Goal: Information Seeking & Learning: Learn about a topic

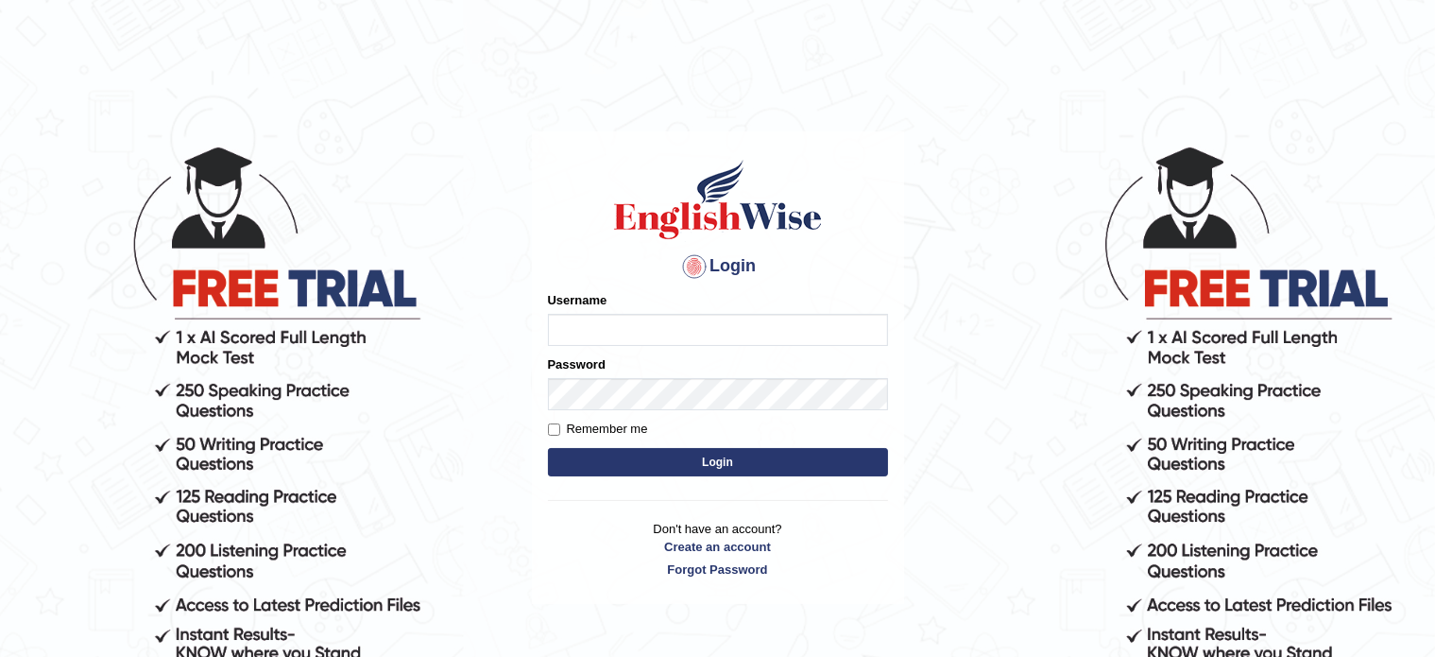
type input "Krishna1172"
click at [664, 458] on button "Login" at bounding box center [718, 462] width 340 height 28
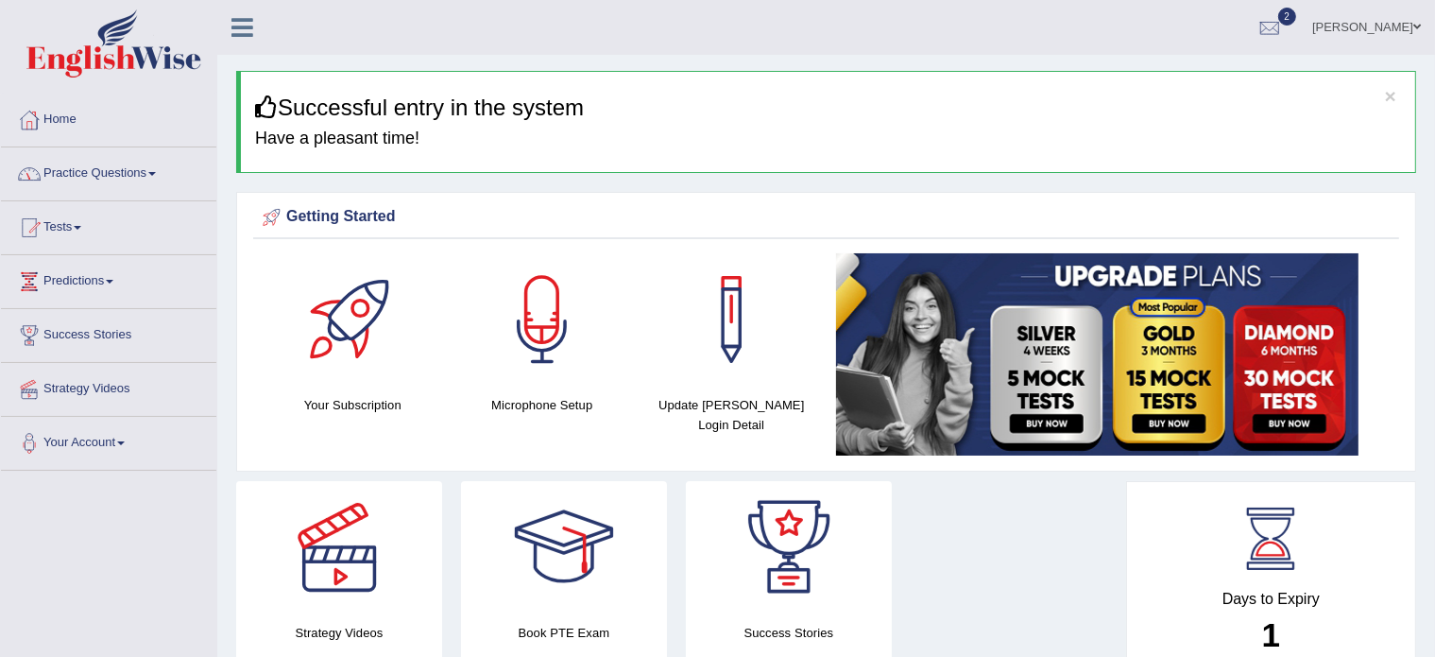
click at [69, 171] on link "Practice Questions" at bounding box center [108, 170] width 215 height 47
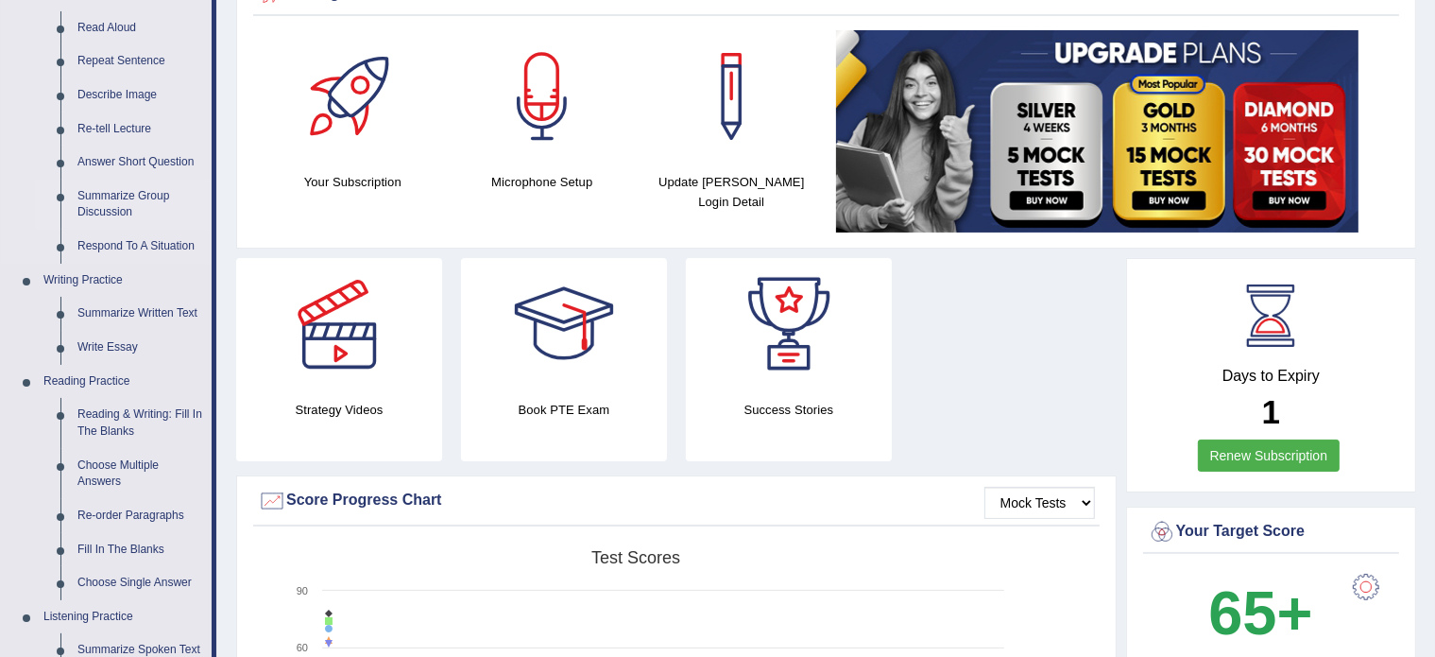
scroll to position [241, 0]
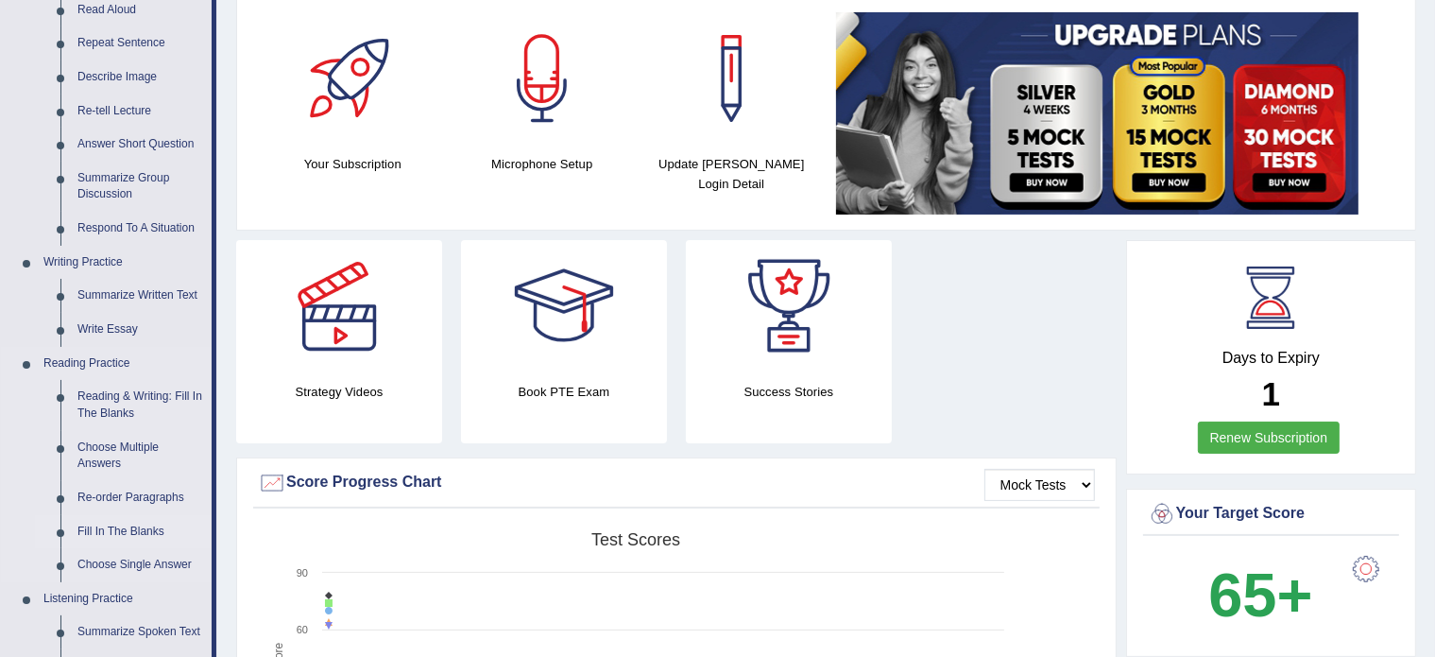
click at [106, 524] on link "Fill In The Blanks" at bounding box center [140, 532] width 143 height 34
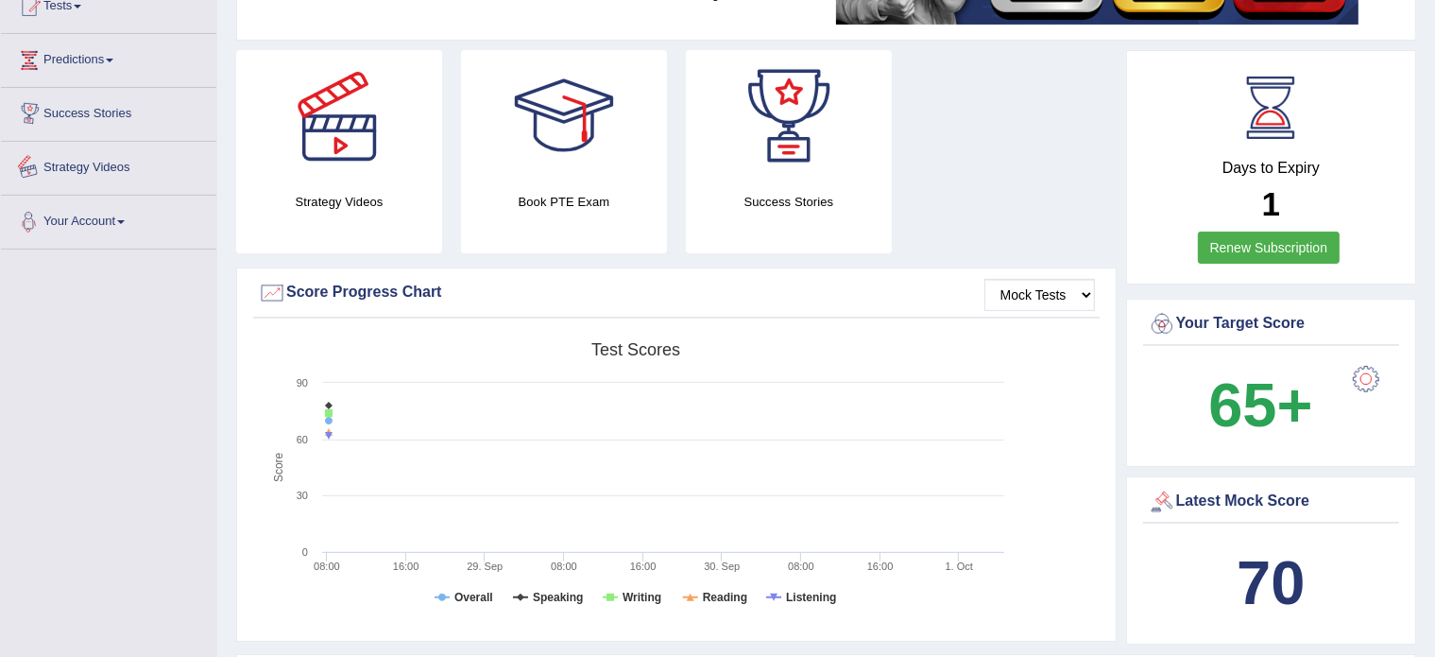
scroll to position [543, 0]
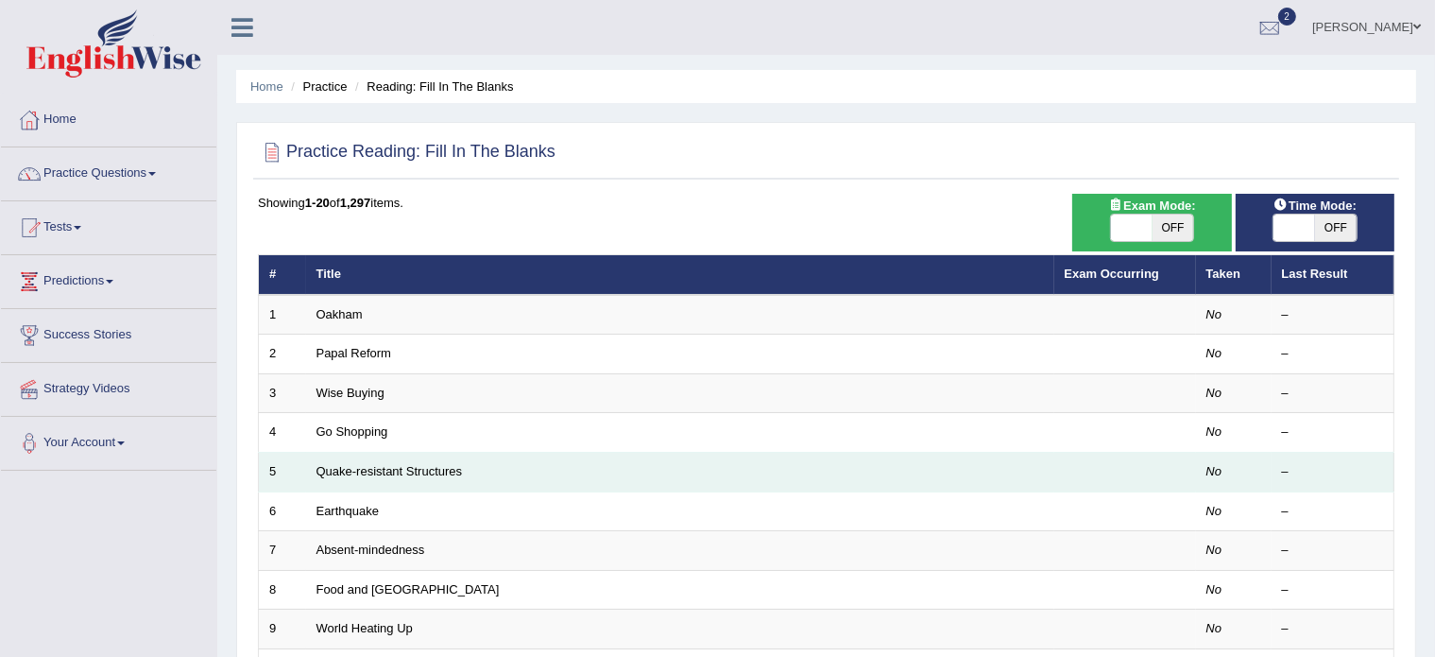
scroll to position [129, 0]
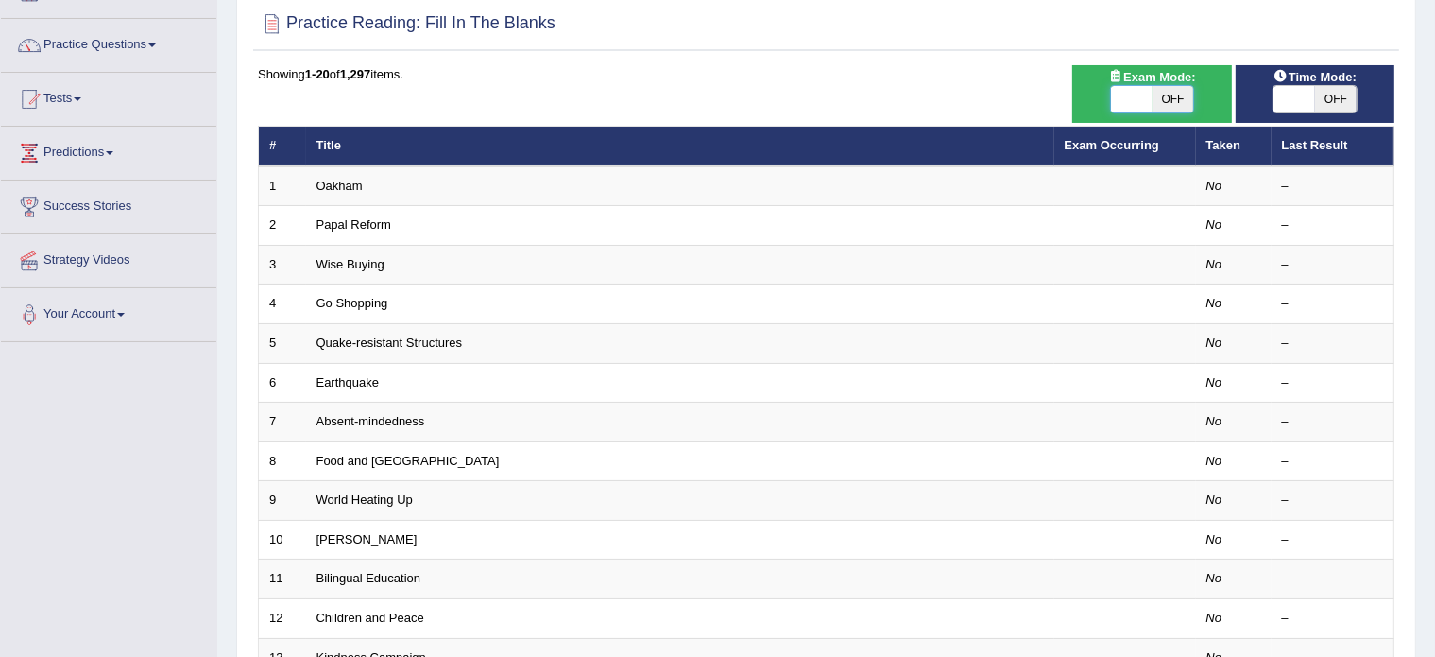
click at [1124, 99] on span at bounding box center [1132, 99] width 42 height 26
checkbox input "true"
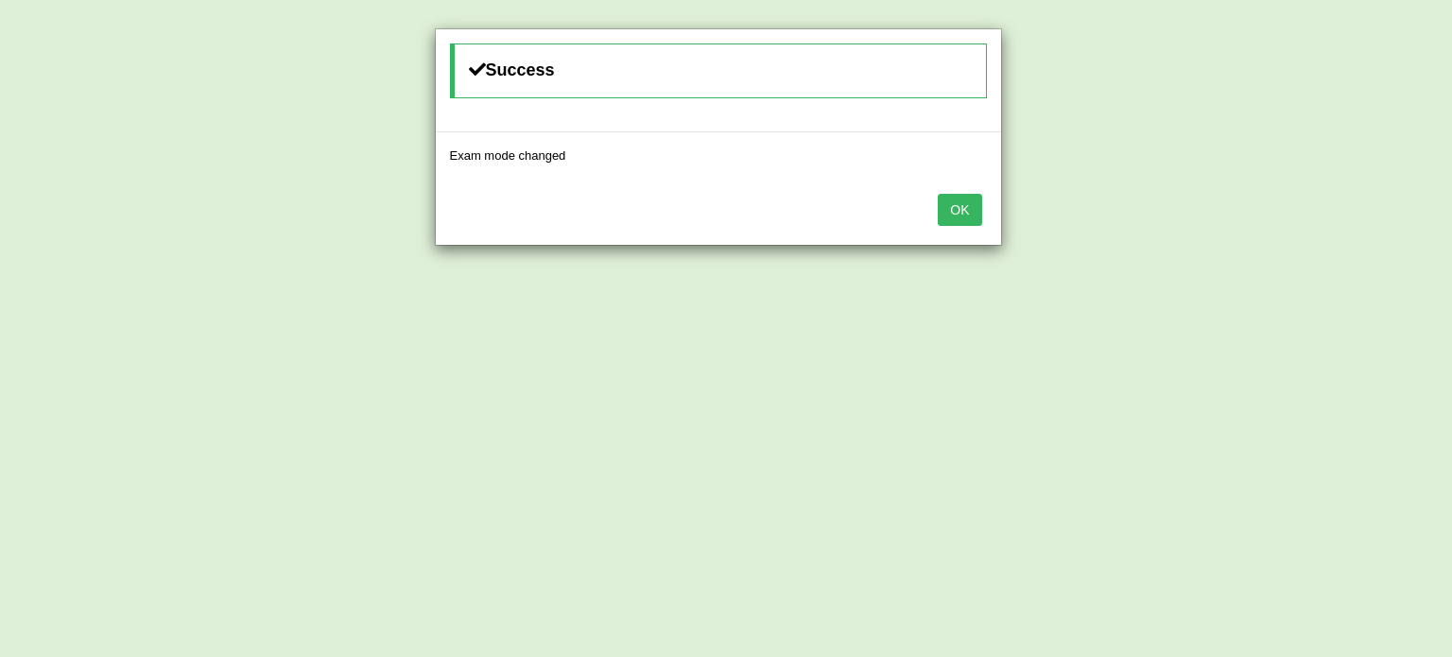
click at [944, 197] on button "OK" at bounding box center [958, 210] width 43 height 32
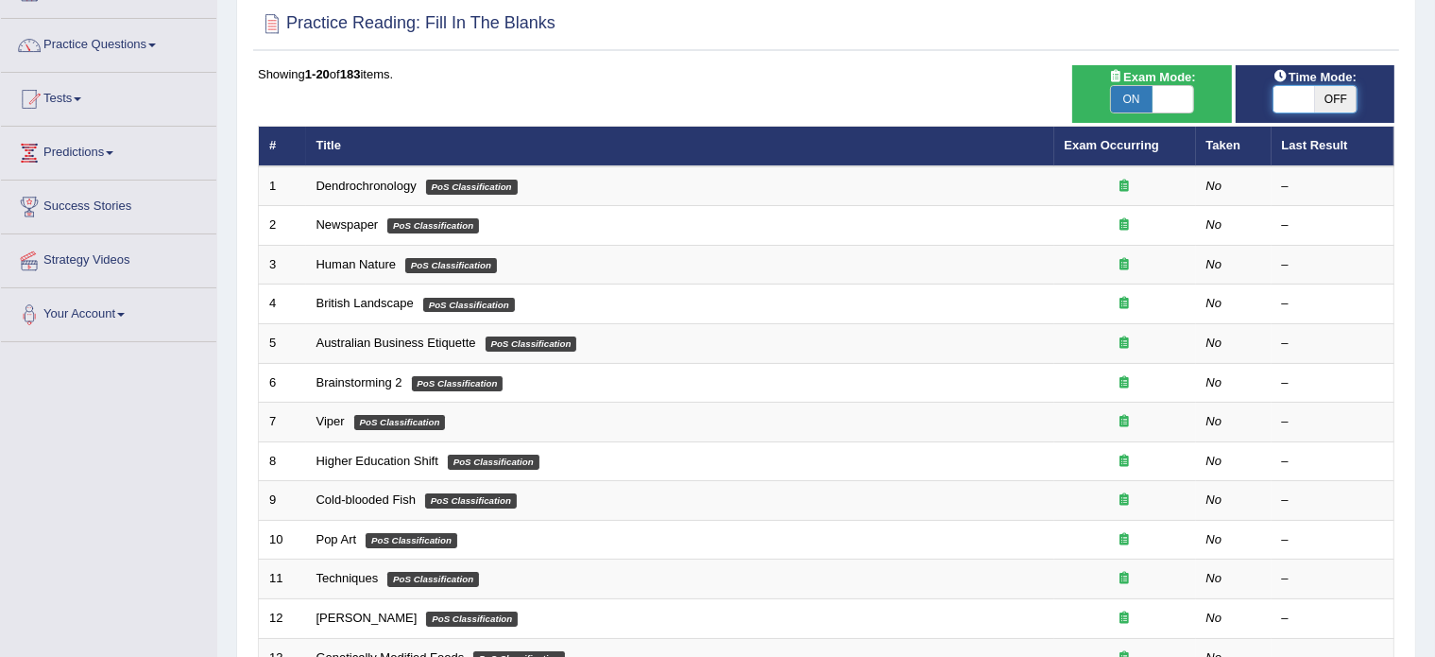
click at [1289, 104] on span at bounding box center [1295, 99] width 42 height 26
checkbox input "true"
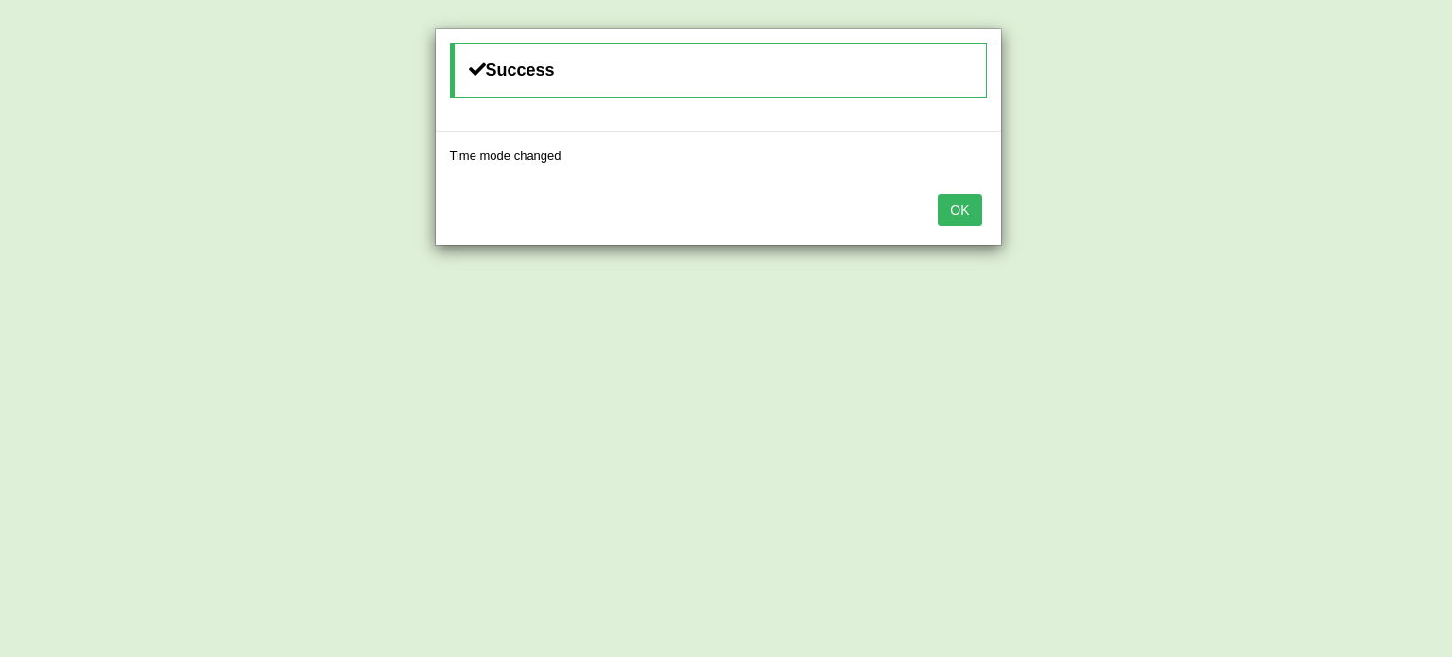
click at [959, 207] on button "OK" at bounding box center [958, 210] width 43 height 32
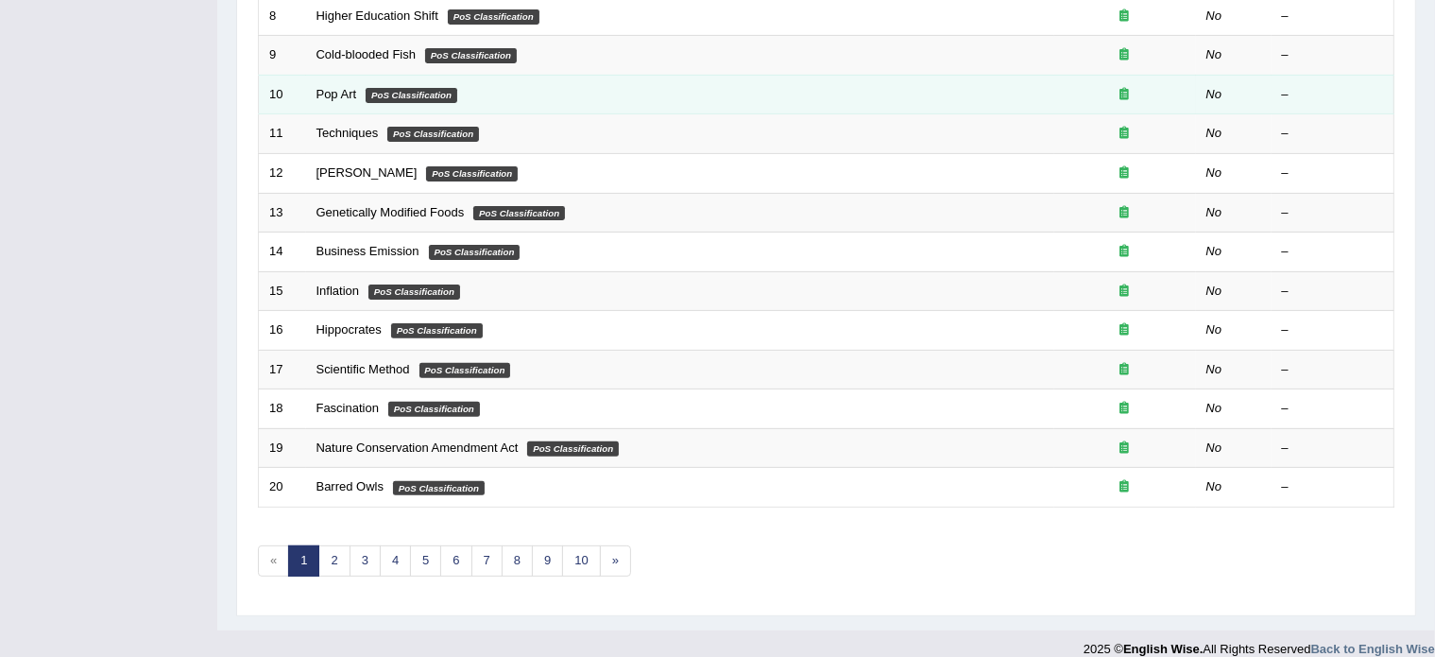
scroll to position [589, 0]
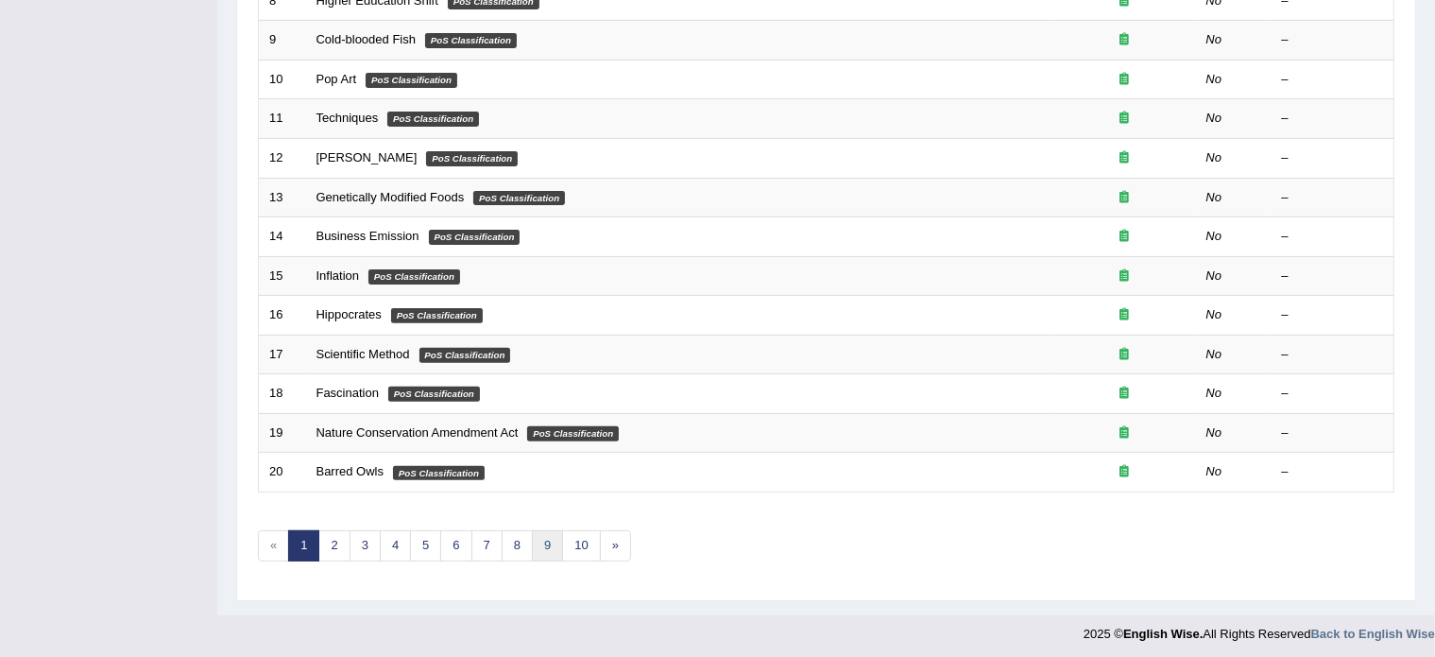
click at [553, 536] on link "9" at bounding box center [547, 545] width 31 height 31
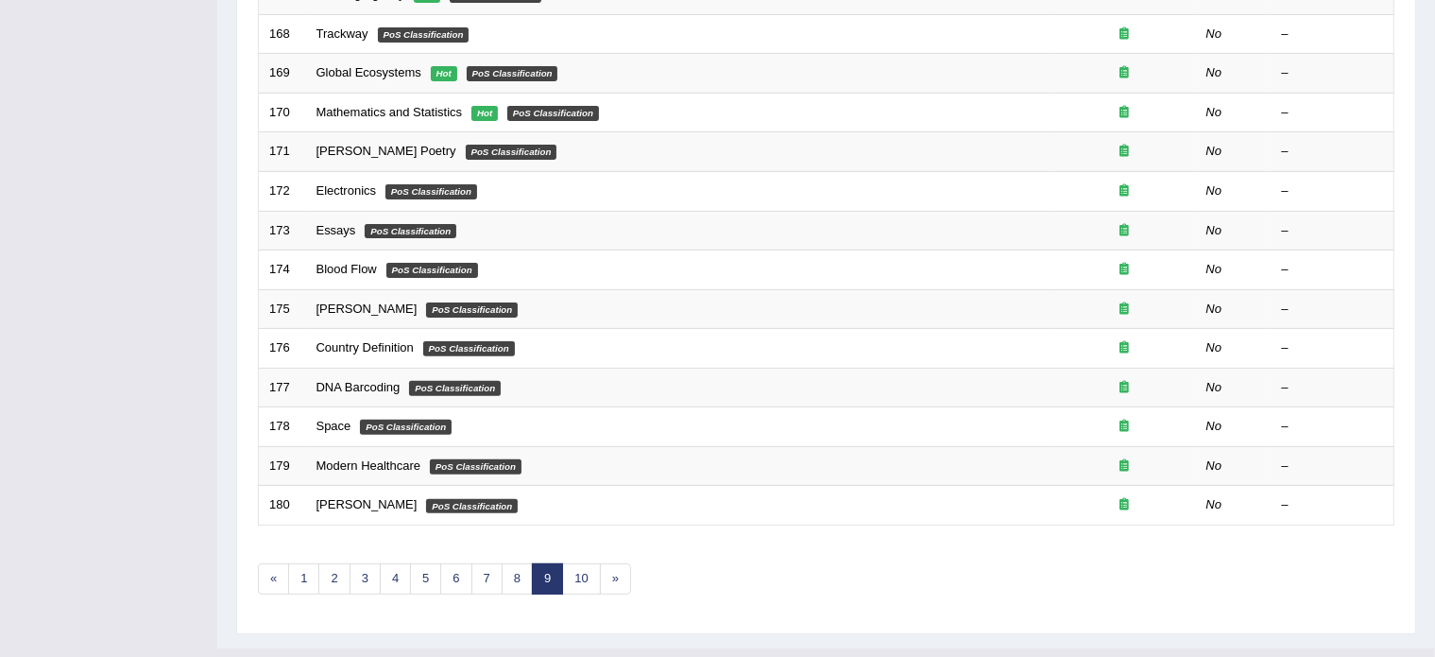
scroll to position [589, 0]
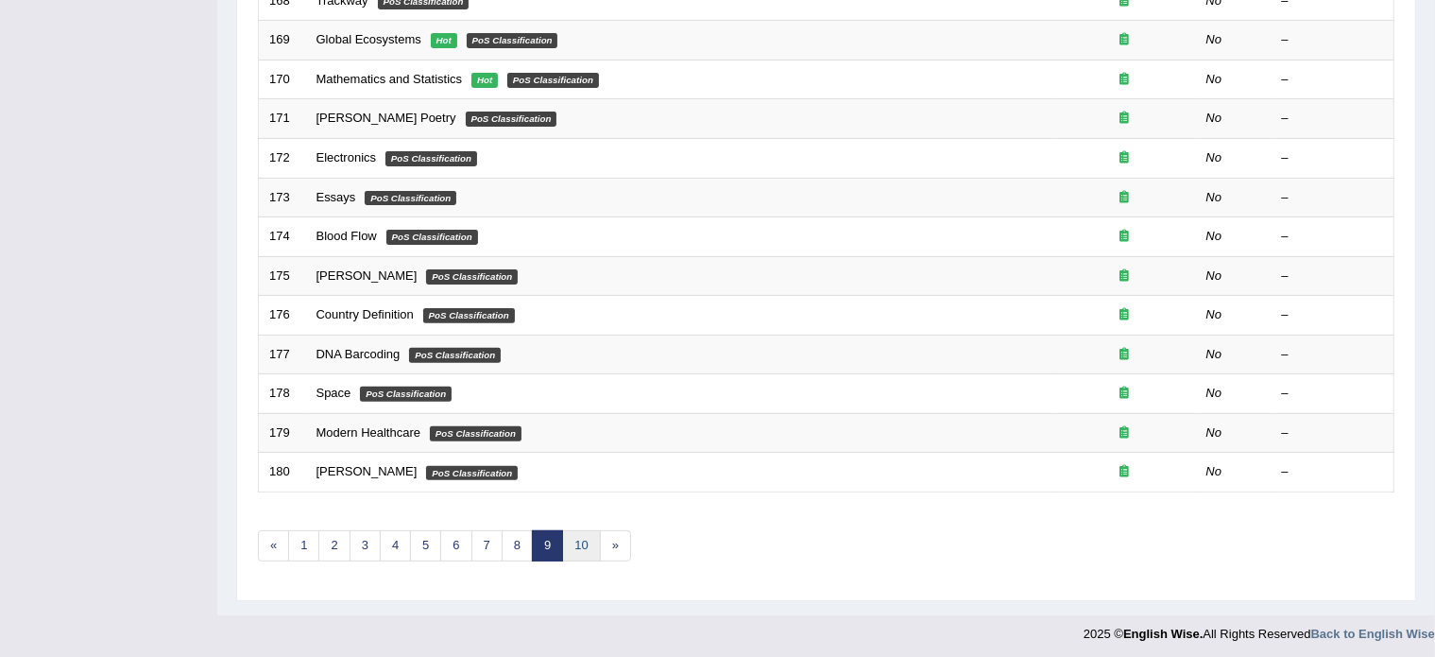
click at [578, 542] on link "10" at bounding box center [581, 545] width 38 height 31
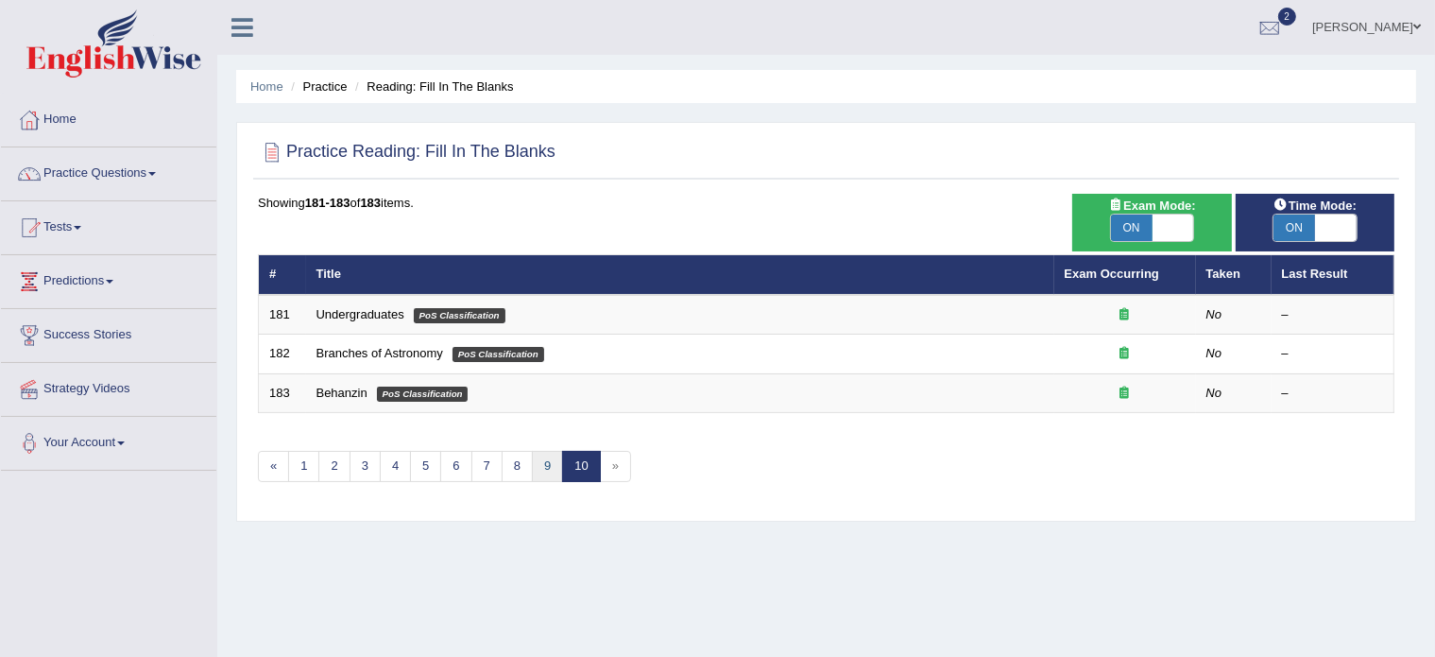
click at [545, 467] on link "9" at bounding box center [547, 466] width 31 height 31
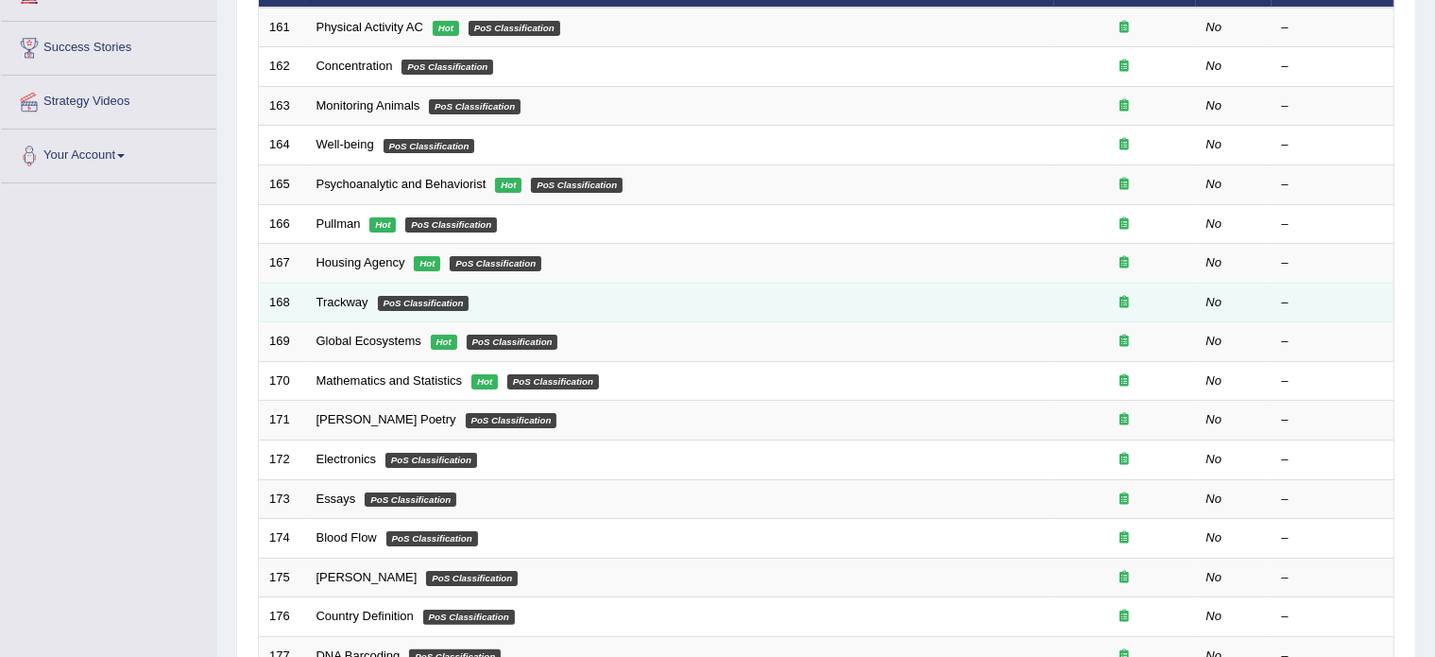
scroll to position [290, 0]
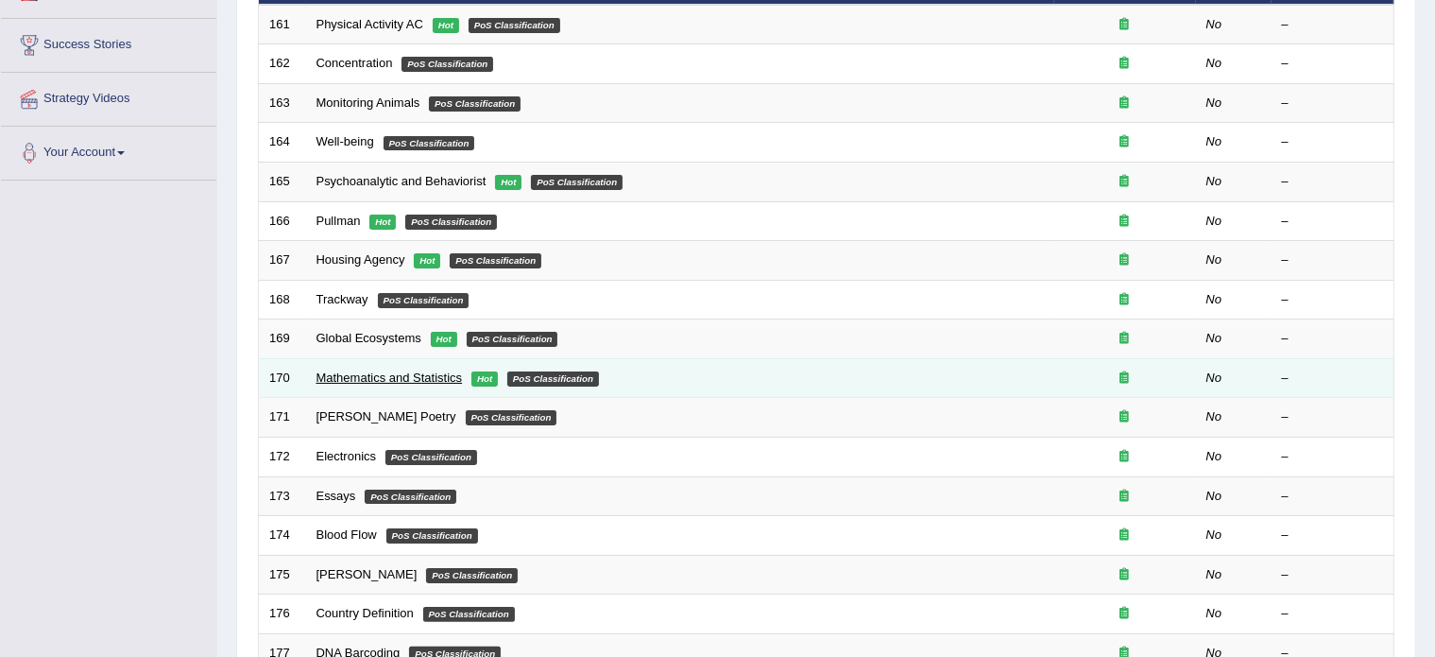
click at [416, 376] on link "Mathematics and Statistics" at bounding box center [390, 377] width 146 height 14
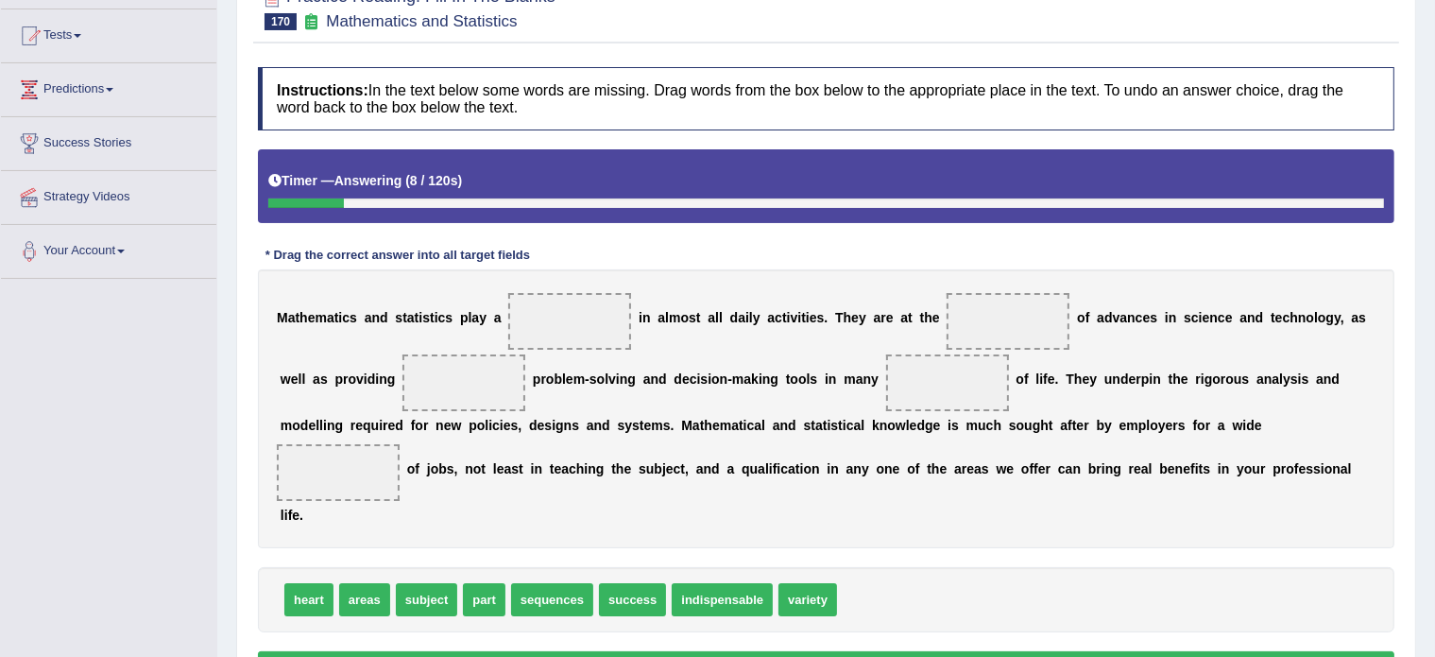
scroll to position [240, 0]
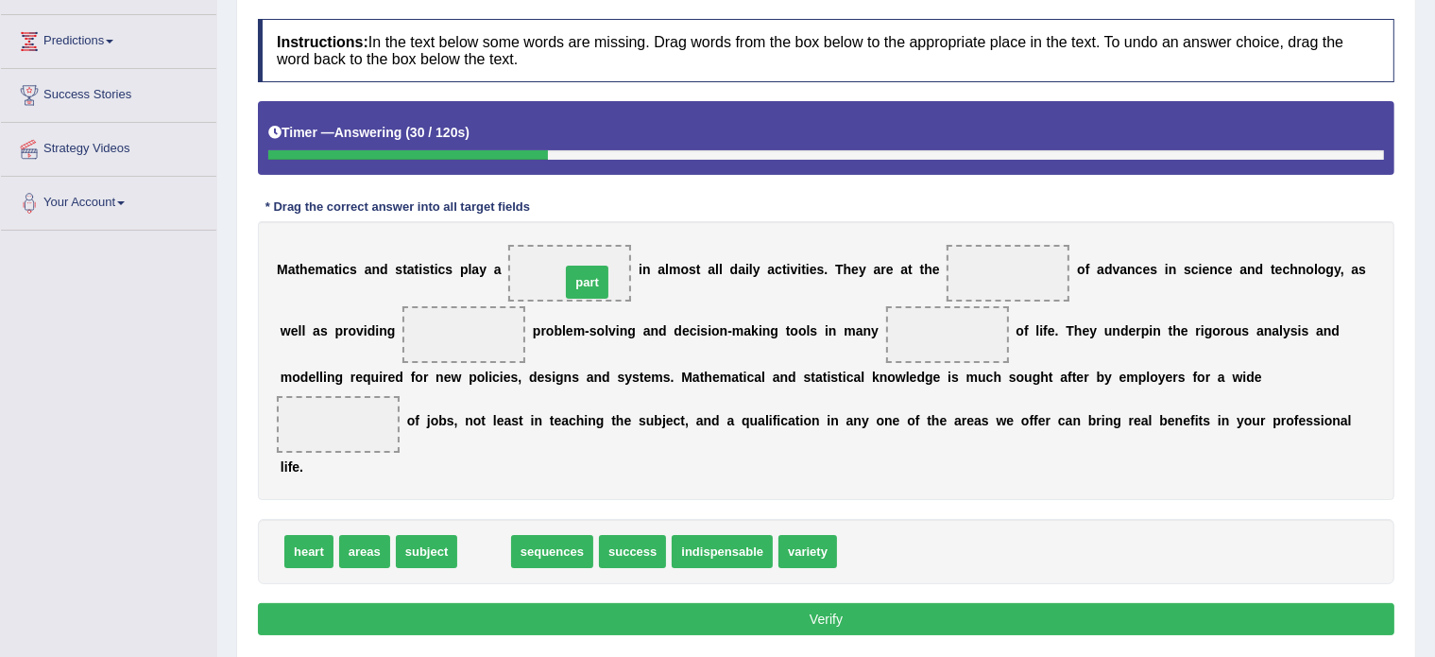
drag, startPoint x: 492, startPoint y: 552, endPoint x: 595, endPoint y: 283, distance: 288.4
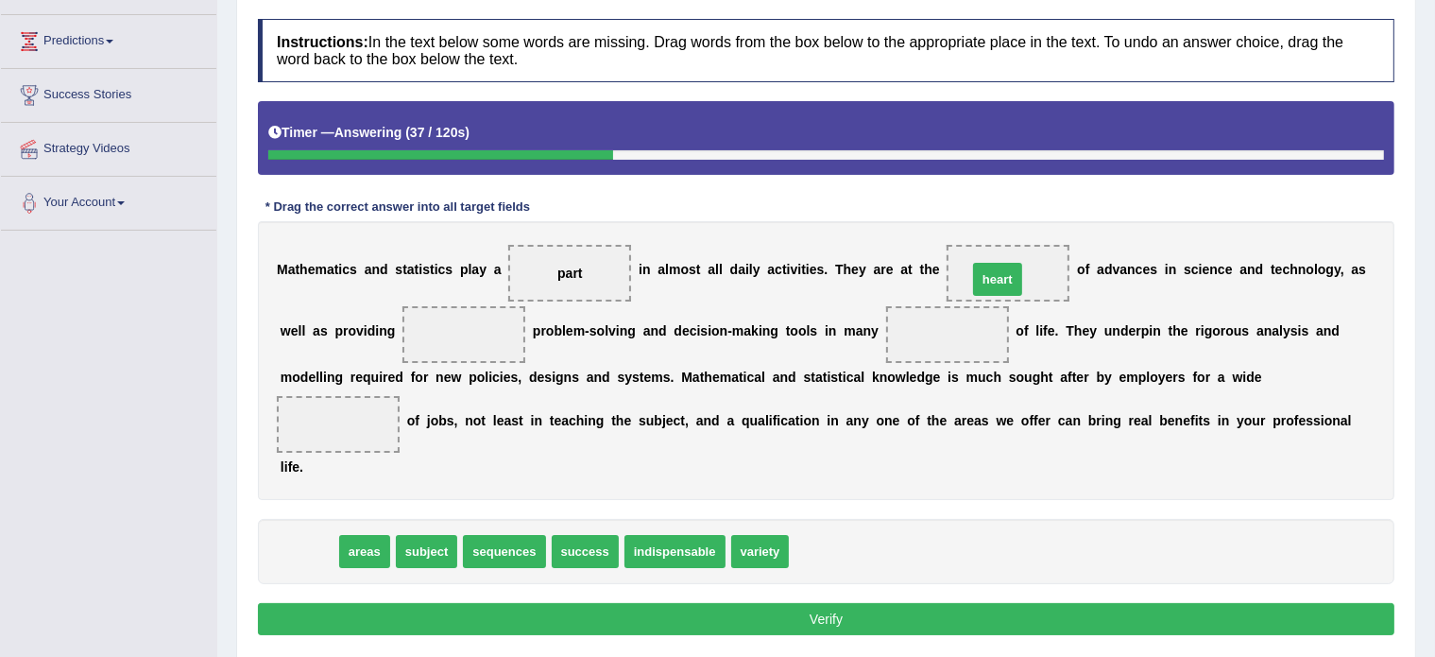
drag, startPoint x: 310, startPoint y: 552, endPoint x: 998, endPoint y: 280, distance: 739.9
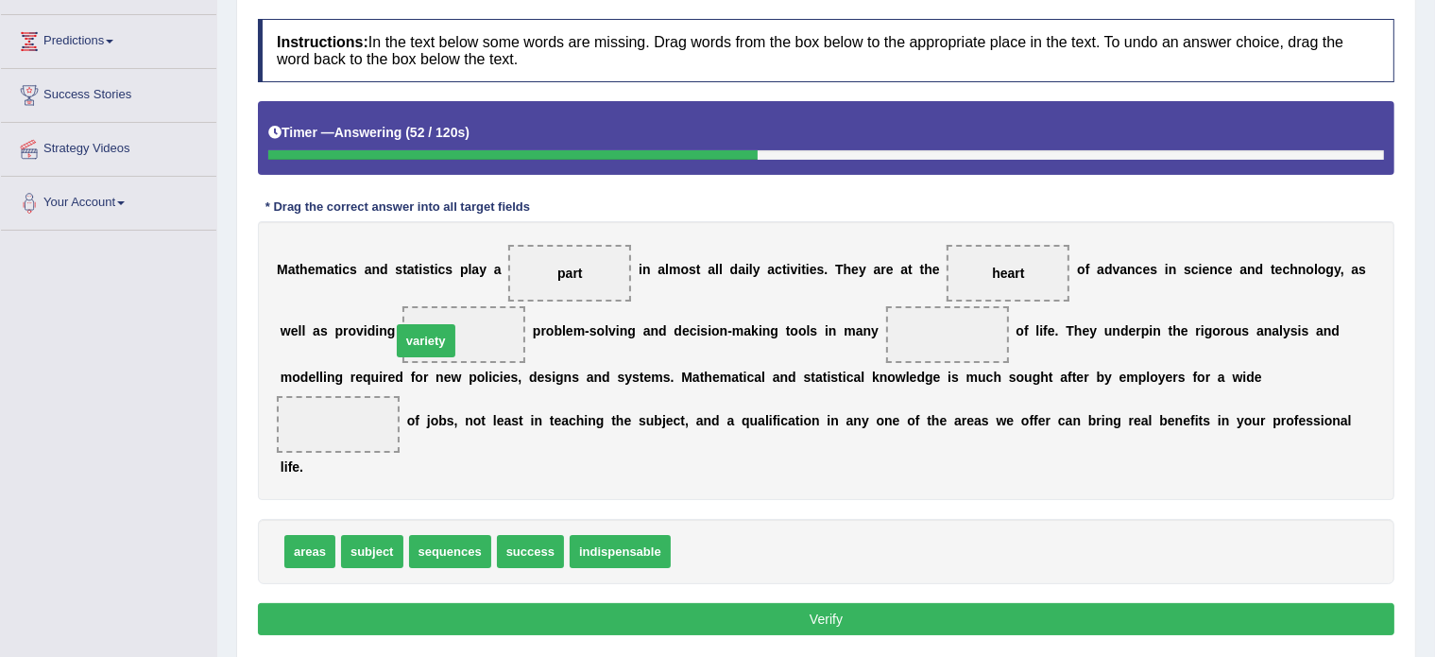
drag, startPoint x: 707, startPoint y: 551, endPoint x: 450, endPoint y: 341, distance: 331.8
drag, startPoint x: 313, startPoint y: 551, endPoint x: 949, endPoint y: 328, distance: 674.0
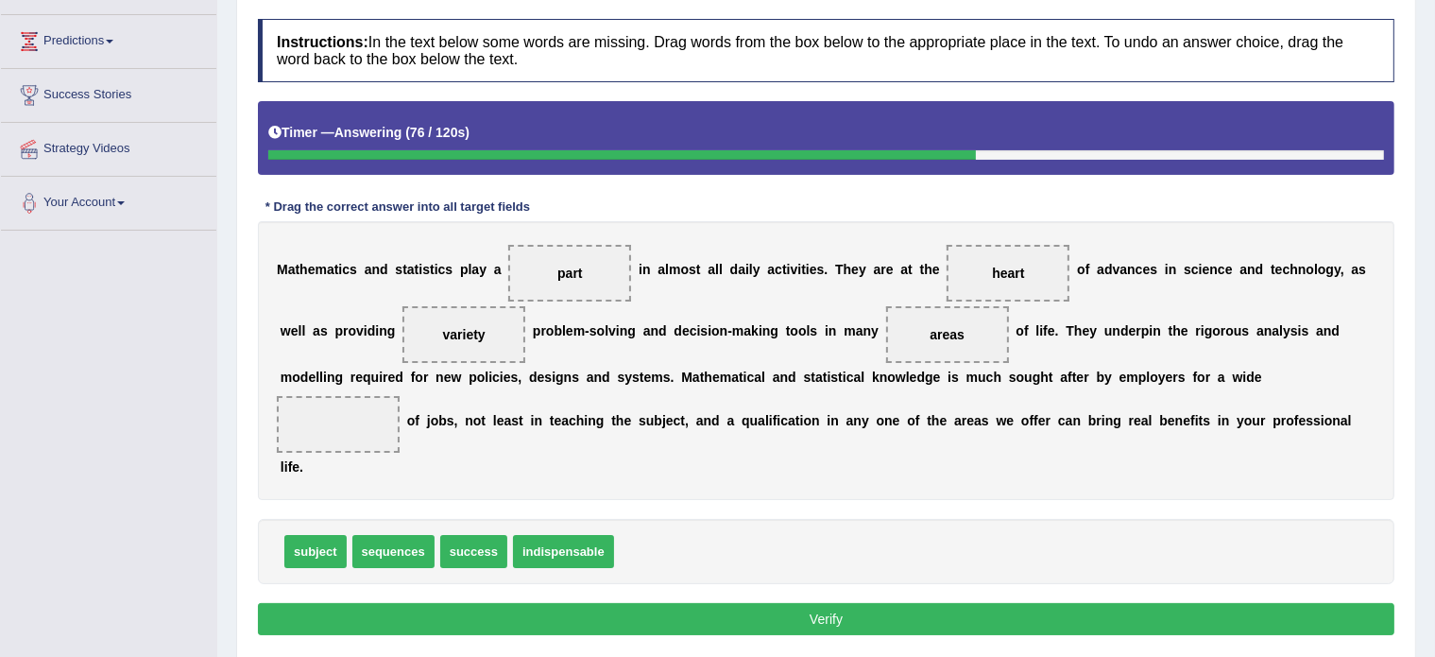
drag, startPoint x: 469, startPoint y: 321, endPoint x: 367, endPoint y: 405, distance: 132.3
click at [367, 405] on div "M a t h e m a t i c s a n d s t a t i s t i c s p l a y a part i n a l m o s t …" at bounding box center [826, 360] width 1137 height 279
drag, startPoint x: 450, startPoint y: 329, endPoint x: 317, endPoint y: 438, distance: 172.5
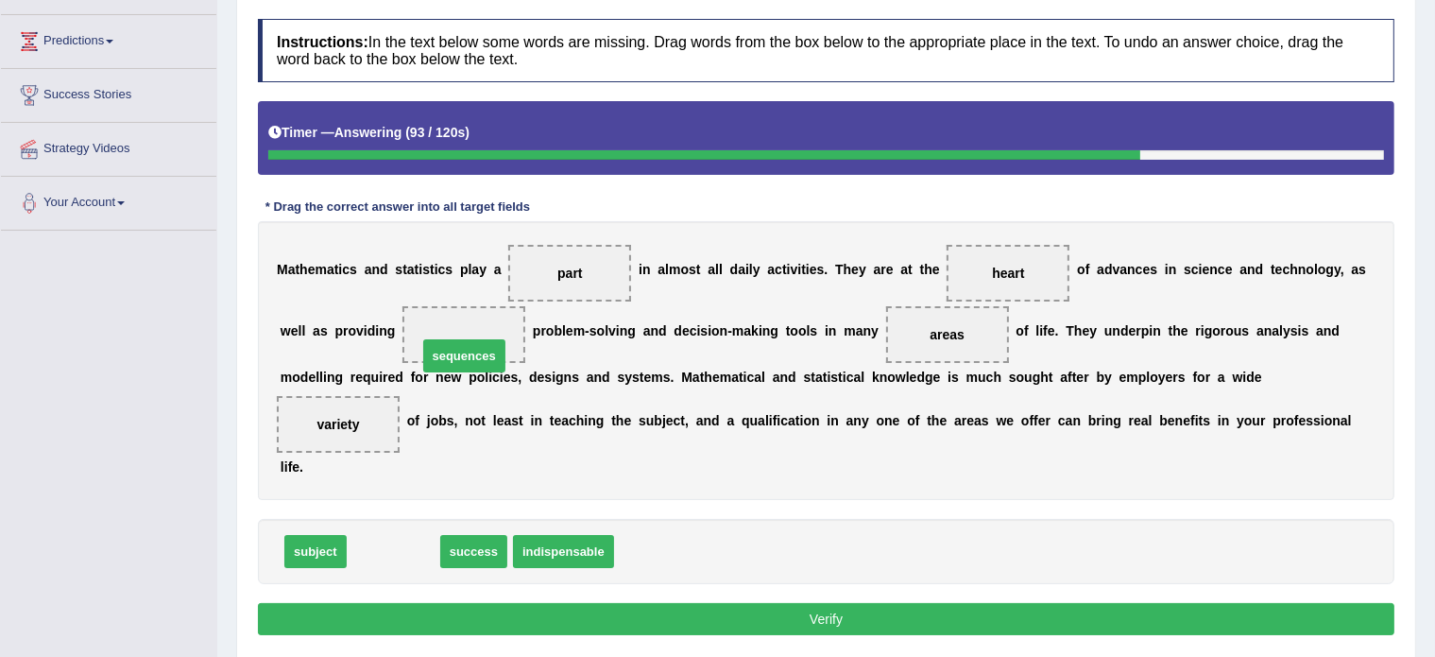
drag, startPoint x: 382, startPoint y: 551, endPoint x: 453, endPoint y: 352, distance: 210.7
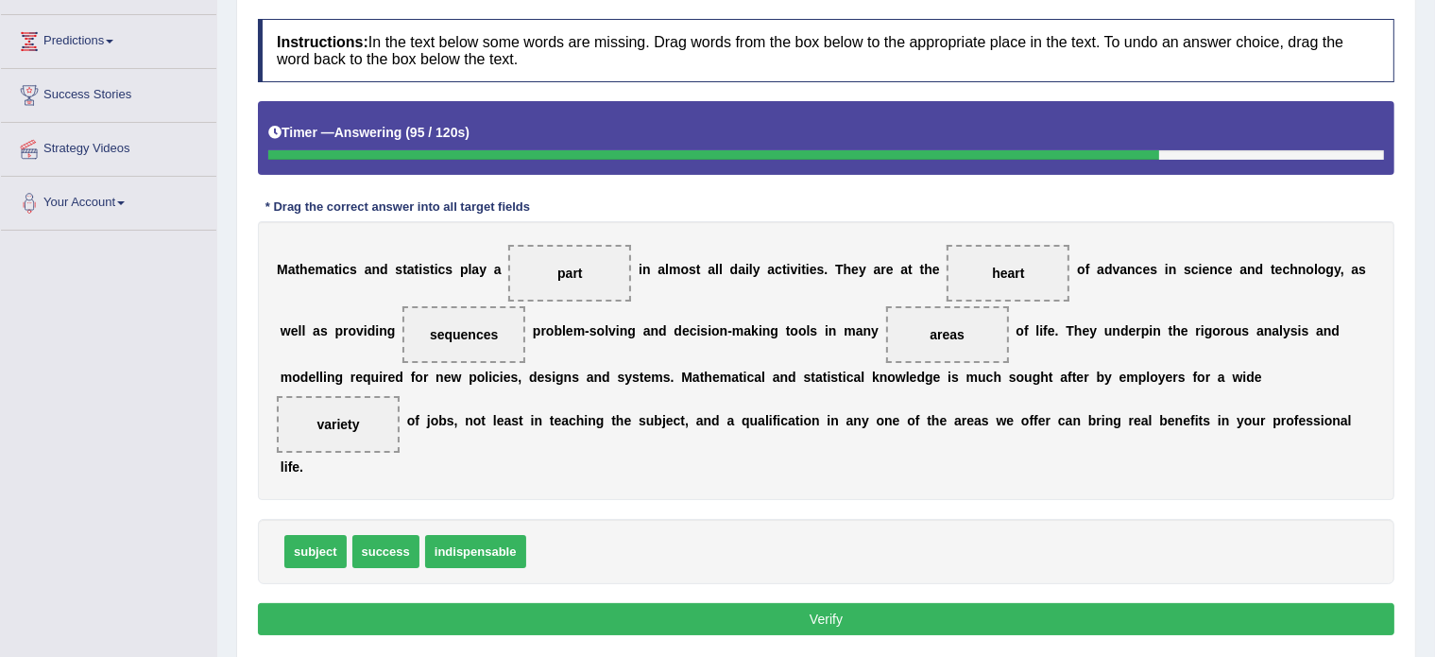
click at [641, 625] on button "Verify" at bounding box center [826, 619] width 1137 height 32
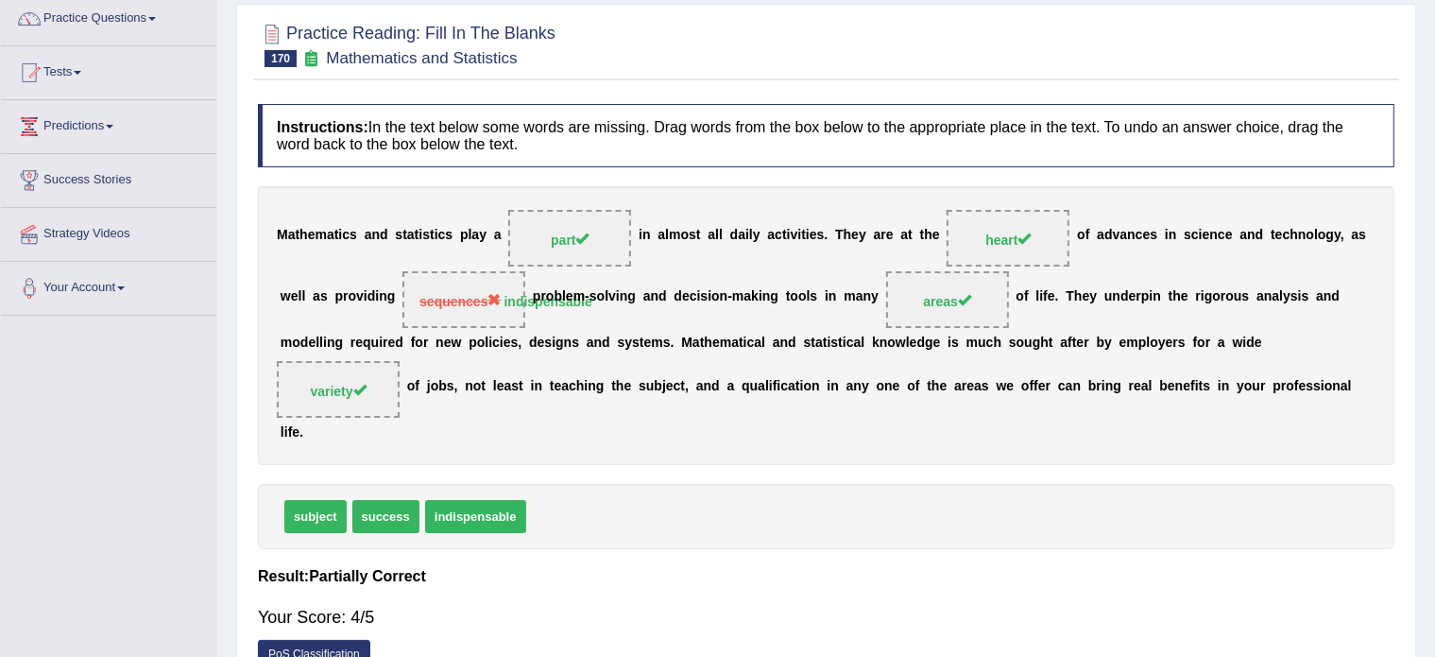
scroll to position [0, 0]
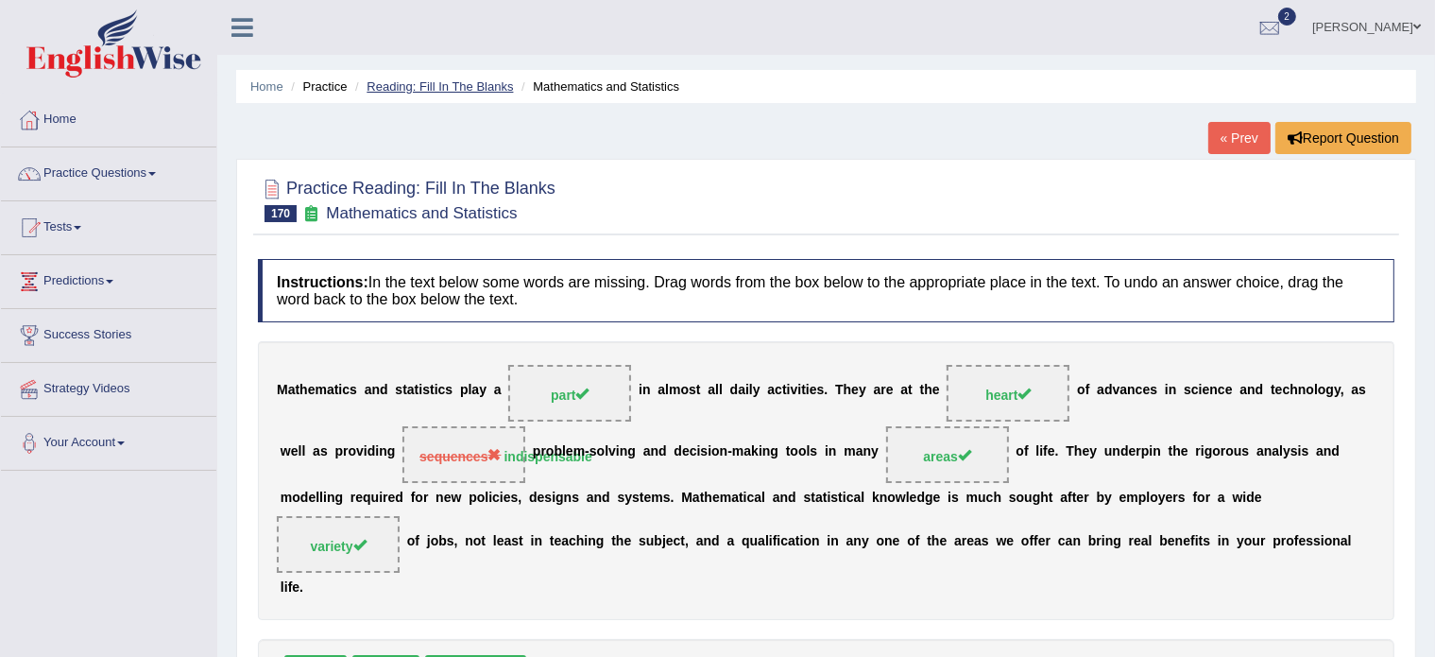
click at [425, 81] on link "Reading: Fill In The Blanks" at bounding box center [440, 86] width 146 height 14
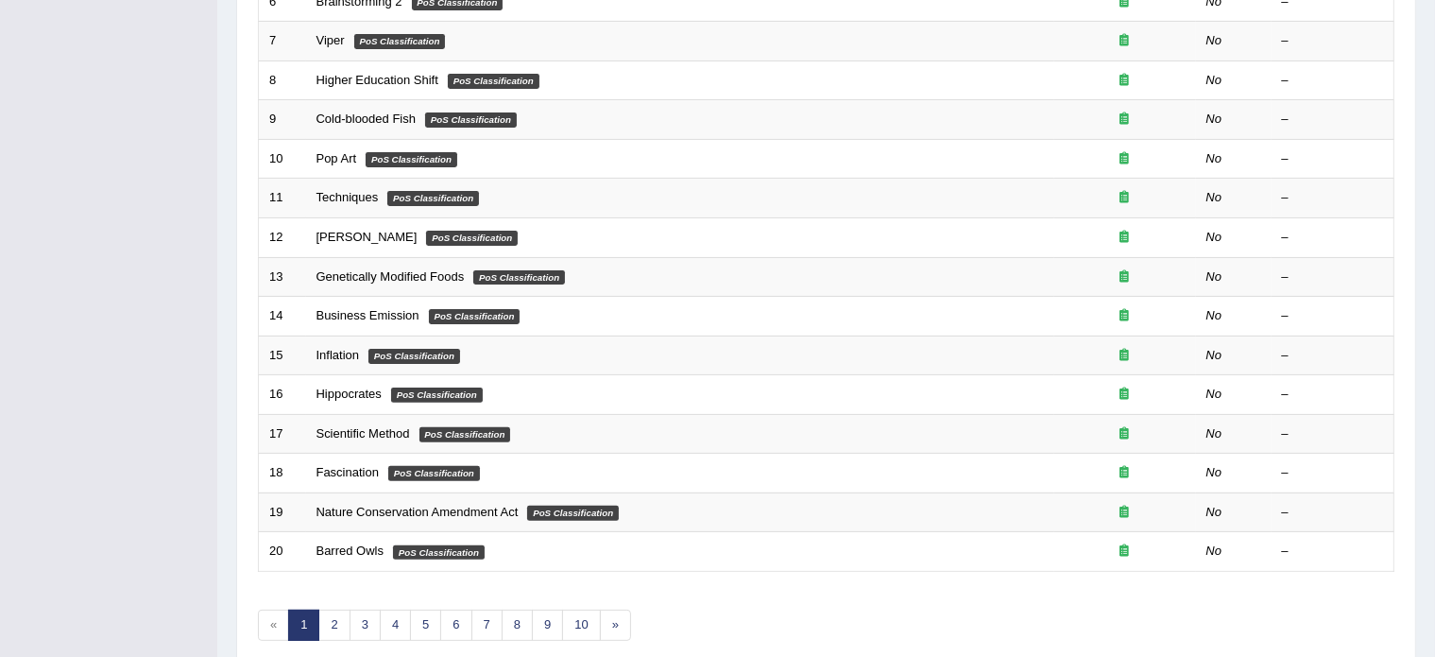
scroll to position [589, 0]
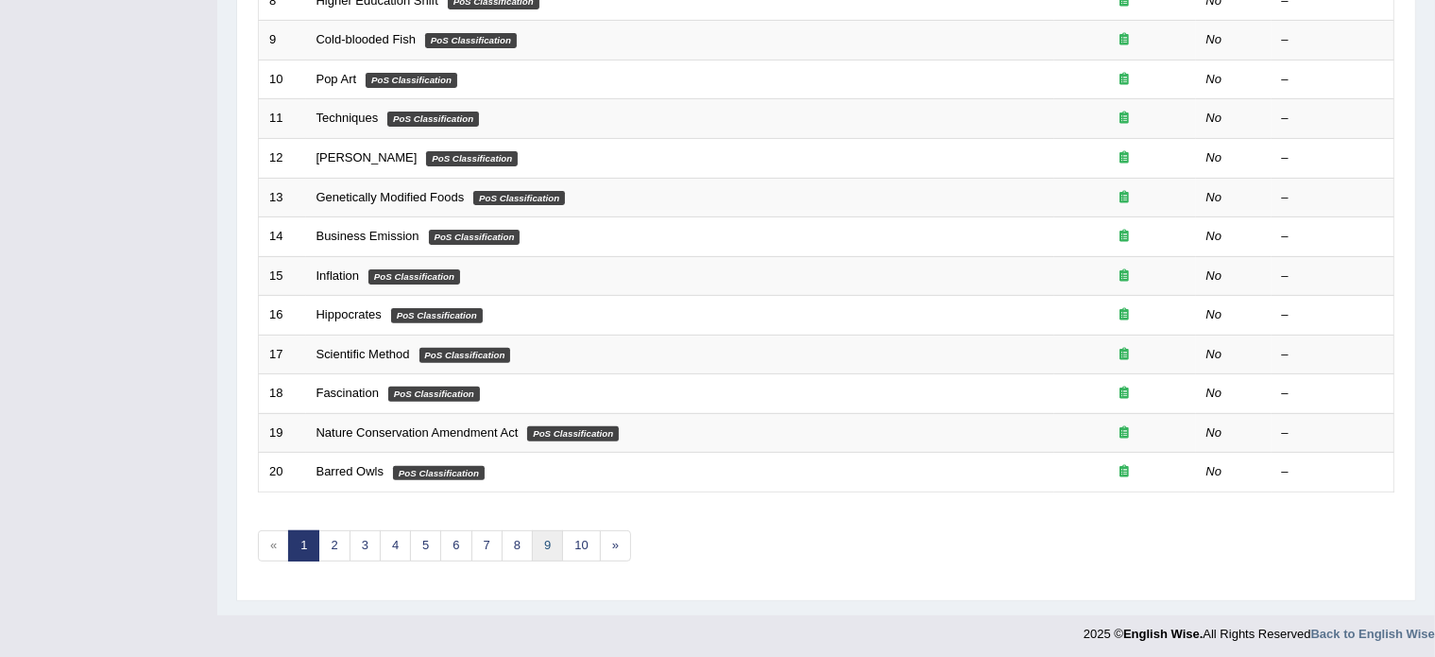
click at [548, 542] on link "9" at bounding box center [547, 545] width 31 height 31
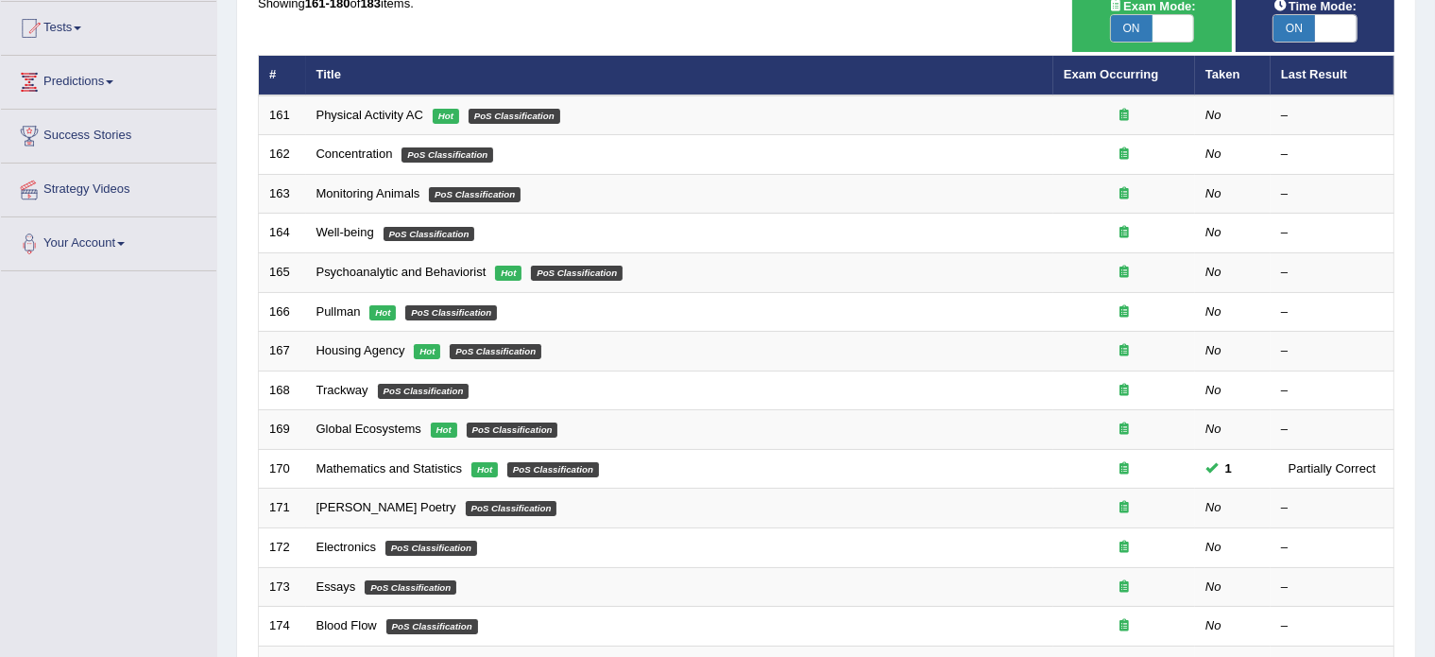
scroll to position [200, 0]
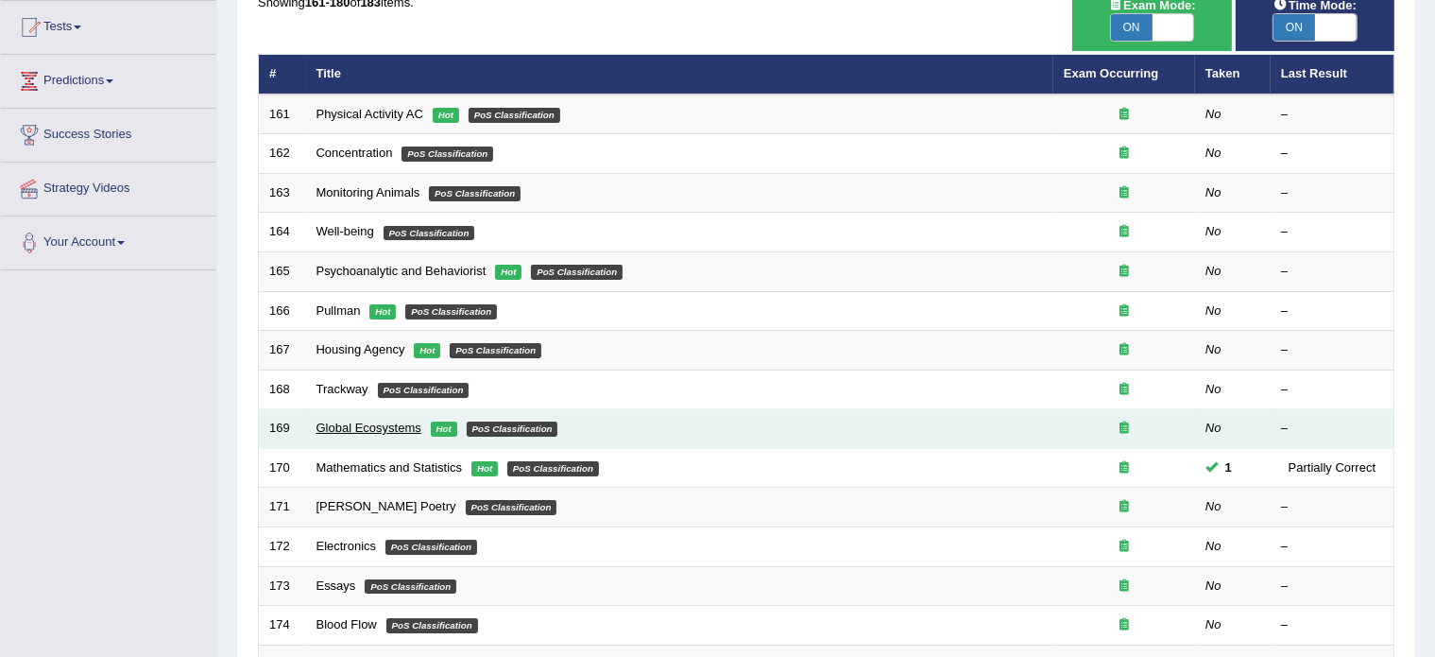
click at [371, 426] on link "Global Ecosystems" at bounding box center [369, 428] width 105 height 14
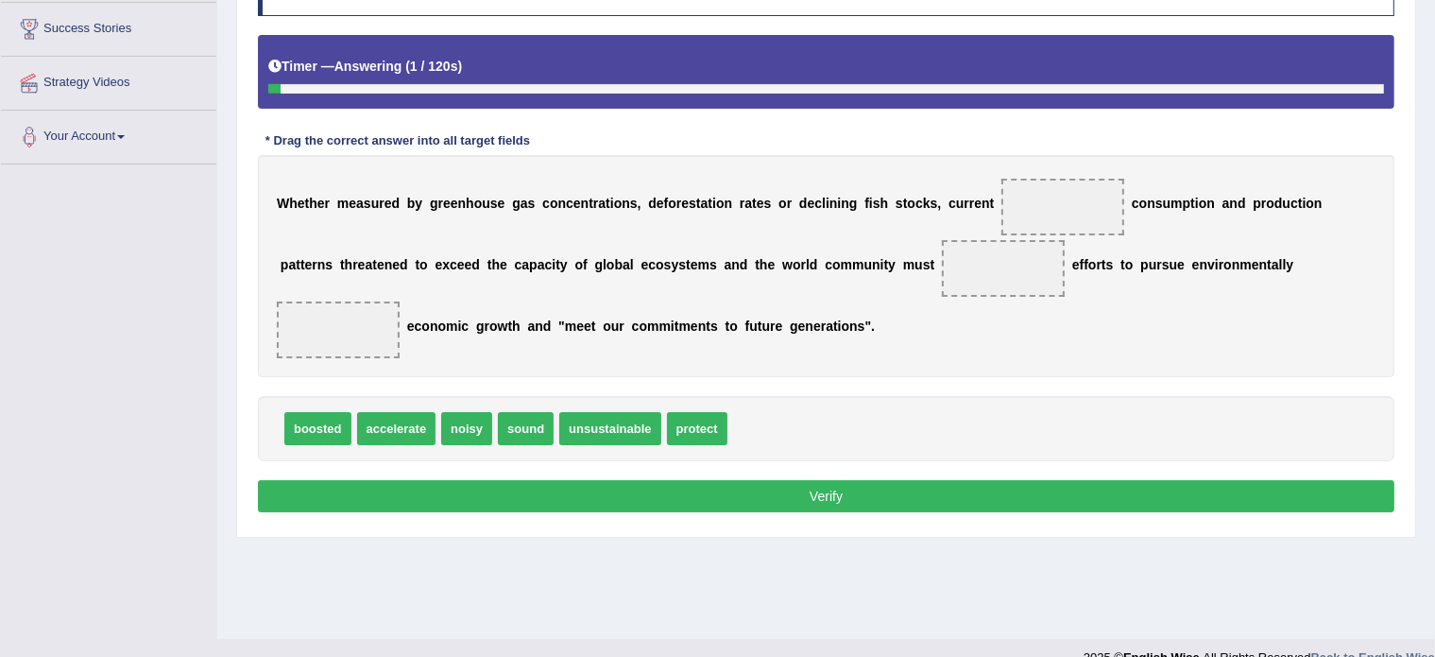
scroll to position [314, 0]
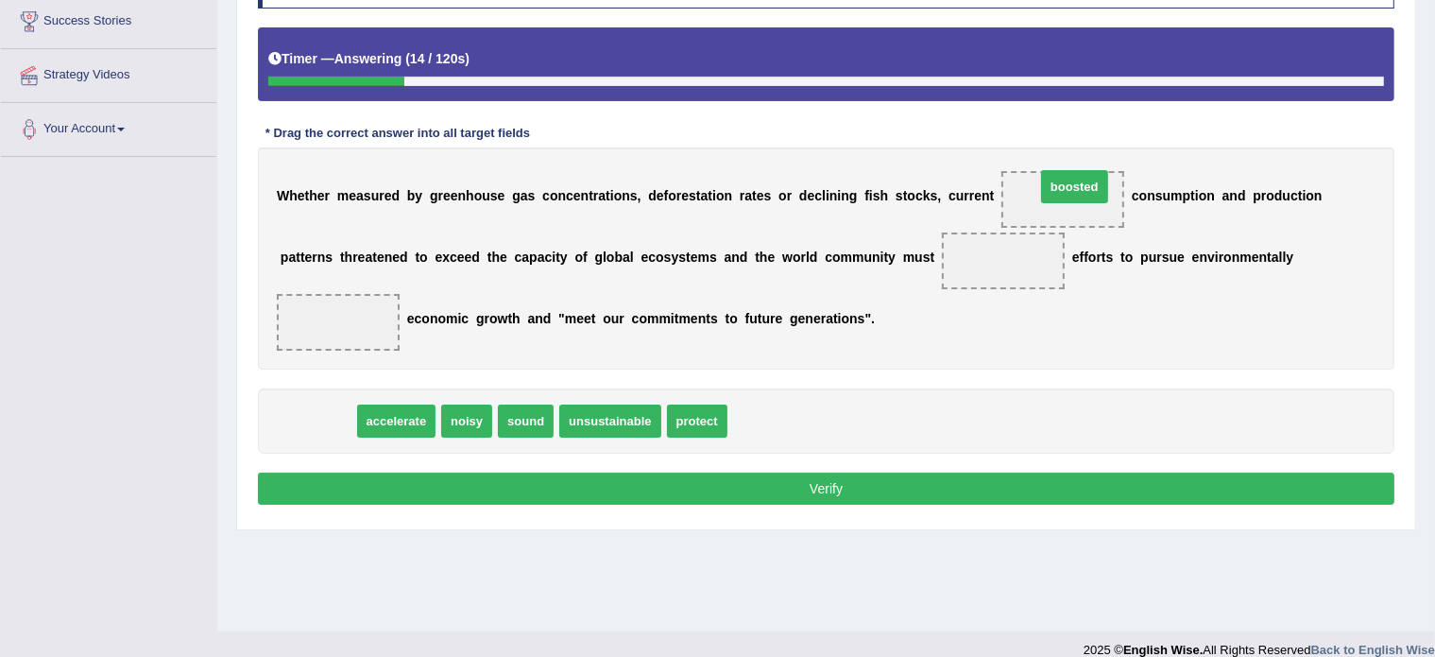
drag, startPoint x: 306, startPoint y: 414, endPoint x: 1064, endPoint y: 180, distance: 793.0
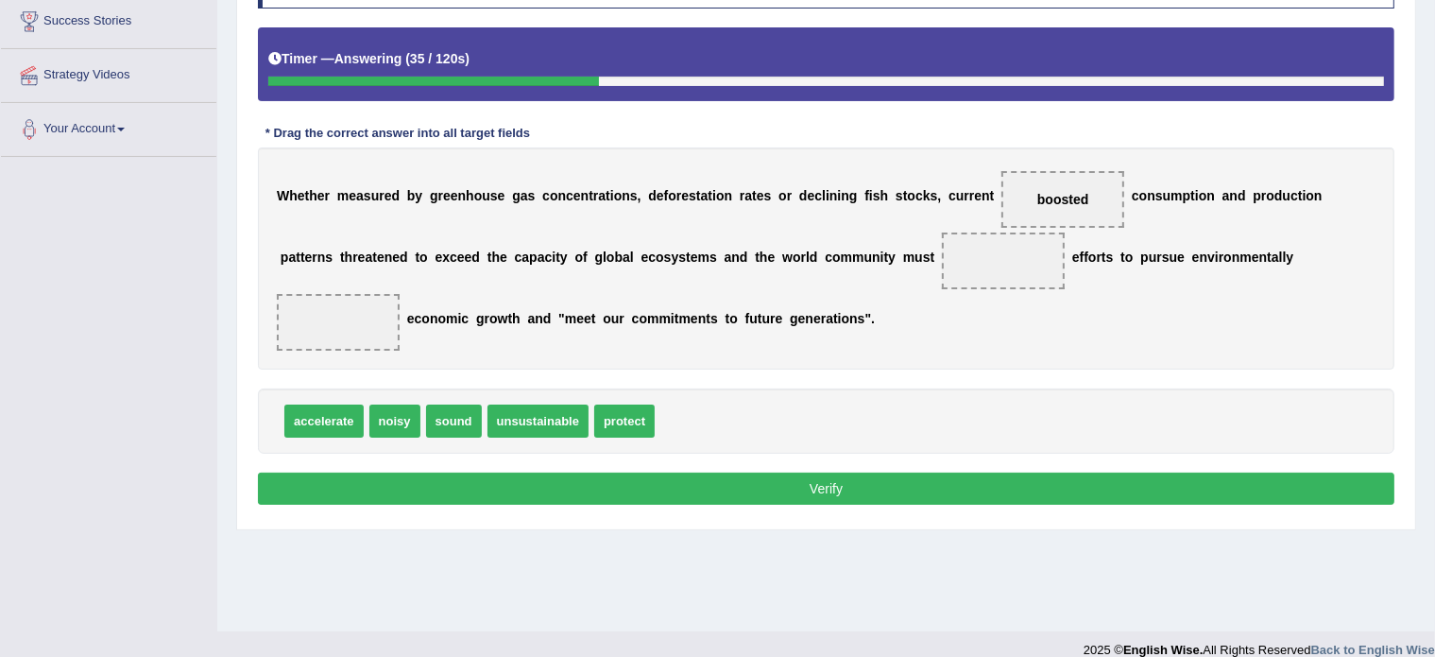
click at [505, 407] on span "unsustainable" at bounding box center [538, 420] width 101 height 33
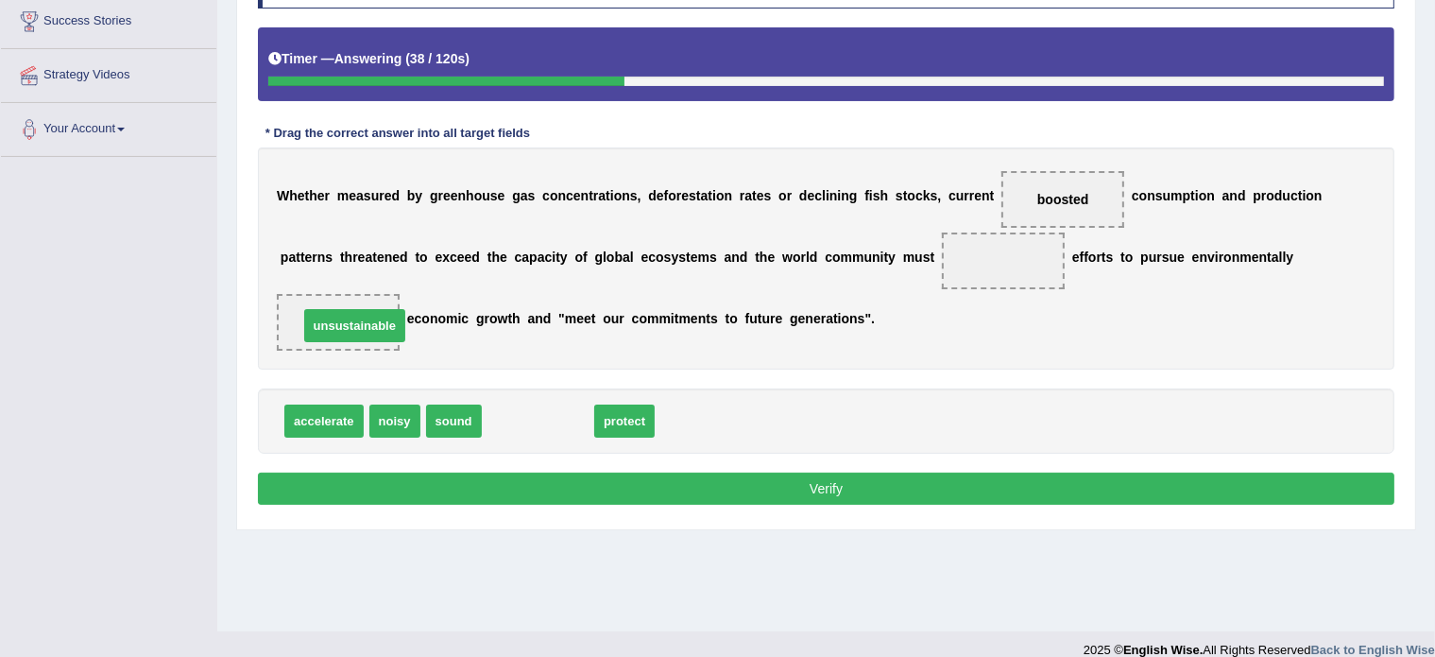
drag, startPoint x: 505, startPoint y: 407, endPoint x: 321, endPoint y: 311, distance: 207.1
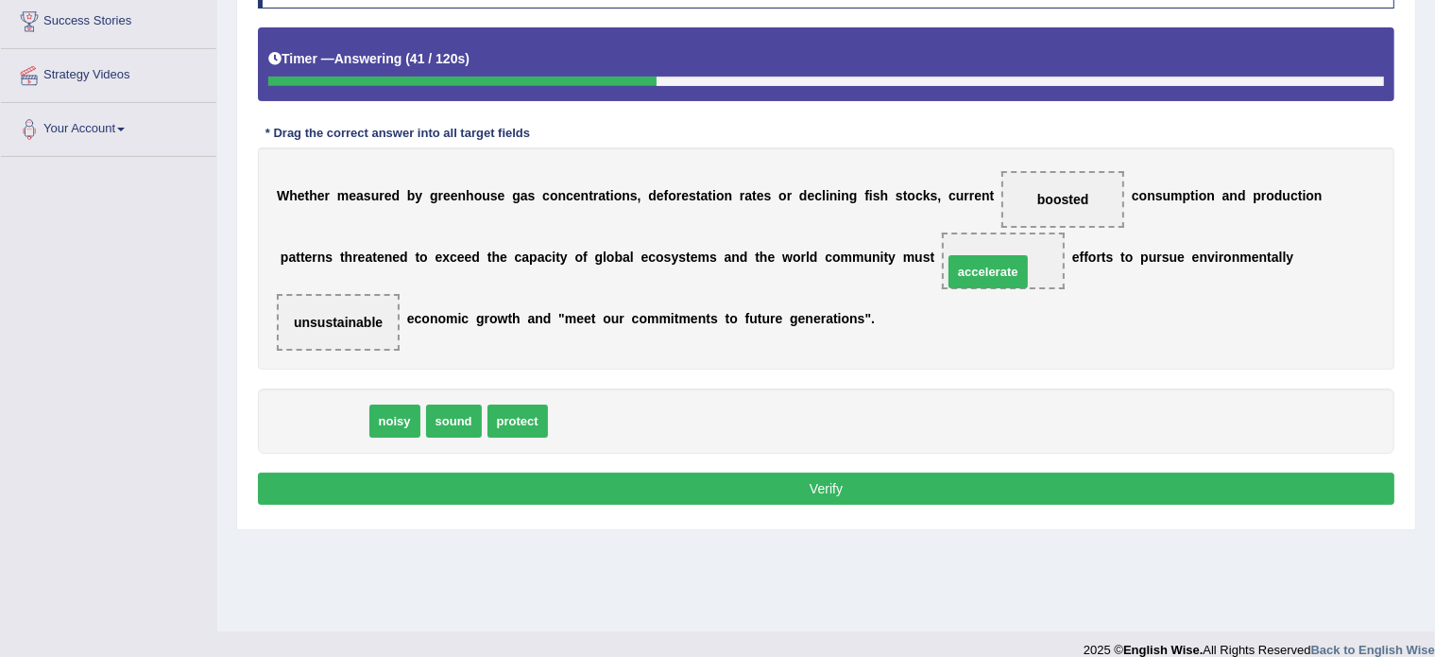
drag, startPoint x: 308, startPoint y: 422, endPoint x: 972, endPoint y: 272, distance: 681.1
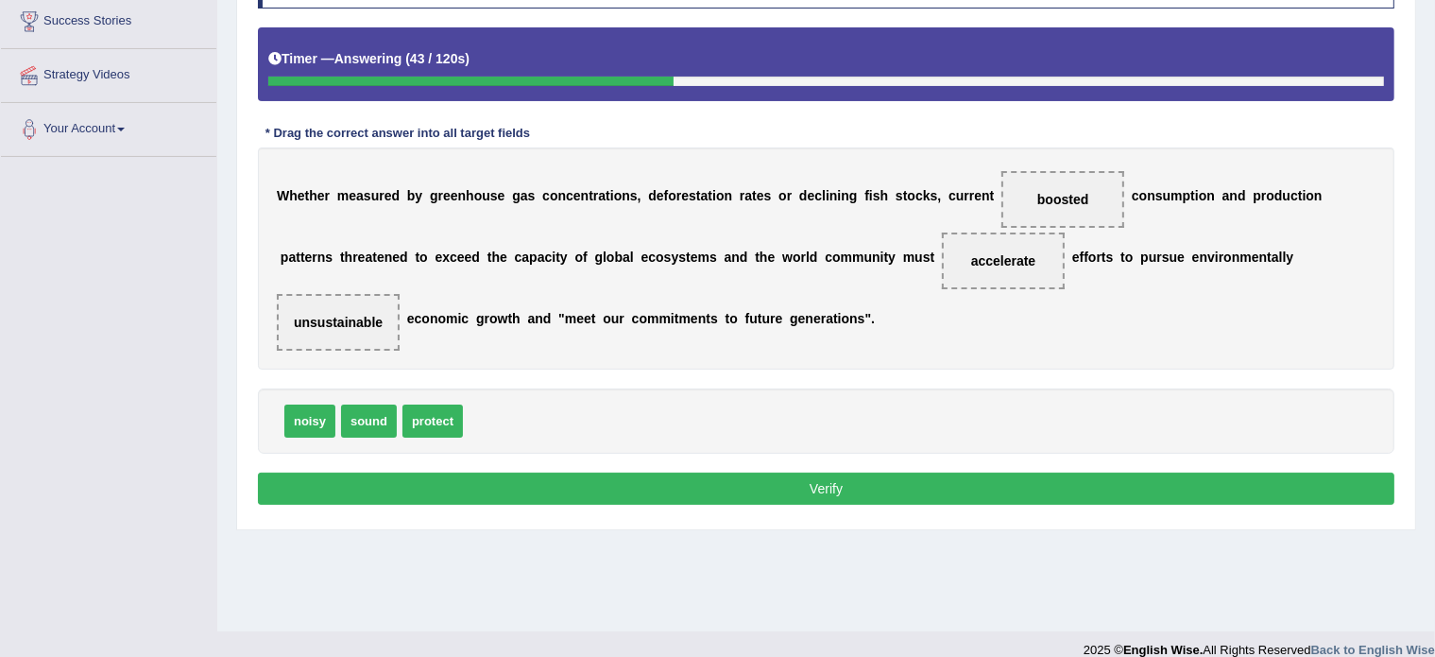
click at [813, 481] on button "Verify" at bounding box center [826, 489] width 1137 height 32
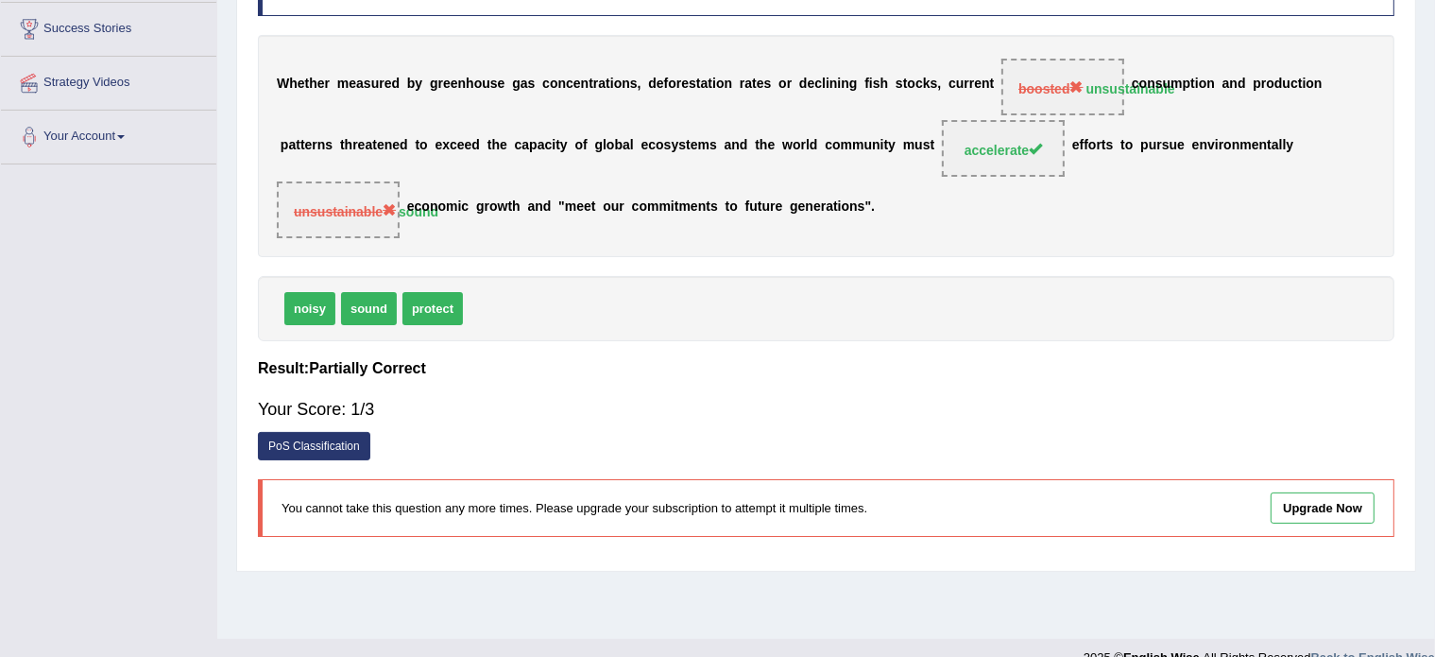
scroll to position [306, 0]
click at [806, 342] on div "Instructions: In the text below some words are missing. Drag words from the box…" at bounding box center [826, 252] width 1146 height 618
click at [322, 441] on link "PoS Classification" at bounding box center [314, 446] width 112 height 28
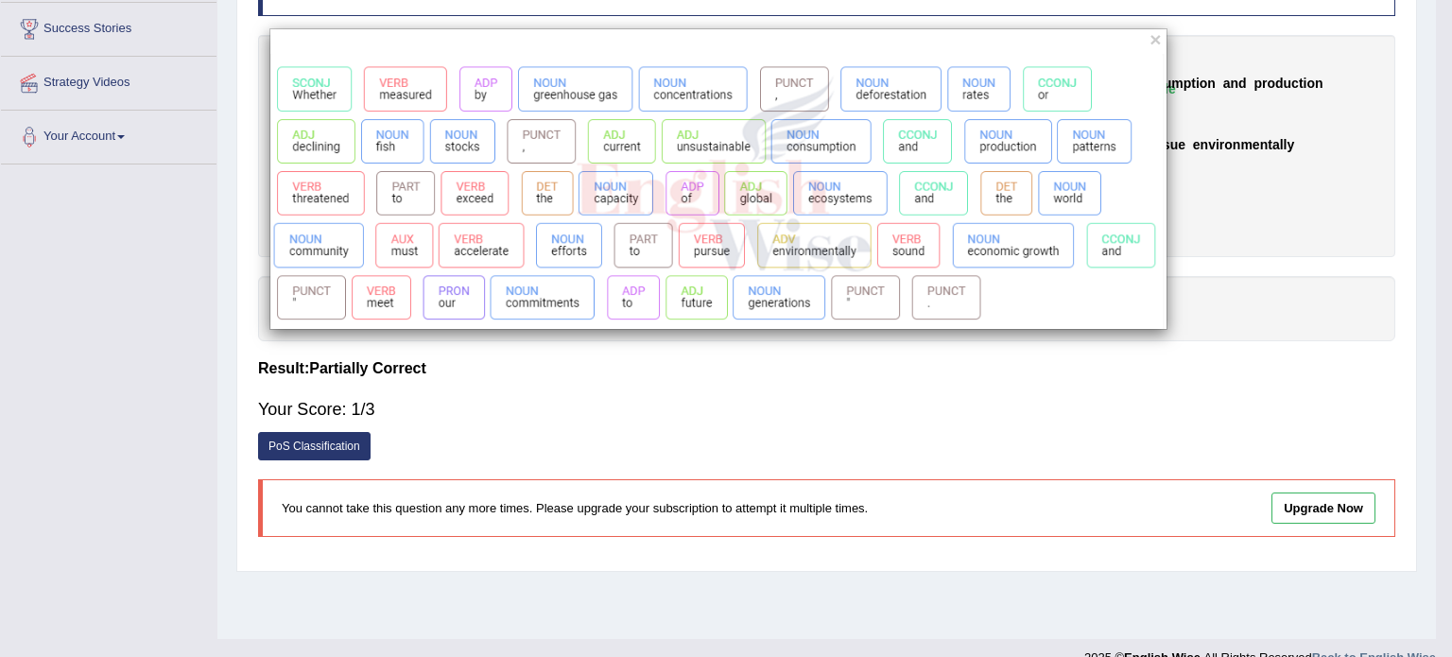
click at [174, 344] on div "×" at bounding box center [726, 328] width 1452 height 657
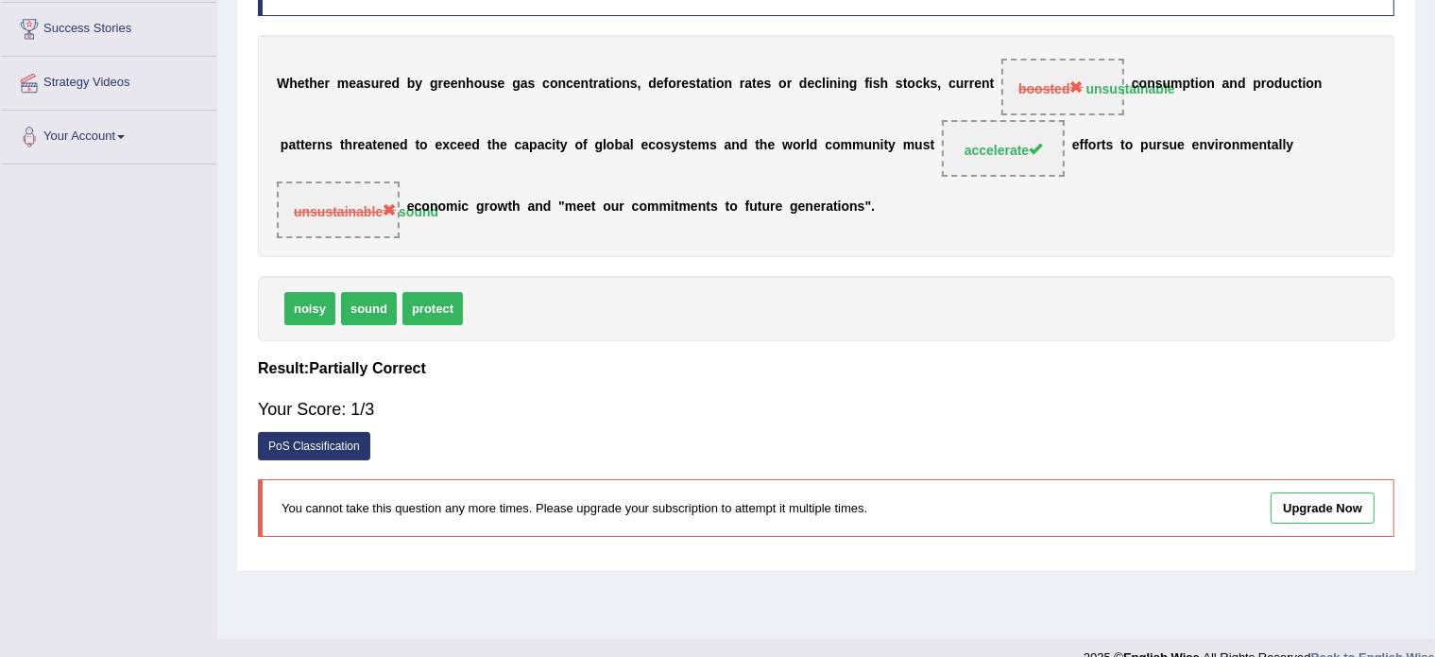
click at [896, 286] on div "noisy sound protect" at bounding box center [826, 308] width 1137 height 65
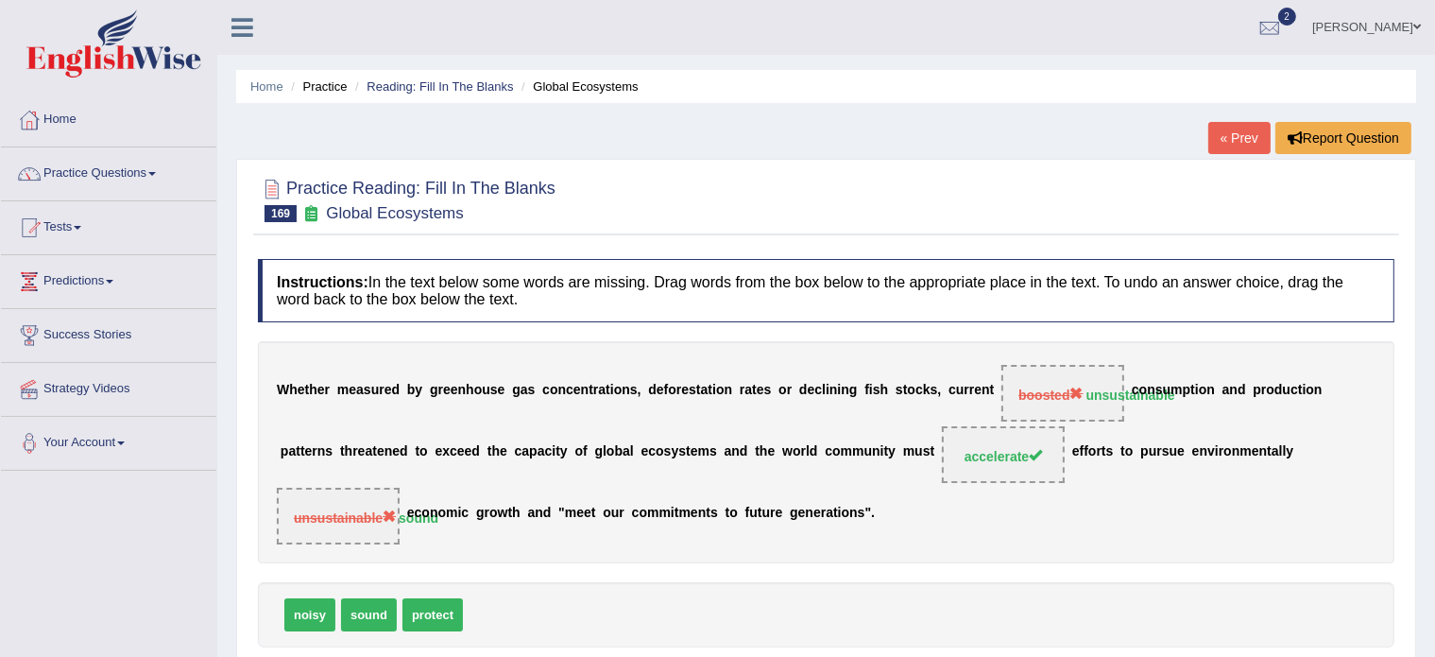
scroll to position [0, 0]
click at [408, 79] on link "Reading: Fill In The Blanks" at bounding box center [440, 86] width 146 height 14
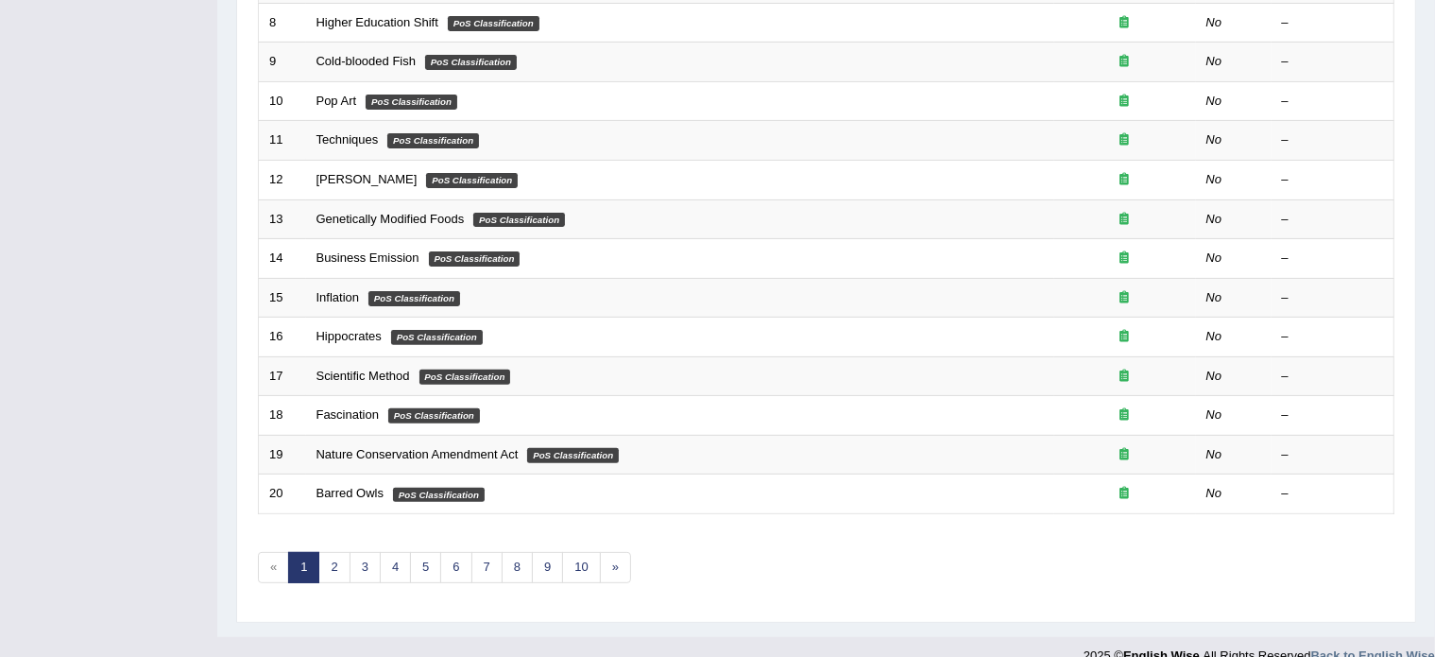
scroll to position [589, 0]
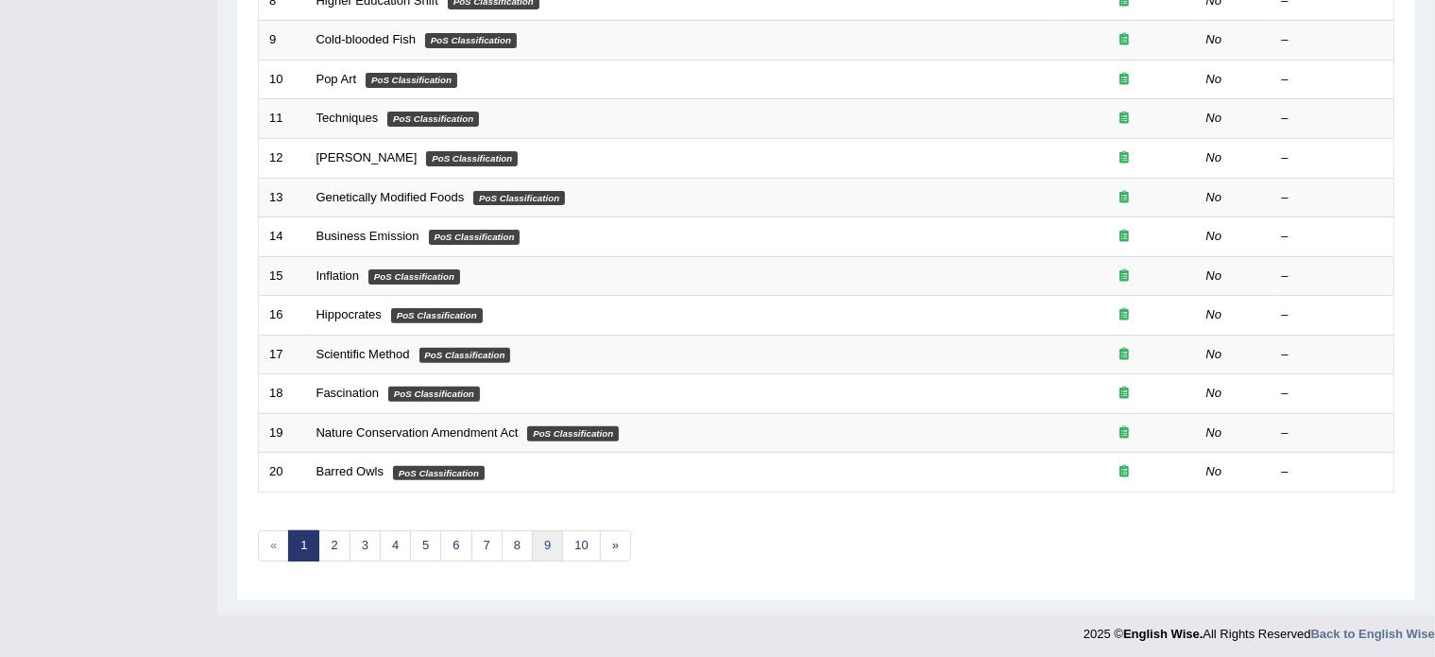
click at [537, 544] on link "9" at bounding box center [547, 545] width 31 height 31
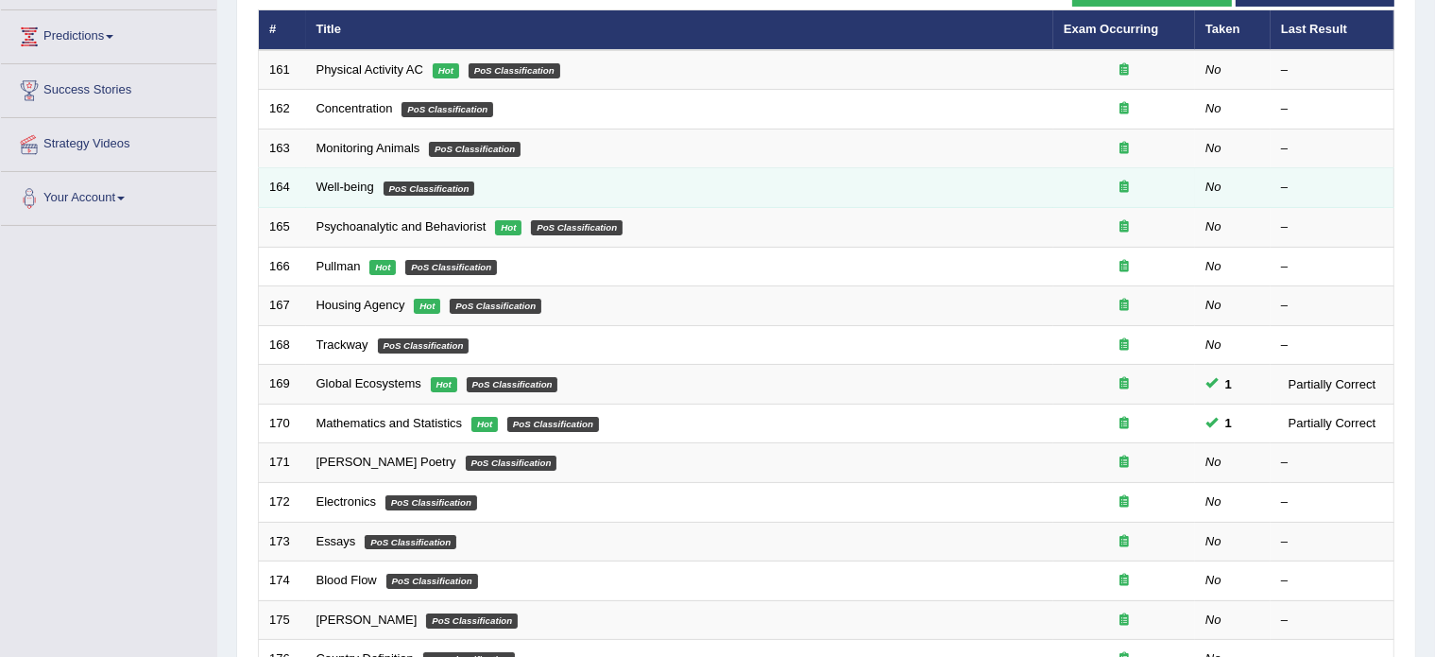
scroll to position [246, 0]
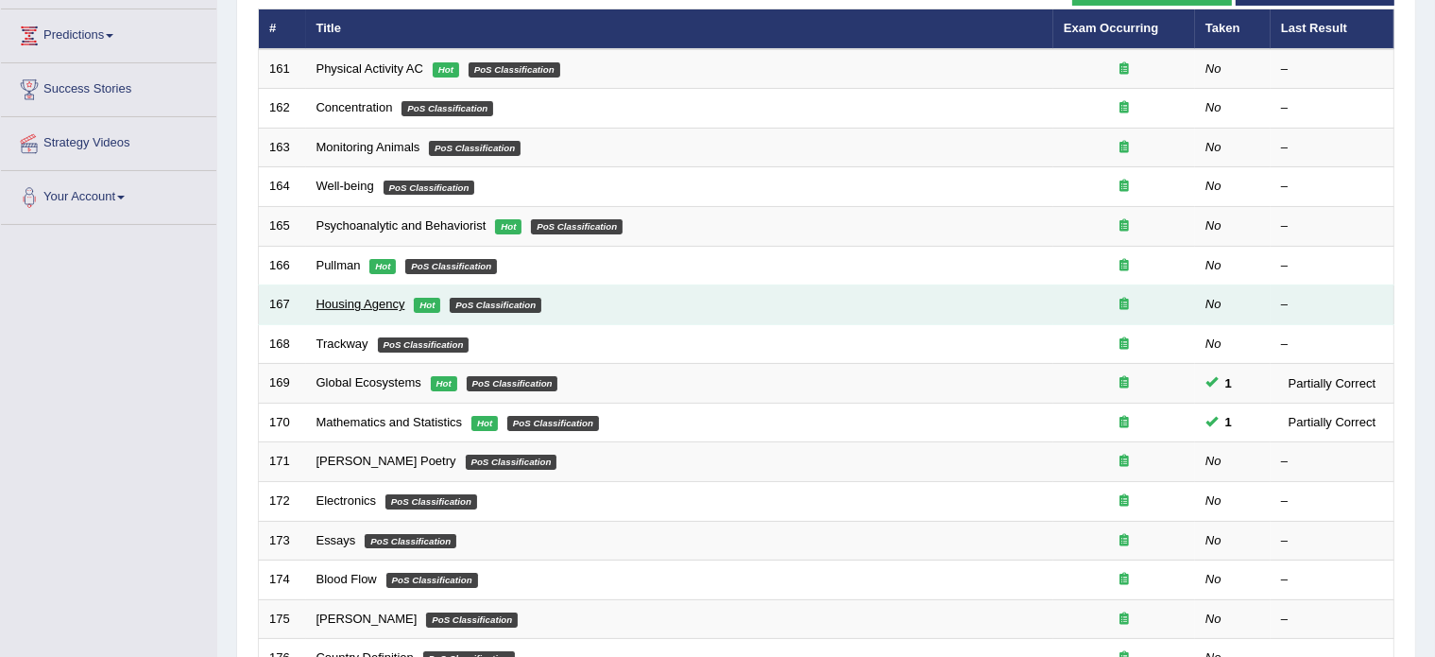
click at [346, 304] on link "Housing Agency" at bounding box center [361, 304] width 89 height 14
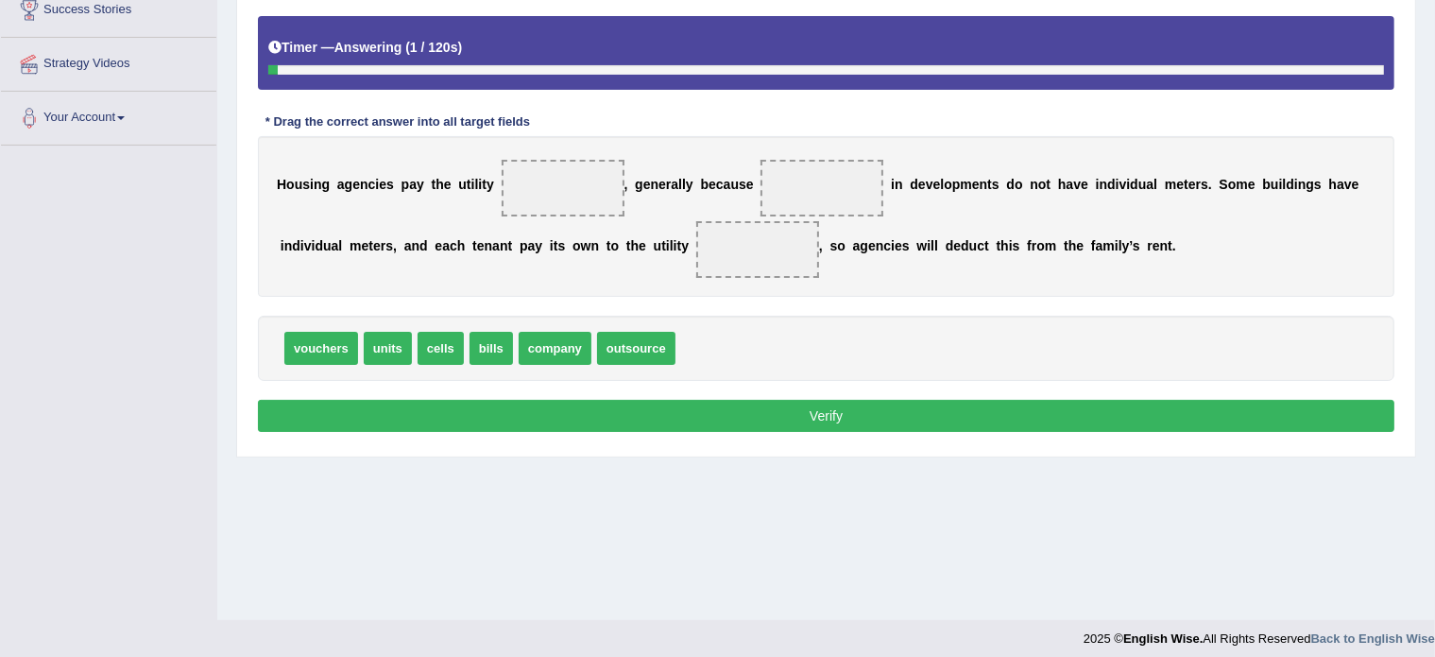
scroll to position [335, 0]
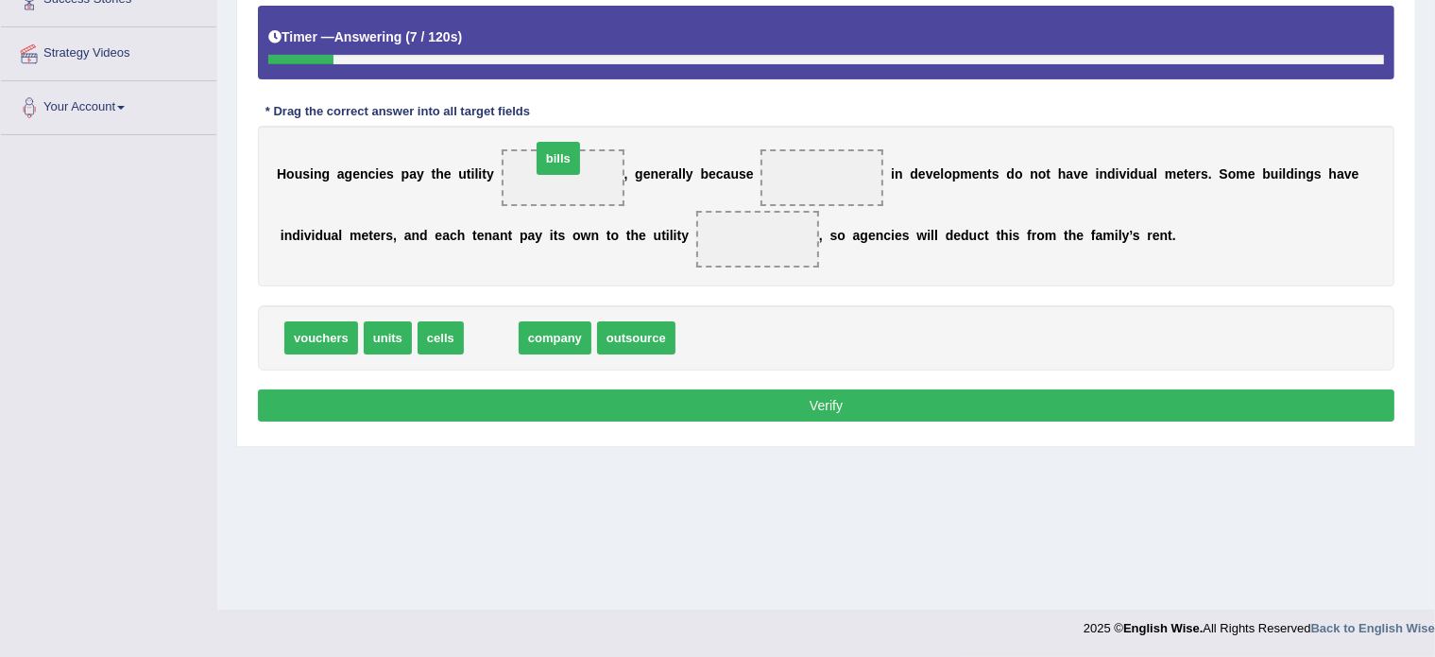
drag, startPoint x: 495, startPoint y: 342, endPoint x: 562, endPoint y: 162, distance: 192.6
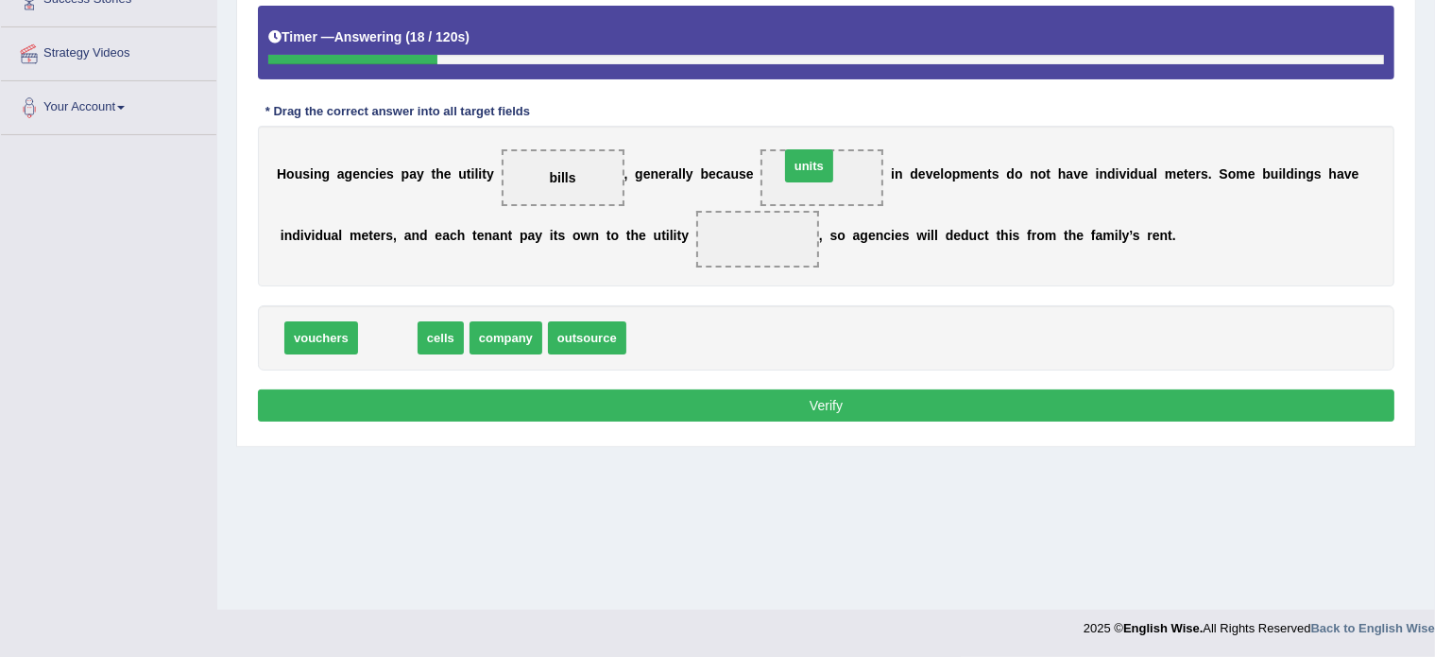
drag, startPoint x: 382, startPoint y: 337, endPoint x: 803, endPoint y: 167, distance: 454.5
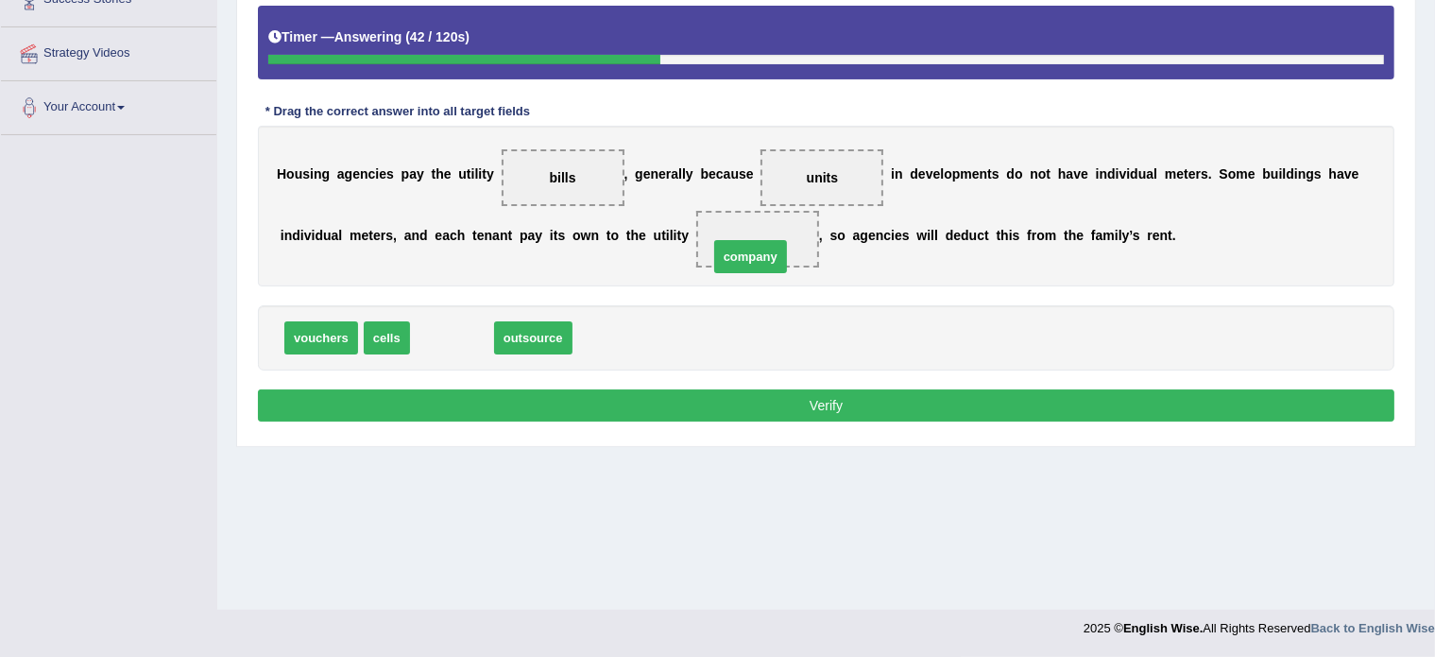
drag, startPoint x: 457, startPoint y: 335, endPoint x: 756, endPoint y: 254, distance: 309.5
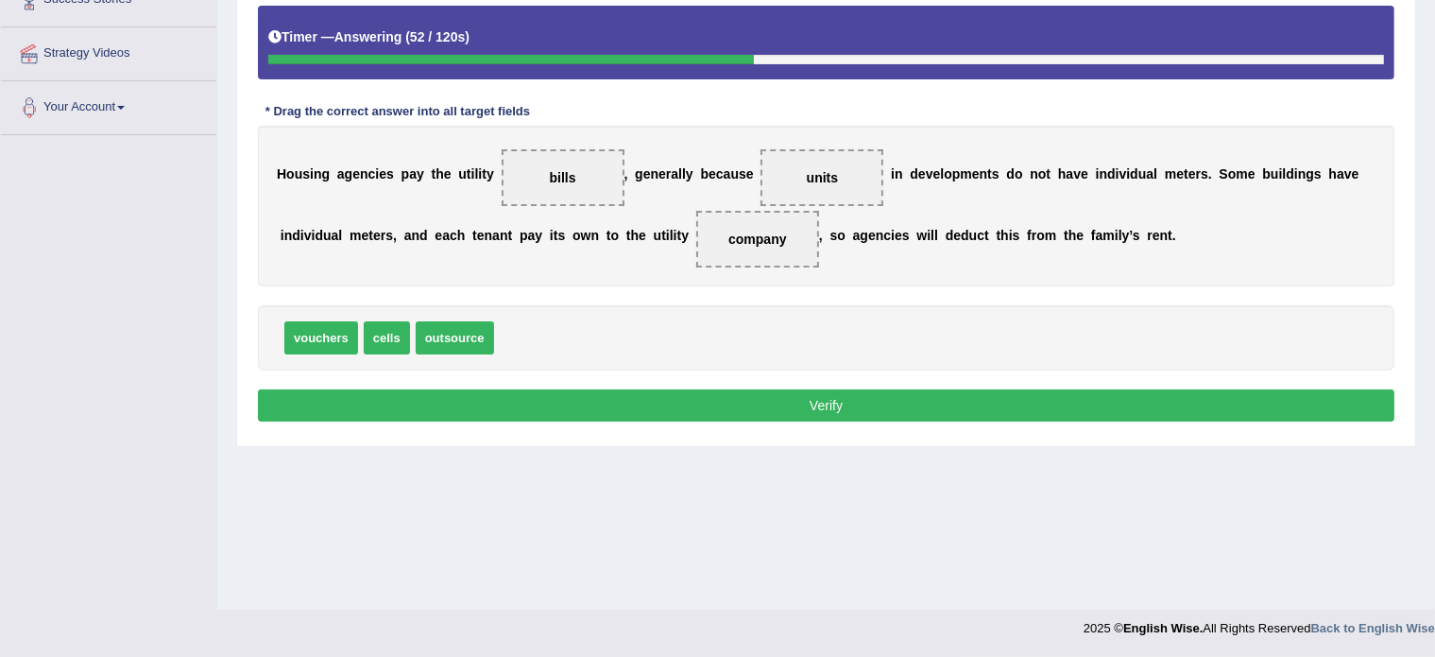
click at [778, 407] on button "Verify" at bounding box center [826, 405] width 1137 height 32
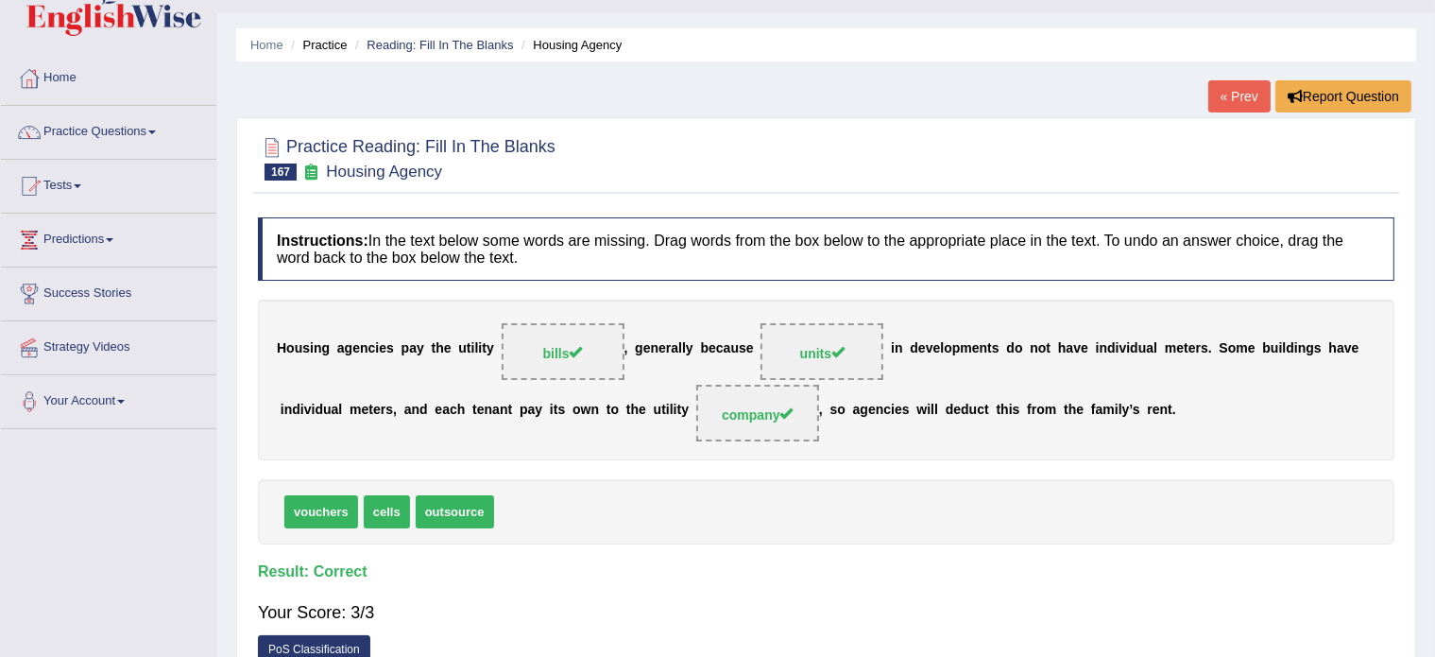
scroll to position [0, 0]
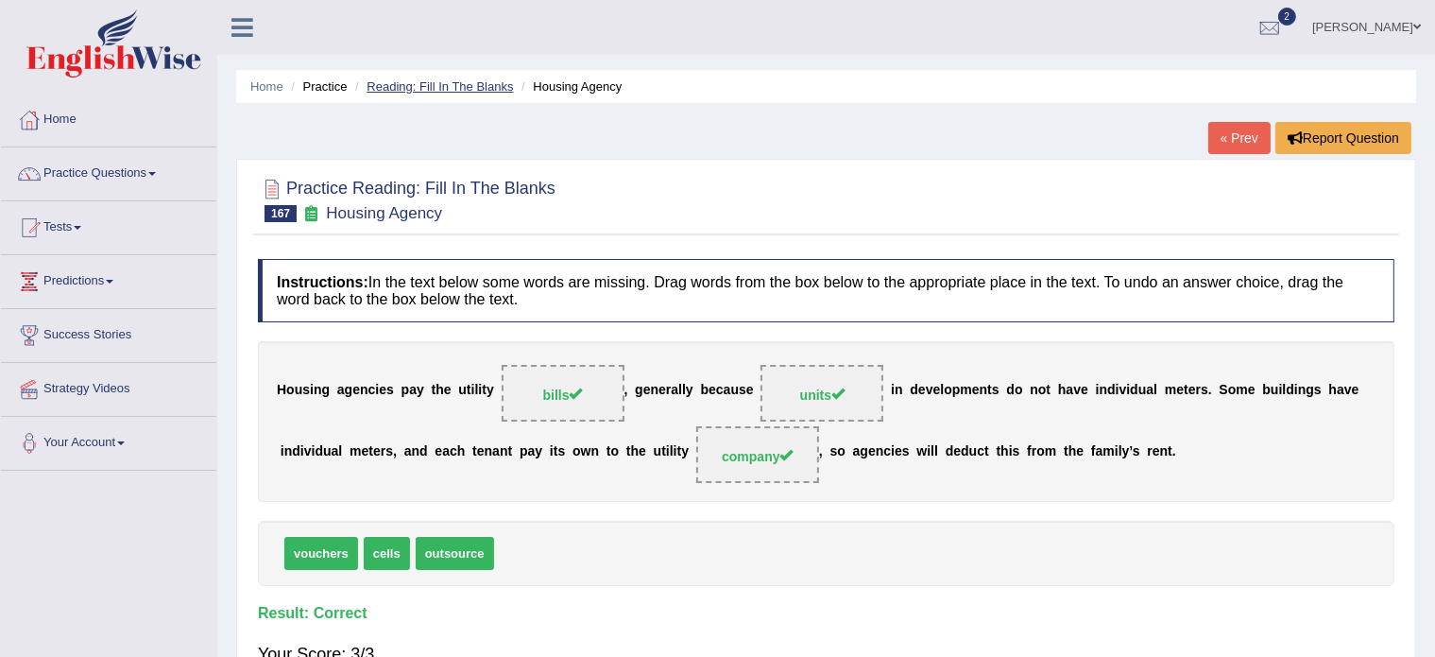
click at [455, 80] on link "Reading: Fill In The Blanks" at bounding box center [440, 86] width 146 height 14
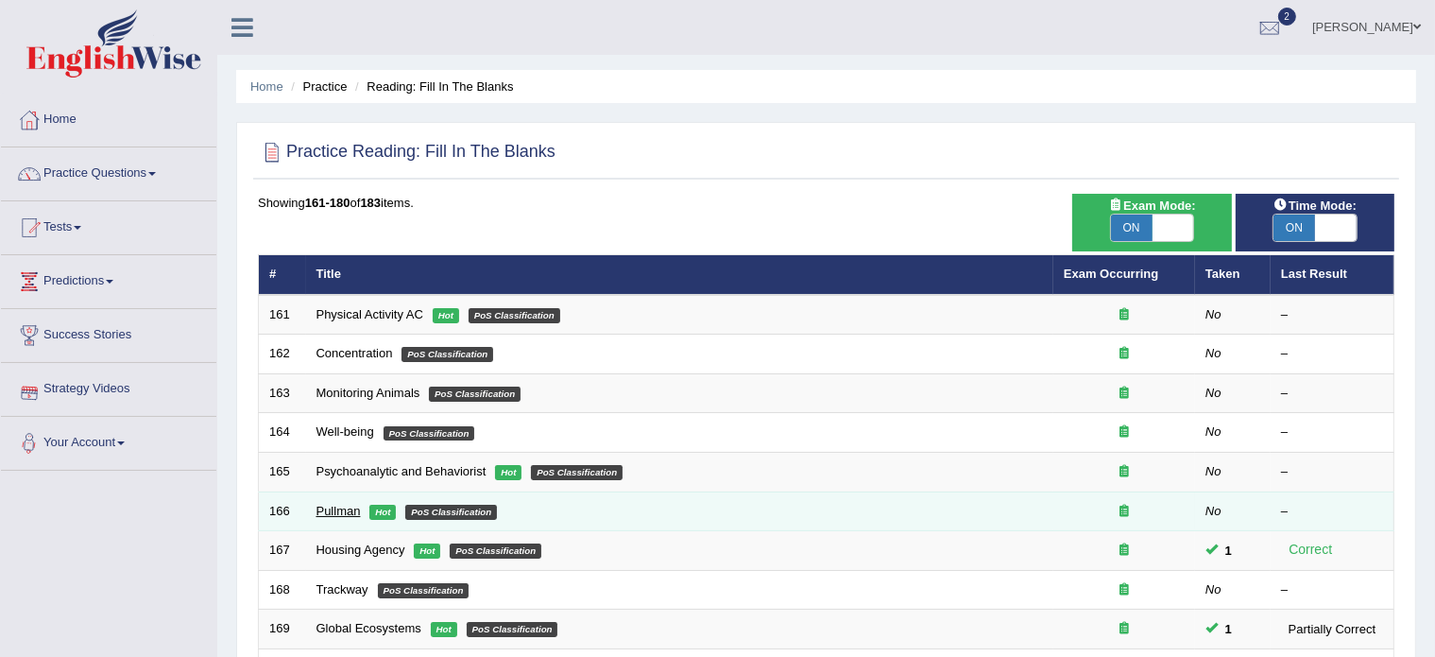
click at [340, 506] on link "Pullman" at bounding box center [339, 511] width 44 height 14
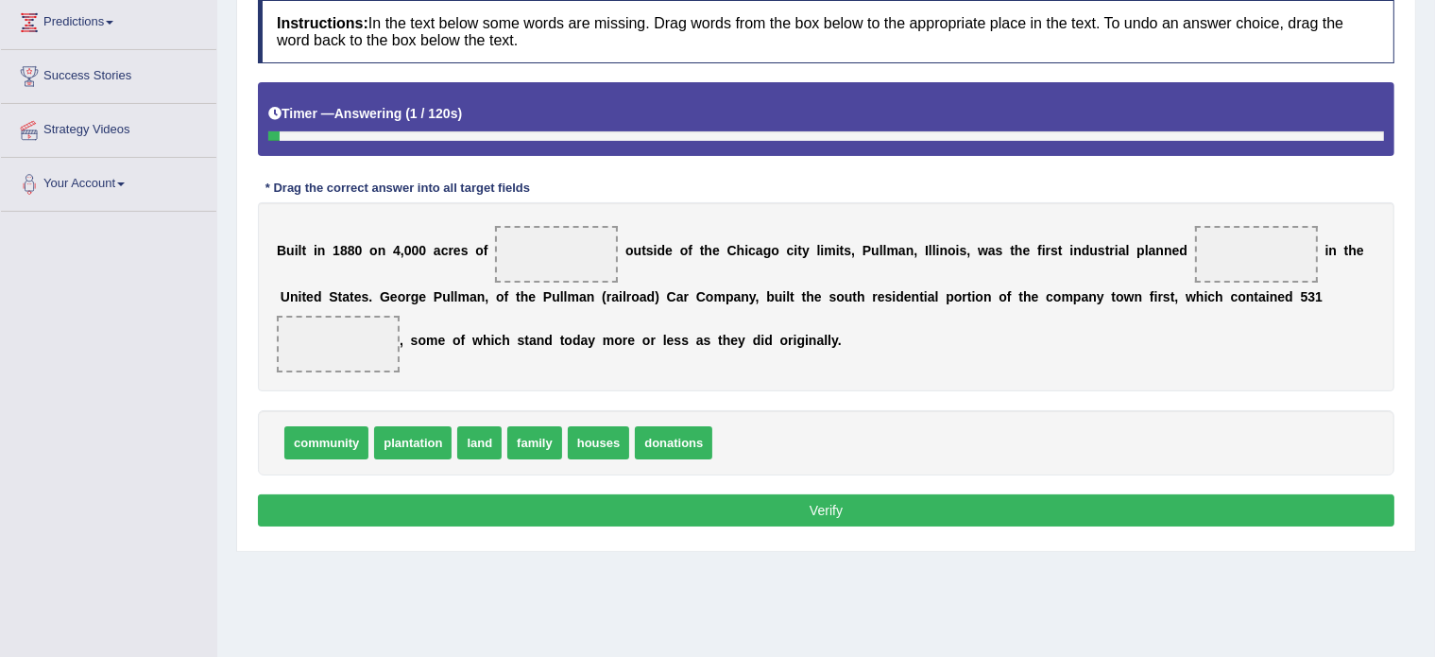
scroll to position [260, 0]
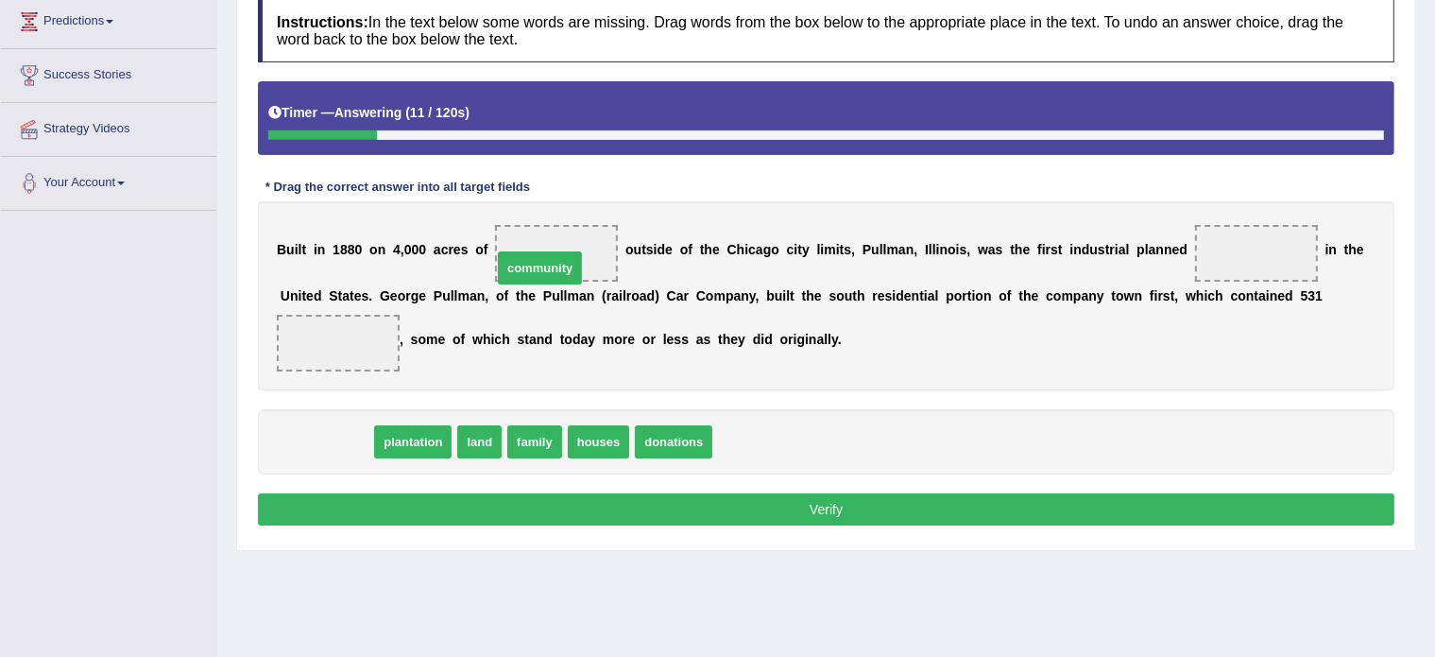
drag, startPoint x: 319, startPoint y: 435, endPoint x: 536, endPoint y: 258, distance: 279.4
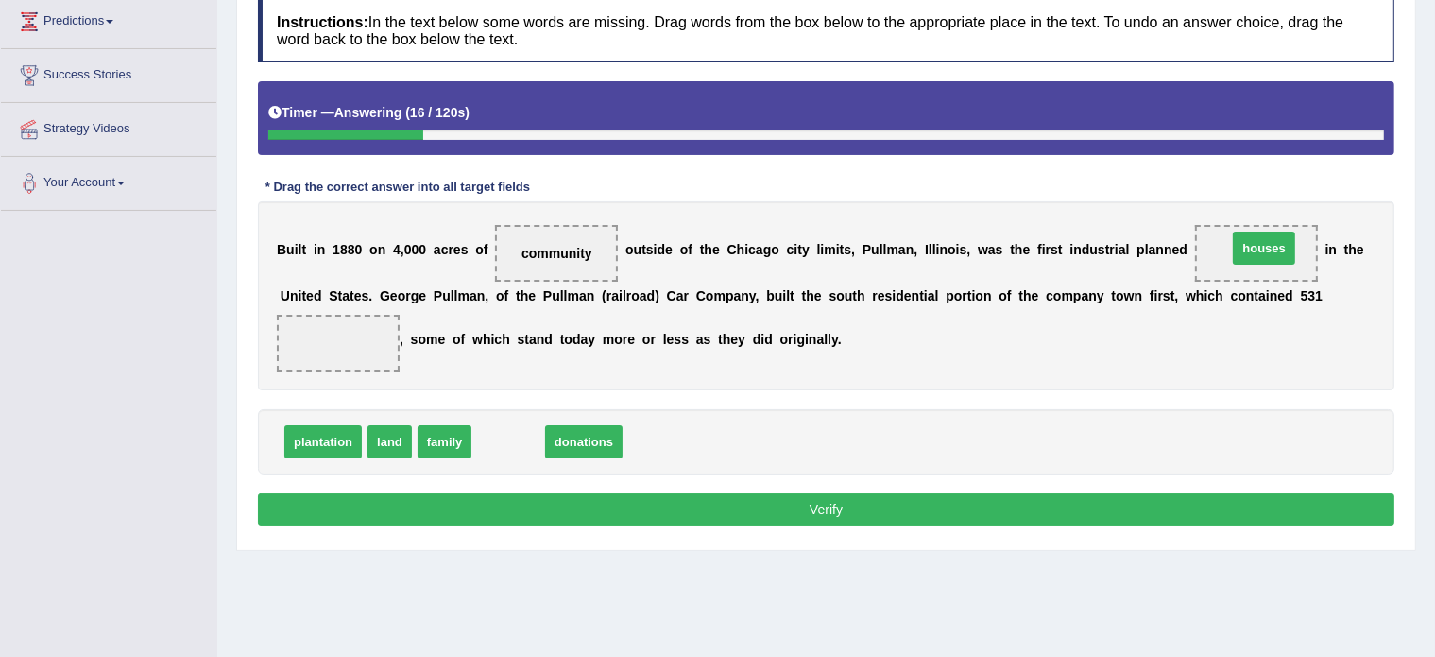
drag, startPoint x: 514, startPoint y: 440, endPoint x: 1270, endPoint y: 245, distance: 780.9
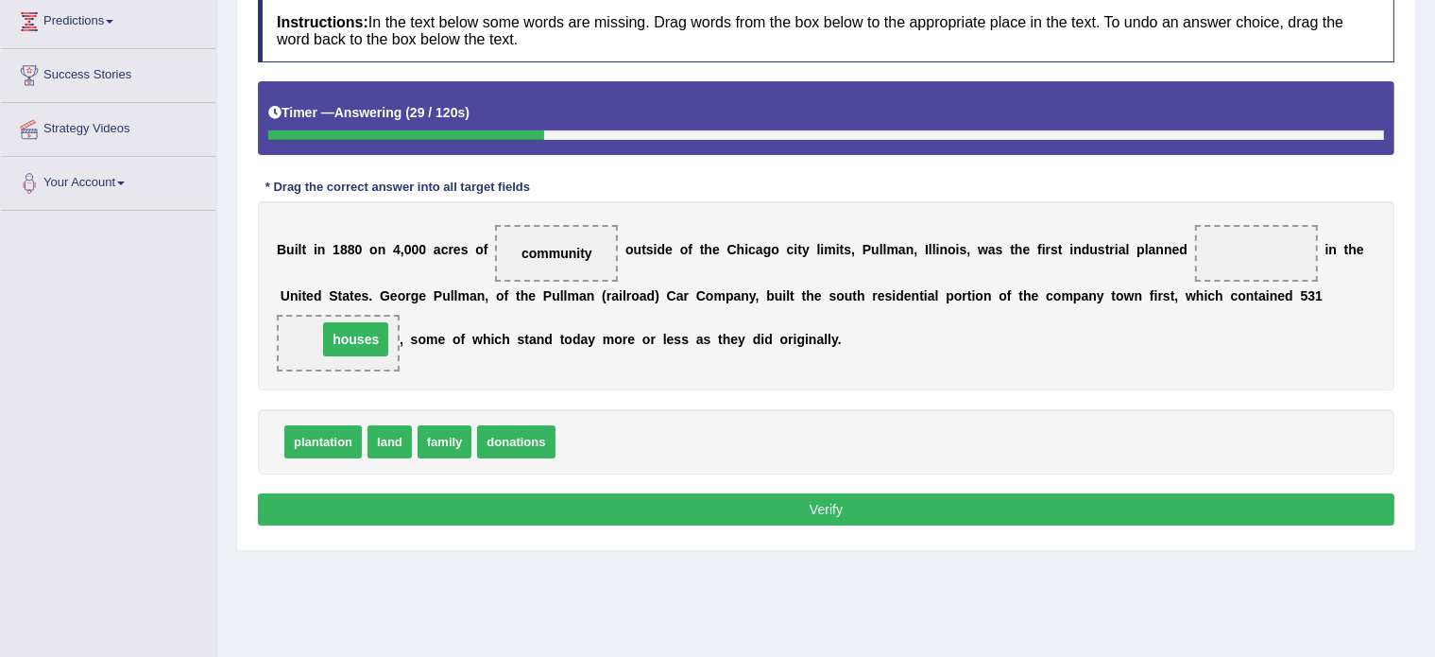
drag, startPoint x: 1277, startPoint y: 245, endPoint x: 376, endPoint y: 331, distance: 904.7
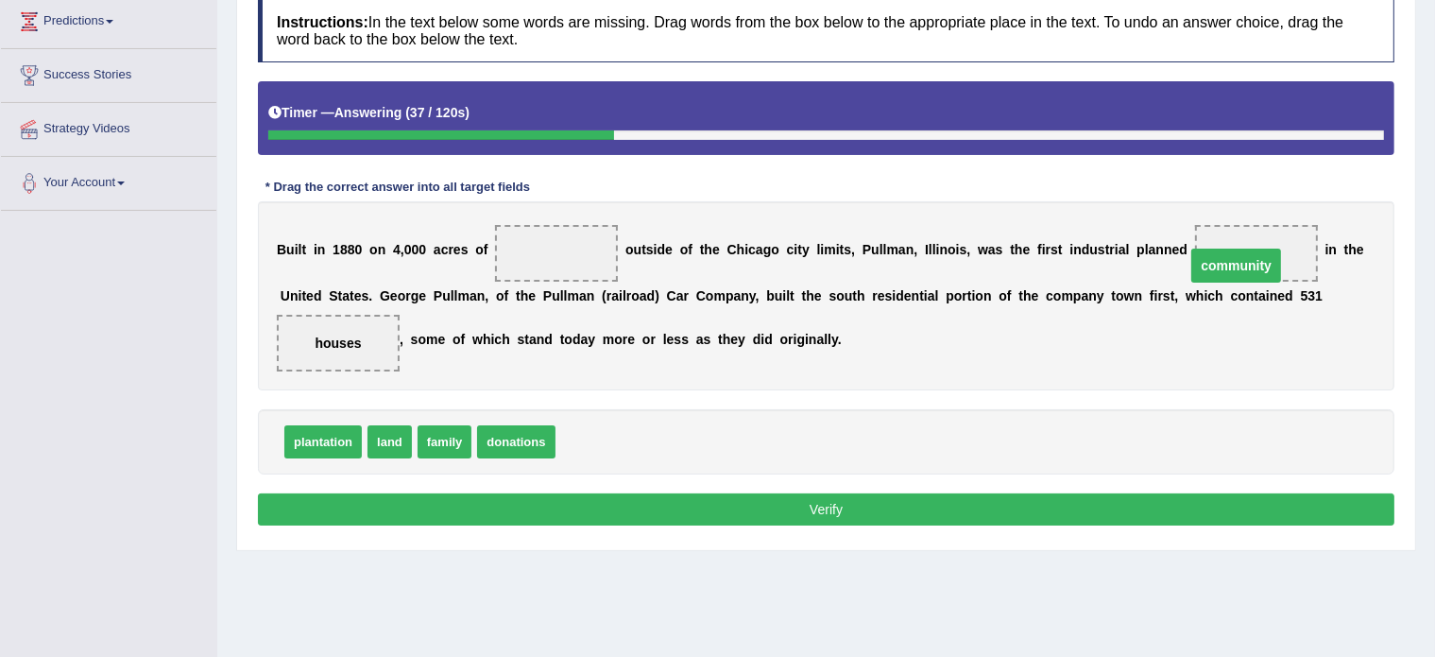
drag, startPoint x: 530, startPoint y: 251, endPoint x: 1211, endPoint y: 263, distance: 680.5
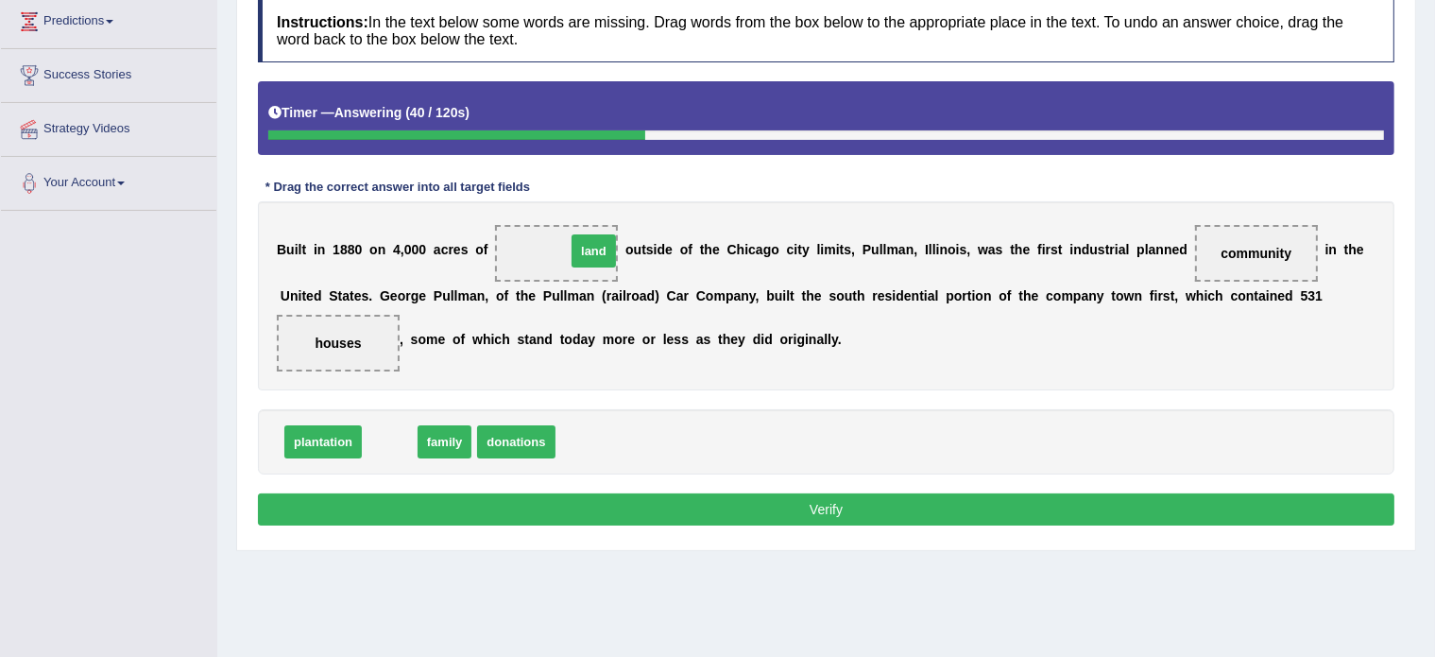
drag, startPoint x: 389, startPoint y: 438, endPoint x: 593, endPoint y: 248, distance: 278.8
click at [783, 502] on button "Verify" at bounding box center [826, 509] width 1137 height 32
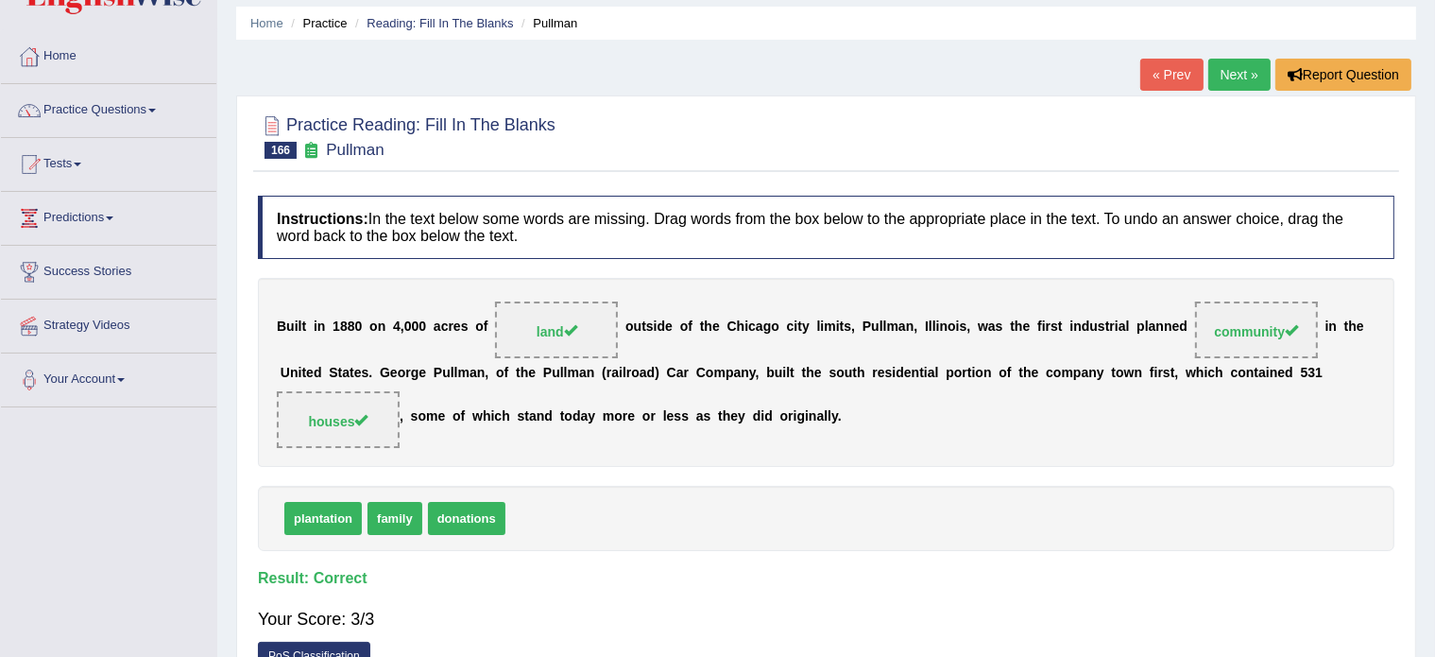
scroll to position [0, 0]
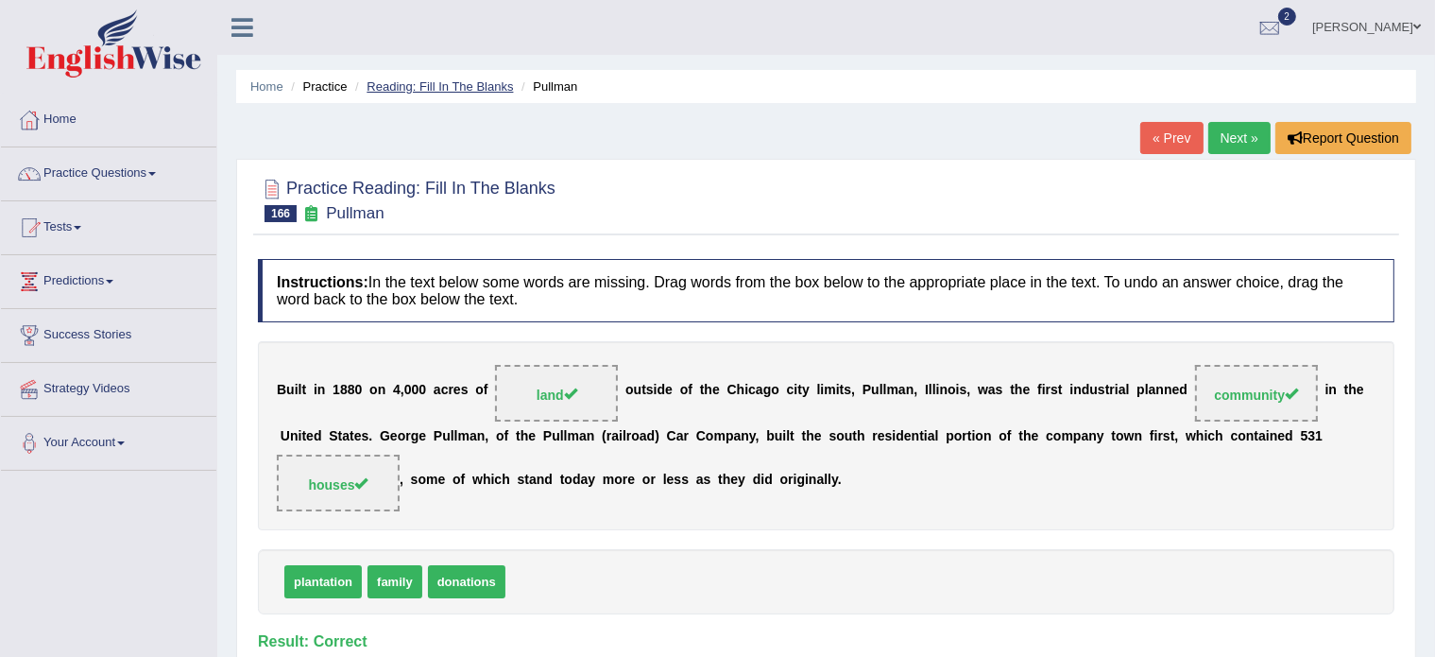
click at [455, 85] on link "Reading: Fill In The Blanks" at bounding box center [440, 86] width 146 height 14
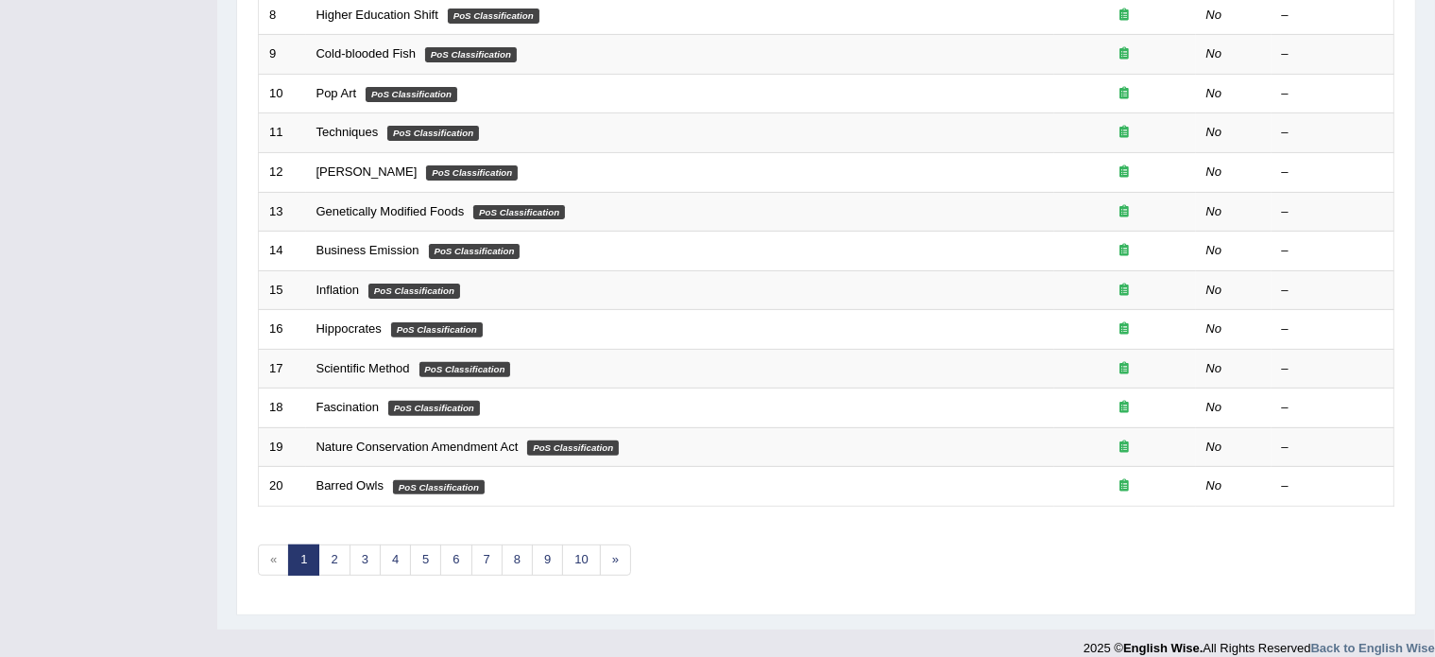
scroll to position [589, 0]
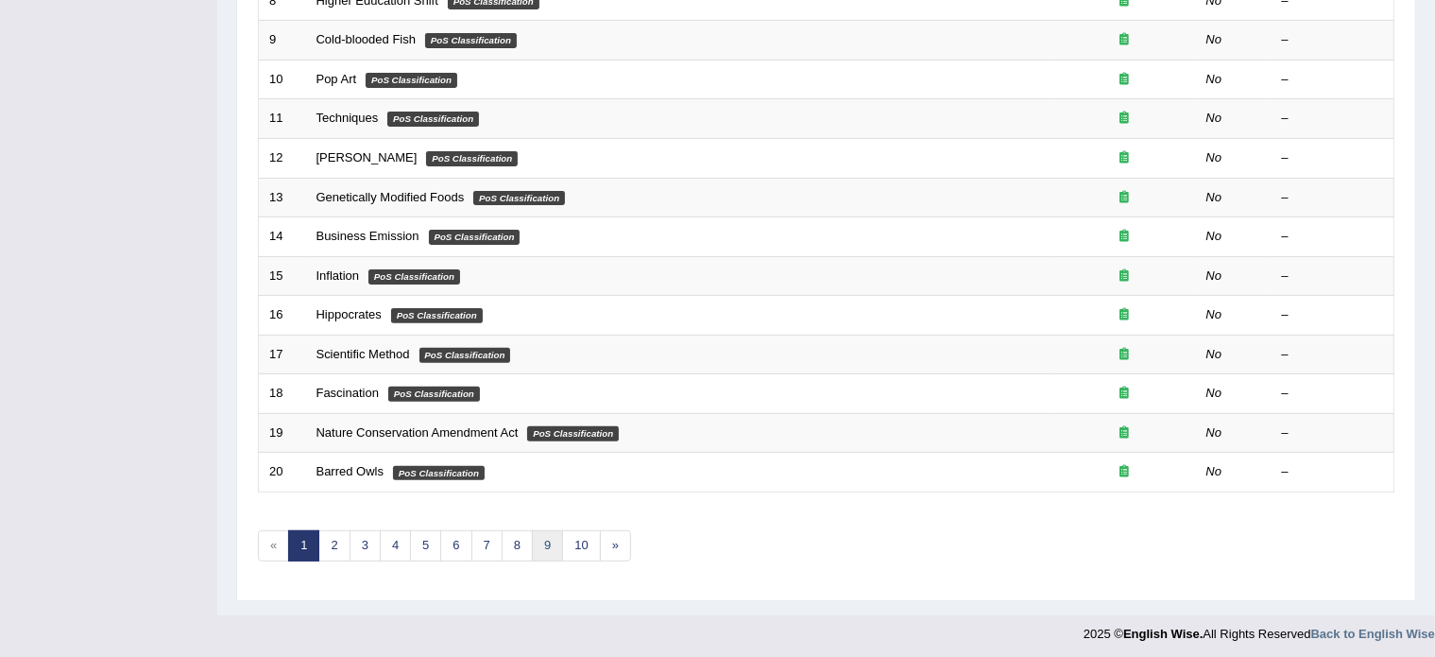
click at [549, 540] on link "9" at bounding box center [547, 545] width 31 height 31
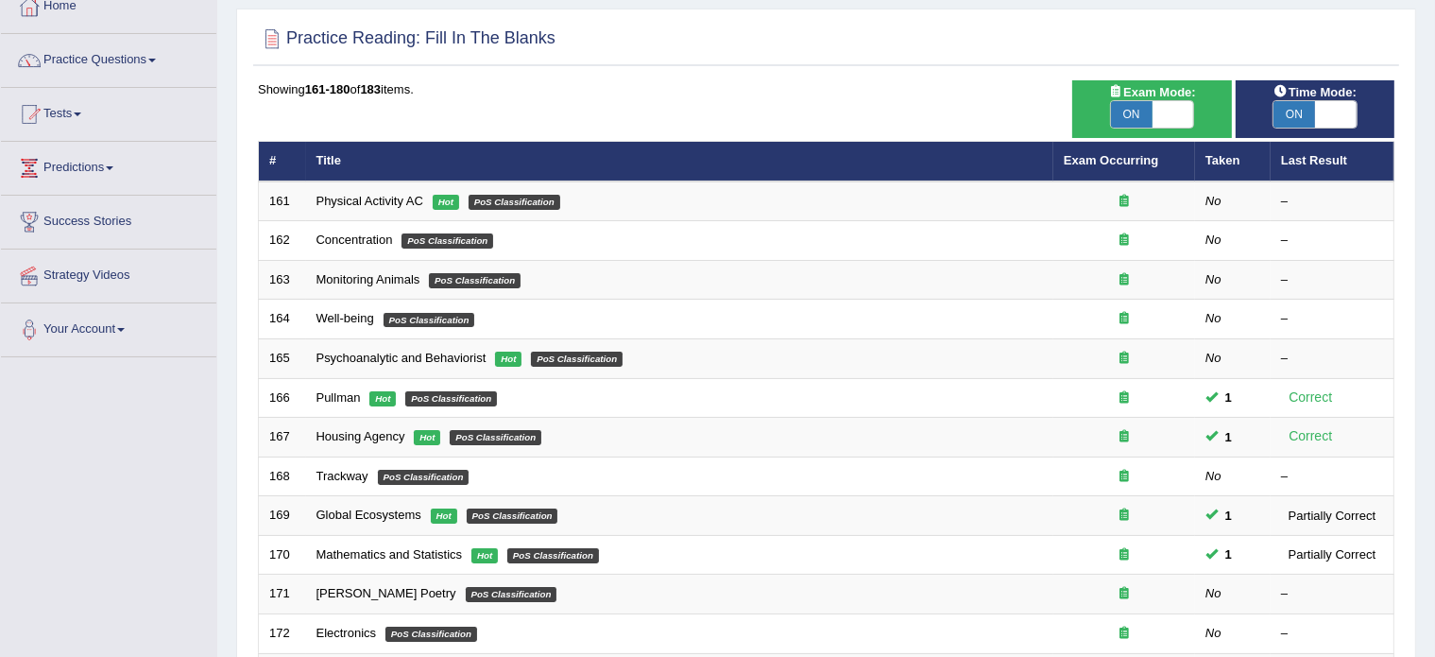
scroll to position [113, 0]
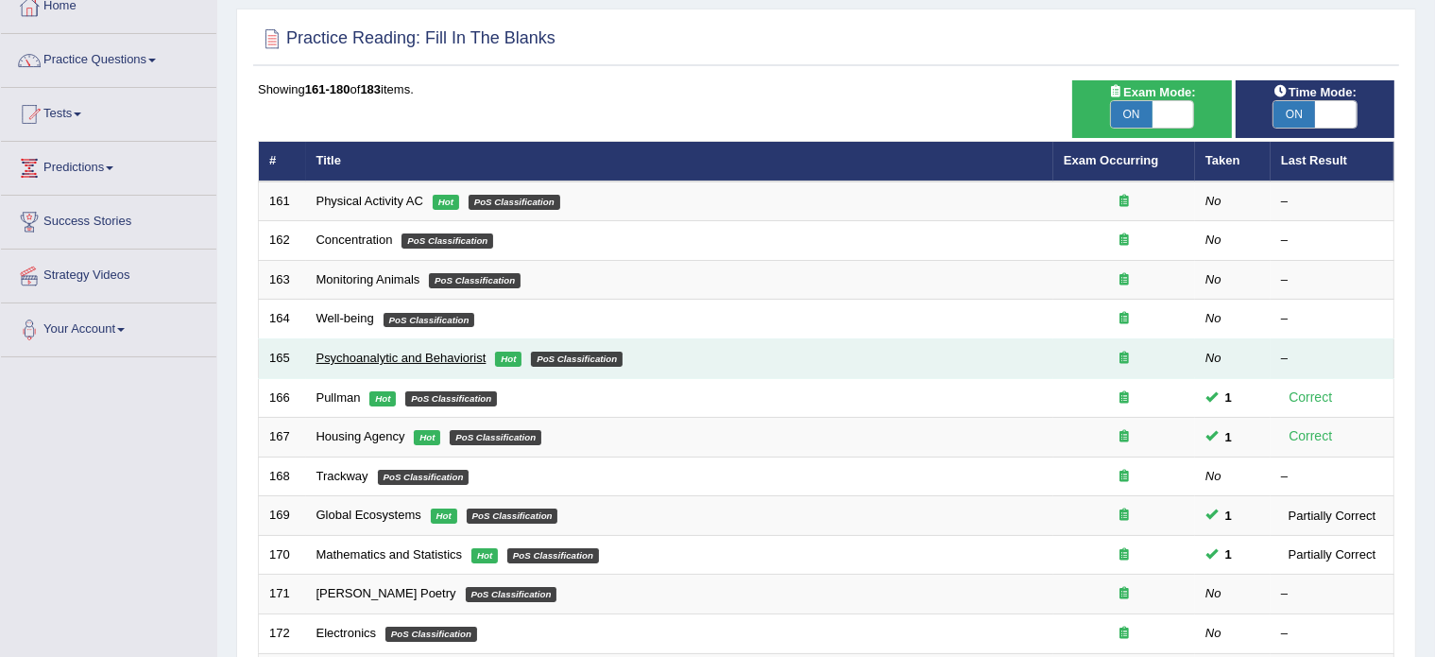
click at [427, 352] on link "Psychoanalytic and Behaviorist" at bounding box center [402, 358] width 170 height 14
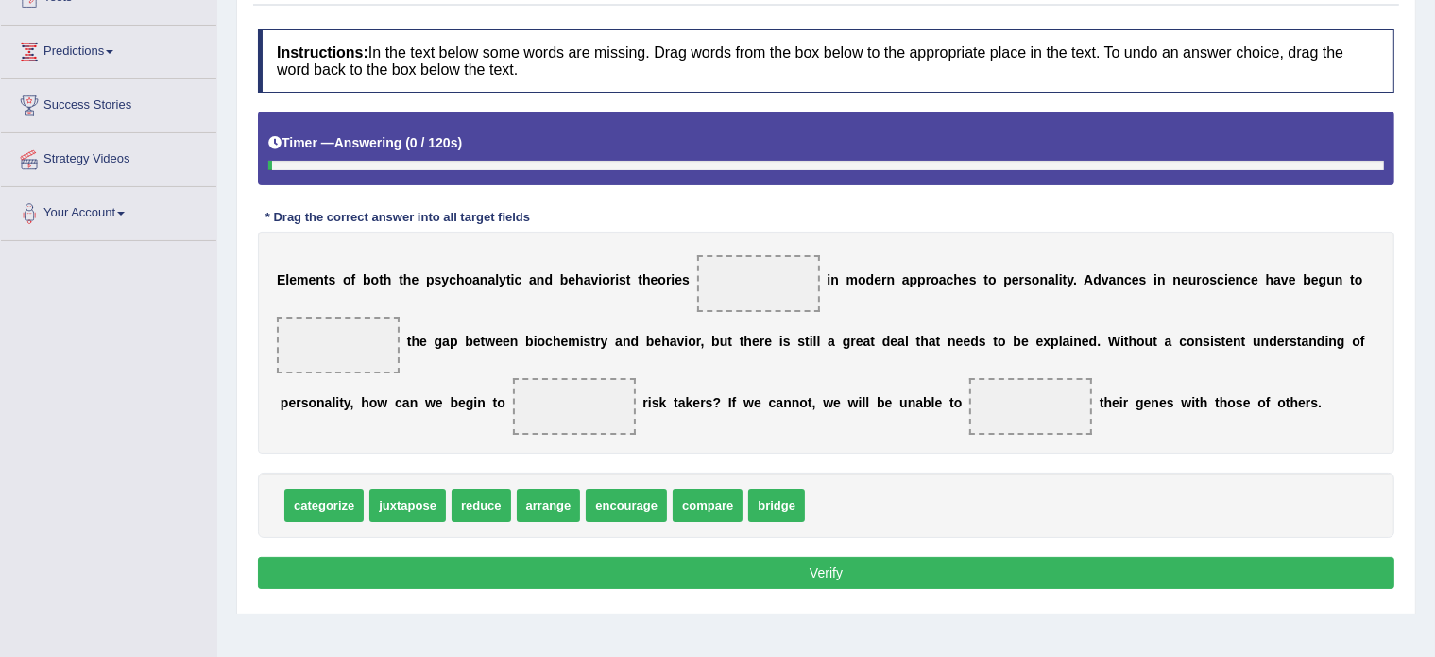
scroll to position [244, 0]
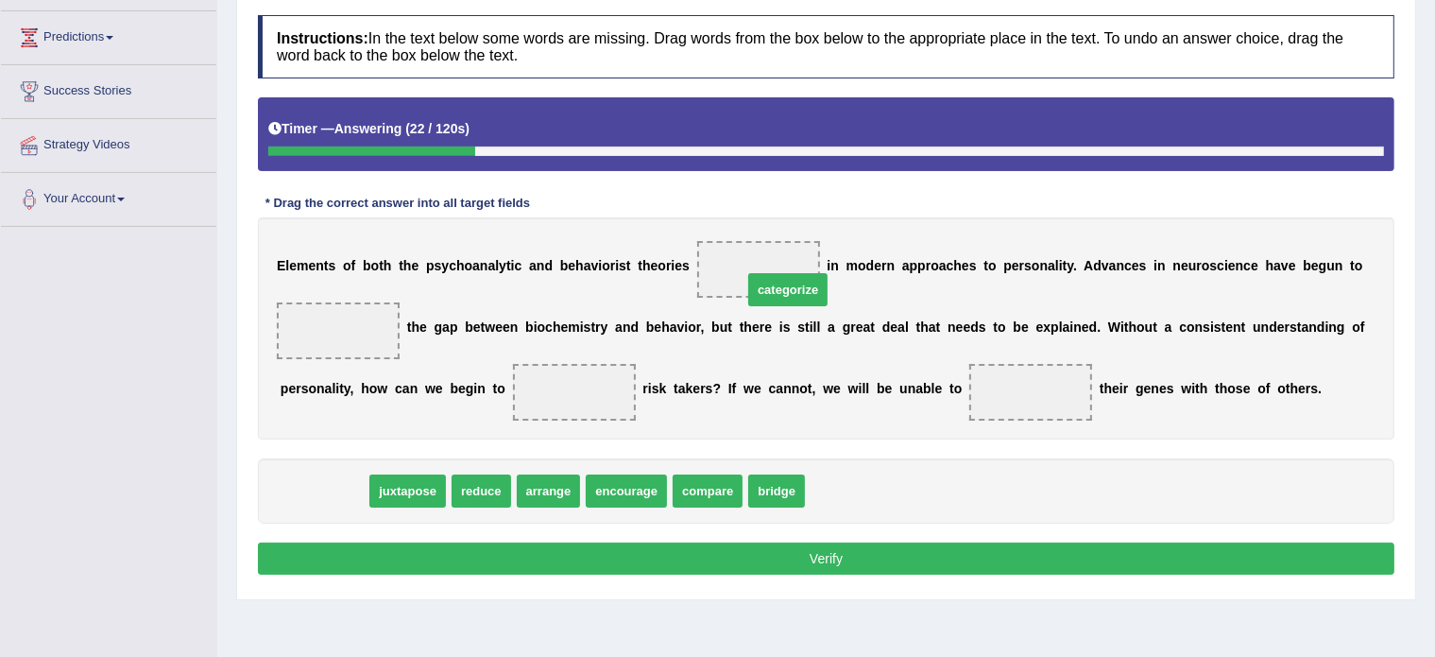
drag, startPoint x: 335, startPoint y: 484, endPoint x: 799, endPoint y: 283, distance: 505.8
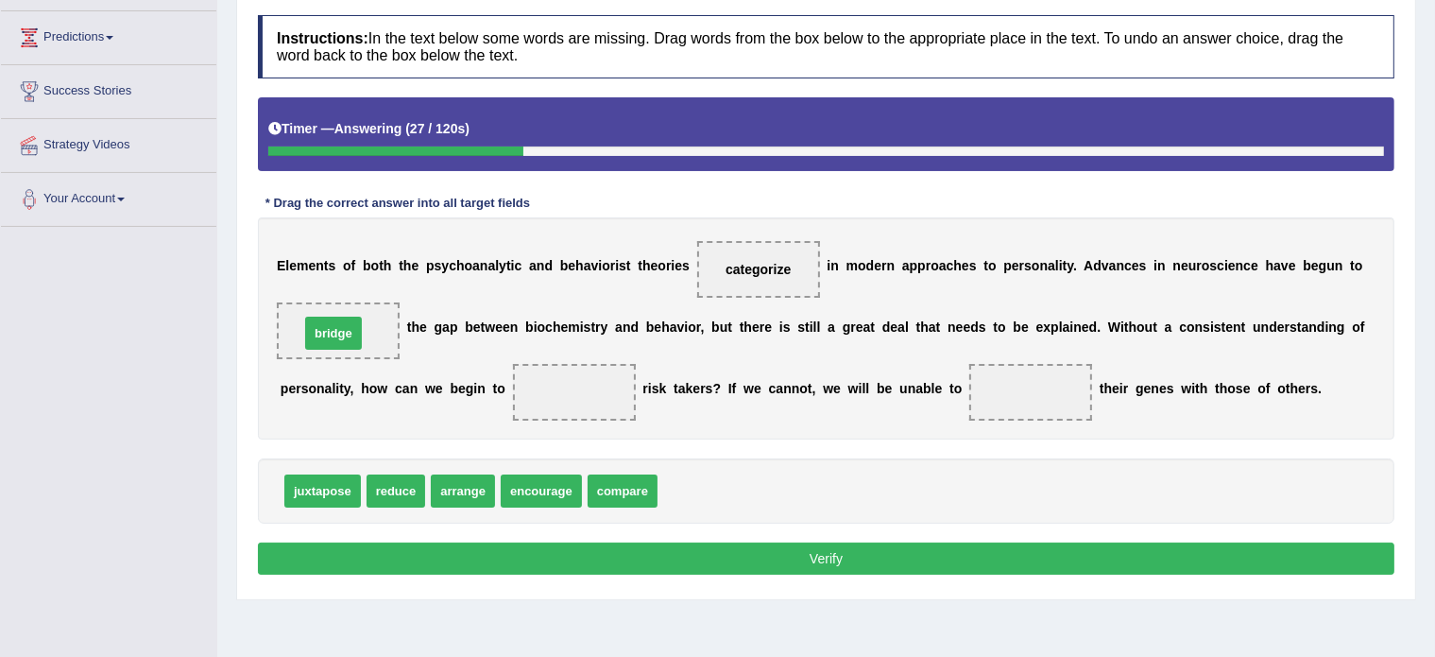
drag, startPoint x: 699, startPoint y: 492, endPoint x: 341, endPoint y: 335, distance: 391.4
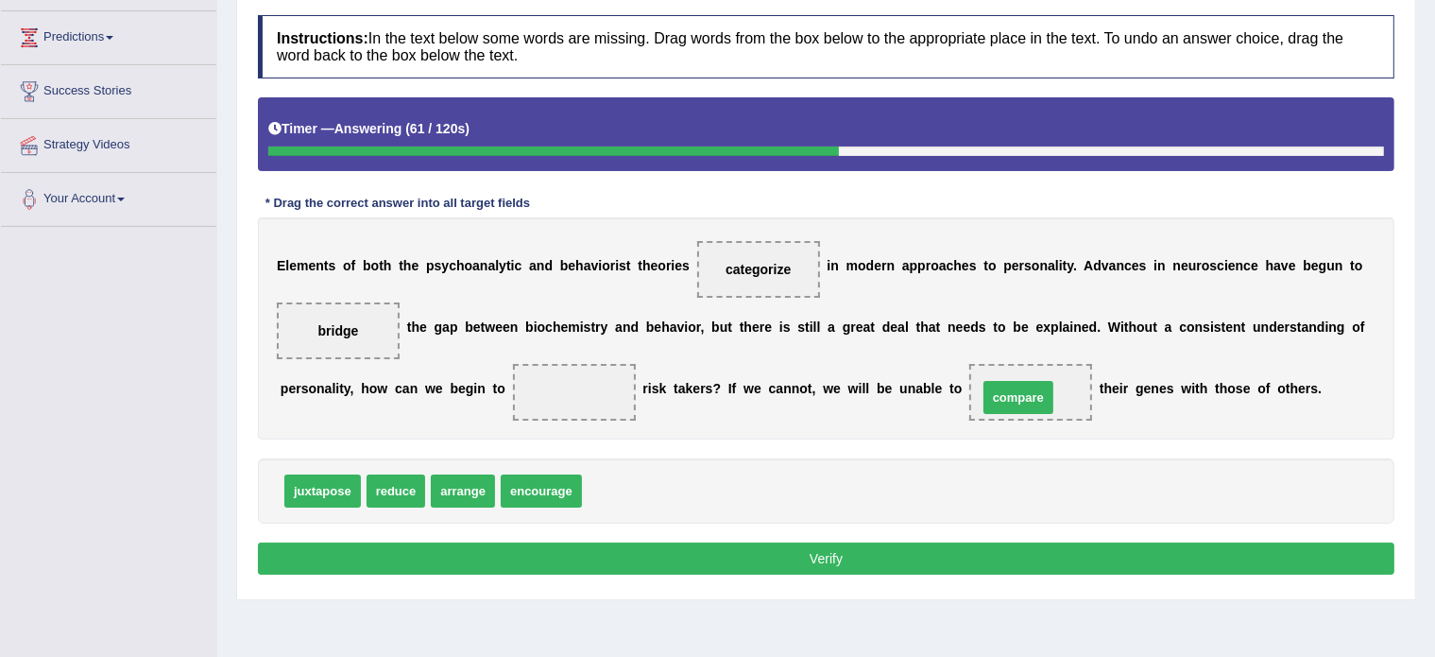
drag, startPoint x: 627, startPoint y: 490, endPoint x: 1023, endPoint y: 397, distance: 406.9
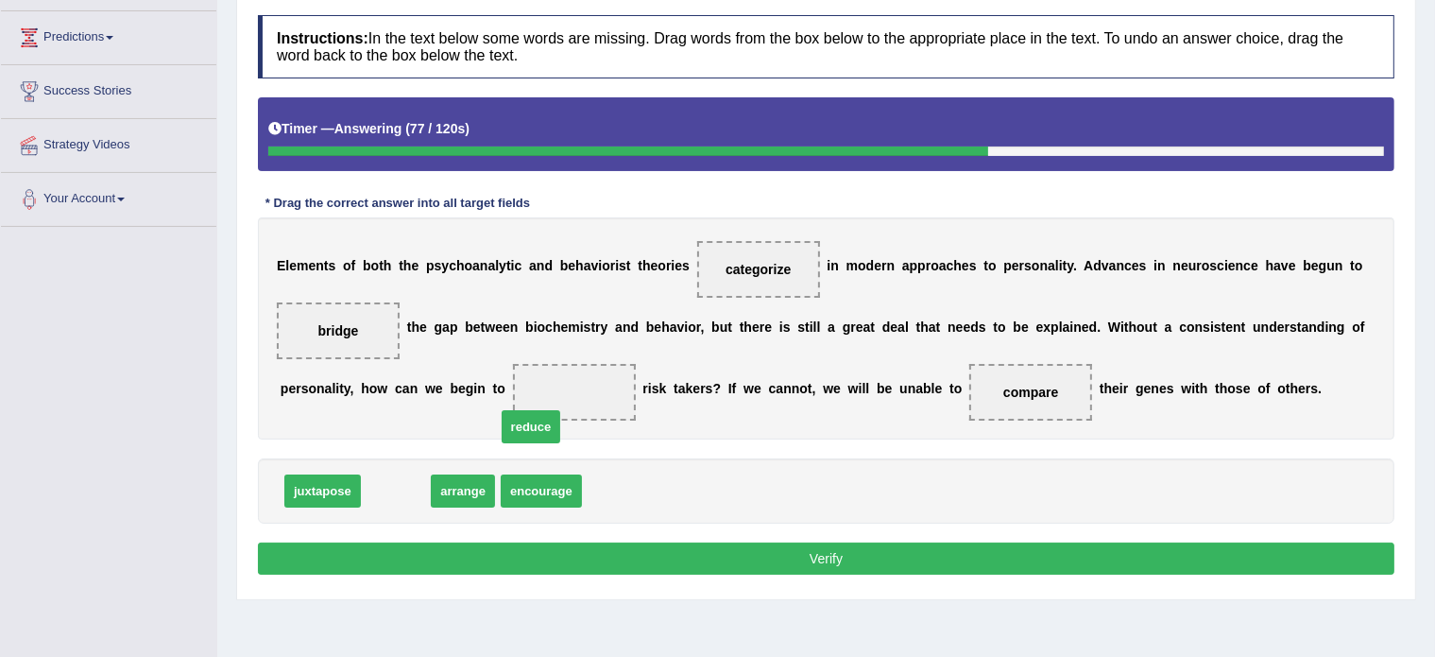
drag, startPoint x: 389, startPoint y: 483, endPoint x: 527, endPoint y: 419, distance: 152.2
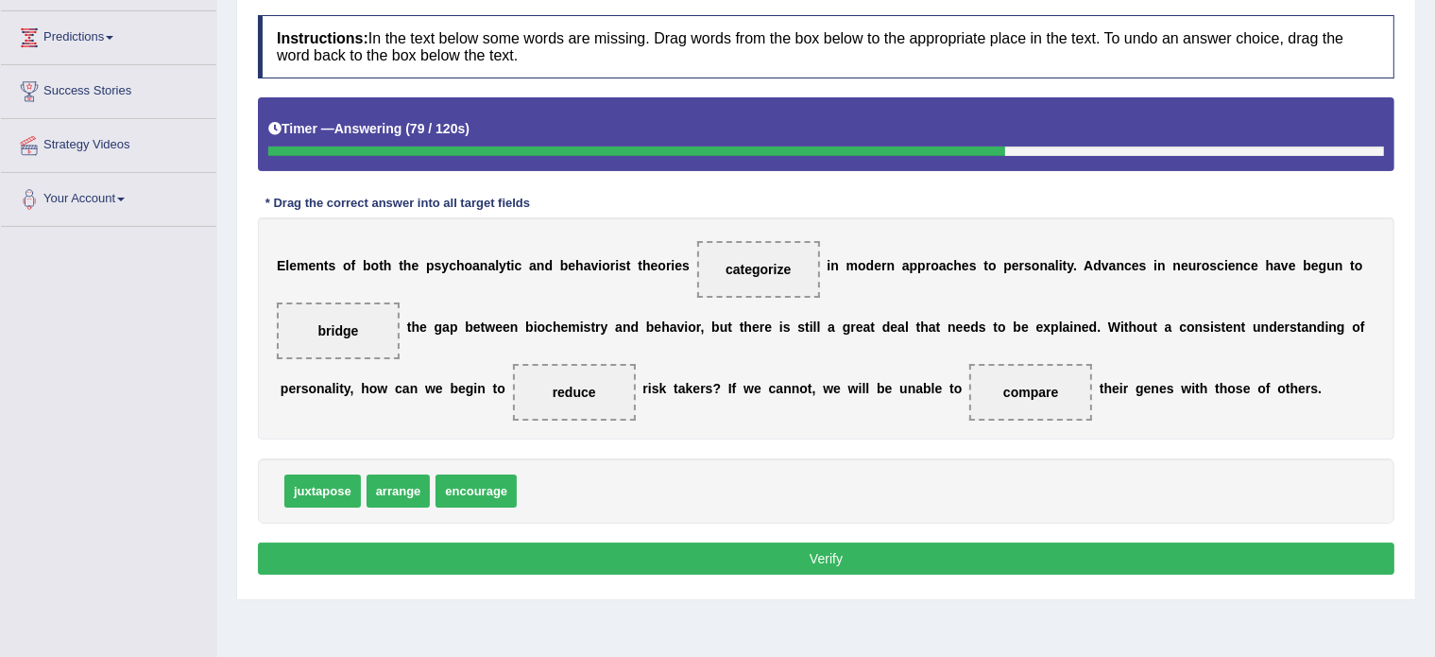
click at [539, 561] on button "Verify" at bounding box center [826, 558] width 1137 height 32
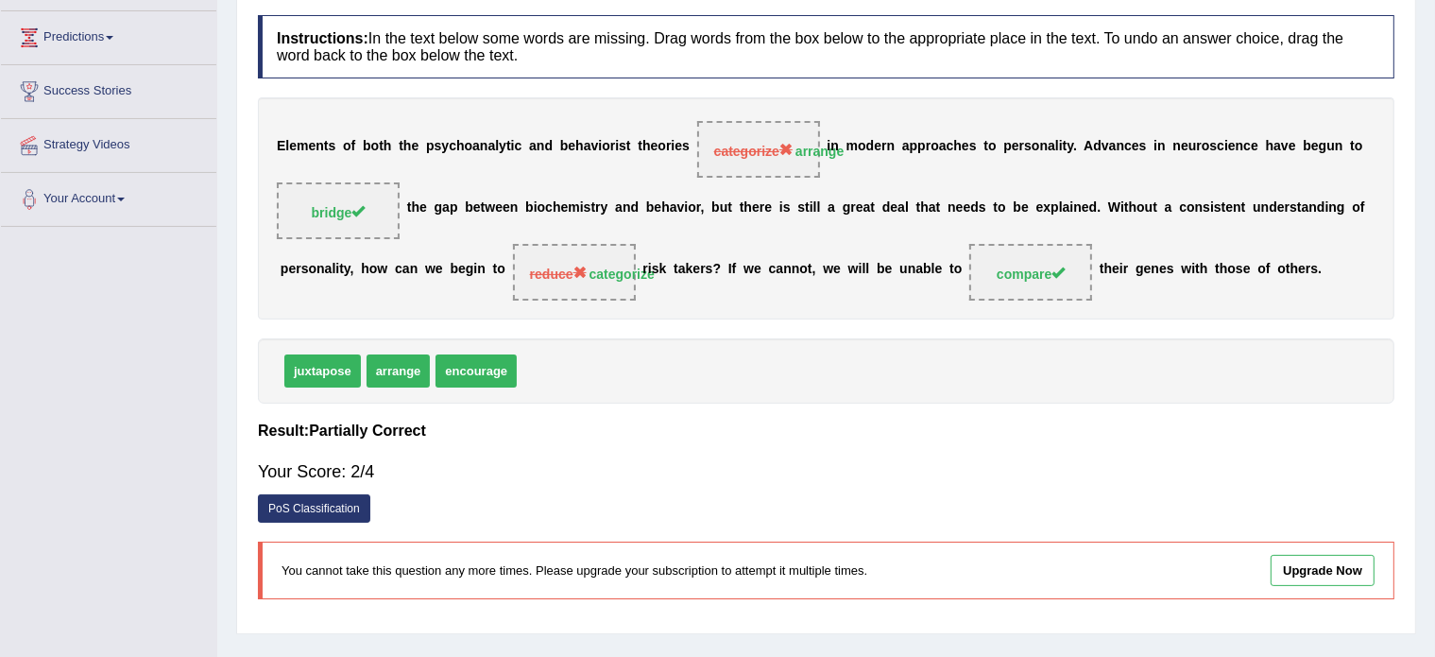
click at [614, 498] on div "PoS Classification" at bounding box center [826, 510] width 1137 height 33
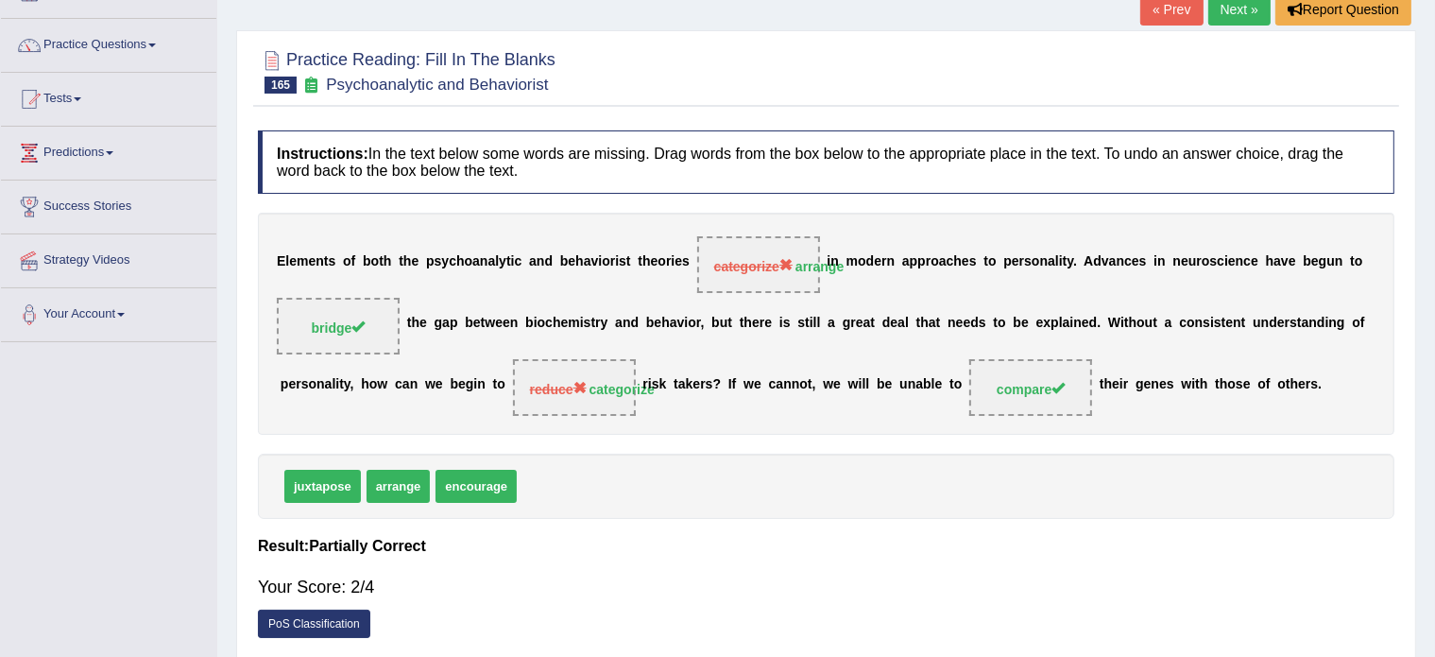
scroll to position [0, 0]
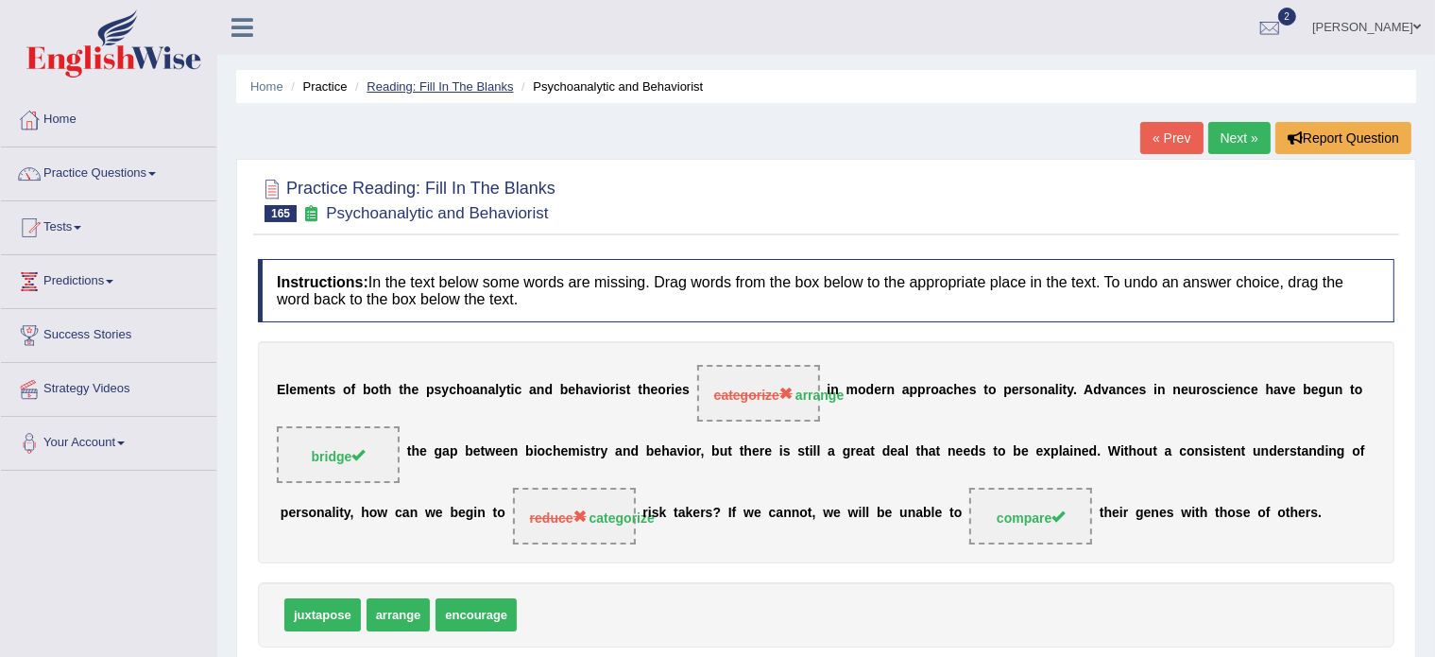
click at [438, 79] on link "Reading: Fill In The Blanks" at bounding box center [440, 86] width 146 height 14
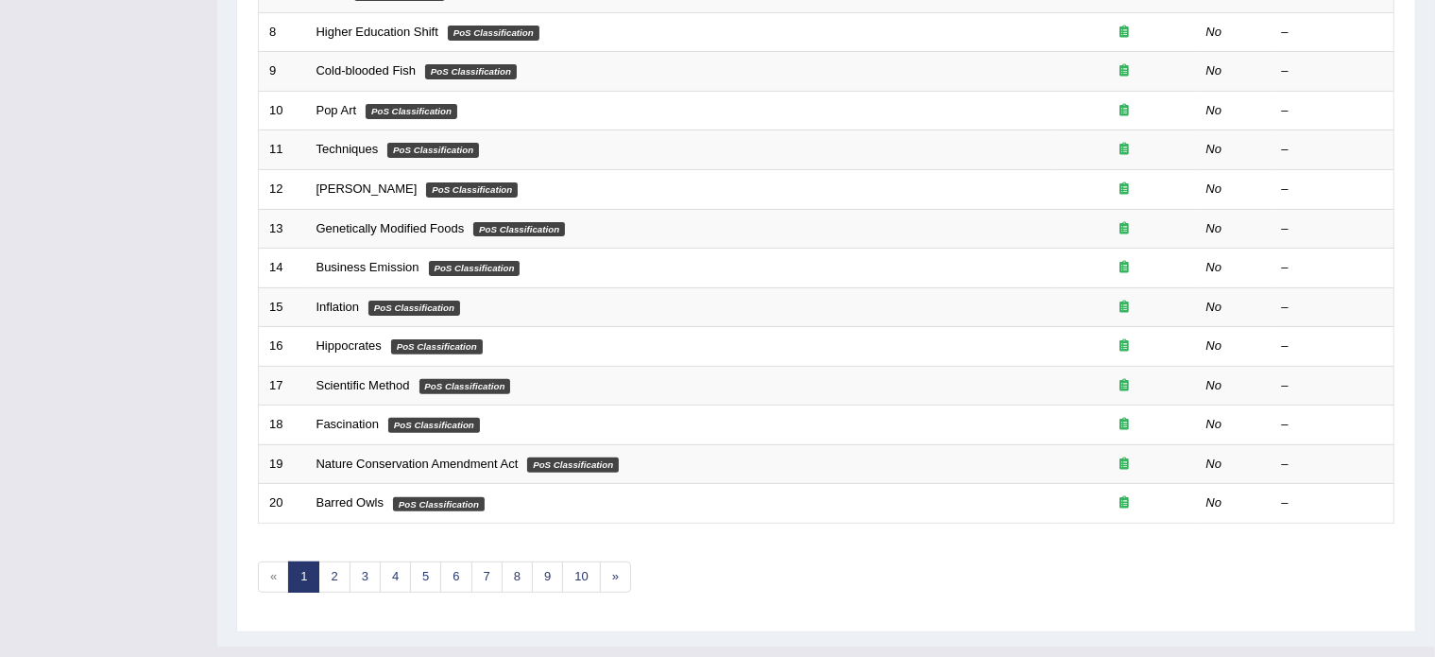
scroll to position [589, 0]
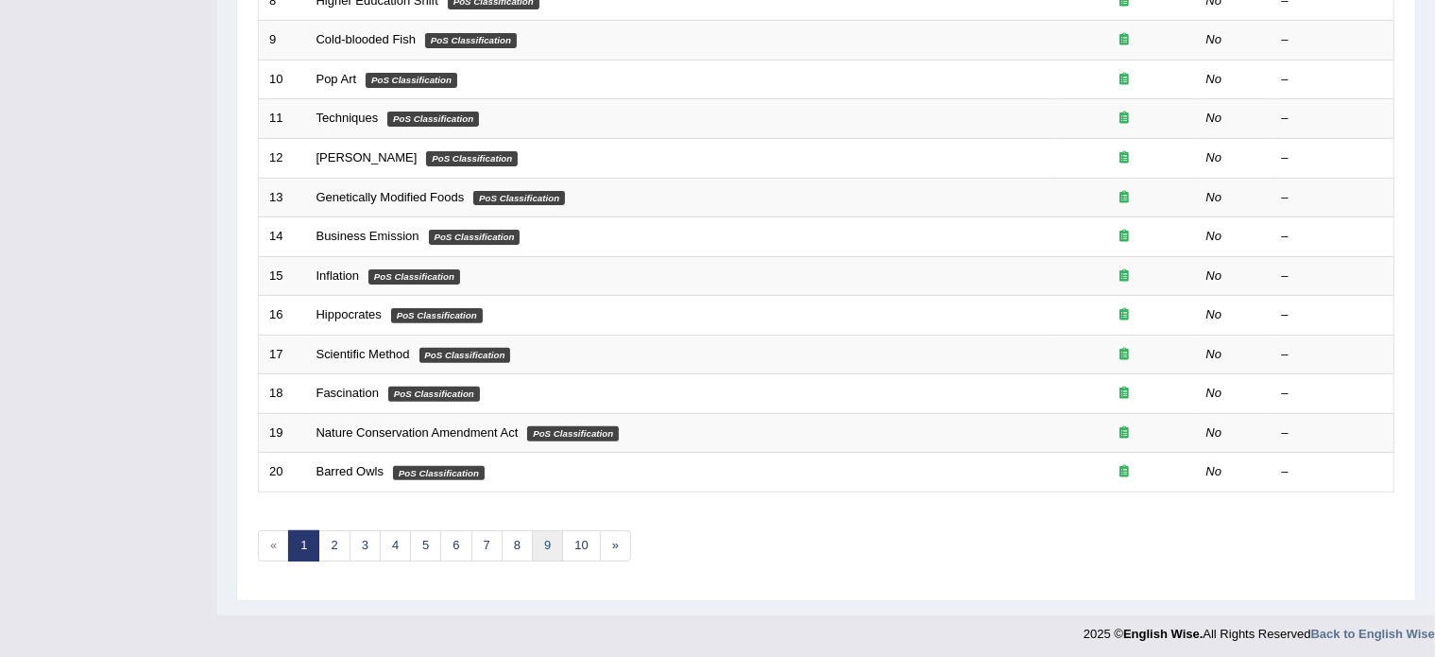
click at [548, 540] on link "9" at bounding box center [547, 545] width 31 height 31
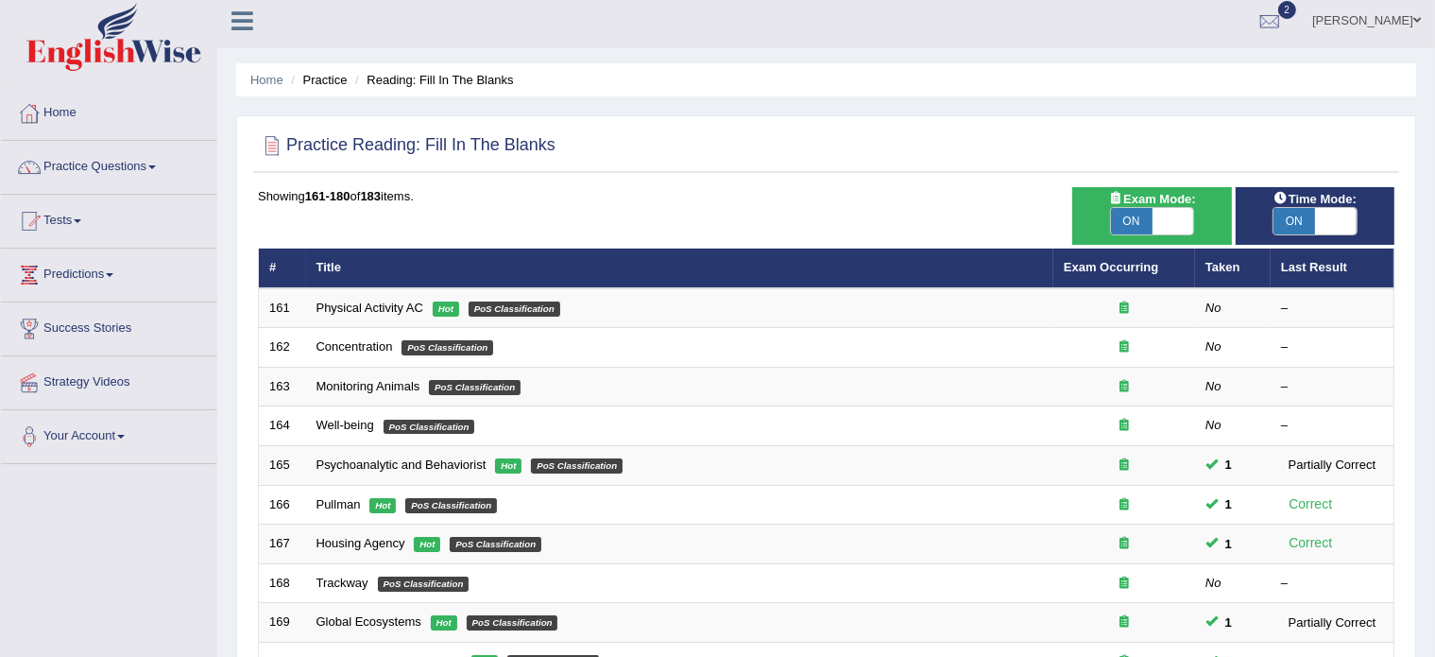
scroll to position [8, 0]
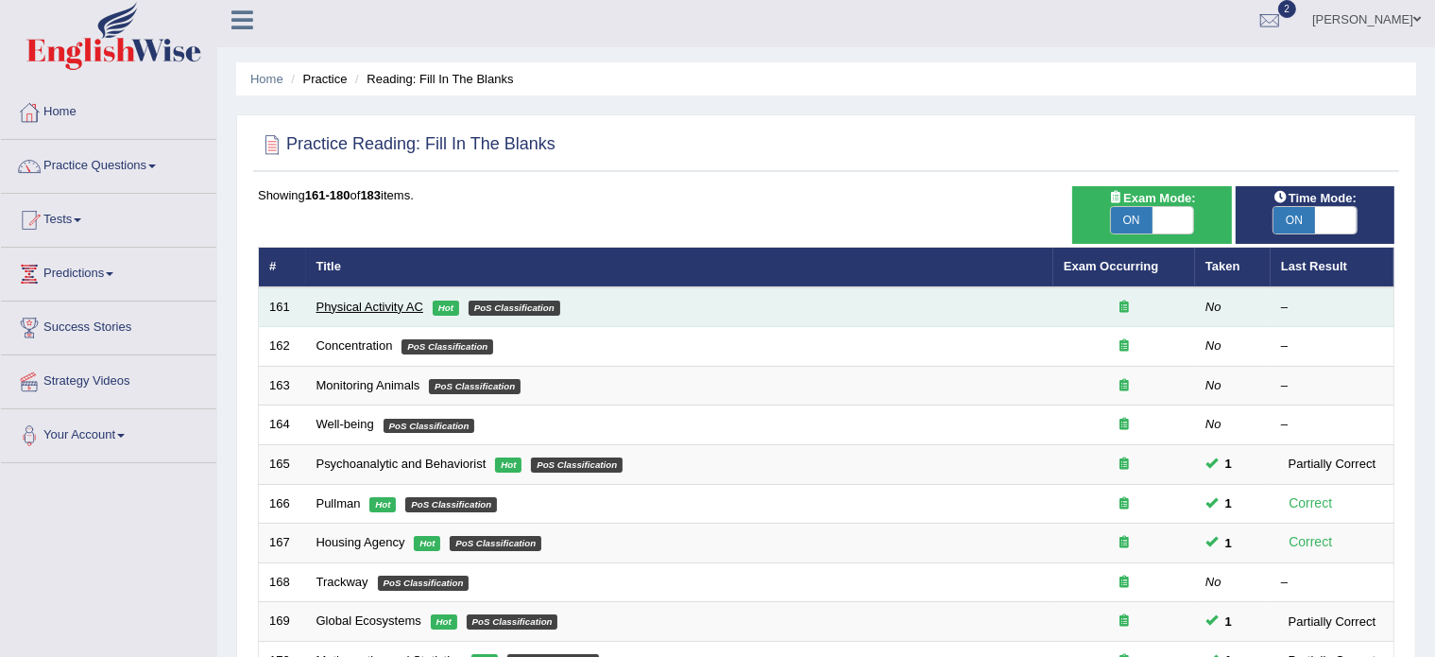
click at [365, 305] on link "Physical Activity AC" at bounding box center [370, 307] width 107 height 14
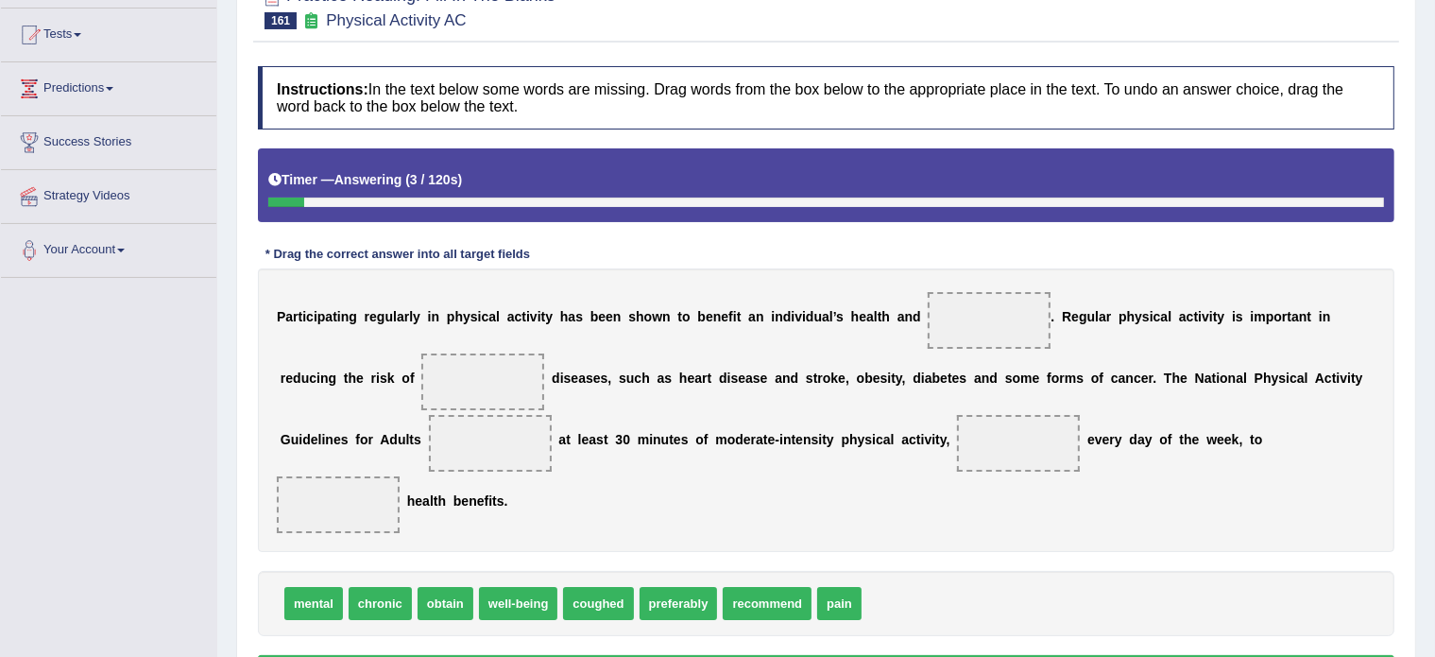
scroll to position [193, 0]
drag, startPoint x: 511, startPoint y: 593, endPoint x: 994, endPoint y: 302, distance: 563.8
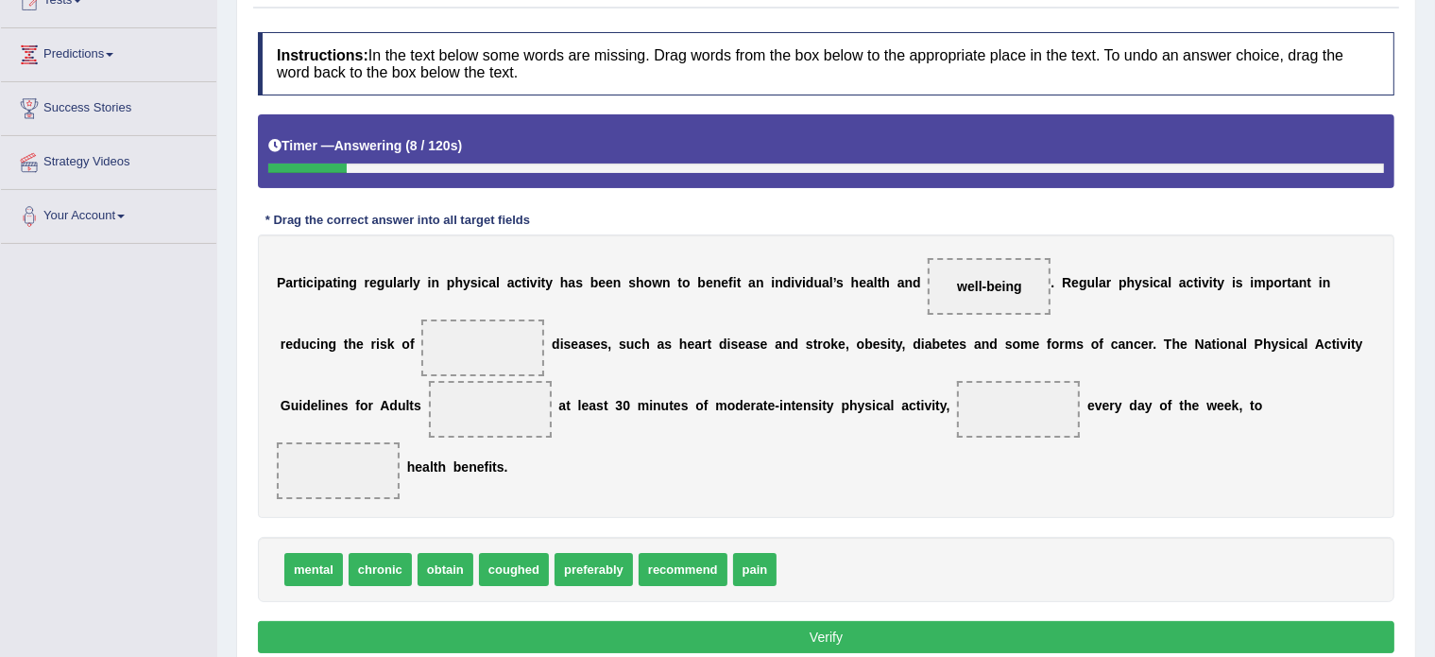
scroll to position [227, 0]
drag, startPoint x: 378, startPoint y: 564, endPoint x: 507, endPoint y: 342, distance: 256.6
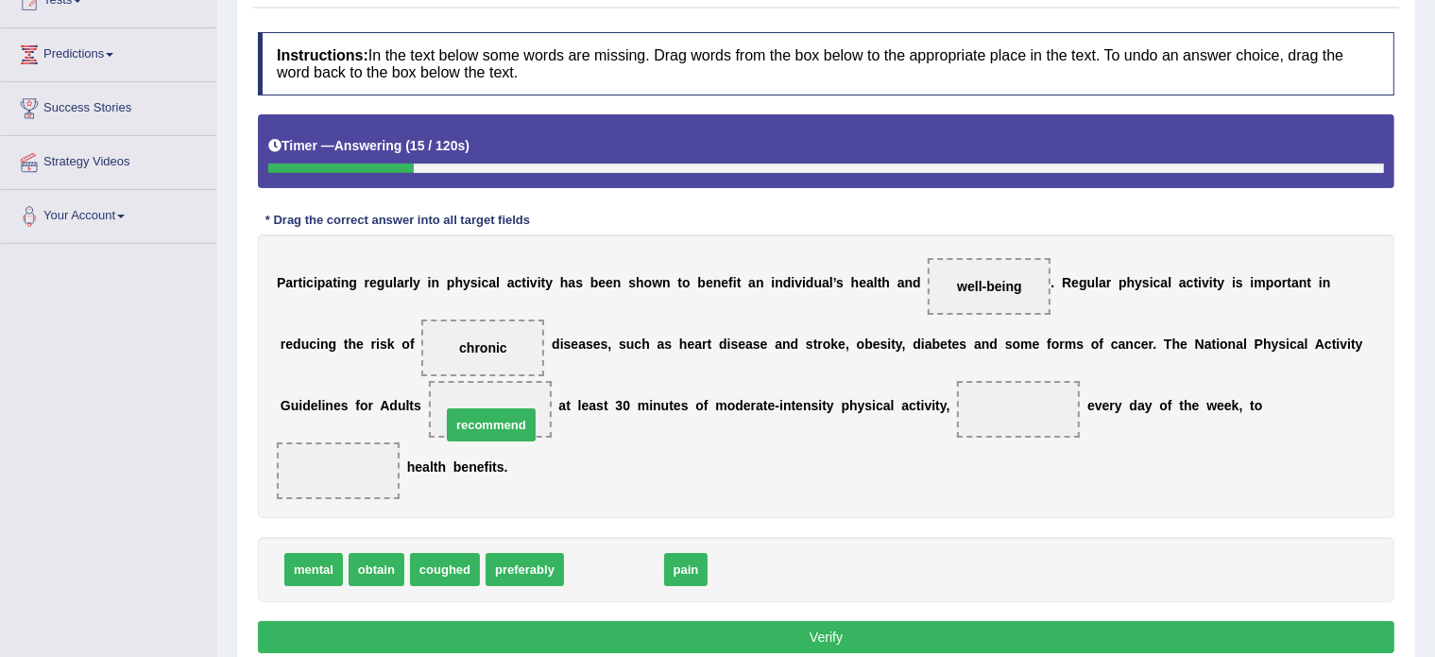
drag, startPoint x: 607, startPoint y: 559, endPoint x: 484, endPoint y: 414, distance: 190.5
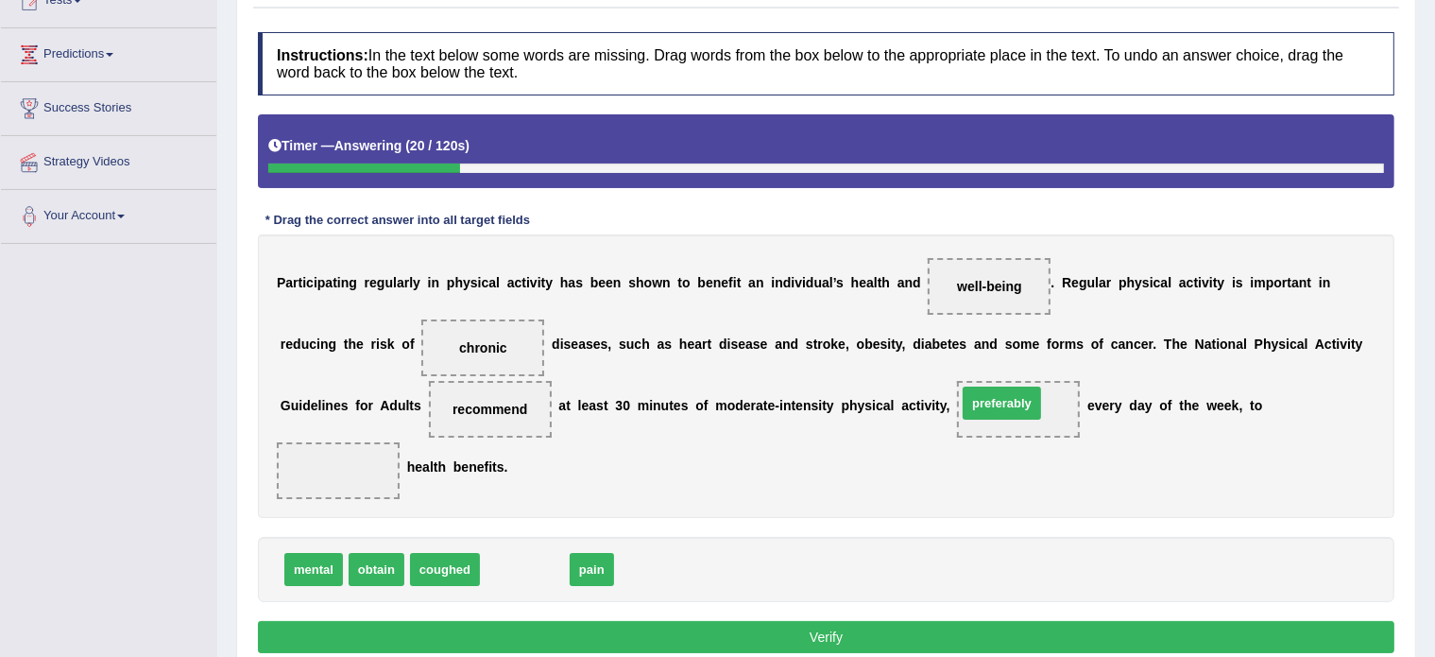
drag, startPoint x: 511, startPoint y: 566, endPoint x: 988, endPoint y: 401, distance: 505.1
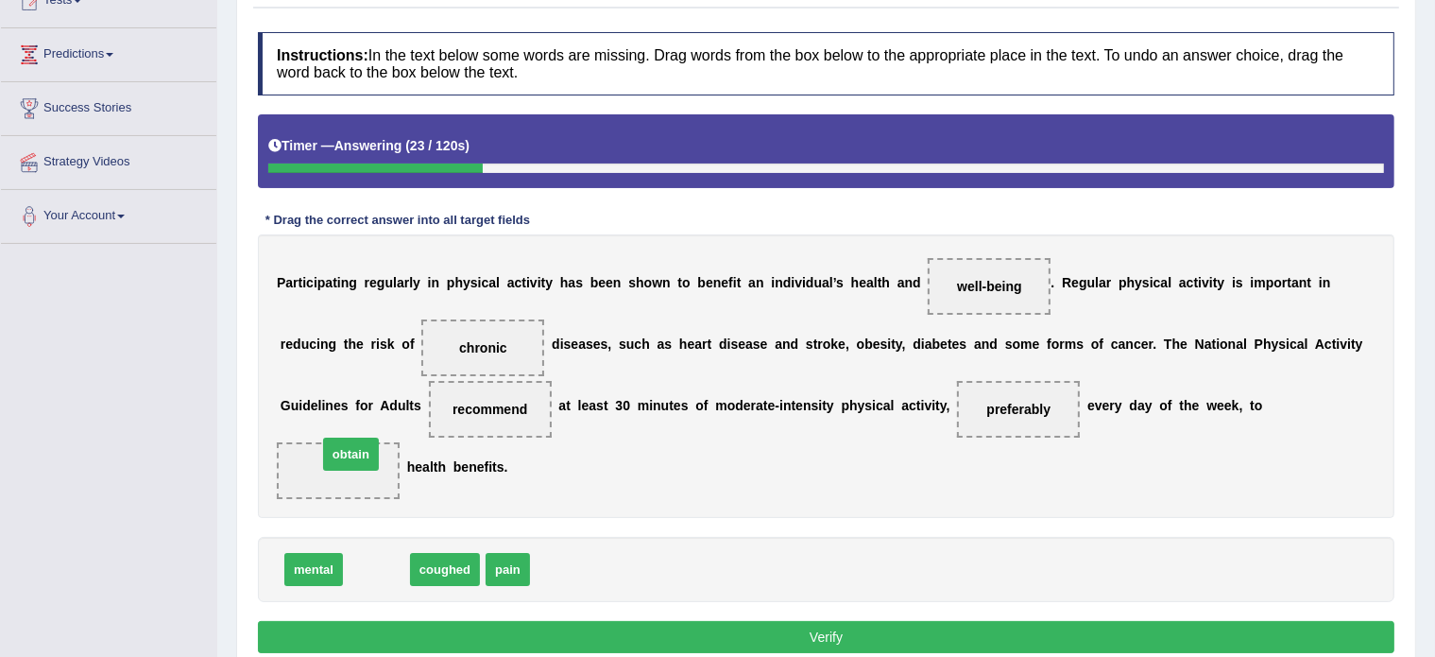
drag, startPoint x: 370, startPoint y: 563, endPoint x: 344, endPoint y: 449, distance: 117.2
click at [733, 627] on button "Verify" at bounding box center [826, 637] width 1137 height 32
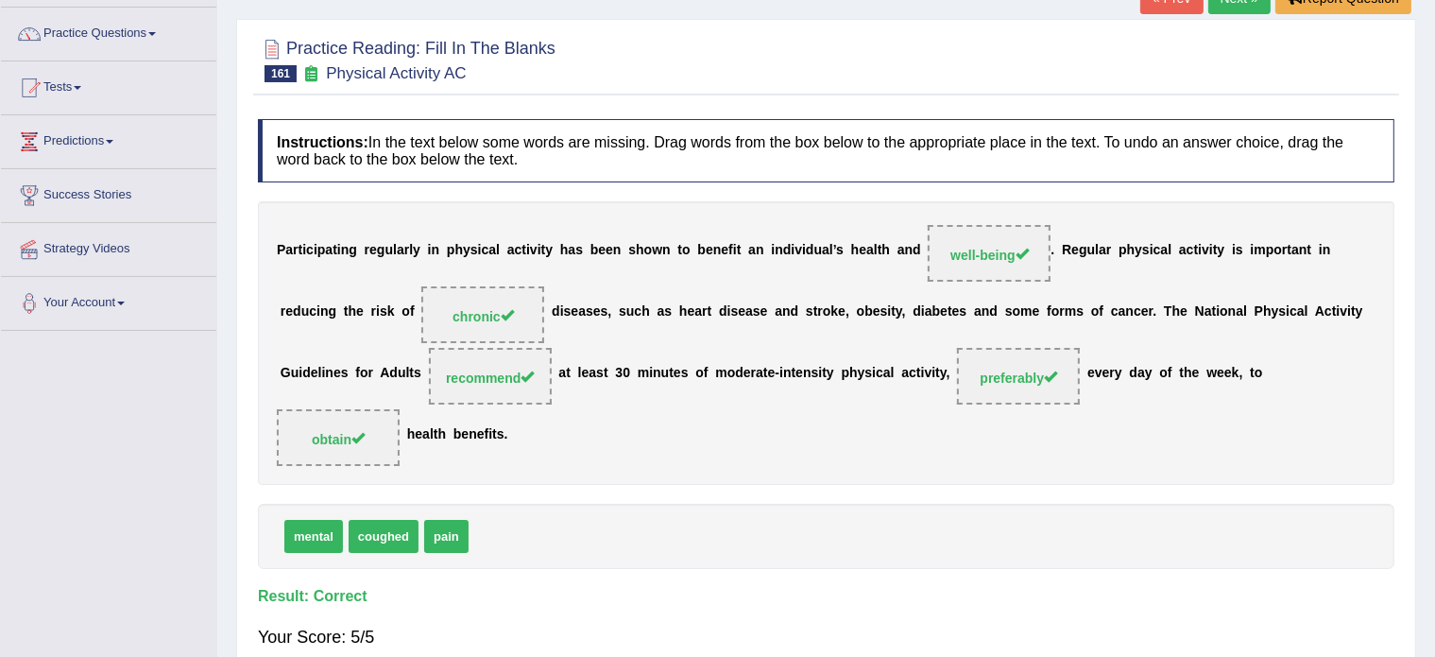
scroll to position [0, 0]
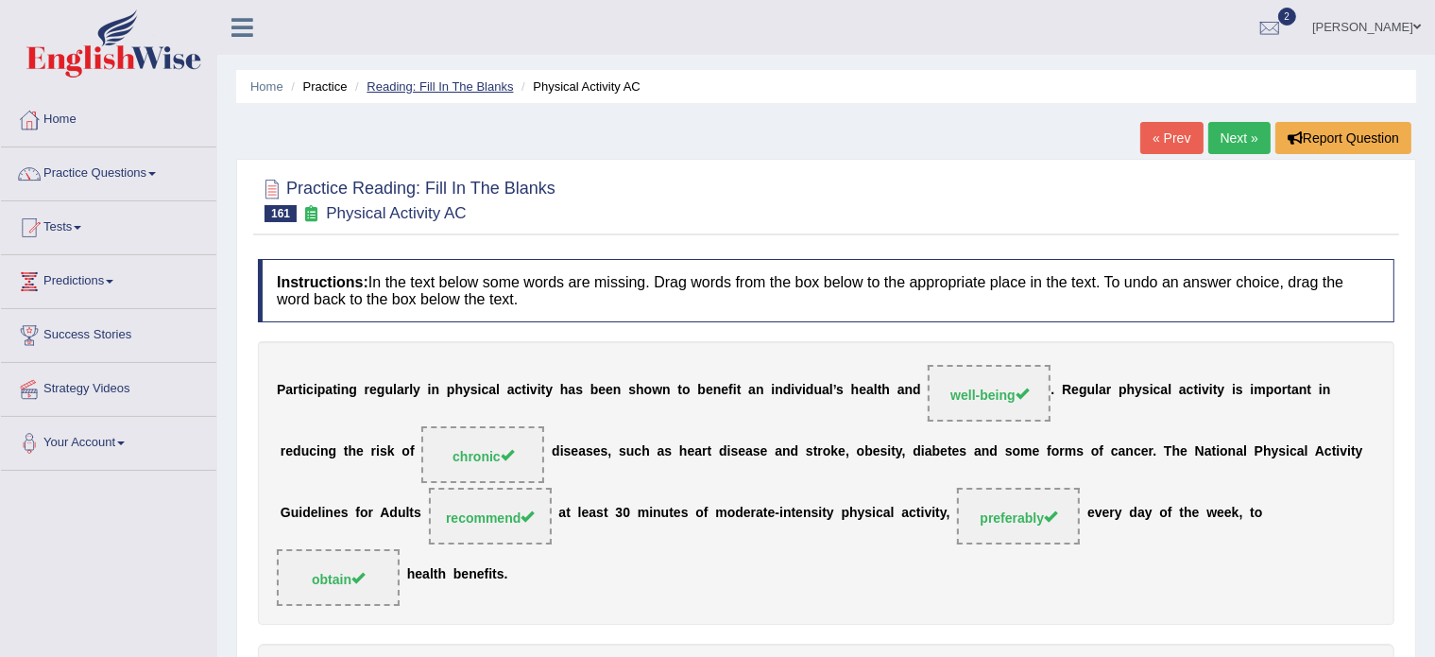
click at [428, 80] on link "Reading: Fill In The Blanks" at bounding box center [440, 86] width 146 height 14
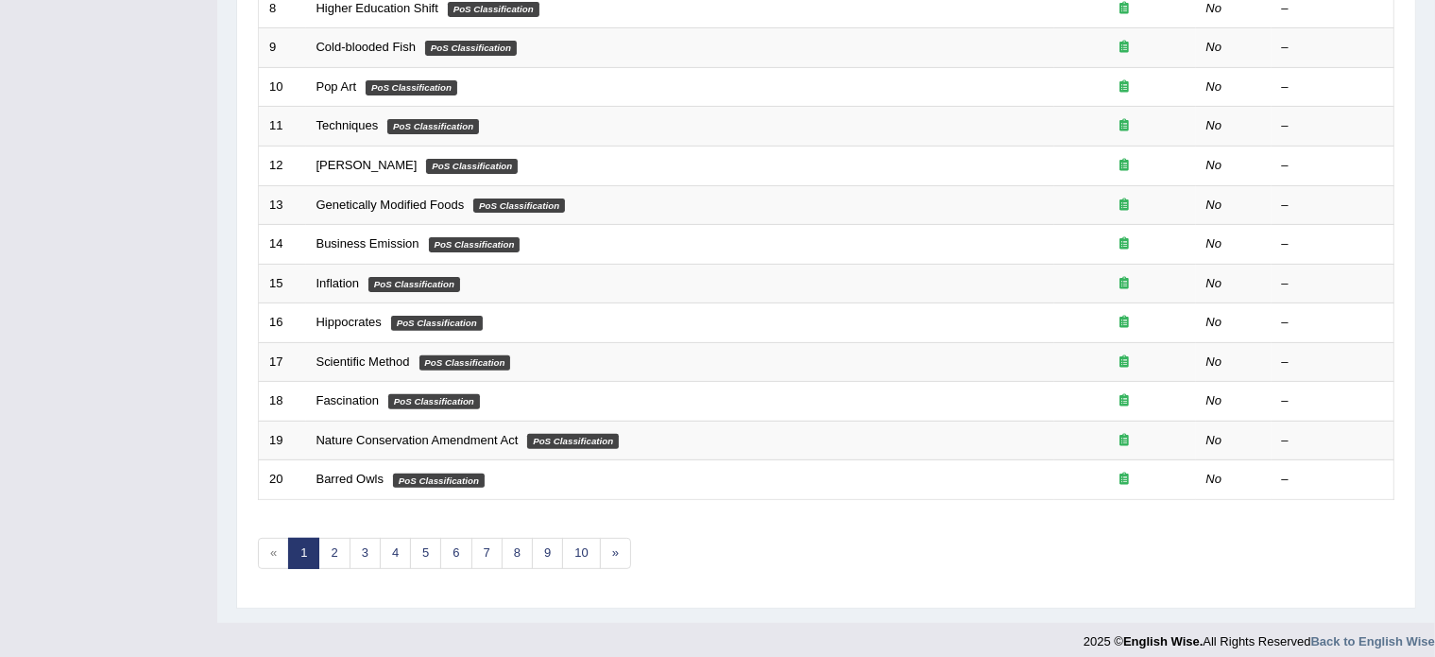
scroll to position [589, 0]
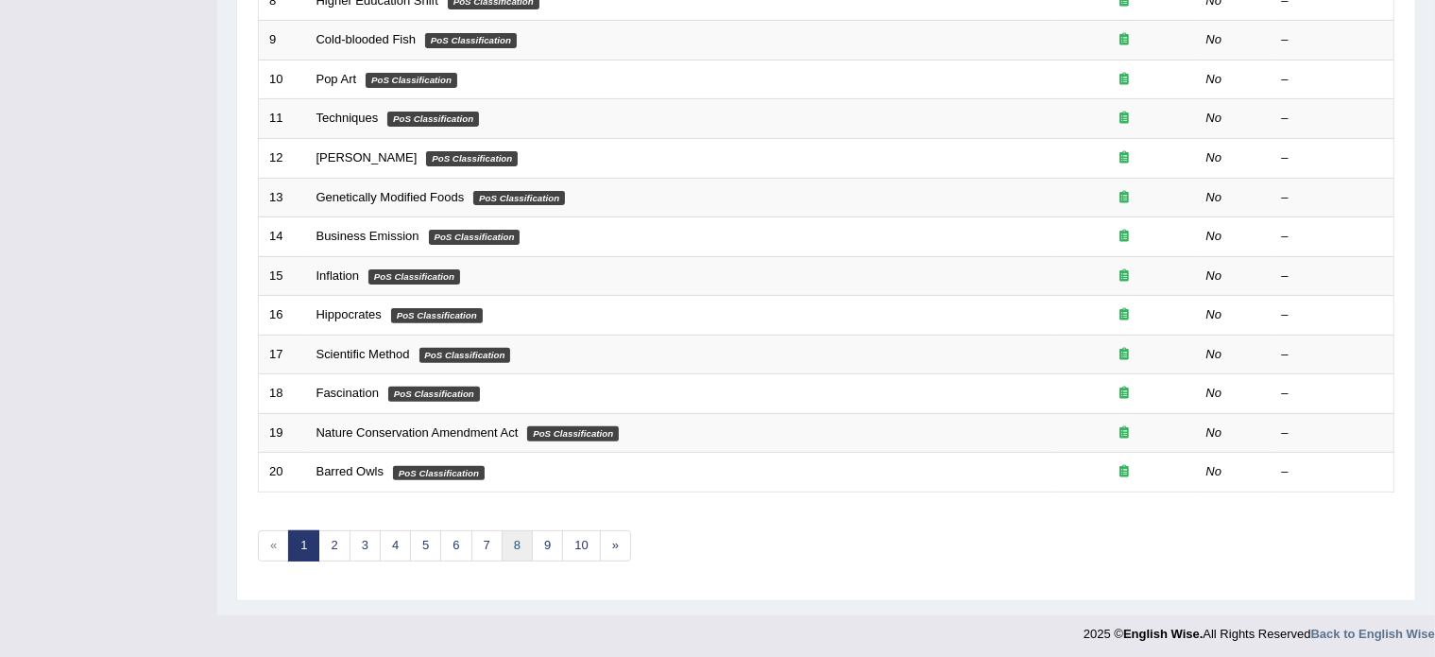
click at [510, 541] on link "8" at bounding box center [517, 545] width 31 height 31
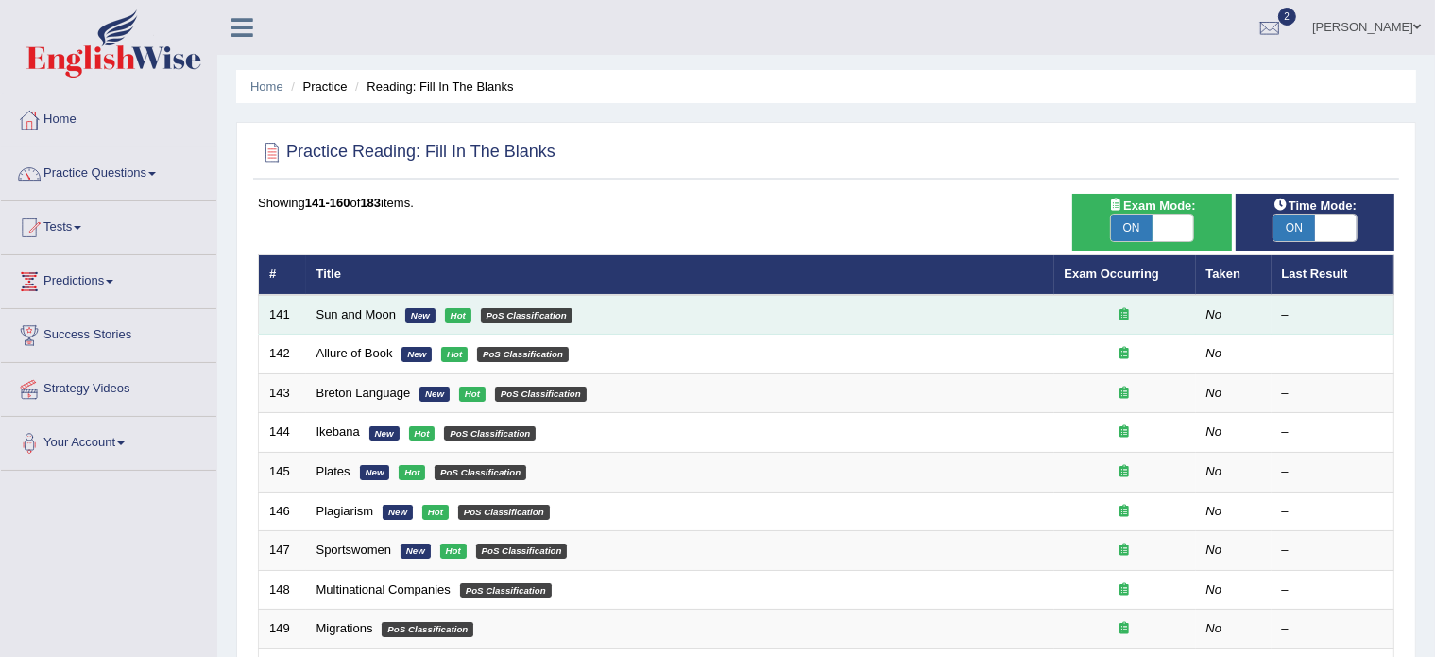
click at [337, 309] on link "Sun and Moon" at bounding box center [357, 314] width 80 height 14
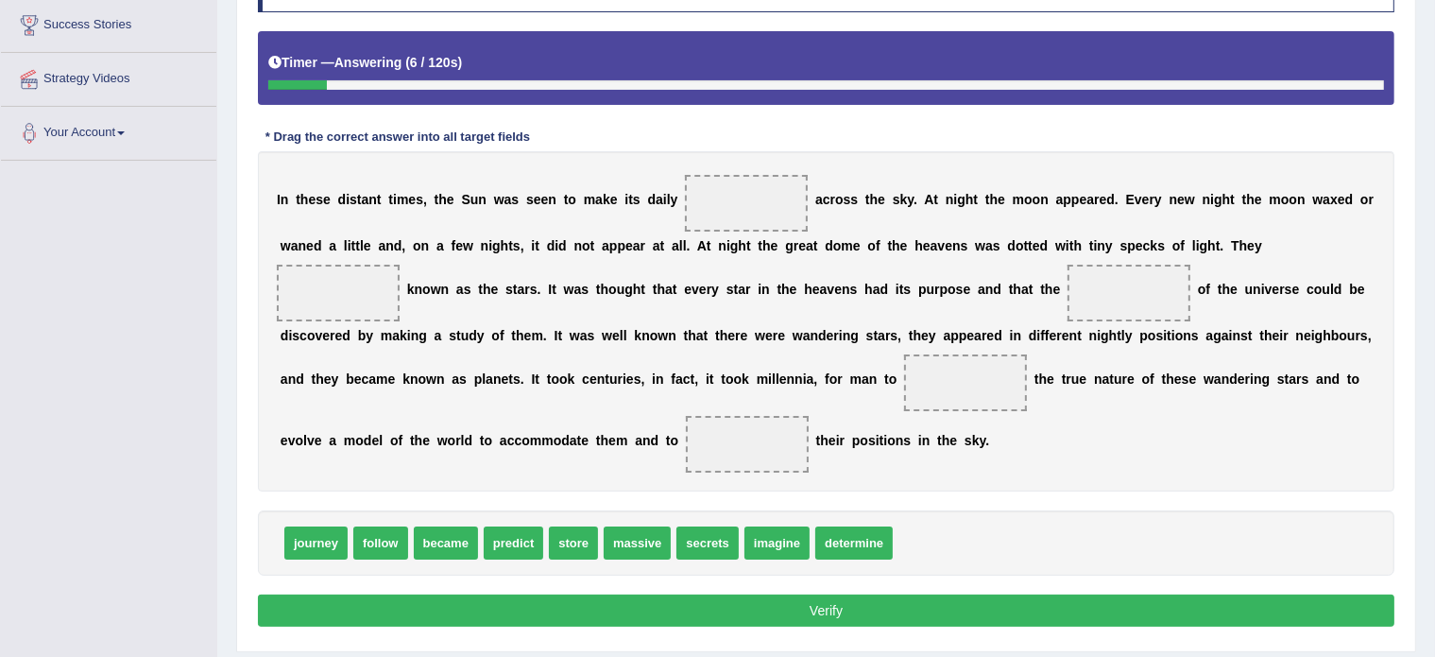
scroll to position [310, 0]
drag, startPoint x: 321, startPoint y: 540, endPoint x: 737, endPoint y: 208, distance: 531.9
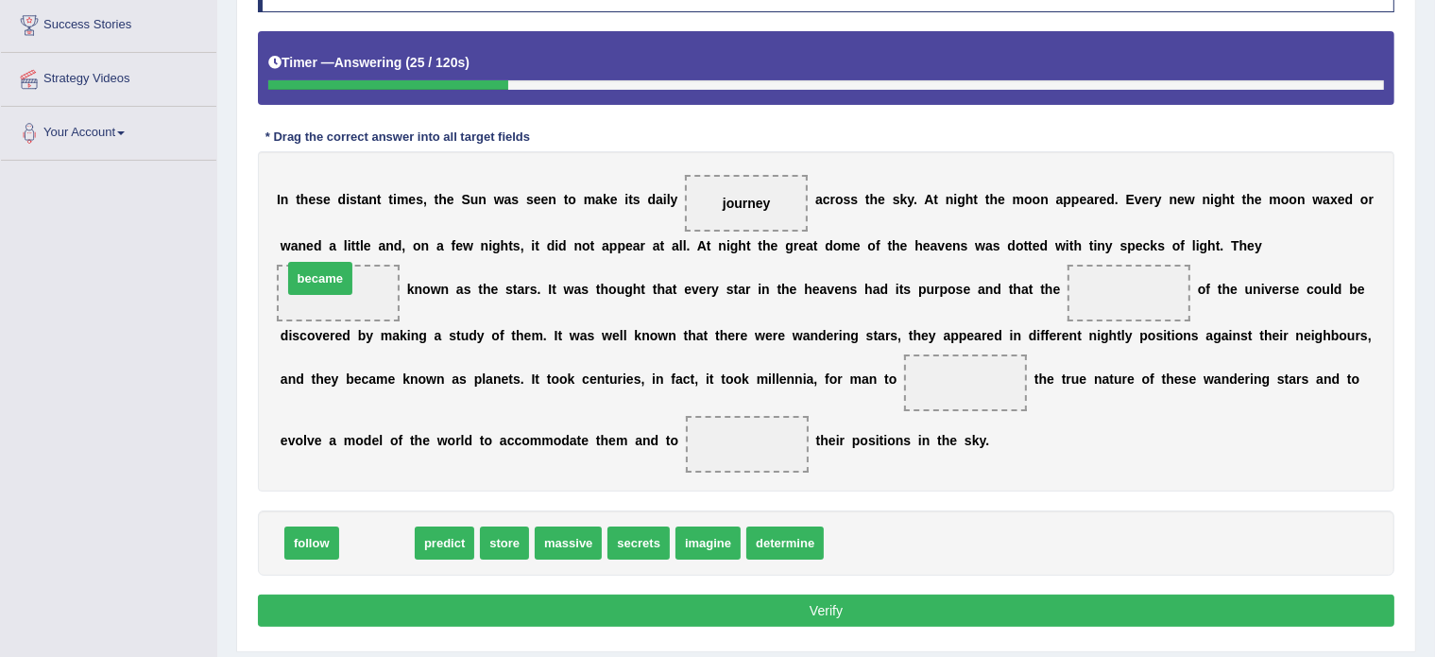
drag, startPoint x: 378, startPoint y: 533, endPoint x: 319, endPoint y: 263, distance: 276.6
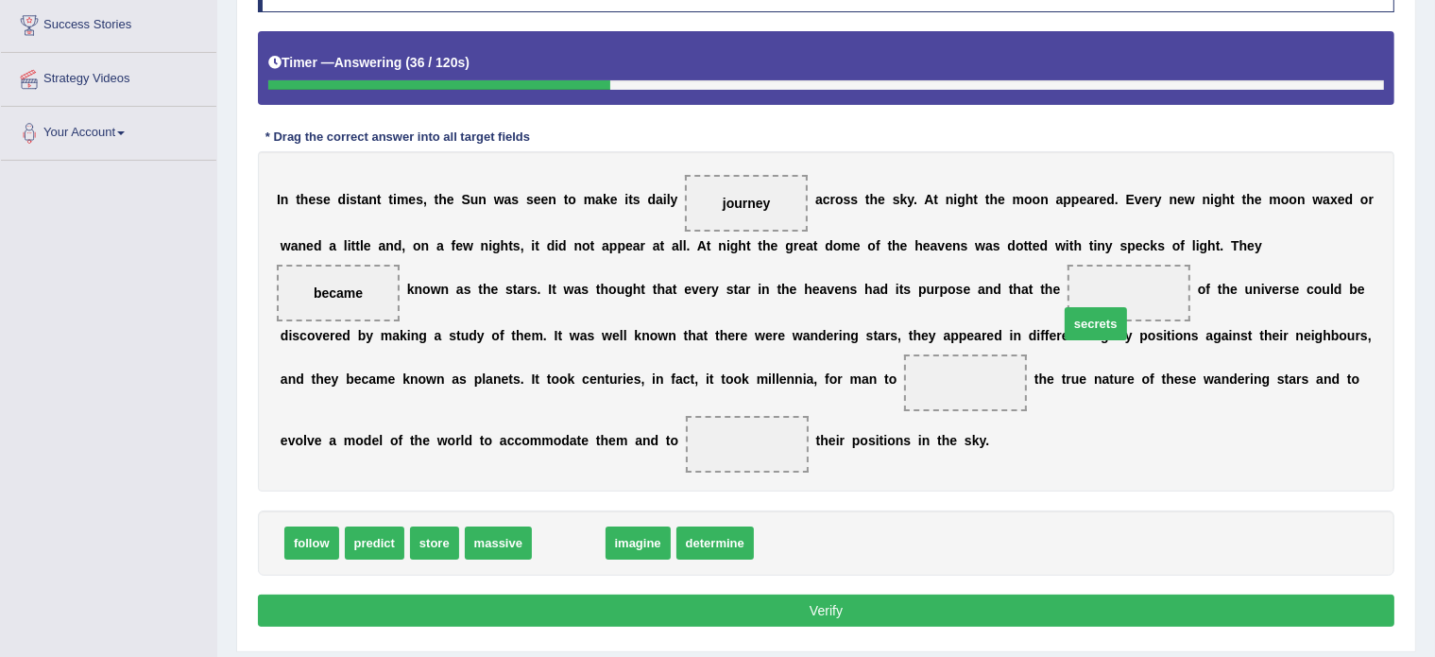
drag, startPoint x: 555, startPoint y: 542, endPoint x: 1094, endPoint y: 301, distance: 591.4
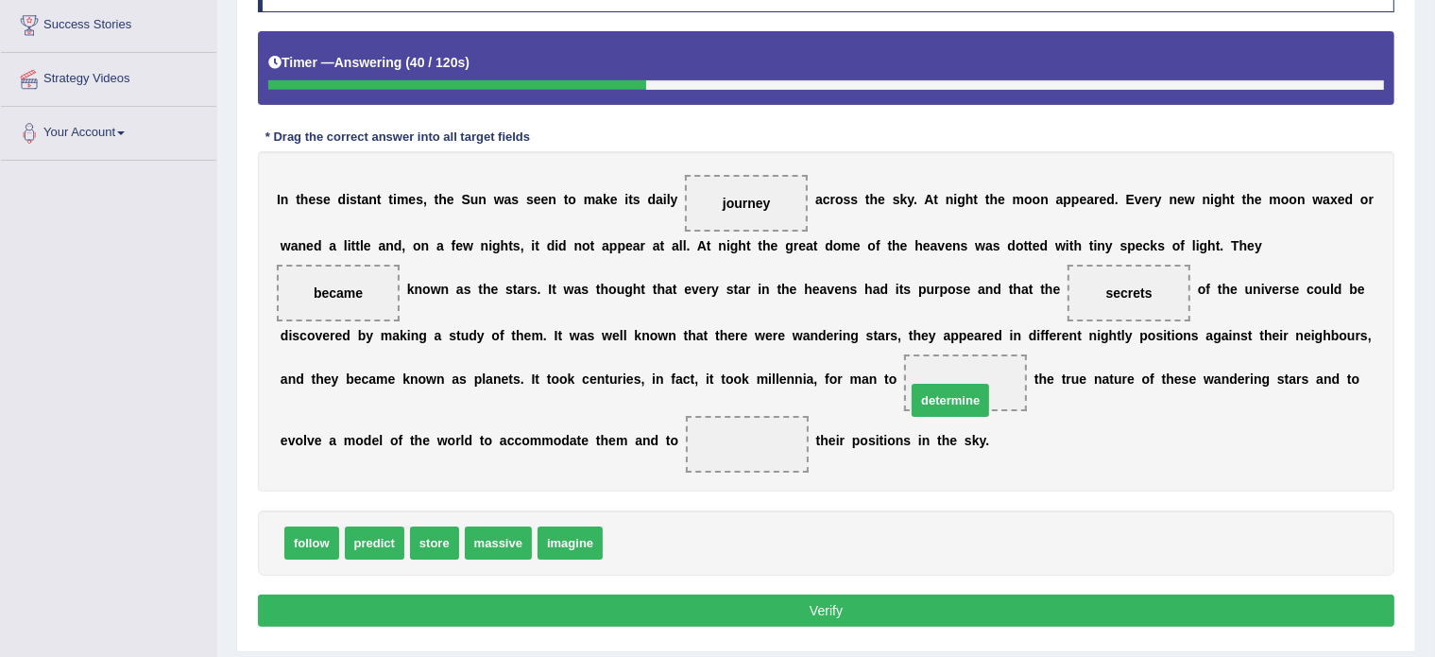
drag, startPoint x: 658, startPoint y: 538, endPoint x: 961, endPoint y: 396, distance: 334.8
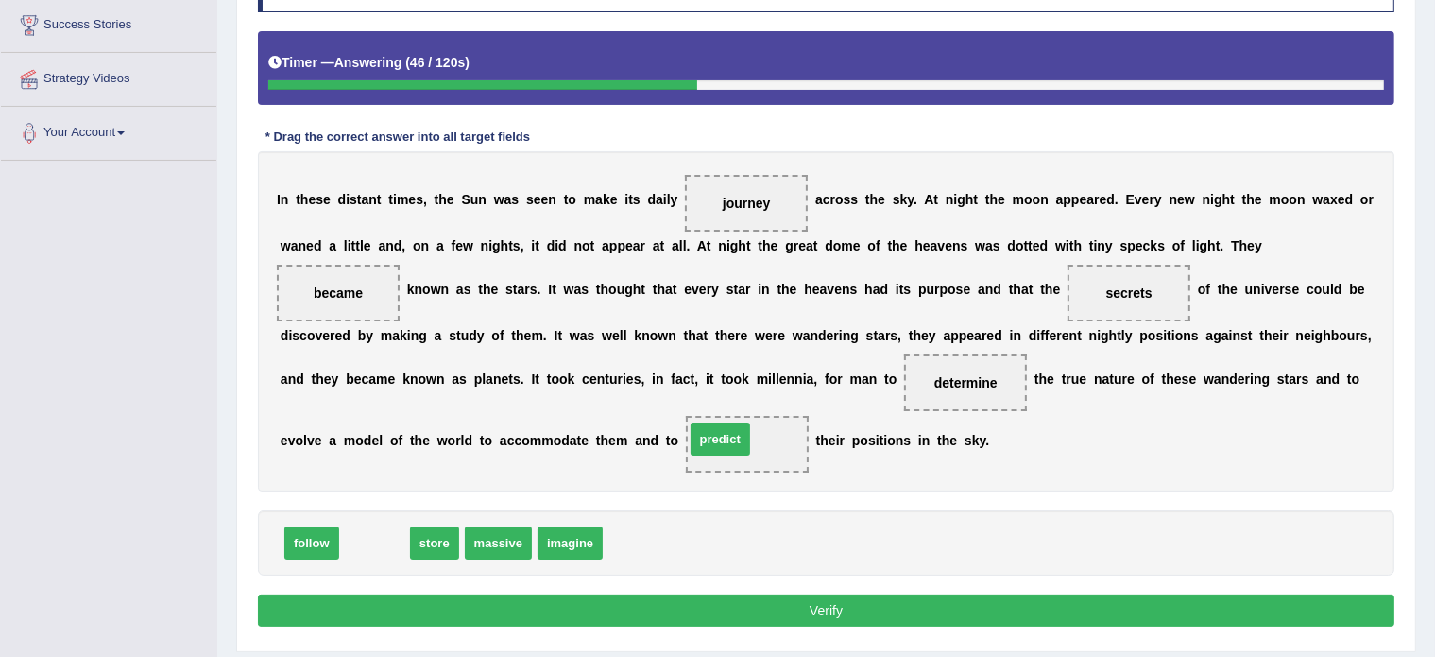
drag, startPoint x: 377, startPoint y: 540, endPoint x: 735, endPoint y: 434, distance: 373.5
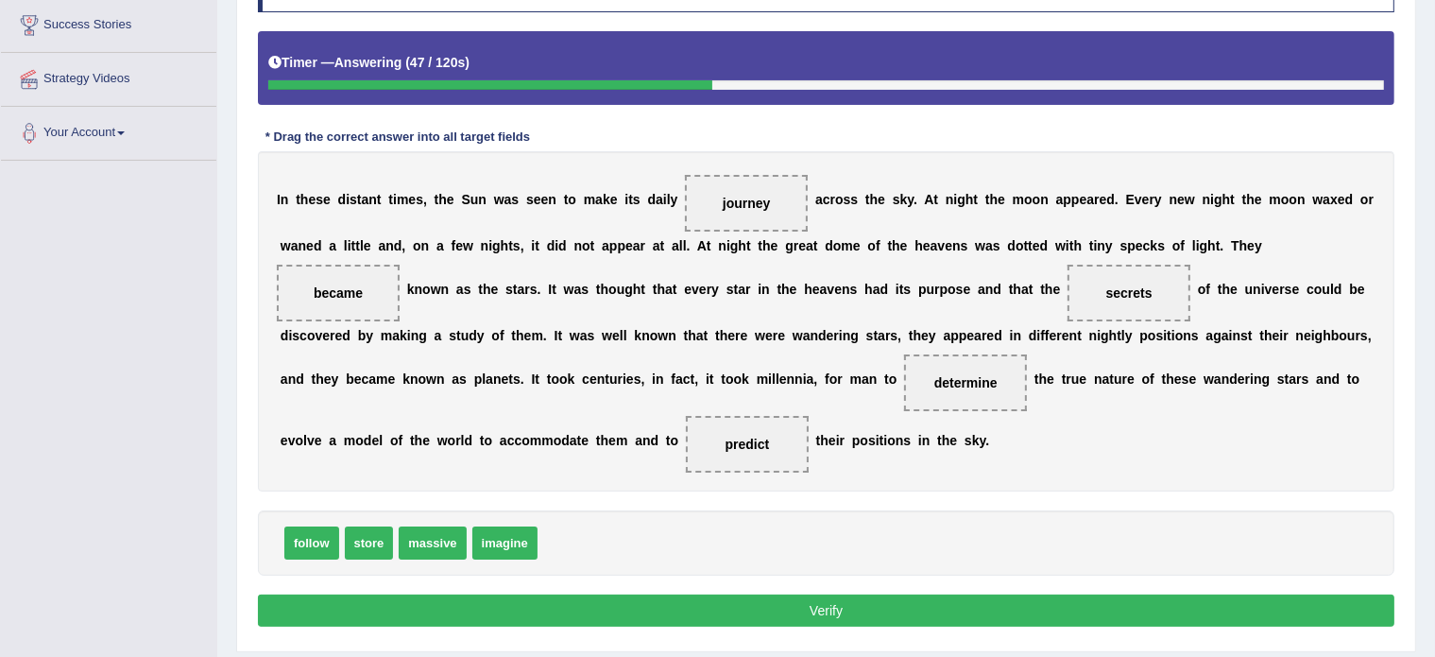
click at [717, 596] on button "Verify" at bounding box center [826, 610] width 1137 height 32
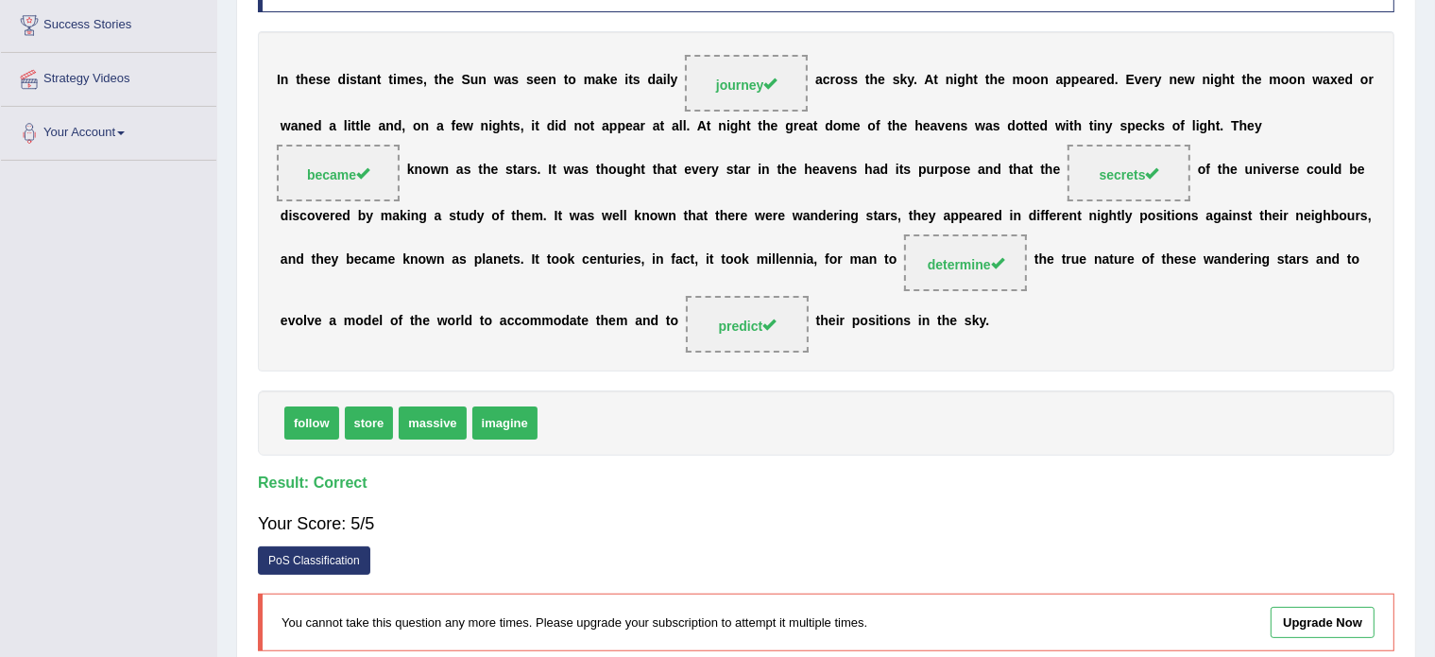
scroll to position [0, 0]
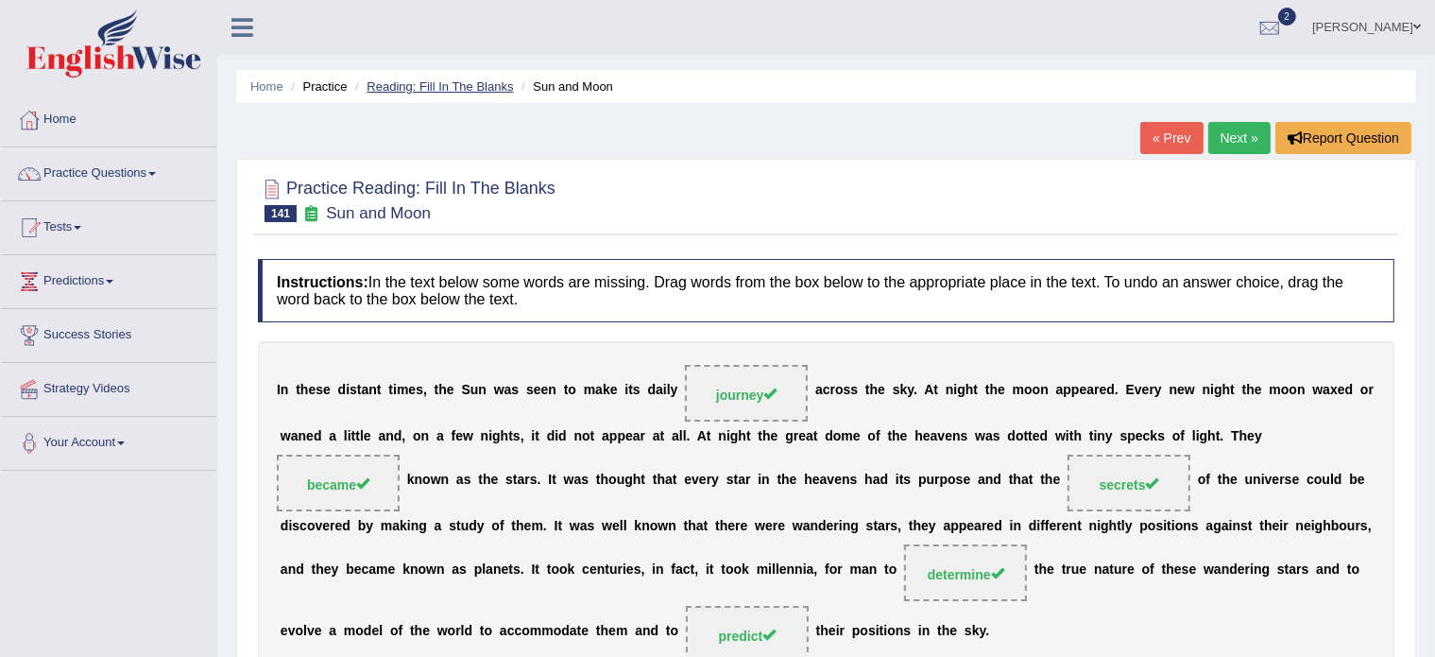
click at [426, 83] on link "Reading: Fill In The Blanks" at bounding box center [440, 86] width 146 height 14
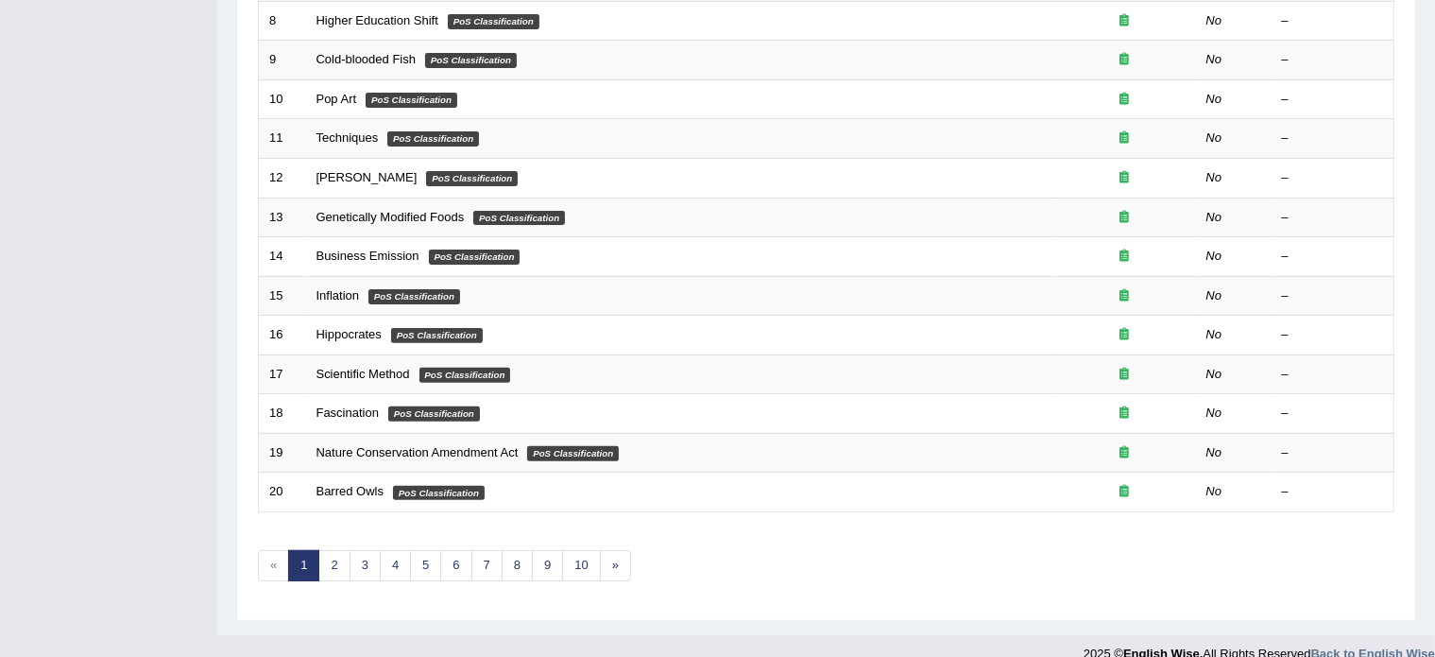
scroll to position [589, 0]
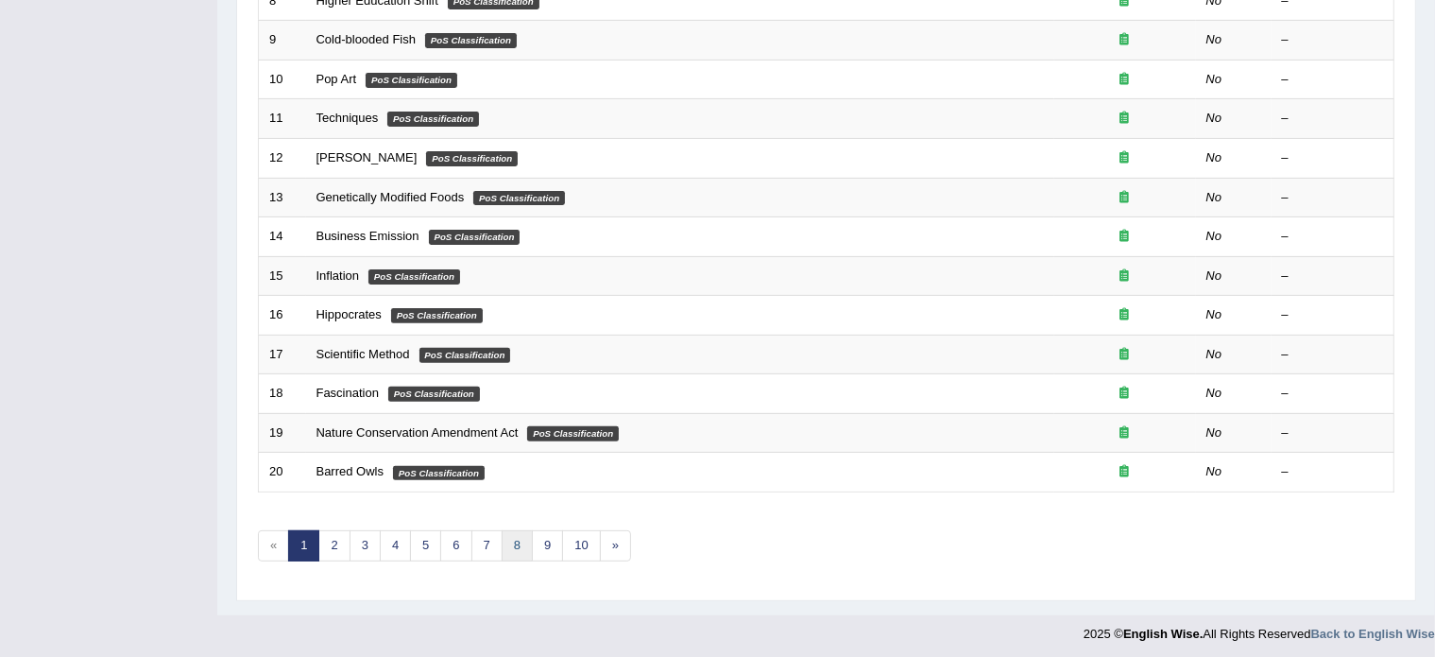
click at [508, 536] on link "8" at bounding box center [517, 545] width 31 height 31
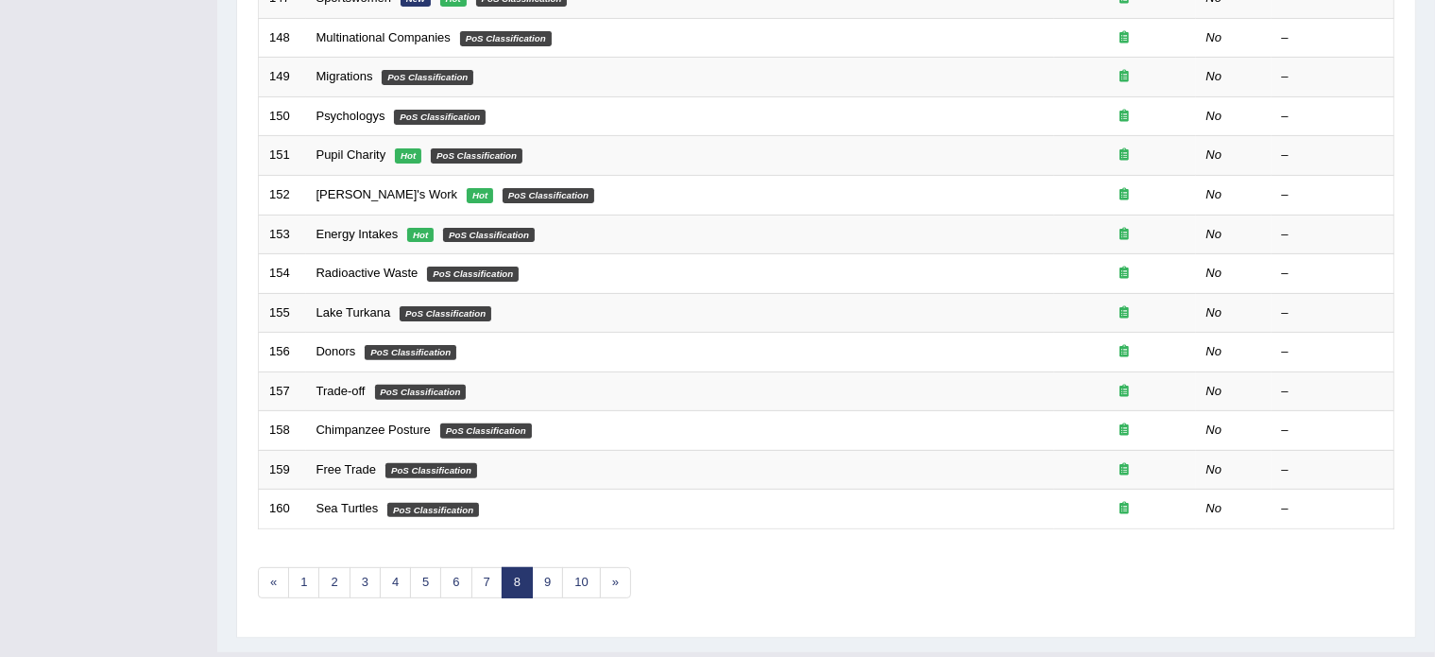
scroll to position [552, 0]
click at [545, 571] on link "9" at bounding box center [547, 582] width 31 height 31
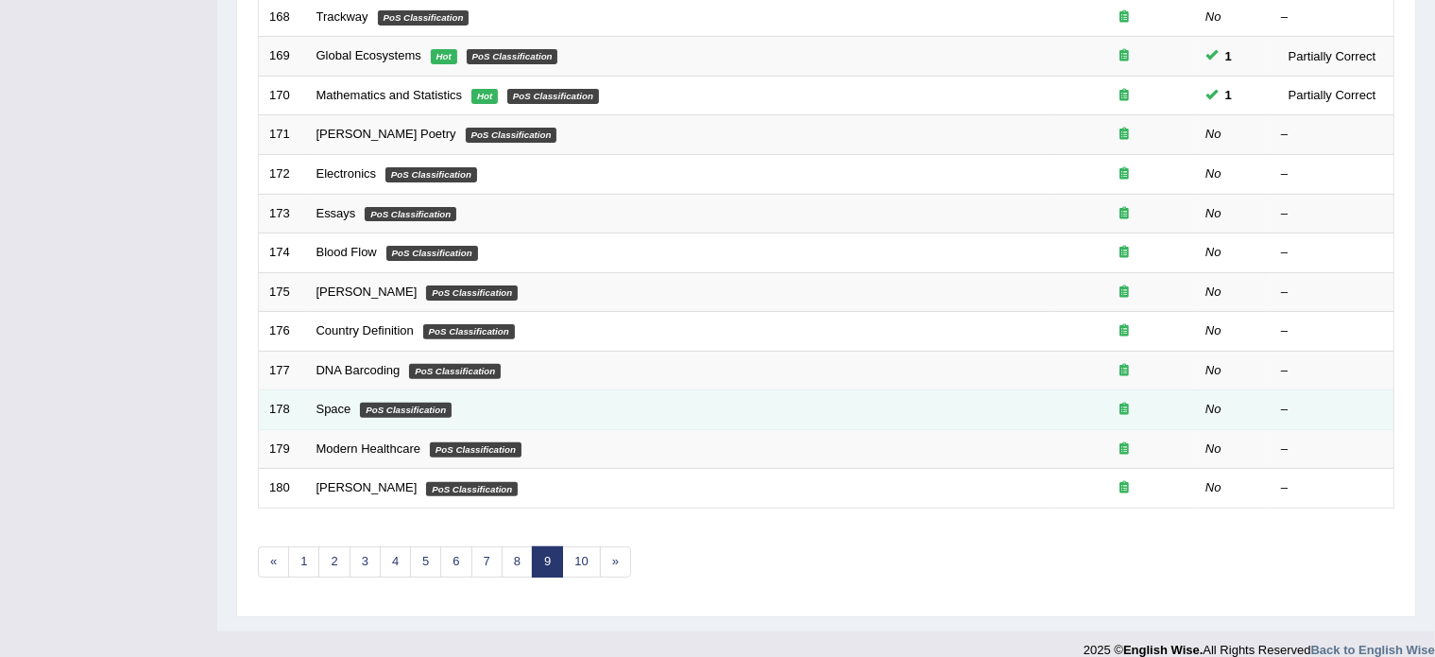
scroll to position [575, 0]
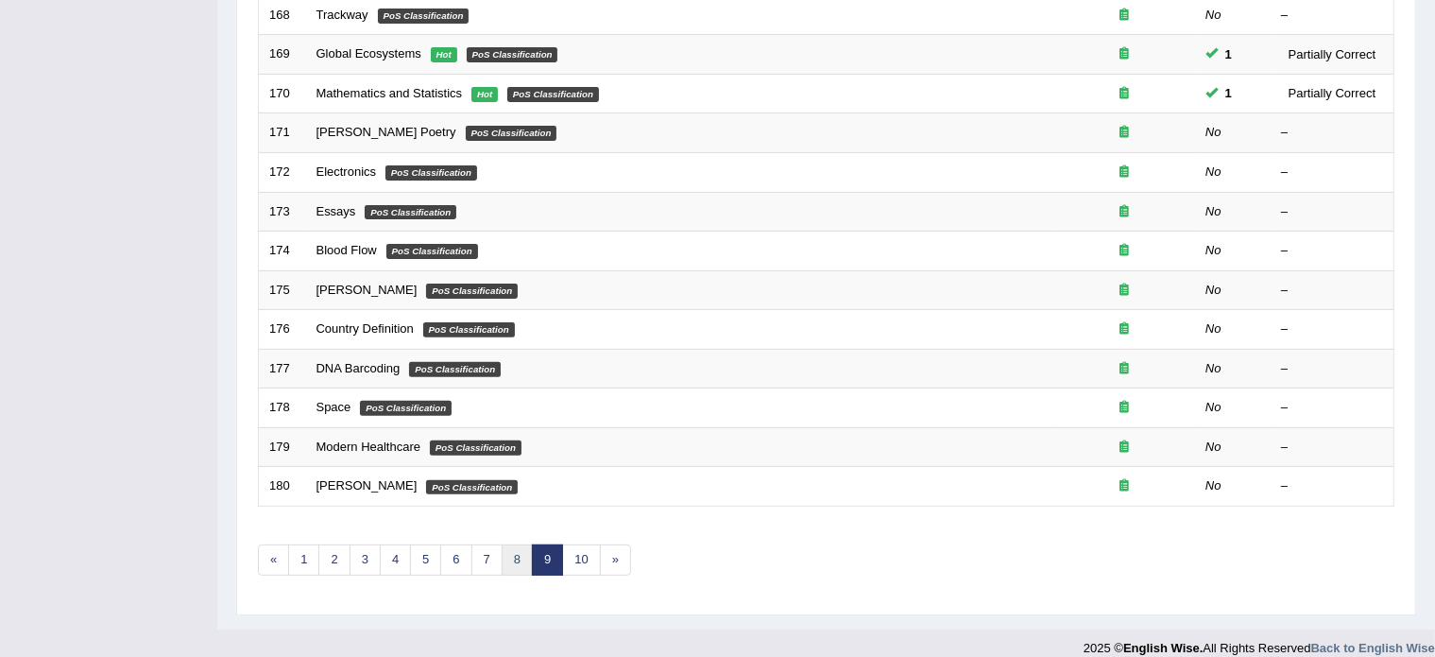
click at [515, 553] on link "8" at bounding box center [517, 559] width 31 height 31
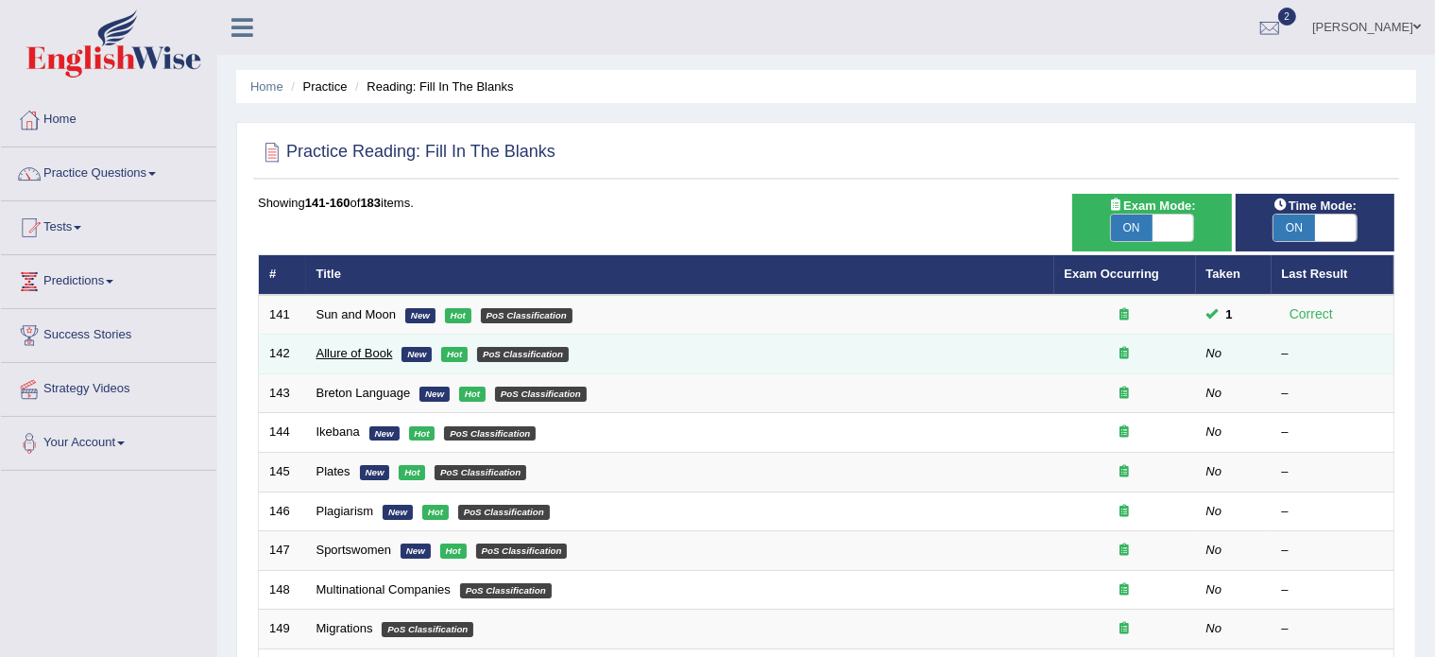
click at [363, 350] on link "Allure of Book" at bounding box center [355, 353] width 77 height 14
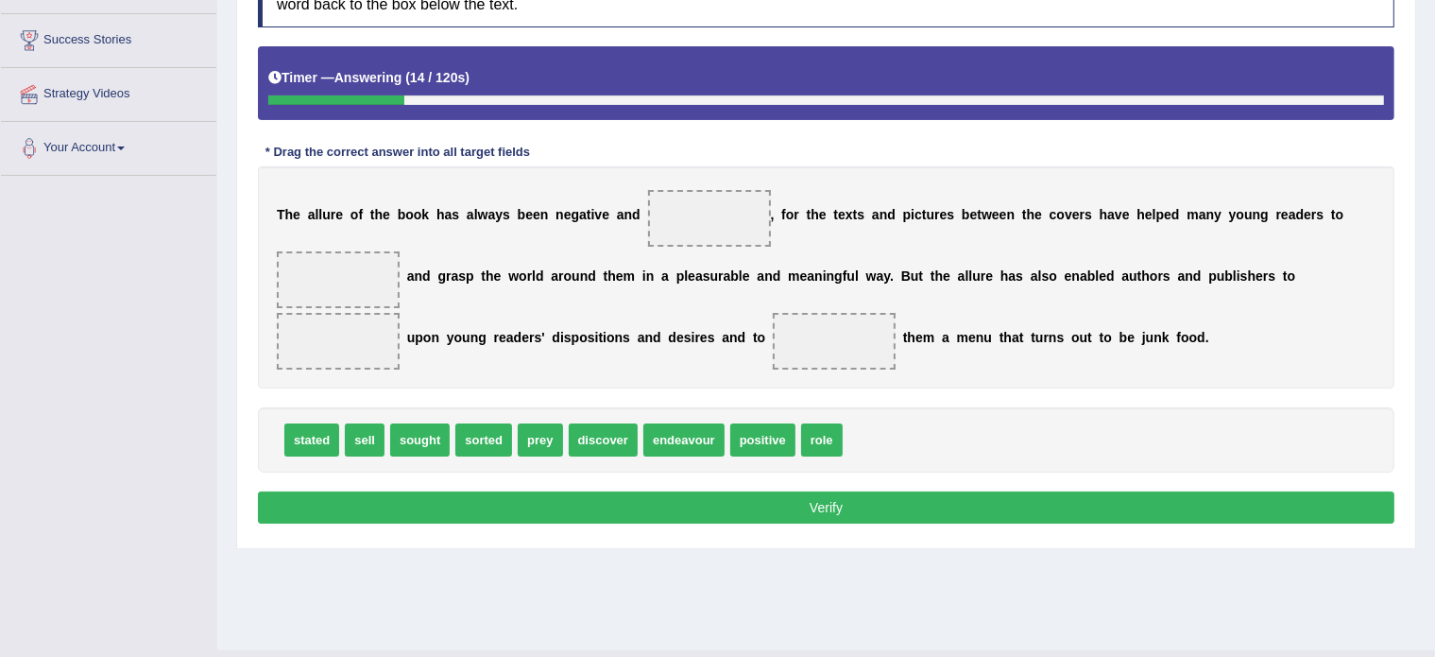
scroll to position [335, 0]
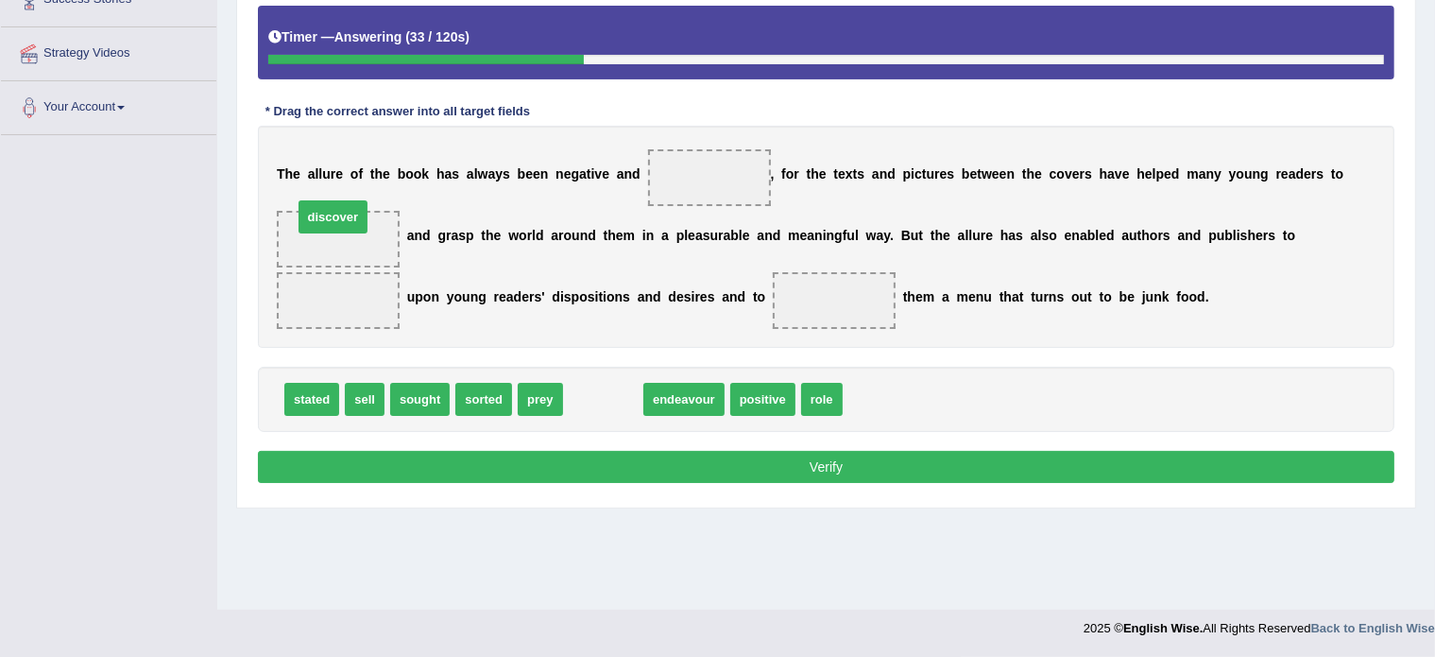
drag, startPoint x: 602, startPoint y: 402, endPoint x: 332, endPoint y: 219, distance: 326.1
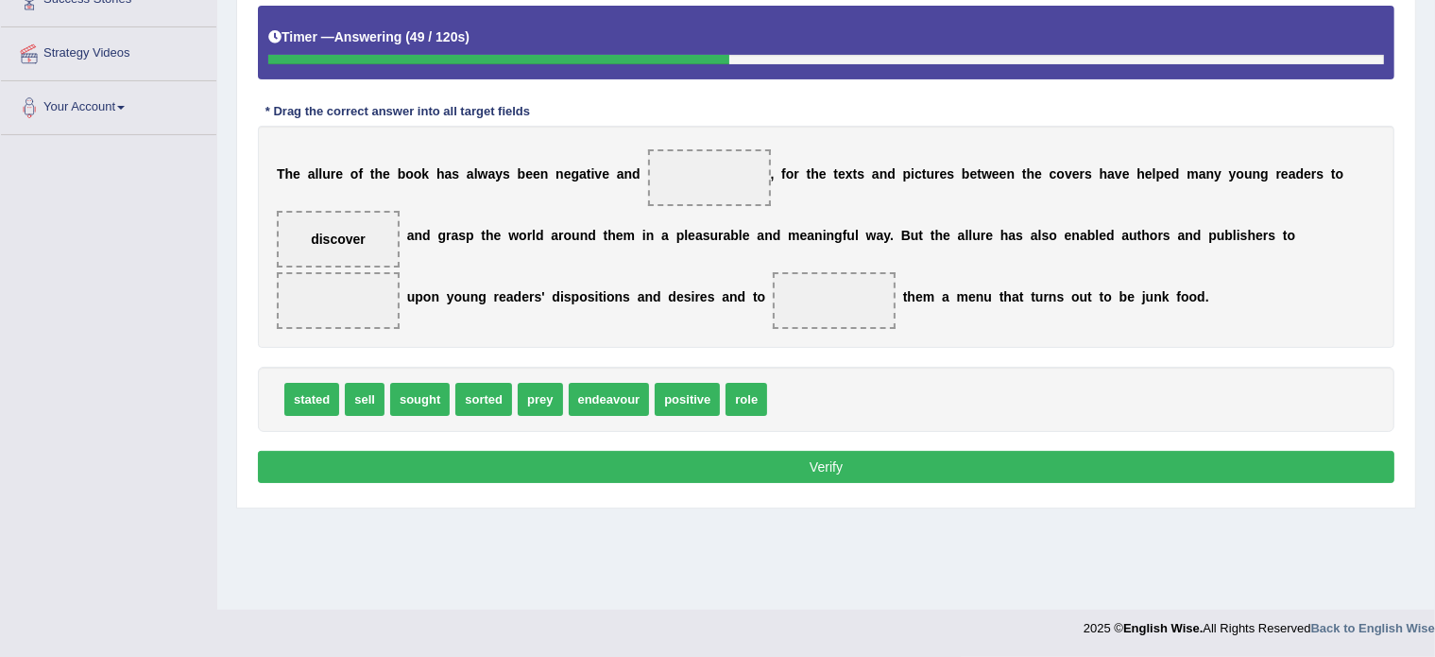
click at [1036, 256] on div "T h e a l l u r e o f t h e b o o k h a s a l w a y s b e e n n e g a t i v e a…" at bounding box center [826, 237] width 1137 height 222
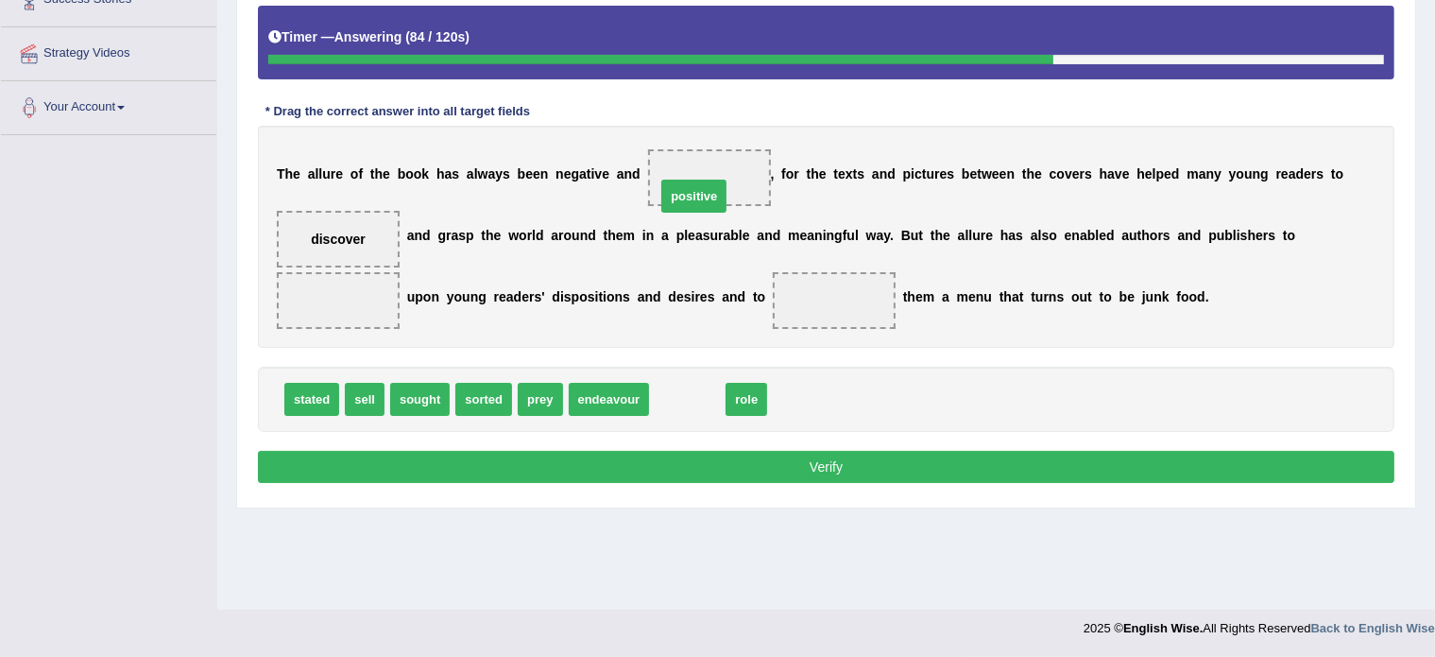
drag, startPoint x: 677, startPoint y: 396, endPoint x: 683, endPoint y: 180, distance: 215.6
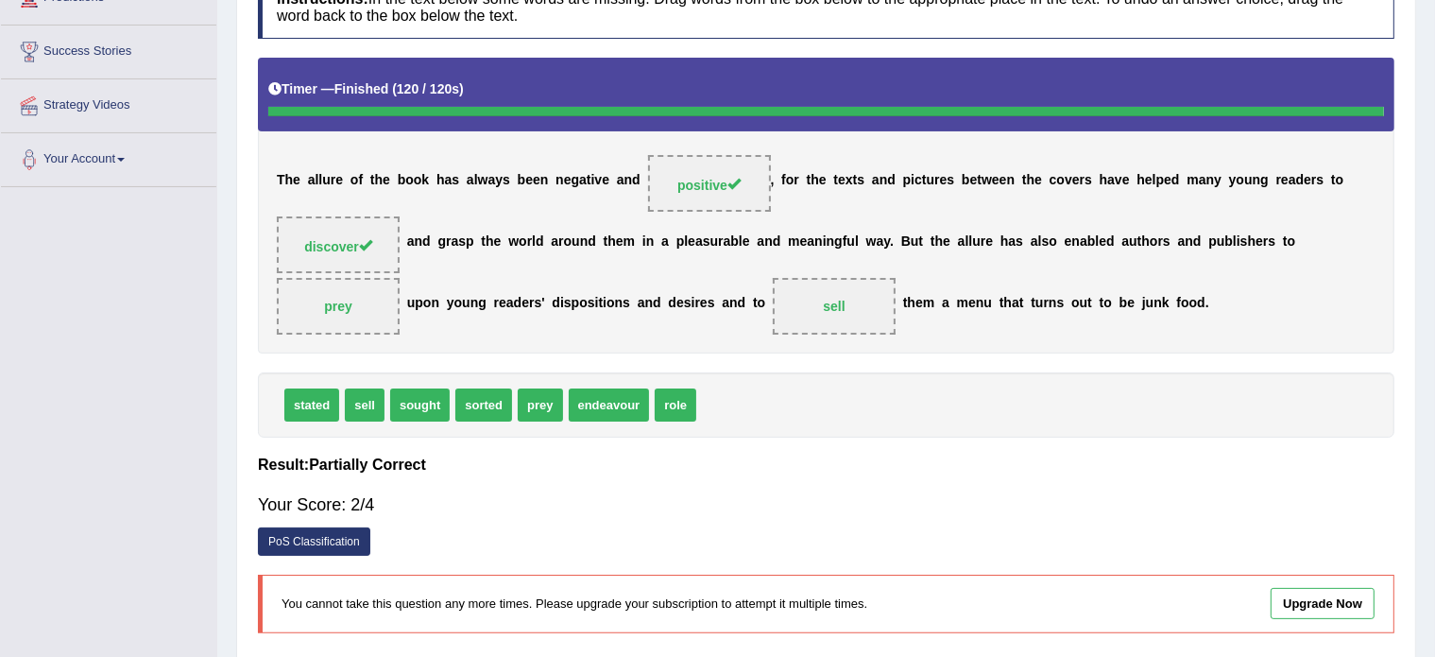
scroll to position [0, 0]
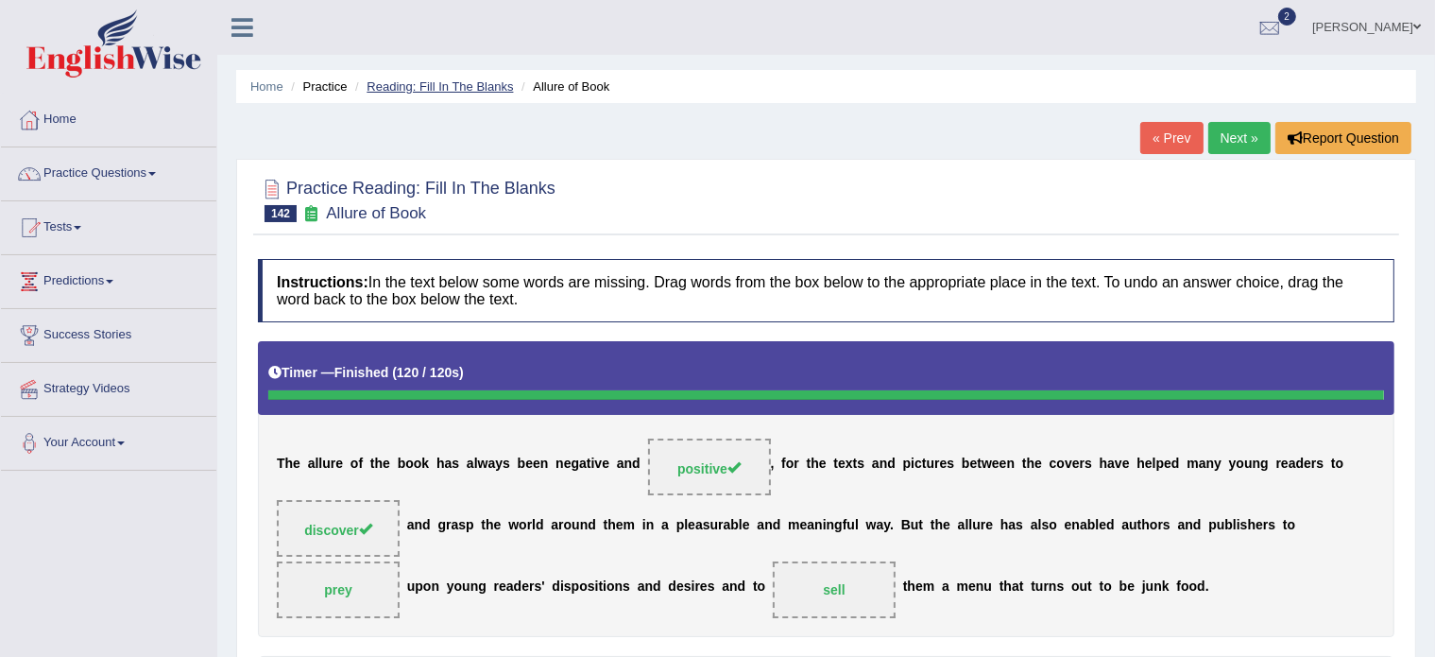
click at [485, 88] on link "Reading: Fill In The Blanks" at bounding box center [440, 86] width 146 height 14
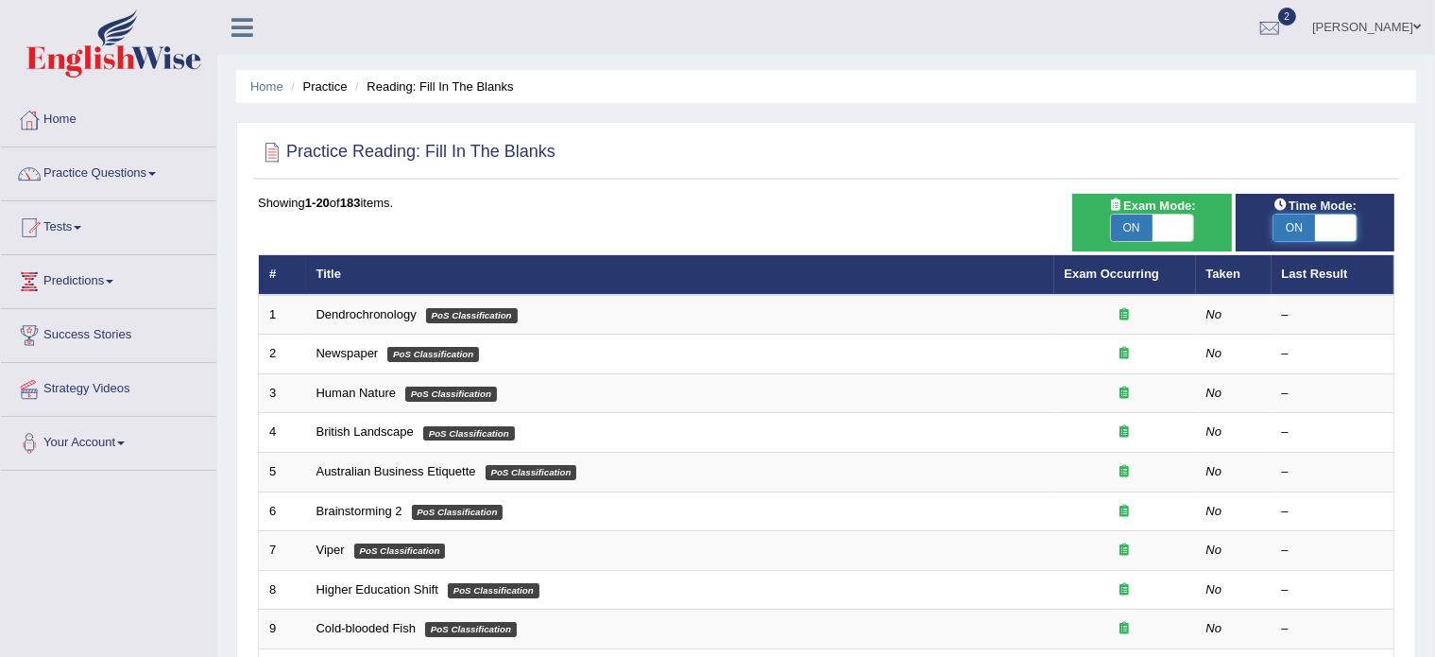
click at [1329, 226] on span at bounding box center [1336, 228] width 42 height 26
checkbox input "false"
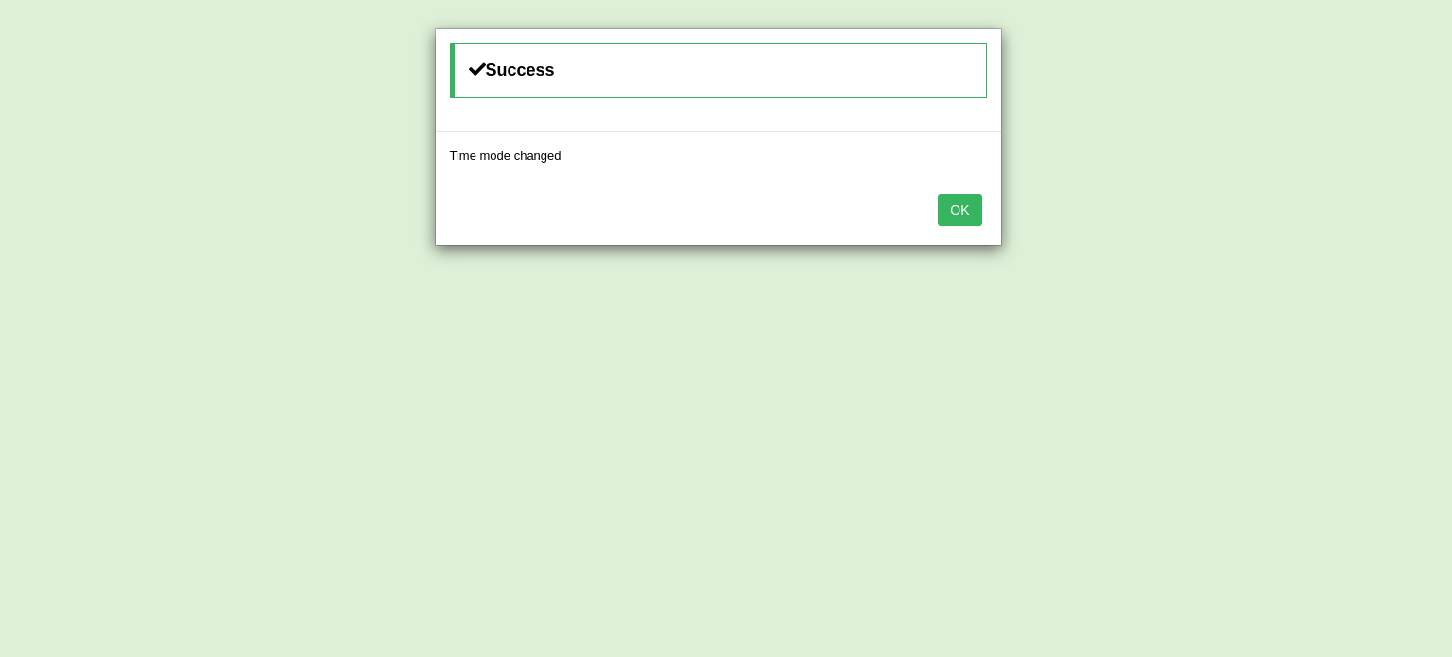
click at [964, 206] on button "OK" at bounding box center [958, 210] width 43 height 32
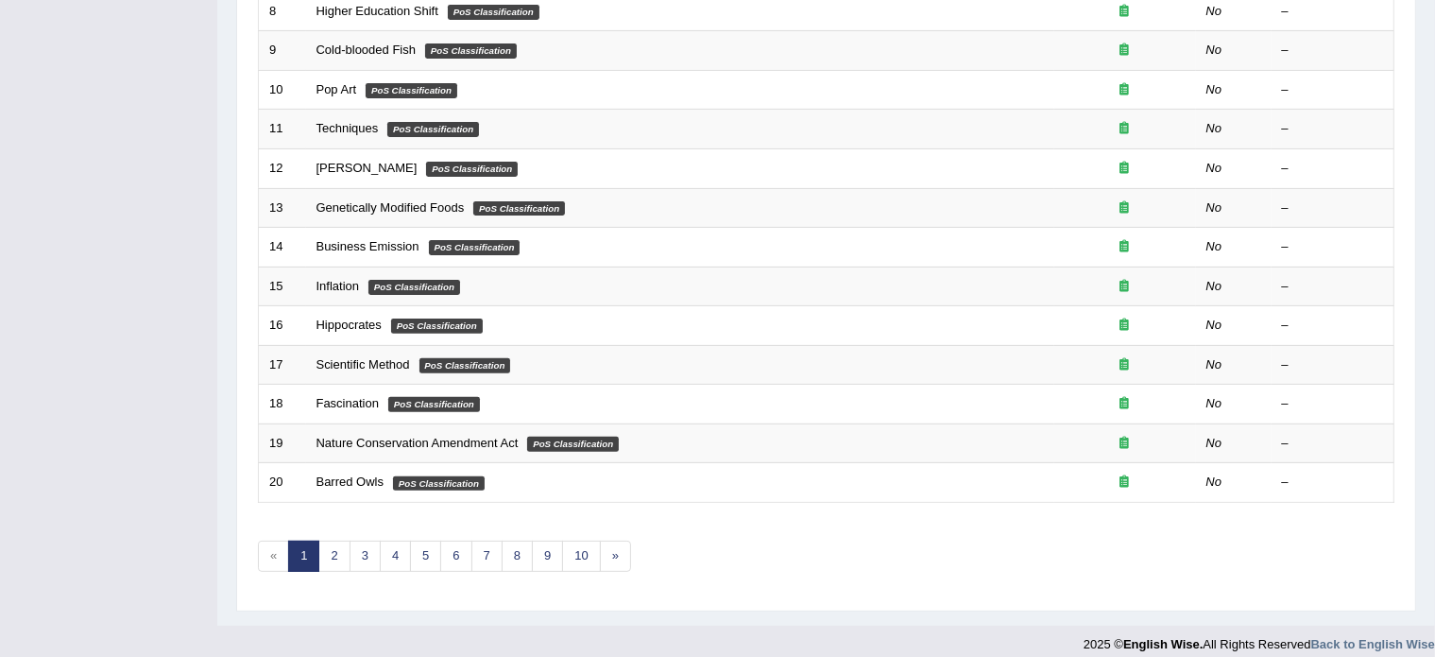
scroll to position [589, 0]
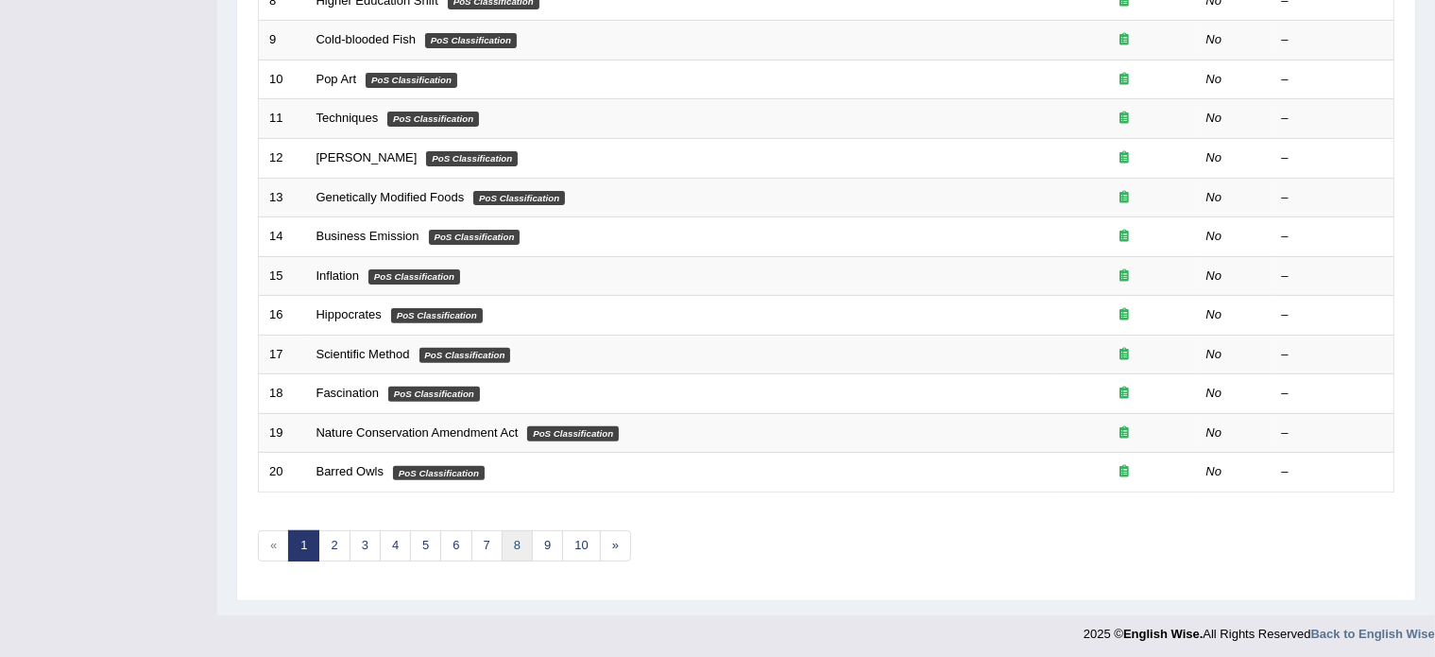
click at [511, 543] on link "8" at bounding box center [517, 545] width 31 height 31
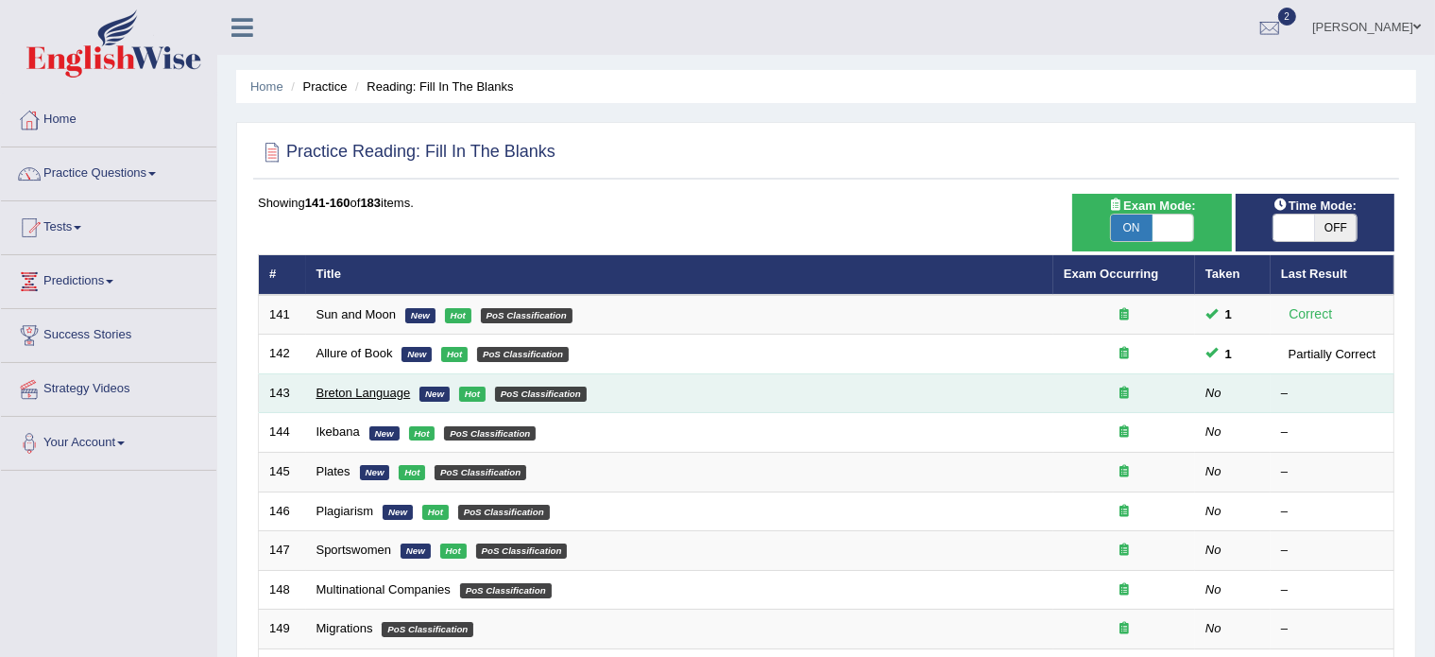
click at [386, 388] on link "Breton Language" at bounding box center [364, 393] width 95 height 14
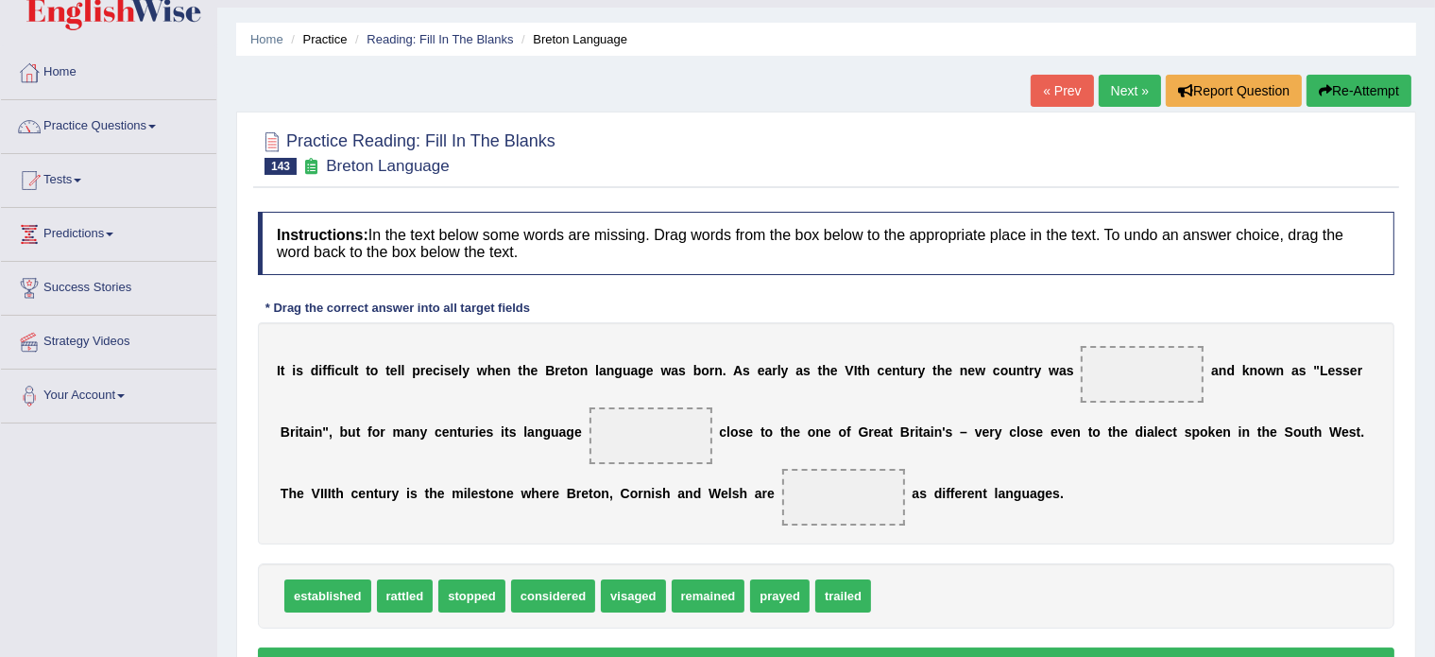
scroll to position [56, 0]
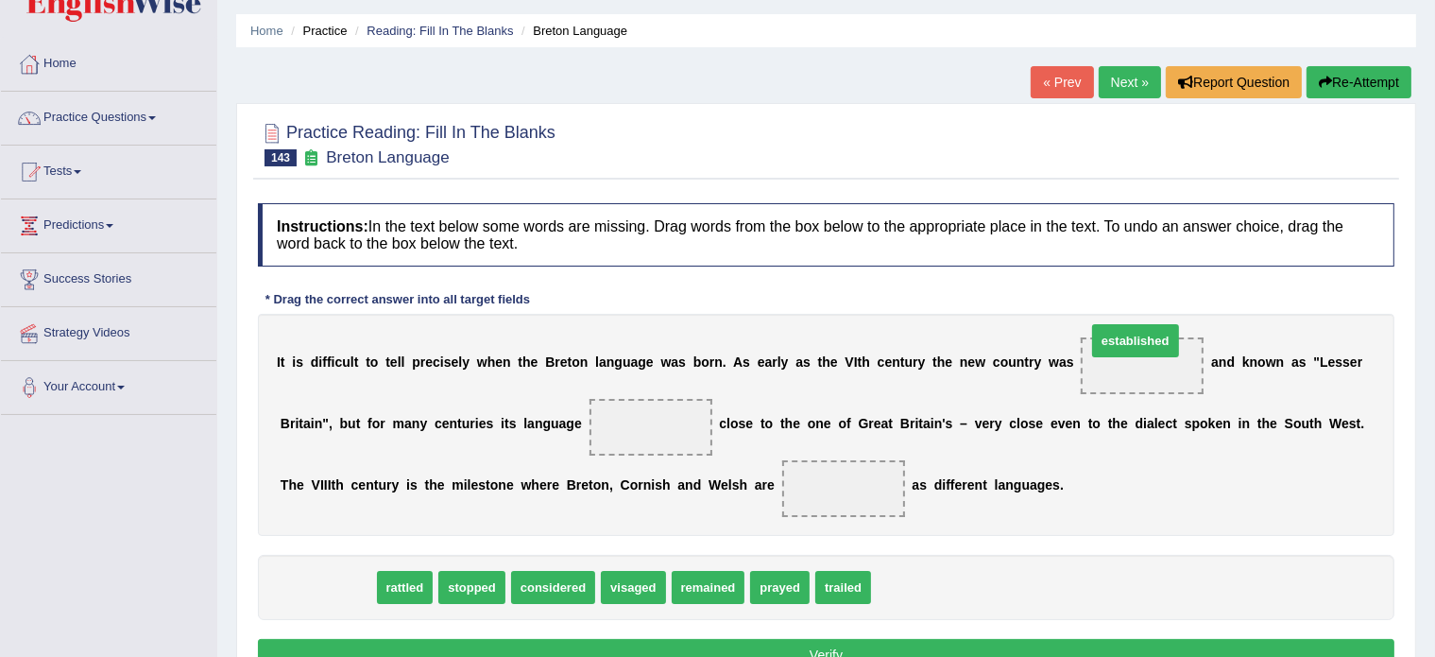
drag, startPoint x: 317, startPoint y: 581, endPoint x: 1125, endPoint y: 338, distance: 843.7
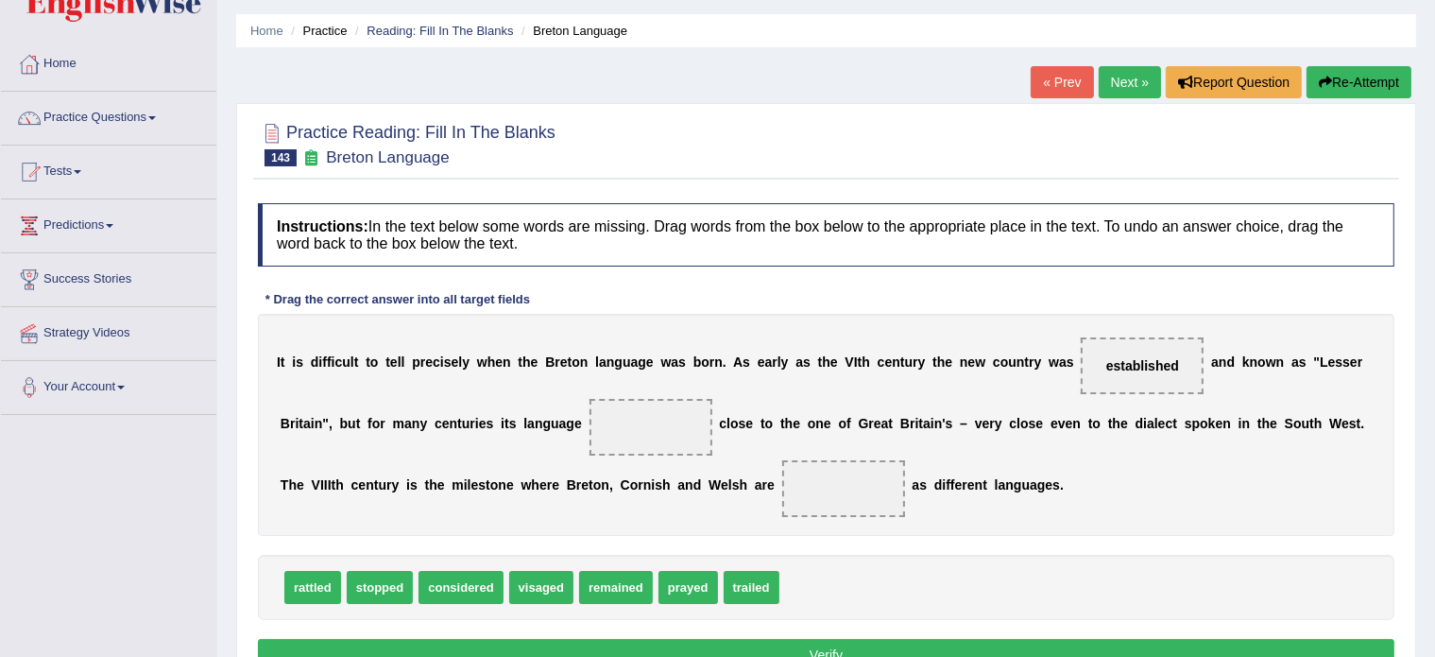
click at [895, 173] on div "Practice Reading: Fill In The Blanks 143 Breton Language" at bounding box center [826, 146] width 1146 height 66
drag, startPoint x: 620, startPoint y: 571, endPoint x: 639, endPoint y: 419, distance: 153.3
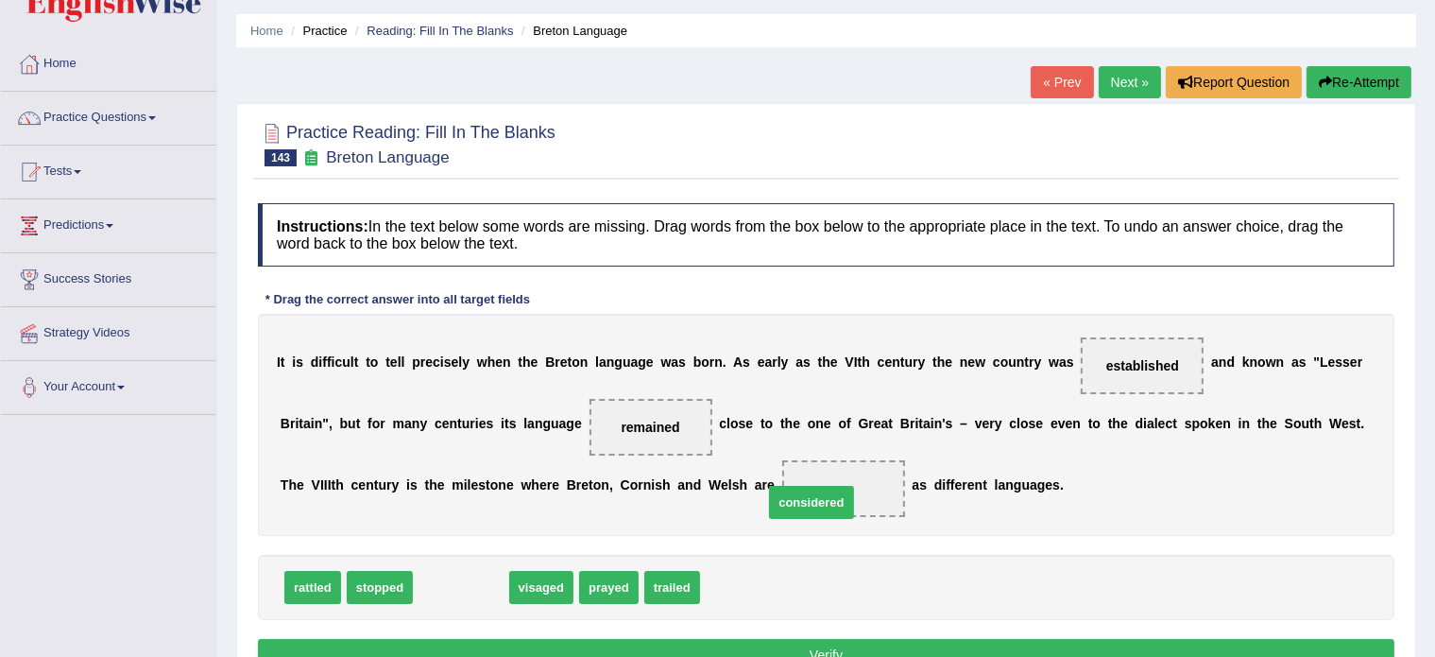
drag, startPoint x: 459, startPoint y: 590, endPoint x: 814, endPoint y: 504, distance: 364.7
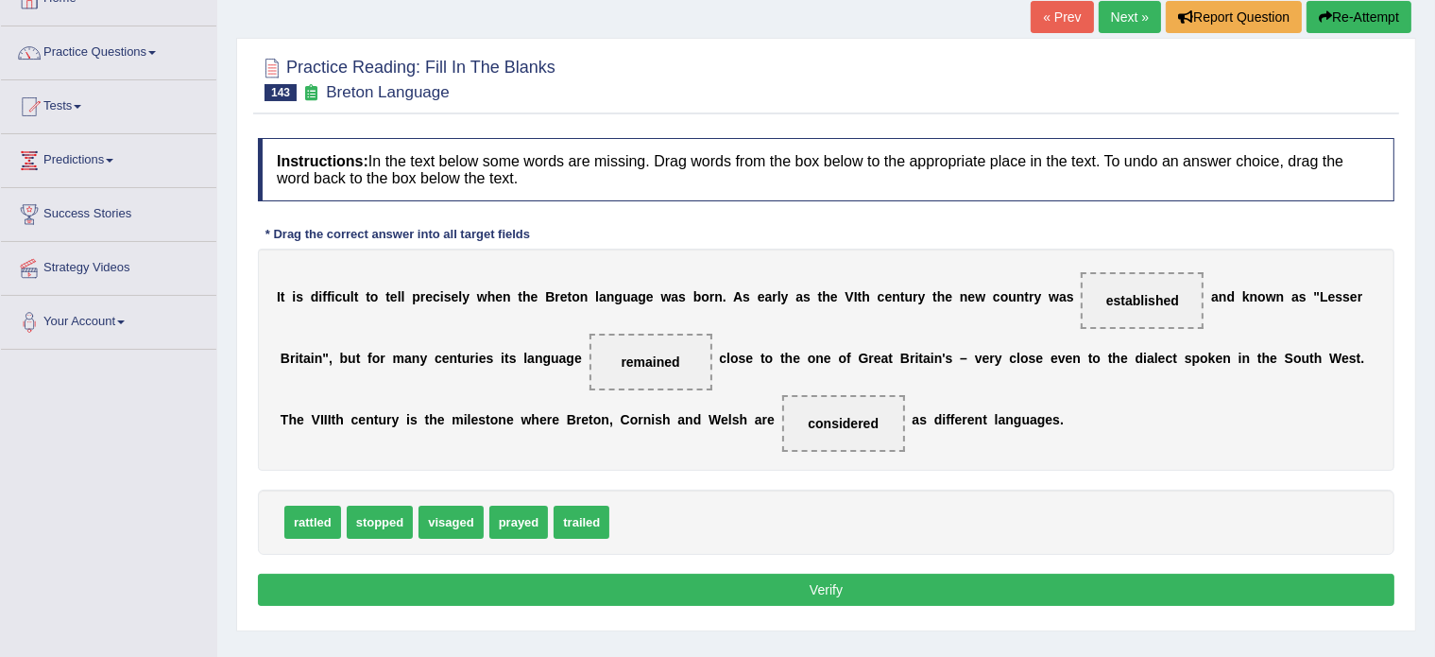
scroll to position [121, 0]
click at [720, 587] on button "Verify" at bounding box center [826, 590] width 1137 height 32
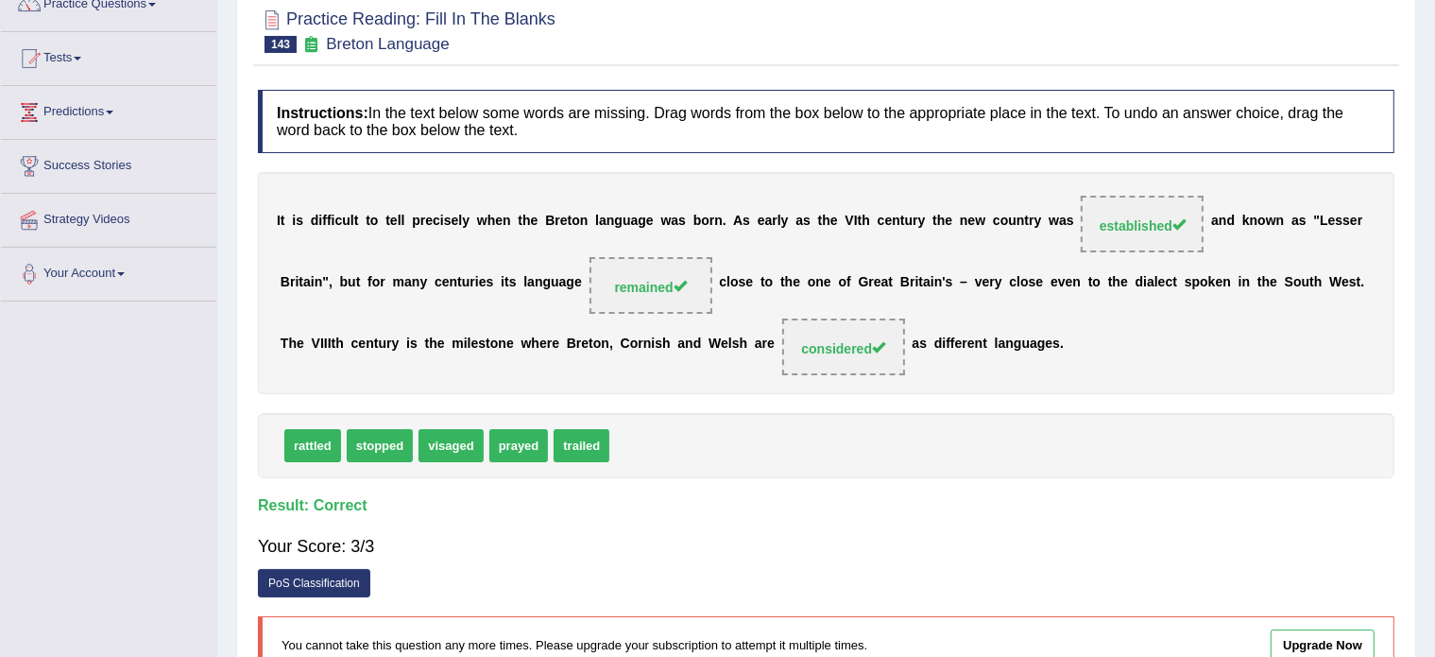
scroll to position [0, 0]
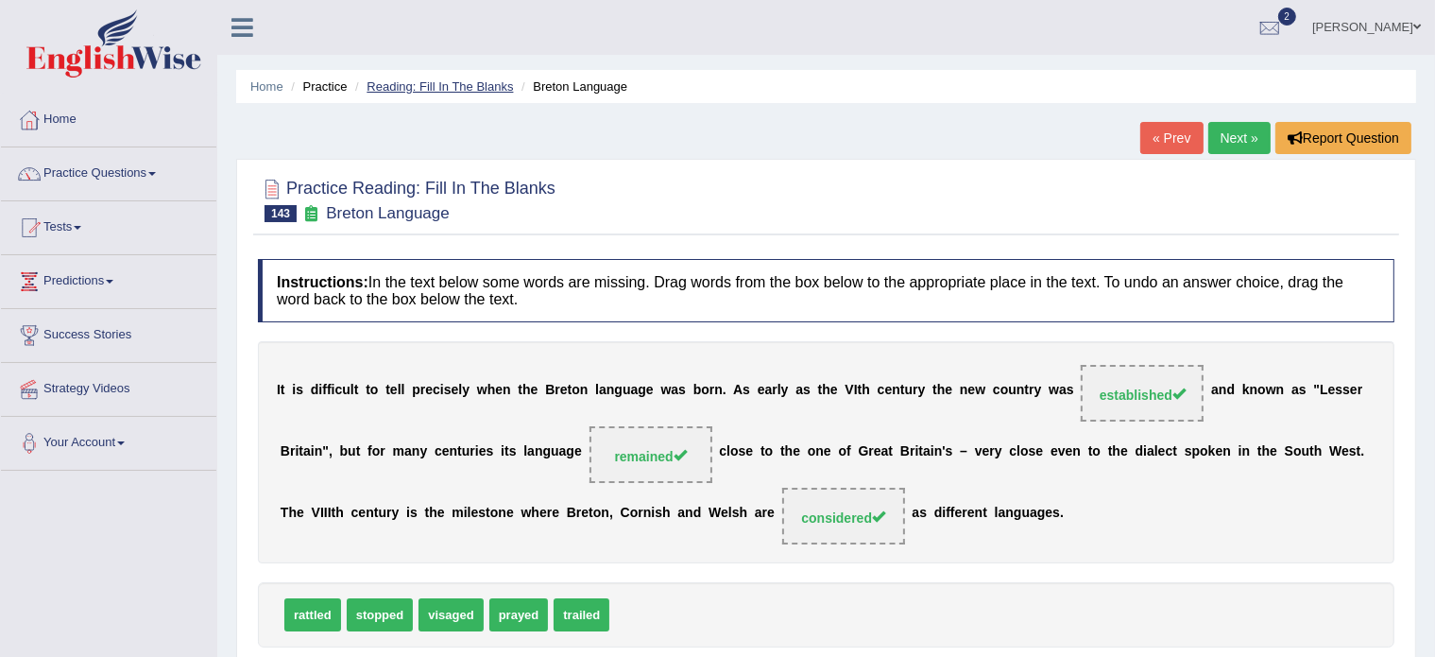
click at [420, 82] on link "Reading: Fill In The Blanks" at bounding box center [440, 86] width 146 height 14
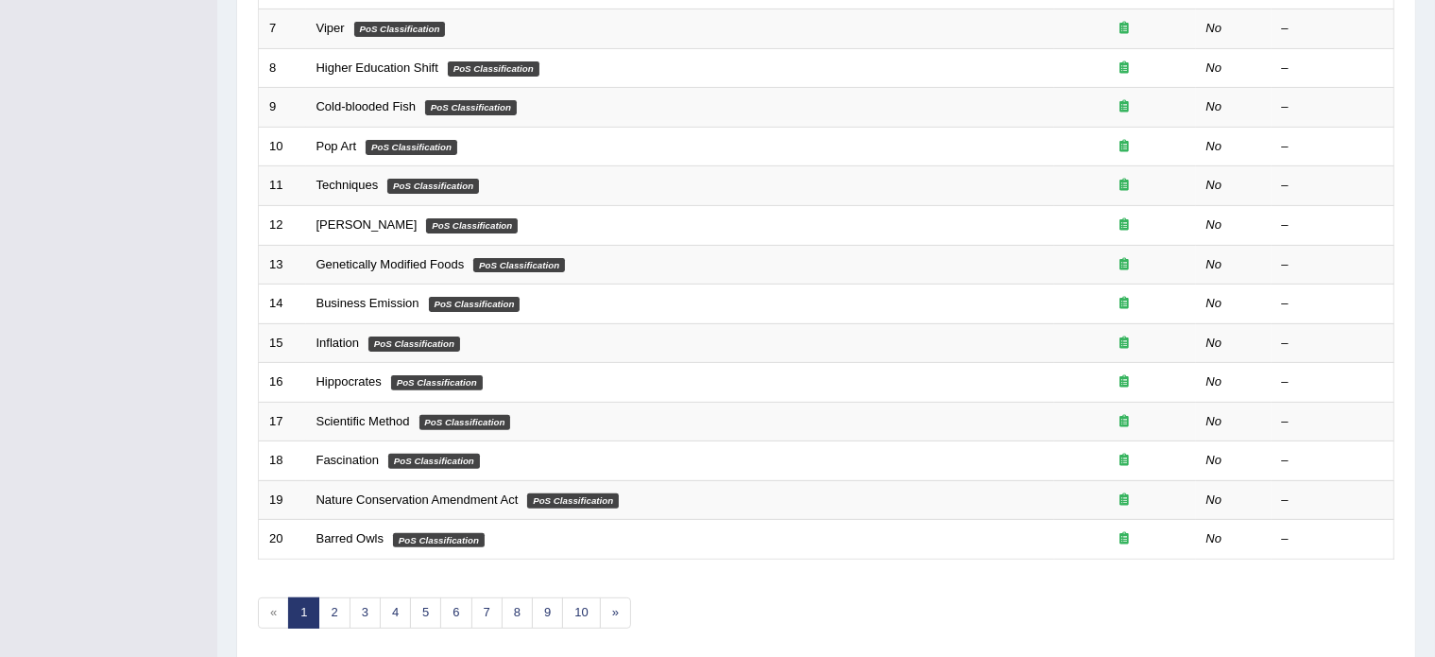
scroll to position [589, 0]
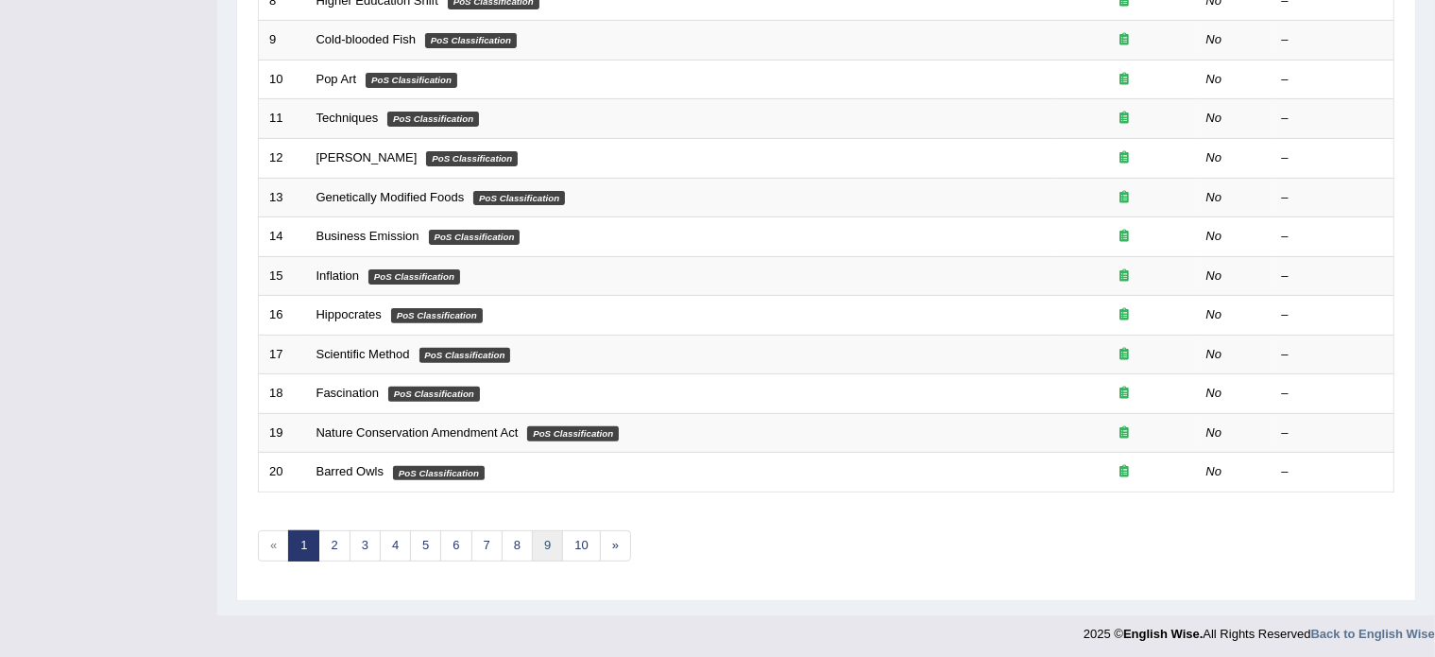
click at [539, 543] on link "9" at bounding box center [547, 545] width 31 height 31
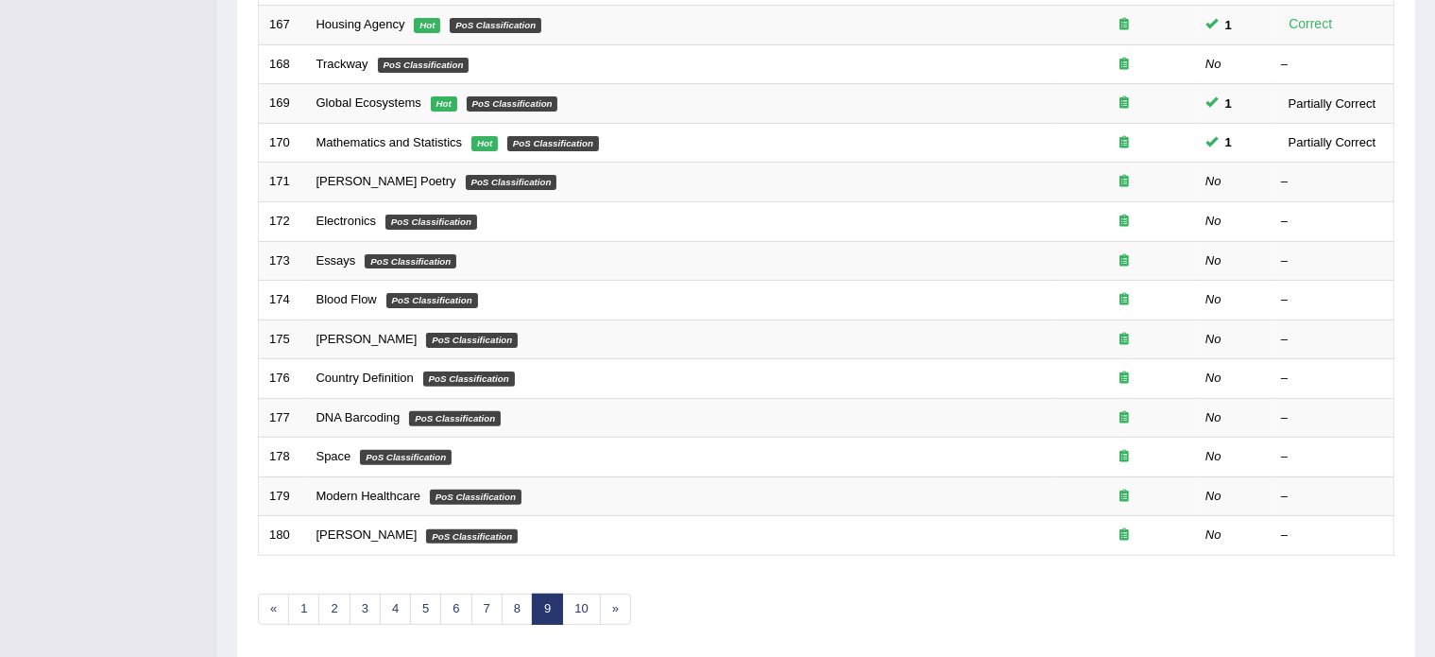
scroll to position [533, 0]
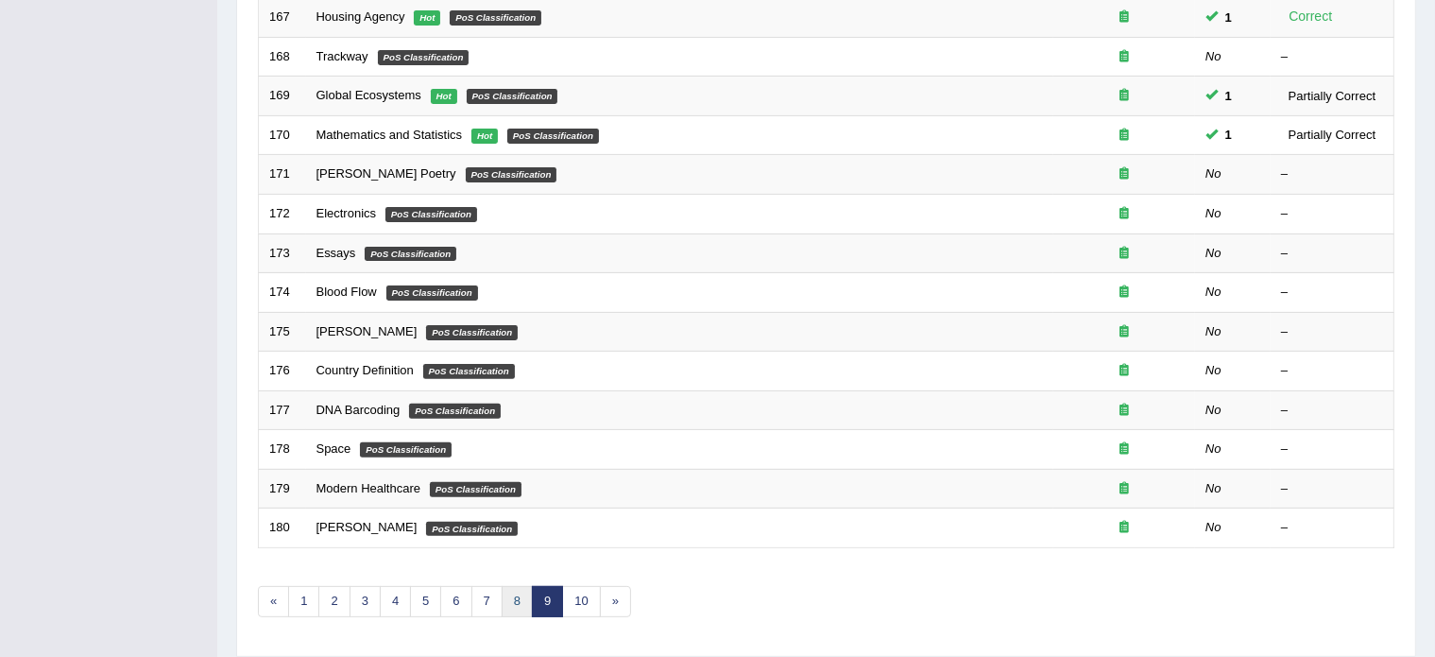
click at [510, 596] on link "8" at bounding box center [517, 601] width 31 height 31
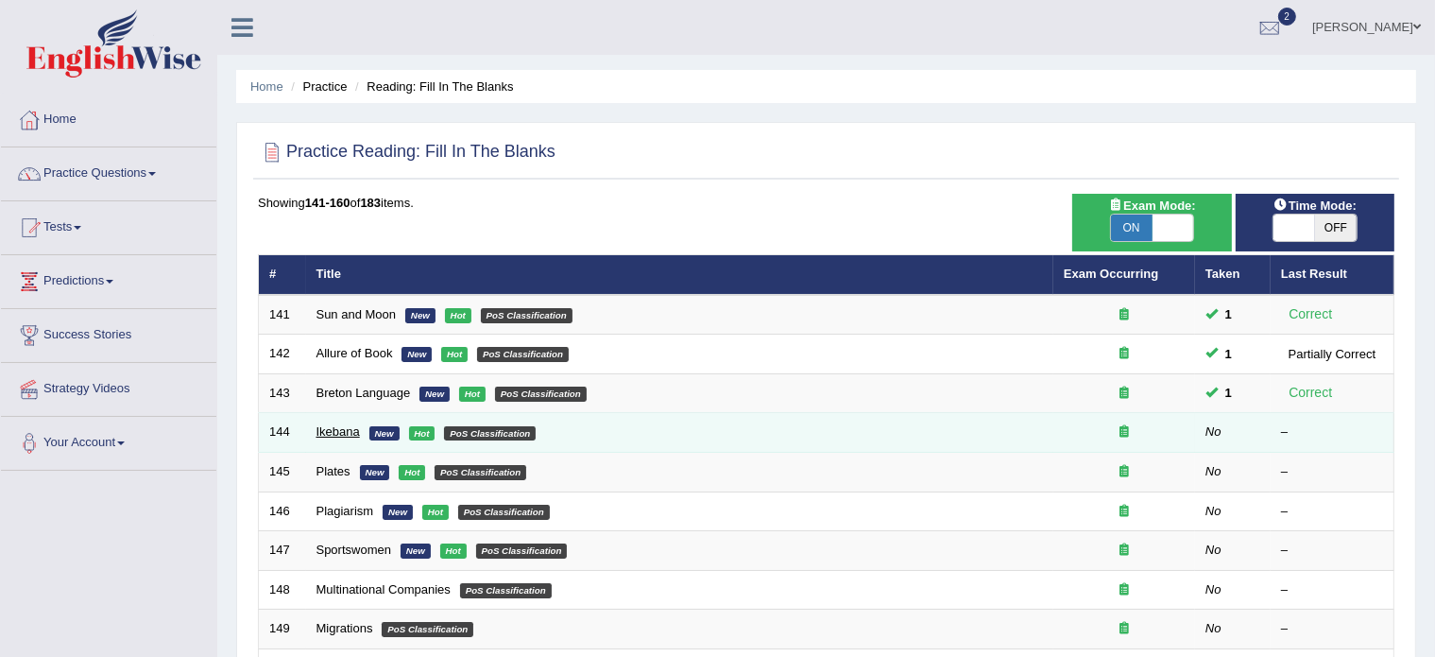
click at [325, 427] on link "Ikebana" at bounding box center [338, 431] width 43 height 14
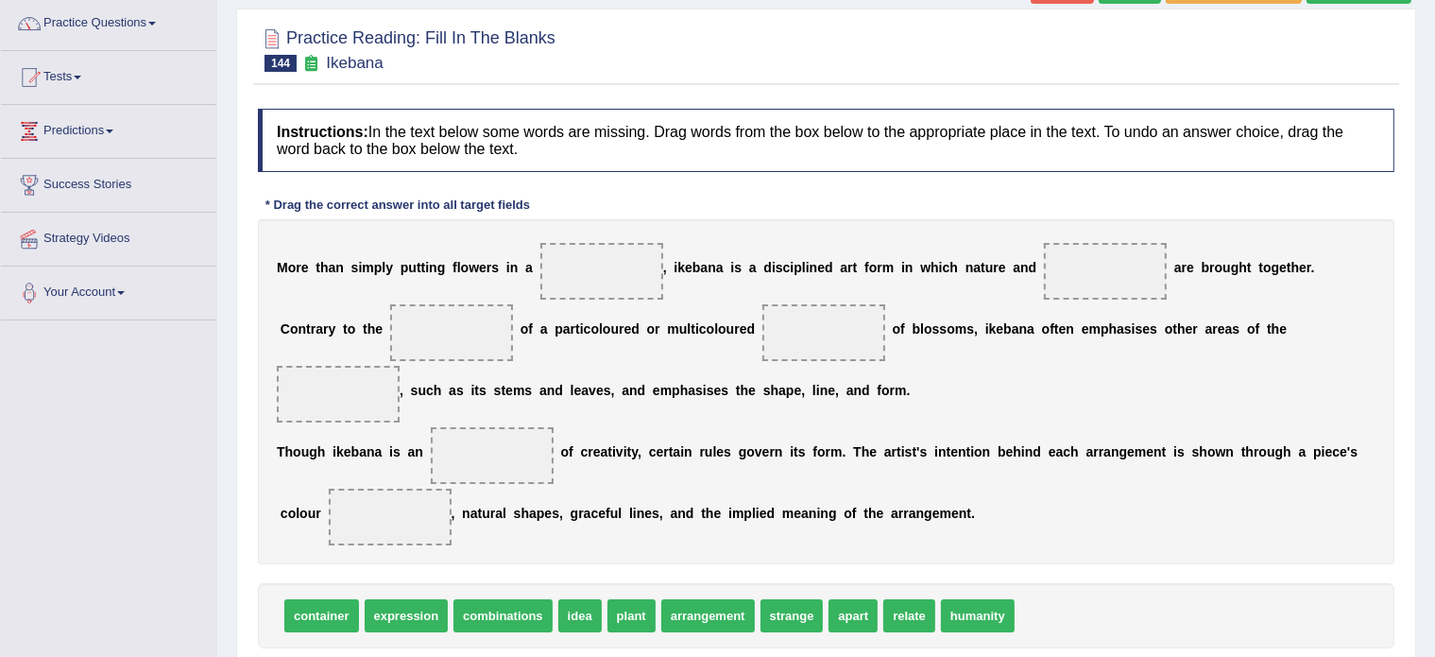
scroll to position [151, 0]
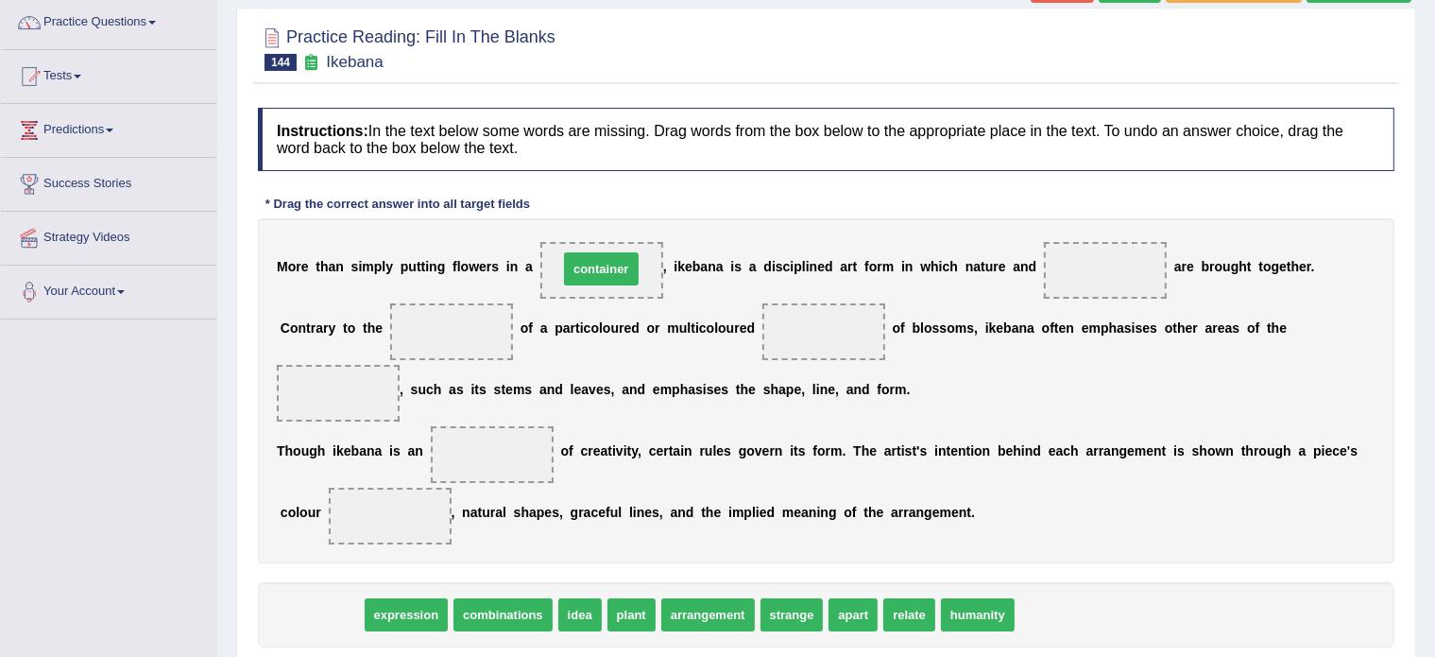
drag, startPoint x: 304, startPoint y: 607, endPoint x: 584, endPoint y: 261, distance: 444.8
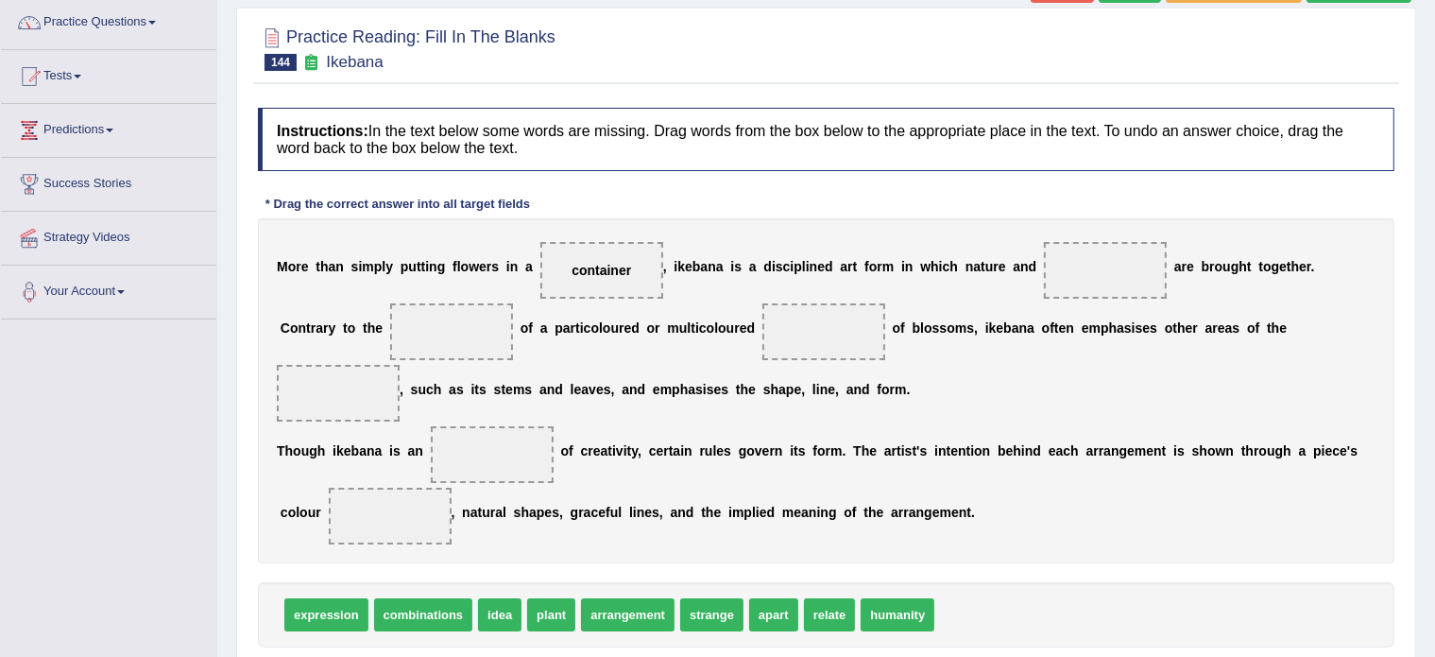
click at [895, 623] on span "humanity" at bounding box center [898, 614] width 74 height 33
drag, startPoint x: 903, startPoint y: 608, endPoint x: 1104, endPoint y: 271, distance: 391.6
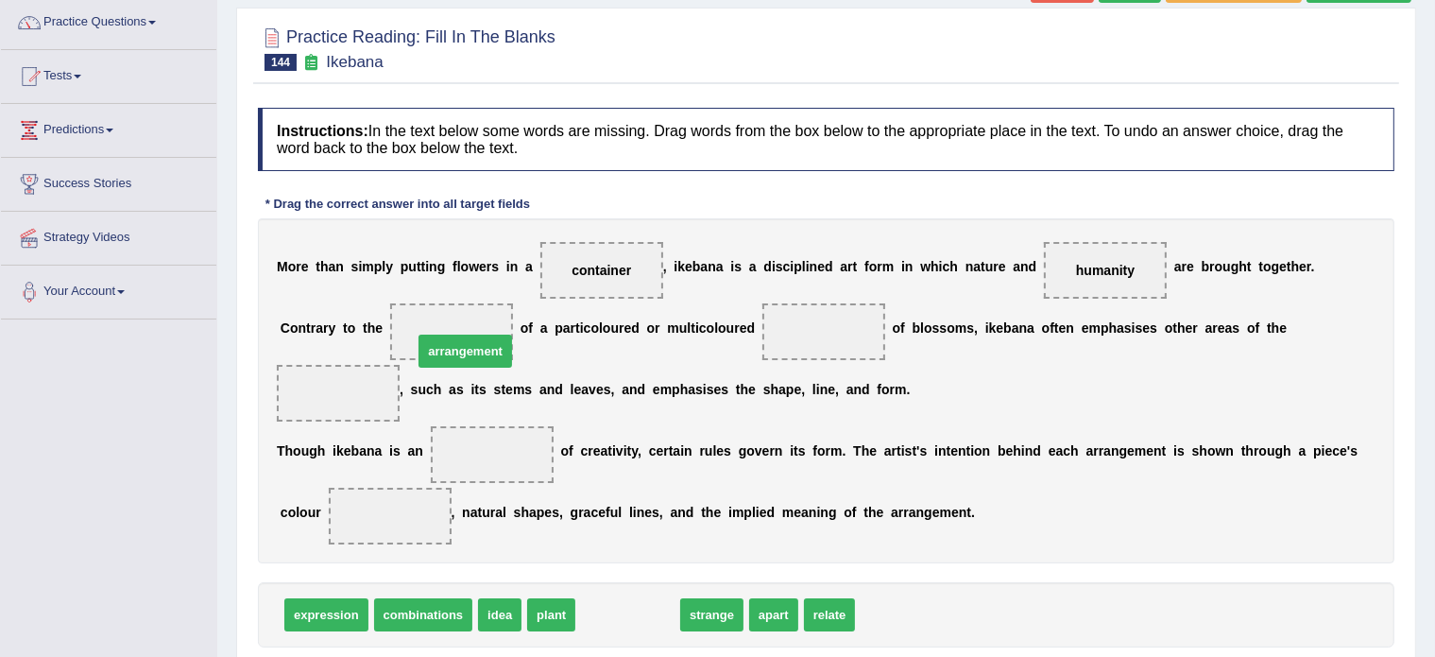
drag, startPoint x: 635, startPoint y: 618, endPoint x: 470, endPoint y: 341, distance: 322.5
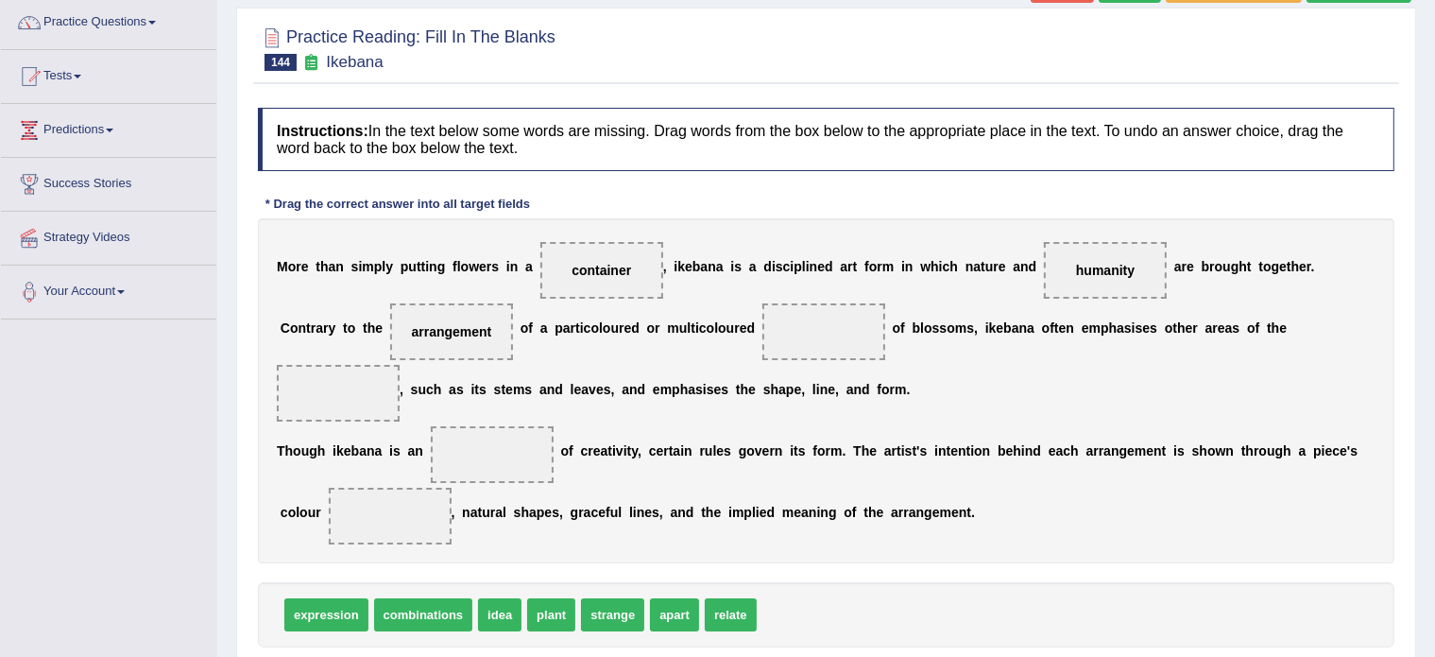
click at [607, 604] on span "strange" at bounding box center [612, 614] width 63 height 33
drag, startPoint x: 559, startPoint y: 615, endPoint x: 341, endPoint y: 404, distance: 304.1
drag, startPoint x: 492, startPoint y: 612, endPoint x: 476, endPoint y: 468, distance: 145.5
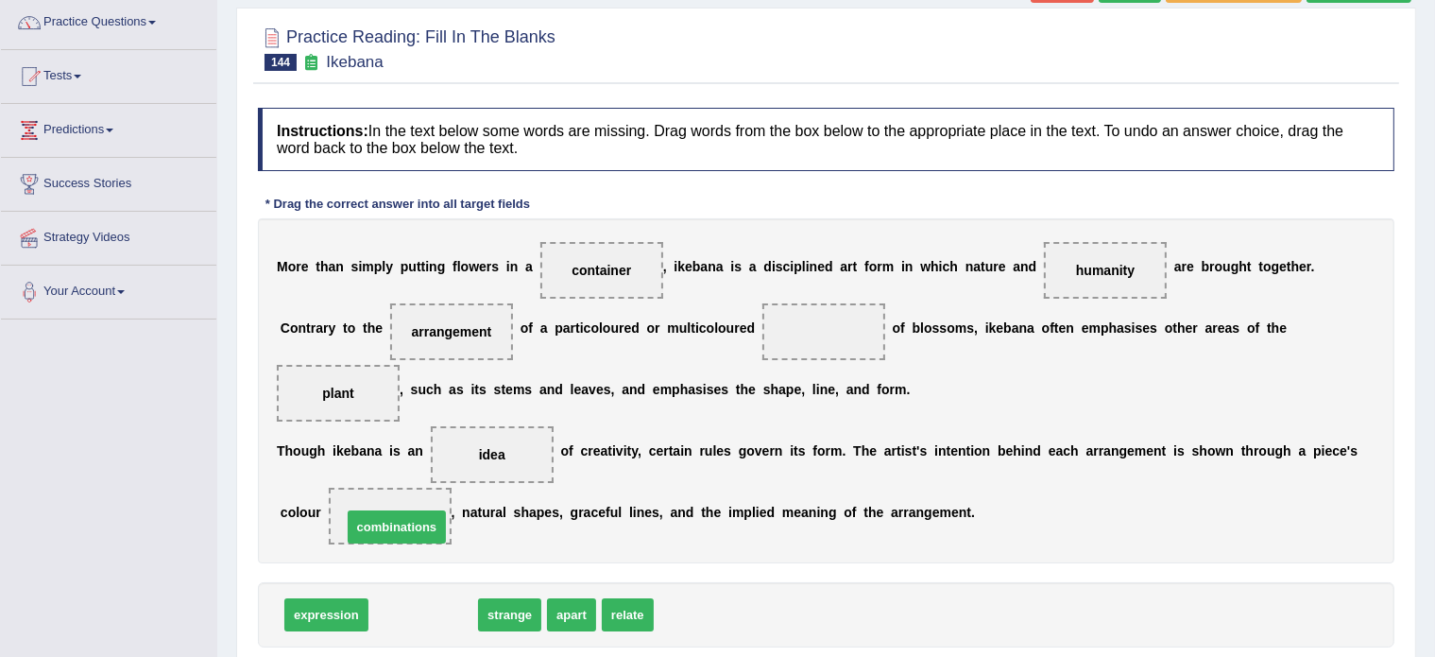
drag, startPoint x: 416, startPoint y: 607, endPoint x: 389, endPoint y: 519, distance: 91.8
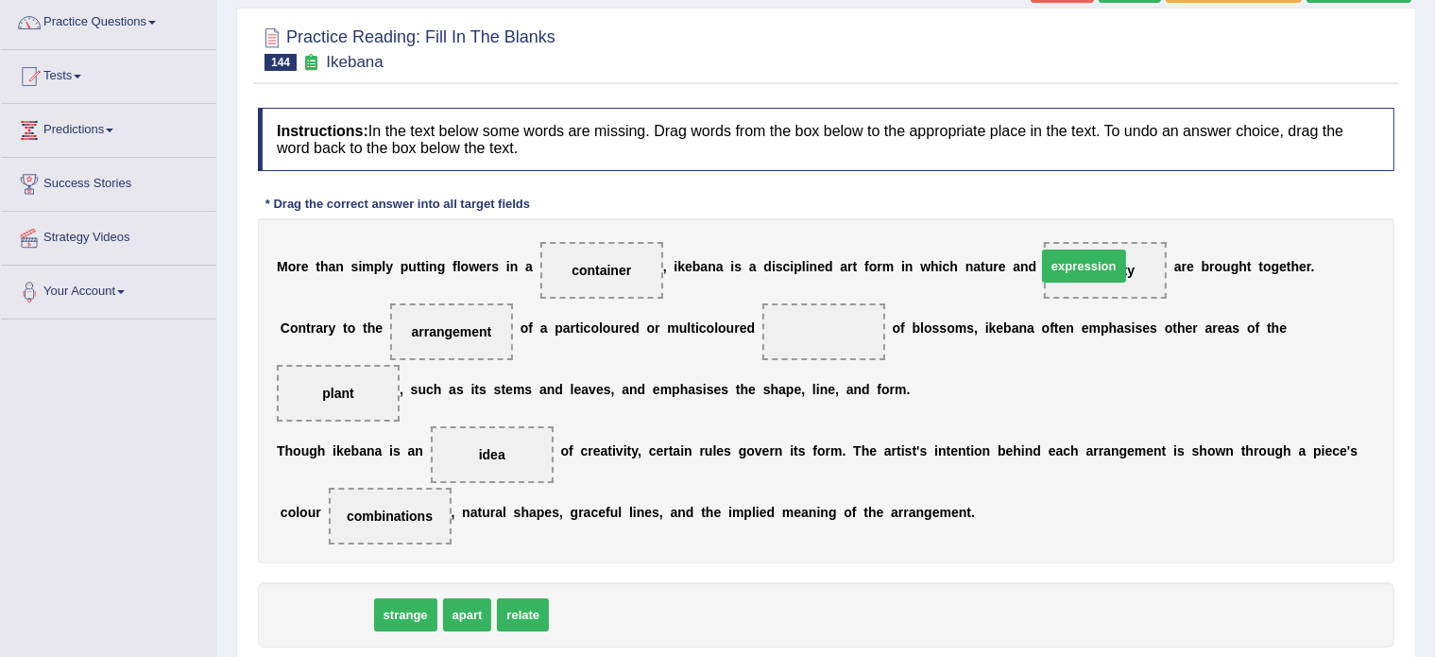
drag, startPoint x: 302, startPoint y: 611, endPoint x: 1060, endPoint y: 263, distance: 834.3
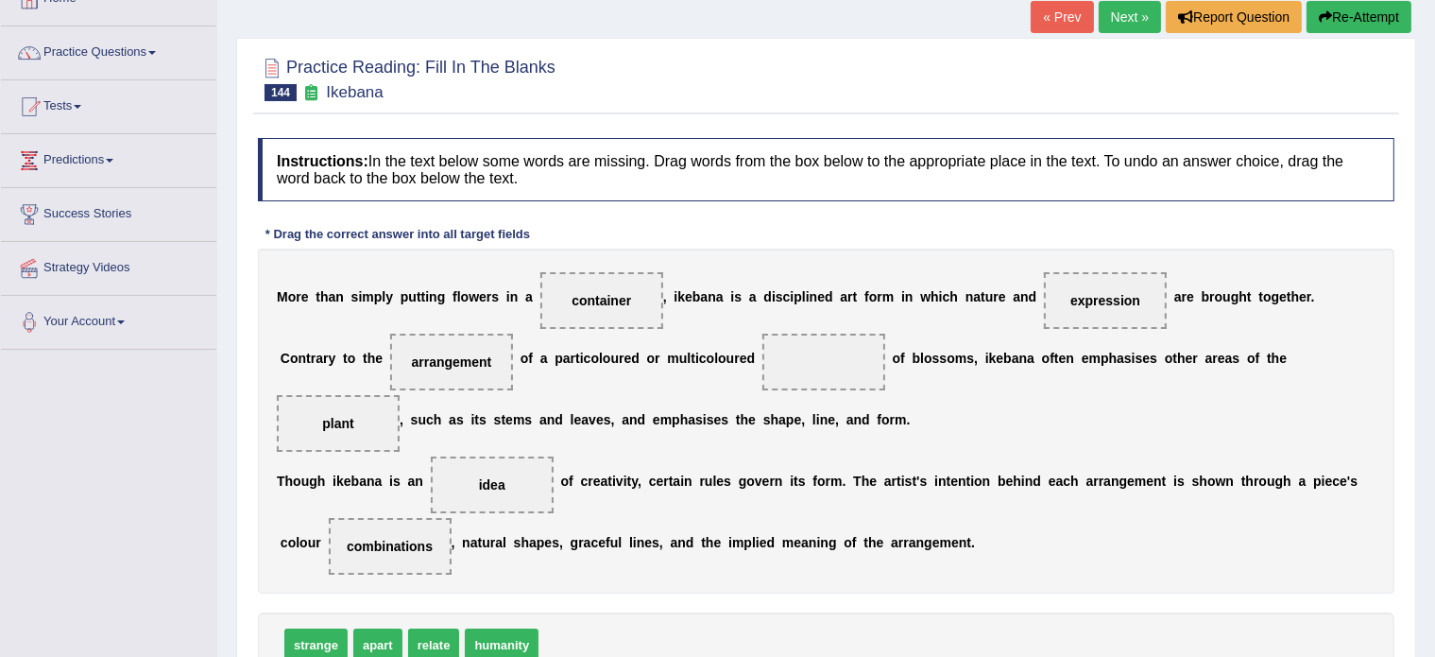
scroll to position [155, 0]
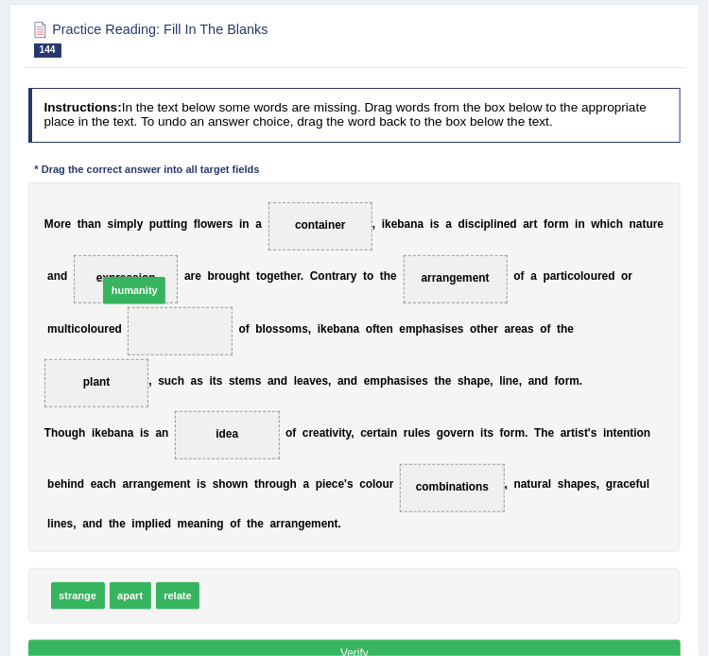
drag, startPoint x: 248, startPoint y: 592, endPoint x: 129, endPoint y: 221, distance: 389.1
drag, startPoint x: 232, startPoint y: 592, endPoint x: 224, endPoint y: 413, distance: 178.8
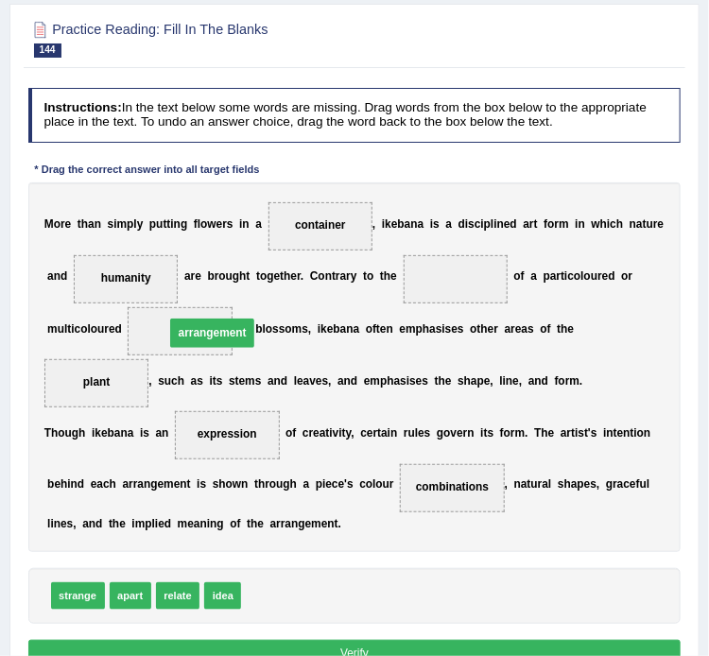
drag, startPoint x: 448, startPoint y: 272, endPoint x: 158, endPoint y: 337, distance: 297.4
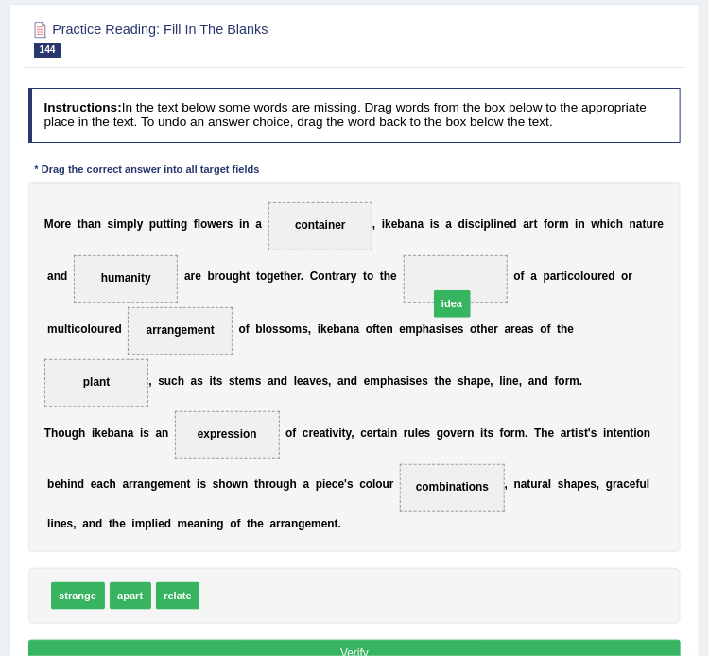
drag, startPoint x: 230, startPoint y: 595, endPoint x: 505, endPoint y: 249, distance: 442.6
click at [246, 646] on button "Verify" at bounding box center [354, 653] width 653 height 27
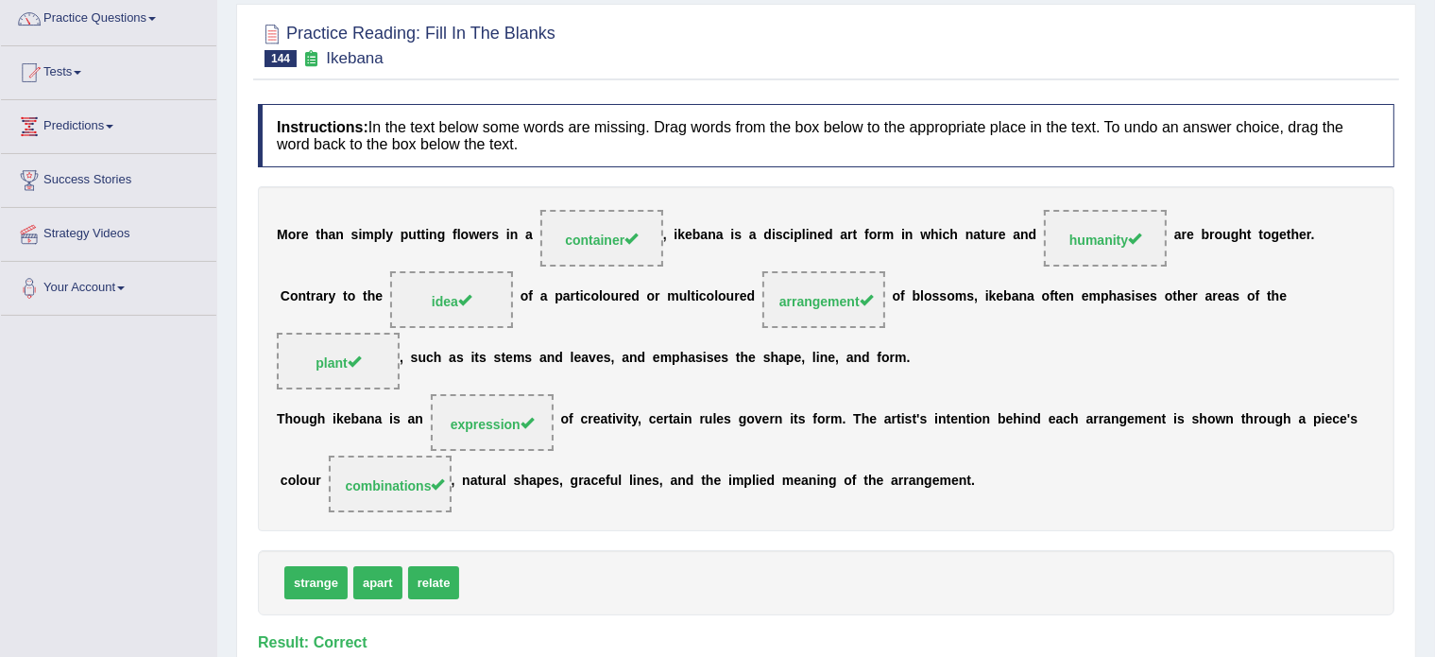
scroll to position [0, 0]
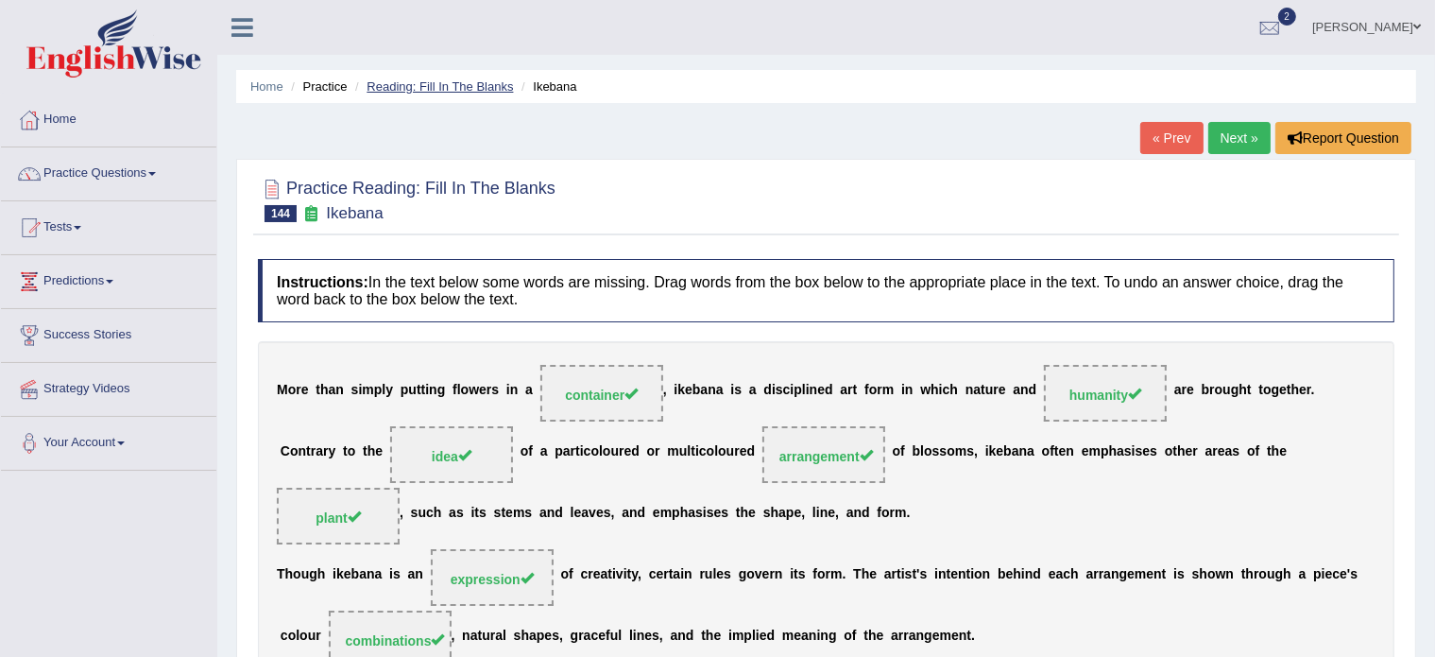
click at [420, 82] on link "Reading: Fill In The Blanks" at bounding box center [440, 86] width 146 height 14
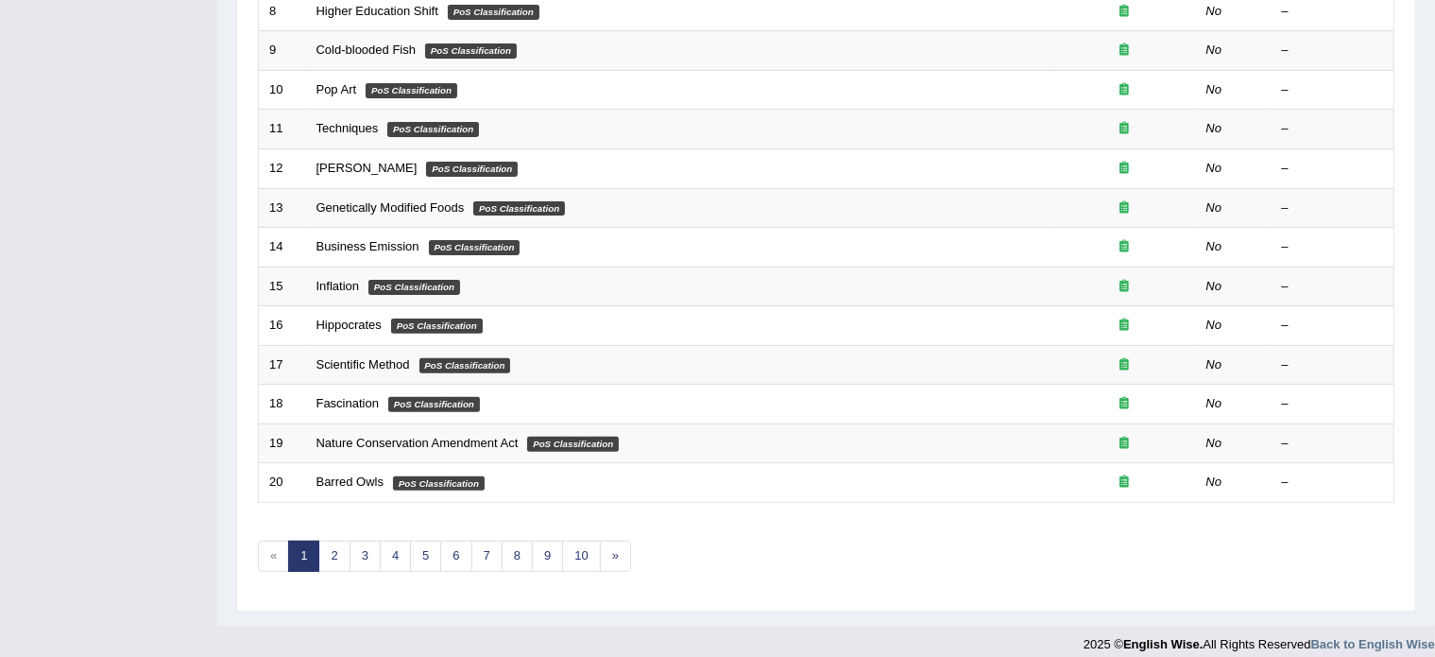
scroll to position [589, 0]
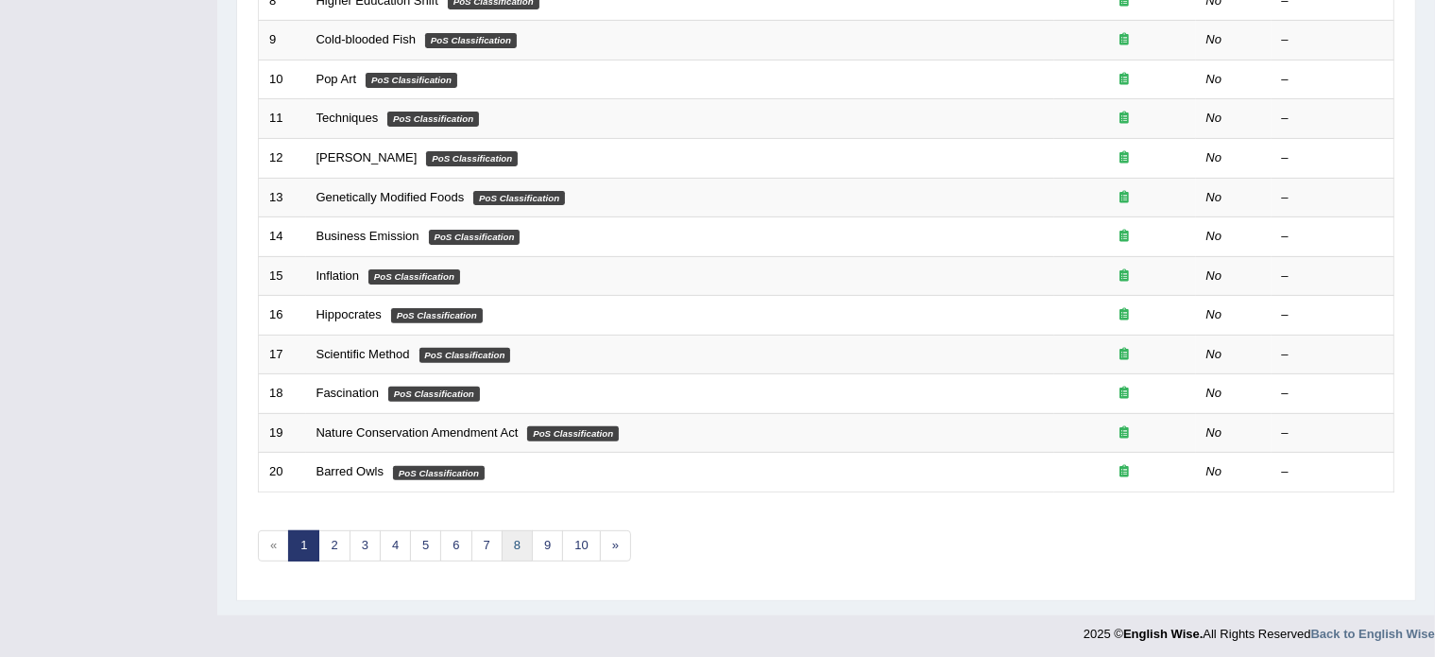
click at [513, 540] on link "8" at bounding box center [517, 545] width 31 height 31
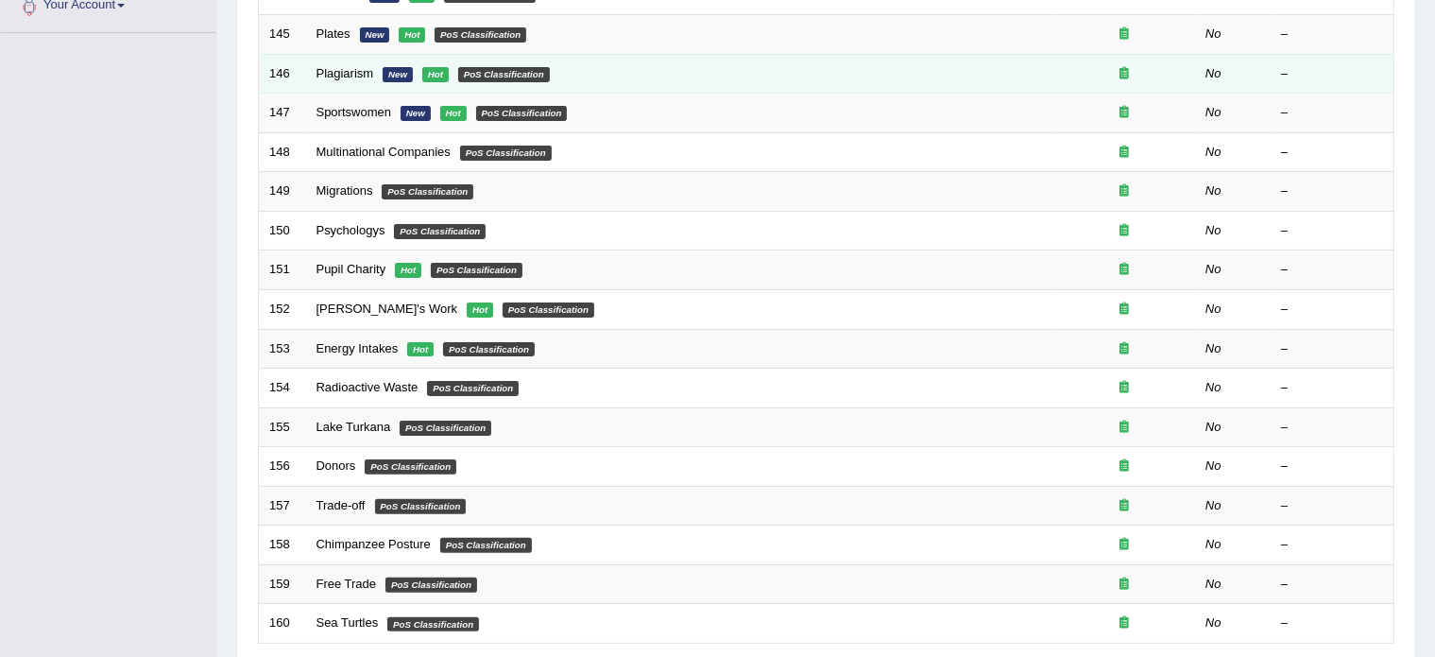
scroll to position [78, 0]
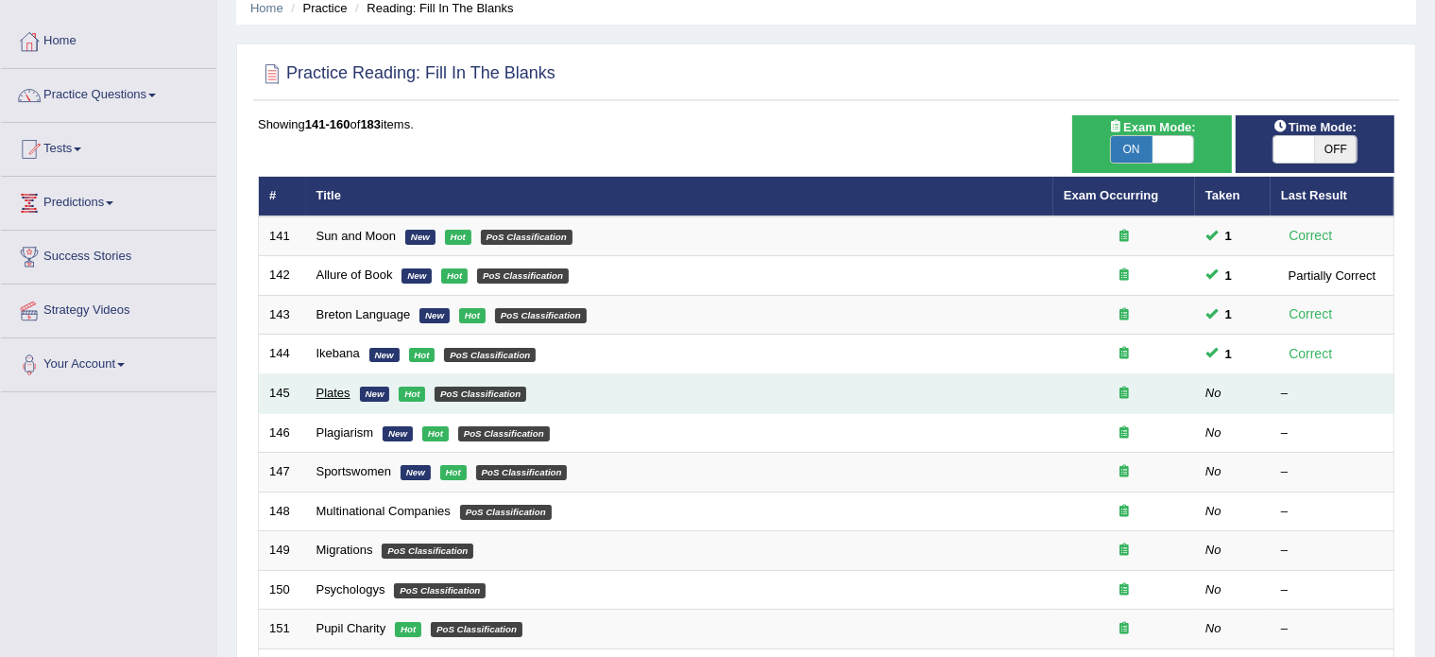
click at [325, 393] on link "Plates" at bounding box center [334, 393] width 34 height 14
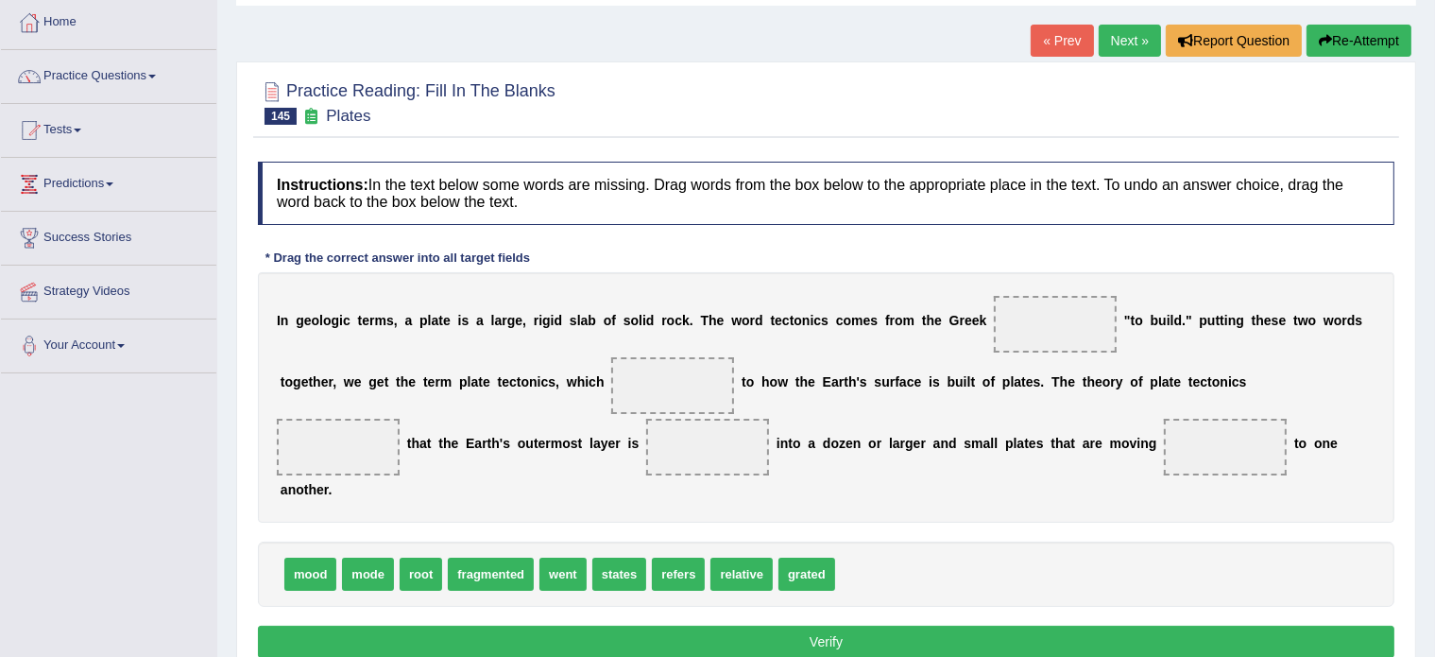
scroll to position [101, 0]
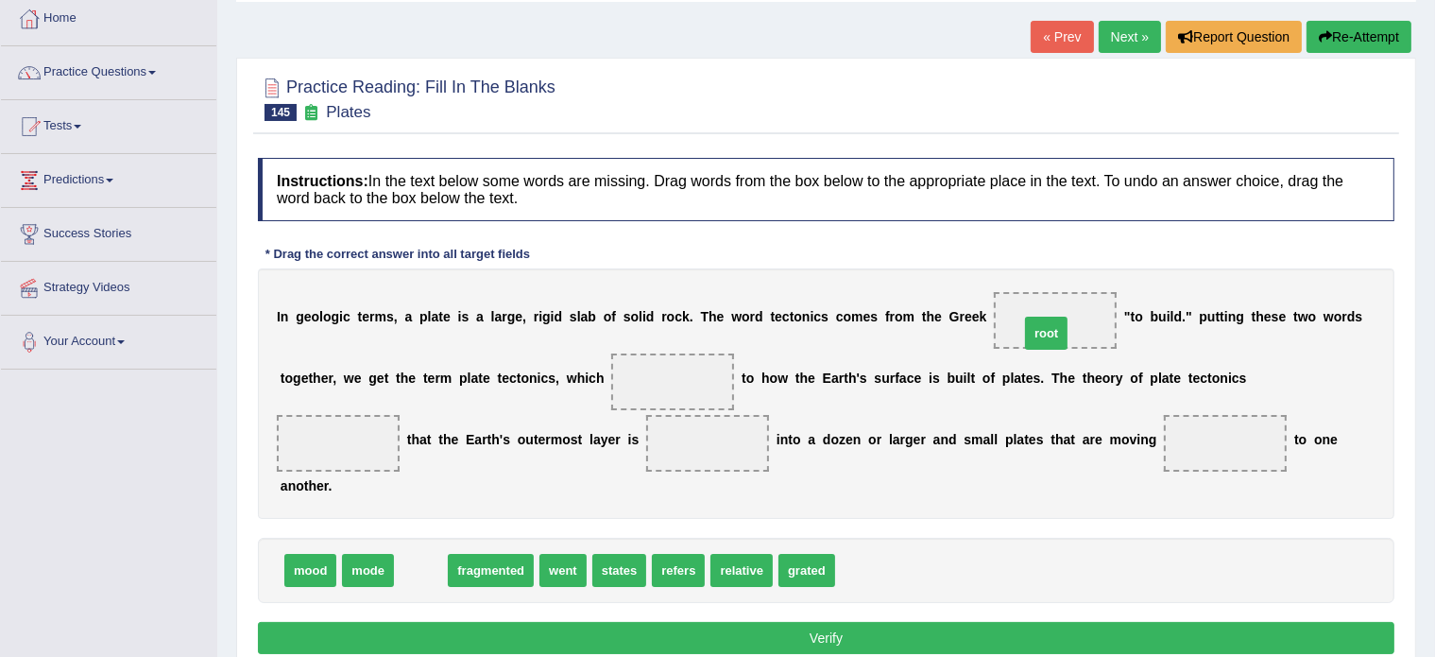
drag, startPoint x: 421, startPoint y: 568, endPoint x: 1050, endPoint y: 328, distance: 672.7
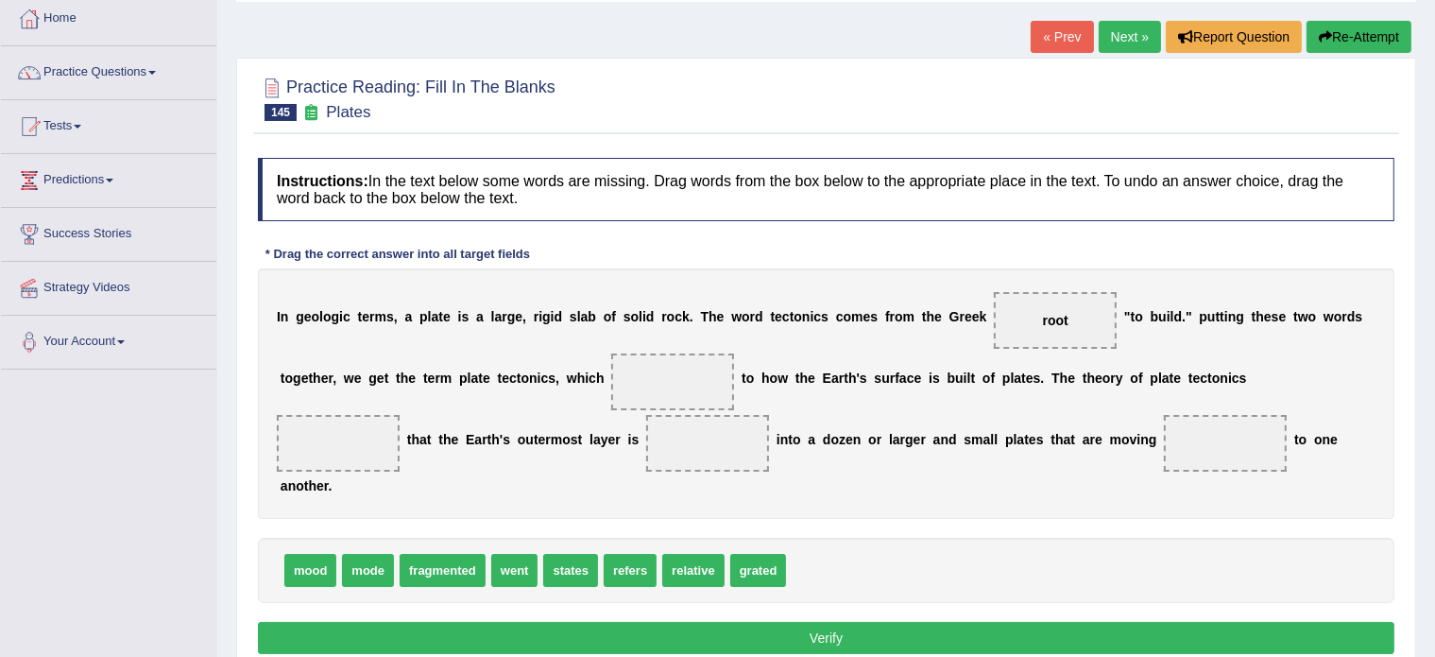
click at [1050, 328] on span "root" at bounding box center [1055, 320] width 123 height 57
drag, startPoint x: 627, startPoint y: 564, endPoint x: 662, endPoint y: 386, distance: 182.0
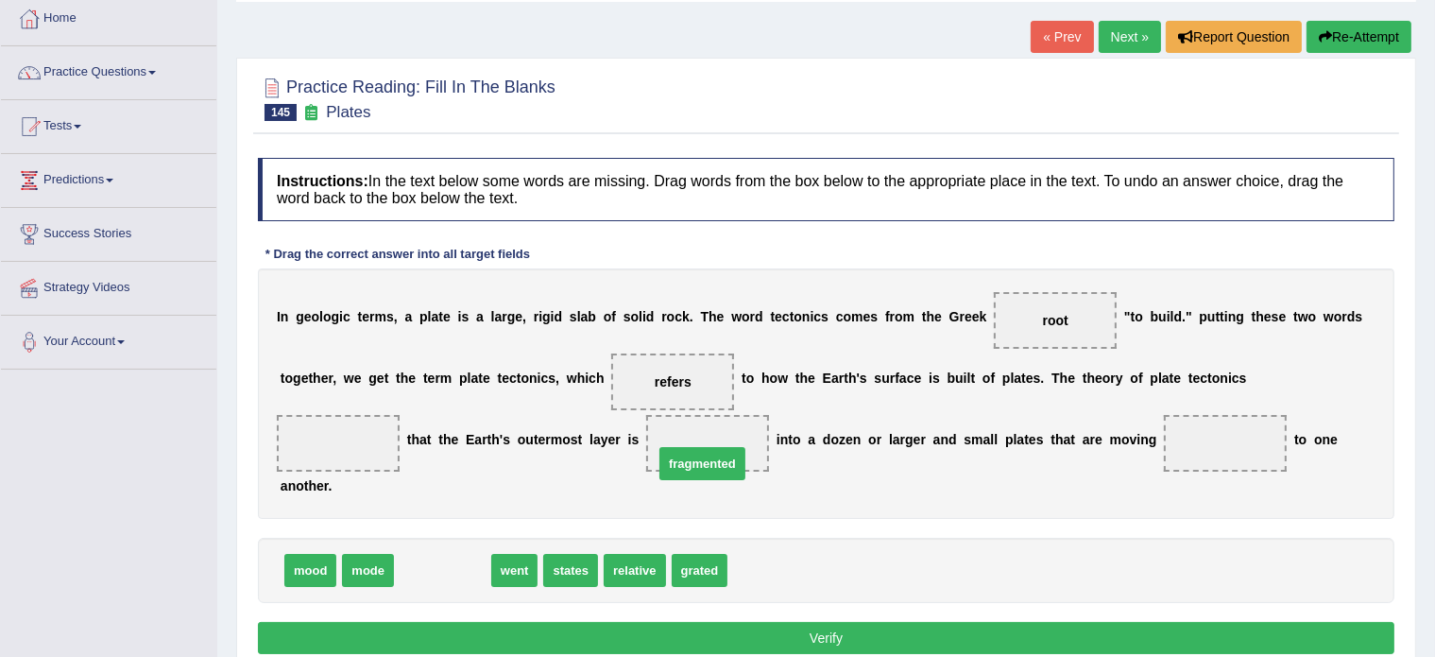
drag, startPoint x: 442, startPoint y: 568, endPoint x: 707, endPoint y: 453, distance: 288.6
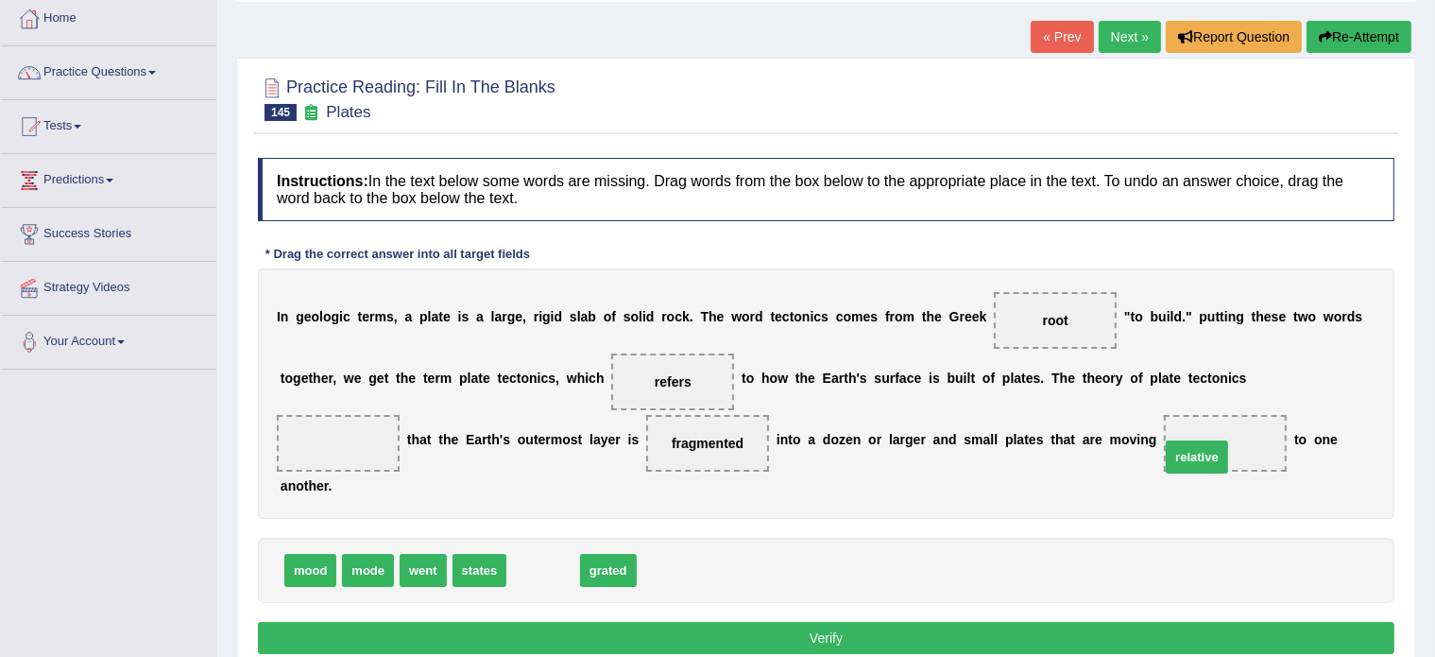
drag, startPoint x: 534, startPoint y: 574, endPoint x: 1189, endPoint y: 459, distance: 664.8
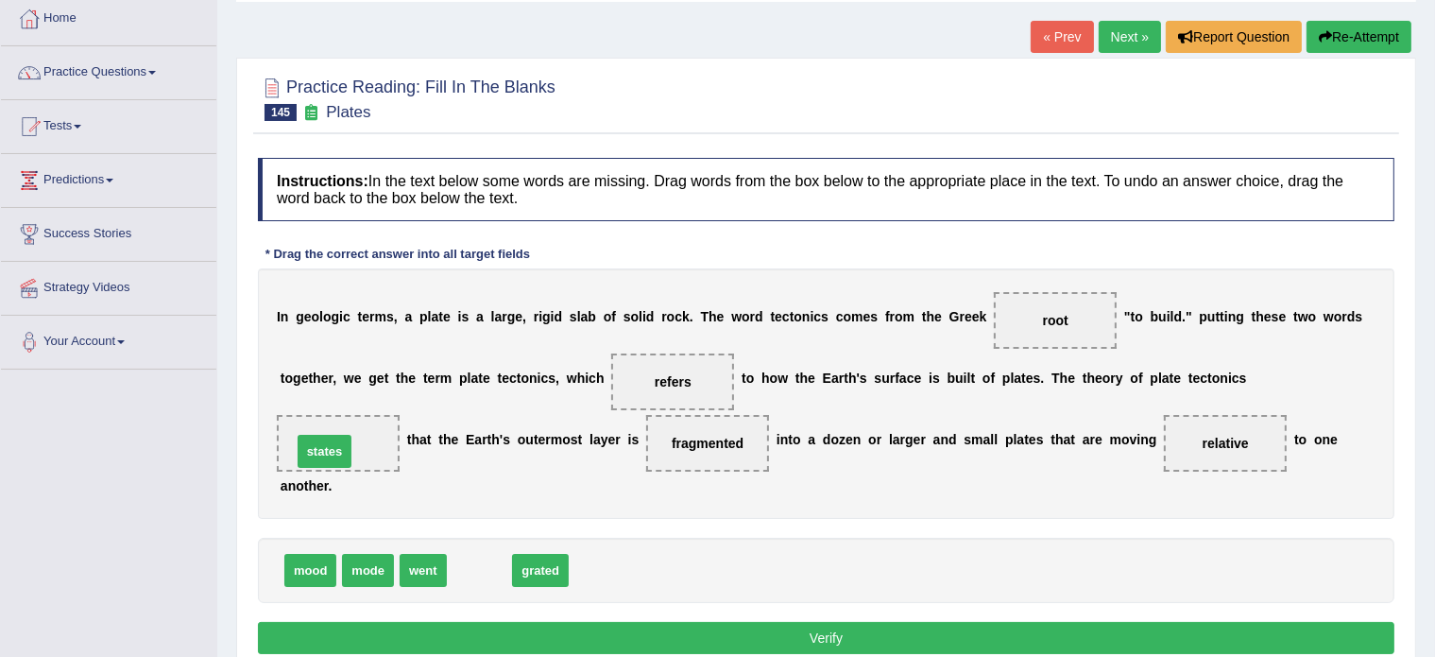
drag, startPoint x: 478, startPoint y: 561, endPoint x: 323, endPoint y: 441, distance: 196.0
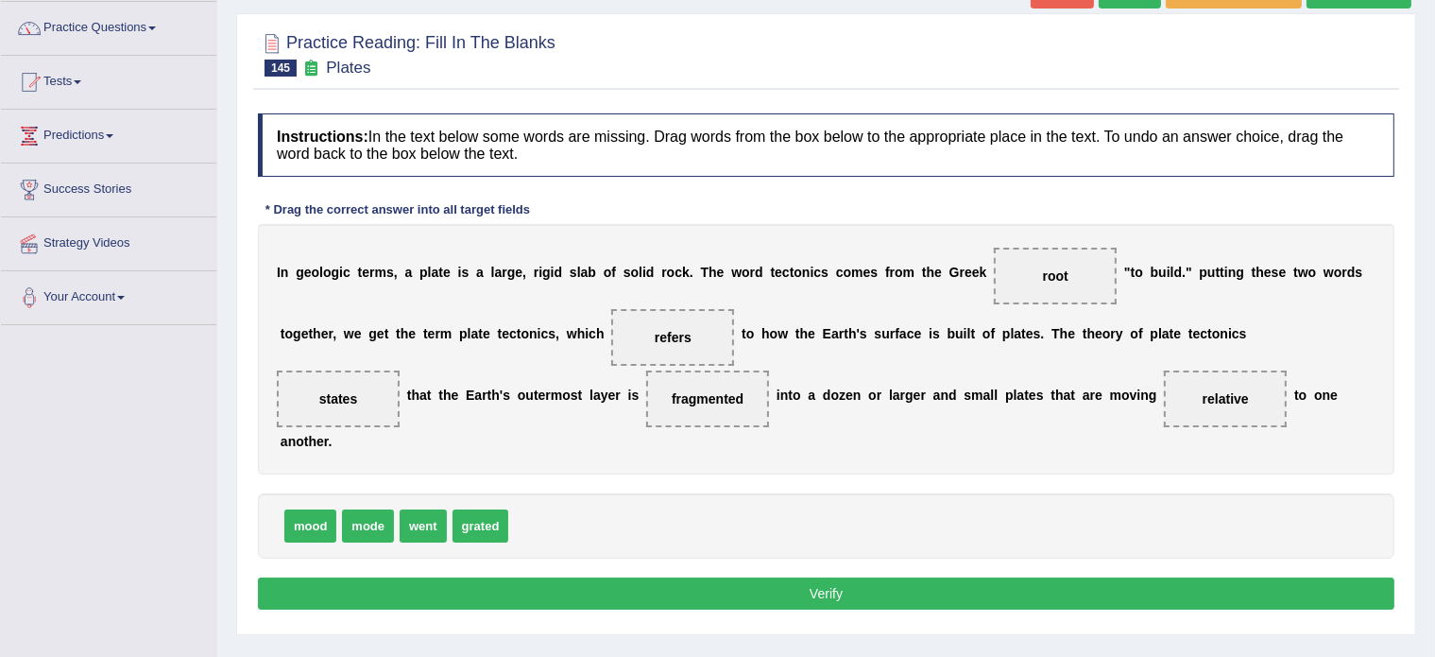
scroll to position [150, 0]
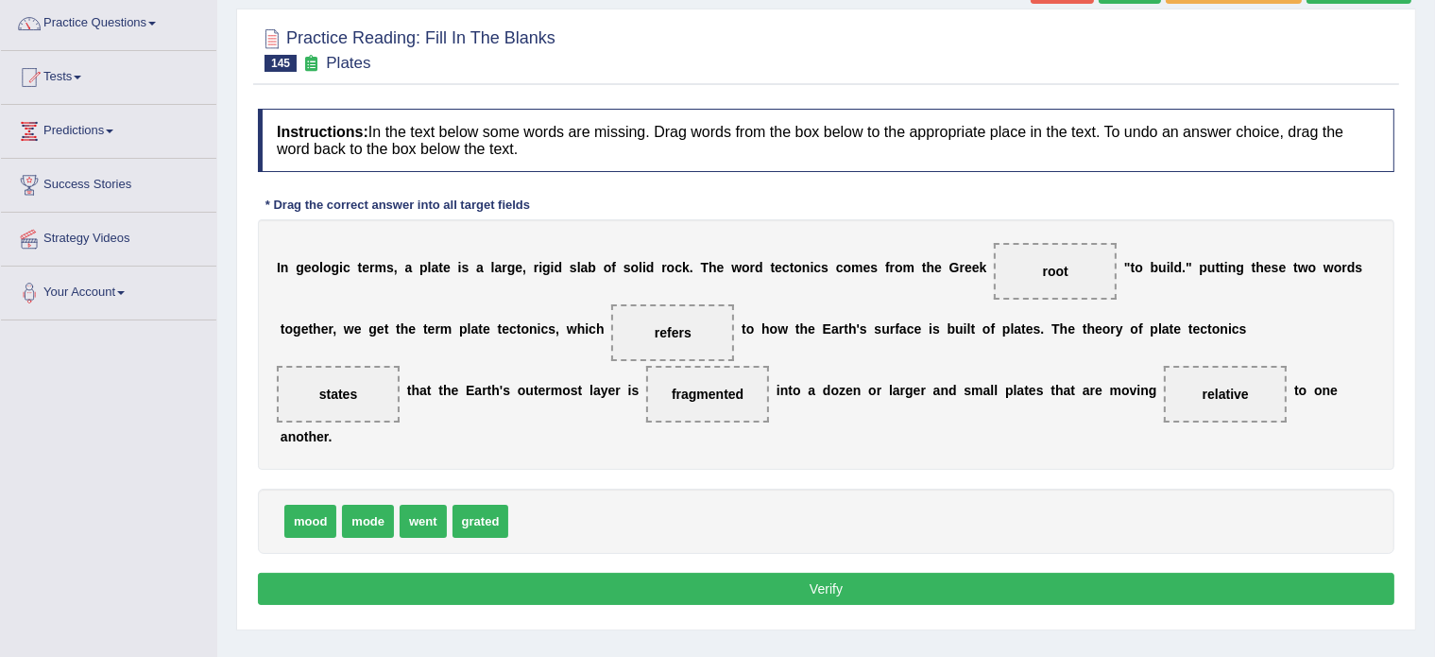
click at [719, 578] on button "Verify" at bounding box center [826, 589] width 1137 height 32
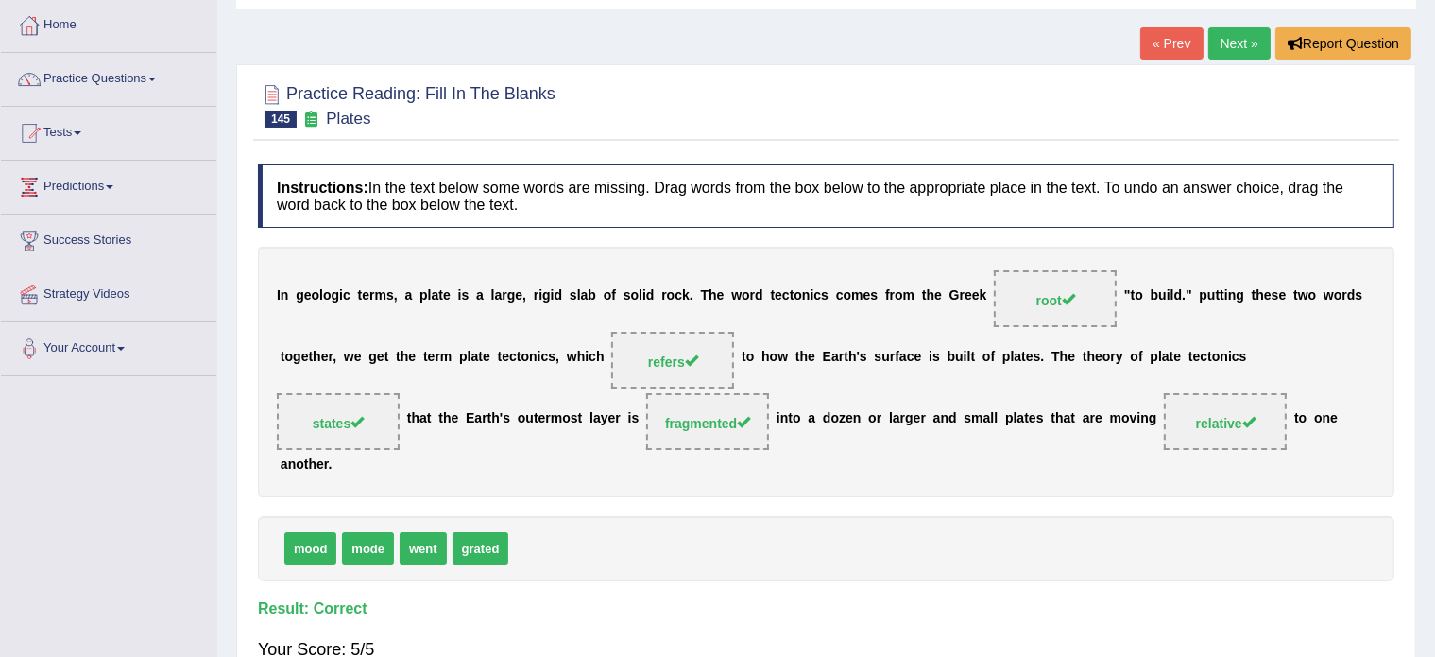
scroll to position [0, 0]
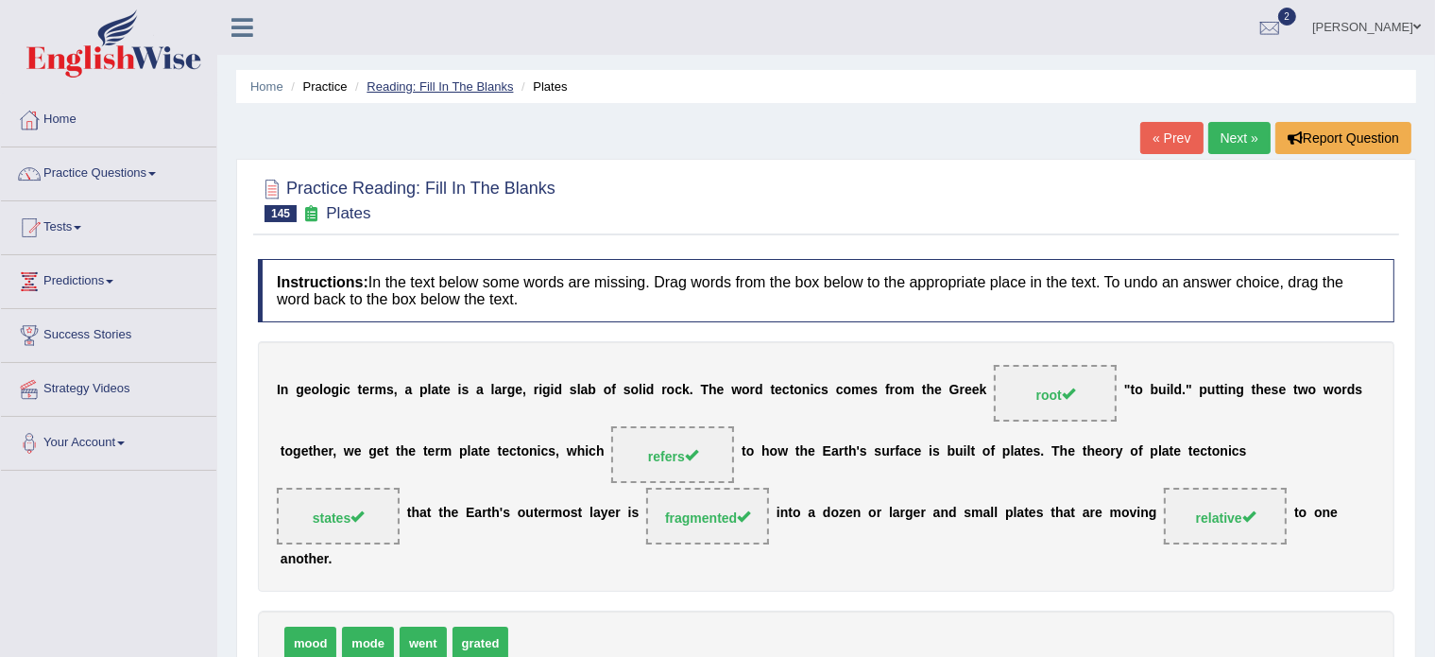
click at [392, 84] on link "Reading: Fill In The Blanks" at bounding box center [440, 86] width 146 height 14
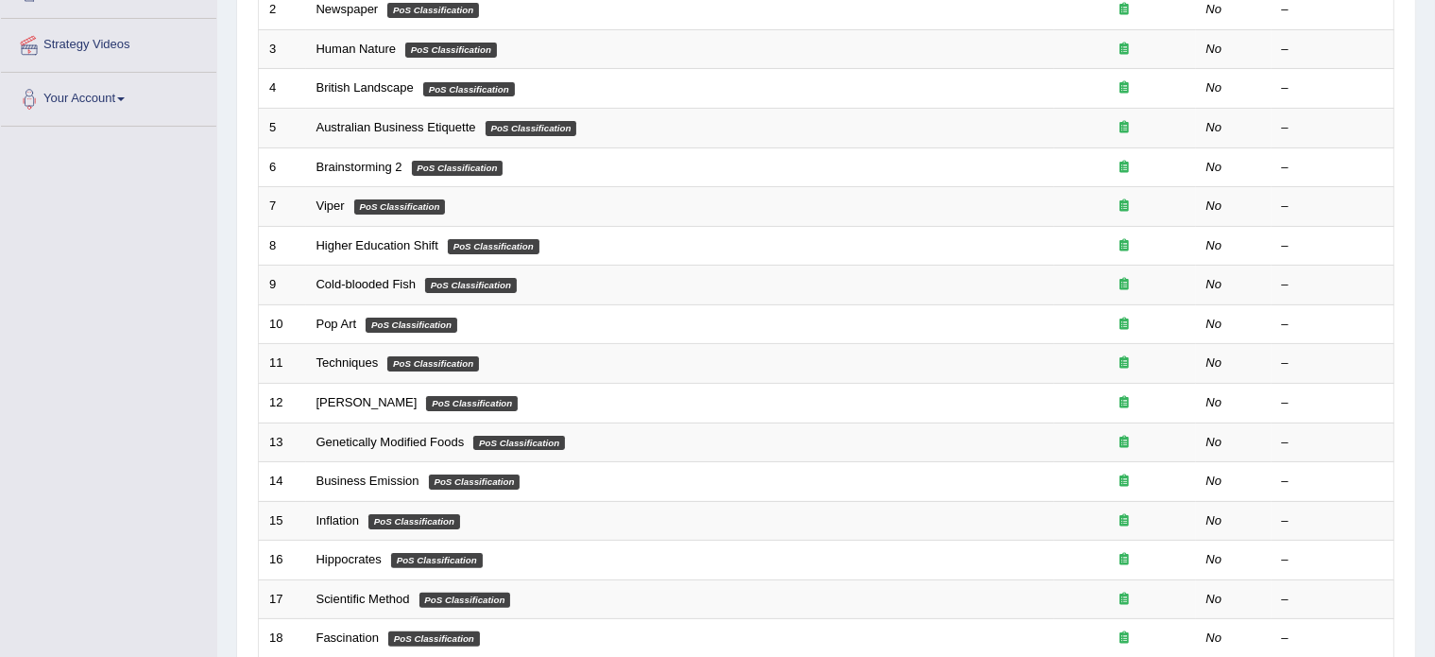
scroll to position [589, 0]
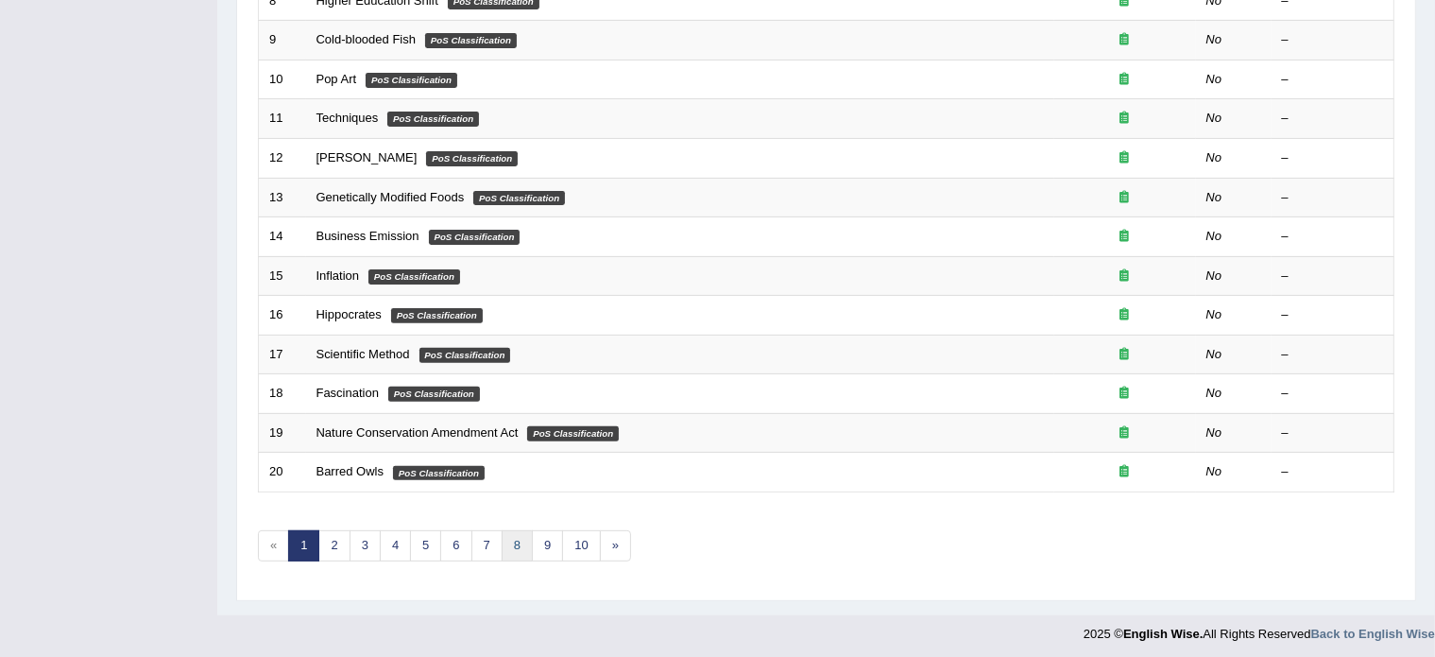
click at [514, 542] on link "8" at bounding box center [517, 545] width 31 height 31
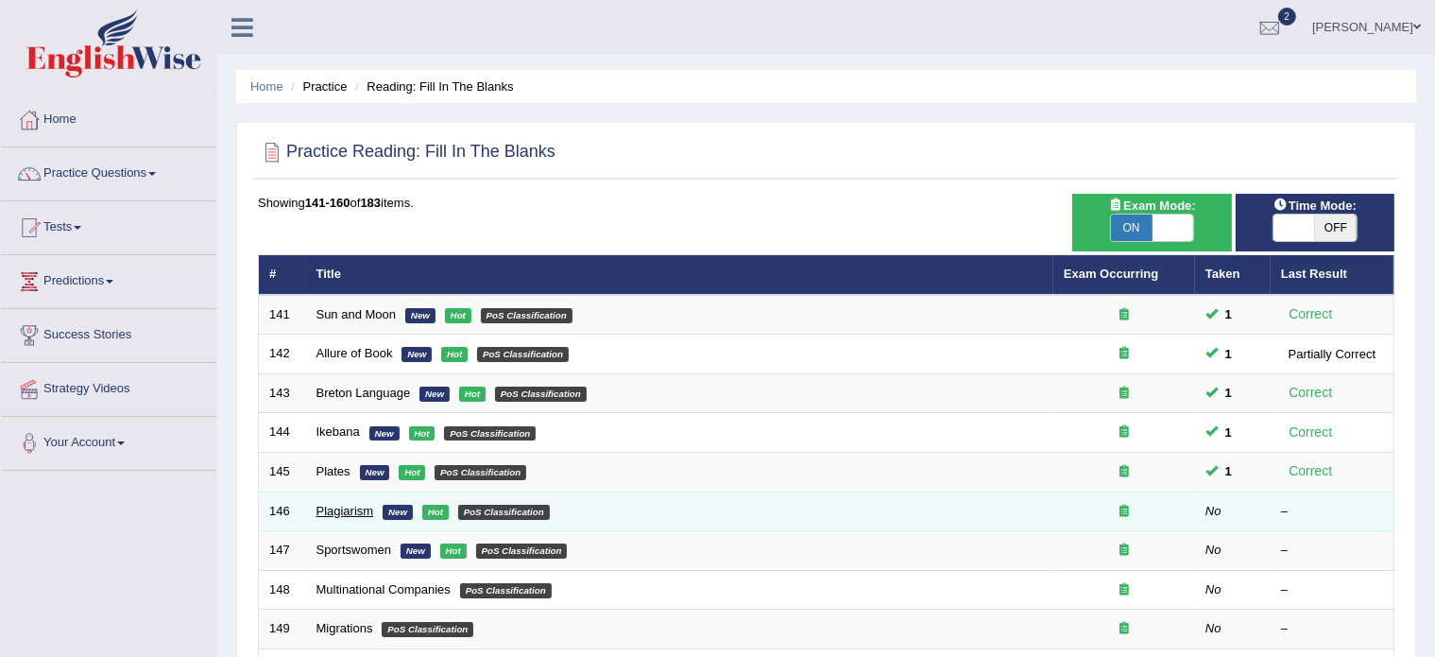
click at [337, 504] on link "Plagiarism" at bounding box center [346, 511] width 58 height 14
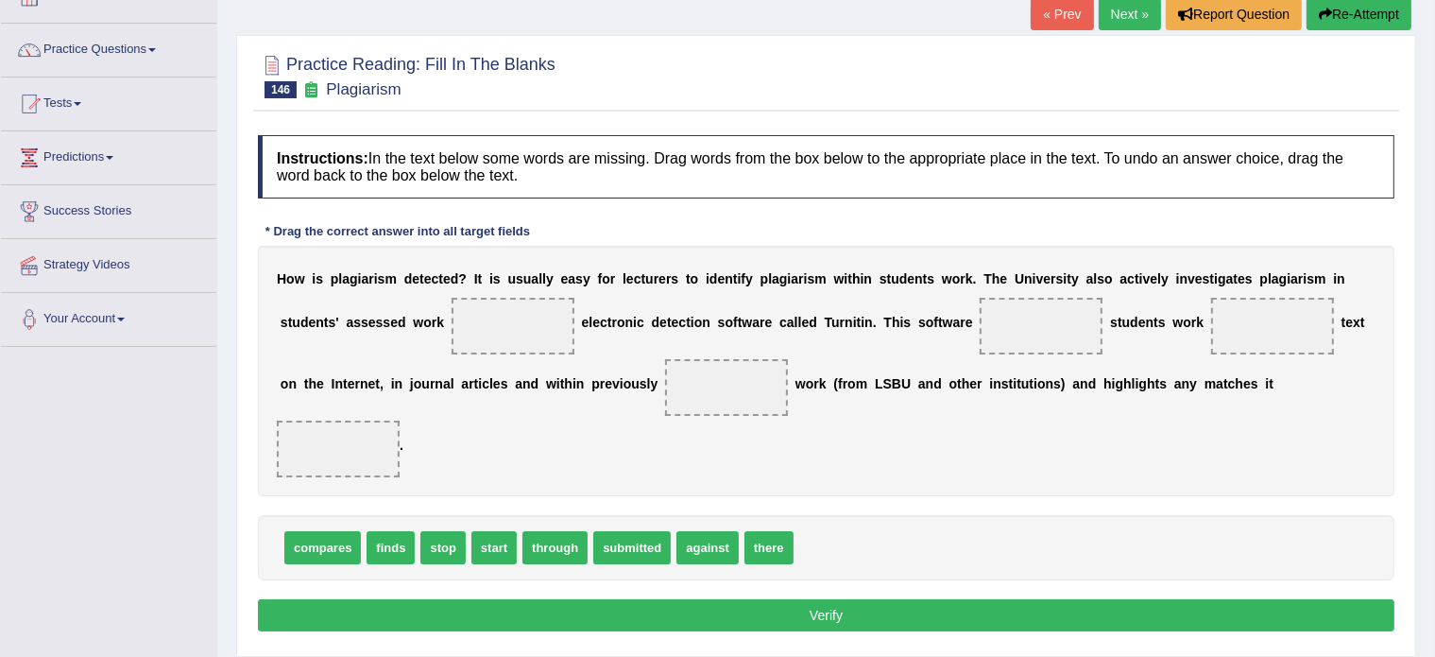
scroll to position [125, 0]
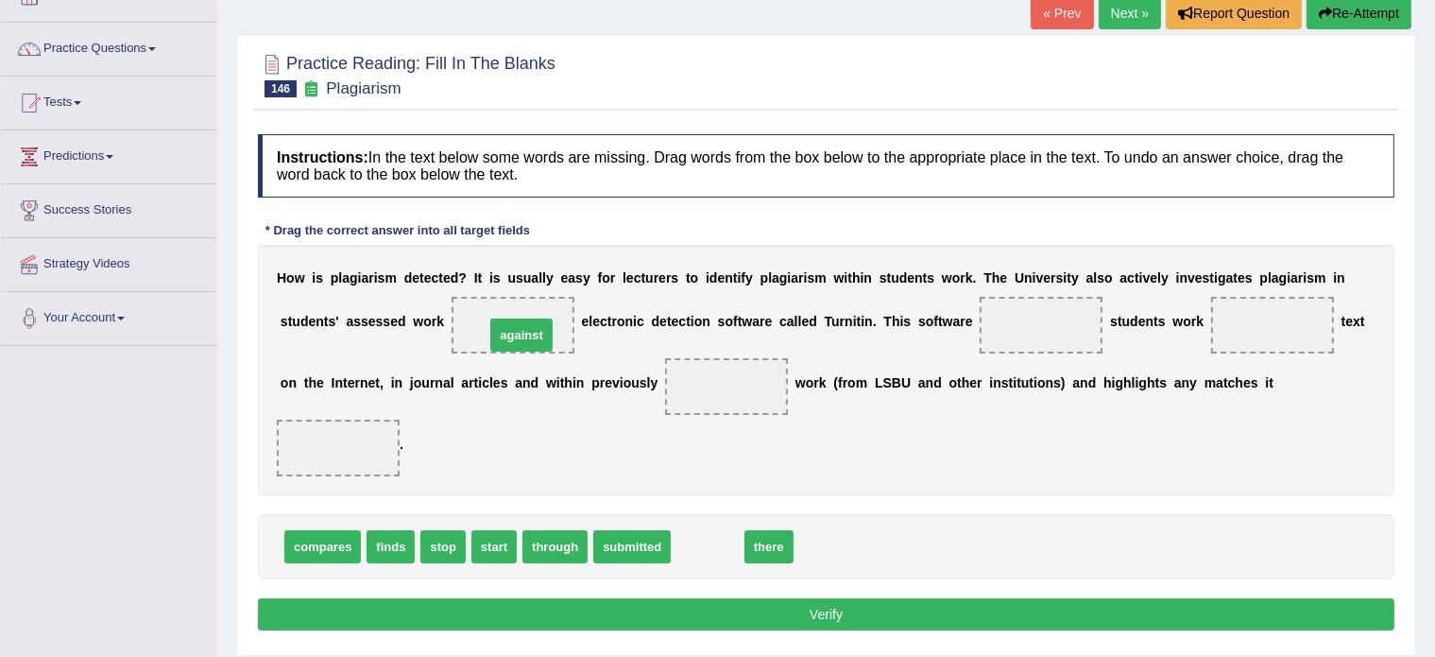
drag, startPoint x: 699, startPoint y: 540, endPoint x: 513, endPoint y: 328, distance: 281.9
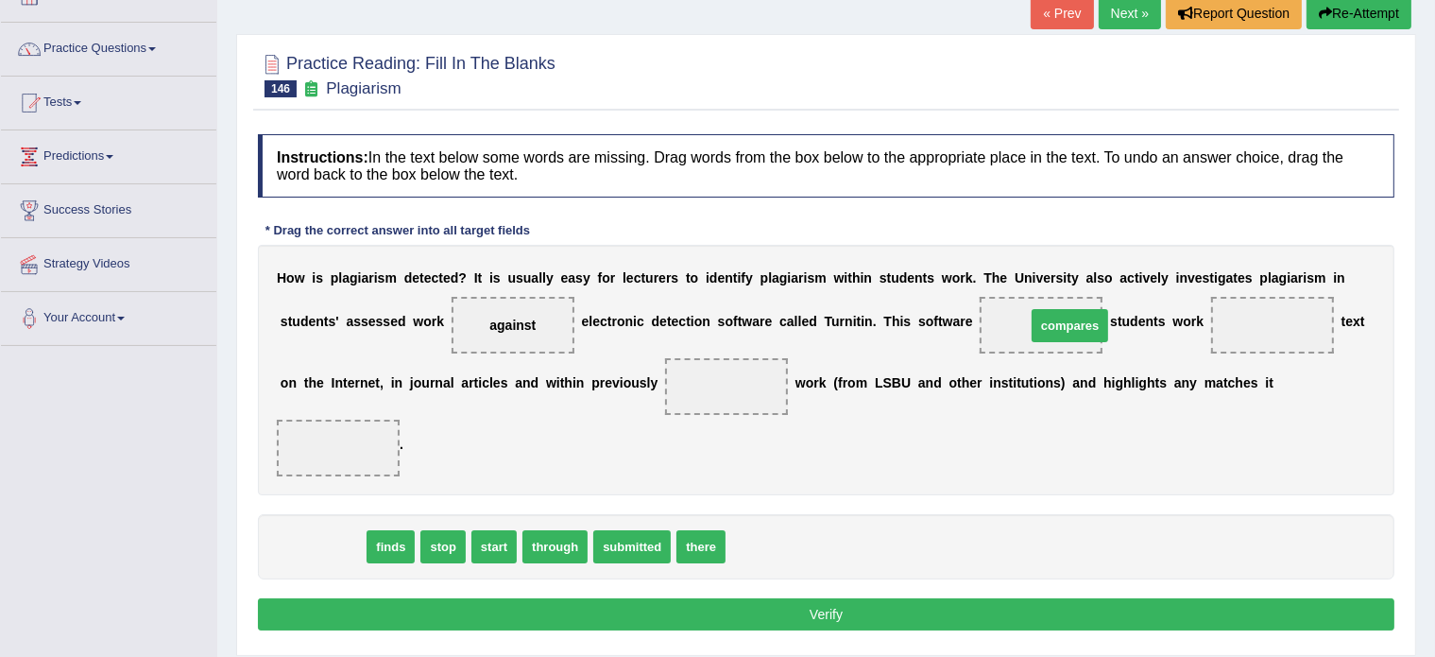
drag, startPoint x: 315, startPoint y: 538, endPoint x: 1062, endPoint y: 317, distance: 779.5
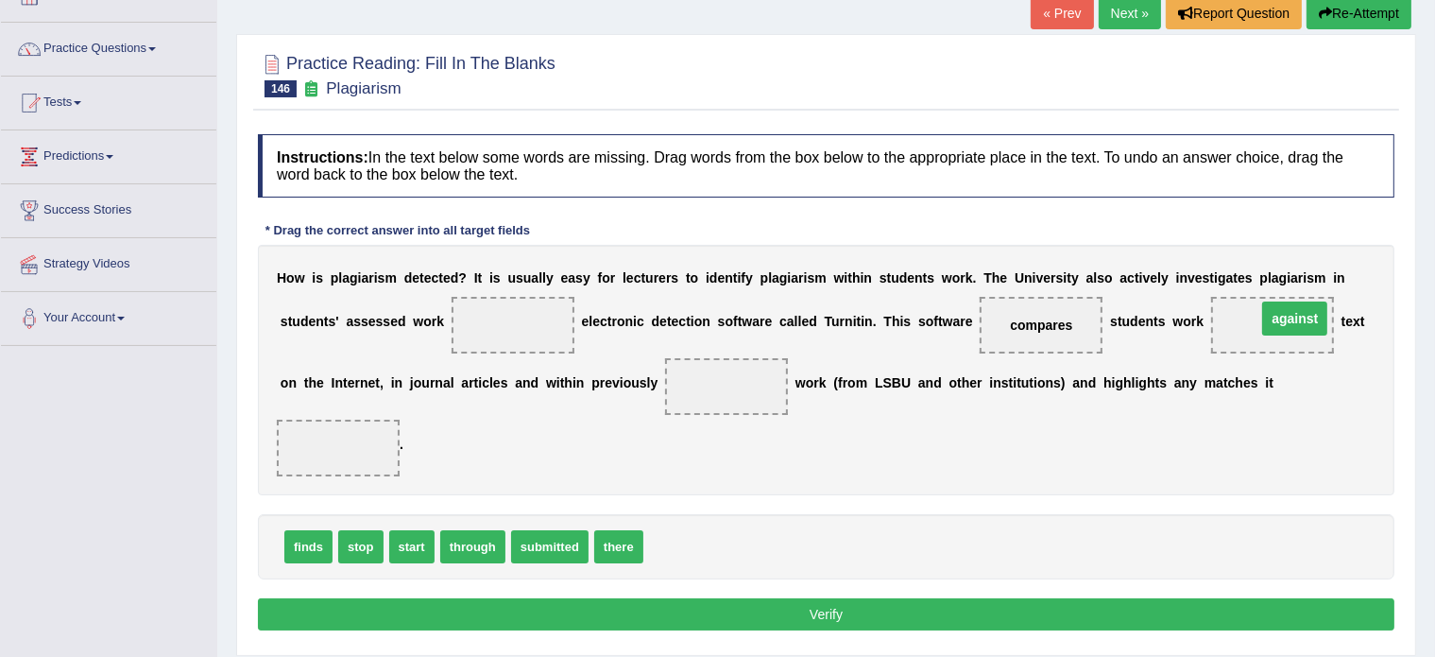
drag, startPoint x: 492, startPoint y: 328, endPoint x: 1275, endPoint y: 321, distance: 782.5
drag, startPoint x: 540, startPoint y: 535, endPoint x: 722, endPoint y: 376, distance: 241.8
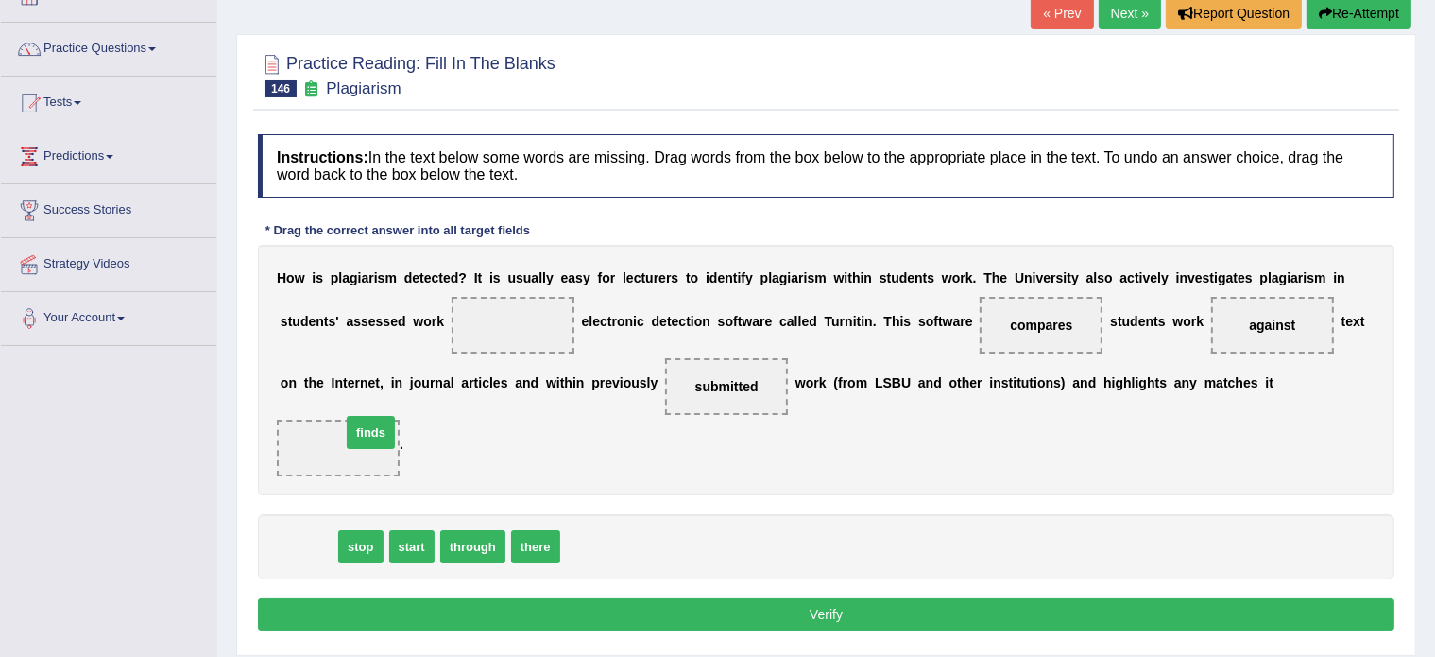
drag, startPoint x: 309, startPoint y: 548, endPoint x: 348, endPoint y: 423, distance: 130.6
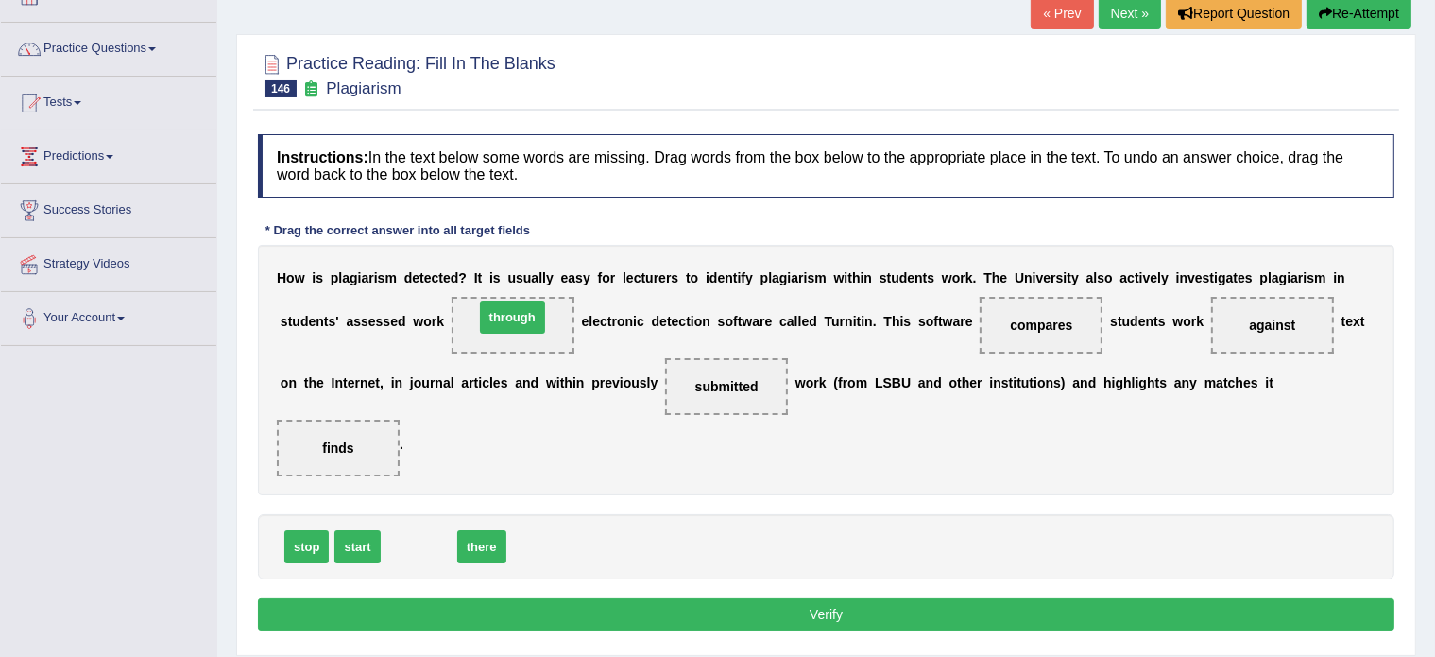
drag, startPoint x: 406, startPoint y: 539, endPoint x: 499, endPoint y: 313, distance: 244.1
click at [594, 606] on button "Verify" at bounding box center [826, 614] width 1137 height 32
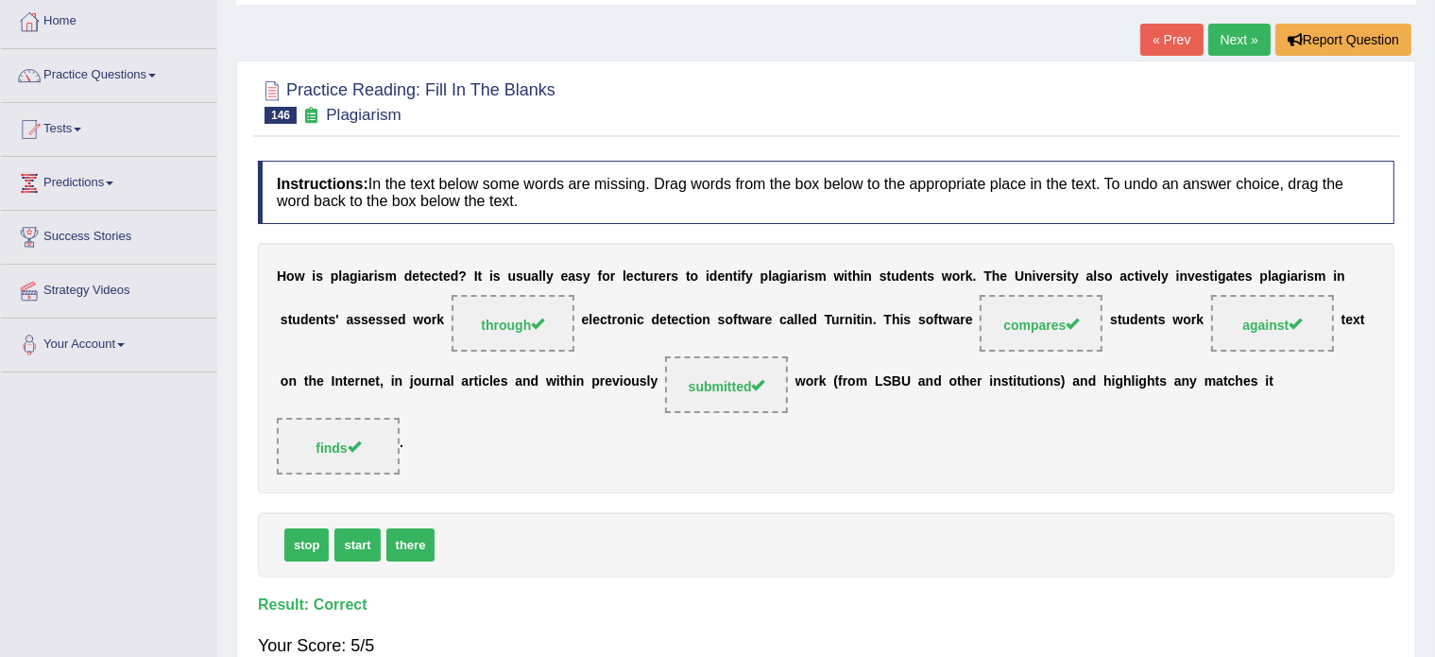
scroll to position [0, 0]
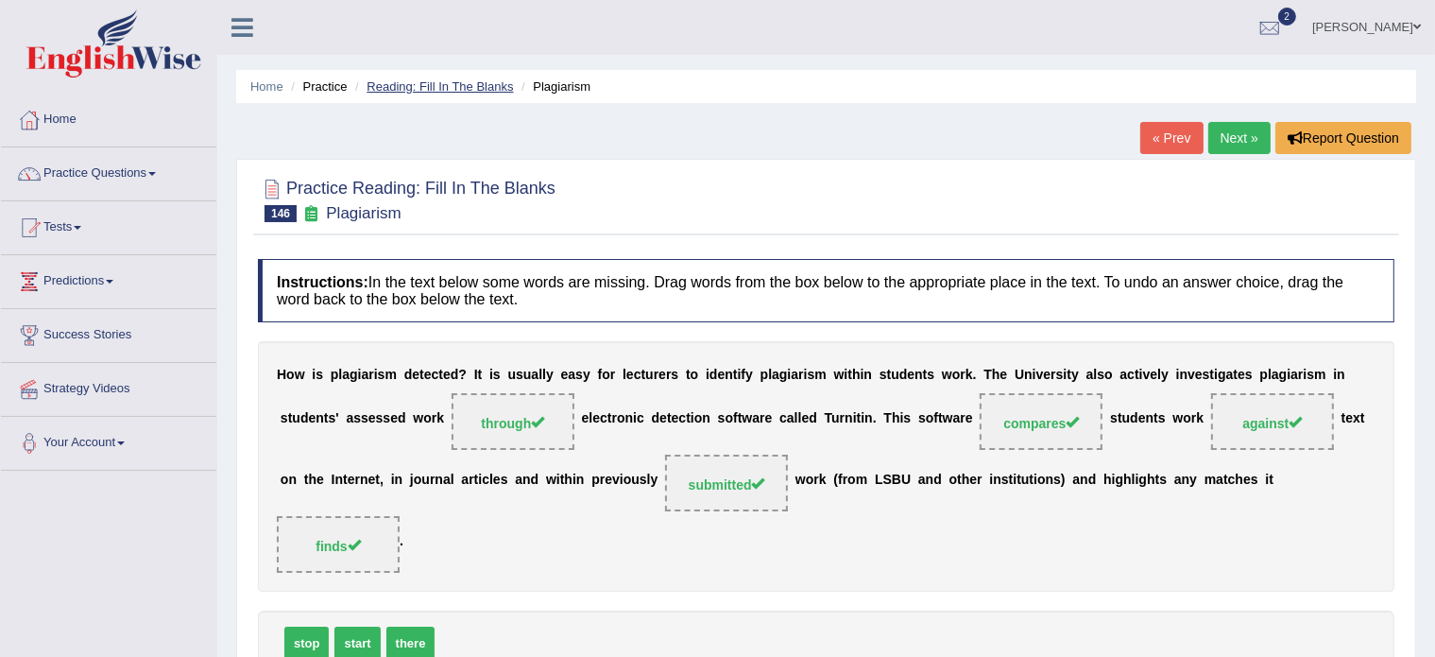
click at [427, 79] on link "Reading: Fill In The Blanks" at bounding box center [440, 86] width 146 height 14
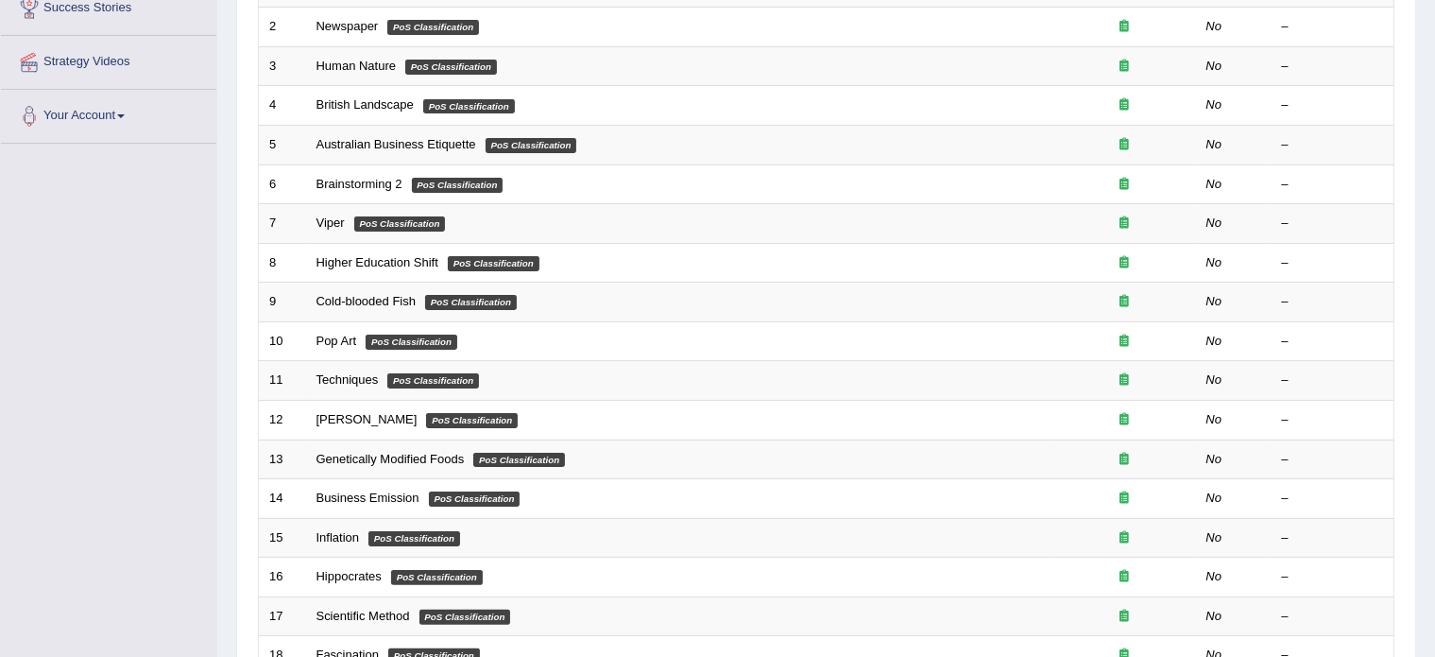
scroll to position [589, 0]
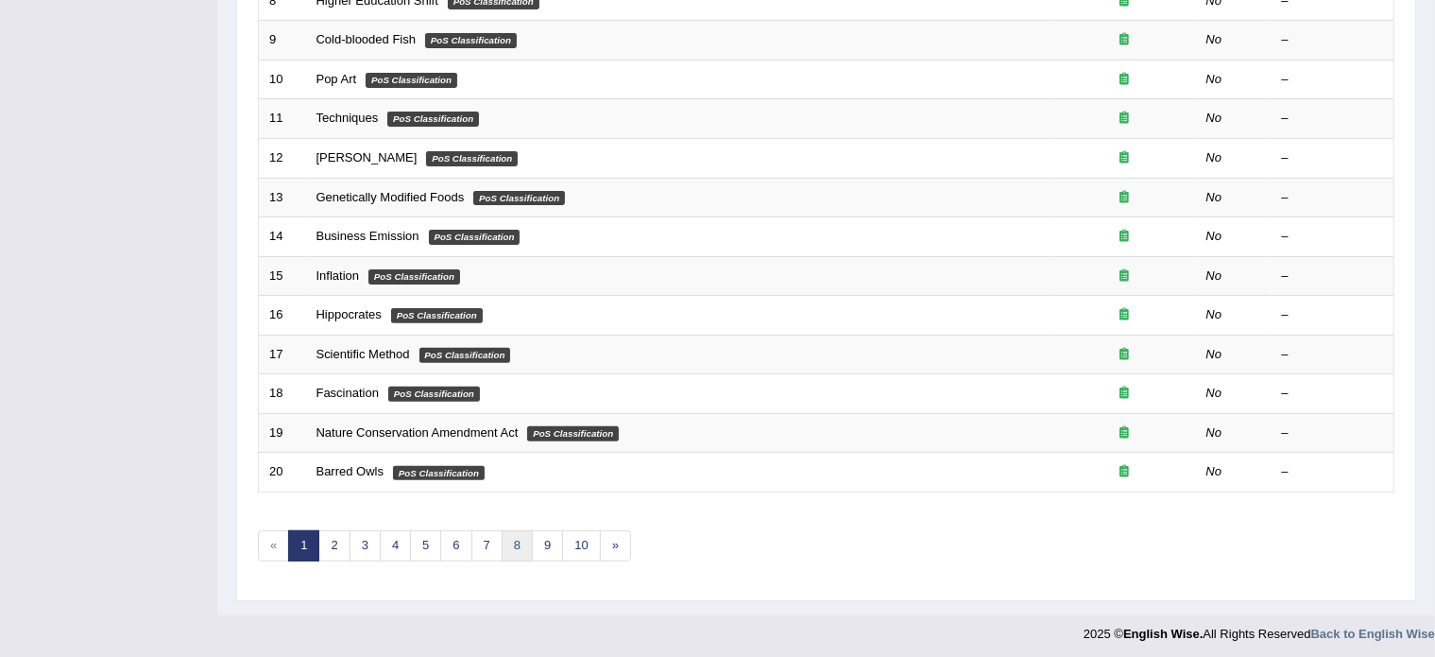
click at [510, 543] on link "8" at bounding box center [517, 545] width 31 height 31
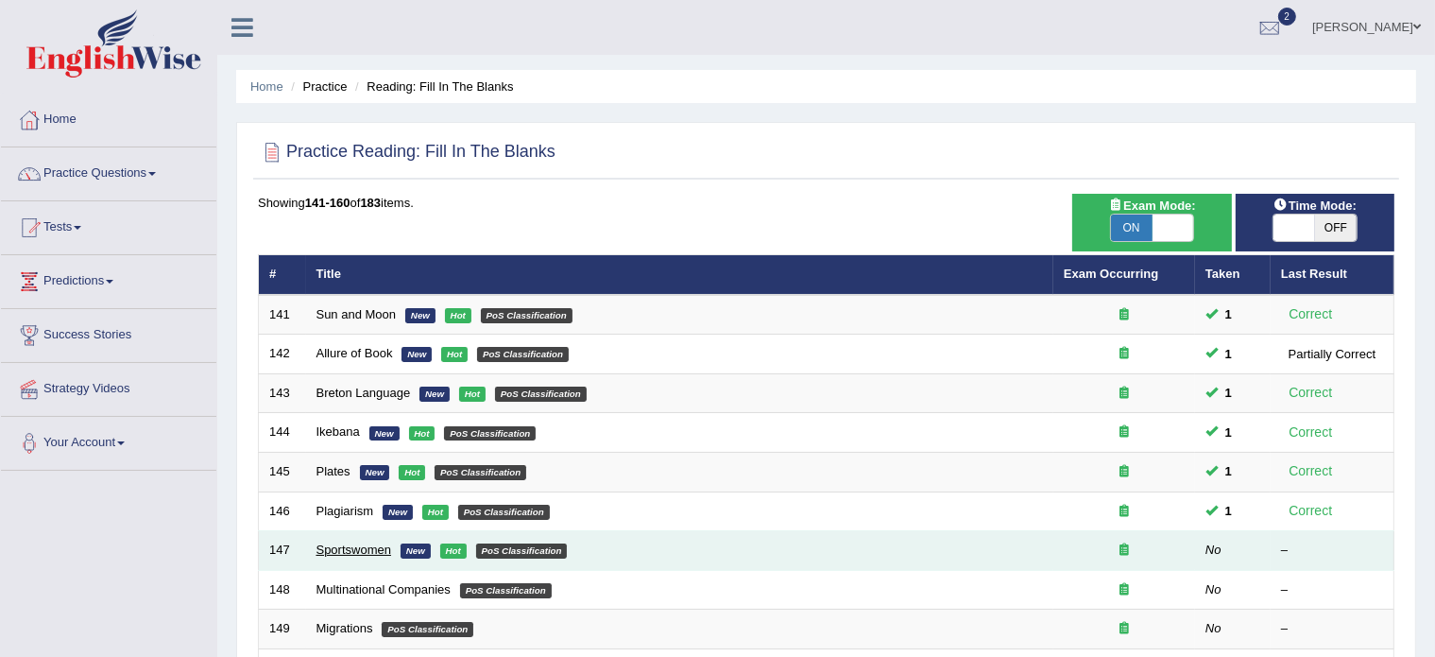
click at [328, 545] on link "Sportswomen" at bounding box center [354, 549] width 75 height 14
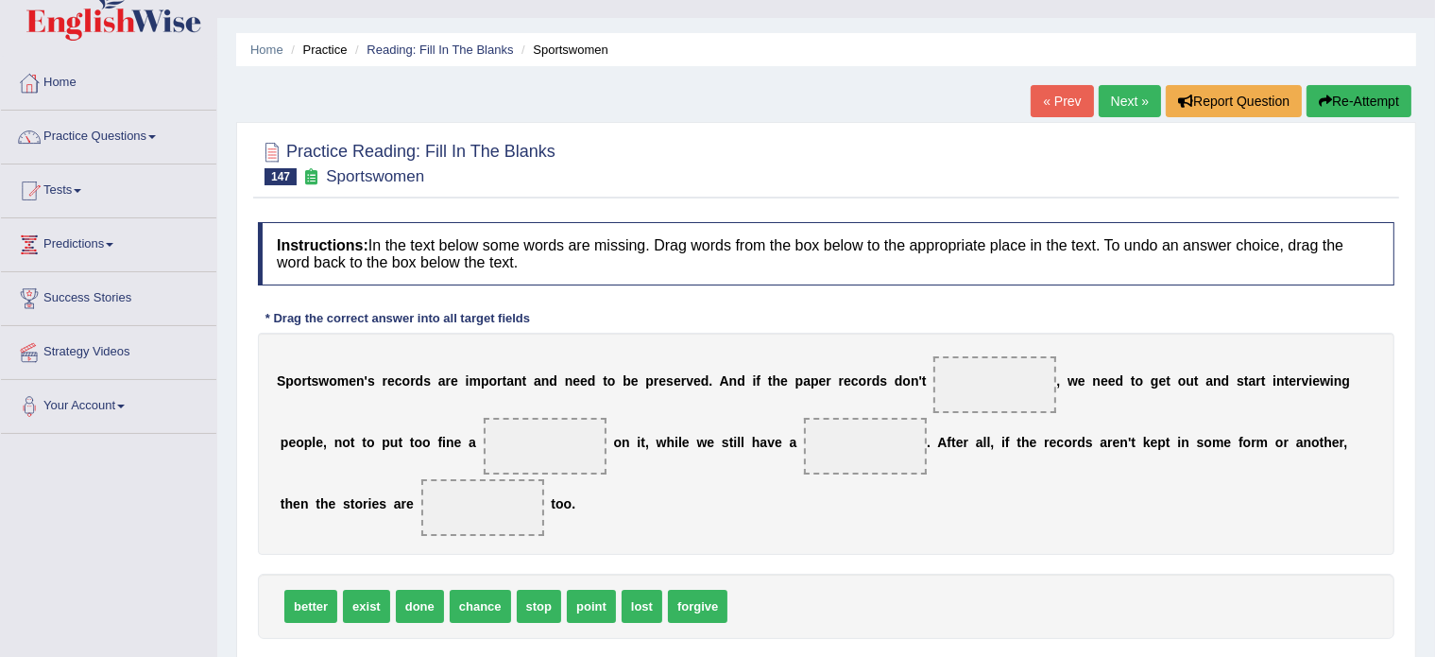
scroll to position [38, 0]
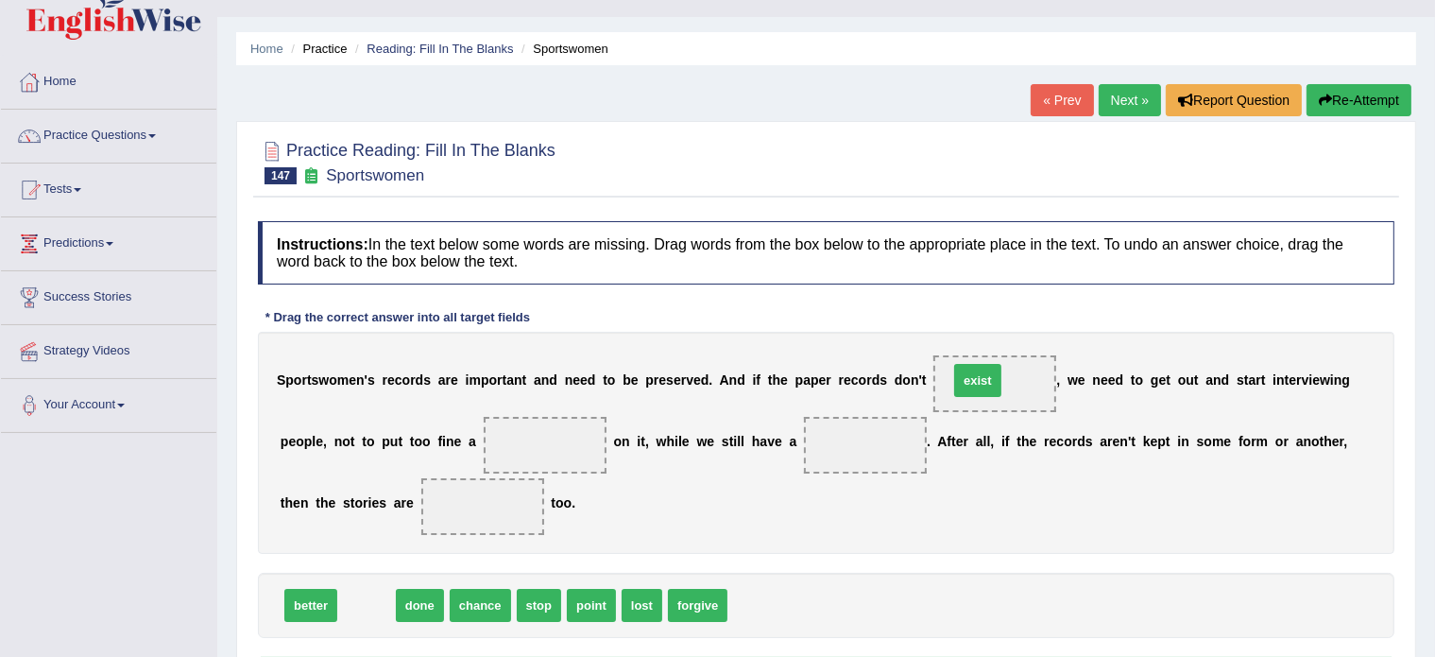
drag, startPoint x: 361, startPoint y: 597, endPoint x: 972, endPoint y: 372, distance: 651.5
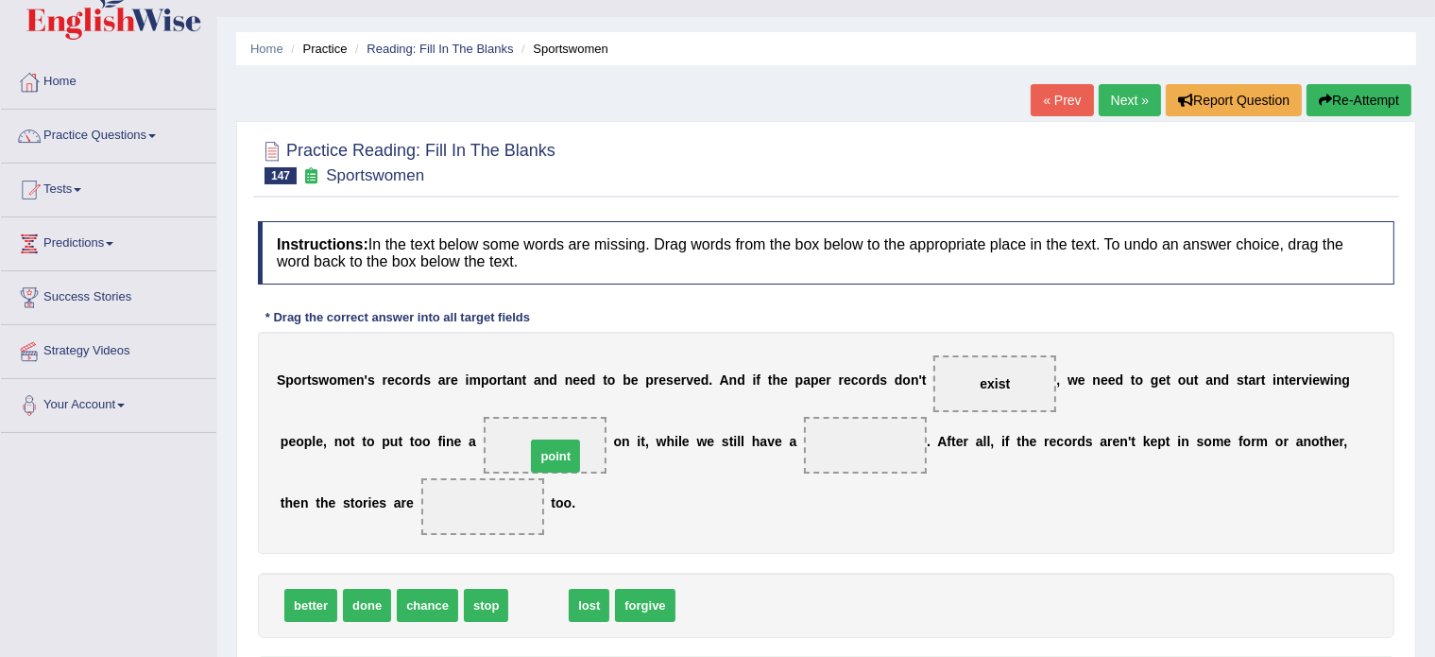
drag, startPoint x: 534, startPoint y: 606, endPoint x: 548, endPoint y: 453, distance: 153.7
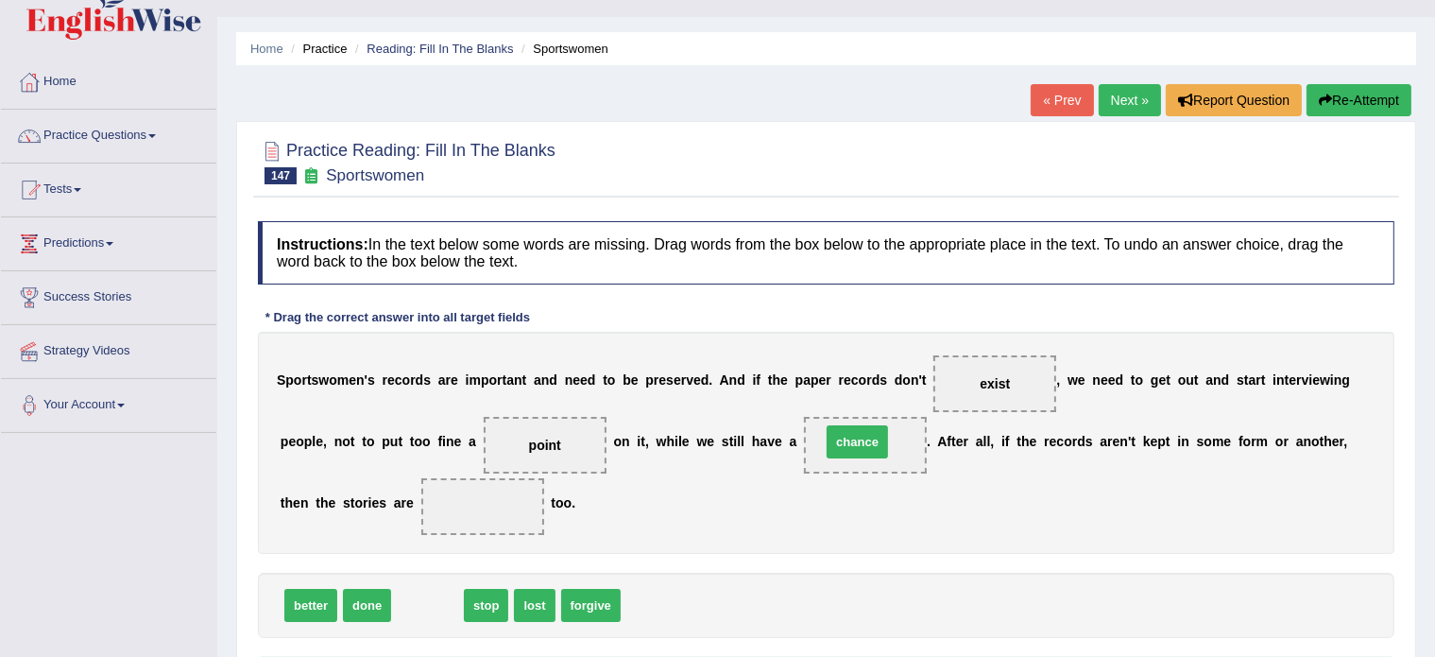
drag, startPoint x: 428, startPoint y: 593, endPoint x: 858, endPoint y: 430, distance: 460.0
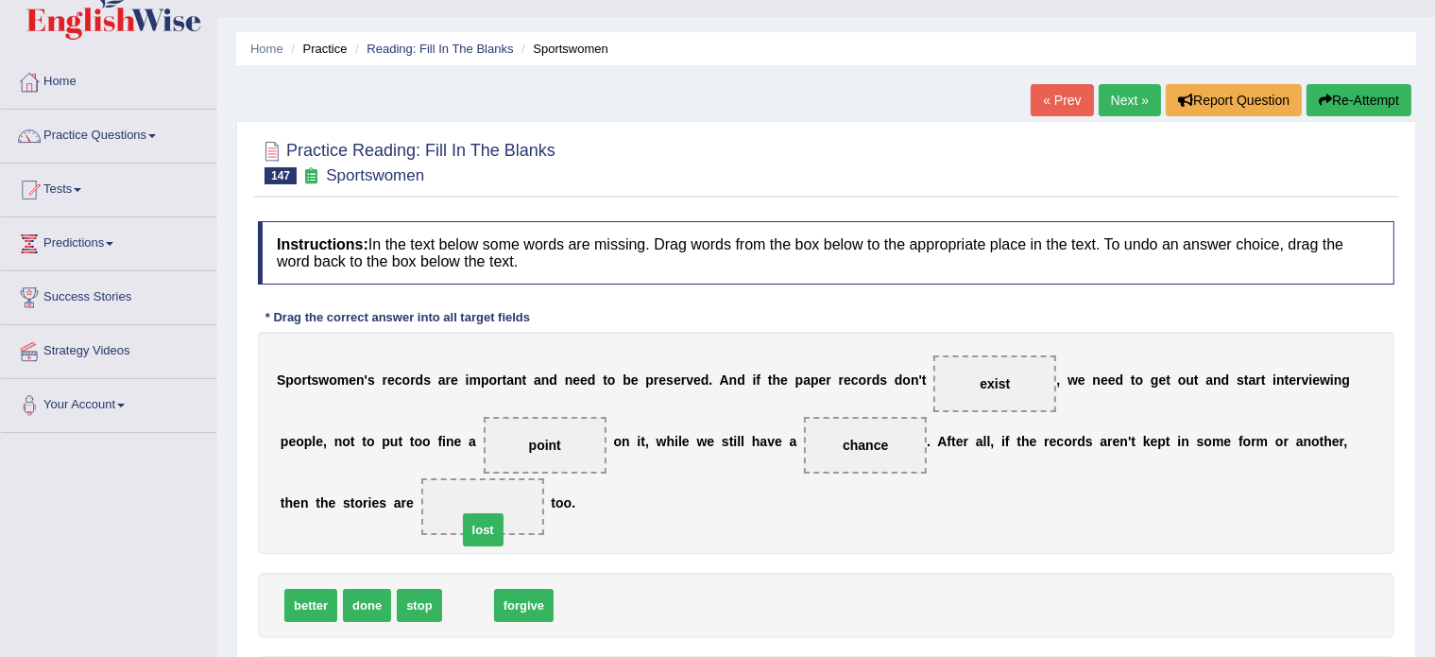
drag, startPoint x: 462, startPoint y: 608, endPoint x: 477, endPoint y: 517, distance: 92.0
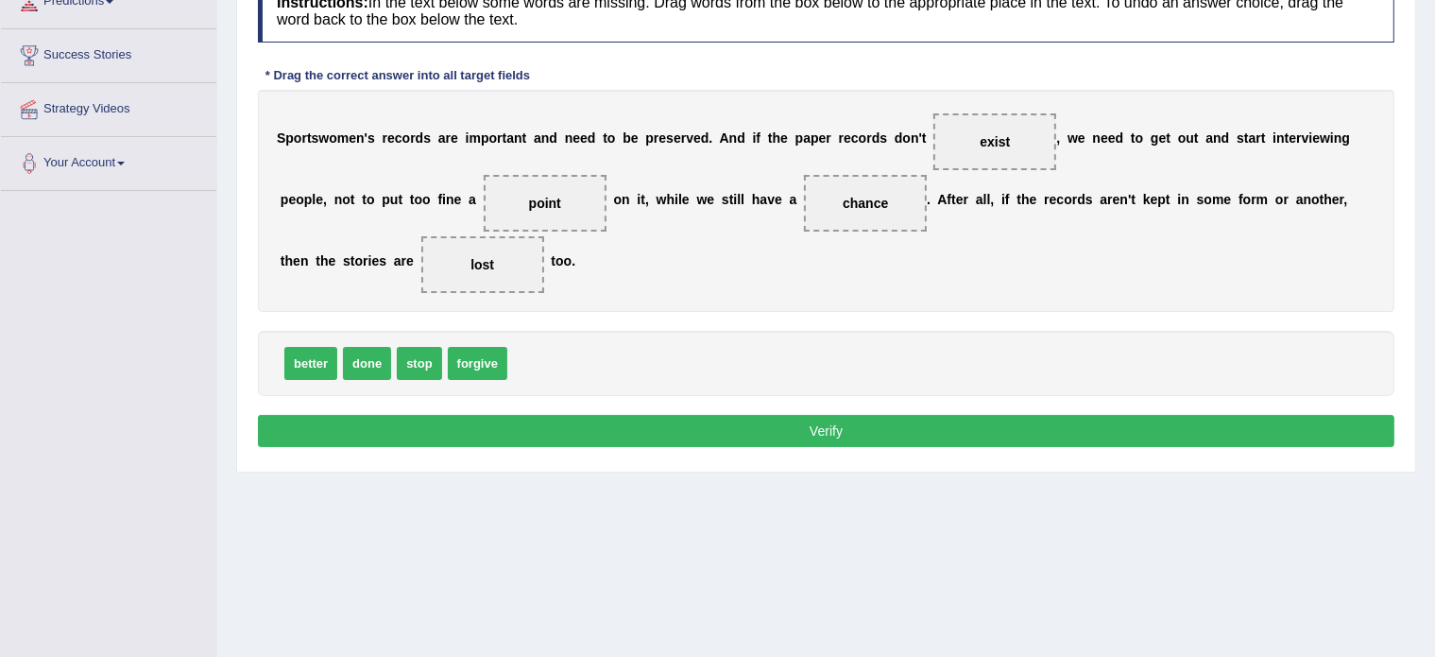
scroll to position [280, 0]
click at [764, 429] on button "Verify" at bounding box center [826, 431] width 1137 height 32
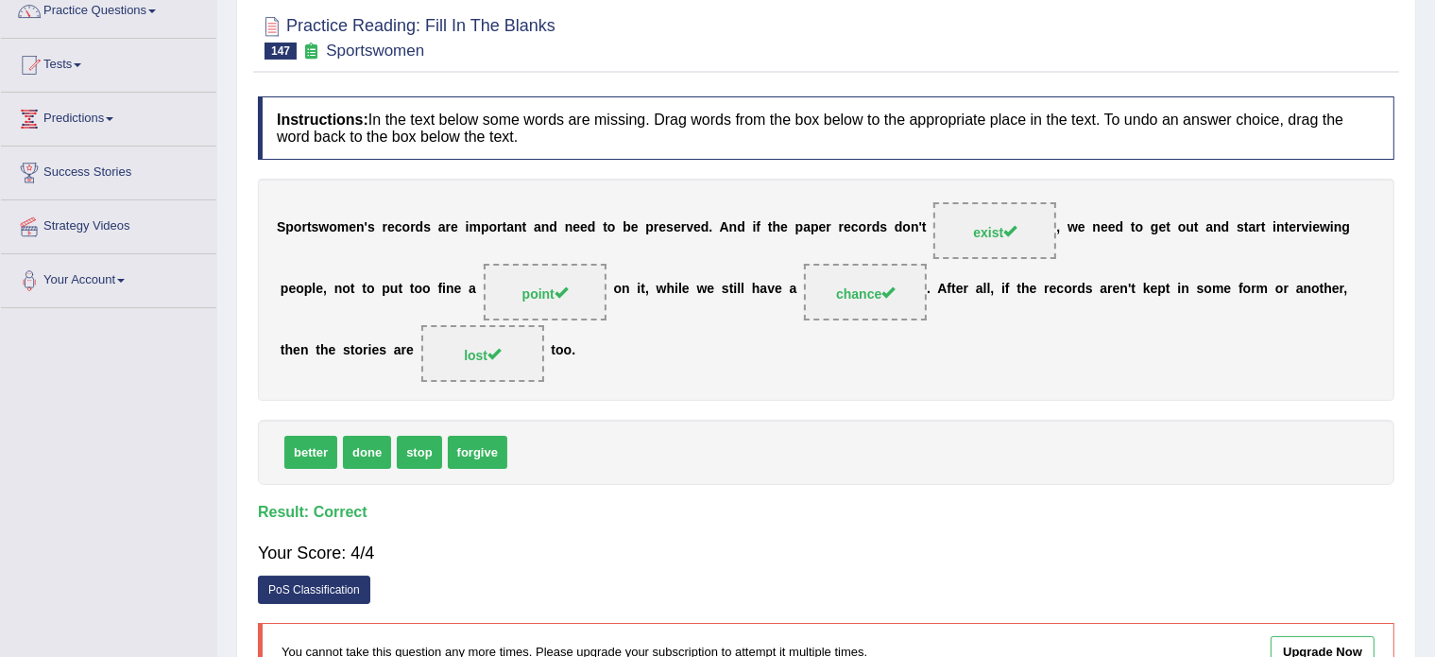
scroll to position [0, 0]
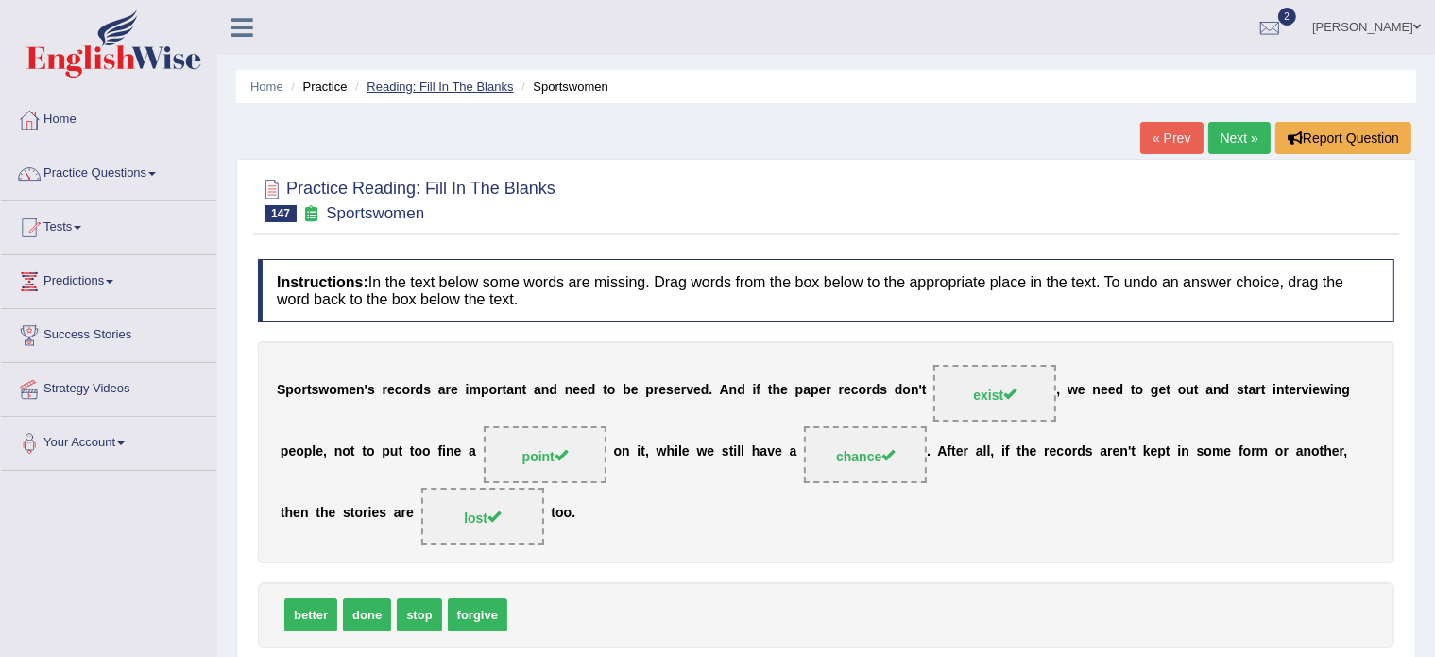
click at [442, 86] on link "Reading: Fill In The Blanks" at bounding box center [440, 86] width 146 height 14
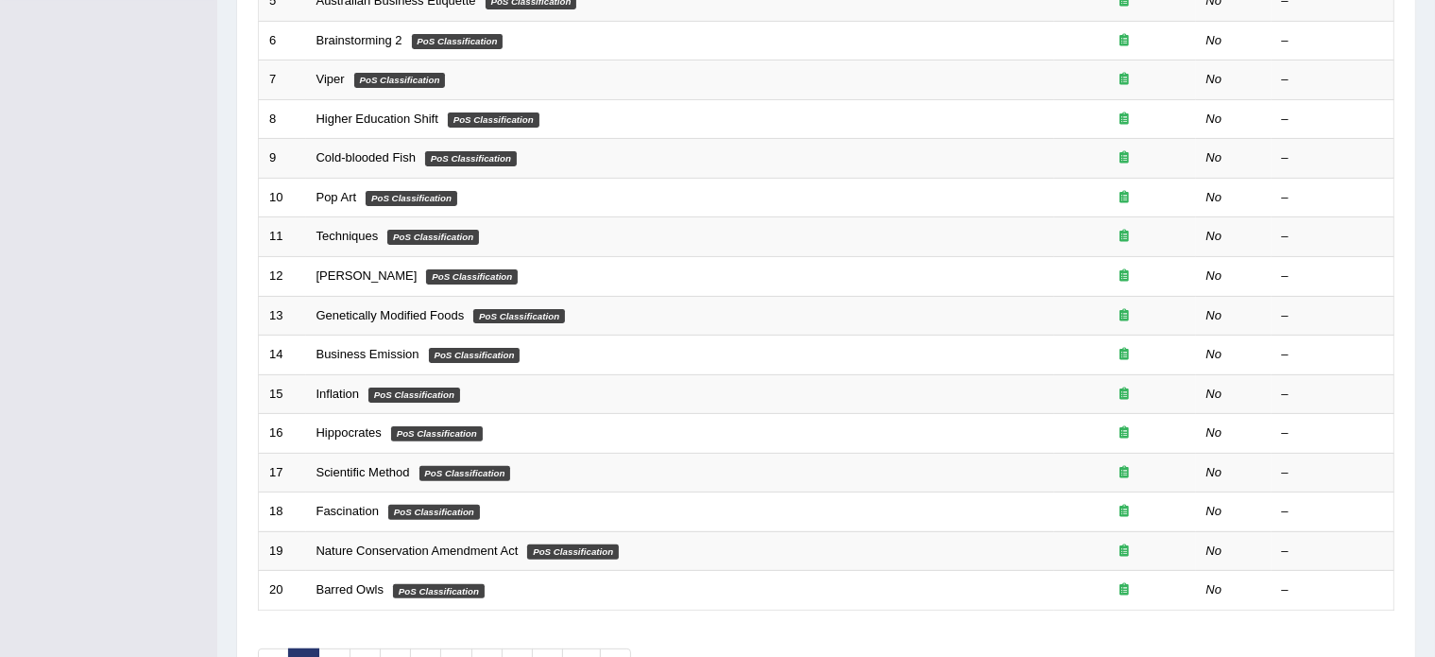
scroll to position [589, 0]
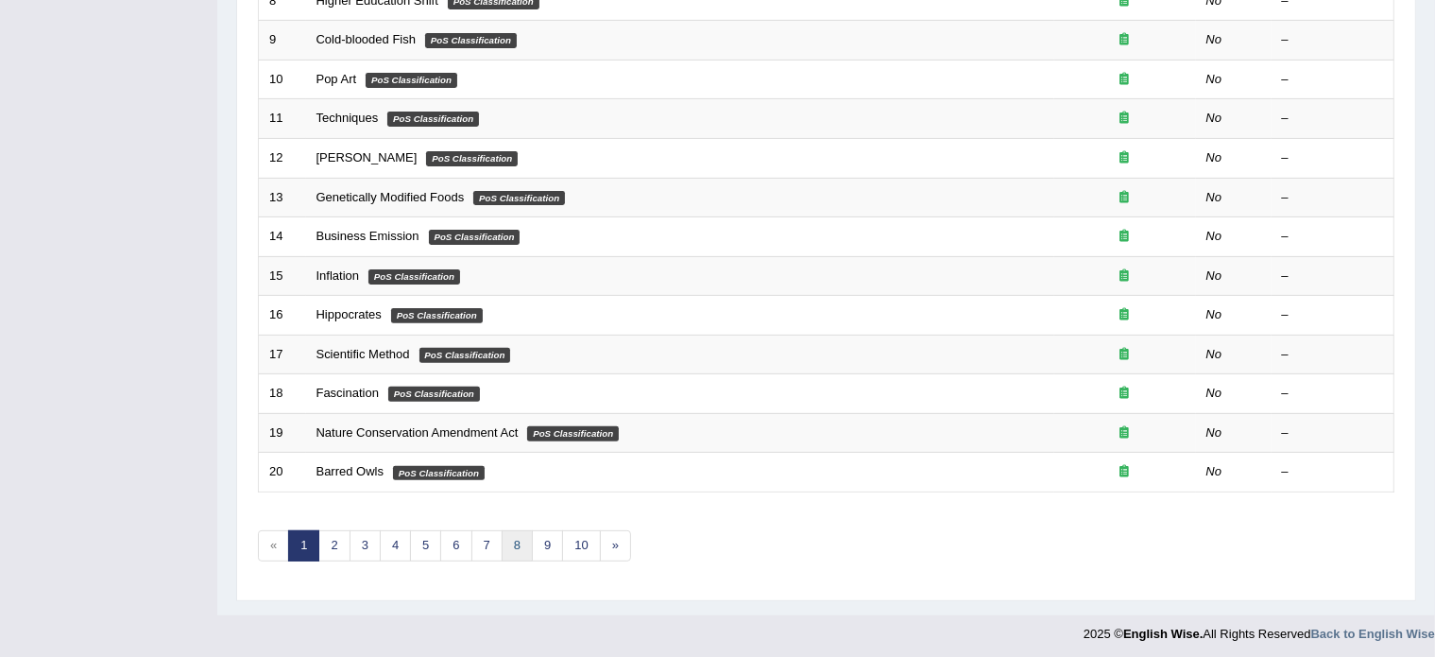
click at [510, 543] on link "8" at bounding box center [517, 545] width 31 height 31
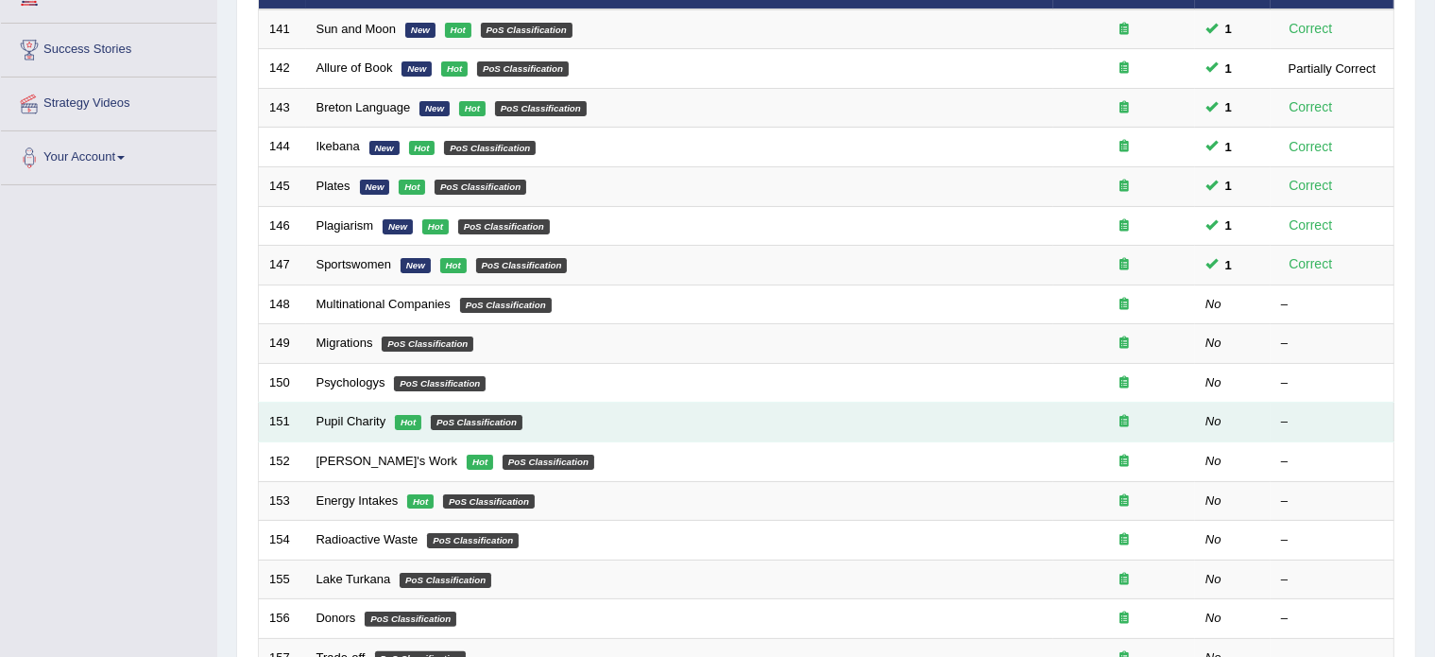
scroll to position [286, 0]
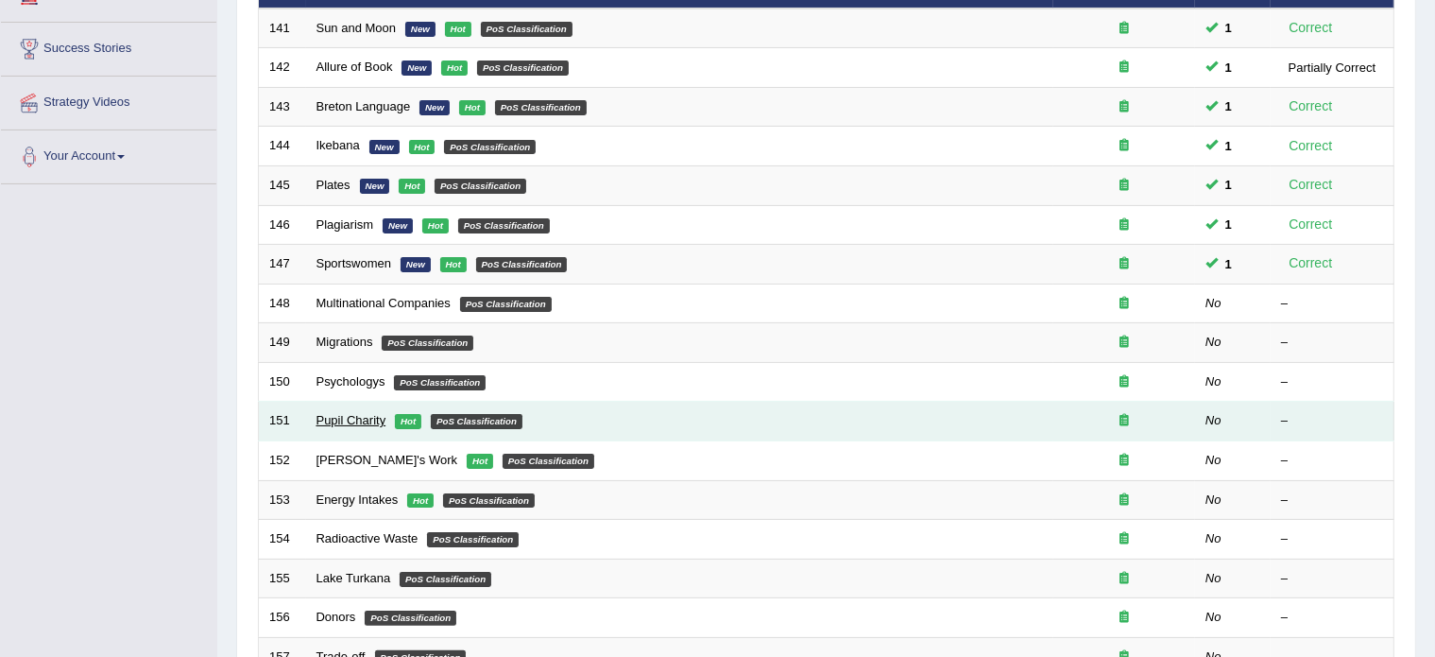
click at [353, 416] on link "Pupil Charity" at bounding box center [352, 420] width 70 height 14
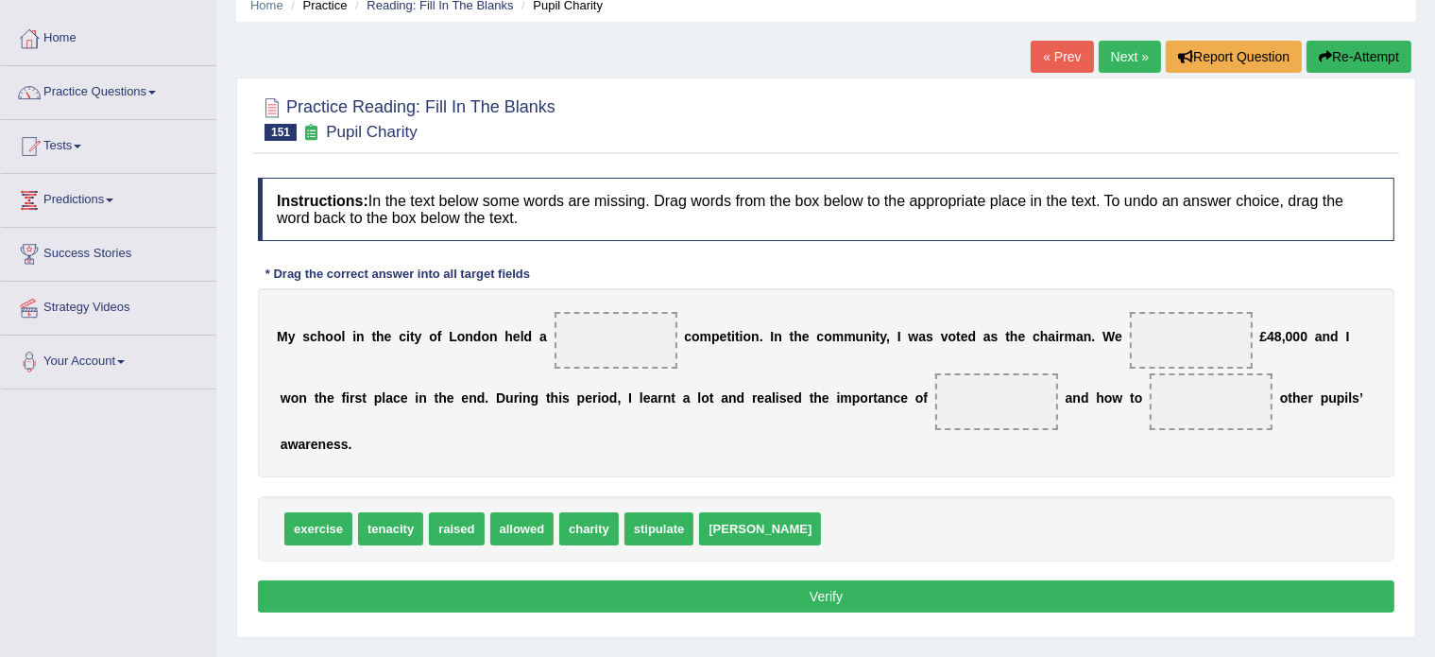
scroll to position [82, 0]
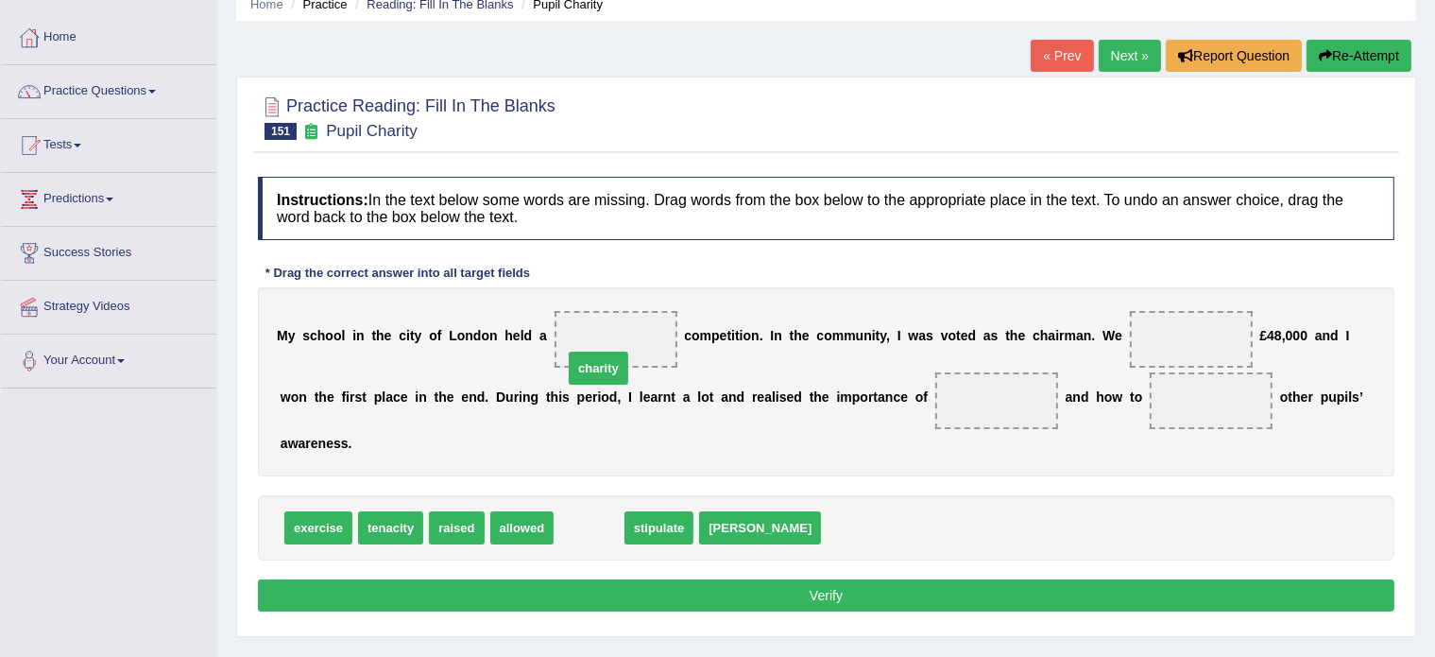
drag, startPoint x: 577, startPoint y: 528, endPoint x: 585, endPoint y: 359, distance: 169.3
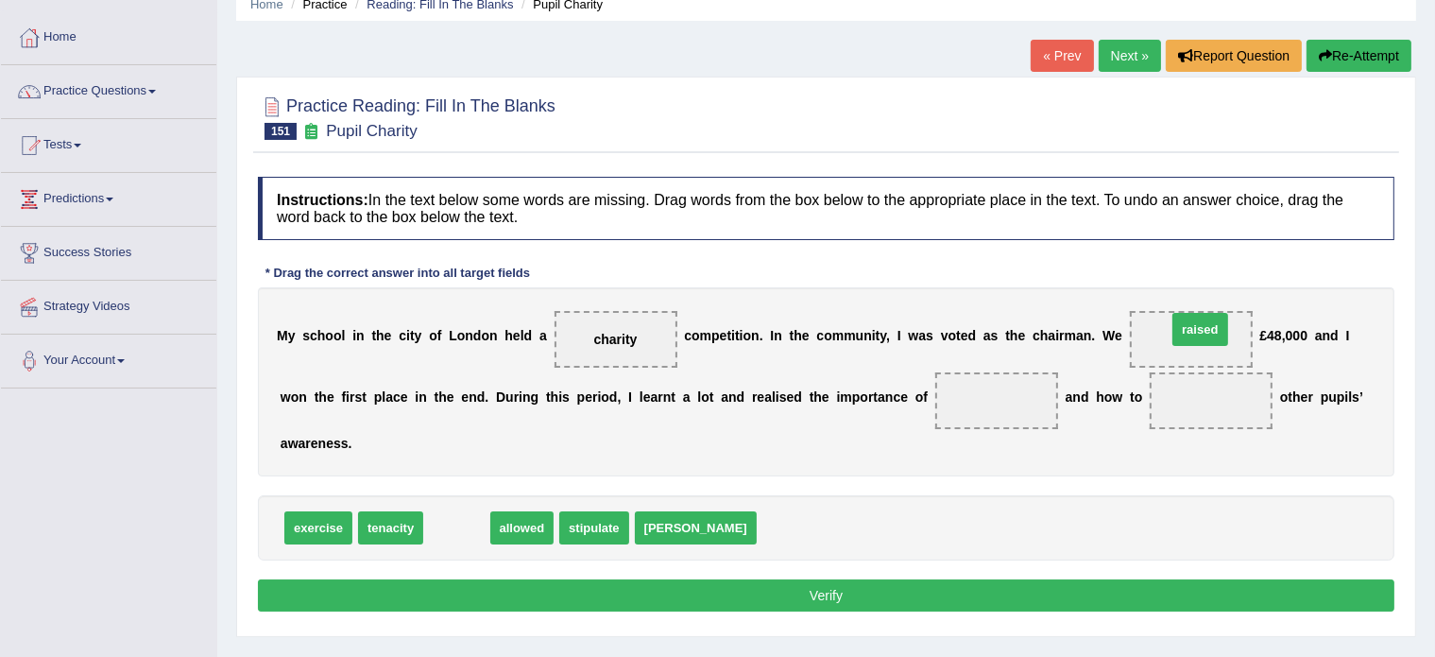
drag, startPoint x: 439, startPoint y: 523, endPoint x: 1183, endPoint y: 326, distance: 769.3
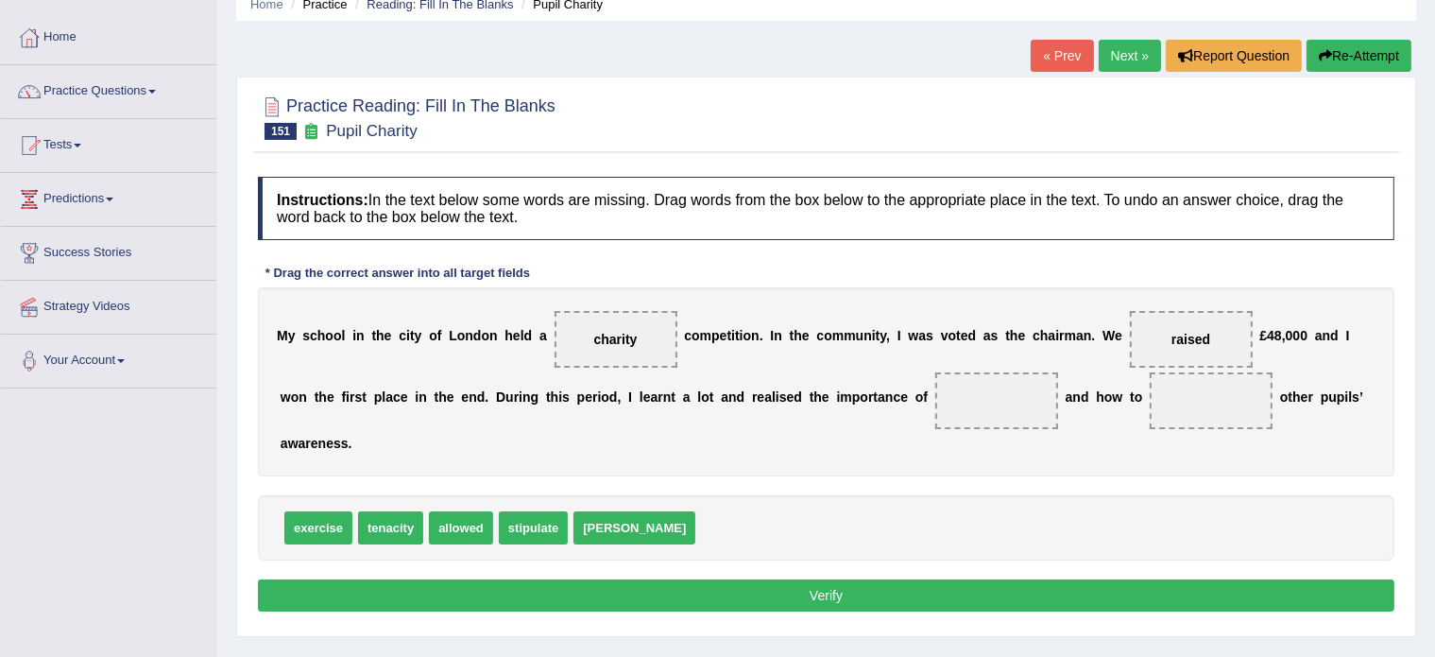
scroll to position [91, 0]
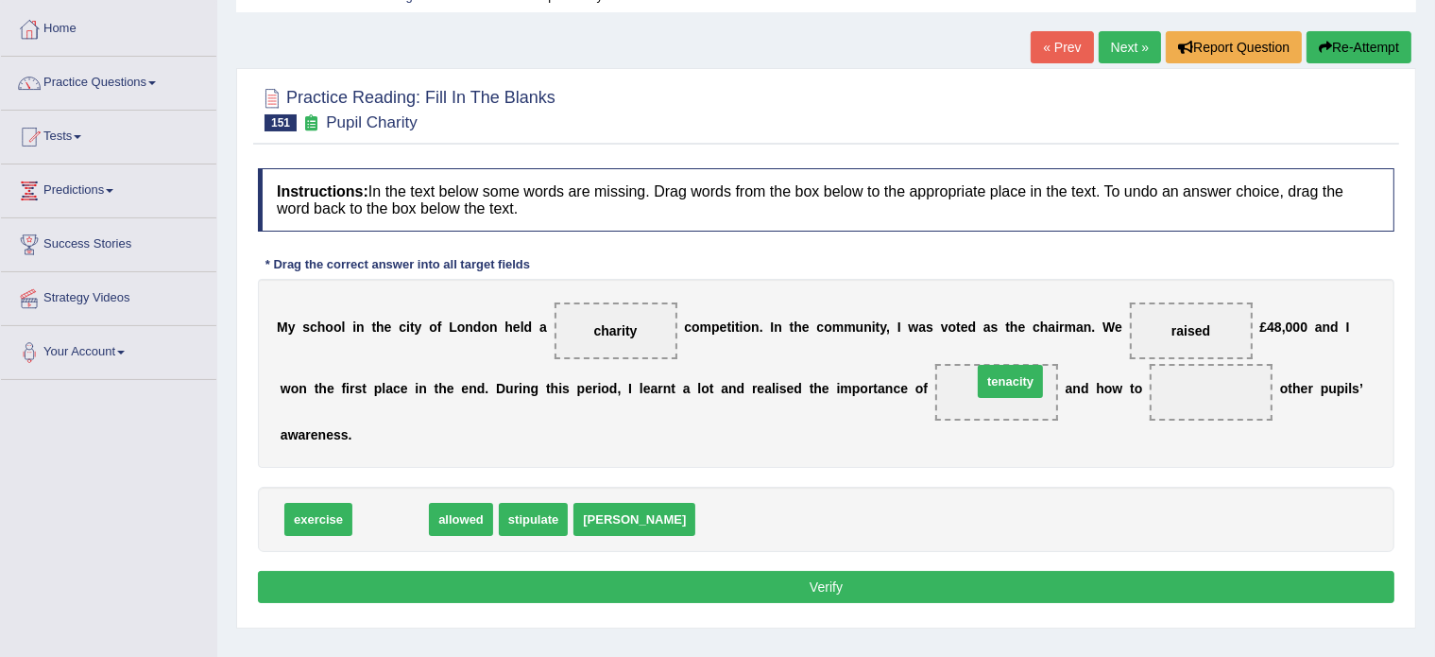
drag, startPoint x: 389, startPoint y: 514, endPoint x: 1006, endPoint y: 383, distance: 630.0
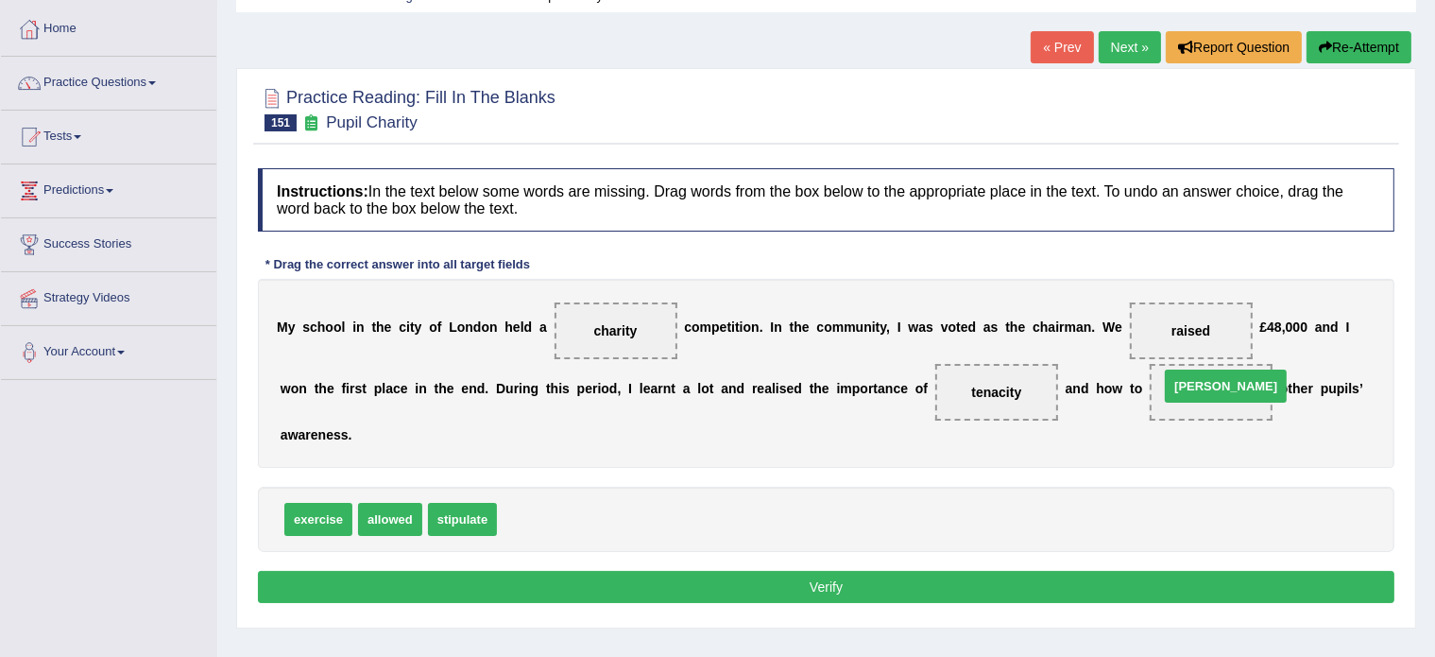
drag, startPoint x: 532, startPoint y: 517, endPoint x: 1195, endPoint y: 385, distance: 676.5
click at [834, 586] on button "Verify" at bounding box center [826, 587] width 1137 height 32
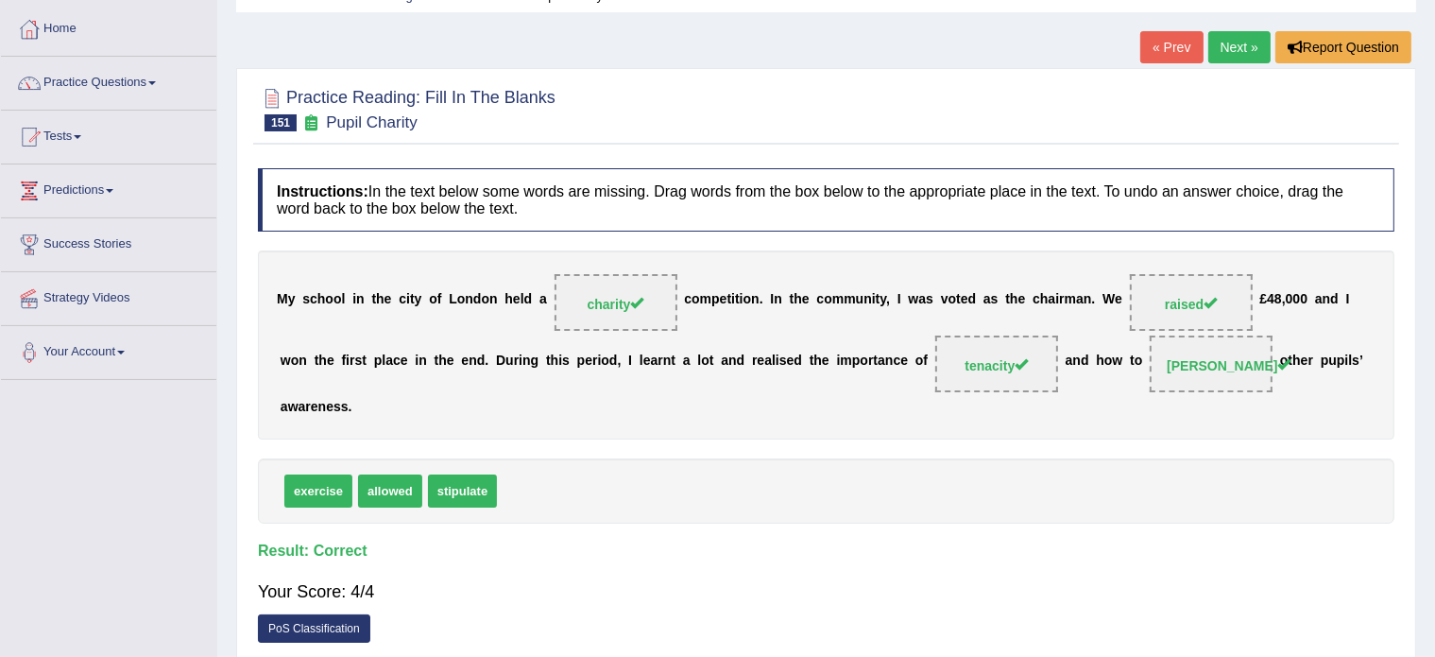
scroll to position [0, 0]
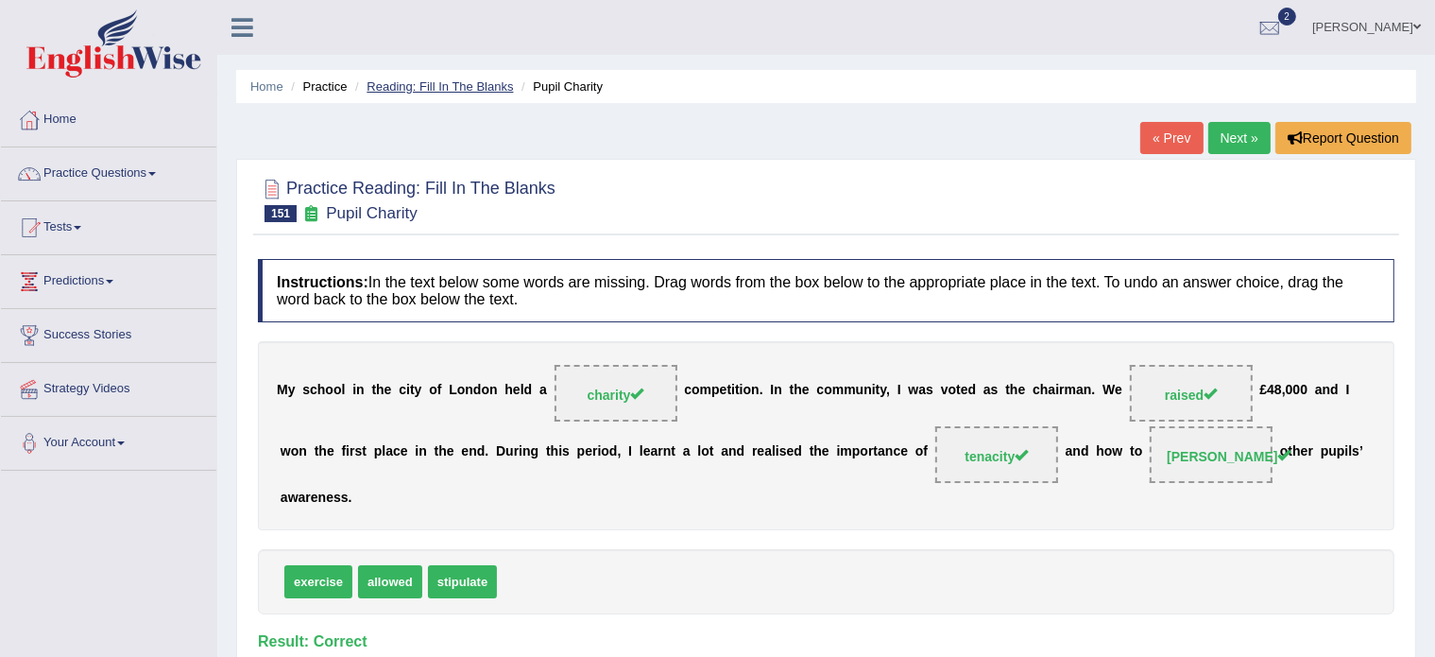
click at [423, 85] on link "Reading: Fill In The Blanks" at bounding box center [440, 86] width 146 height 14
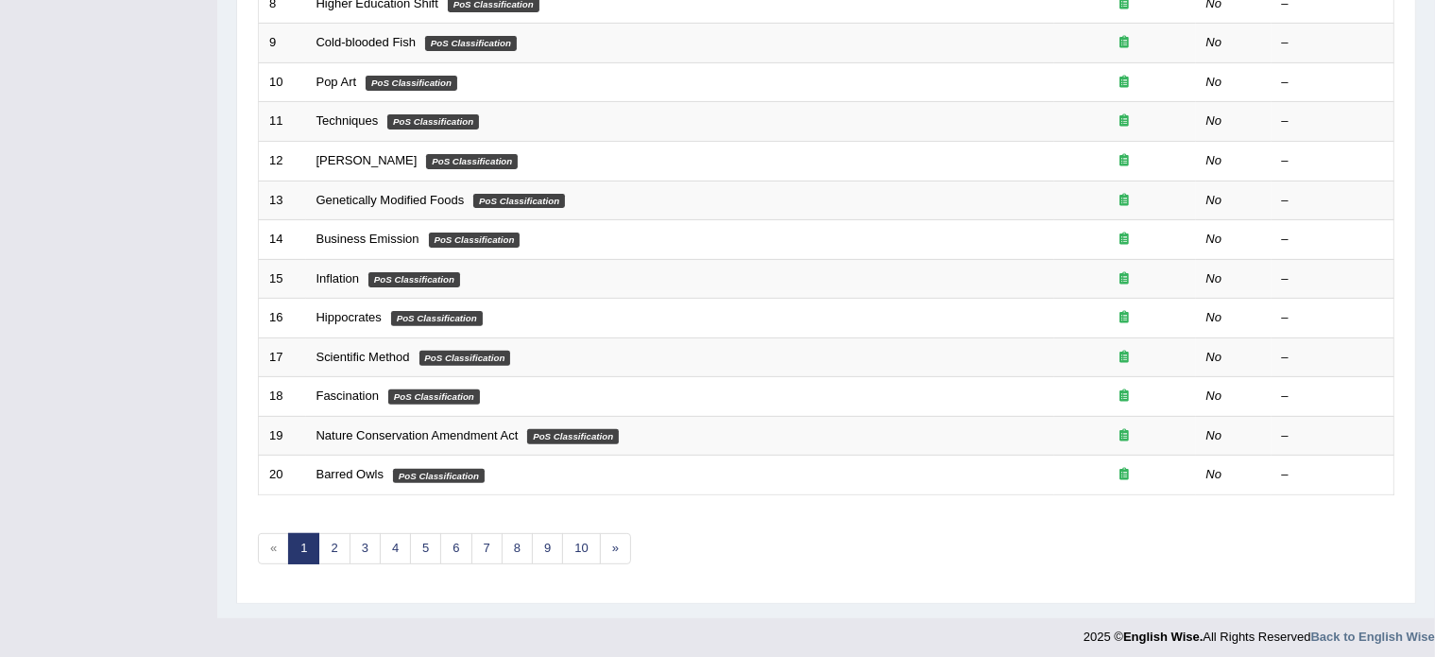
scroll to position [589, 0]
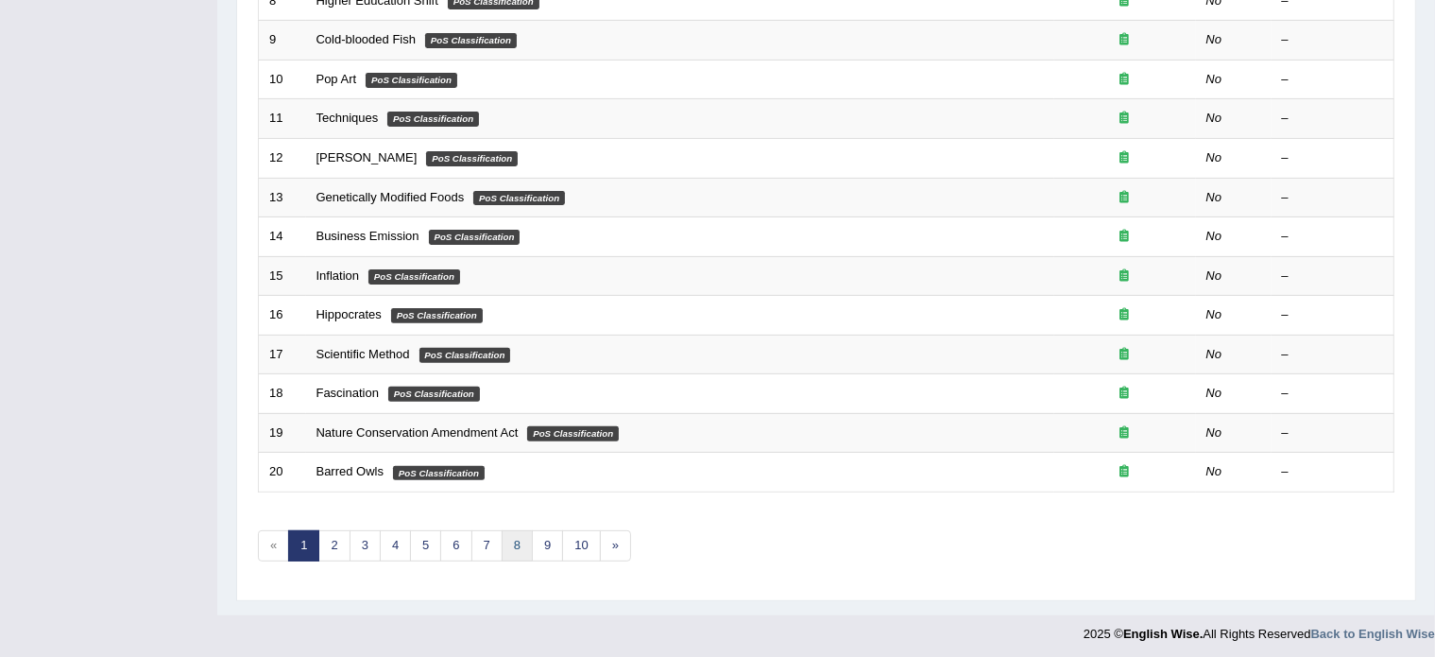
click at [512, 542] on link "8" at bounding box center [517, 545] width 31 height 31
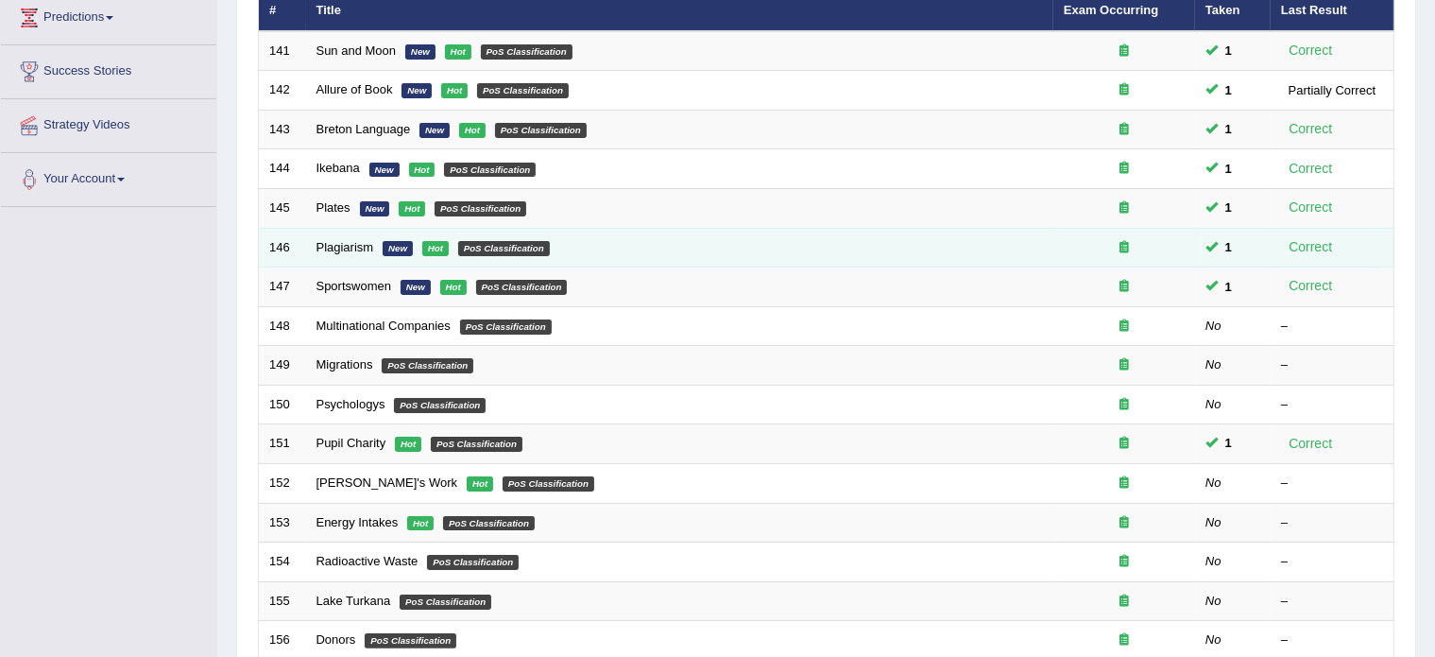
scroll to position [265, 0]
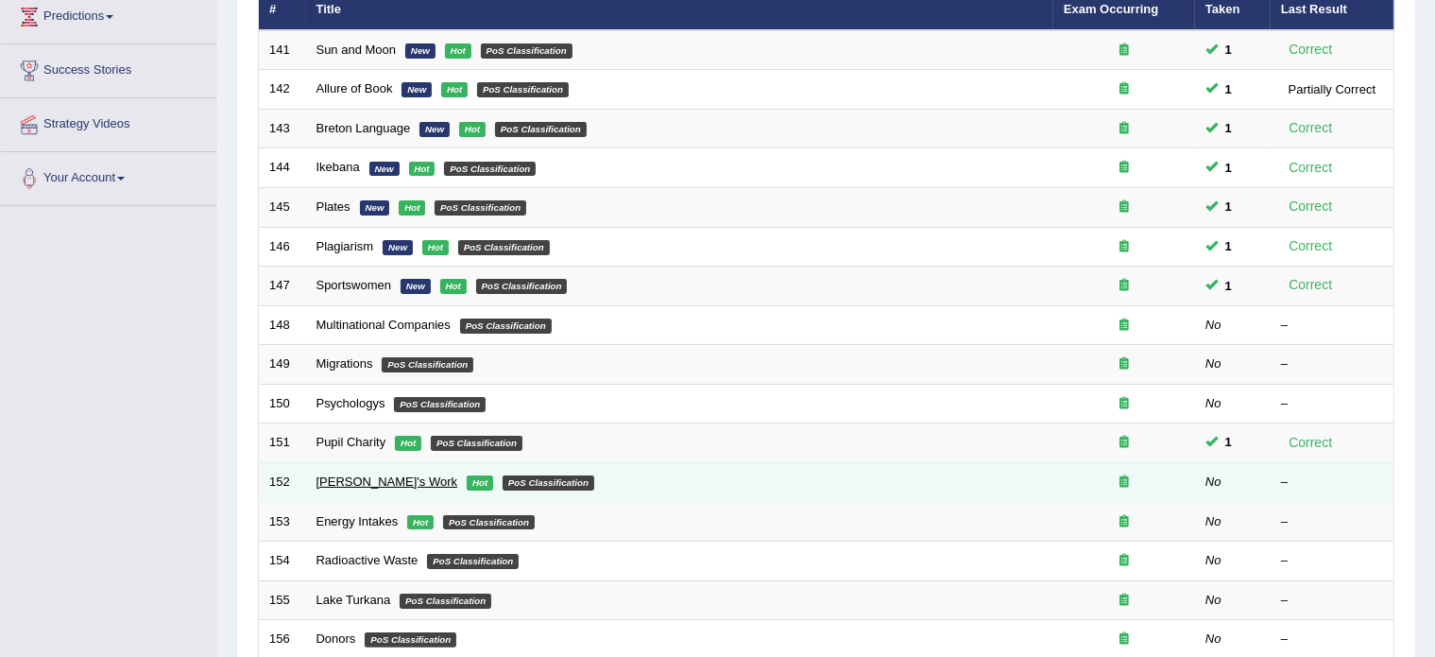
click at [355, 476] on link "[PERSON_NAME]'s Work" at bounding box center [388, 481] width 142 height 14
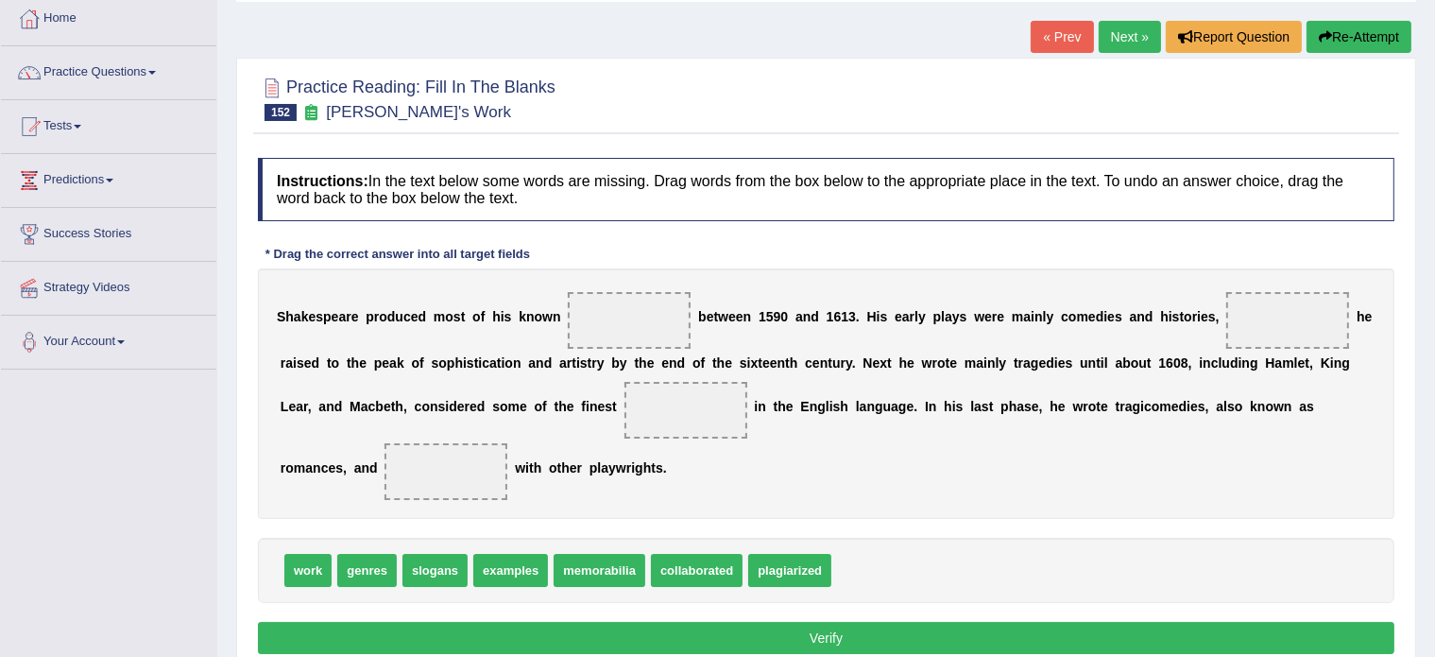
scroll to position [132, 0]
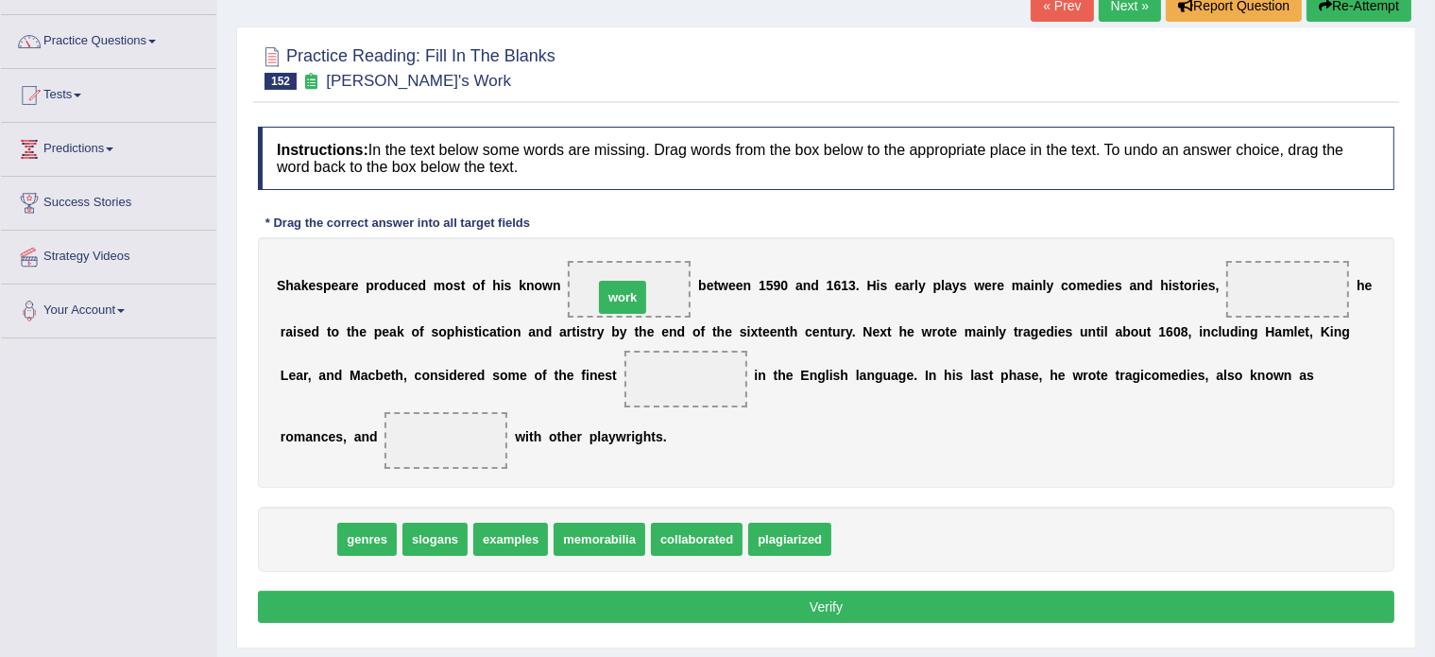
drag, startPoint x: 304, startPoint y: 536, endPoint x: 620, endPoint y: 289, distance: 400.6
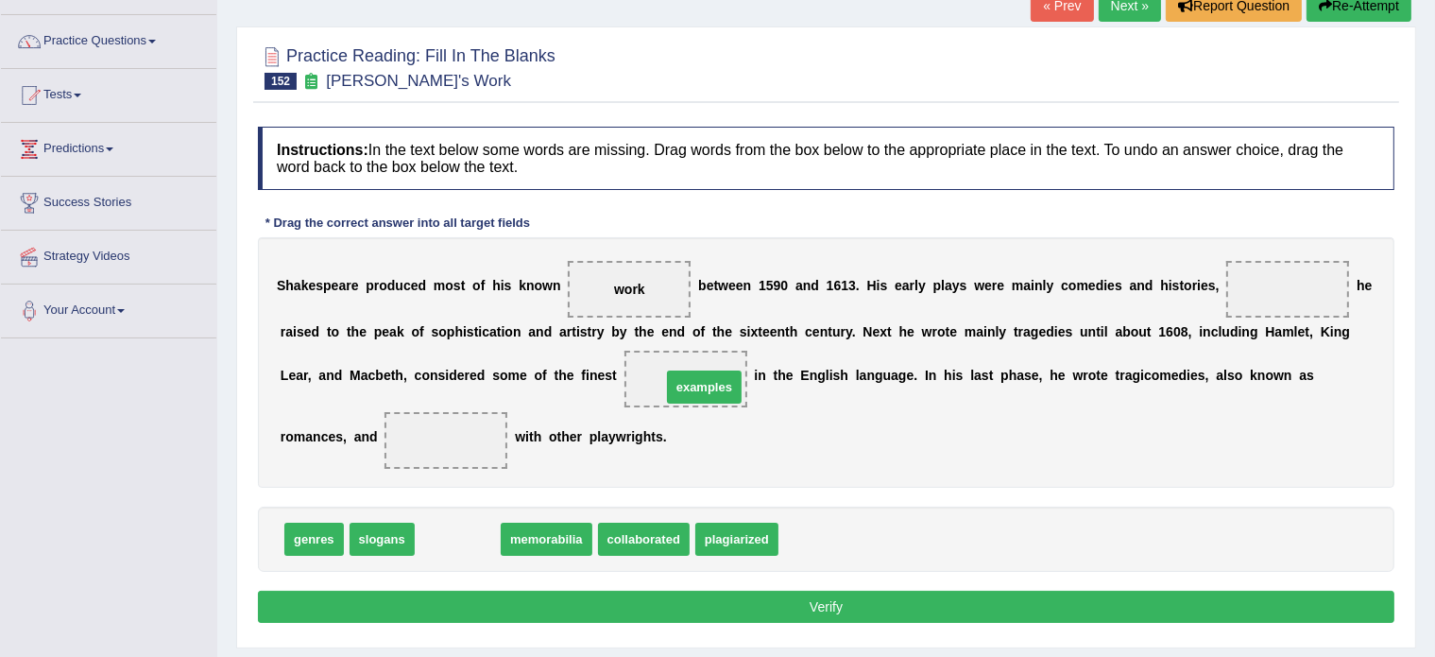
drag, startPoint x: 456, startPoint y: 537, endPoint x: 703, endPoint y: 385, distance: 289.8
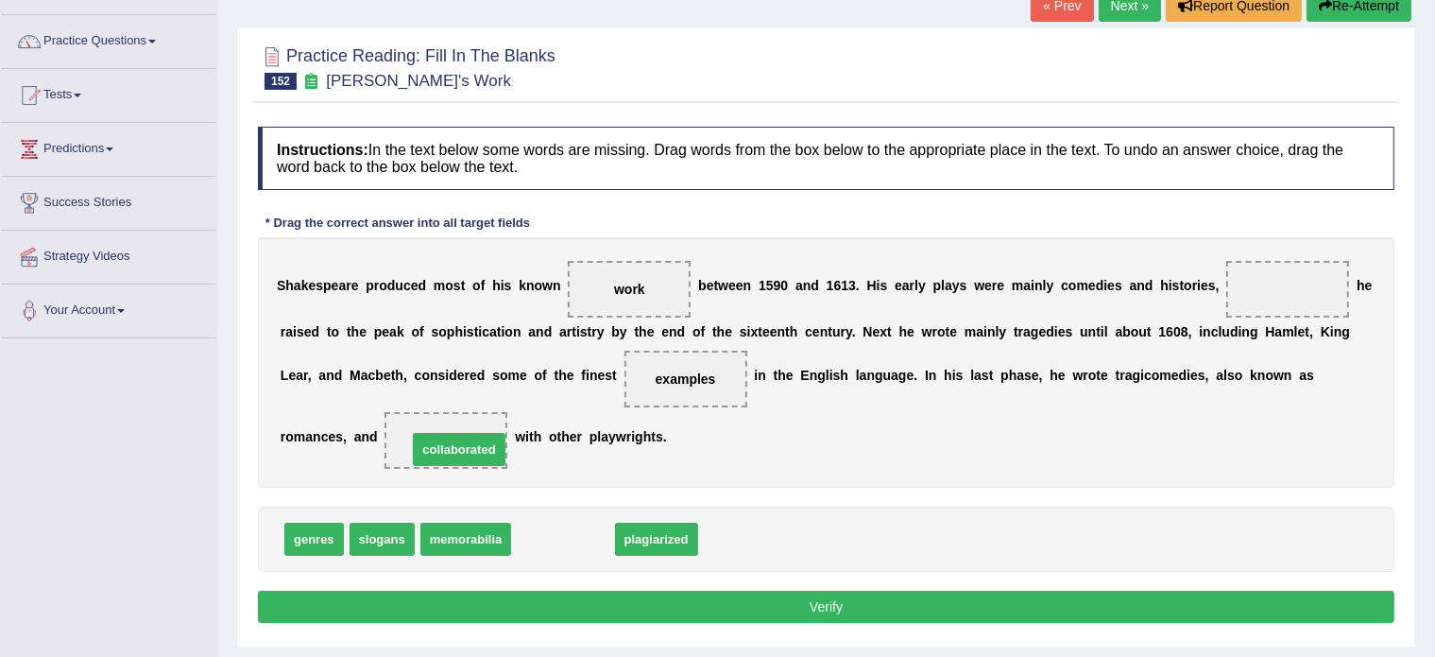
drag, startPoint x: 549, startPoint y: 541, endPoint x: 444, endPoint y: 449, distance: 139.3
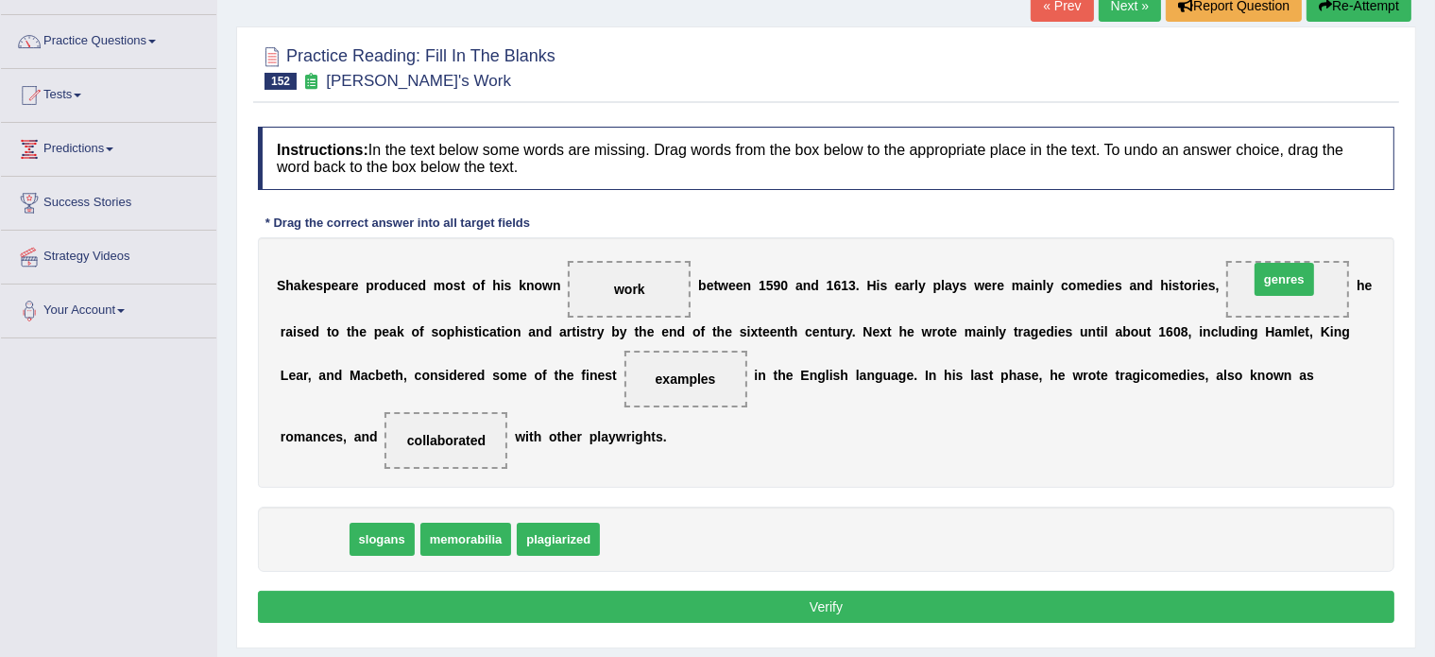
drag, startPoint x: 297, startPoint y: 528, endPoint x: 1267, endPoint y: 268, distance: 1004.7
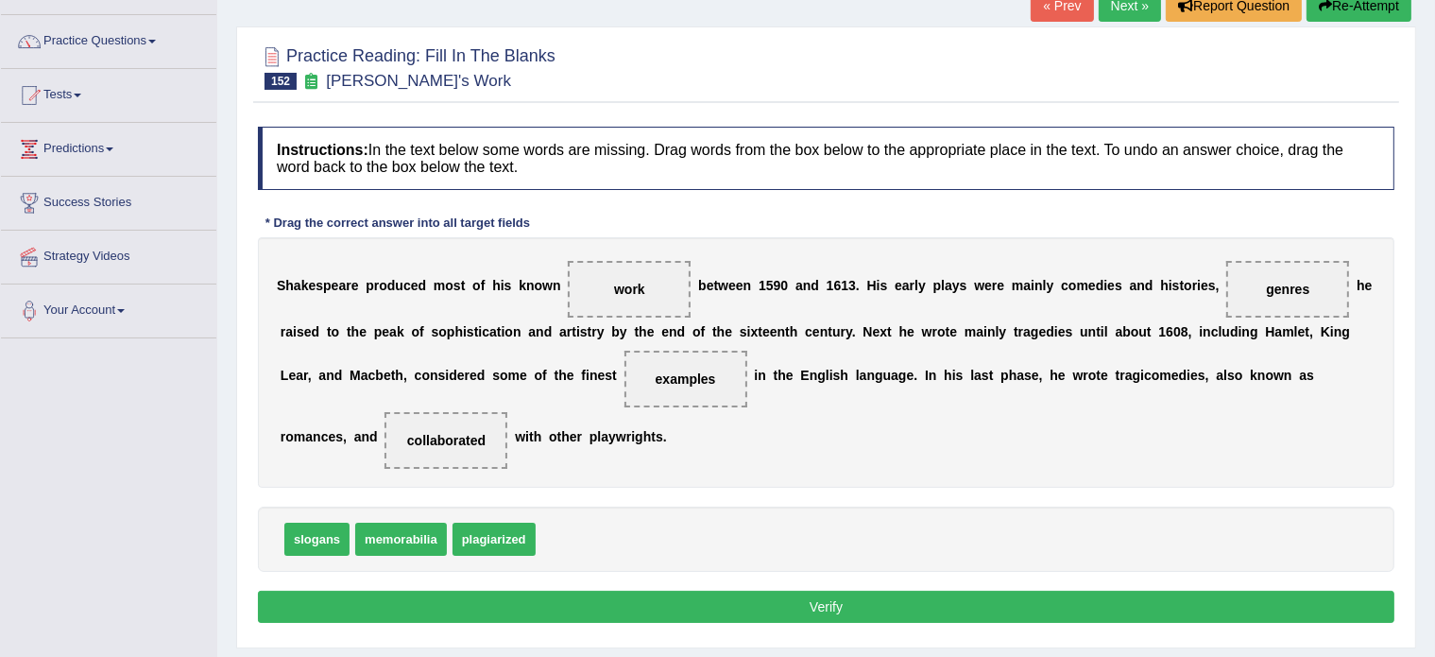
click at [861, 591] on button "Verify" at bounding box center [826, 607] width 1137 height 32
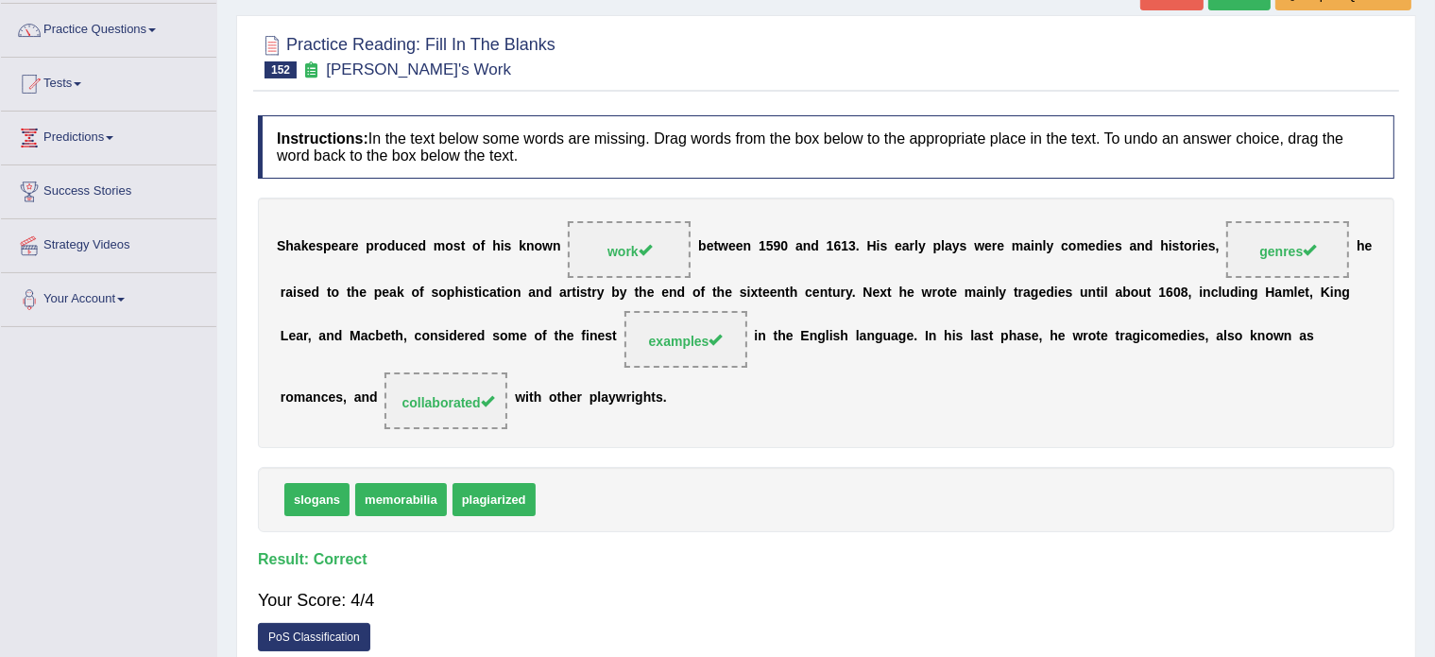
scroll to position [0, 0]
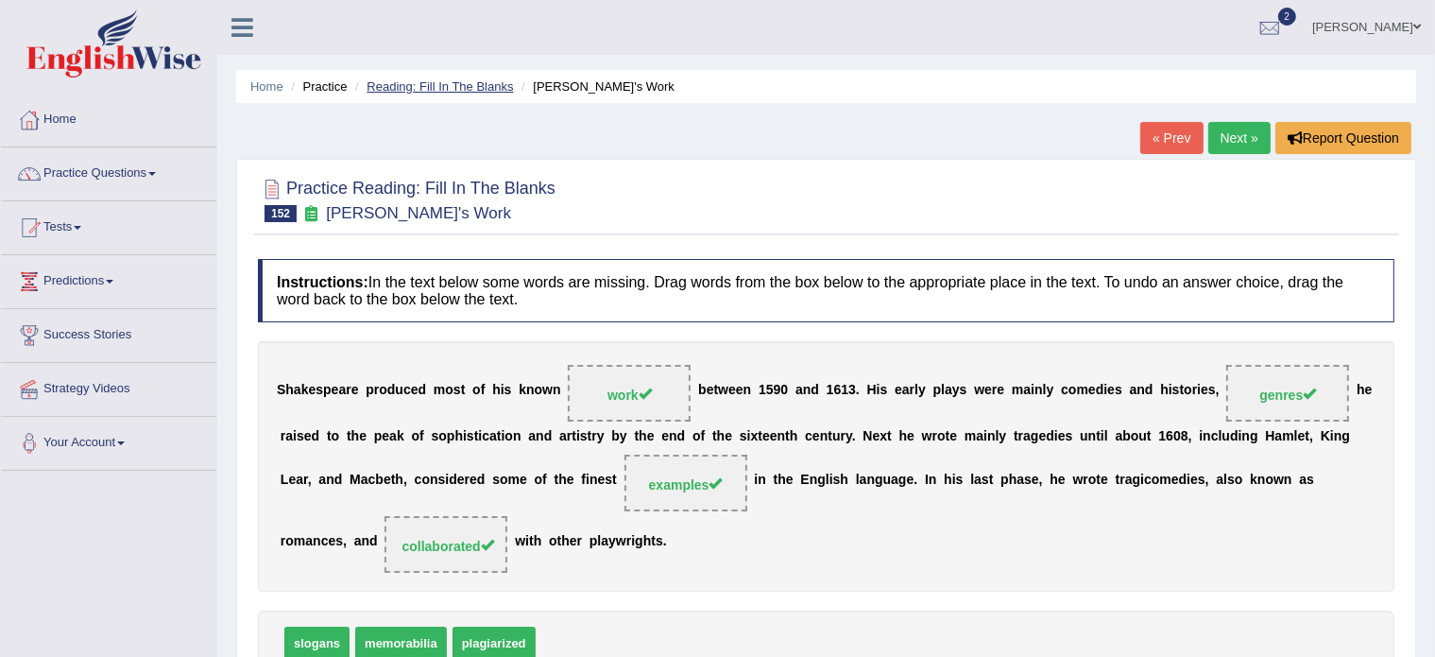
click at [396, 79] on link "Reading: Fill In The Blanks" at bounding box center [440, 86] width 146 height 14
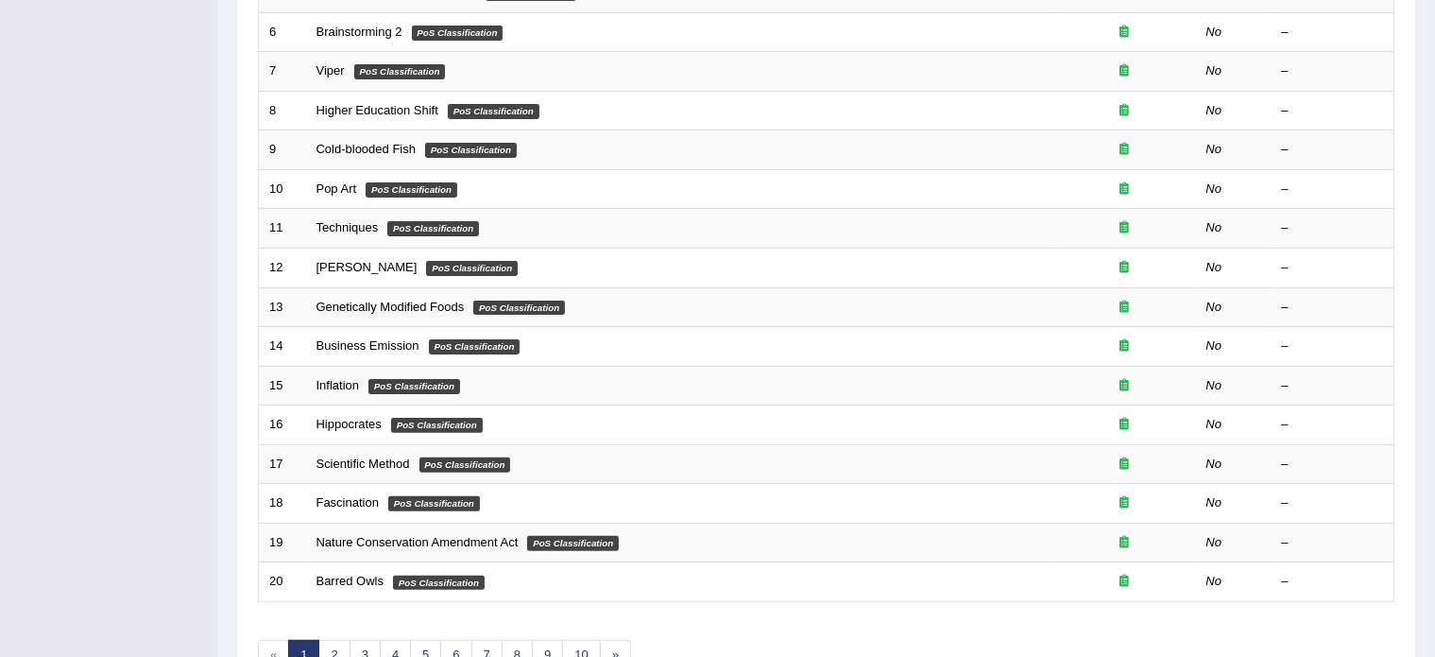
scroll to position [589, 0]
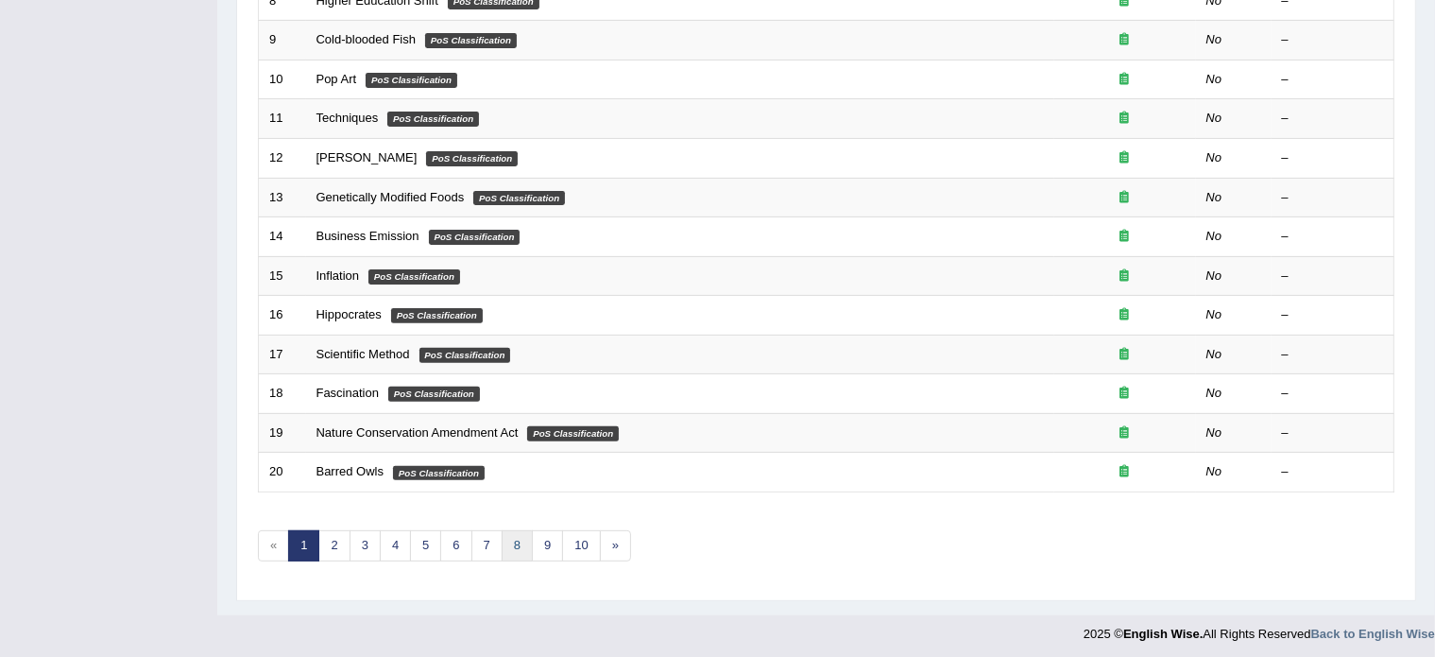
click at [507, 540] on link "8" at bounding box center [517, 545] width 31 height 31
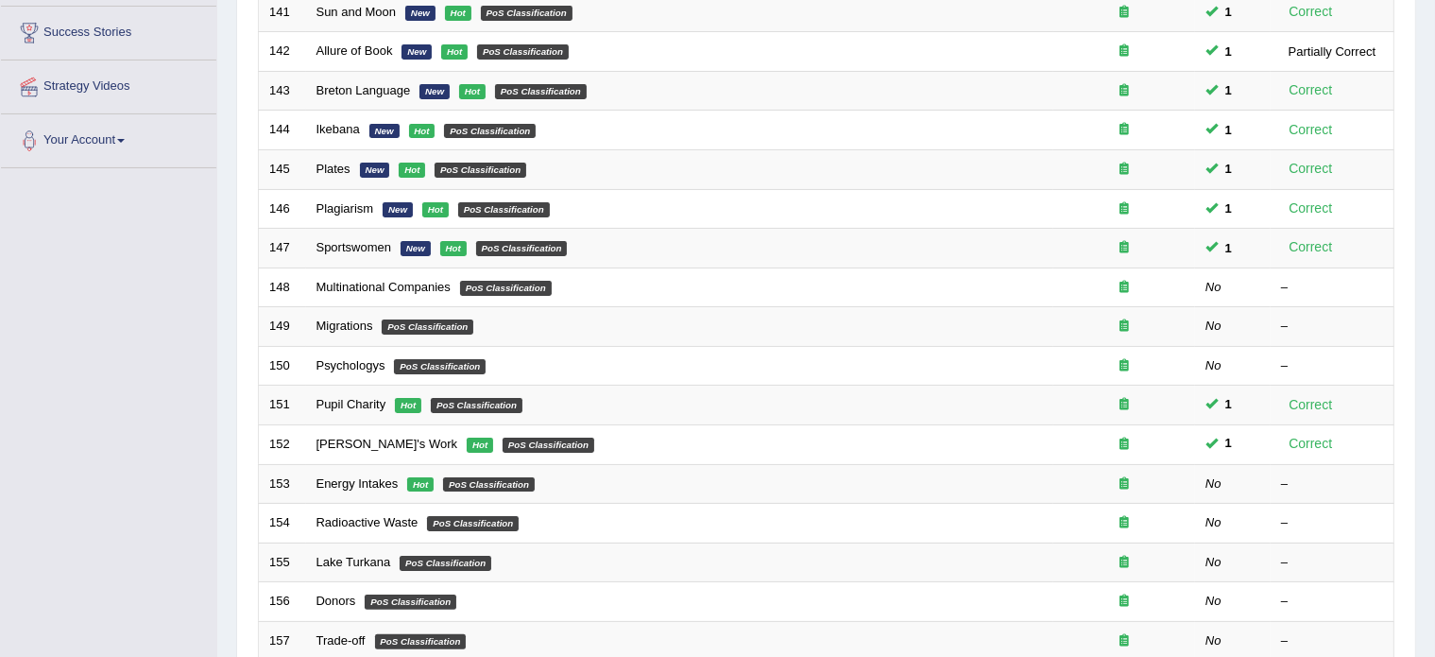
scroll to position [305, 0]
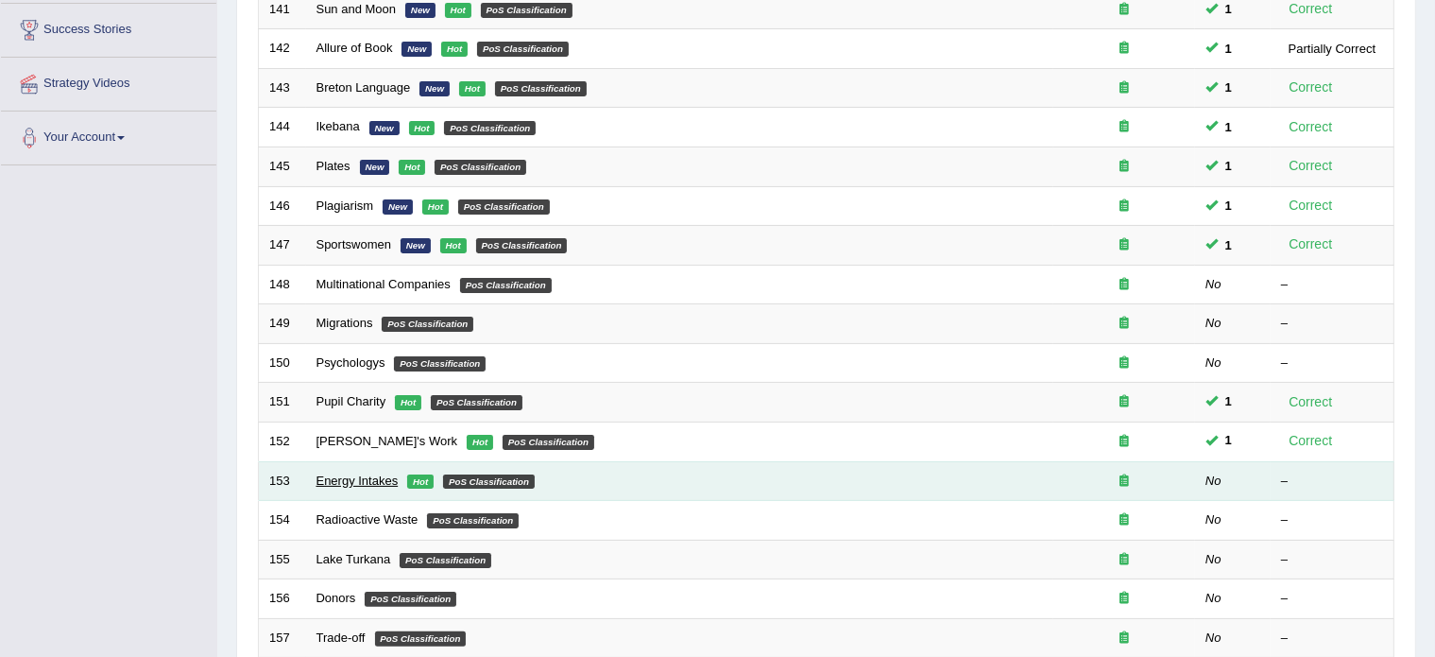
click at [364, 473] on link "Energy Intakes" at bounding box center [358, 480] width 82 height 14
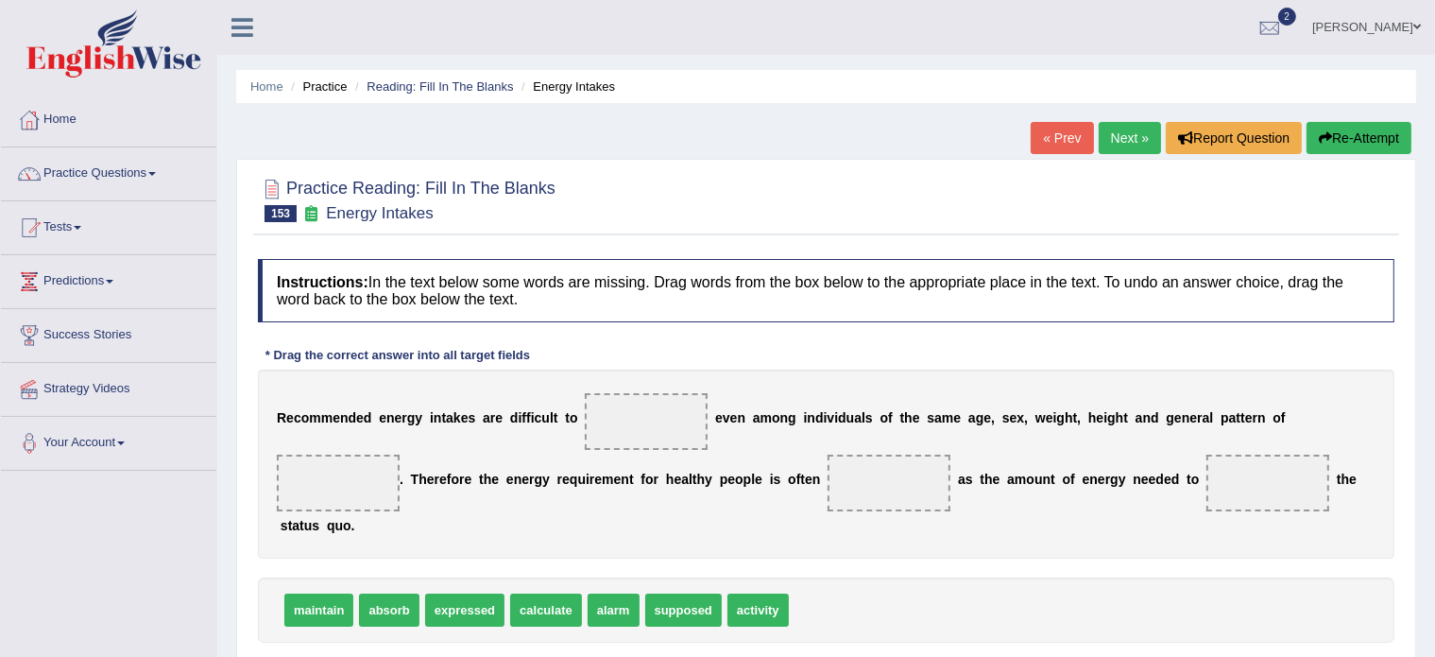
scroll to position [49, 0]
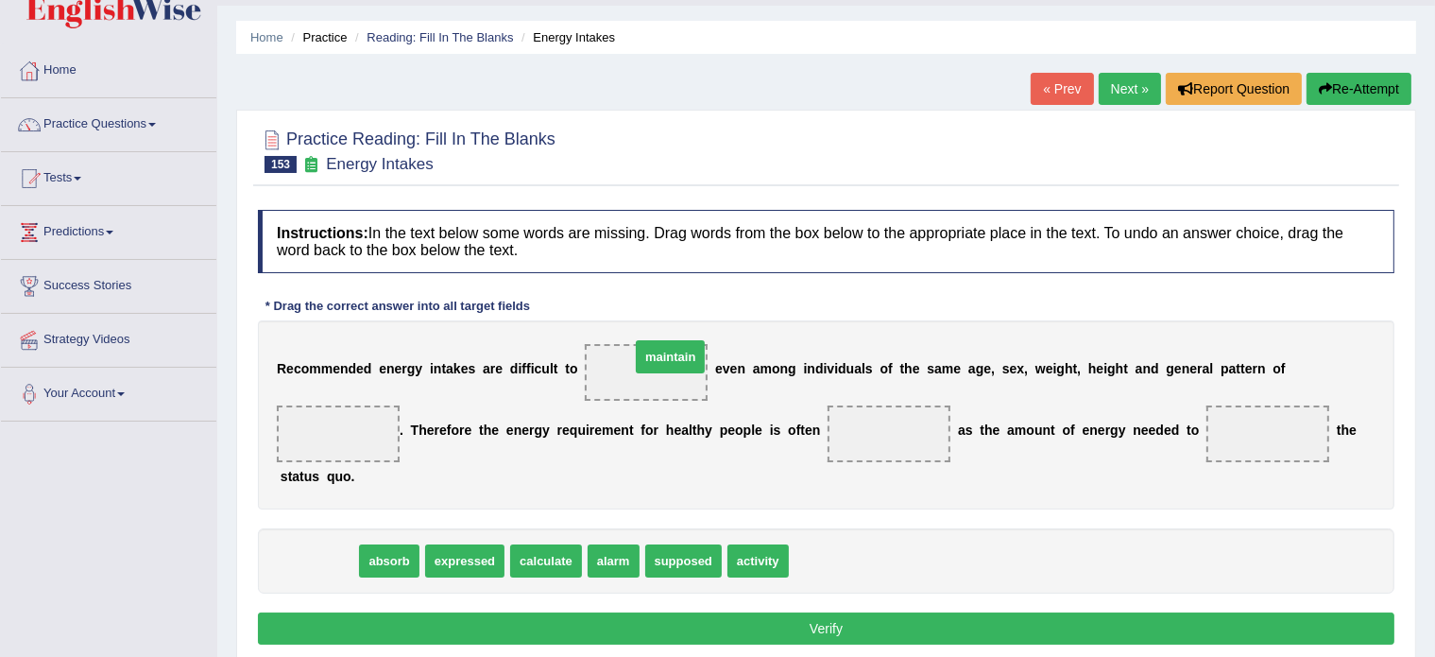
drag, startPoint x: 316, startPoint y: 554, endPoint x: 661, endPoint y: 356, distance: 397.5
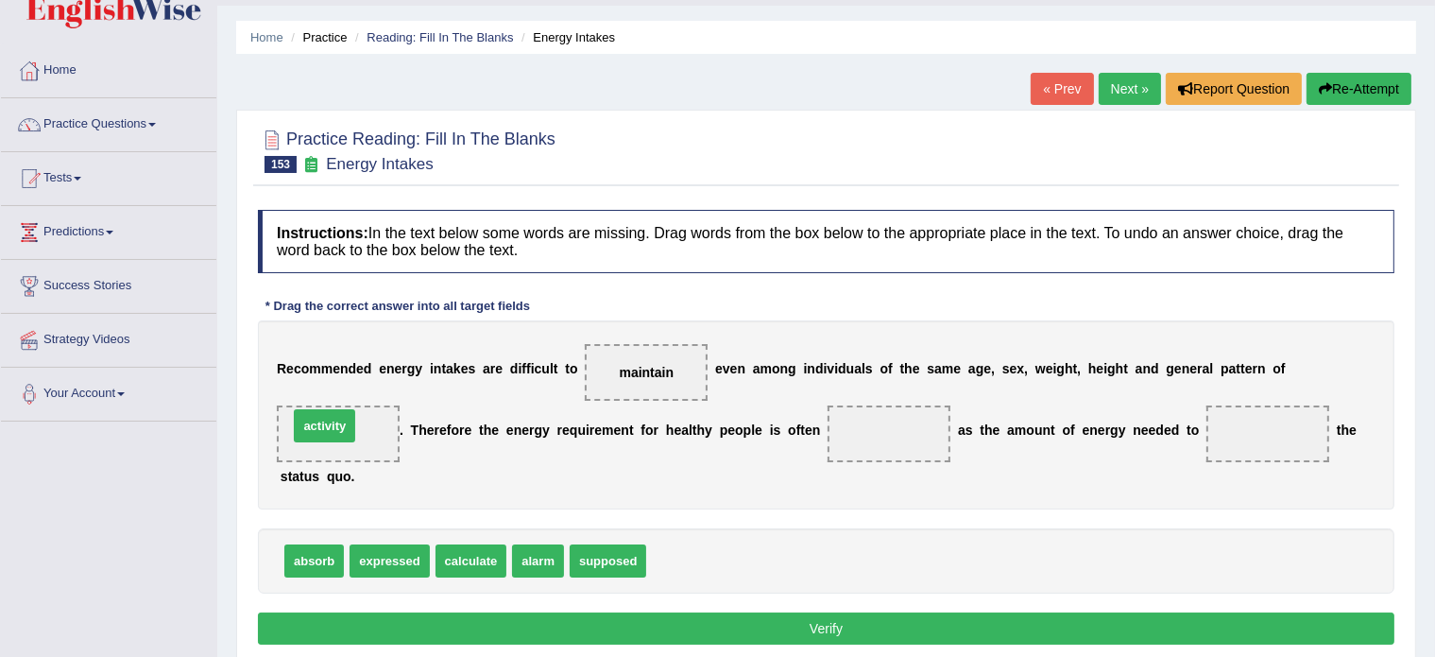
drag, startPoint x: 687, startPoint y: 554, endPoint x: 329, endPoint y: 419, distance: 382.8
drag, startPoint x: 396, startPoint y: 551, endPoint x: 890, endPoint y: 440, distance: 506.5
click at [414, 551] on span "calculate" at bounding box center [386, 560] width 72 height 33
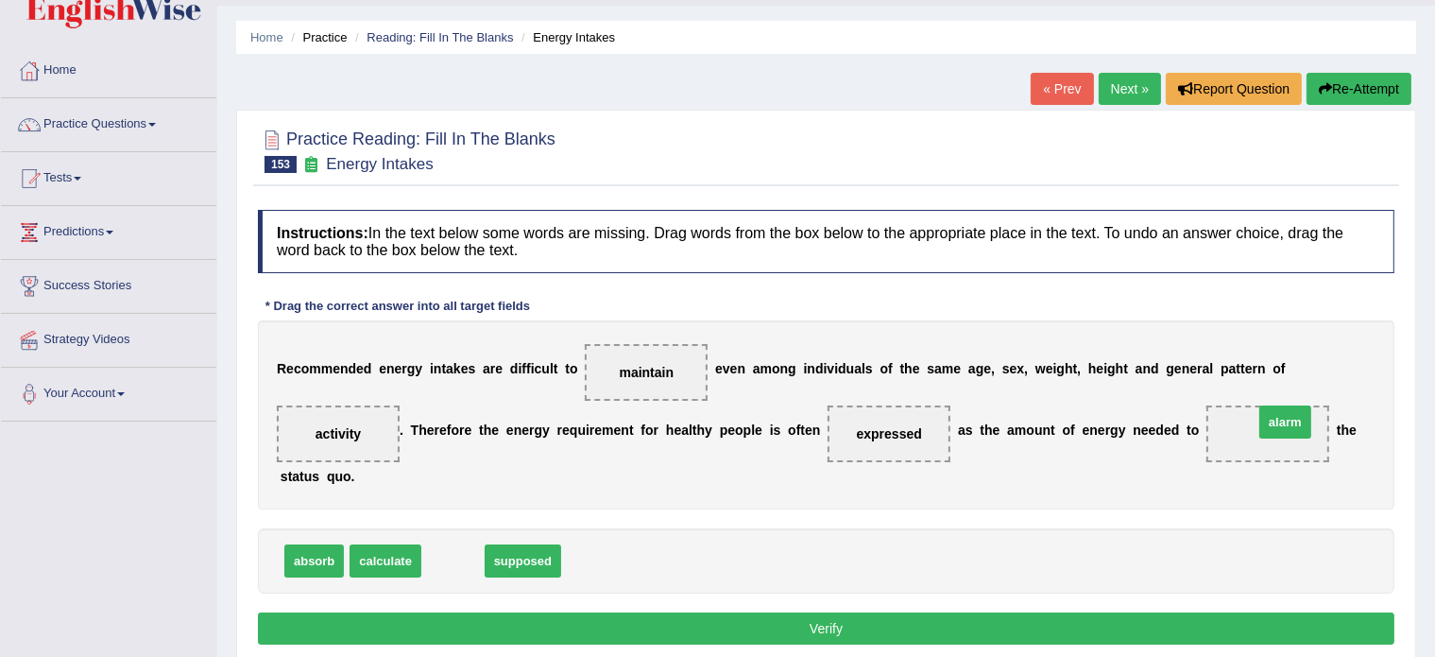
drag, startPoint x: 447, startPoint y: 554, endPoint x: 1280, endPoint y: 415, distance: 844.1
click at [798, 627] on button "Verify" at bounding box center [826, 628] width 1137 height 32
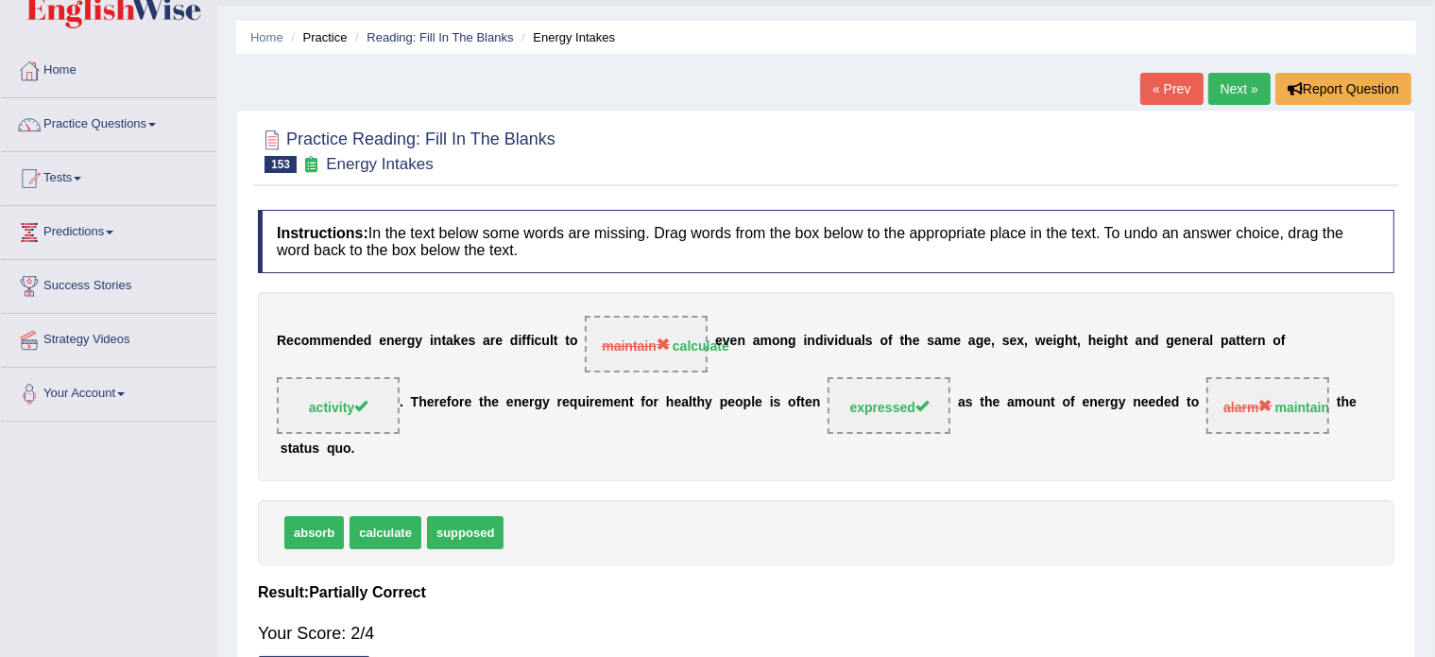
scroll to position [0, 0]
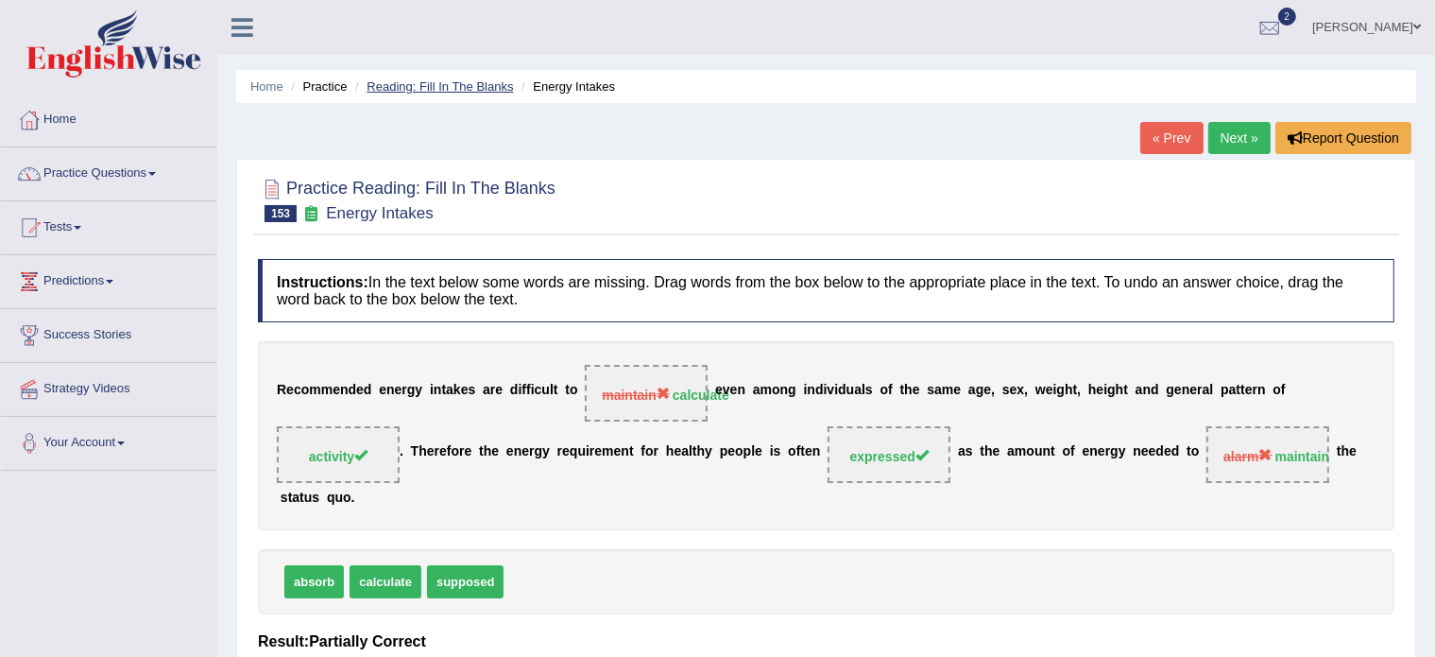
click at [428, 88] on link "Reading: Fill In The Blanks" at bounding box center [440, 86] width 146 height 14
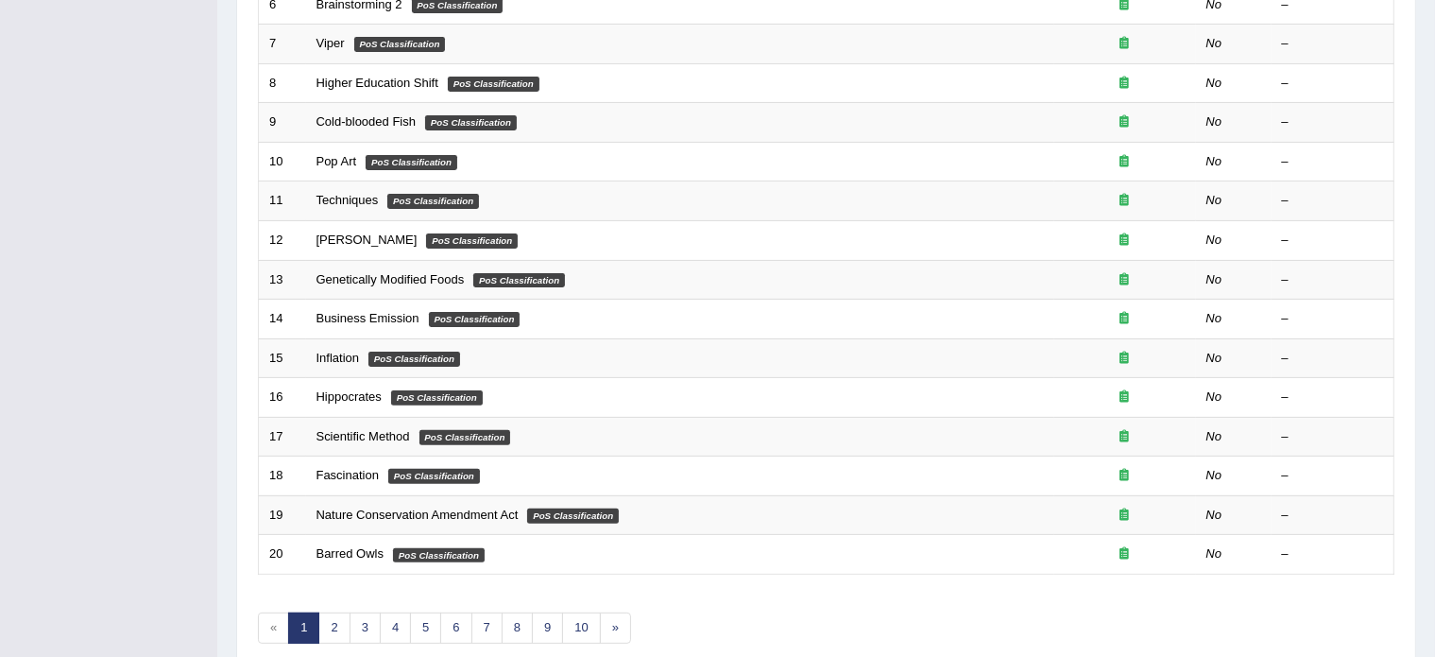
scroll to position [589, 0]
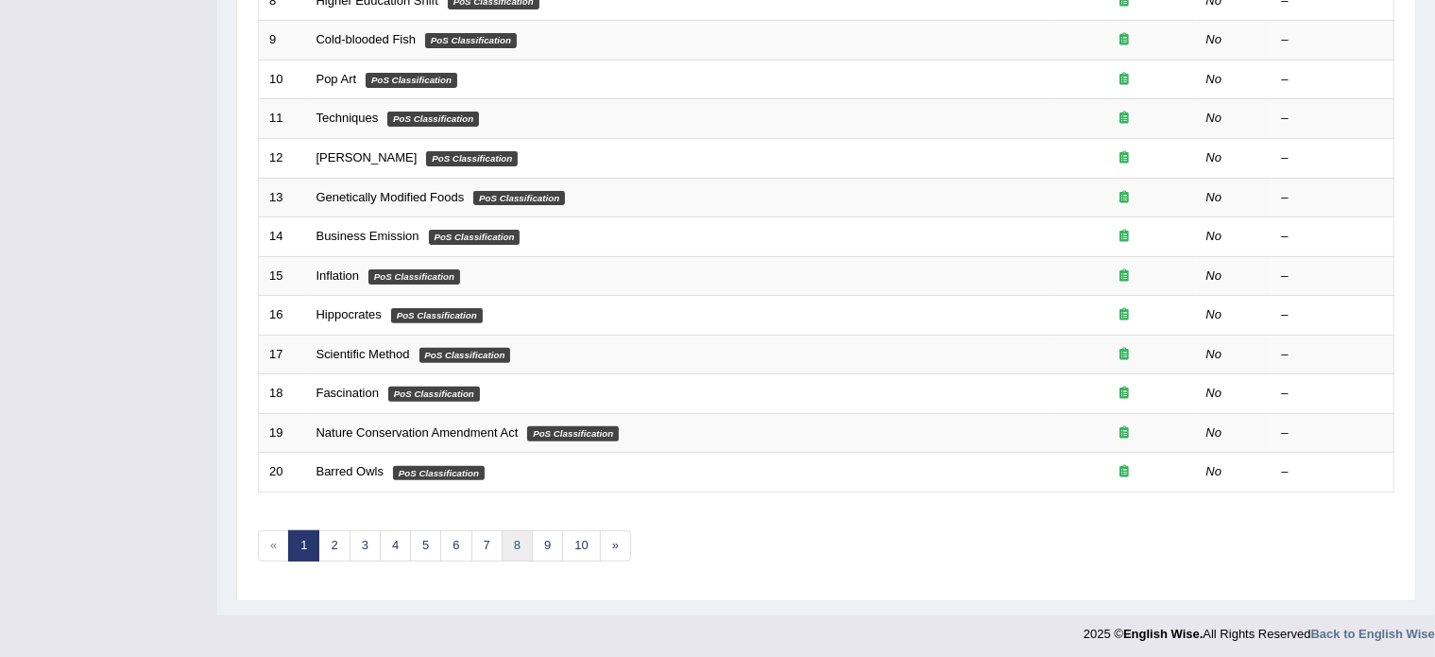
click at [514, 534] on link "8" at bounding box center [517, 545] width 31 height 31
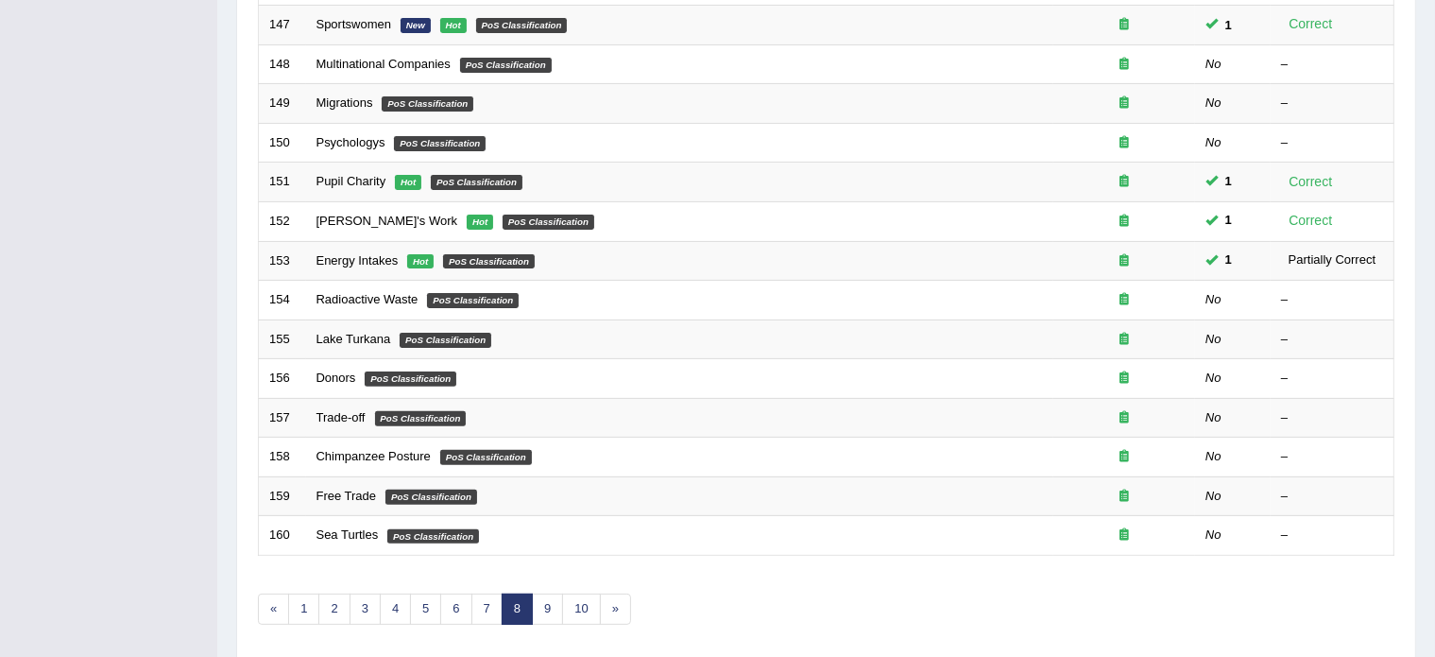
scroll to position [528, 0]
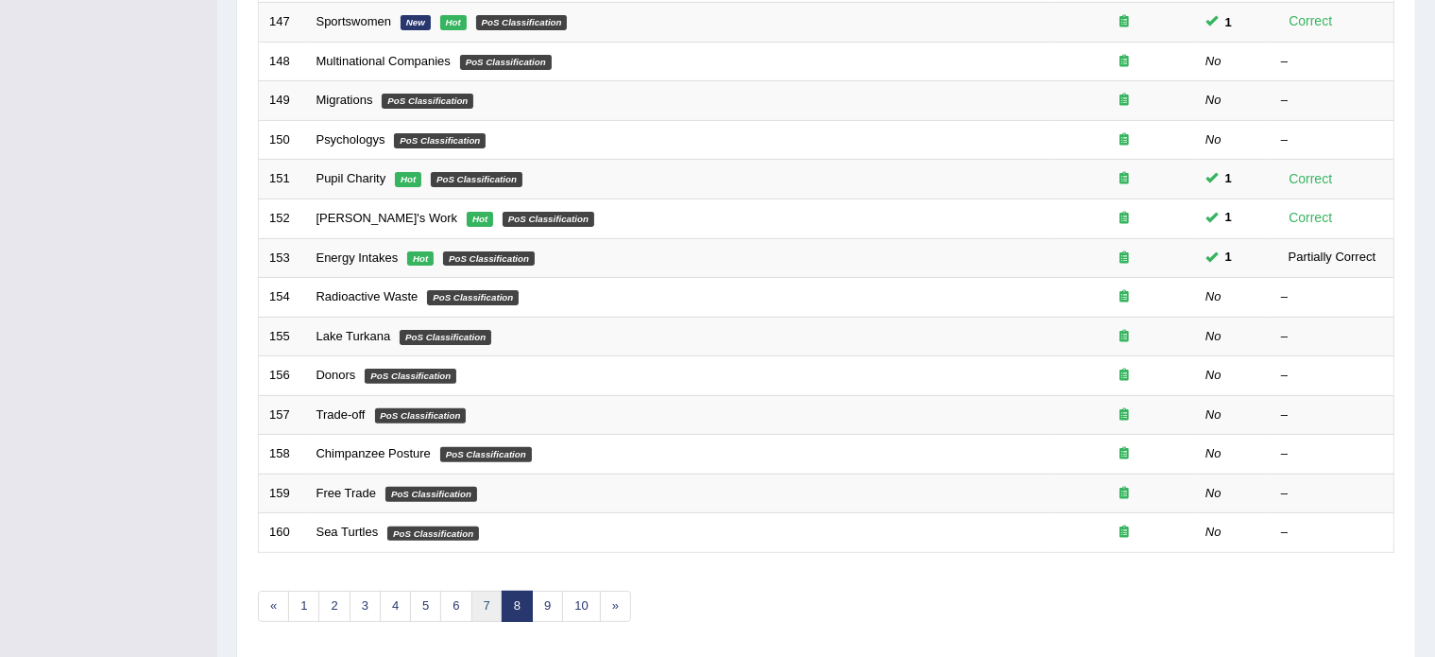
click at [485, 596] on link "7" at bounding box center [487, 606] width 31 height 31
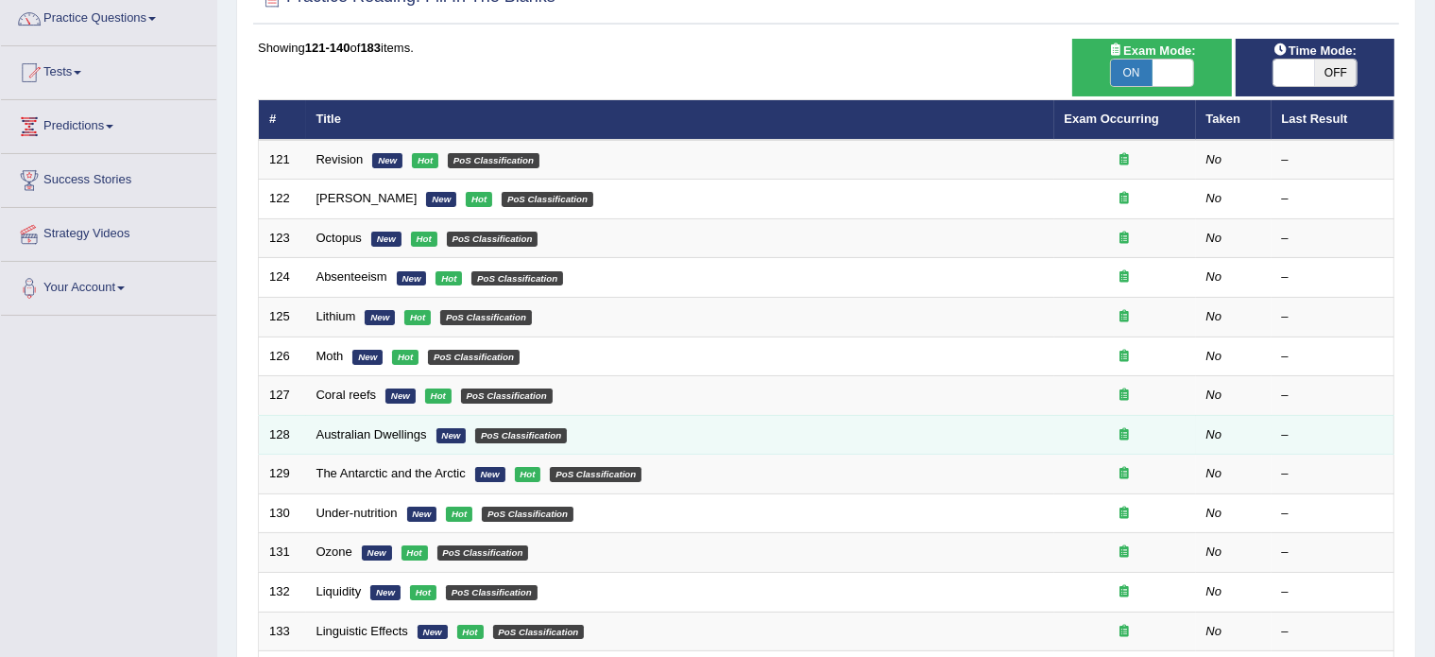
scroll to position [140, 0]
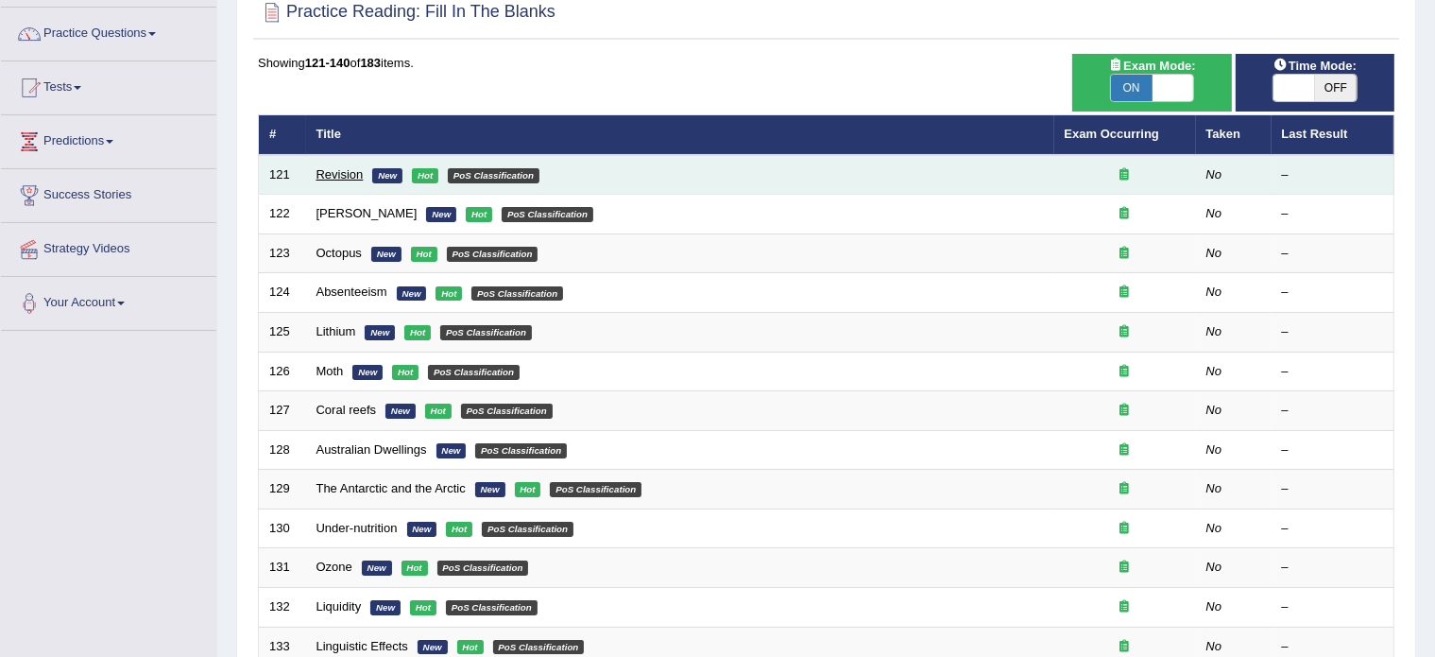
click at [331, 171] on link "Revision" at bounding box center [340, 174] width 47 height 14
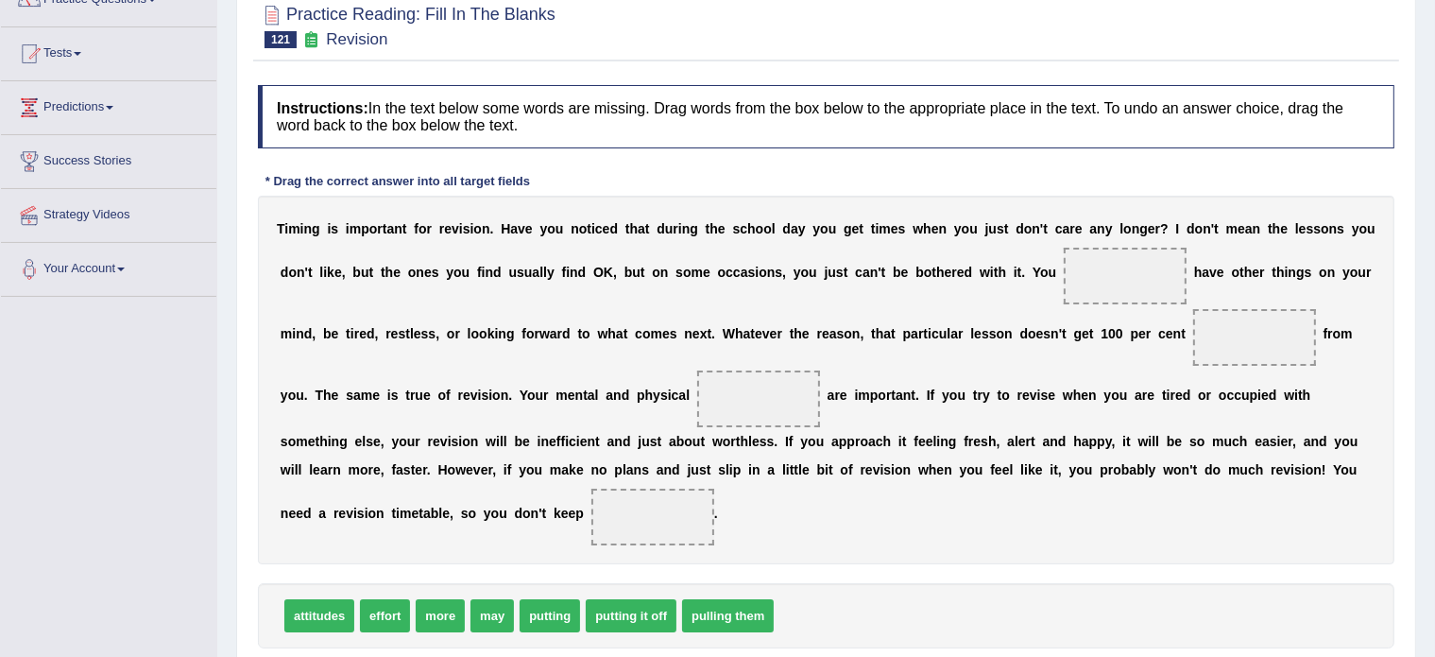
scroll to position [176, 0]
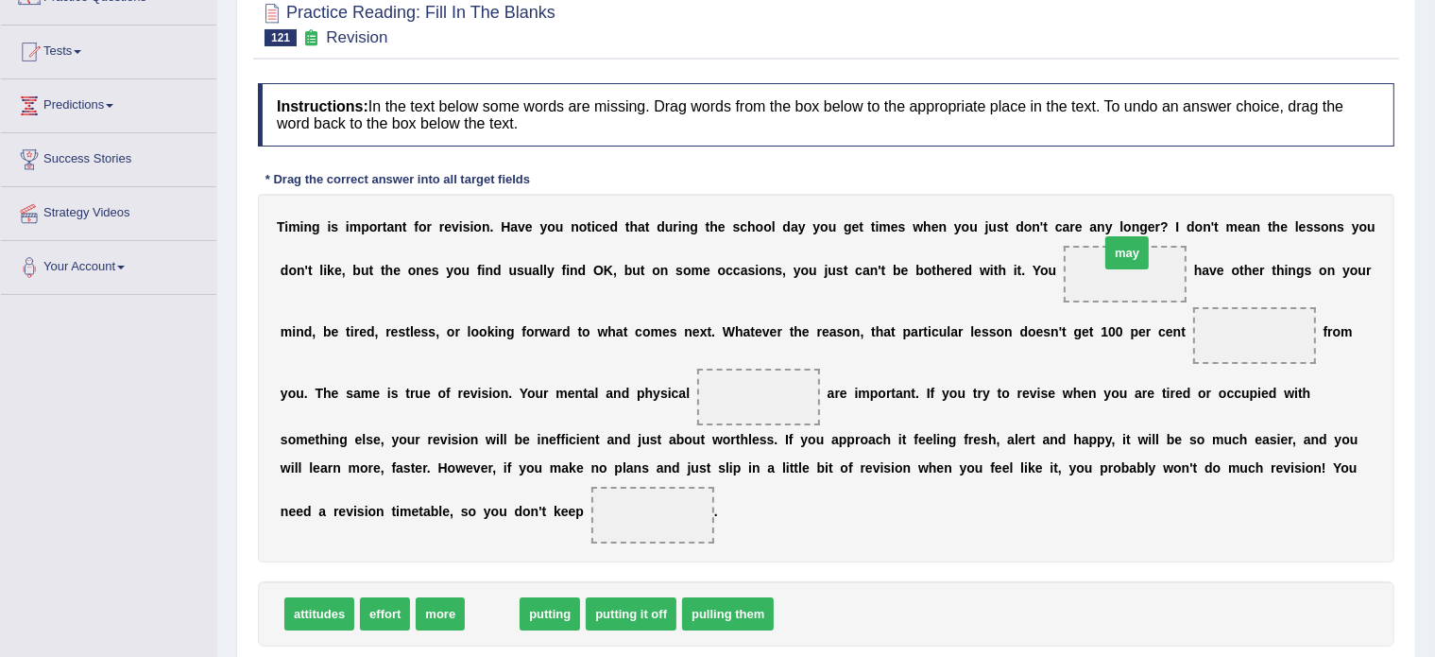
drag, startPoint x: 491, startPoint y: 610, endPoint x: 1126, endPoint y: 249, distance: 730.5
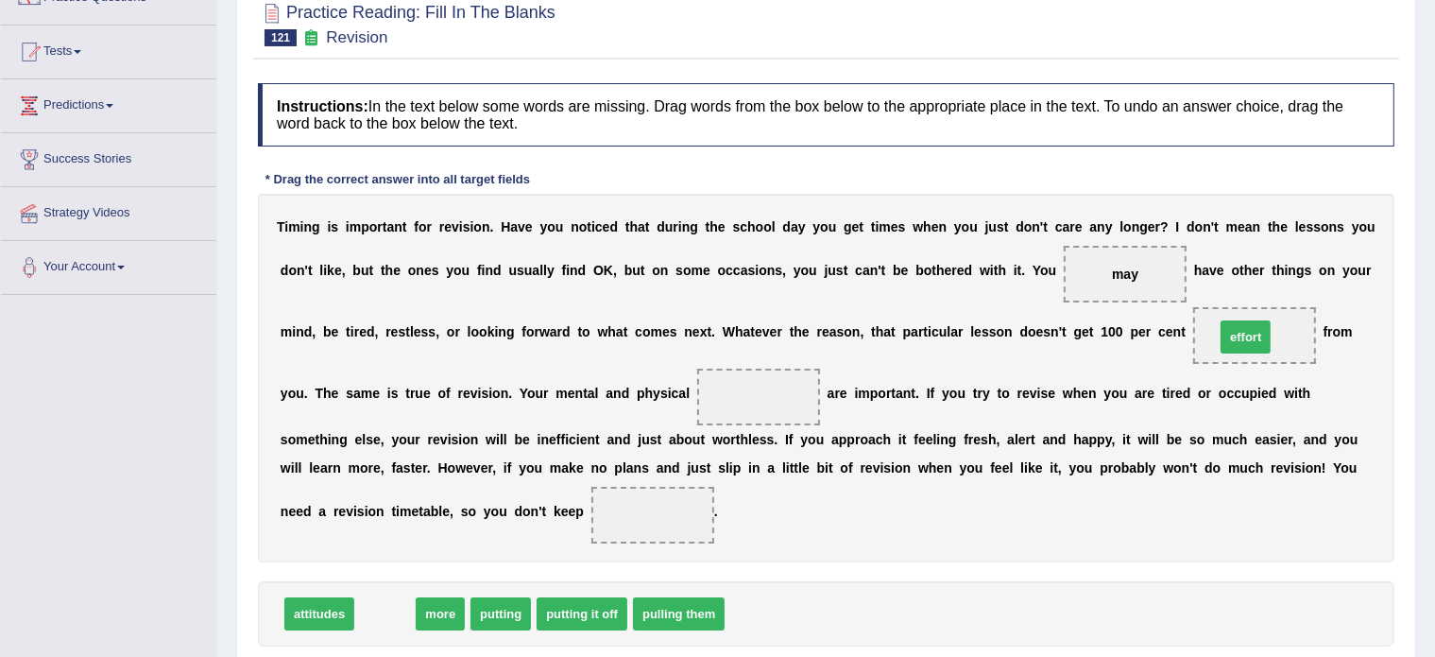
drag, startPoint x: 379, startPoint y: 610, endPoint x: 1242, endPoint y: 329, distance: 907.3
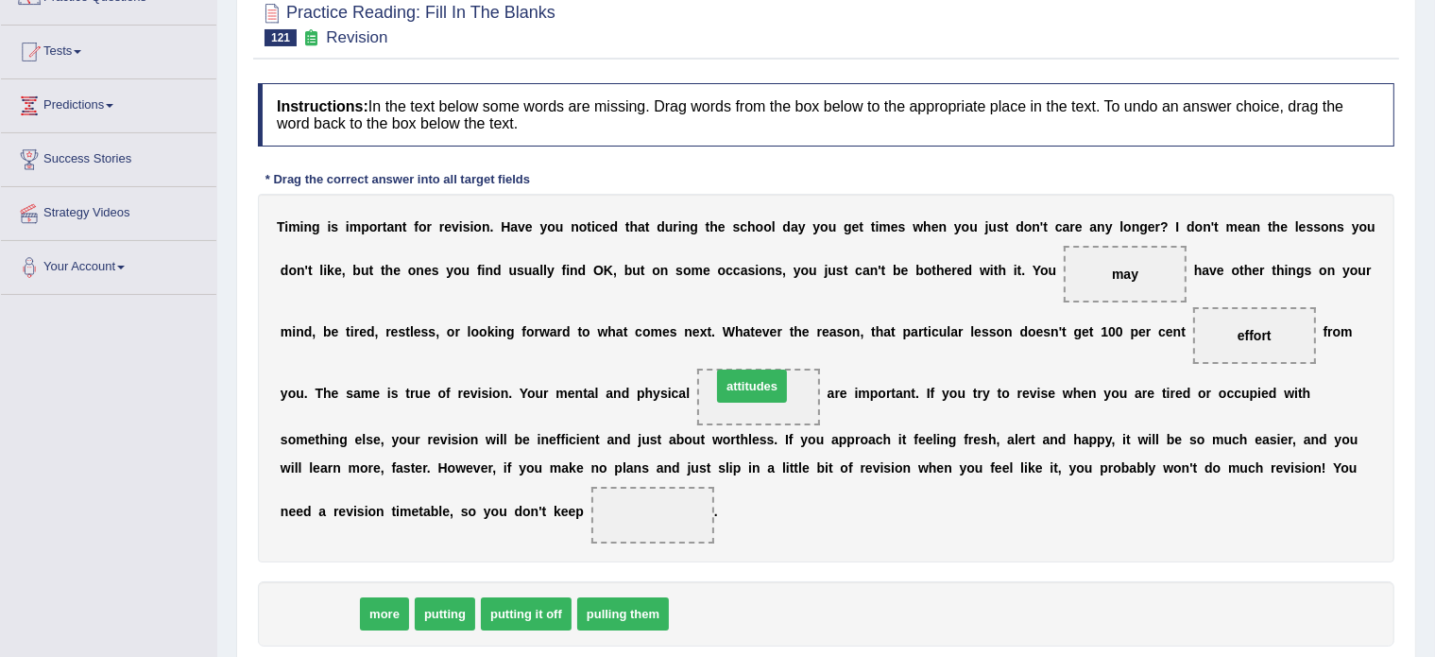
drag, startPoint x: 318, startPoint y: 607, endPoint x: 751, endPoint y: 378, distance: 489.5
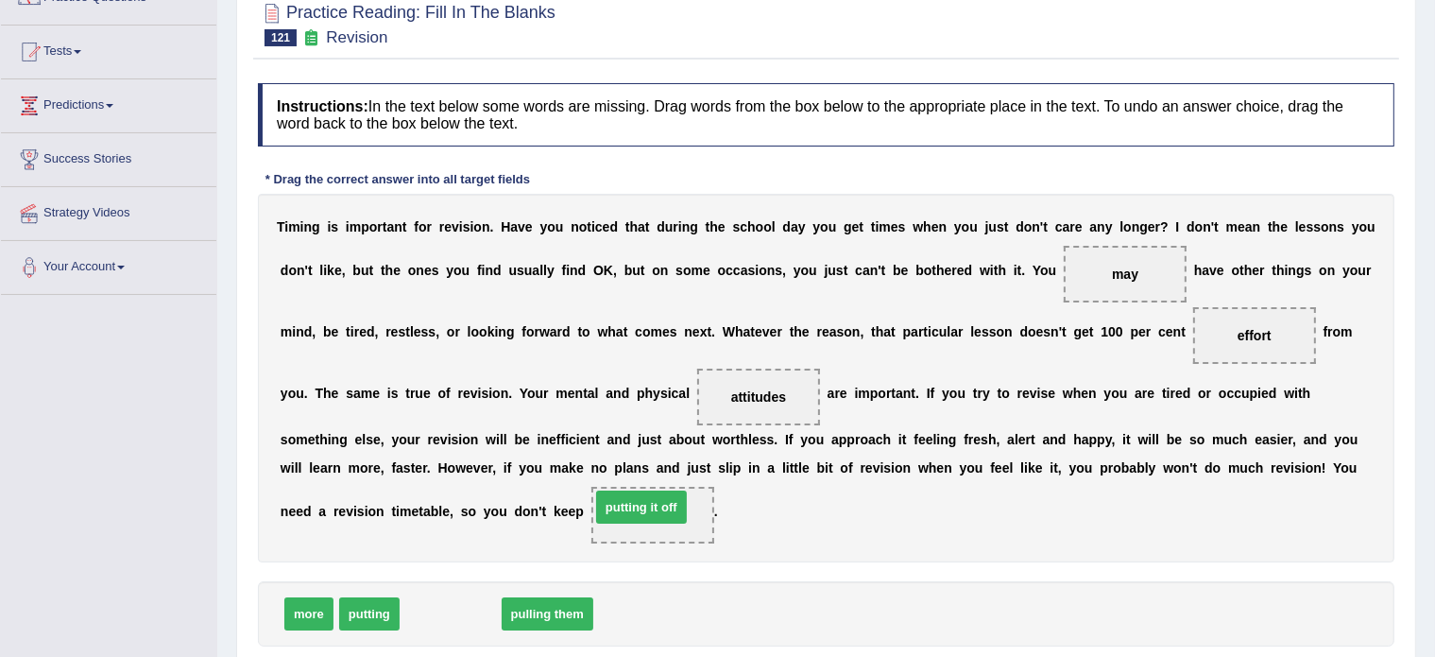
drag, startPoint x: 459, startPoint y: 611, endPoint x: 650, endPoint y: 505, distance: 218.7
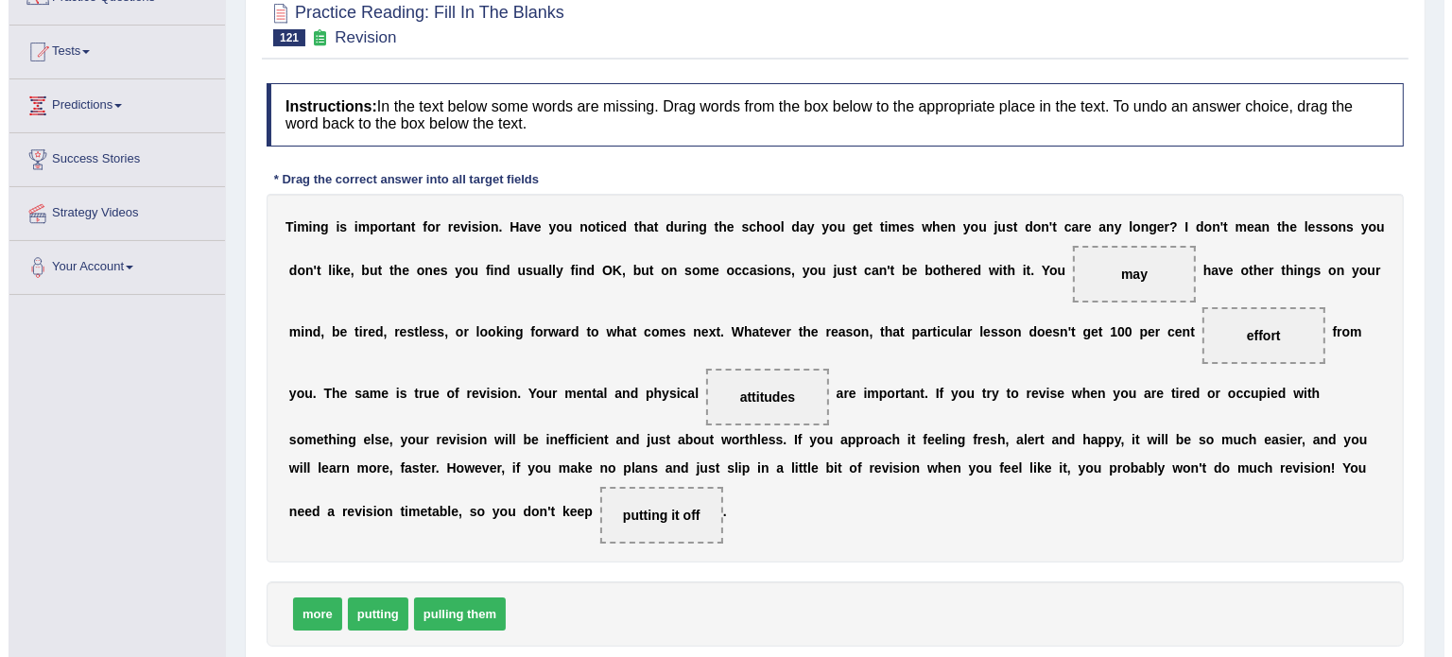
scroll to position [335, 0]
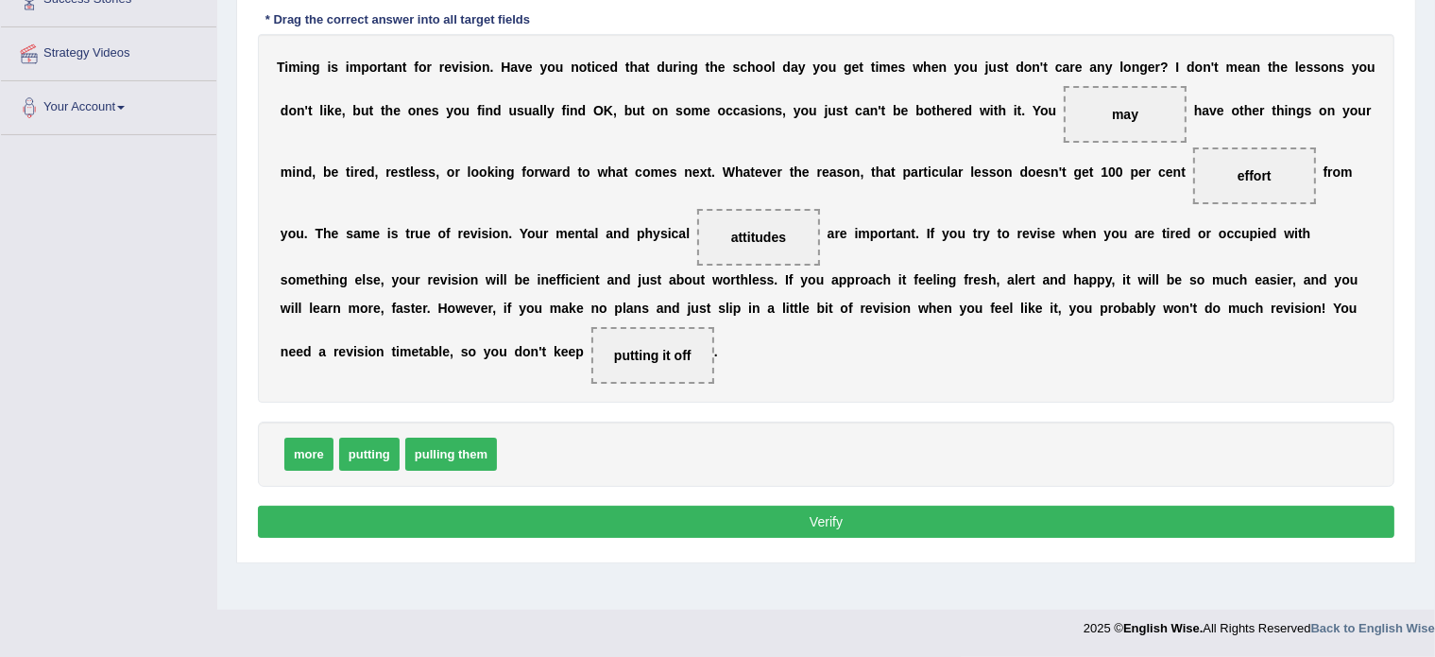
click at [816, 517] on button "Verify" at bounding box center [826, 522] width 1137 height 32
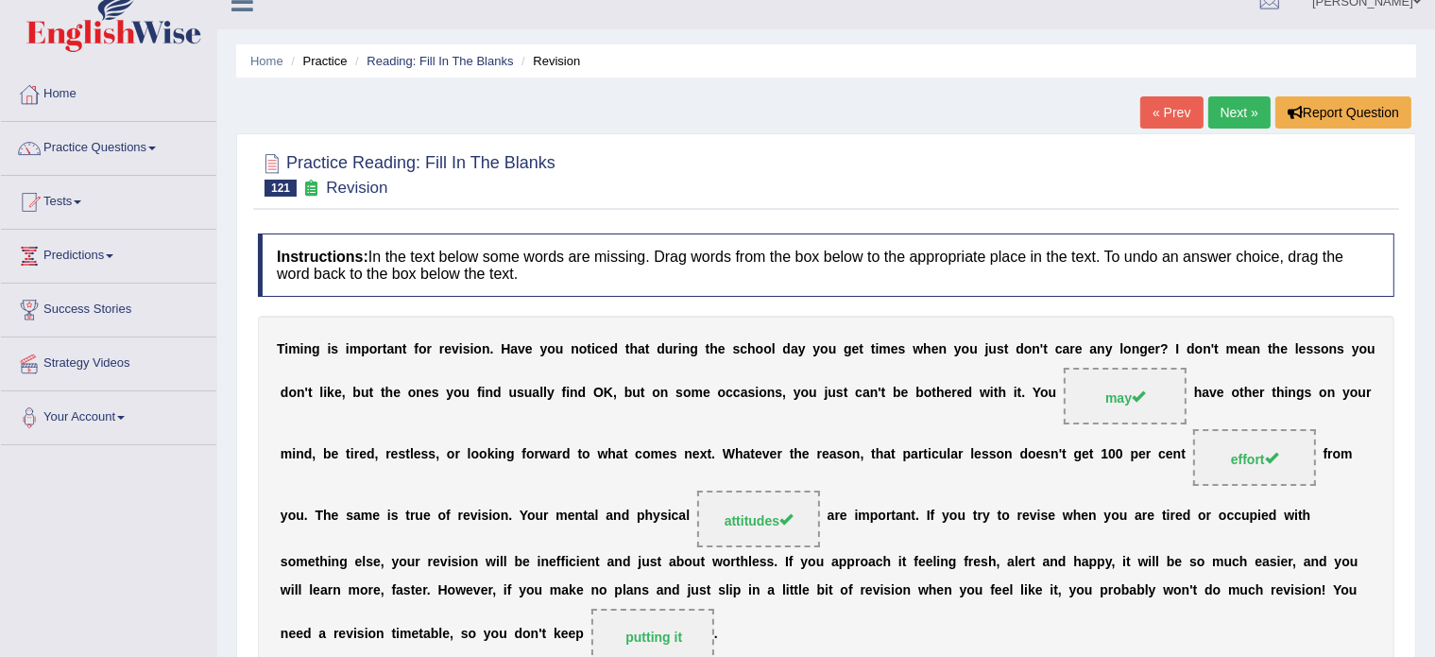
scroll to position [0, 0]
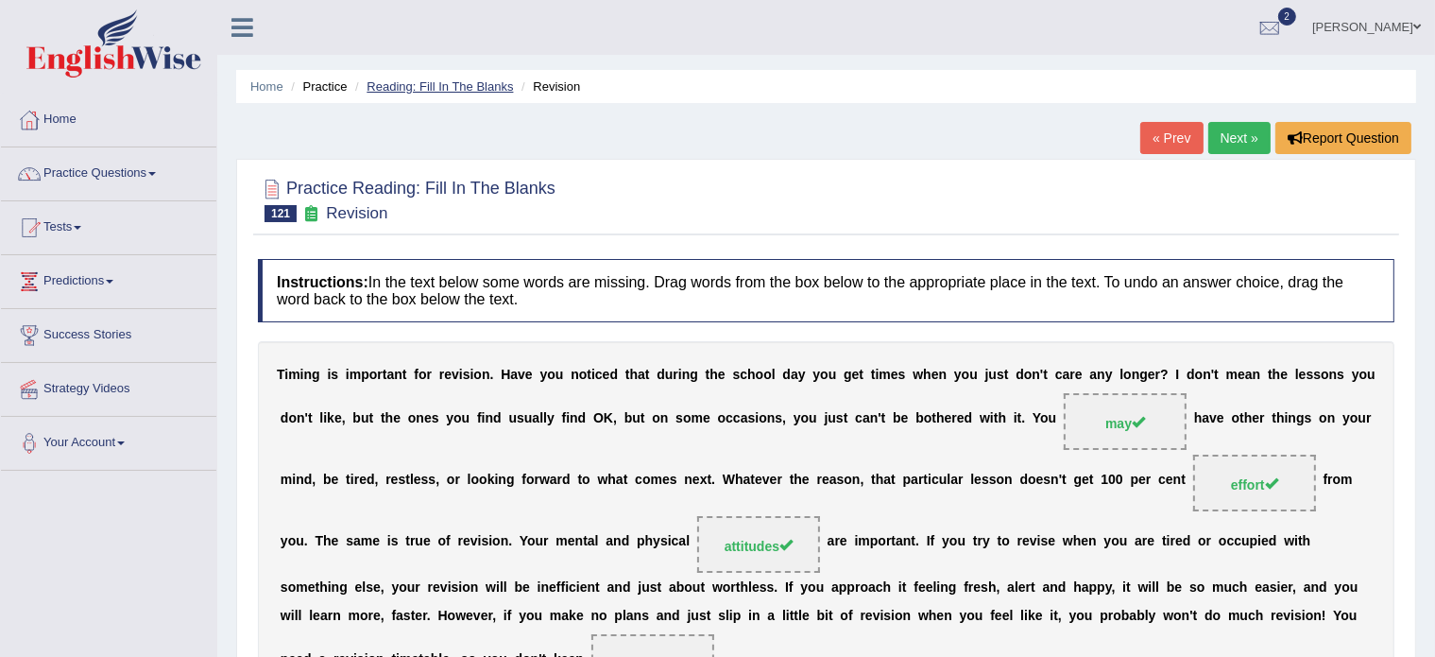
click at [426, 90] on link "Reading: Fill In The Blanks" at bounding box center [440, 86] width 146 height 14
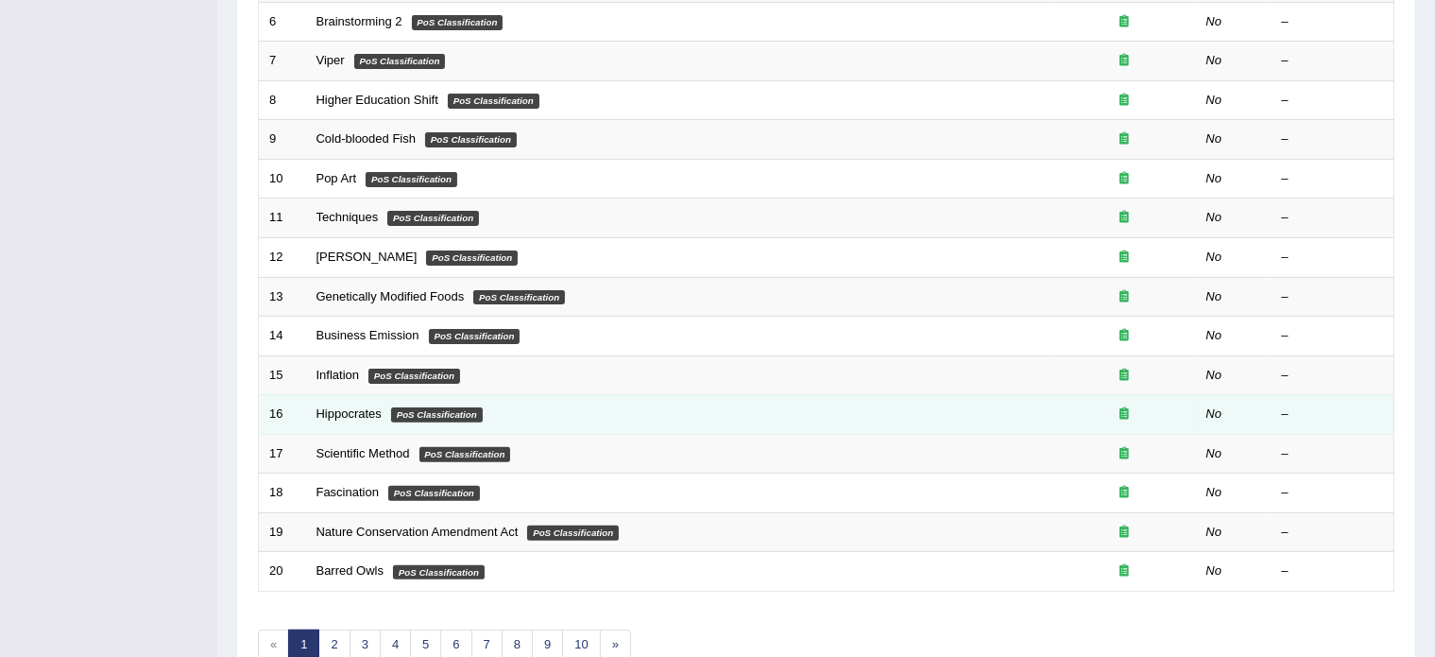
scroll to position [509, 0]
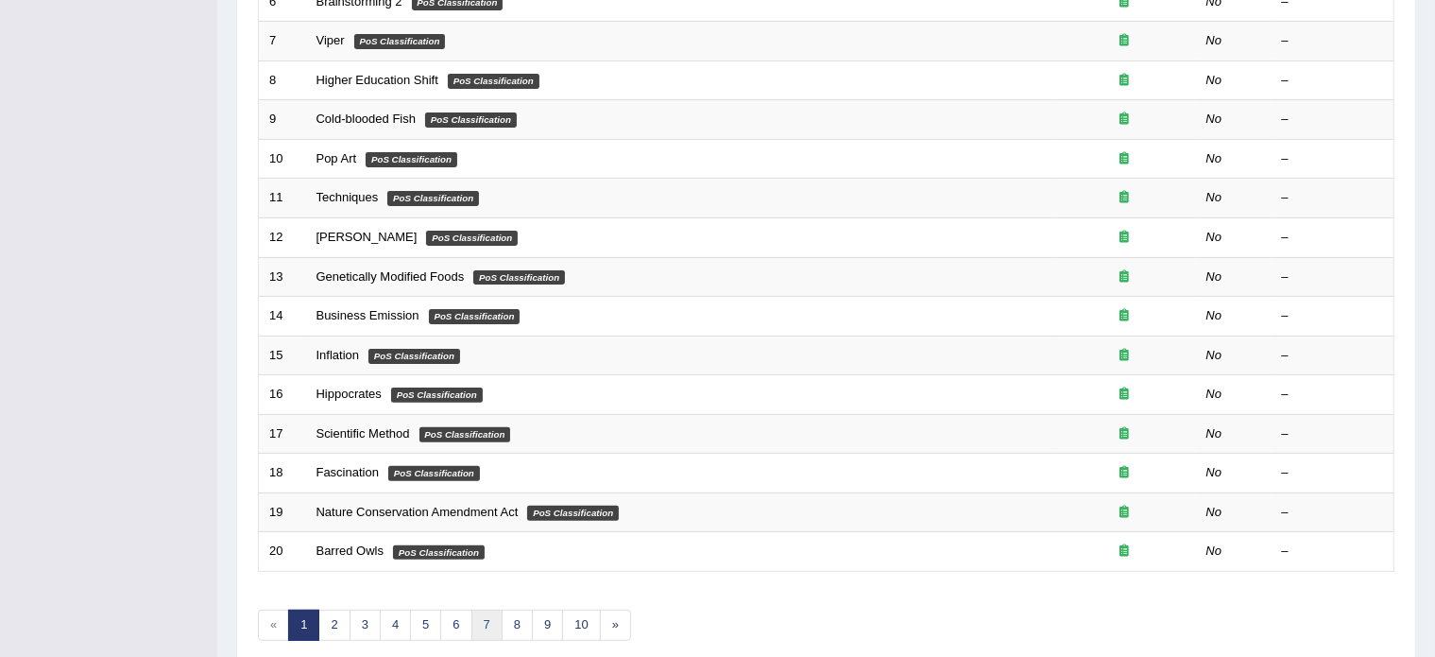
click at [486, 615] on link "7" at bounding box center [487, 625] width 31 height 31
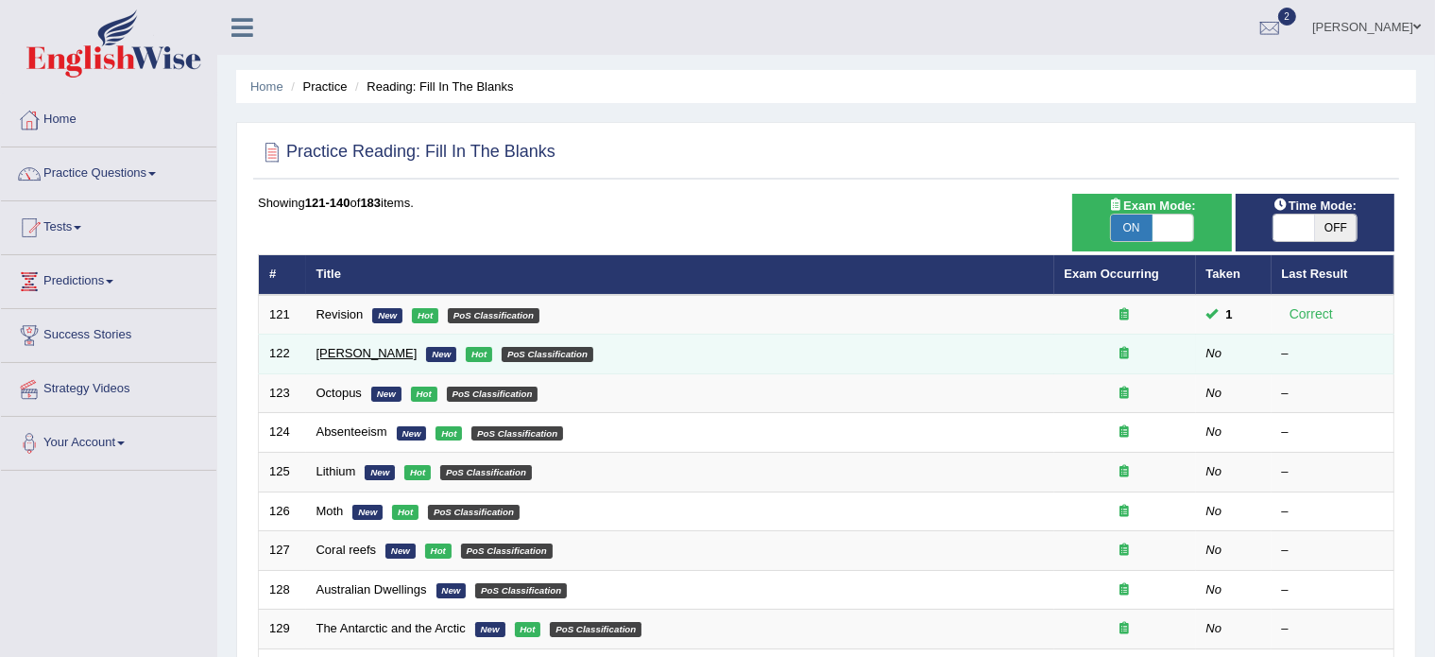
click at [332, 351] on link "[PERSON_NAME]" at bounding box center [367, 353] width 101 height 14
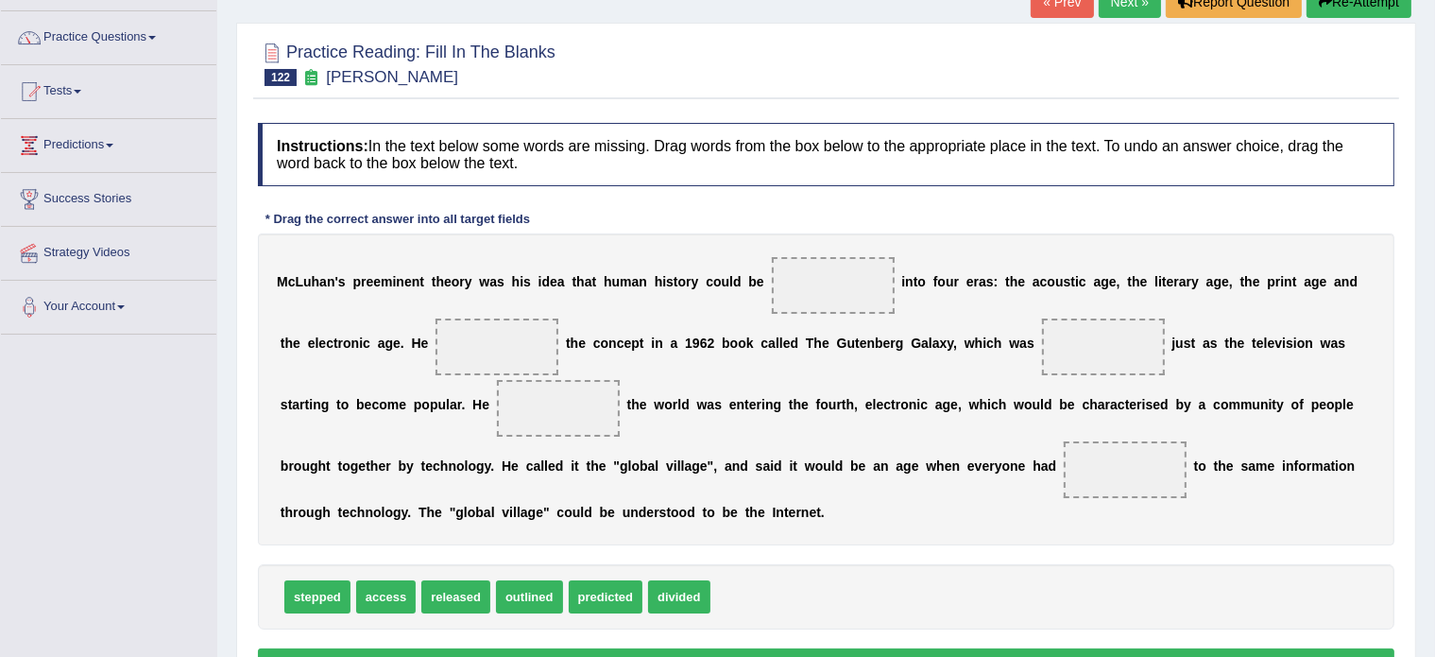
scroll to position [138, 0]
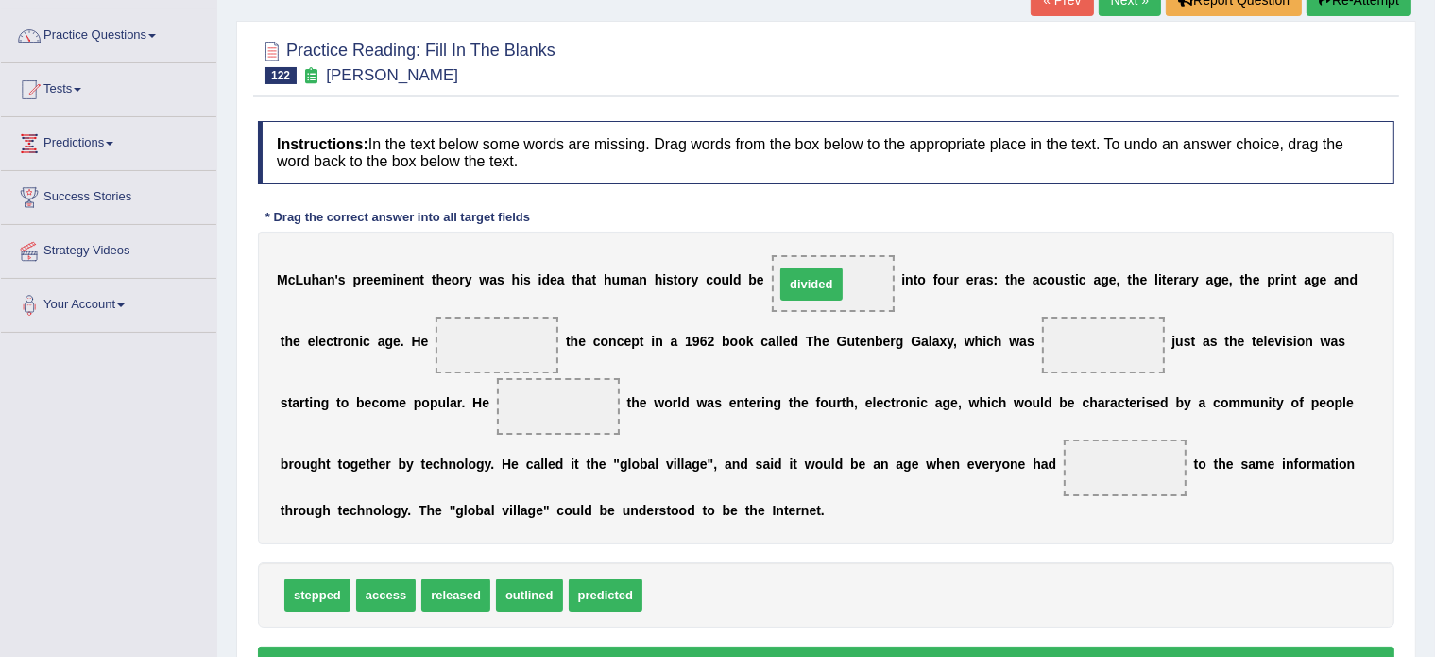
drag, startPoint x: 674, startPoint y: 589, endPoint x: 806, endPoint y: 278, distance: 337.9
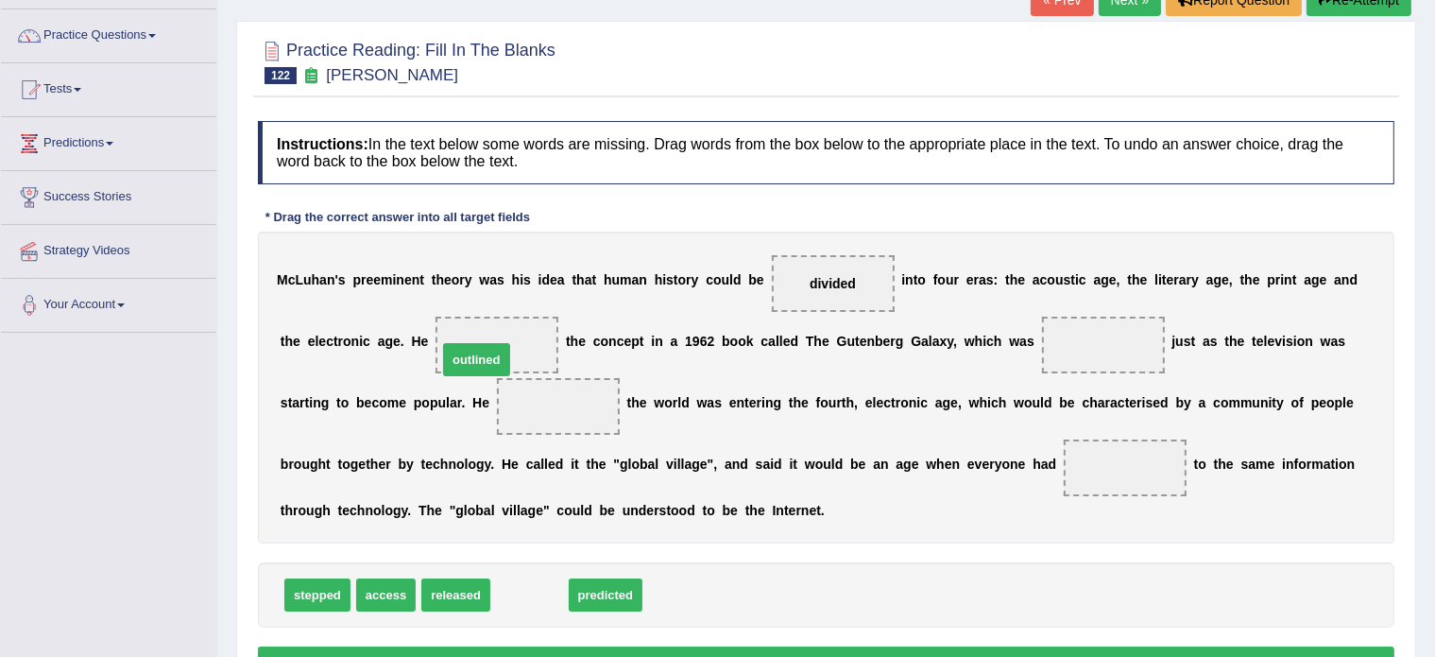
drag, startPoint x: 520, startPoint y: 586, endPoint x: 467, endPoint y: 351, distance: 241.2
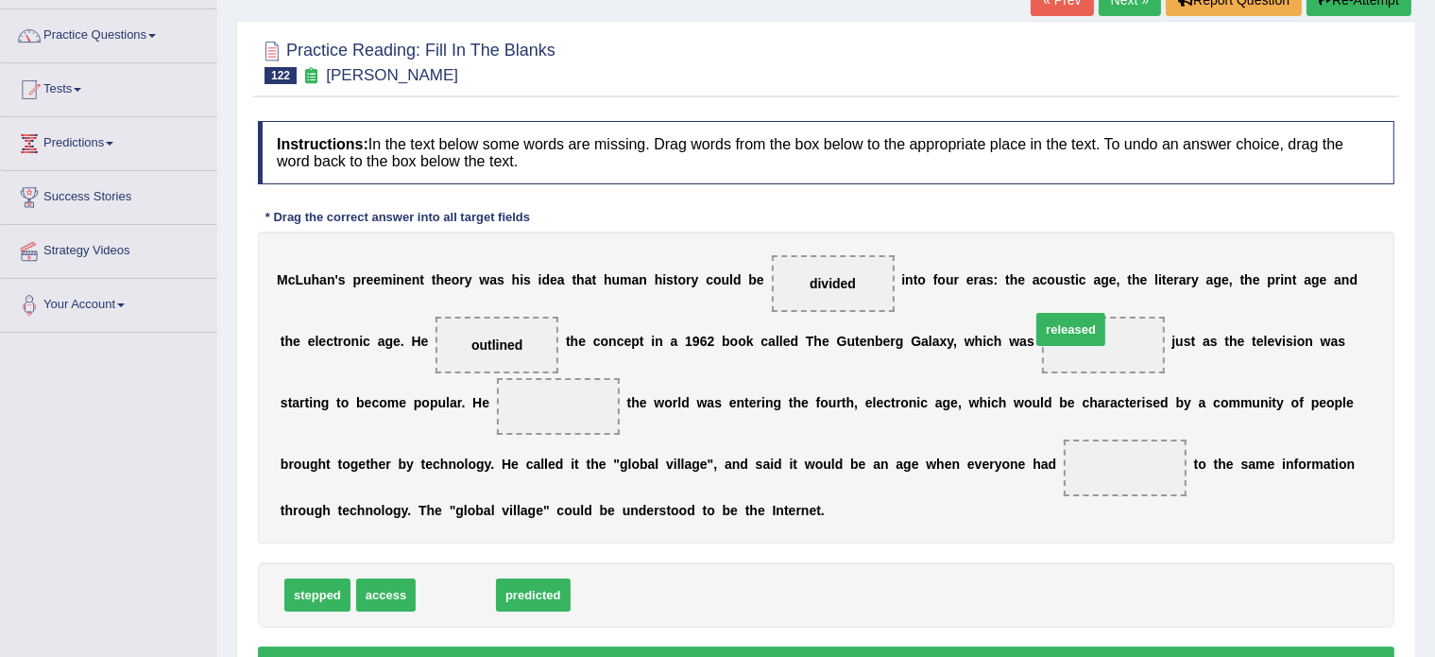
drag, startPoint x: 462, startPoint y: 593, endPoint x: 1077, endPoint y: 327, distance: 670.1
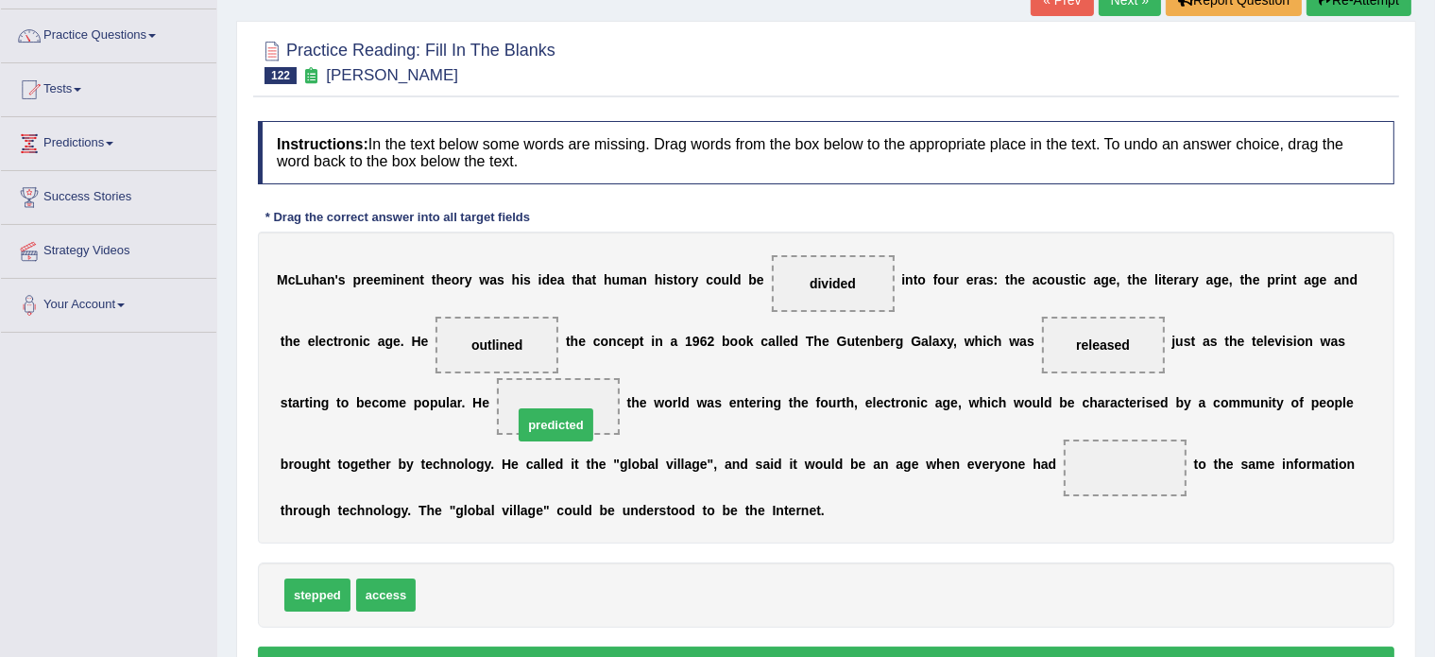
drag, startPoint x: 447, startPoint y: 595, endPoint x: 544, endPoint y: 424, distance: 196.8
drag, startPoint x: 389, startPoint y: 585, endPoint x: 1115, endPoint y: 449, distance: 738.4
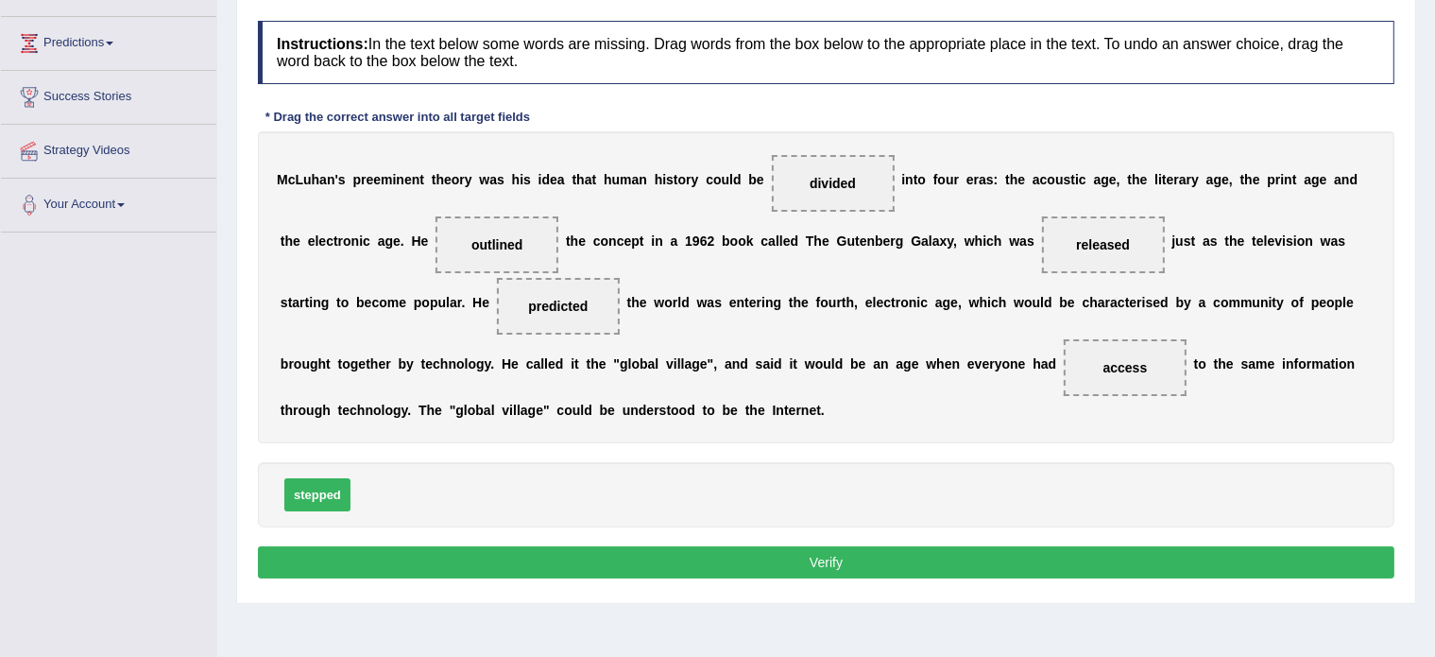
scroll to position [240, 0]
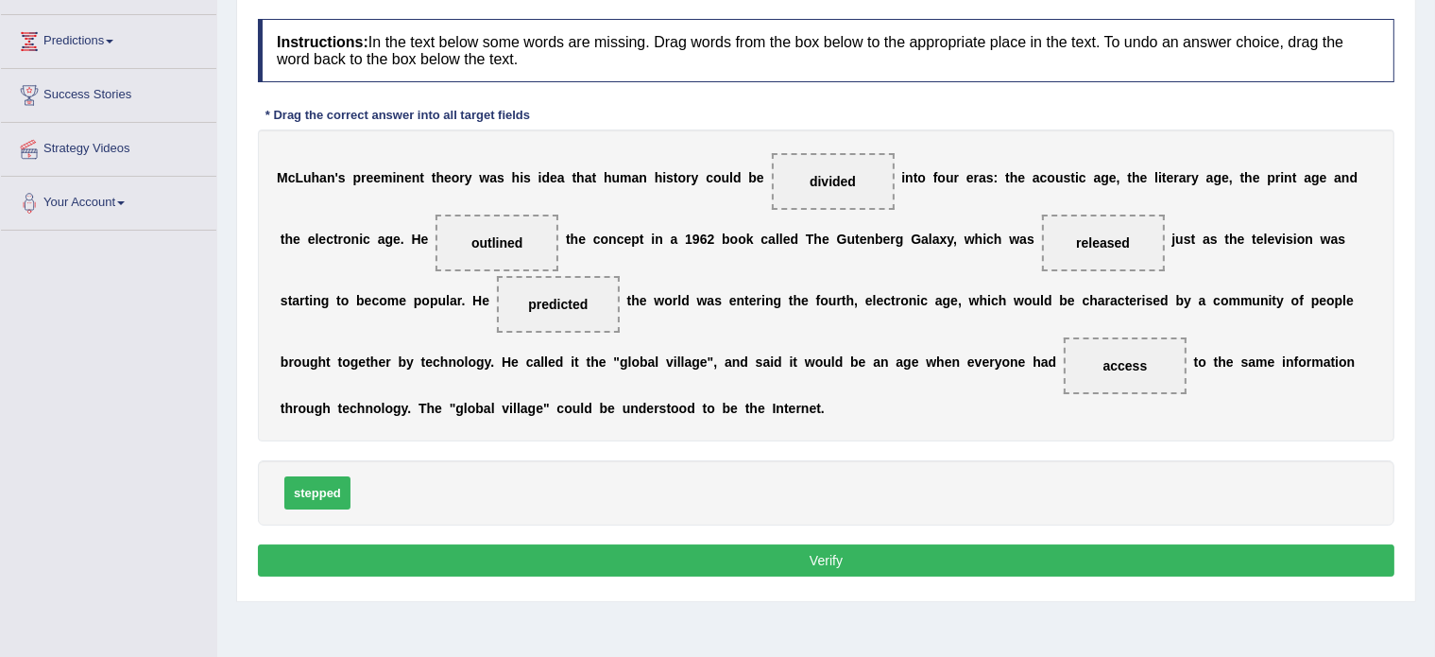
click at [793, 559] on button "Verify" at bounding box center [826, 560] width 1137 height 32
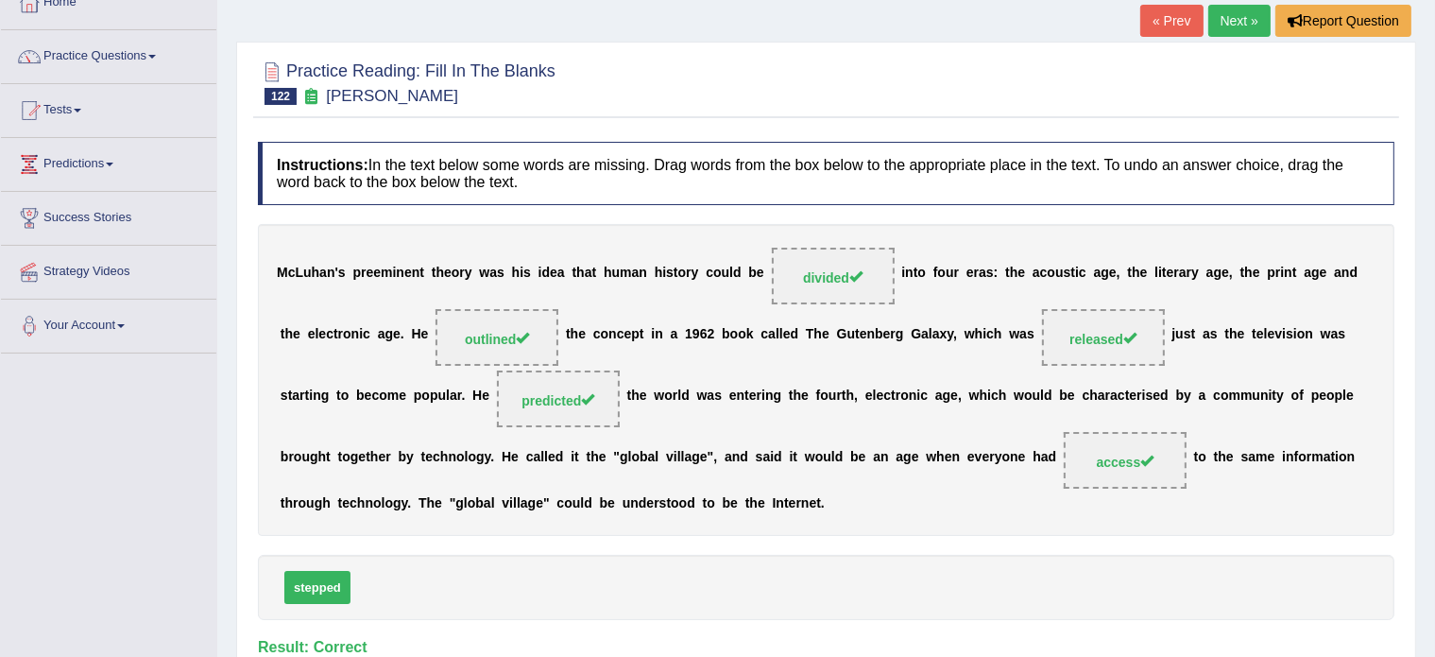
scroll to position [0, 0]
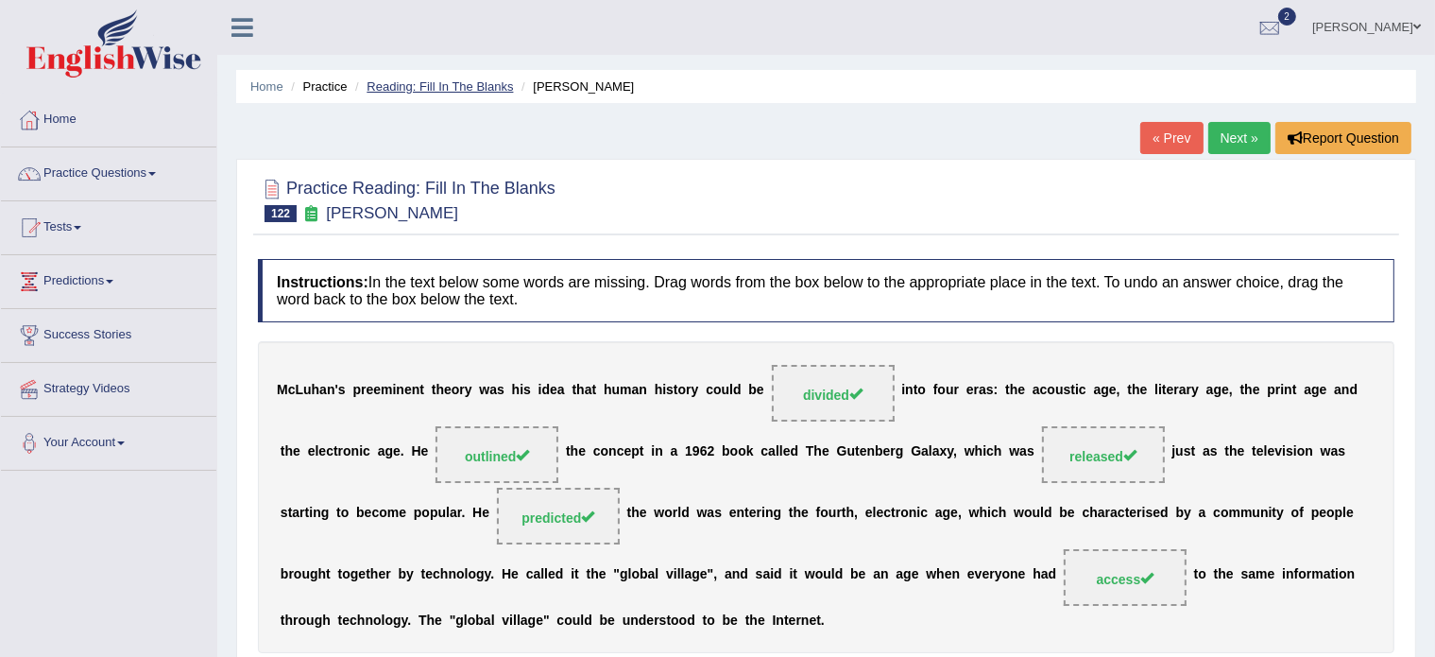
click at [448, 84] on link "Reading: Fill In The Blanks" at bounding box center [440, 86] width 146 height 14
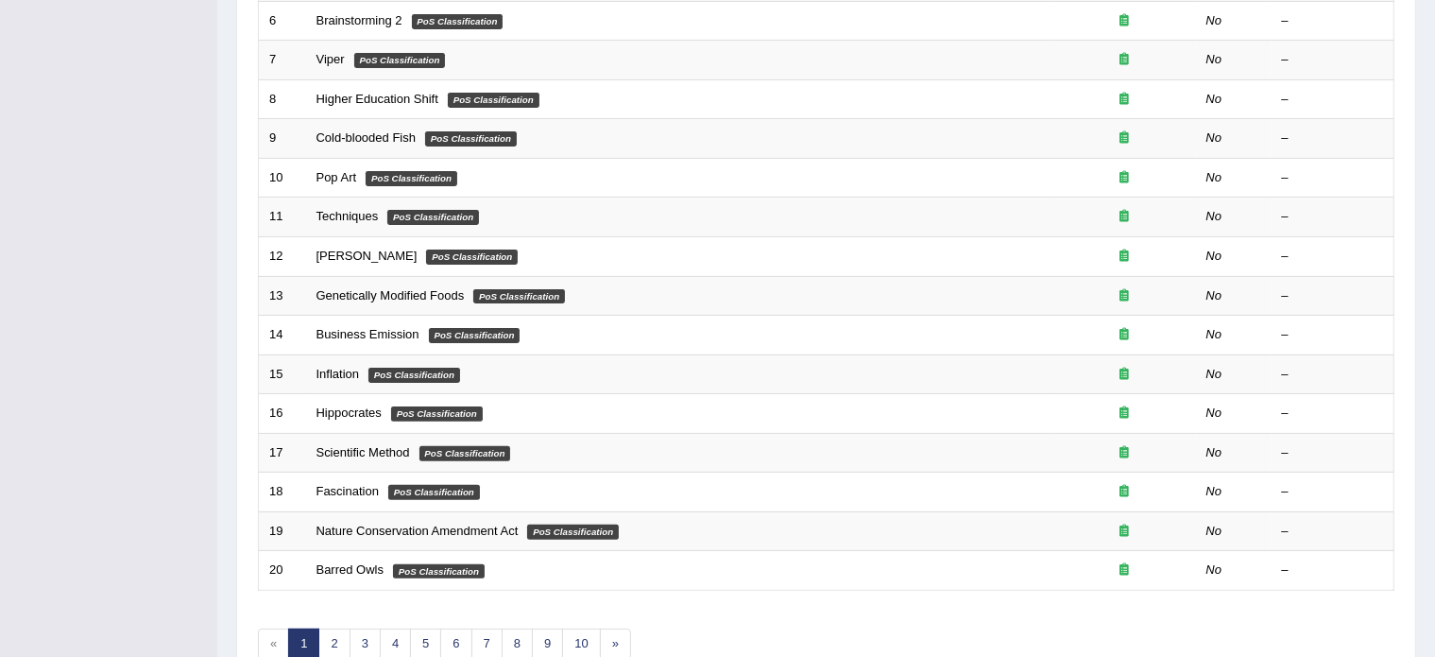
scroll to position [589, 0]
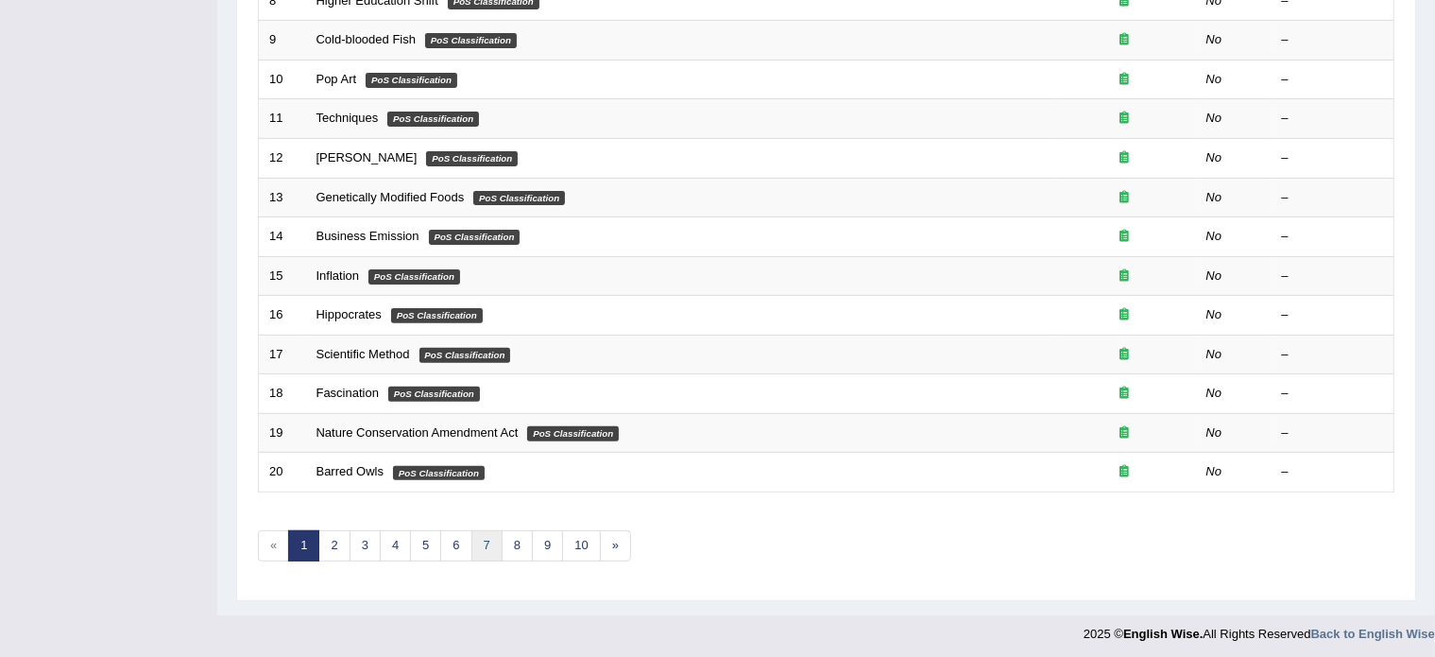
click at [481, 537] on link "7" at bounding box center [487, 545] width 31 height 31
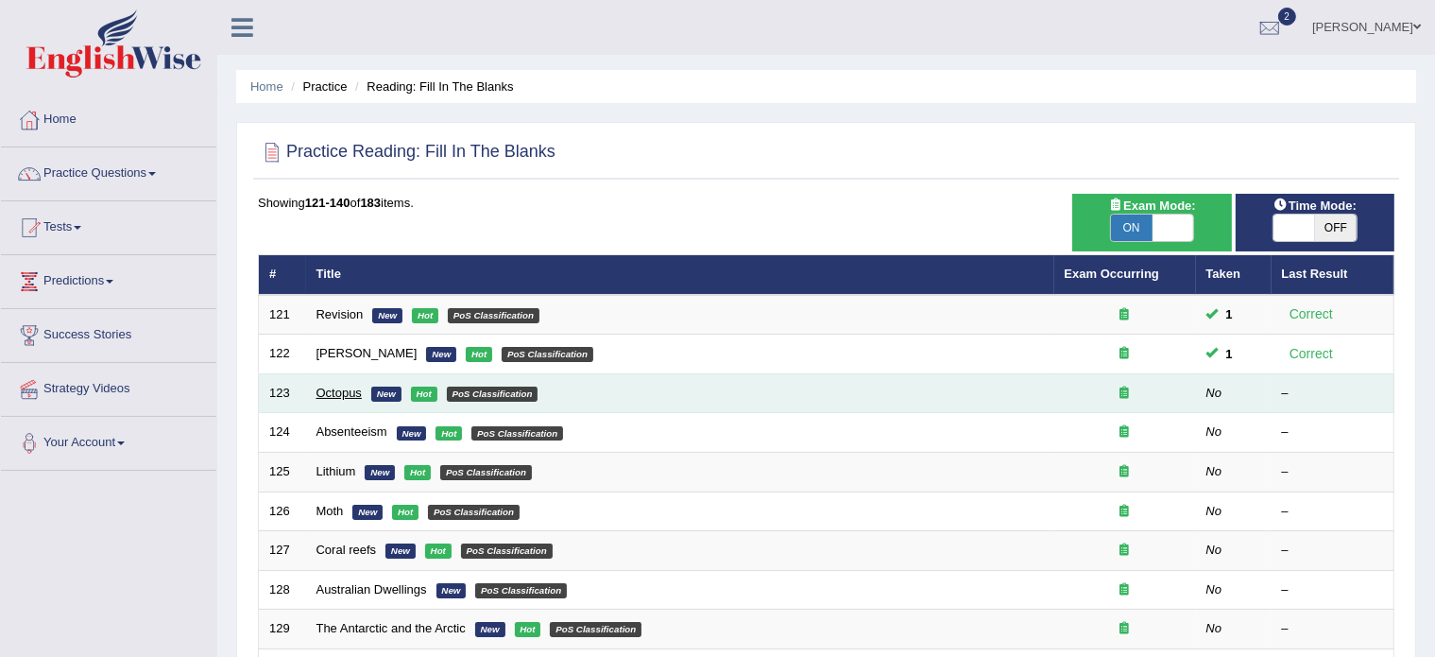
click at [336, 391] on link "Octopus" at bounding box center [339, 393] width 45 height 14
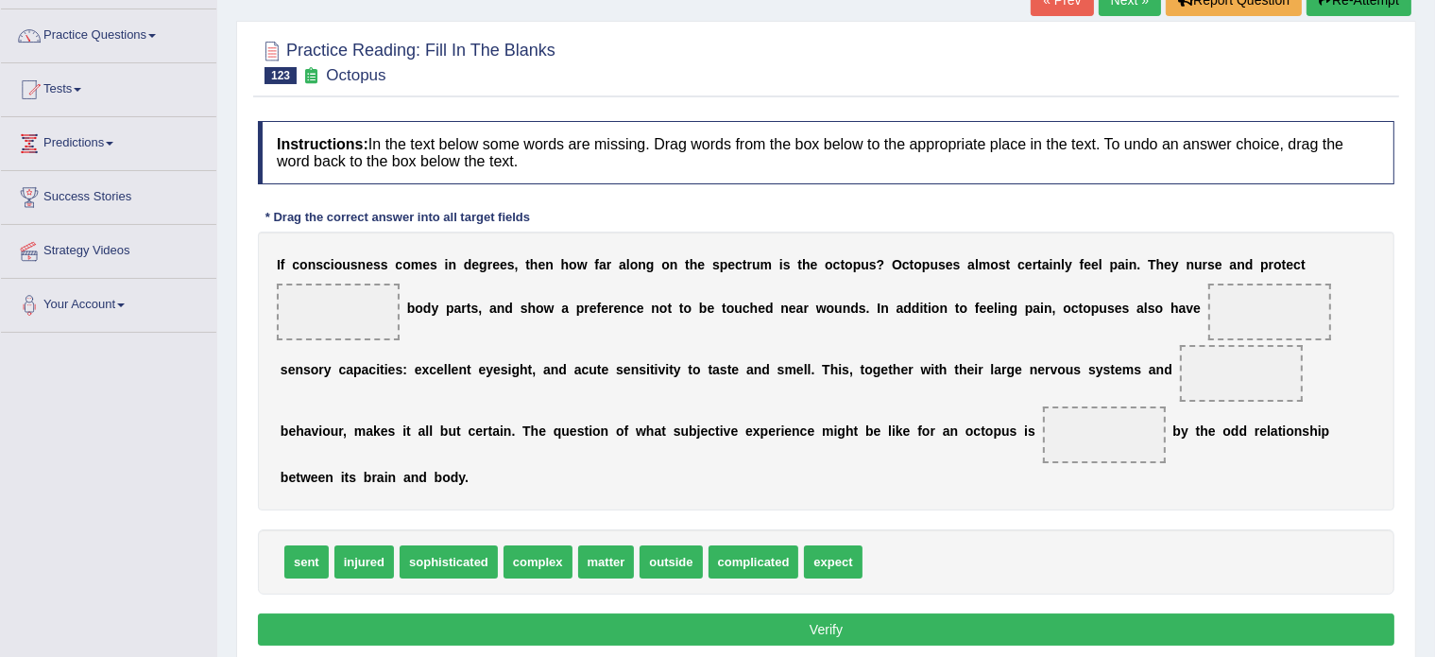
scroll to position [136, 0]
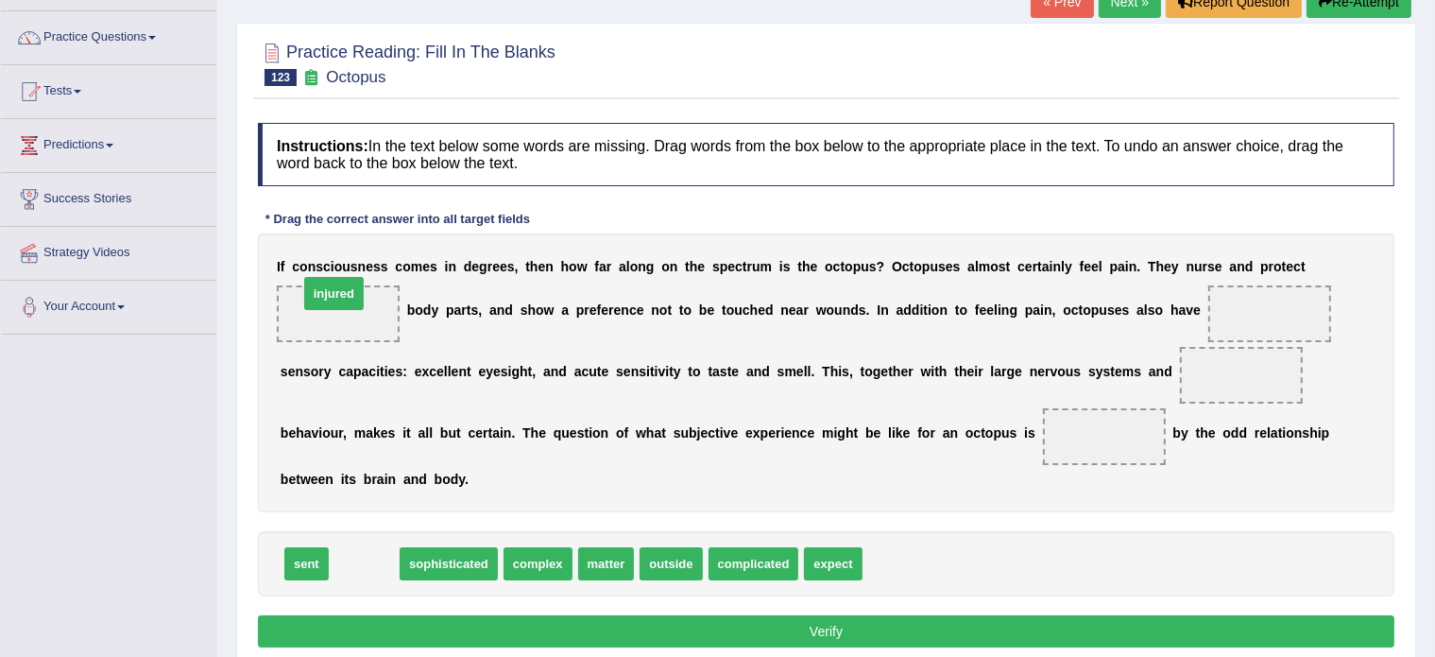
drag, startPoint x: 363, startPoint y: 558, endPoint x: 333, endPoint y: 287, distance: 272.0
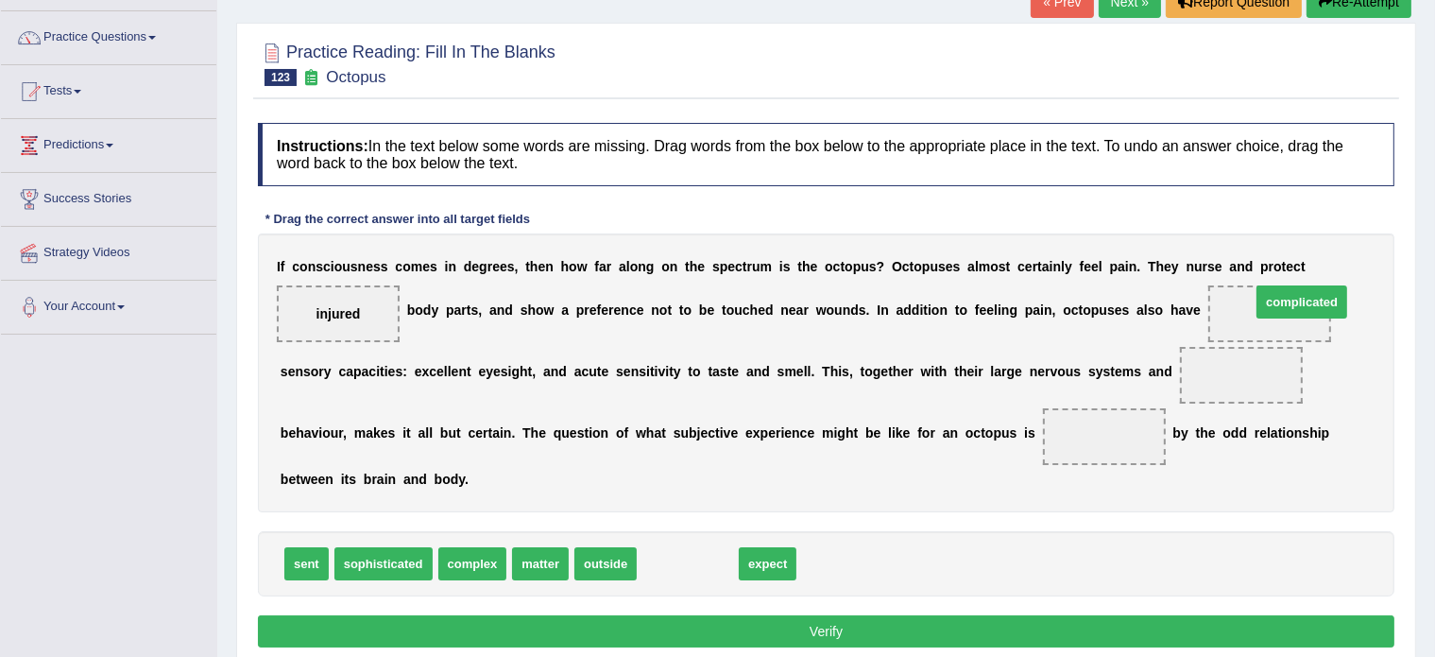
drag, startPoint x: 699, startPoint y: 559, endPoint x: 1339, endPoint y: 297, distance: 691.3
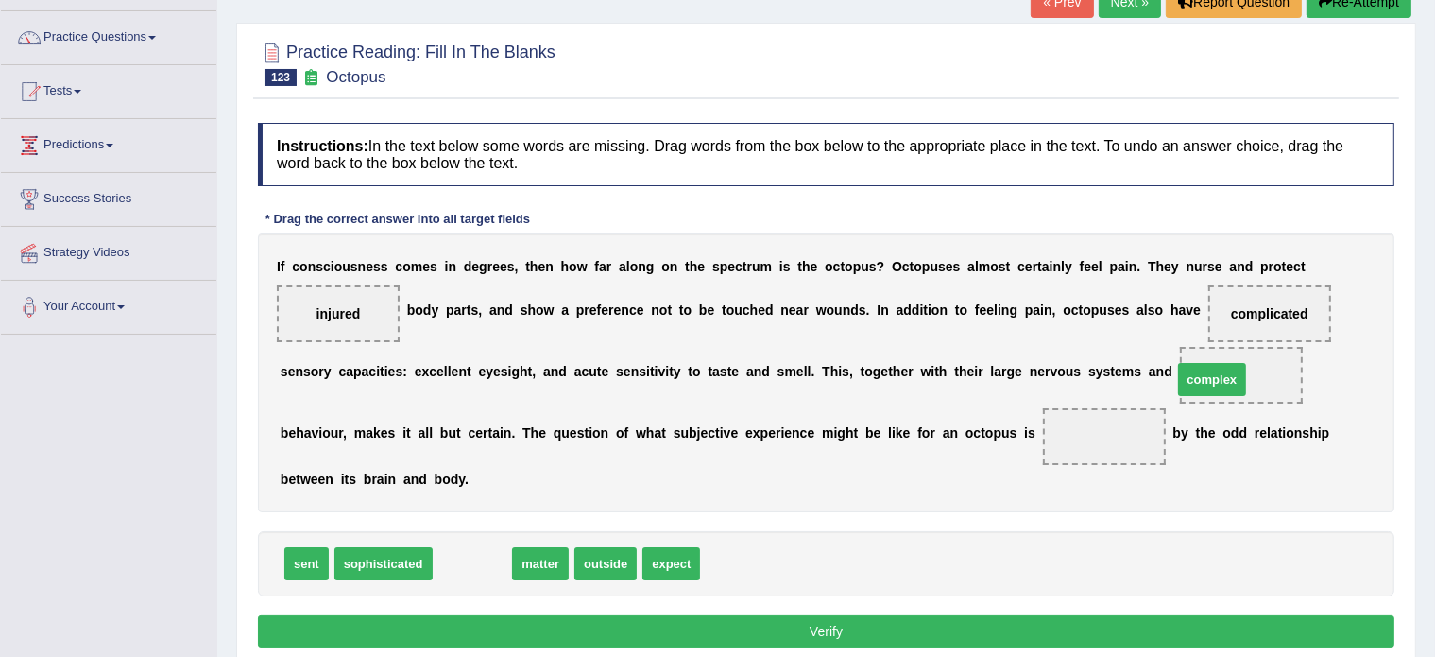
drag, startPoint x: 473, startPoint y: 561, endPoint x: 1213, endPoint y: 377, distance: 762.6
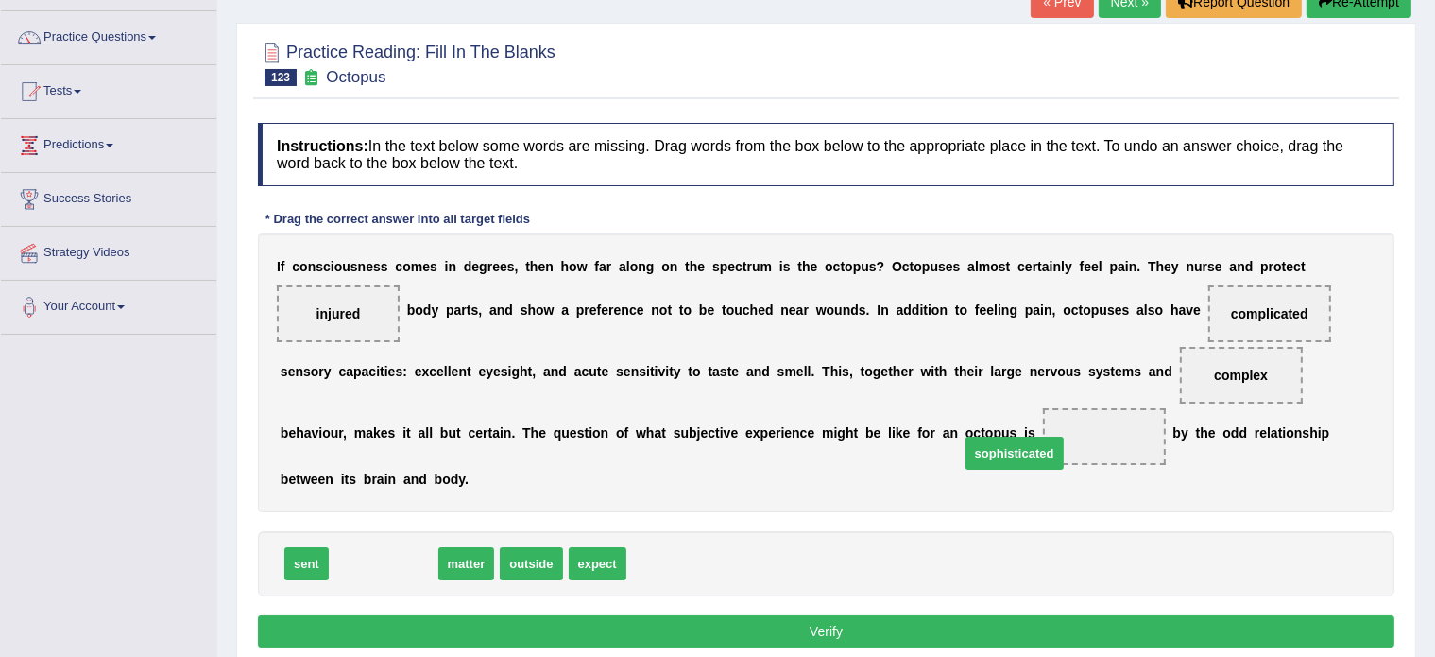
drag, startPoint x: 387, startPoint y: 559, endPoint x: 1021, endPoint y: 445, distance: 643.2
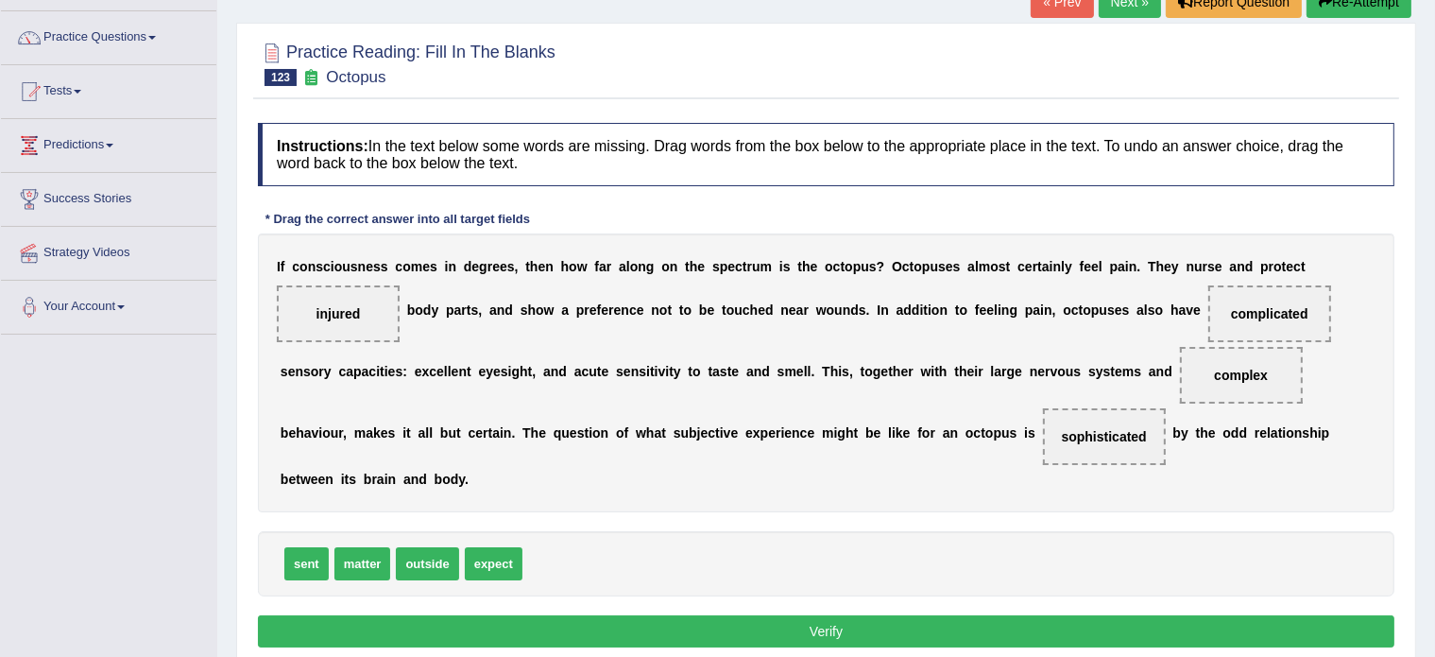
click at [753, 623] on button "Verify" at bounding box center [826, 631] width 1137 height 32
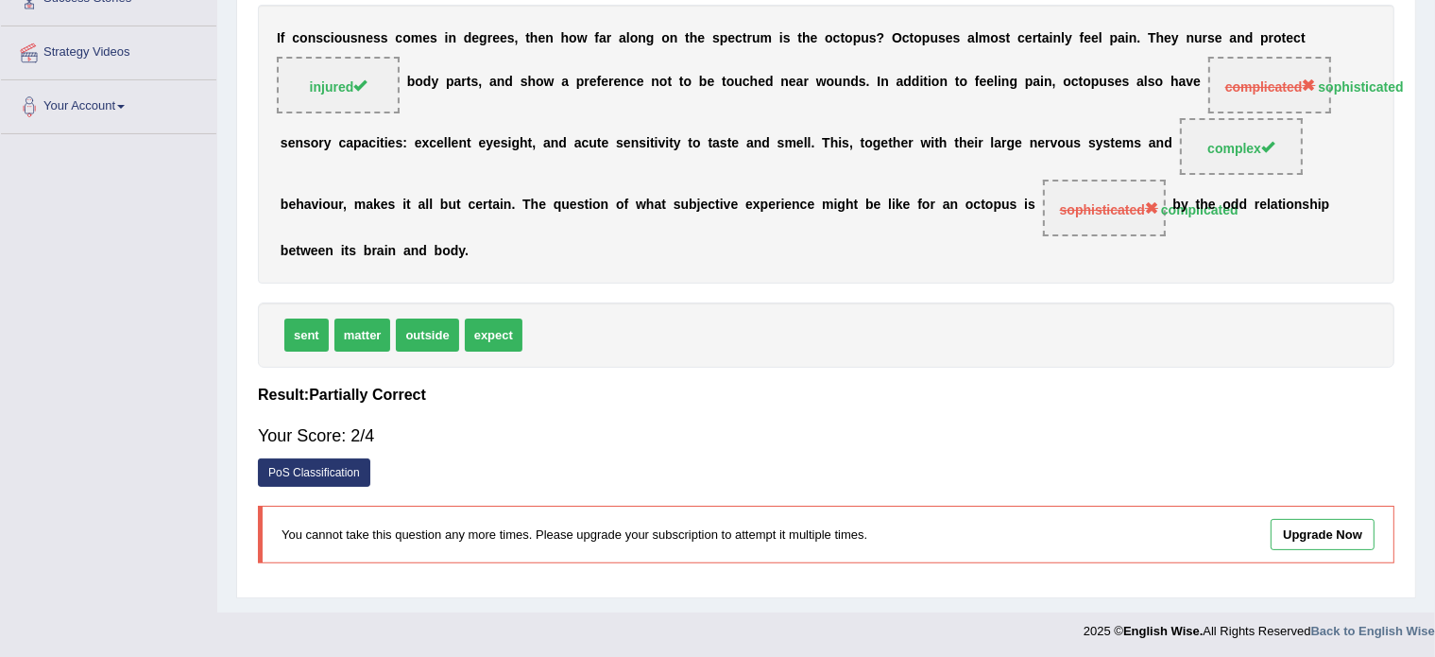
scroll to position [0, 0]
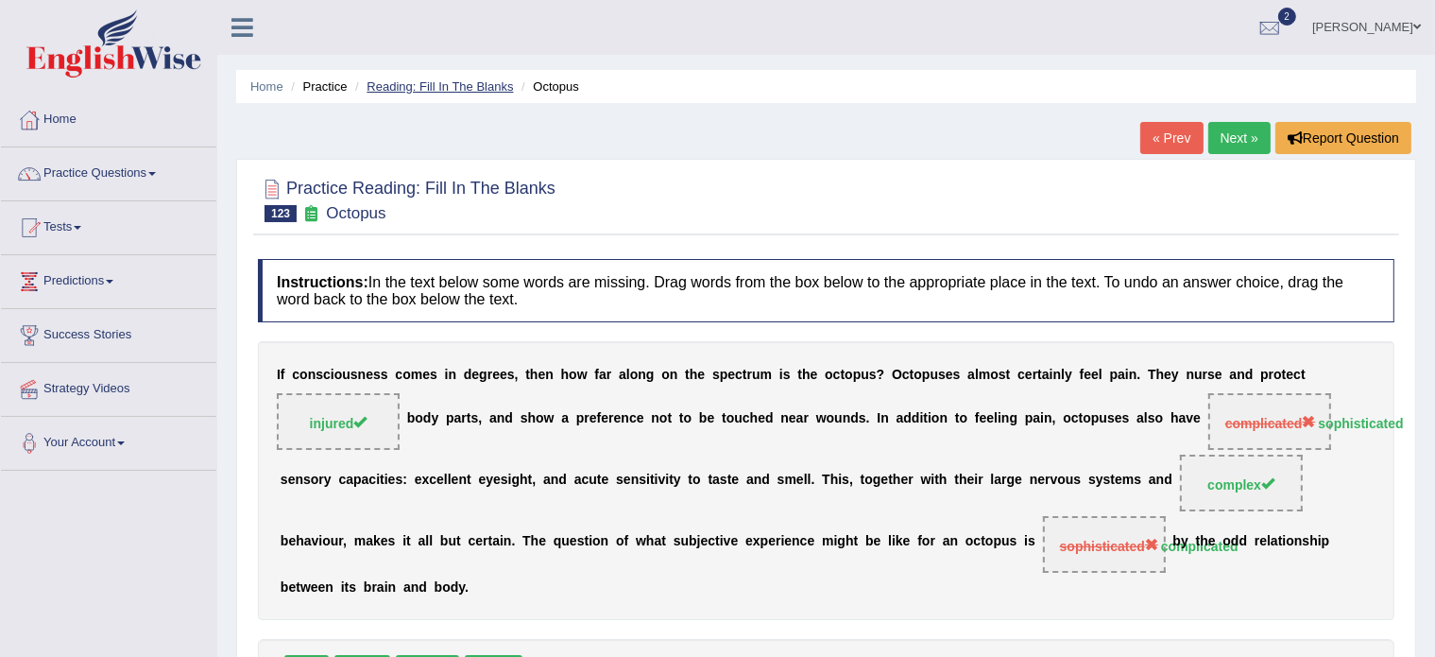
click at [427, 81] on link "Reading: Fill In The Blanks" at bounding box center [440, 86] width 146 height 14
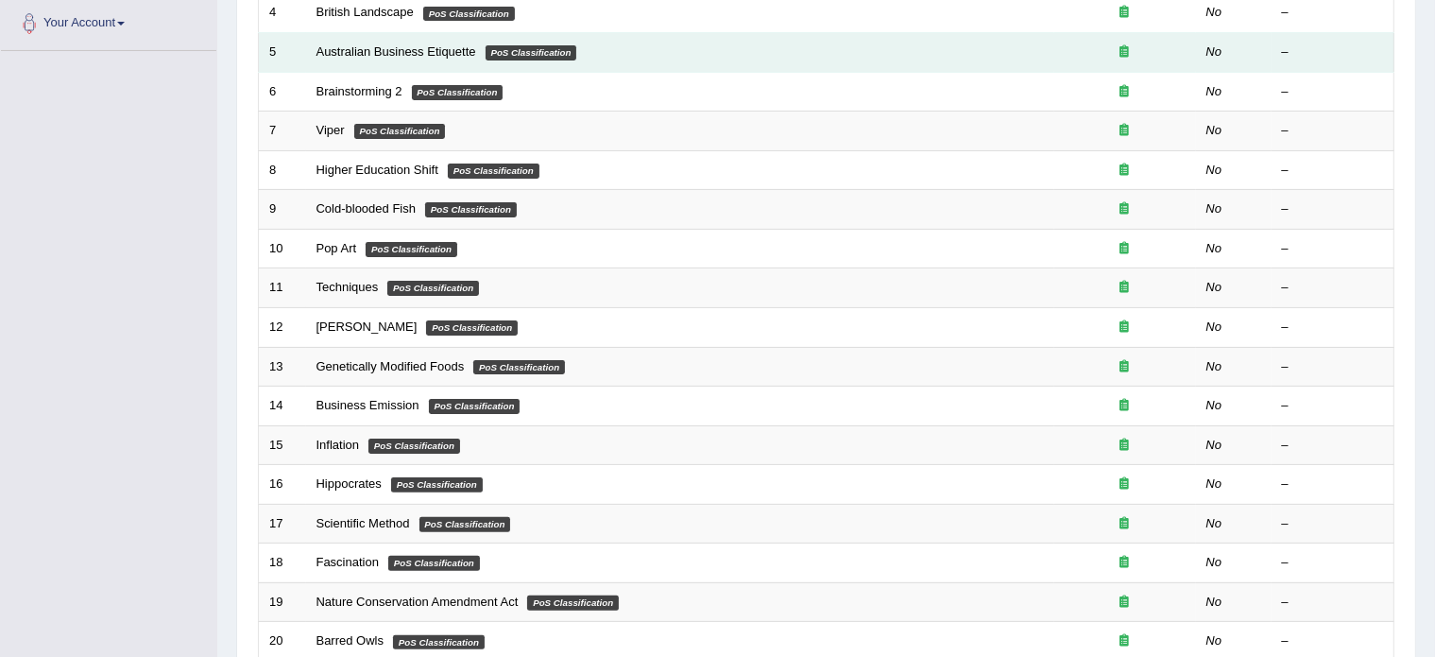
scroll to position [589, 0]
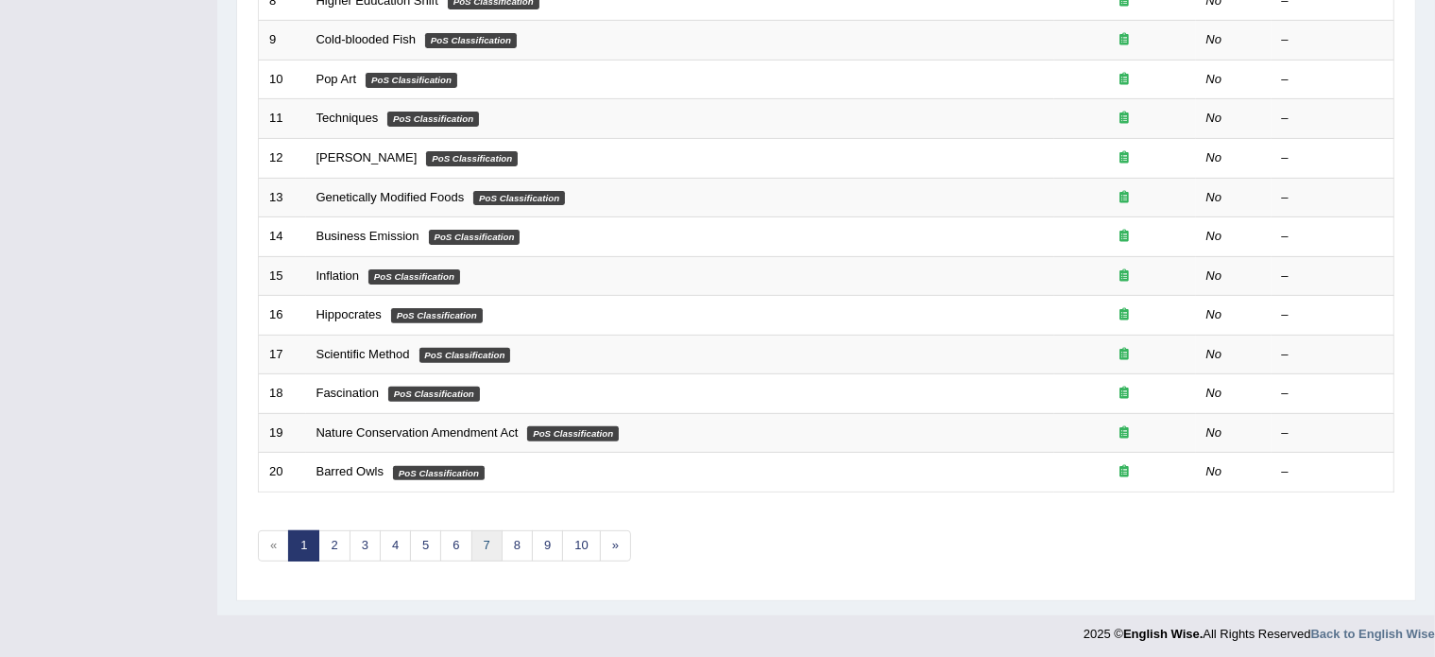
click at [486, 539] on link "7" at bounding box center [487, 545] width 31 height 31
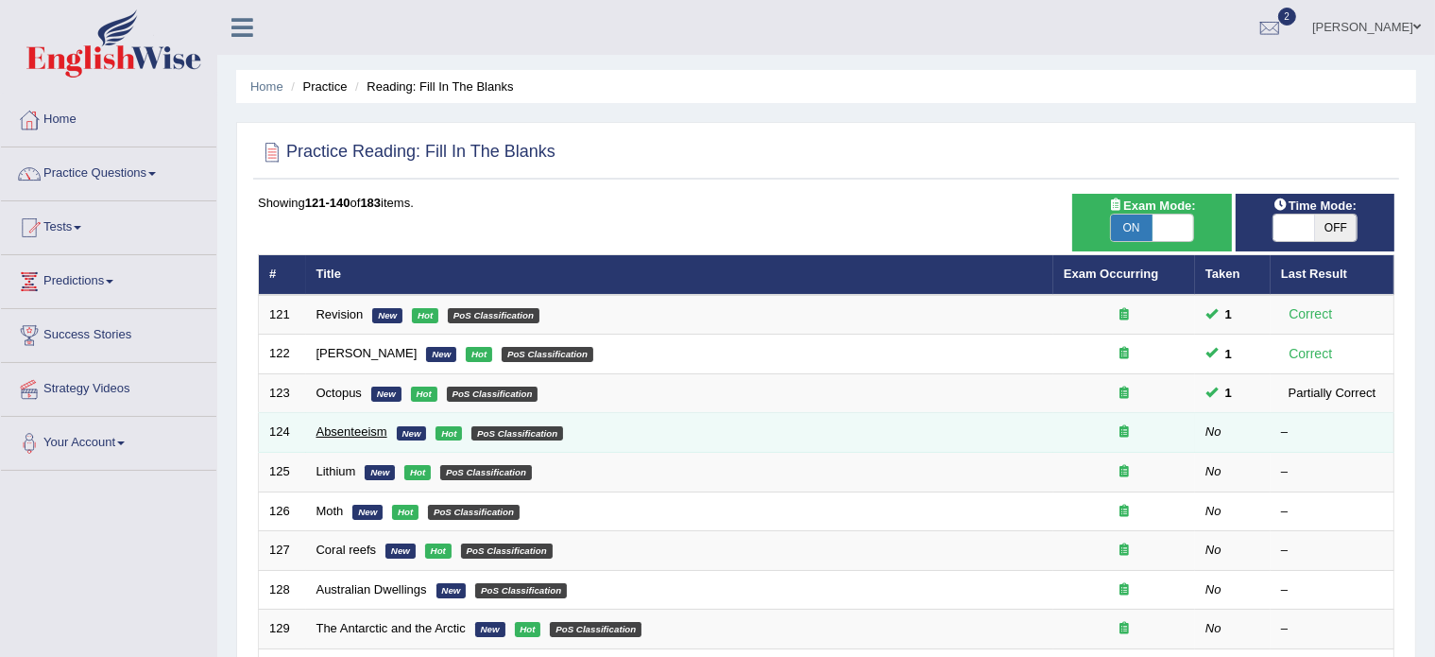
click at [339, 430] on link "Absenteeism" at bounding box center [352, 431] width 71 height 14
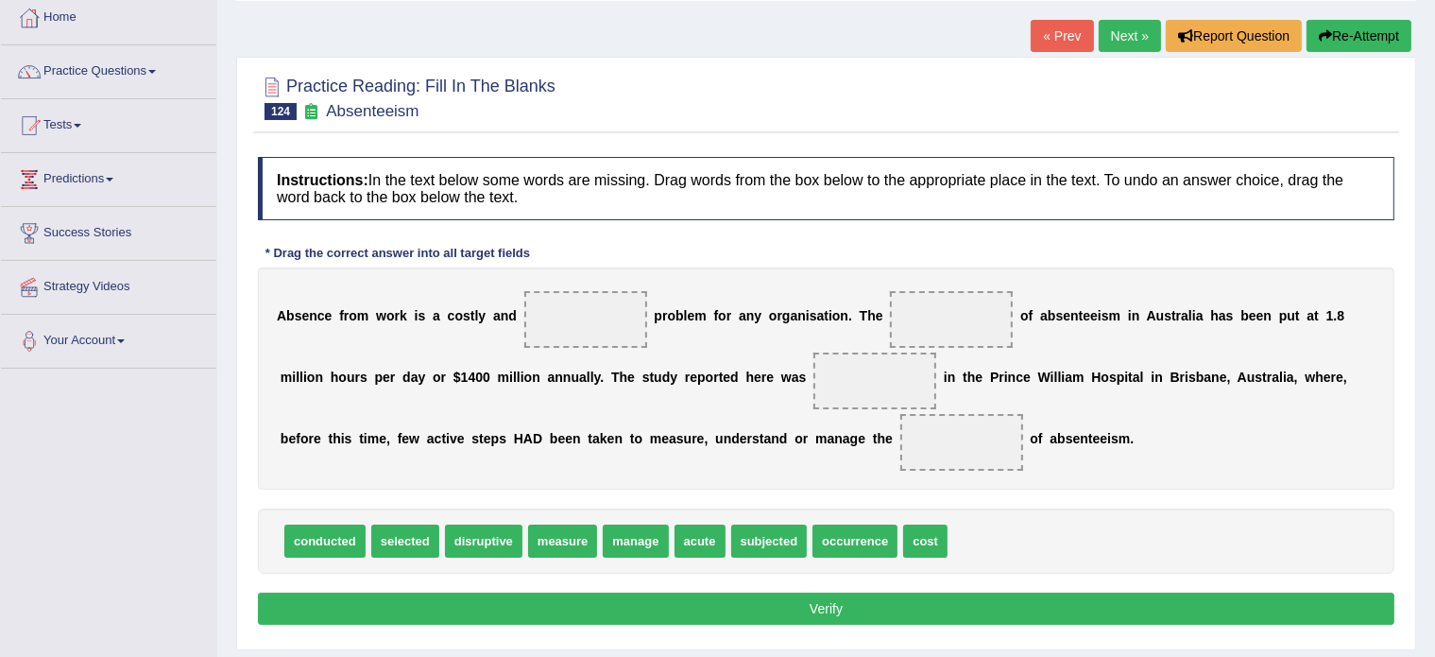
scroll to position [105, 0]
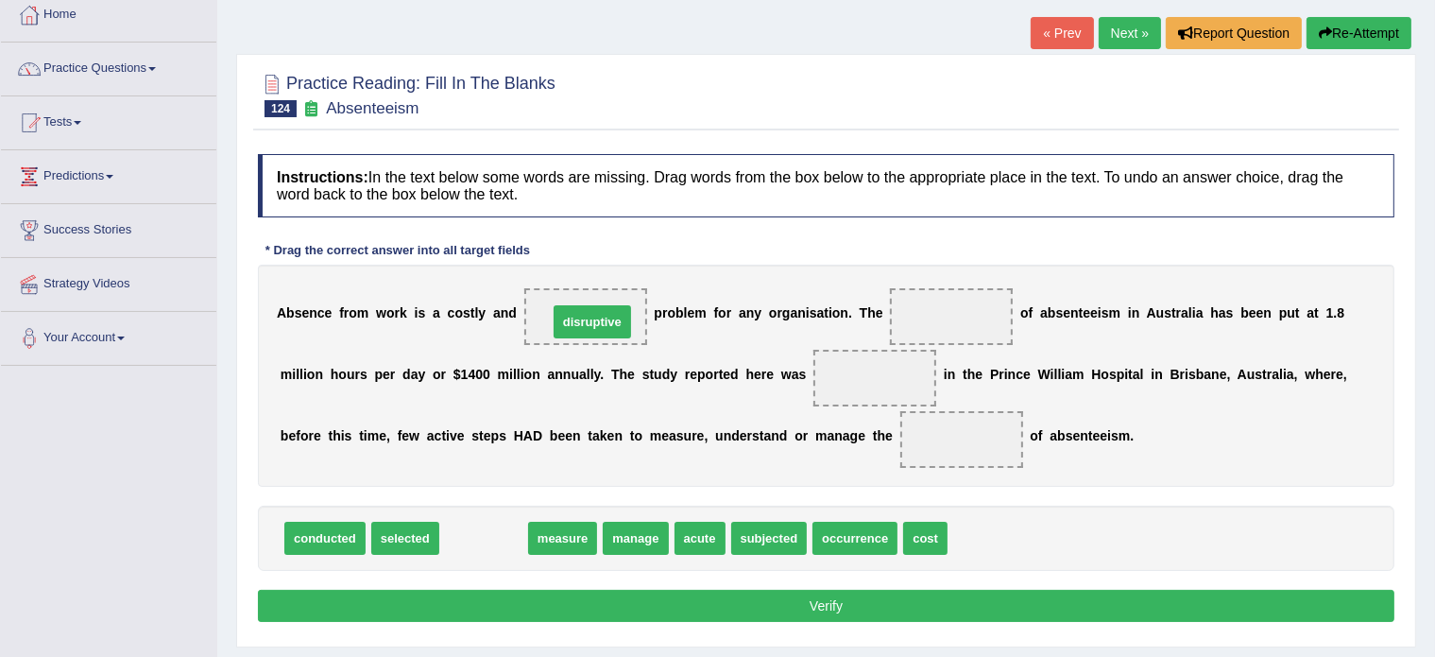
drag, startPoint x: 495, startPoint y: 540, endPoint x: 604, endPoint y: 321, distance: 243.9
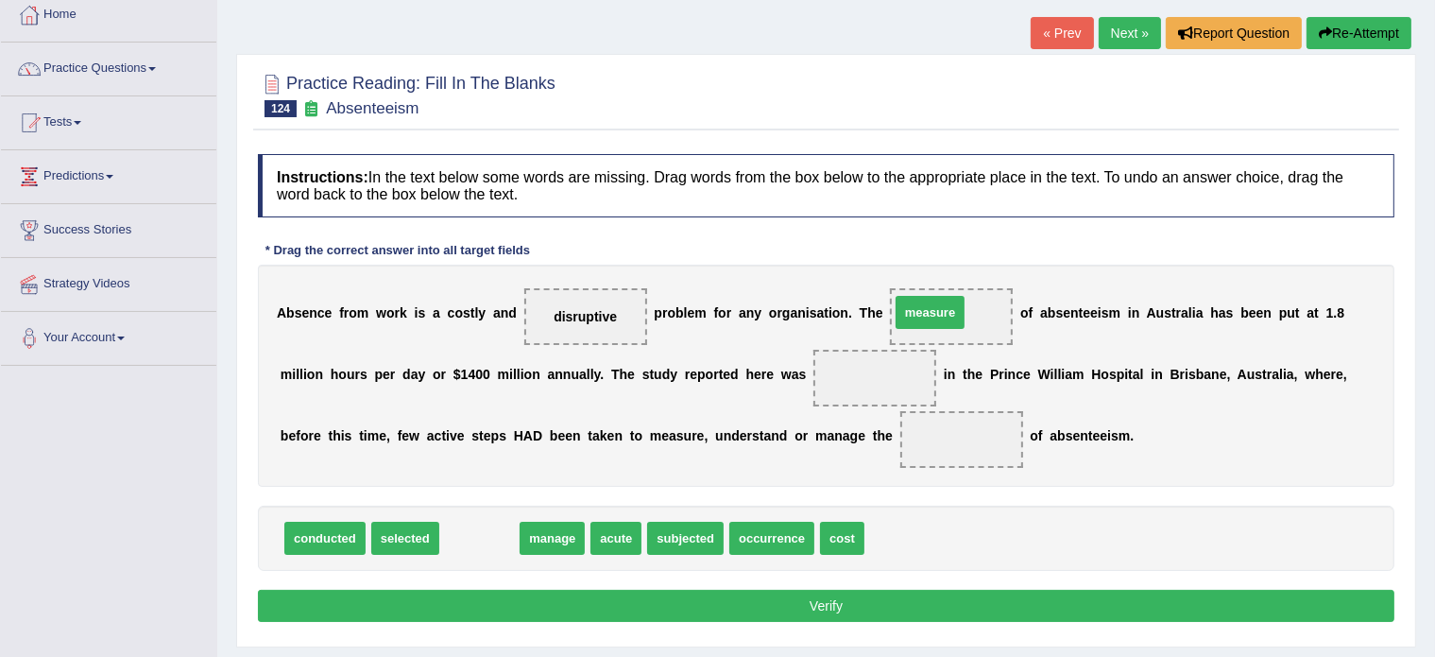
drag, startPoint x: 469, startPoint y: 536, endPoint x: 920, endPoint y: 310, distance: 504.2
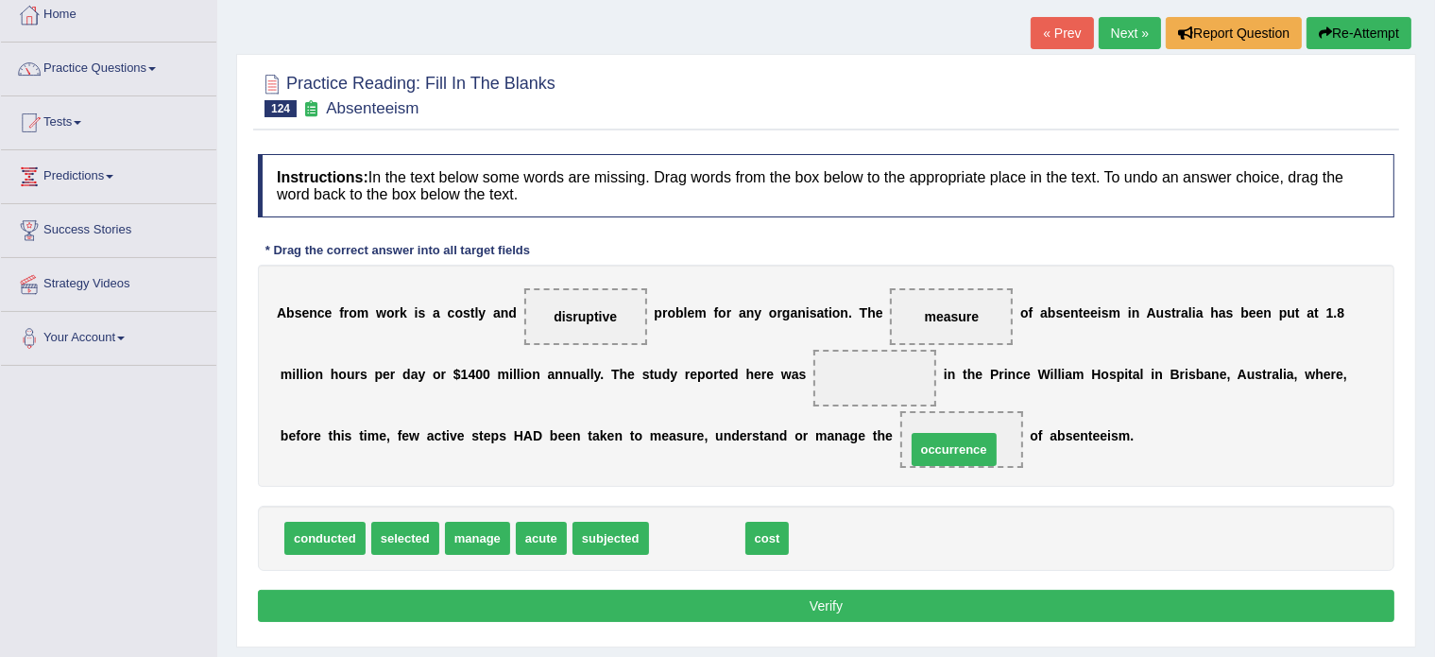
drag, startPoint x: 680, startPoint y: 539, endPoint x: 940, endPoint y: 449, distance: 275.0
click at [809, 491] on div "Instructions: In the text below some words are missing. Drag words from the box…" at bounding box center [826, 391] width 1146 height 492
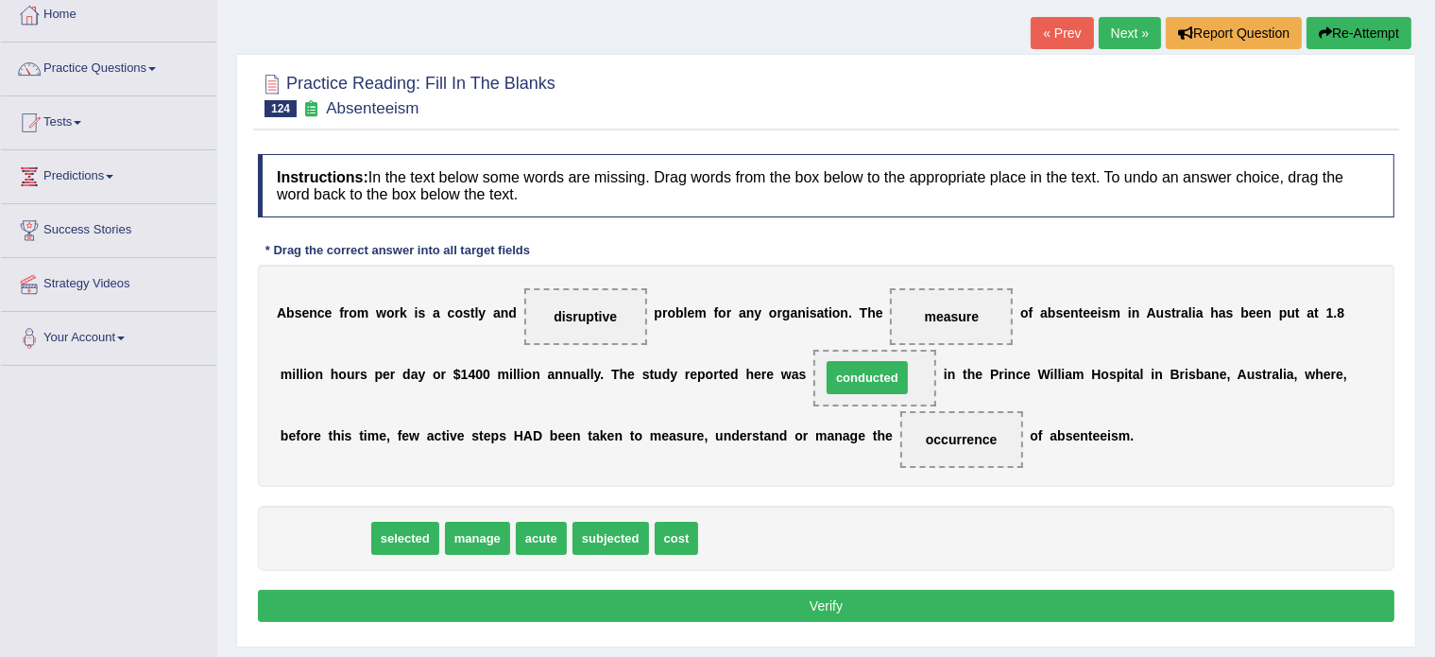
drag, startPoint x: 318, startPoint y: 535, endPoint x: 862, endPoint y: 374, distance: 566.6
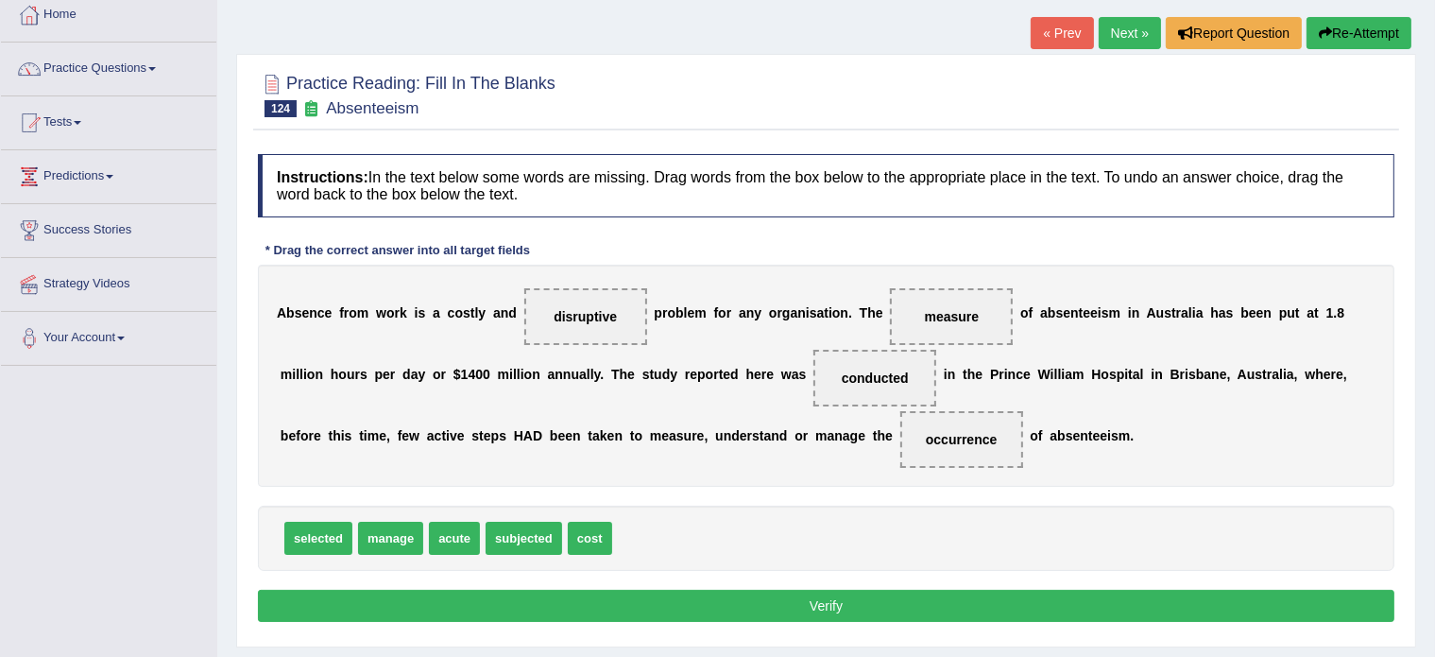
click at [682, 604] on button "Verify" at bounding box center [826, 606] width 1137 height 32
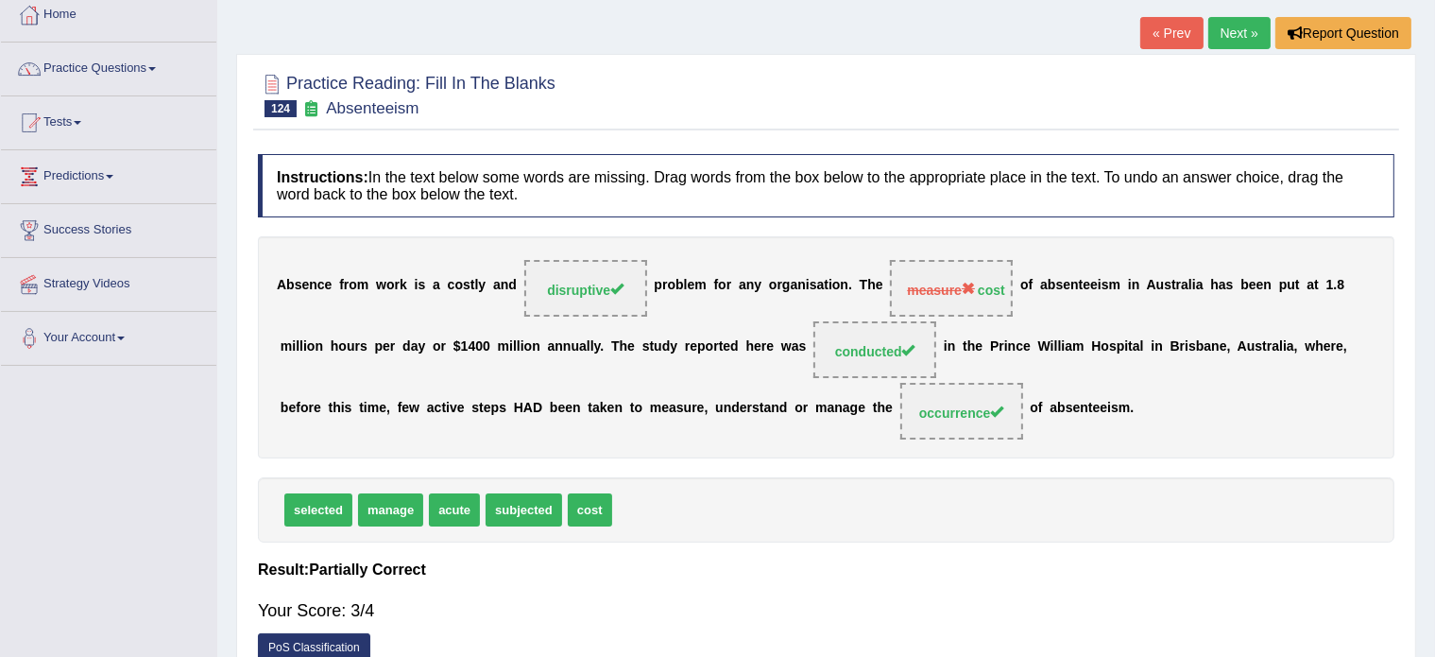
click at [682, 604] on div "Your Score: 3/4" at bounding box center [826, 610] width 1137 height 45
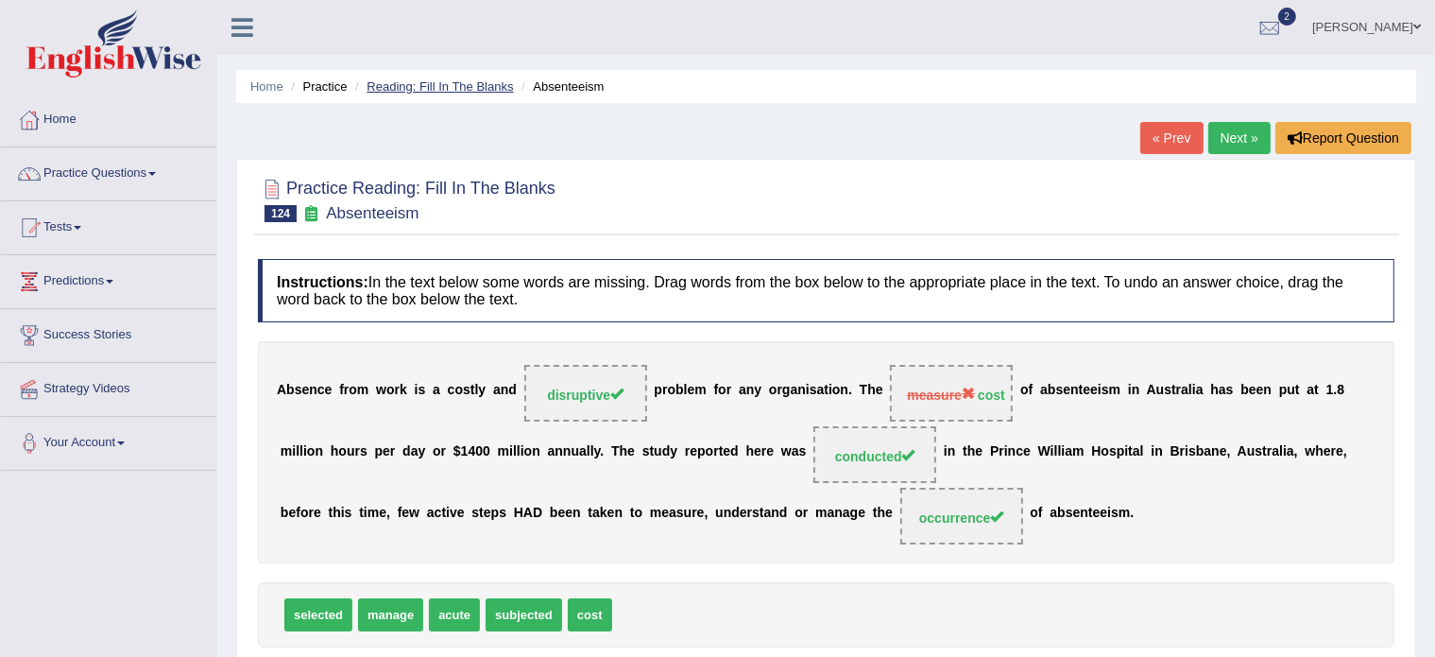
drag, startPoint x: 472, startPoint y: 76, endPoint x: 462, endPoint y: 80, distance: 10.6
click at [462, 80] on ul "Home Practice Reading: Fill In The Blanks Absenteeism" at bounding box center [826, 86] width 1180 height 33
click at [462, 80] on link "Reading: Fill In The Blanks" at bounding box center [440, 86] width 146 height 14
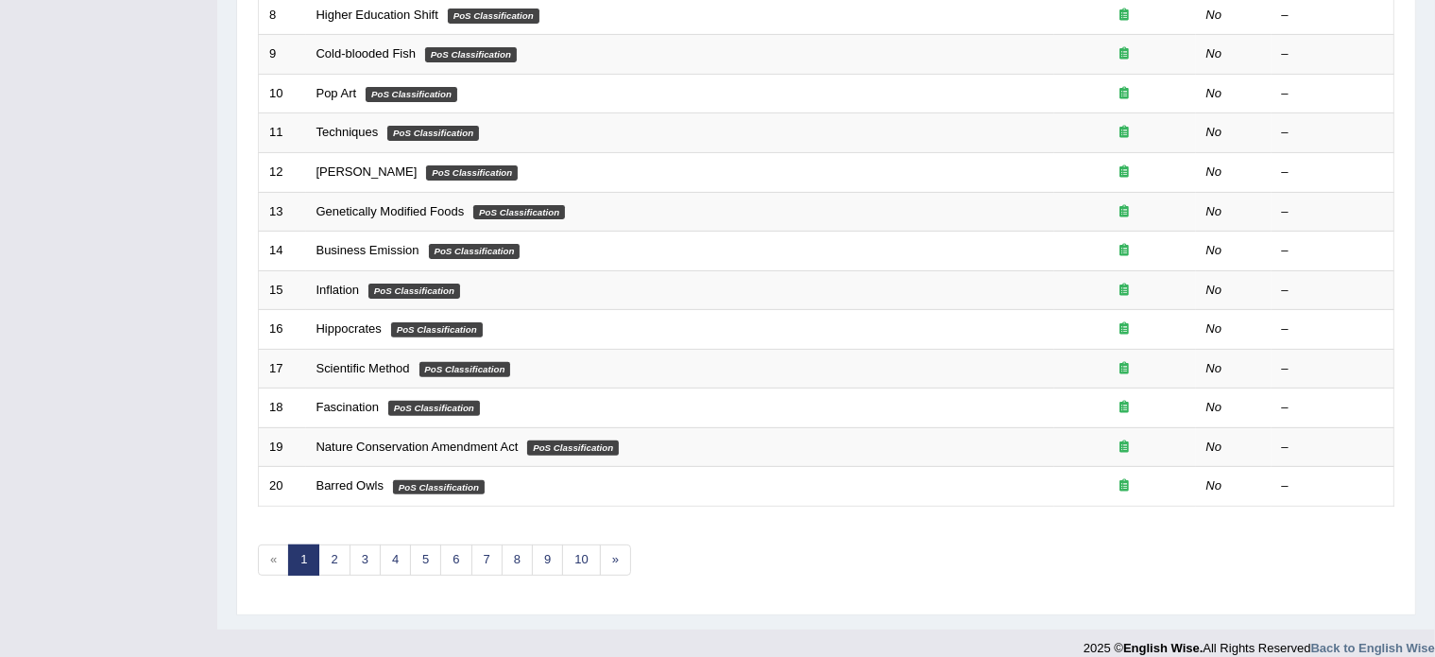
scroll to position [589, 0]
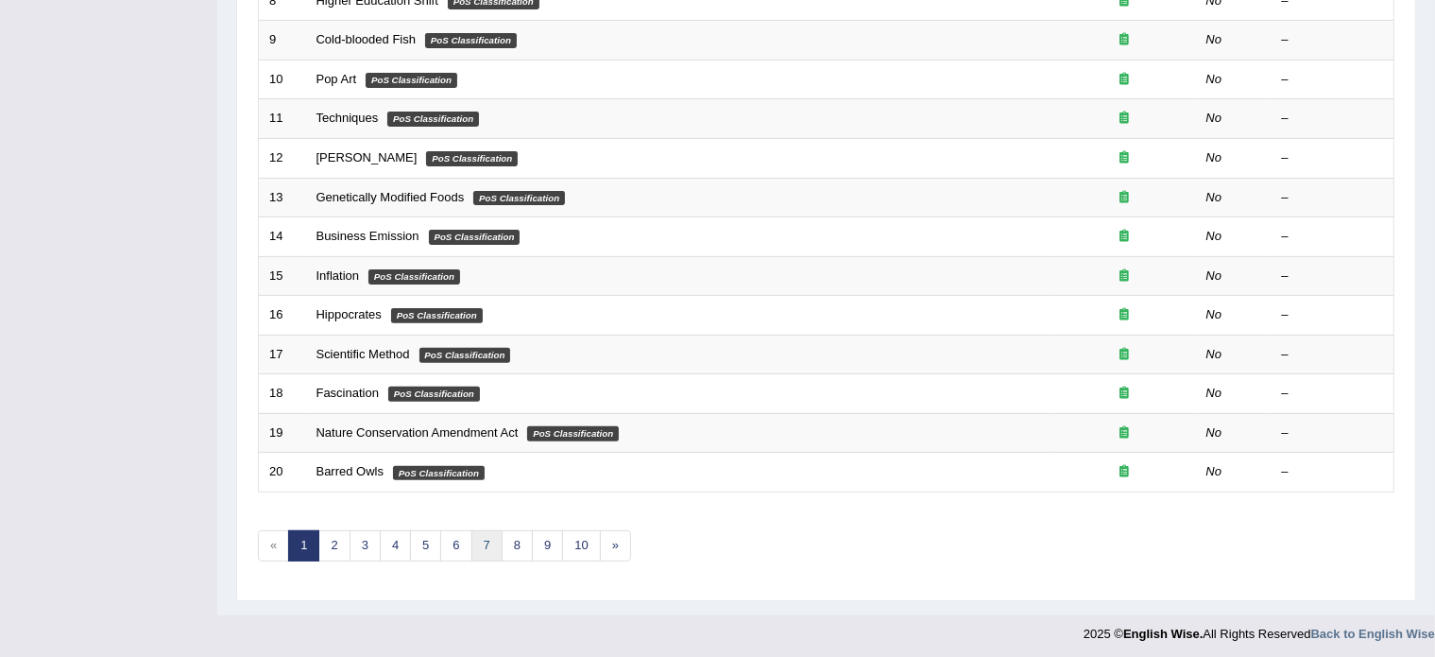
click at [478, 539] on link "7" at bounding box center [487, 545] width 31 height 31
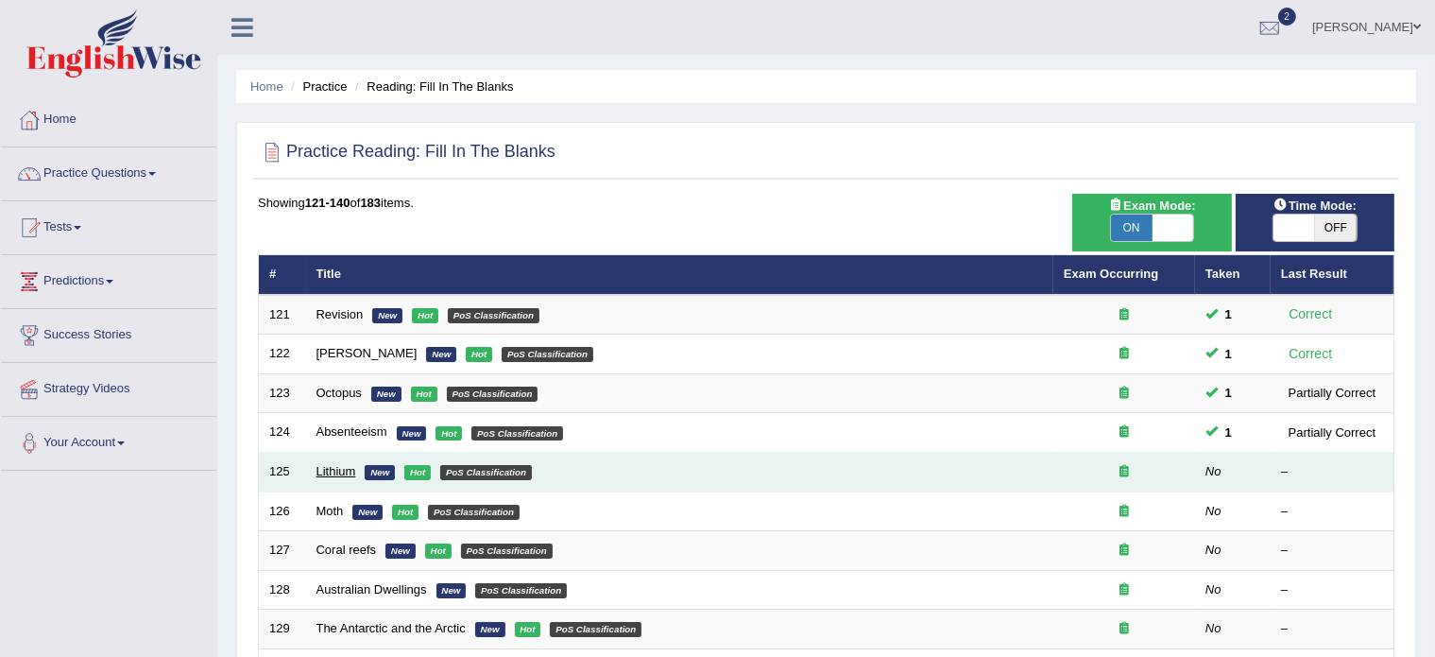
click at [333, 466] on link "Lithium" at bounding box center [337, 471] width 40 height 14
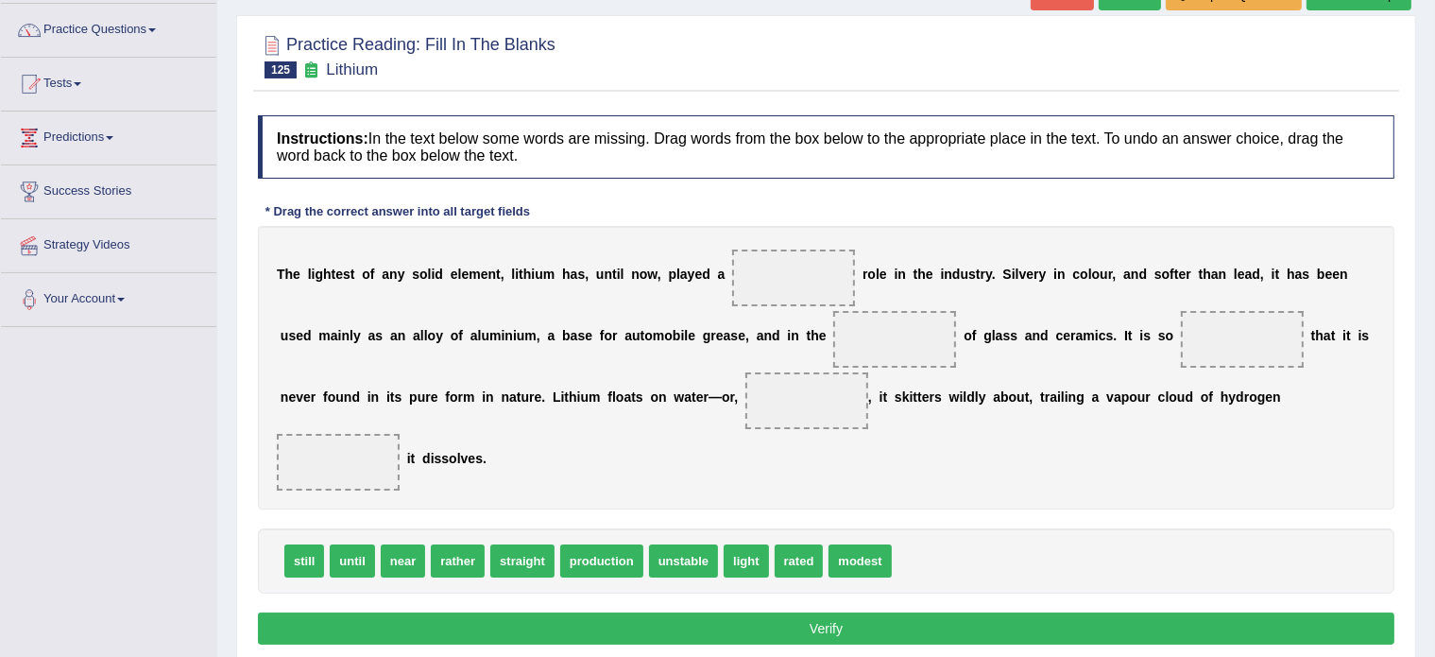
scroll to position [146, 0]
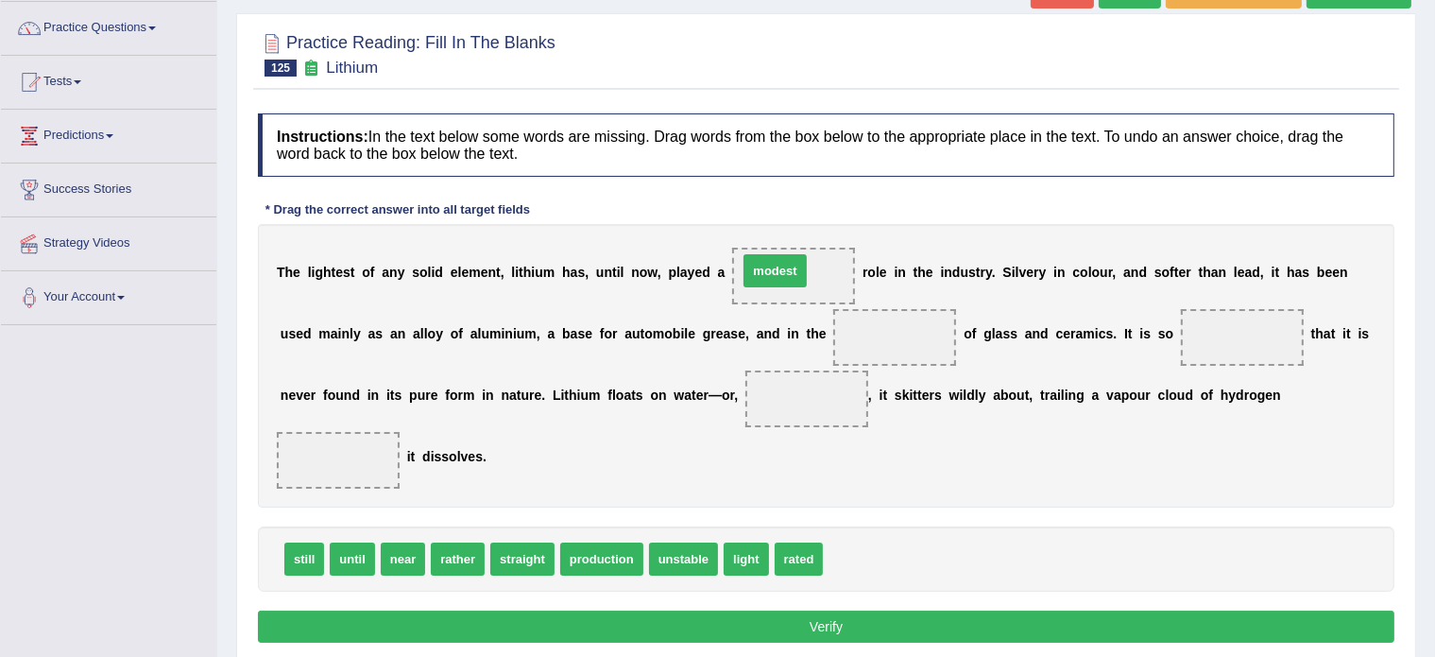
drag, startPoint x: 857, startPoint y: 550, endPoint x: 786, endPoint y: 263, distance: 295.9
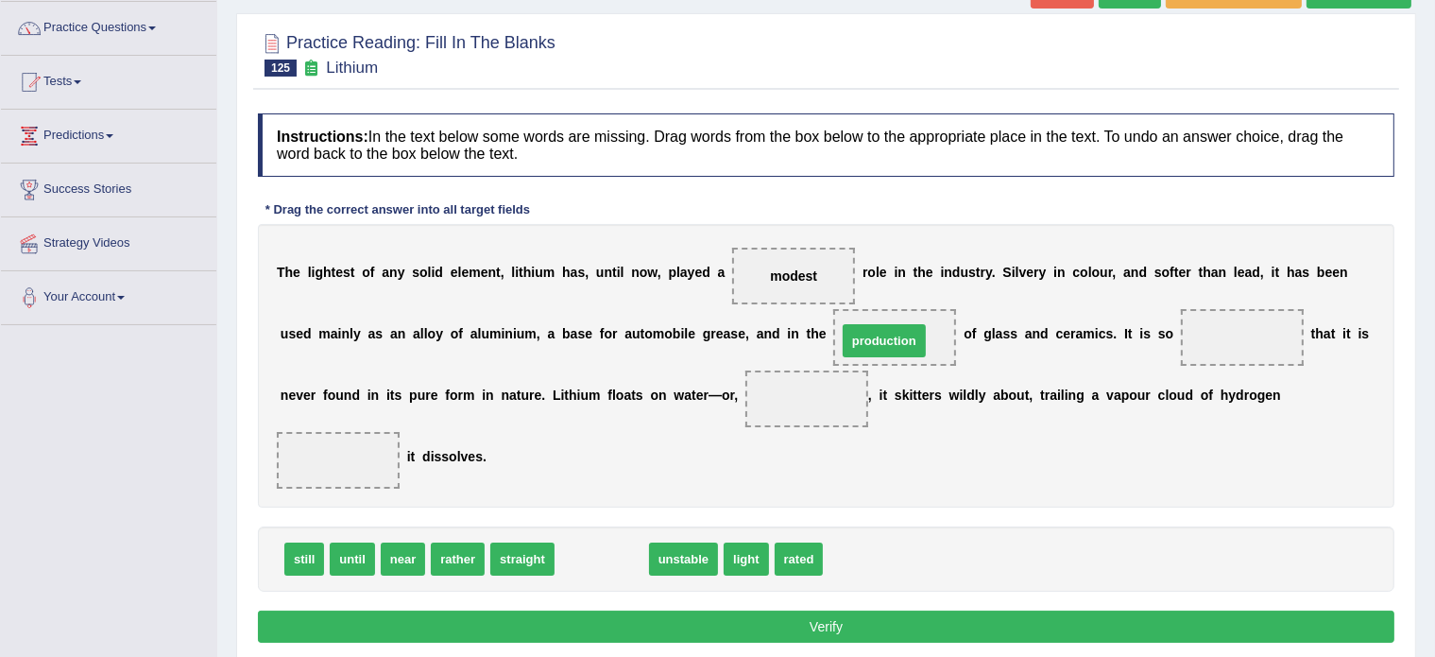
drag, startPoint x: 598, startPoint y: 560, endPoint x: 883, endPoint y: 338, distance: 360.9
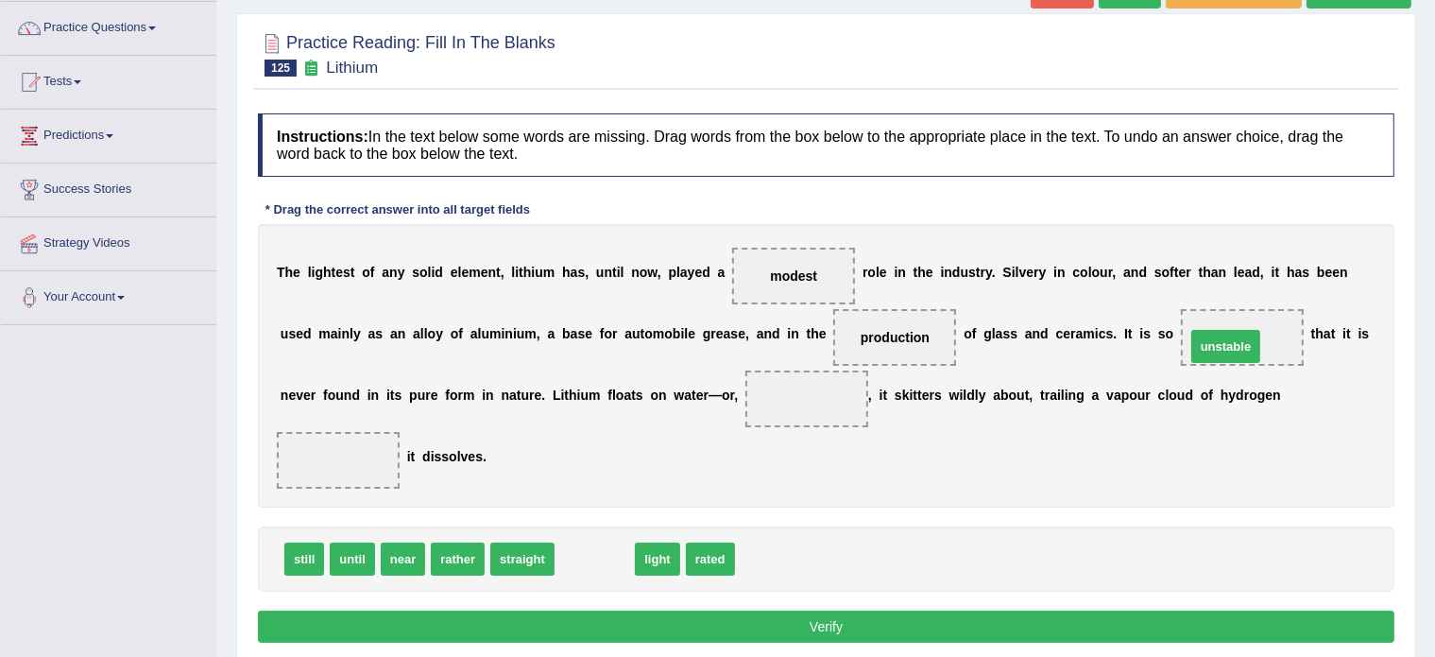
drag, startPoint x: 593, startPoint y: 553, endPoint x: 1225, endPoint y: 339, distance: 666.4
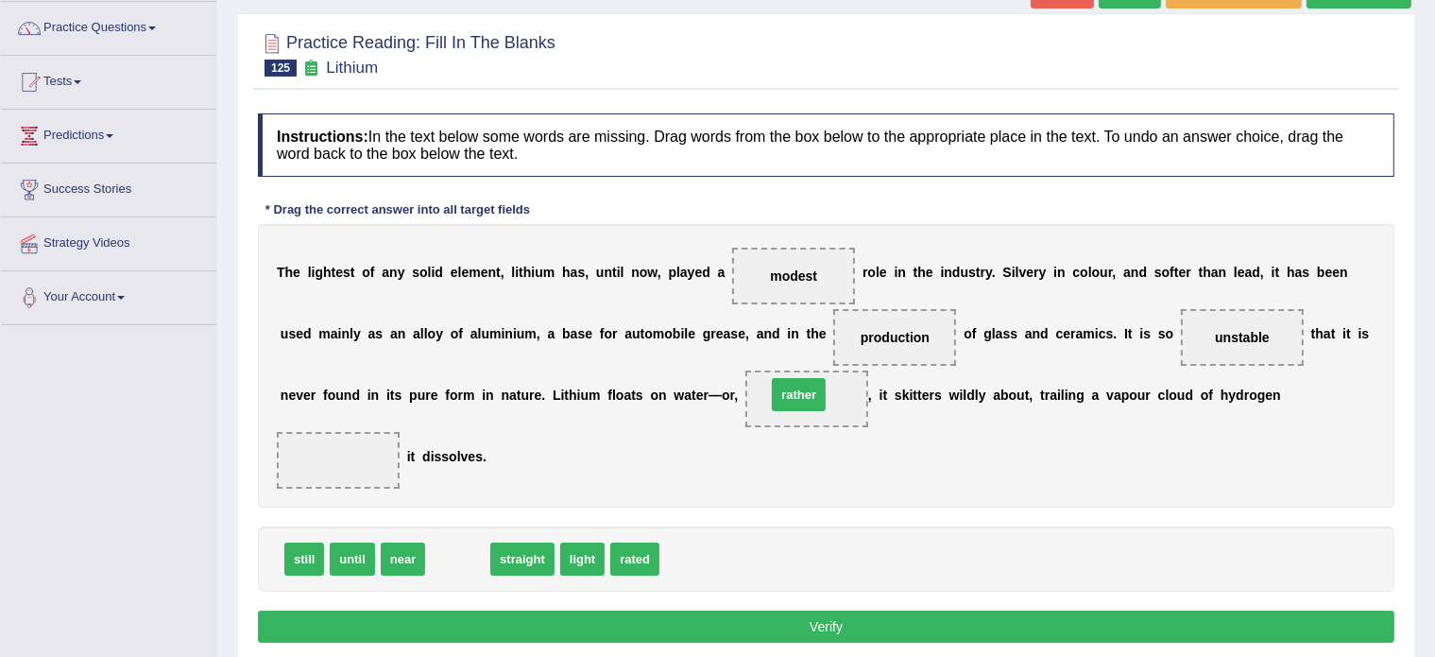
drag, startPoint x: 438, startPoint y: 556, endPoint x: 782, endPoint y: 392, distance: 380.0
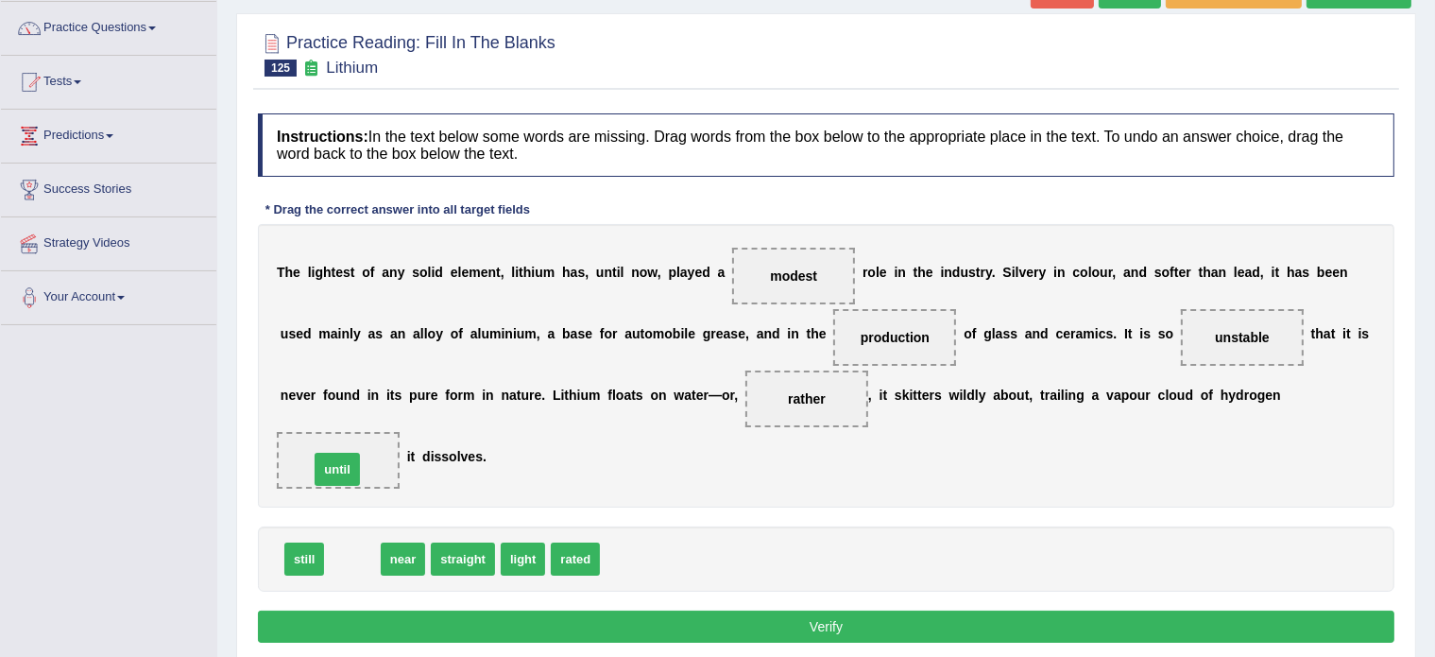
drag, startPoint x: 347, startPoint y: 559, endPoint x: 332, endPoint y: 469, distance: 91.0
click at [602, 617] on button "Verify" at bounding box center [826, 626] width 1137 height 32
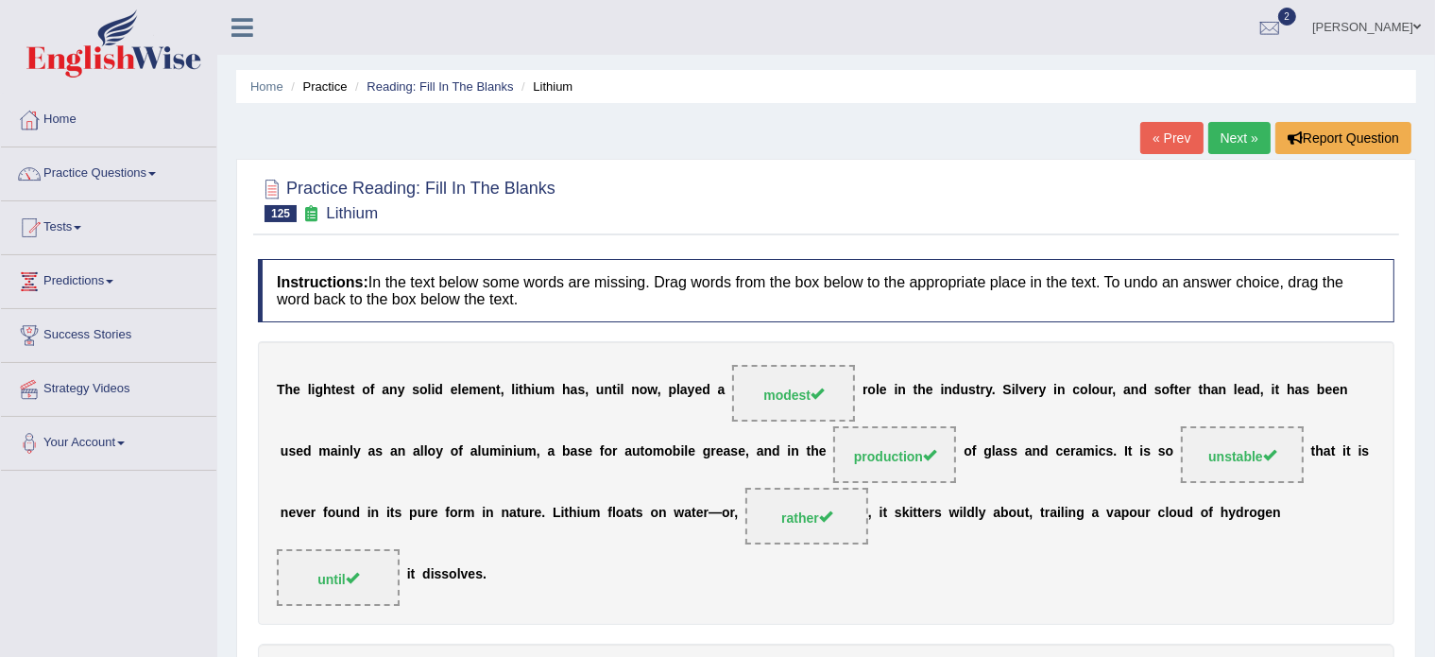
scroll to position [0, 0]
click at [474, 86] on link "Reading: Fill In The Blanks" at bounding box center [440, 86] width 146 height 14
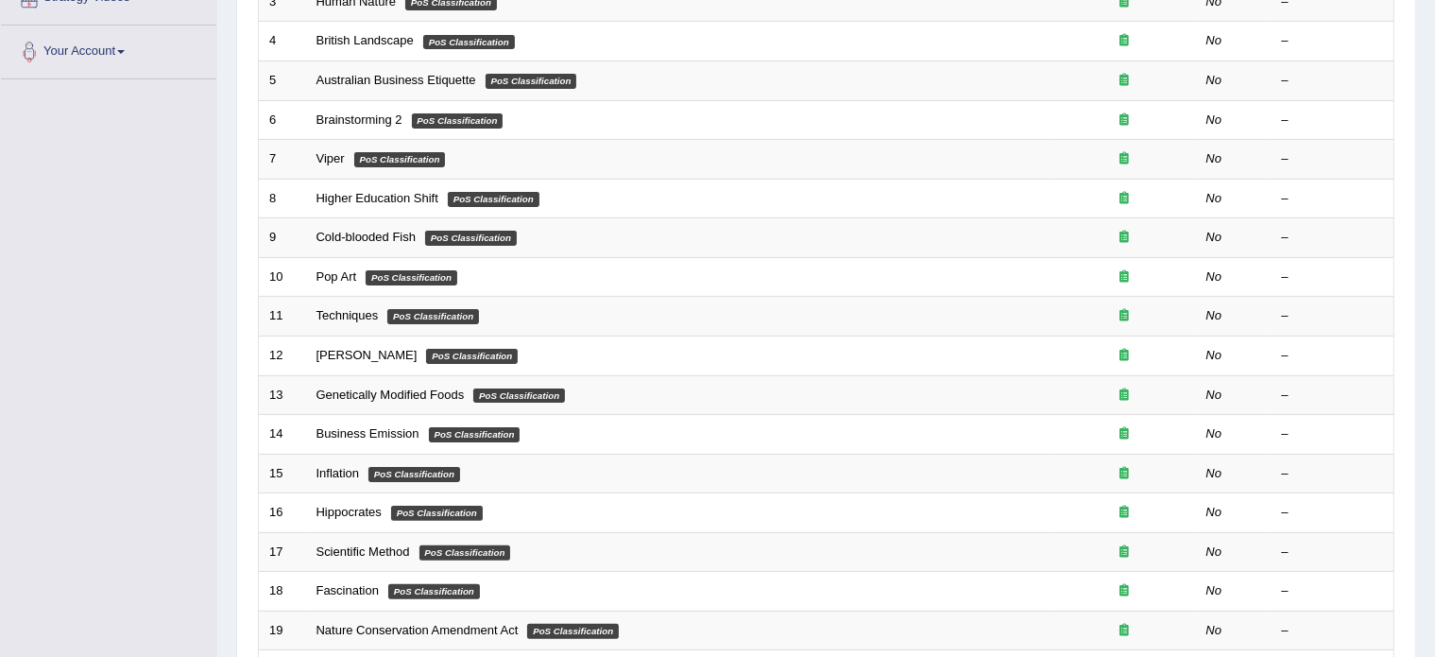
scroll to position [589, 0]
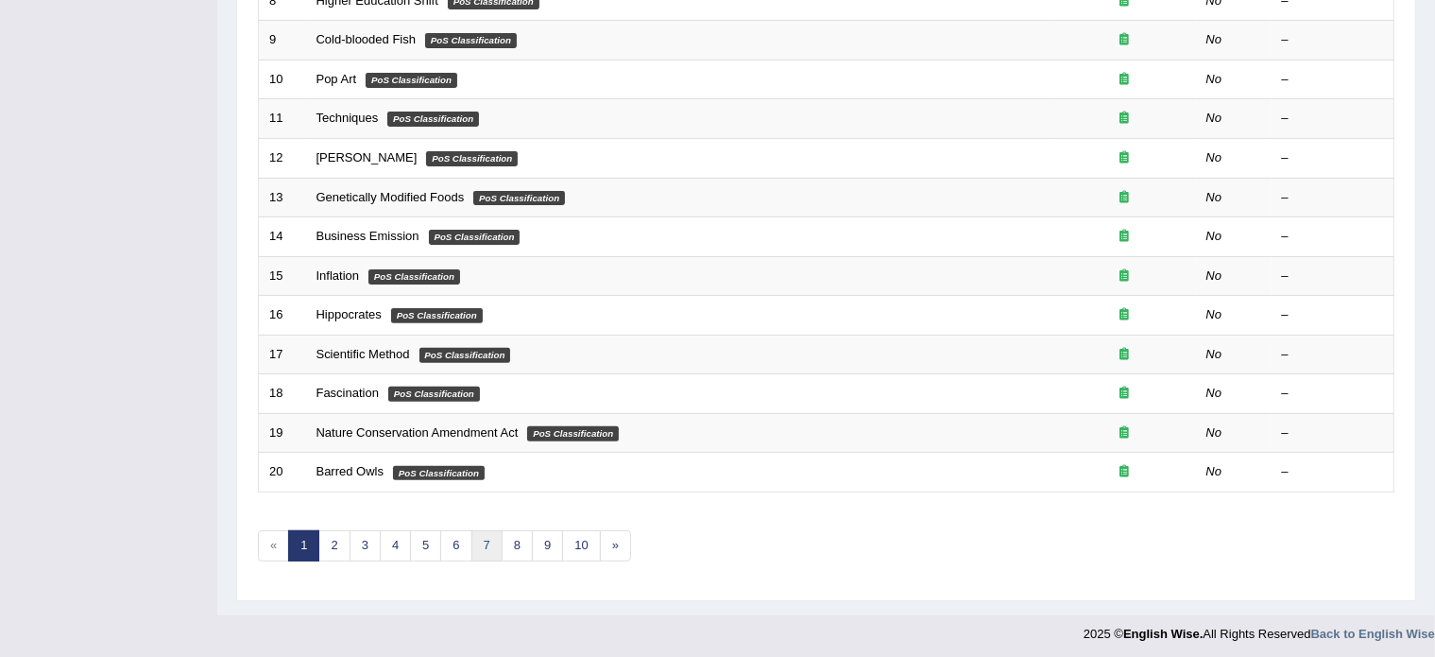
click at [484, 540] on link "7" at bounding box center [487, 545] width 31 height 31
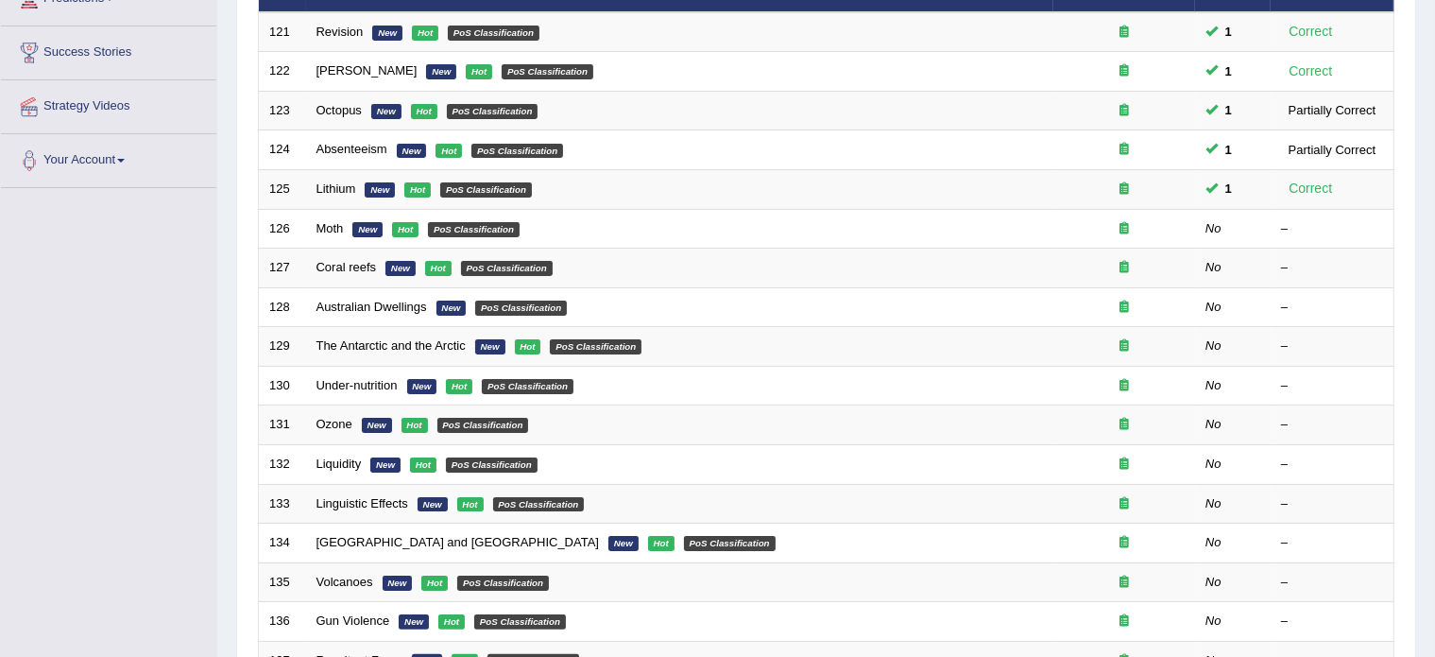
scroll to position [284, 0]
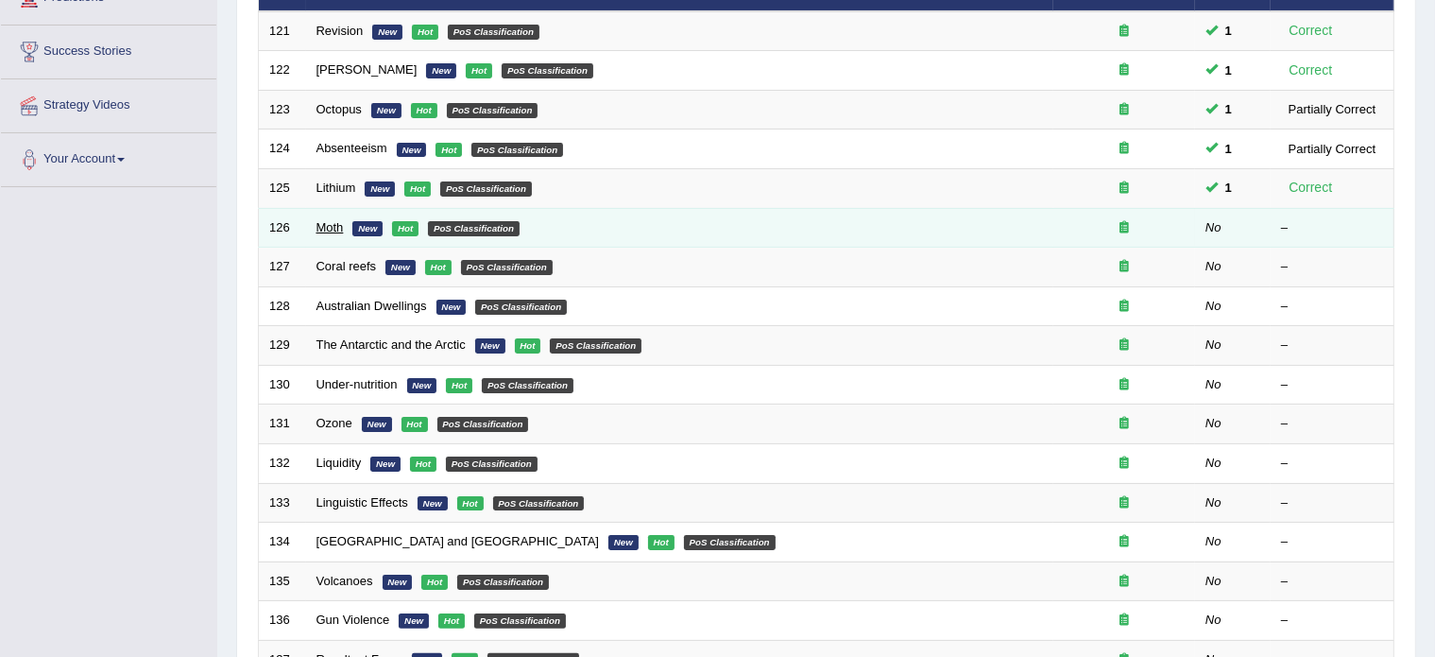
click at [330, 225] on link "Moth" at bounding box center [330, 227] width 27 height 14
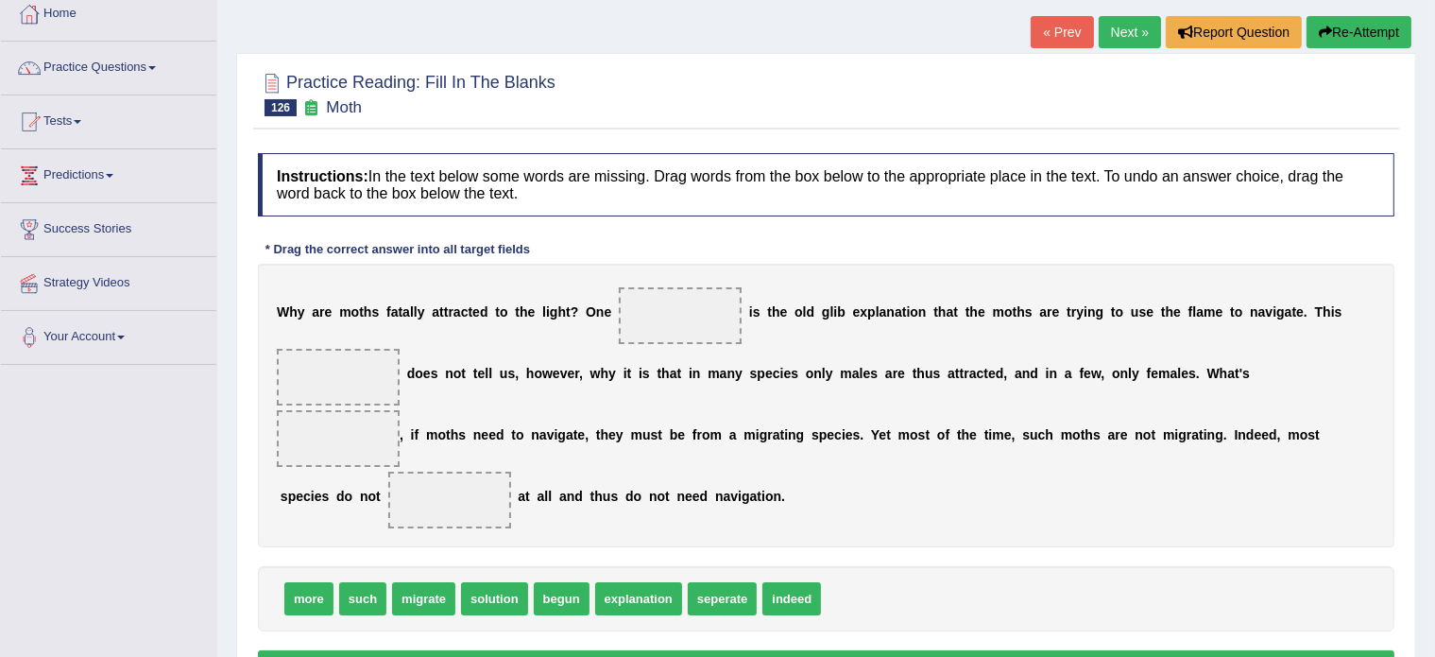
scroll to position [109, 0]
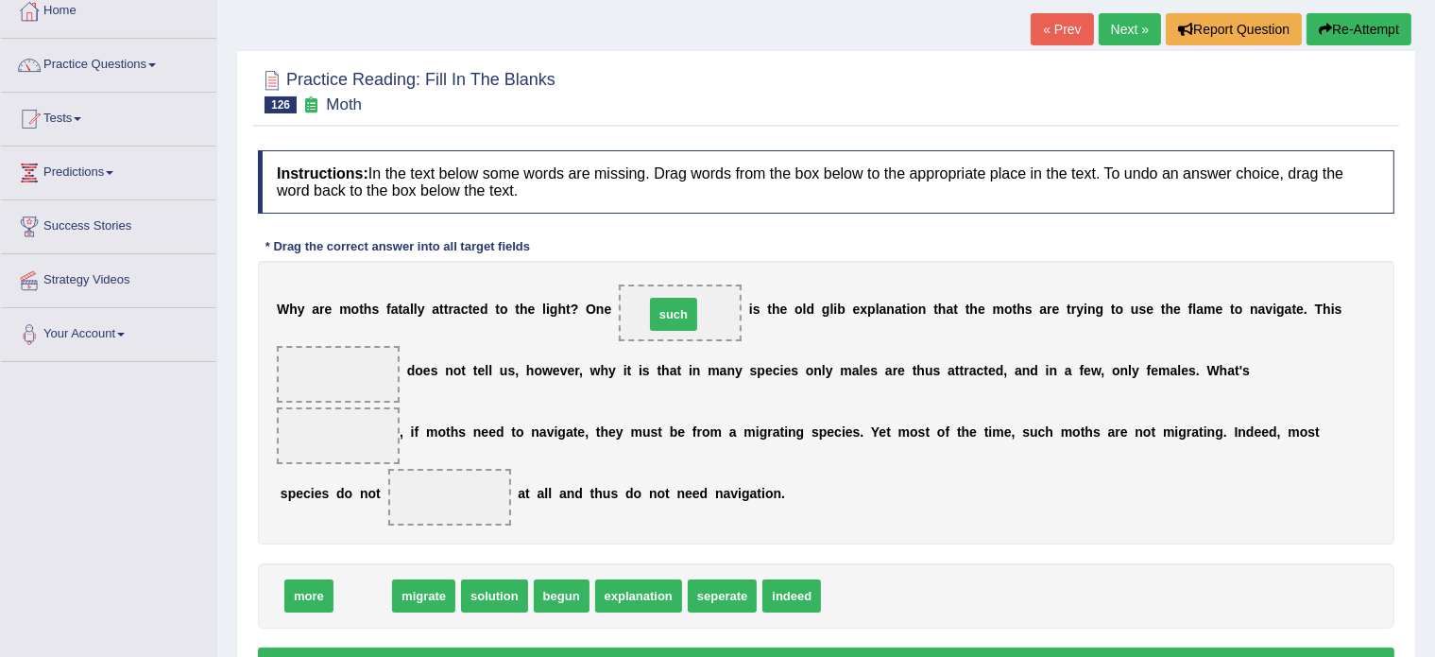
drag, startPoint x: 360, startPoint y: 596, endPoint x: 671, endPoint y: 315, distance: 419.5
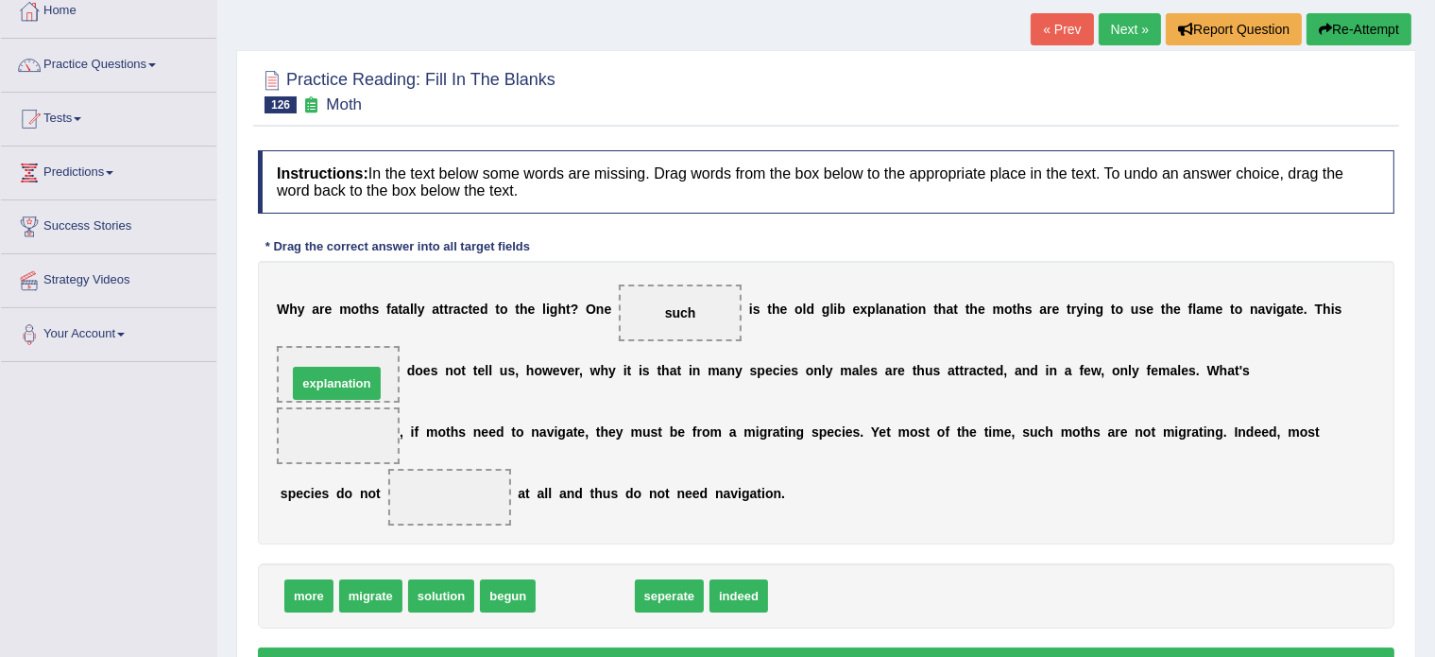
drag, startPoint x: 582, startPoint y: 600, endPoint x: 334, endPoint y: 387, distance: 327.1
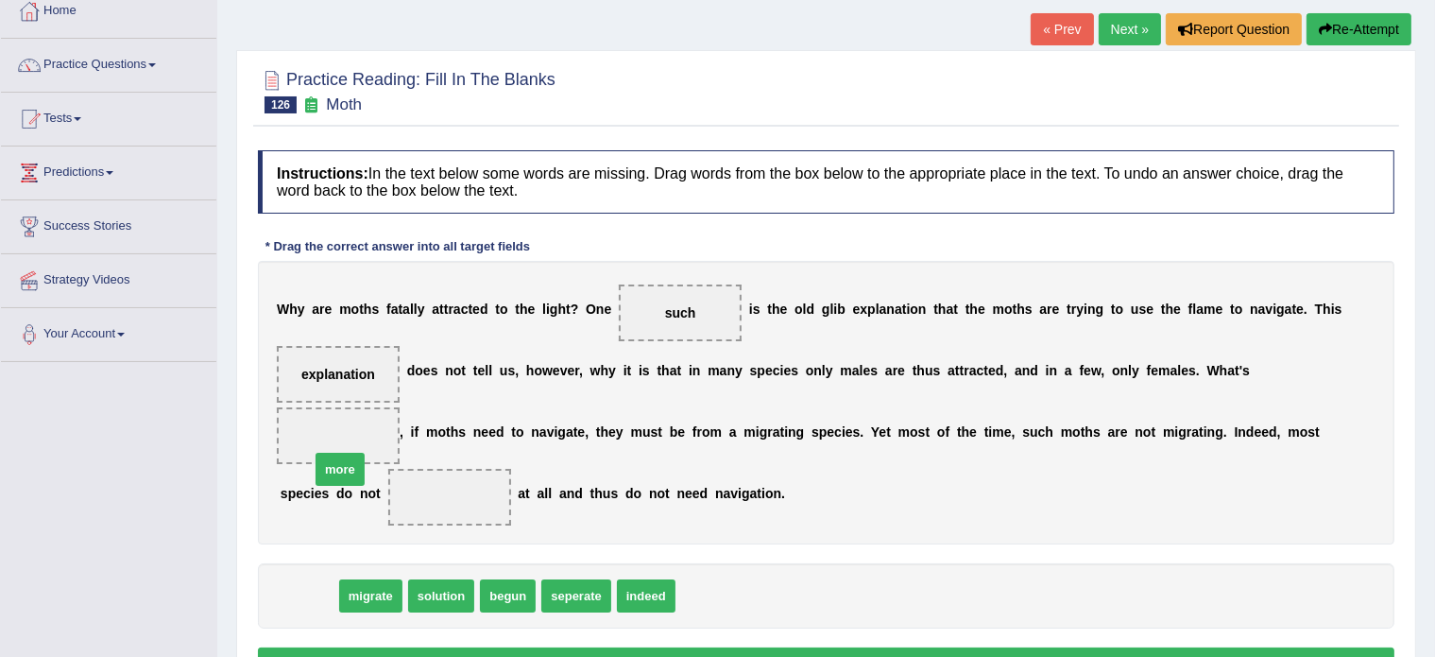
drag, startPoint x: 306, startPoint y: 600, endPoint x: 335, endPoint y: 438, distance: 164.2
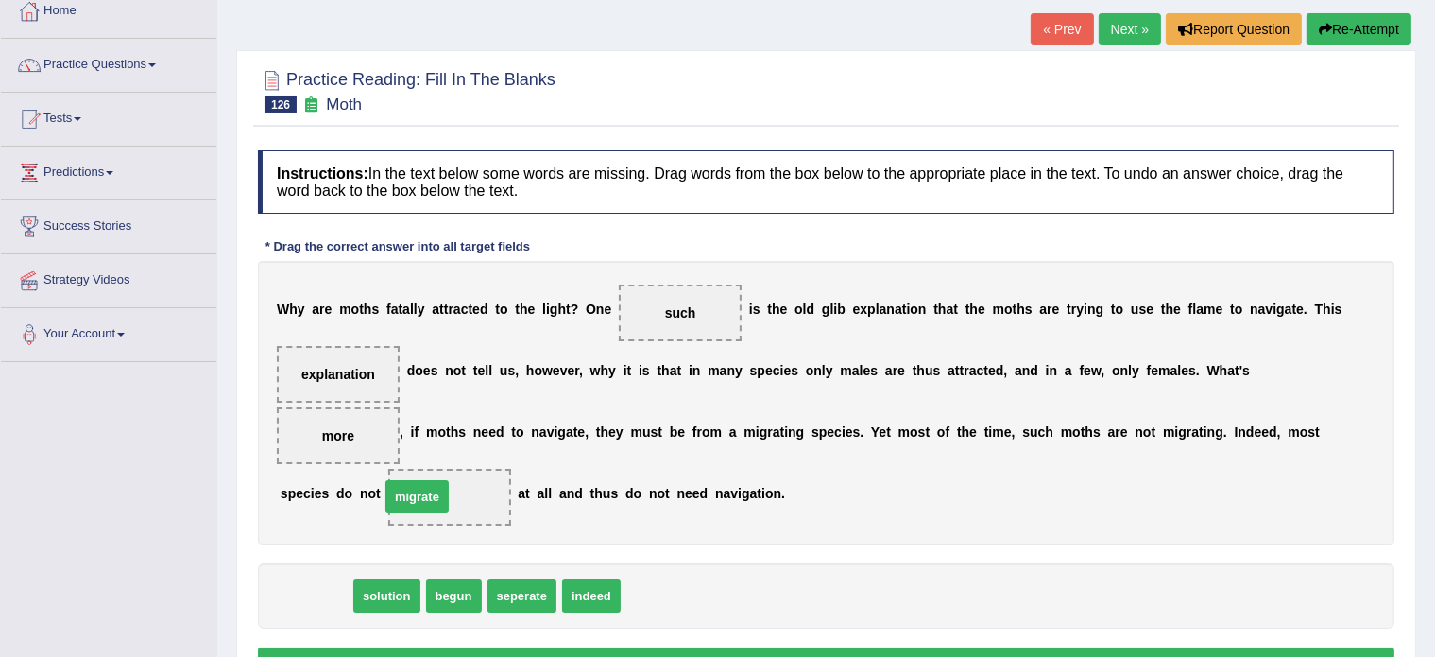
drag, startPoint x: 312, startPoint y: 587, endPoint x: 413, endPoint y: 488, distance: 141.7
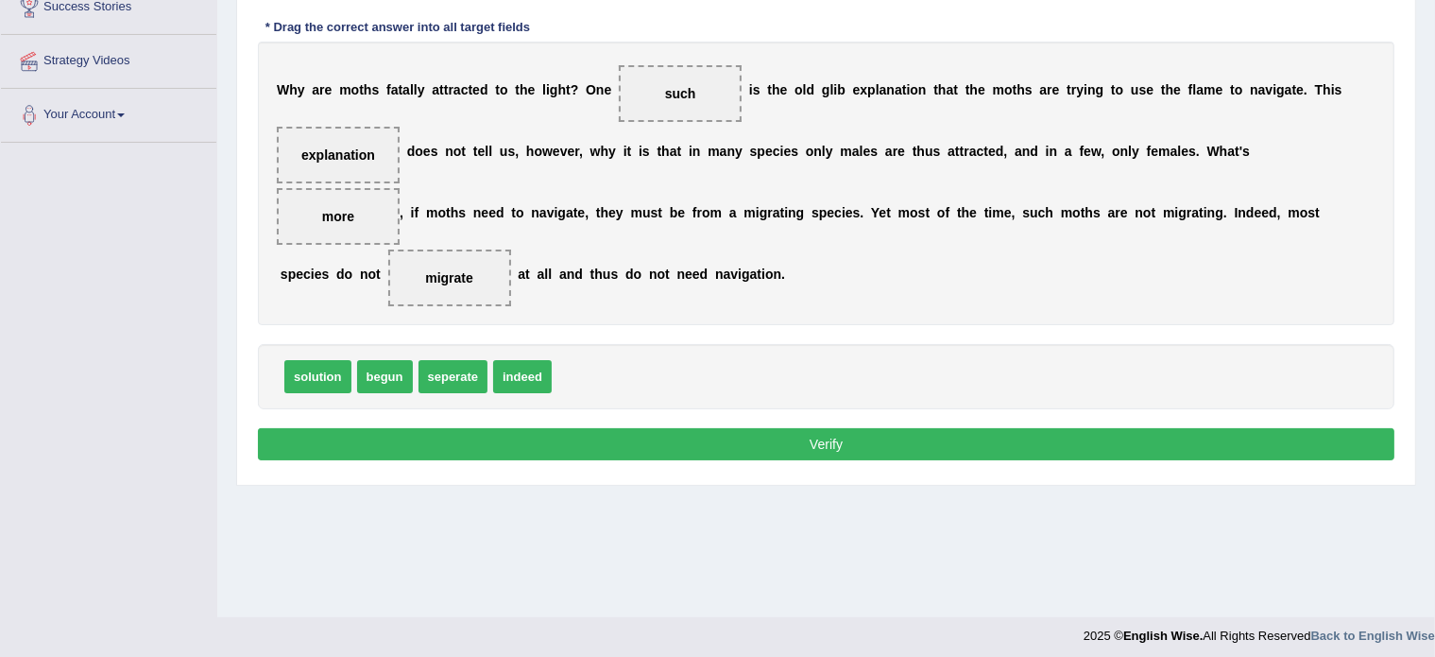
scroll to position [335, 0]
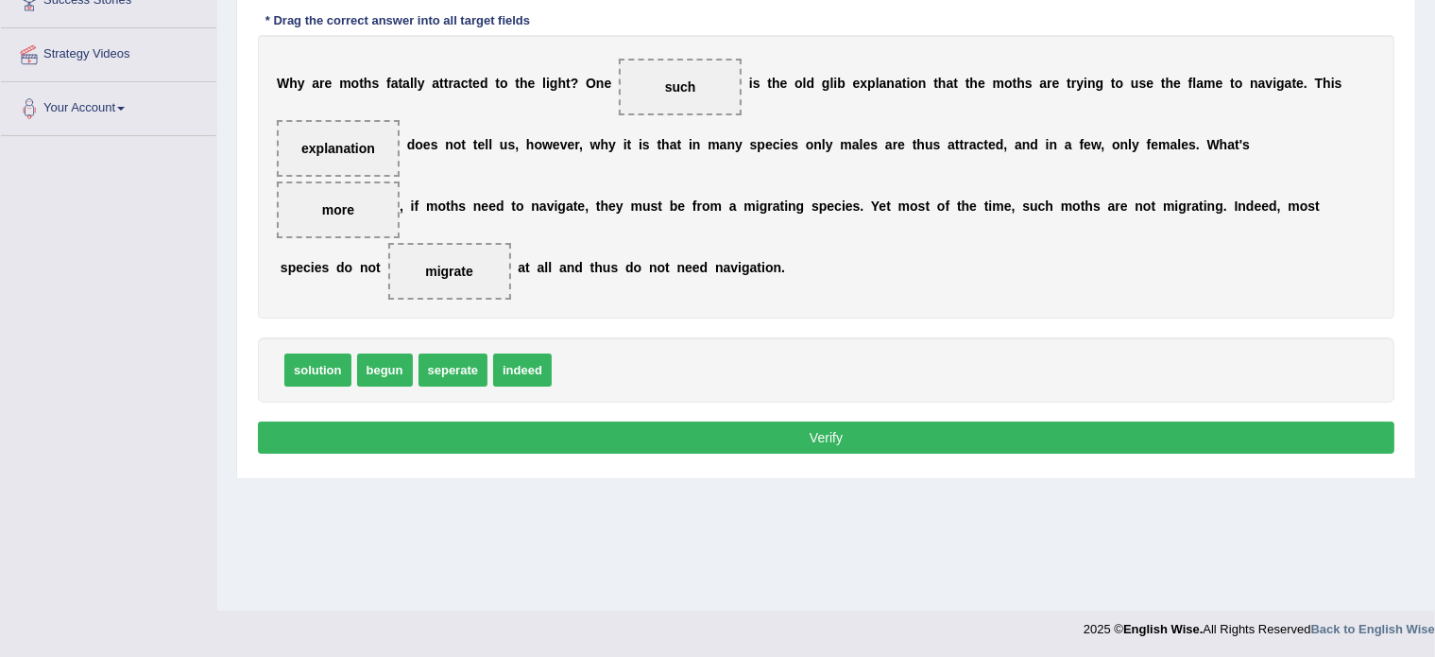
click at [645, 434] on button "Verify" at bounding box center [826, 437] width 1137 height 32
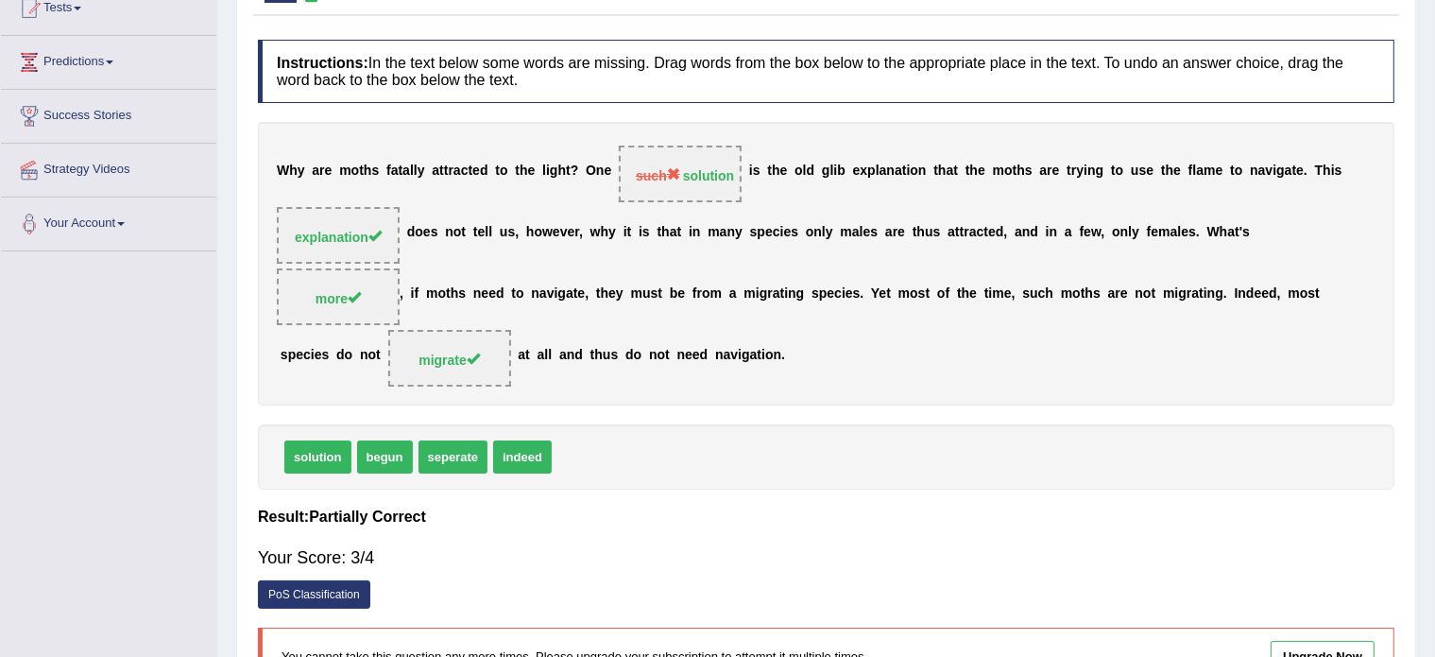
scroll to position [0, 0]
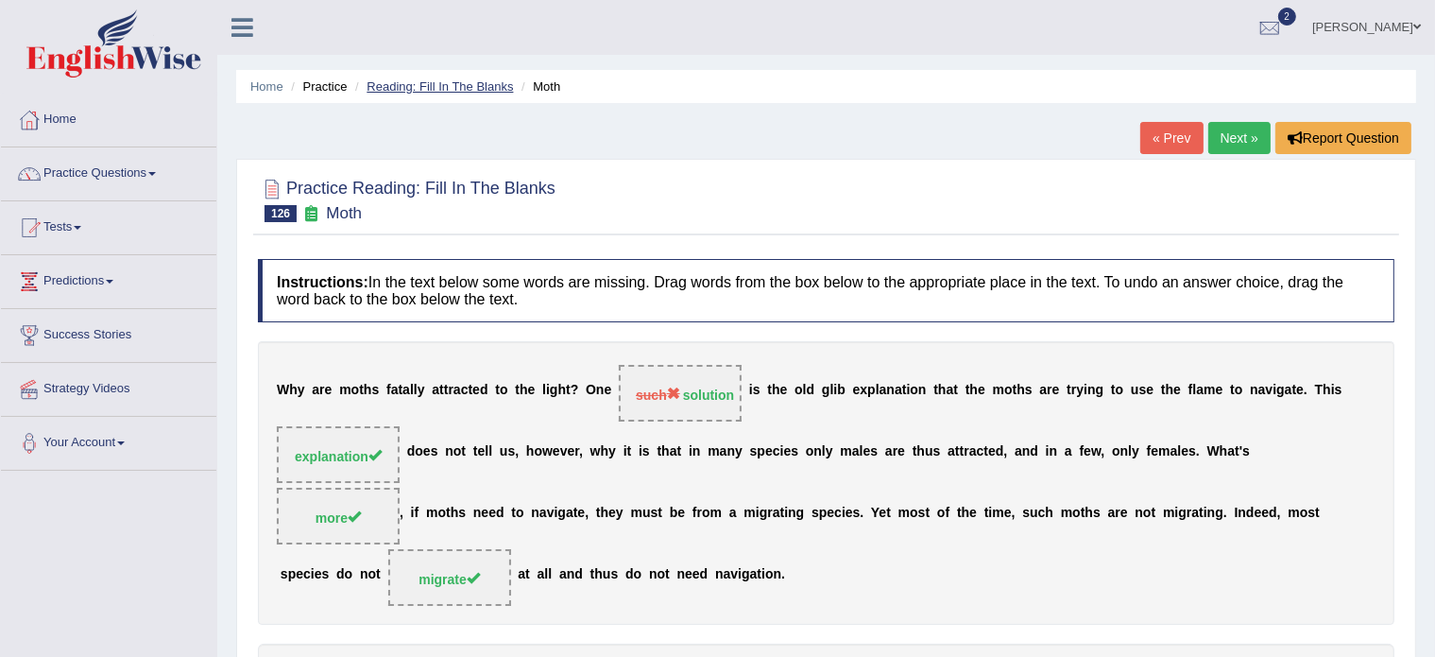
click at [440, 88] on link "Reading: Fill In The Blanks" at bounding box center [440, 86] width 146 height 14
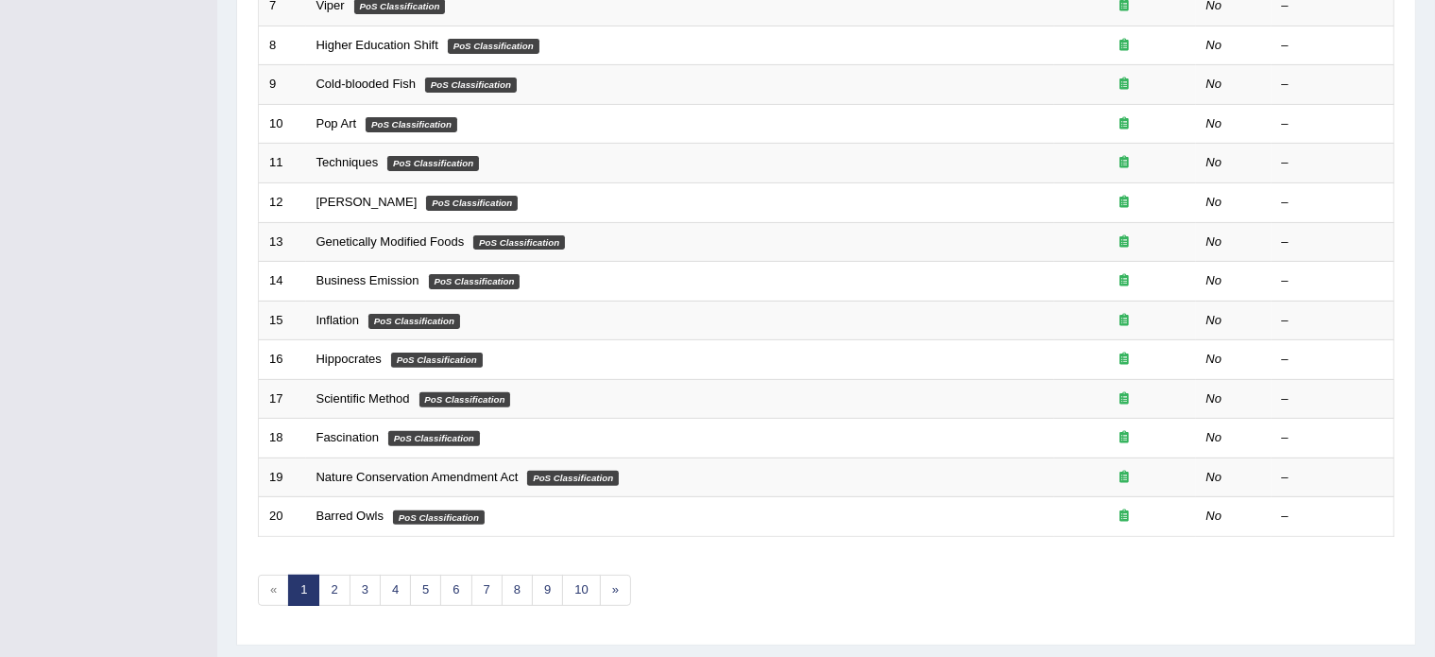
scroll to position [589, 0]
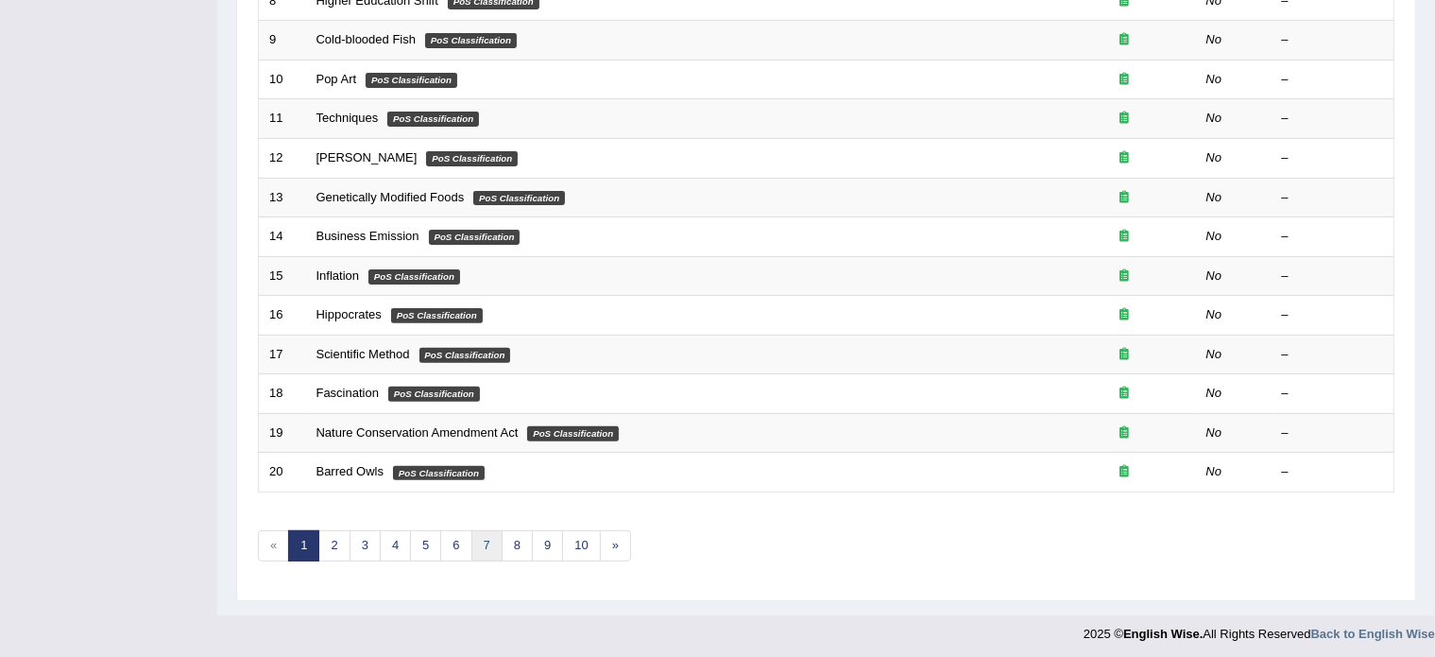
click at [481, 536] on link "7" at bounding box center [487, 545] width 31 height 31
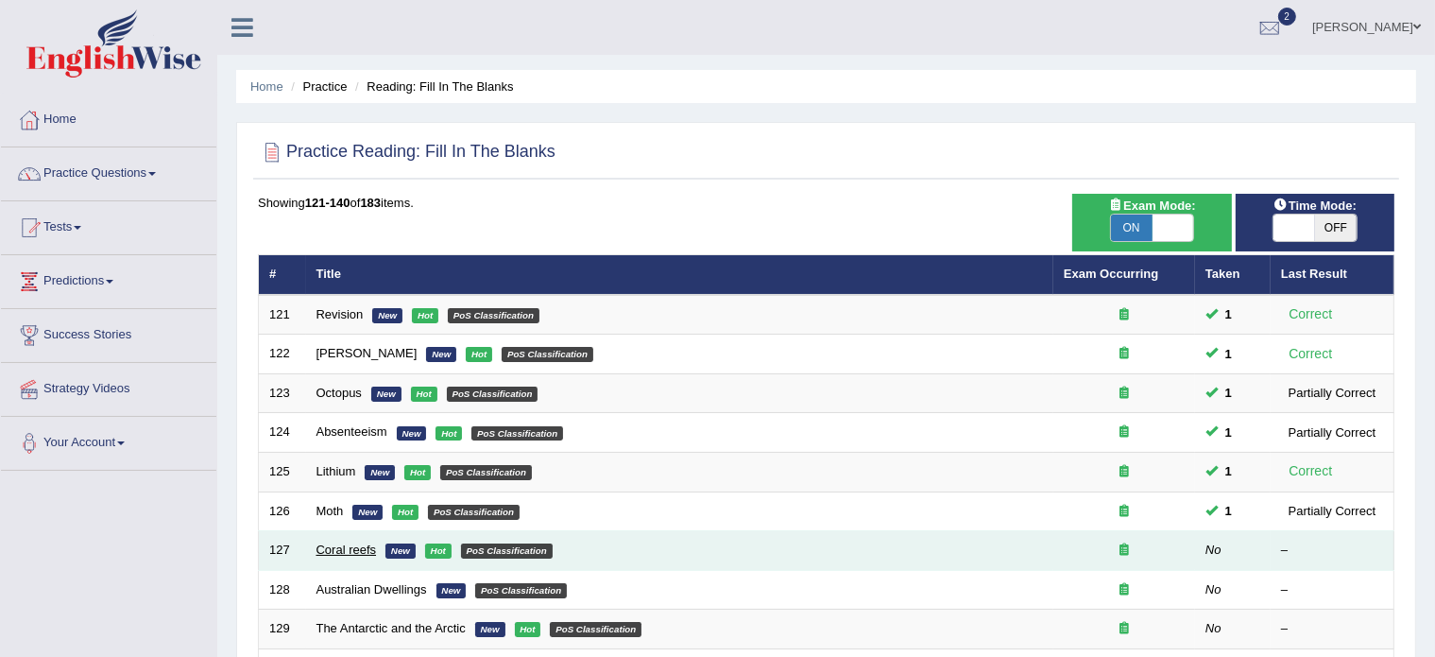
click at [344, 544] on link "Coral reefs" at bounding box center [347, 549] width 60 height 14
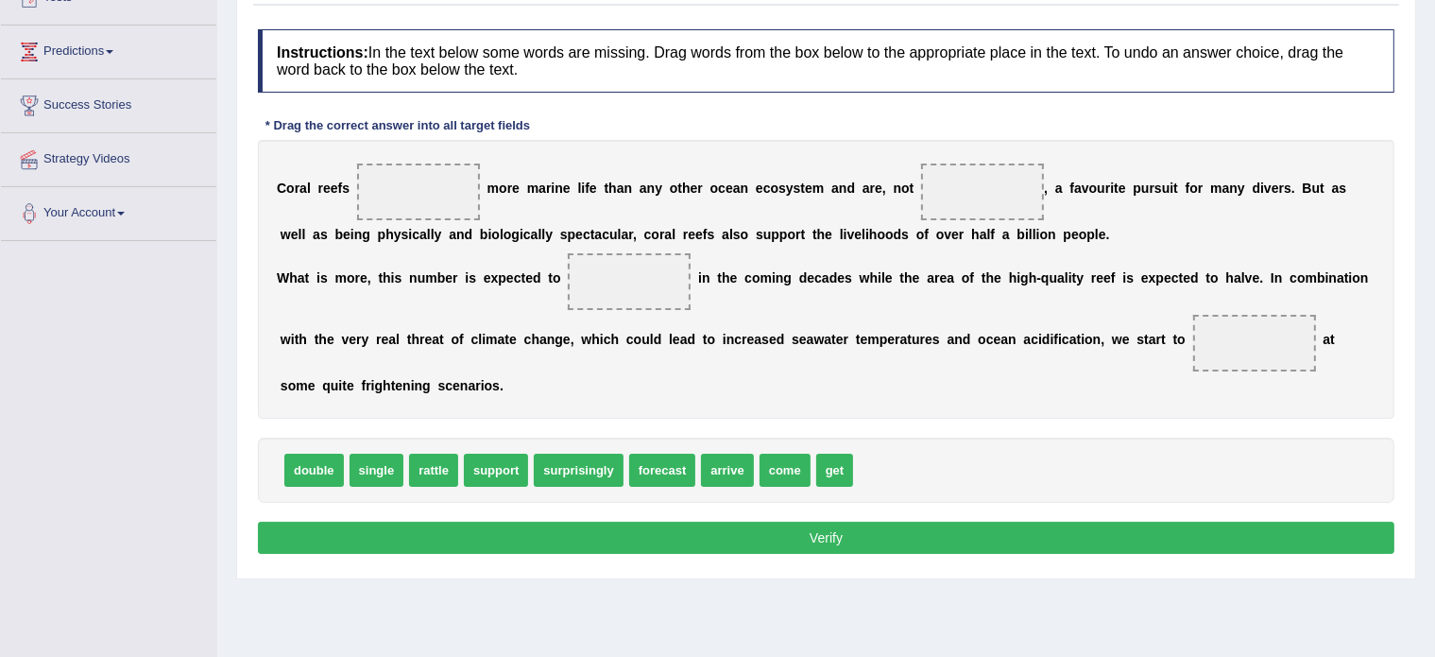
scroll to position [231, 0]
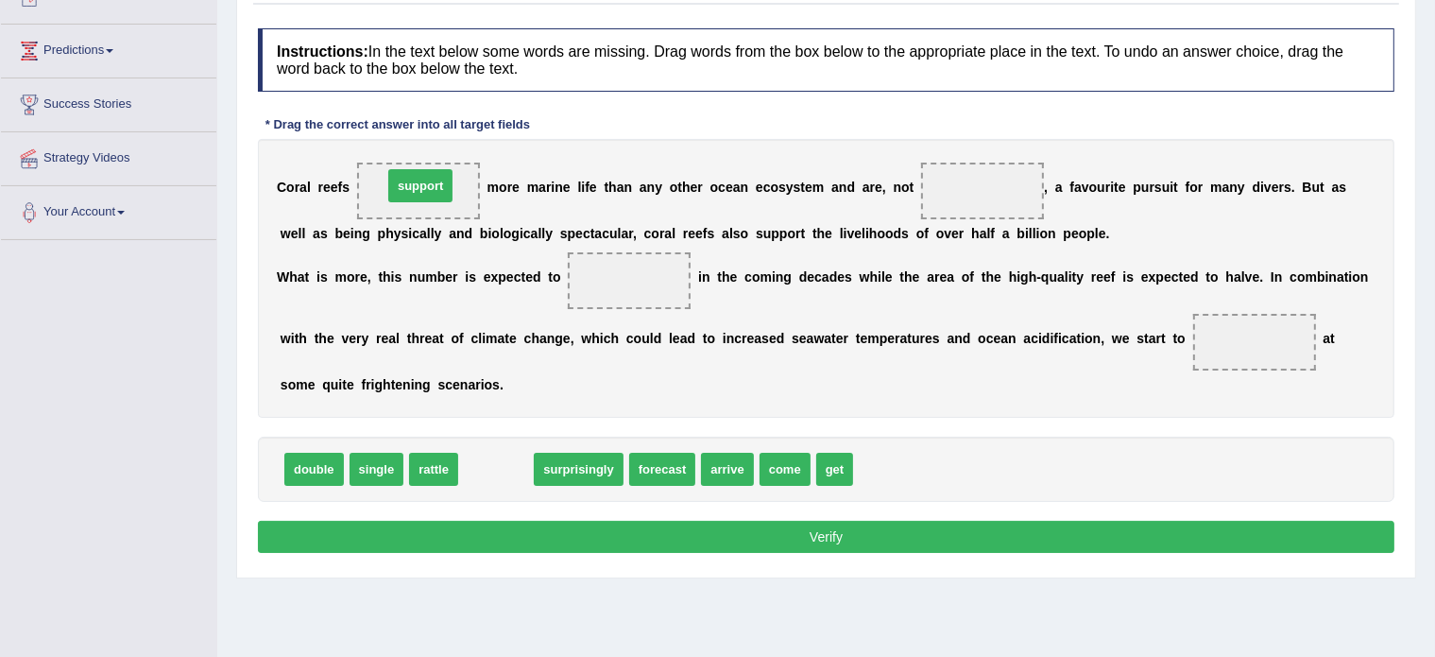
drag, startPoint x: 495, startPoint y: 460, endPoint x: 421, endPoint y: 175, distance: 295.0
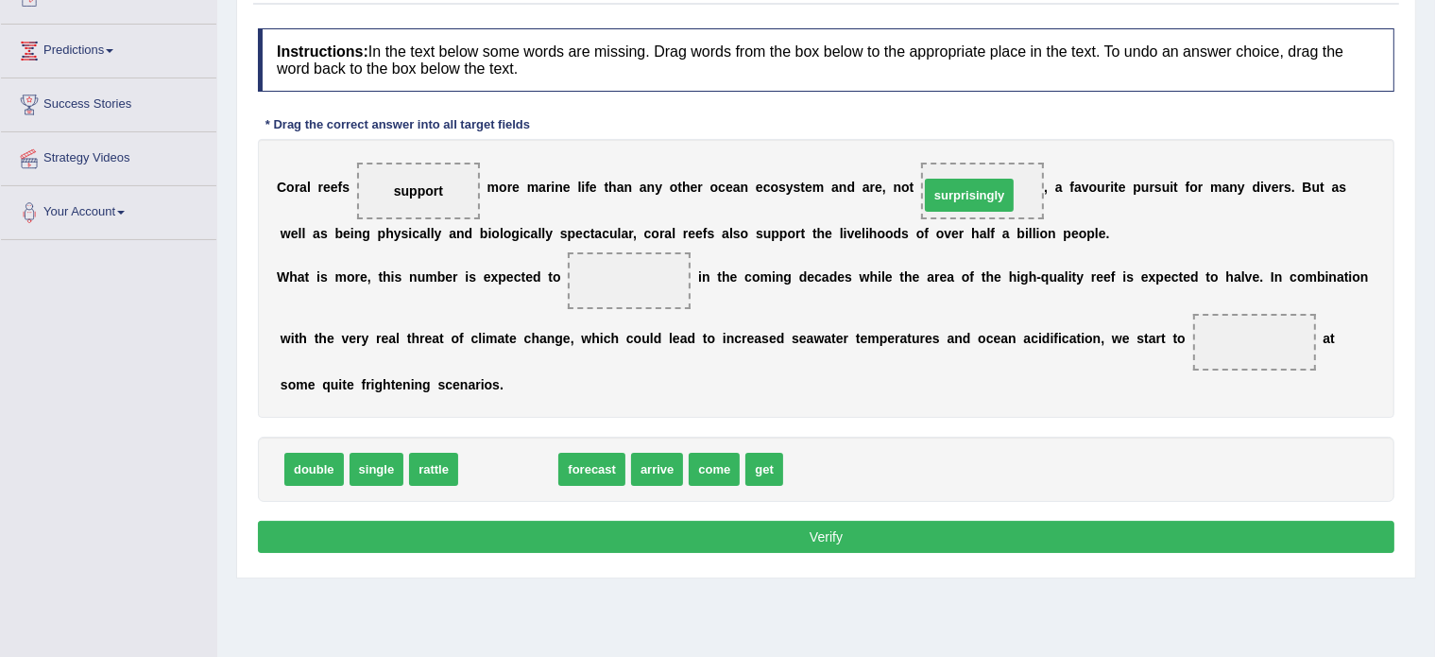
drag, startPoint x: 513, startPoint y: 459, endPoint x: 975, endPoint y: 182, distance: 538.7
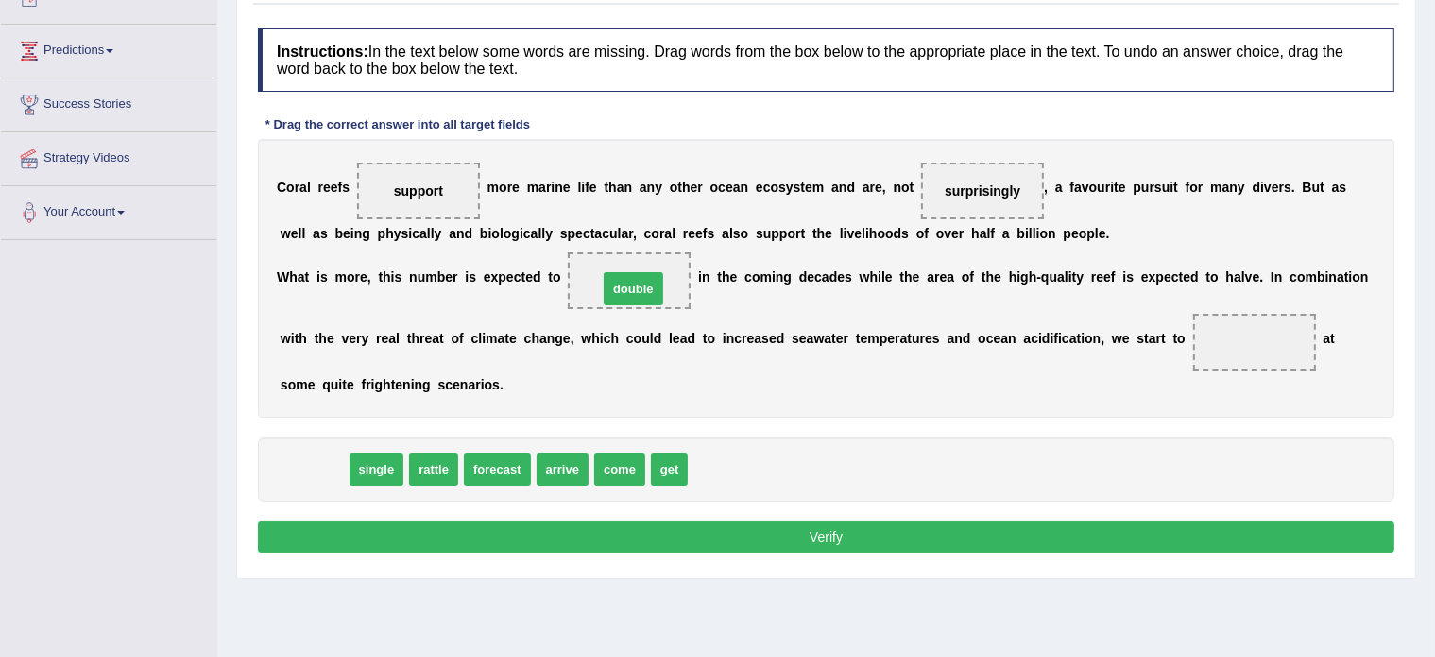
drag, startPoint x: 318, startPoint y: 460, endPoint x: 637, endPoint y: 280, distance: 366.9
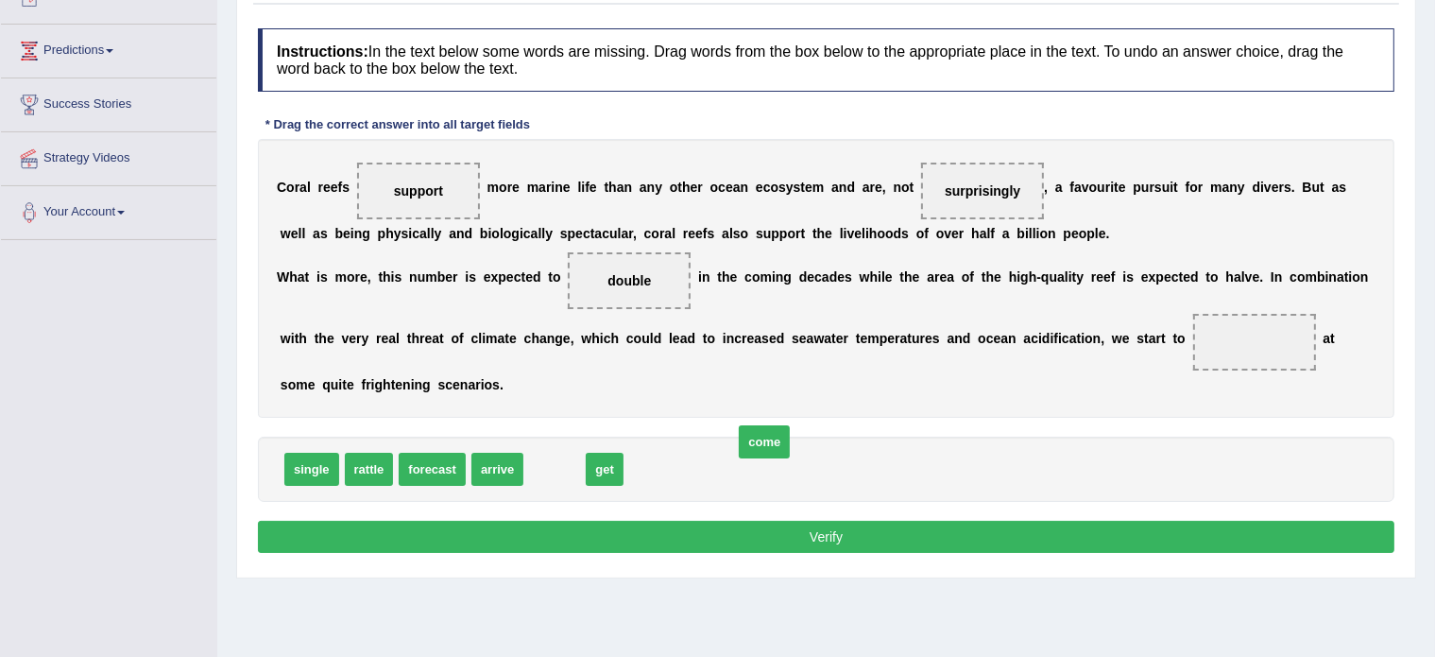
drag, startPoint x: 555, startPoint y: 464, endPoint x: 1004, endPoint y: 392, distance: 454.6
click at [790, 425] on span "come" at bounding box center [764, 441] width 51 height 33
click at [1189, 312] on div "C o r a l r e e f s support m o r e m a r i n e l i f e t h a n a n y o t h e r…" at bounding box center [826, 278] width 1137 height 279
drag, startPoint x: 544, startPoint y: 470, endPoint x: 1264, endPoint y: 338, distance: 732.0
click at [829, 537] on button "Verify" at bounding box center [826, 537] width 1137 height 32
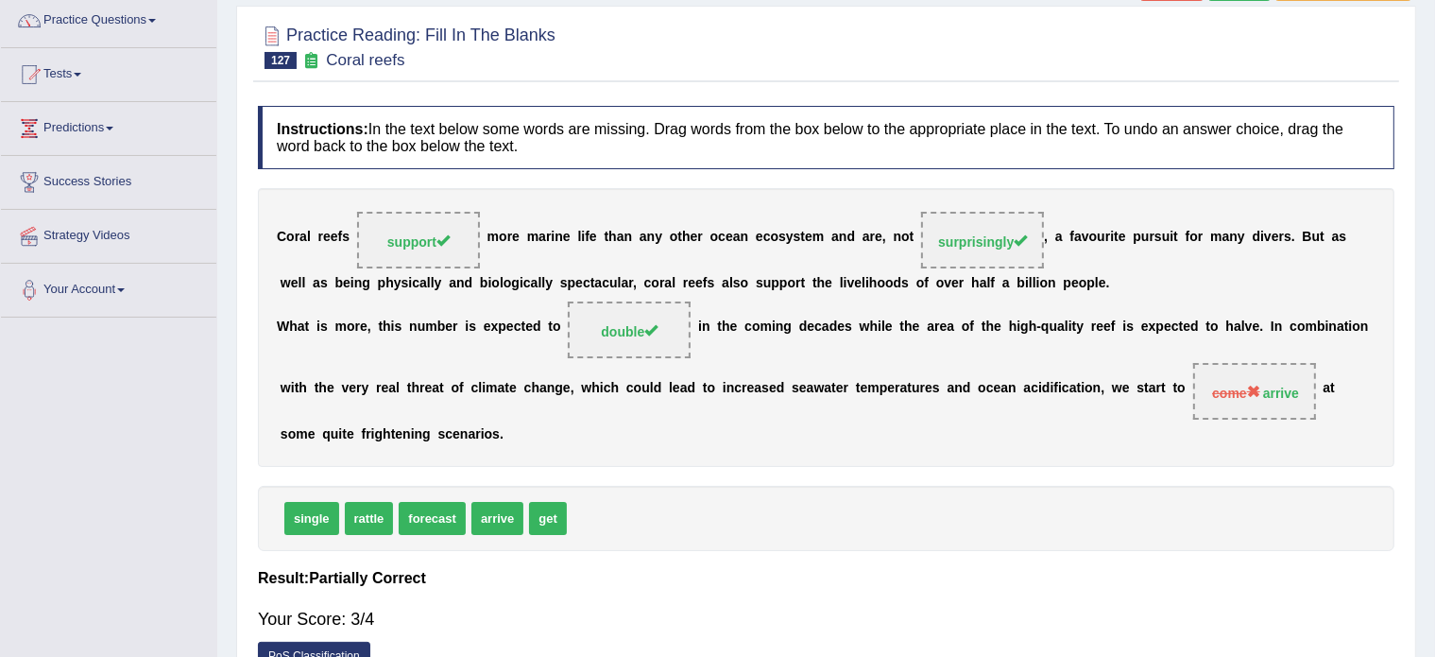
scroll to position [0, 0]
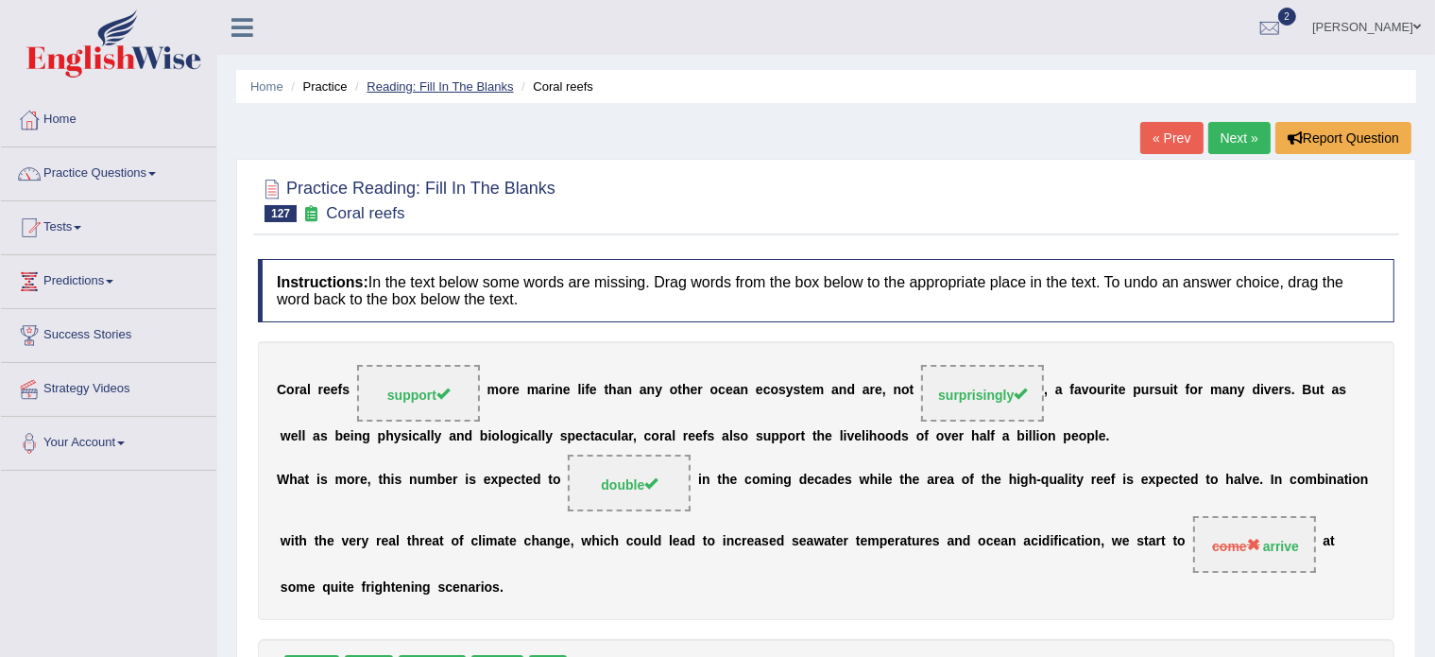
click at [445, 79] on link "Reading: Fill In The Blanks" at bounding box center [440, 86] width 146 height 14
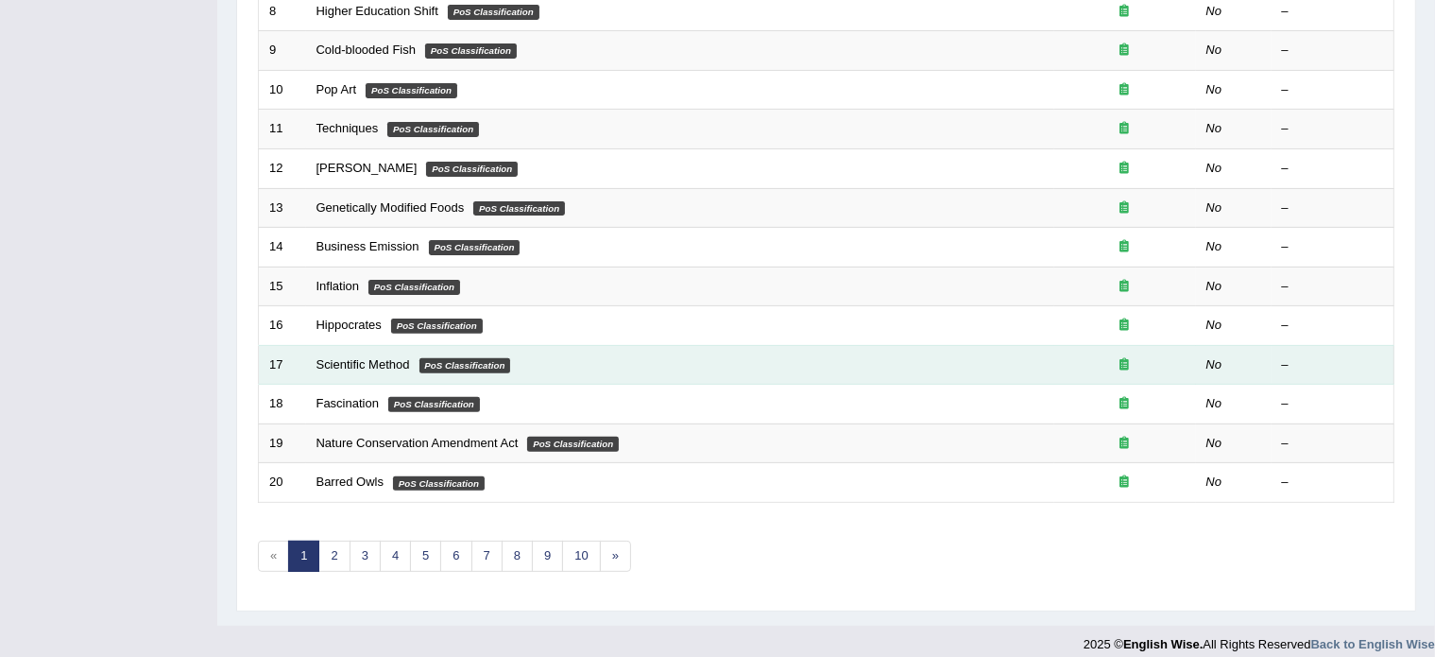
scroll to position [585, 0]
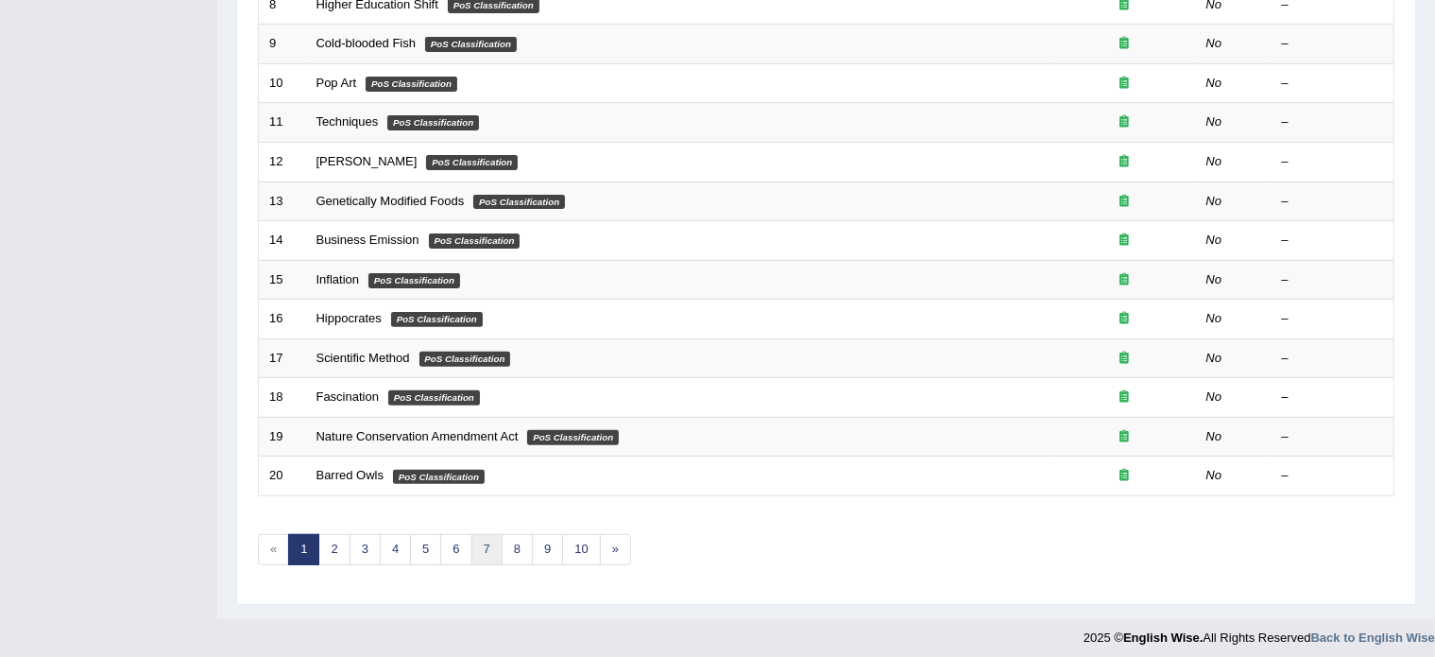
click at [481, 543] on link "7" at bounding box center [487, 549] width 31 height 31
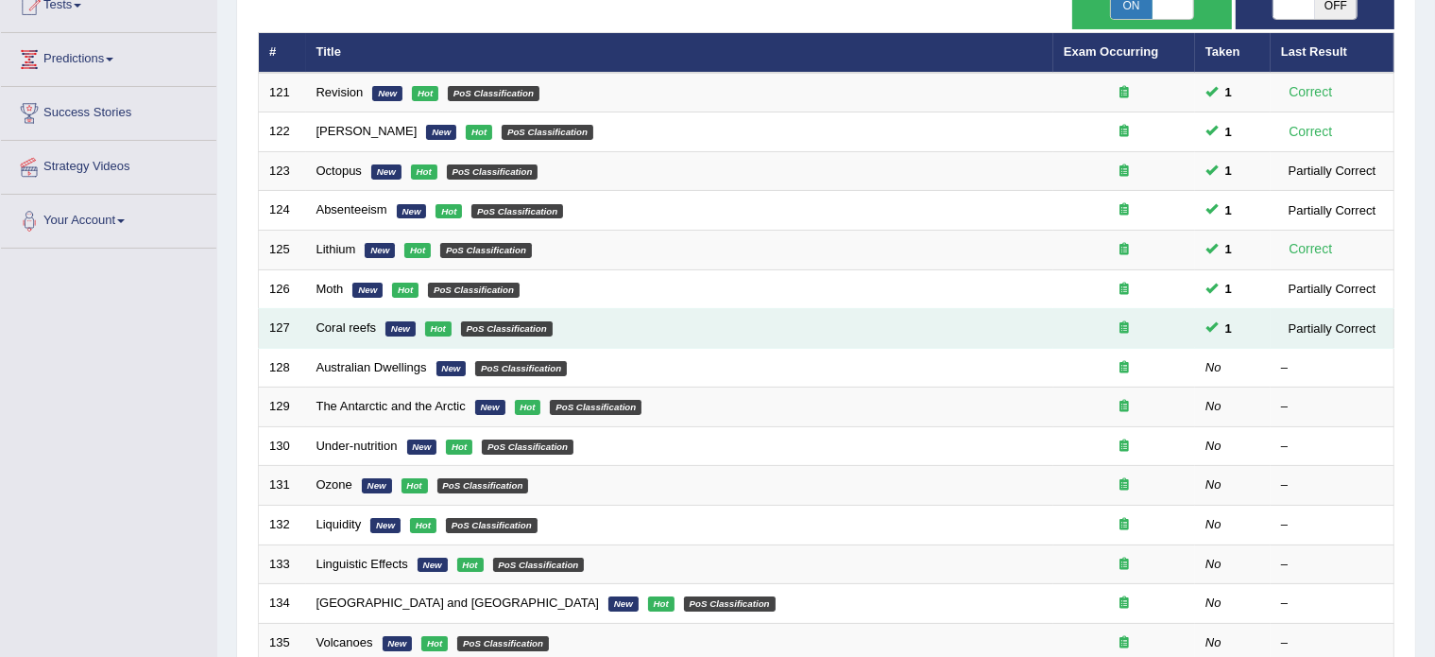
scroll to position [223, 0]
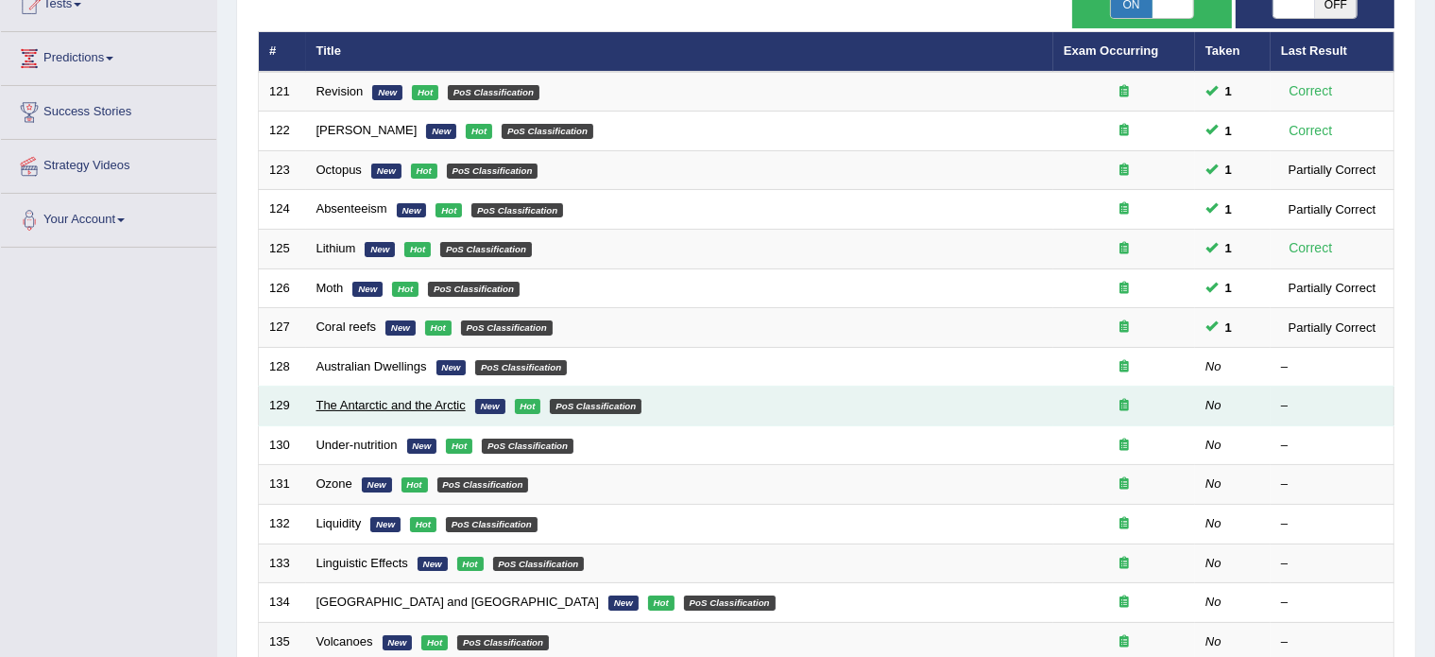
click at [368, 404] on link "The Antarctic and the Arctic" at bounding box center [391, 405] width 149 height 14
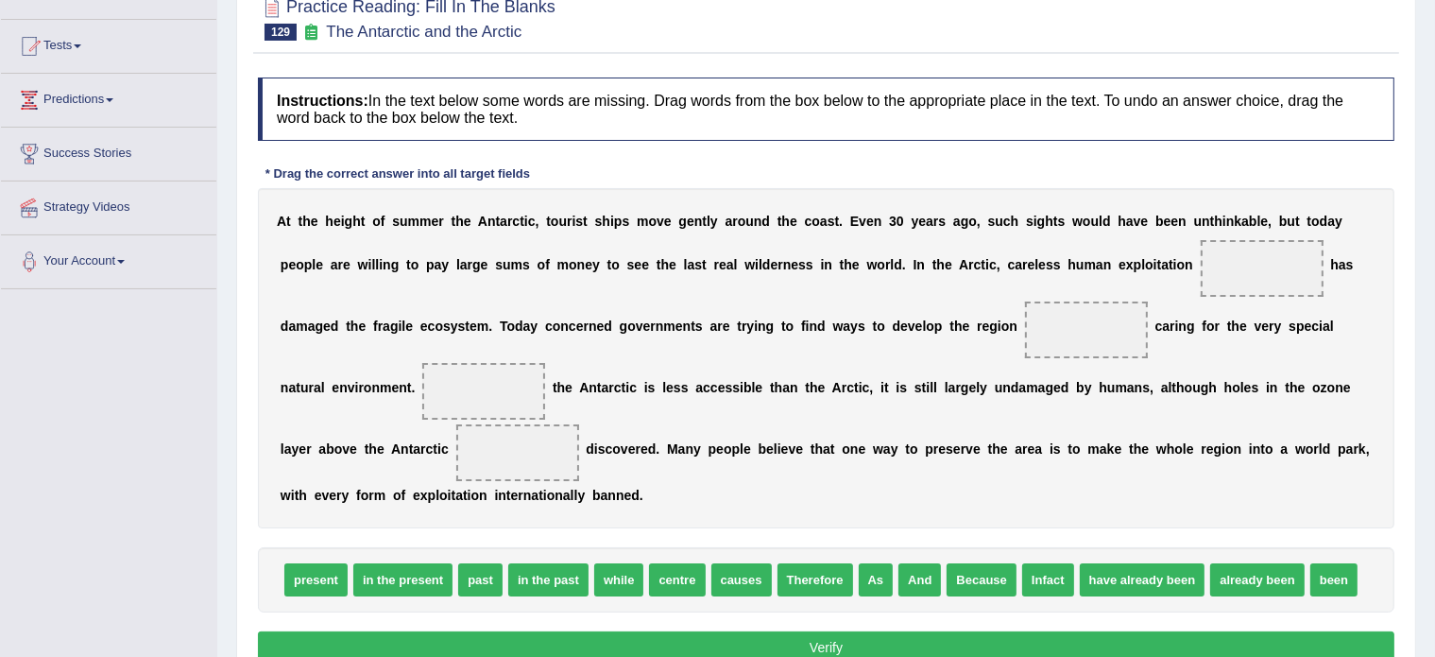
scroll to position [181, 0]
drag, startPoint x: 524, startPoint y: 577, endPoint x: 1240, endPoint y: 254, distance: 785.0
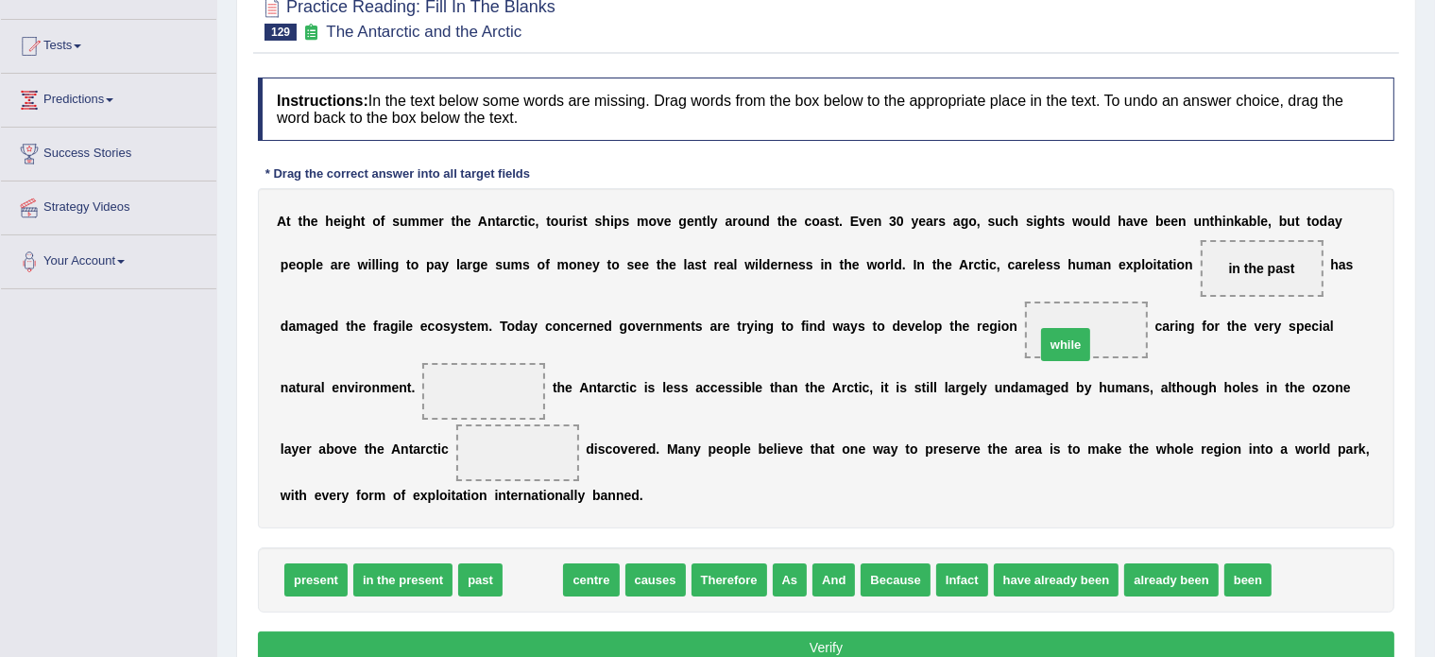
drag, startPoint x: 533, startPoint y: 579, endPoint x: 1074, endPoint y: 334, distance: 593.8
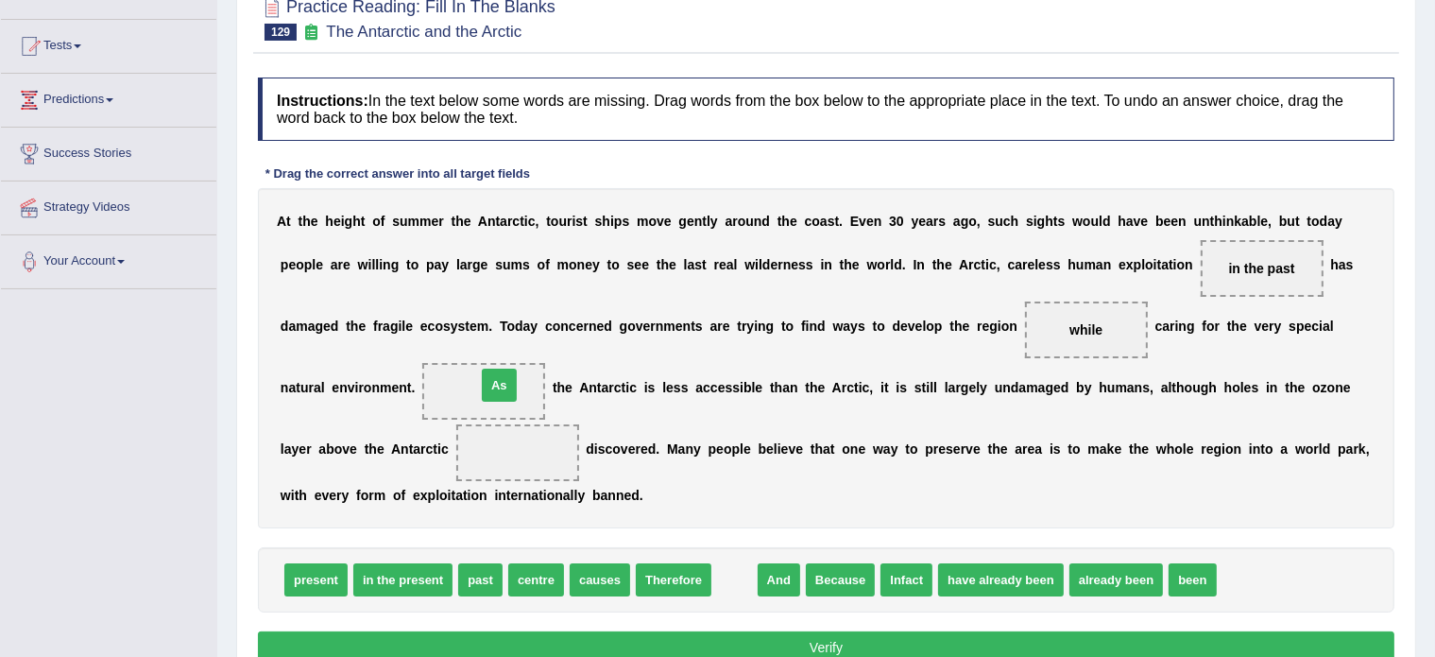
drag, startPoint x: 736, startPoint y: 576, endPoint x: 501, endPoint y: 381, distance: 305.4
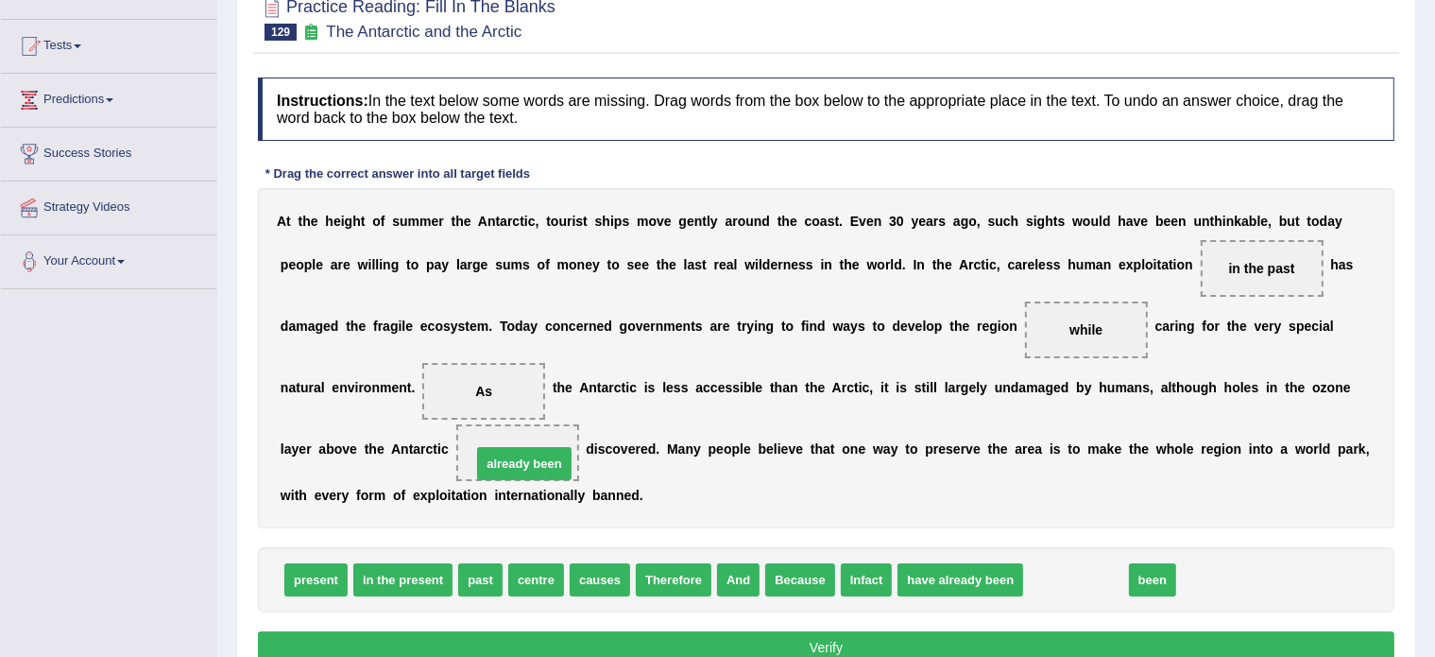
drag, startPoint x: 1070, startPoint y: 572, endPoint x: 516, endPoint y: 456, distance: 565.7
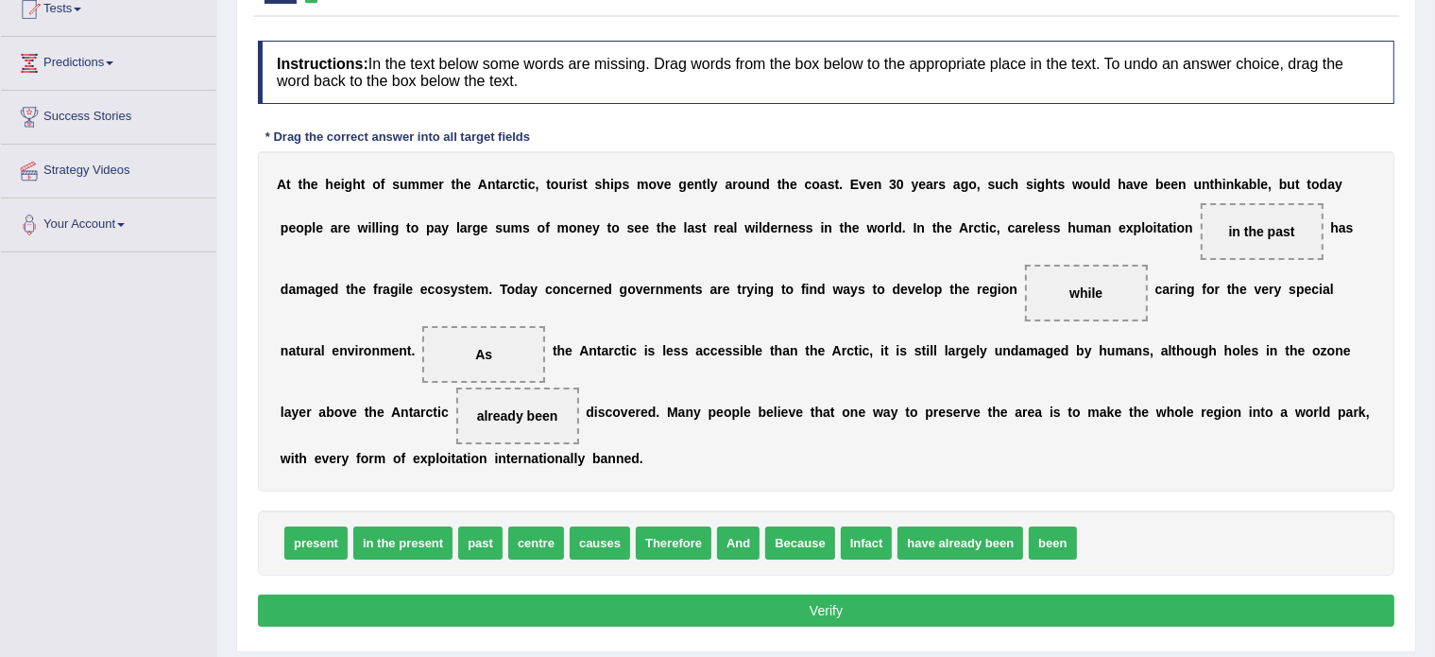
scroll to position [219, 0]
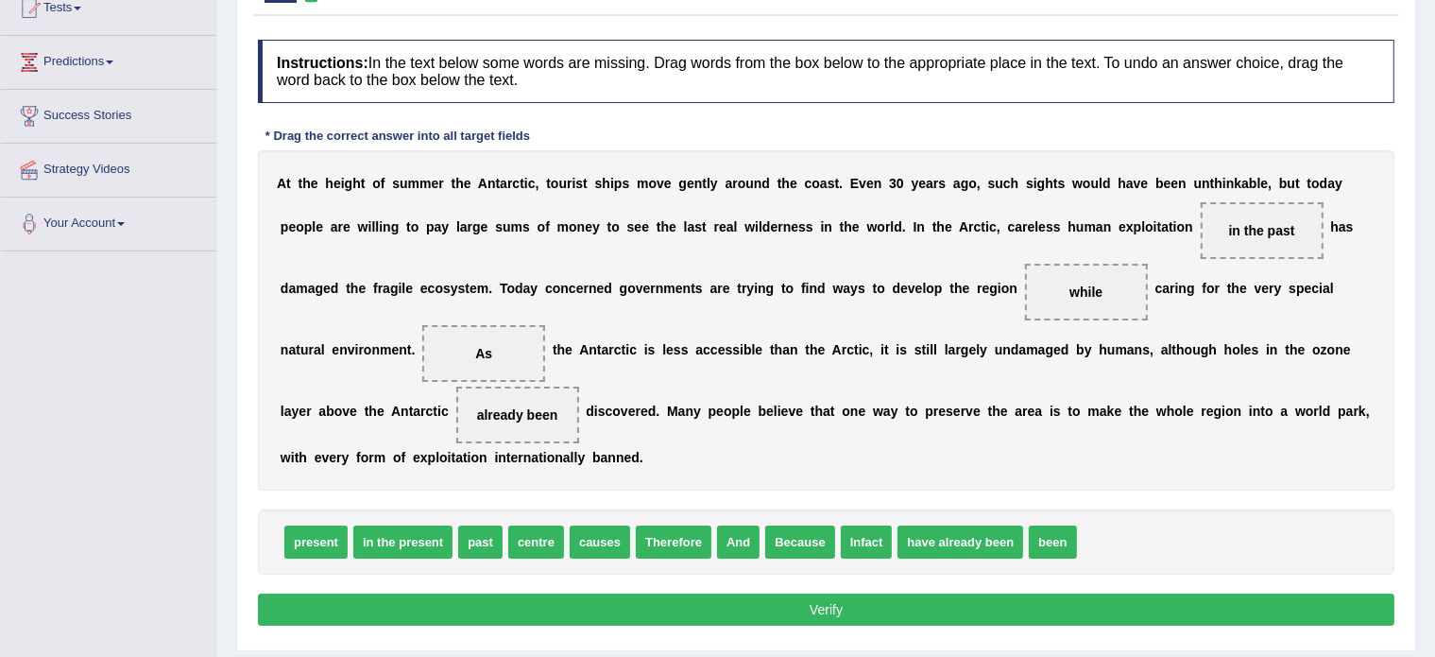
click at [635, 604] on button "Verify" at bounding box center [826, 609] width 1137 height 32
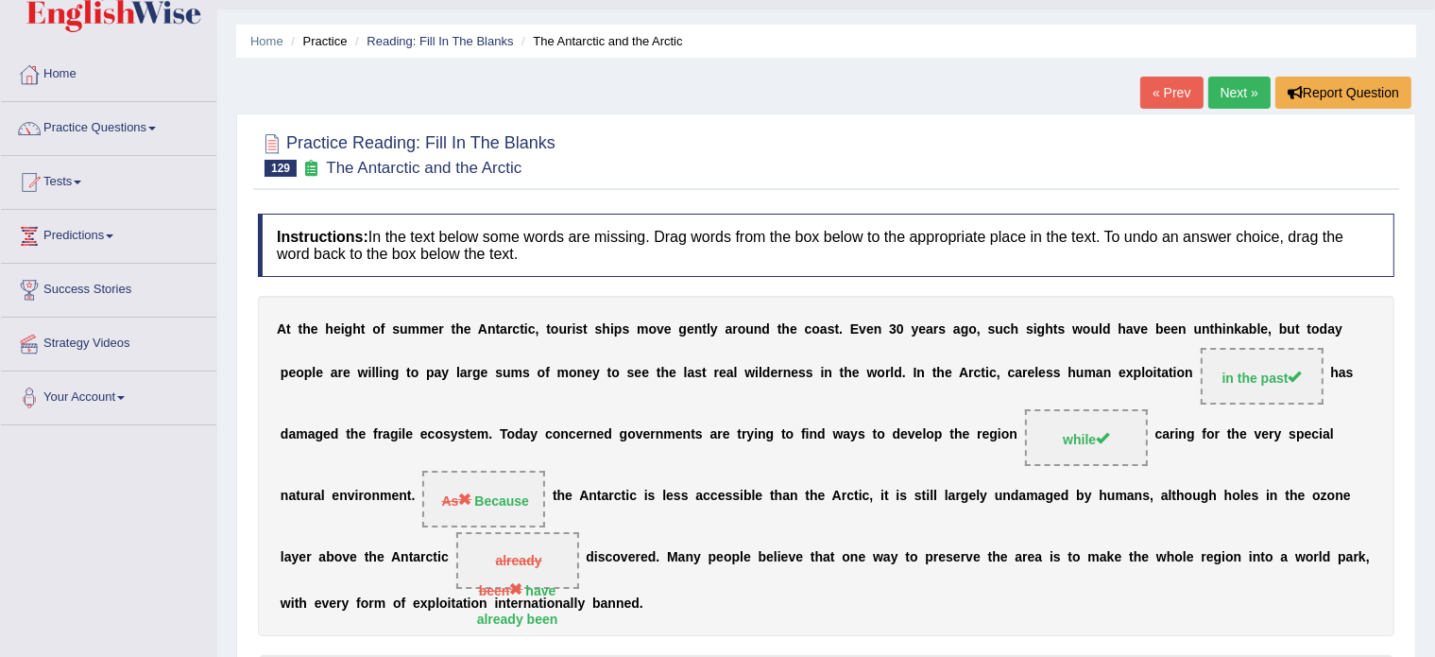
scroll to position [10, 0]
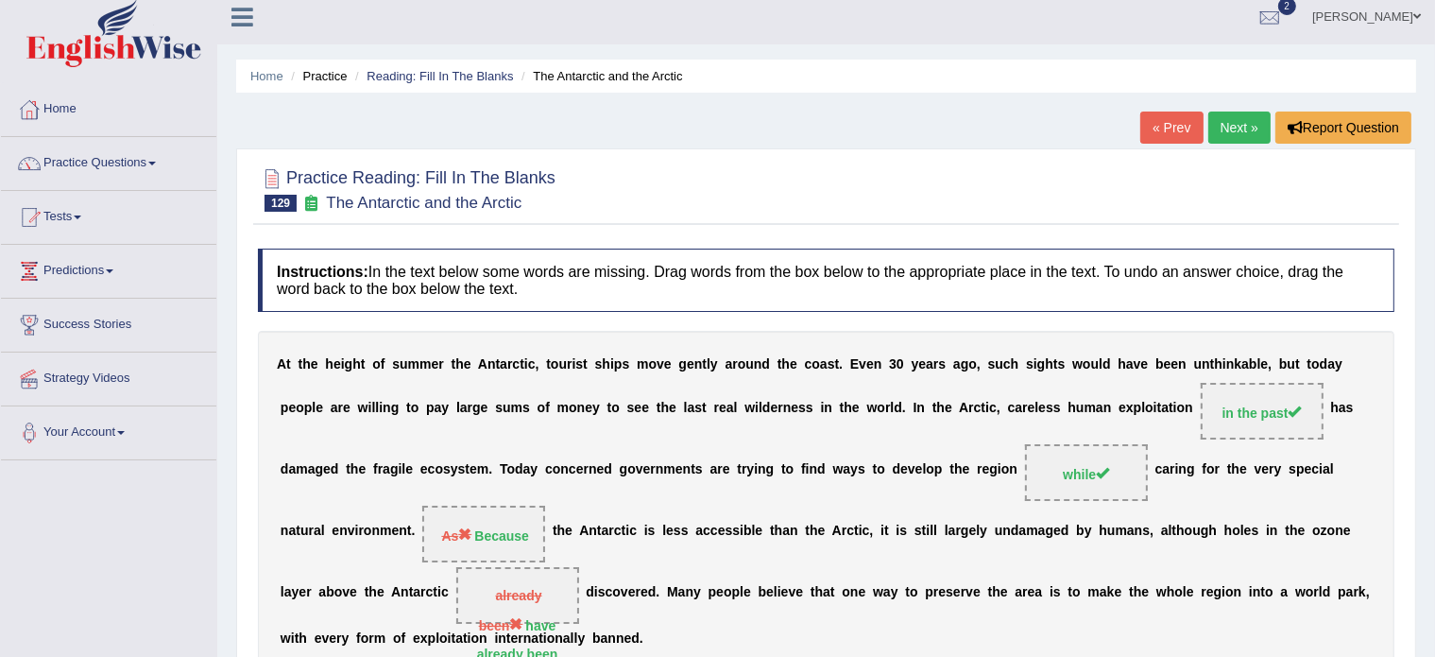
drag, startPoint x: 326, startPoint y: 199, endPoint x: 384, endPoint y: 206, distance: 58.0
click at [384, 206] on small "The Antarctic and the Arctic" at bounding box center [424, 203] width 196 height 18
drag, startPoint x: 326, startPoint y: 195, endPoint x: 450, endPoint y: 199, distance: 123.9
click at [450, 199] on small "The Antarctic and the Arctic" at bounding box center [424, 203] width 196 height 18
drag, startPoint x: 450, startPoint y: 199, endPoint x: 386, endPoint y: 199, distance: 64.3
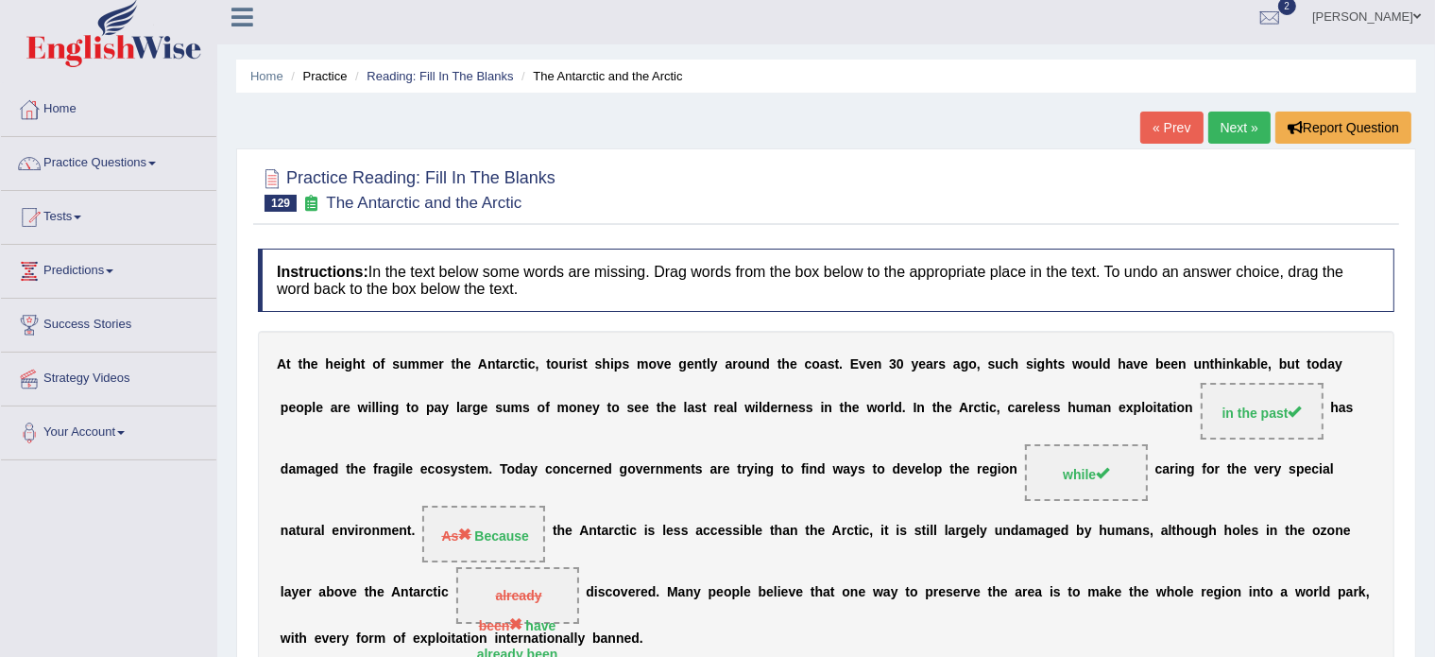
click at [386, 199] on small "The Antarctic and the Arctic" at bounding box center [424, 203] width 196 height 18
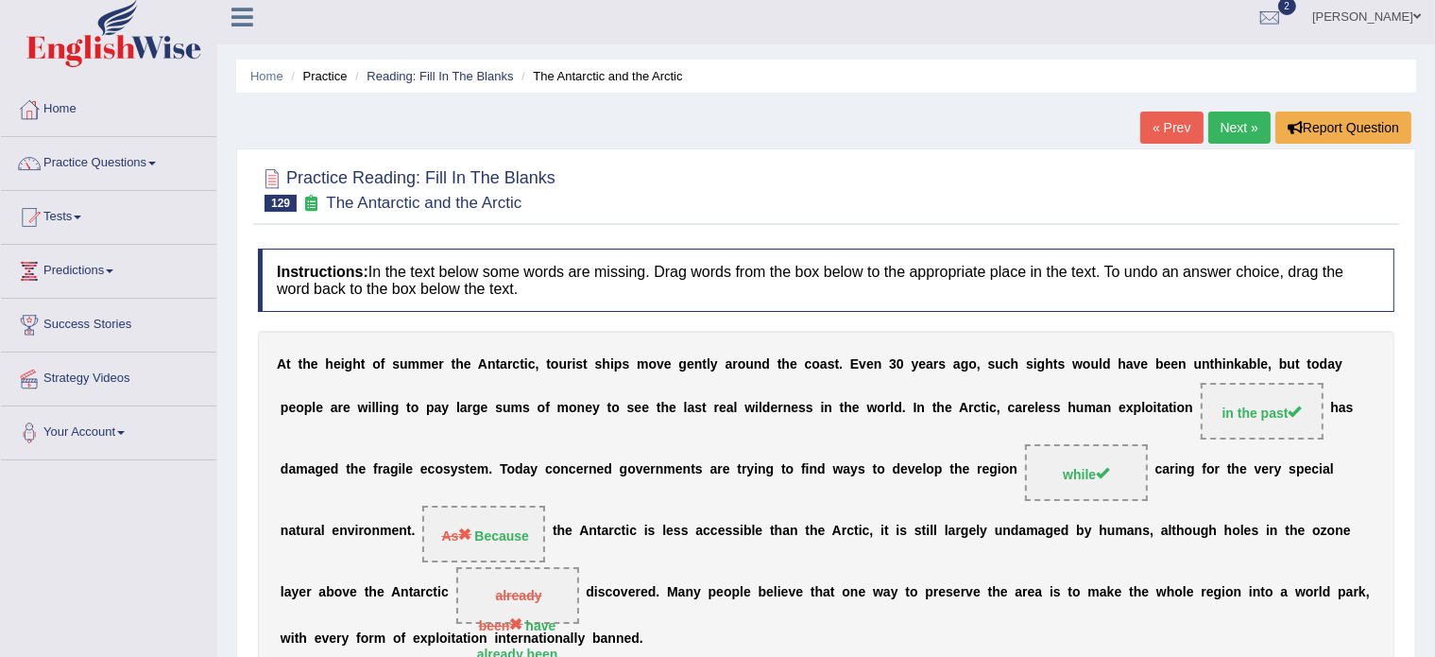
click at [386, 199] on small "The Antarctic and the Arctic" at bounding box center [424, 203] width 196 height 18
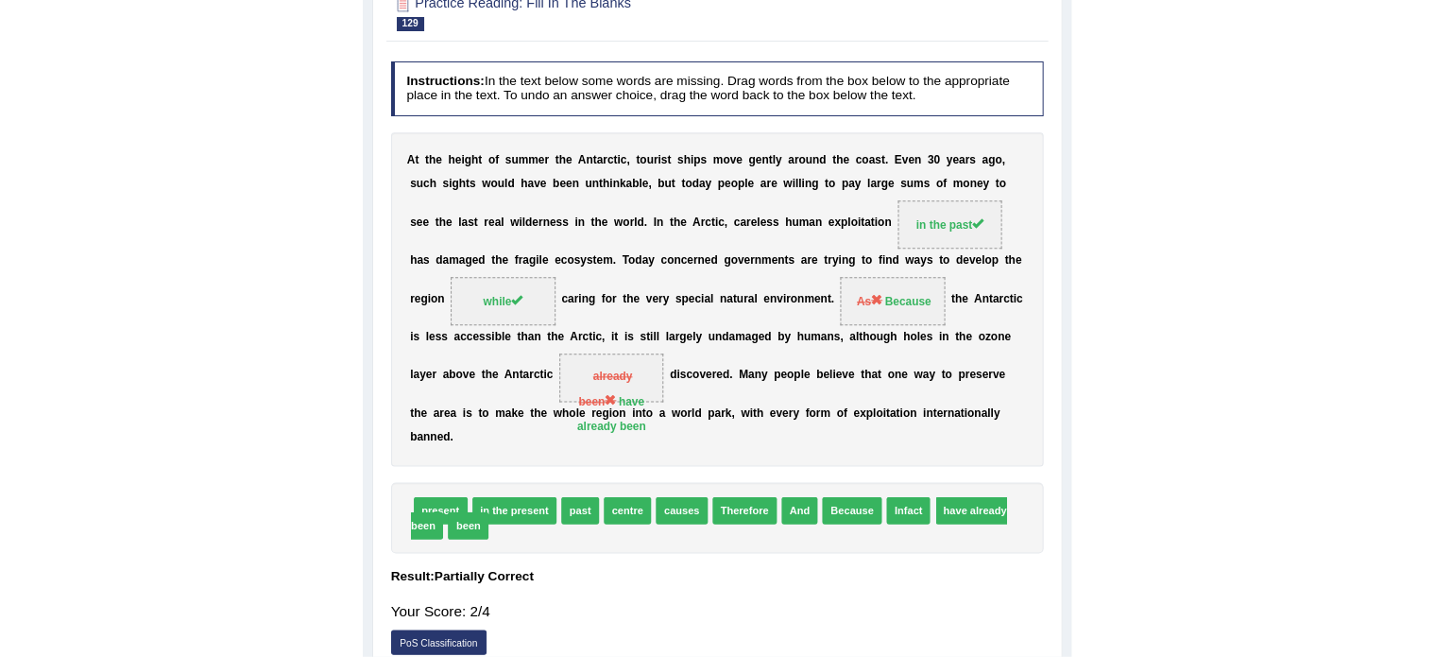
scroll to position [0, 0]
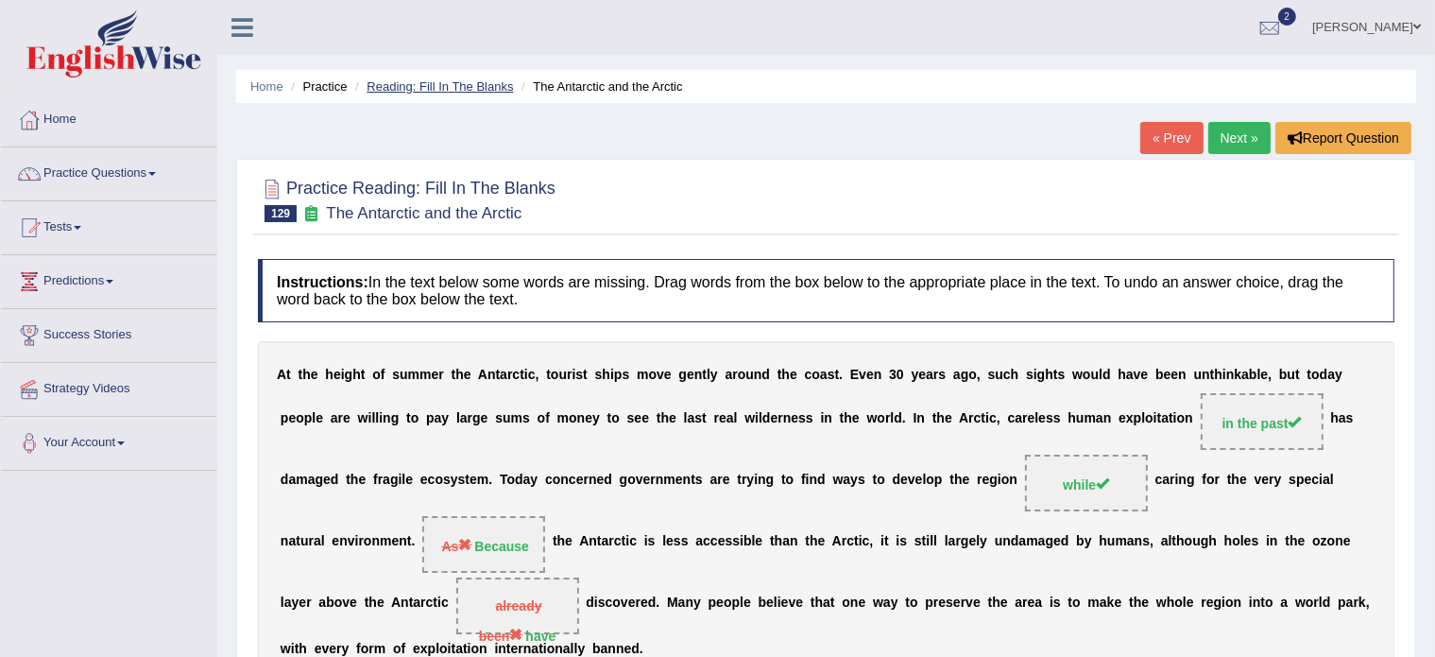
click at [404, 82] on link "Reading: Fill In The Blanks" at bounding box center [440, 86] width 146 height 14
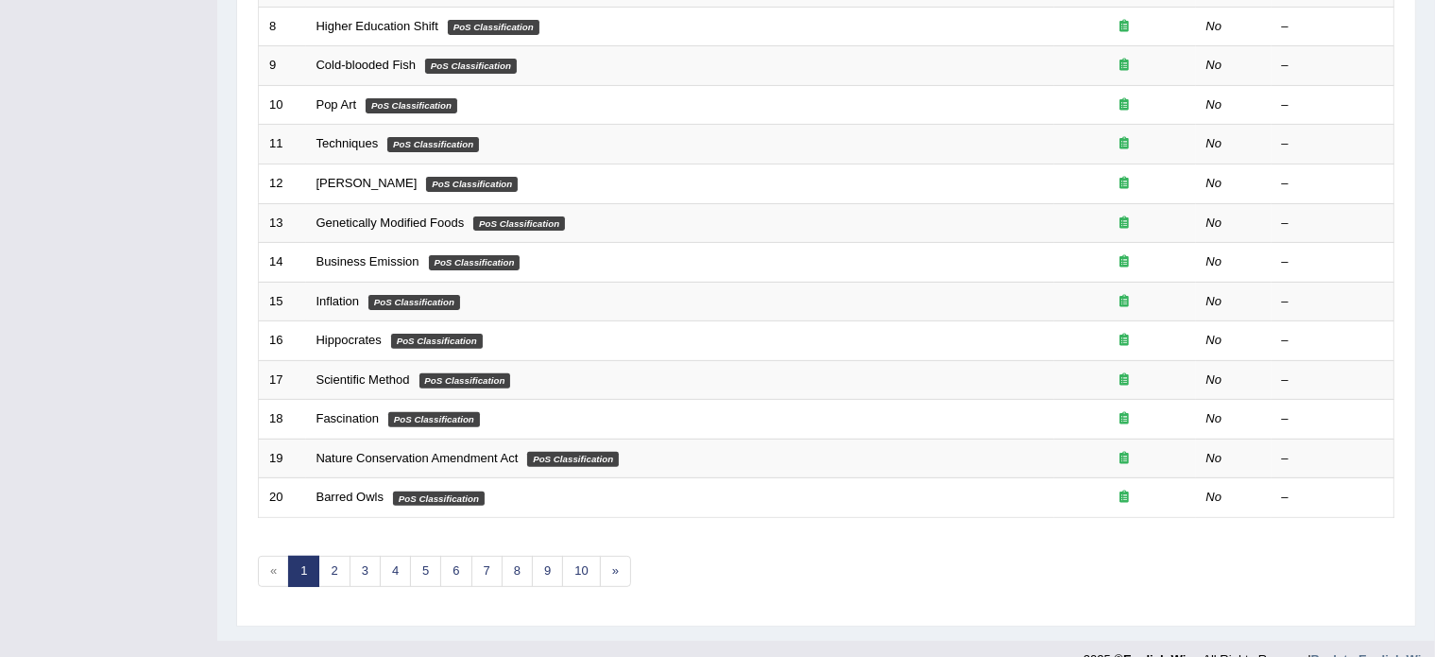
scroll to position [589, 0]
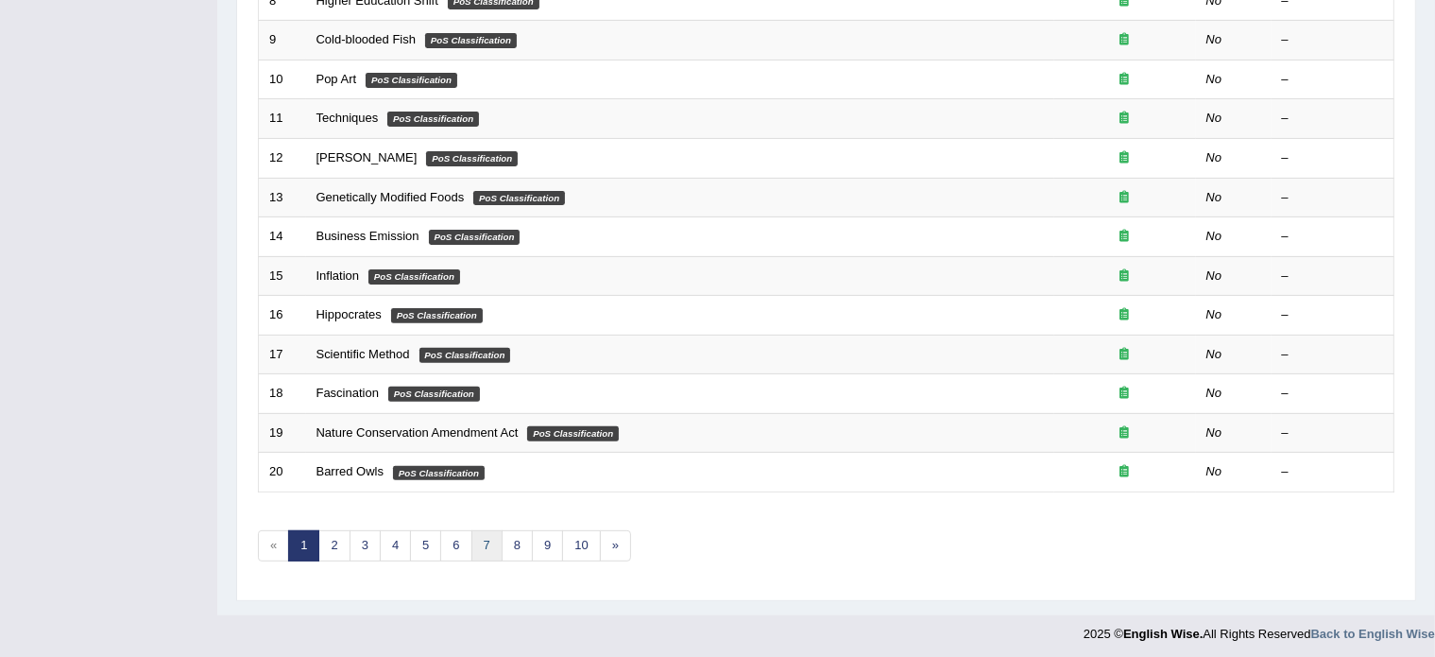
click at [487, 535] on link "7" at bounding box center [487, 545] width 31 height 31
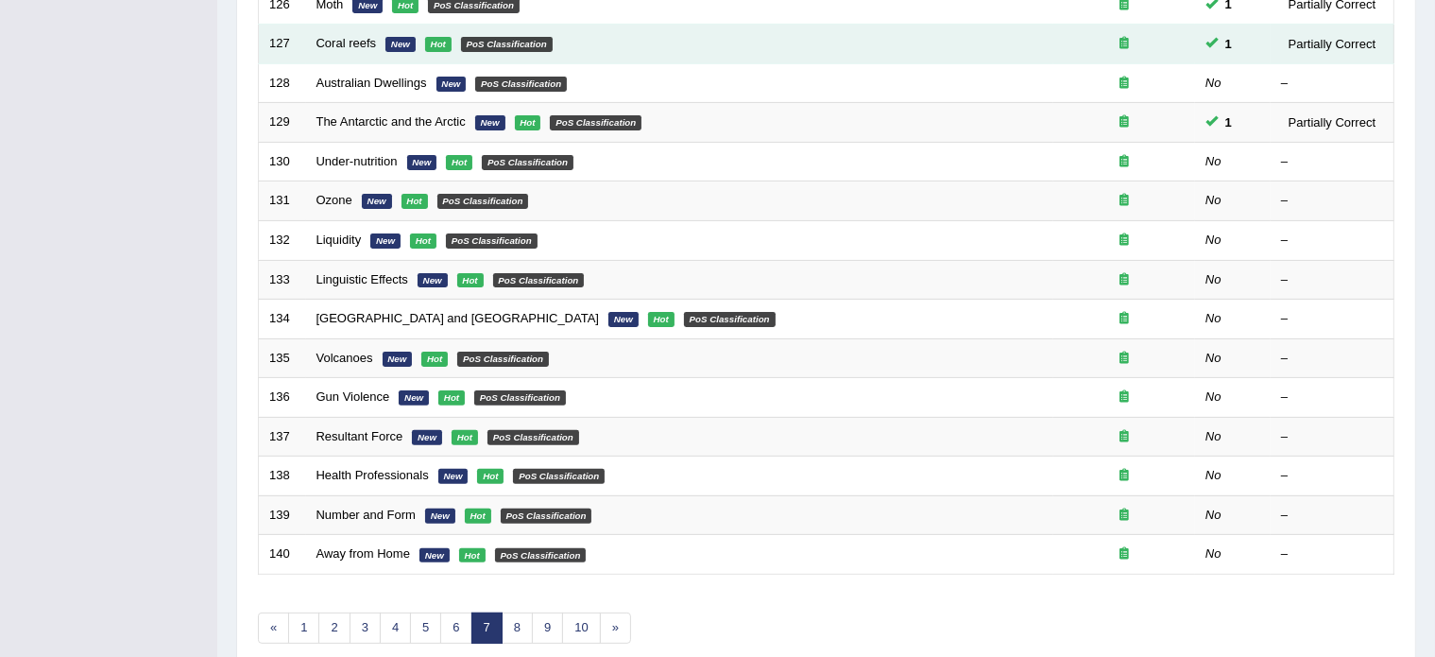
scroll to position [507, 0]
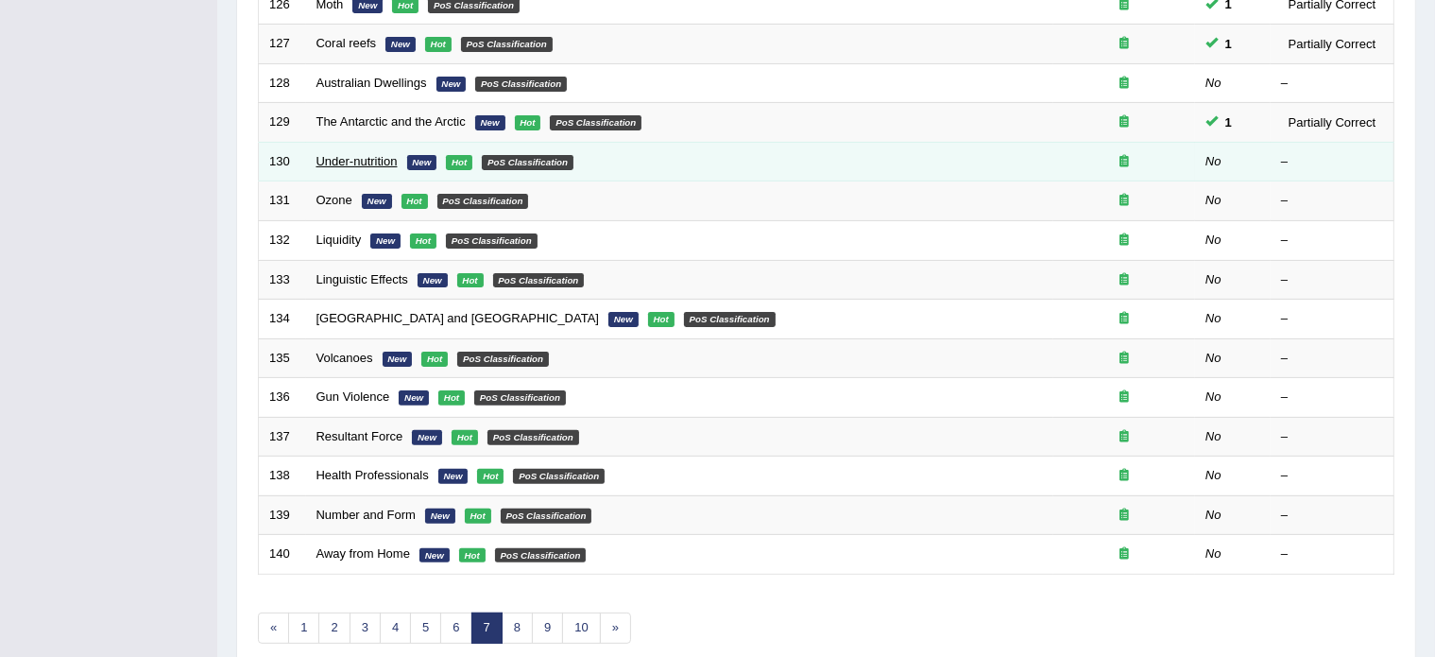
click at [352, 158] on link "Under-nutrition" at bounding box center [357, 161] width 81 height 14
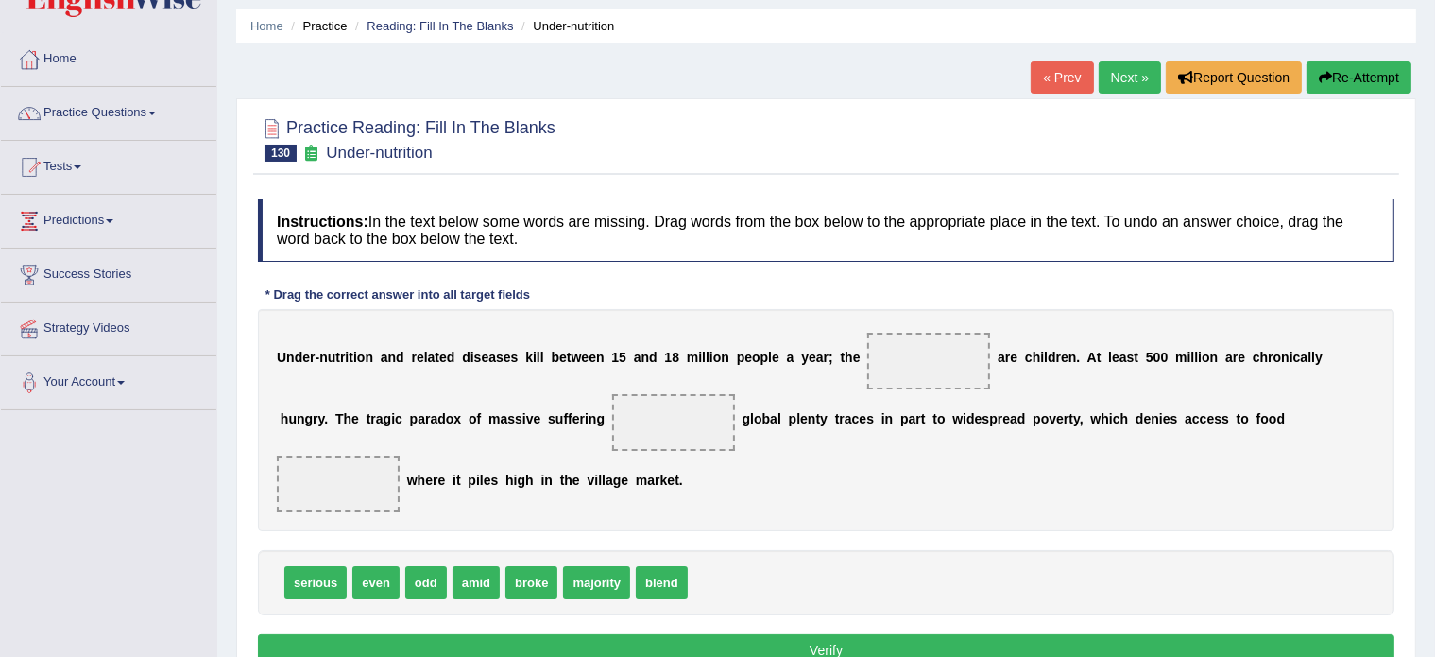
scroll to position [68, 0]
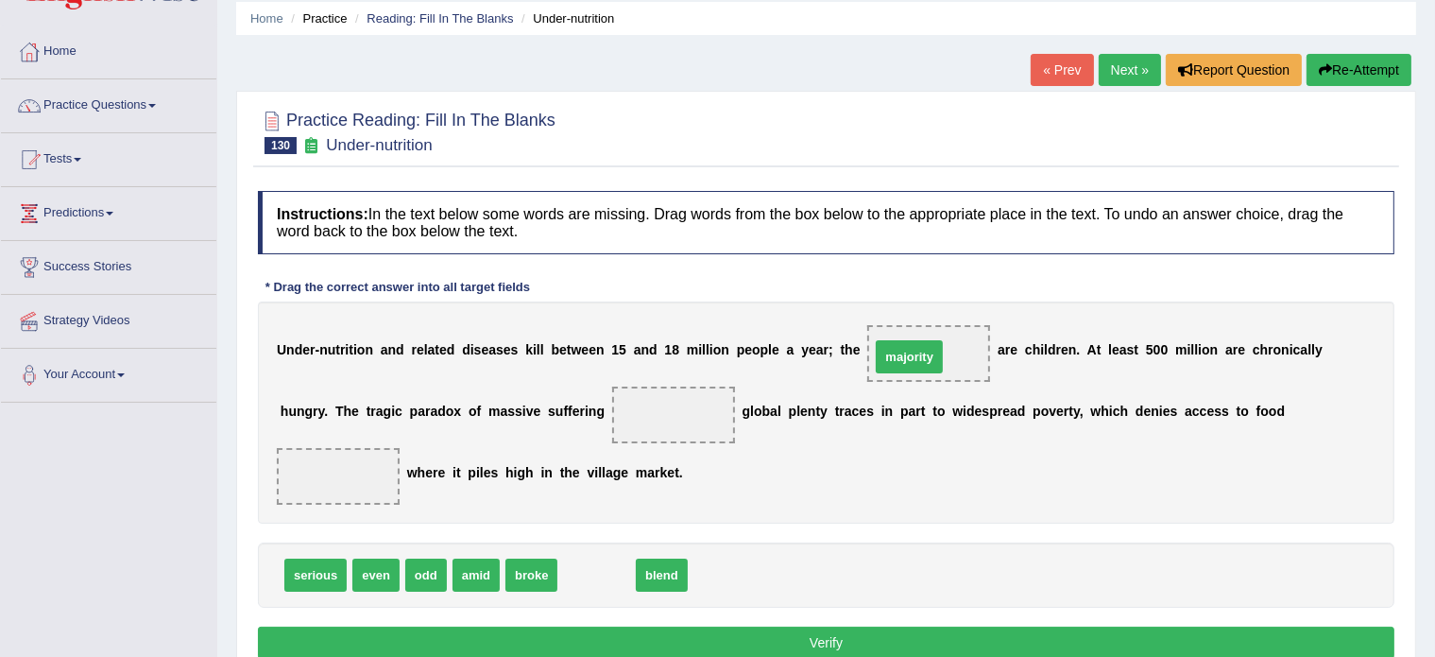
drag, startPoint x: 598, startPoint y: 574, endPoint x: 915, endPoint y: 355, distance: 384.6
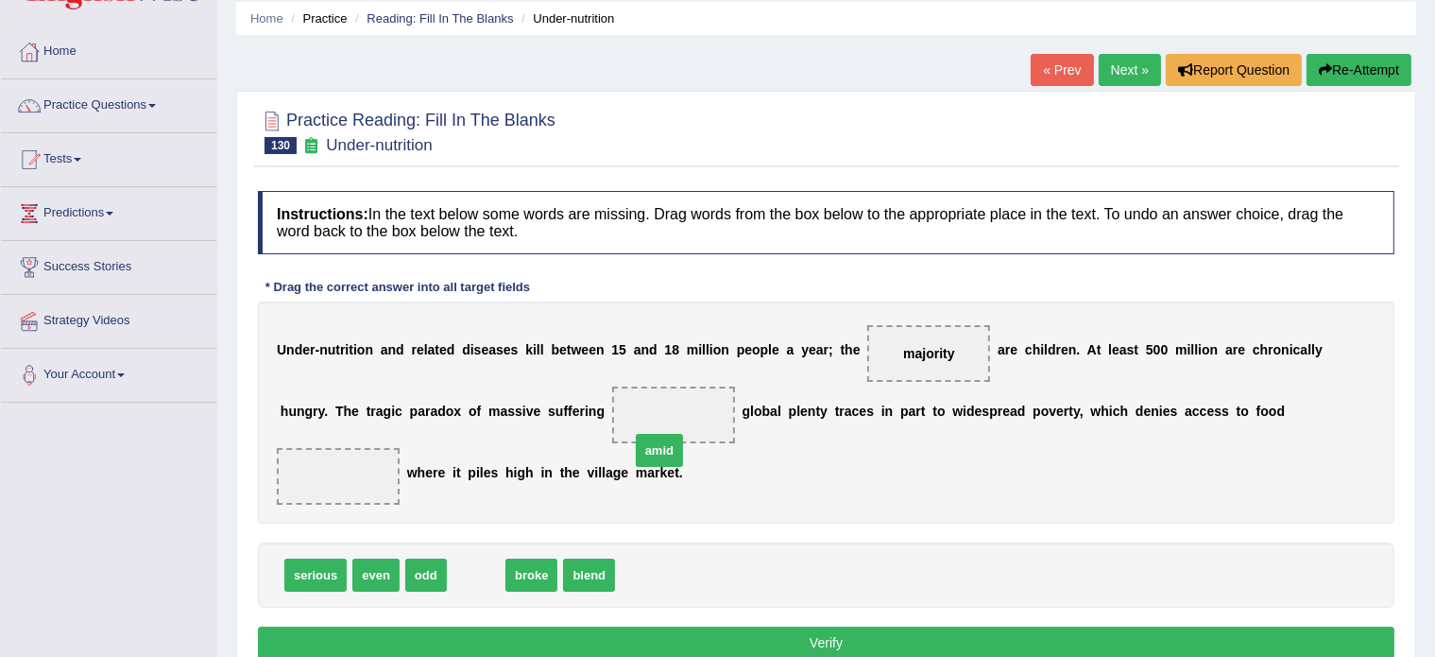
drag, startPoint x: 480, startPoint y: 574, endPoint x: 674, endPoint y: 422, distance: 245.8
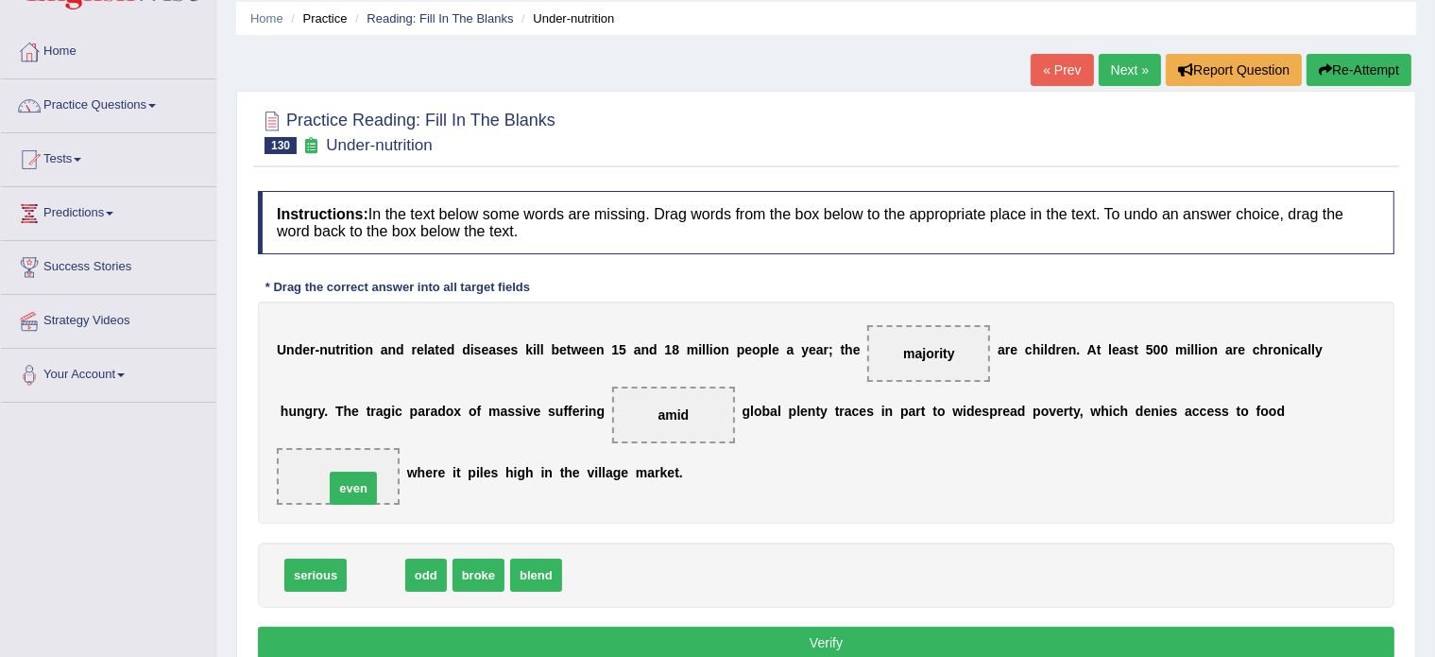
drag, startPoint x: 375, startPoint y: 561, endPoint x: 352, endPoint y: 475, distance: 88.9
click at [760, 629] on button "Verify" at bounding box center [826, 643] width 1137 height 32
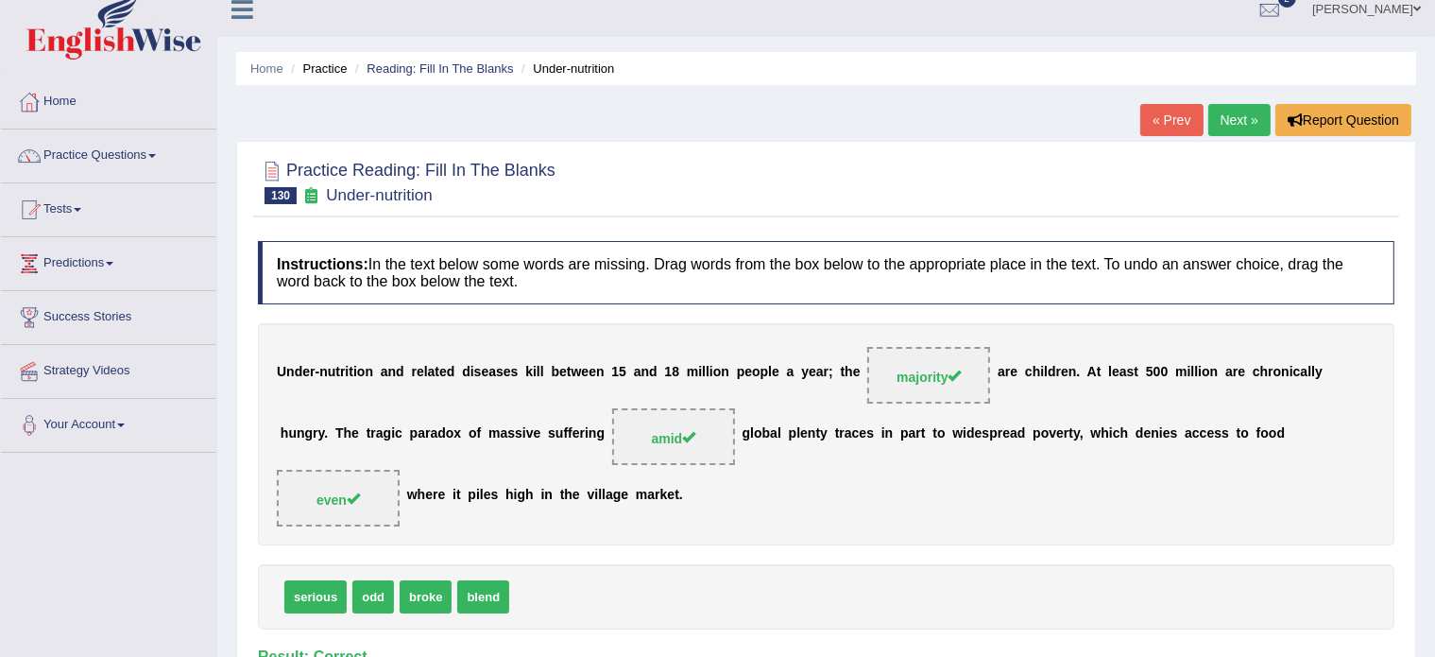
scroll to position [0, 0]
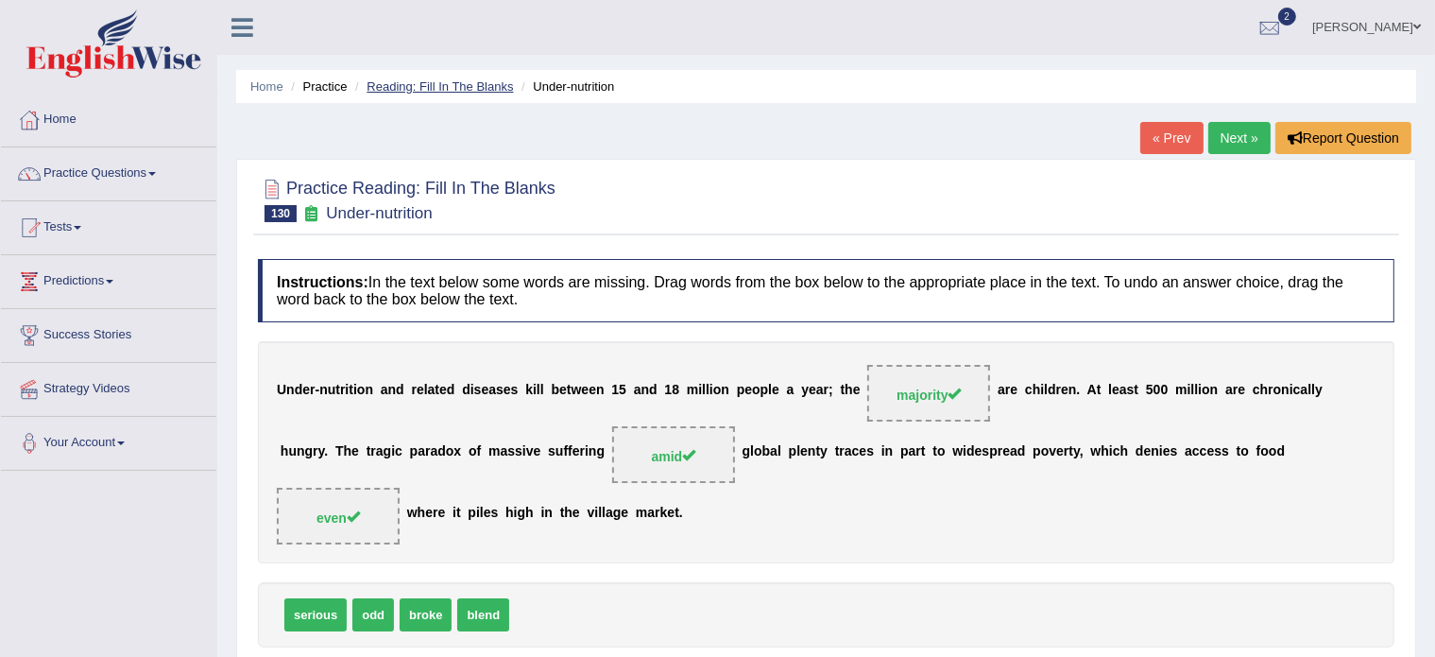
click at [455, 80] on link "Reading: Fill In The Blanks" at bounding box center [440, 86] width 146 height 14
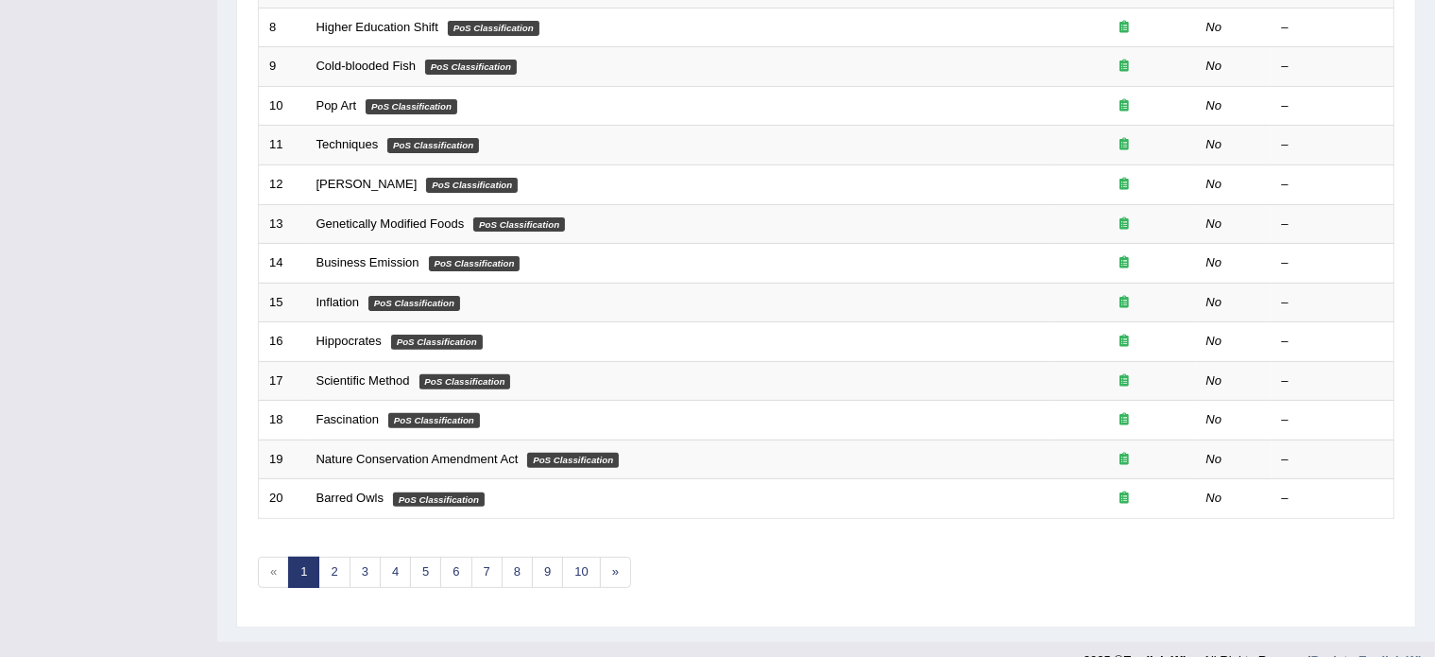
scroll to position [589, 0]
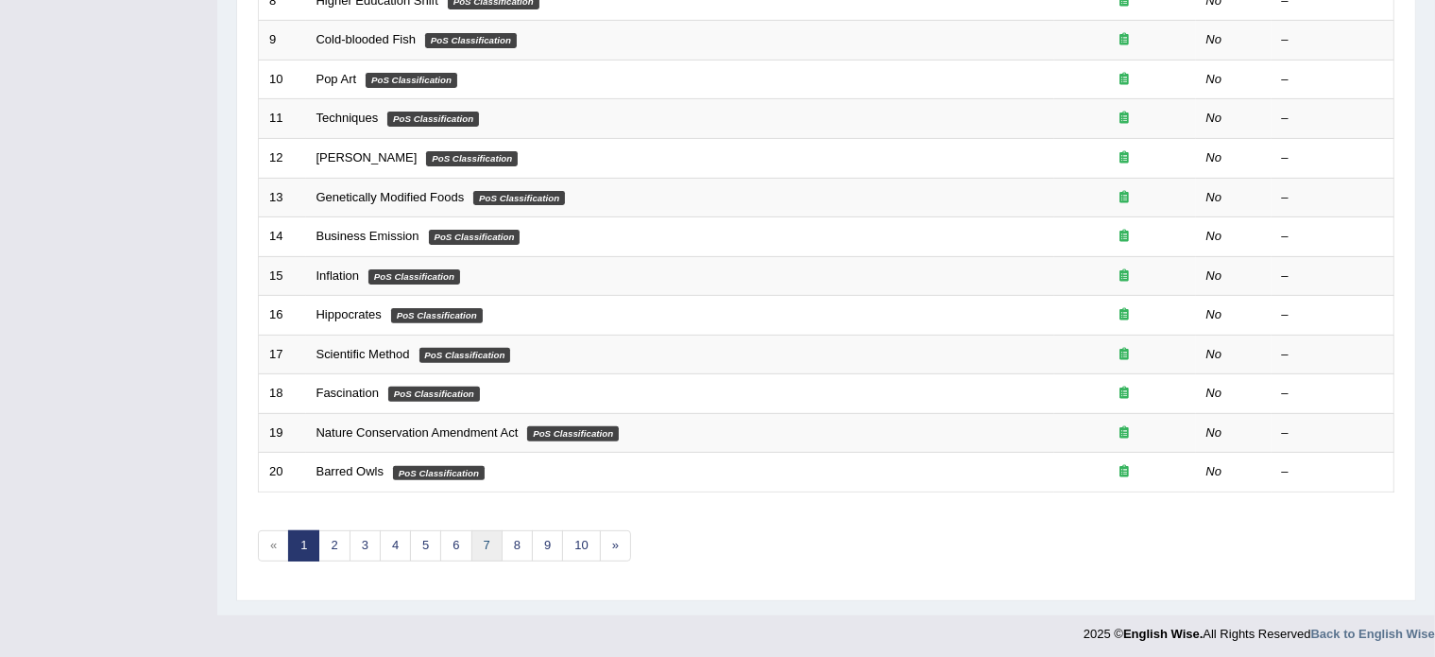
click at [486, 536] on link "7" at bounding box center [487, 545] width 31 height 31
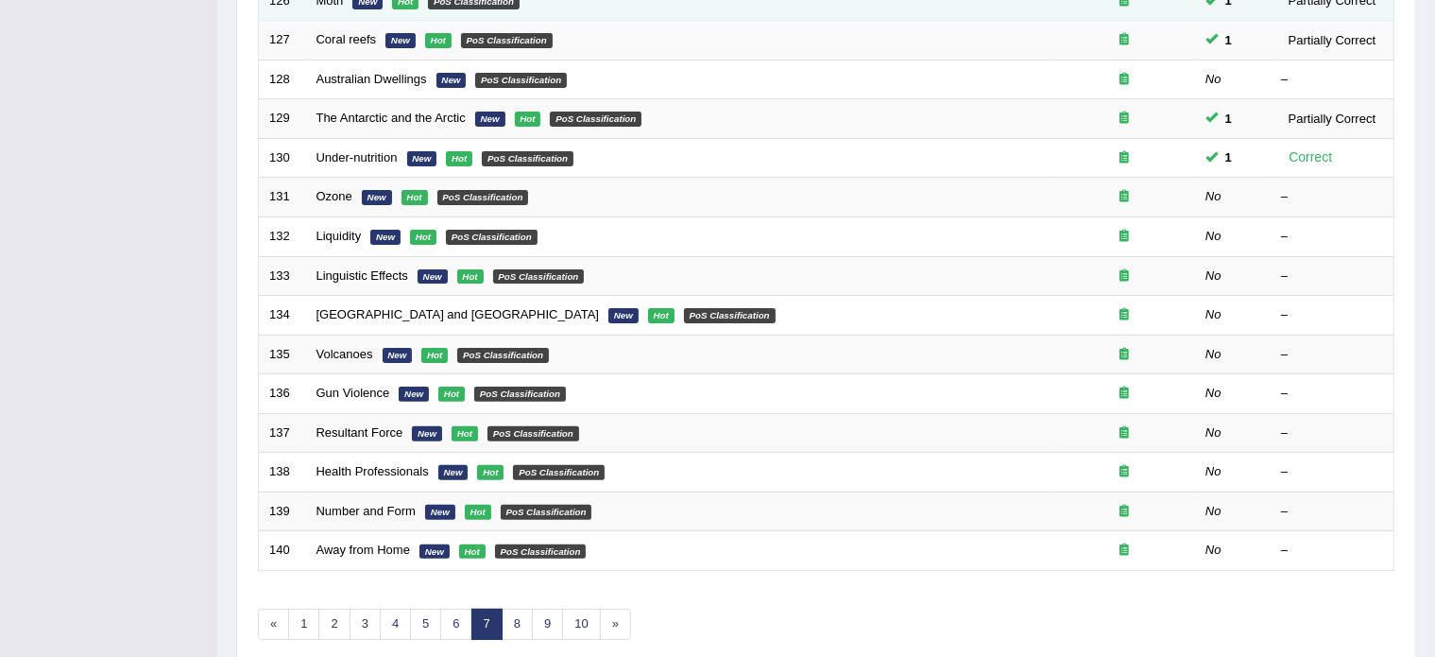
scroll to position [499, 0]
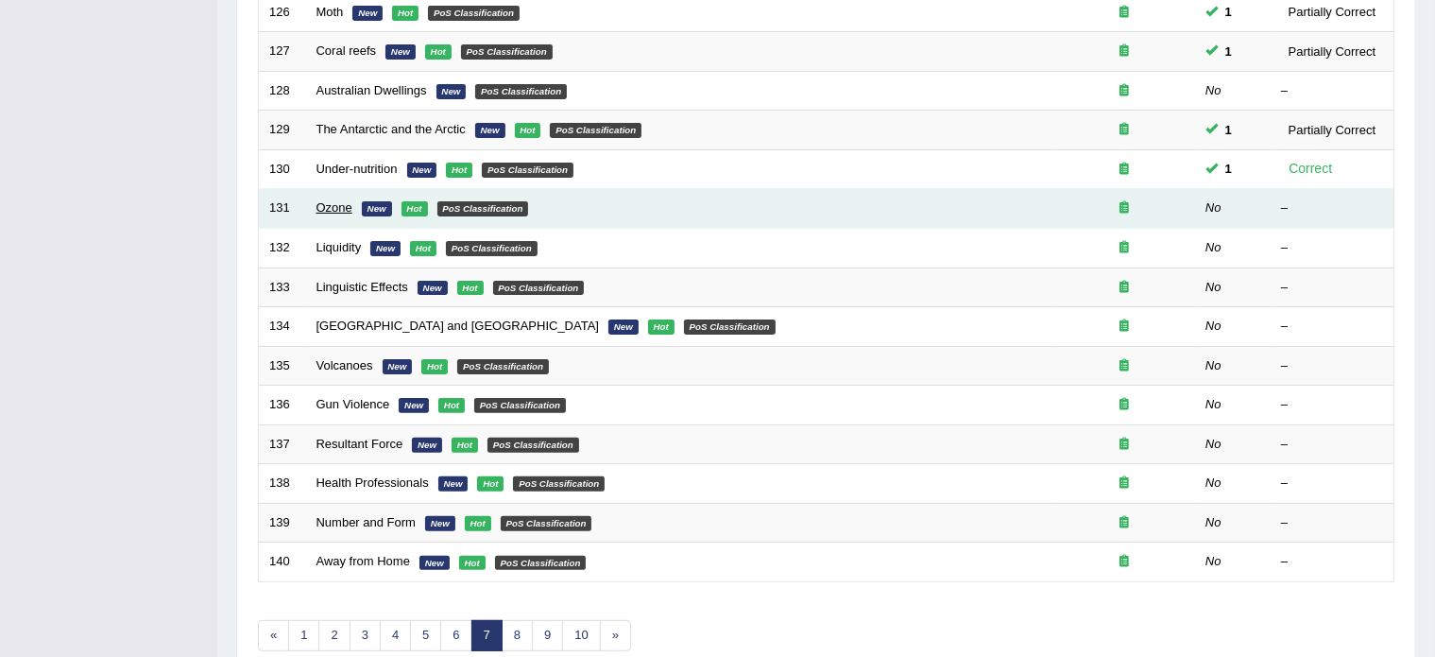
click at [333, 203] on link "Ozone" at bounding box center [335, 207] width 36 height 14
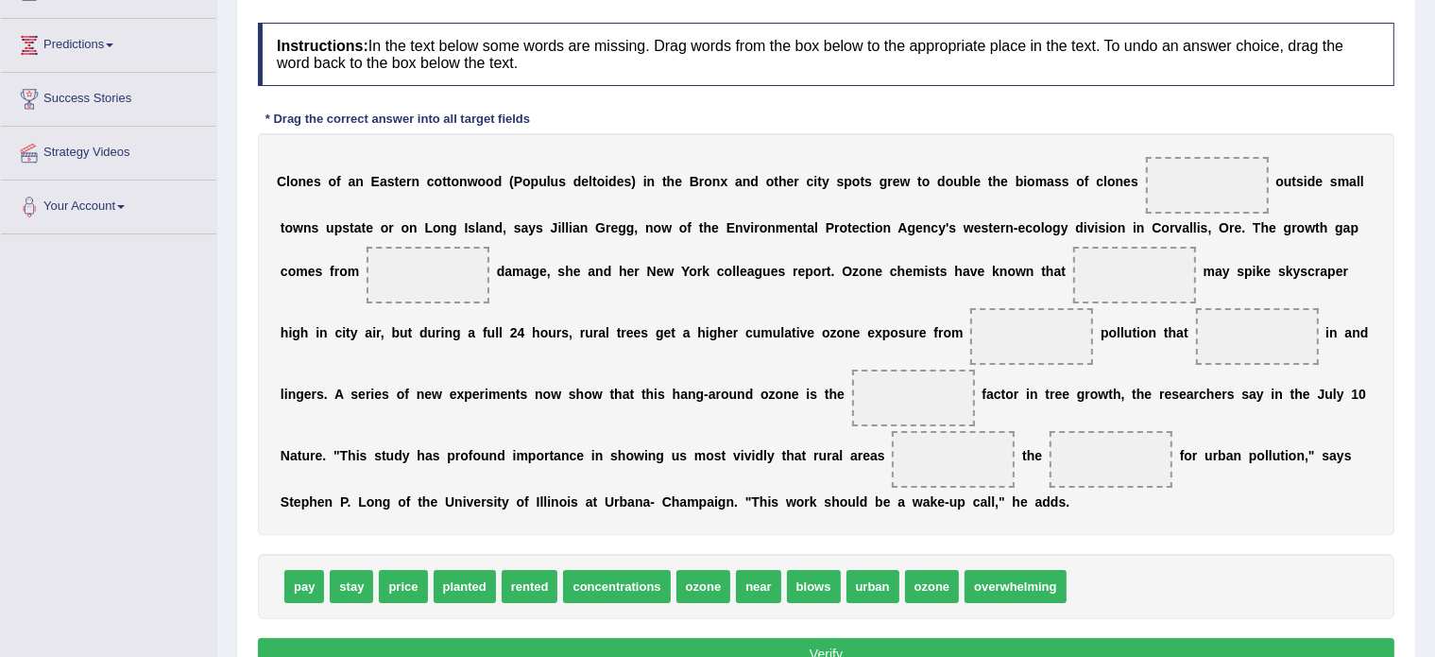
scroll to position [234, 0]
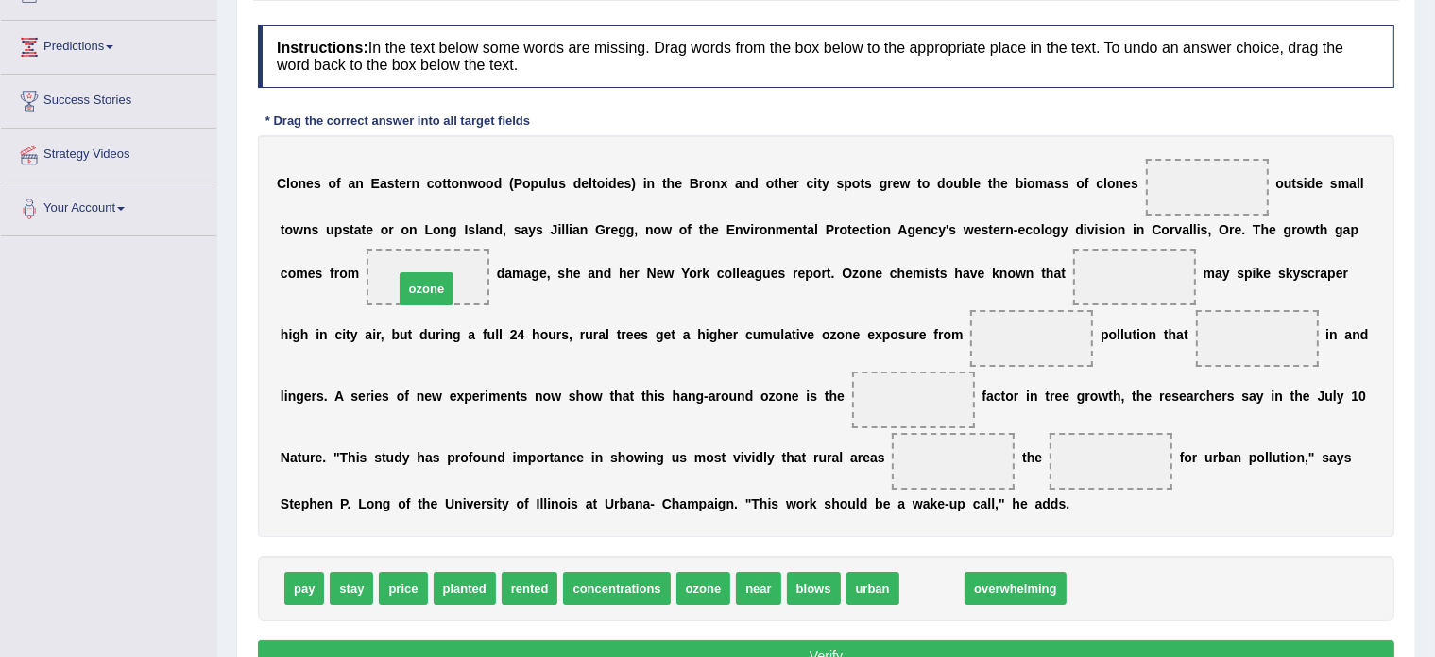
drag, startPoint x: 925, startPoint y: 586, endPoint x: 422, endPoint y: 284, distance: 586.7
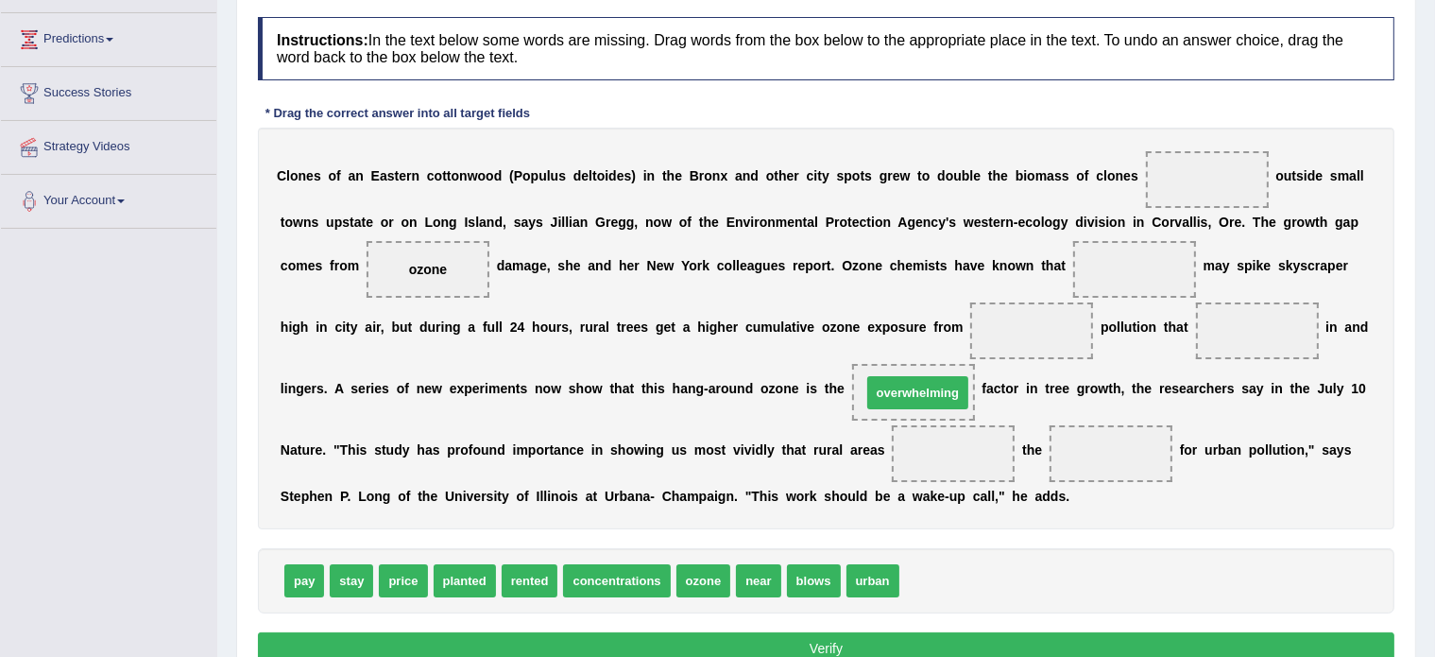
drag, startPoint x: 937, startPoint y: 572, endPoint x: 900, endPoint y: 384, distance: 191.8
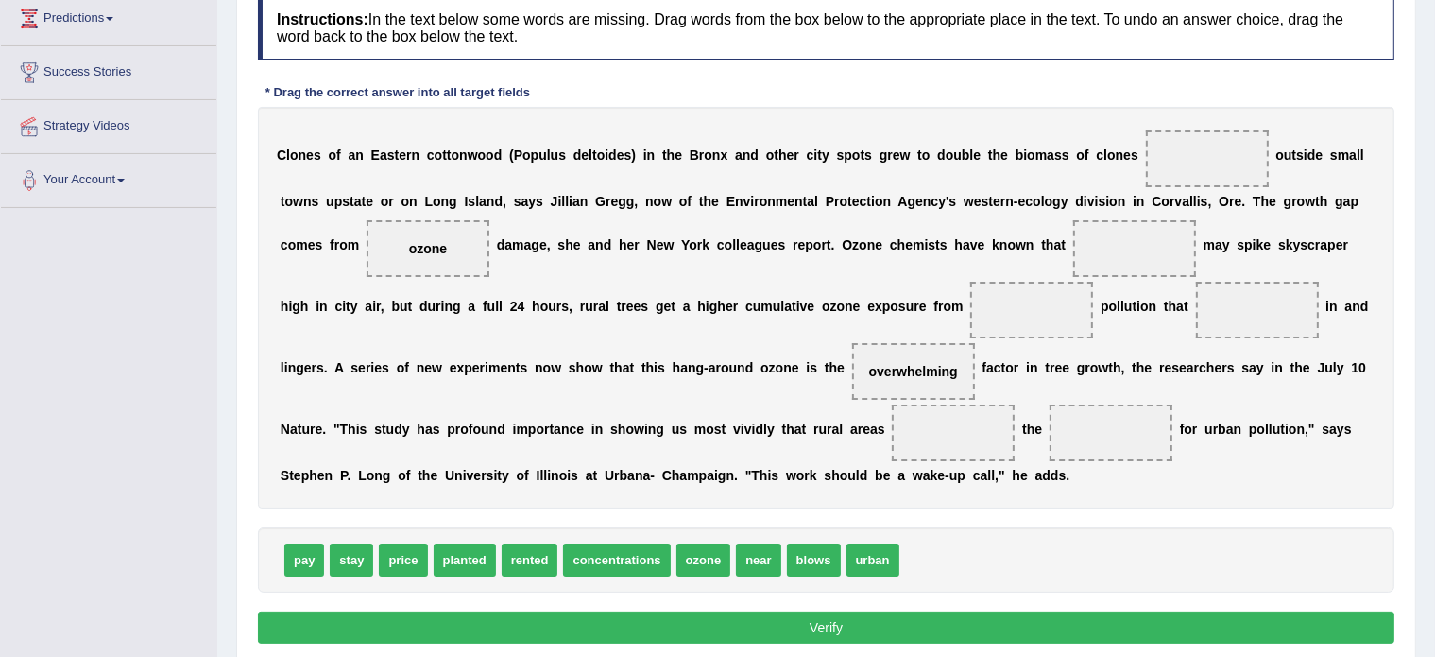
scroll to position [272, 0]
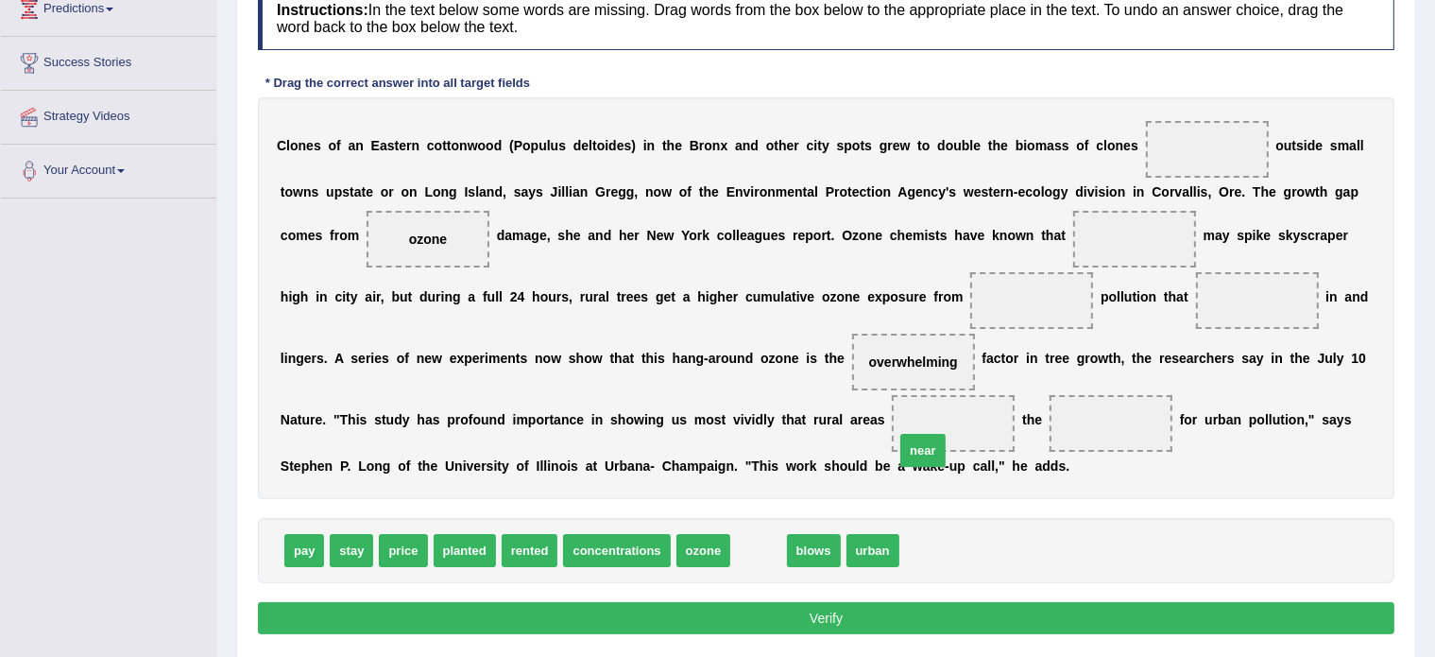
drag, startPoint x: 760, startPoint y: 543, endPoint x: 924, endPoint y: 443, distance: 192.5
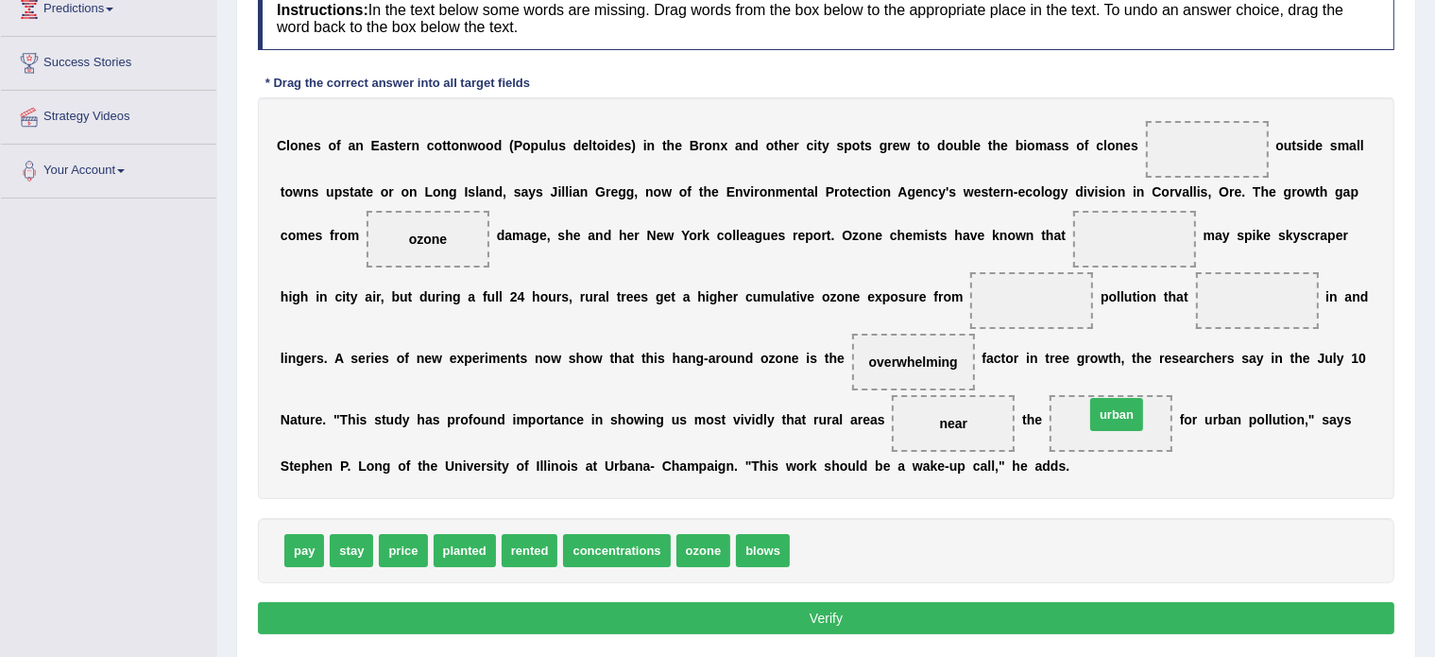
drag, startPoint x: 822, startPoint y: 538, endPoint x: 1117, endPoint y: 402, distance: 324.7
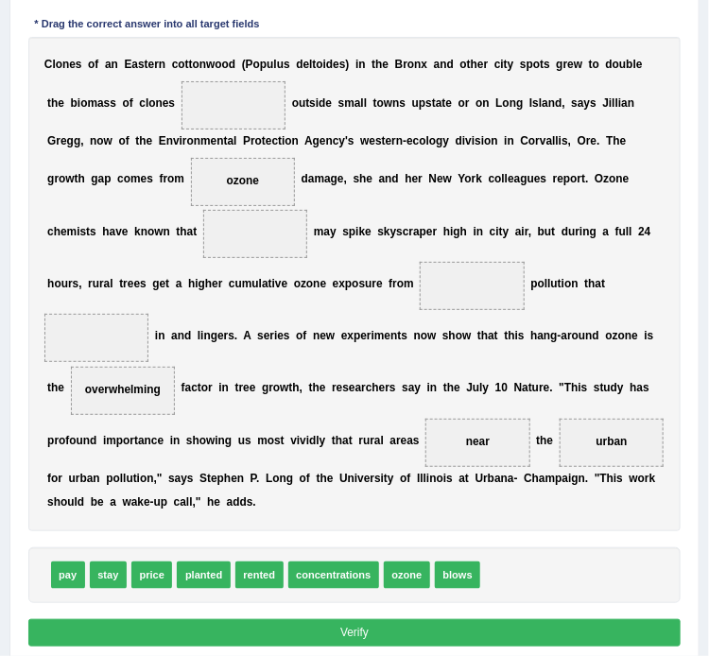
scroll to position [302, 0]
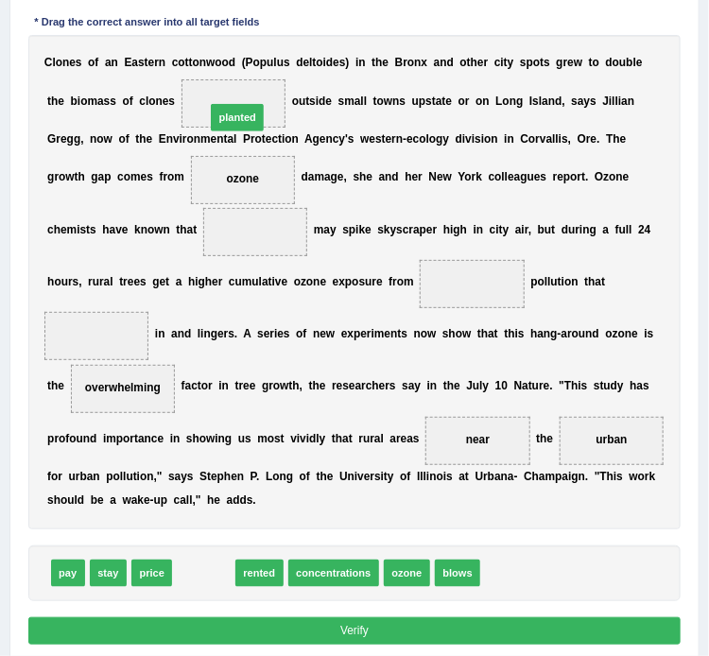
drag, startPoint x: 196, startPoint y: 568, endPoint x: 235, endPoint y: 32, distance: 537.3
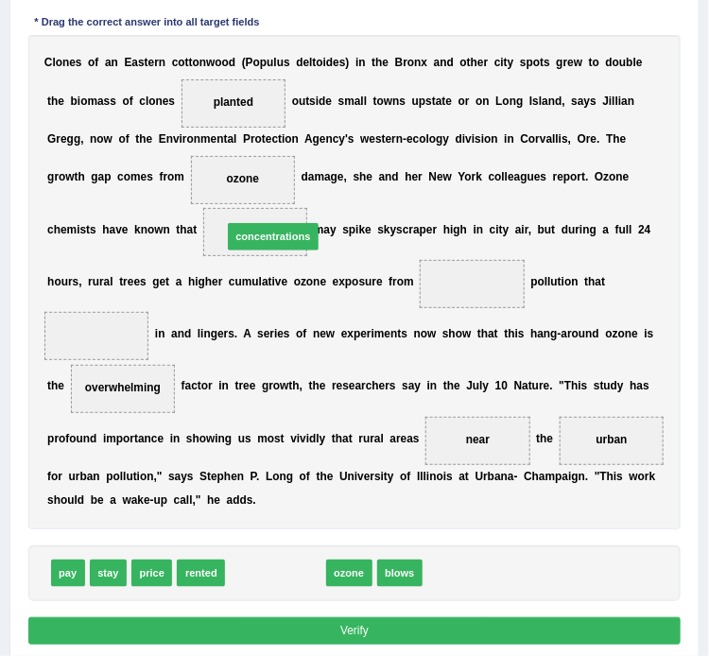
drag, startPoint x: 267, startPoint y: 561, endPoint x: 265, endPoint y: 166, distance: 395.0
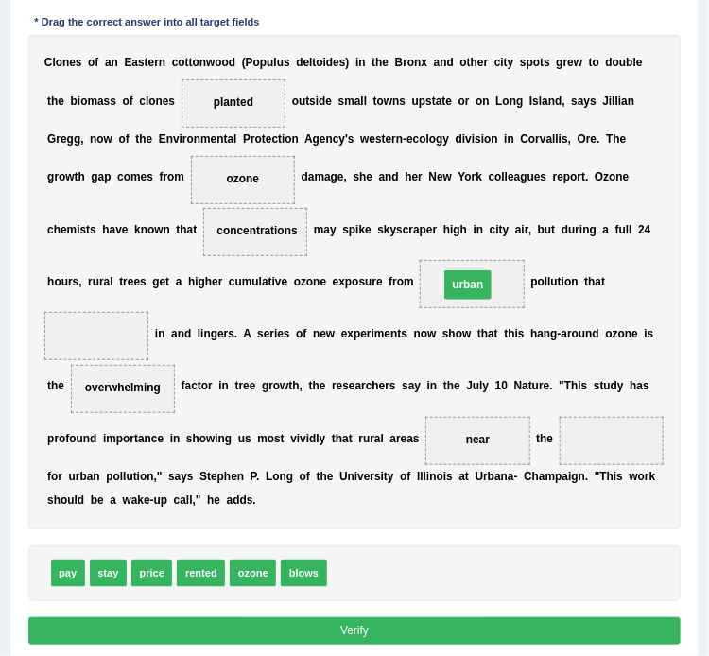
drag, startPoint x: 604, startPoint y: 440, endPoint x: 435, endPoint y: 259, distance: 248.1
drag, startPoint x: 68, startPoint y: 566, endPoint x: 92, endPoint y: 288, distance: 278.8
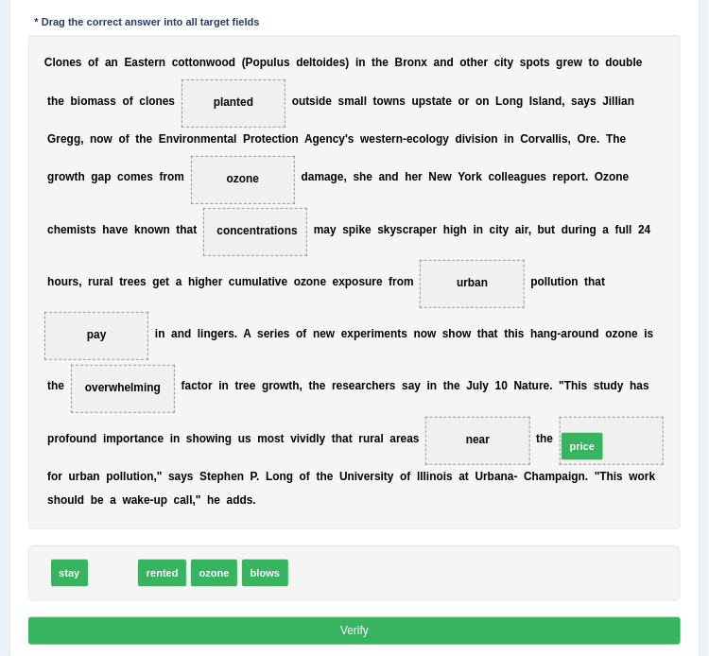
drag, startPoint x: 112, startPoint y: 573, endPoint x: 679, endPoint y: 418, distance: 588.7
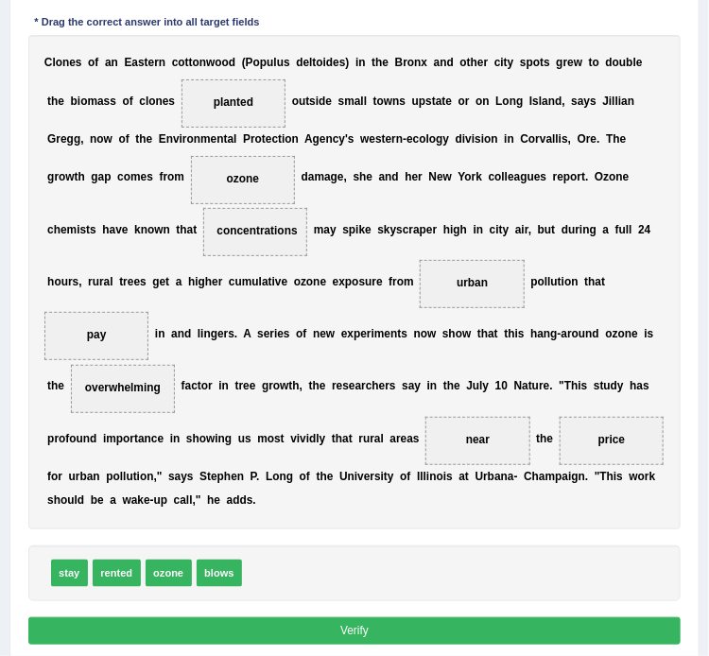
drag, startPoint x: 107, startPoint y: 339, endPoint x: 384, endPoint y: 371, distance: 278.7
click at [384, 371] on div "C l o n e s o f a n E a s t e r n c o t t o n w o o d ( P o p u l u s d e l t o…" at bounding box center [354, 282] width 653 height 494
drag, startPoint x: 83, startPoint y: 331, endPoint x: 348, endPoint y: 394, distance: 272.1
click at [348, 394] on div "C l o n e s o f a n E a s t e r n c o t t o n w o o d ( P o p u l u s d e l t o…" at bounding box center [354, 282] width 653 height 494
drag, startPoint x: 476, startPoint y: 437, endPoint x: 299, endPoint y: 558, distance: 214.9
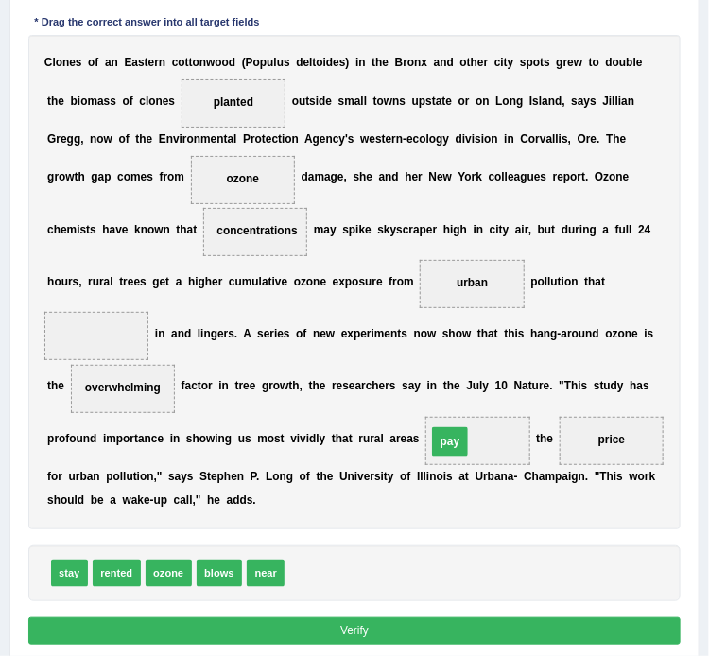
drag, startPoint x: 95, startPoint y: 338, endPoint x: 512, endPoint y: 464, distance: 436.2
drag, startPoint x: 204, startPoint y: 569, endPoint x: 56, endPoint y: 301, distance: 305.8
click at [221, 622] on button "Verify" at bounding box center [354, 630] width 653 height 27
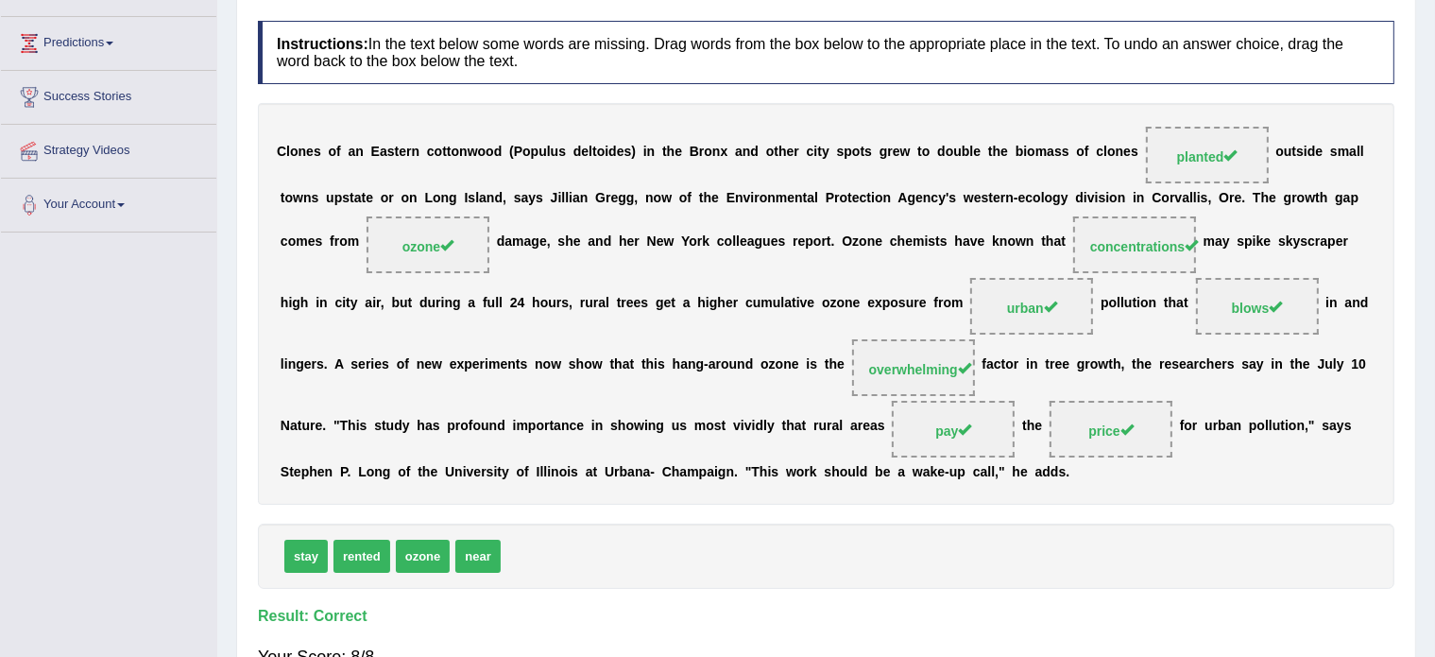
scroll to position [0, 0]
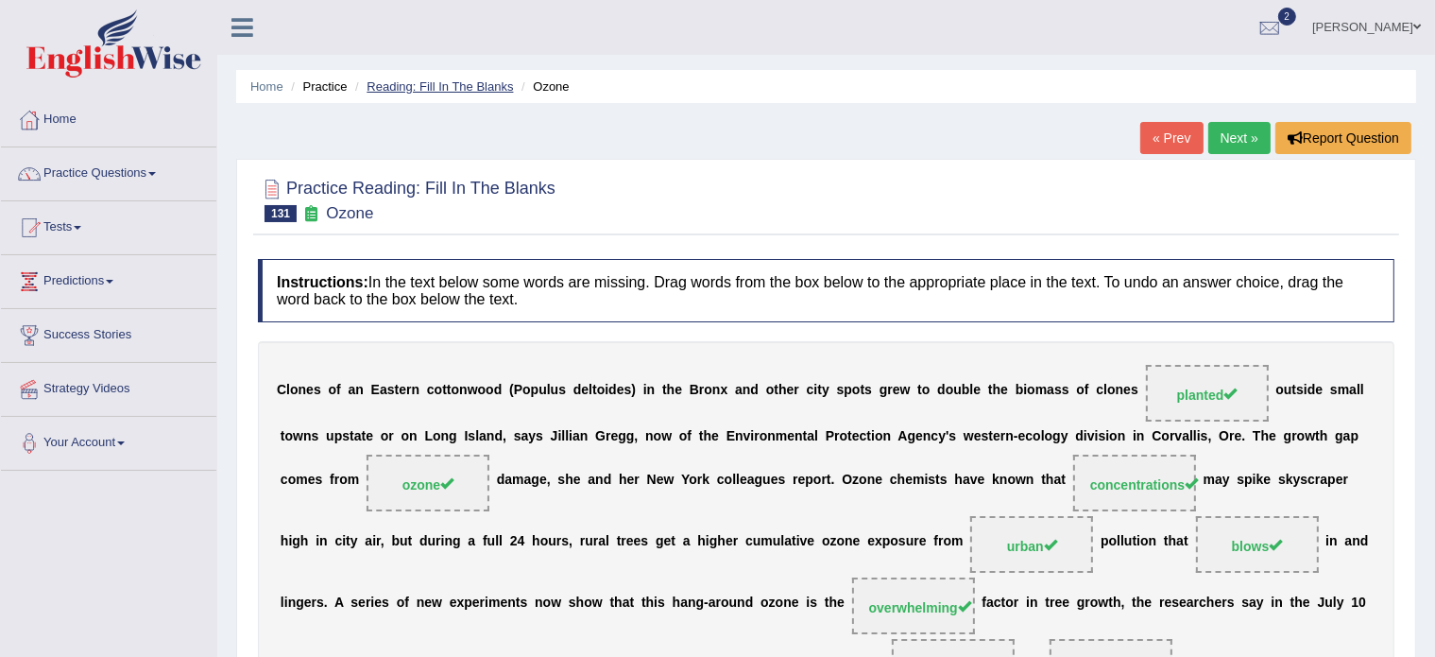
click at [401, 79] on link "Reading: Fill In The Blanks" at bounding box center [440, 86] width 146 height 14
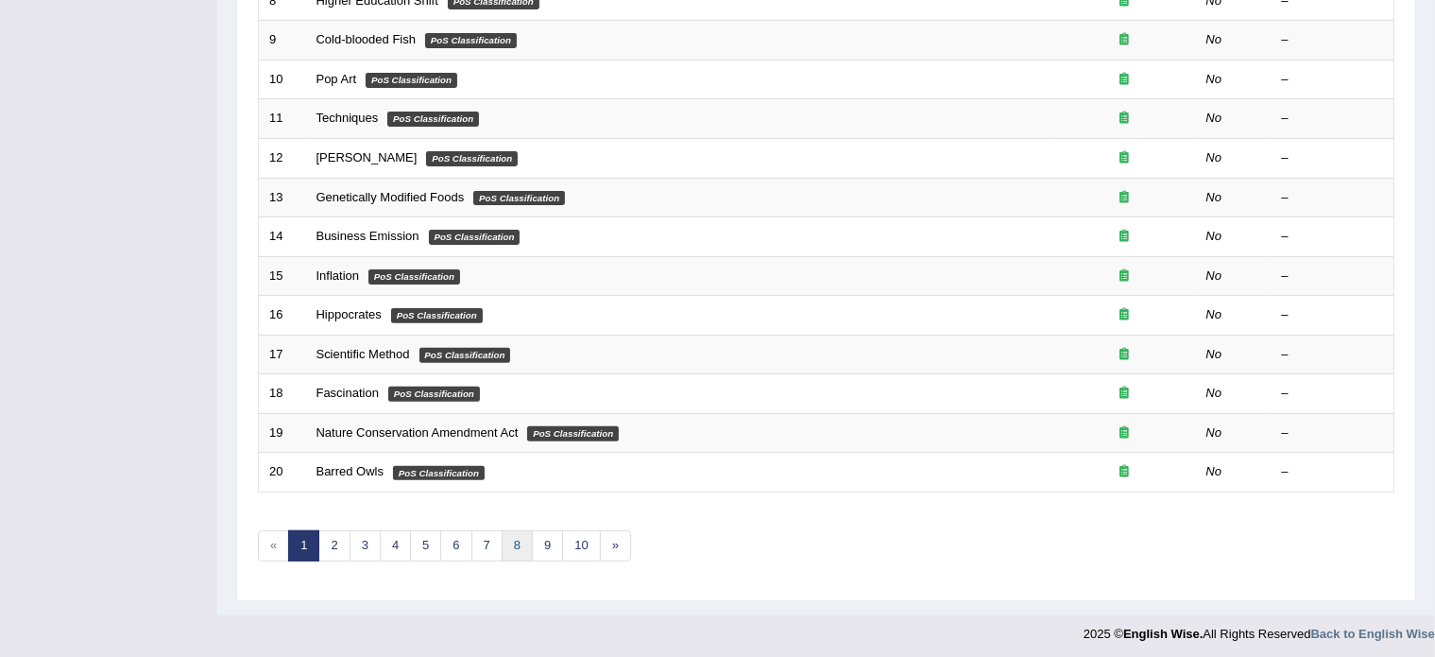
click at [514, 538] on link "8" at bounding box center [517, 545] width 31 height 31
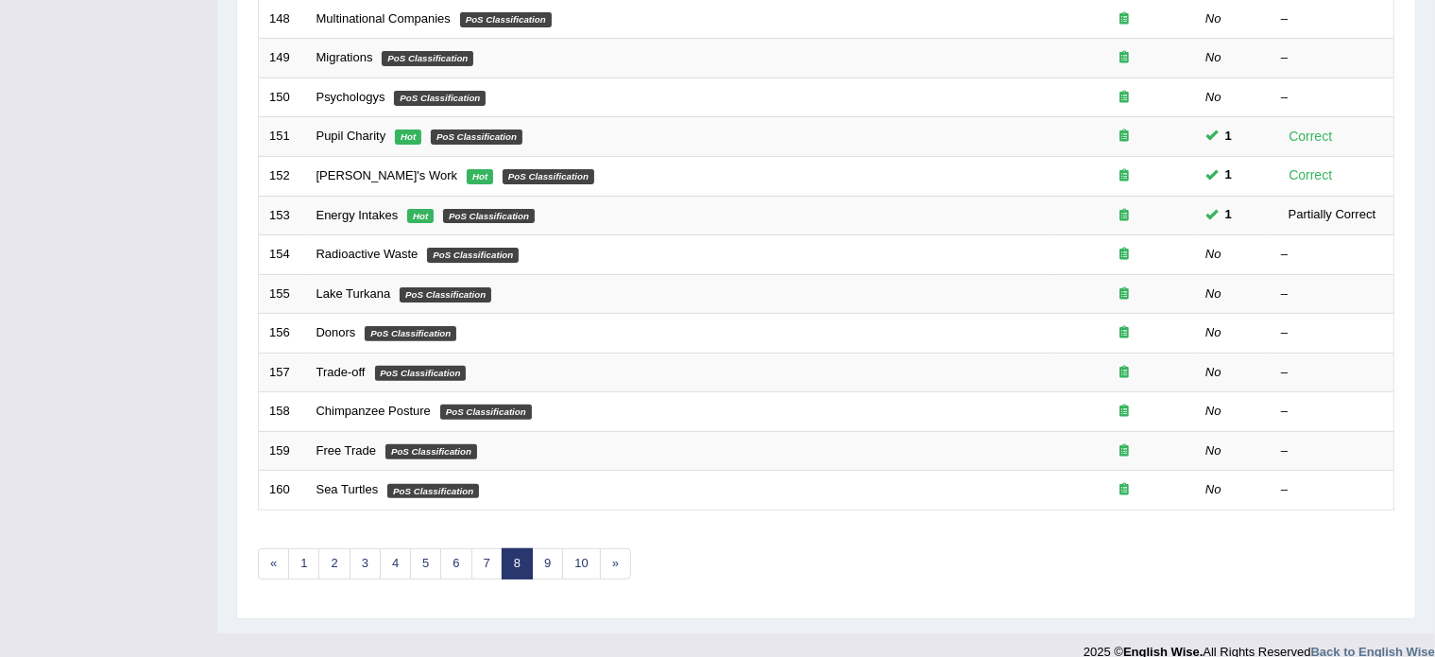
scroll to position [589, 0]
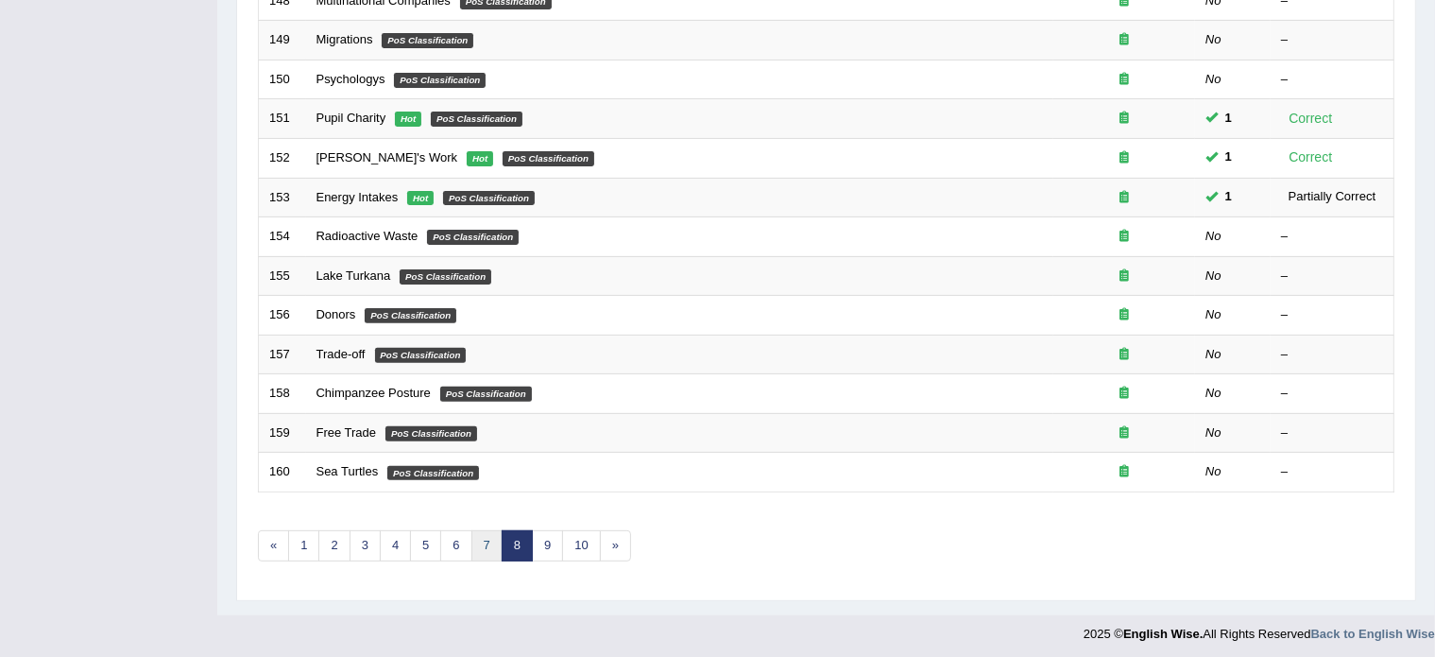
click at [485, 533] on link "7" at bounding box center [487, 545] width 31 height 31
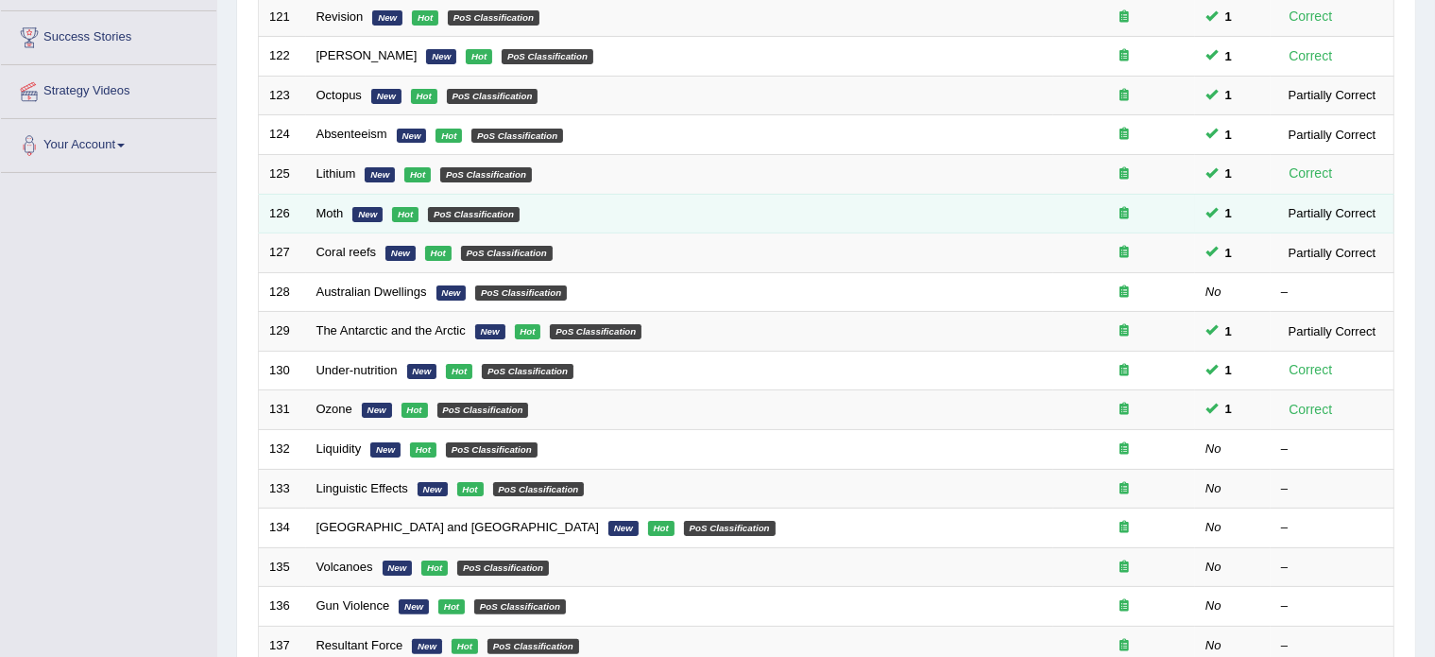
scroll to position [299, 0]
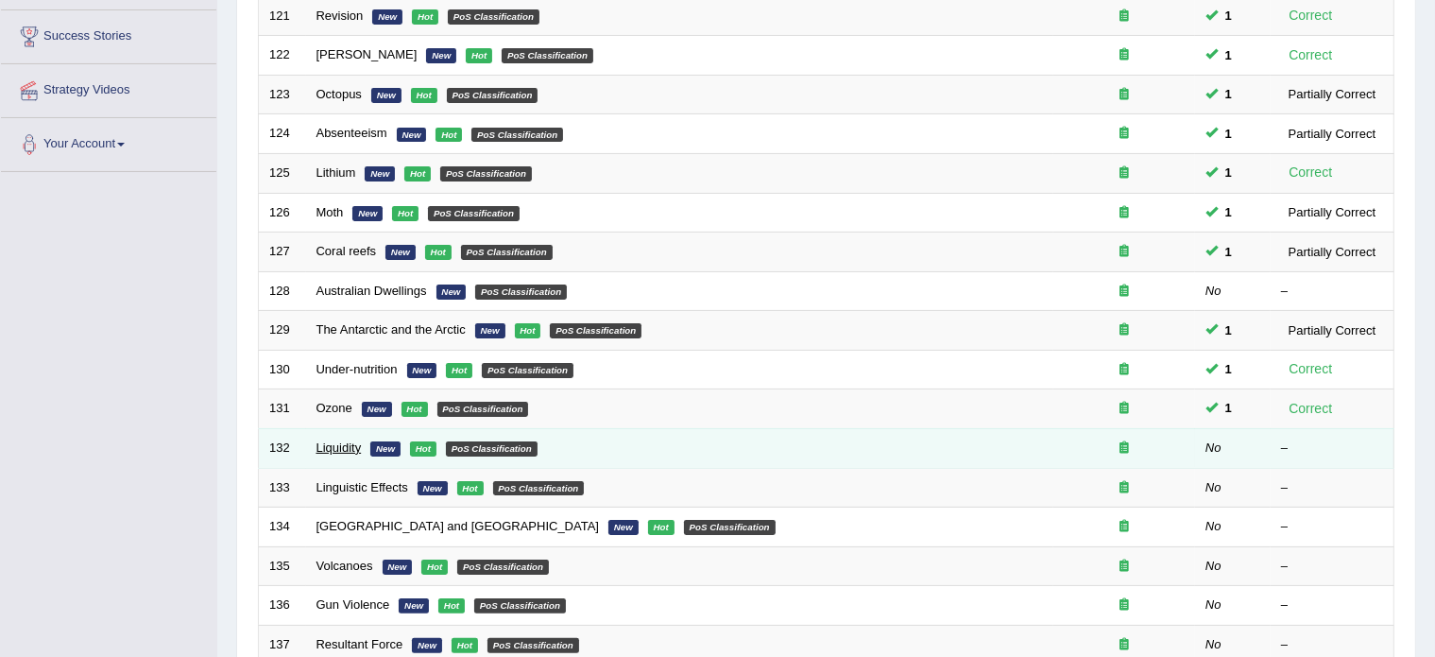
click at [333, 442] on link "Liquidity" at bounding box center [339, 447] width 45 height 14
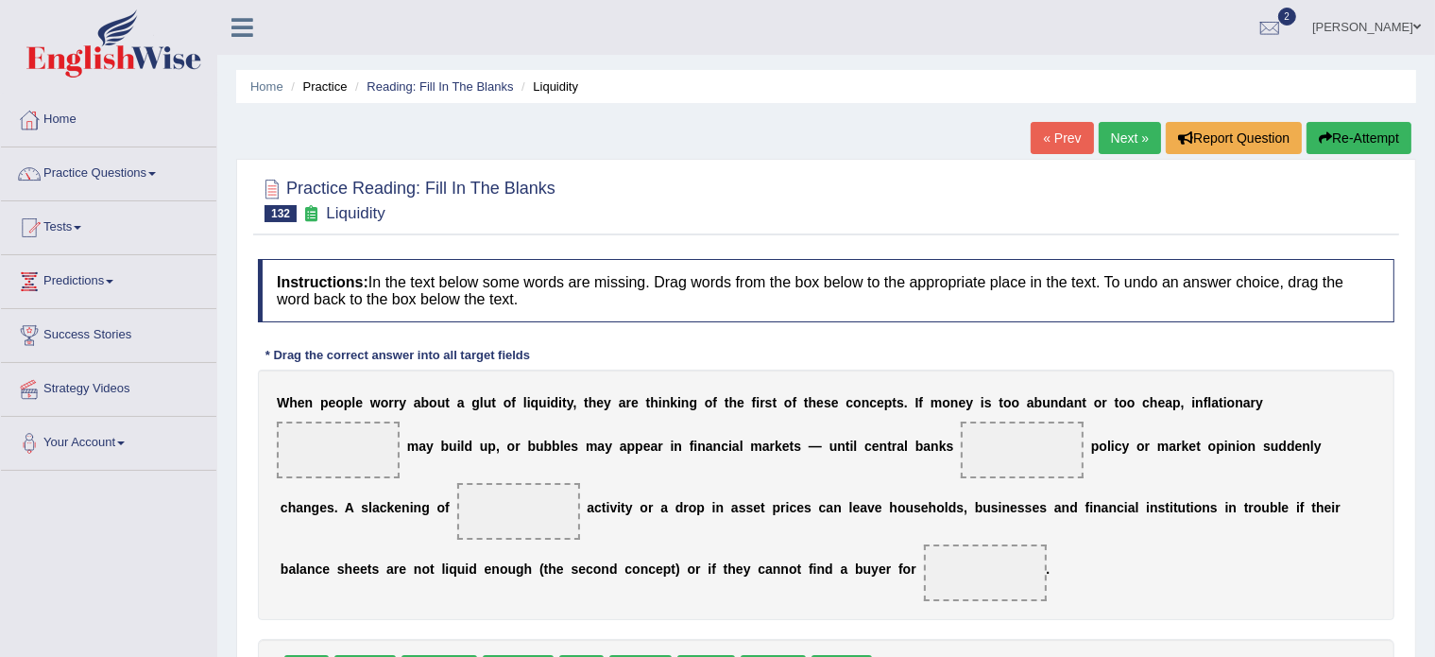
scroll to position [136, 0]
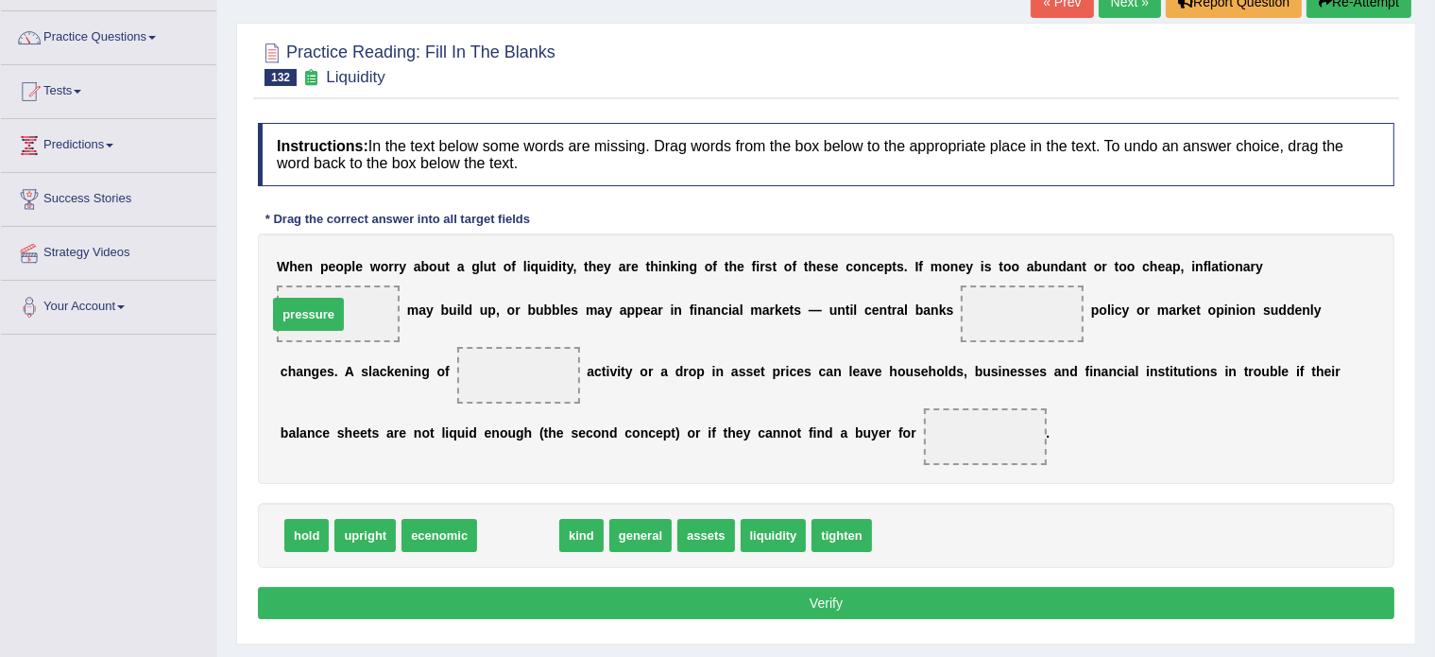
drag, startPoint x: 524, startPoint y: 534, endPoint x: 329, endPoint y: 313, distance: 295.2
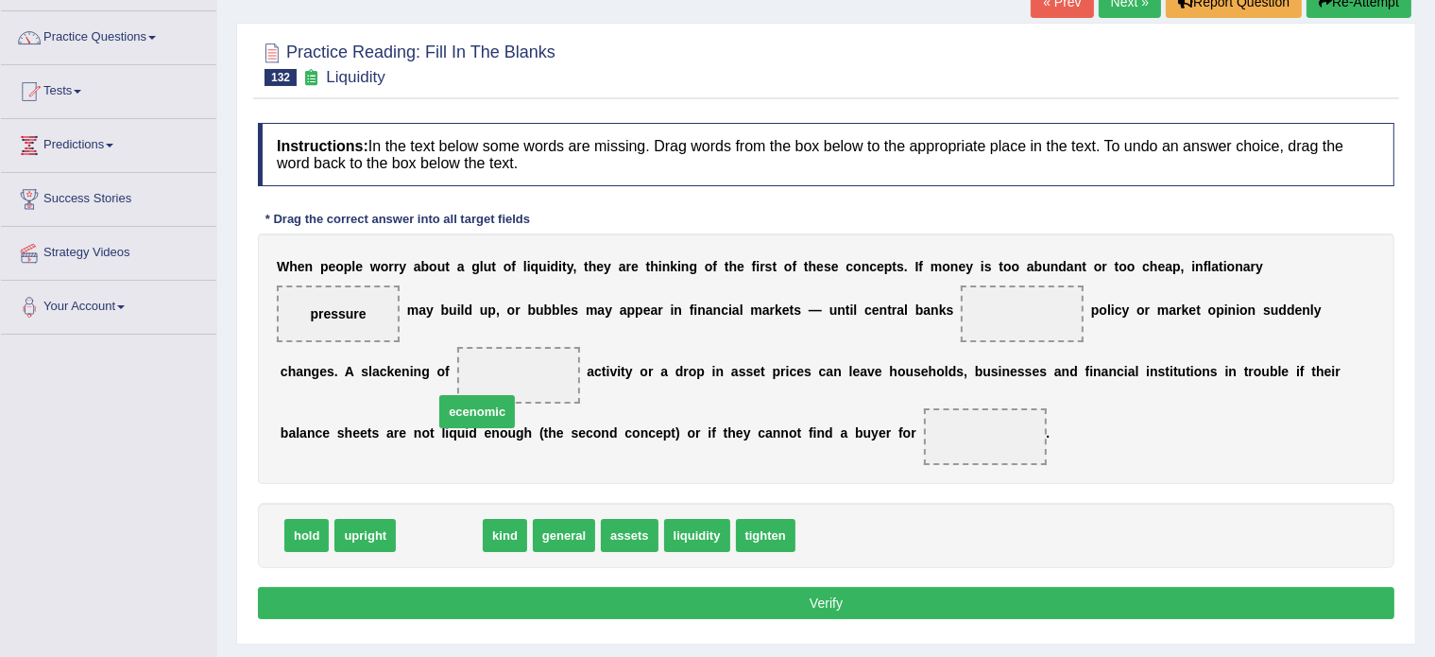
drag, startPoint x: 450, startPoint y: 531, endPoint x: 491, endPoint y: 405, distance: 132.4
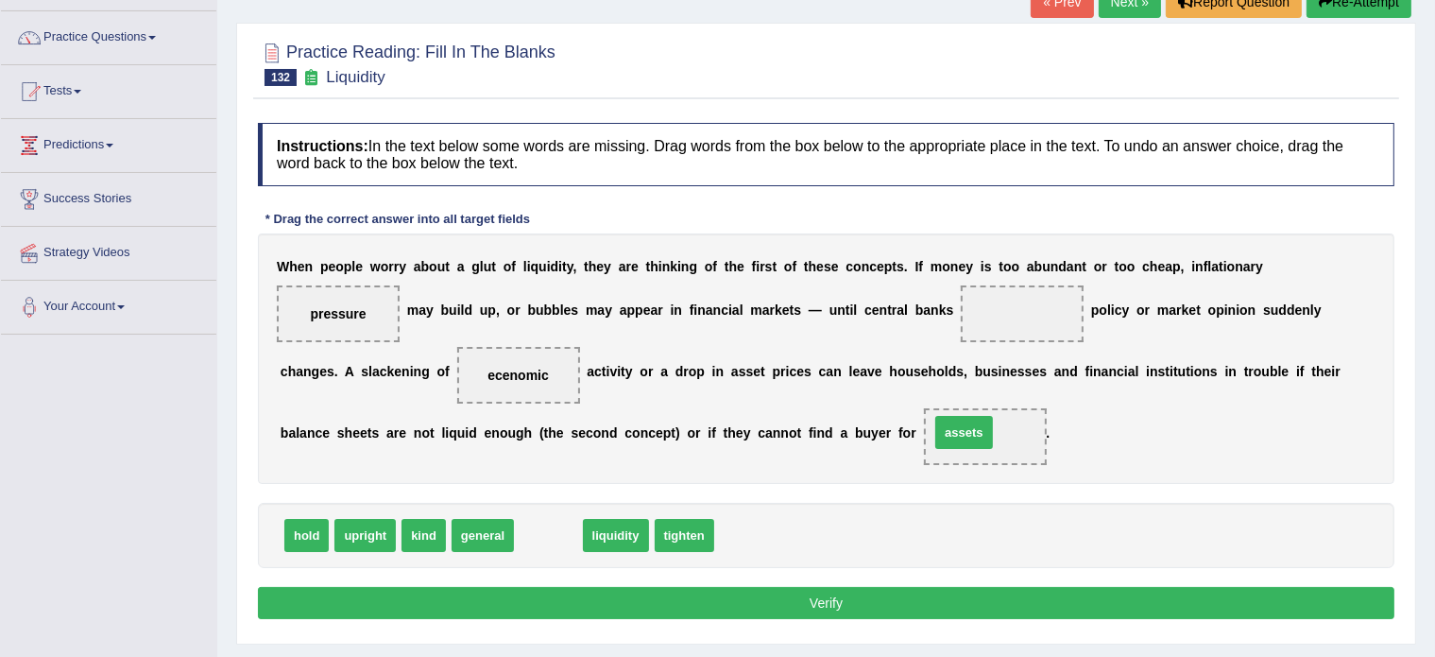
drag, startPoint x: 539, startPoint y: 533, endPoint x: 954, endPoint y: 430, distance: 428.4
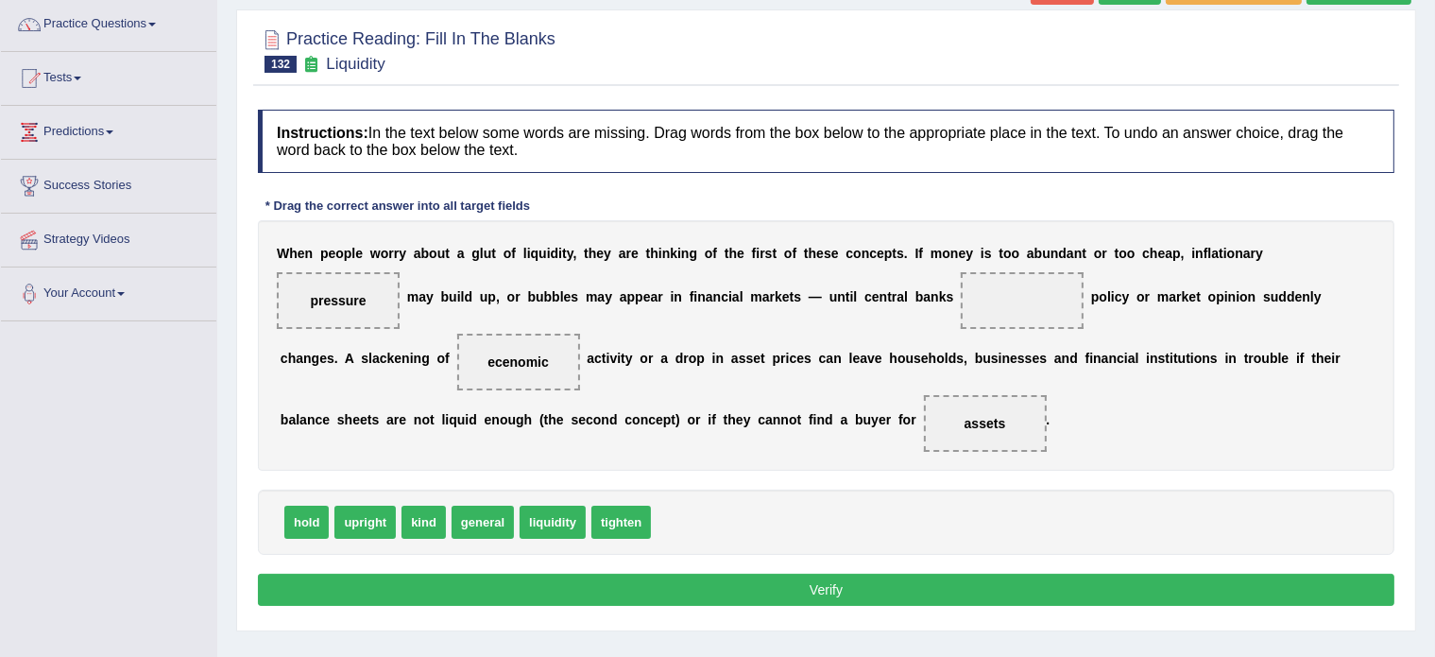
scroll to position [147, 0]
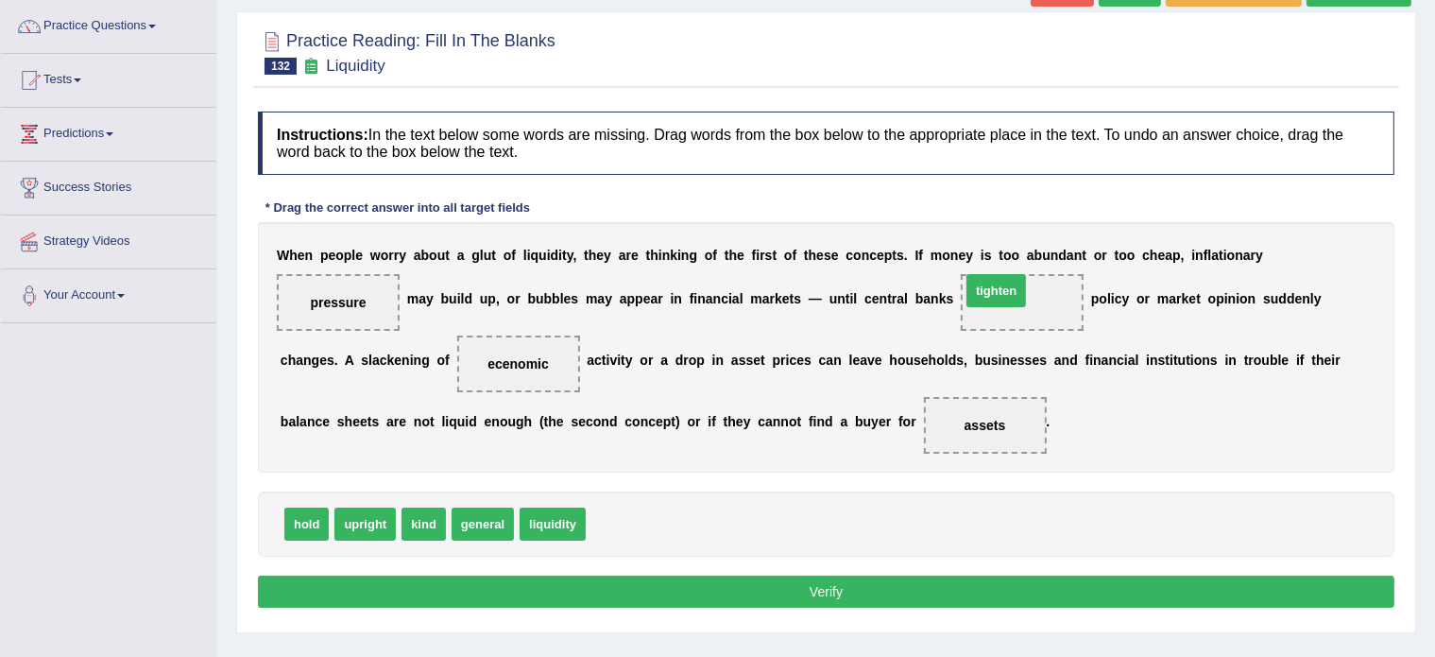
drag, startPoint x: 623, startPoint y: 519, endPoint x: 1006, endPoint y: 284, distance: 448.8
click at [760, 584] on button "Verify" at bounding box center [826, 592] width 1137 height 32
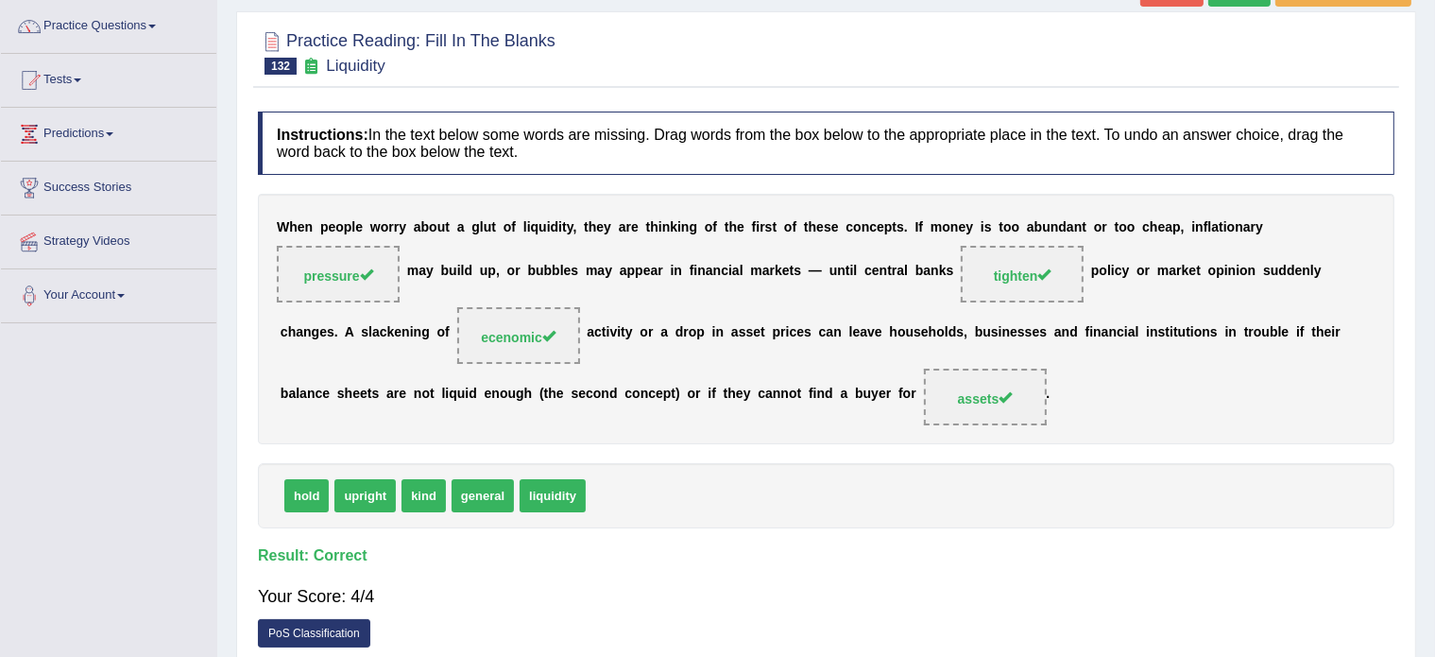
scroll to position [0, 0]
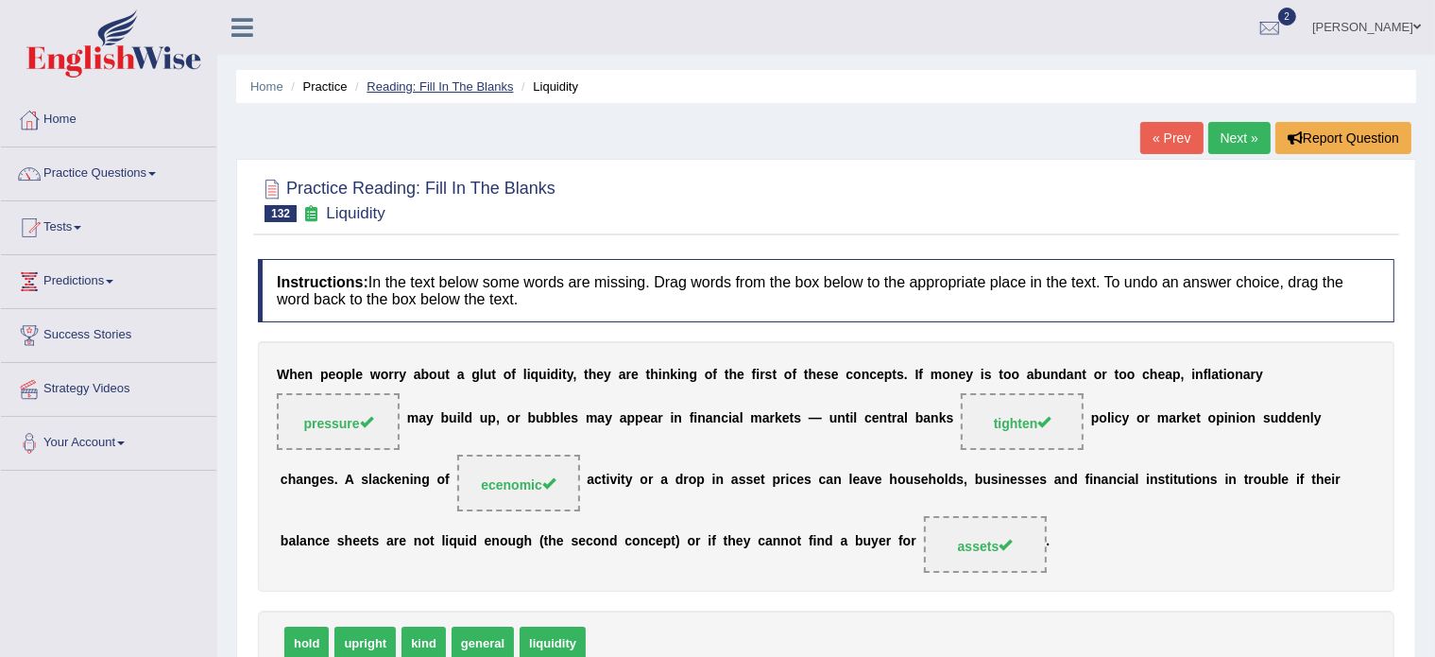
click at [438, 86] on link "Reading: Fill In The Blanks" at bounding box center [440, 86] width 146 height 14
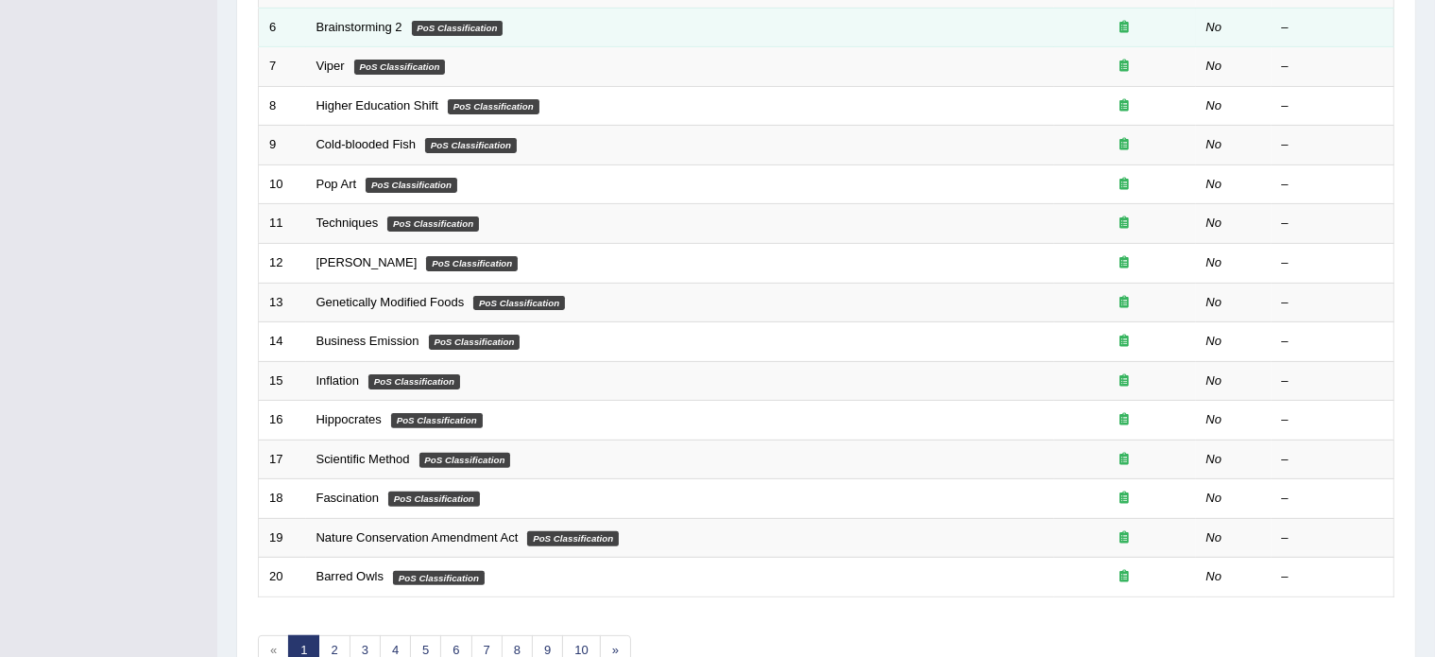
scroll to position [589, 0]
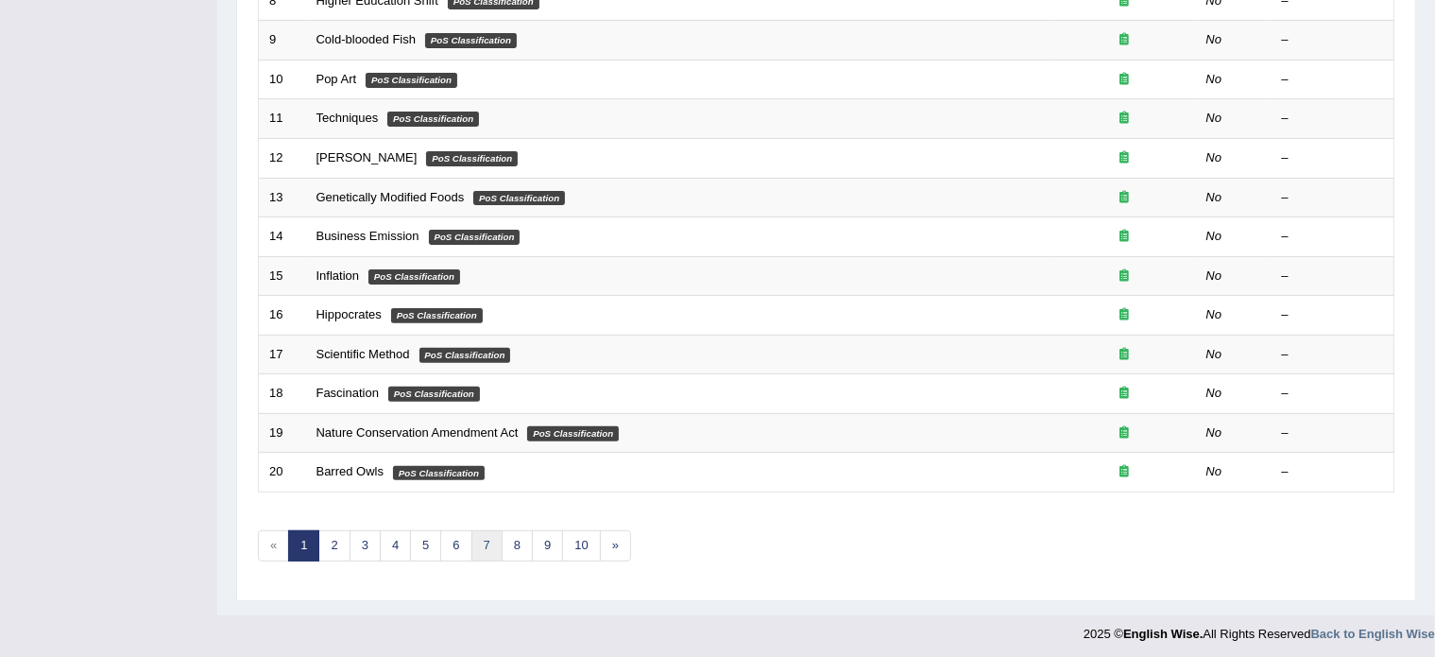
click at [473, 544] on link "7" at bounding box center [487, 545] width 31 height 31
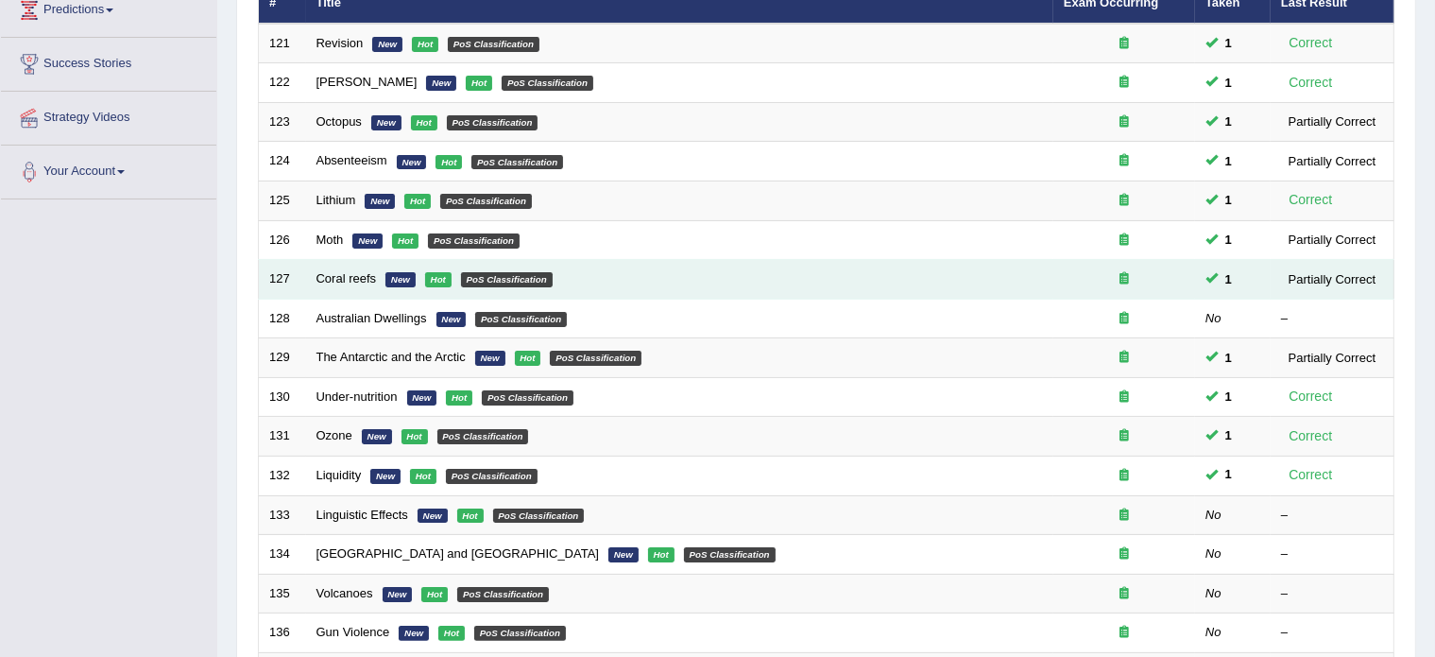
scroll to position [272, 0]
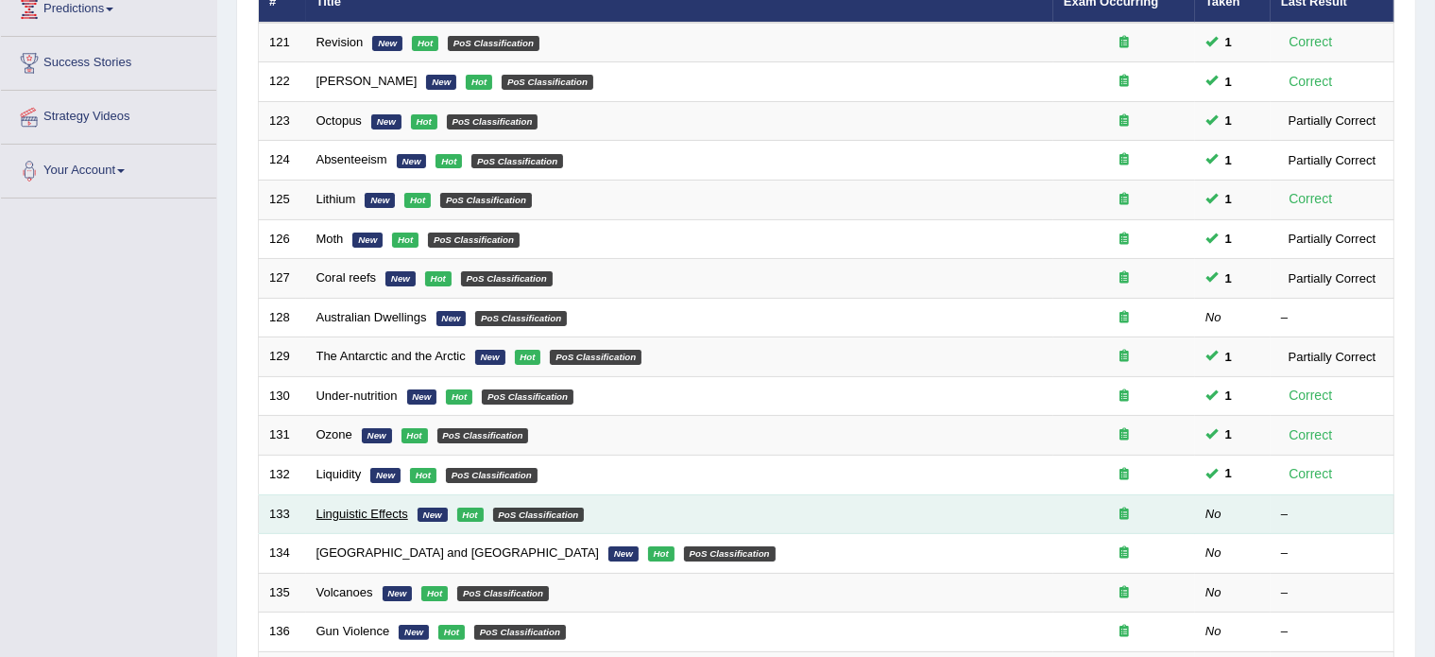
click at [371, 513] on link "Linguistic Effects" at bounding box center [363, 514] width 92 height 14
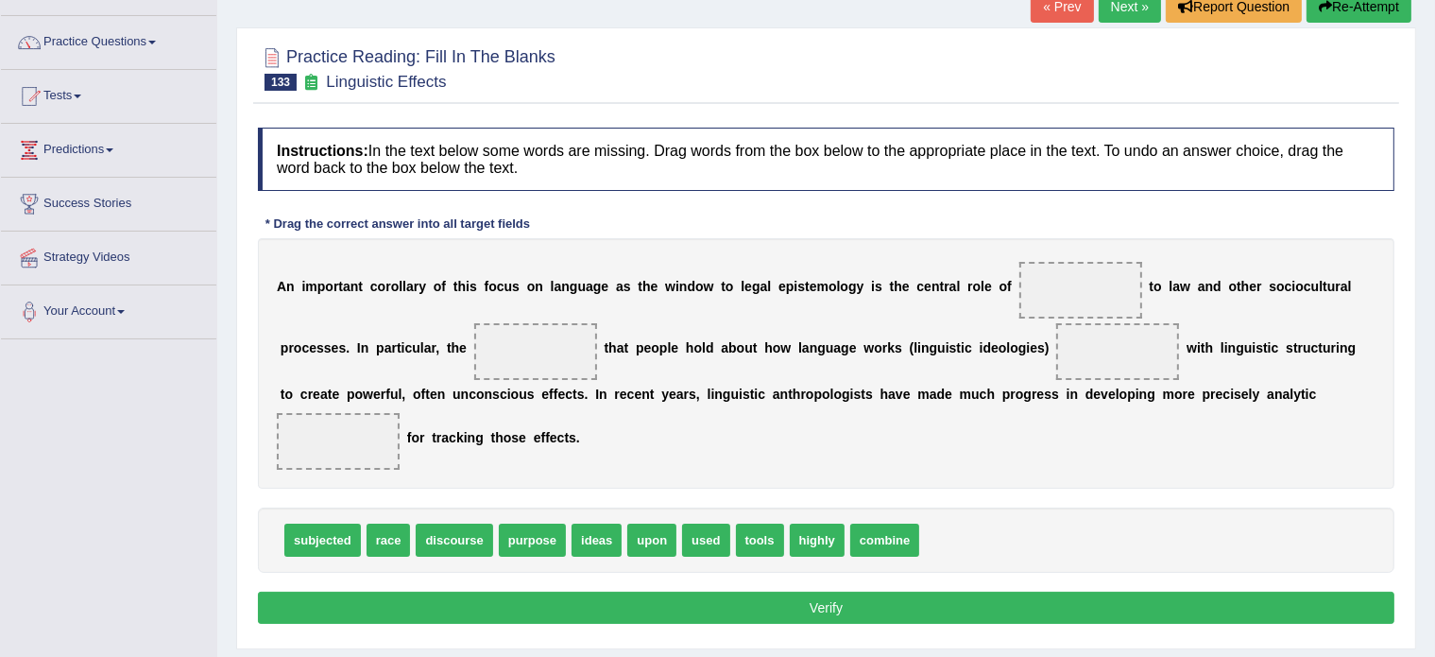
scroll to position [132, 0]
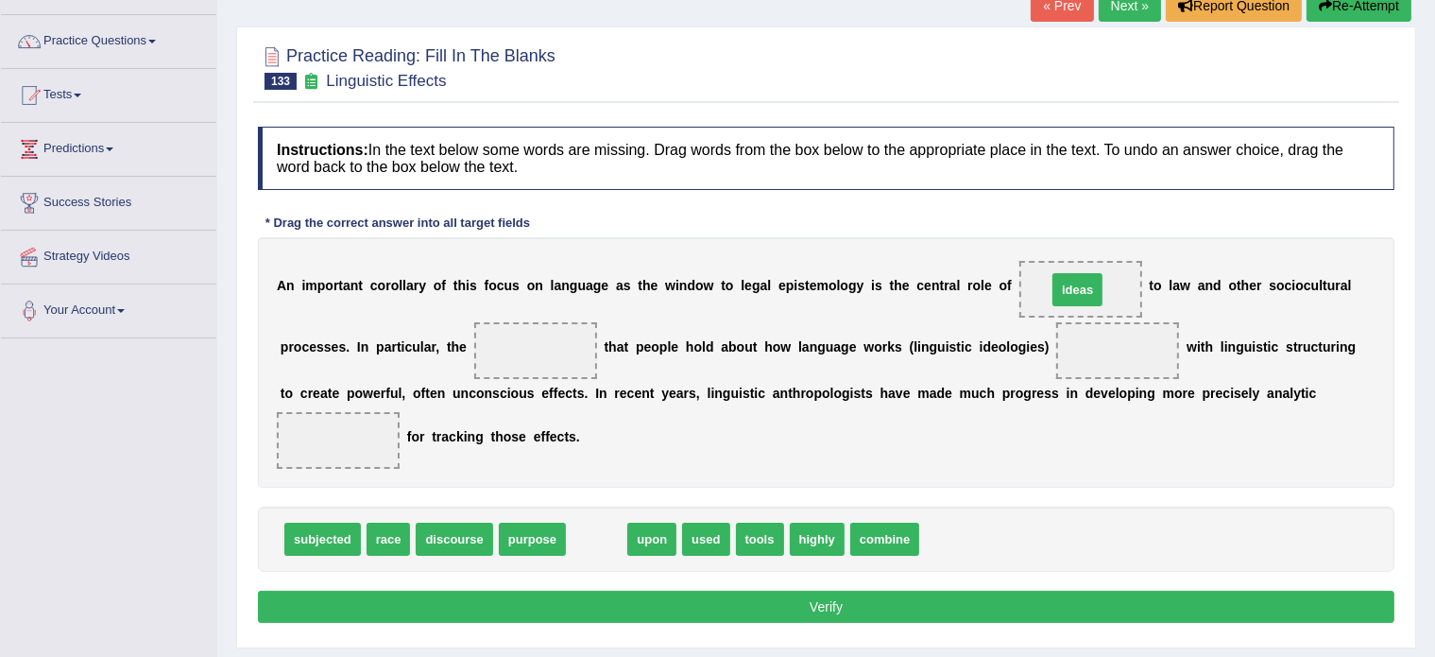
drag, startPoint x: 594, startPoint y: 530, endPoint x: 1074, endPoint y: 281, distance: 540.2
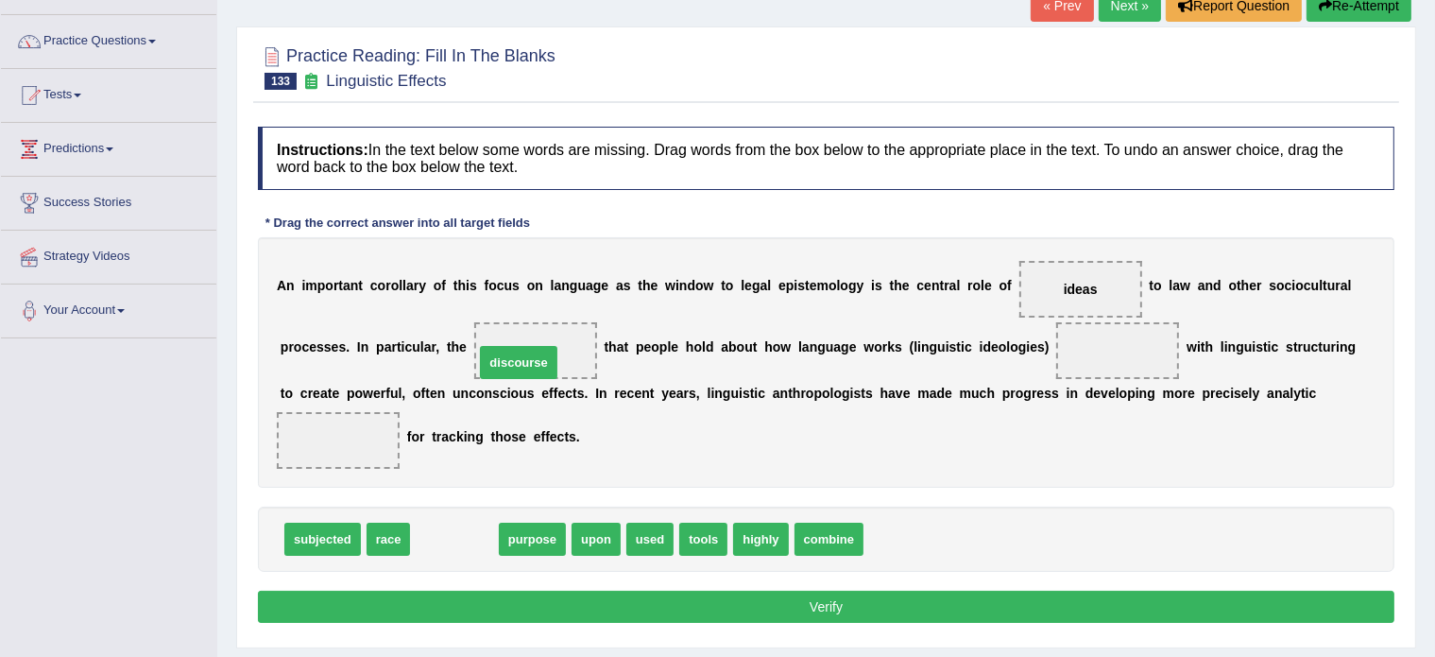
drag, startPoint x: 446, startPoint y: 540, endPoint x: 510, endPoint y: 363, distance: 188.0
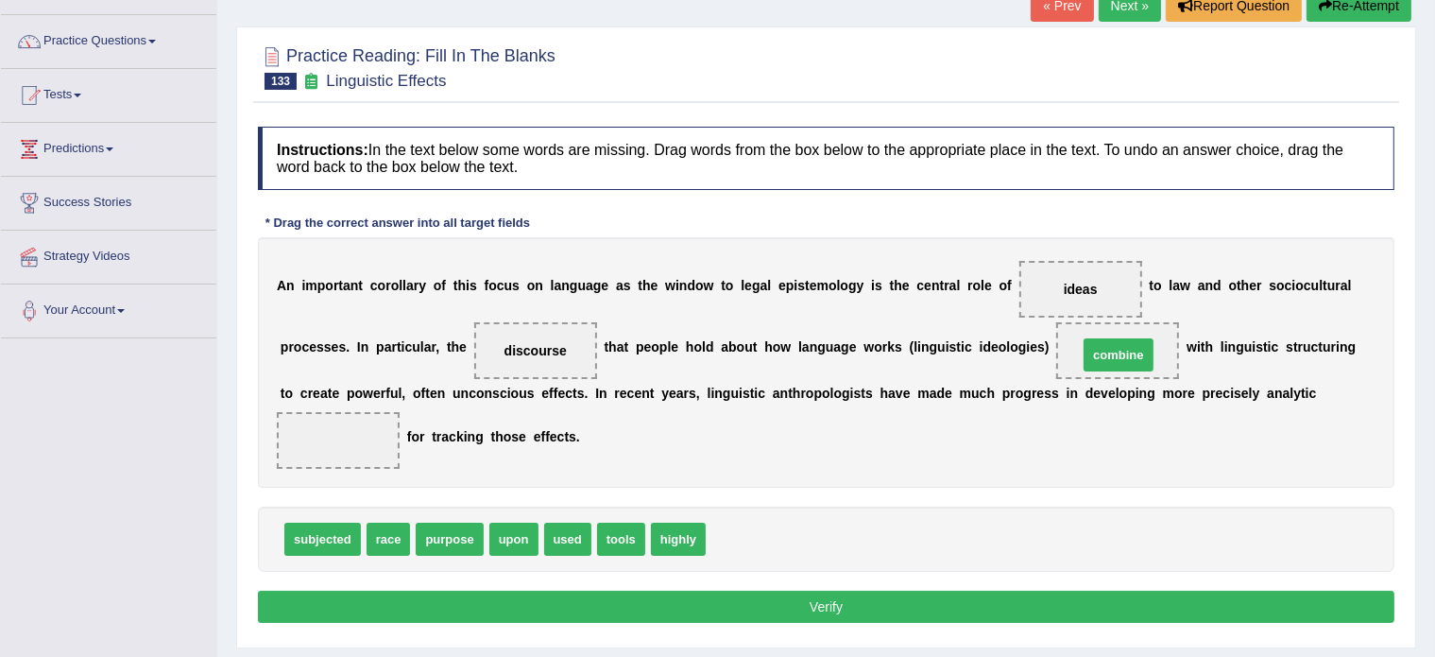
drag, startPoint x: 764, startPoint y: 538, endPoint x: 1136, endPoint y: 352, distance: 415.9
drag, startPoint x: 616, startPoint y: 532, endPoint x: 329, endPoint y: 431, distance: 304.6
click at [777, 458] on div "A n i m p o r t a n t c o r o l l a r y o f t h i s f o c u s o n l a n g u a g…" at bounding box center [826, 362] width 1137 height 250
drag, startPoint x: 1084, startPoint y: 284, endPoint x: 752, endPoint y: 528, distance: 411.7
drag, startPoint x: 529, startPoint y: 337, endPoint x: 946, endPoint y: 272, distance: 421.8
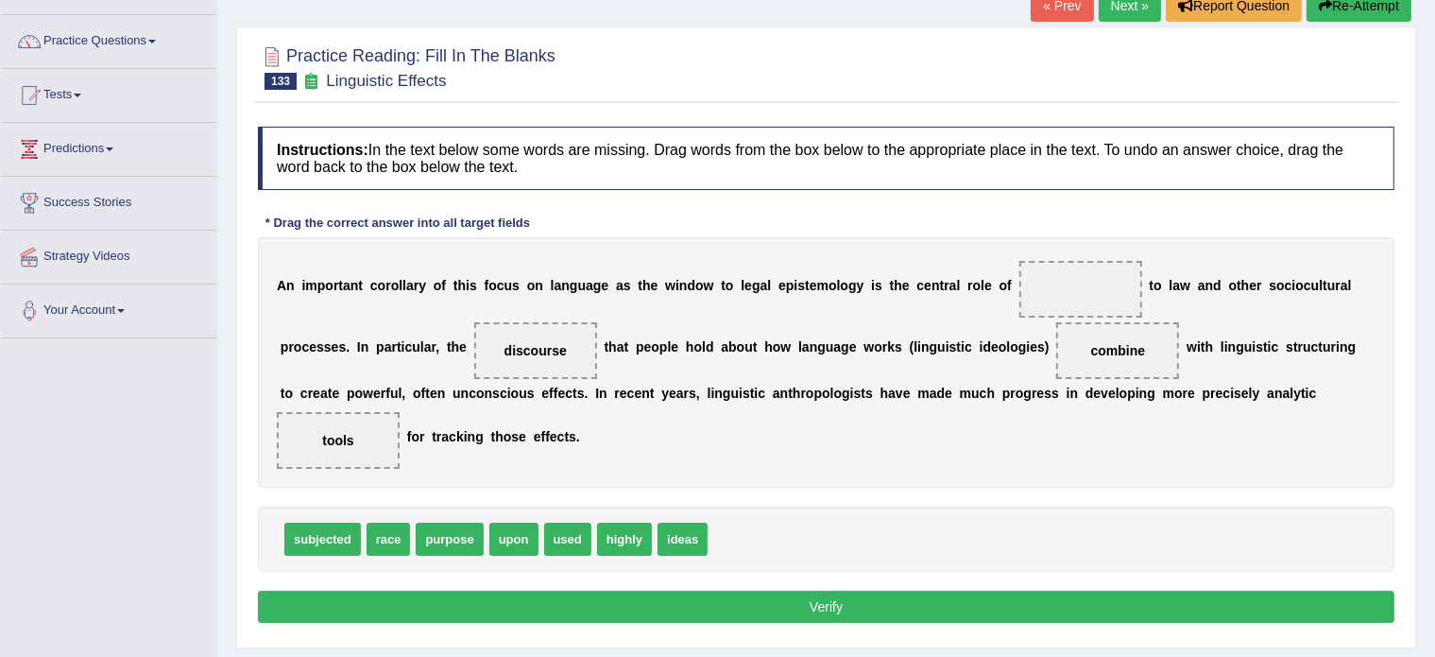
click at [946, 272] on div "A n i m p o r t a n t c o r o l l a r y o f t h i s f o c u s o n l a n g u a g…" at bounding box center [826, 362] width 1137 height 250
drag, startPoint x: 535, startPoint y: 347, endPoint x: 1074, endPoint y: 284, distance: 542.3
drag, startPoint x: 677, startPoint y: 532, endPoint x: 530, endPoint y: 353, distance: 231.0
click at [601, 612] on button "Verify" at bounding box center [826, 607] width 1137 height 32
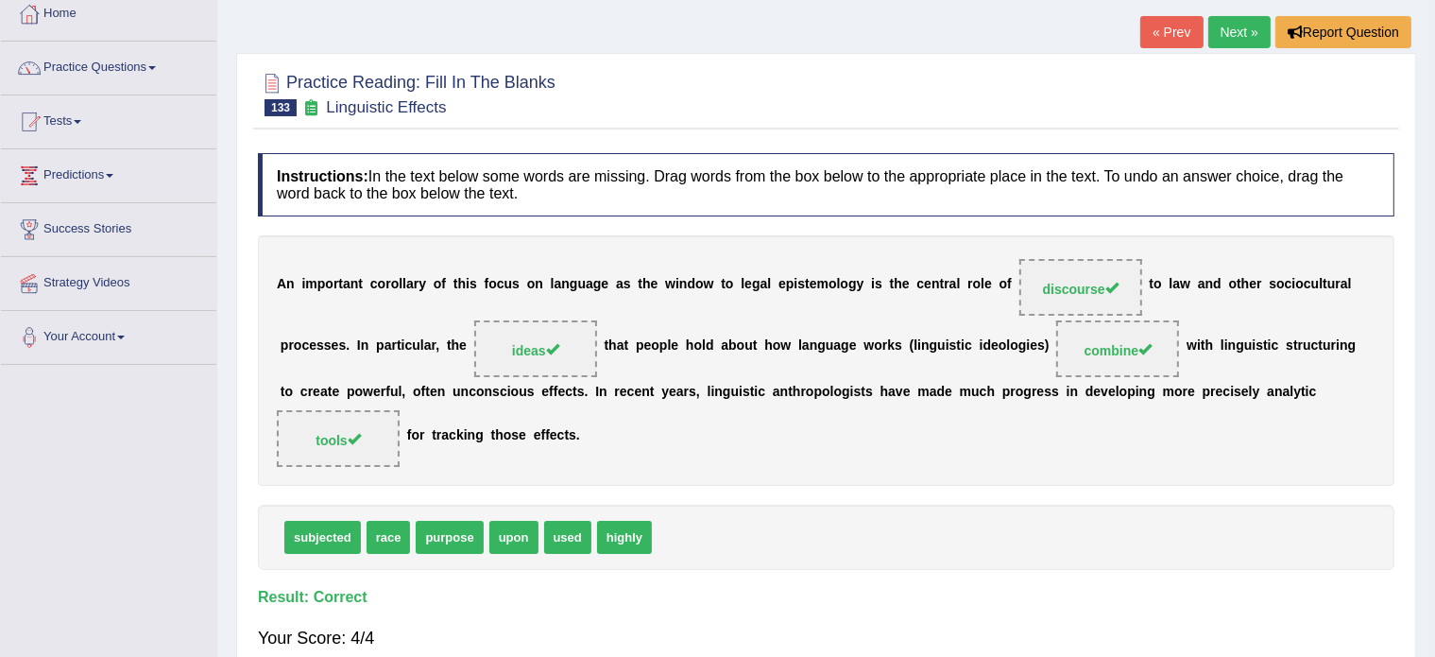
scroll to position [0, 0]
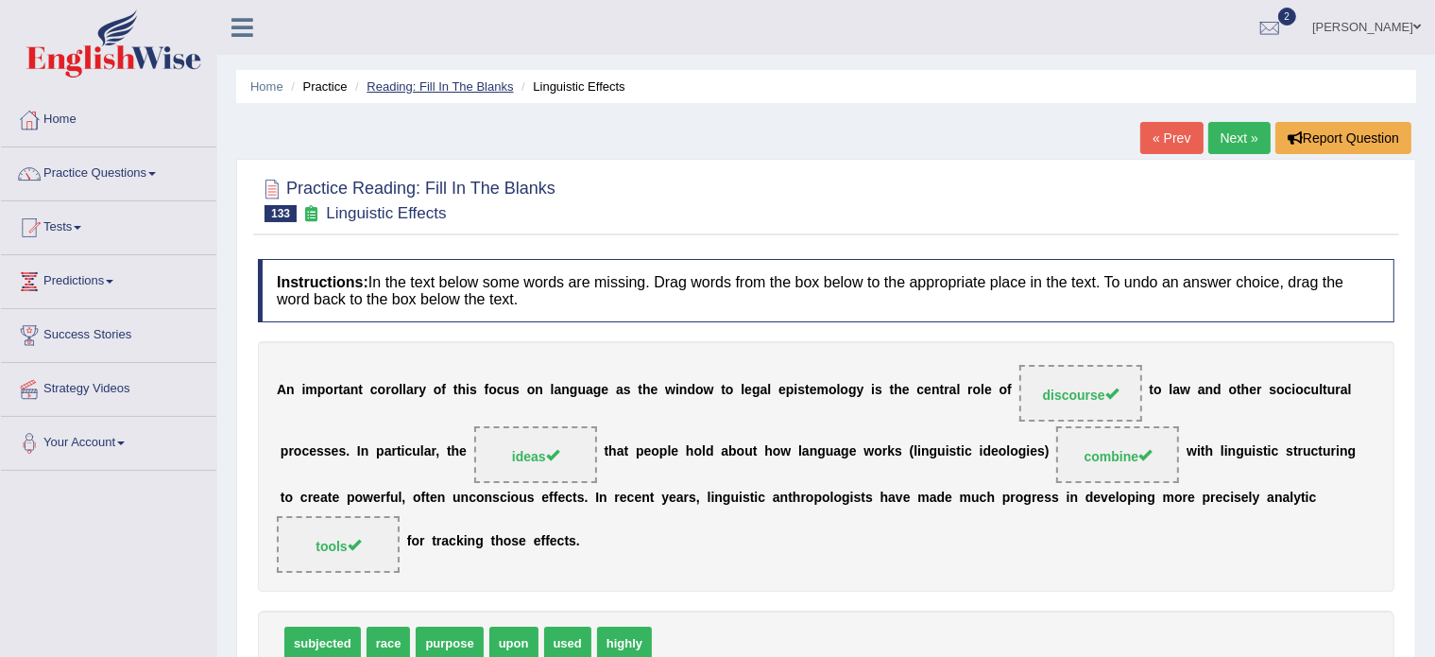
click at [461, 83] on link "Reading: Fill In The Blanks" at bounding box center [440, 86] width 146 height 14
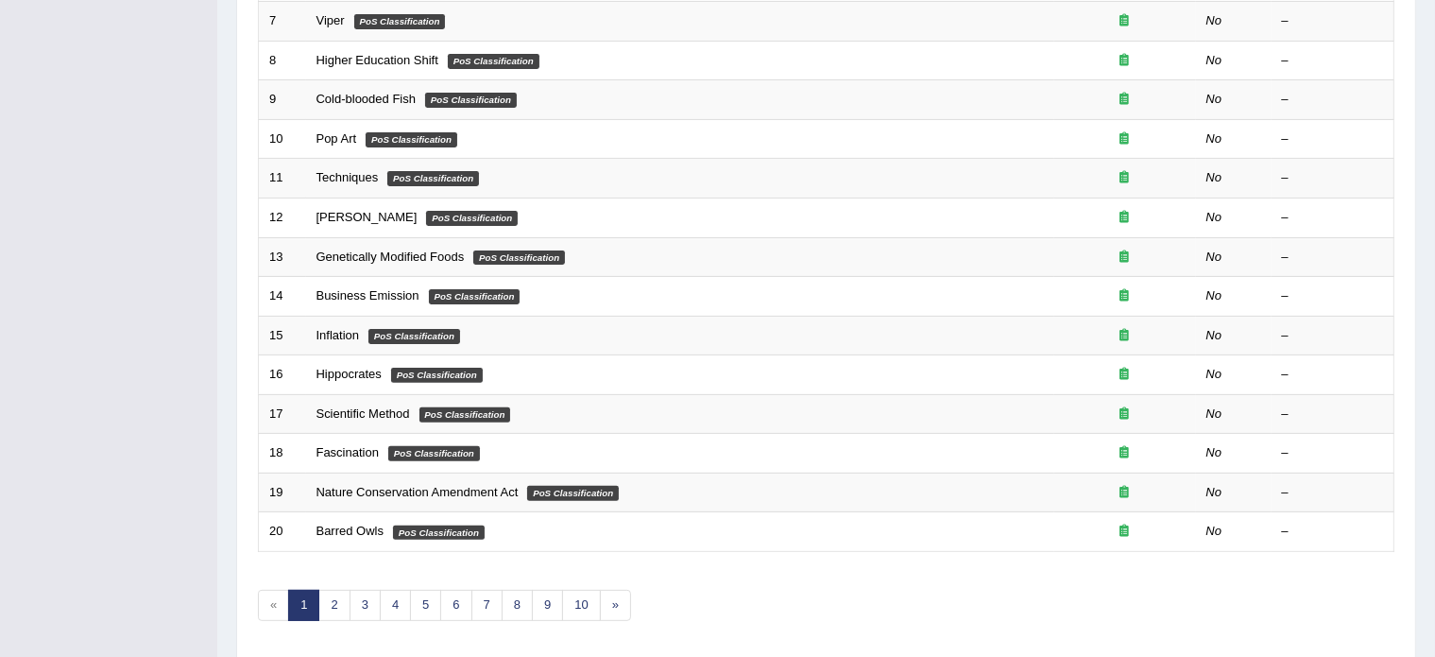
scroll to position [589, 0]
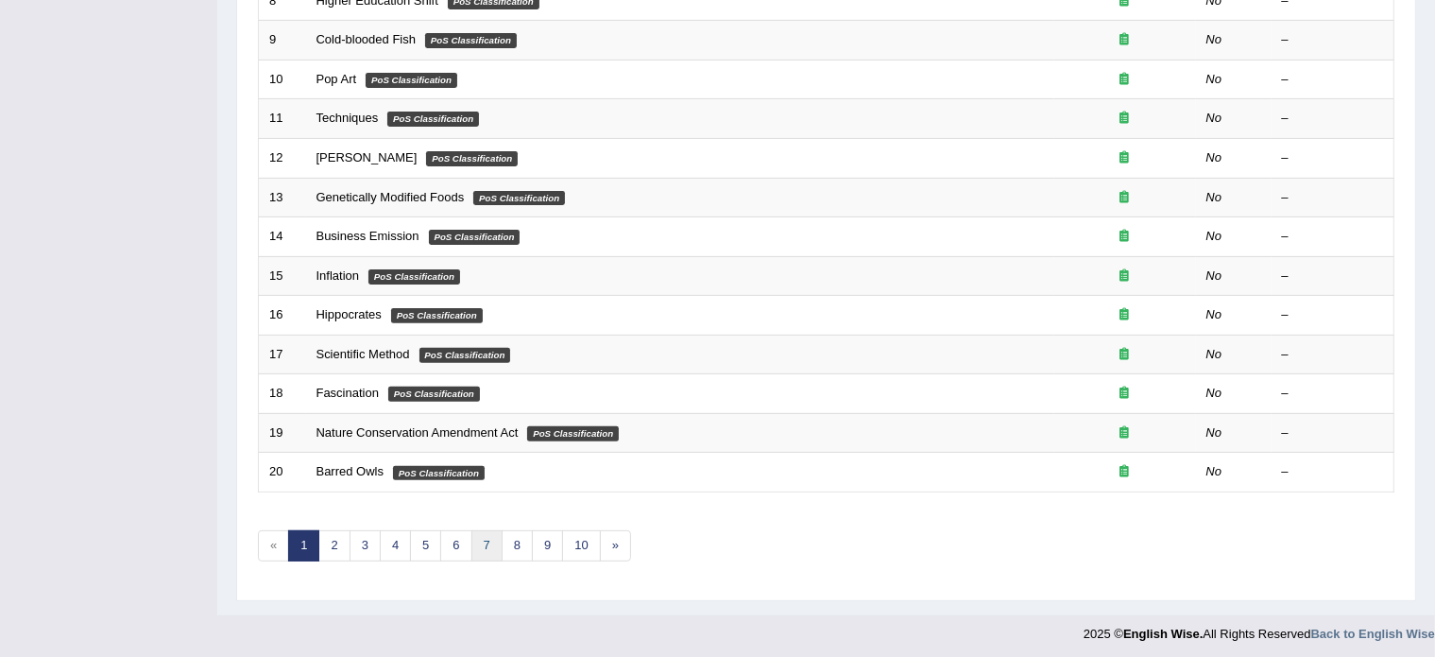
click at [489, 541] on link "7" at bounding box center [487, 545] width 31 height 31
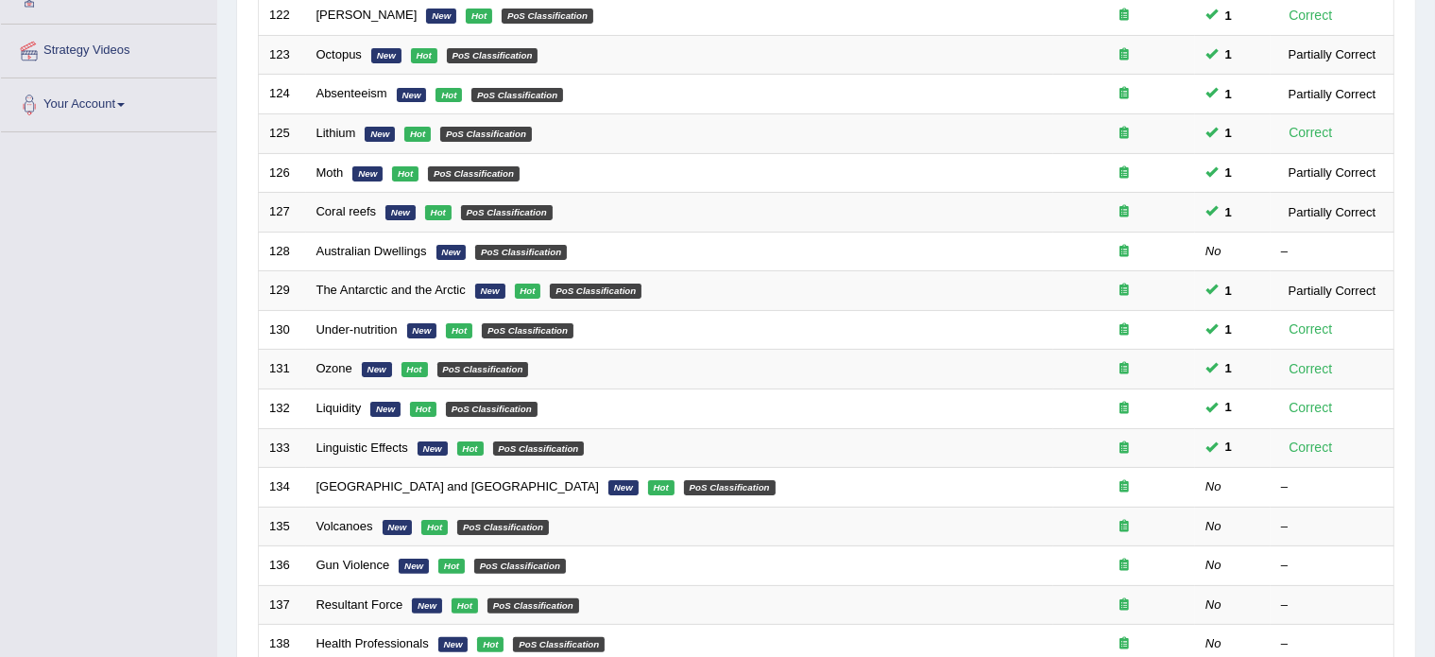
scroll to position [355, 0]
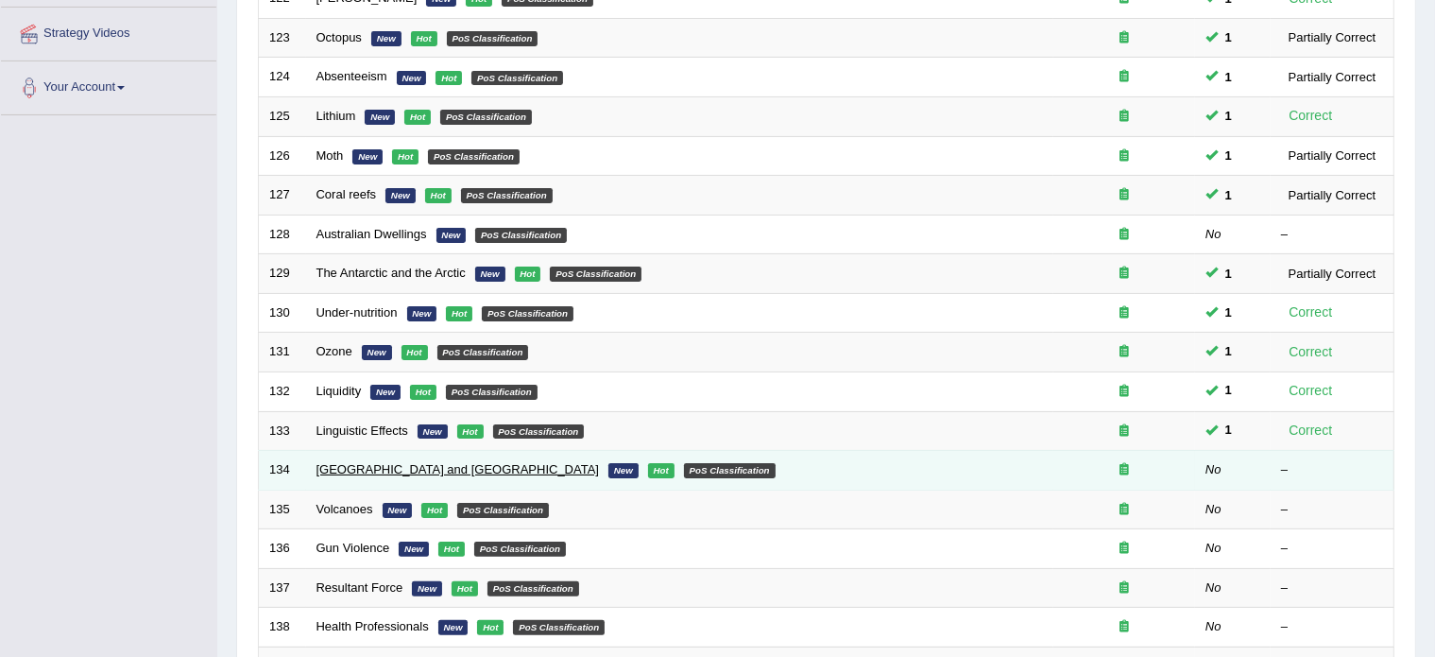
click at [352, 468] on link "Japan and China" at bounding box center [459, 469] width 284 height 14
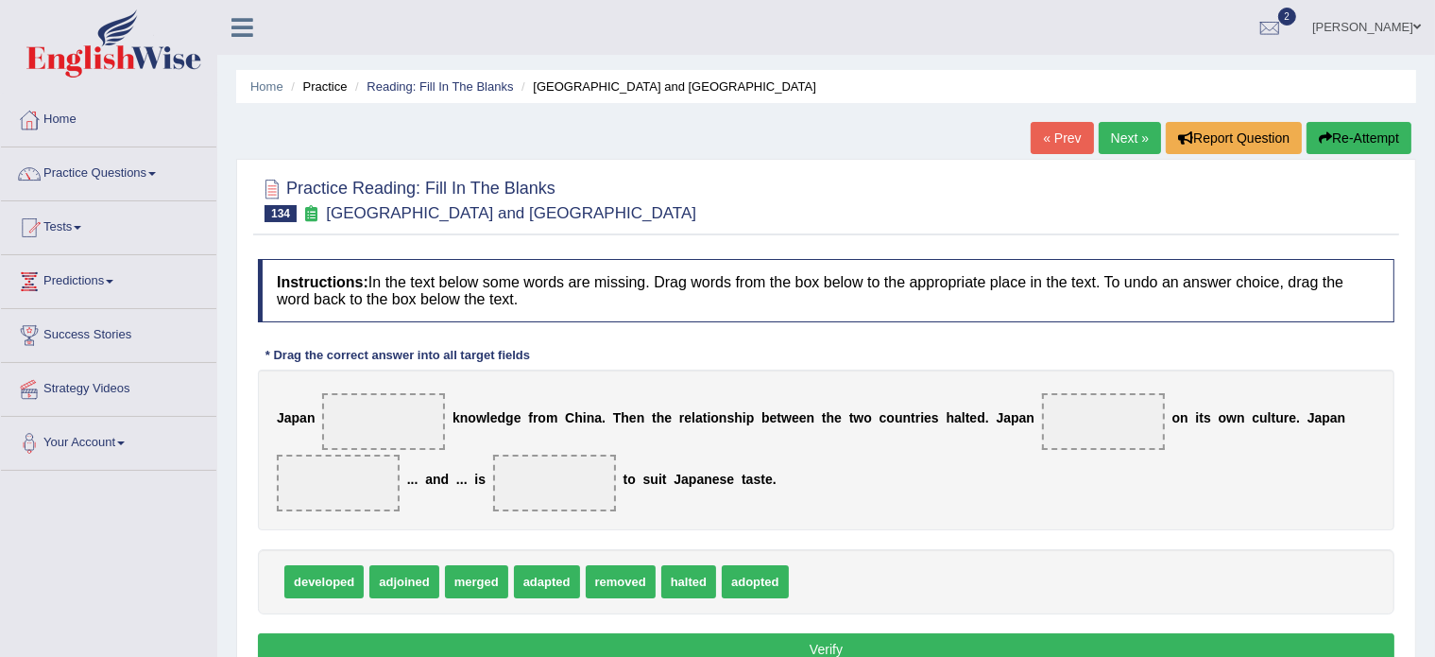
scroll to position [60, 0]
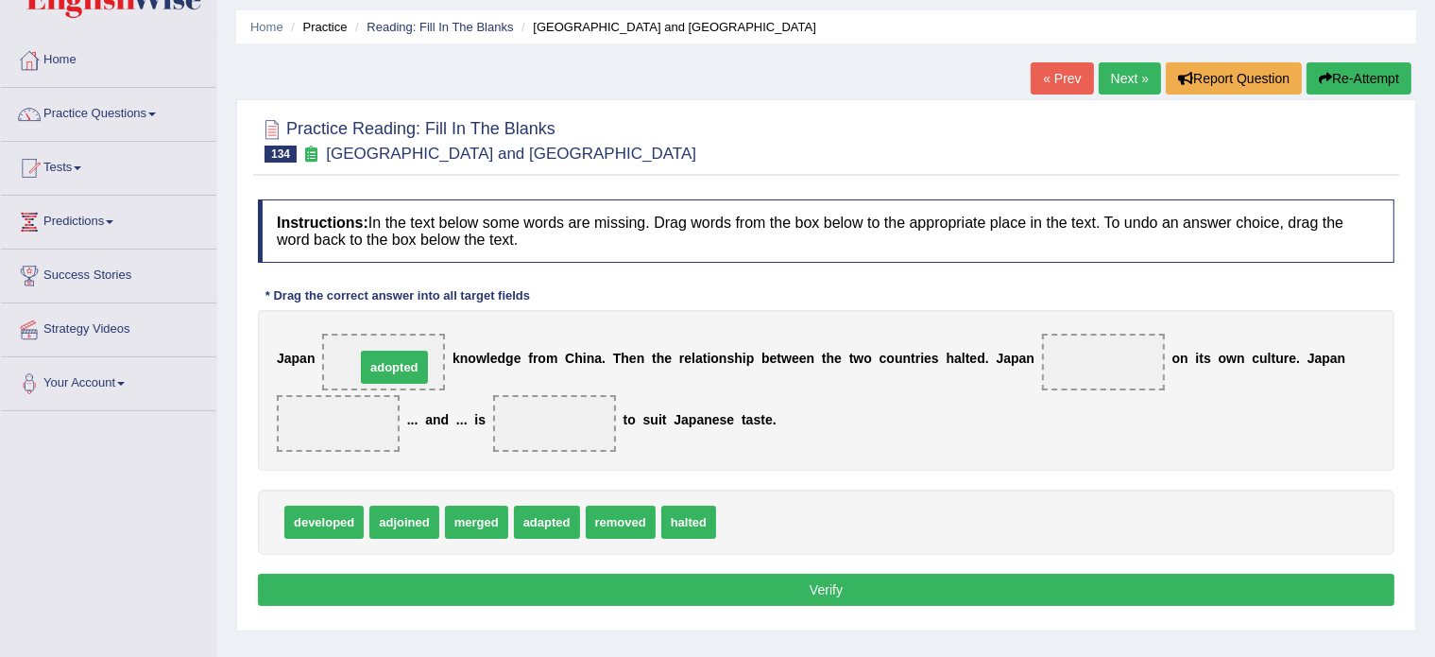
drag, startPoint x: 762, startPoint y: 514, endPoint x: 401, endPoint y: 358, distance: 393.2
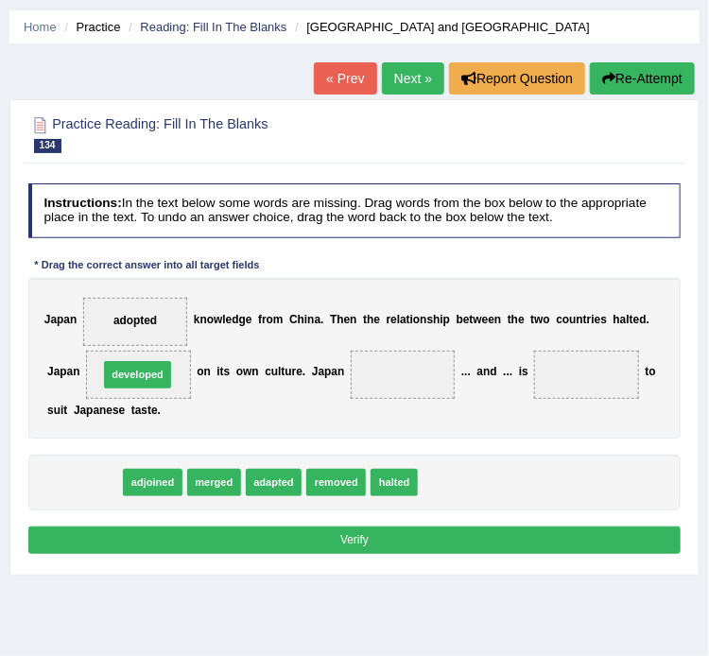
drag, startPoint x: 87, startPoint y: 478, endPoint x: 149, endPoint y: 352, distance: 141.2
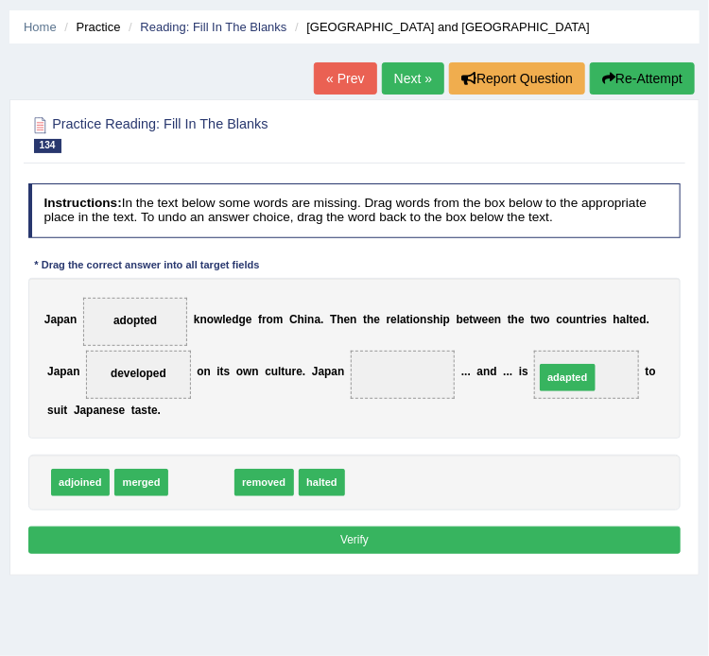
drag, startPoint x: 193, startPoint y: 485, endPoint x: 632, endPoint y: 361, distance: 456.5
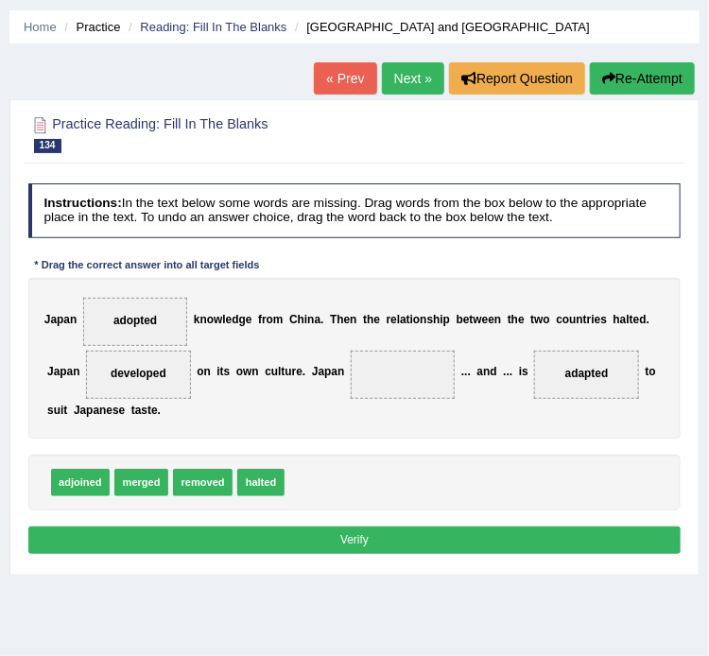
click at [252, 480] on span "halted" at bounding box center [260, 482] width 47 height 27
click at [174, 538] on button "Verify" at bounding box center [354, 539] width 653 height 27
drag, startPoint x: 76, startPoint y: 485, endPoint x: 453, endPoint y: 341, distance: 403.5
click at [335, 532] on button "Verify" at bounding box center [354, 539] width 653 height 27
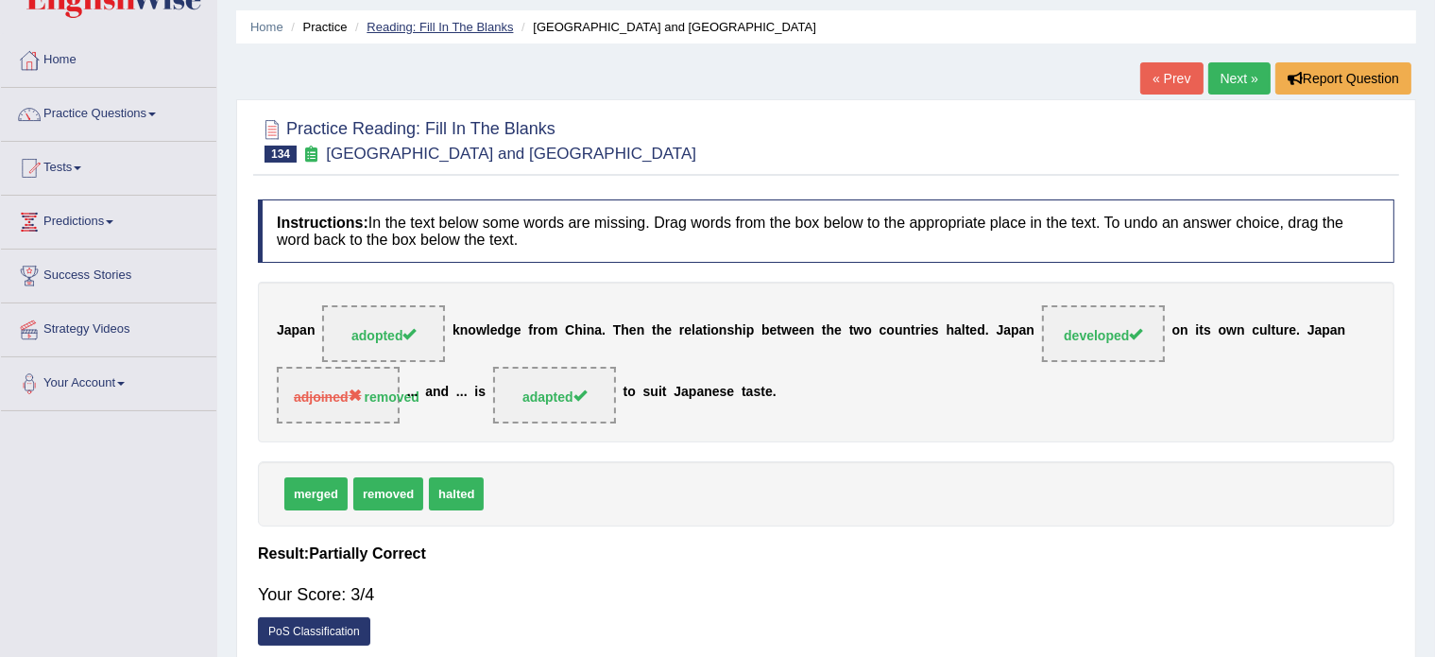
click at [470, 28] on link "Reading: Fill In The Blanks" at bounding box center [440, 27] width 146 height 14
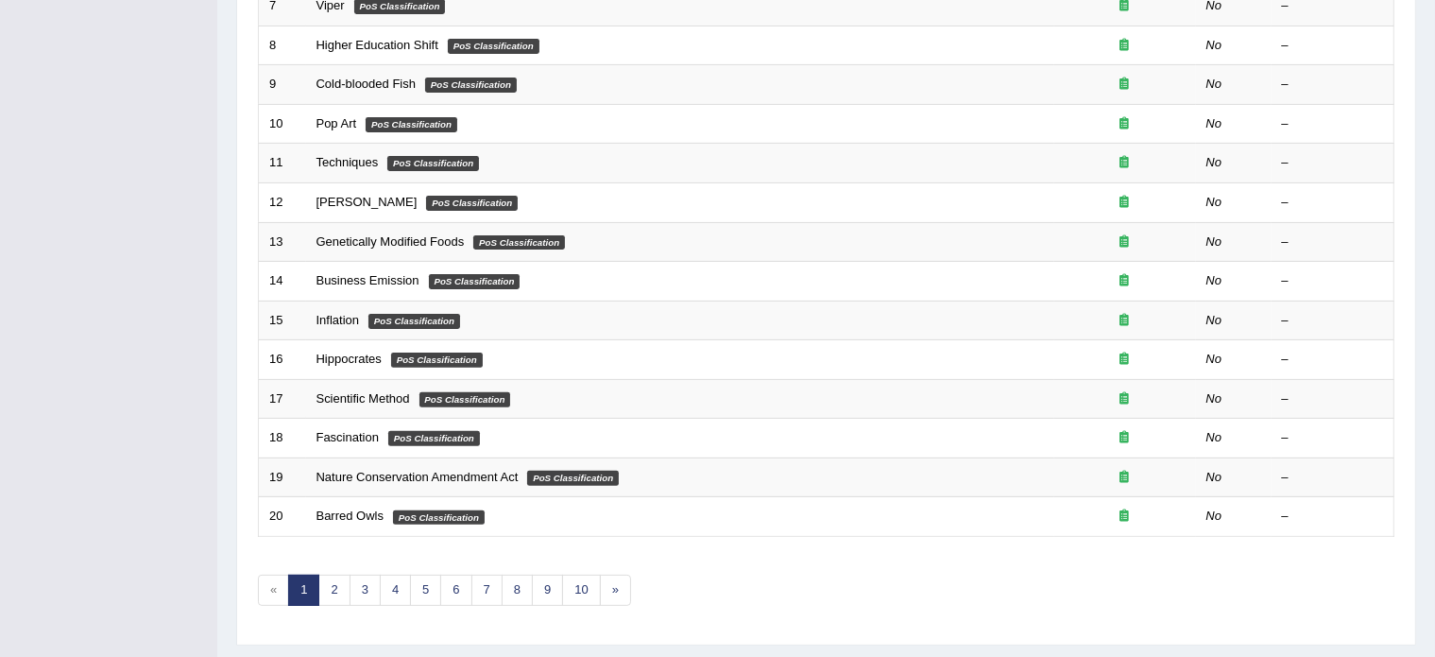
scroll to position [589, 0]
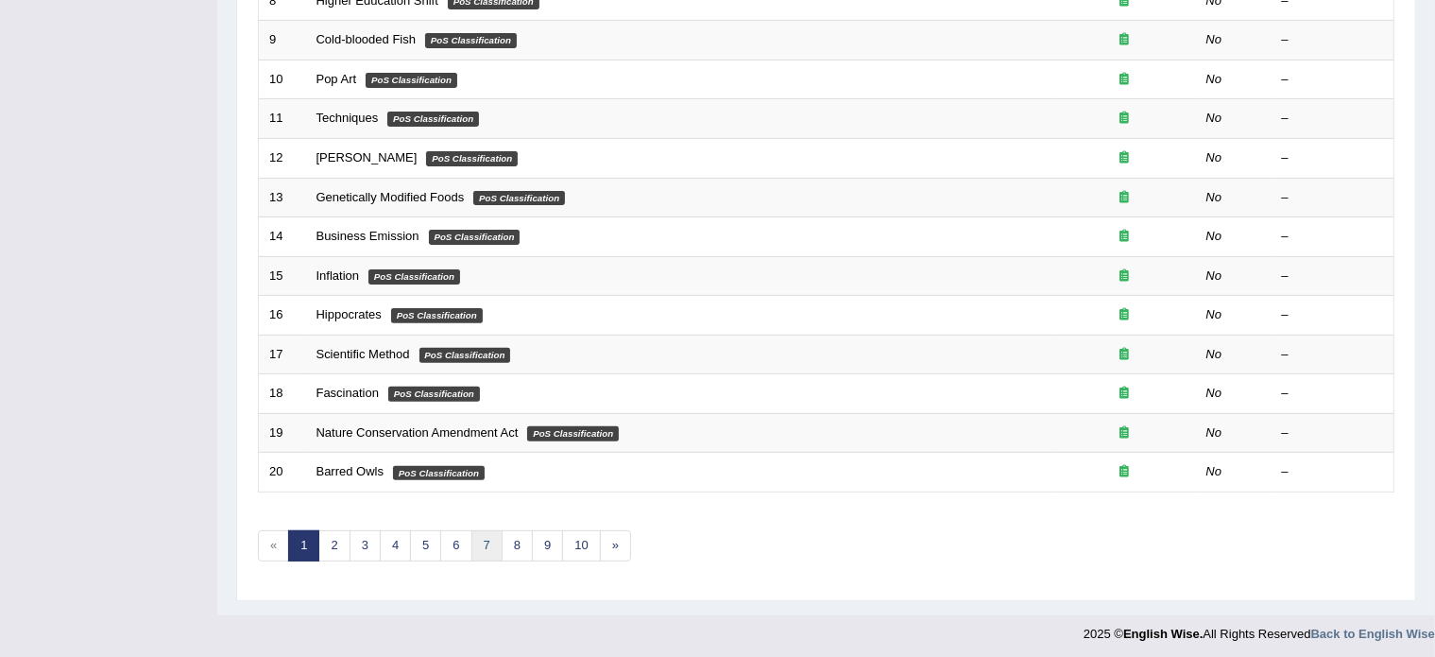
click at [476, 530] on link "7" at bounding box center [487, 545] width 31 height 31
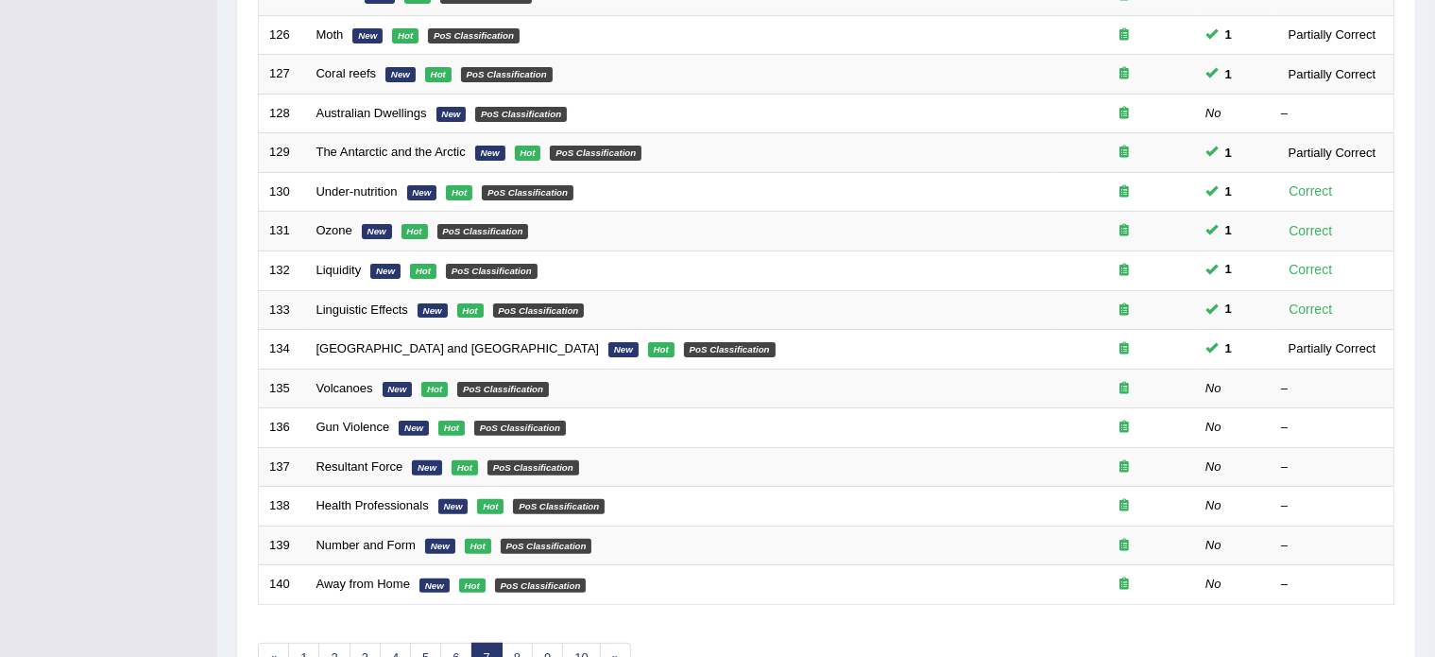
scroll to position [506, 0]
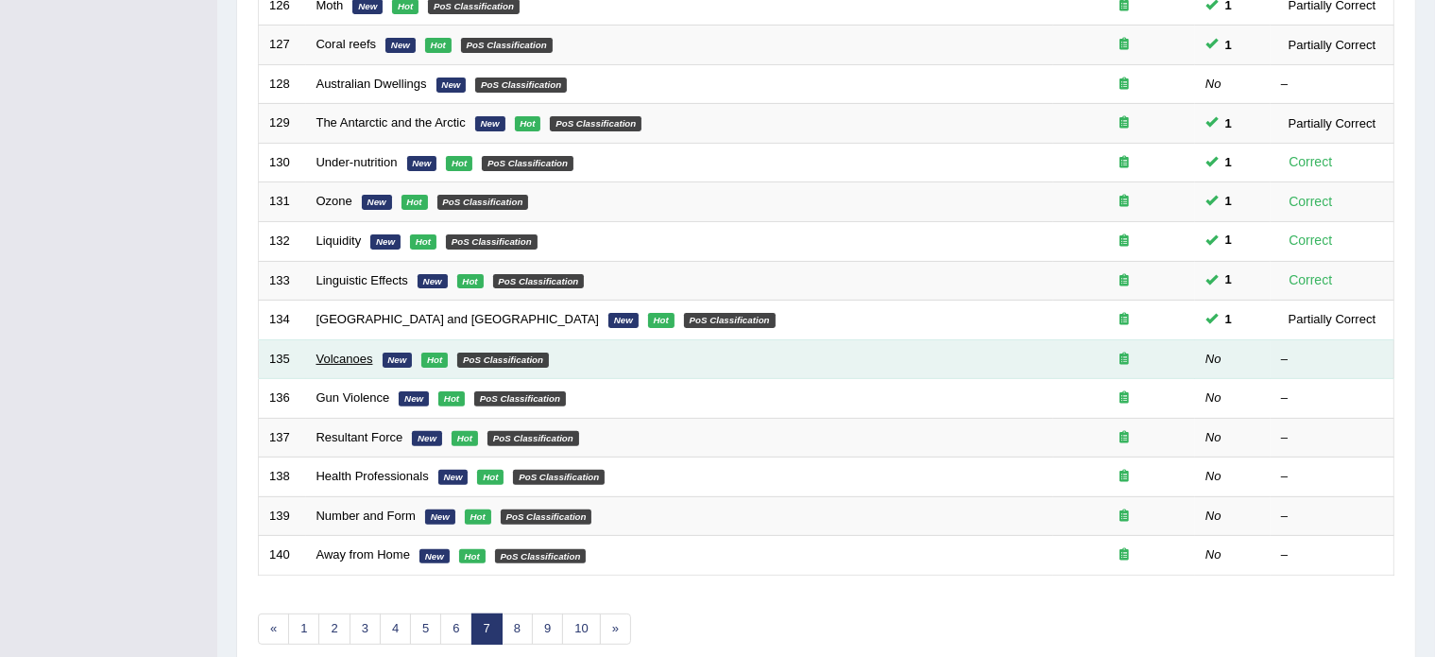
click at [333, 352] on link "Volcanoes" at bounding box center [345, 359] width 57 height 14
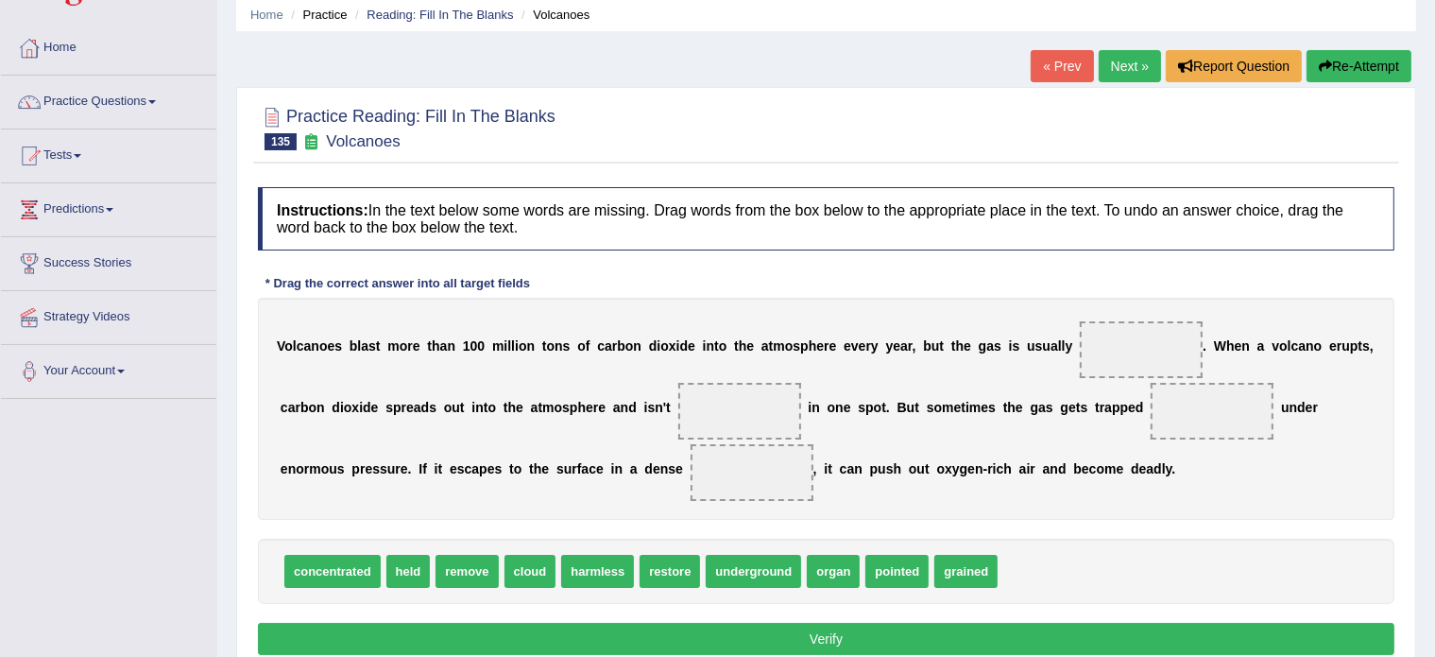
scroll to position [74, 0]
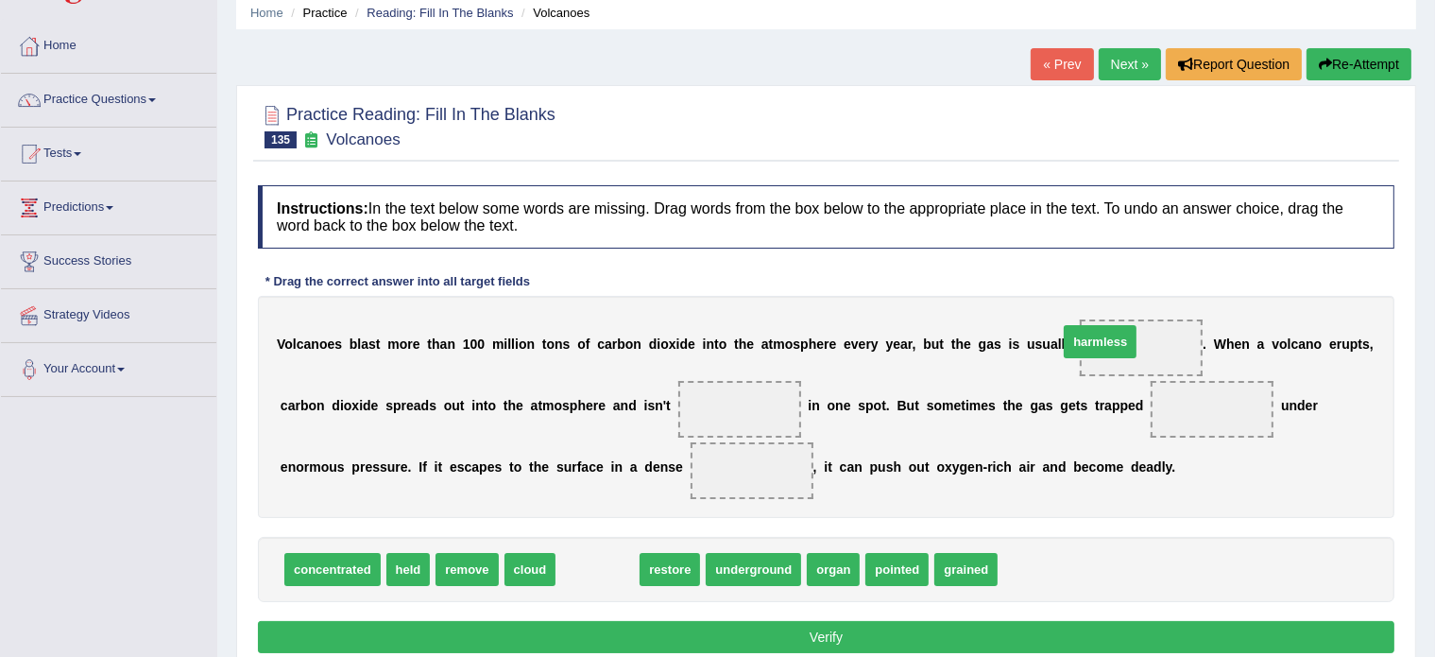
drag, startPoint x: 596, startPoint y: 565, endPoint x: 1099, endPoint y: 337, distance: 551.9
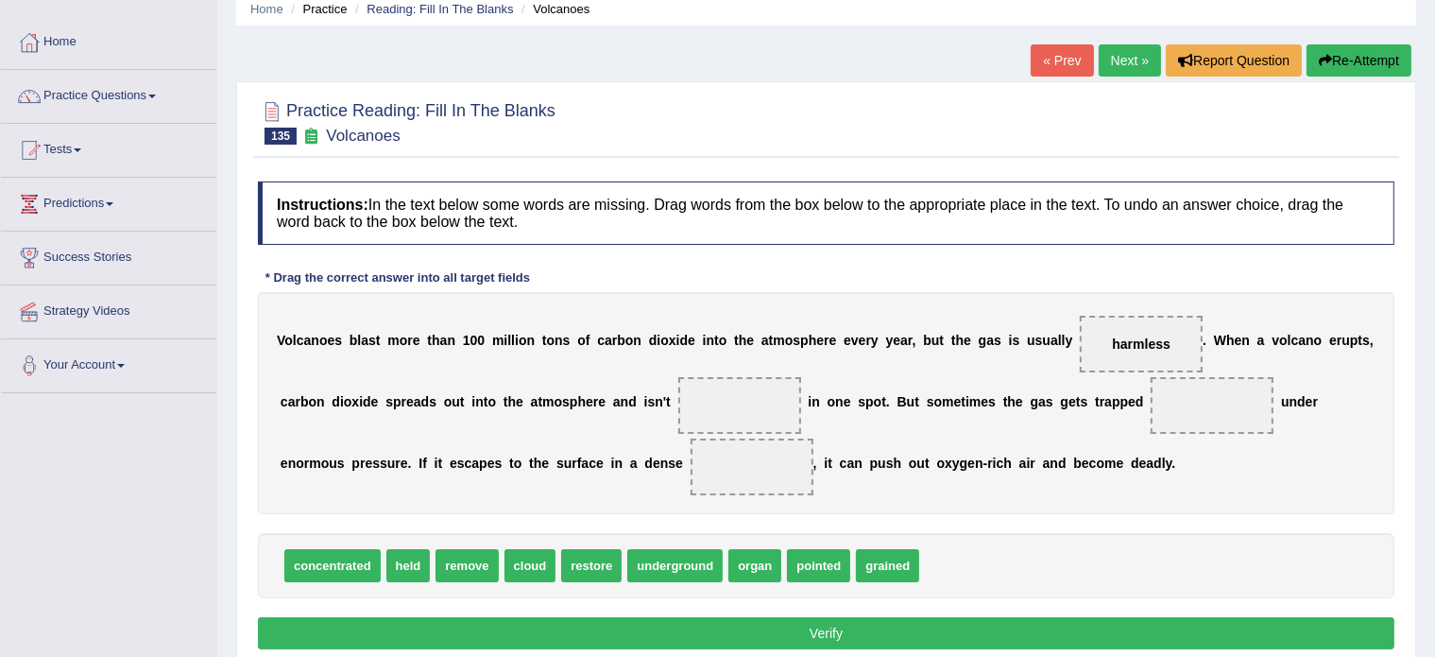
scroll to position [78, 0]
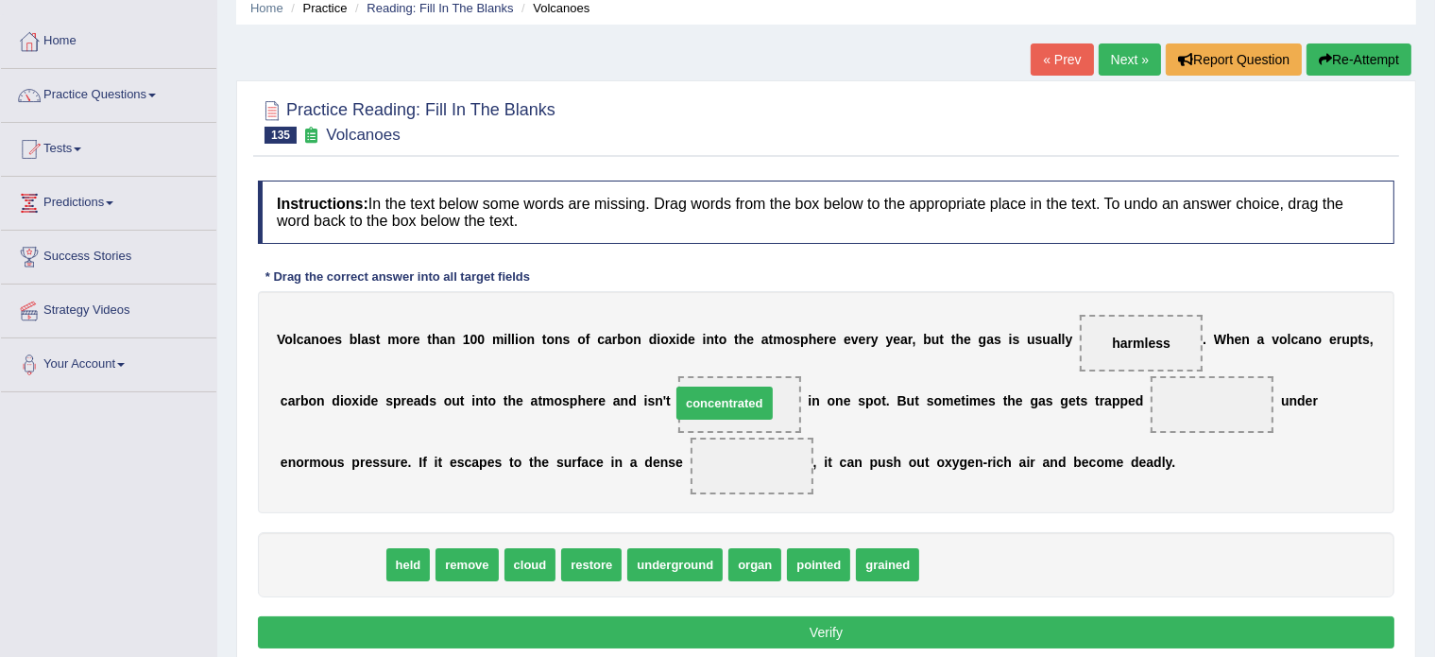
drag, startPoint x: 353, startPoint y: 562, endPoint x: 746, endPoint y: 401, distance: 424.2
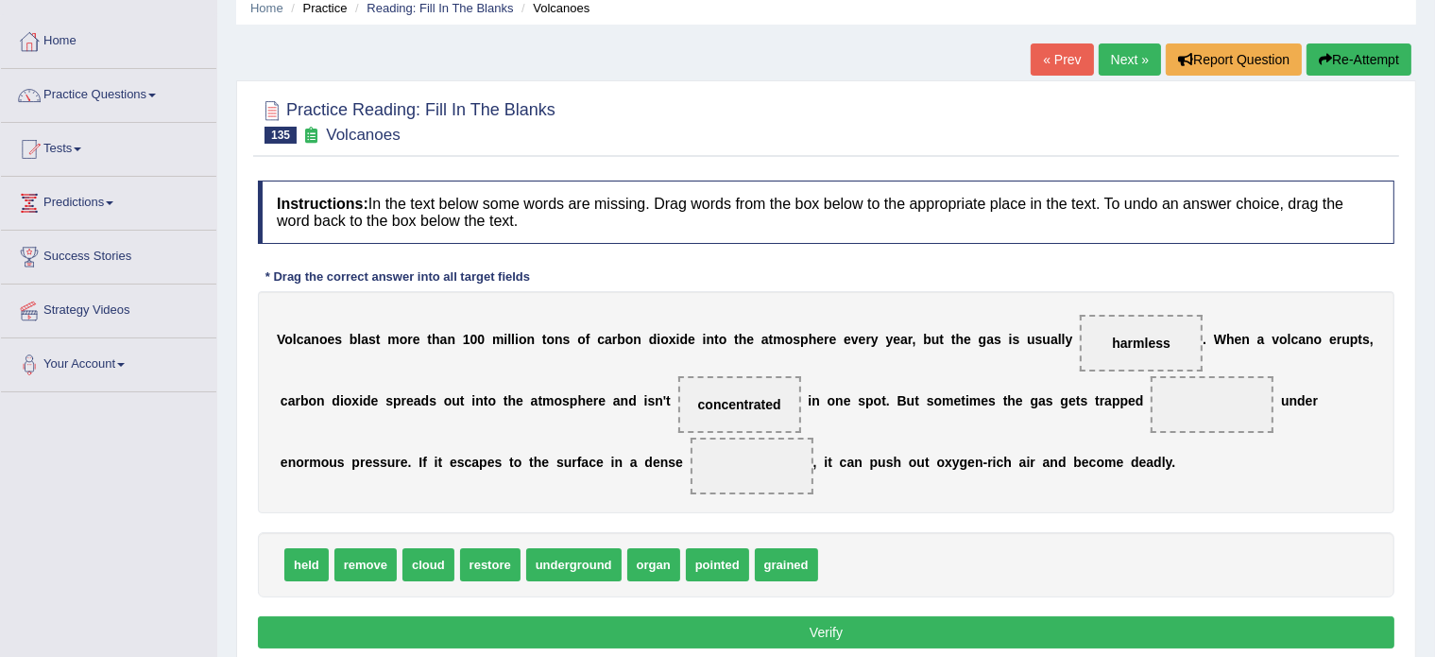
scroll to position [124, 0]
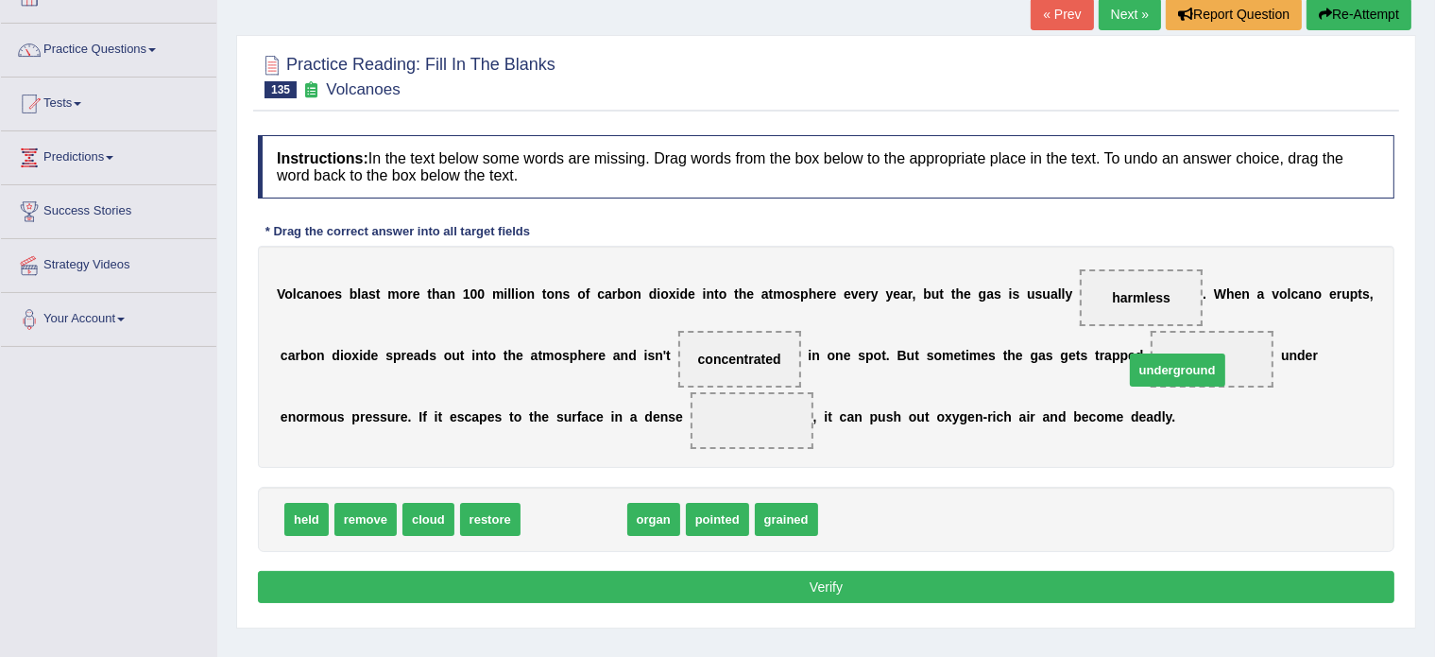
drag, startPoint x: 571, startPoint y: 514, endPoint x: 1175, endPoint y: 365, distance: 622.1
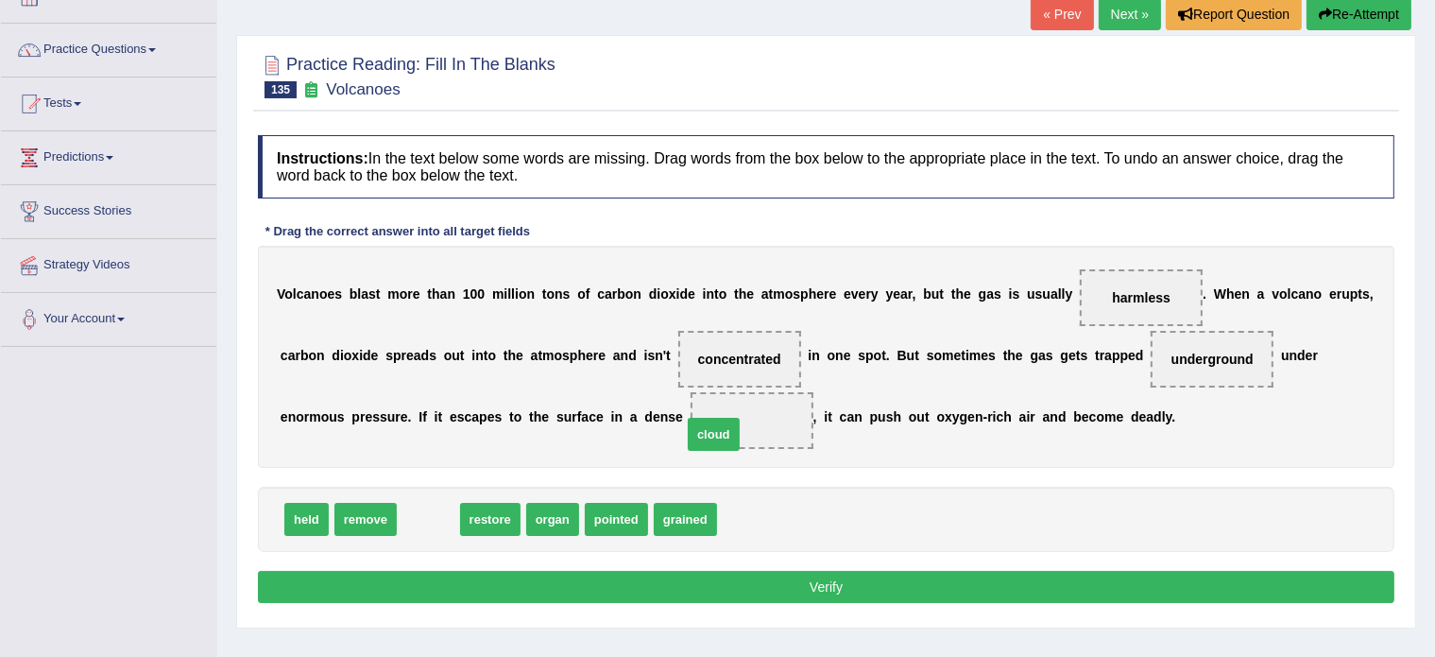
drag, startPoint x: 431, startPoint y: 513, endPoint x: 717, endPoint y: 427, distance: 299.0
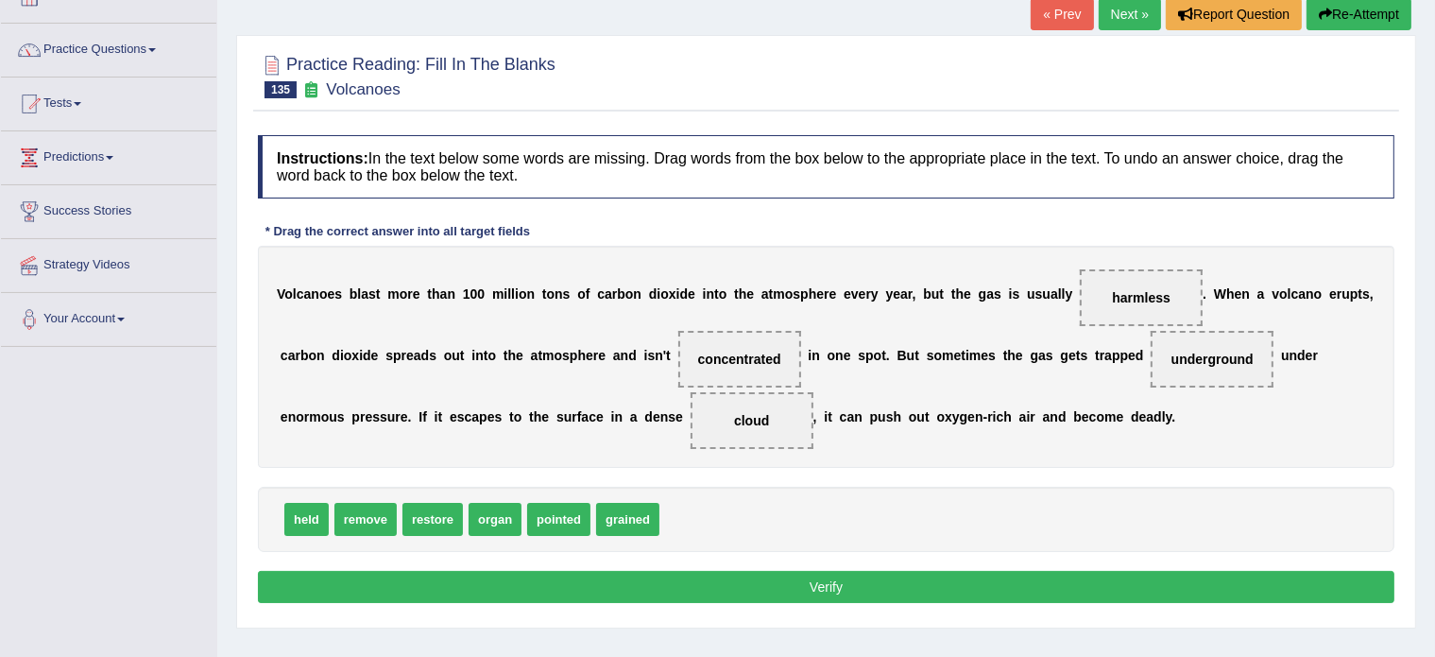
click at [762, 577] on button "Verify" at bounding box center [826, 587] width 1137 height 32
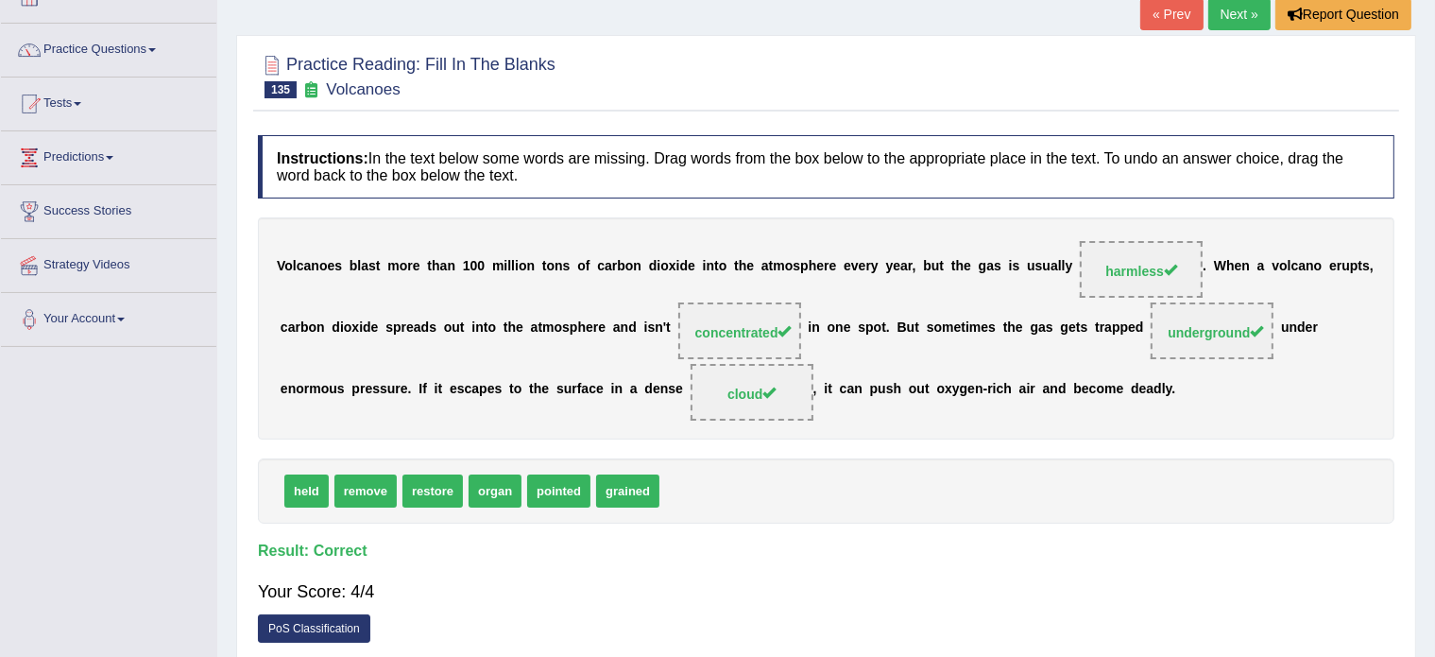
scroll to position [0, 0]
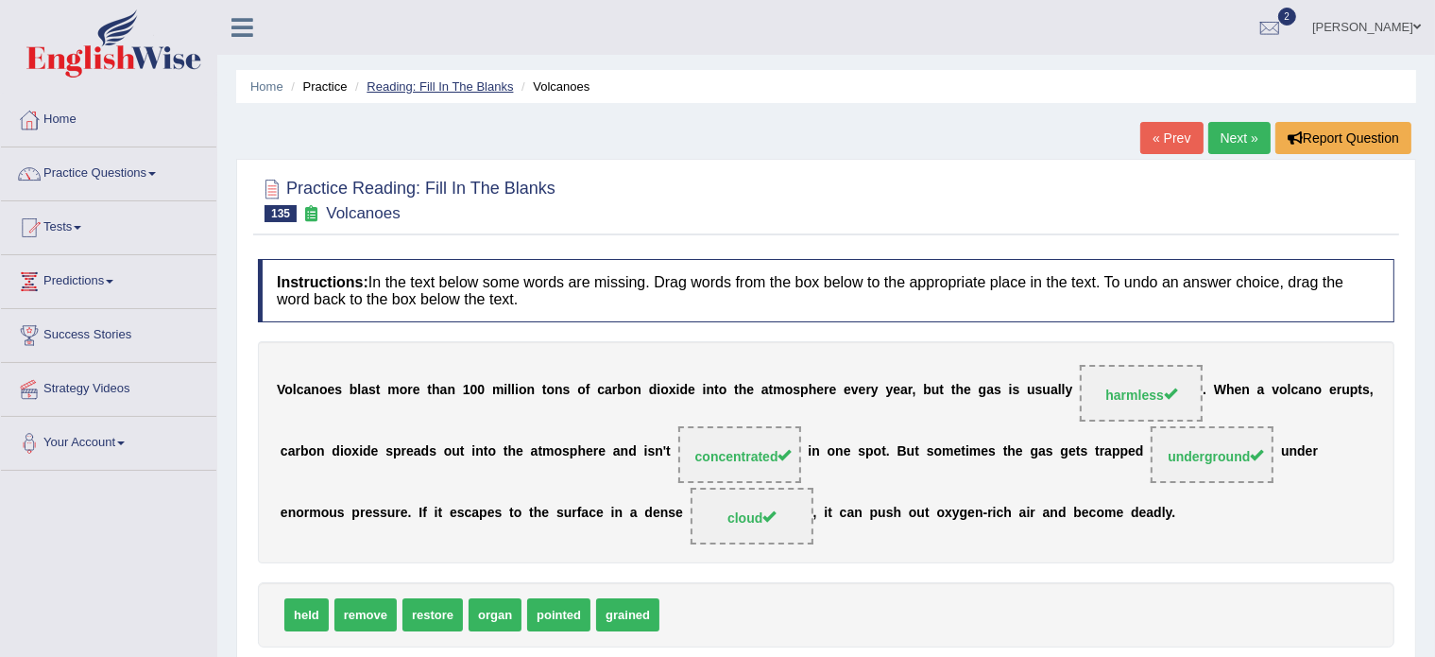
click at [418, 79] on link "Reading: Fill In The Blanks" at bounding box center [440, 86] width 146 height 14
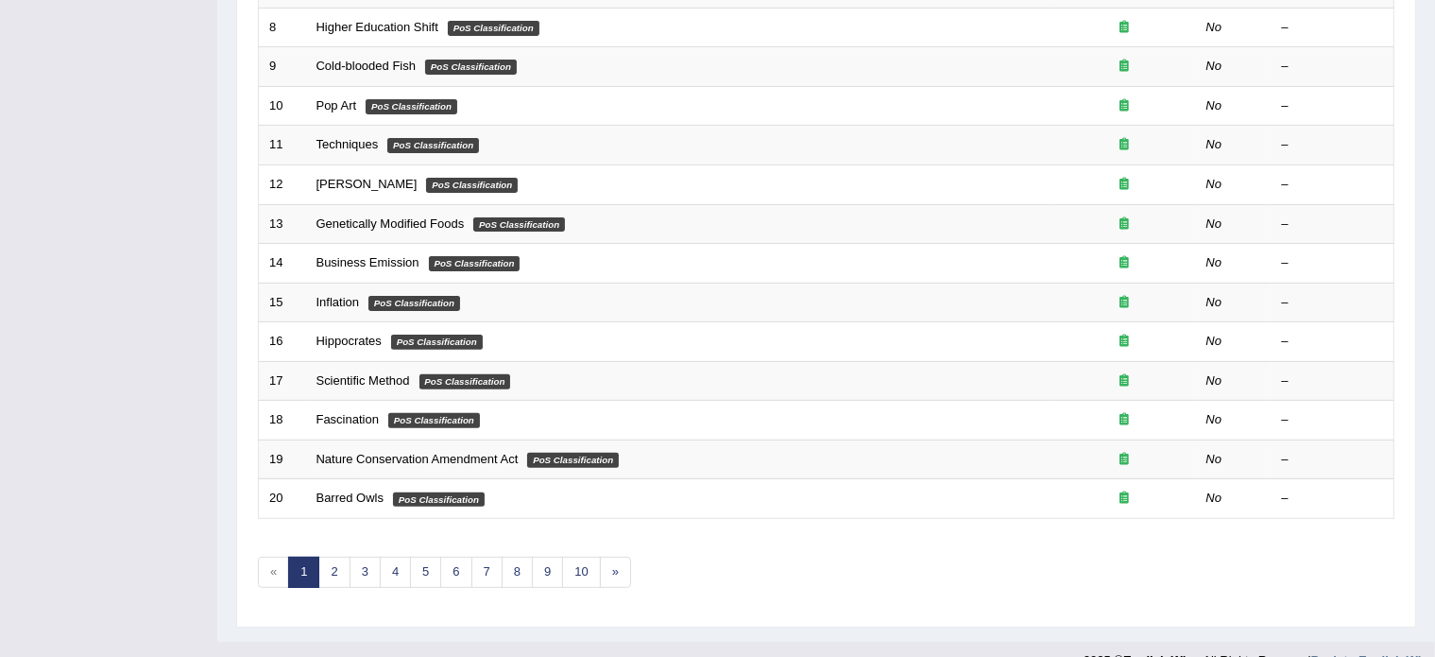
scroll to position [589, 0]
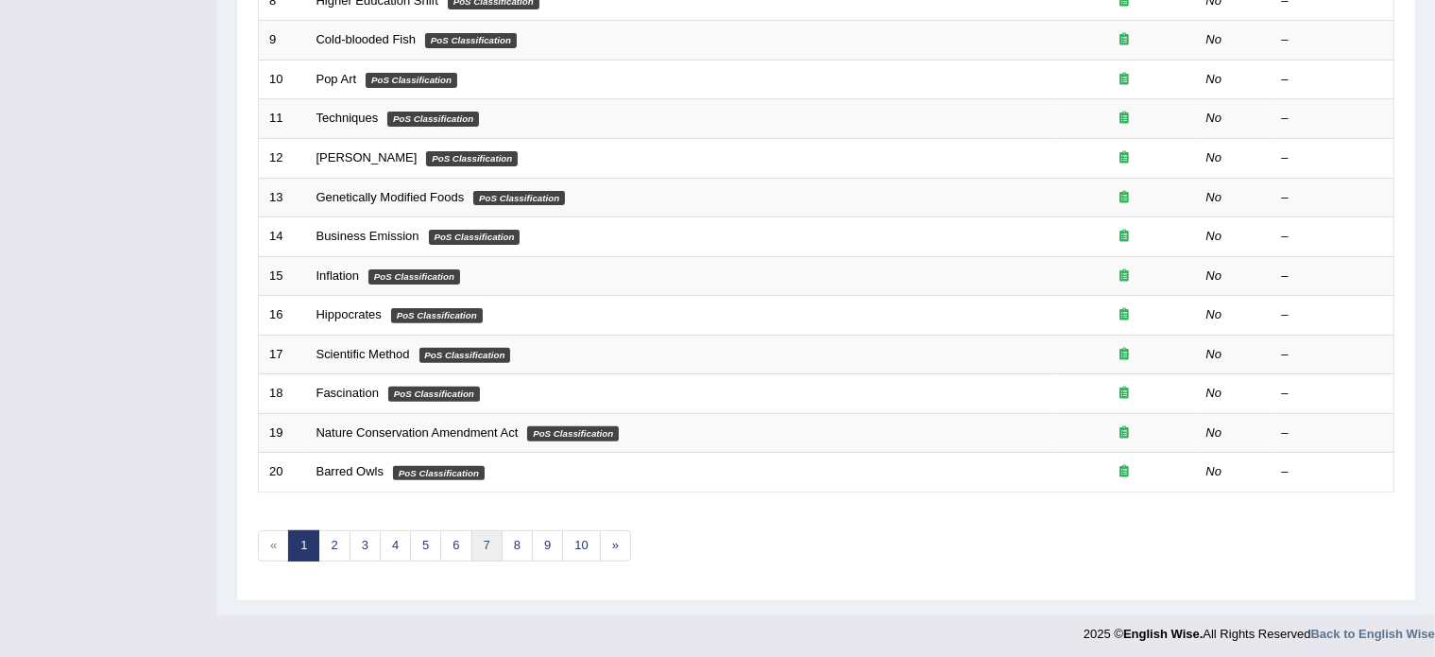
click at [480, 536] on link "7" at bounding box center [487, 545] width 31 height 31
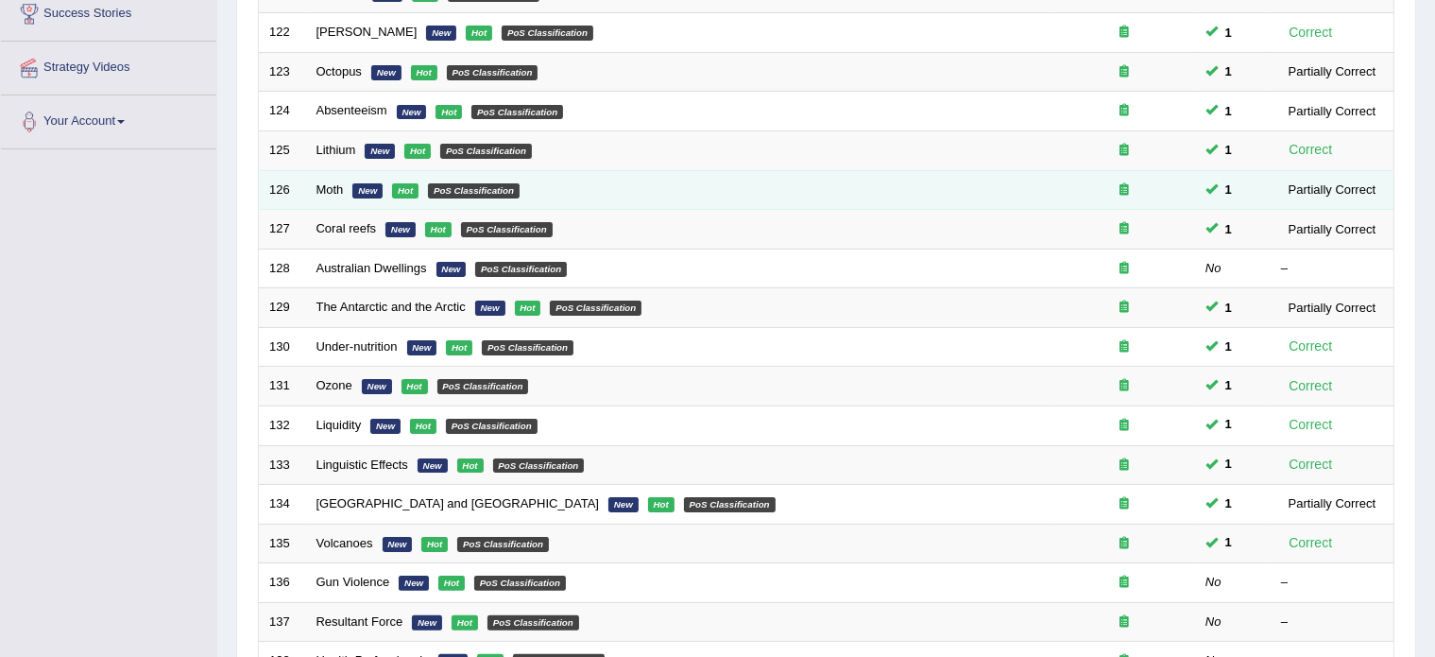
scroll to position [321, 0]
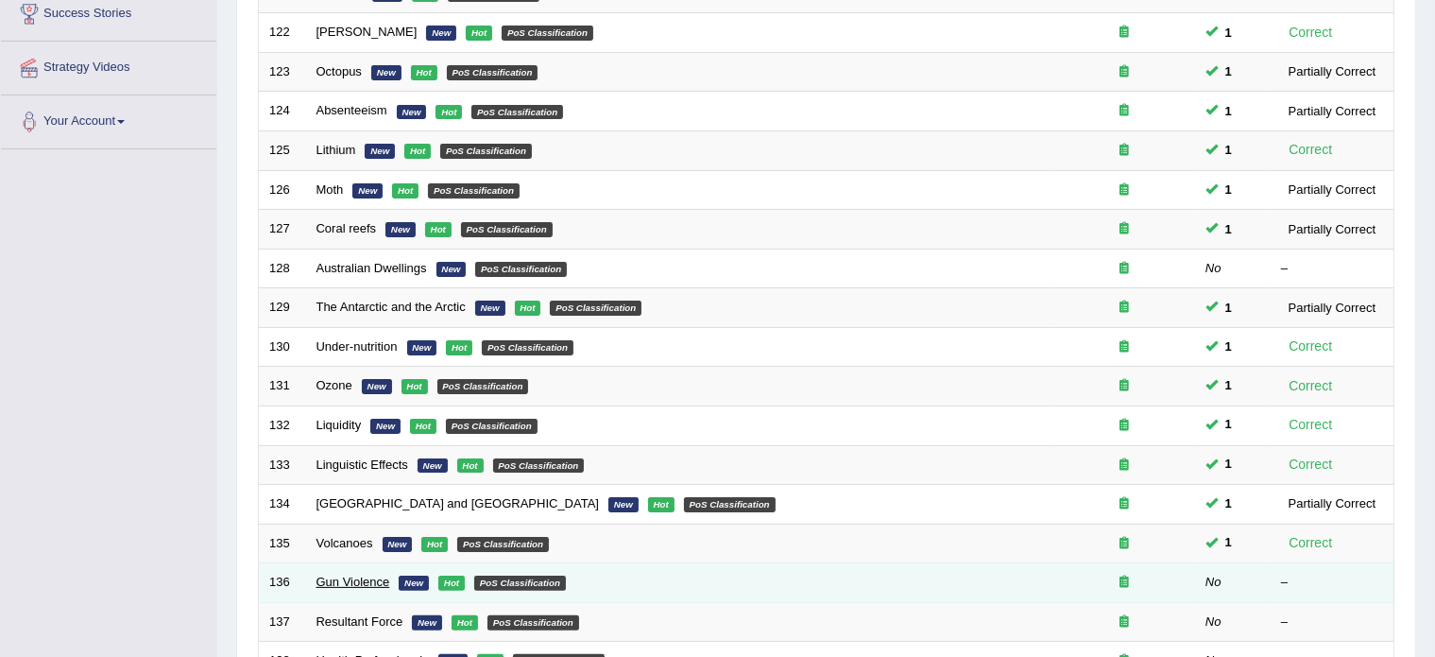
click at [340, 576] on link "Gun Violence" at bounding box center [354, 582] width 74 height 14
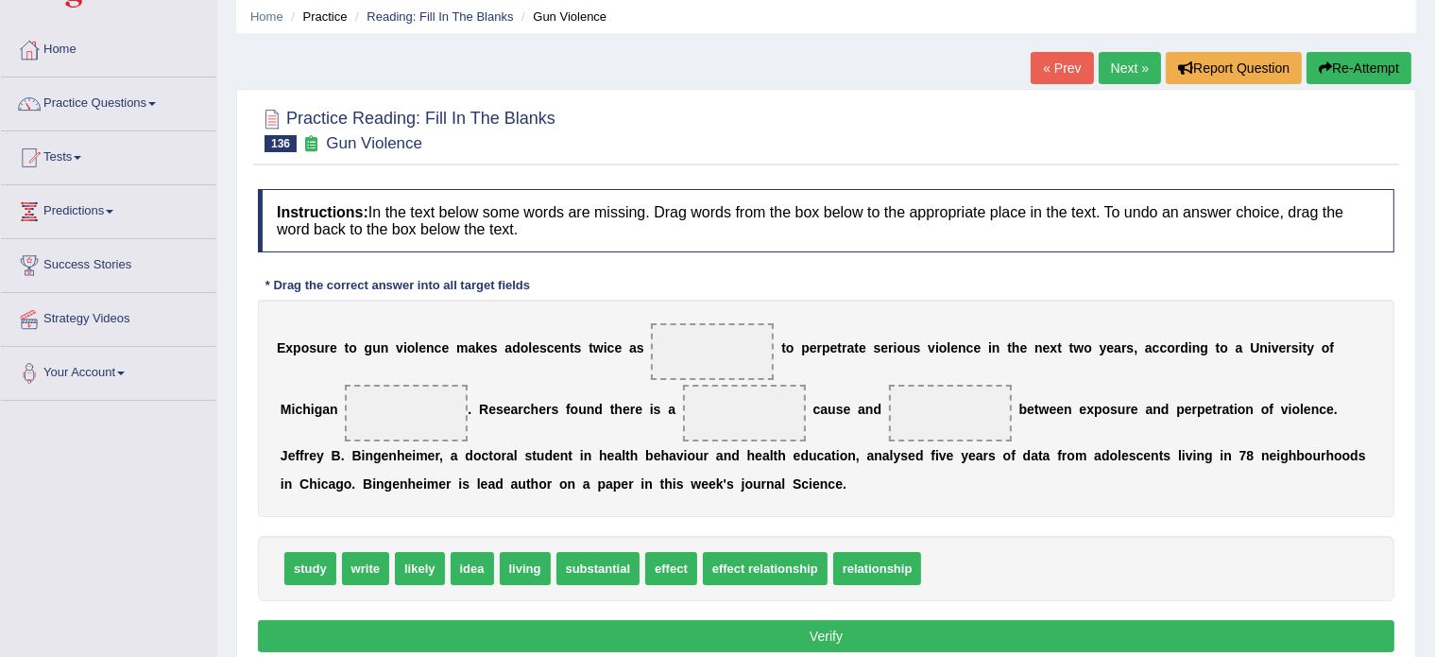
scroll to position [85, 0]
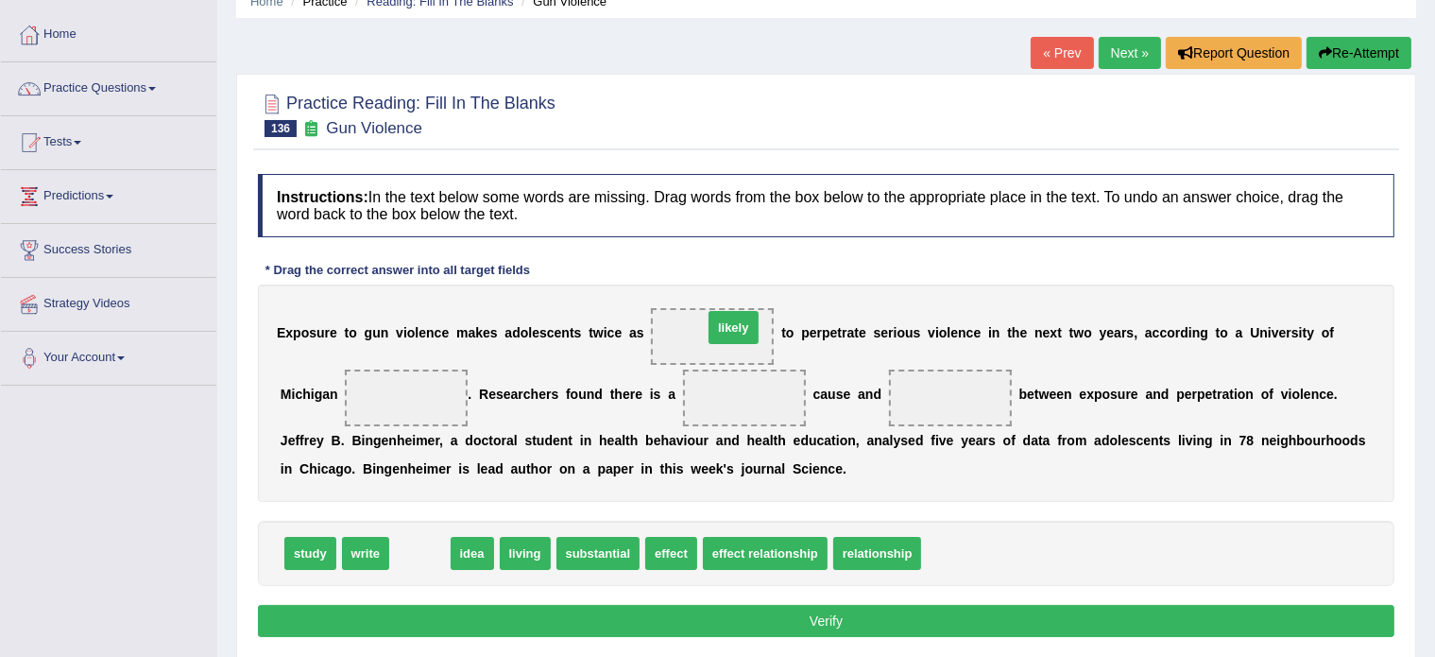
drag, startPoint x: 419, startPoint y: 547, endPoint x: 732, endPoint y: 322, distance: 386.0
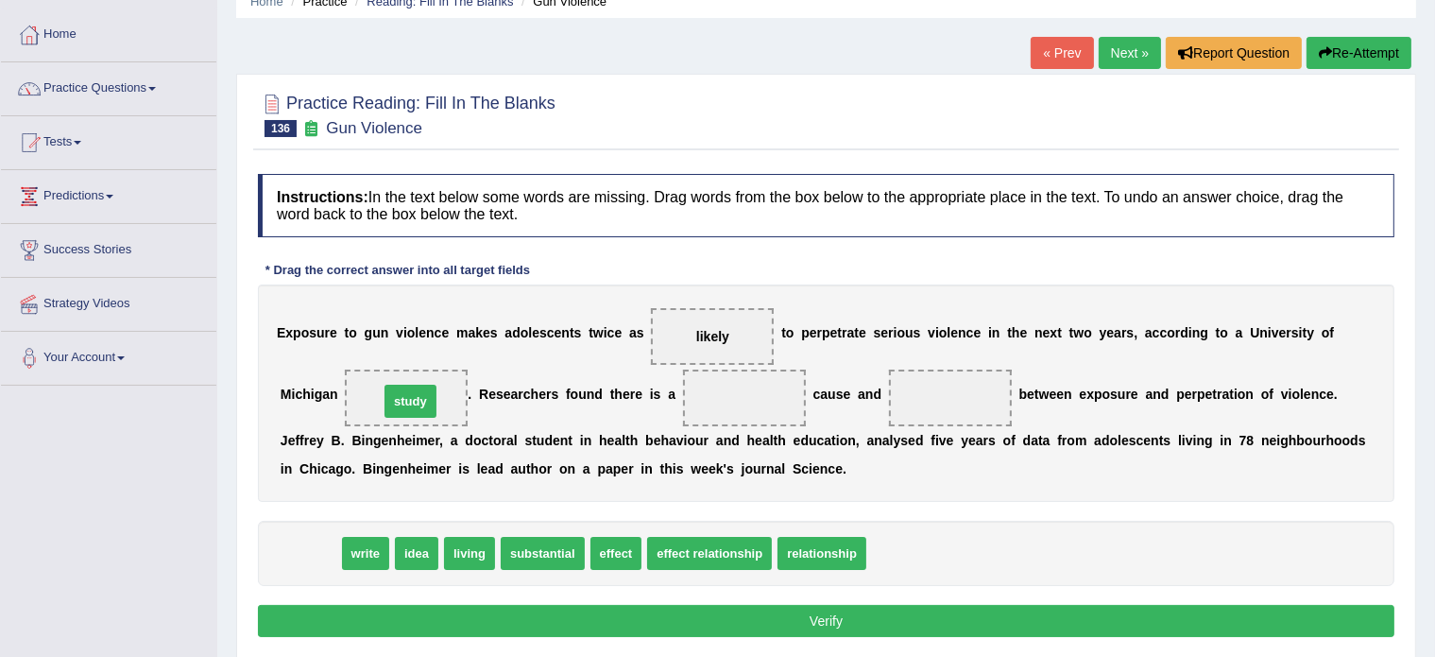
drag, startPoint x: 309, startPoint y: 551, endPoint x: 409, endPoint y: 400, distance: 181.4
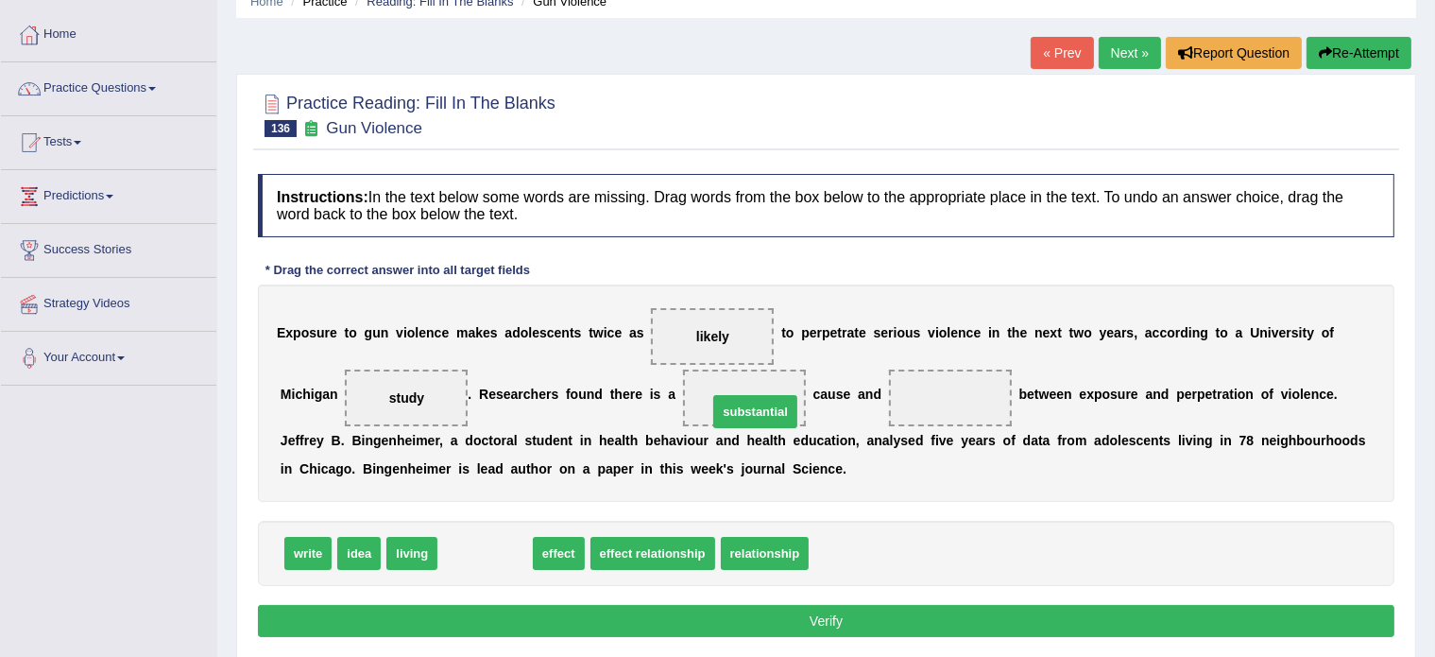
drag, startPoint x: 490, startPoint y: 548, endPoint x: 758, endPoint y: 406, distance: 303.5
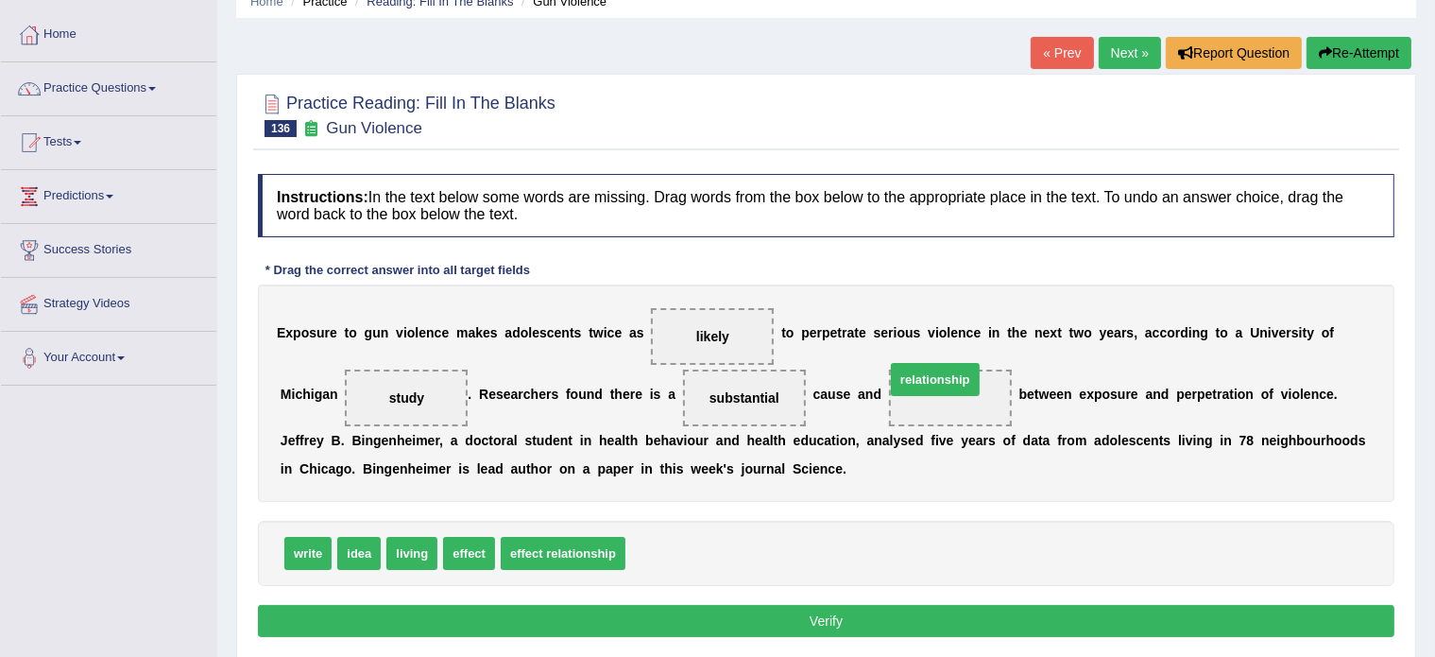
drag, startPoint x: 695, startPoint y: 549, endPoint x: 954, endPoint y: 387, distance: 306.5
click at [612, 610] on button "Verify" at bounding box center [826, 621] width 1137 height 32
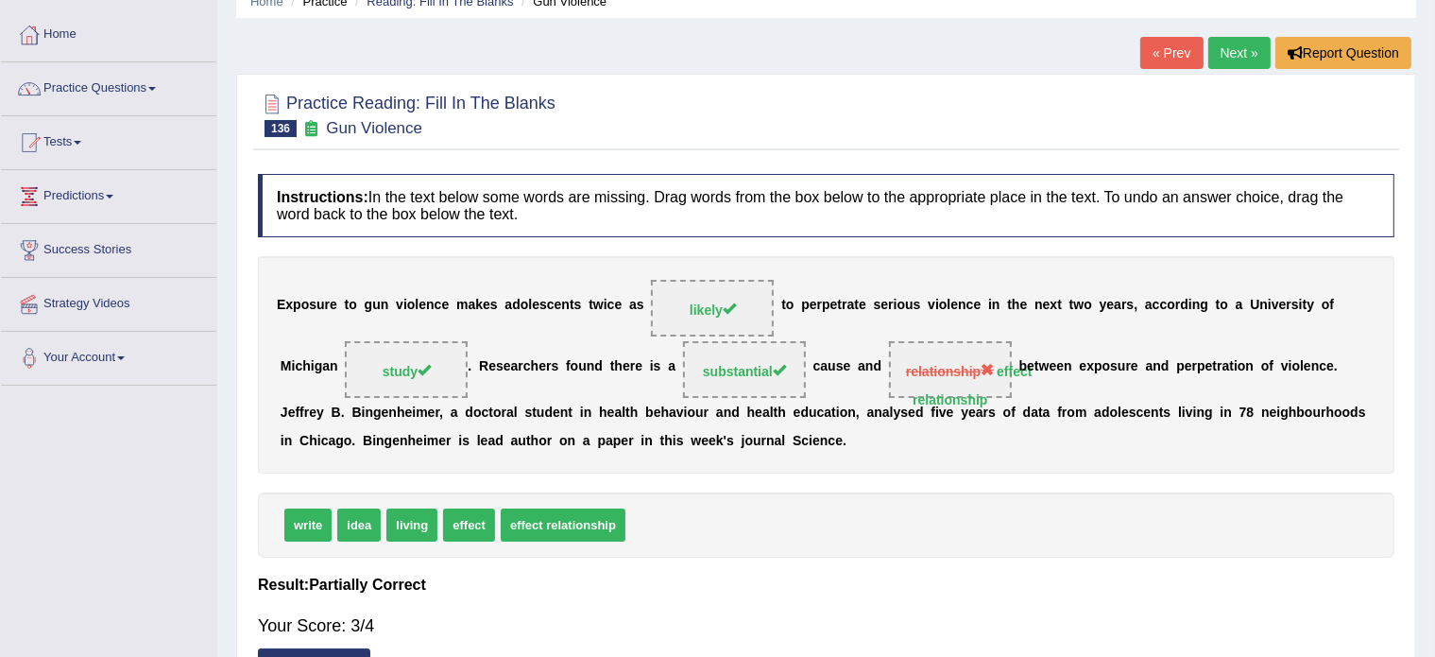
drag, startPoint x: 573, startPoint y: 514, endPoint x: 989, endPoint y: 367, distance: 442.1
click at [989, 367] on div "Instructions: In the text below some words are missing. Drag words from the box…" at bounding box center [826, 470] width 1146 height 613
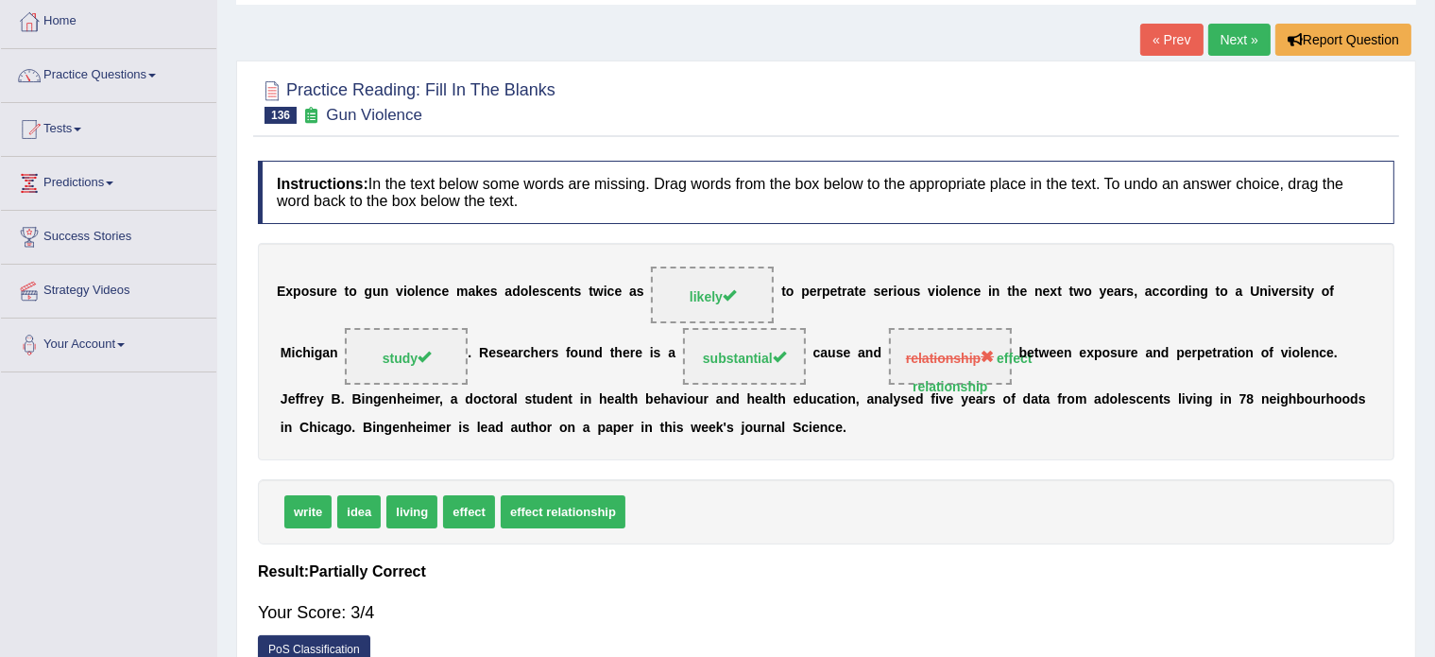
scroll to position [0, 0]
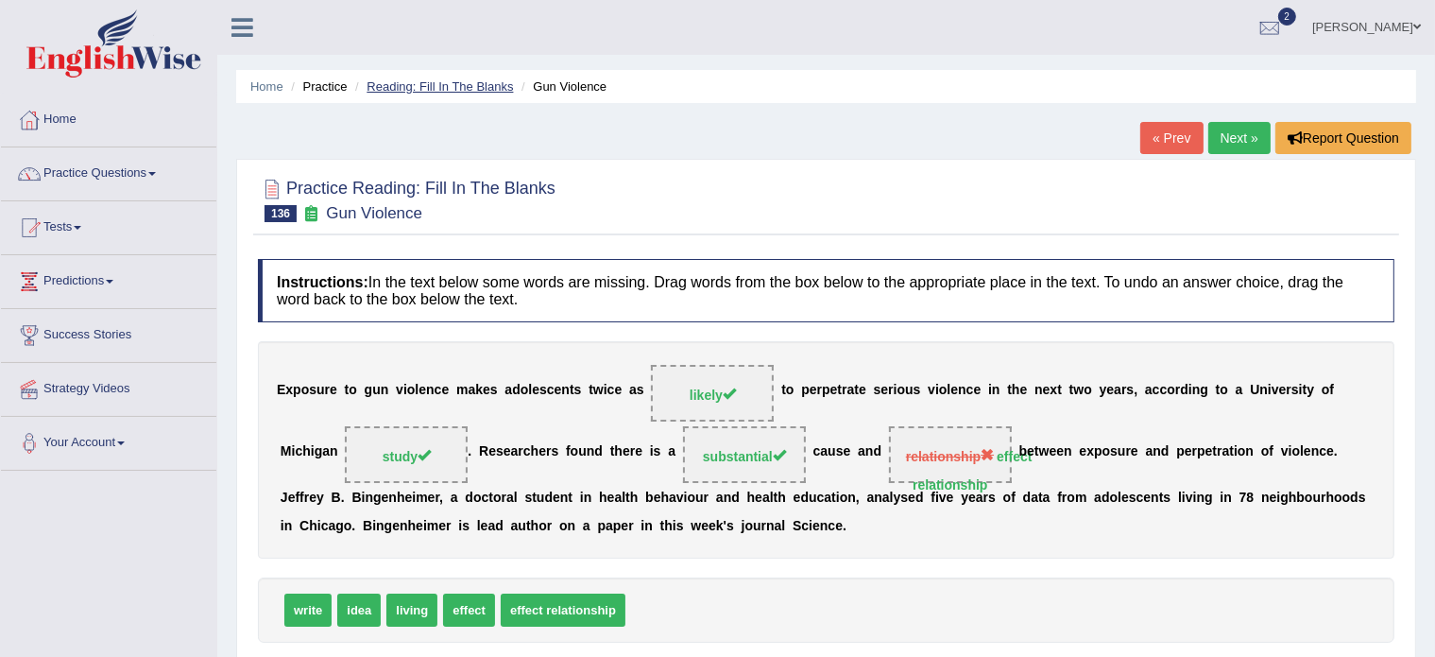
click at [420, 84] on link "Reading: Fill In The Blanks" at bounding box center [440, 86] width 146 height 14
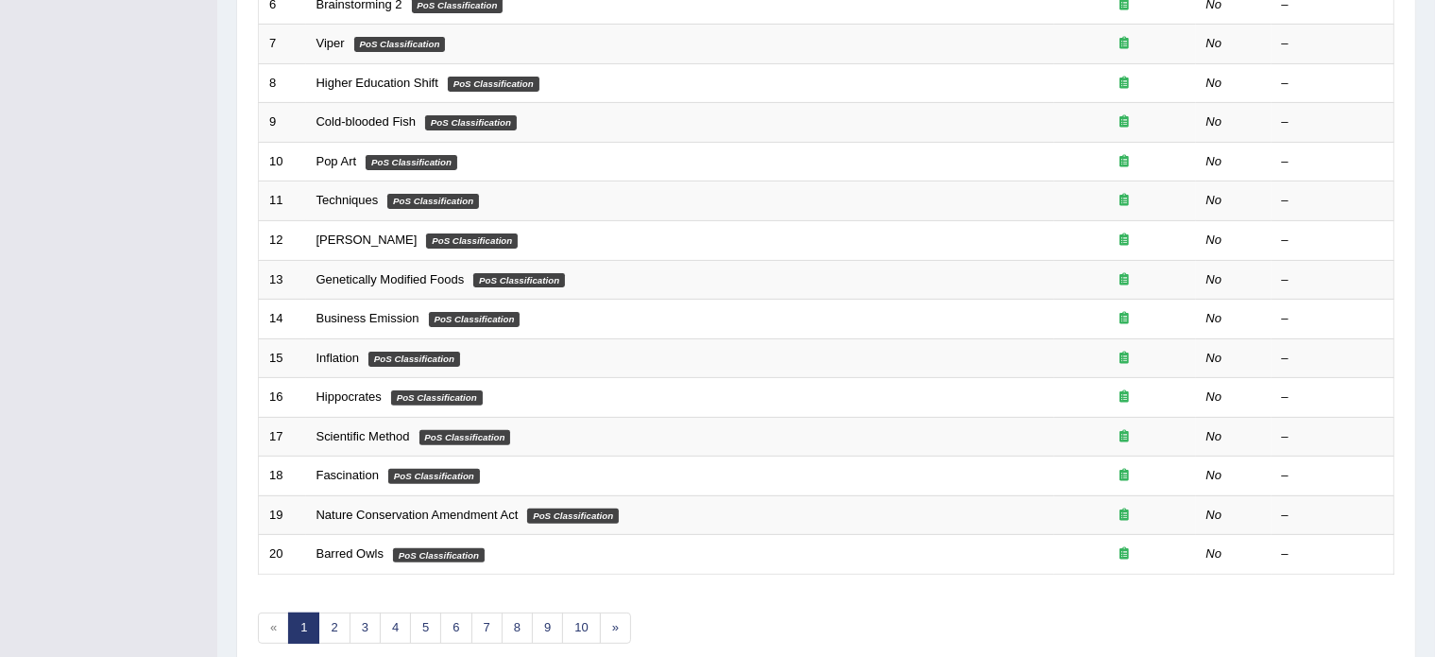
scroll to position [508, 0]
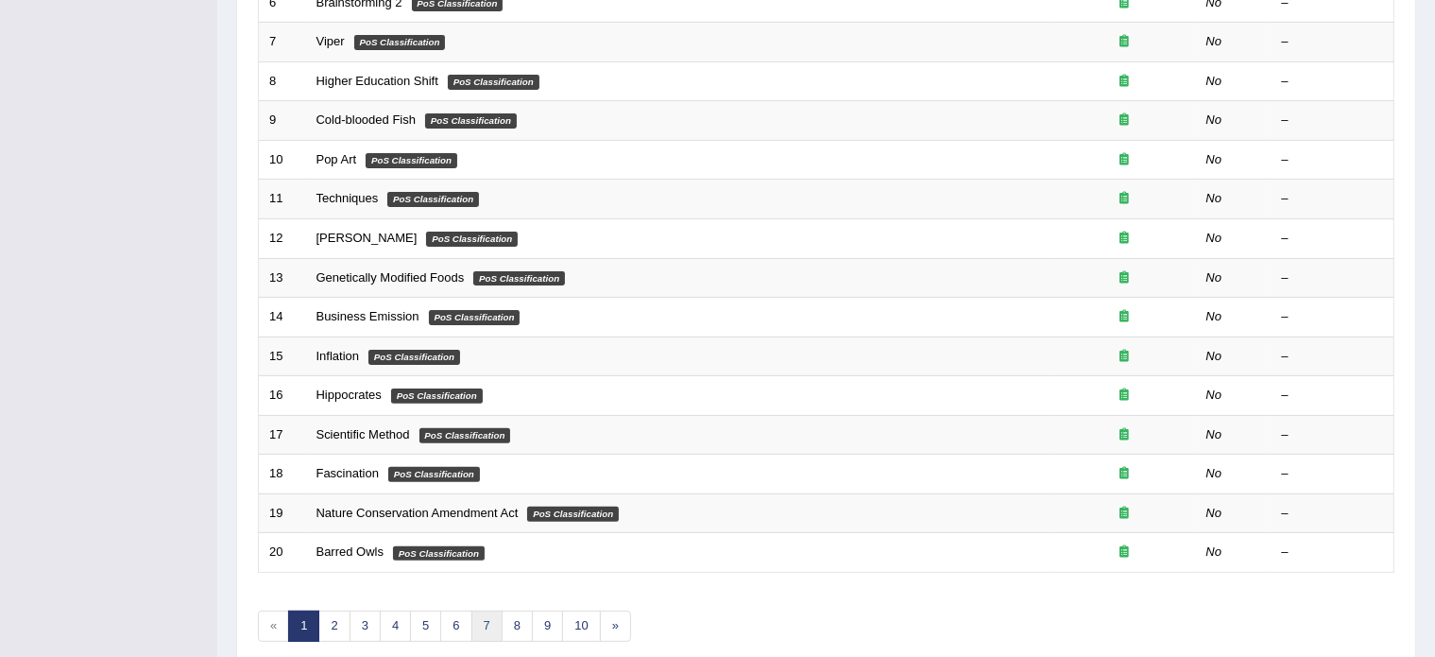
click at [483, 617] on link "7" at bounding box center [487, 625] width 31 height 31
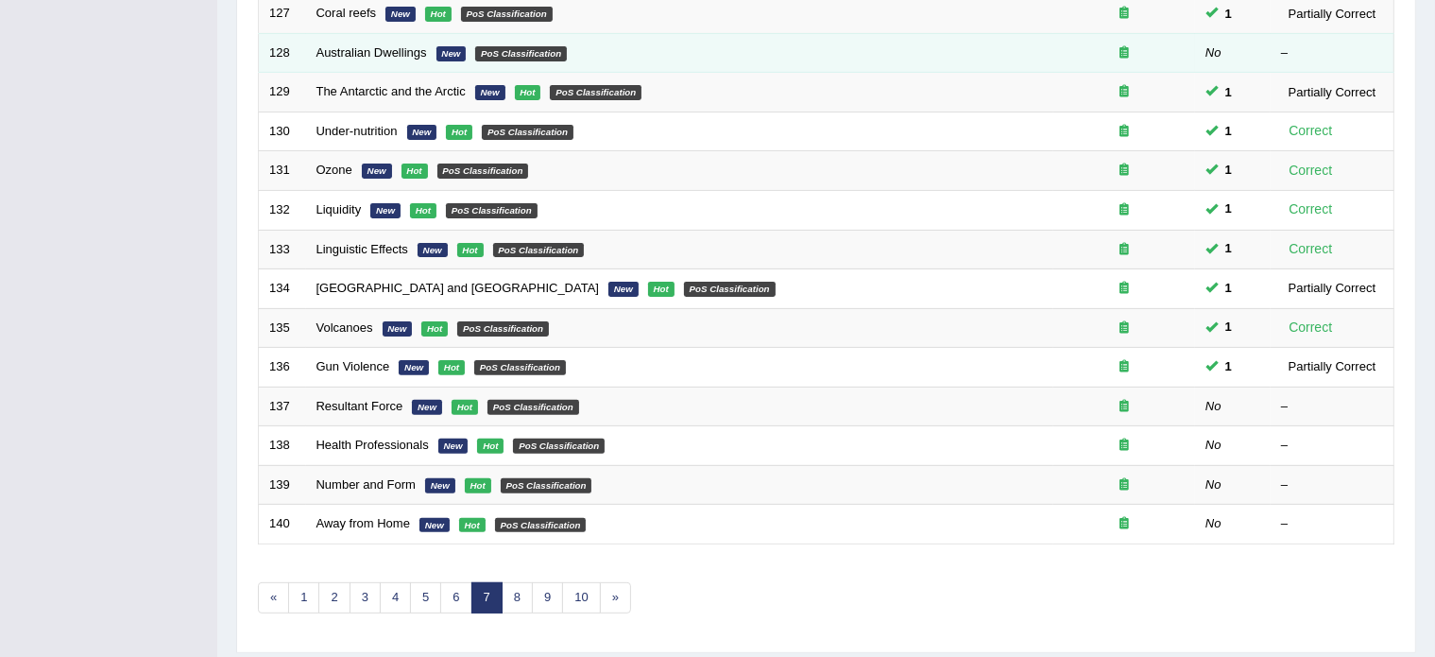
scroll to position [544, 0]
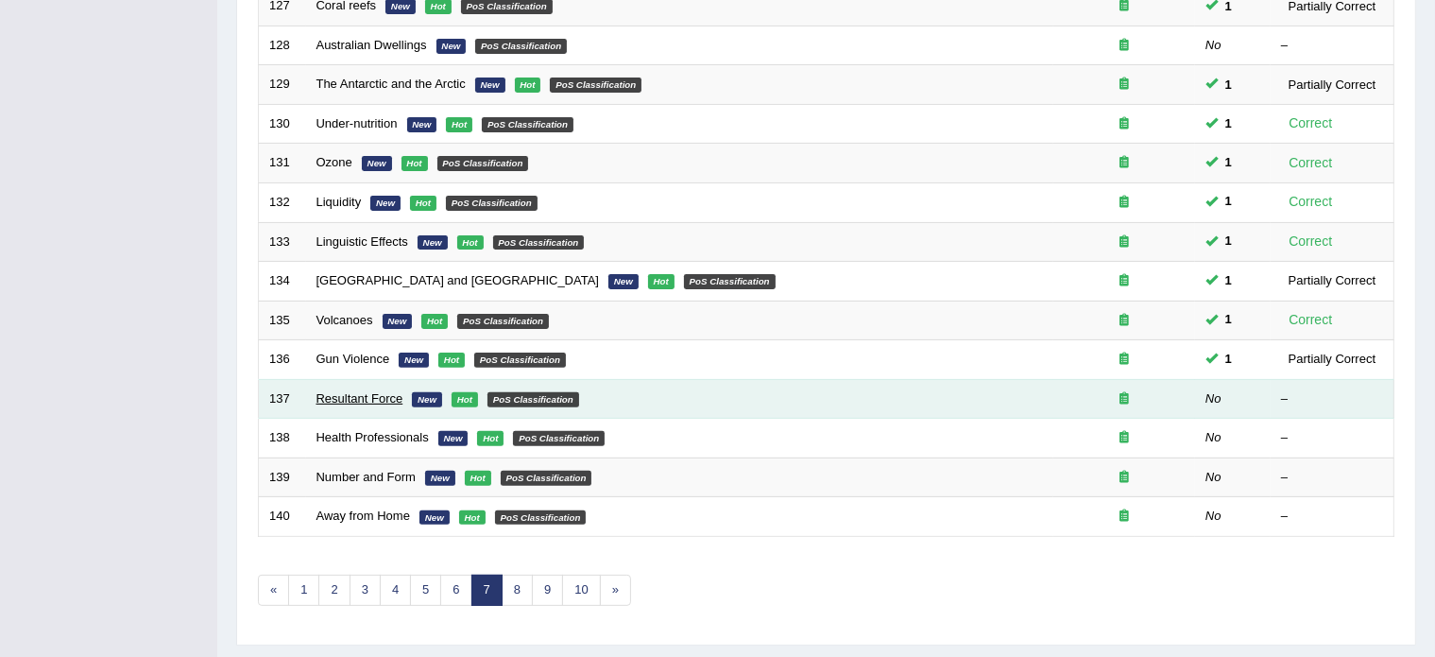
click at [342, 391] on link "Resultant Force" at bounding box center [360, 398] width 87 height 14
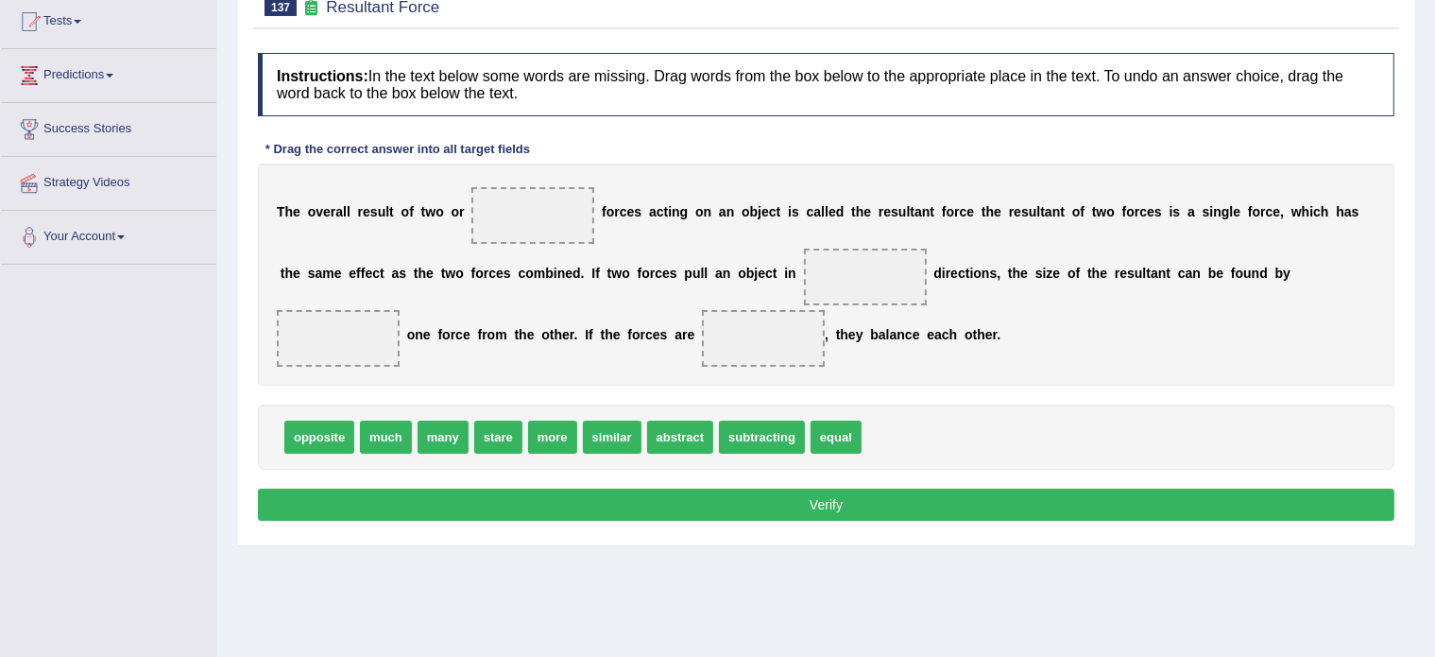
scroll to position [207, 0]
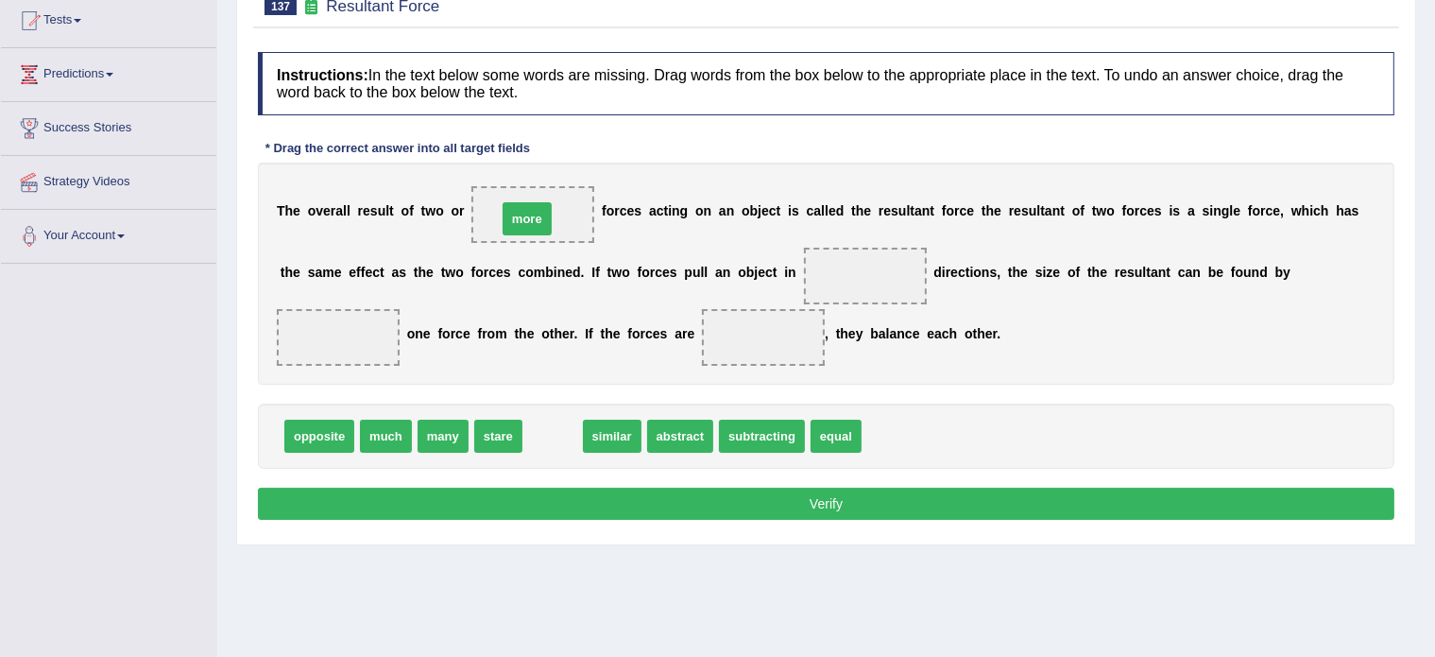
drag, startPoint x: 553, startPoint y: 434, endPoint x: 527, endPoint y: 216, distance: 218.8
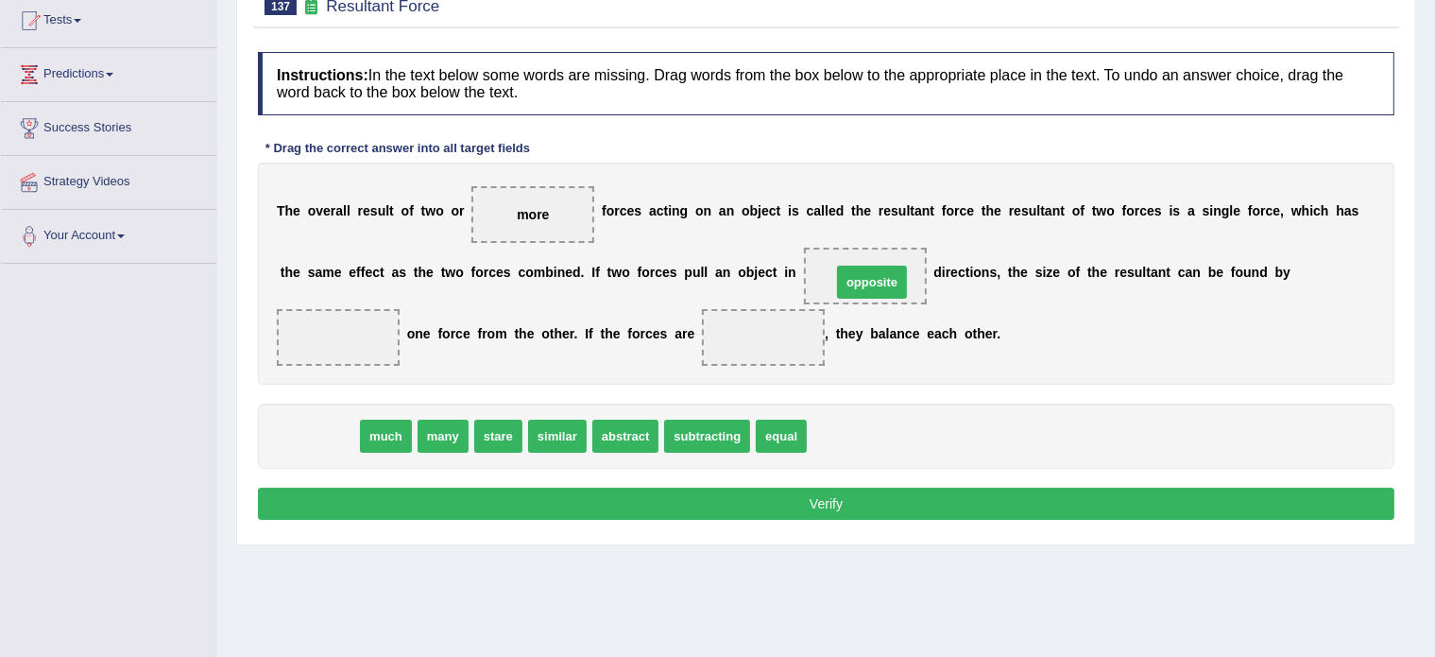
drag, startPoint x: 319, startPoint y: 434, endPoint x: 868, endPoint y: 282, distance: 568.8
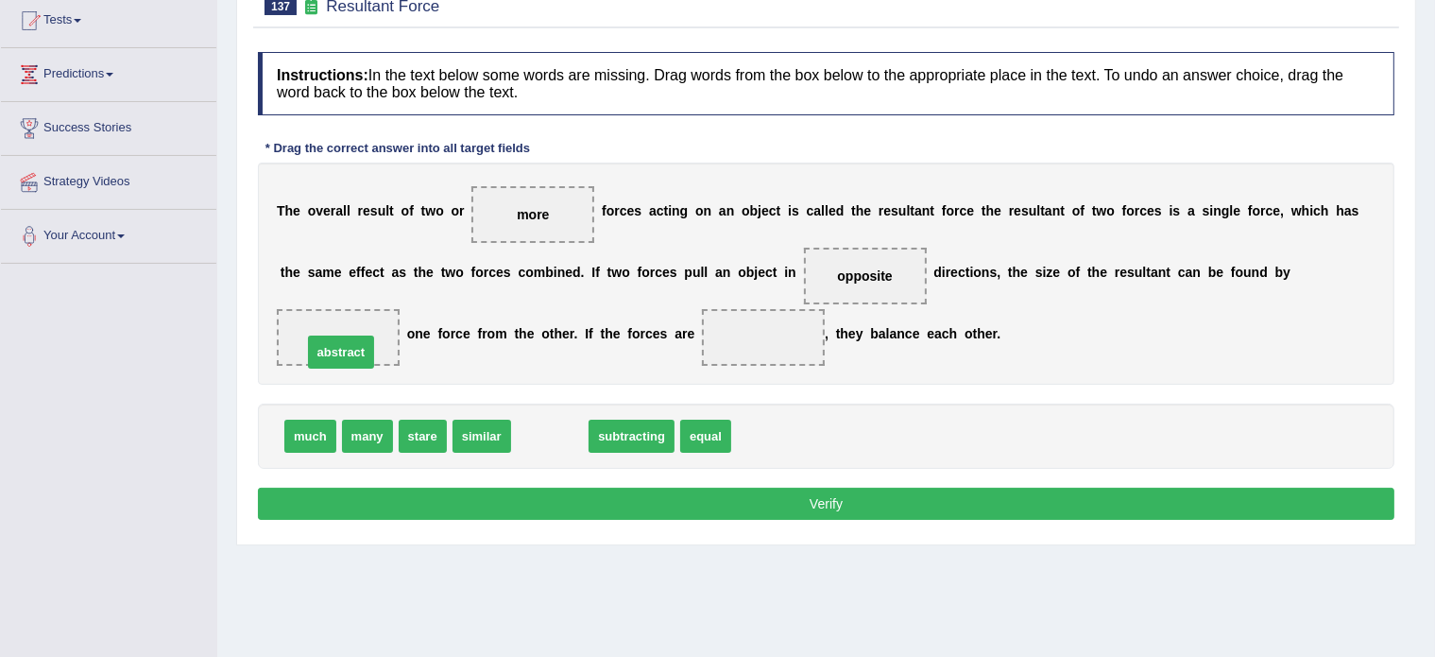
drag, startPoint x: 545, startPoint y: 425, endPoint x: 341, endPoint y: 313, distance: 233.1
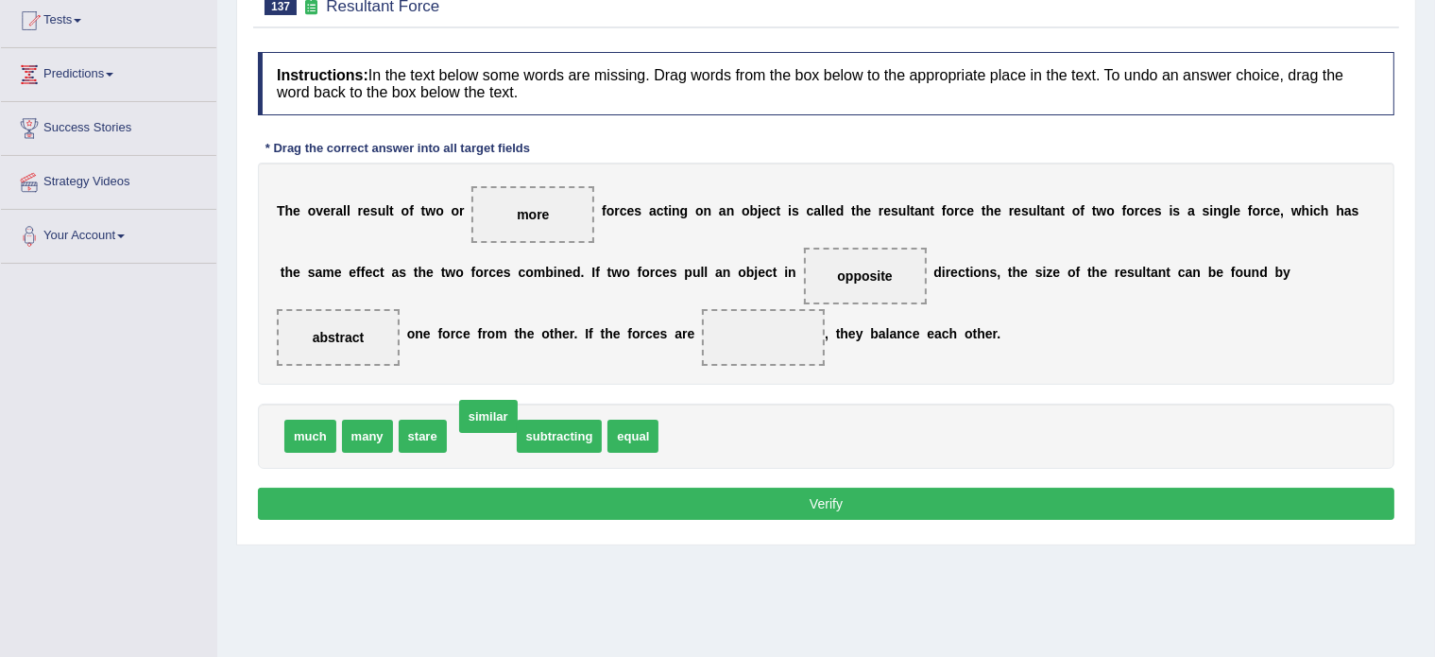
drag, startPoint x: 482, startPoint y: 430, endPoint x: 489, endPoint y: 411, distance: 20.0
drag, startPoint x: 568, startPoint y: 437, endPoint x: 787, endPoint y: 342, distance: 238.7
click at [809, 498] on button "Verify" at bounding box center [826, 504] width 1137 height 32
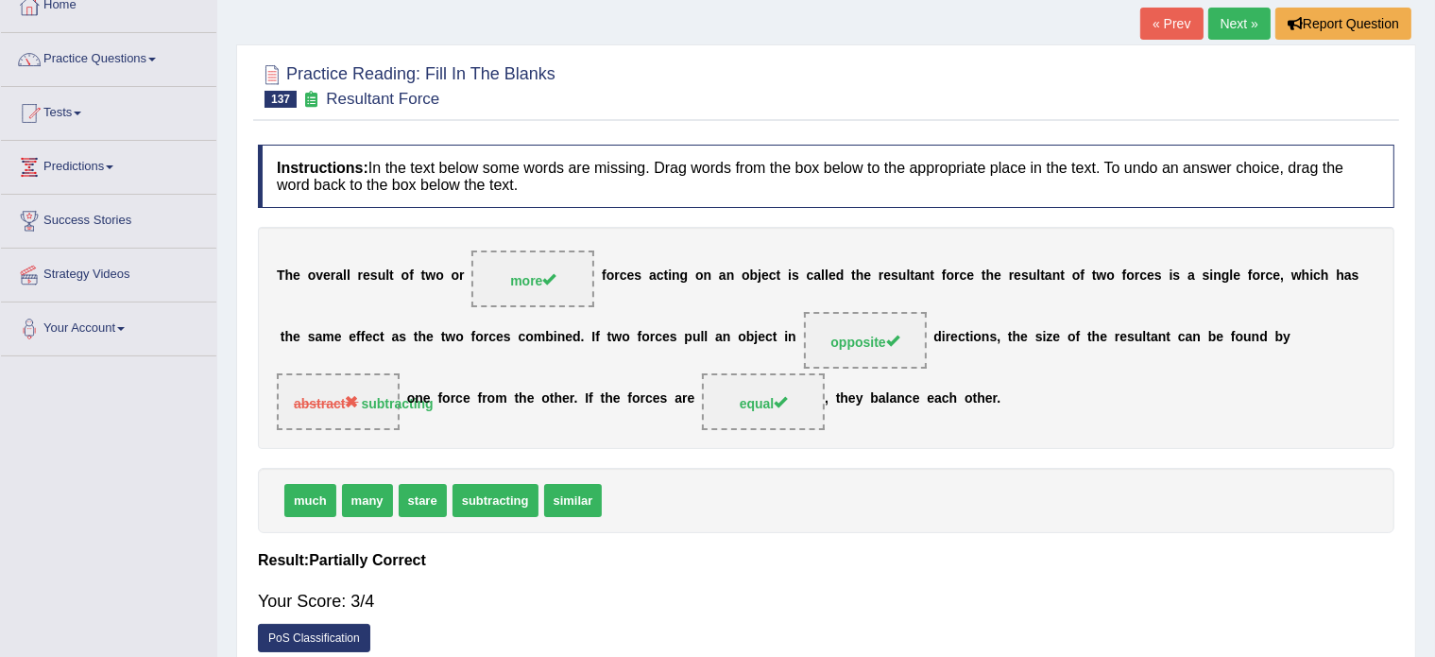
scroll to position [0, 0]
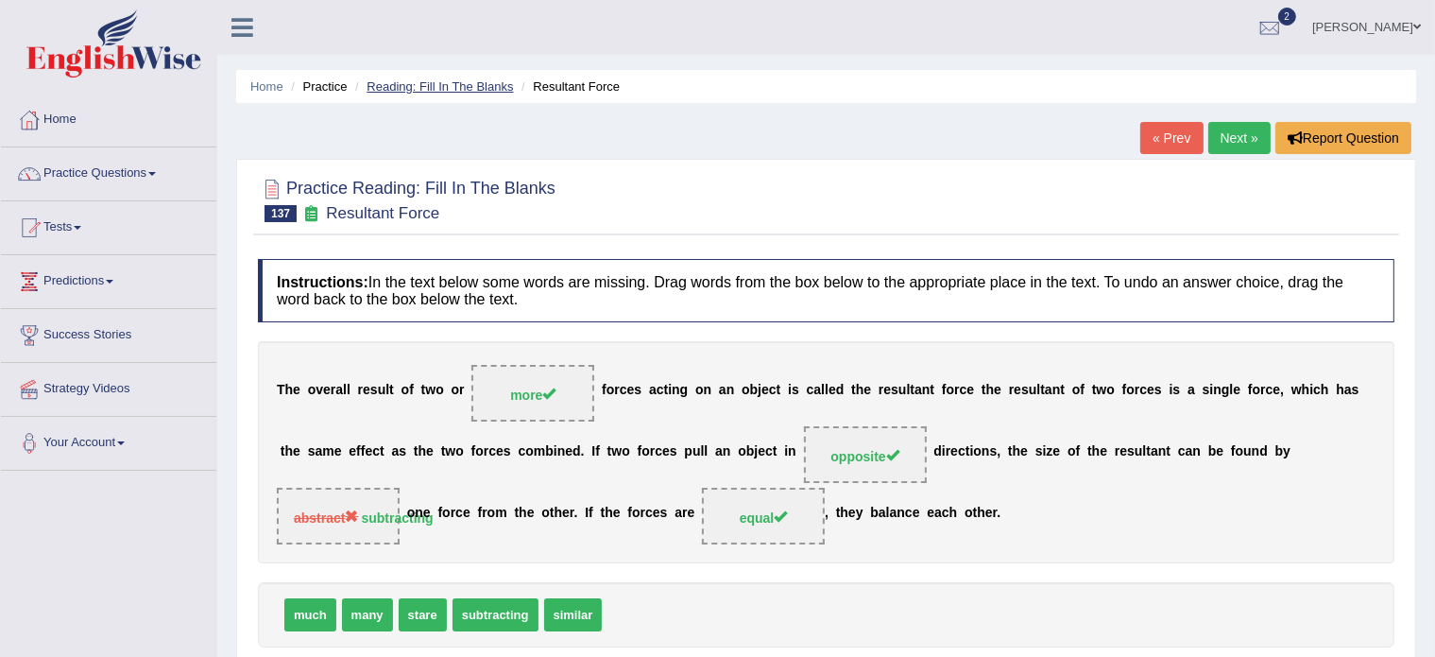
click at [435, 84] on link "Reading: Fill In The Blanks" at bounding box center [440, 86] width 146 height 14
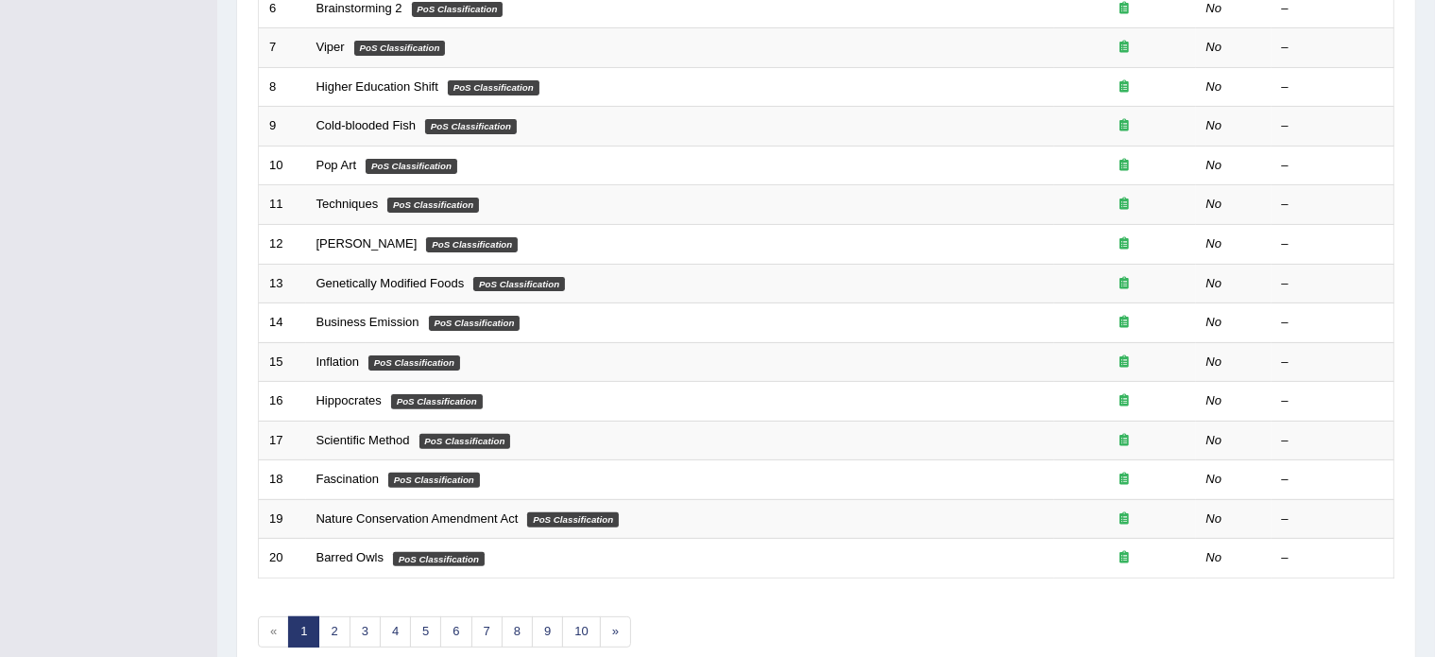
scroll to position [589, 0]
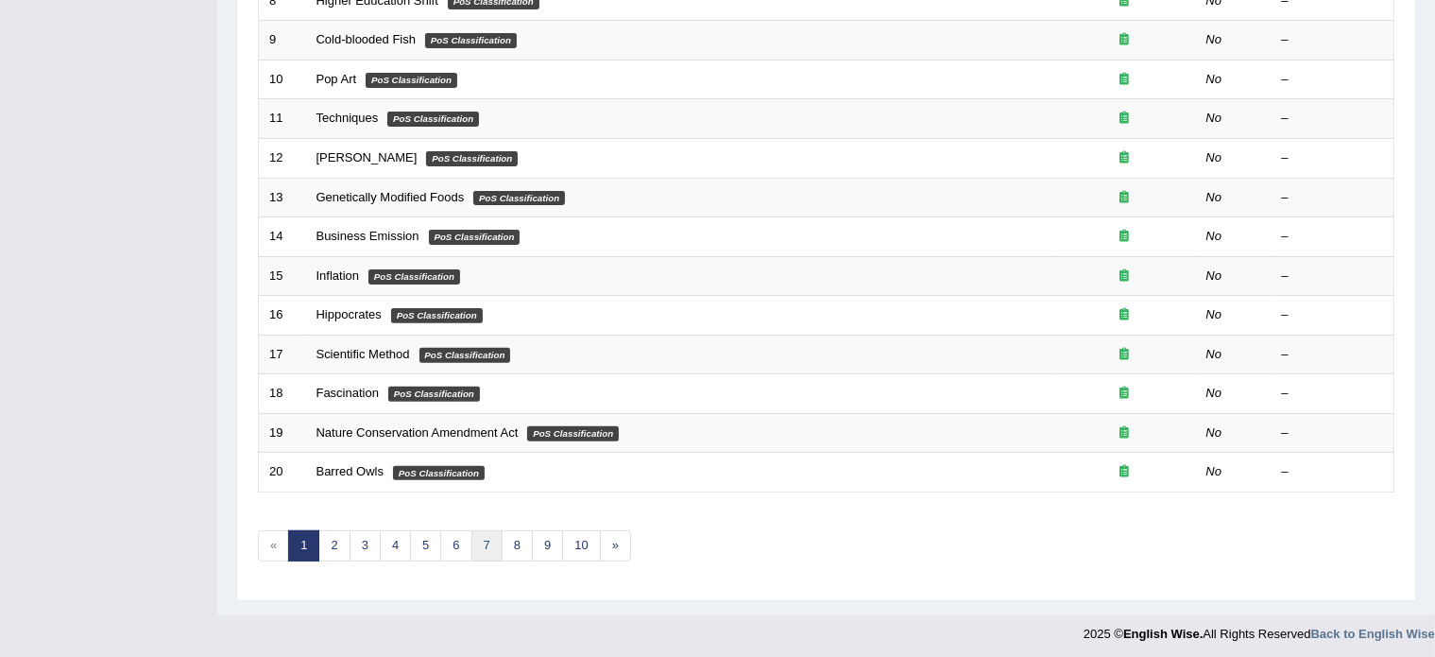
click at [484, 541] on link "7" at bounding box center [487, 545] width 31 height 31
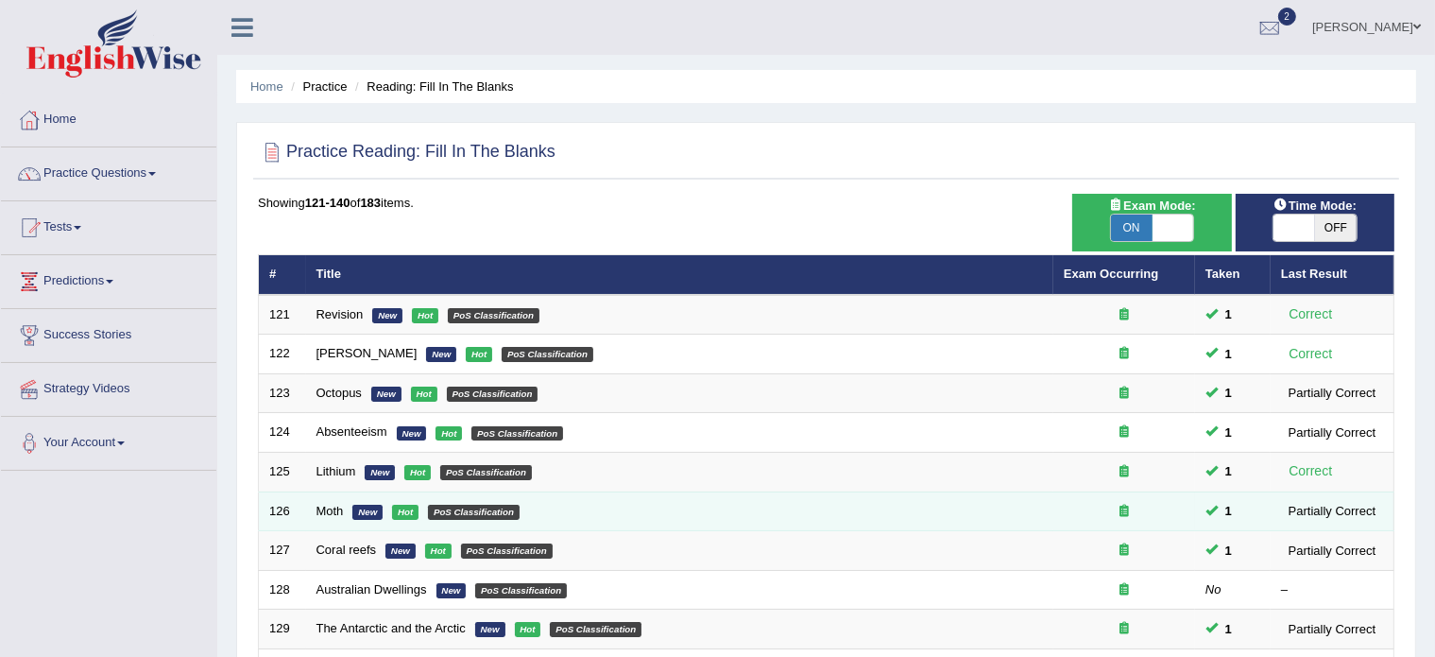
scroll to position [589, 0]
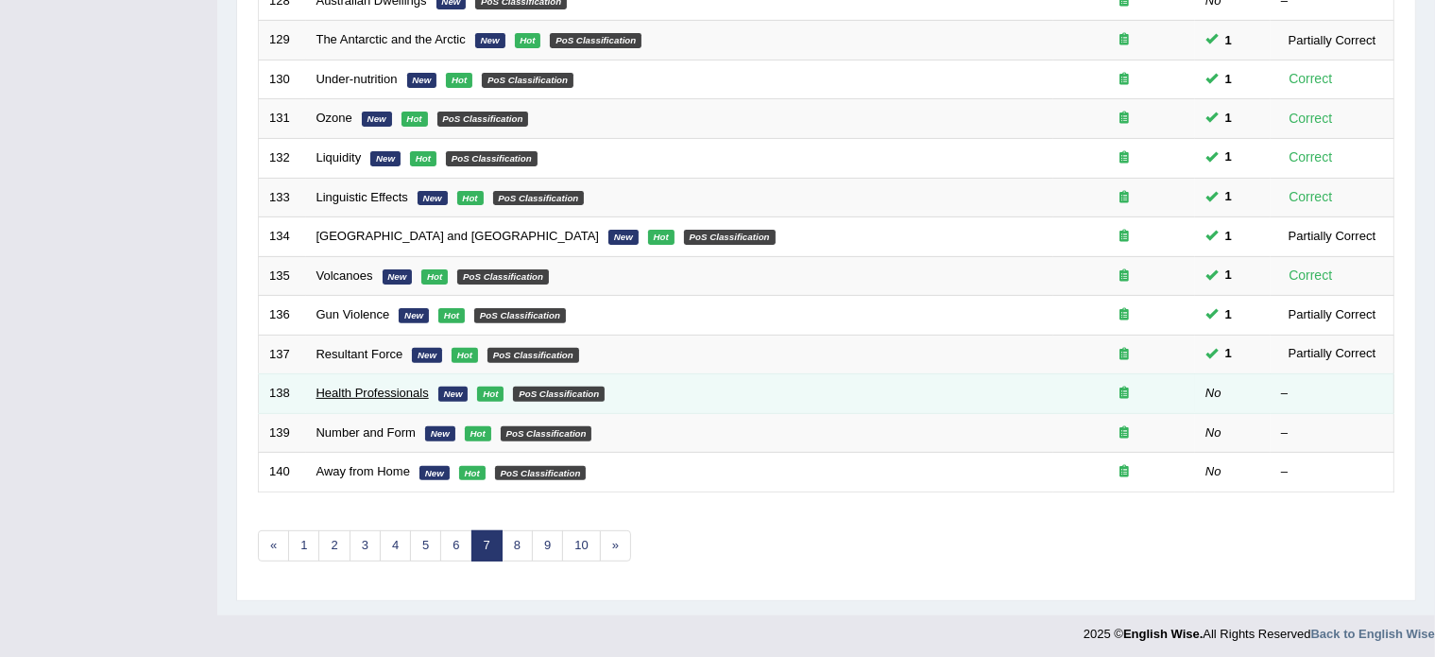
click at [339, 392] on link "Health Professionals" at bounding box center [373, 393] width 112 height 14
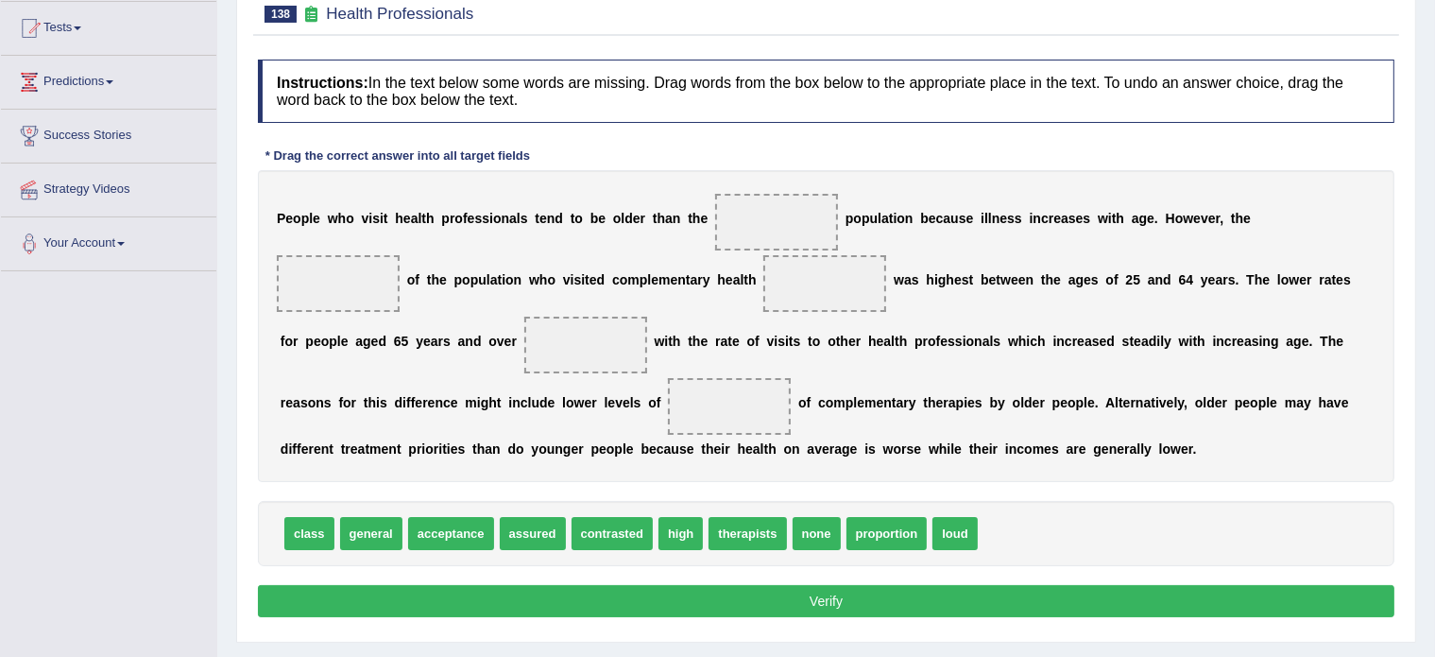
scroll to position [212, 0]
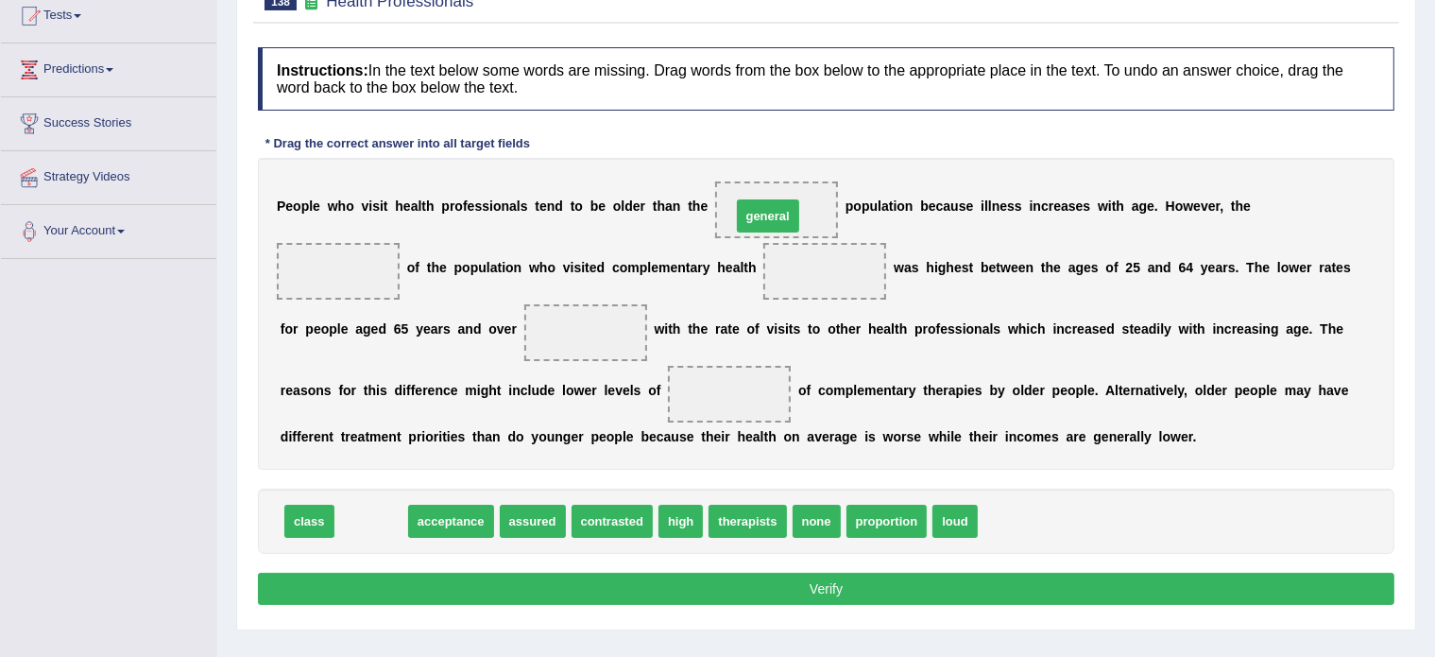
drag, startPoint x: 378, startPoint y: 517, endPoint x: 777, endPoint y: 212, distance: 502.2
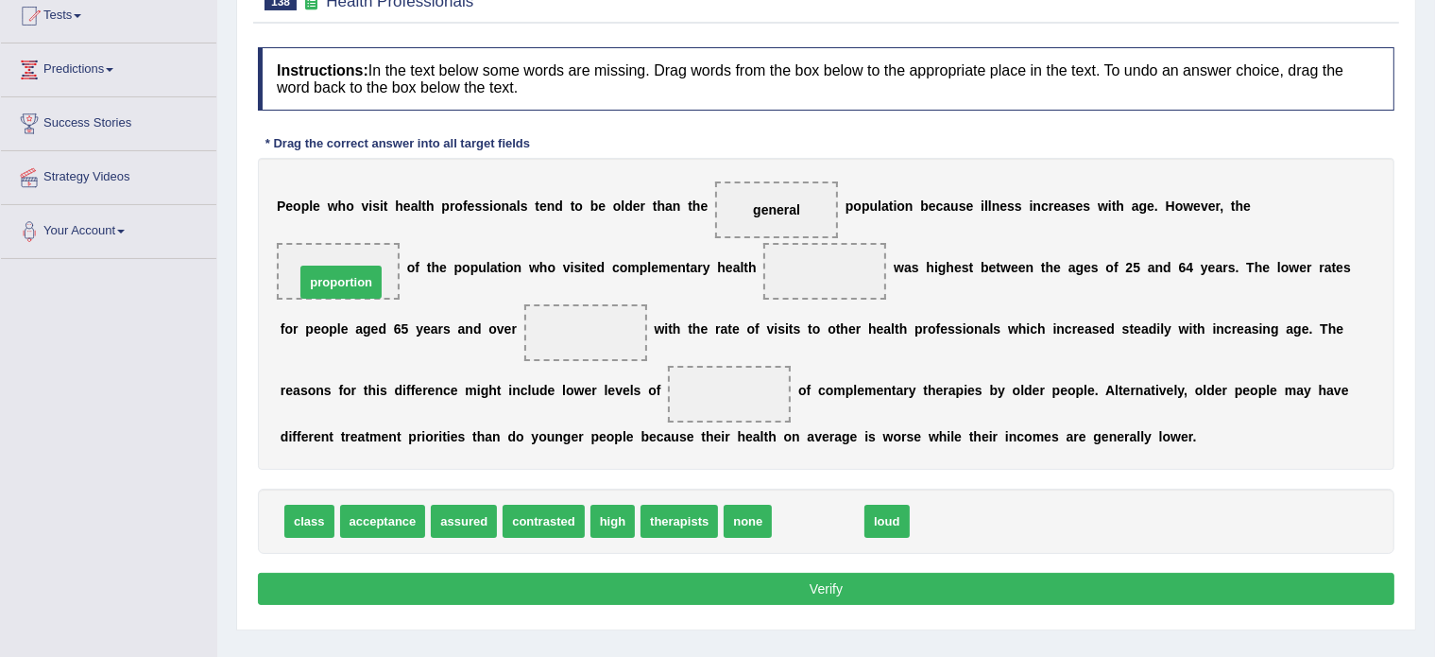
drag, startPoint x: 804, startPoint y: 513, endPoint x: 327, endPoint y: 273, distance: 534.2
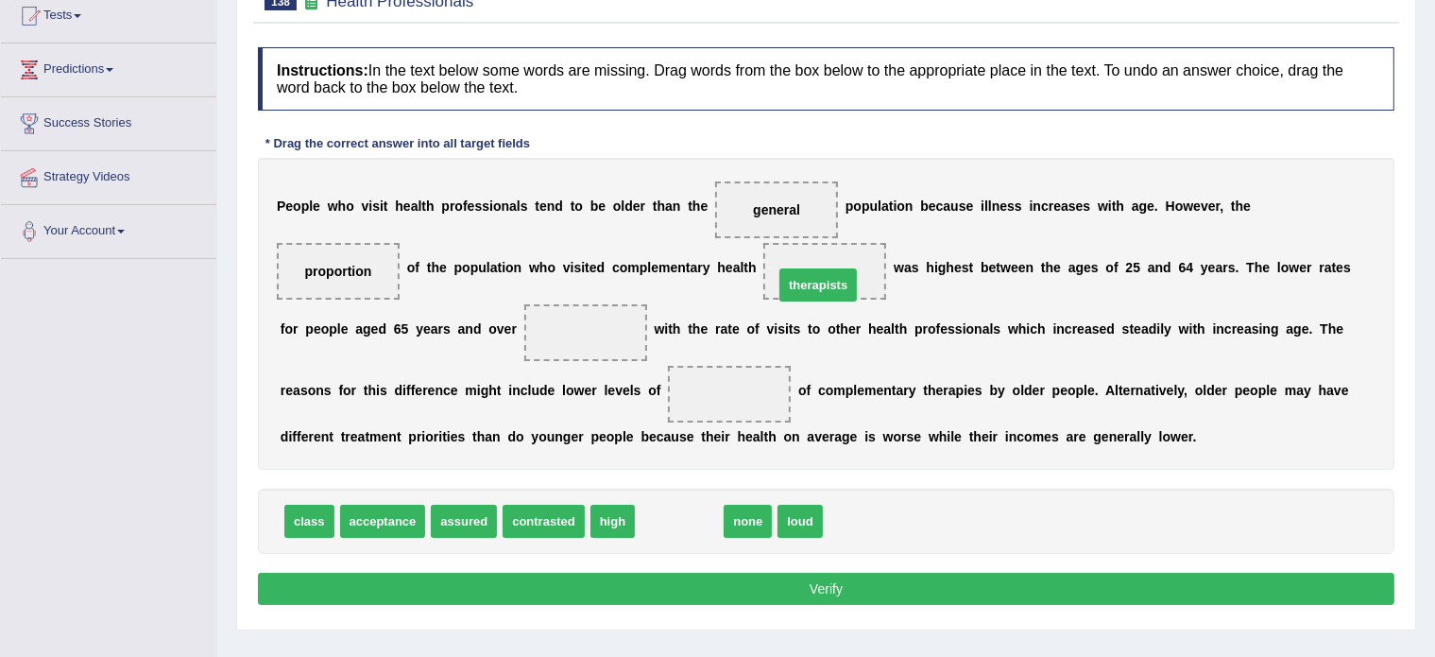
drag, startPoint x: 662, startPoint y: 521, endPoint x: 805, endPoint y: 283, distance: 277.6
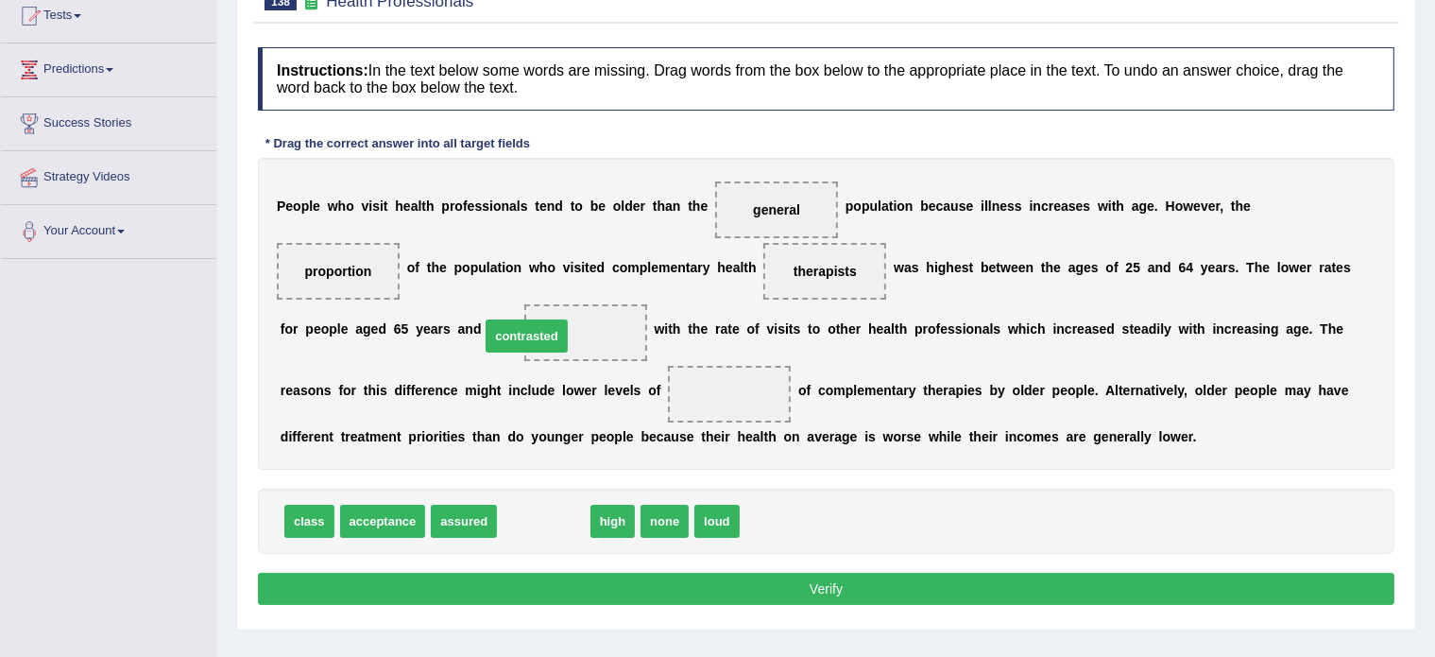
drag, startPoint x: 540, startPoint y: 521, endPoint x: 523, endPoint y: 335, distance: 186.0
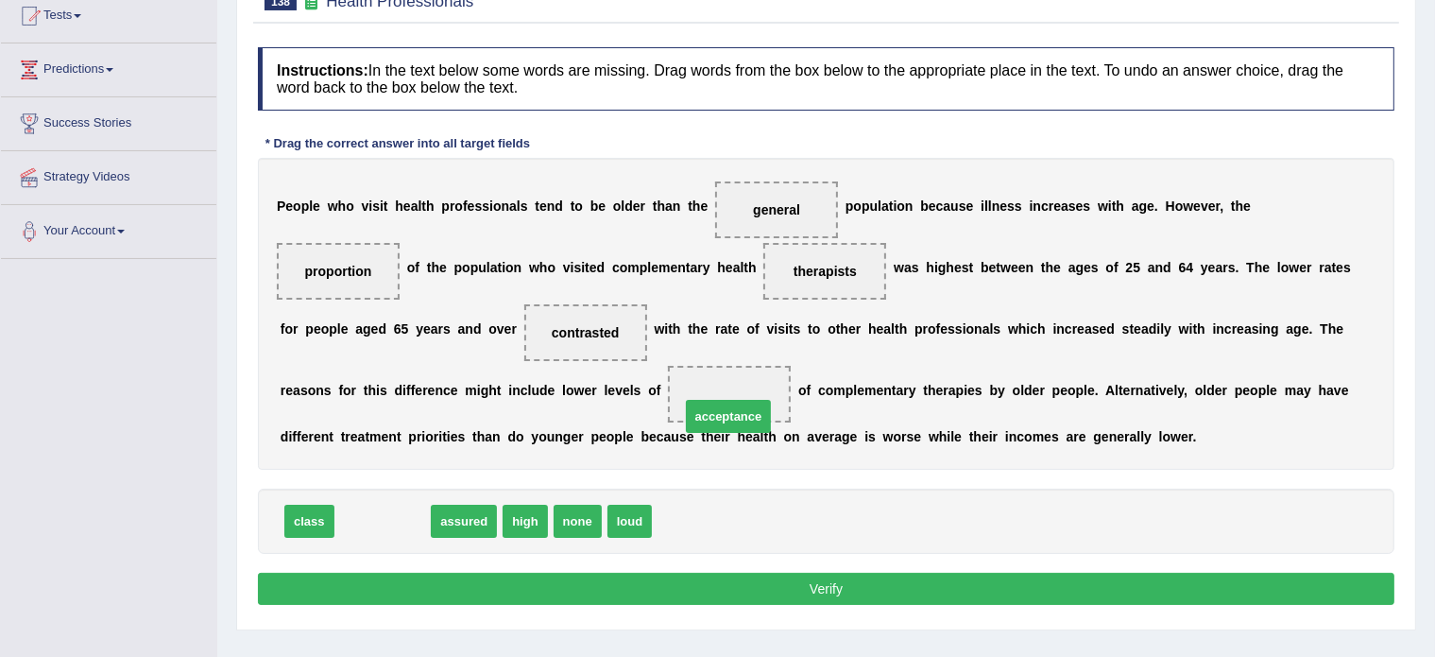
drag, startPoint x: 410, startPoint y: 523, endPoint x: 748, endPoint y: 420, distance: 353.7
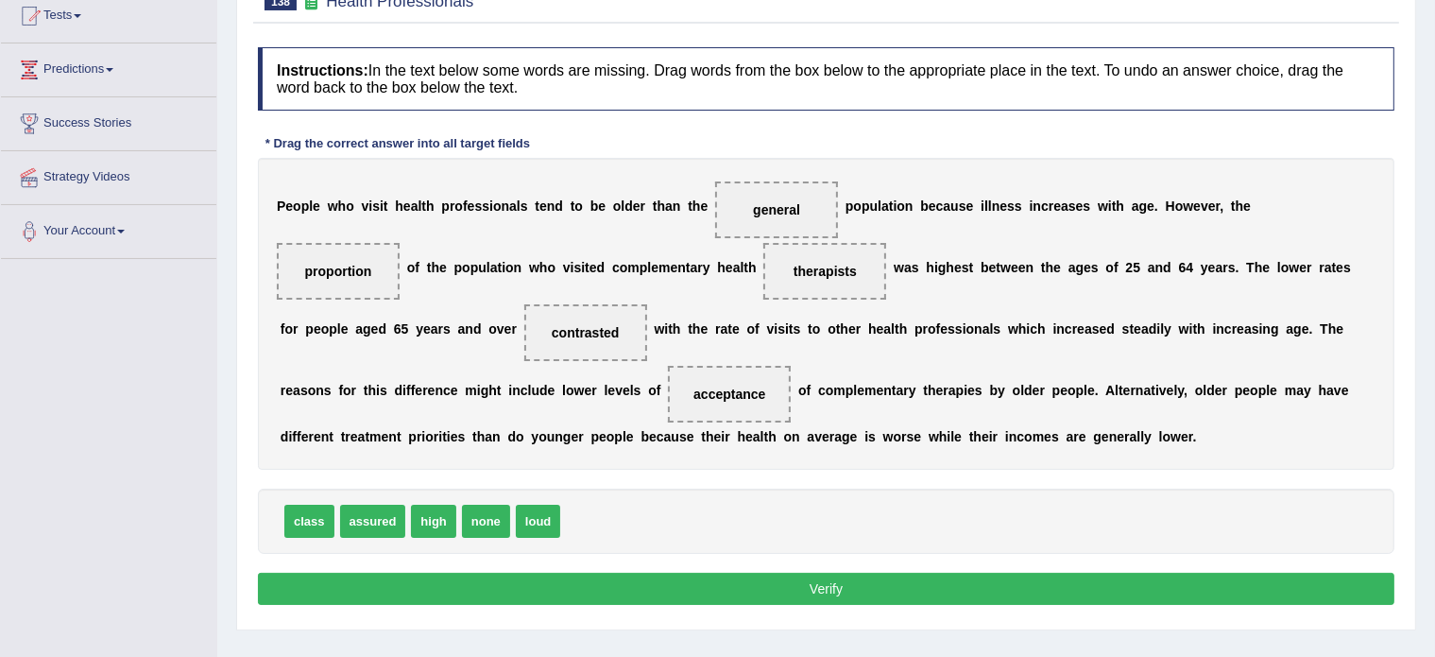
click at [748, 584] on button "Verify" at bounding box center [826, 589] width 1137 height 32
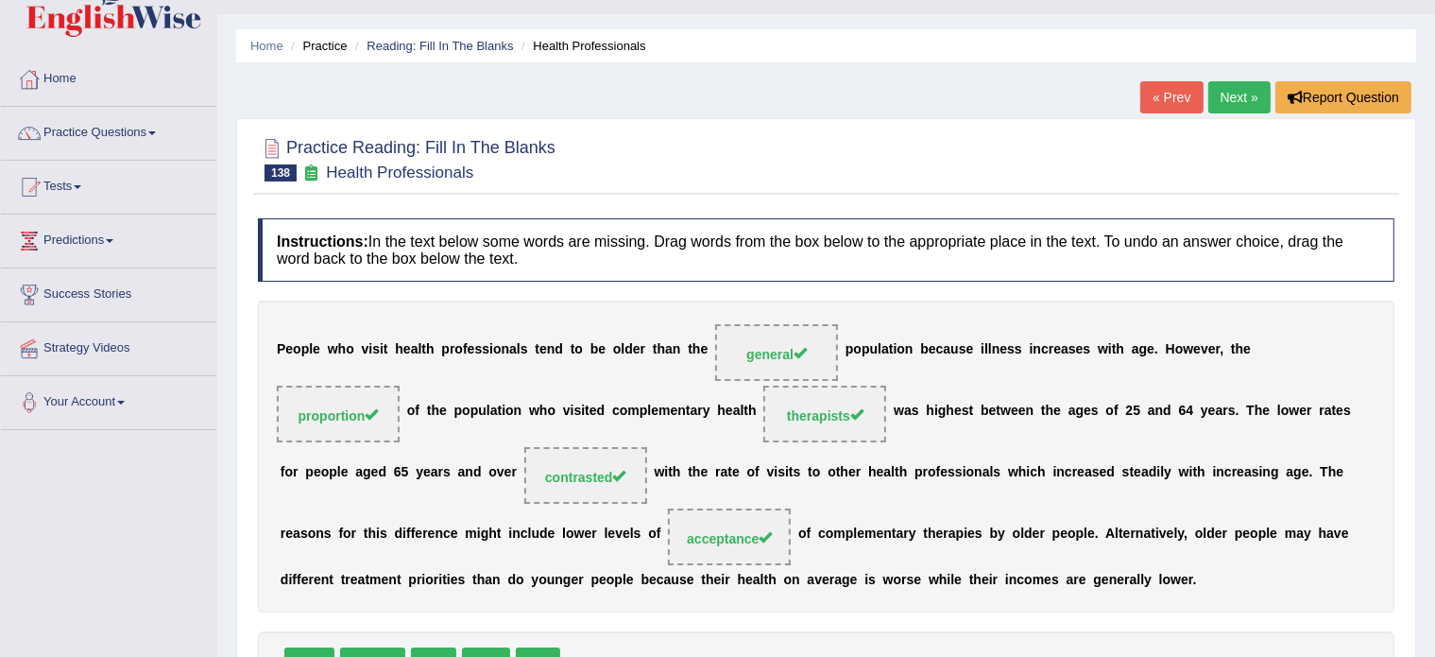
scroll to position [0, 0]
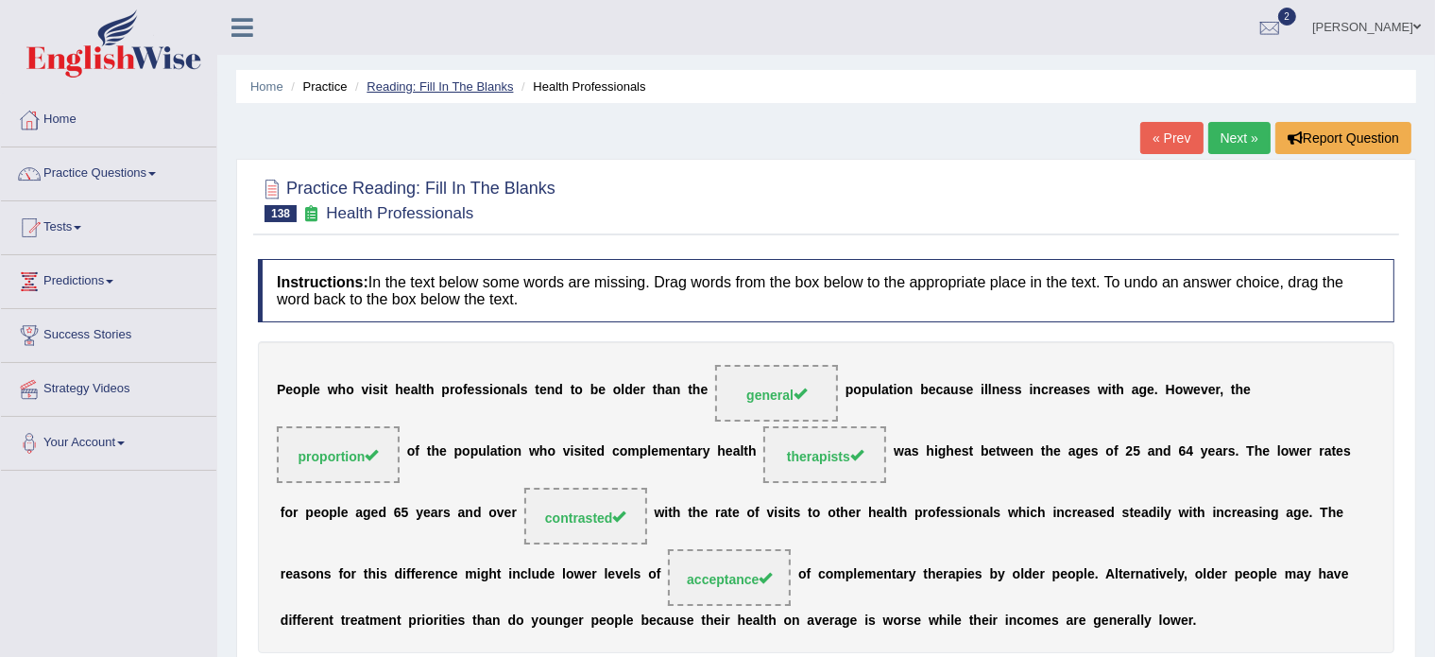
click at [454, 84] on link "Reading: Fill In The Blanks" at bounding box center [440, 86] width 146 height 14
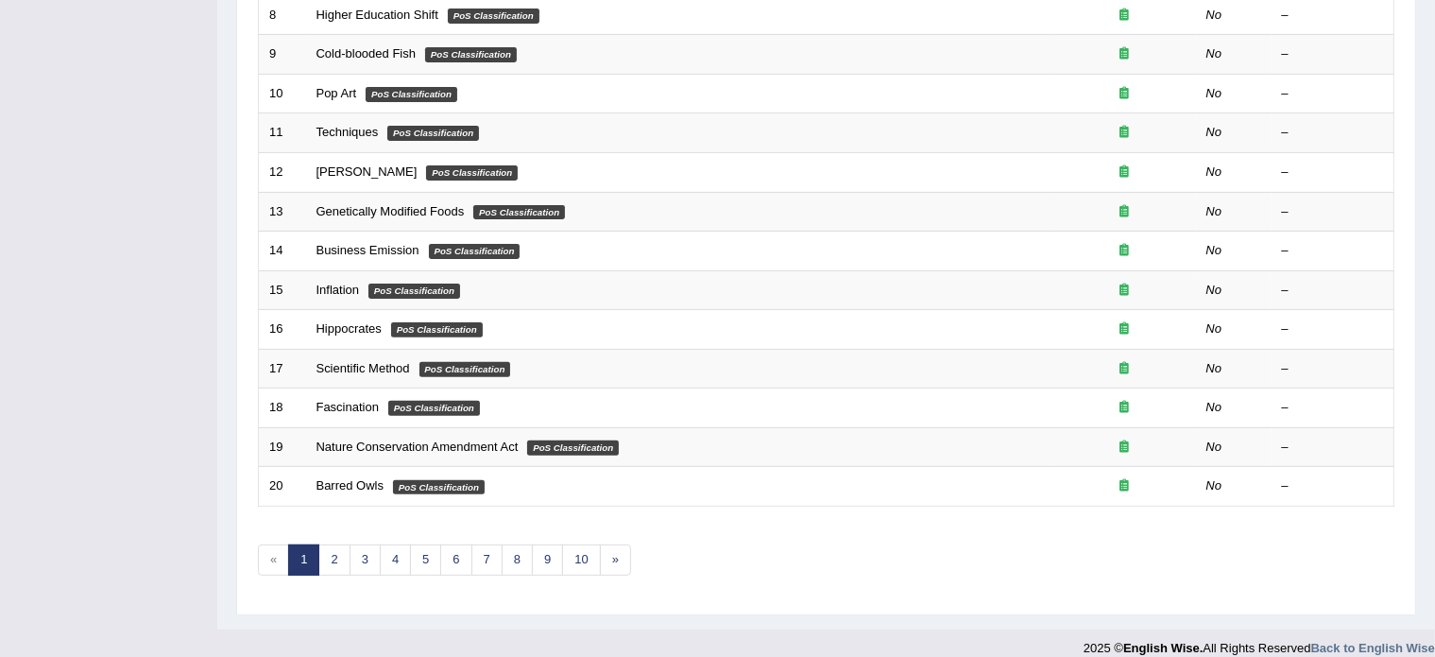
scroll to position [589, 0]
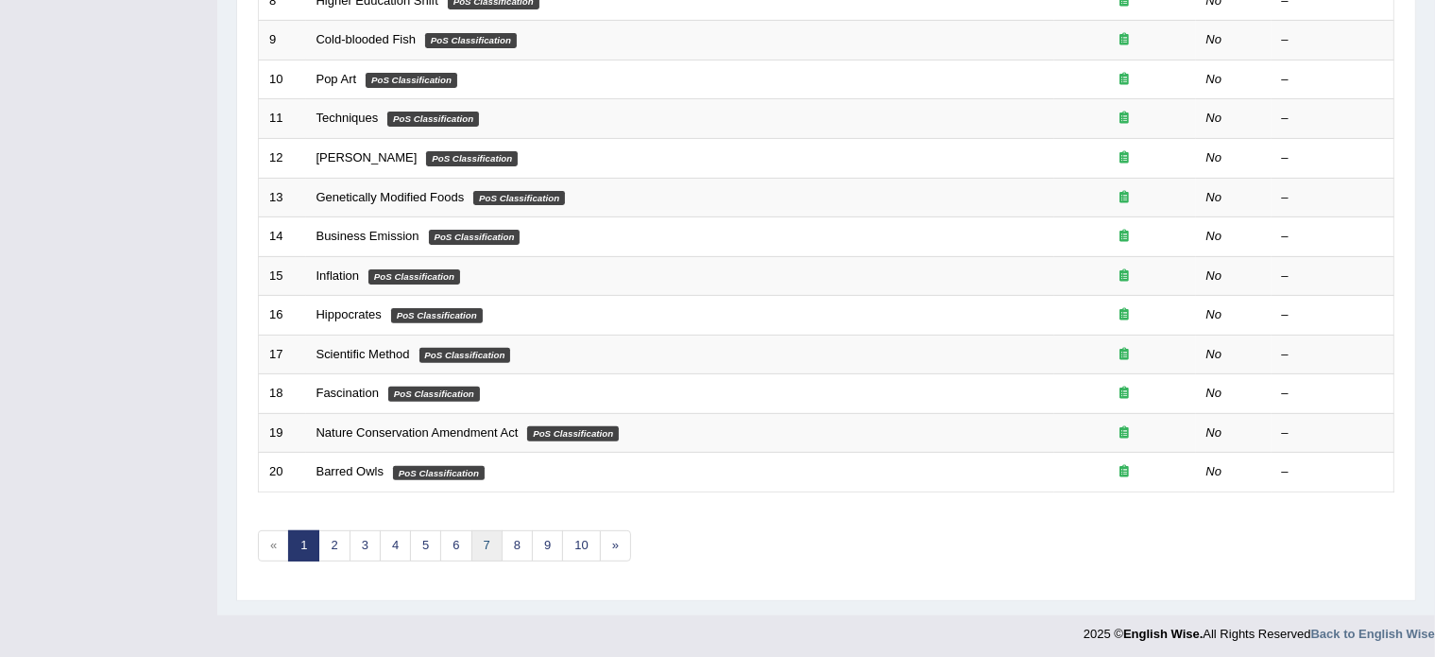
click at [484, 543] on link "7" at bounding box center [487, 545] width 31 height 31
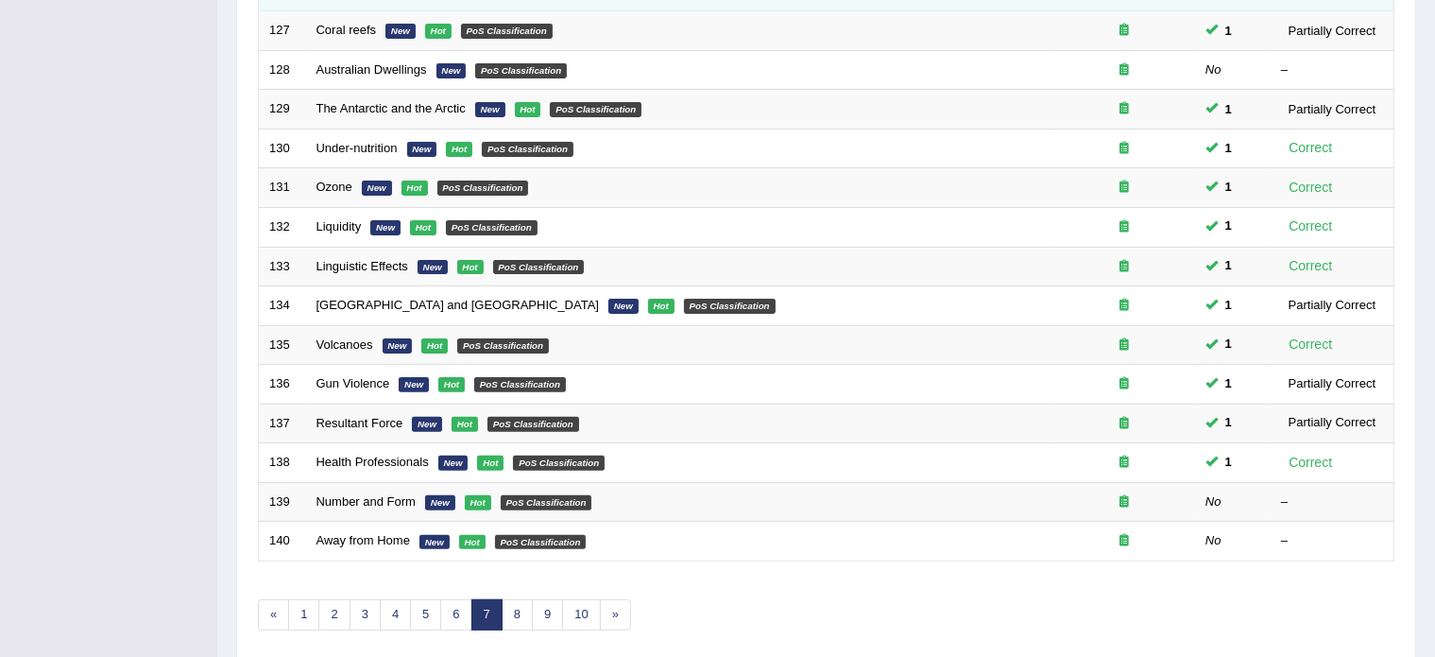
scroll to position [589, 0]
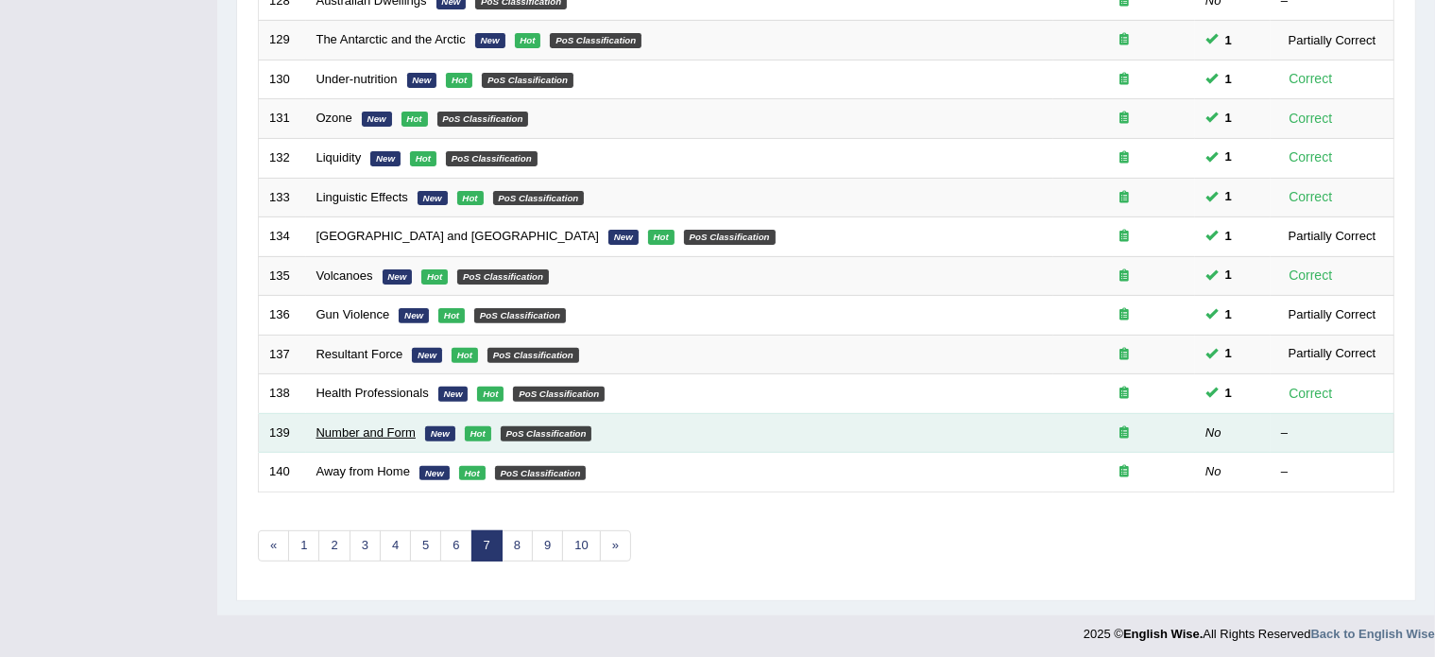
click at [367, 425] on link "Number and Form" at bounding box center [366, 432] width 99 height 14
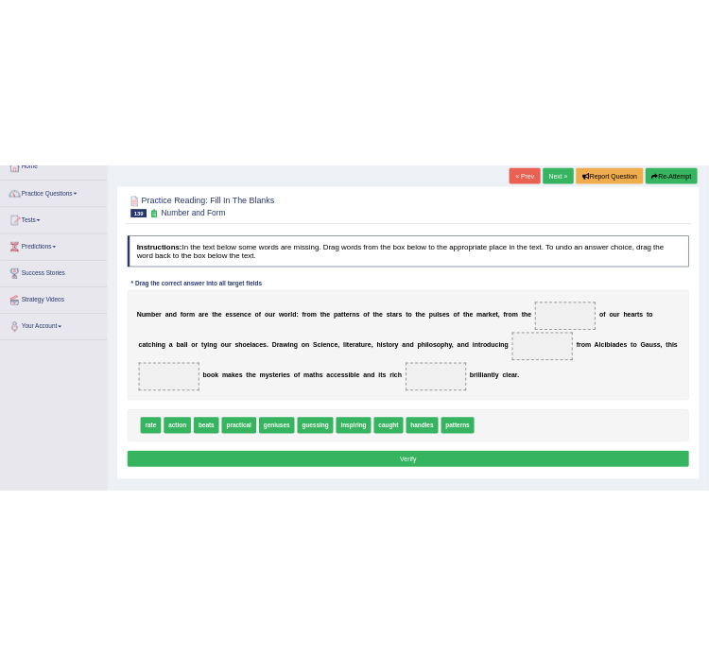
scroll to position [119, 0]
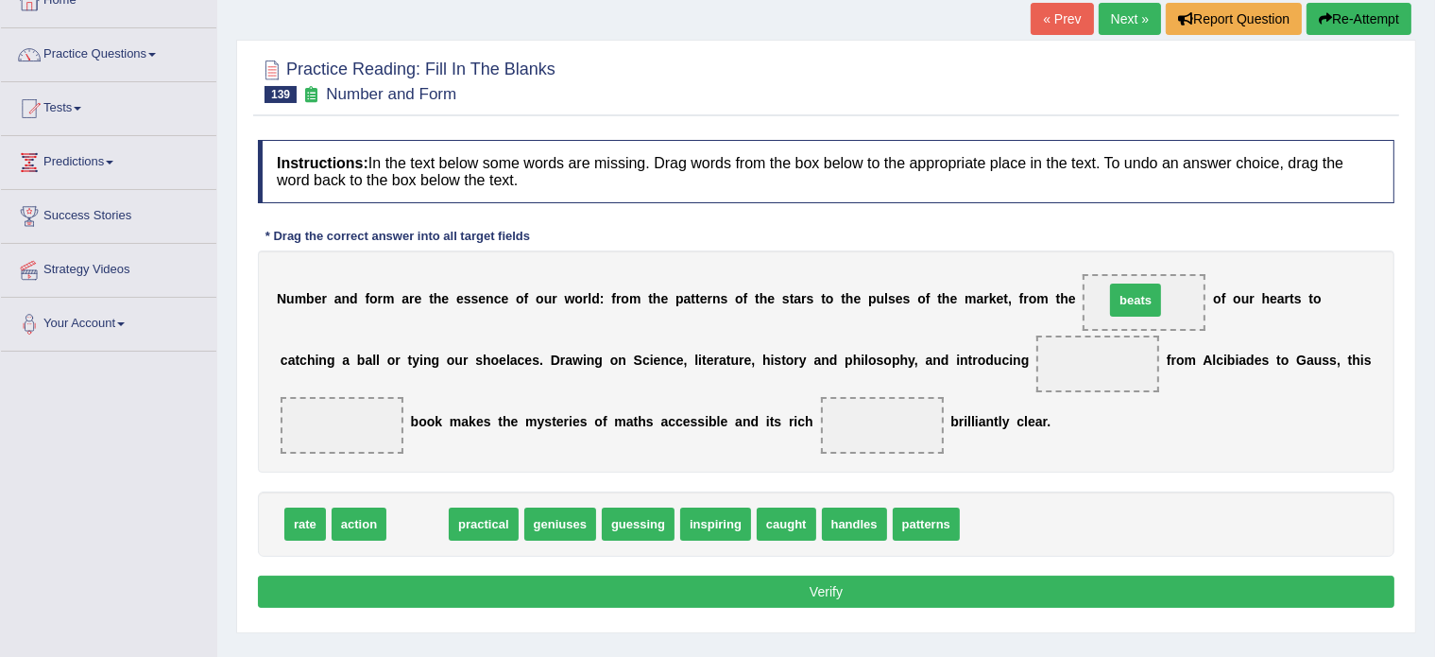
drag, startPoint x: 425, startPoint y: 513, endPoint x: 1145, endPoint y: 289, distance: 754.1
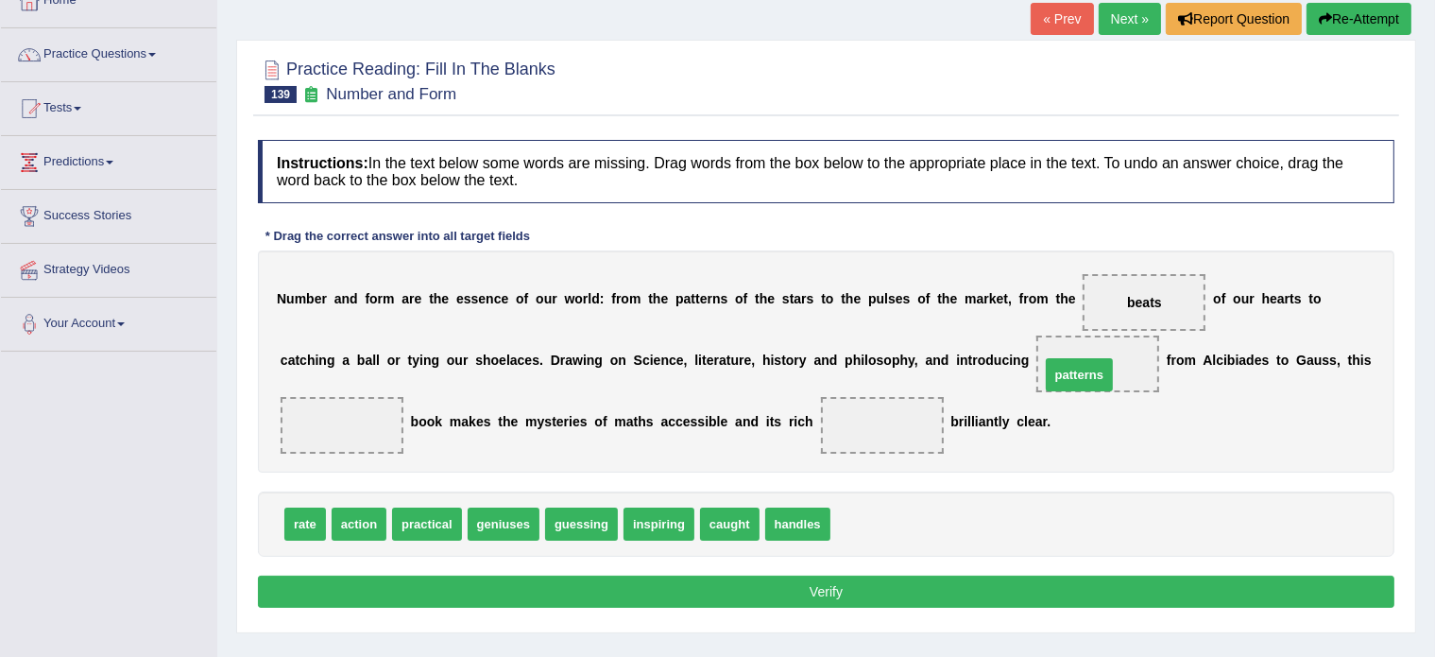
drag, startPoint x: 868, startPoint y: 521, endPoint x: 1078, endPoint y: 371, distance: 258.3
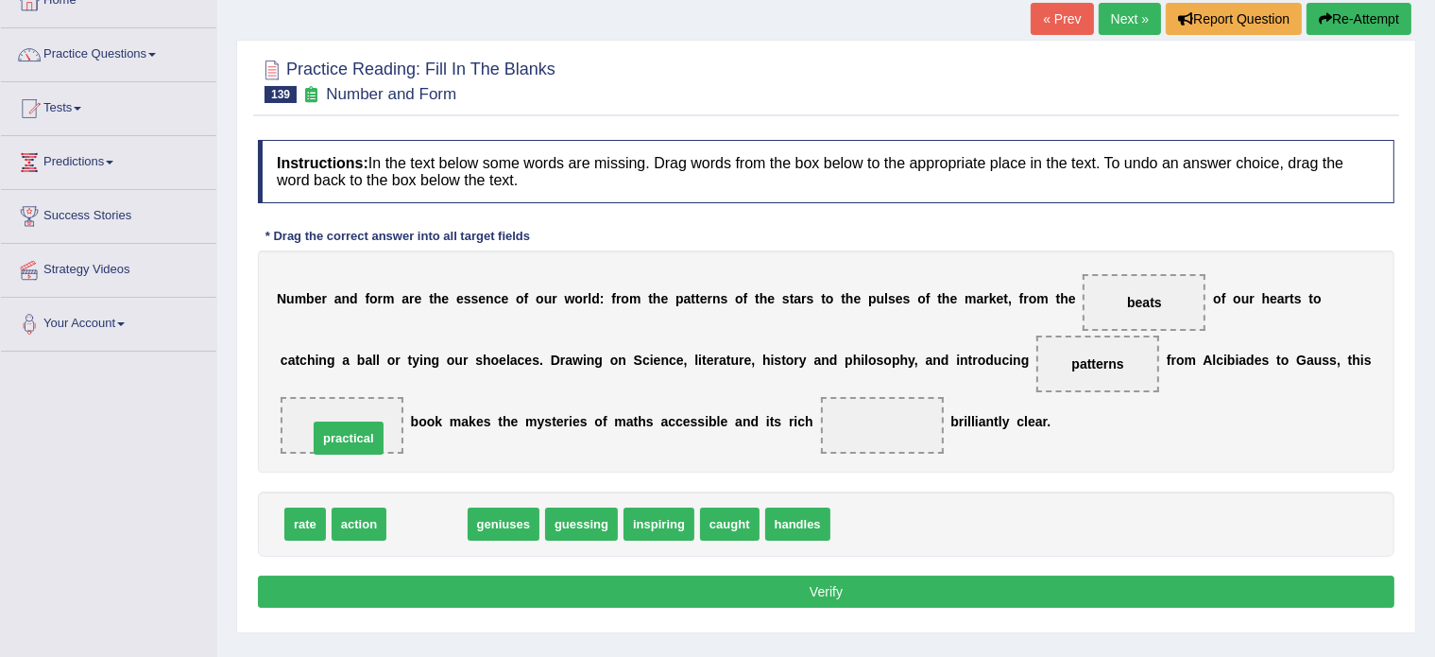
drag, startPoint x: 432, startPoint y: 522, endPoint x: 353, endPoint y: 437, distance: 115.7
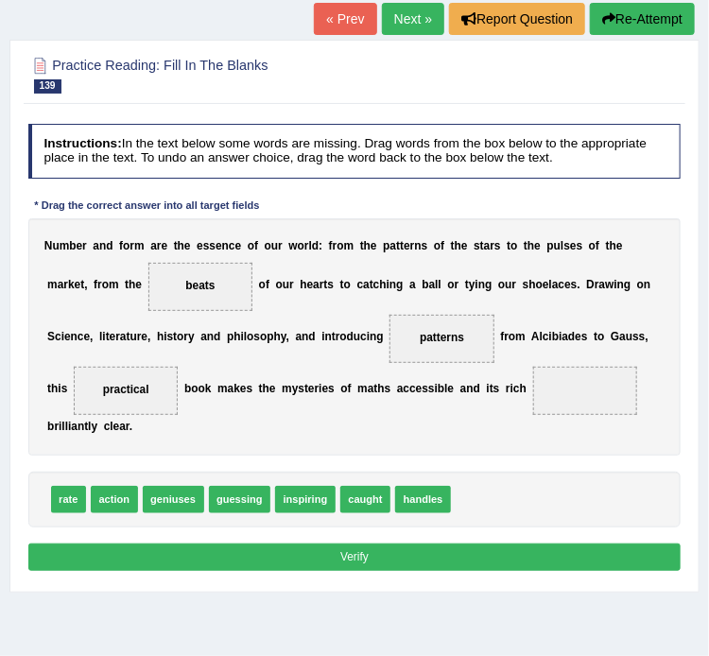
click at [305, 508] on span "inspiring" at bounding box center [305, 499] width 60 height 27
drag, startPoint x: 309, startPoint y: 490, endPoint x: 95, endPoint y: 372, distance: 243.6
drag, startPoint x: 443, startPoint y: 338, endPoint x: 617, endPoint y: 403, distance: 185.4
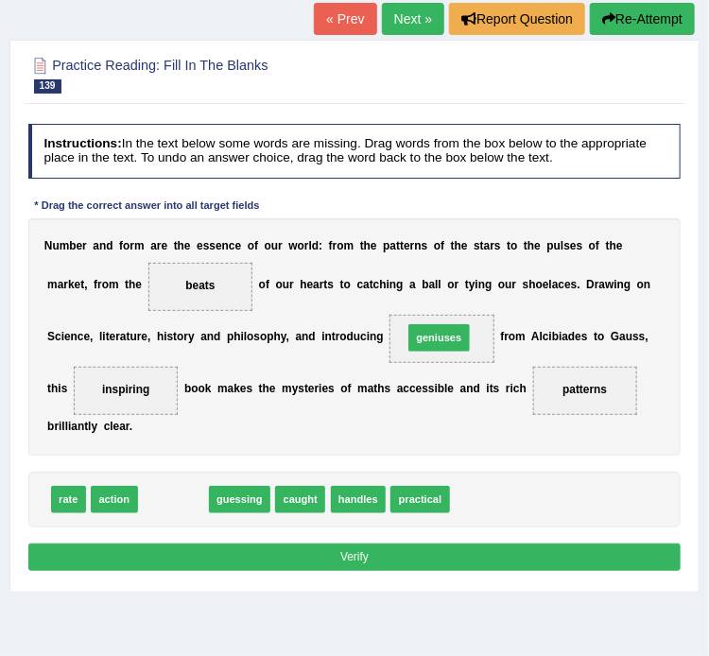
drag, startPoint x: 181, startPoint y: 490, endPoint x: 494, endPoint y: 301, distance: 365.5
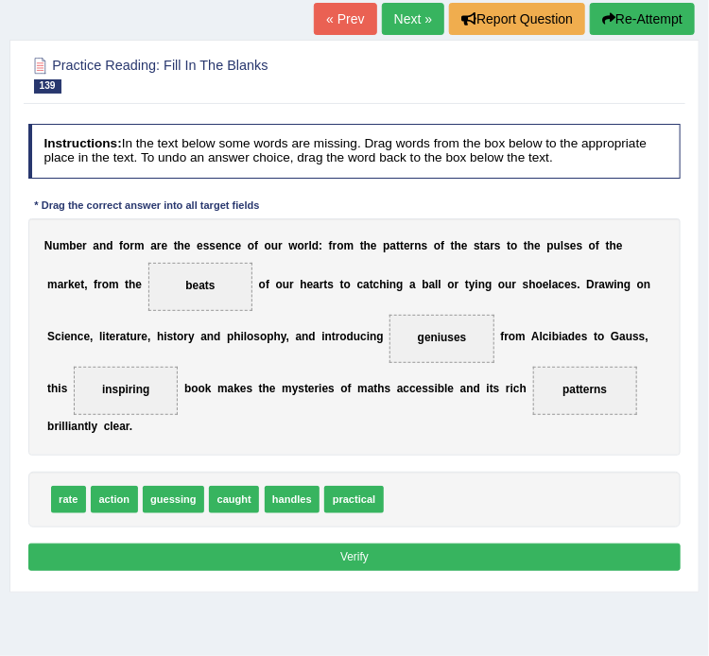
click at [337, 543] on button "Verify" at bounding box center [354, 556] width 653 height 27
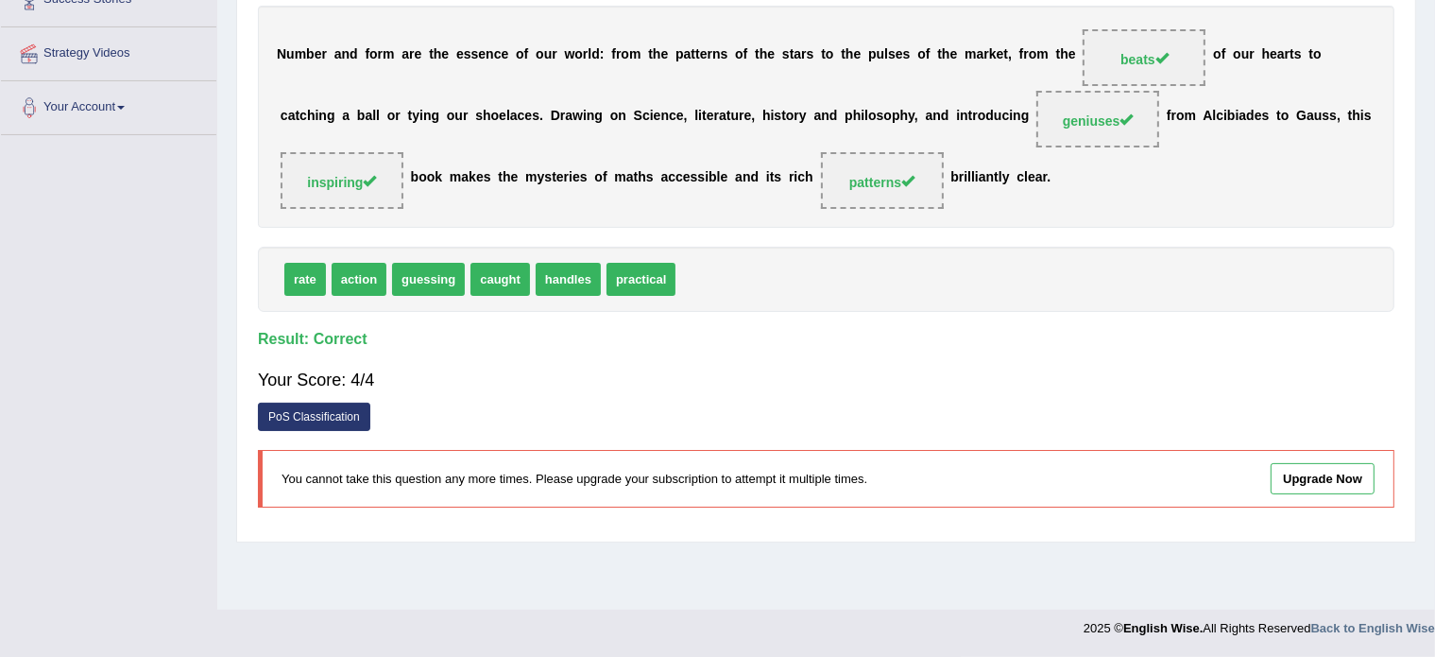
scroll to position [0, 0]
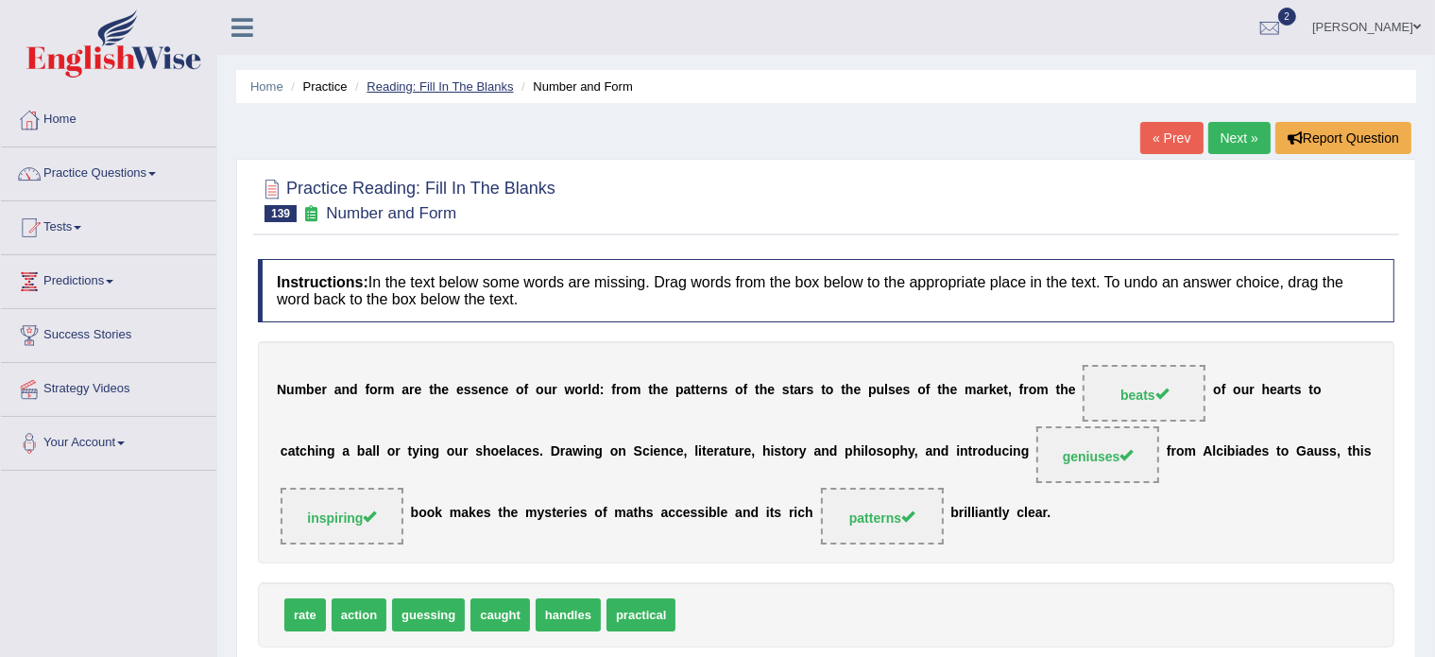
click at [421, 84] on link "Reading: Fill In The Blanks" at bounding box center [440, 86] width 146 height 14
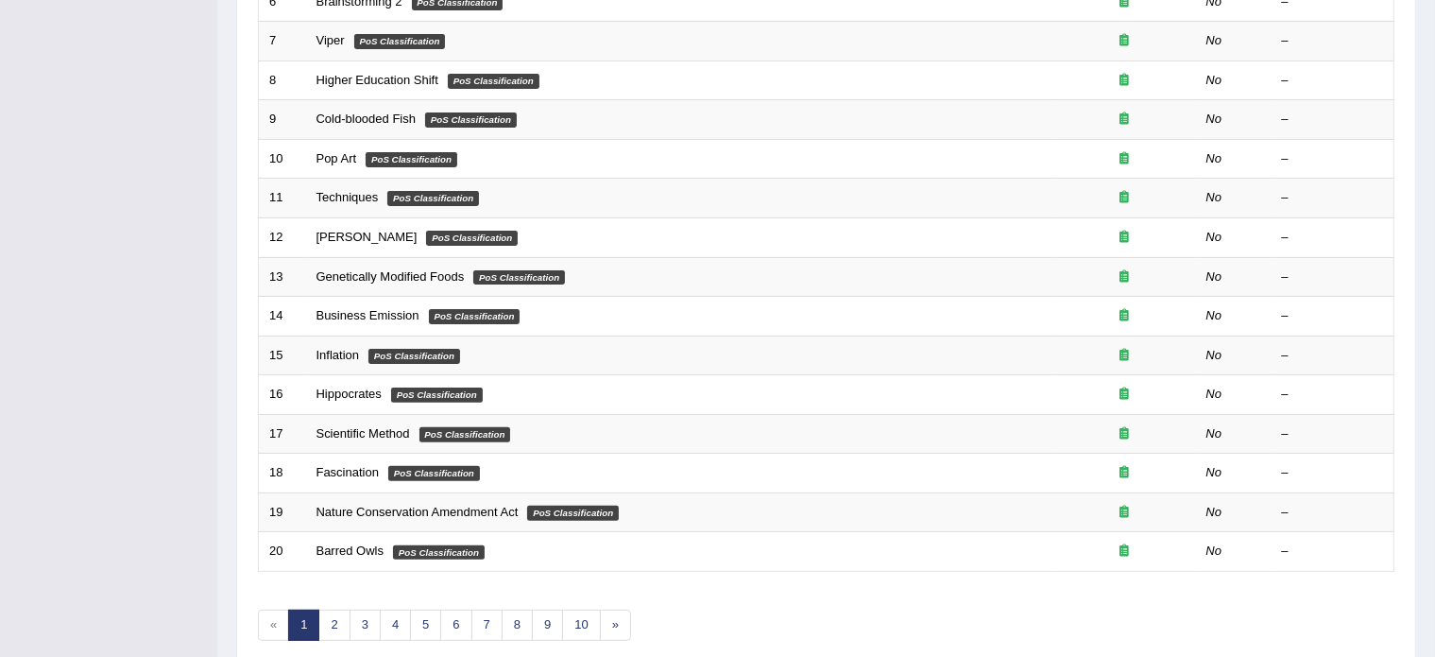
scroll to position [589, 0]
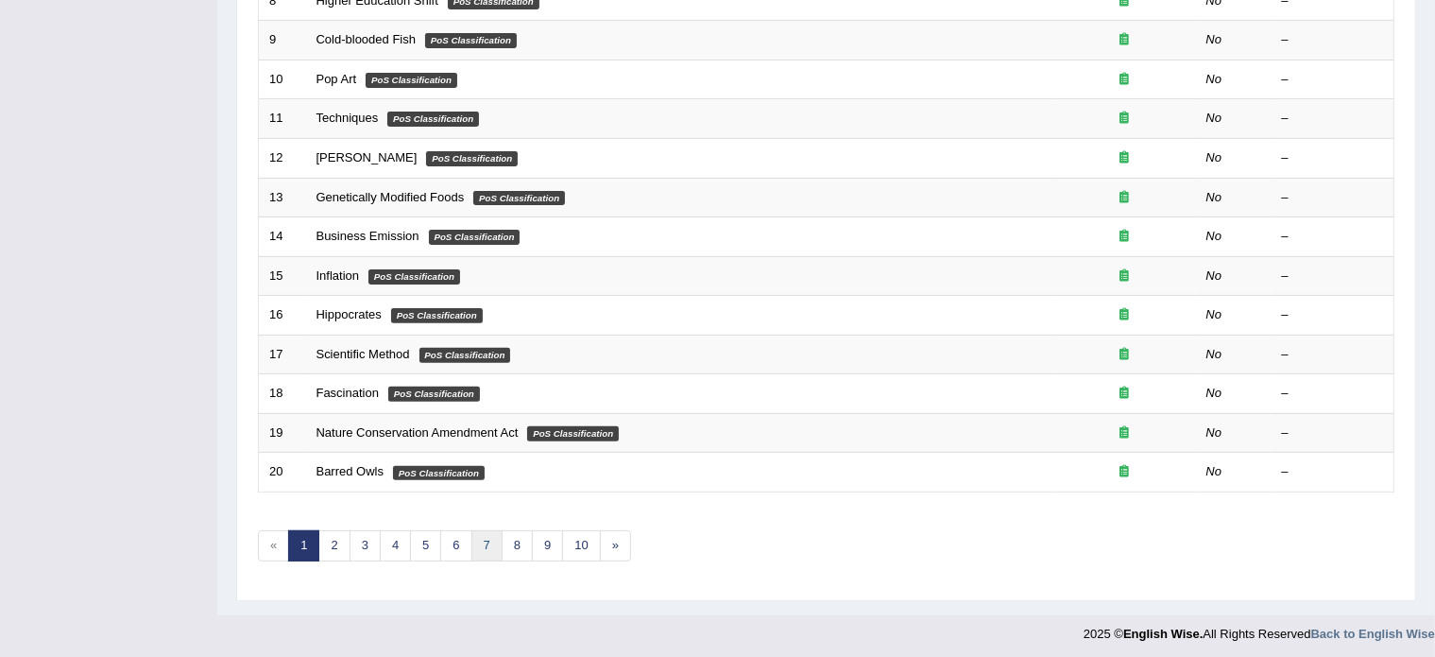
click at [484, 543] on link "7" at bounding box center [487, 545] width 31 height 31
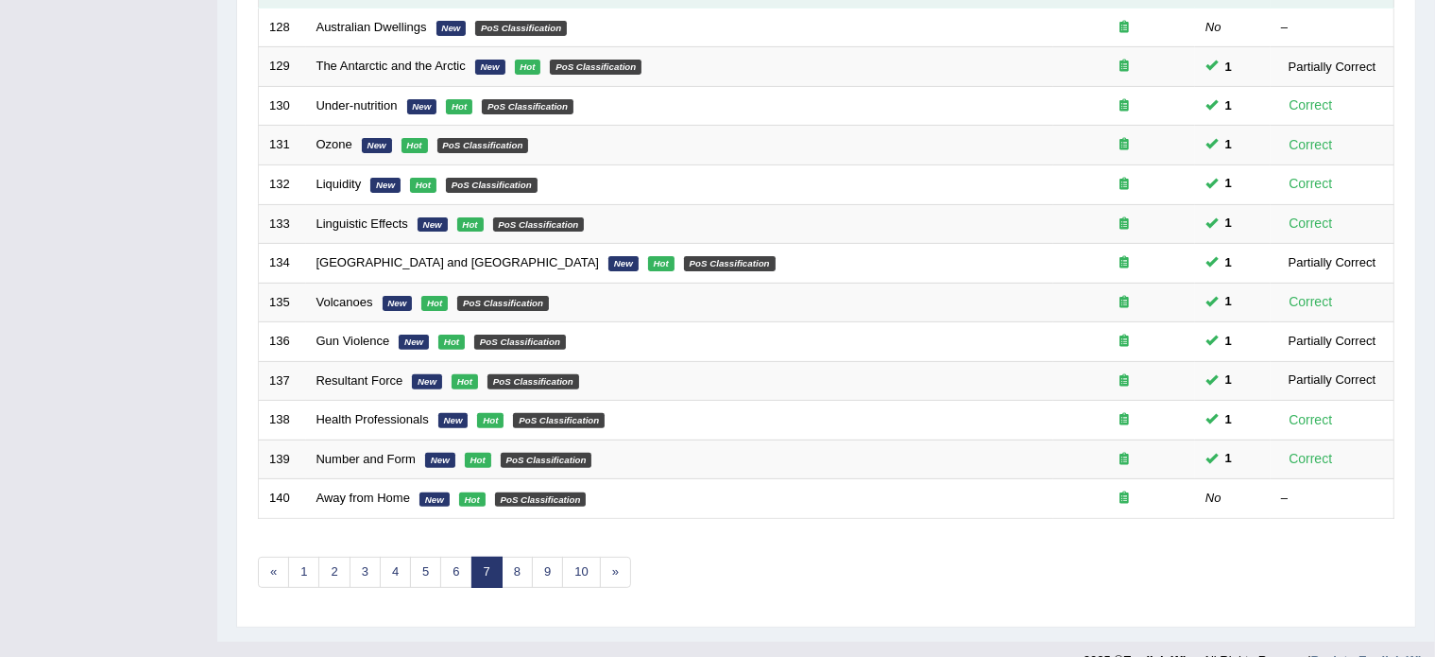
scroll to position [563, 0]
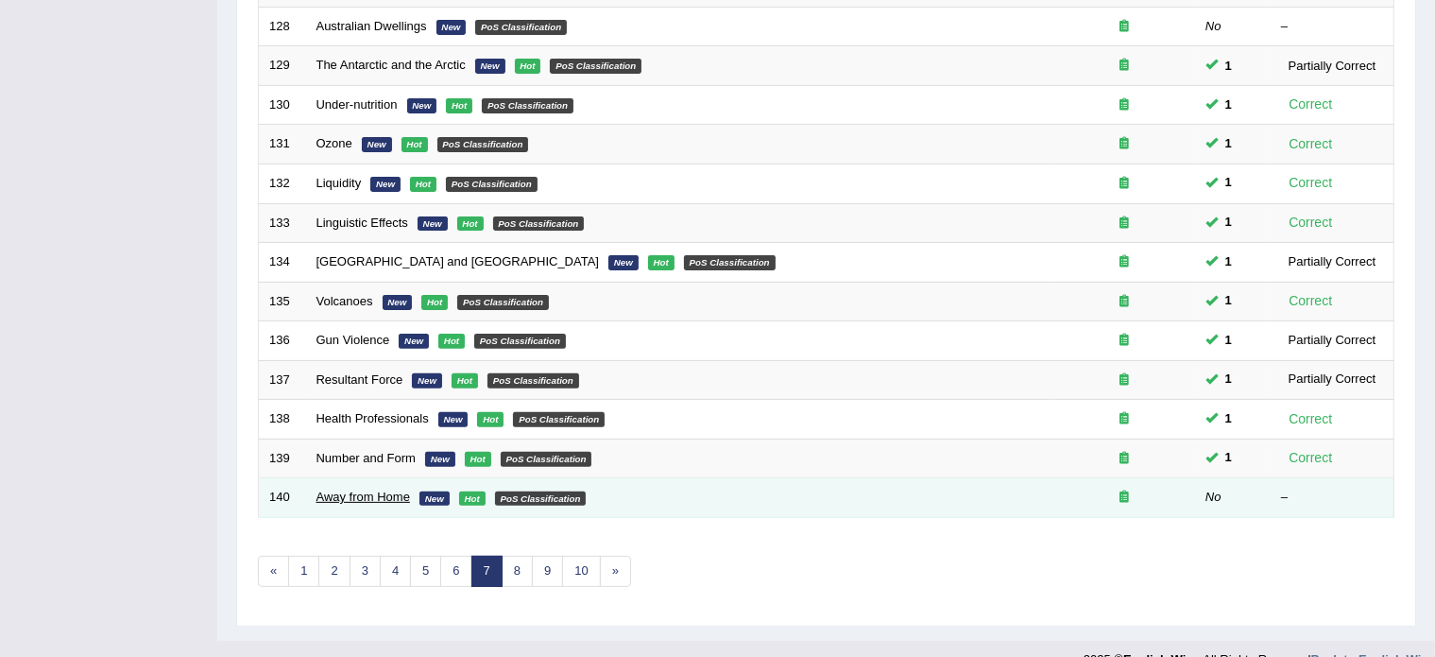
click at [360, 490] on link "Away from Home" at bounding box center [364, 497] width 94 height 14
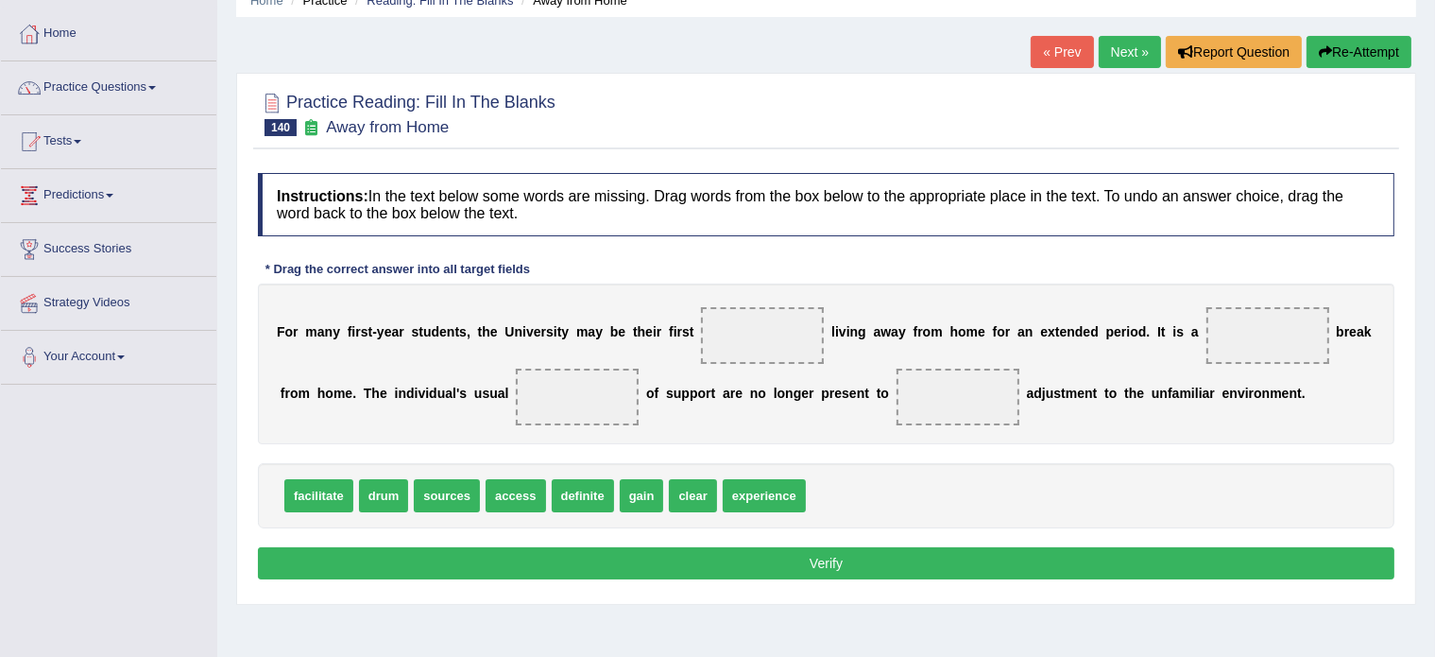
scroll to position [87, 0]
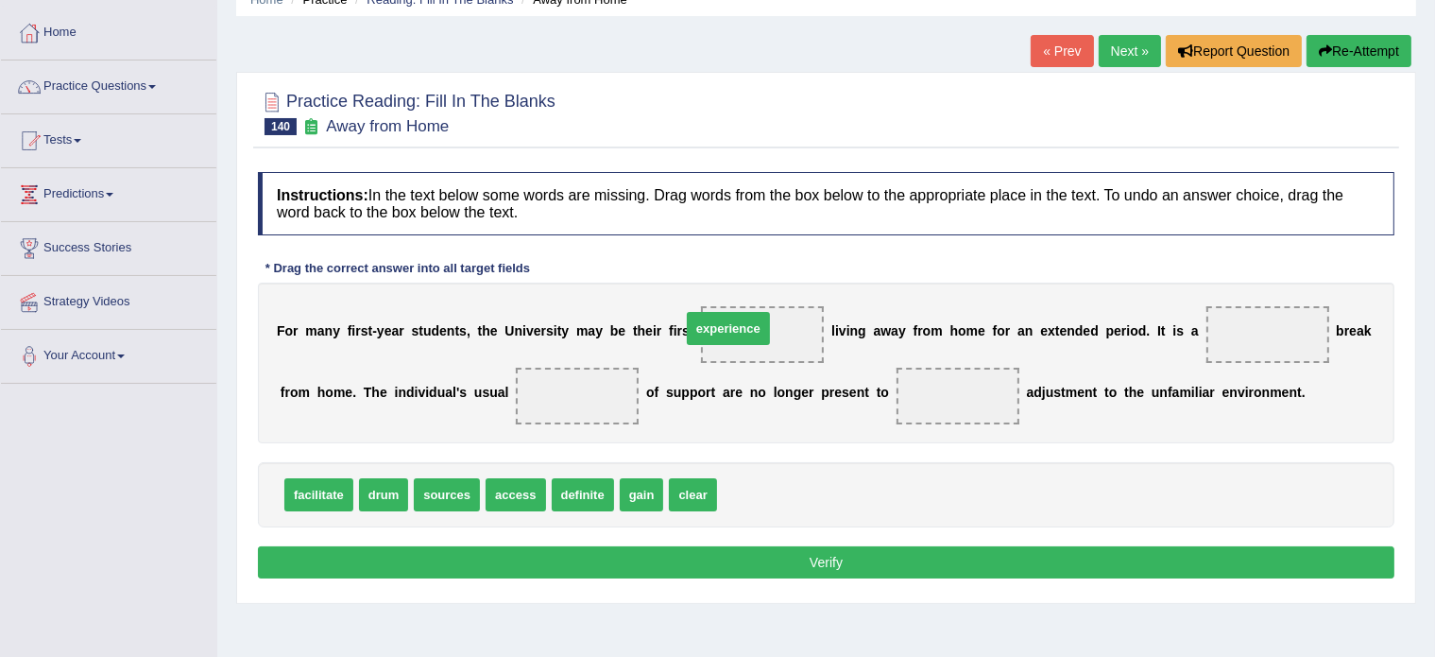
drag, startPoint x: 765, startPoint y: 484, endPoint x: 739, endPoint y: 318, distance: 168.3
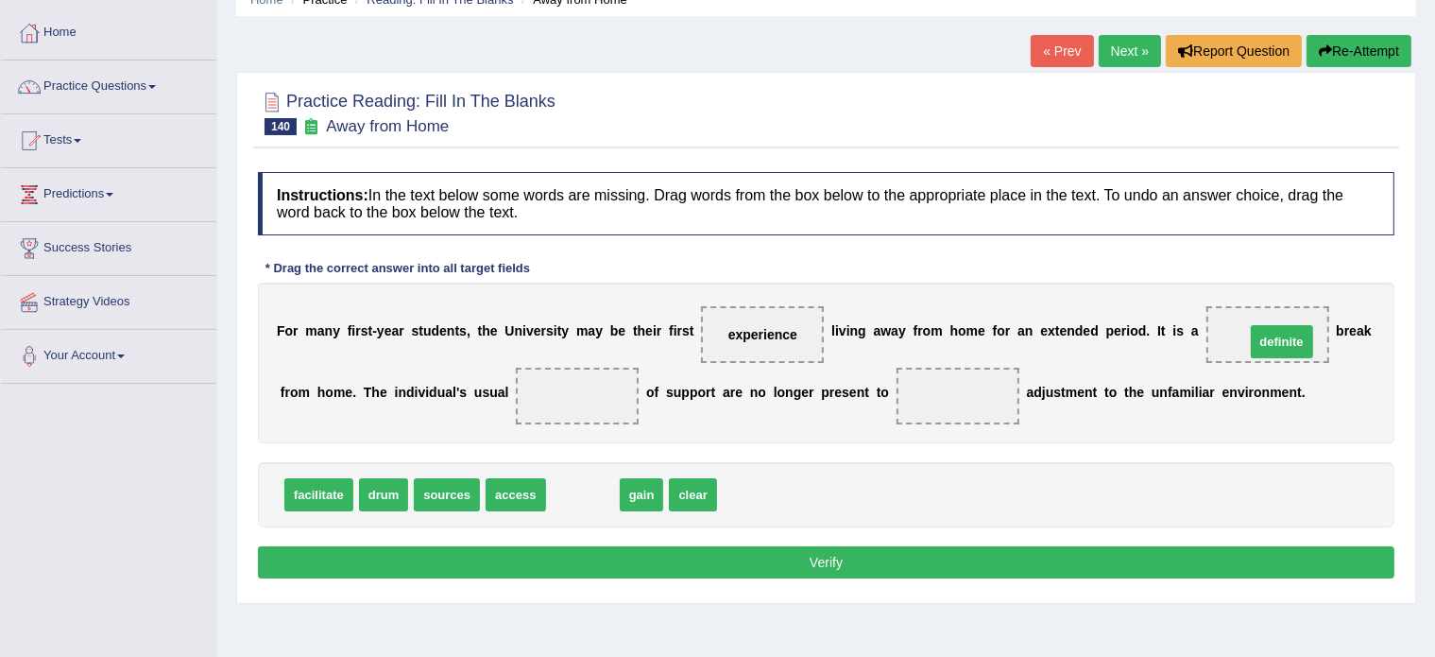
drag, startPoint x: 575, startPoint y: 489, endPoint x: 1274, endPoint y: 336, distance: 715.7
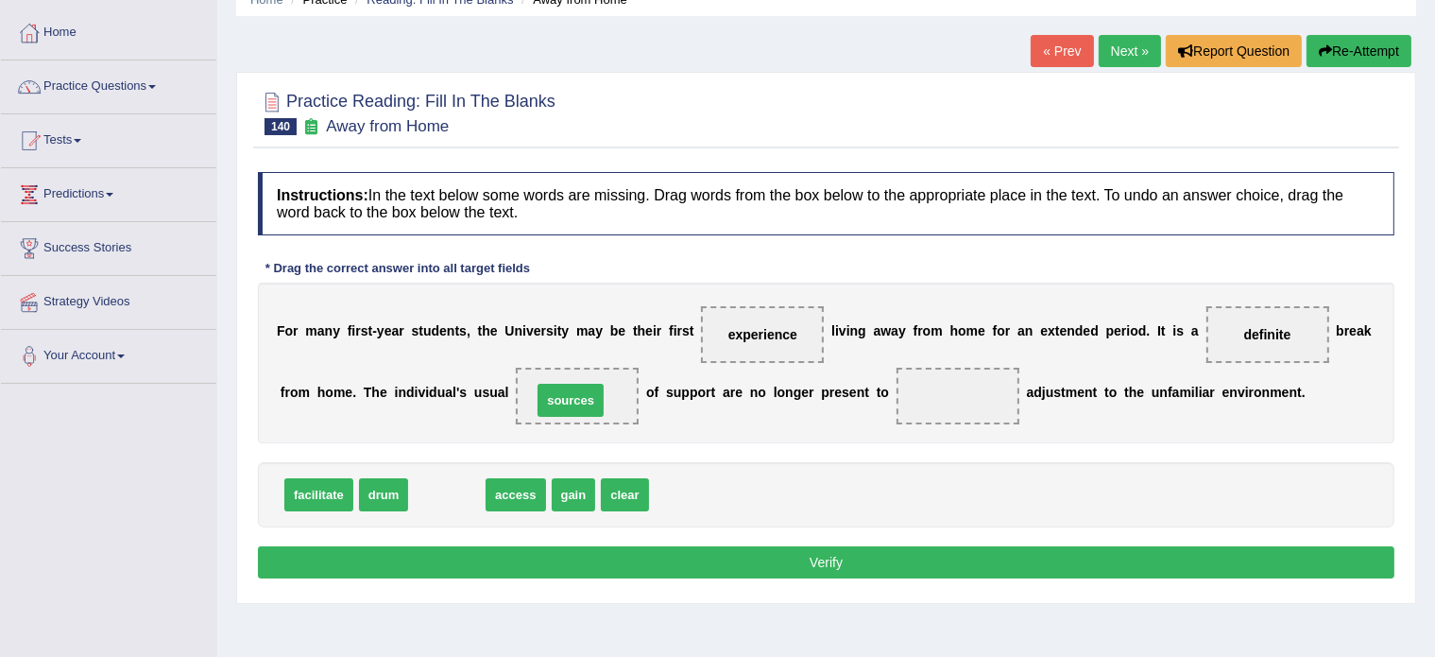
drag, startPoint x: 461, startPoint y: 490, endPoint x: 584, endPoint y: 396, distance: 155.0
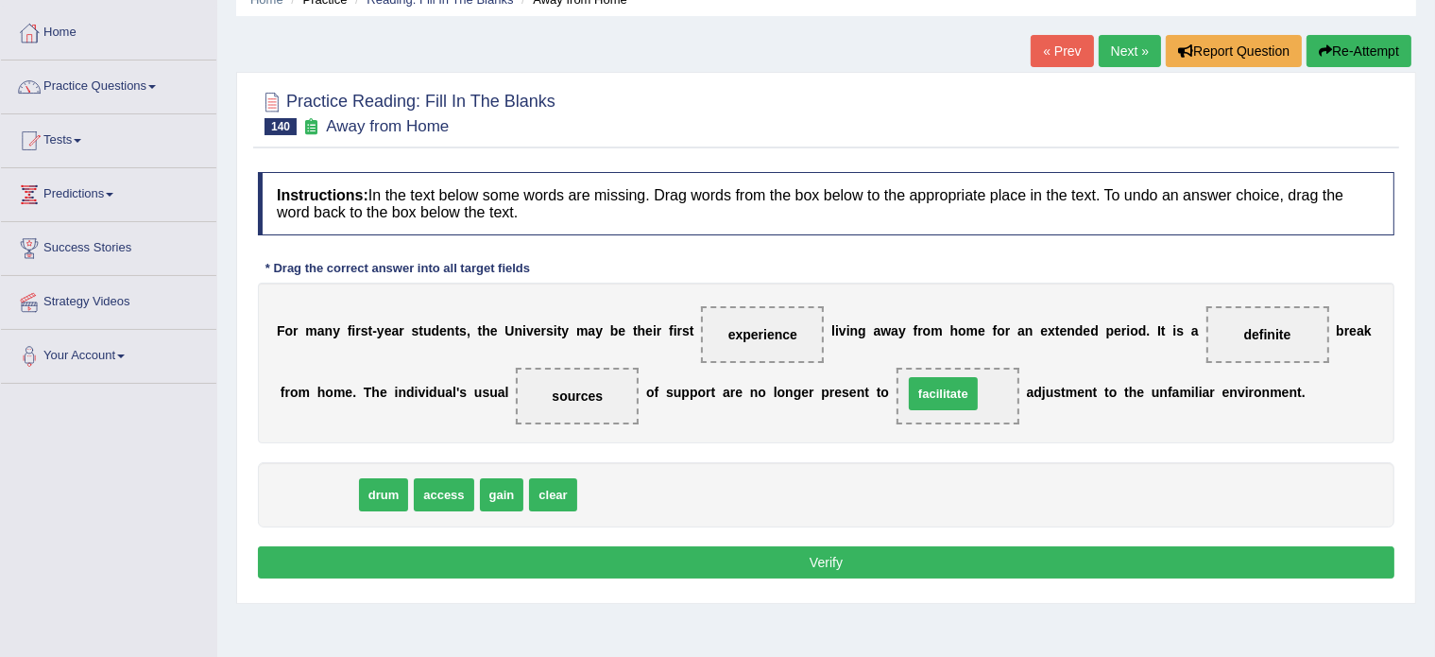
drag, startPoint x: 305, startPoint y: 496, endPoint x: 930, endPoint y: 395, distance: 632.8
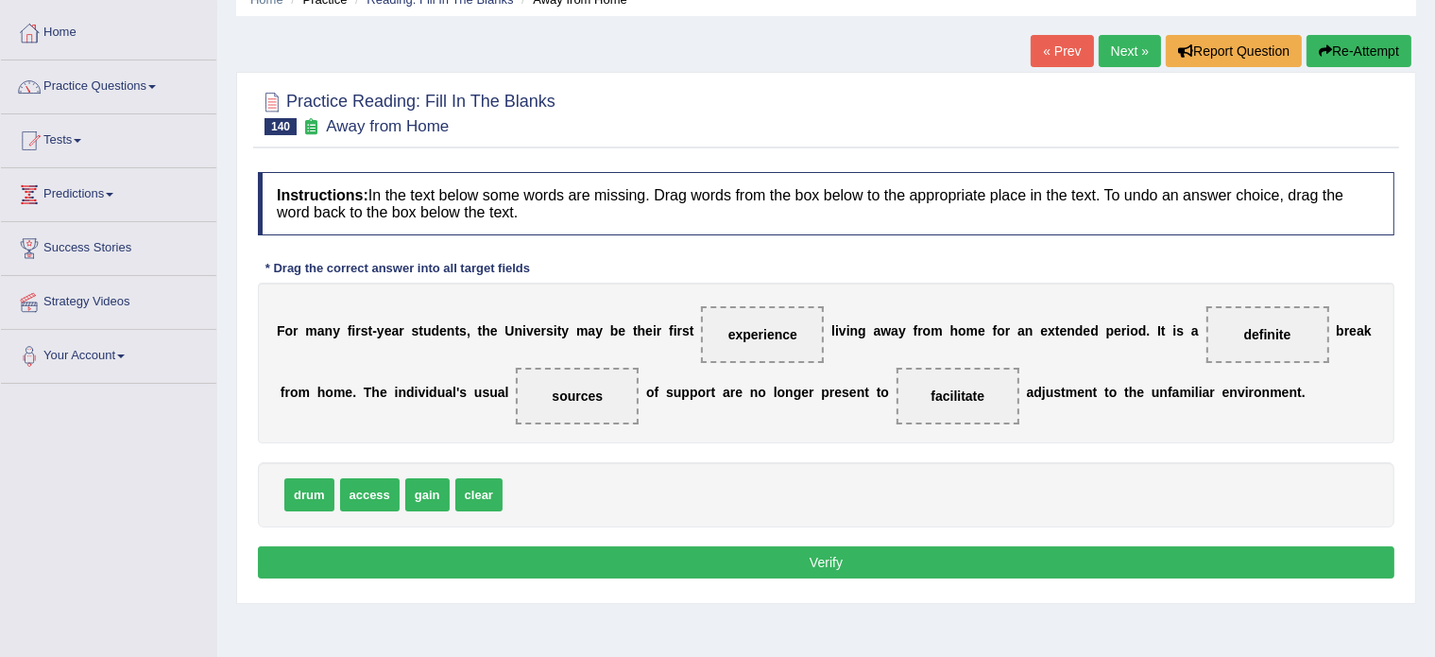
click at [740, 546] on button "Verify" at bounding box center [826, 562] width 1137 height 32
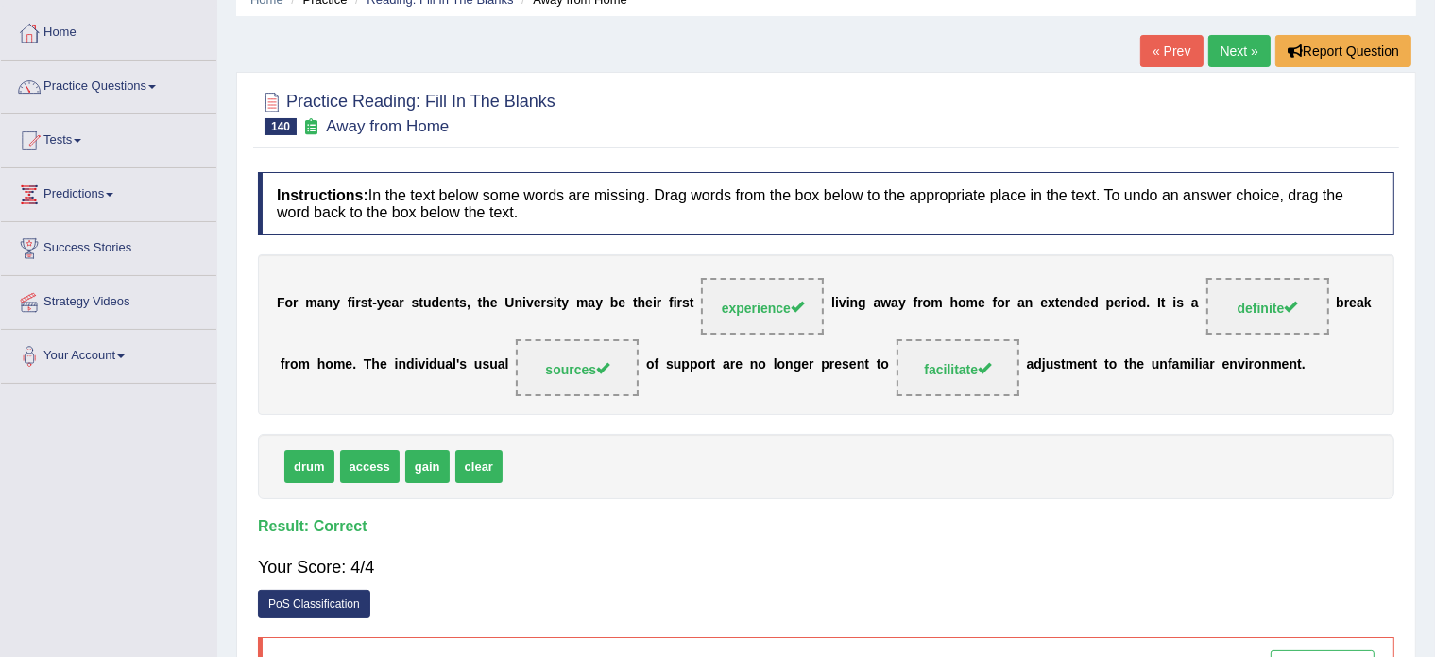
scroll to position [0, 0]
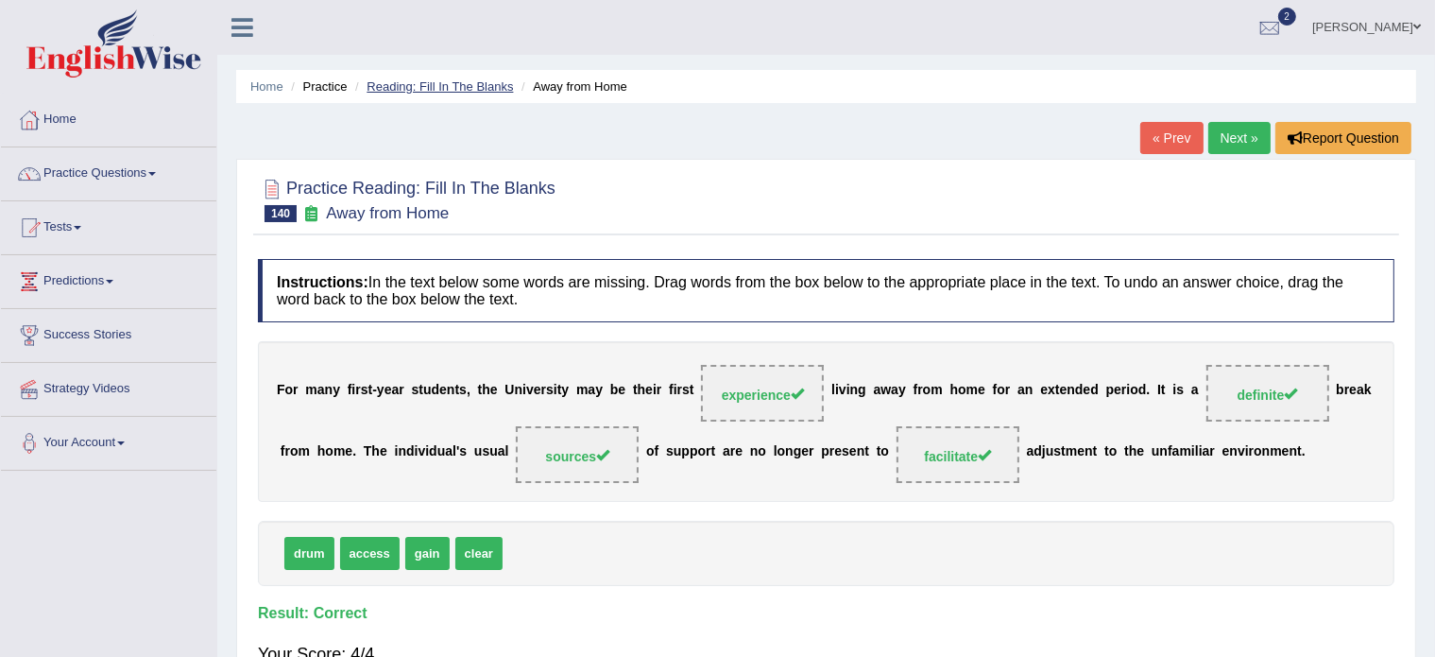
click at [455, 92] on link "Reading: Fill In The Blanks" at bounding box center [440, 86] width 146 height 14
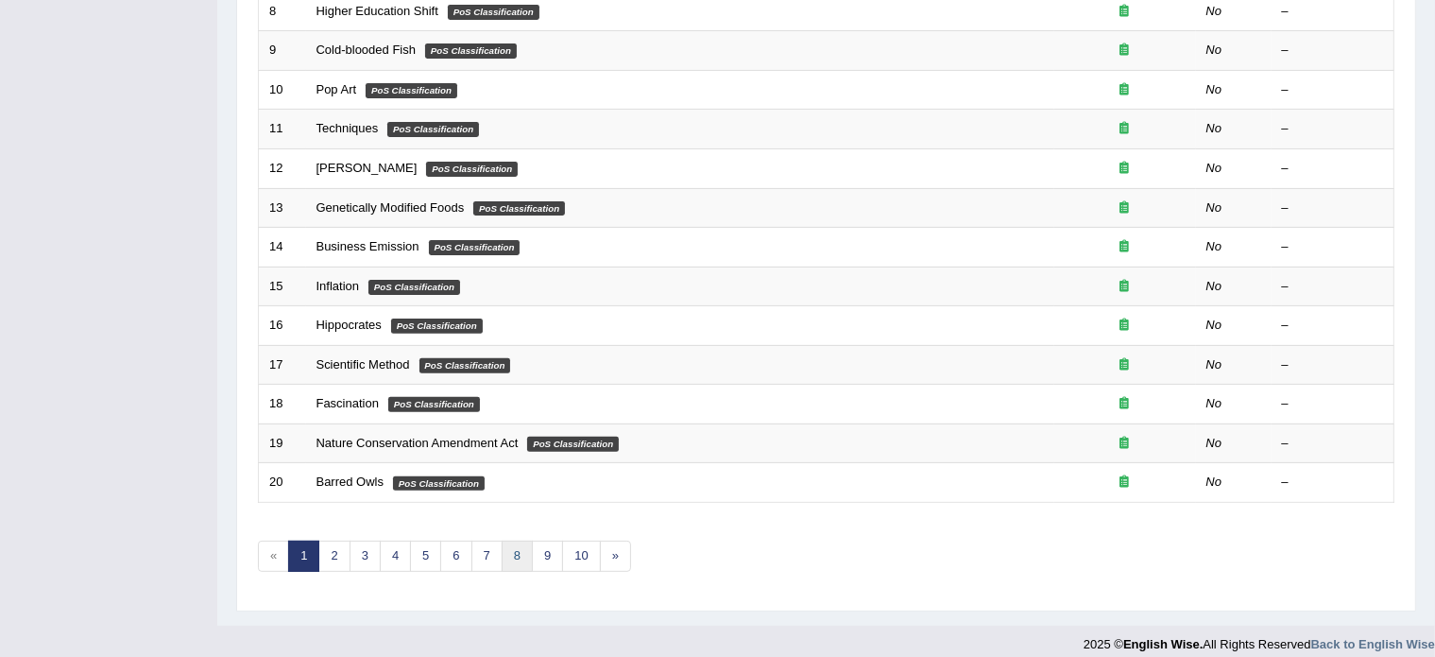
scroll to position [589, 0]
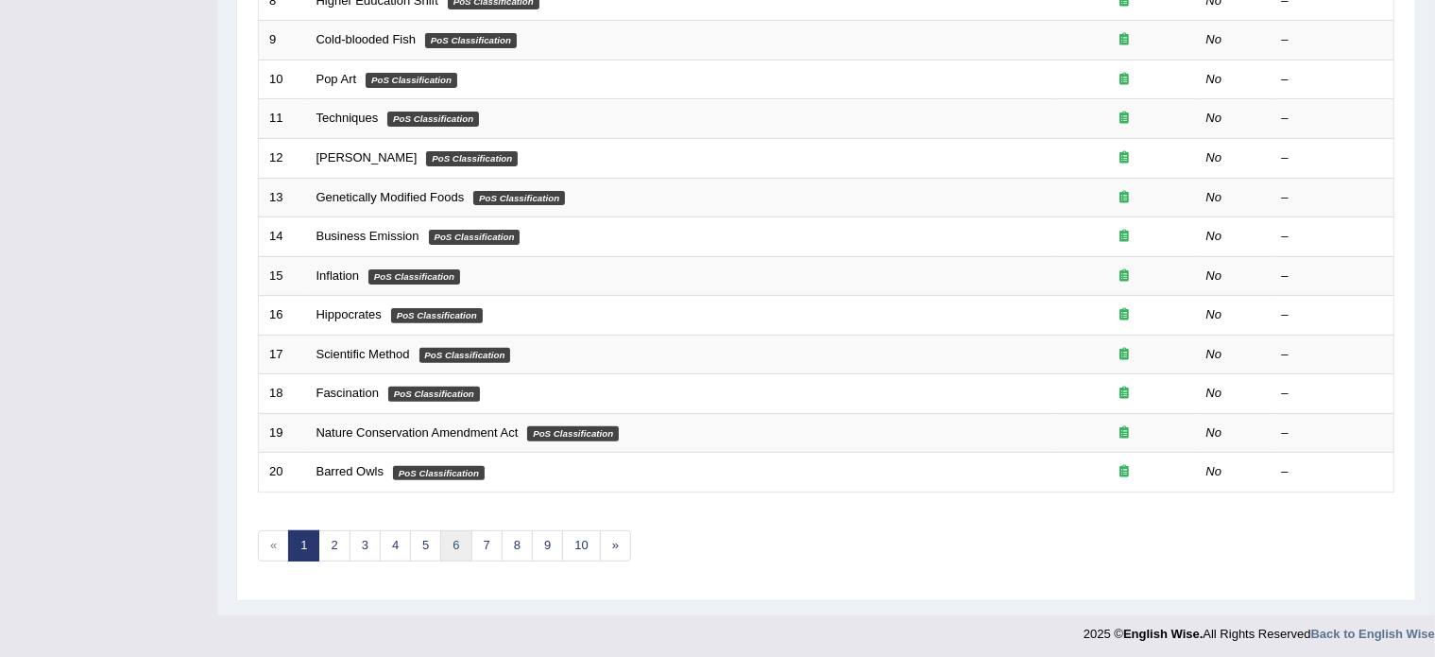
click at [451, 536] on link "6" at bounding box center [455, 545] width 31 height 31
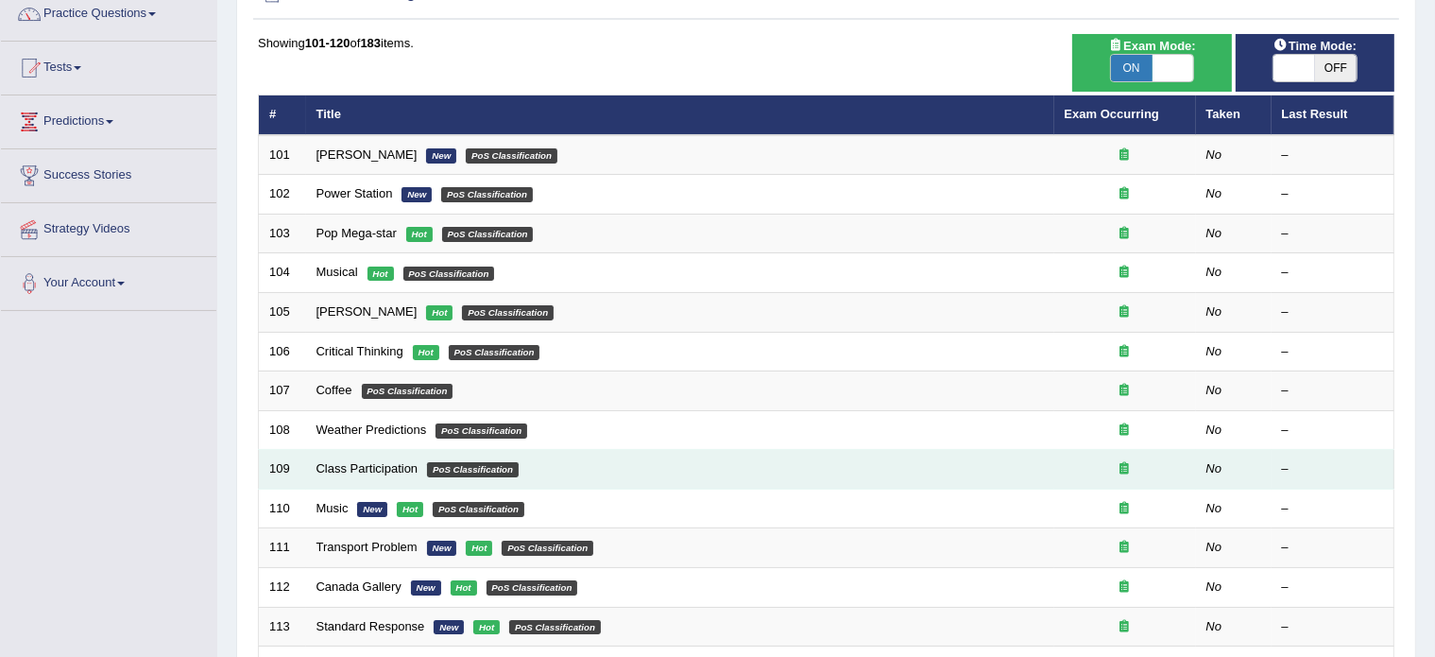
scroll to position [159, 0]
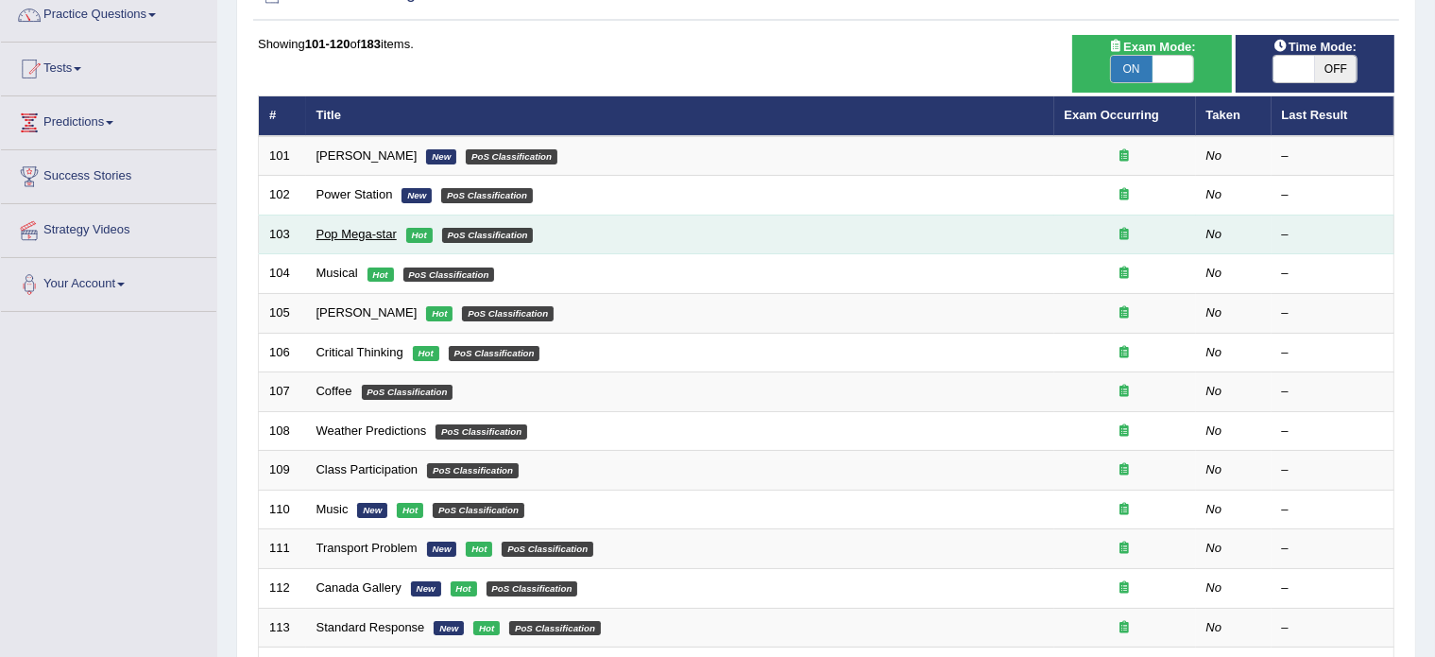
click at [352, 232] on link "Pop Mega-star" at bounding box center [357, 234] width 80 height 14
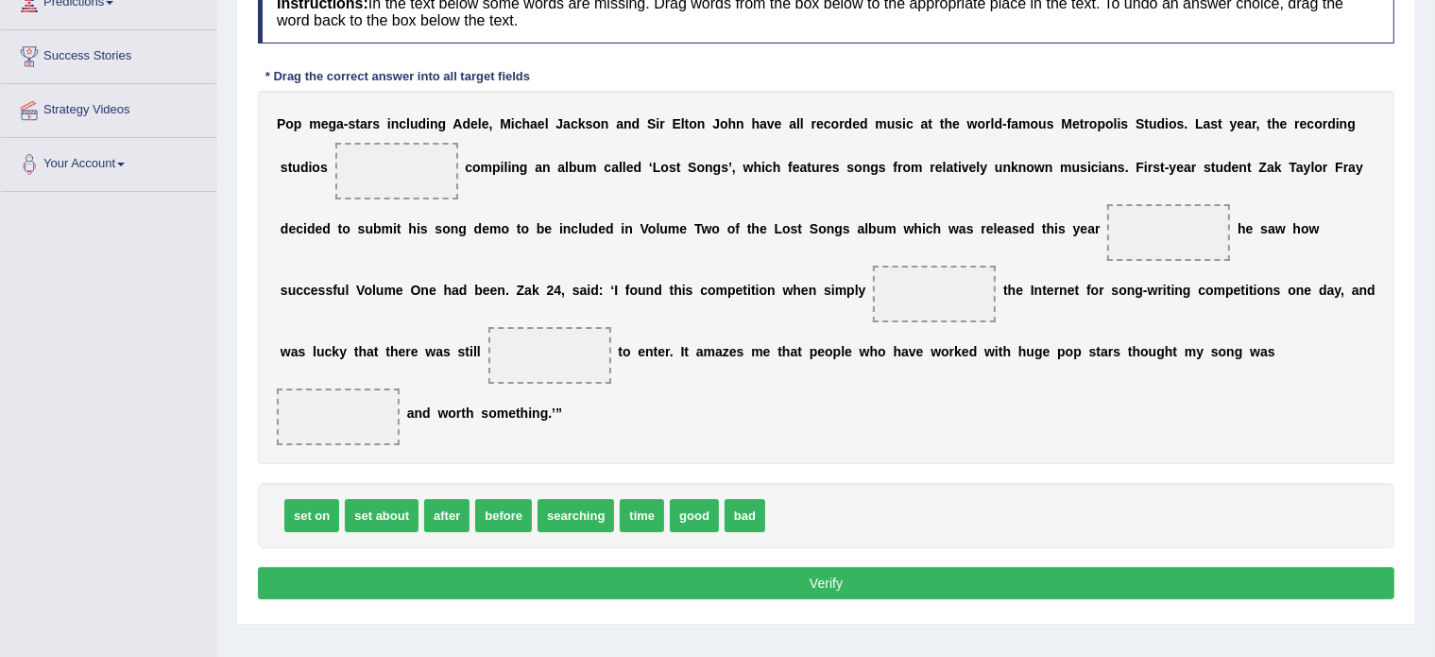
scroll to position [278, 0]
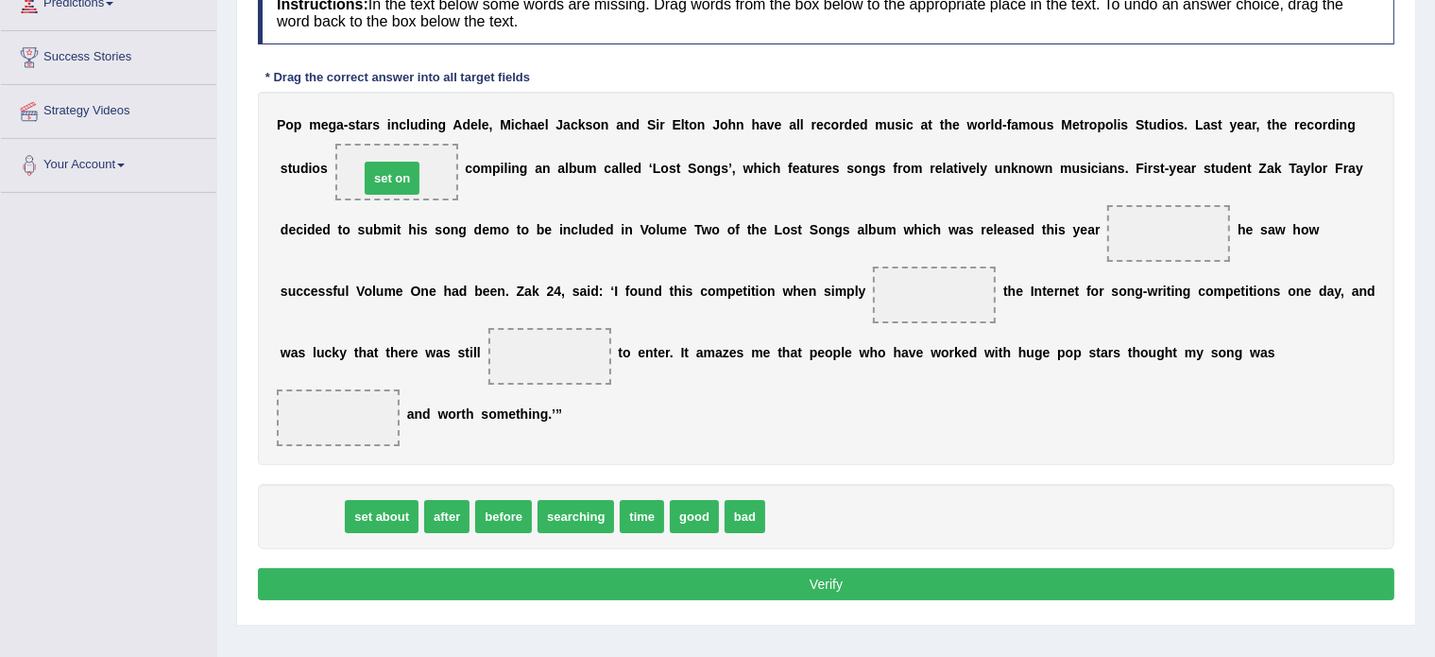
drag, startPoint x: 309, startPoint y: 519, endPoint x: 389, endPoint y: 180, distance: 347.7
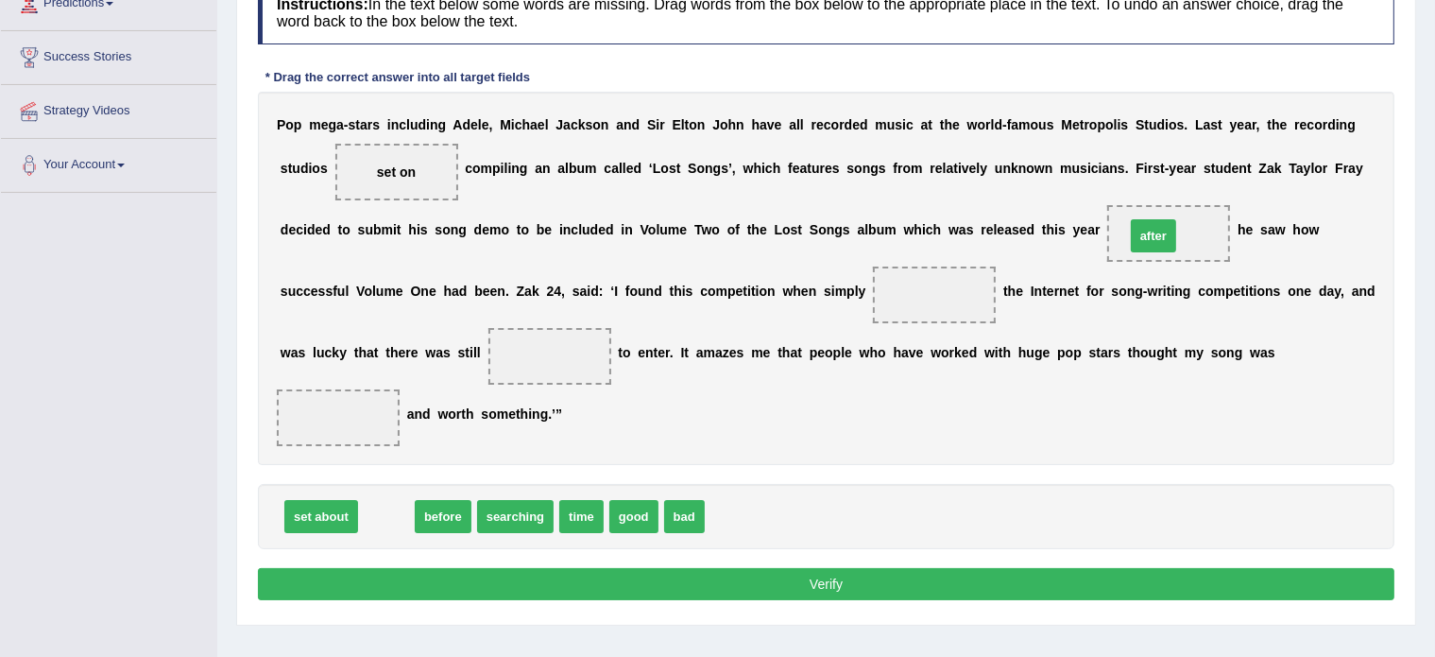
drag, startPoint x: 386, startPoint y: 514, endPoint x: 1153, endPoint y: 234, distance: 816.8
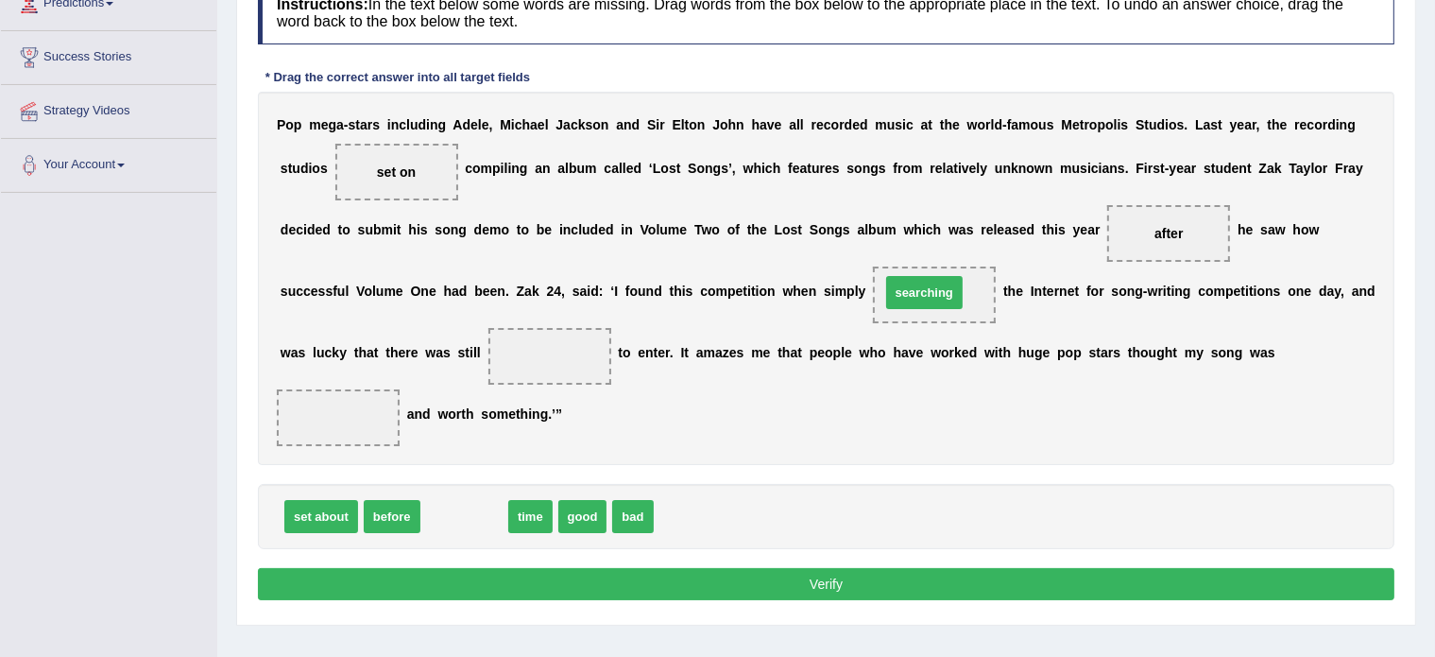
drag, startPoint x: 461, startPoint y: 508, endPoint x: 921, endPoint y: 284, distance: 511.8
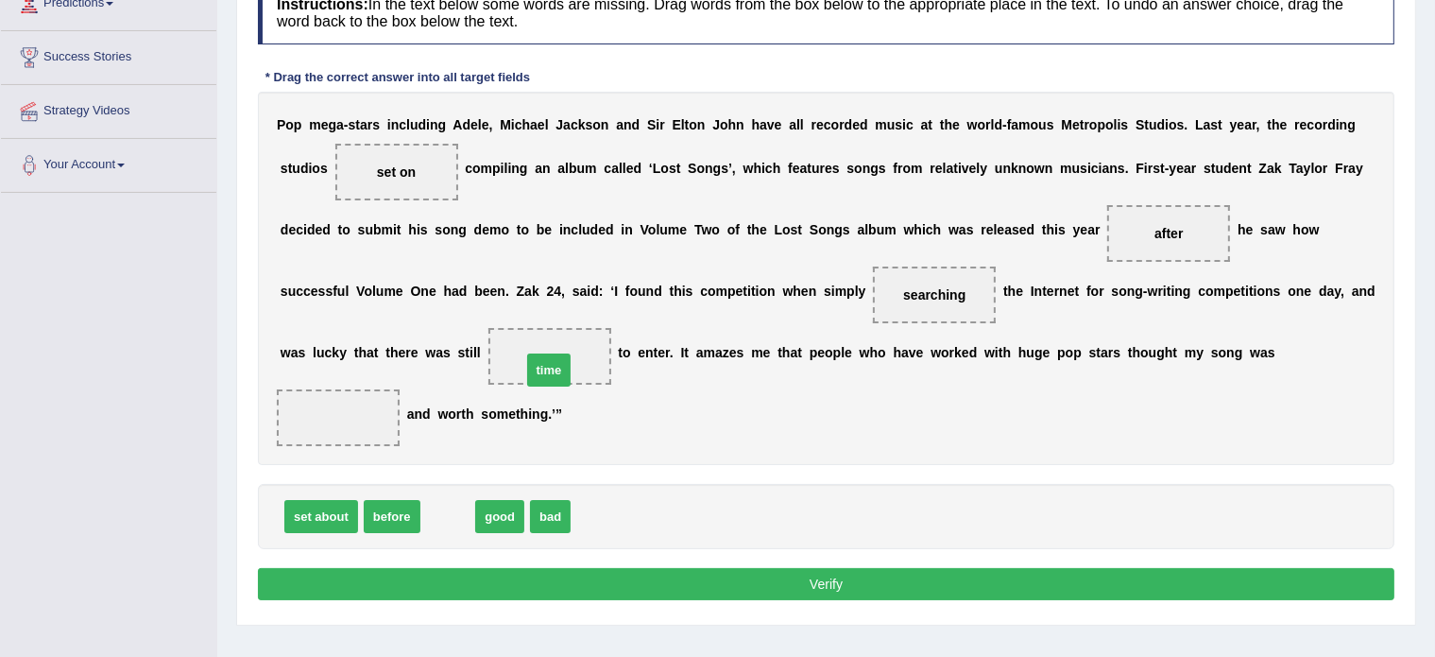
drag, startPoint x: 436, startPoint y: 513, endPoint x: 539, endPoint y: 362, distance: 183.0
drag, startPoint x: 436, startPoint y: 510, endPoint x: 332, endPoint y: 417, distance: 139.9
click at [559, 582] on button "Verify" at bounding box center [826, 584] width 1137 height 32
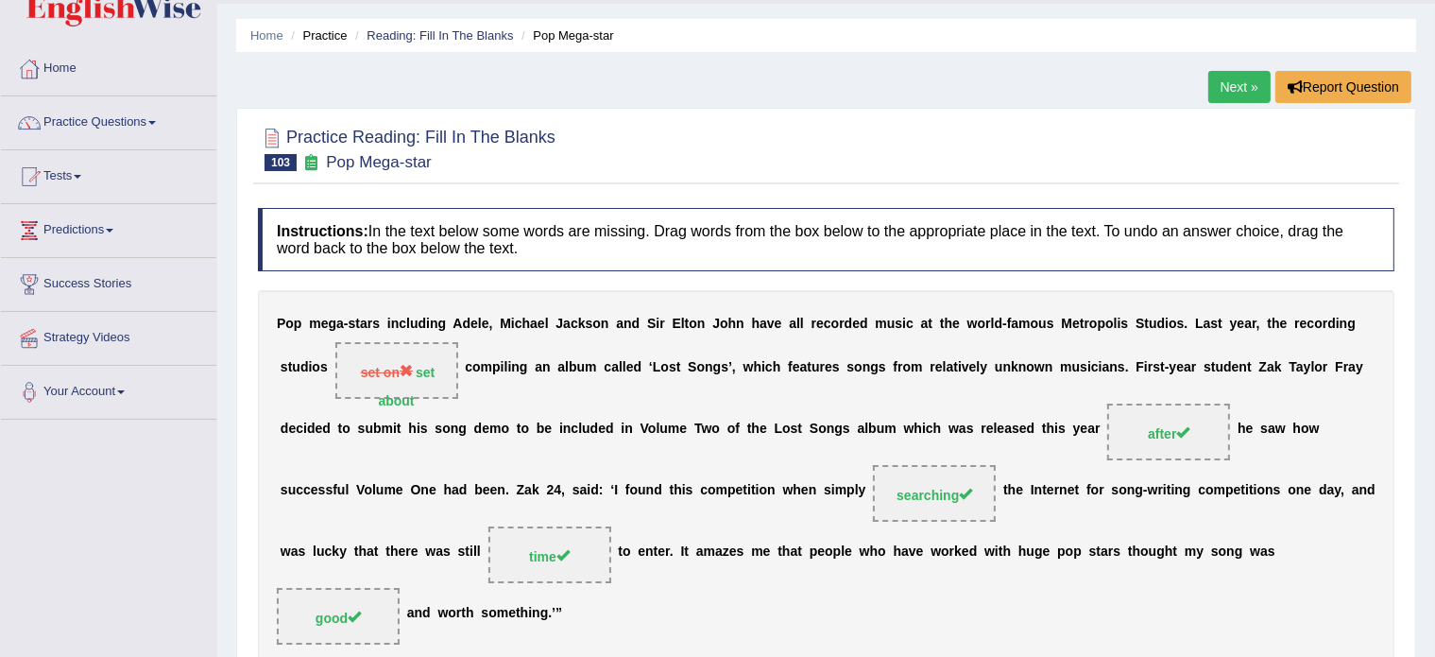
scroll to position [0, 0]
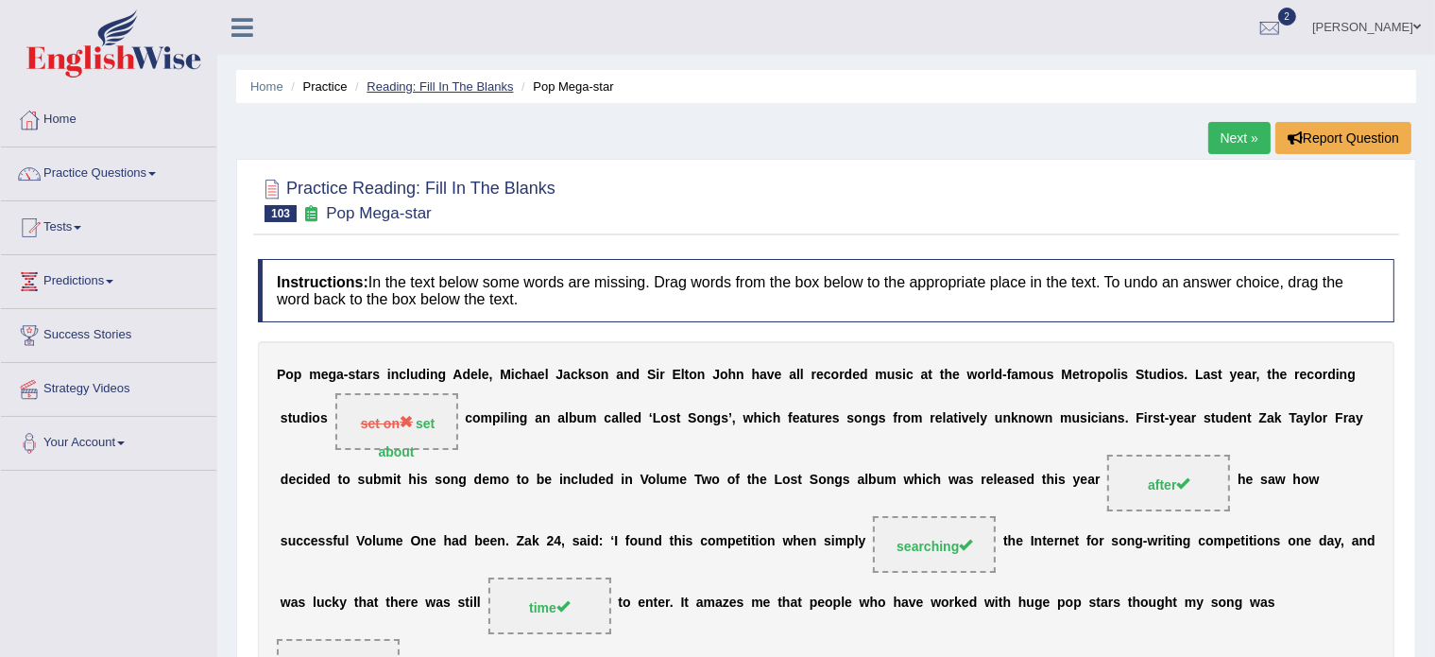
click at [438, 87] on link "Reading: Fill In The Blanks" at bounding box center [440, 86] width 146 height 14
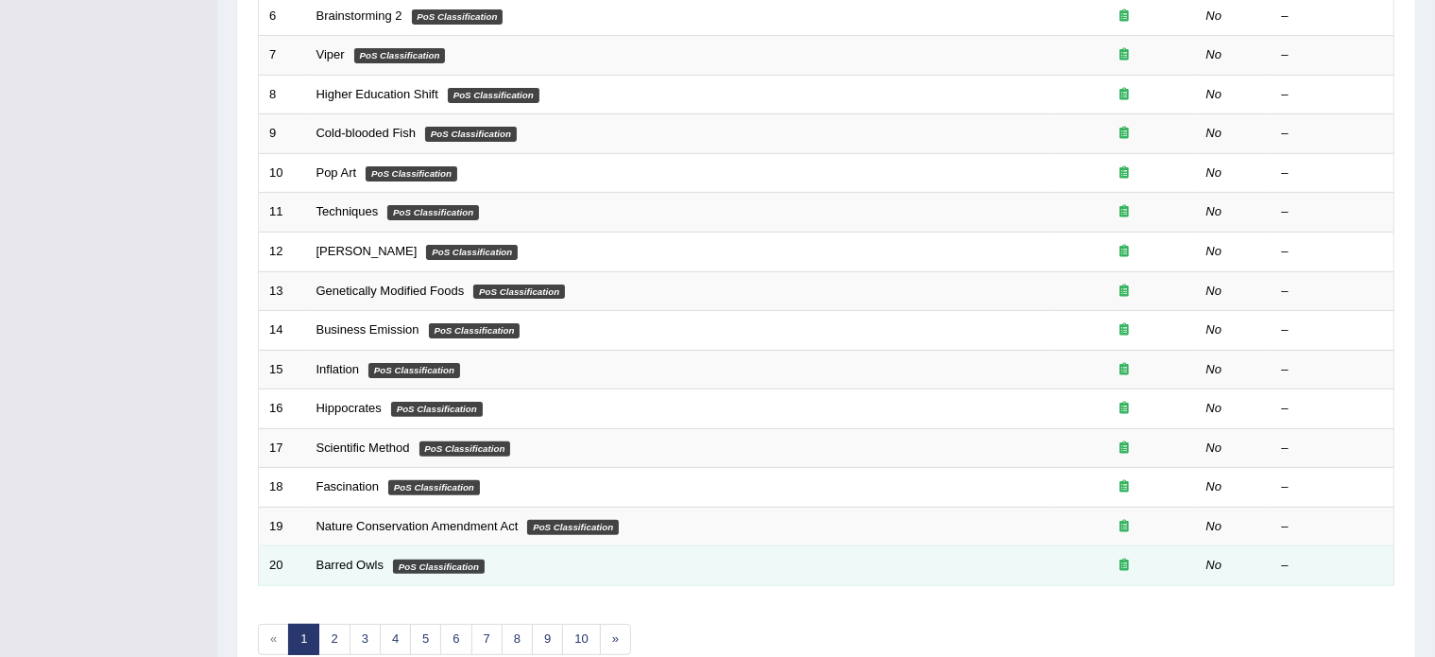
scroll to position [505, 0]
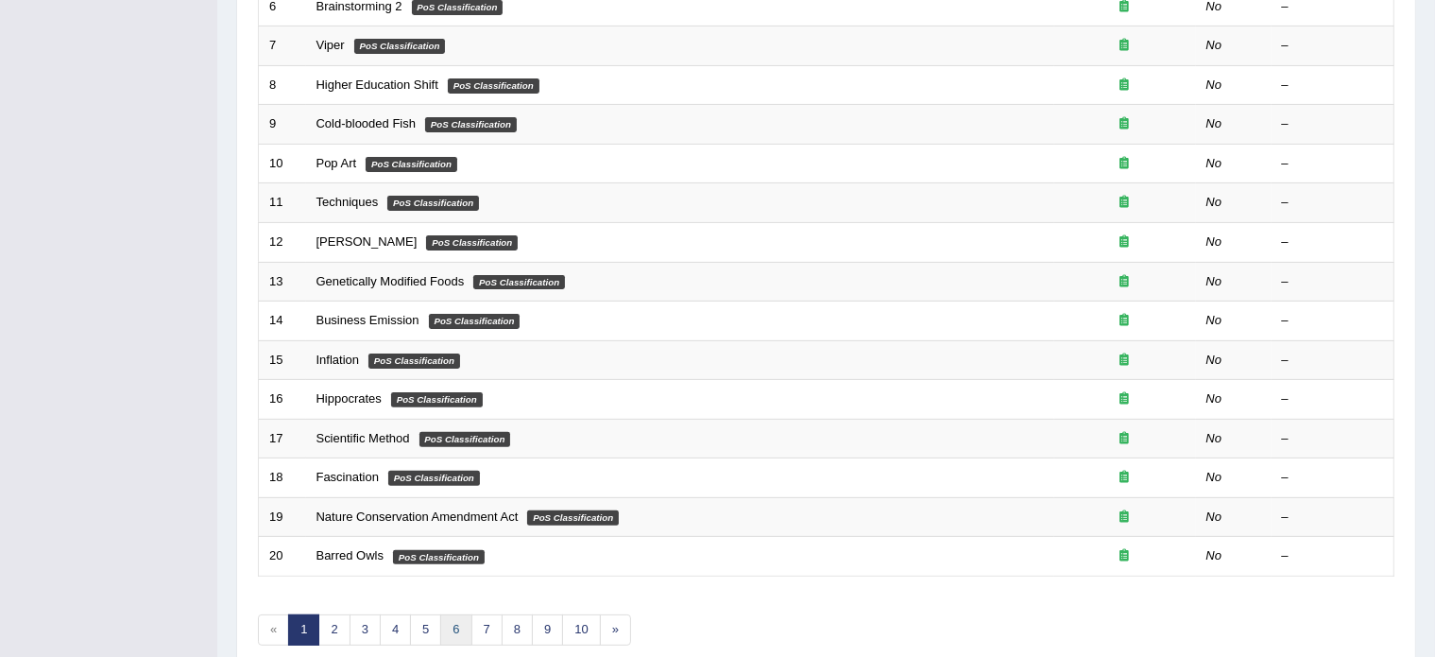
click at [448, 626] on link "6" at bounding box center [455, 629] width 31 height 31
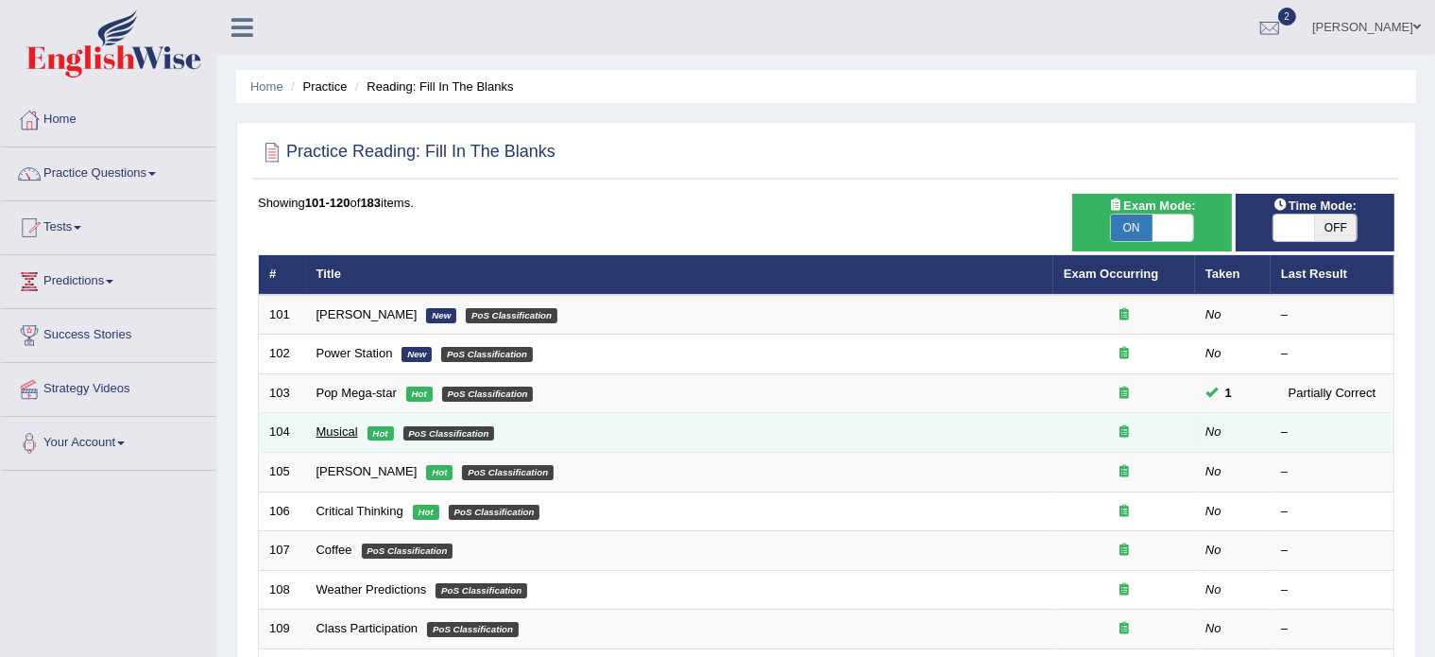
click at [335, 424] on link "Musical" at bounding box center [338, 431] width 42 height 14
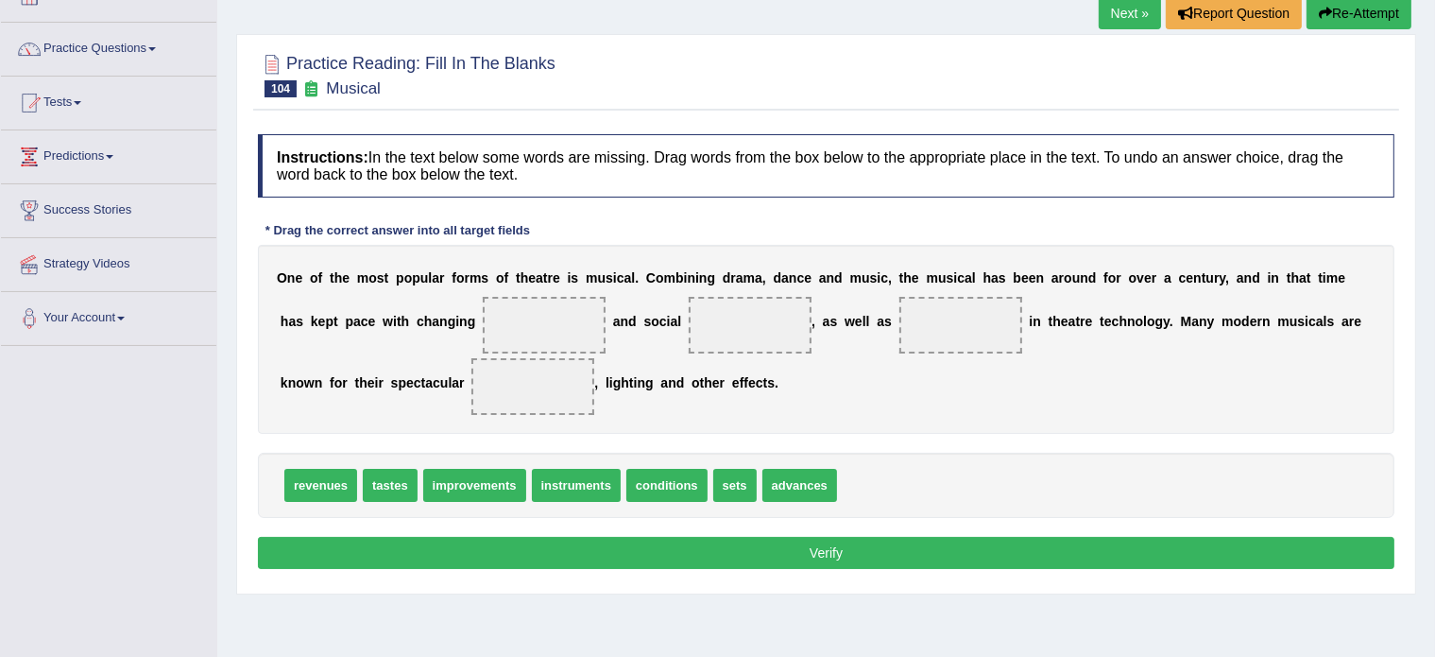
scroll to position [140, 0]
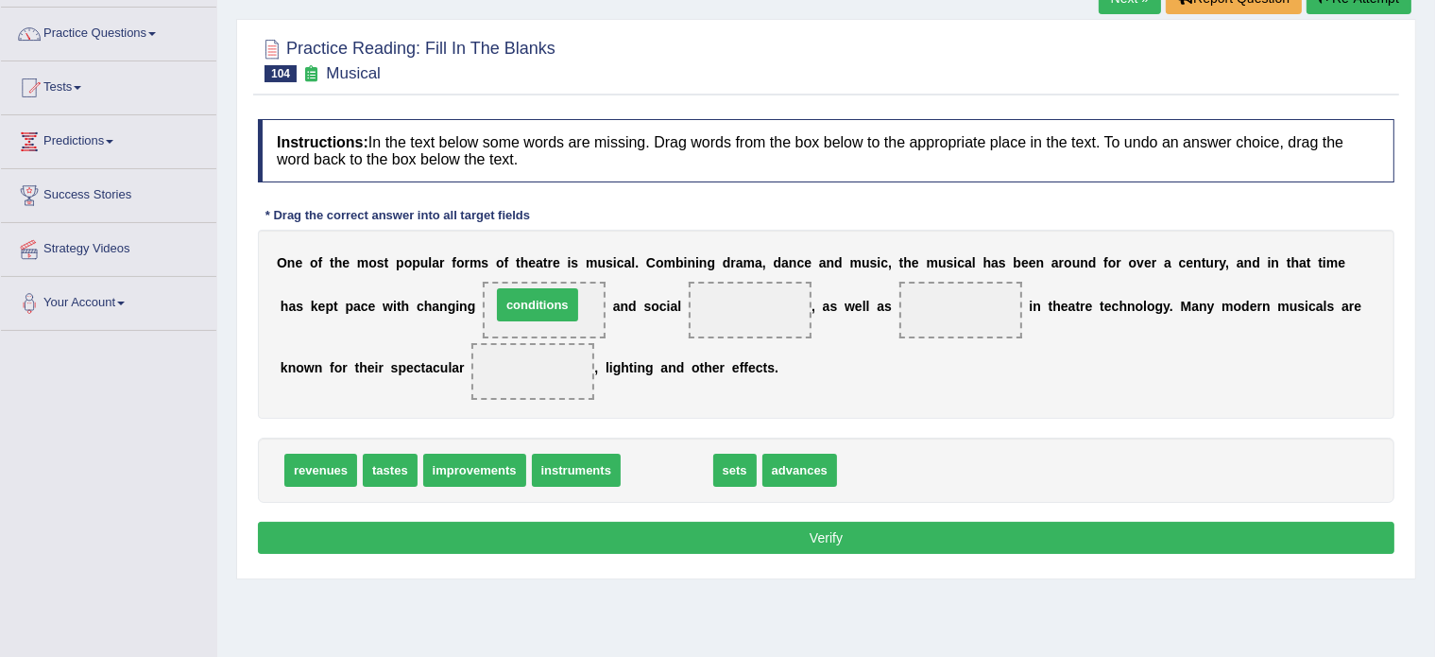
drag, startPoint x: 658, startPoint y: 462, endPoint x: 528, endPoint y: 297, distance: 210.0
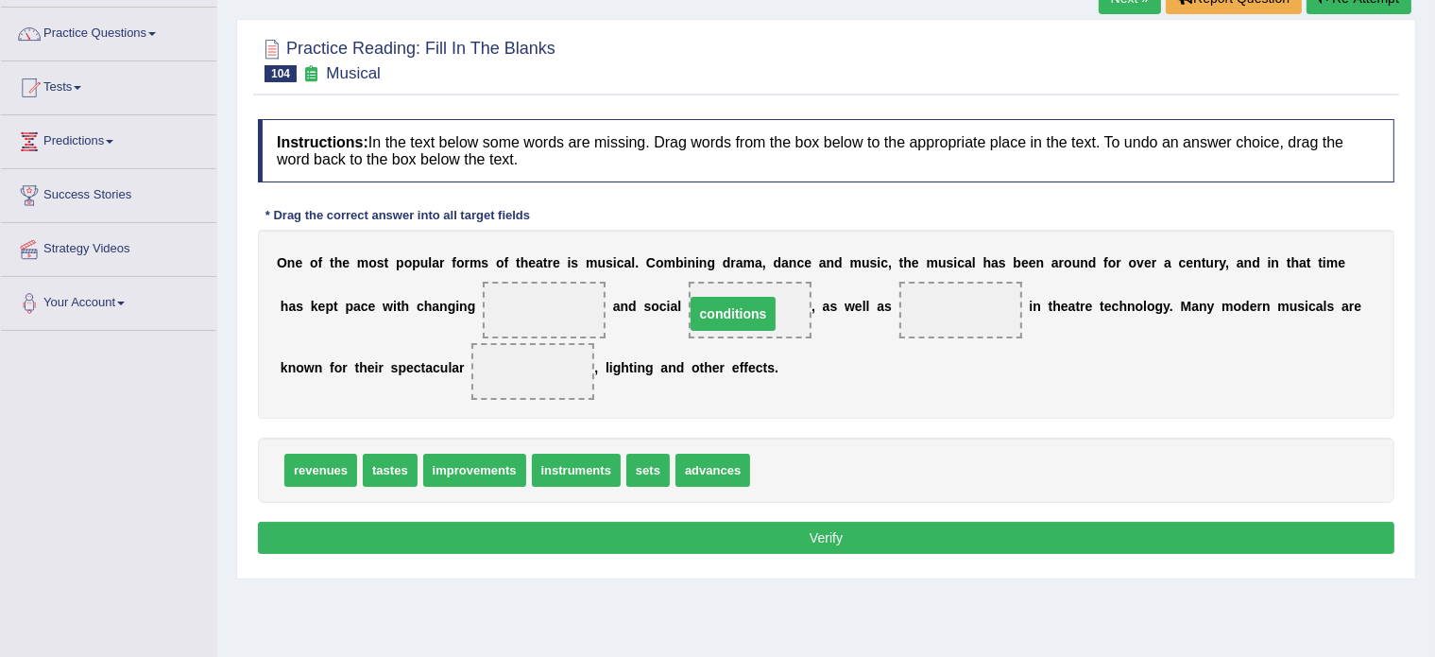
drag, startPoint x: 541, startPoint y: 311, endPoint x: 730, endPoint y: 315, distance: 189.0
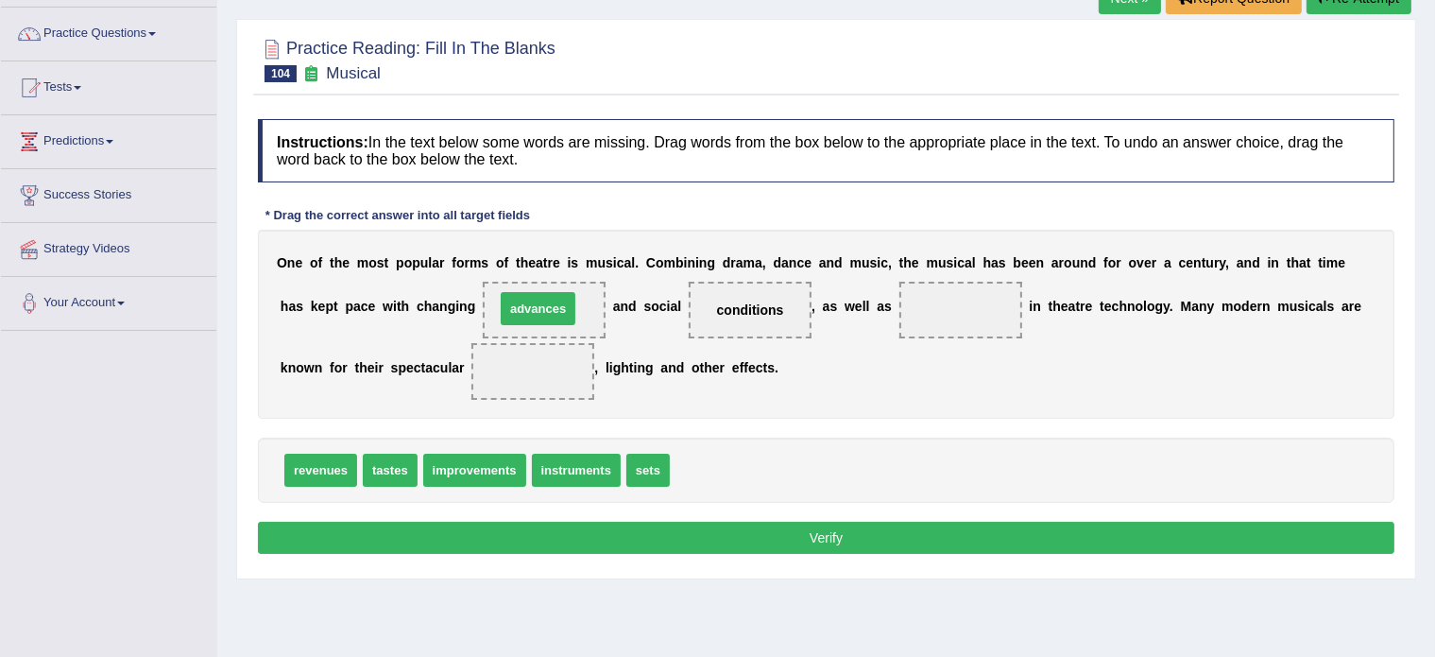
drag, startPoint x: 720, startPoint y: 460, endPoint x: 545, endPoint y: 298, distance: 238.7
drag, startPoint x: 643, startPoint y: 457, endPoint x: 519, endPoint y: 363, distance: 155.7
drag, startPoint x: 500, startPoint y: 307, endPoint x: 914, endPoint y: 314, distance: 414.0
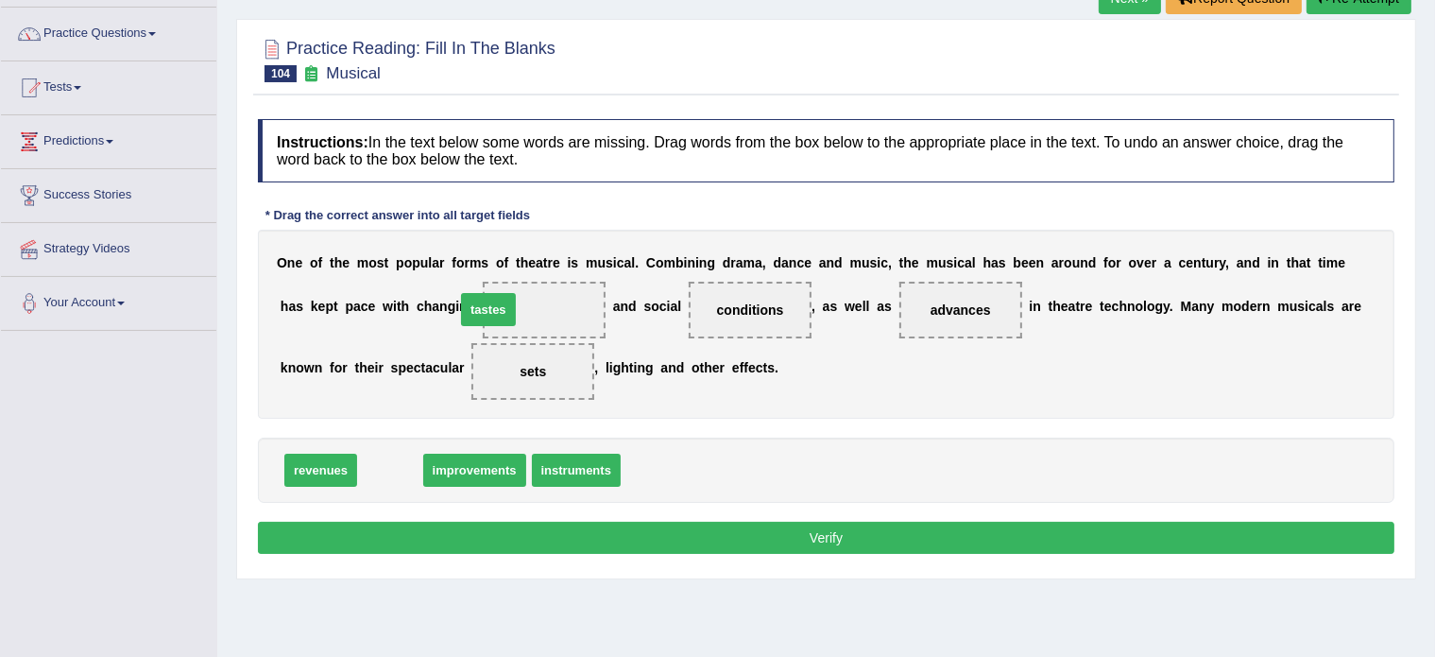
drag, startPoint x: 393, startPoint y: 461, endPoint x: 495, endPoint y: 298, distance: 192.7
click at [654, 524] on button "Verify" at bounding box center [826, 538] width 1137 height 32
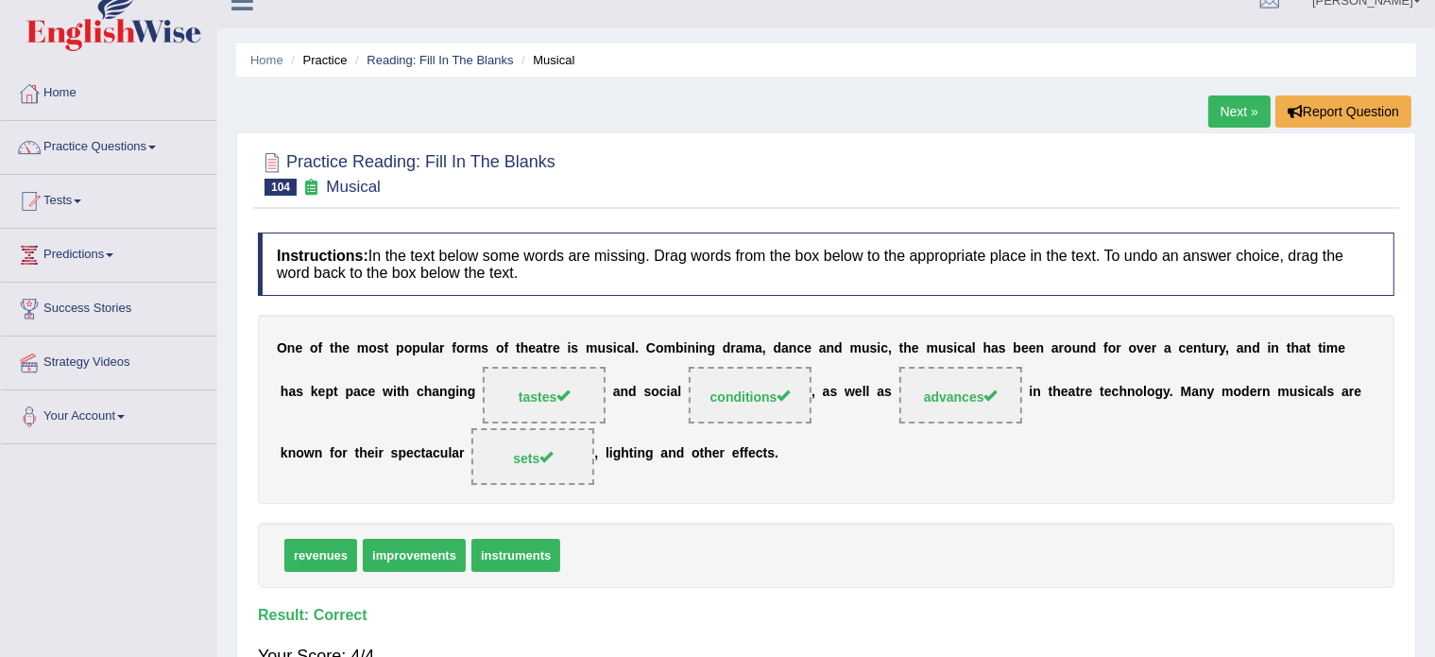
scroll to position [26, 0]
click at [432, 59] on link "Reading: Fill In The Blanks" at bounding box center [440, 60] width 146 height 14
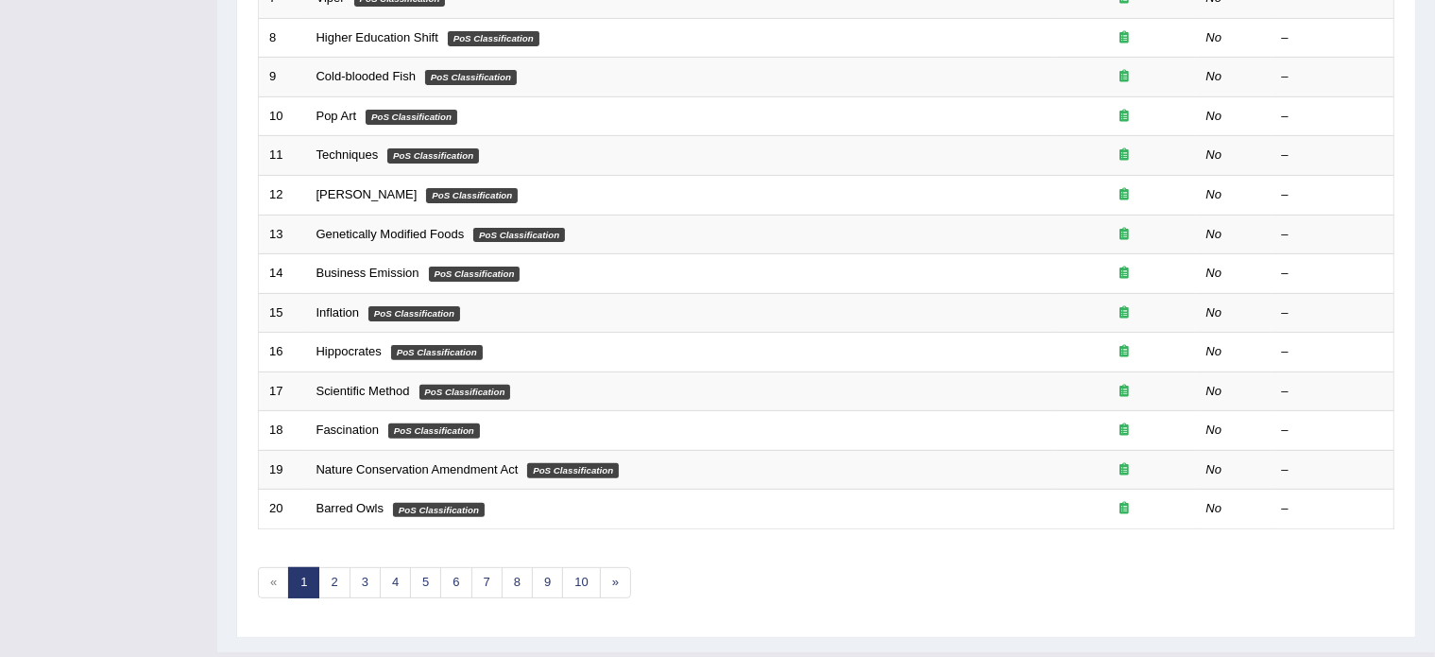
scroll to position [589, 0]
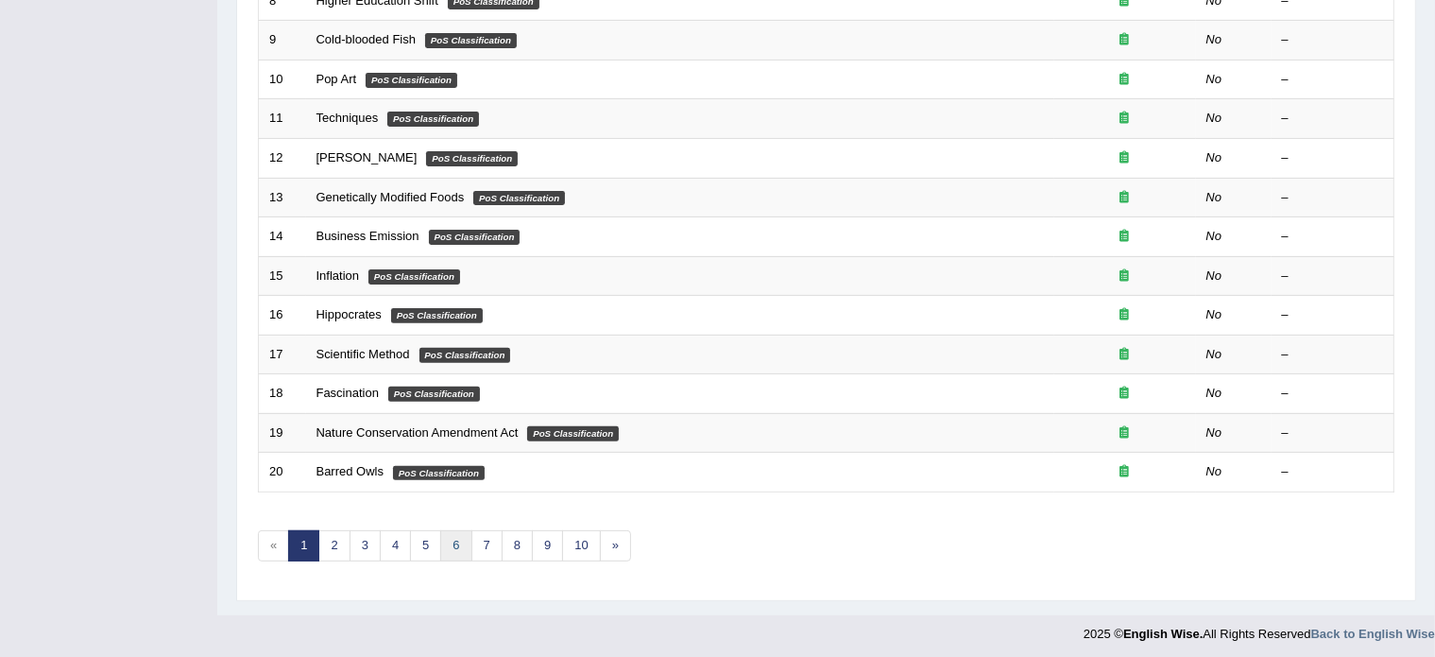
click at [450, 549] on link "6" at bounding box center [455, 545] width 31 height 31
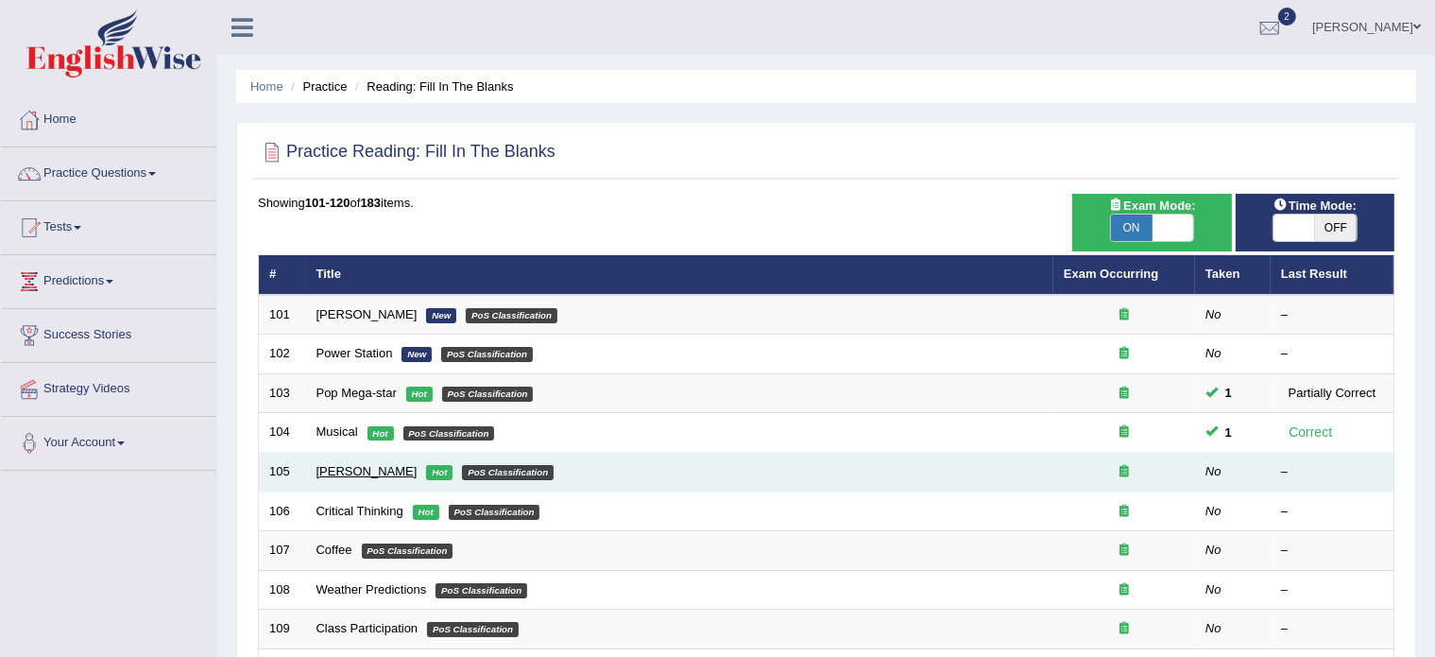
click at [360, 468] on link "[PERSON_NAME]" at bounding box center [367, 471] width 101 height 14
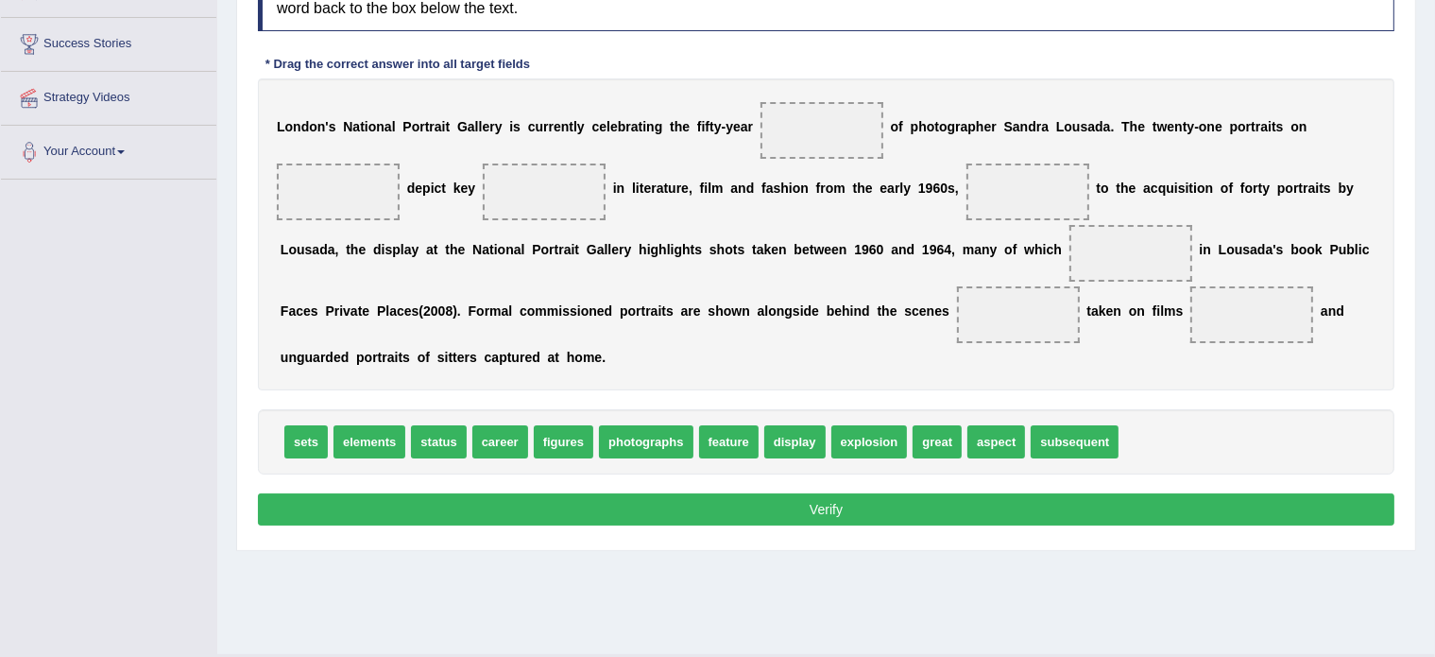
scroll to position [301, 0]
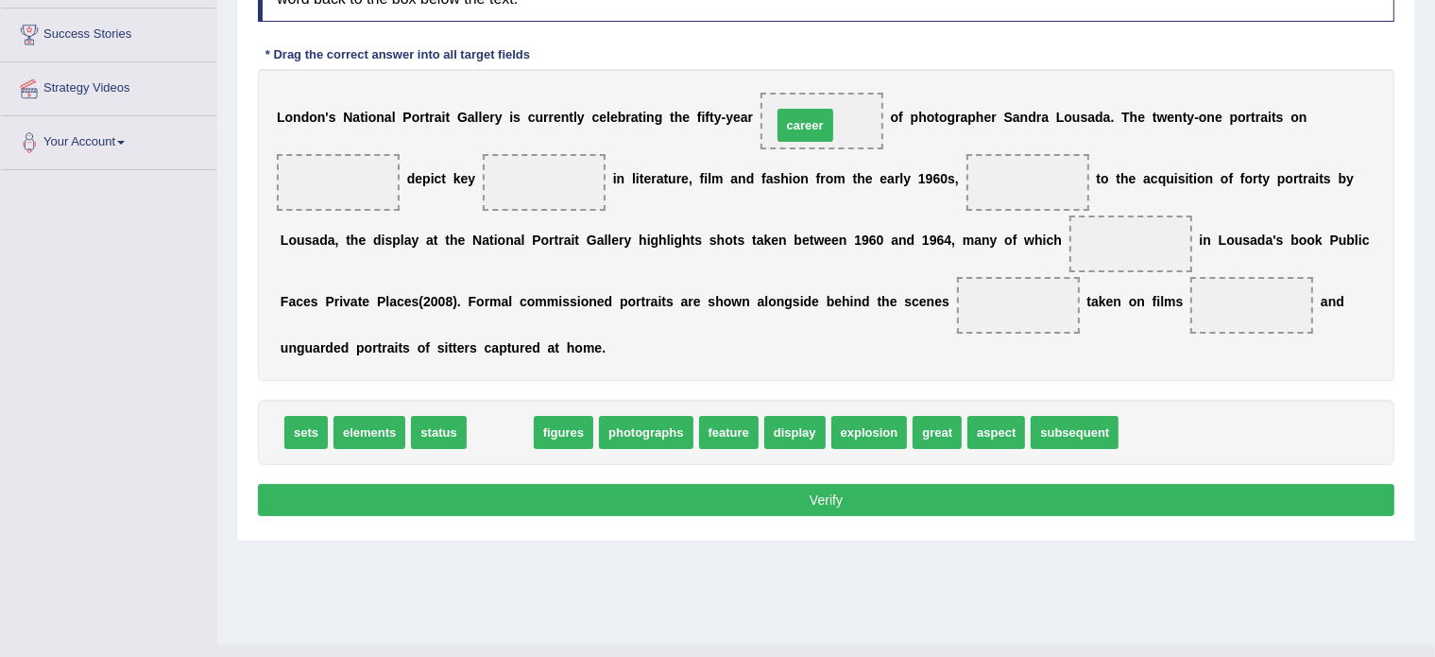
drag, startPoint x: 496, startPoint y: 427, endPoint x: 801, endPoint y: 120, distance: 433.0
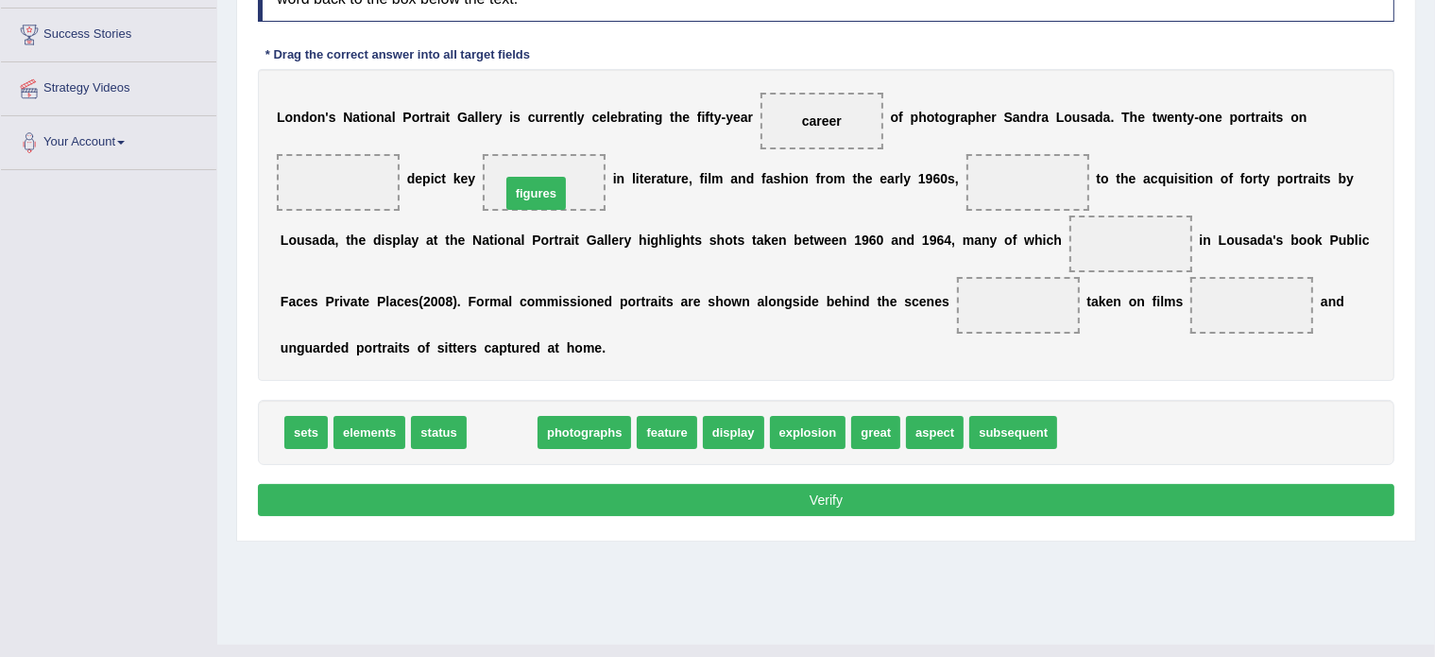
drag, startPoint x: 500, startPoint y: 430, endPoint x: 534, endPoint y: 190, distance: 242.4
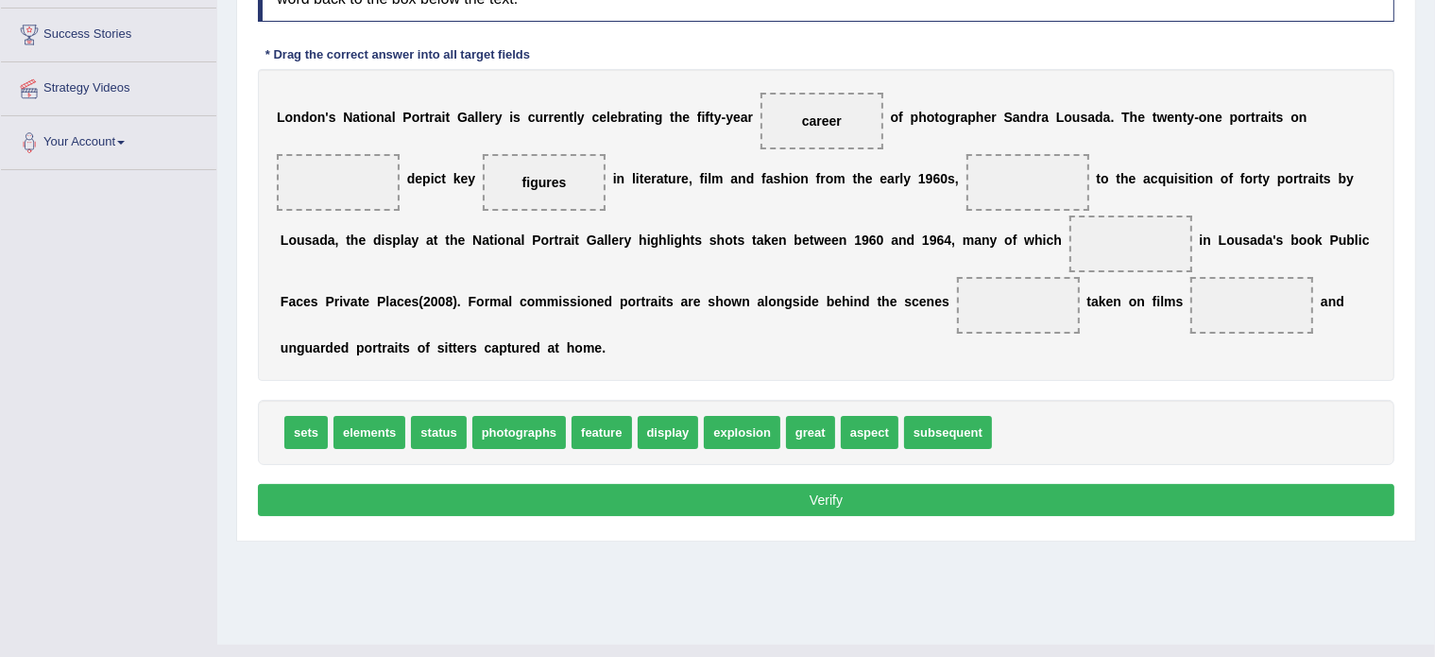
click at [667, 431] on span "display" at bounding box center [668, 432] width 61 height 33
drag, startPoint x: 674, startPoint y: 421, endPoint x: 1030, endPoint y: 163, distance: 439.9
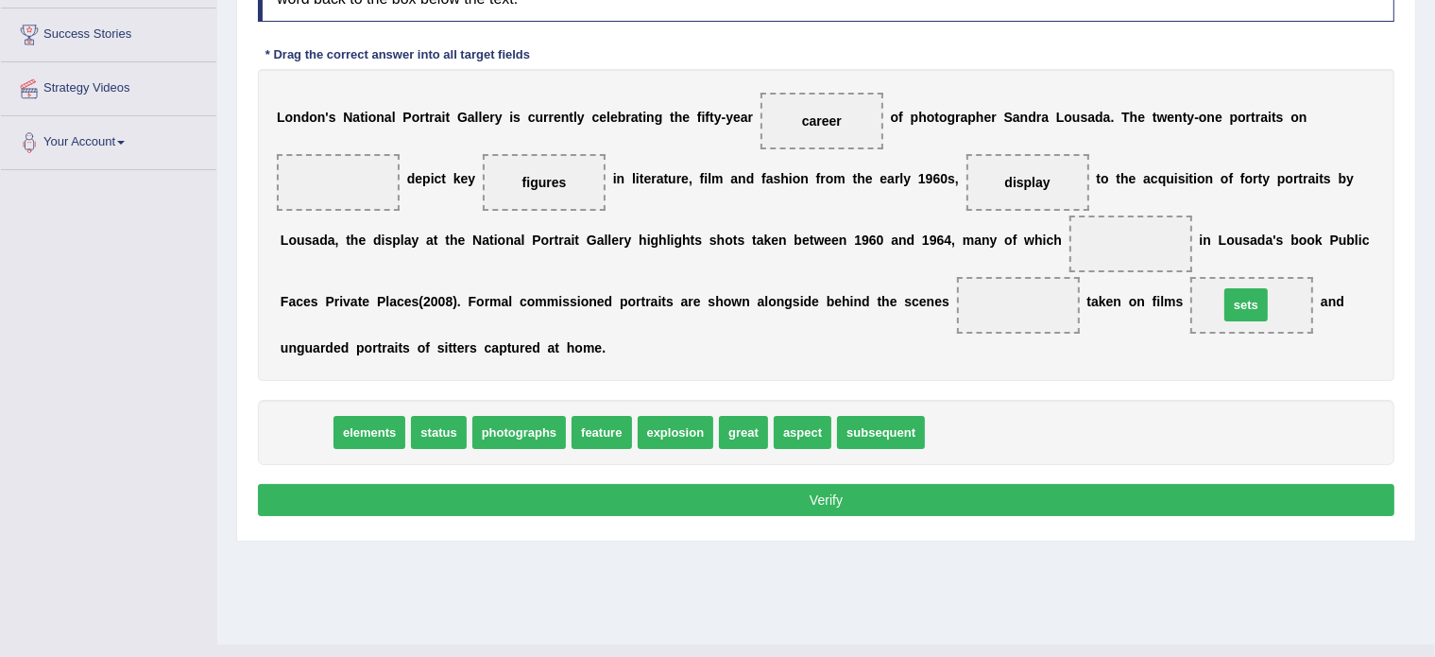
drag, startPoint x: 296, startPoint y: 426, endPoint x: 1236, endPoint y: 299, distance: 948.9
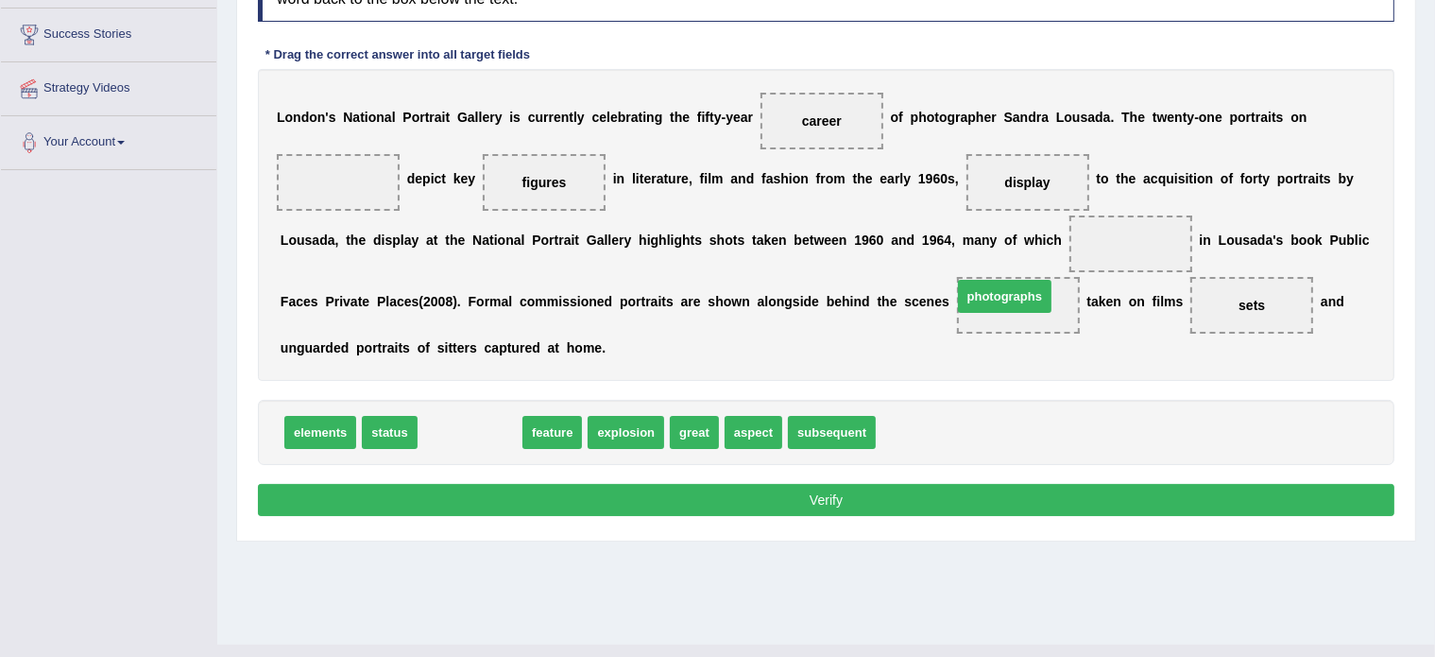
drag, startPoint x: 472, startPoint y: 432, endPoint x: 1006, endPoint y: 296, distance: 551.9
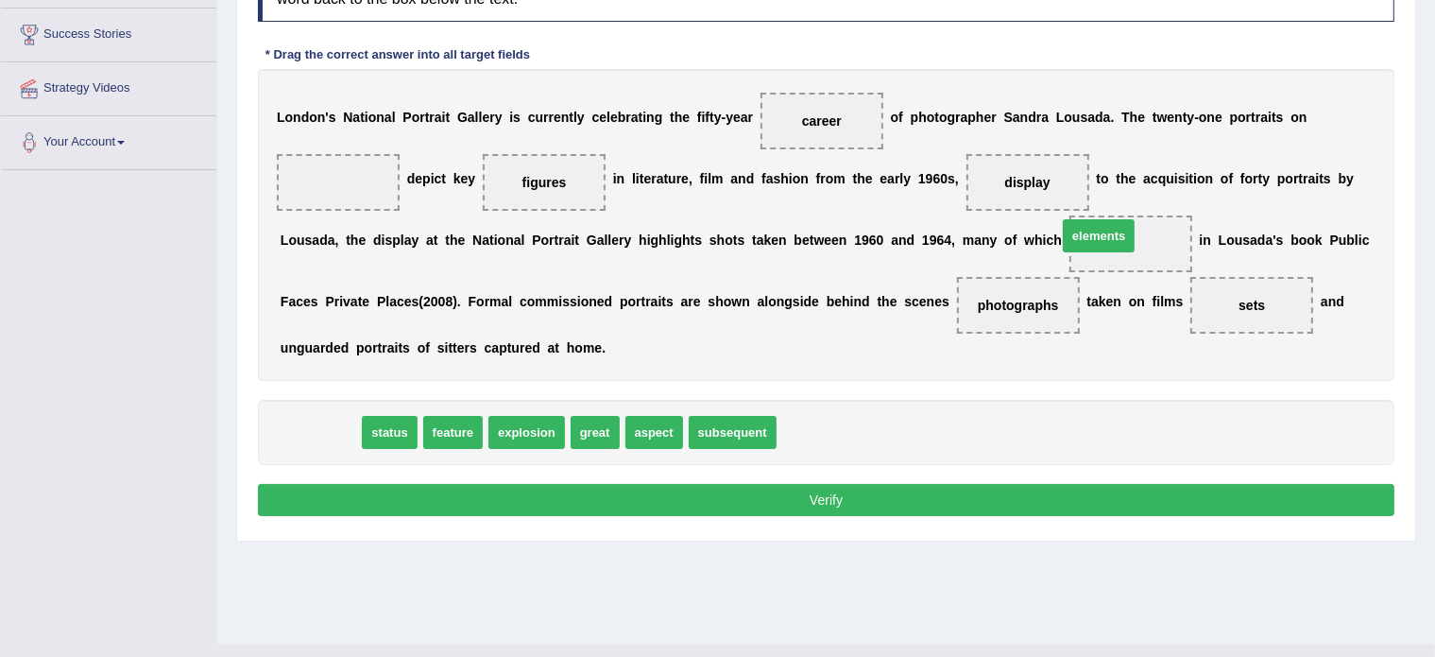
drag, startPoint x: 328, startPoint y: 426, endPoint x: 1107, endPoint y: 230, distance: 803.1
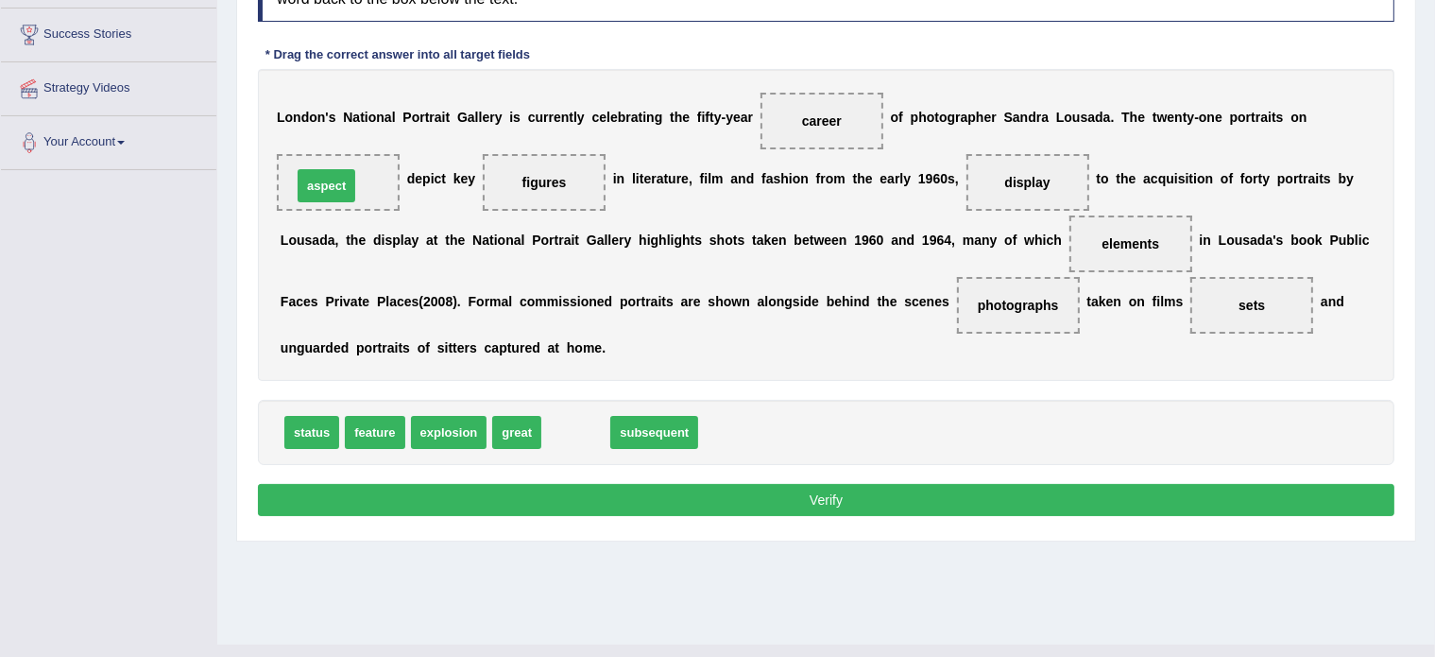
drag, startPoint x: 576, startPoint y: 425, endPoint x: 329, endPoint y: 180, distance: 348.8
click at [622, 490] on button "Verify" at bounding box center [826, 500] width 1137 height 32
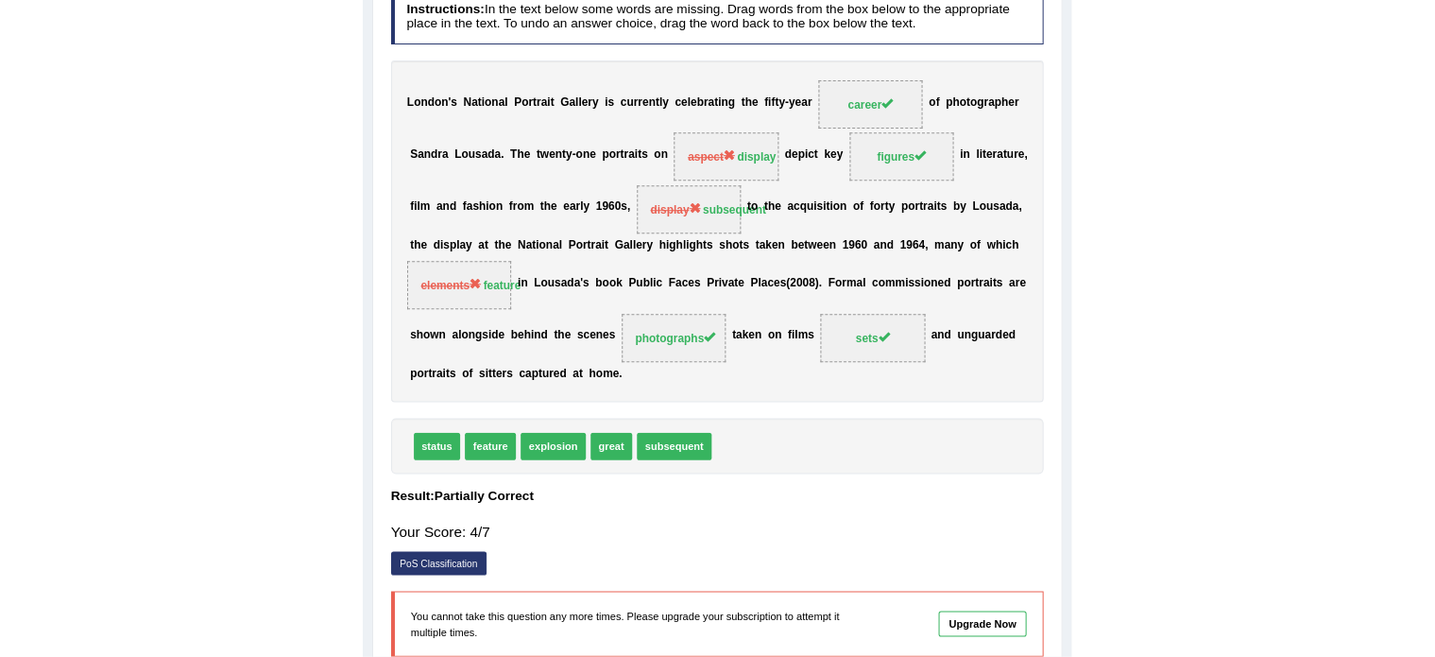
scroll to position [0, 0]
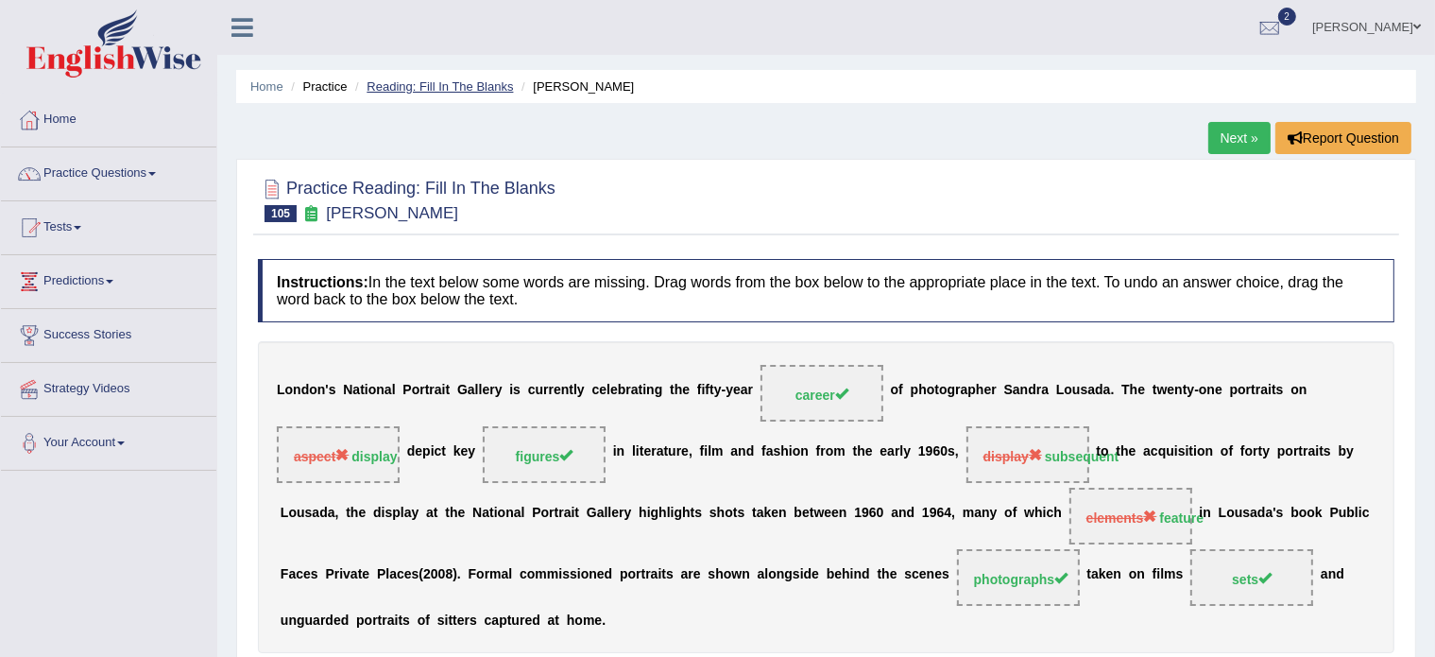
click at [457, 86] on link "Reading: Fill In The Blanks" at bounding box center [440, 86] width 146 height 14
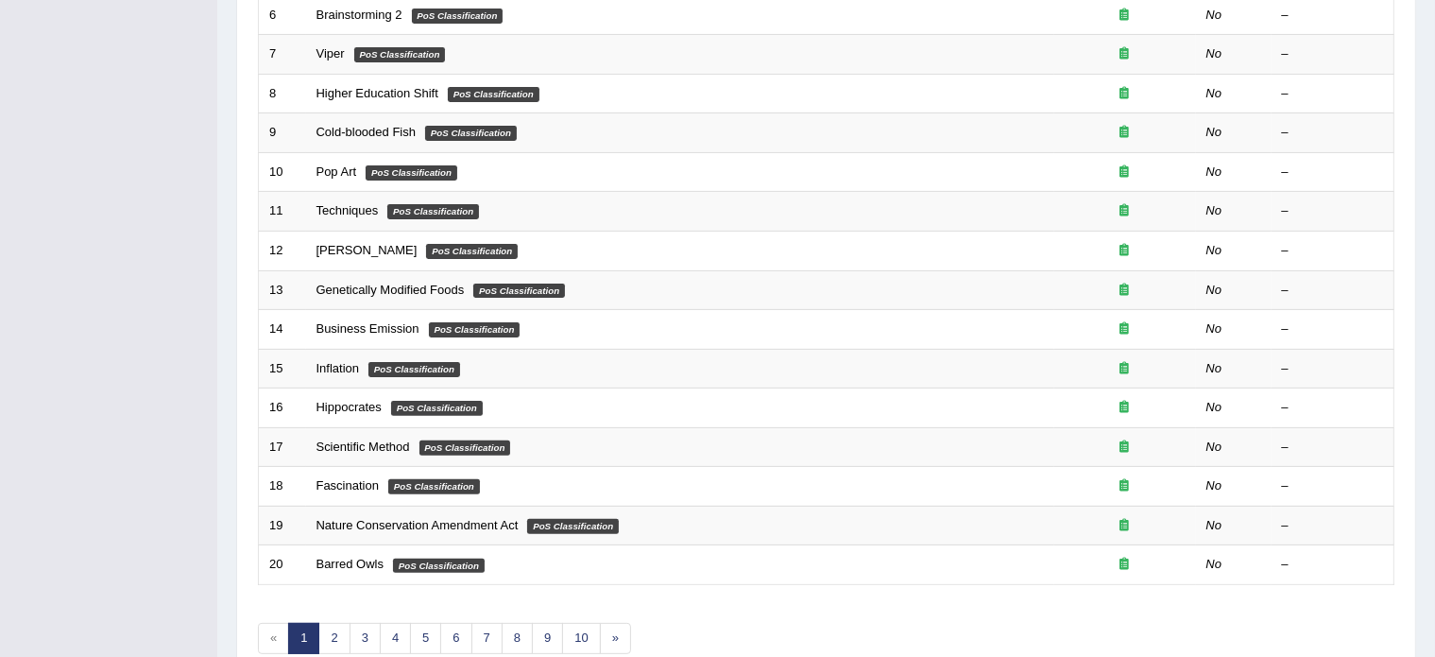
scroll to position [589, 0]
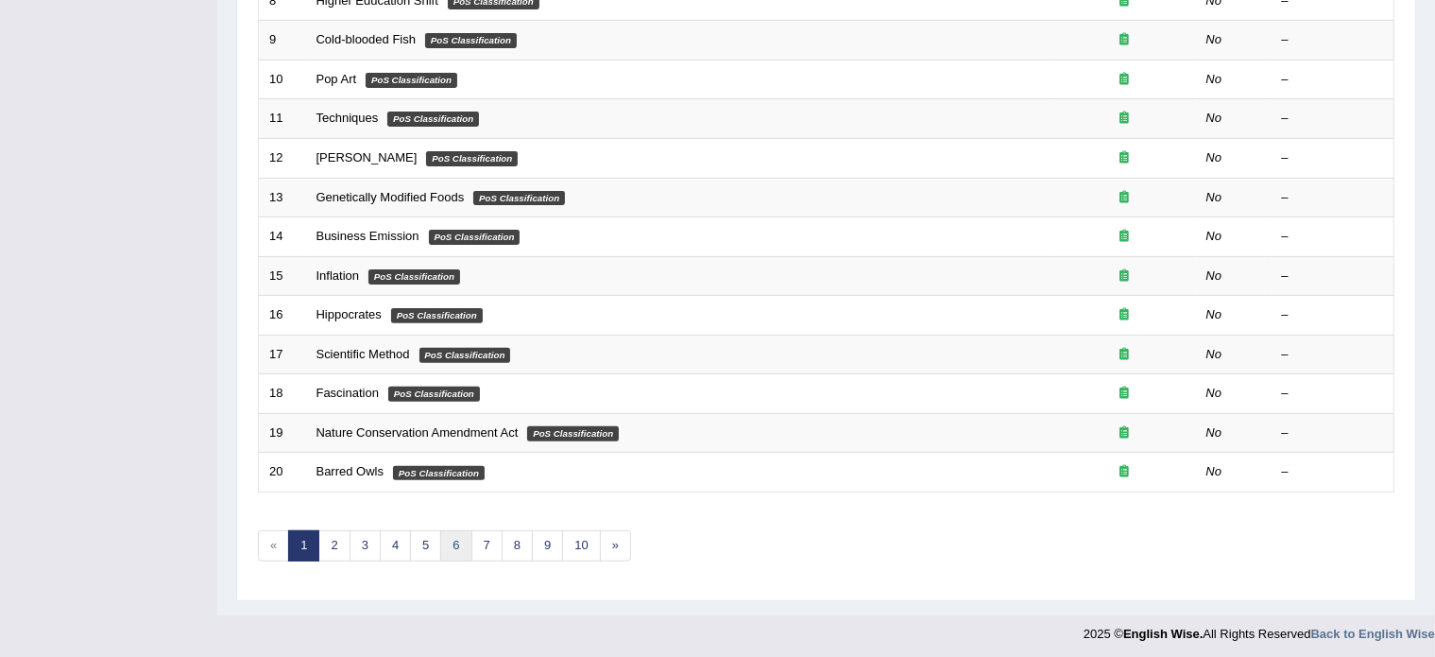
click at [451, 552] on link "6" at bounding box center [455, 545] width 31 height 31
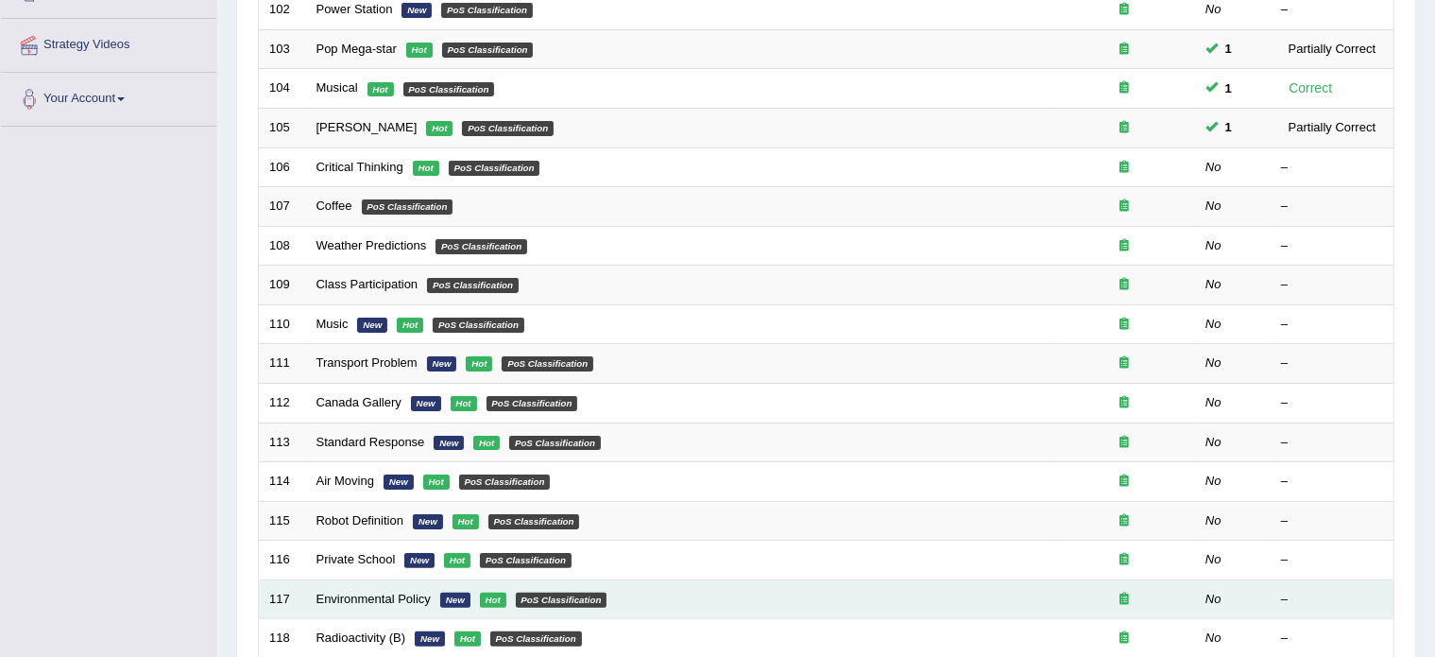
scroll to position [343, 0]
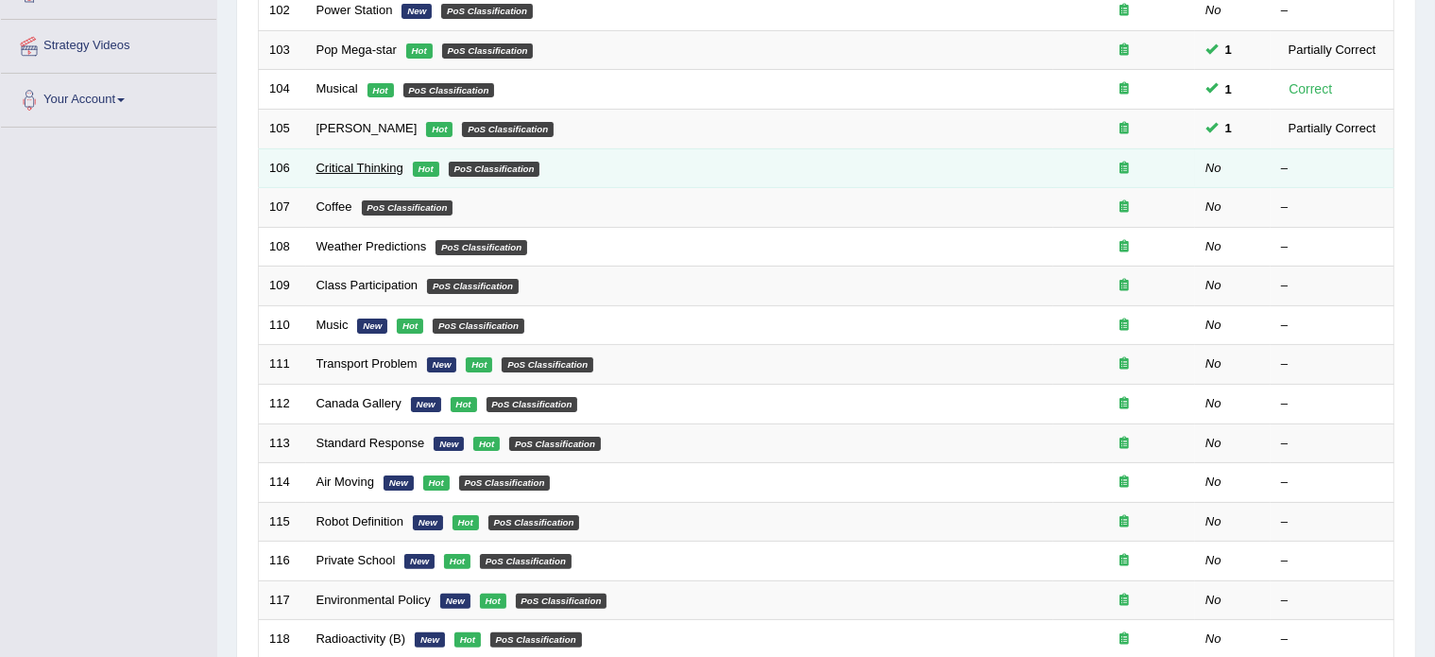
click at [361, 163] on link "Critical Thinking" at bounding box center [360, 168] width 87 height 14
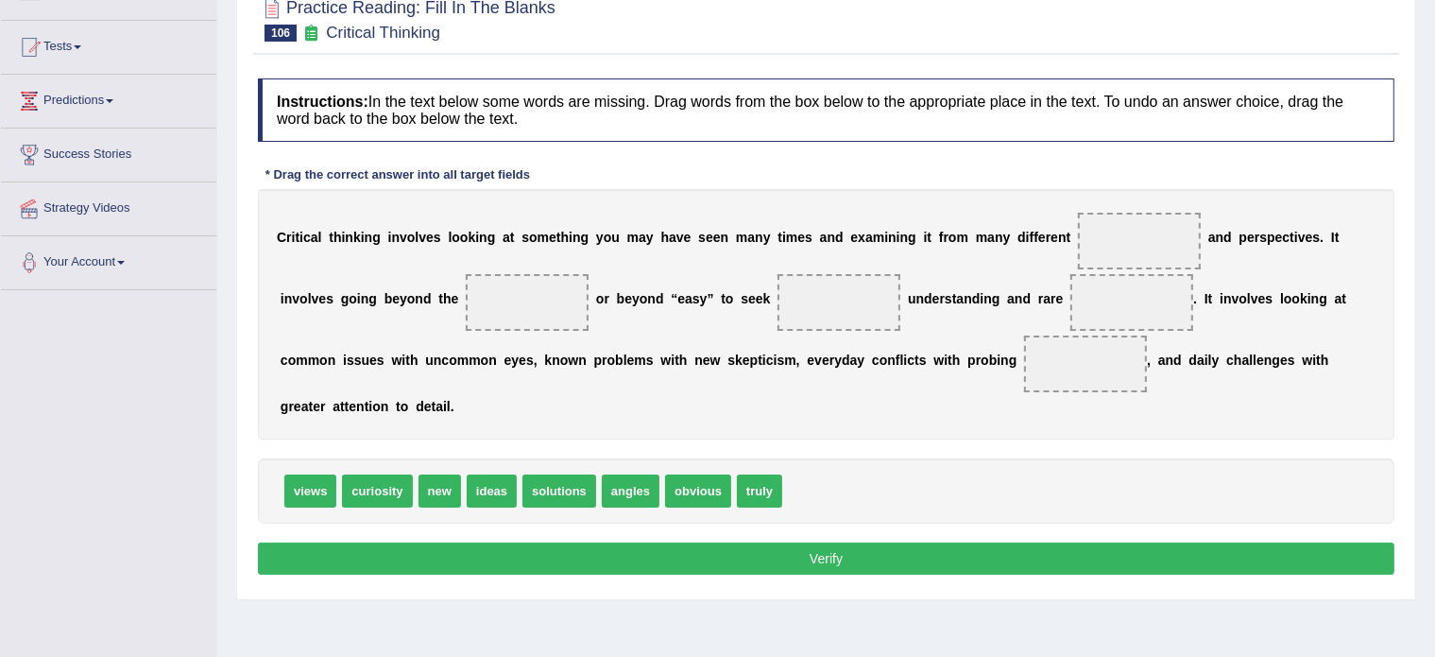
scroll to position [189, 0]
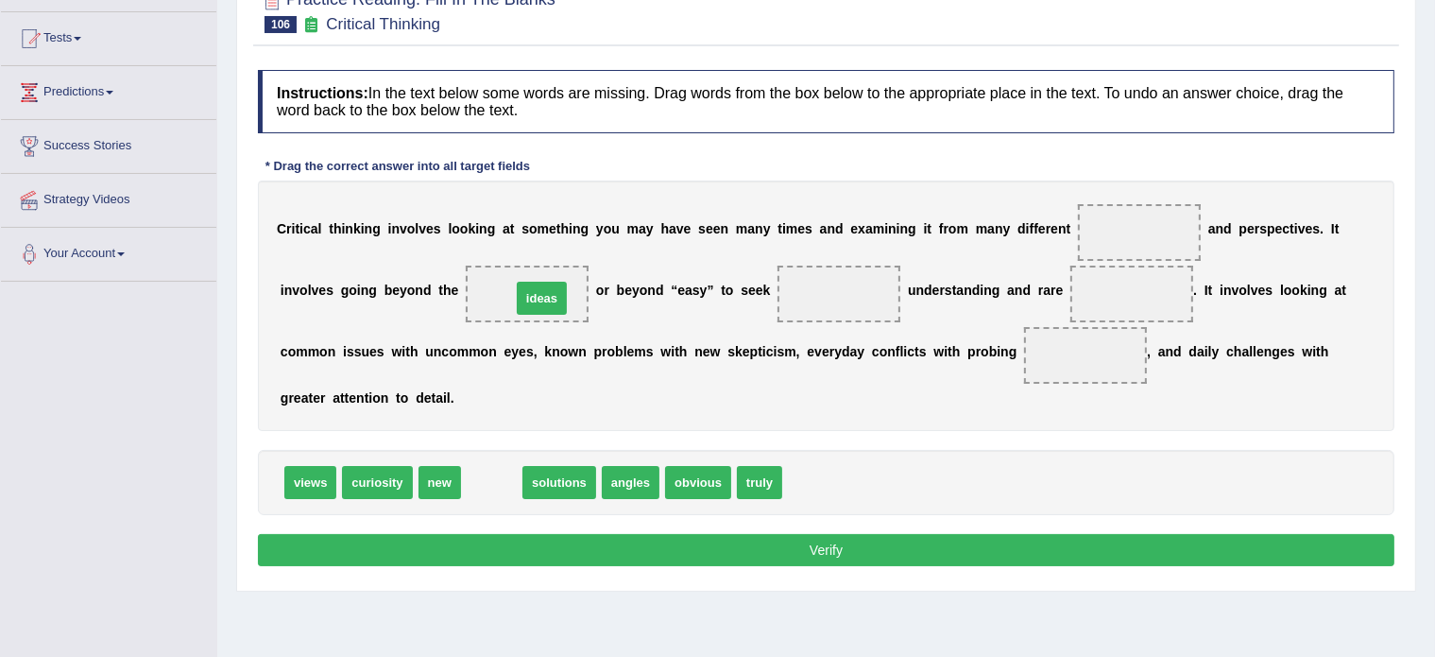
drag, startPoint x: 497, startPoint y: 481, endPoint x: 547, endPoint y: 297, distance: 191.0
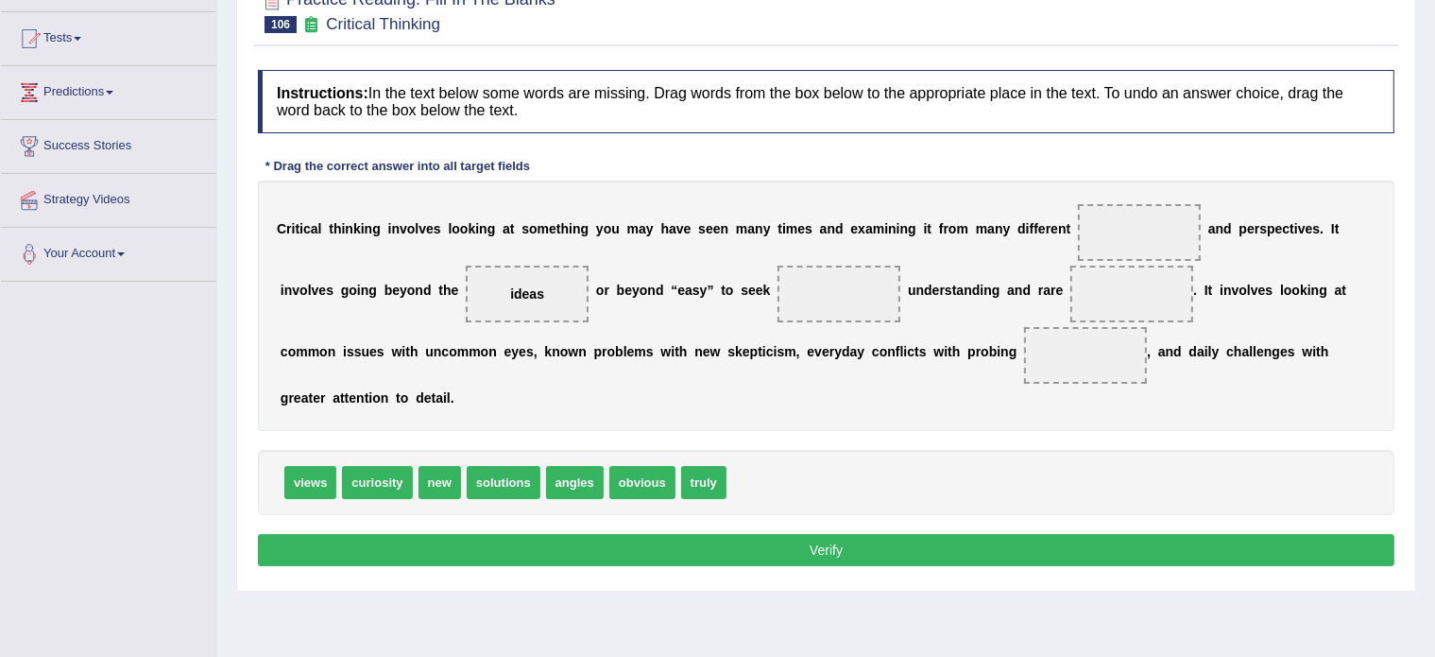
scroll to position [128, 0]
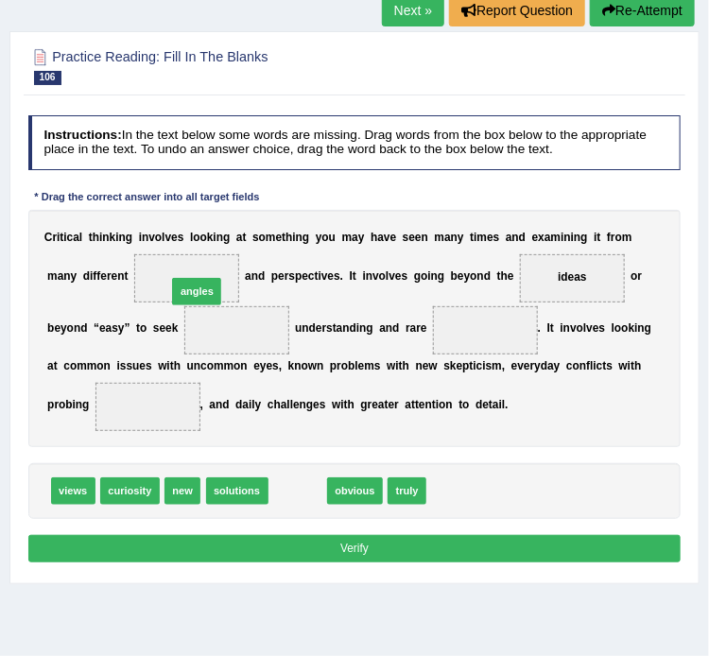
drag, startPoint x: 299, startPoint y: 487, endPoint x: 178, endPoint y: 246, distance: 269.6
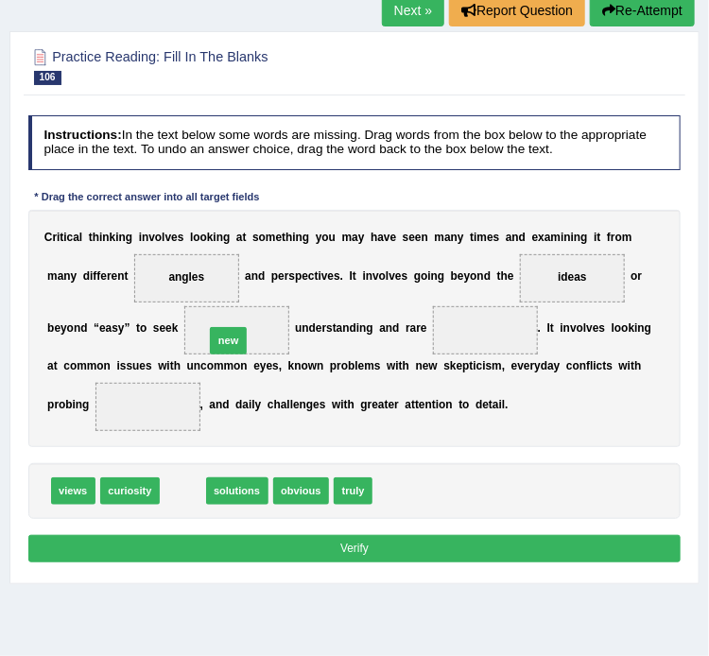
drag, startPoint x: 185, startPoint y: 486, endPoint x: 240, endPoint y: 308, distance: 185.9
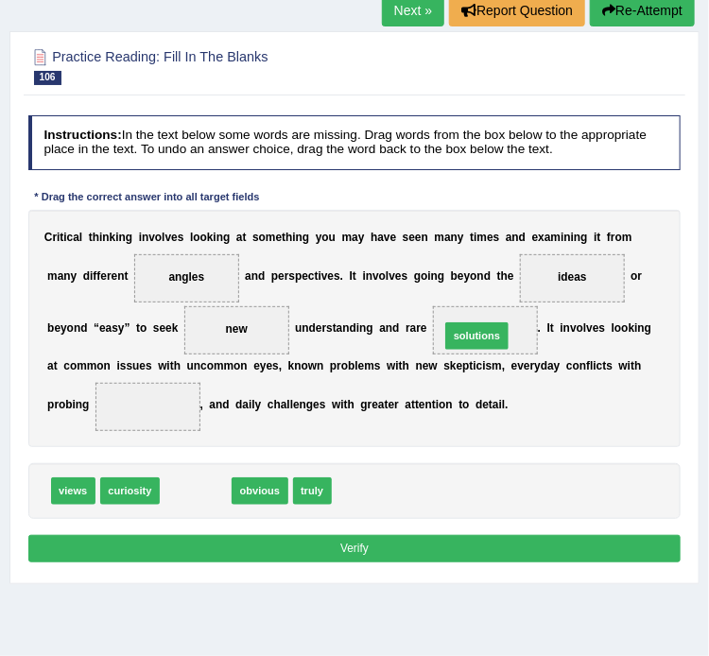
drag, startPoint x: 192, startPoint y: 479, endPoint x: 523, endPoint y: 297, distance: 377.7
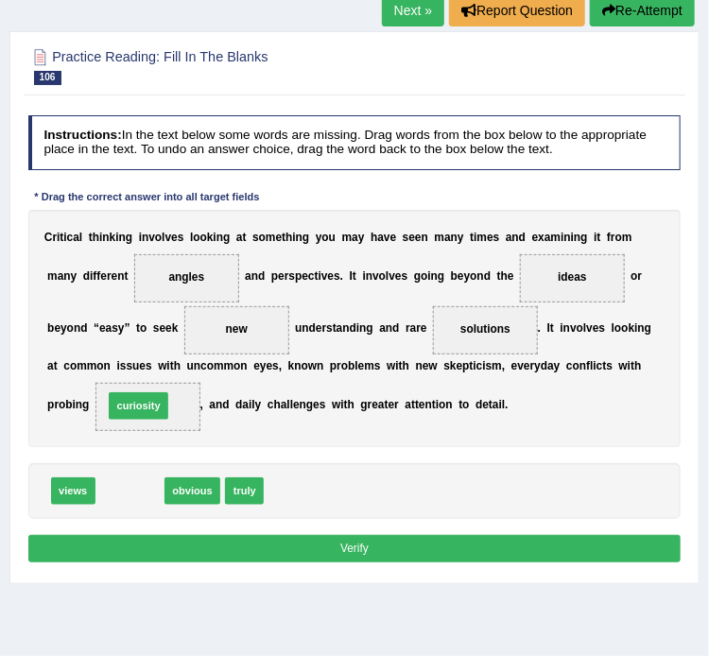
drag, startPoint x: 128, startPoint y: 486, endPoint x: 138, endPoint y: 385, distance: 101.7
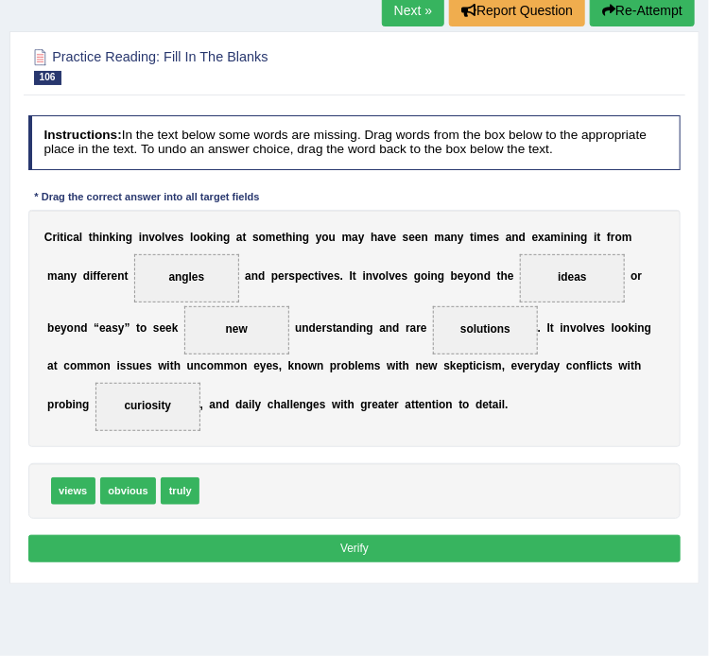
click at [200, 541] on button "Verify" at bounding box center [354, 548] width 653 height 27
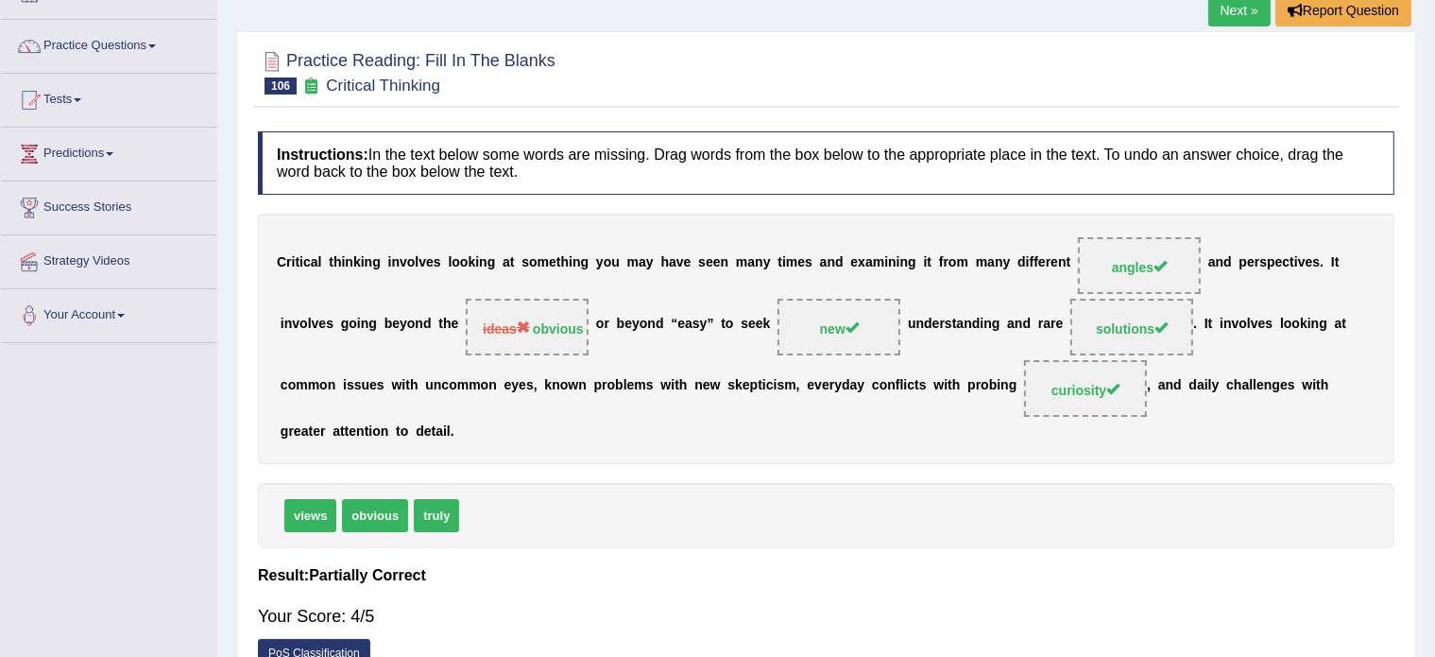
scroll to position [0, 0]
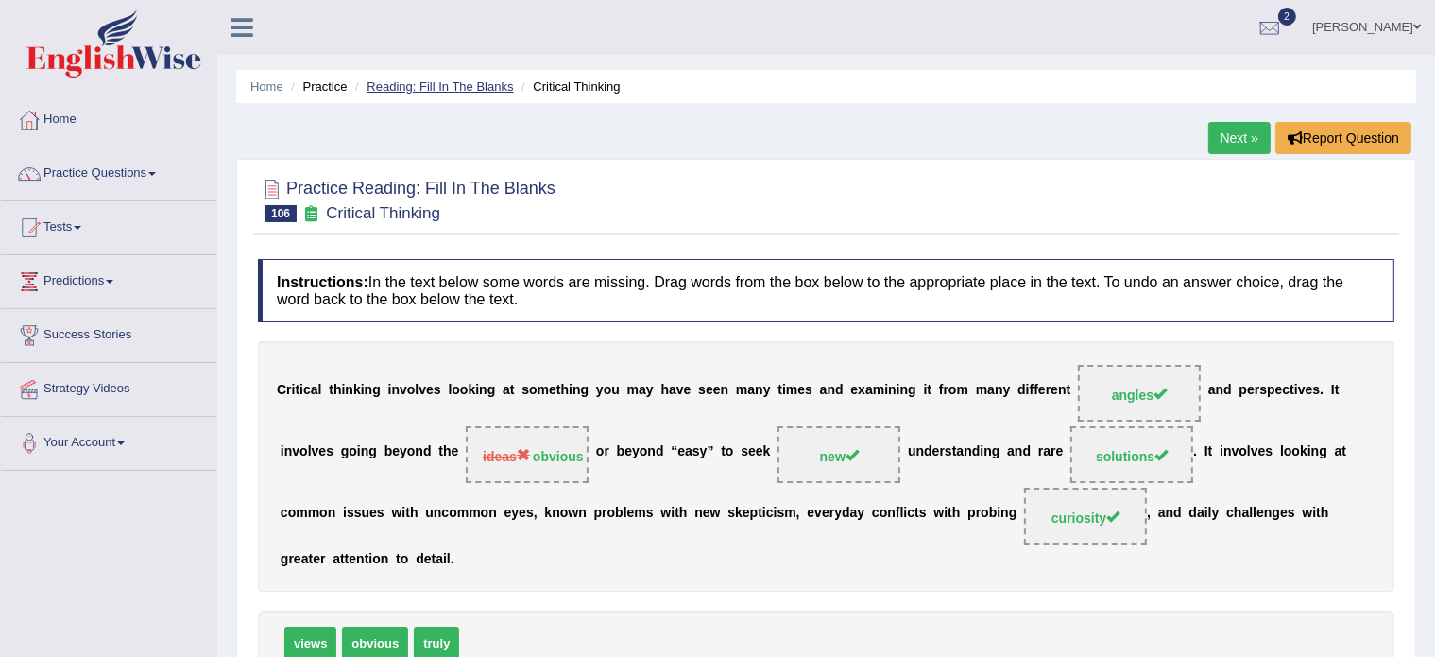
click at [457, 84] on link "Reading: Fill In The Blanks" at bounding box center [440, 86] width 146 height 14
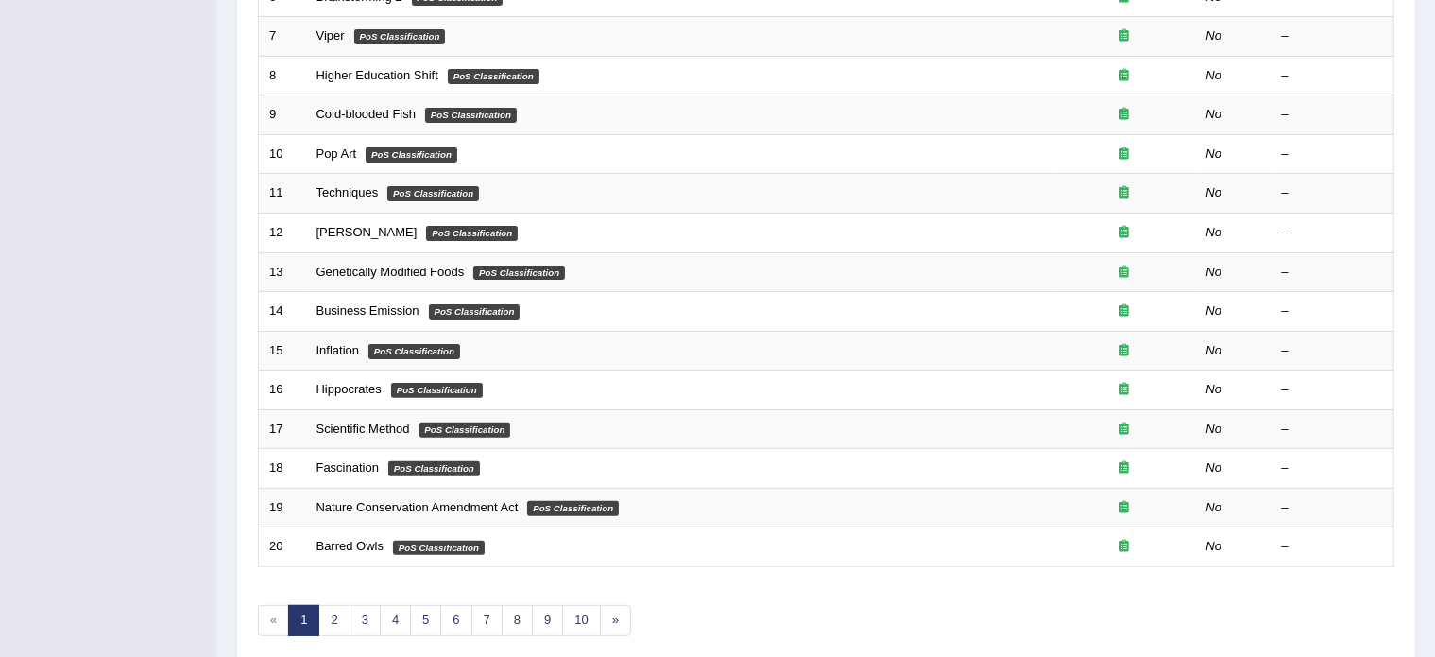
scroll to position [589, 0]
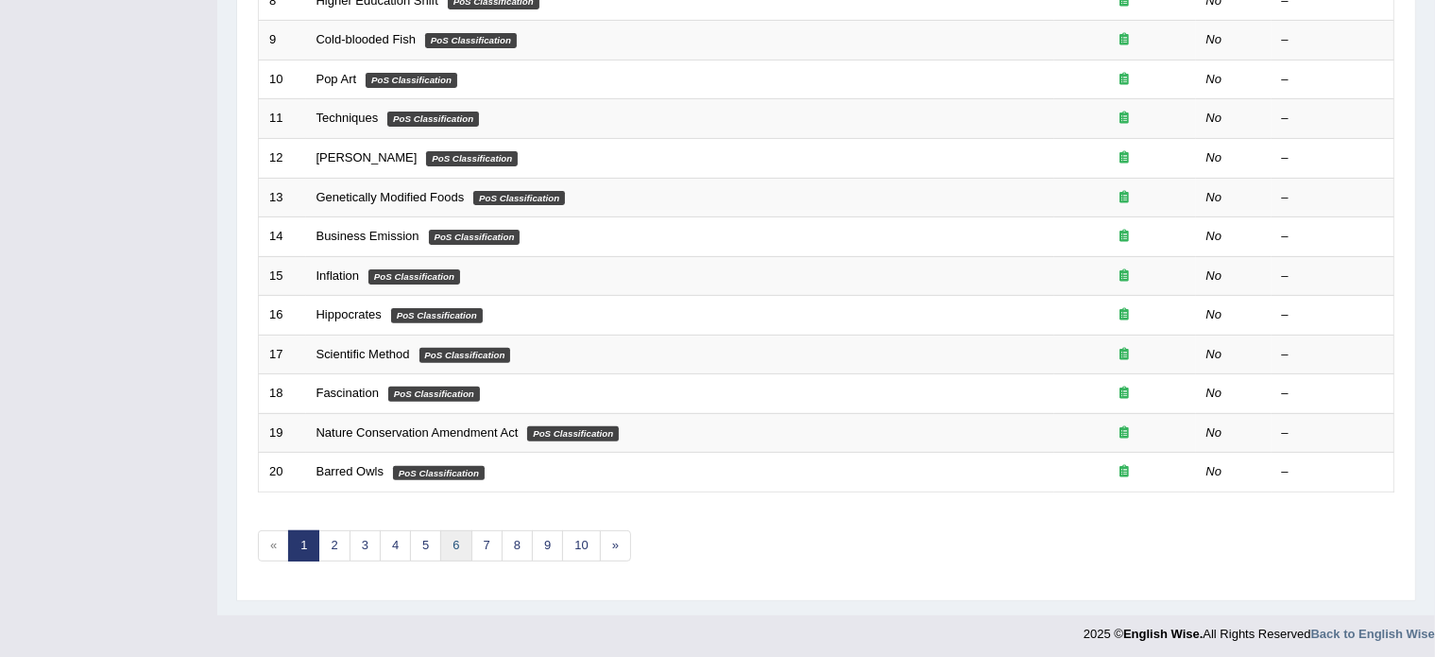
click at [449, 537] on link "6" at bounding box center [455, 545] width 31 height 31
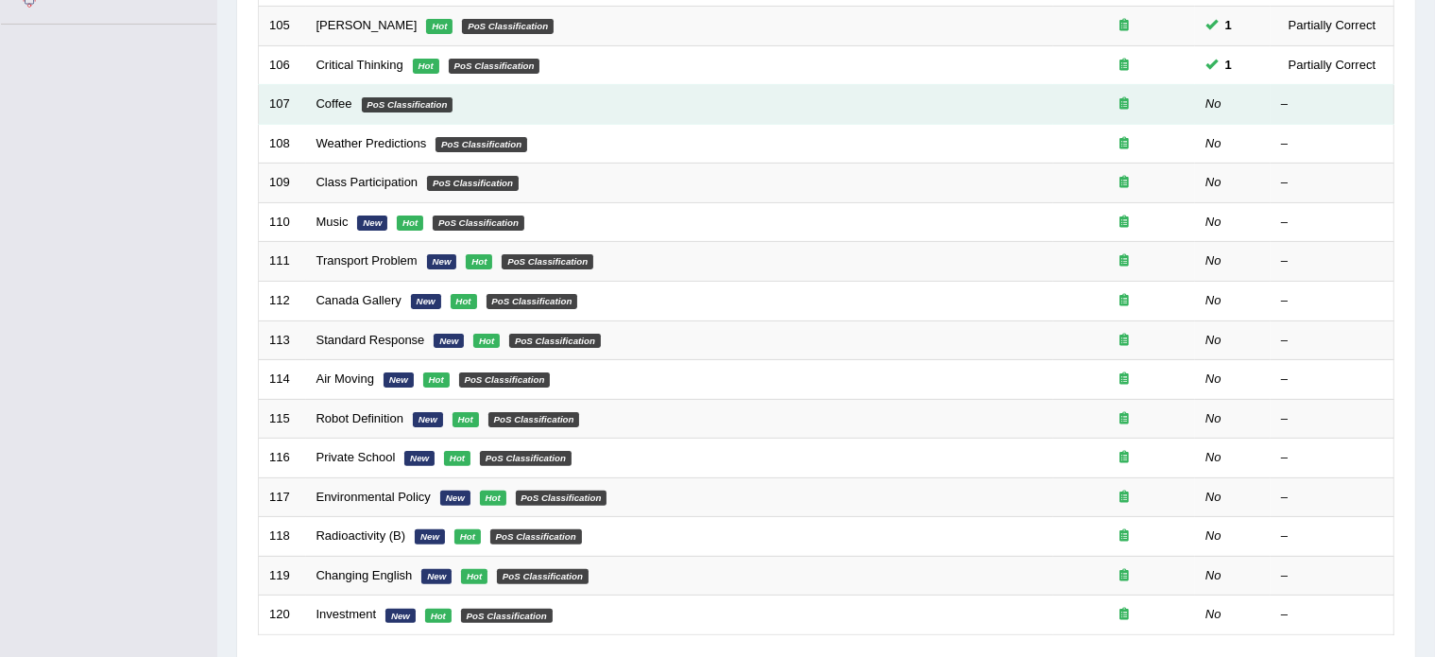
scroll to position [452, 0]
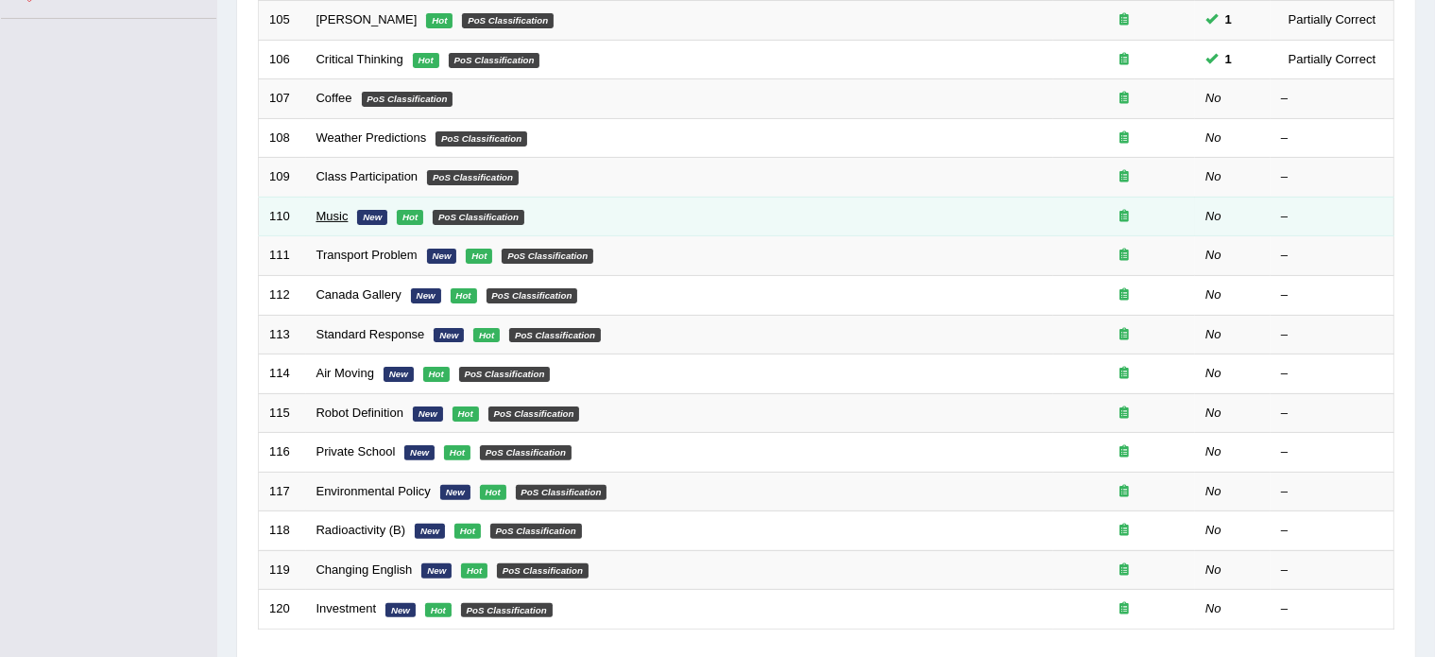
click at [331, 209] on link "Music" at bounding box center [333, 216] width 32 height 14
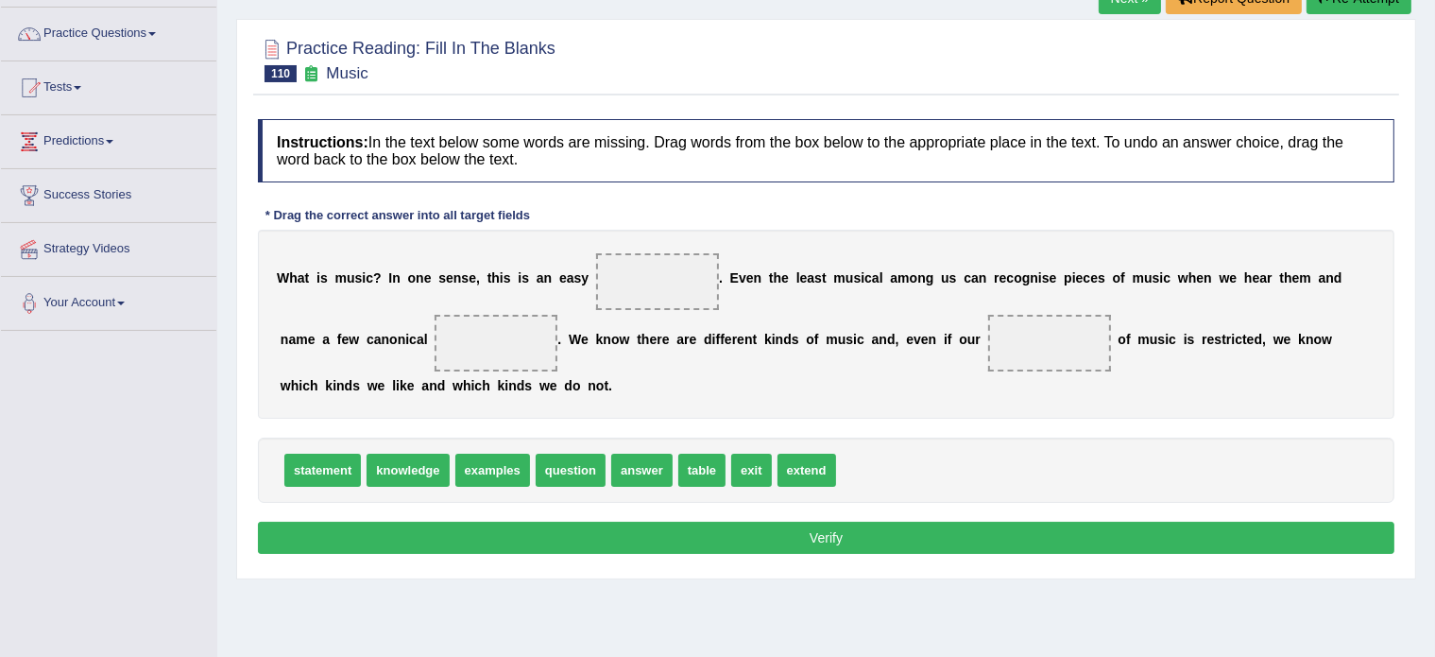
scroll to position [142, 0]
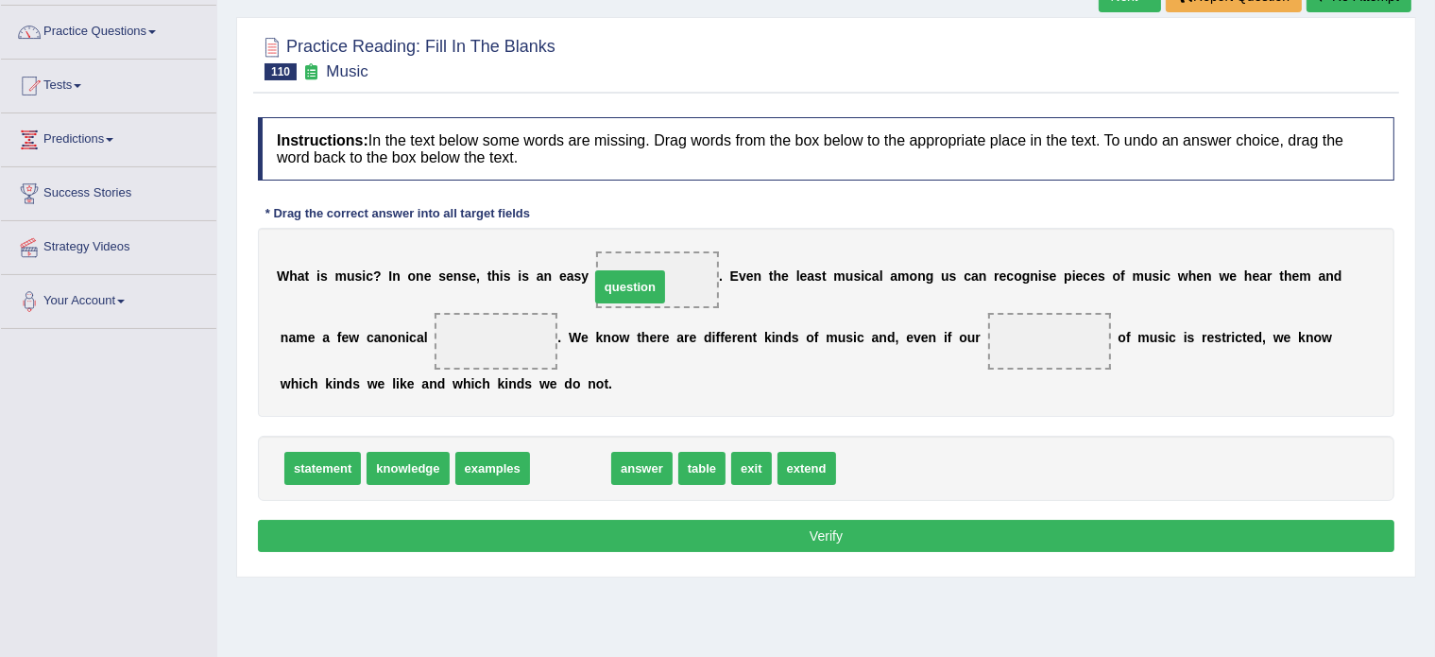
drag, startPoint x: 569, startPoint y: 458, endPoint x: 628, endPoint y: 276, distance: 191.9
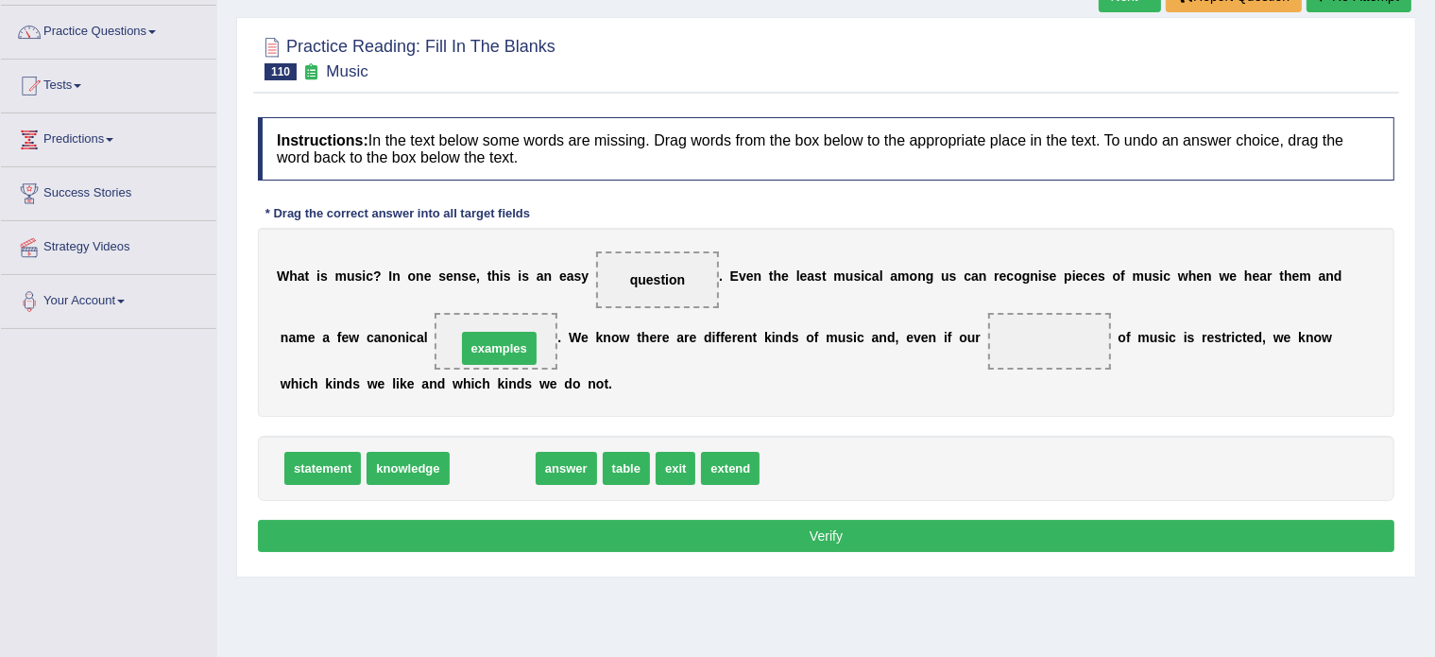
drag, startPoint x: 479, startPoint y: 463, endPoint x: 484, endPoint y: 338, distance: 124.8
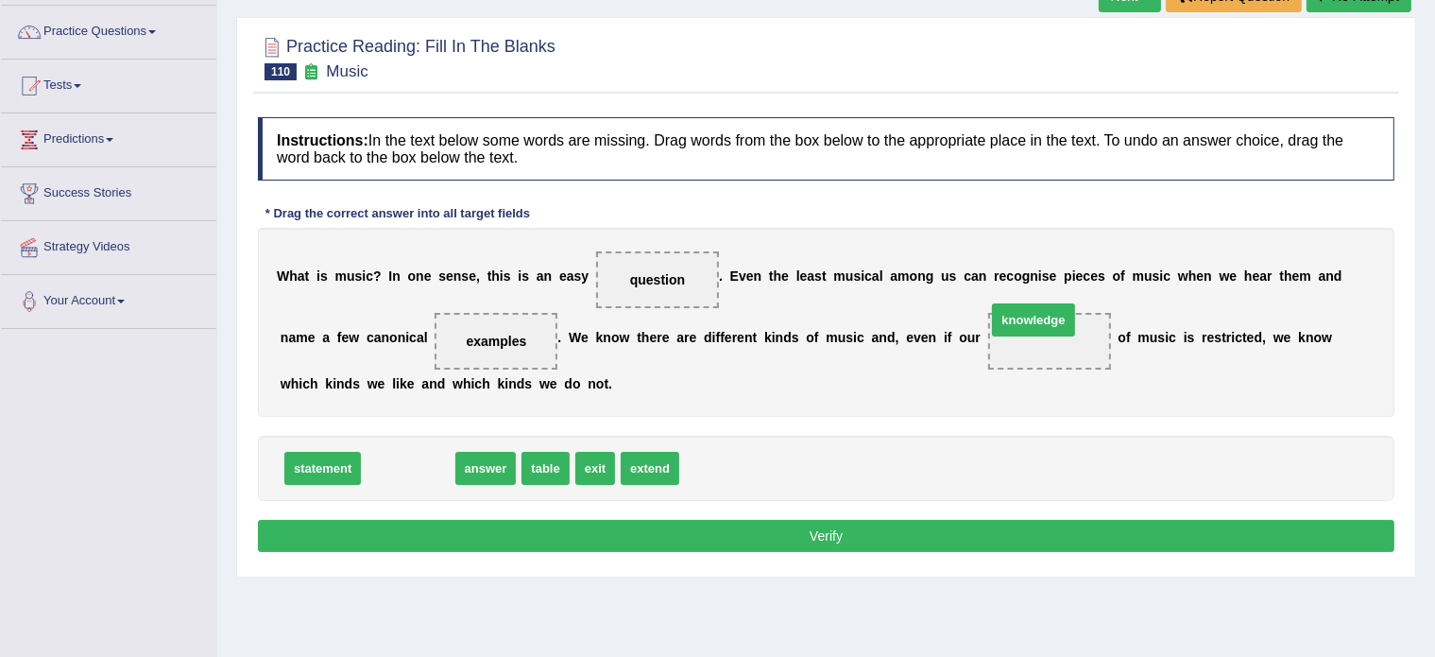
drag, startPoint x: 408, startPoint y: 462, endPoint x: 1035, endPoint y: 312, distance: 644.3
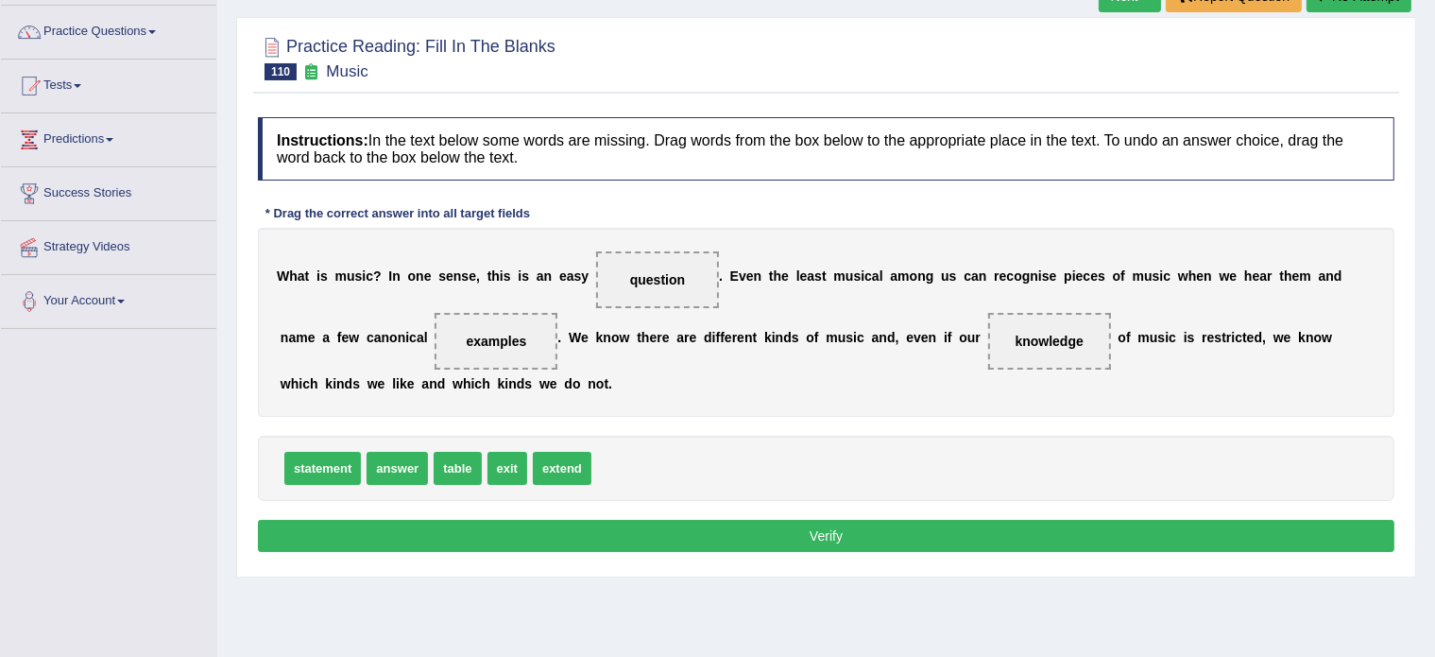
click at [751, 532] on button "Verify" at bounding box center [826, 536] width 1137 height 32
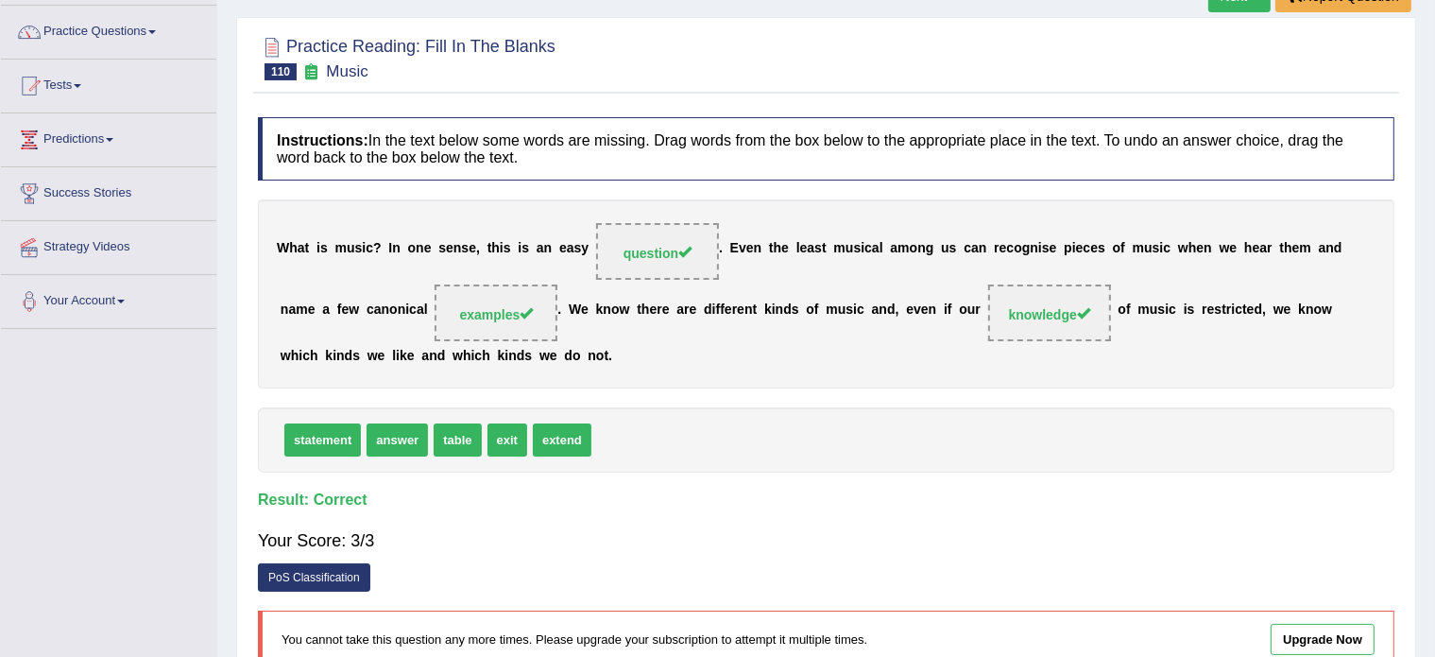
scroll to position [0, 0]
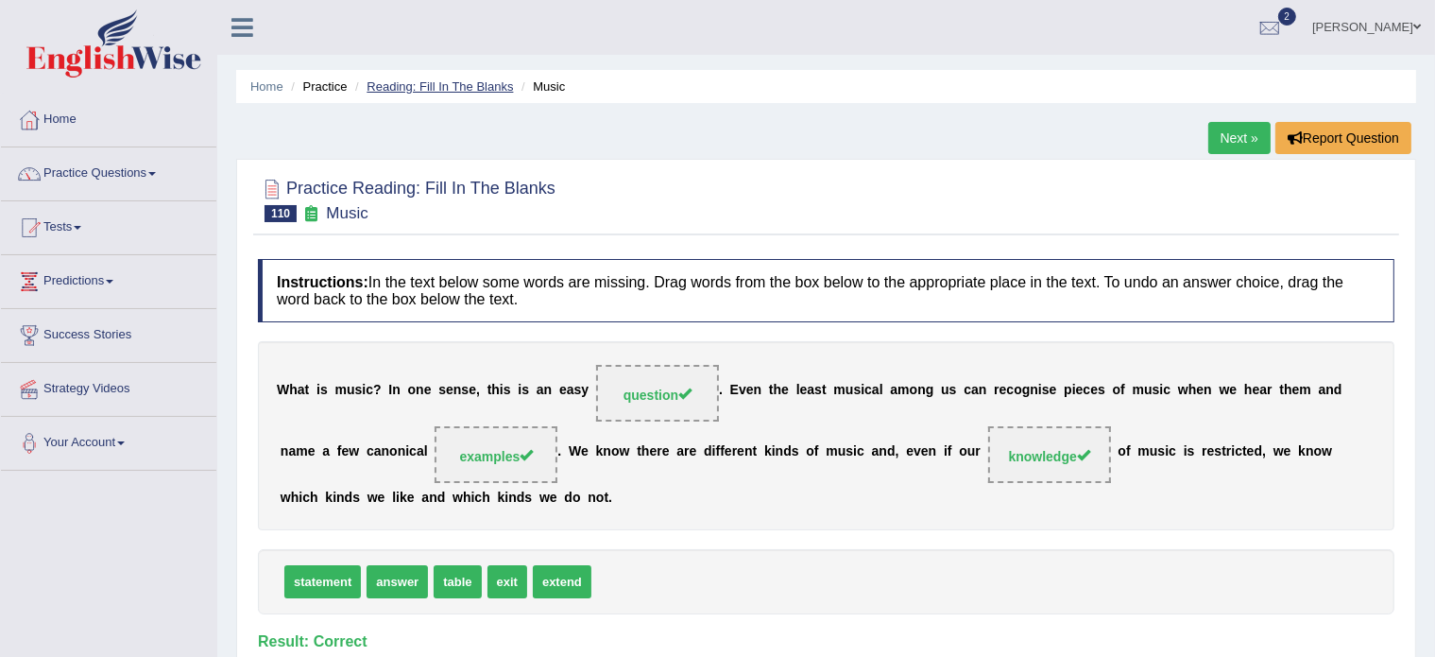
click at [450, 87] on link "Reading: Fill In The Blanks" at bounding box center [440, 86] width 146 height 14
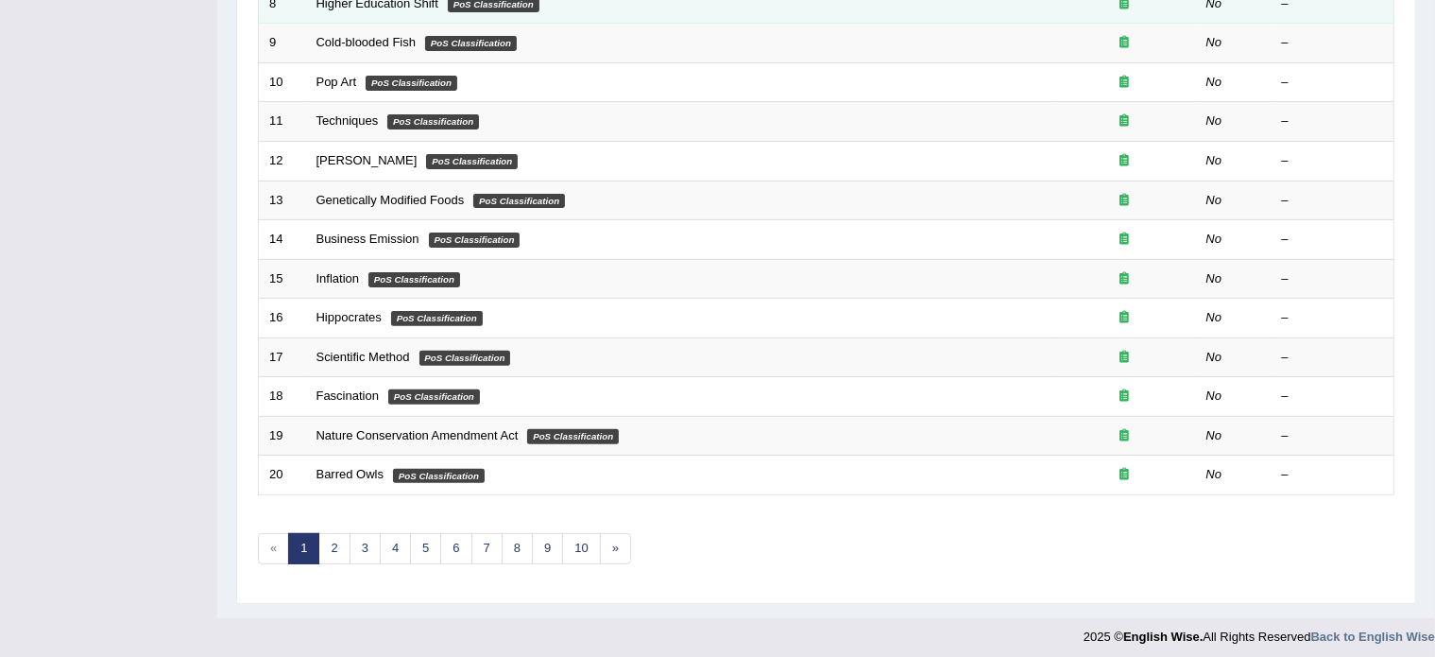
scroll to position [589, 0]
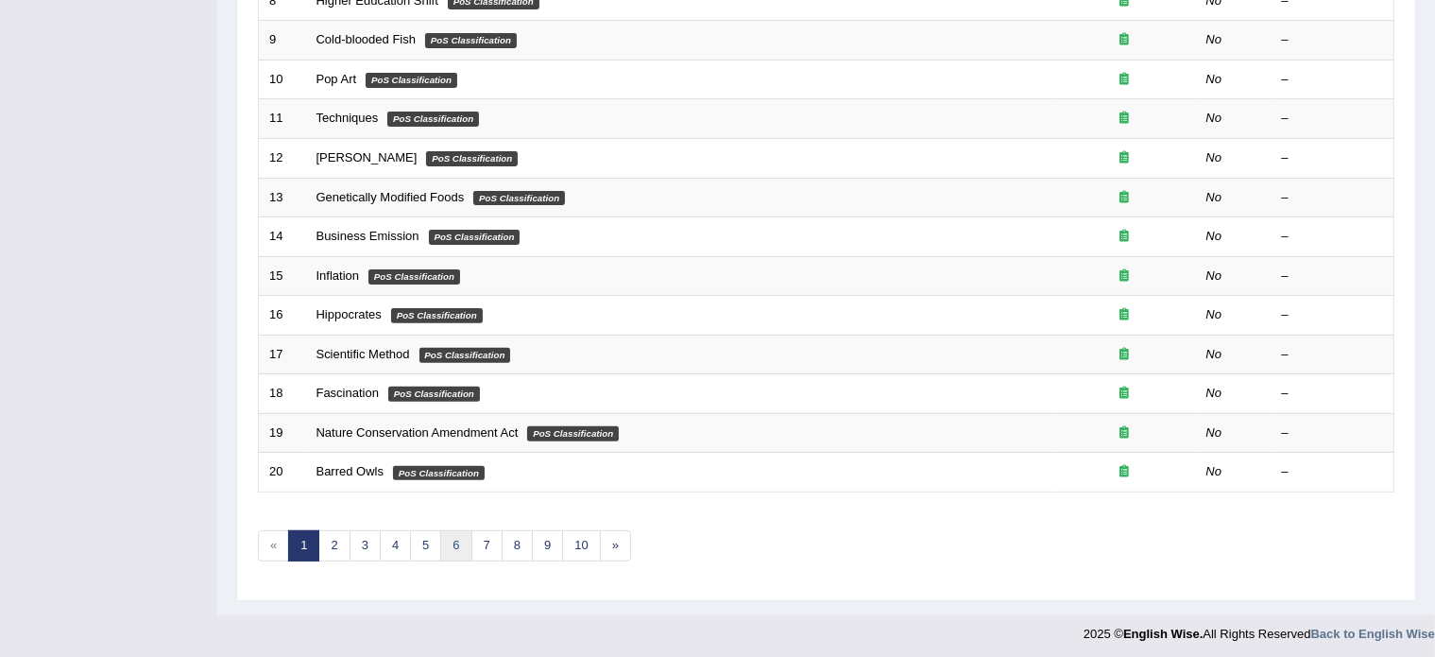
click at [456, 537] on link "6" at bounding box center [455, 545] width 31 height 31
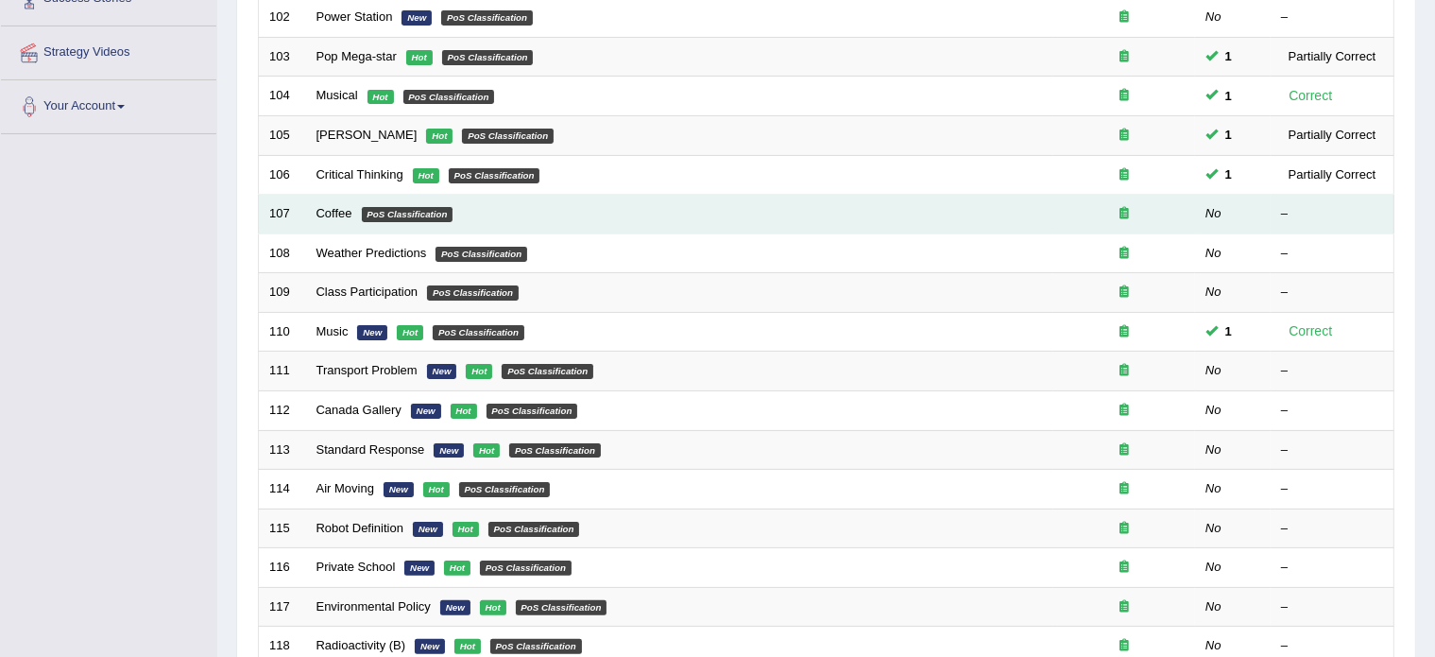
scroll to position [336, 0]
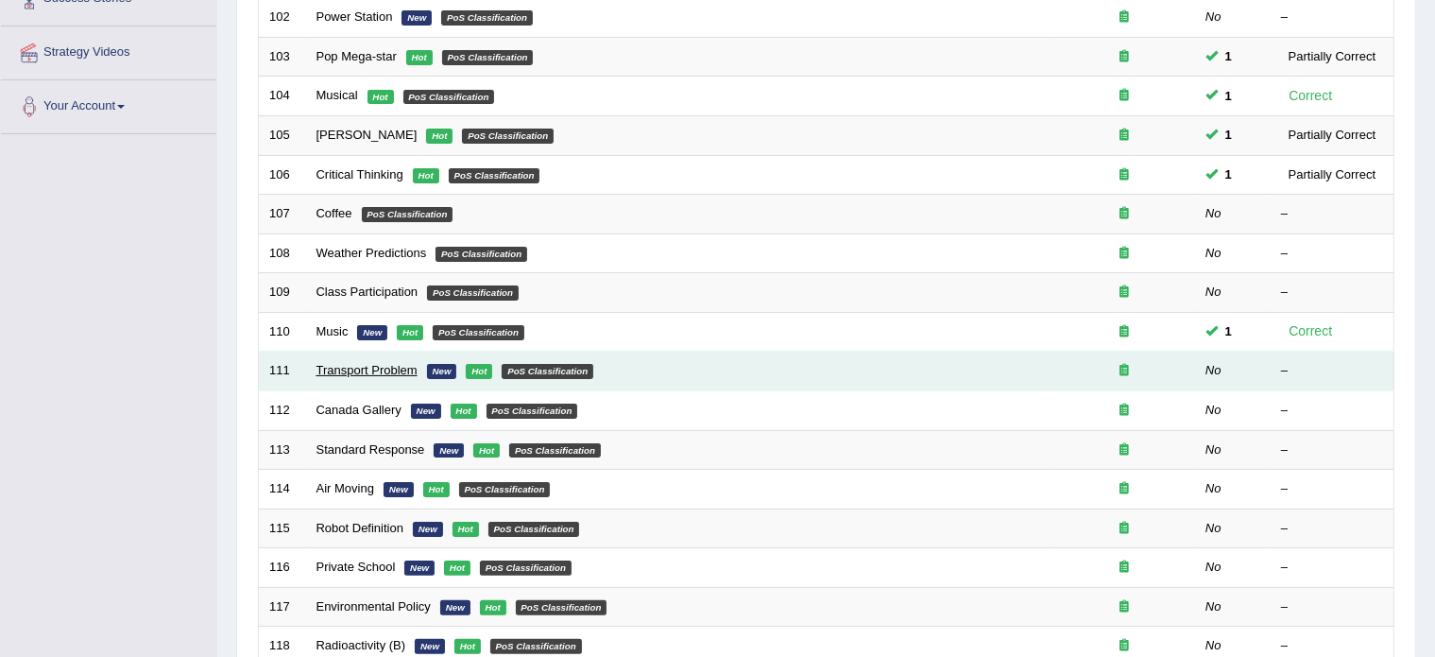
click at [367, 364] on link "Transport Problem" at bounding box center [367, 370] width 101 height 14
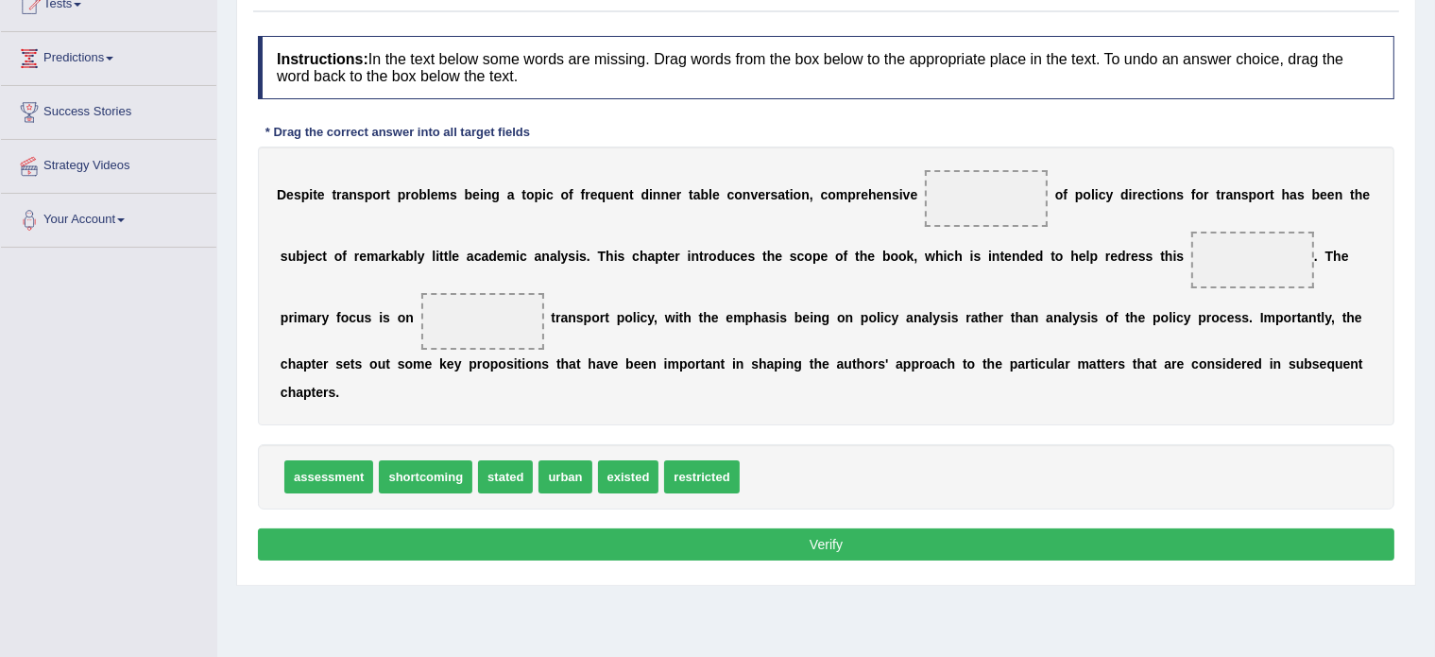
scroll to position [227, 0]
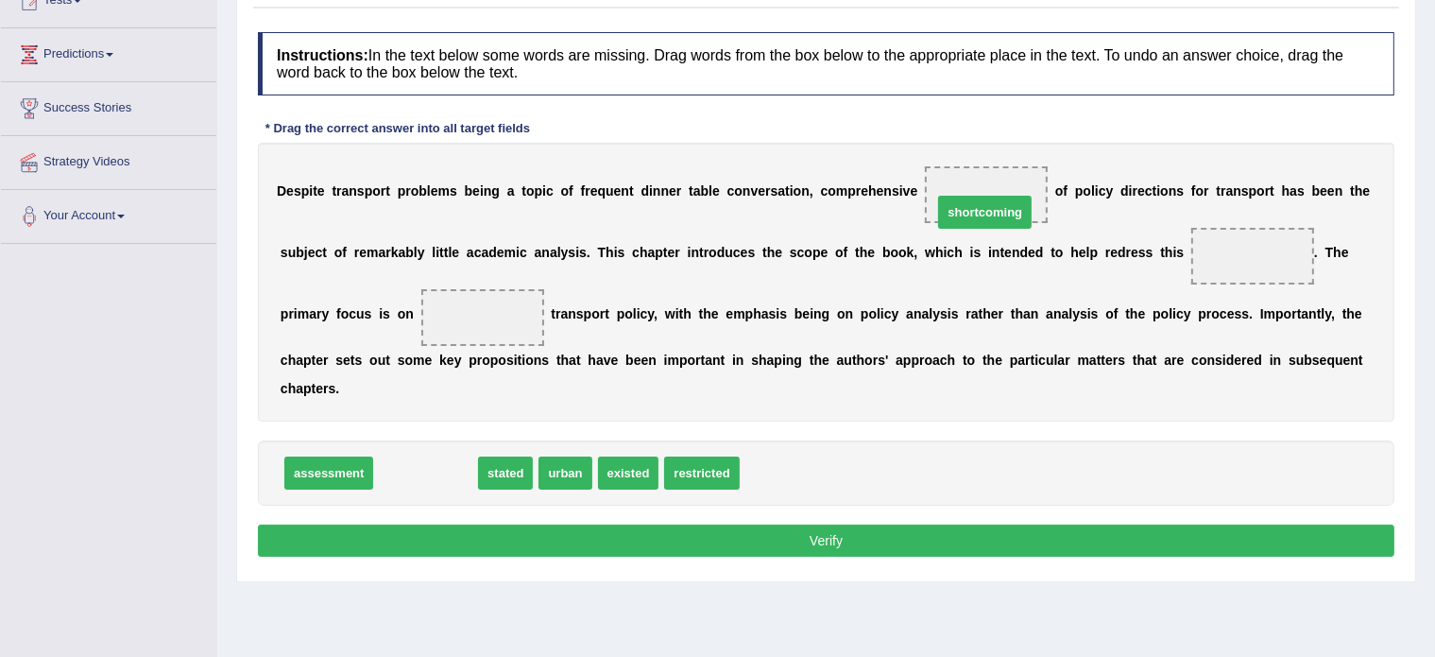
drag, startPoint x: 419, startPoint y: 471, endPoint x: 978, endPoint y: 210, distance: 617.3
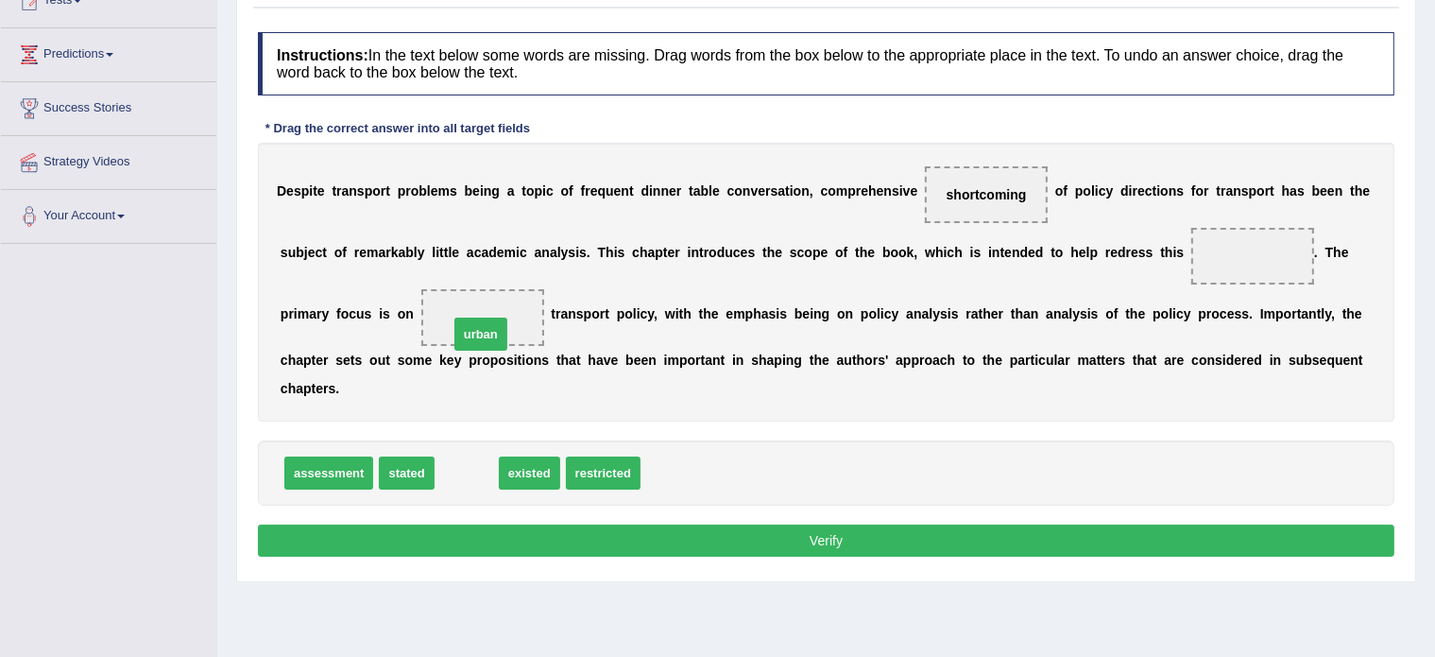
drag, startPoint x: 471, startPoint y: 470, endPoint x: 485, endPoint y: 317, distance: 153.7
click at [322, 478] on span "assessment" at bounding box center [328, 472] width 89 height 33
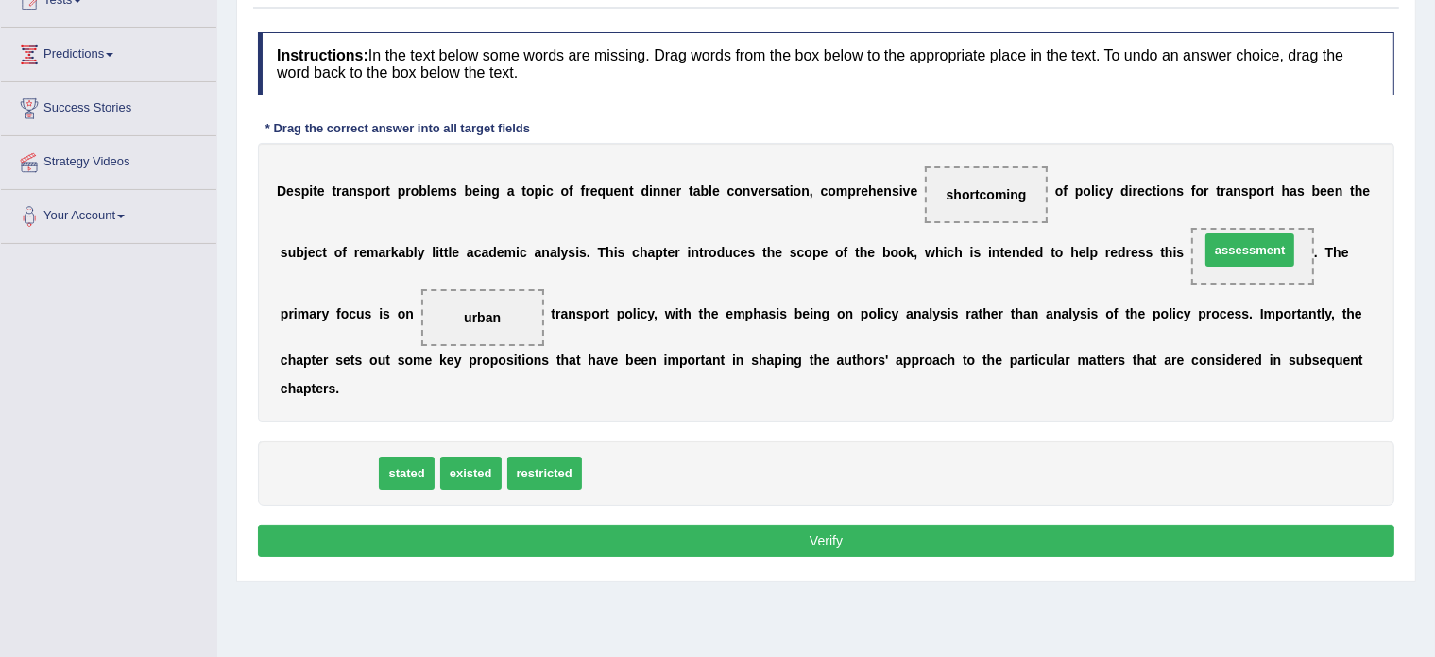
drag, startPoint x: 336, startPoint y: 463, endPoint x: 1264, endPoint y: 243, distance: 953.8
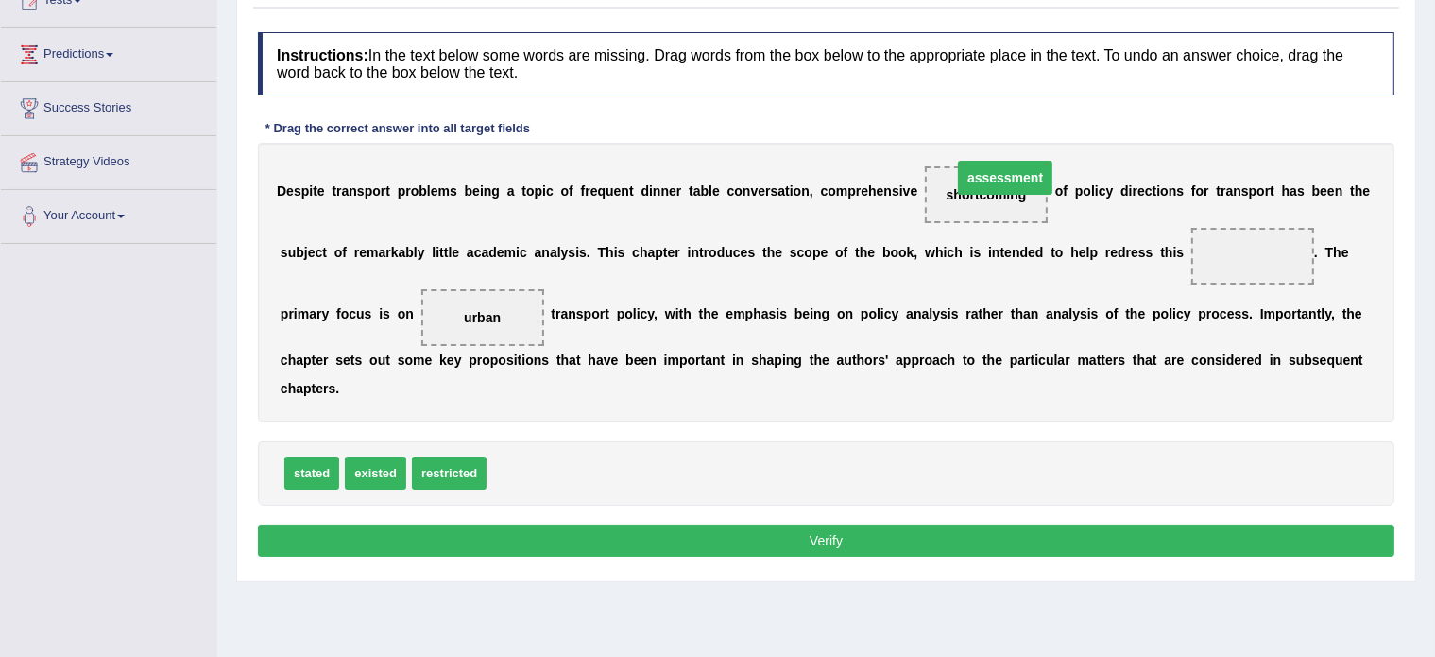
drag, startPoint x: 1244, startPoint y: 249, endPoint x: 987, endPoint y: 165, distance: 270.5
drag, startPoint x: 528, startPoint y: 470, endPoint x: 1202, endPoint y: 255, distance: 707.1
click at [571, 524] on button "Verify" at bounding box center [826, 540] width 1137 height 32
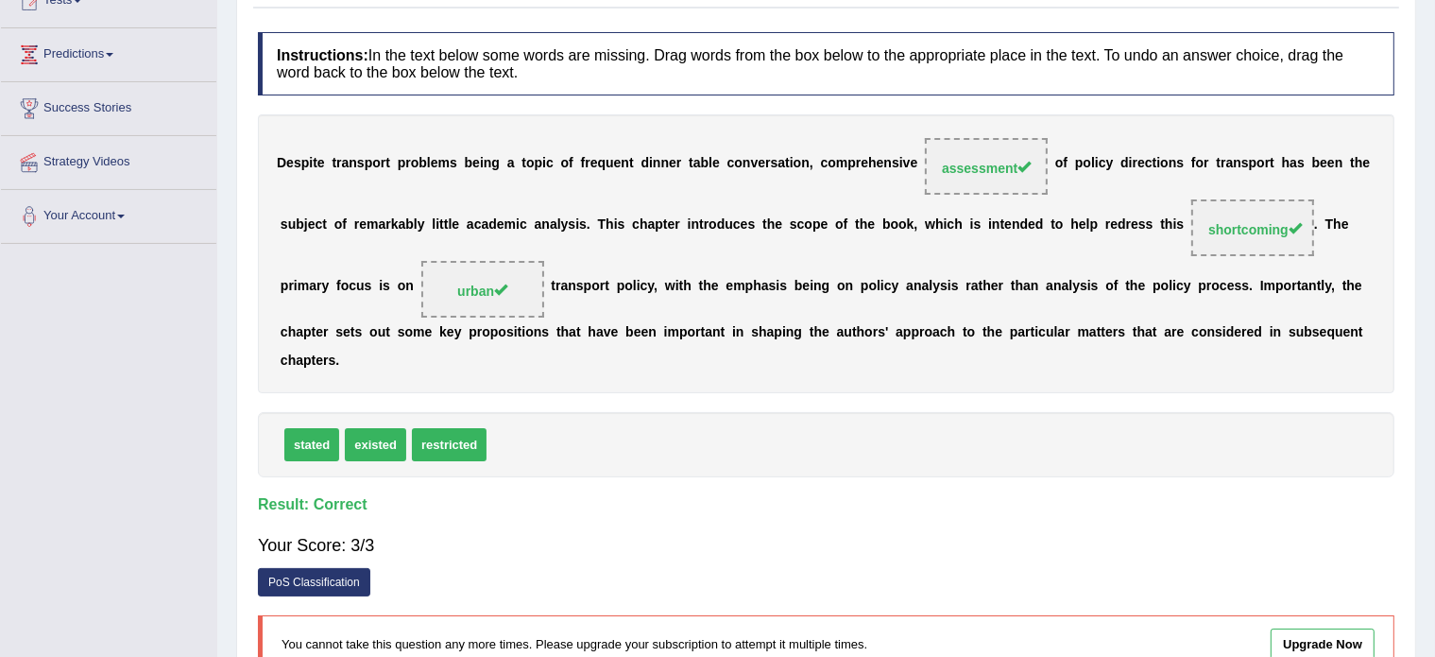
scroll to position [0, 0]
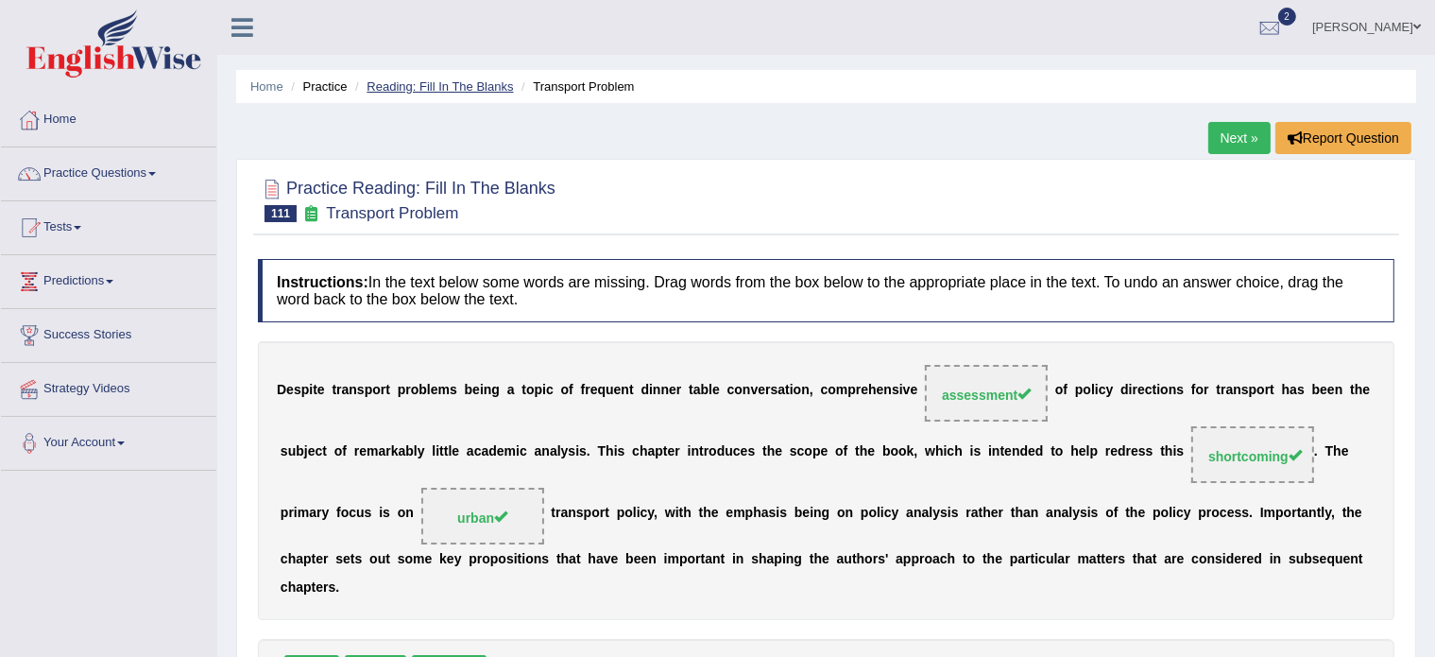
click at [442, 83] on link "Reading: Fill In The Blanks" at bounding box center [440, 86] width 146 height 14
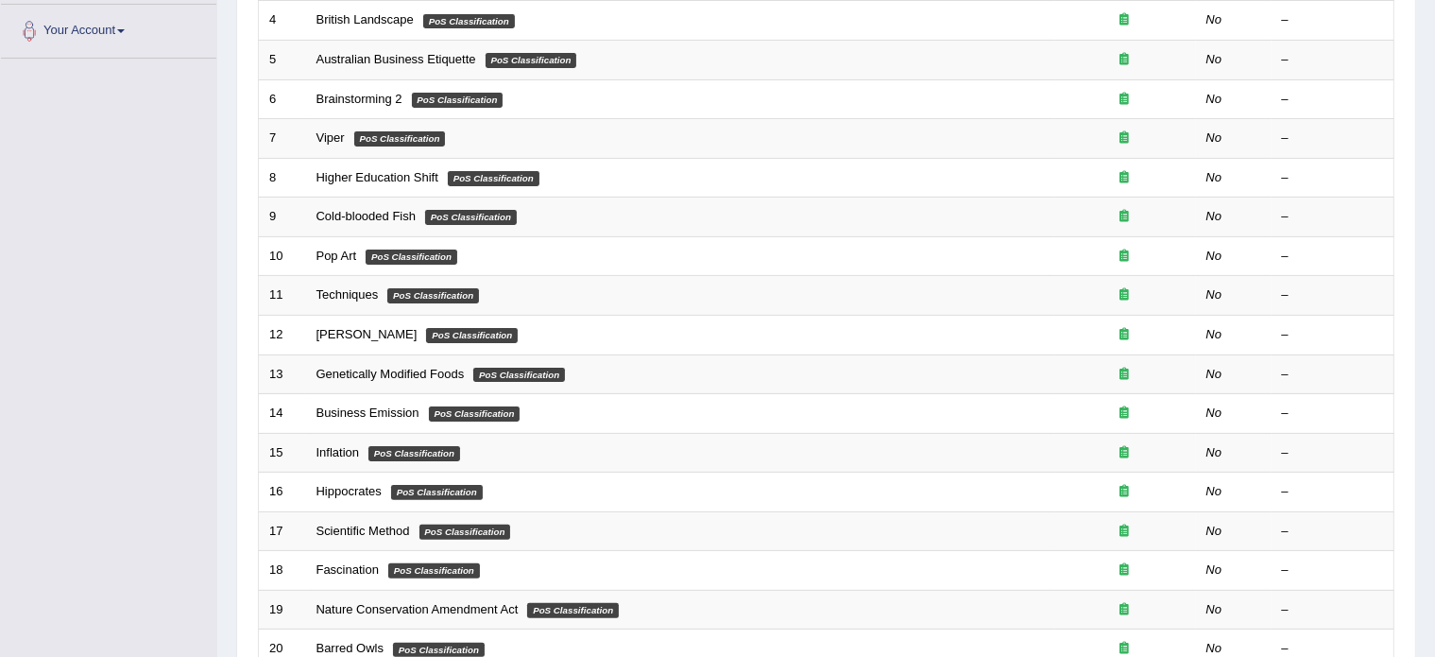
scroll to position [589, 0]
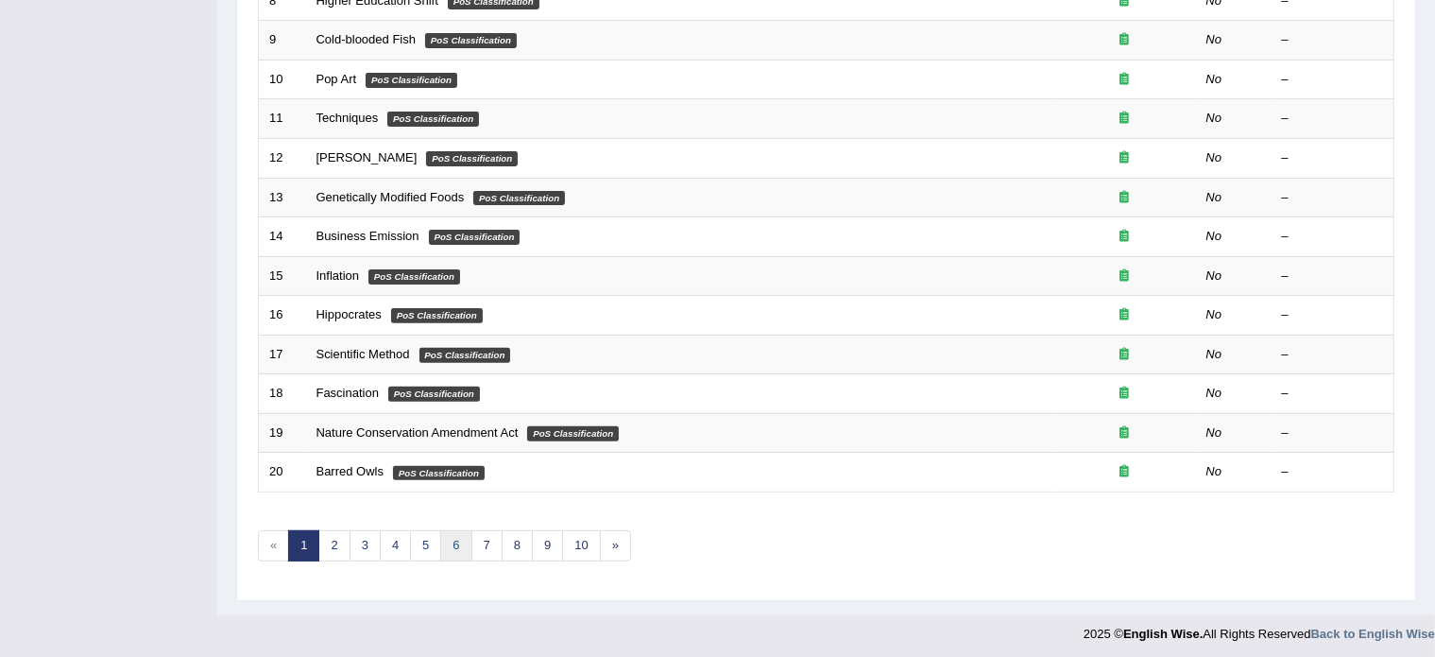
click at [457, 546] on link "6" at bounding box center [455, 545] width 31 height 31
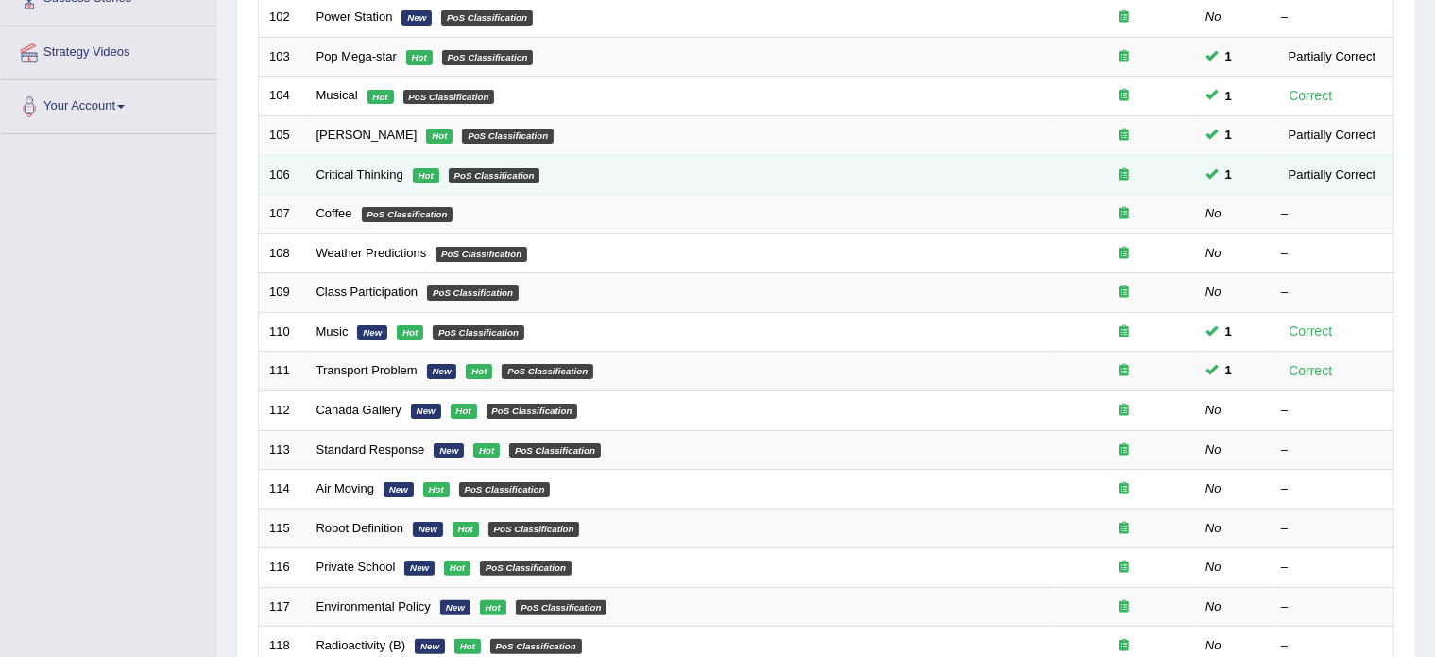
scroll to position [336, 0]
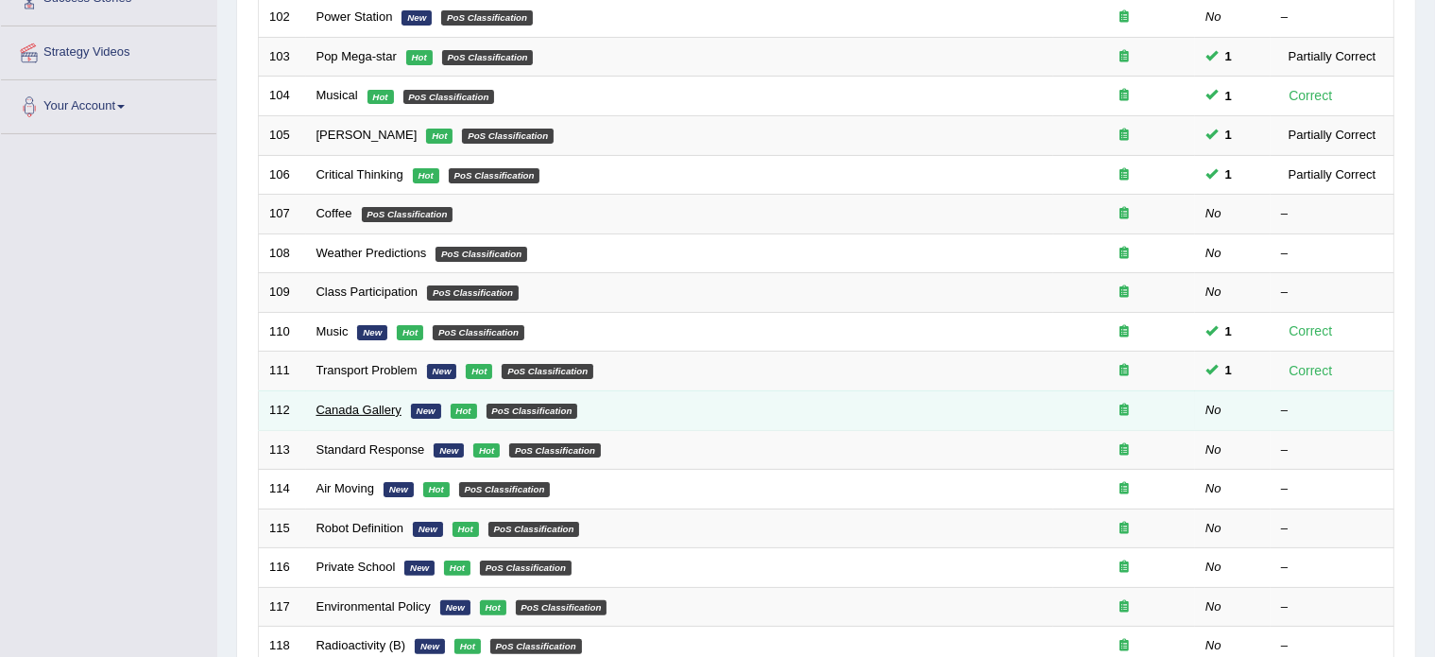
click at [370, 404] on link "Canada Gallery" at bounding box center [359, 410] width 85 height 14
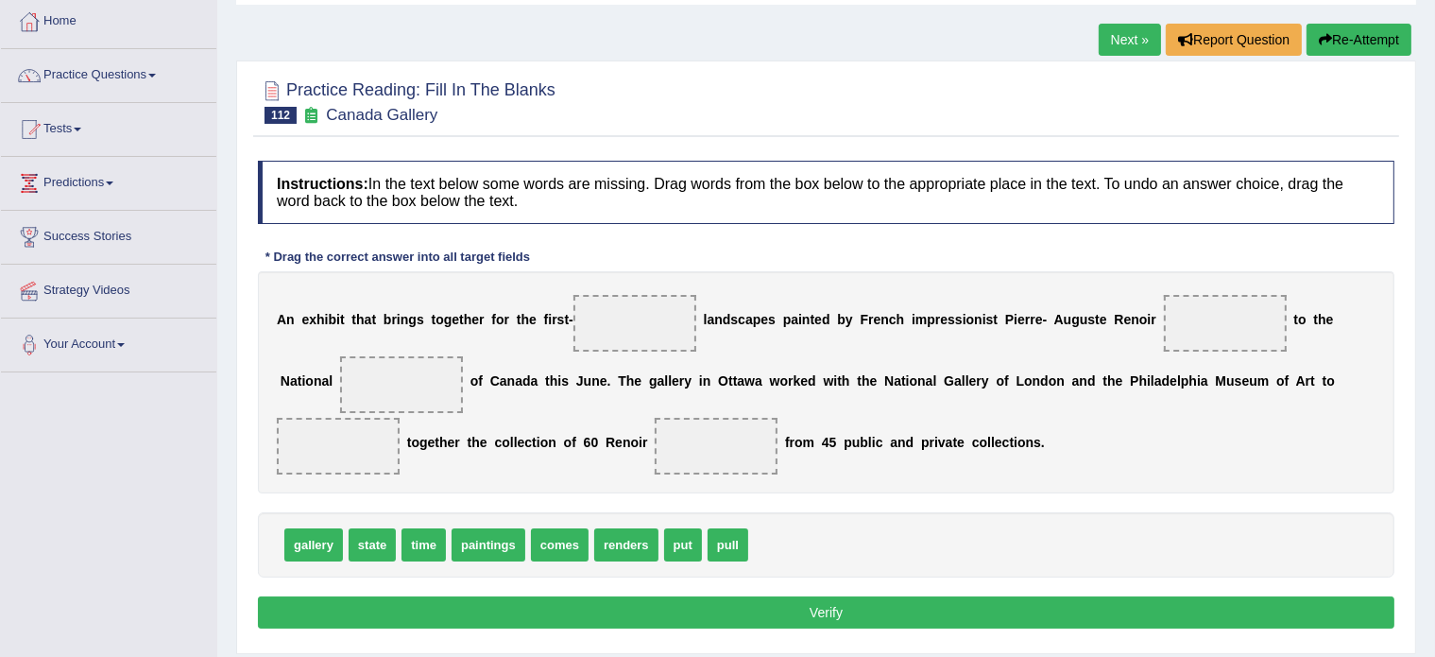
scroll to position [132, 0]
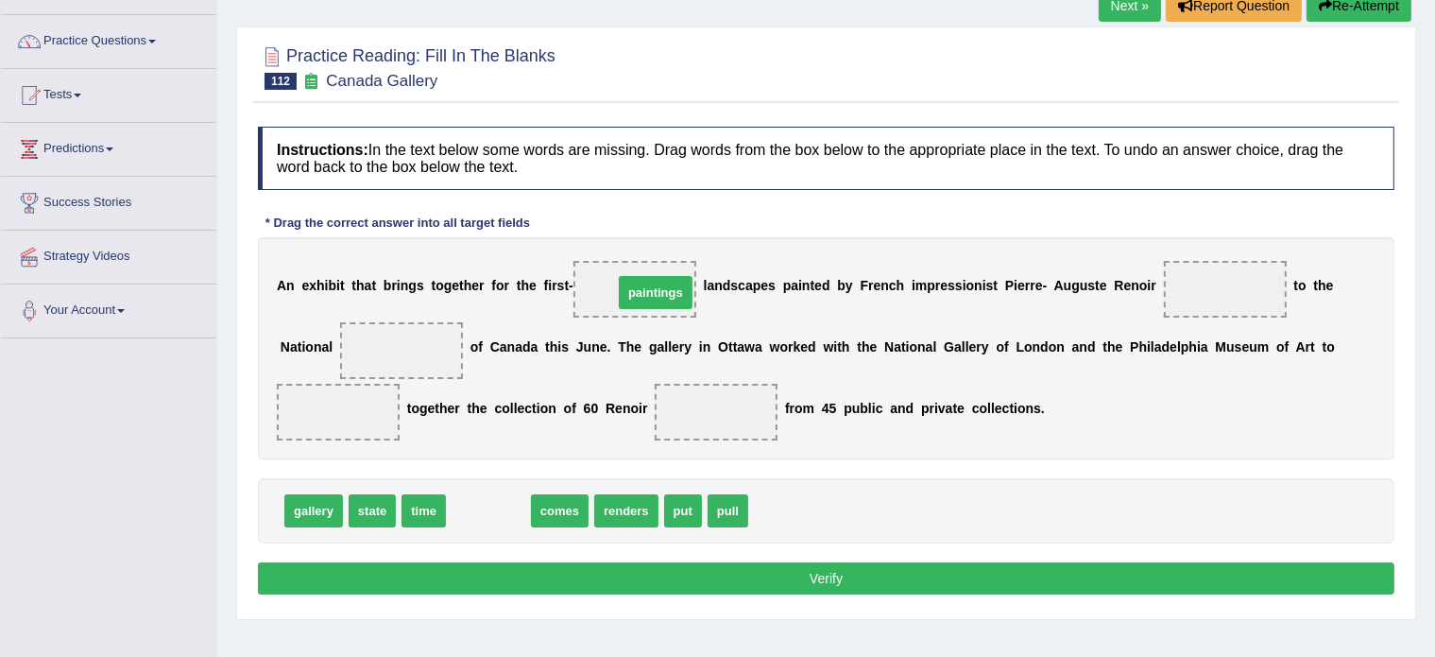
drag, startPoint x: 476, startPoint y: 512, endPoint x: 644, endPoint y: 294, distance: 275.0
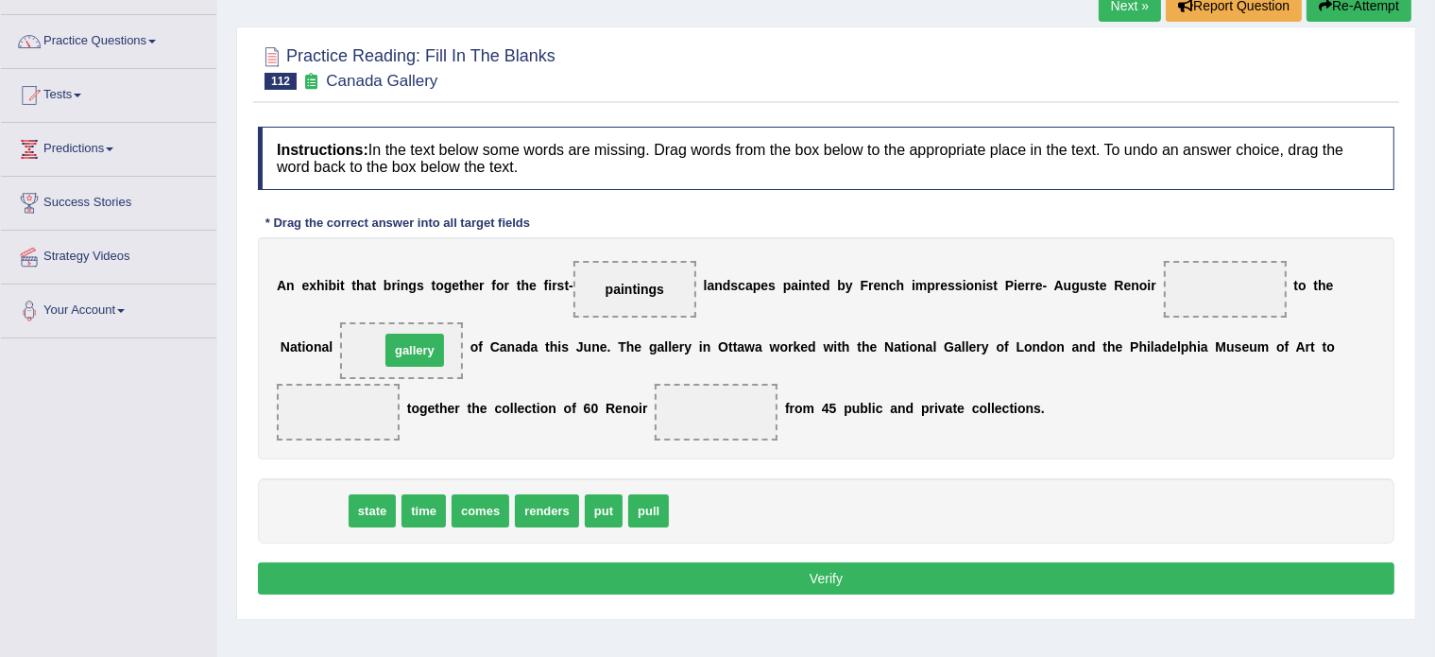
drag, startPoint x: 302, startPoint y: 508, endPoint x: 404, endPoint y: 348, distance: 189.8
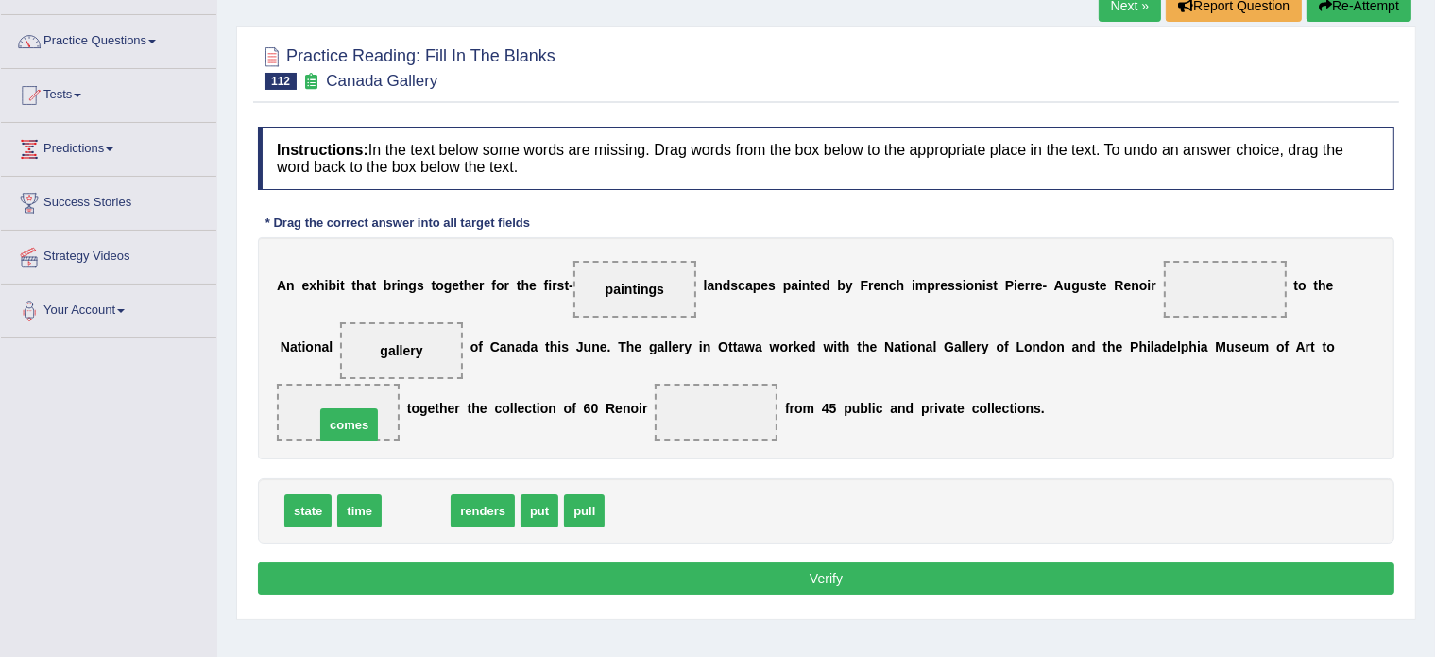
drag, startPoint x: 422, startPoint y: 507, endPoint x: 355, endPoint y: 421, distance: 109.1
drag, startPoint x: 630, startPoint y: 296, endPoint x: 912, endPoint y: 287, distance: 281.7
click at [912, 287] on div "A n e x h i b i t t h a t b r i n g s t o g e t h e r f o r t h e f i r s t - p…" at bounding box center [826, 348] width 1137 height 222
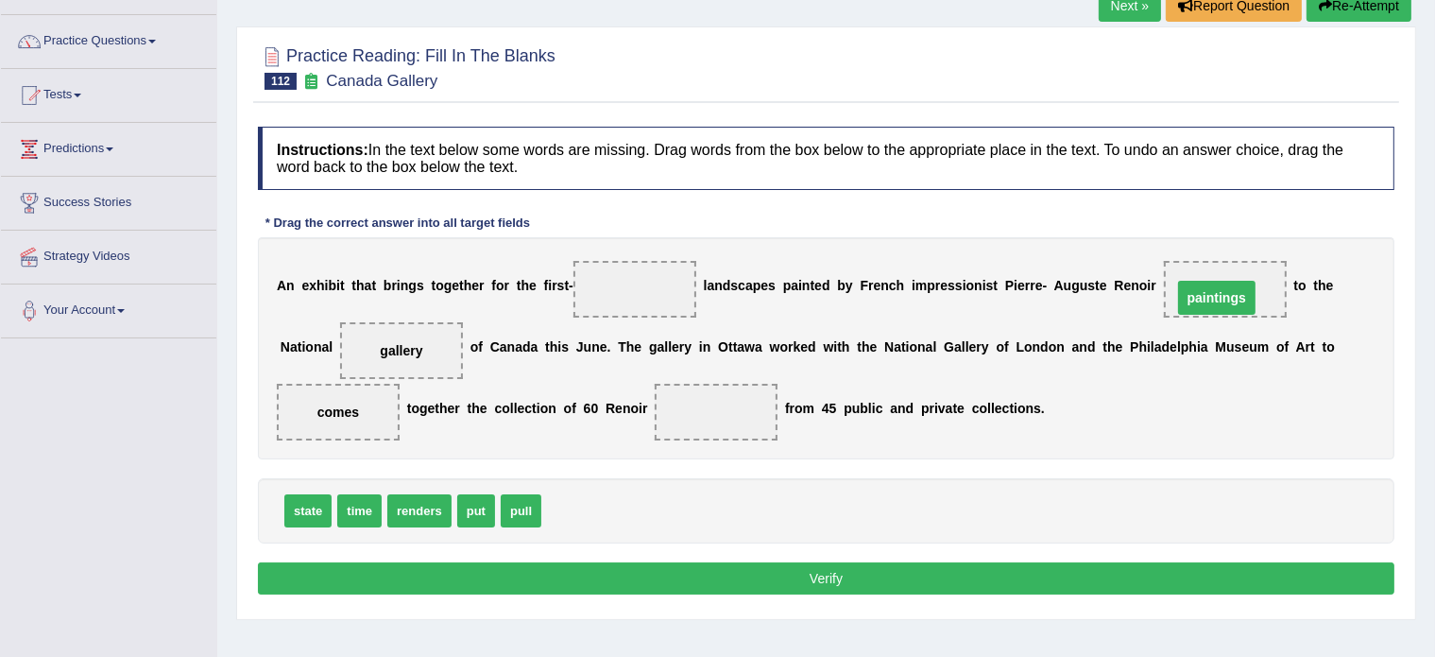
drag, startPoint x: 627, startPoint y: 284, endPoint x: 1210, endPoint y: 294, distance: 583.2
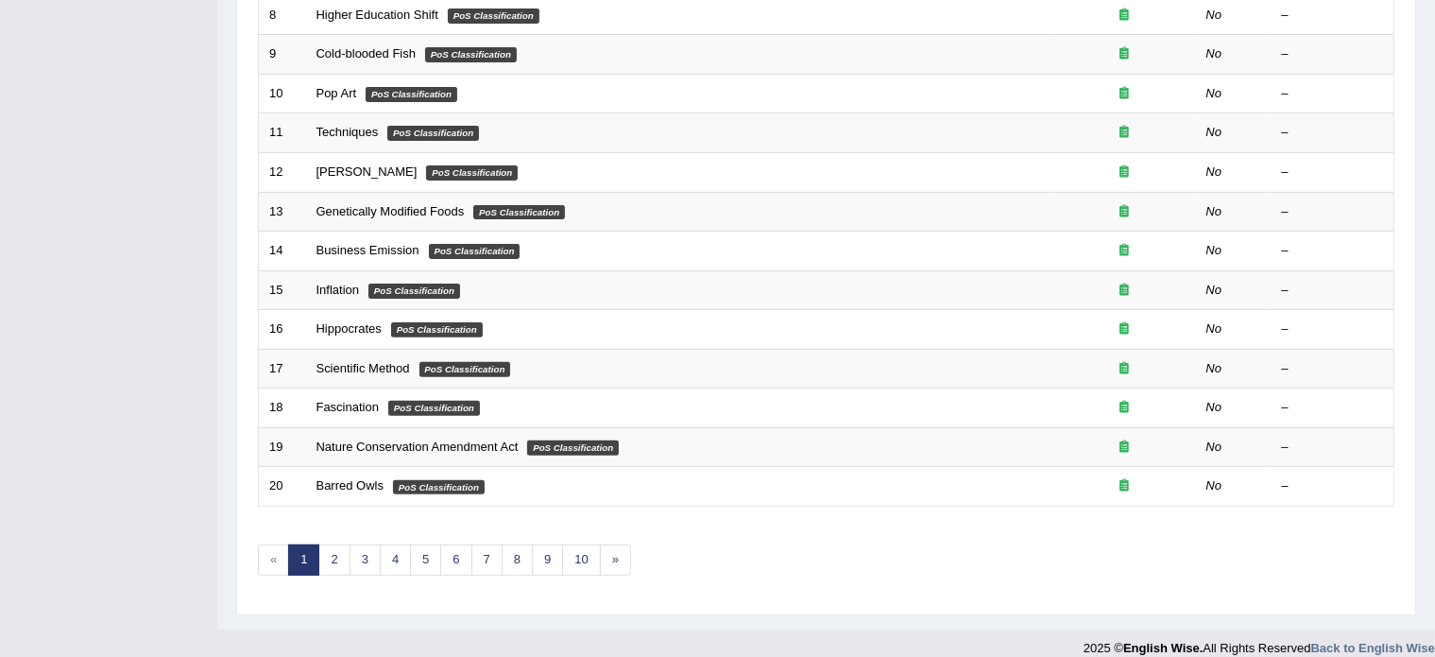
scroll to position [589, 0]
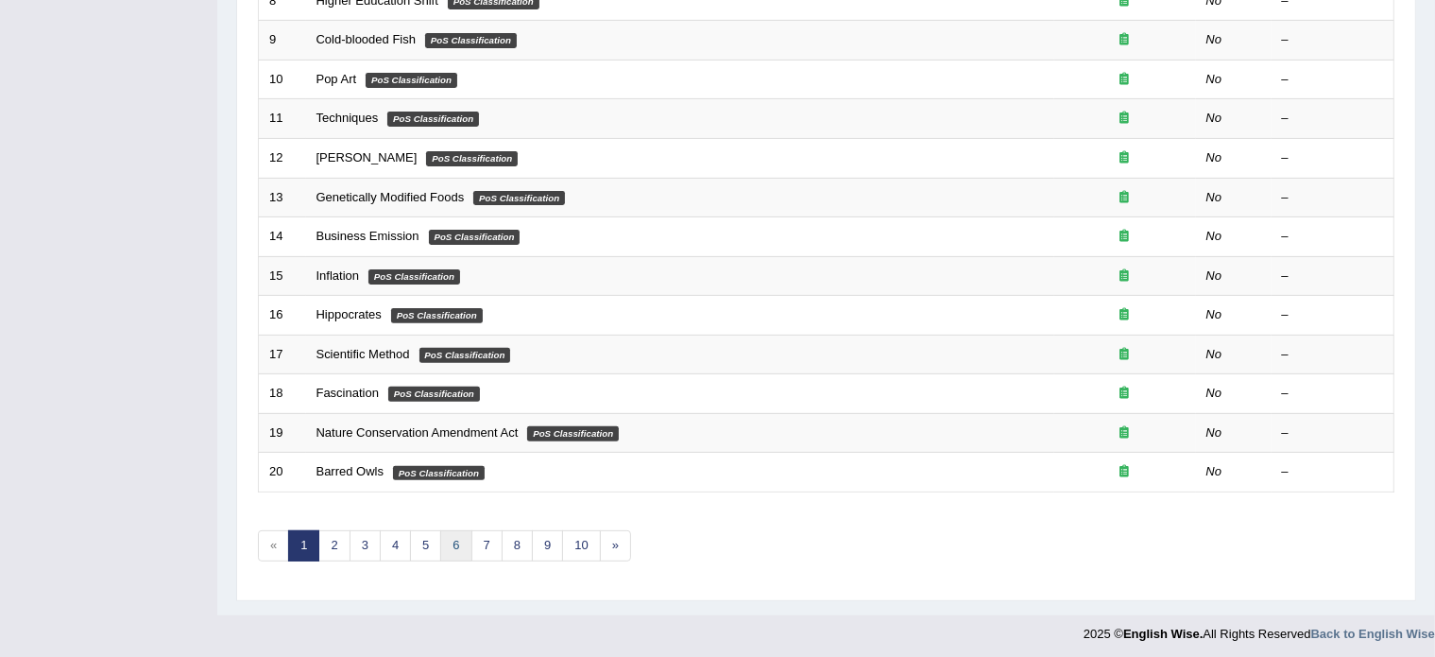
click at [455, 540] on link "6" at bounding box center [455, 545] width 31 height 31
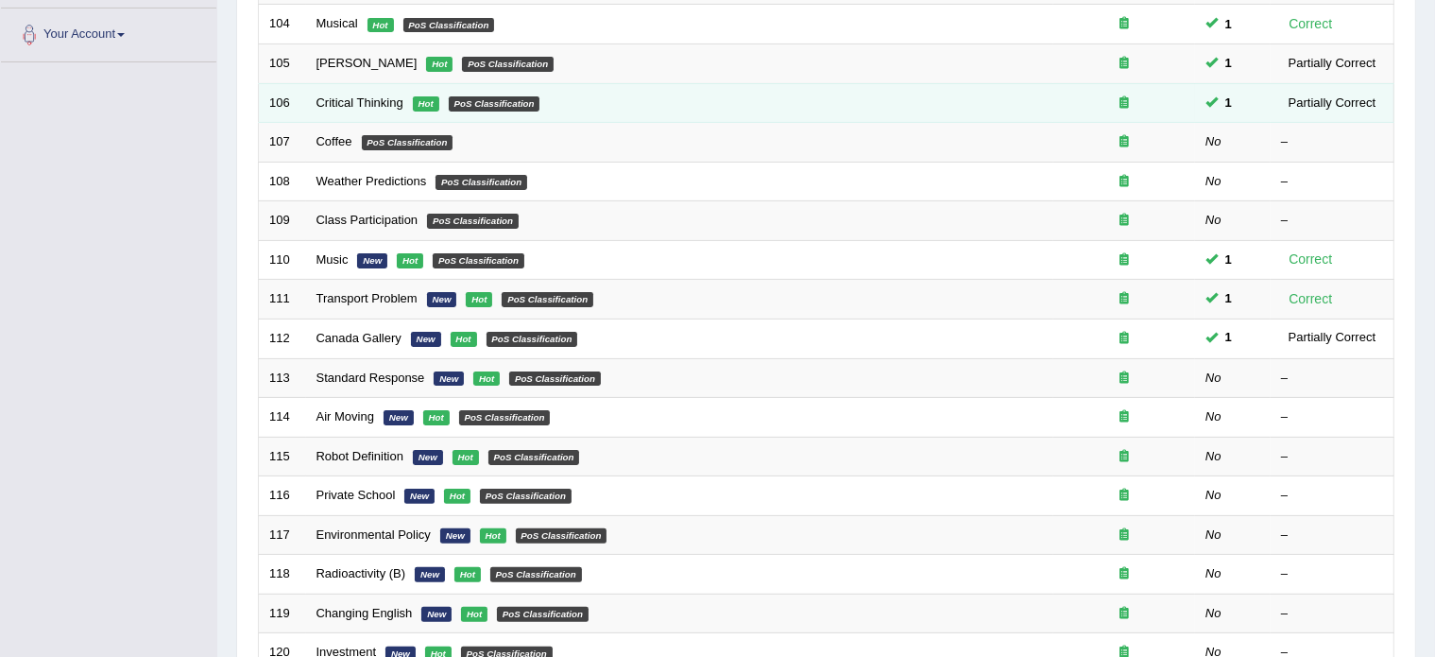
scroll to position [438, 0]
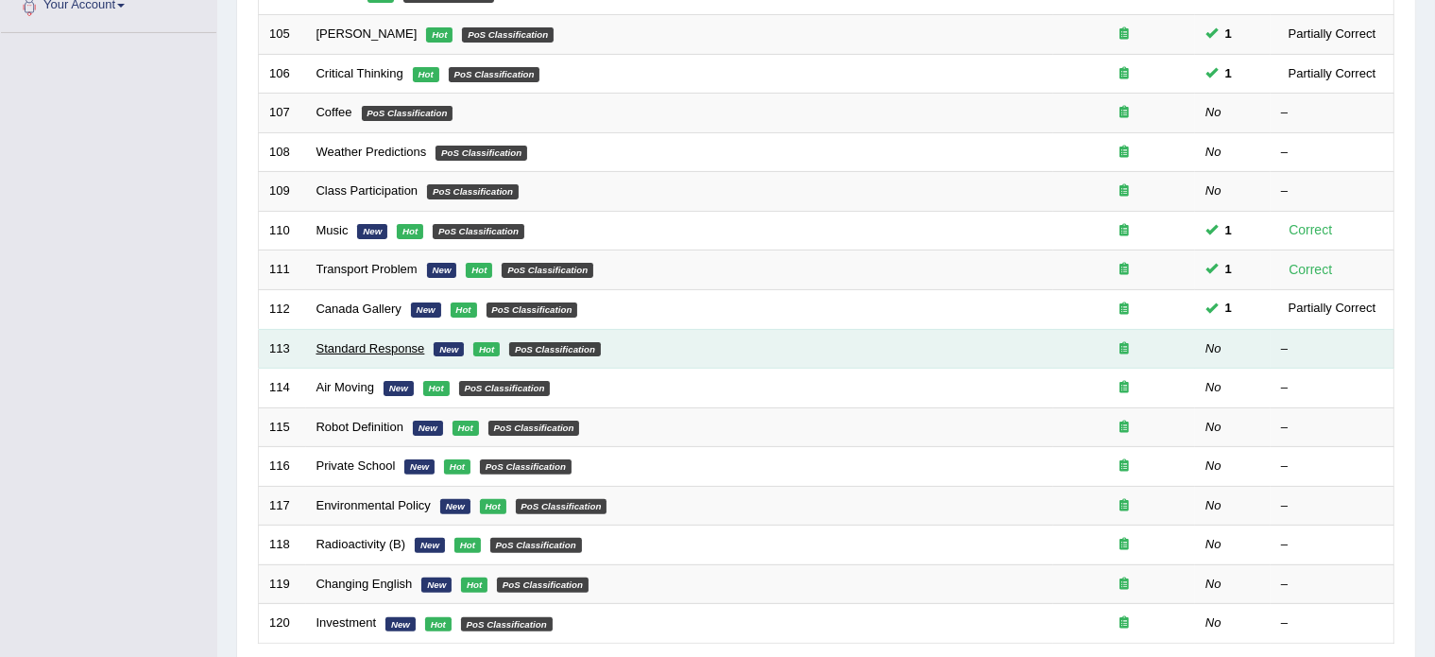
click at [370, 346] on link "Standard Response" at bounding box center [371, 348] width 109 height 14
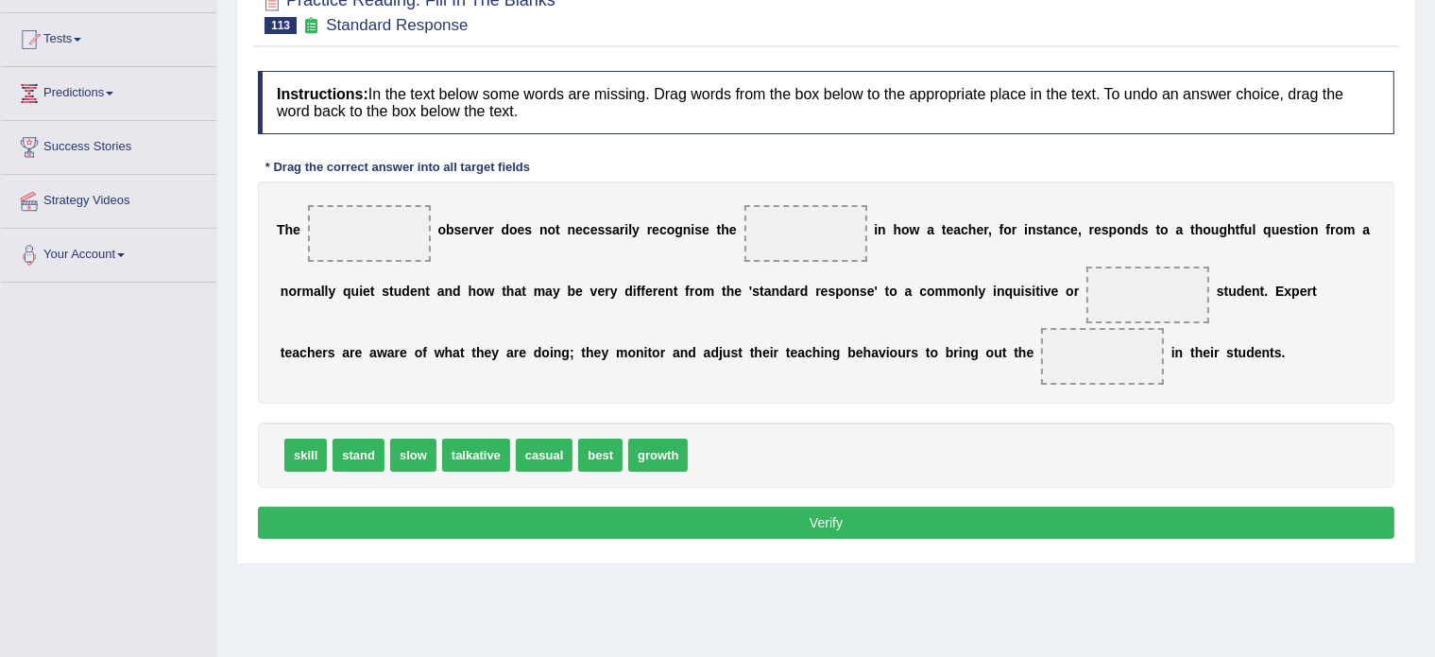
scroll to position [189, 0]
drag, startPoint x: 544, startPoint y: 452, endPoint x: 373, endPoint y: 226, distance: 283.3
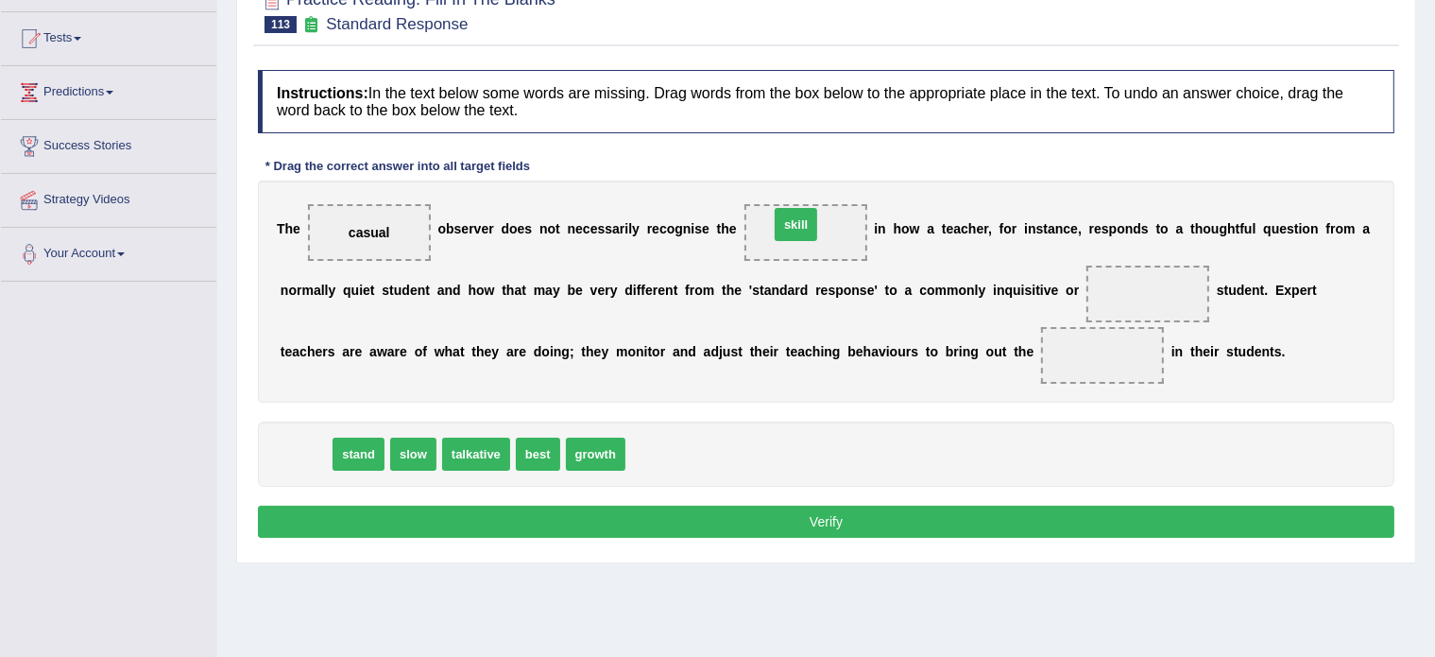
drag, startPoint x: 290, startPoint y: 448, endPoint x: 781, endPoint y: 217, distance: 542.0
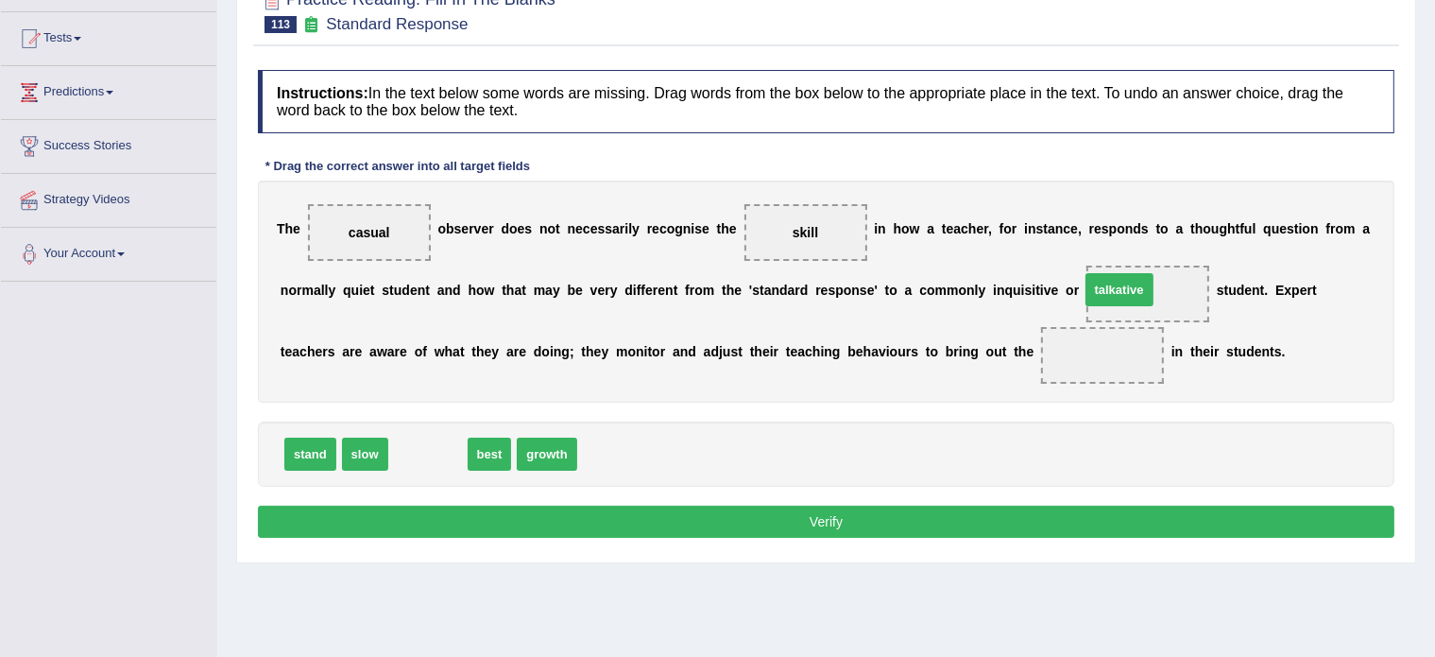
drag, startPoint x: 419, startPoint y: 448, endPoint x: 1111, endPoint y: 283, distance: 712.2
drag, startPoint x: 405, startPoint y: 445, endPoint x: 1087, endPoint y: 339, distance: 689.5
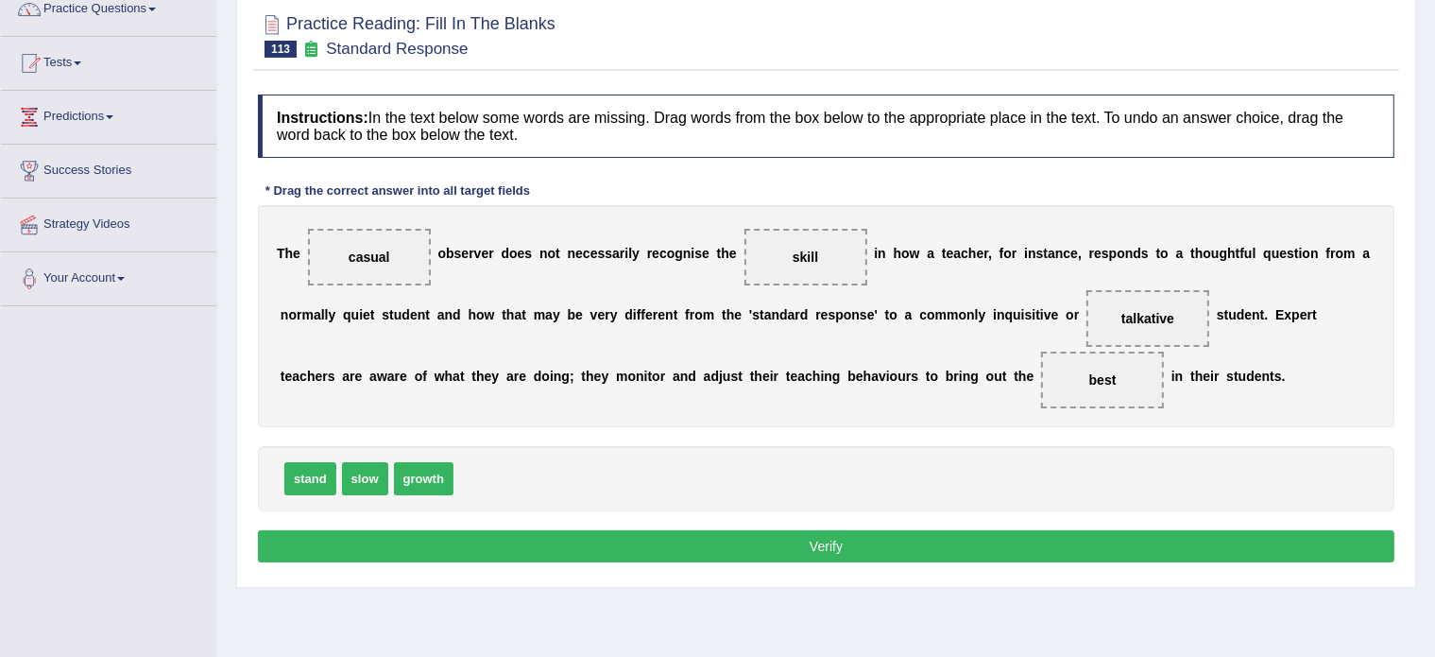
scroll to position [176, 0]
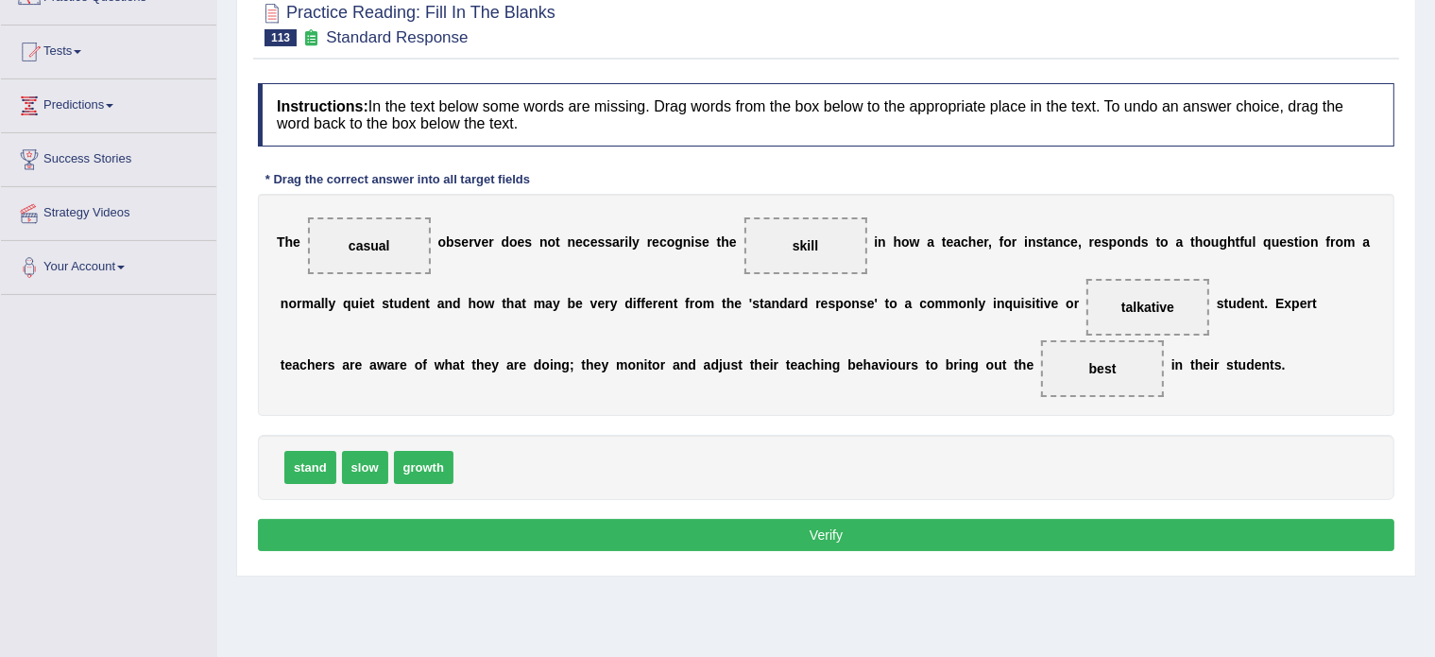
click at [746, 529] on button "Verify" at bounding box center [826, 535] width 1137 height 32
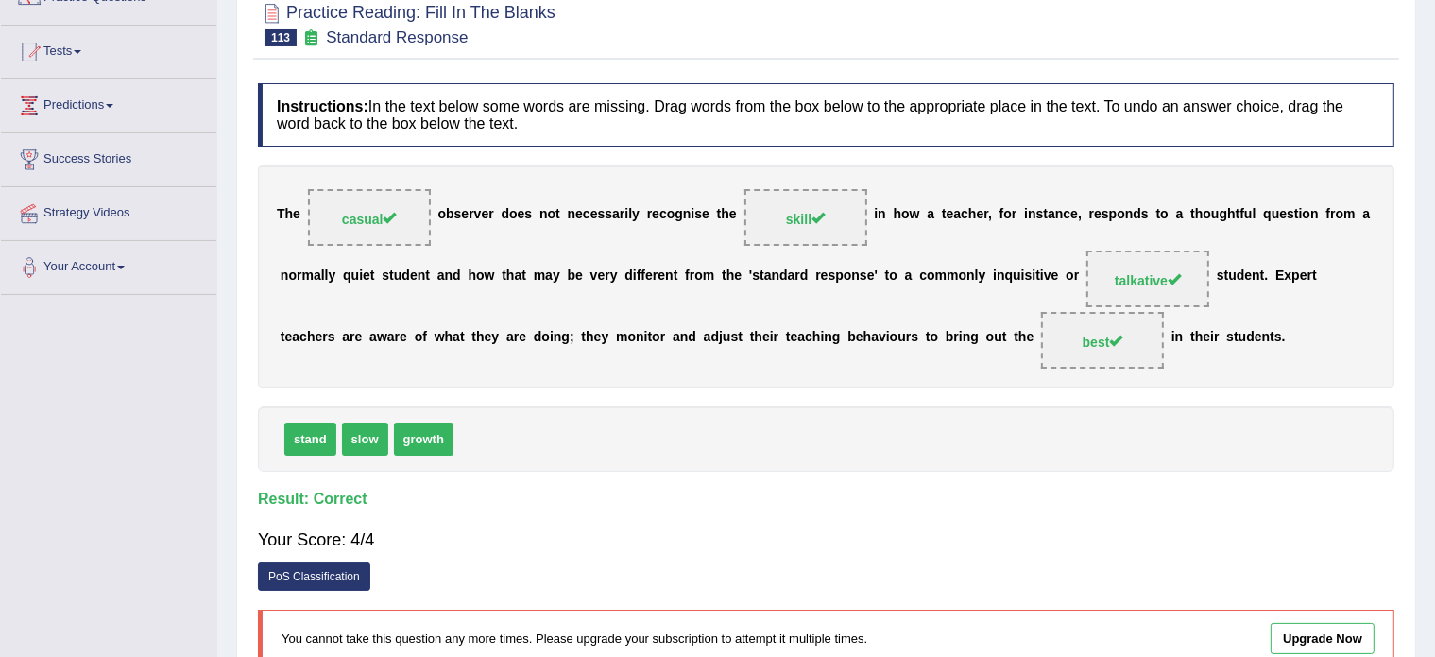
scroll to position [0, 0]
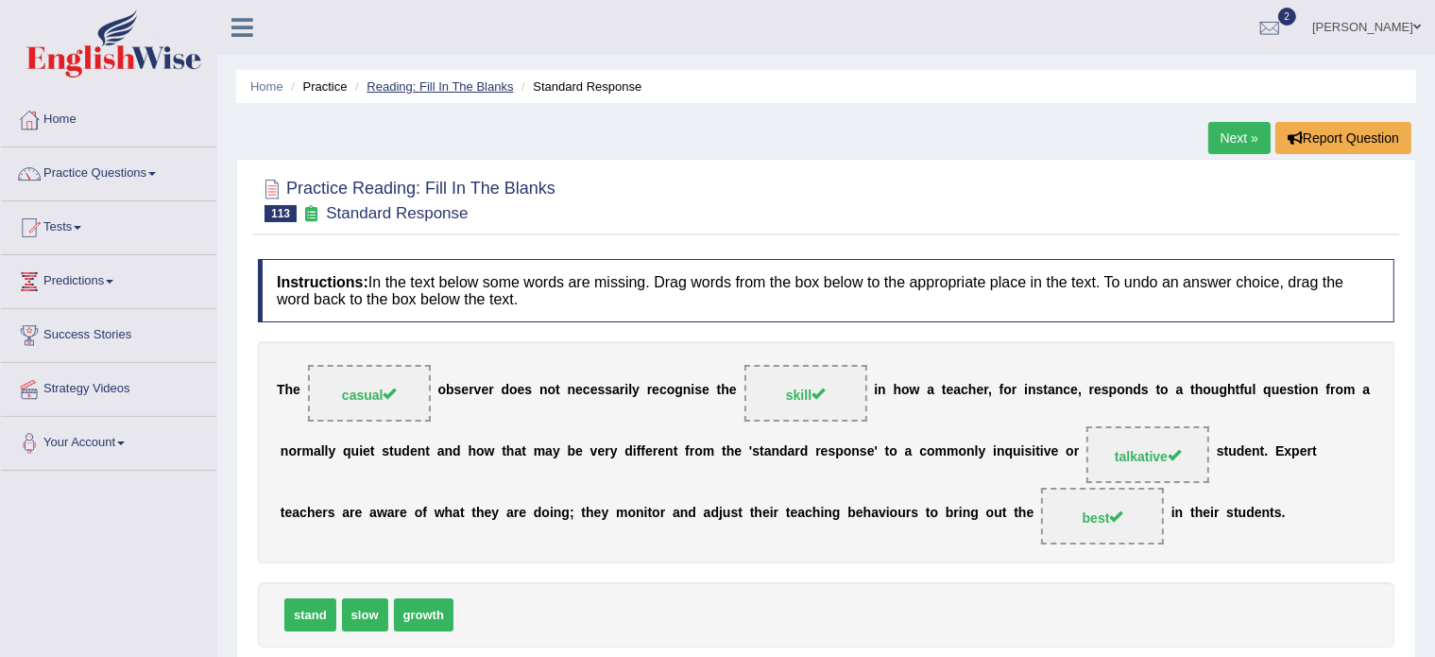
click at [454, 79] on link "Reading: Fill In The Blanks" at bounding box center [440, 86] width 146 height 14
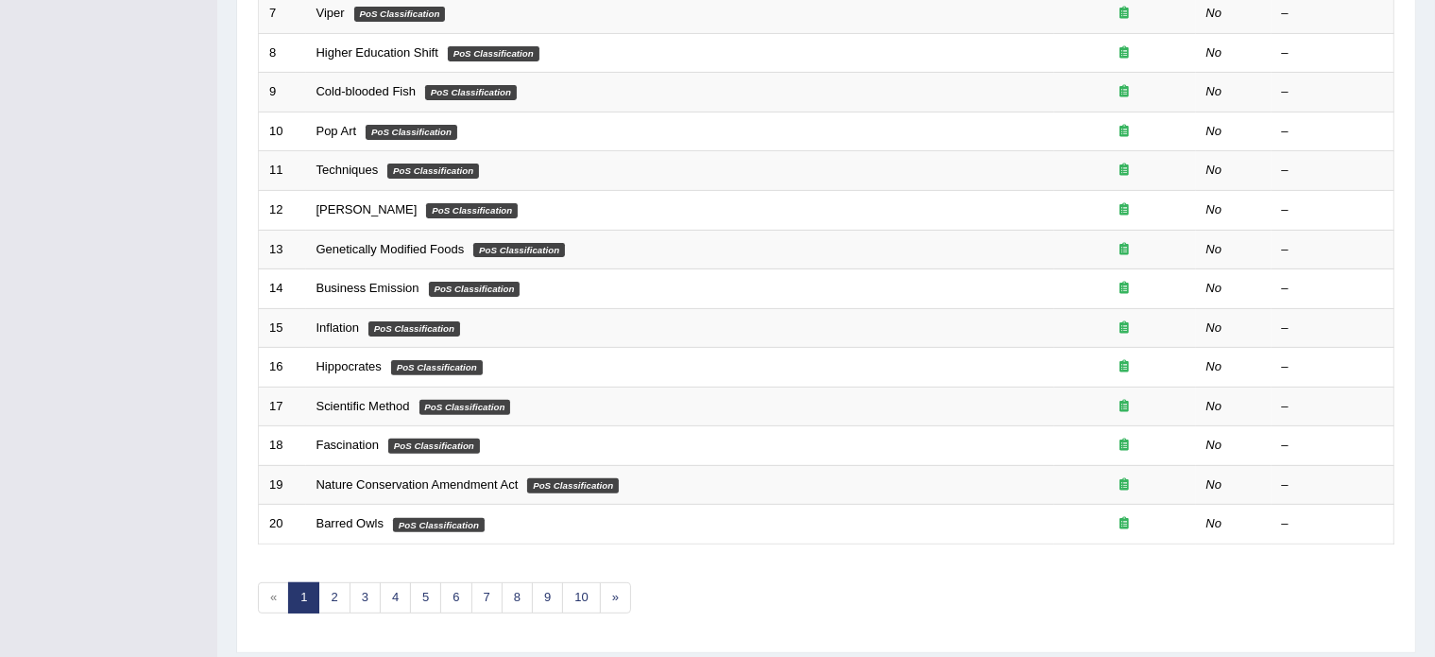
scroll to position [589, 0]
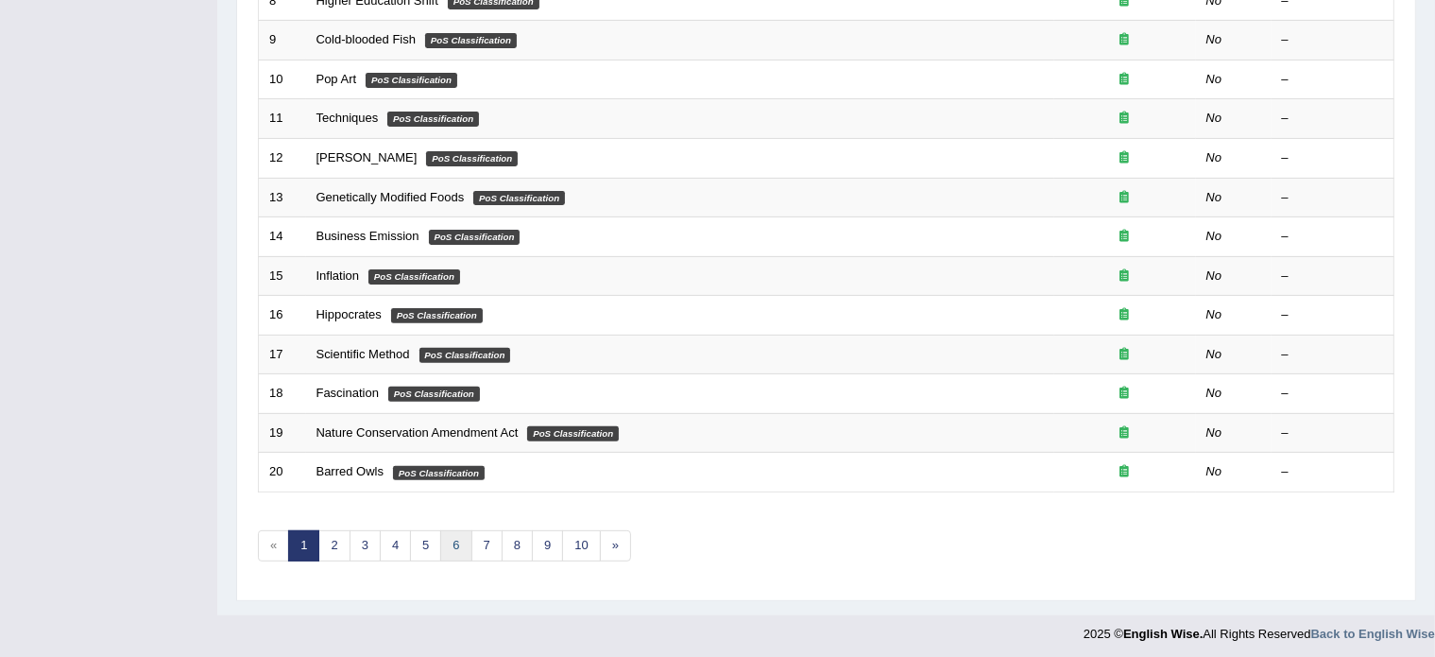
click at [451, 544] on link "6" at bounding box center [455, 545] width 31 height 31
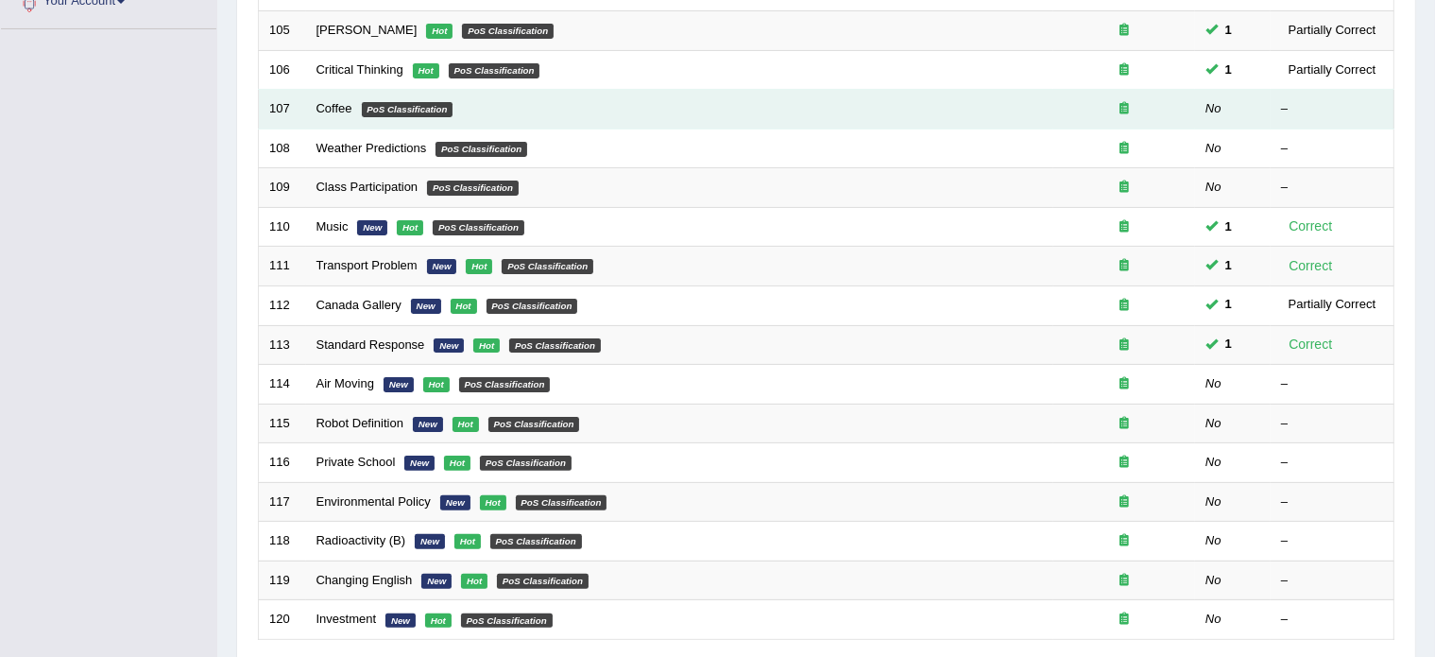
scroll to position [450, 0]
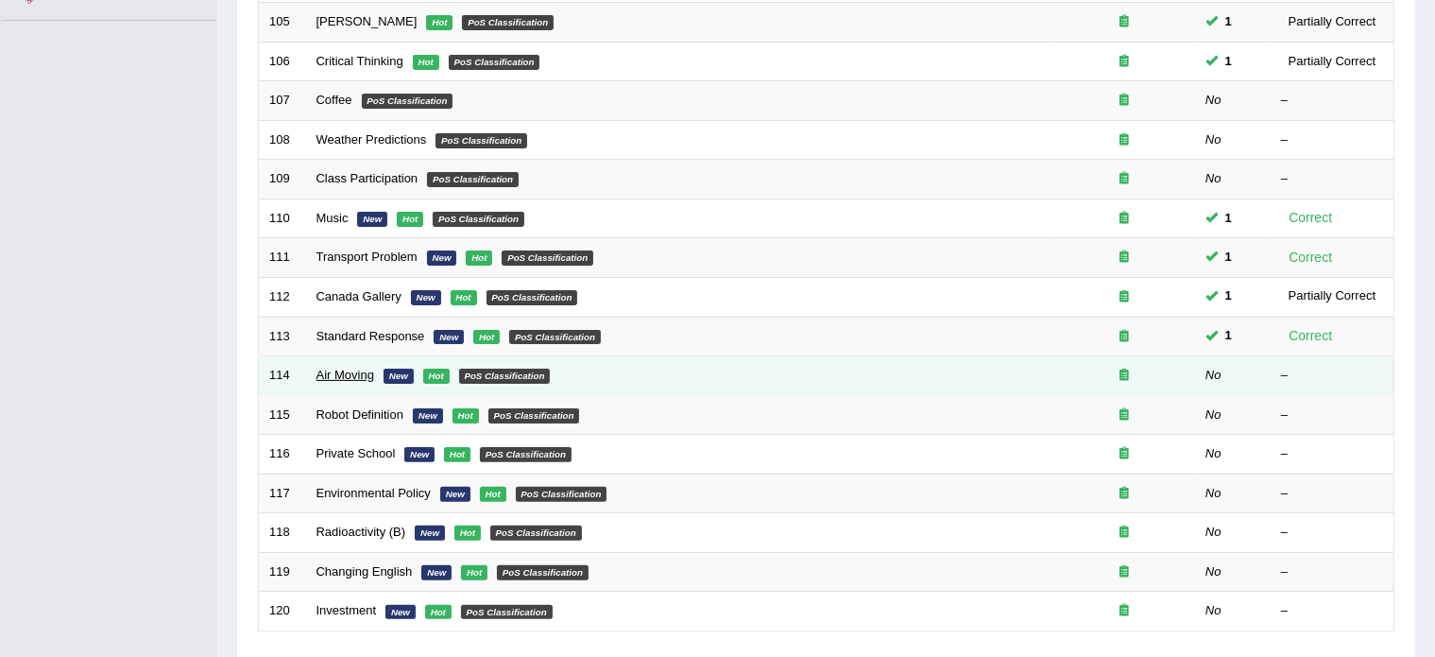
click at [334, 370] on link "Air Moving" at bounding box center [346, 375] width 58 height 14
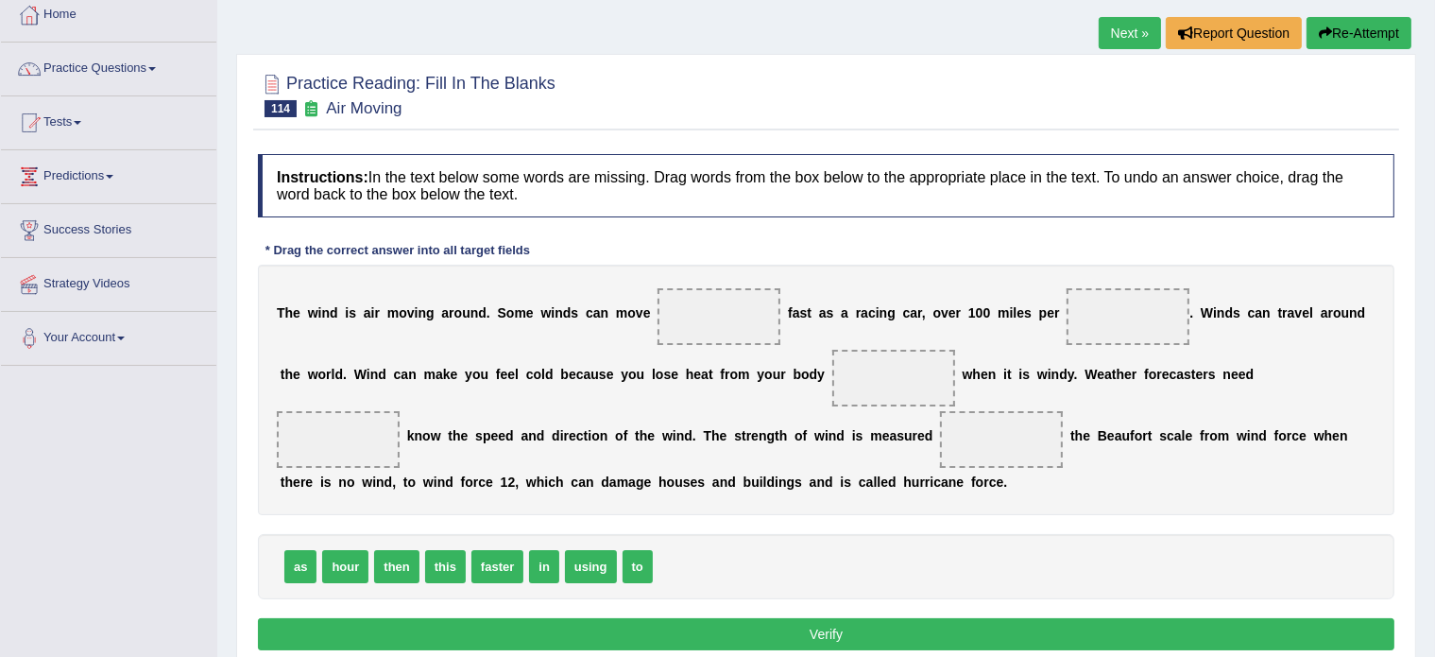
scroll to position [106, 0]
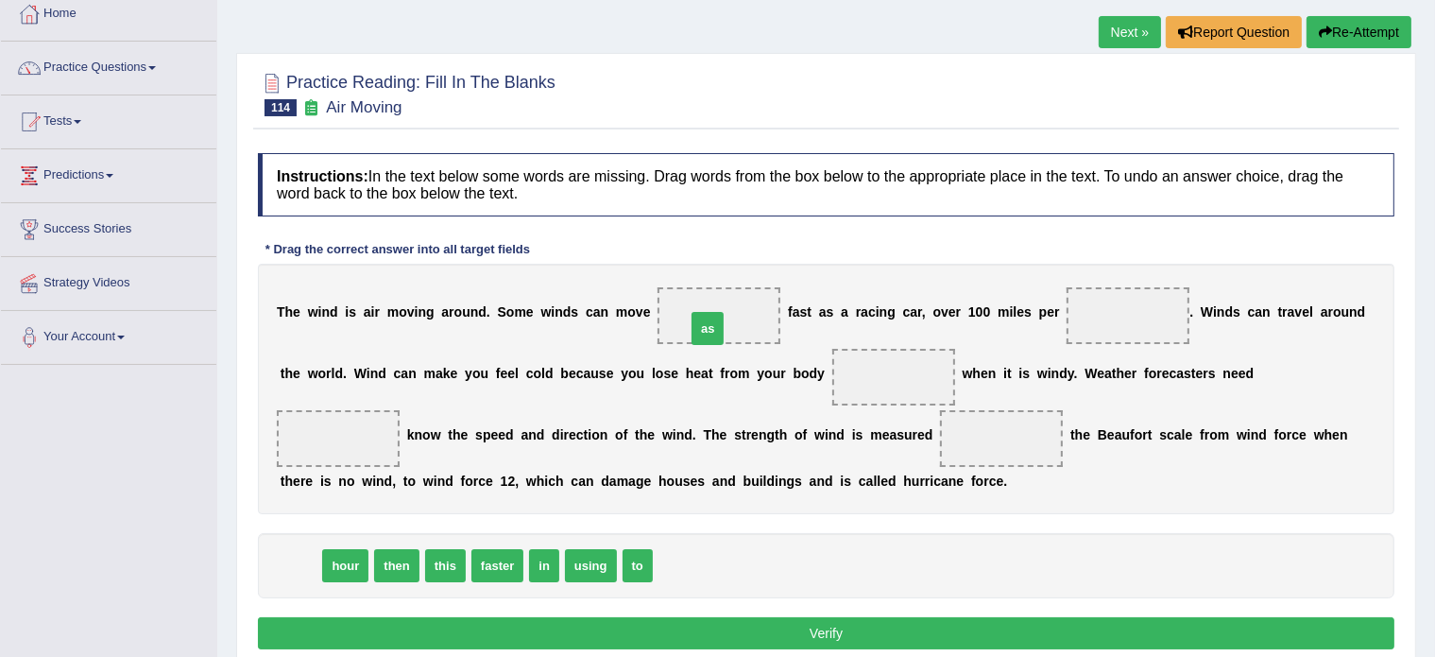
drag, startPoint x: 293, startPoint y: 570, endPoint x: 704, endPoint y: 325, distance: 478.4
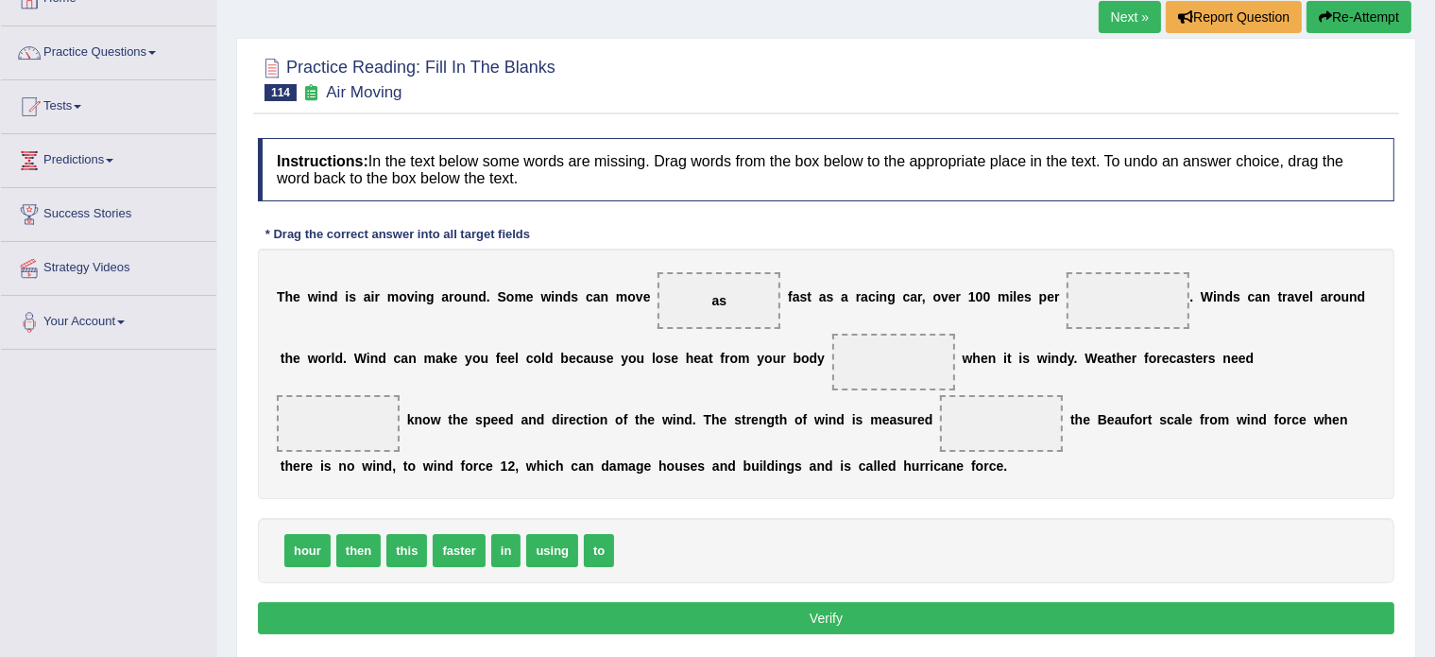
scroll to position [123, 0]
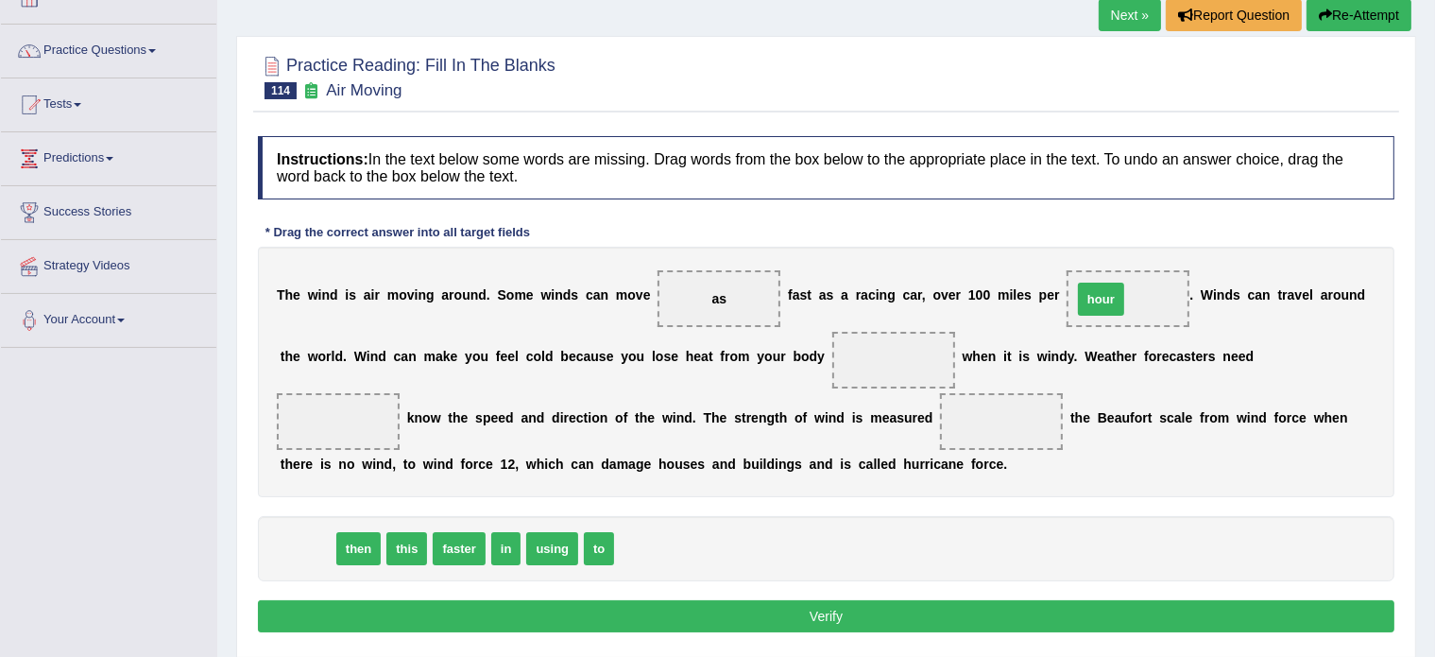
drag, startPoint x: 301, startPoint y: 548, endPoint x: 1095, endPoint y: 298, distance: 832.4
drag, startPoint x: 307, startPoint y: 548, endPoint x: 493, endPoint y: 555, distance: 186.3
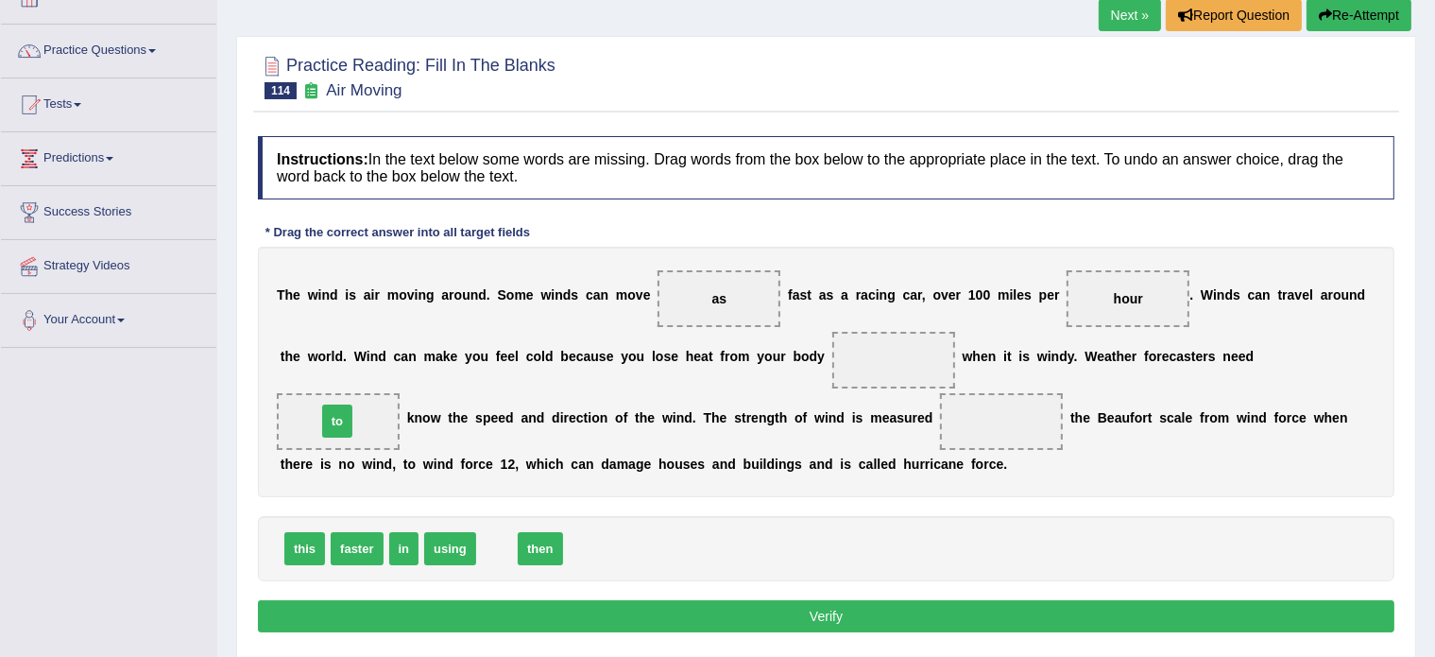
drag, startPoint x: 490, startPoint y: 547, endPoint x: 331, endPoint y: 420, distance: 204.4
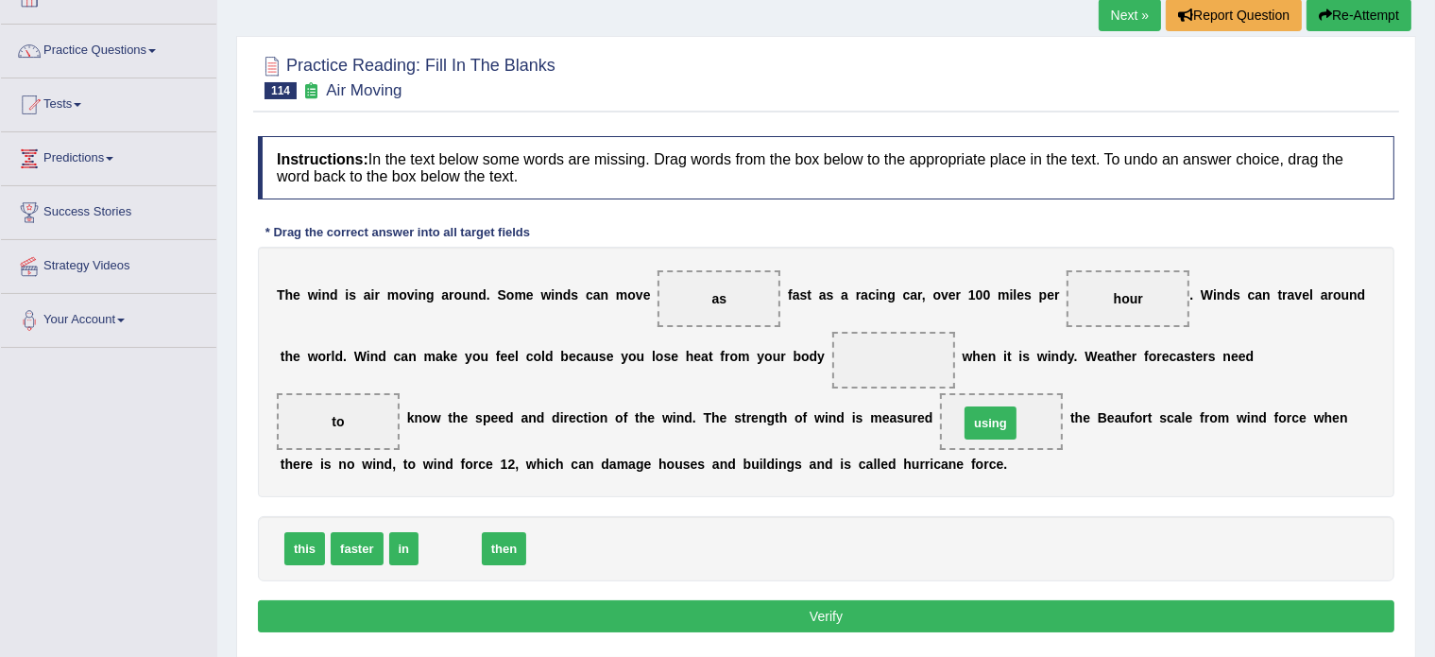
drag, startPoint x: 429, startPoint y: 540, endPoint x: 974, endPoint y: 415, distance: 559.4
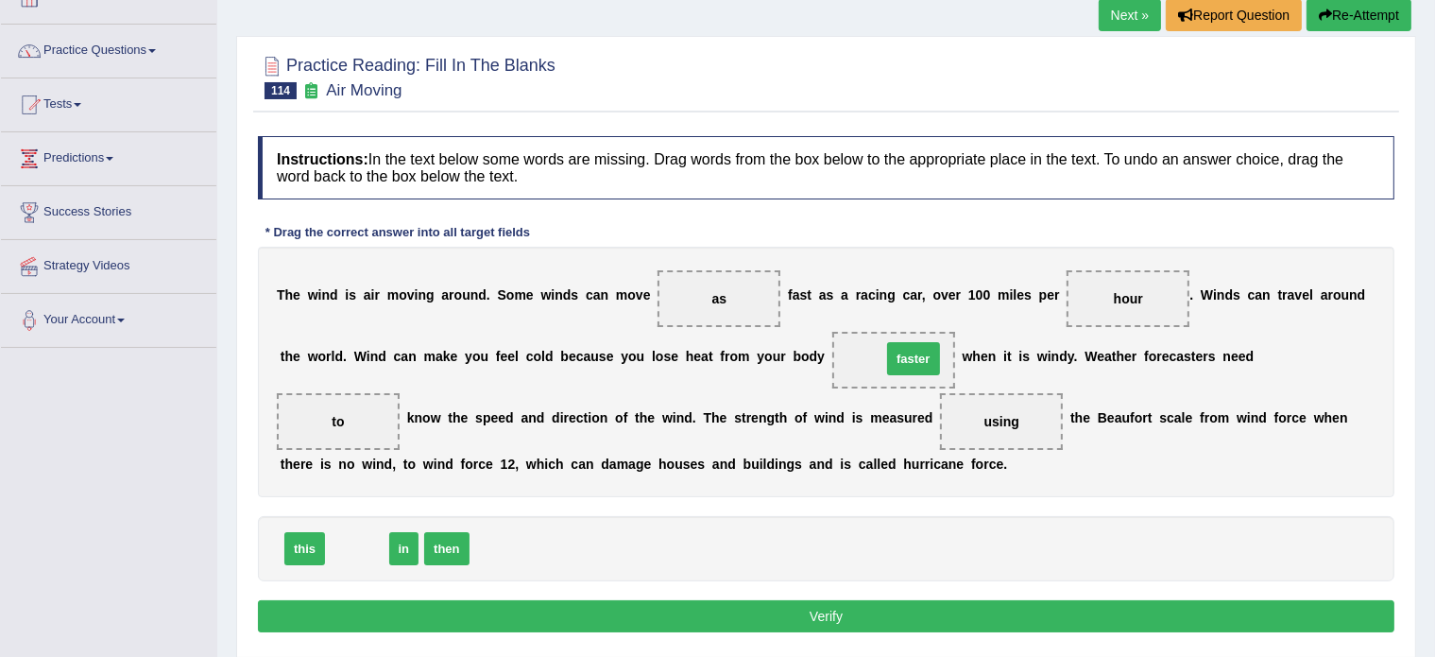
drag, startPoint x: 362, startPoint y: 550, endPoint x: 919, endPoint y: 359, distance: 588.4
click at [701, 608] on button "Verify" at bounding box center [826, 616] width 1137 height 32
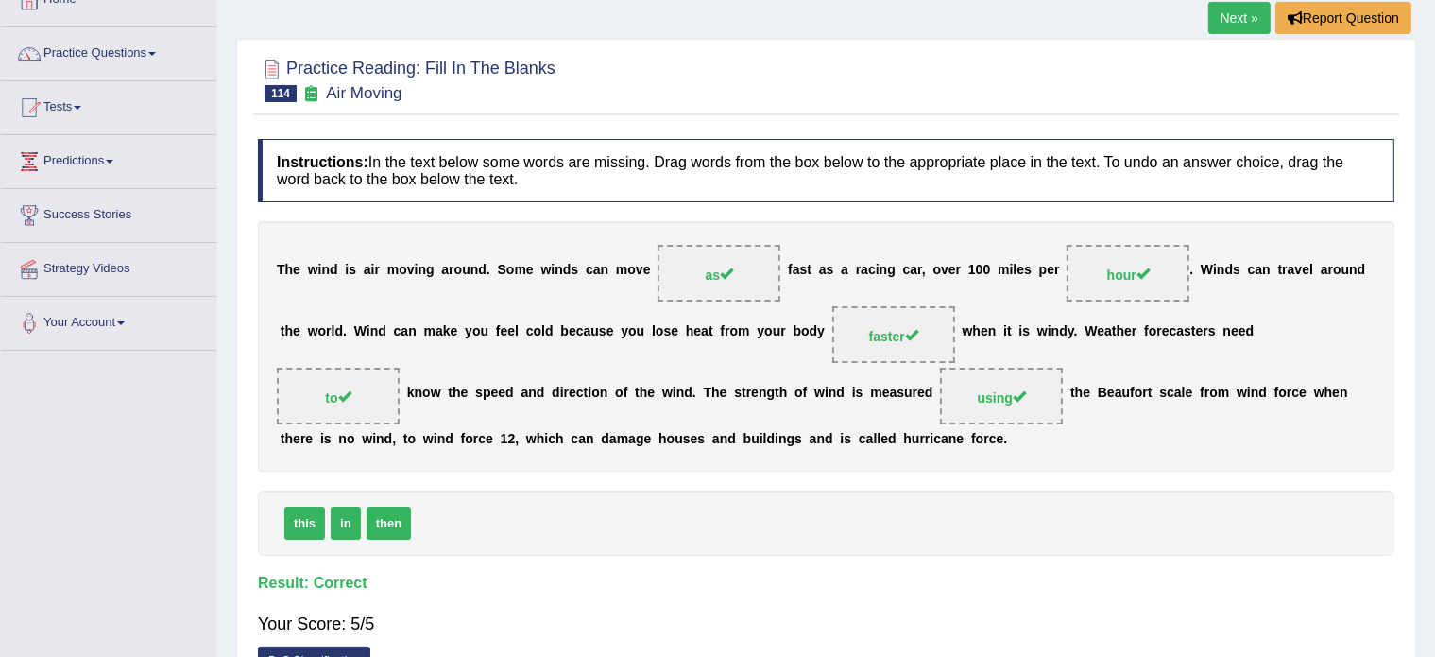
scroll to position [0, 0]
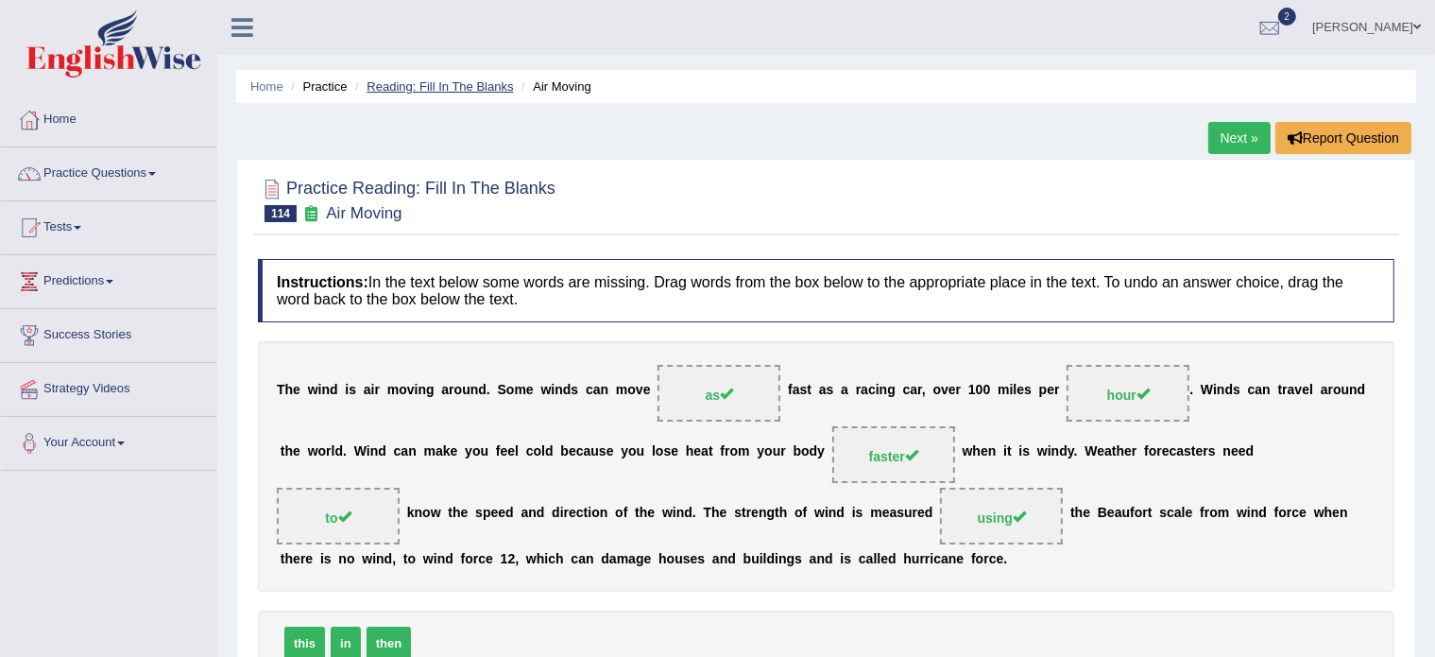
click at [425, 84] on link "Reading: Fill In The Blanks" at bounding box center [440, 86] width 146 height 14
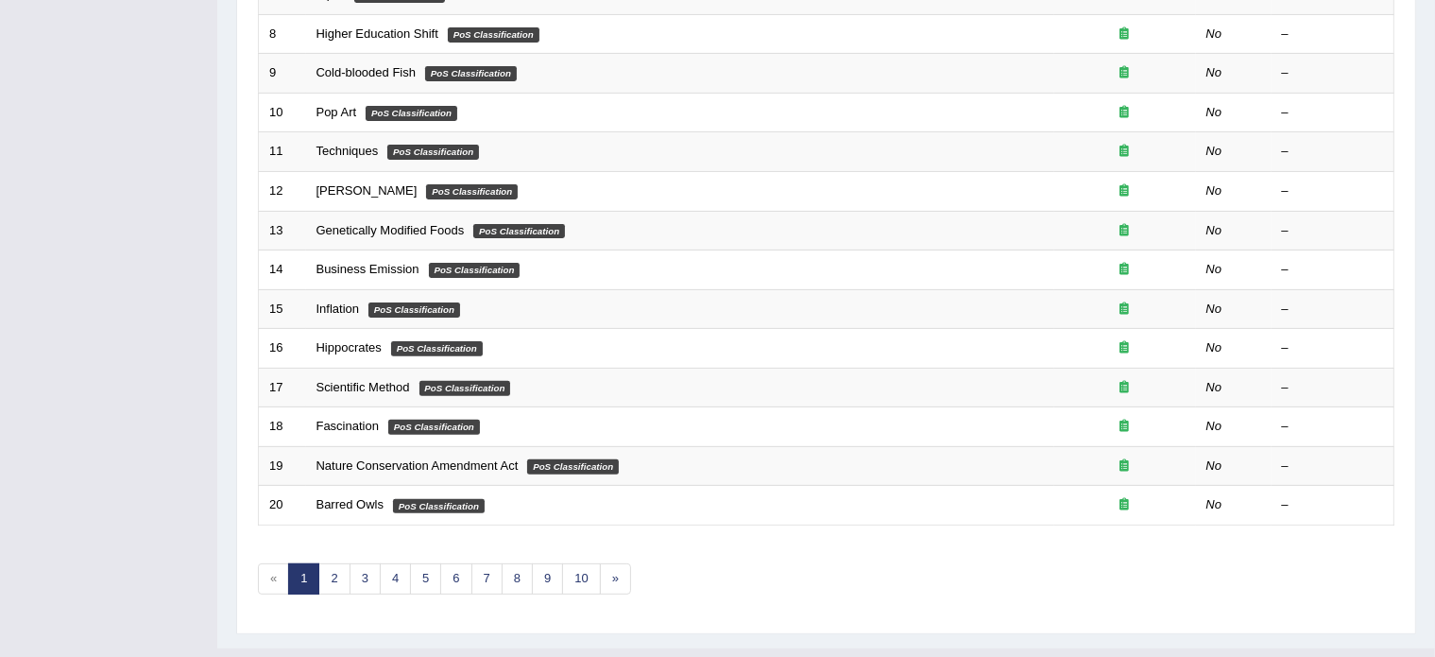
scroll to position [589, 0]
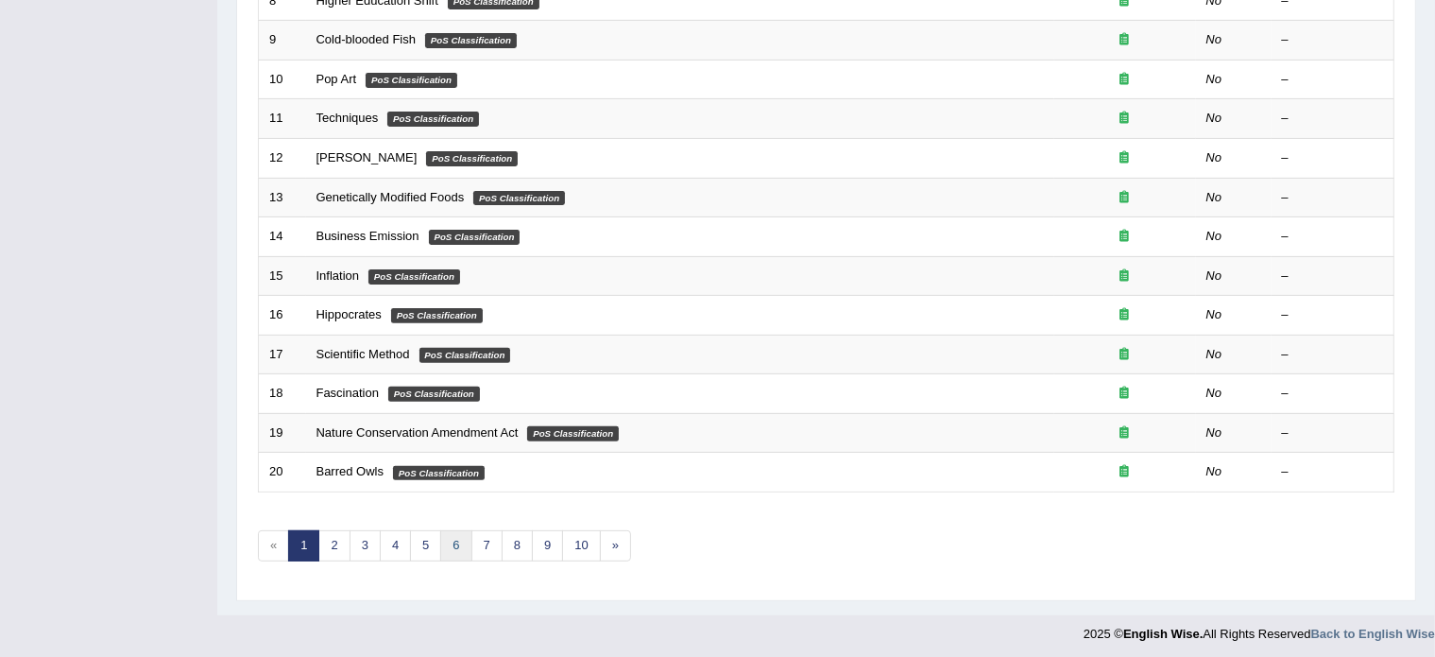
click at [457, 543] on link "6" at bounding box center [455, 545] width 31 height 31
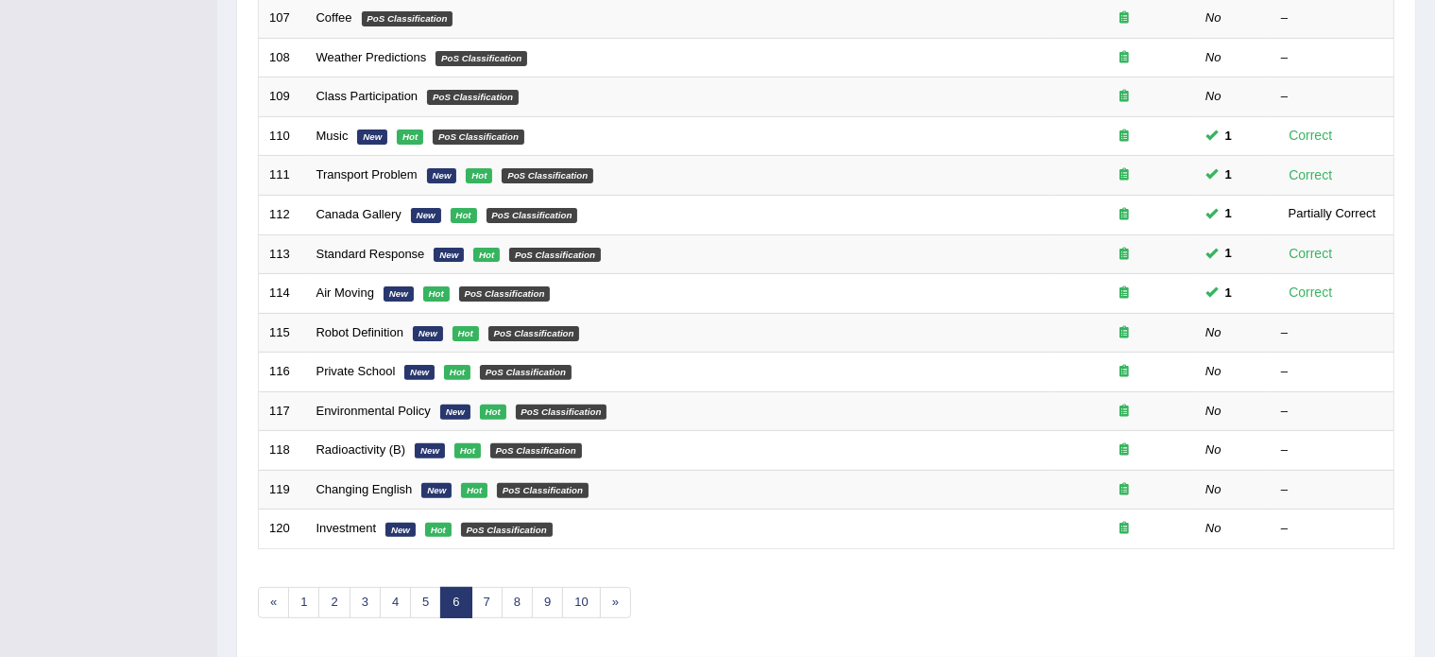
scroll to position [533, 0]
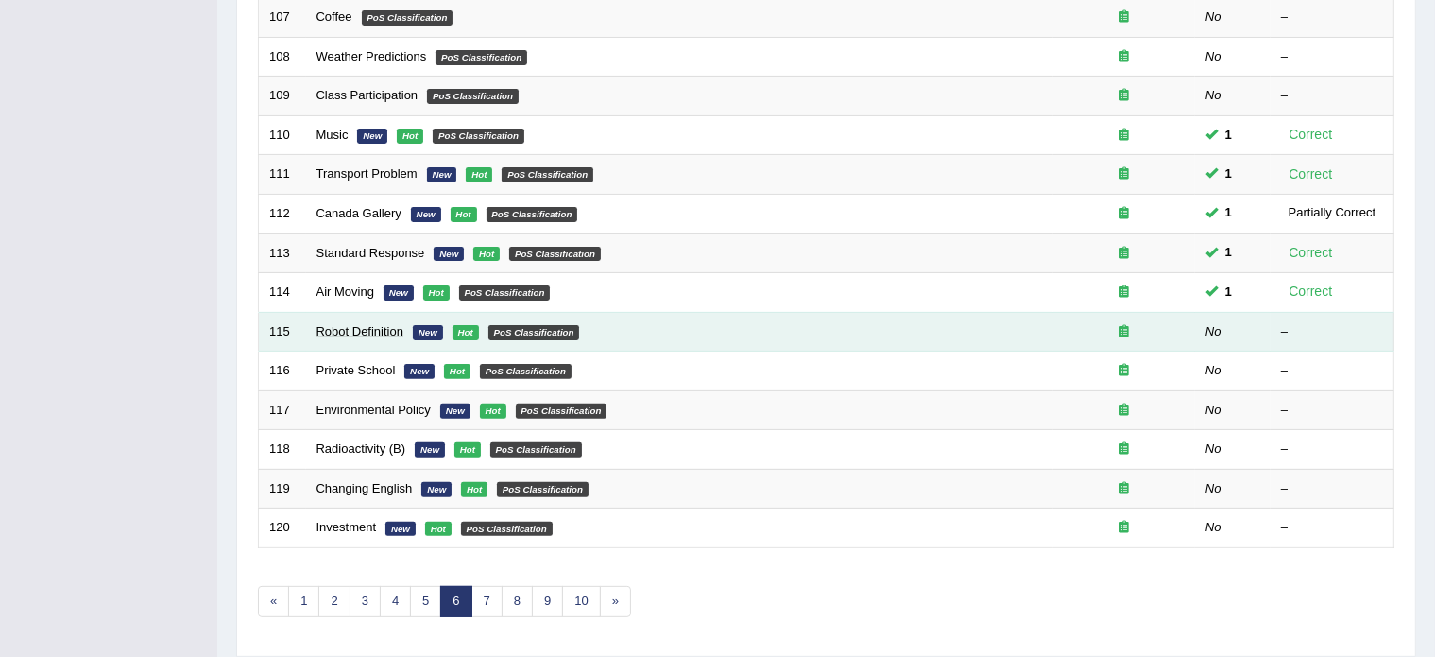
click at [363, 324] on link "Robot Definition" at bounding box center [361, 331] width 88 height 14
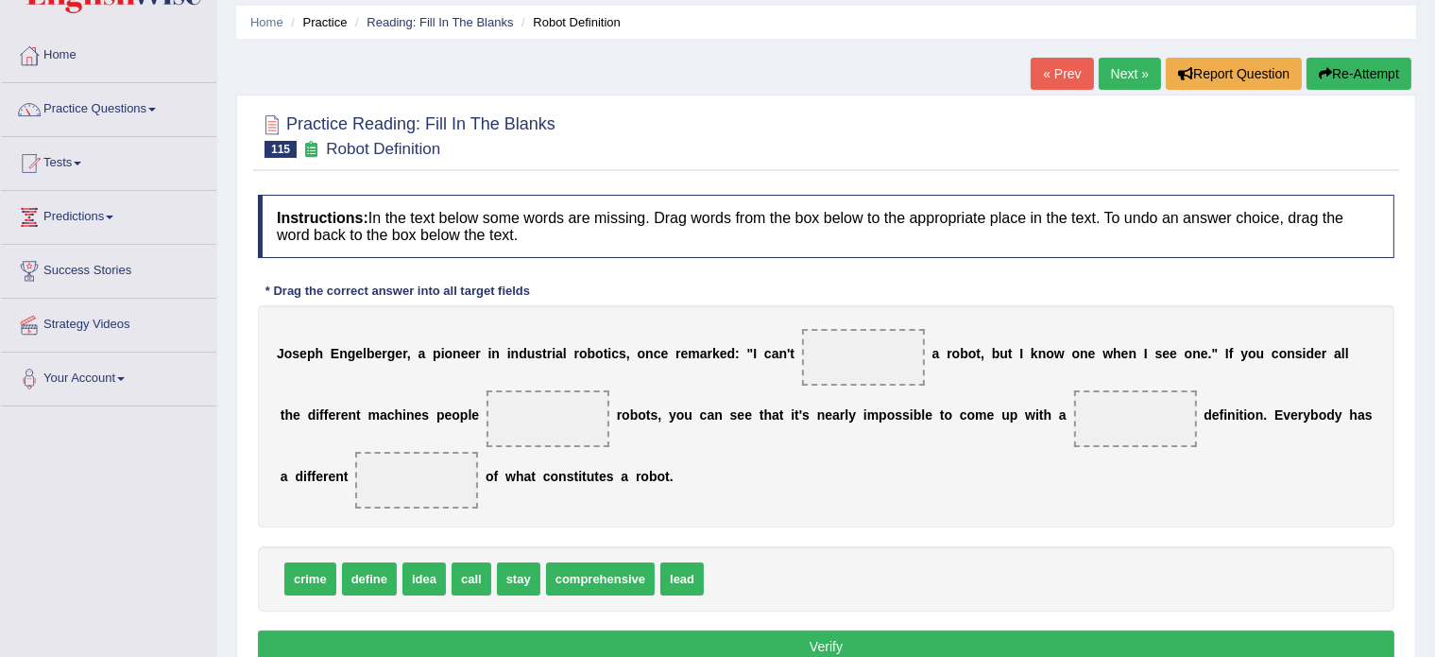
scroll to position [82, 0]
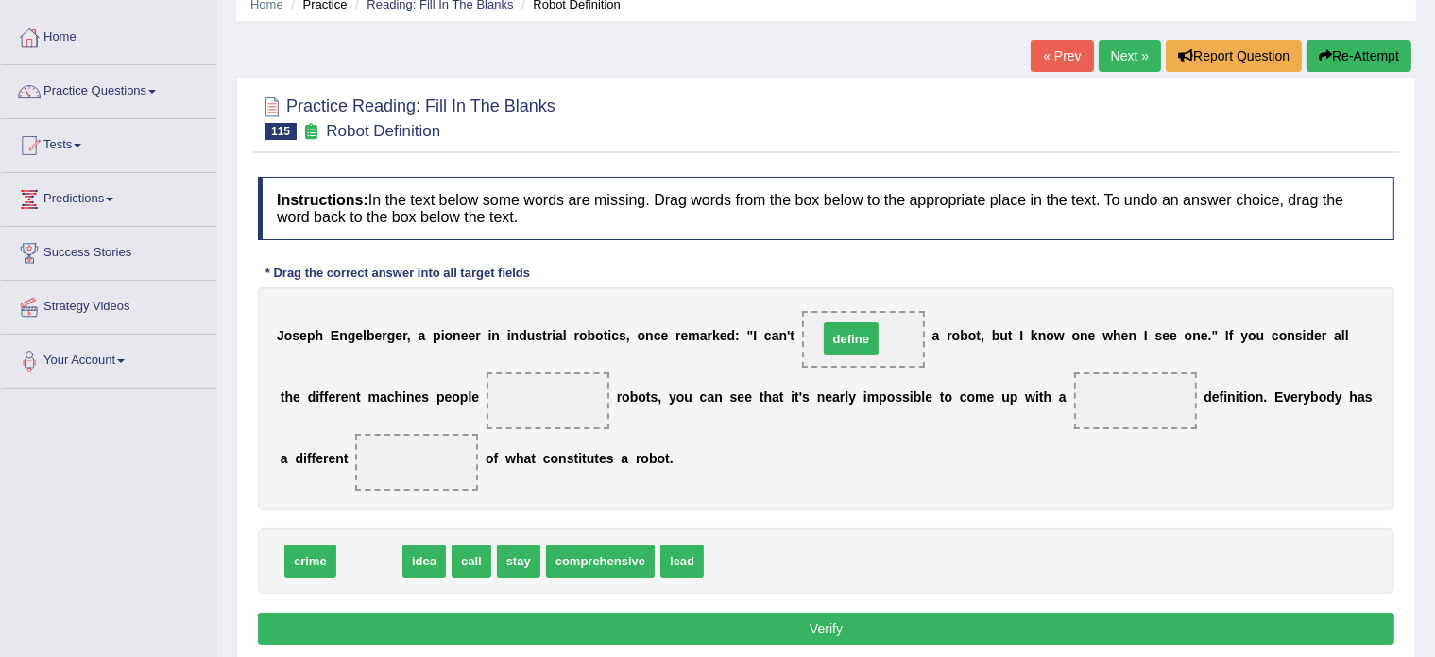
drag, startPoint x: 365, startPoint y: 552, endPoint x: 851, endPoint y: 328, distance: 534.9
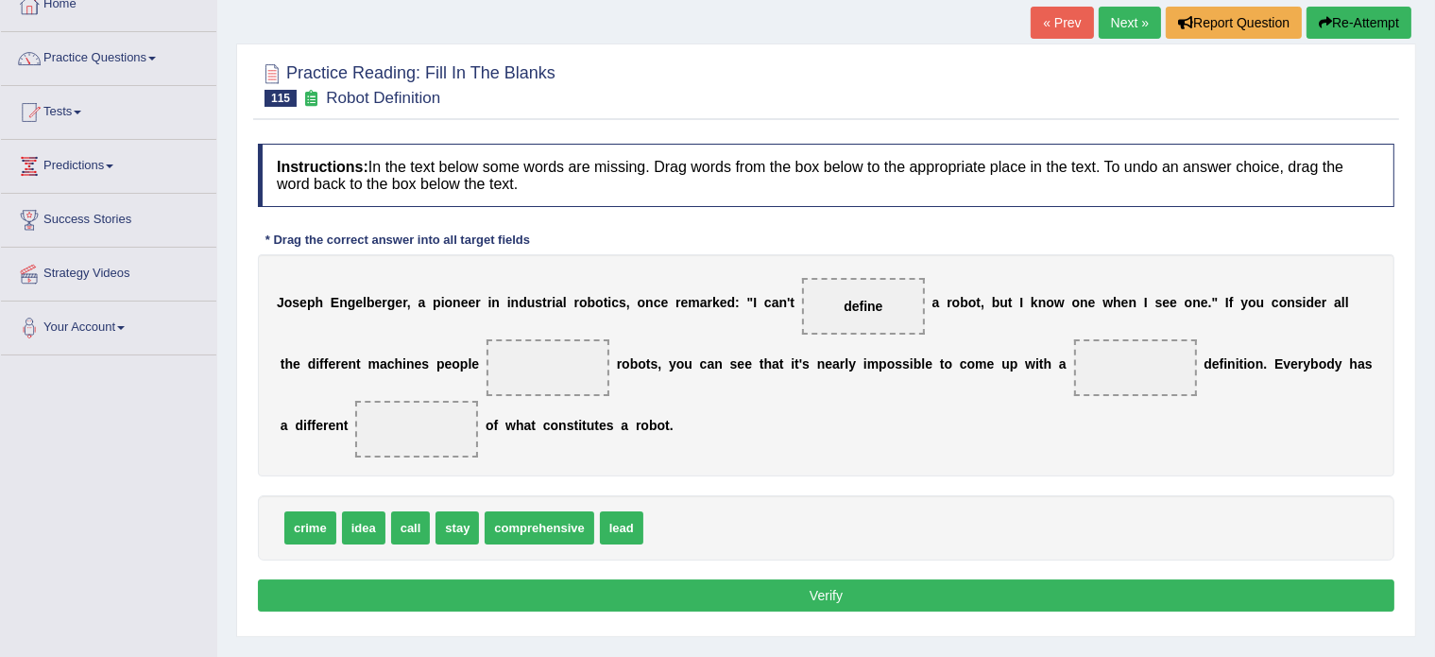
scroll to position [116, 0]
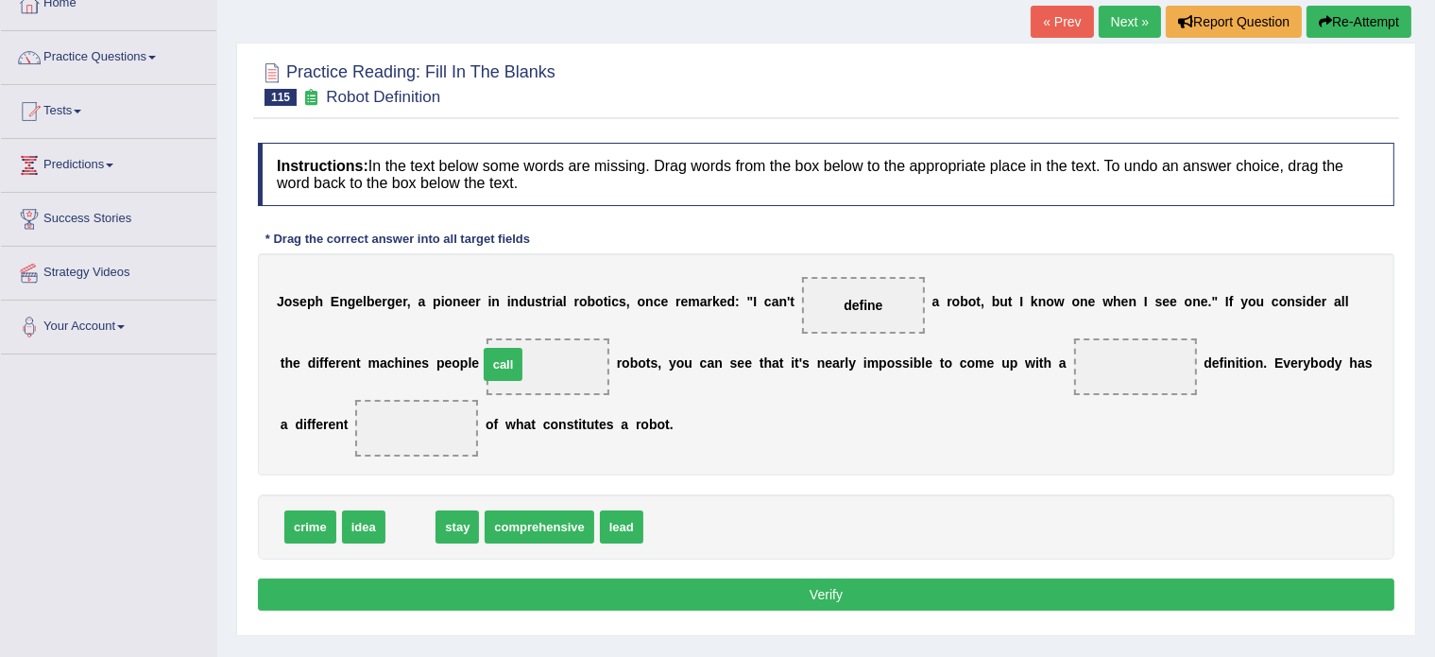
drag, startPoint x: 408, startPoint y: 519, endPoint x: 501, endPoint y: 356, distance: 187.1
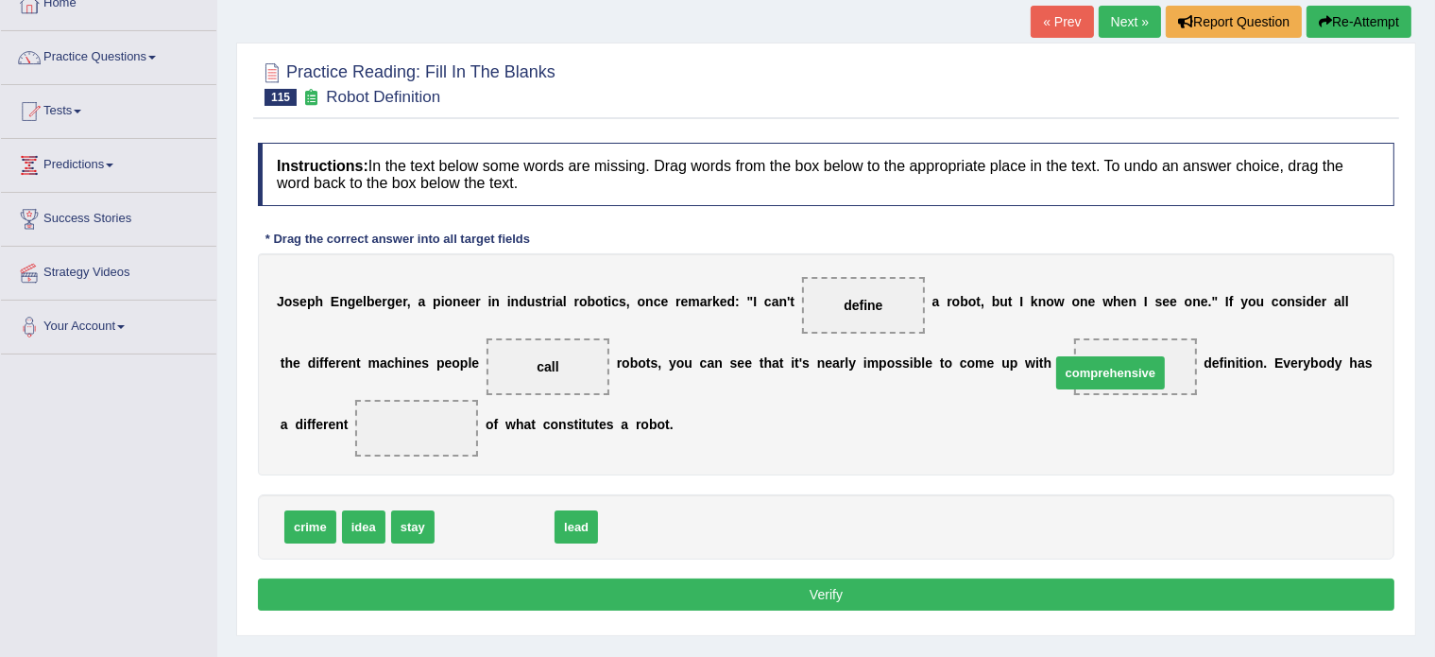
drag, startPoint x: 523, startPoint y: 521, endPoint x: 1136, endPoint y: 367, distance: 632.4
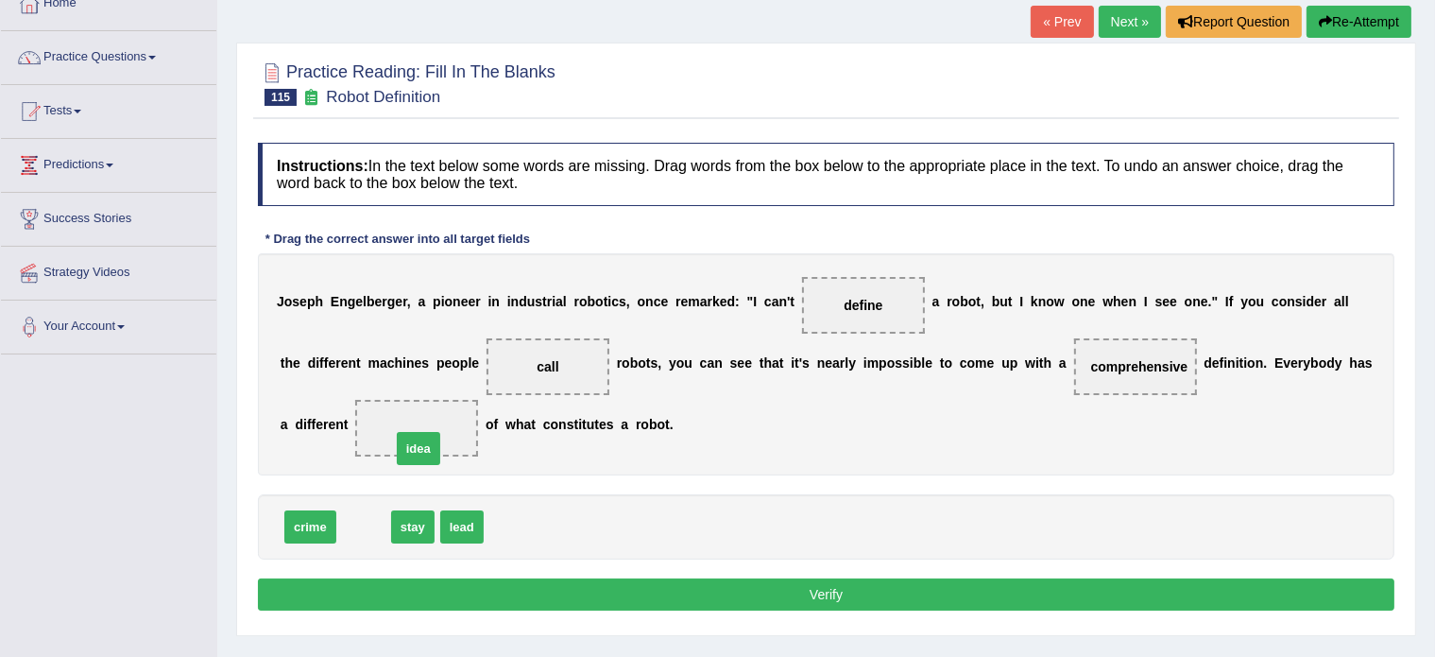
drag, startPoint x: 361, startPoint y: 525, endPoint x: 410, endPoint y: 438, distance: 99.9
click at [683, 578] on button "Verify" at bounding box center [826, 594] width 1137 height 32
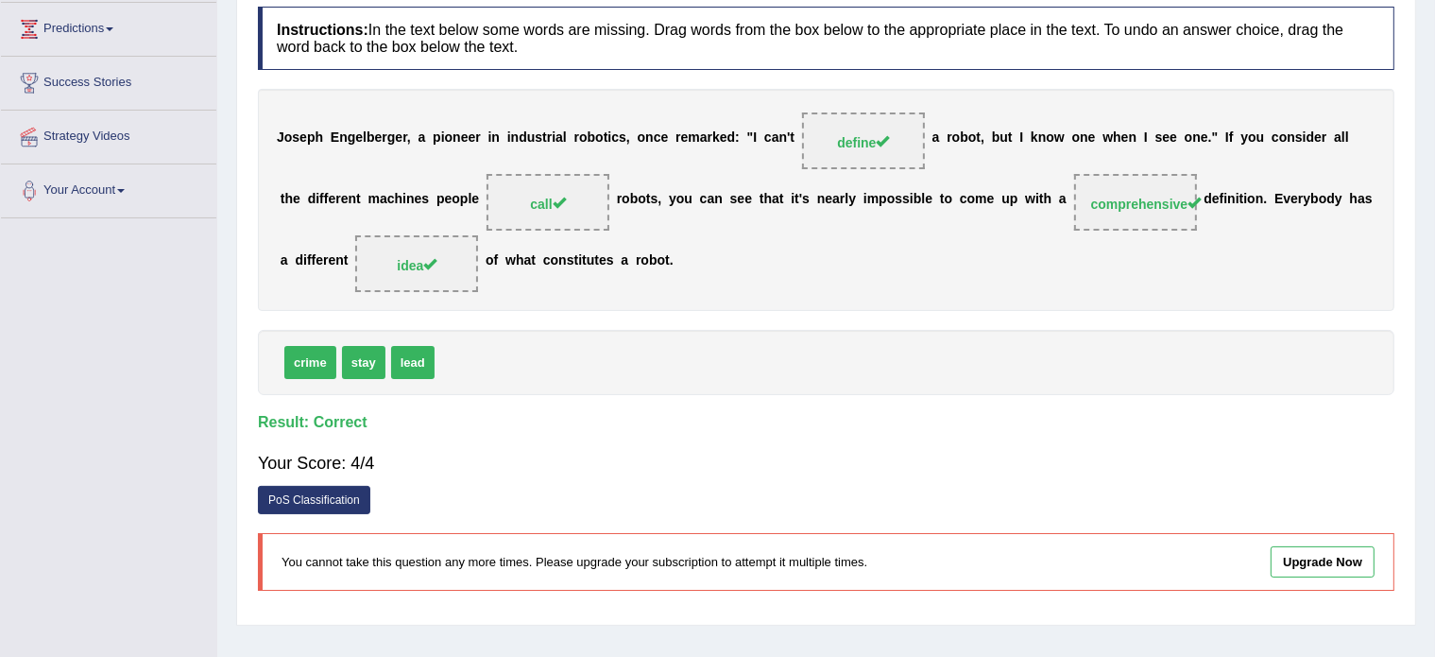
scroll to position [0, 0]
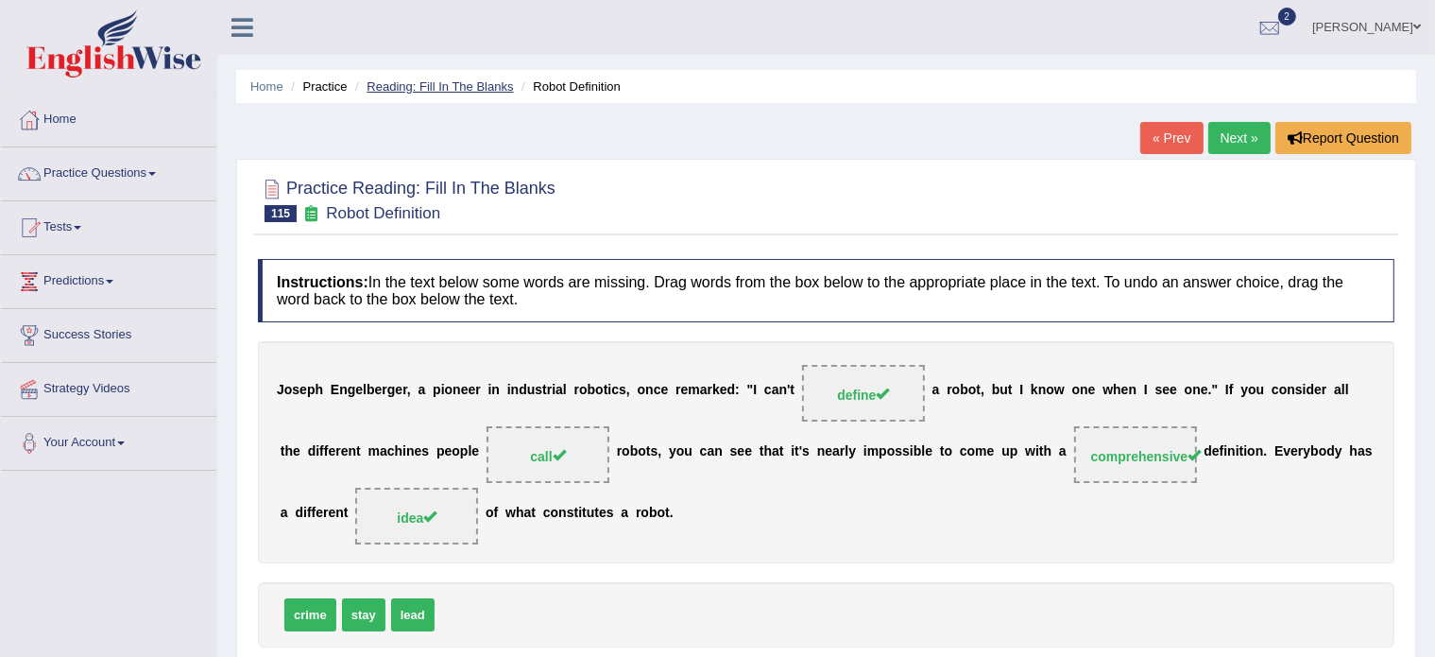
click at [466, 79] on link "Reading: Fill In The Blanks" at bounding box center [440, 86] width 146 height 14
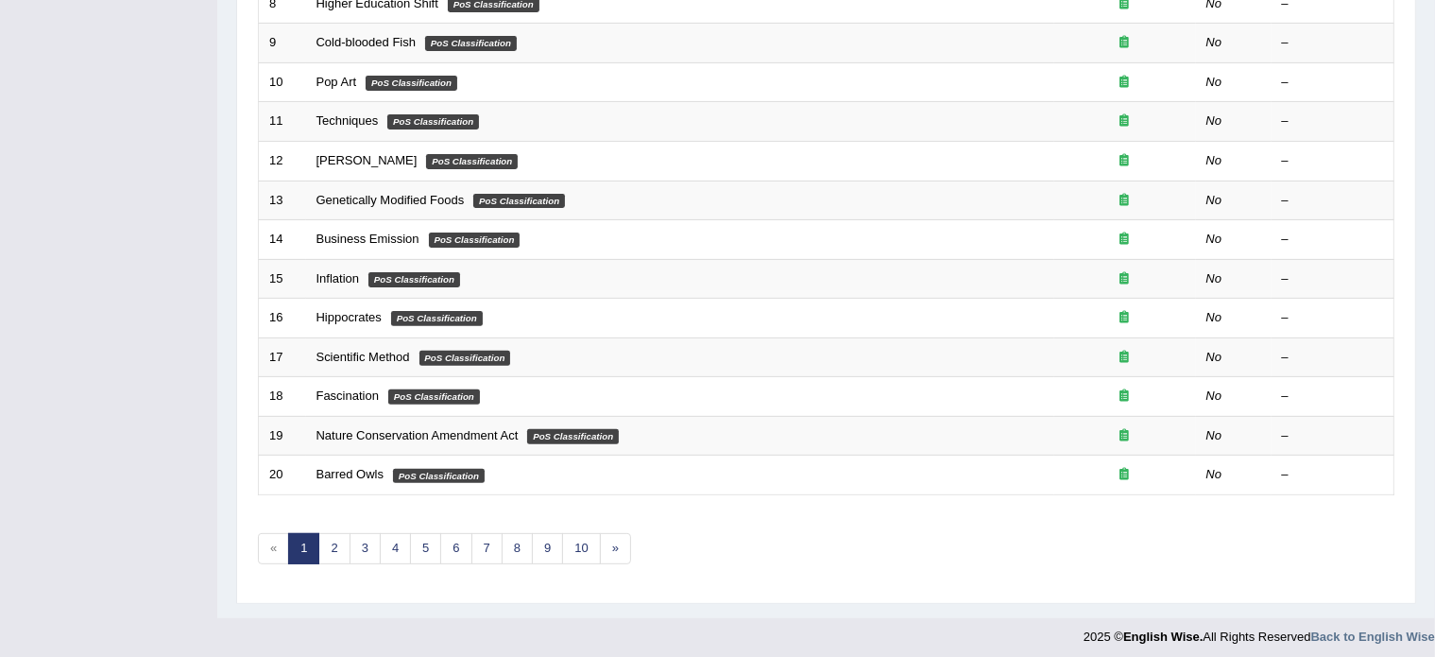
scroll to position [589, 0]
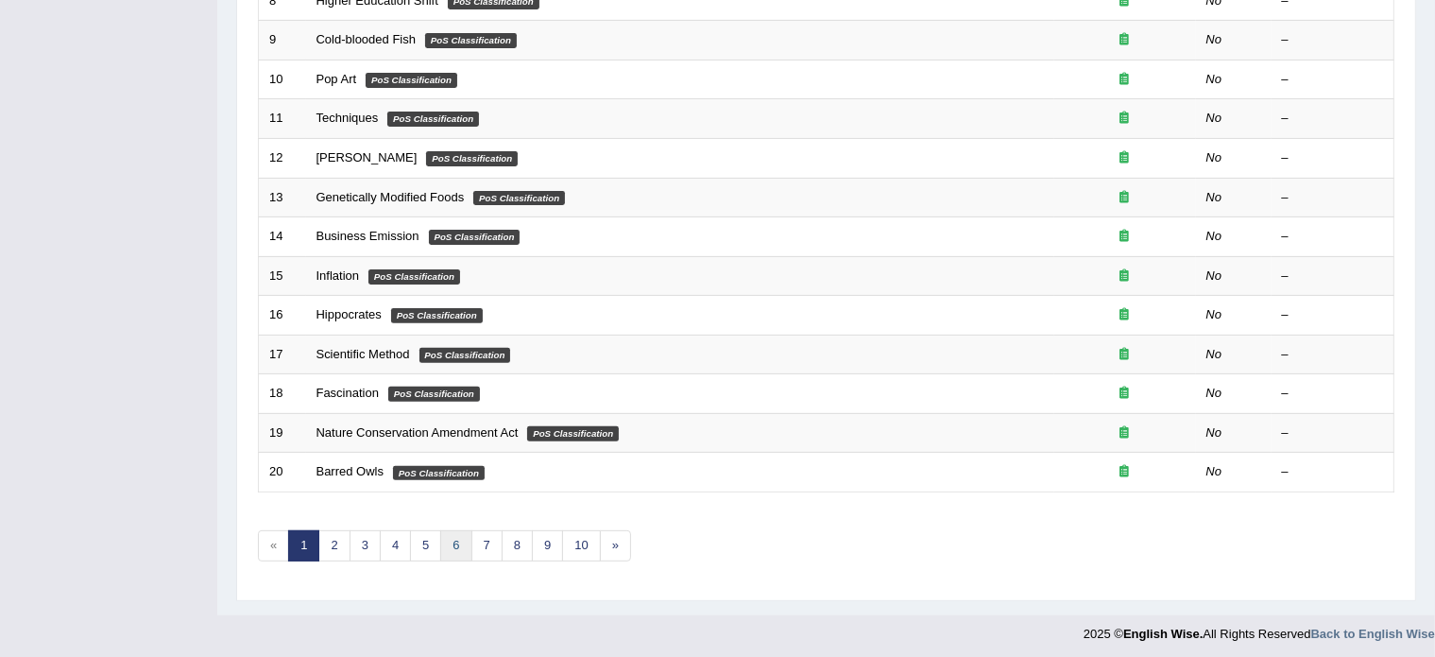
click at [453, 541] on link "6" at bounding box center [455, 545] width 31 height 31
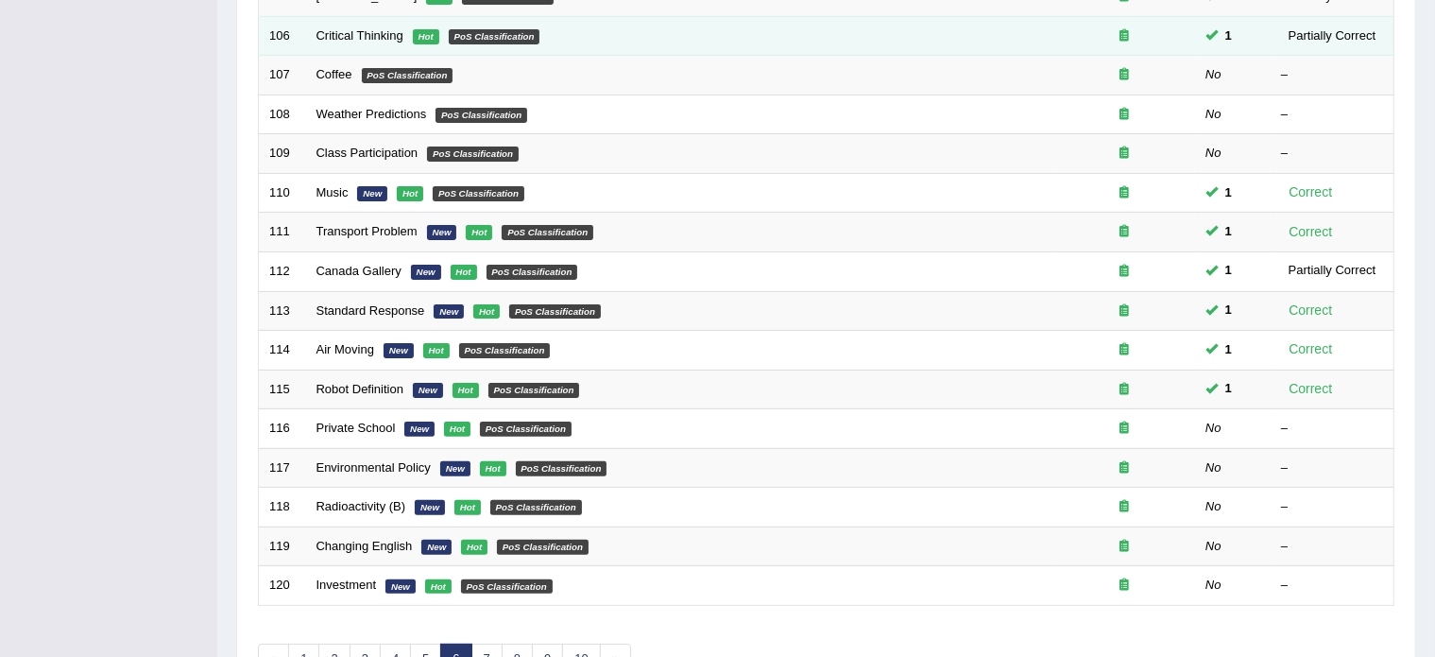
scroll to position [498, 0]
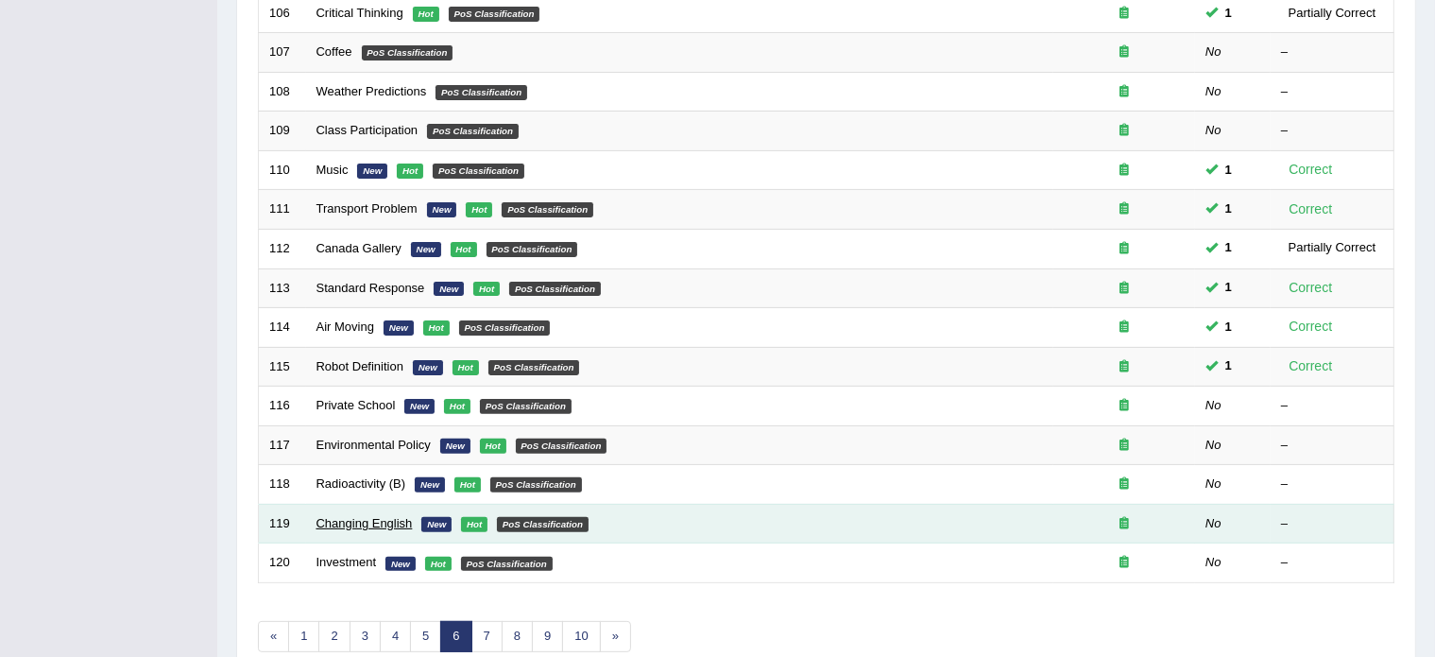
click at [366, 516] on link "Changing English" at bounding box center [365, 523] width 96 height 14
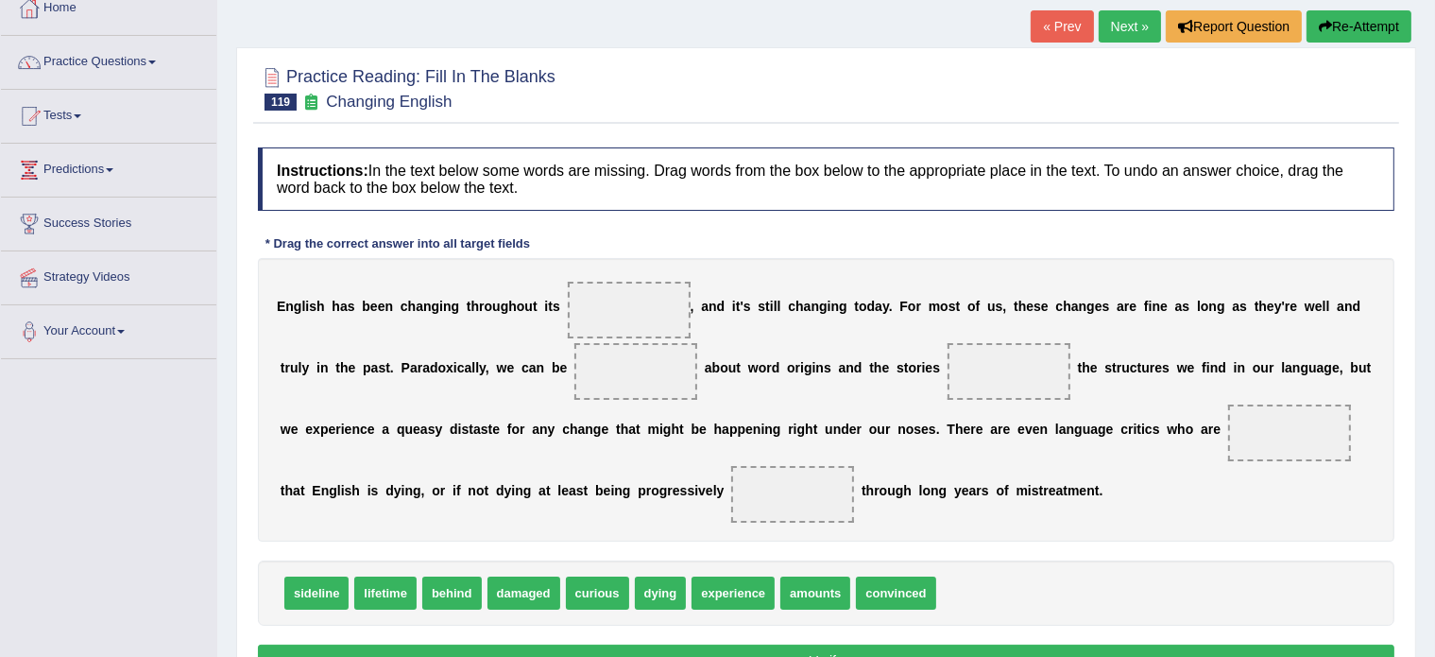
scroll to position [112, 0]
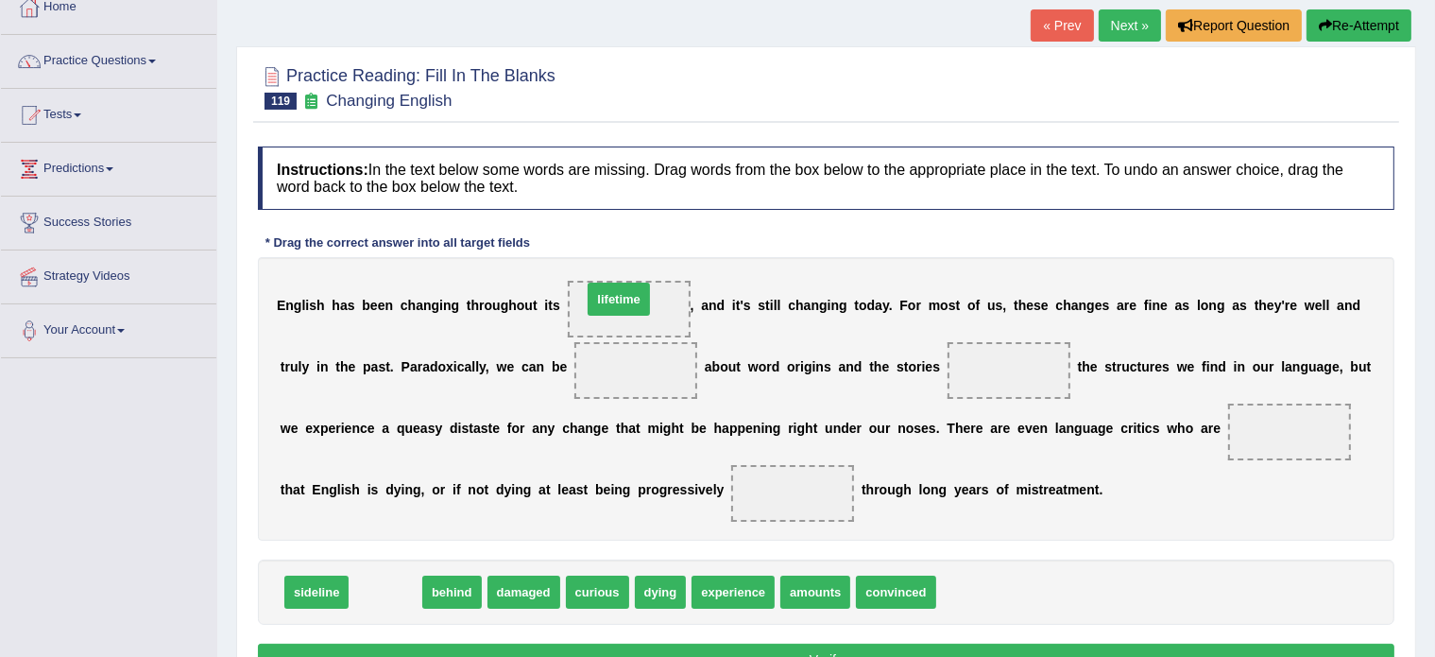
drag, startPoint x: 375, startPoint y: 589, endPoint x: 609, endPoint y: 293, distance: 376.8
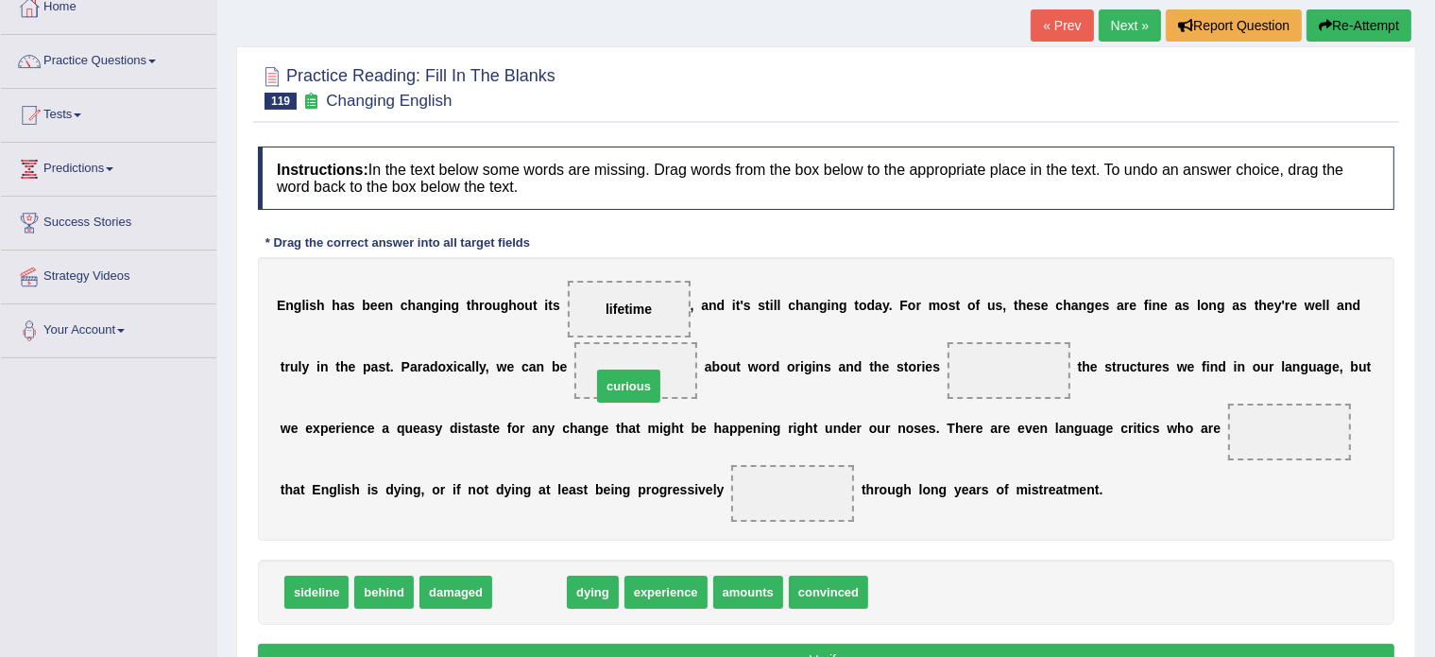
drag, startPoint x: 522, startPoint y: 592, endPoint x: 621, endPoint y: 386, distance: 228.7
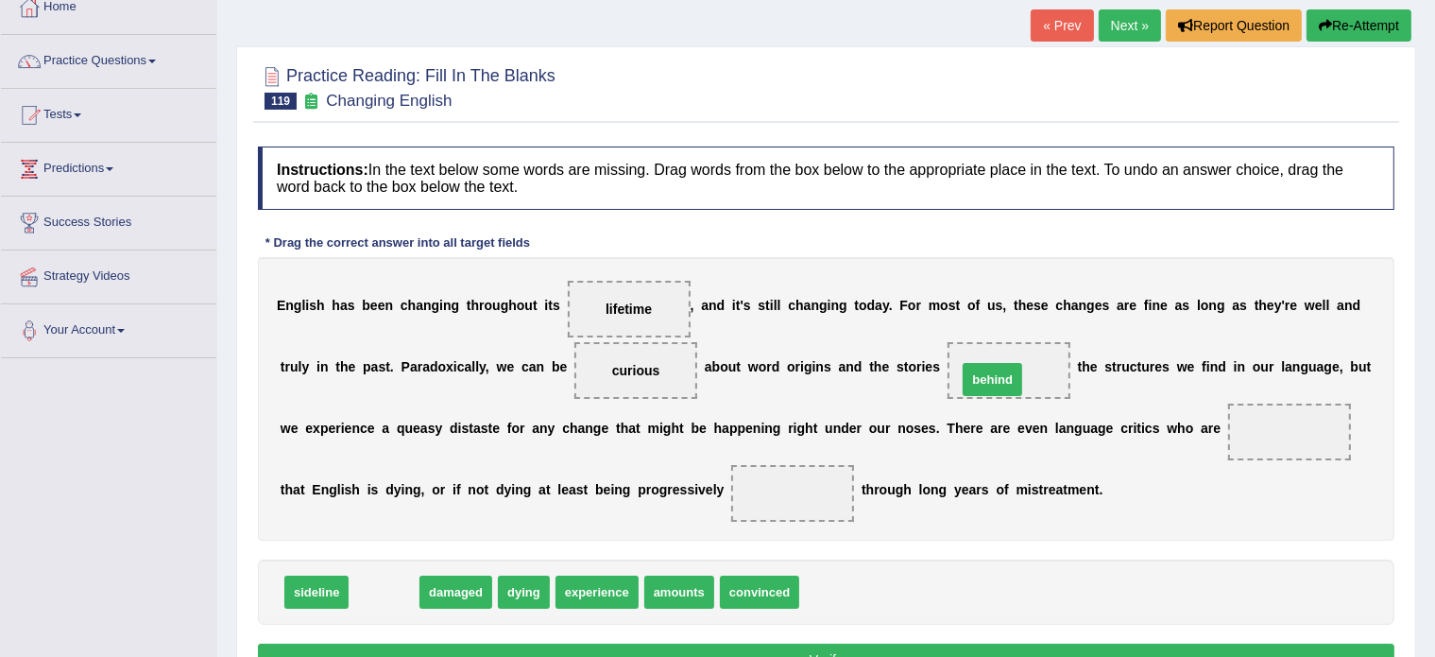
drag, startPoint x: 386, startPoint y: 587, endPoint x: 993, endPoint y: 372, distance: 644.4
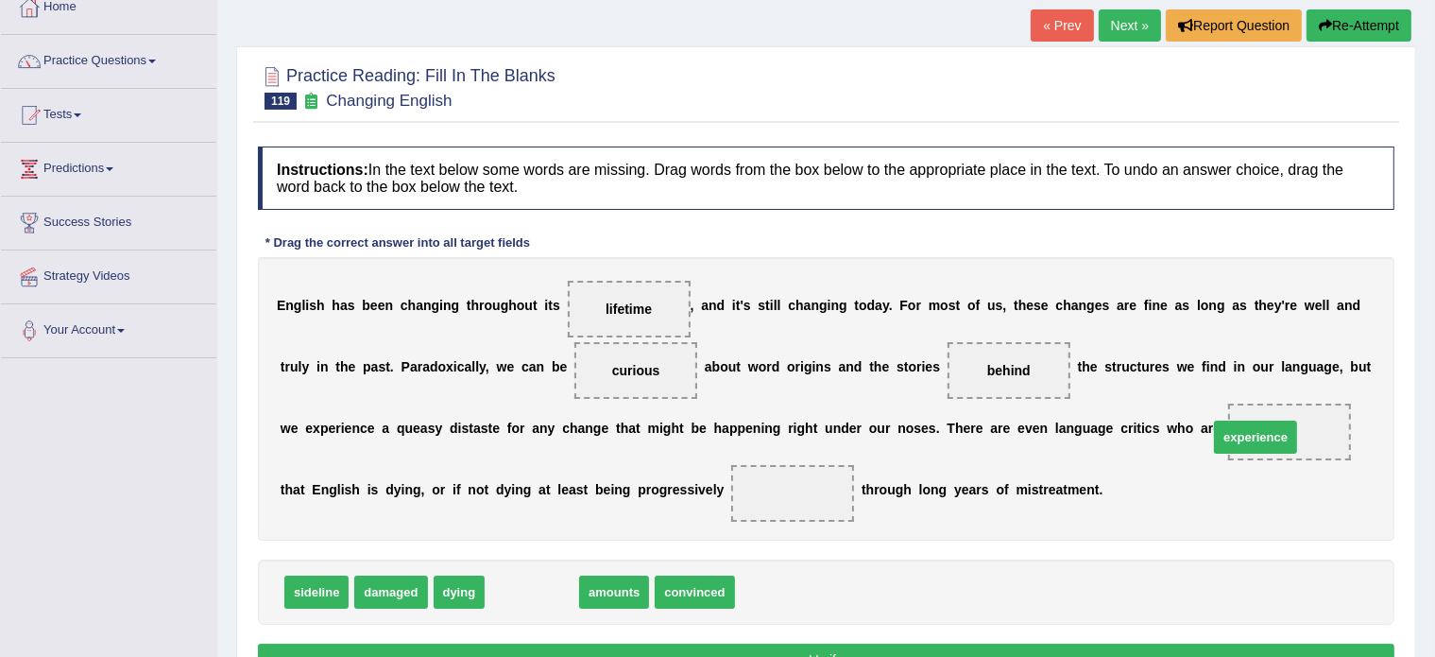
drag, startPoint x: 529, startPoint y: 596, endPoint x: 1253, endPoint y: 441, distance: 740.3
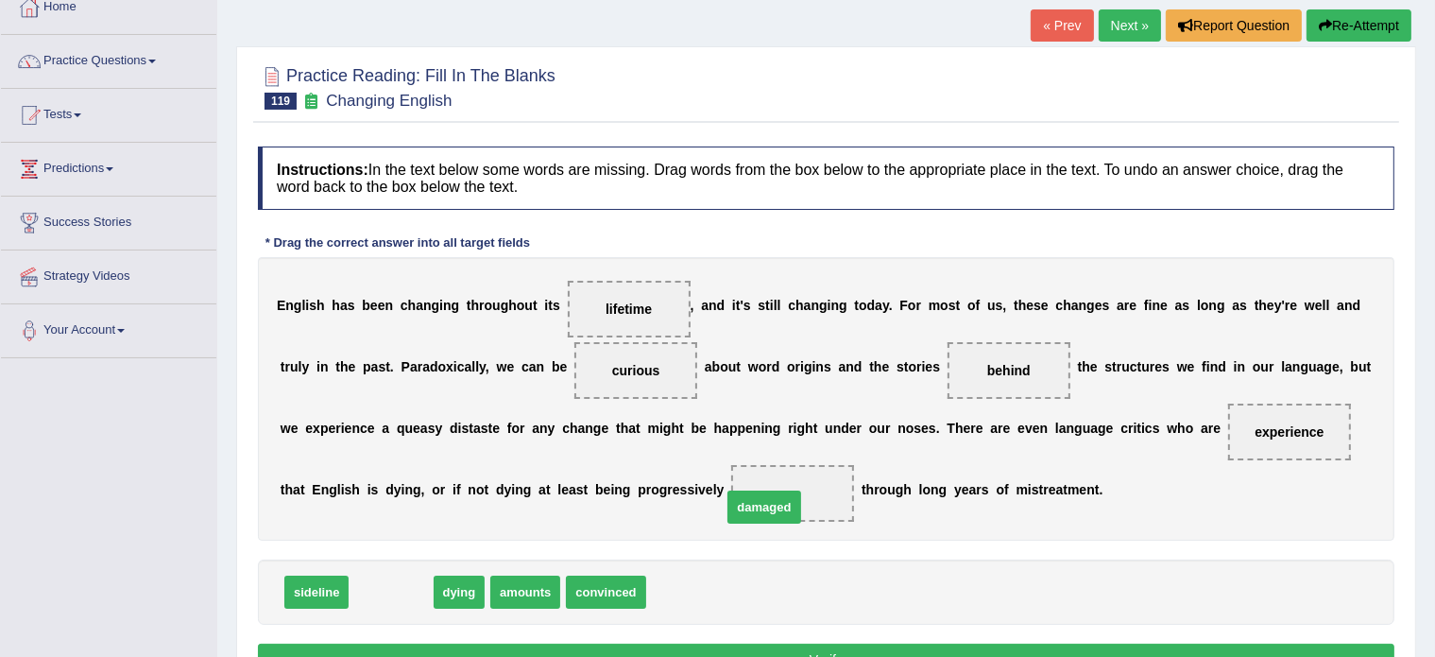
drag, startPoint x: 401, startPoint y: 588, endPoint x: 775, endPoint y: 503, distance: 383.8
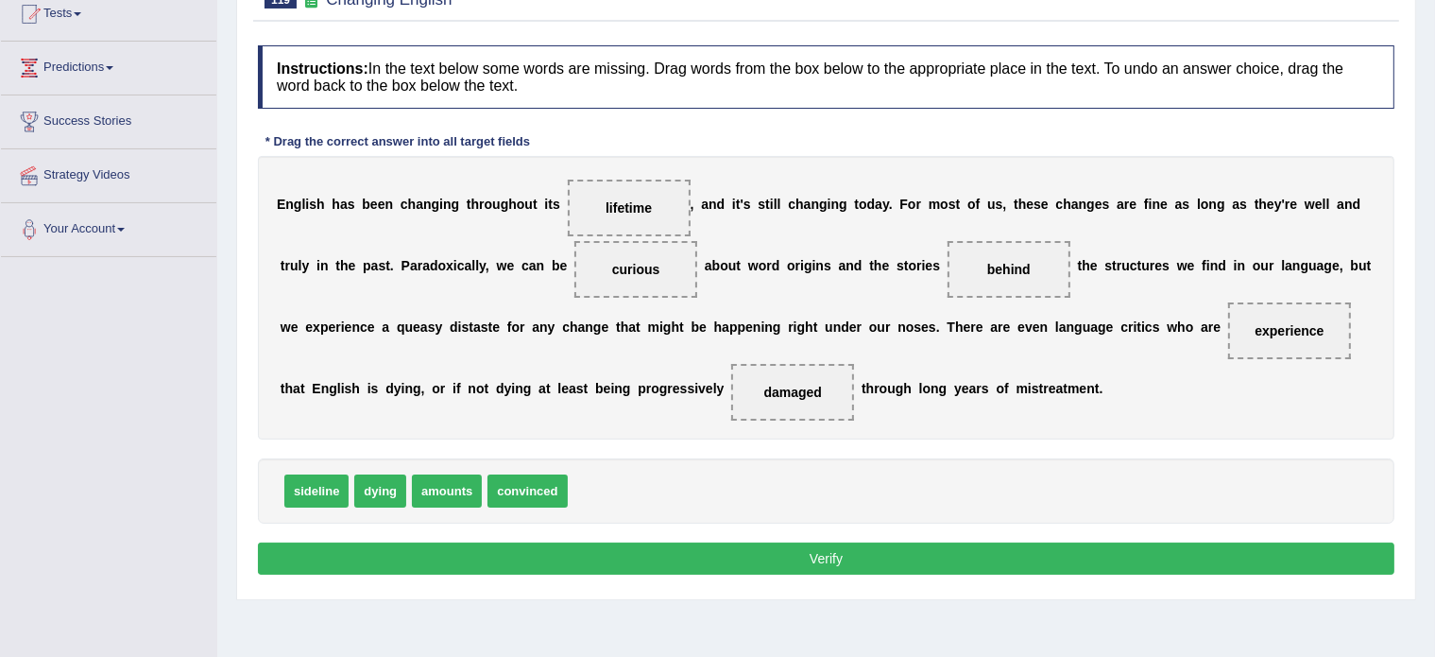
scroll to position [215, 0]
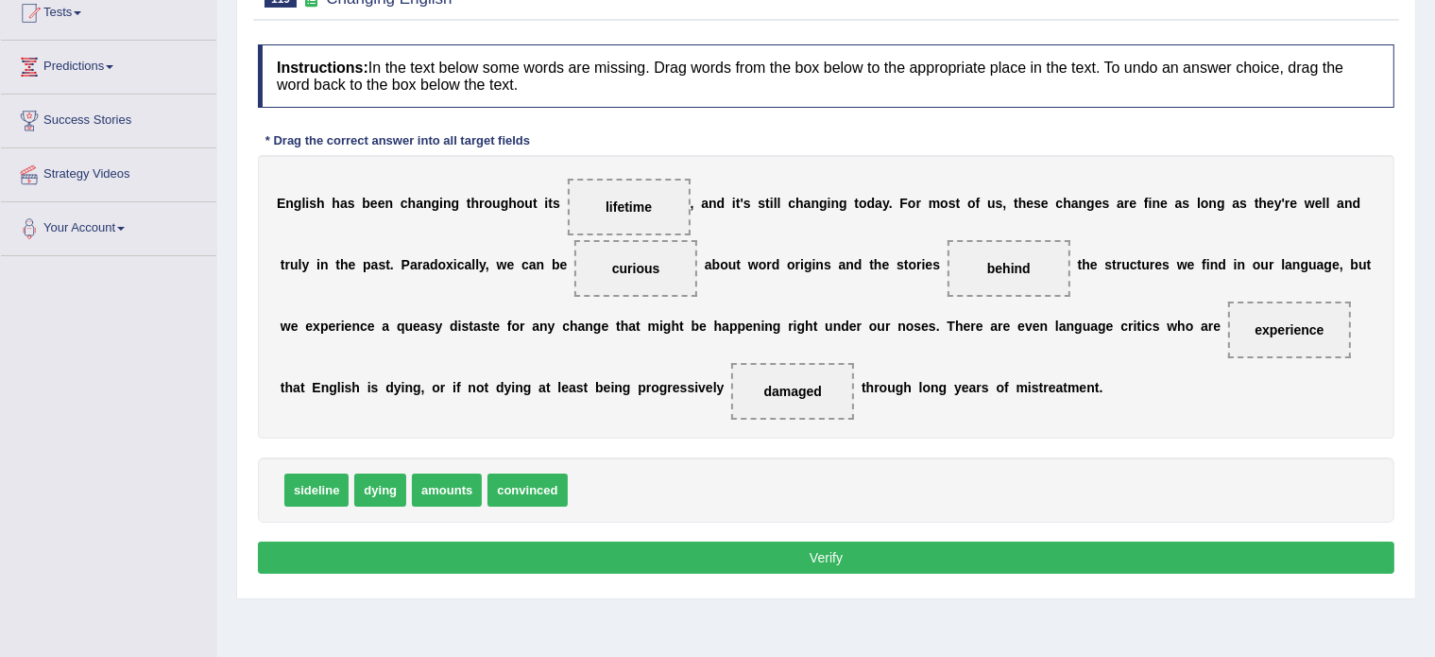
click at [751, 554] on button "Verify" at bounding box center [826, 557] width 1137 height 32
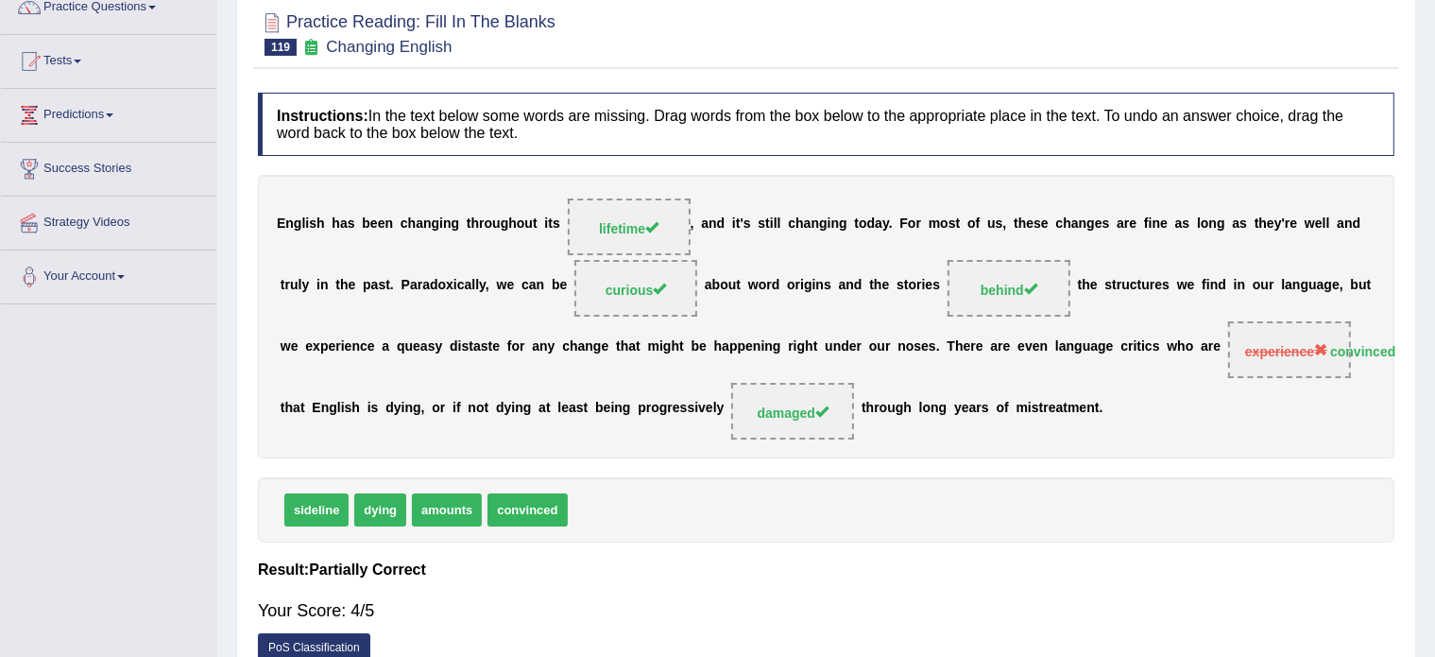
scroll to position [0, 0]
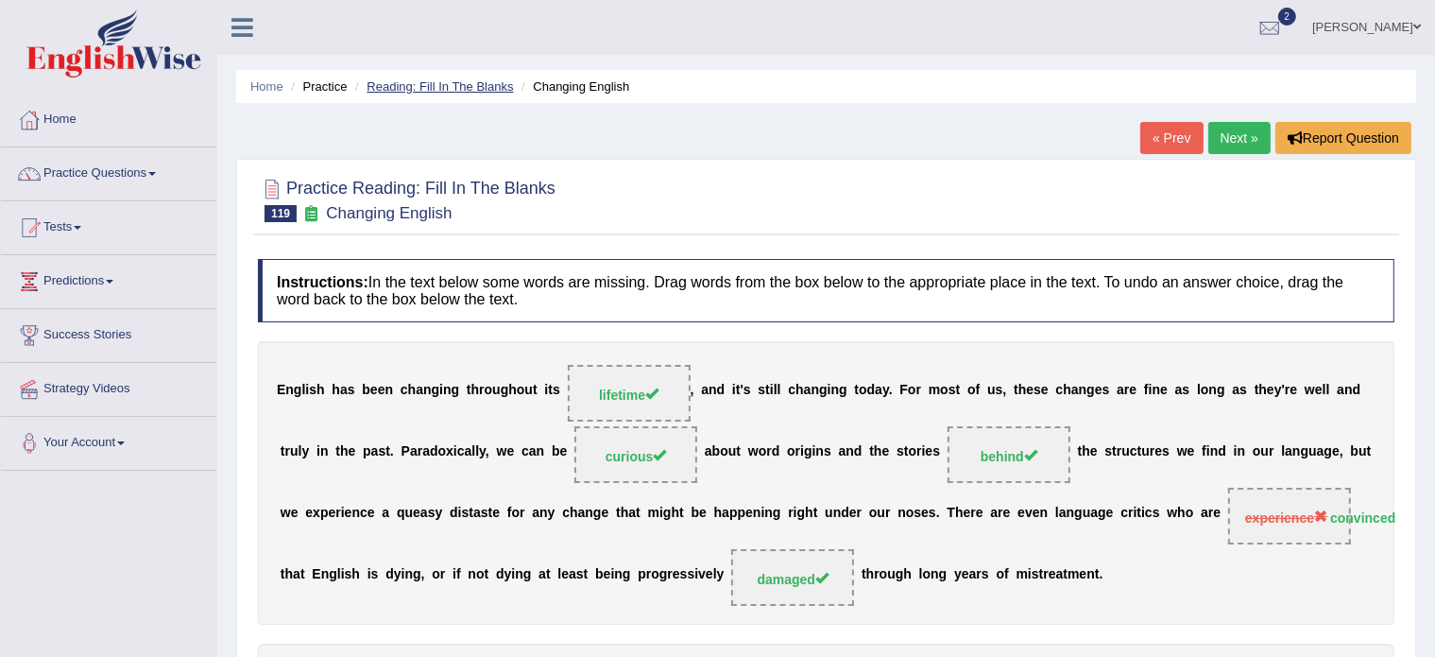
click at [448, 86] on link "Reading: Fill In The Blanks" at bounding box center [440, 86] width 146 height 14
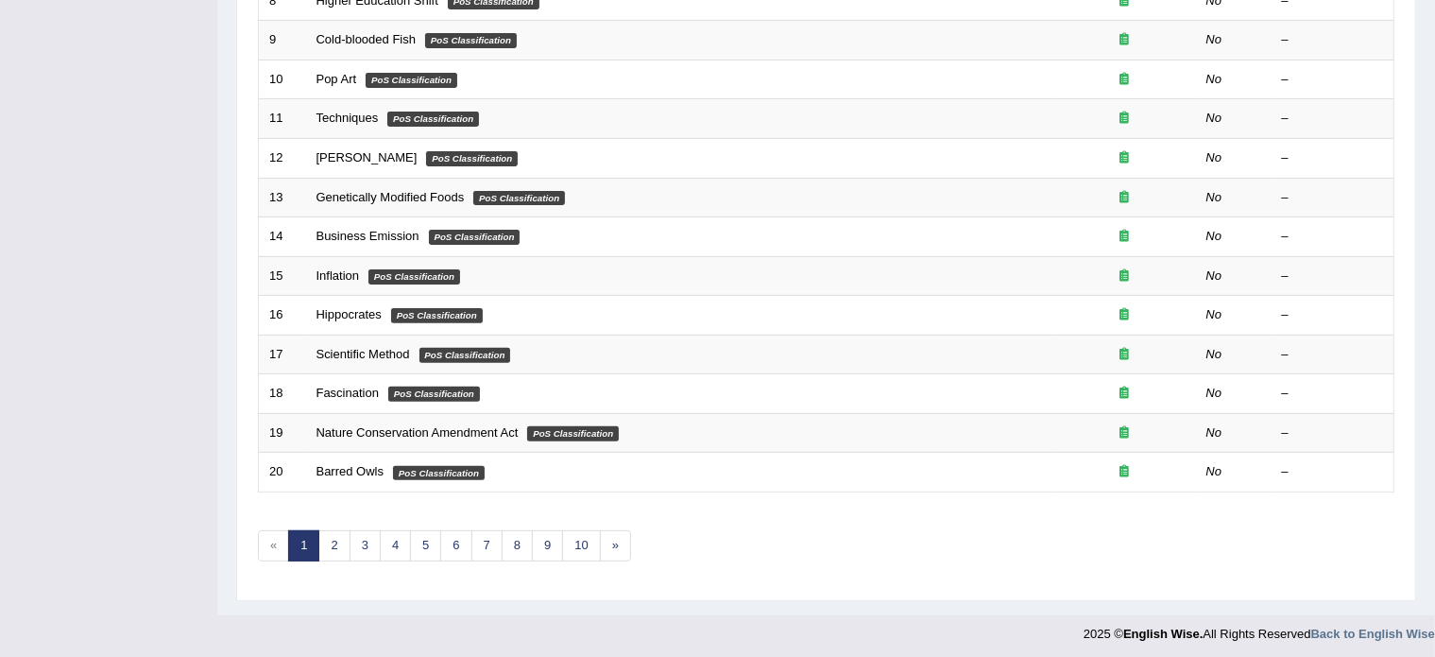
scroll to position [588, 0]
click at [454, 547] on link "6" at bounding box center [455, 546] width 31 height 31
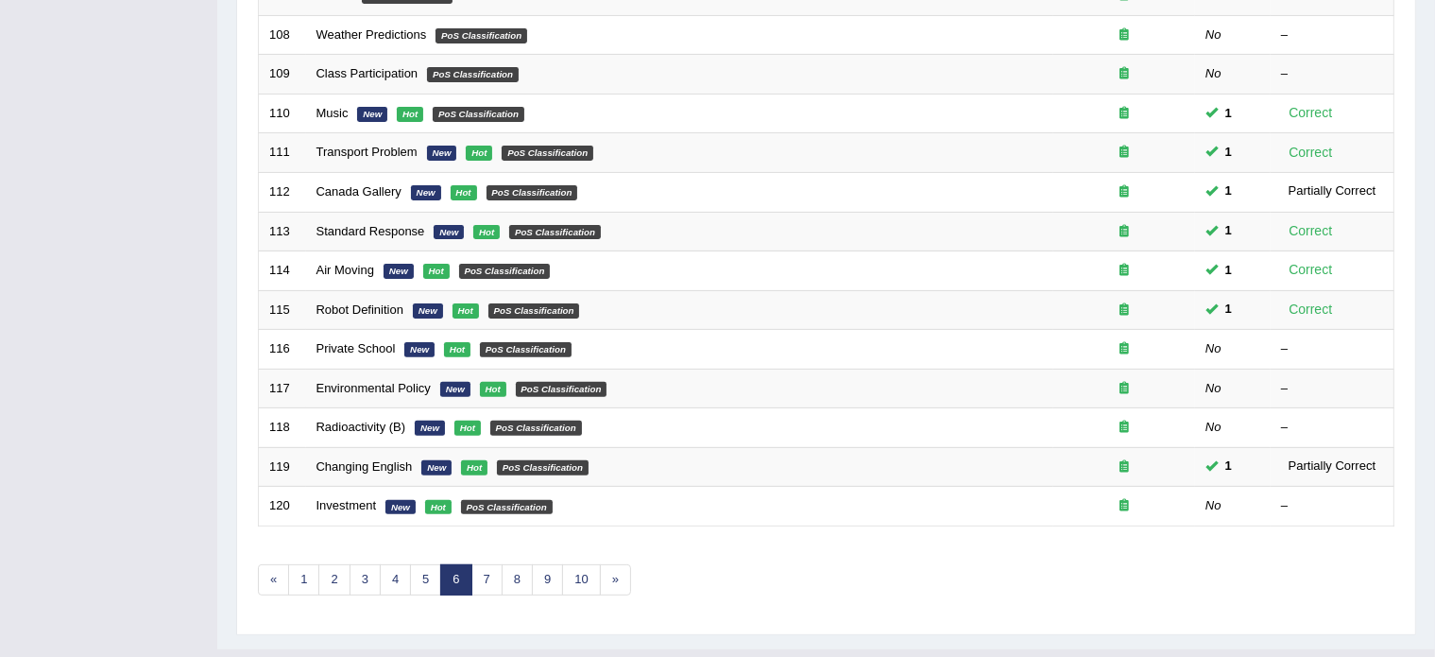
scroll to position [589, 0]
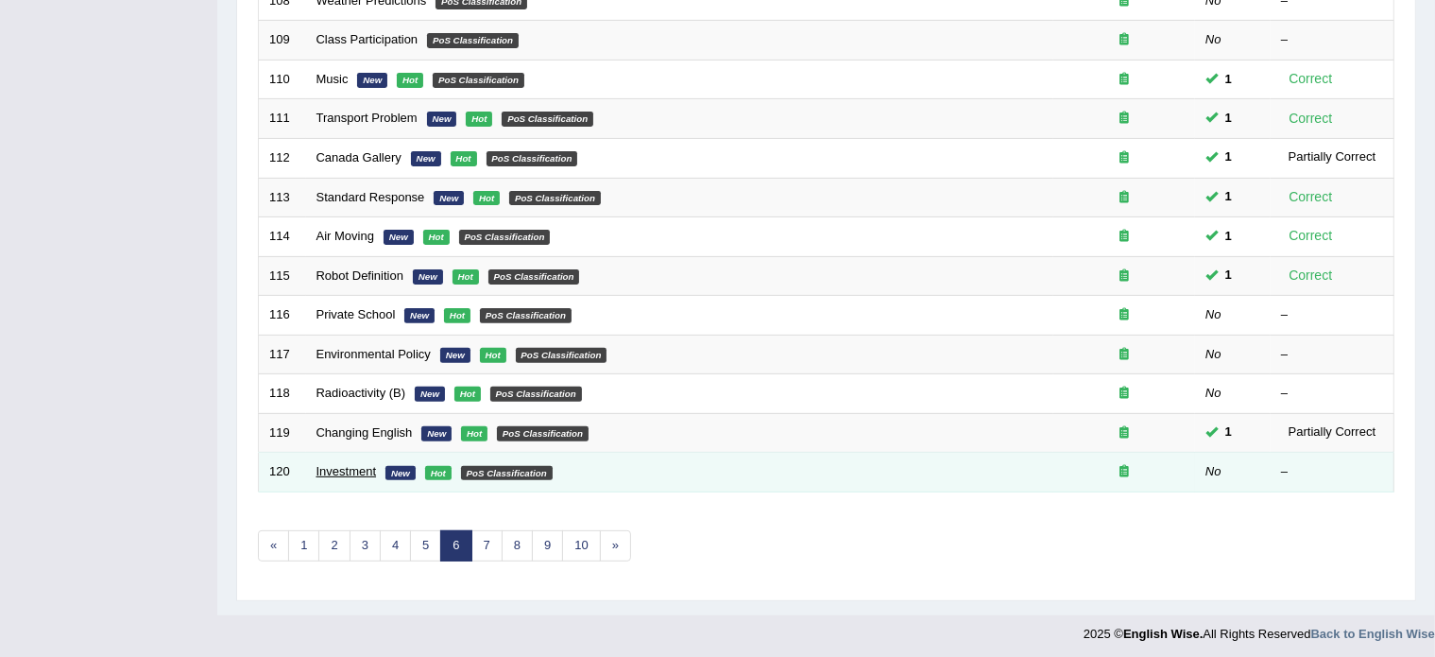
click at [341, 468] on link "Investment" at bounding box center [347, 471] width 60 height 14
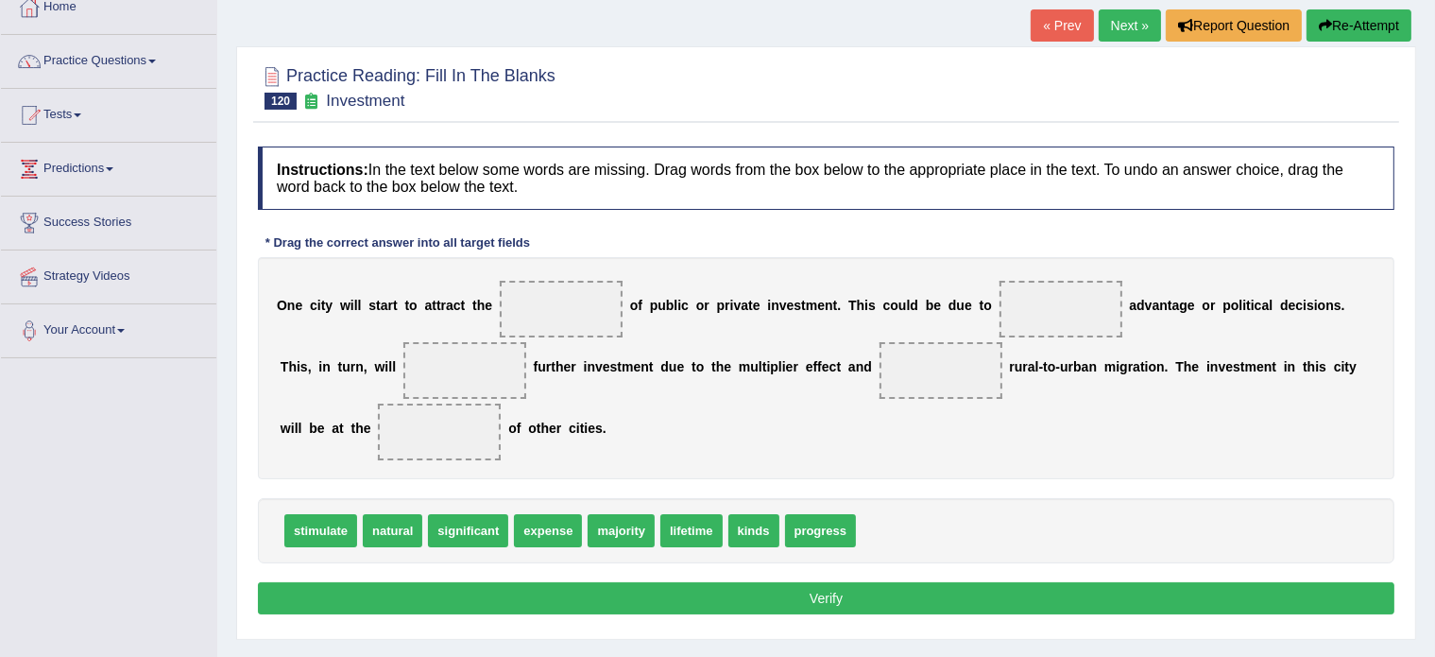
scroll to position [113, 0]
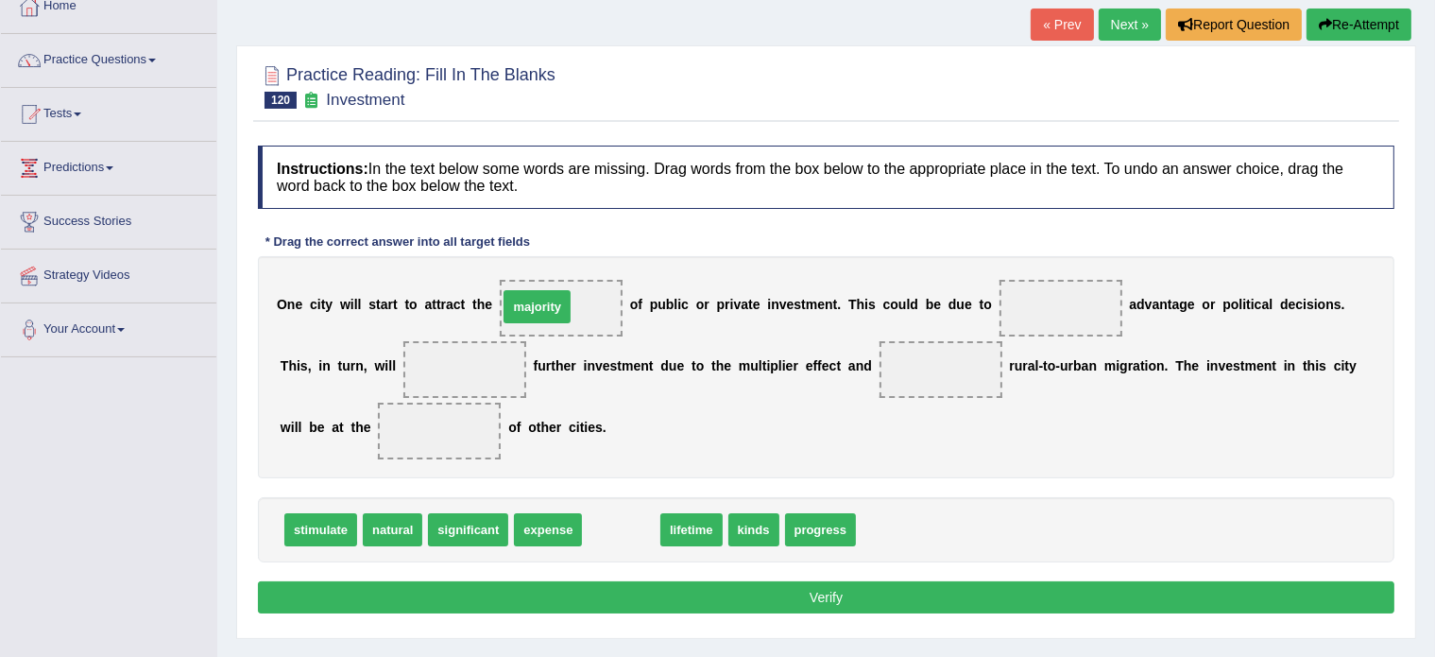
drag, startPoint x: 627, startPoint y: 524, endPoint x: 543, endPoint y: 301, distance: 238.4
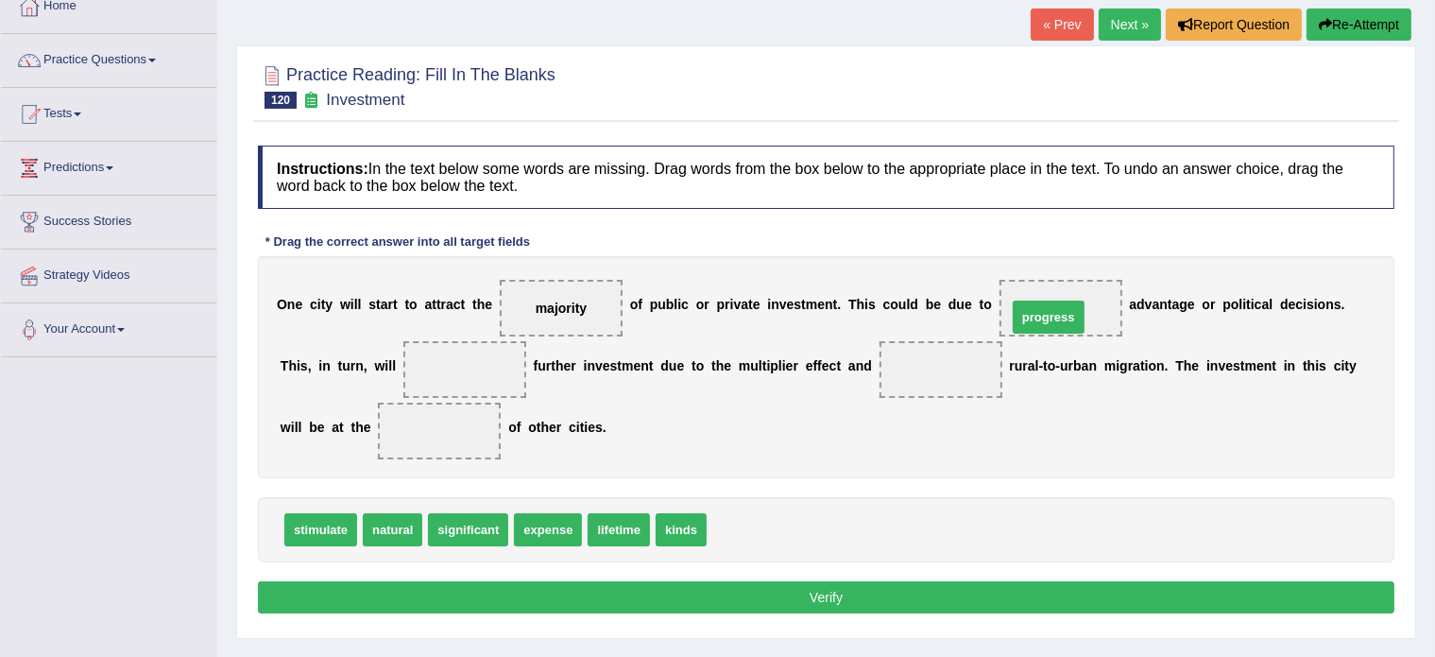
drag, startPoint x: 741, startPoint y: 528, endPoint x: 1046, endPoint y: 316, distance: 372.0
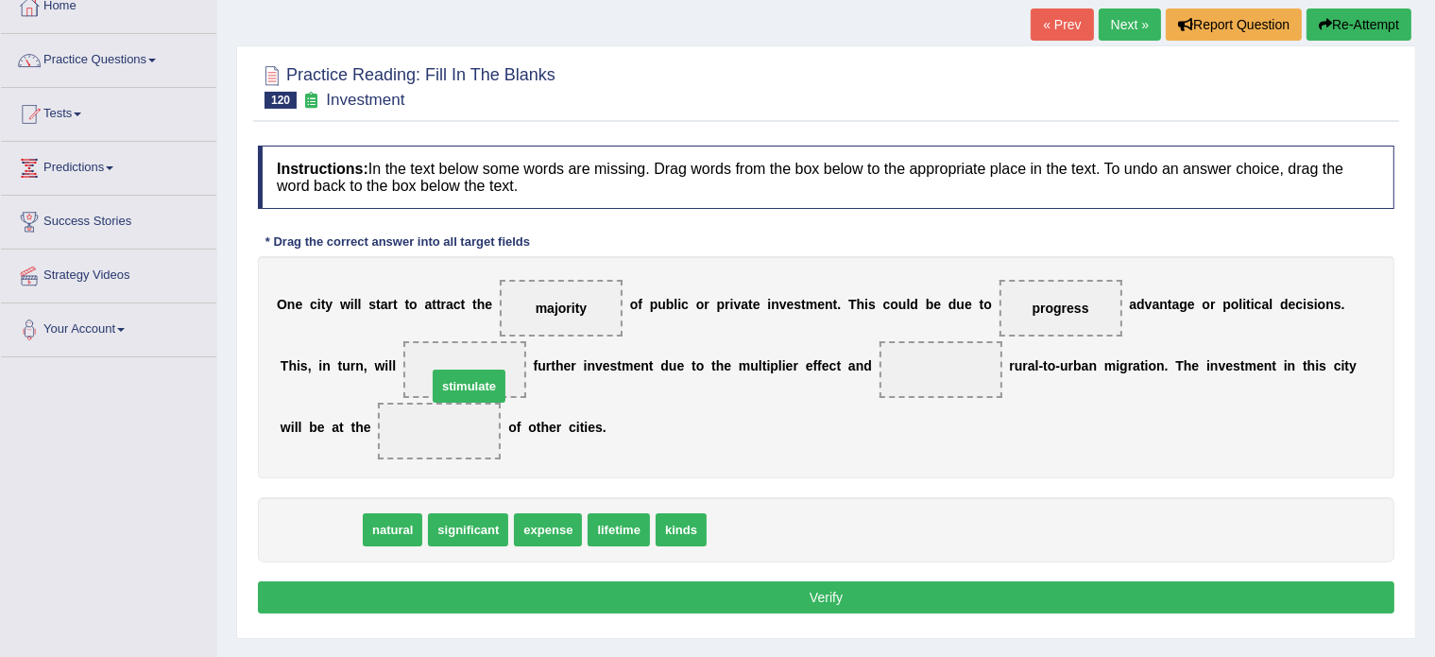
drag, startPoint x: 321, startPoint y: 532, endPoint x: 470, endPoint y: 384, distance: 209.8
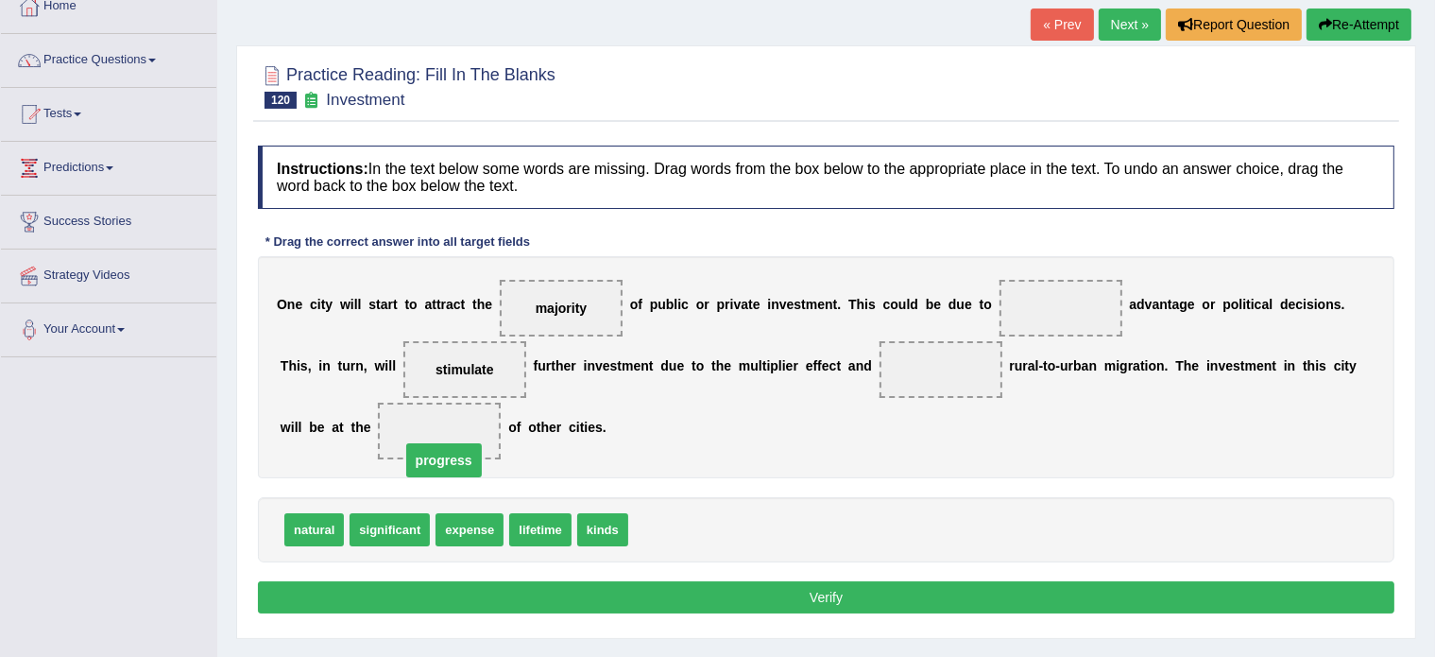
drag, startPoint x: 1080, startPoint y: 307, endPoint x: 463, endPoint y: 459, distance: 635.6
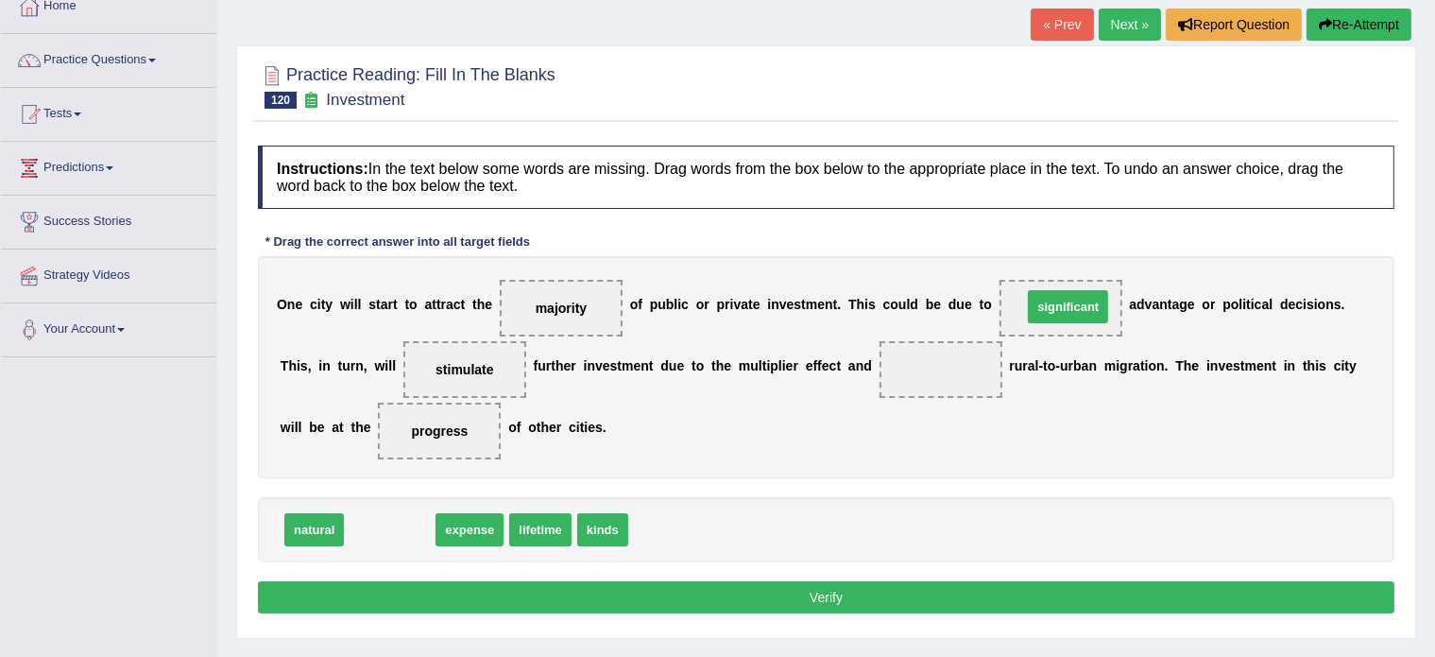
drag, startPoint x: 412, startPoint y: 521, endPoint x: 1091, endPoint y: 298, distance: 714.2
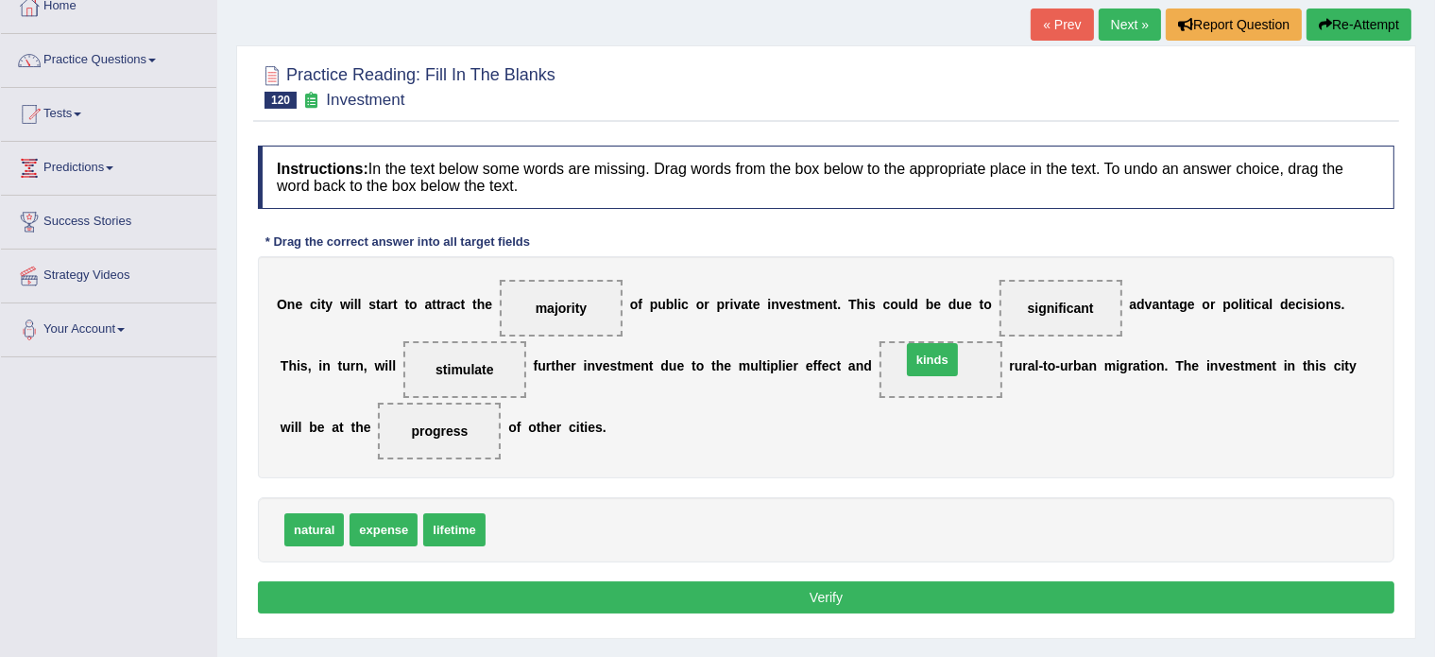
drag, startPoint x: 508, startPoint y: 525, endPoint x: 924, endPoint y: 355, distance: 449.3
click at [647, 593] on button "Verify" at bounding box center [826, 597] width 1137 height 32
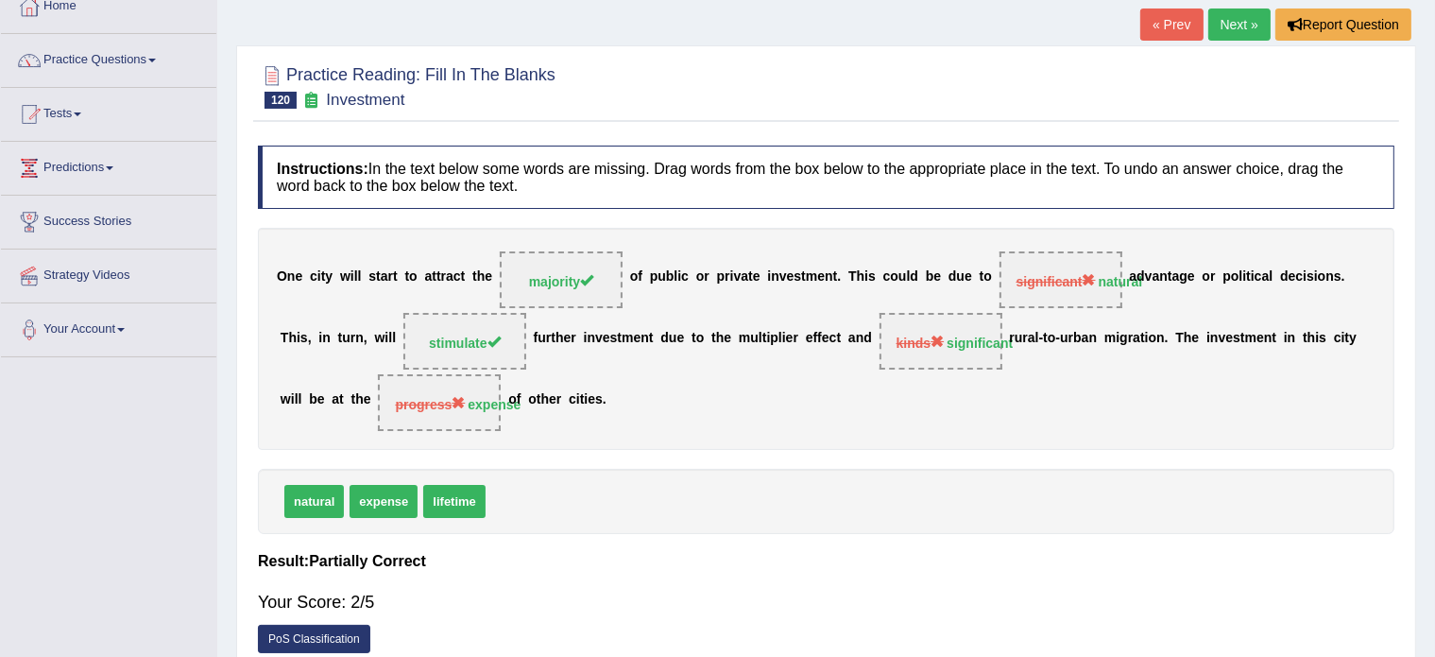
scroll to position [0, 0]
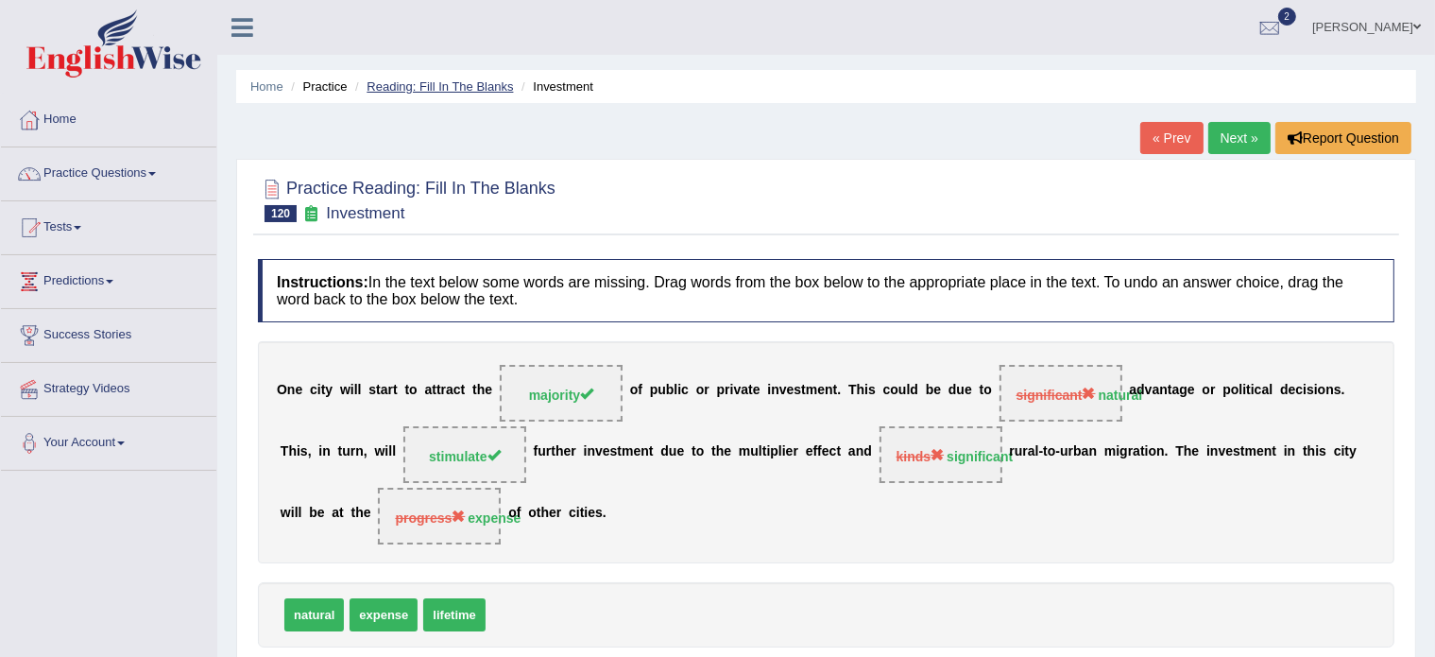
click at [455, 82] on link "Reading: Fill In The Blanks" at bounding box center [440, 86] width 146 height 14
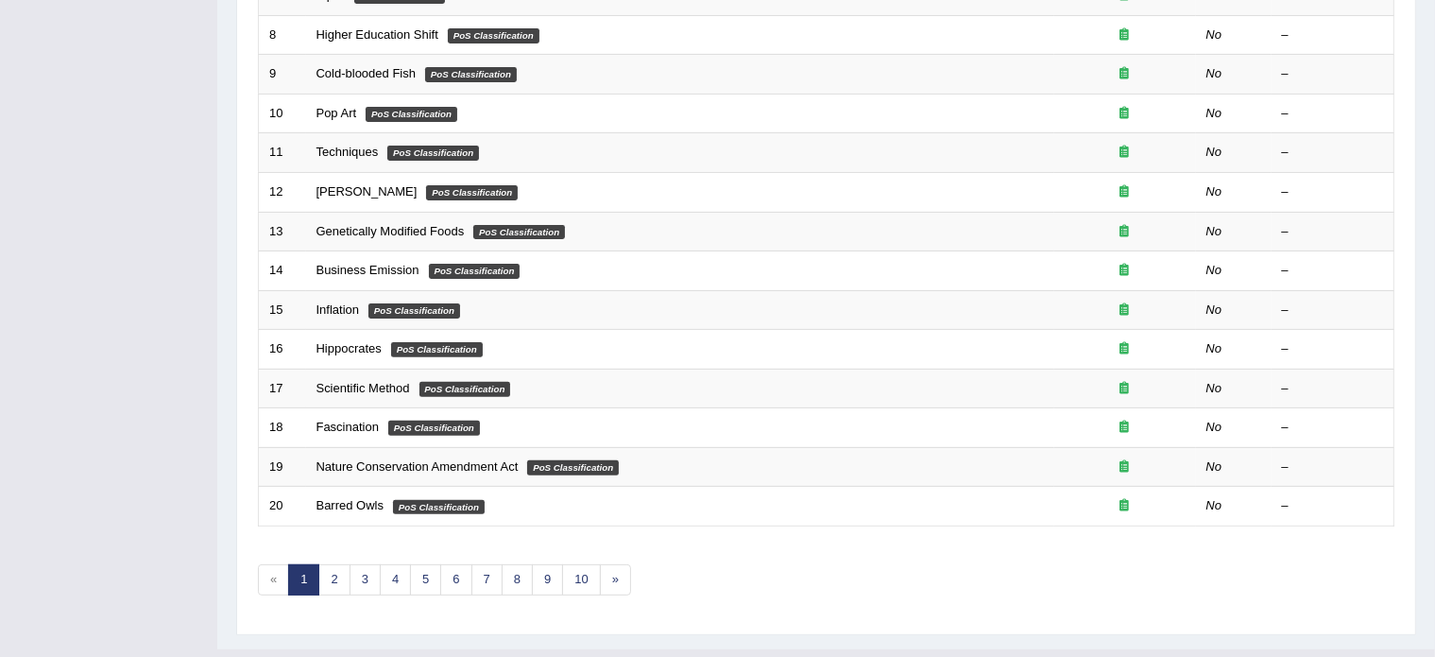
scroll to position [589, 0]
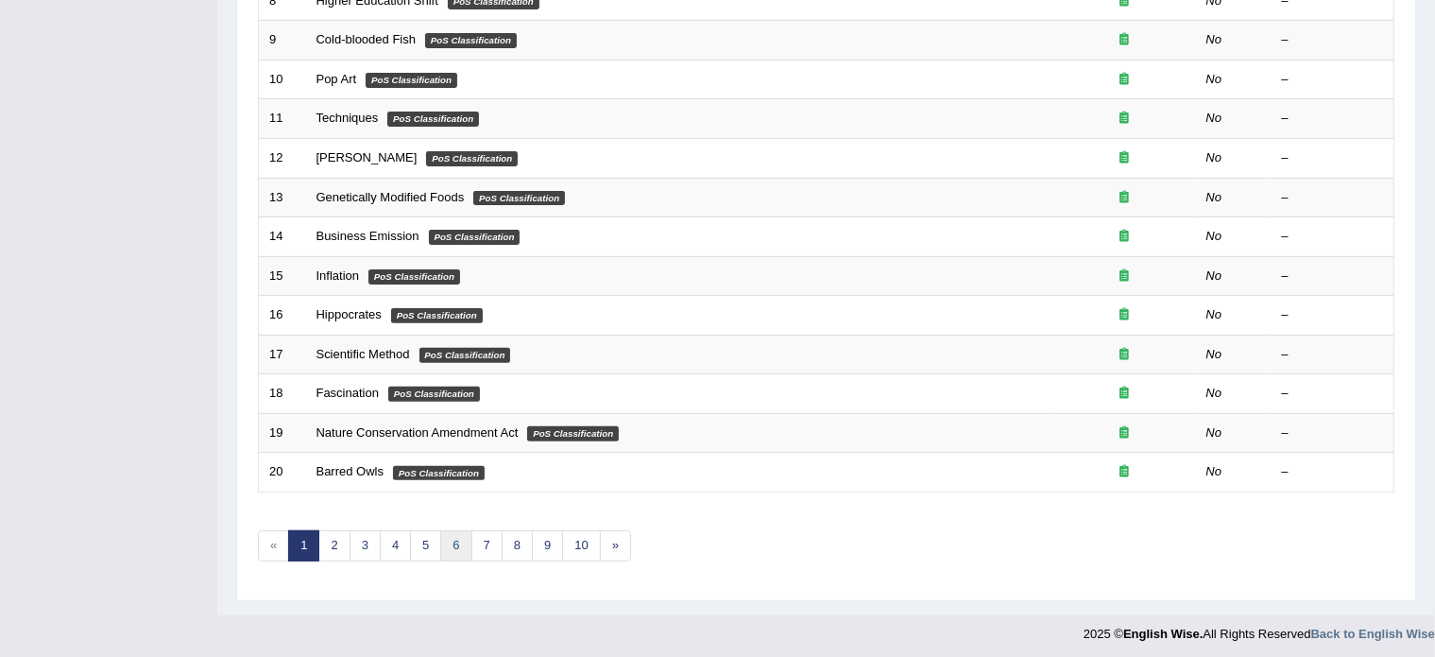
click at [454, 540] on link "6" at bounding box center [455, 545] width 31 height 31
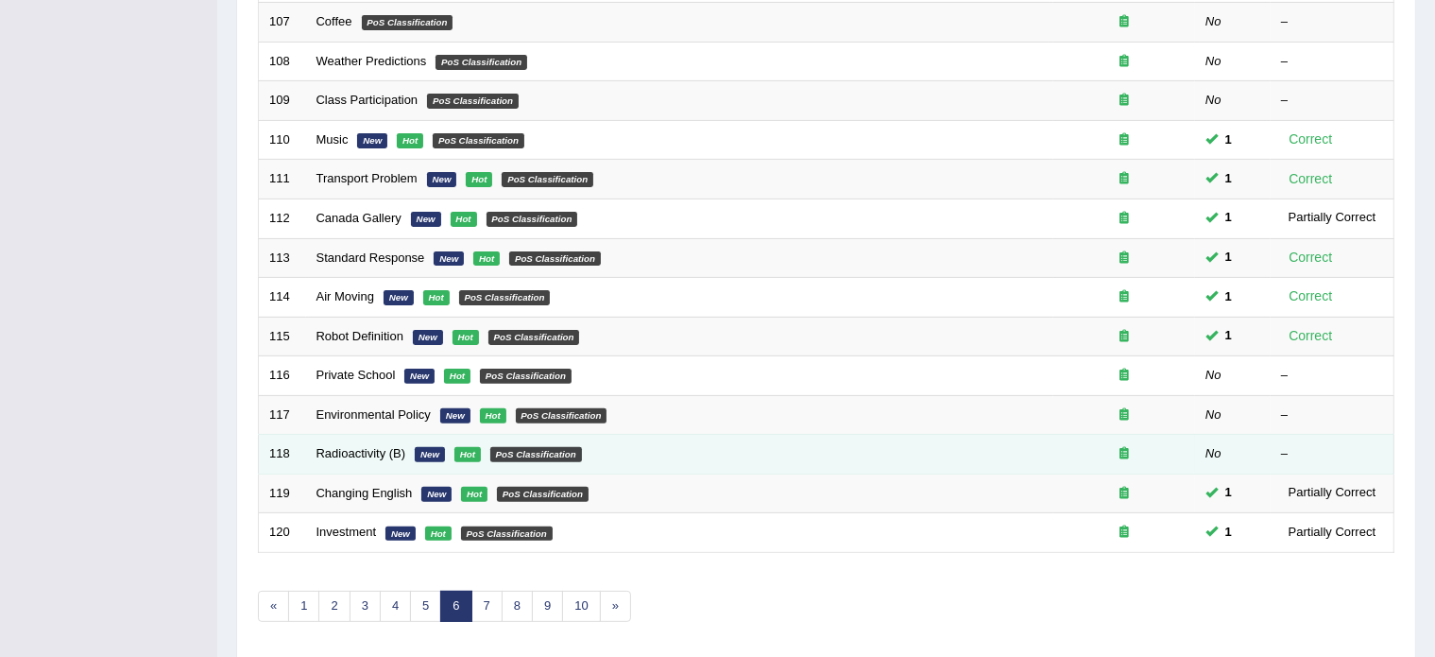
scroll to position [531, 0]
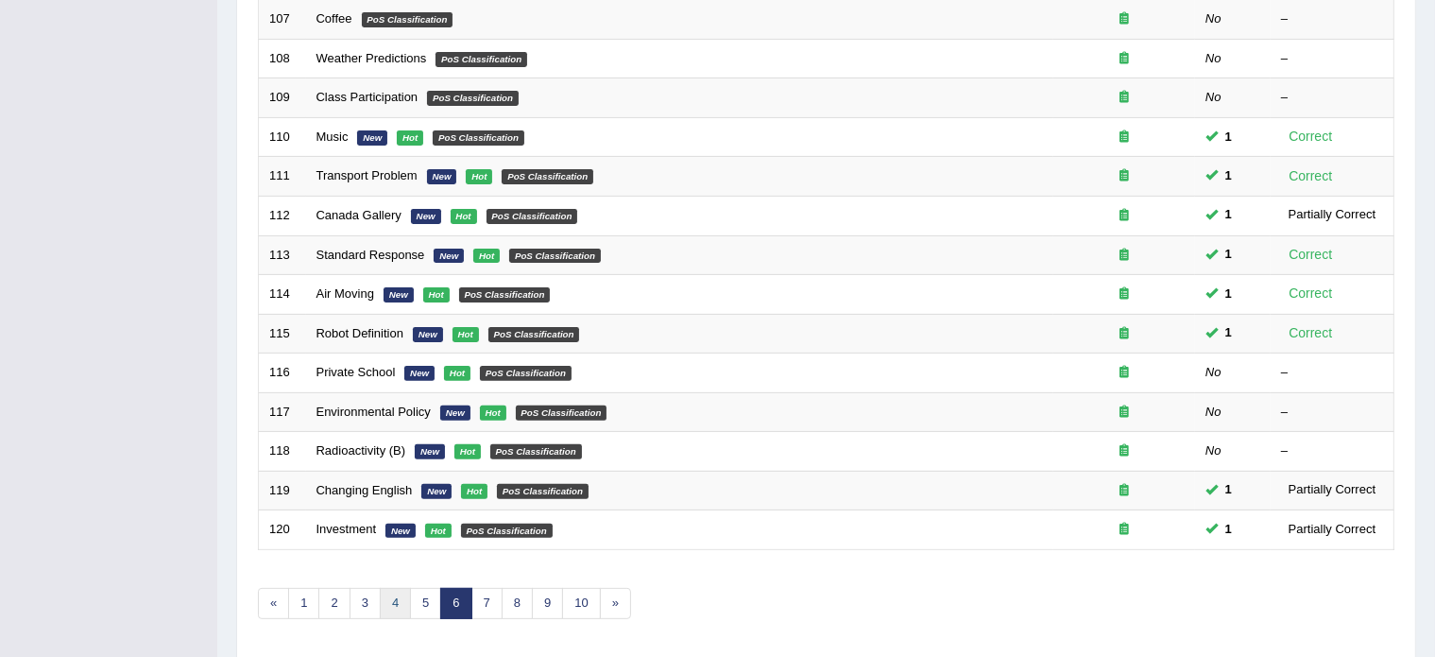
click at [392, 597] on link "4" at bounding box center [395, 603] width 31 height 31
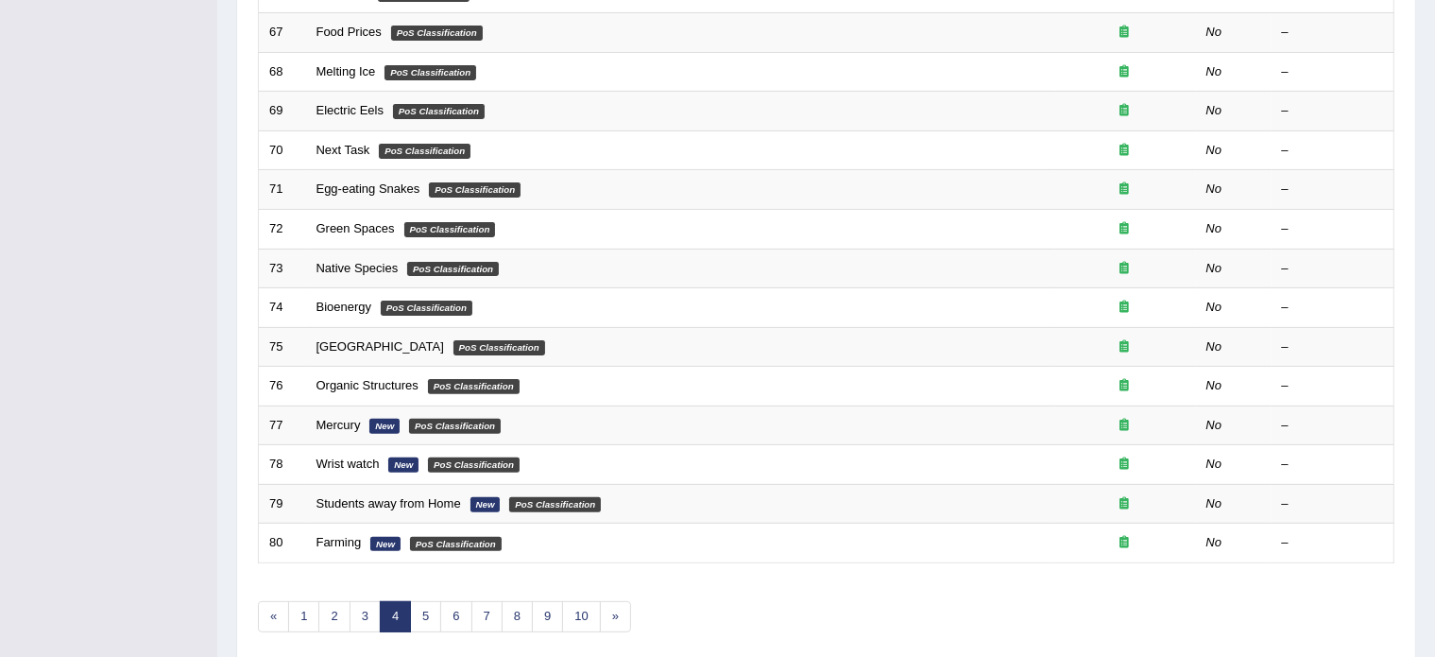
scroll to position [528, 0]
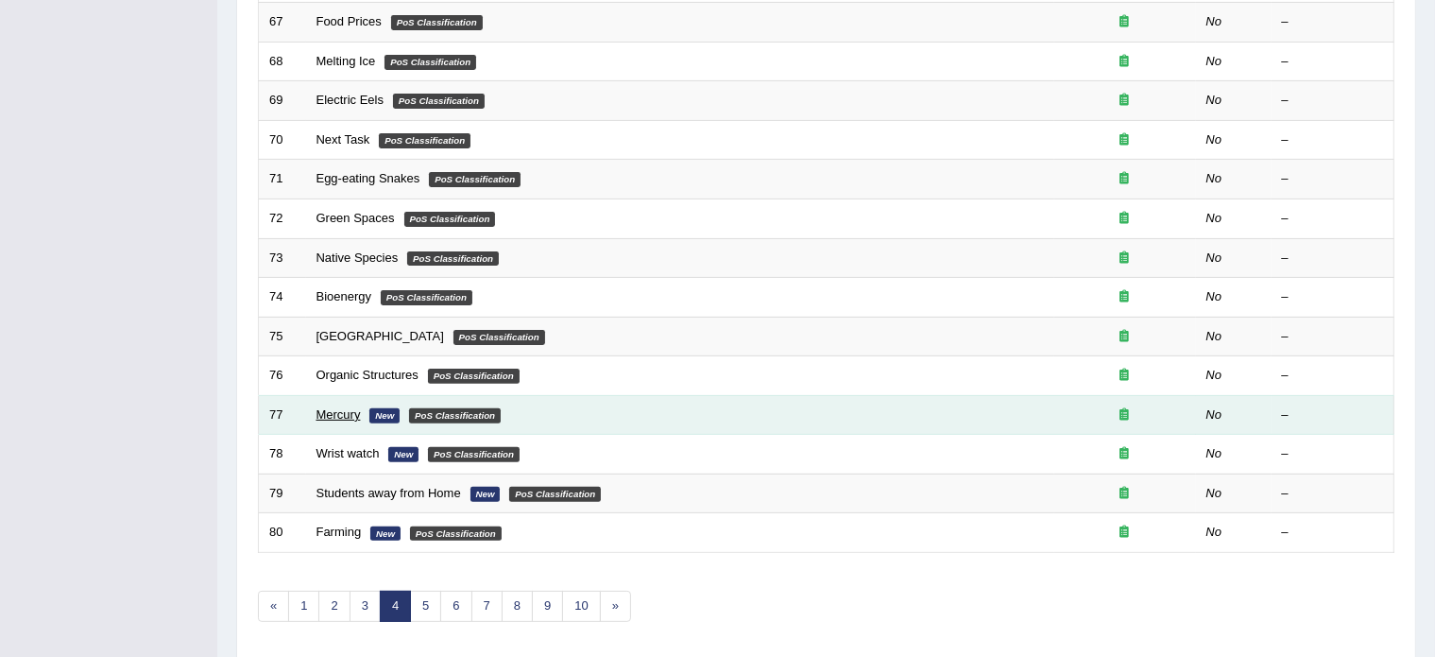
click at [333, 407] on link "Mercury" at bounding box center [339, 414] width 44 height 14
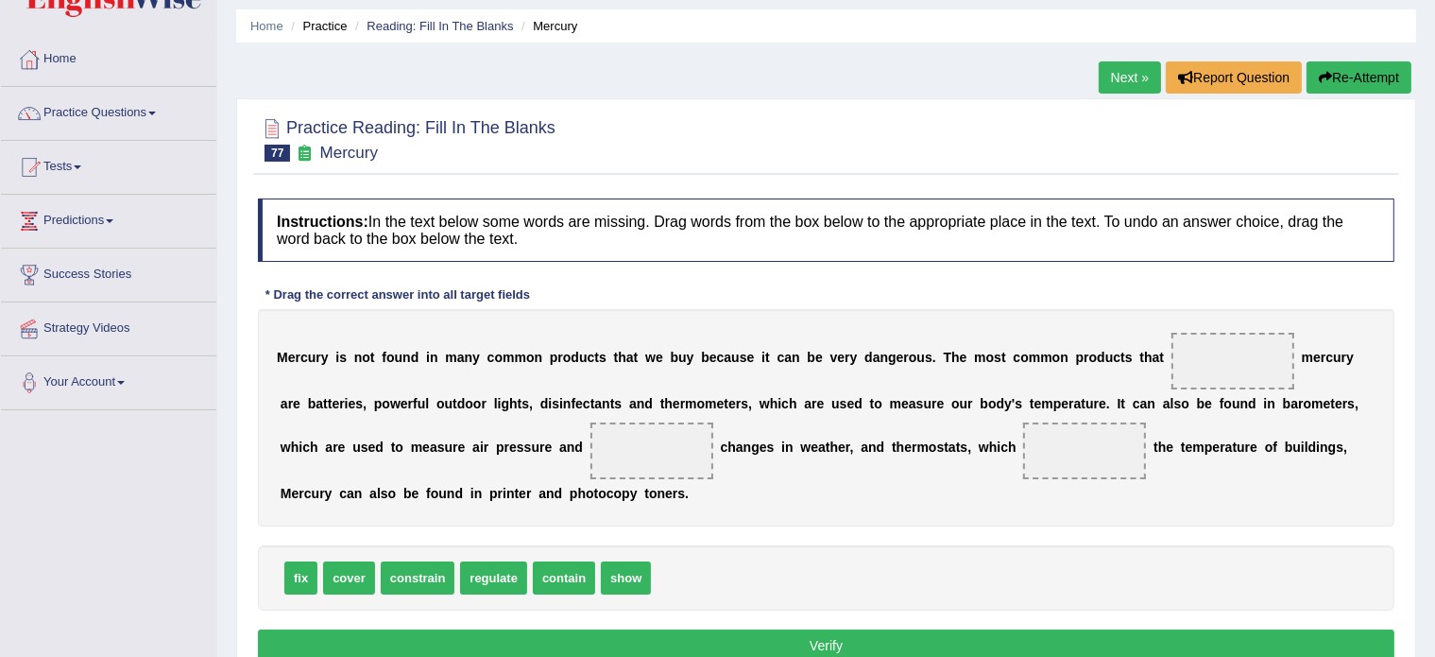
scroll to position [64, 0]
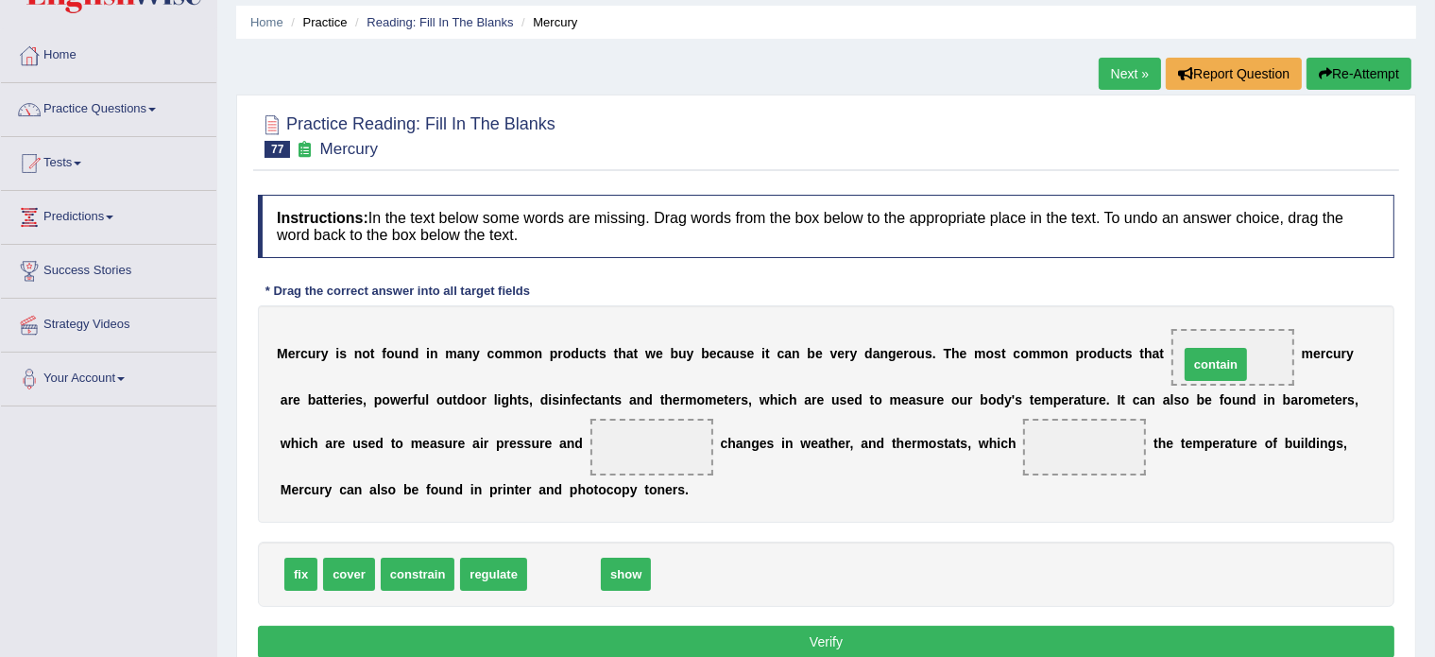
drag, startPoint x: 559, startPoint y: 569, endPoint x: 1212, endPoint y: 359, distance: 685.0
drag, startPoint x: 561, startPoint y: 573, endPoint x: 616, endPoint y: 443, distance: 140.6
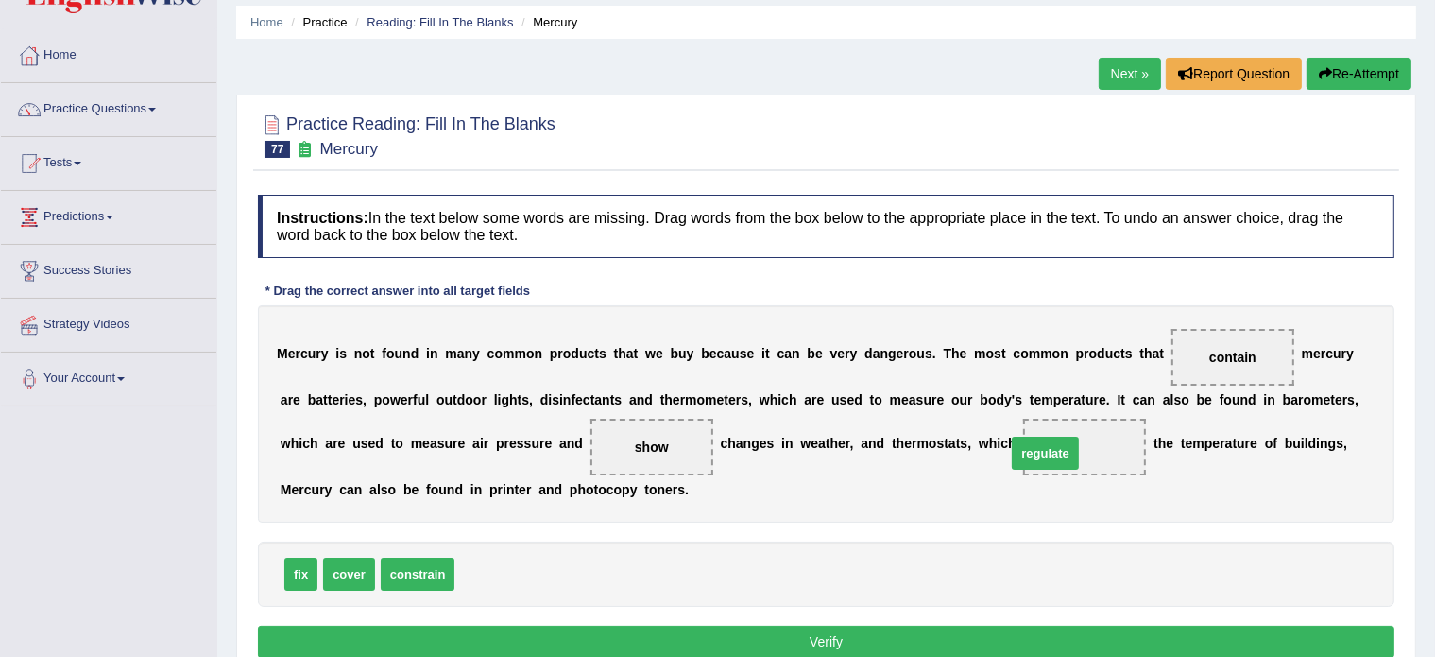
drag, startPoint x: 491, startPoint y: 570, endPoint x: 1051, endPoint y: 447, distance: 572.8
click at [601, 635] on button "Verify" at bounding box center [826, 642] width 1137 height 32
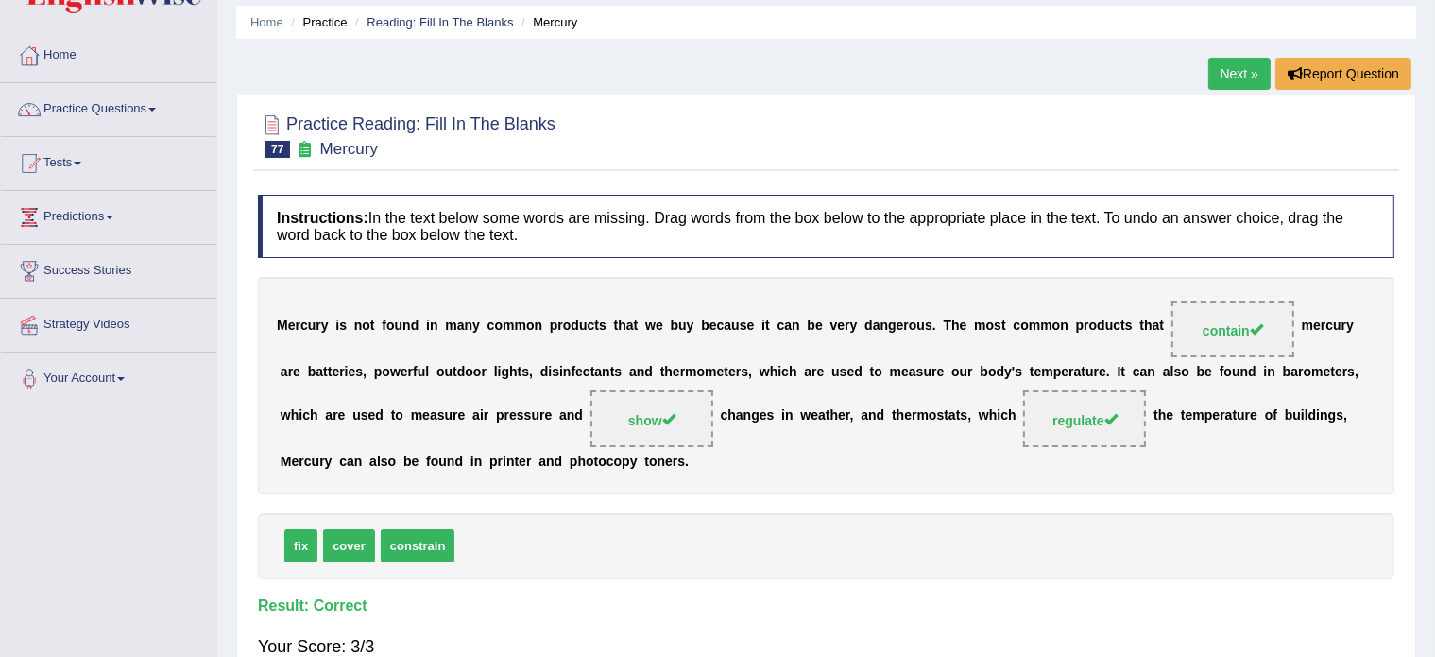
click at [1222, 63] on link "Next »" at bounding box center [1240, 74] width 62 height 32
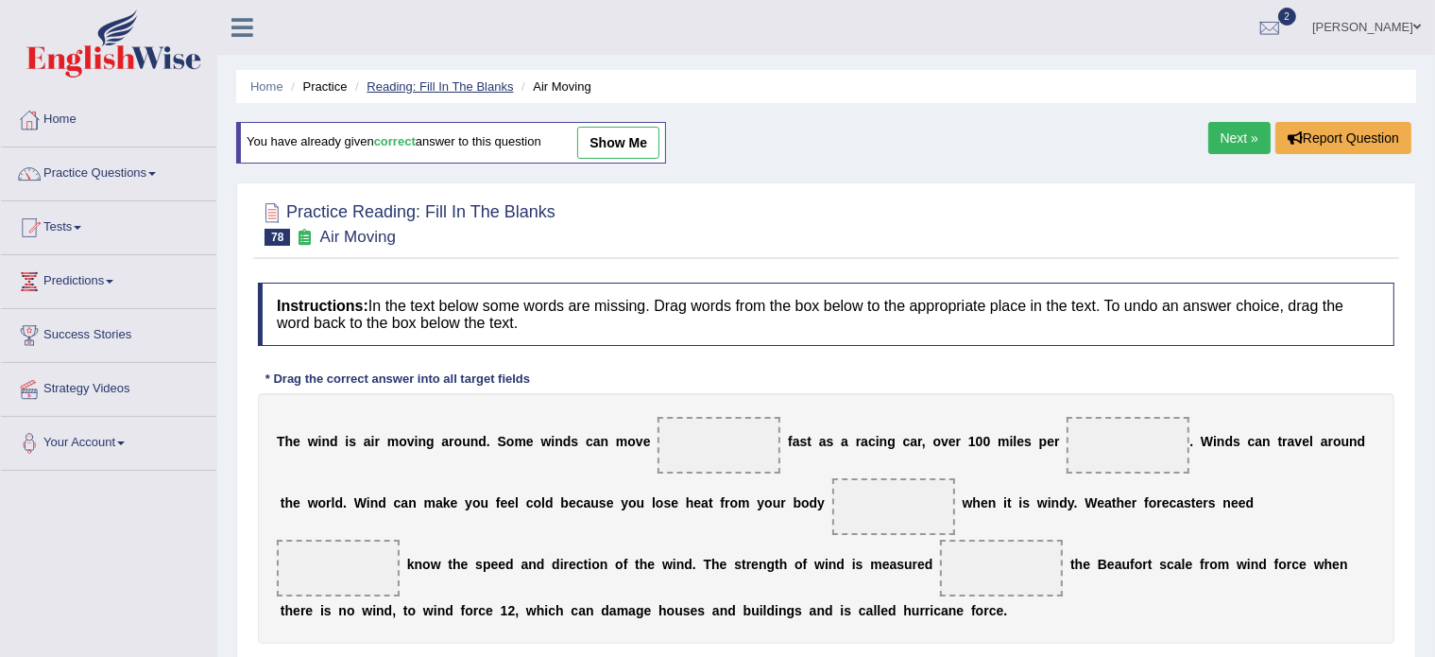
click at [419, 93] on link "Reading: Fill In The Blanks" at bounding box center [440, 86] width 146 height 14
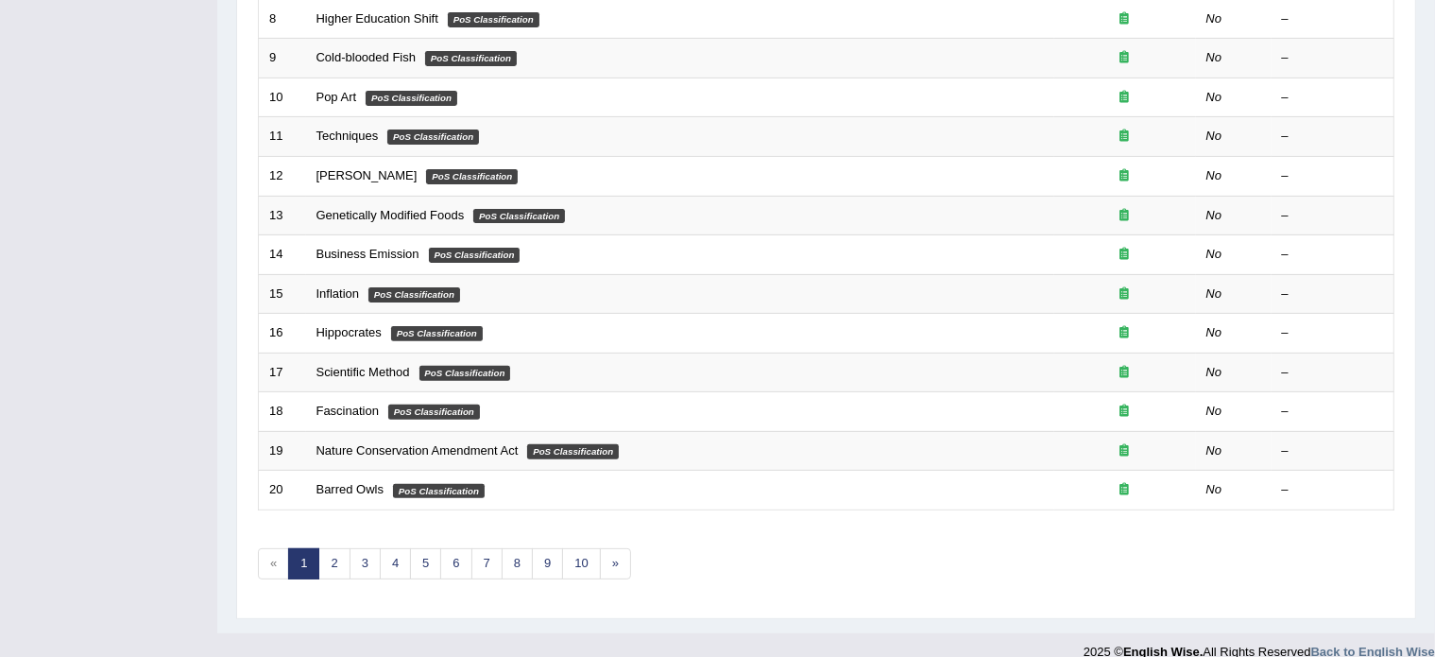
scroll to position [589, 0]
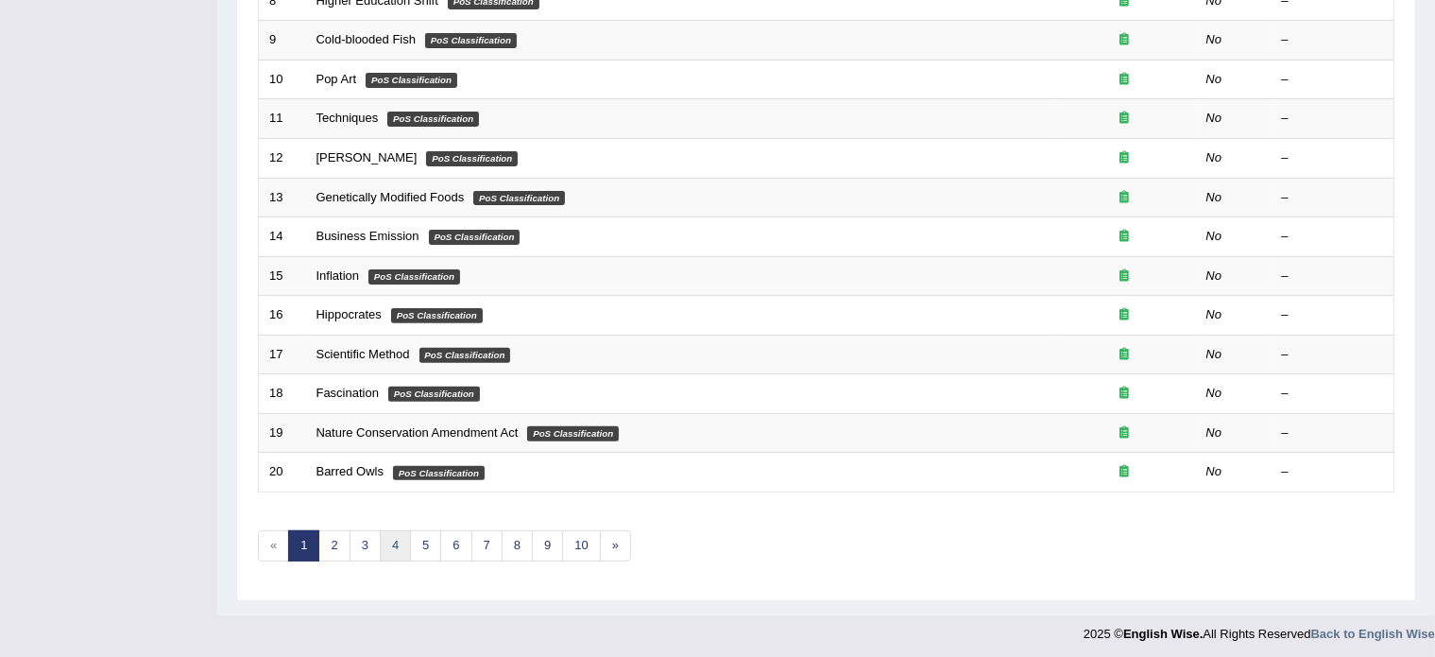
click at [385, 537] on link "4" at bounding box center [395, 545] width 31 height 31
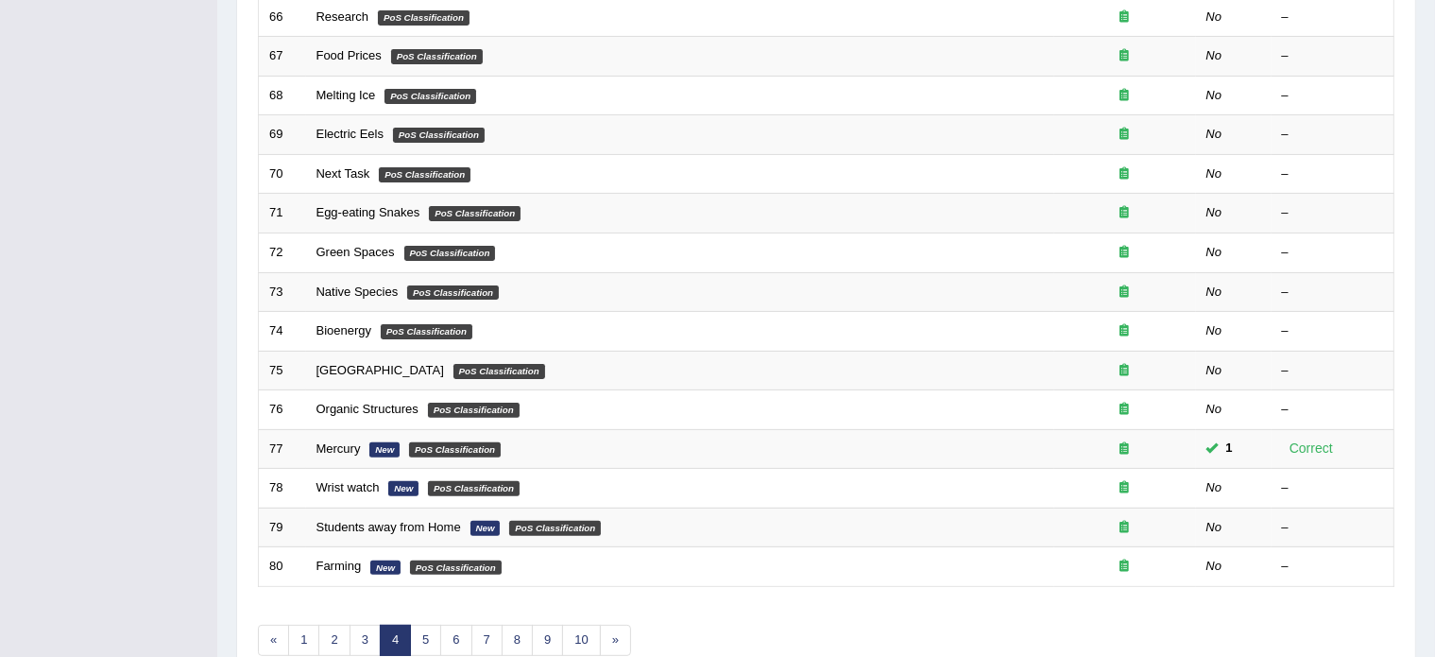
scroll to position [495, 0]
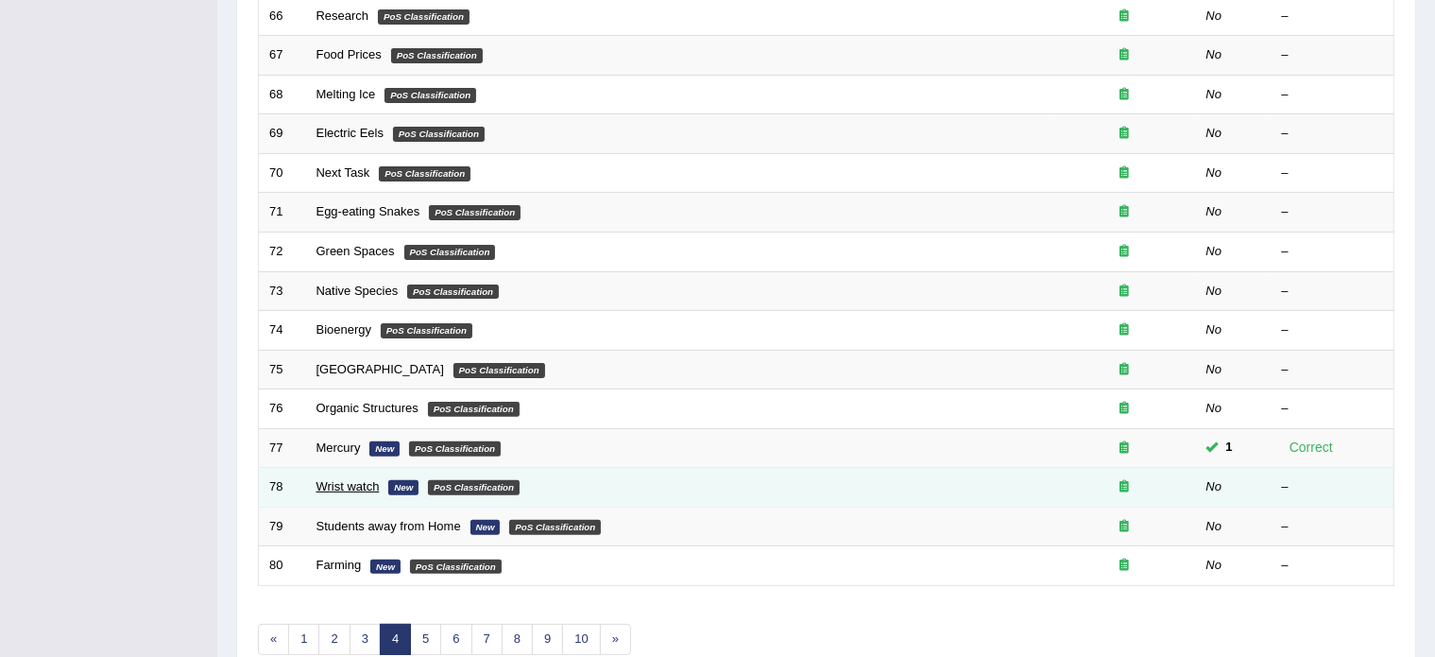
click at [358, 479] on link "Wrist watch" at bounding box center [348, 486] width 63 height 14
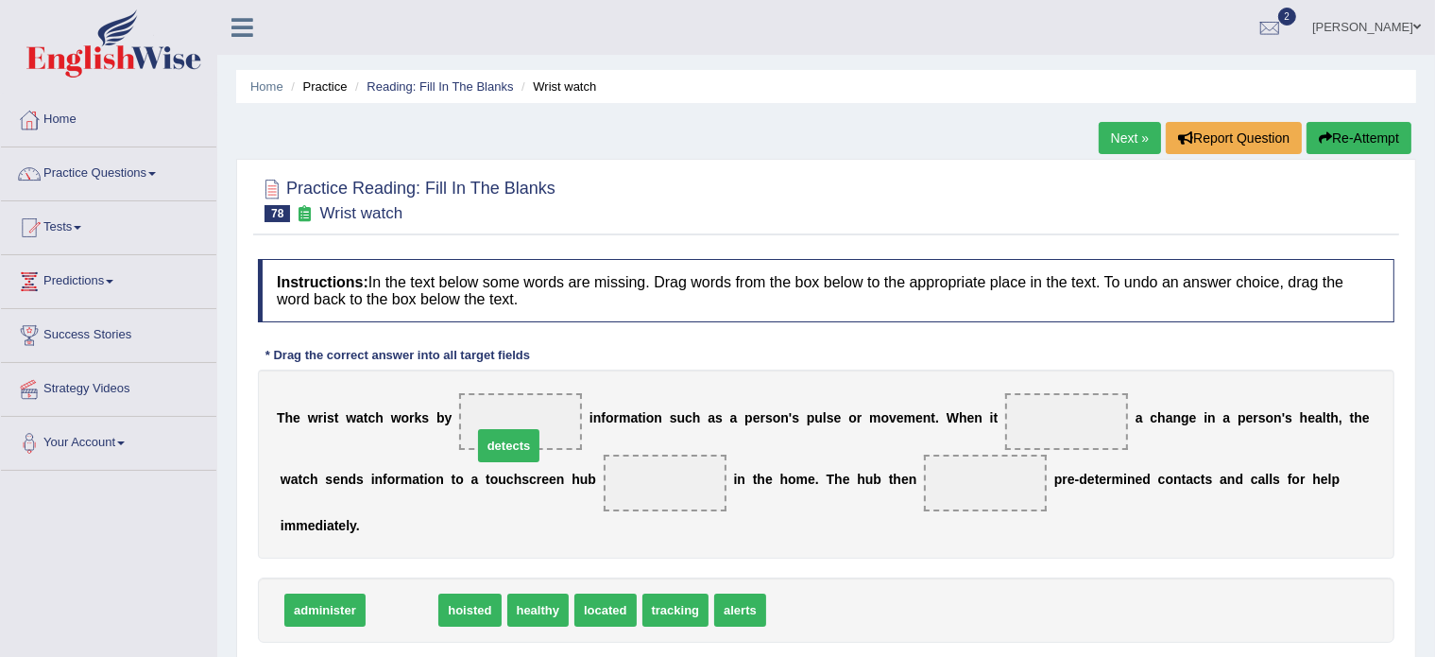
drag, startPoint x: 404, startPoint y: 611, endPoint x: 510, endPoint y: 447, distance: 196.1
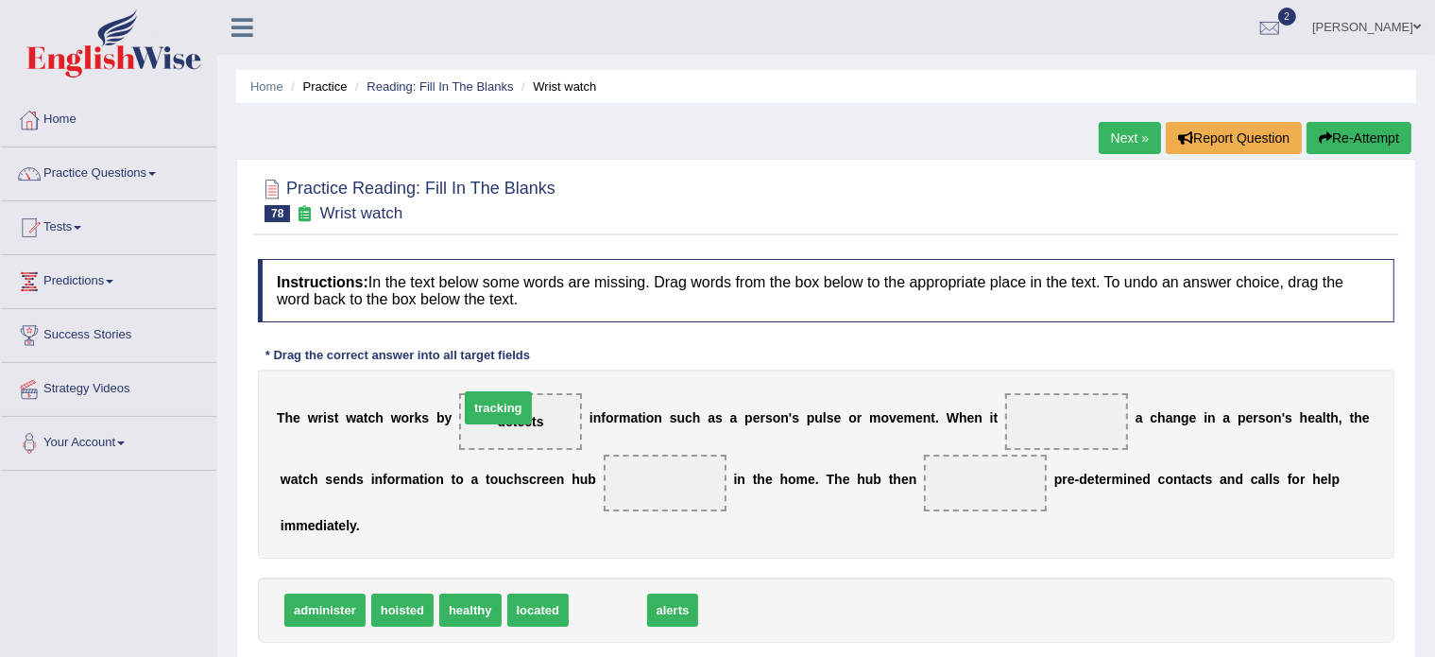
drag, startPoint x: 605, startPoint y: 604, endPoint x: 495, endPoint y: 402, distance: 230.0
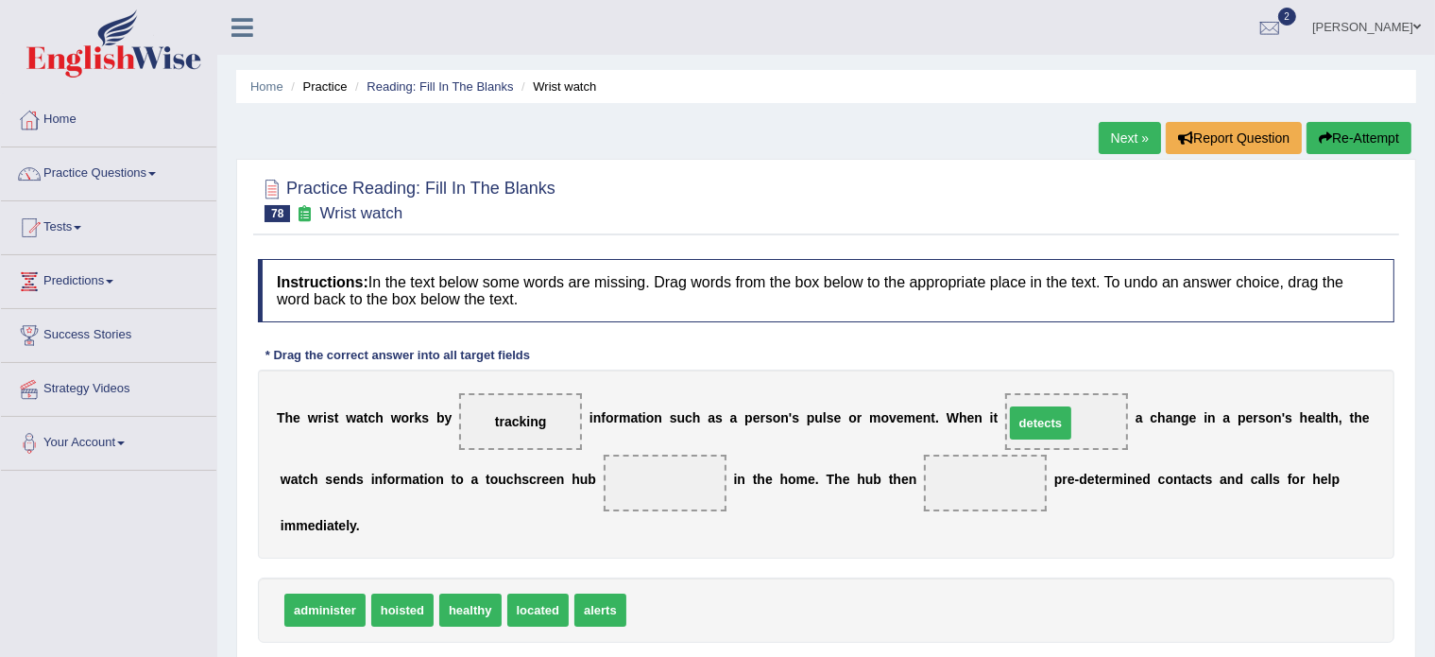
drag, startPoint x: 754, startPoint y: 539, endPoint x: 1036, endPoint y: 421, distance: 305.4
drag, startPoint x: 546, startPoint y: 604, endPoint x: 688, endPoint y: 457, distance: 203.8
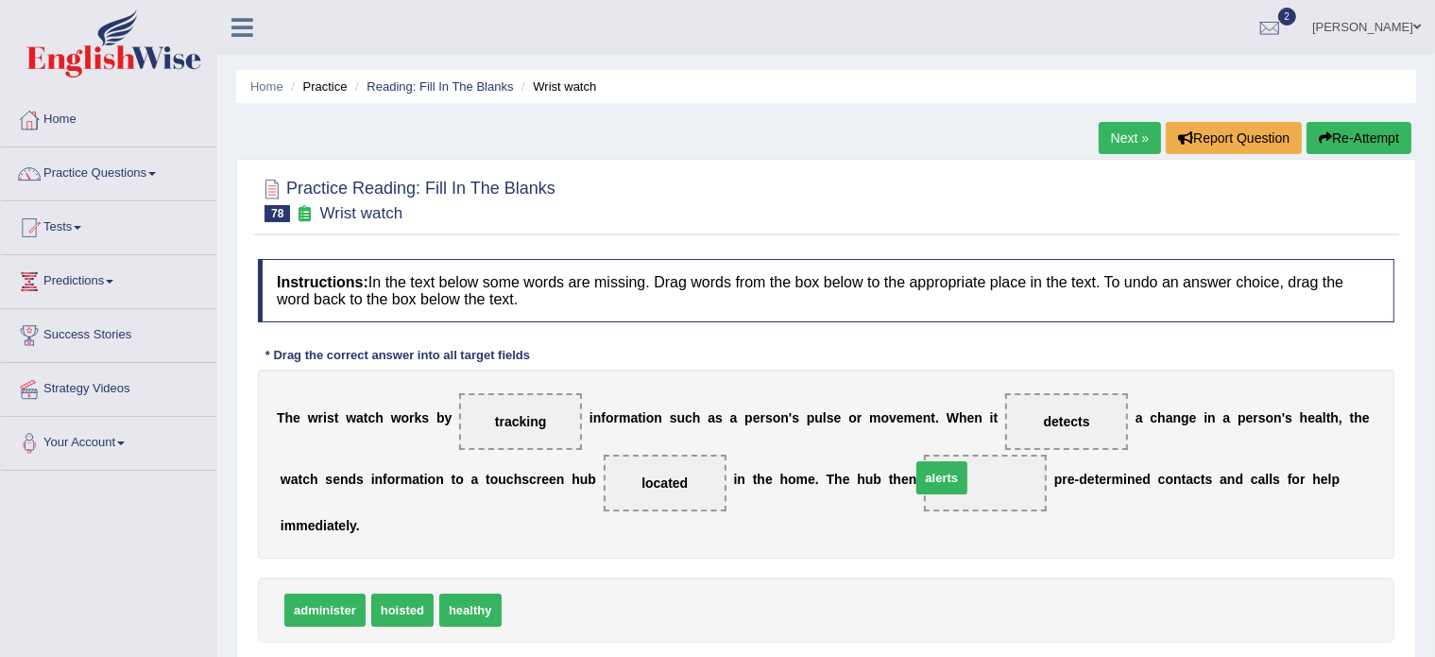
drag, startPoint x: 541, startPoint y: 608, endPoint x: 953, endPoint y: 475, distance: 431.8
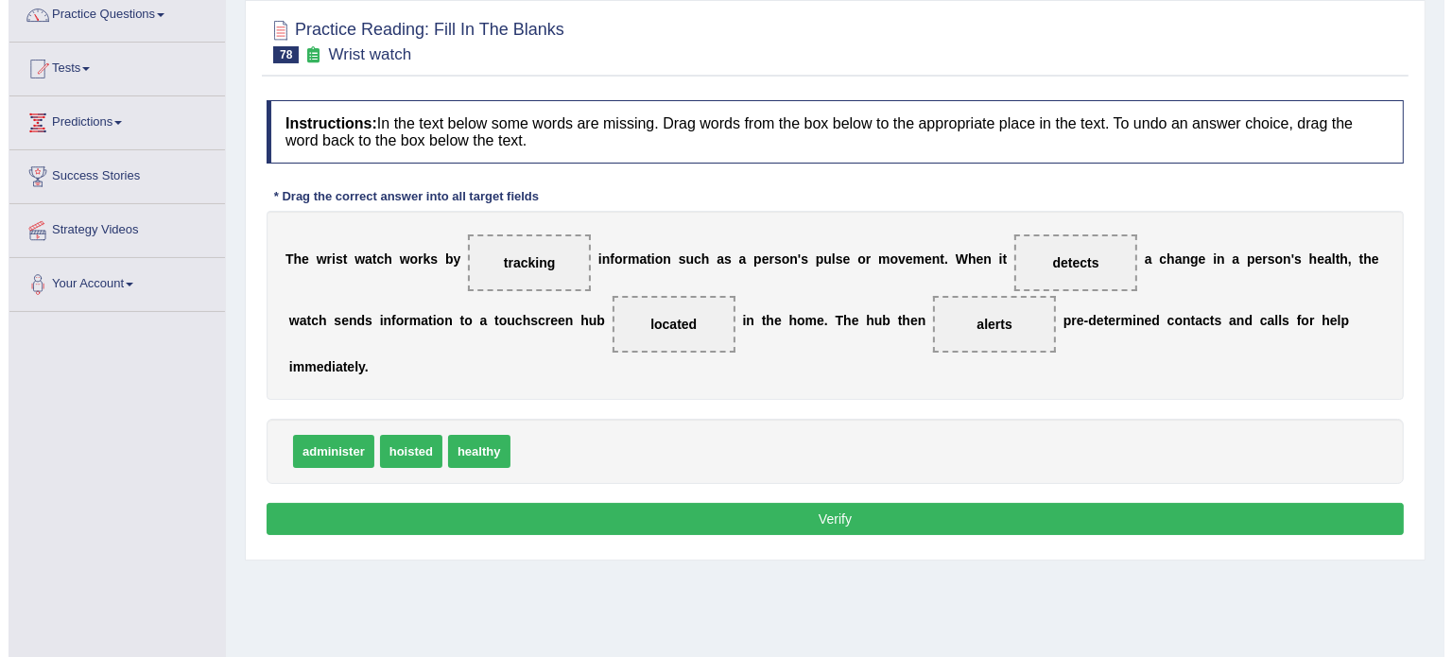
scroll to position [163, 0]
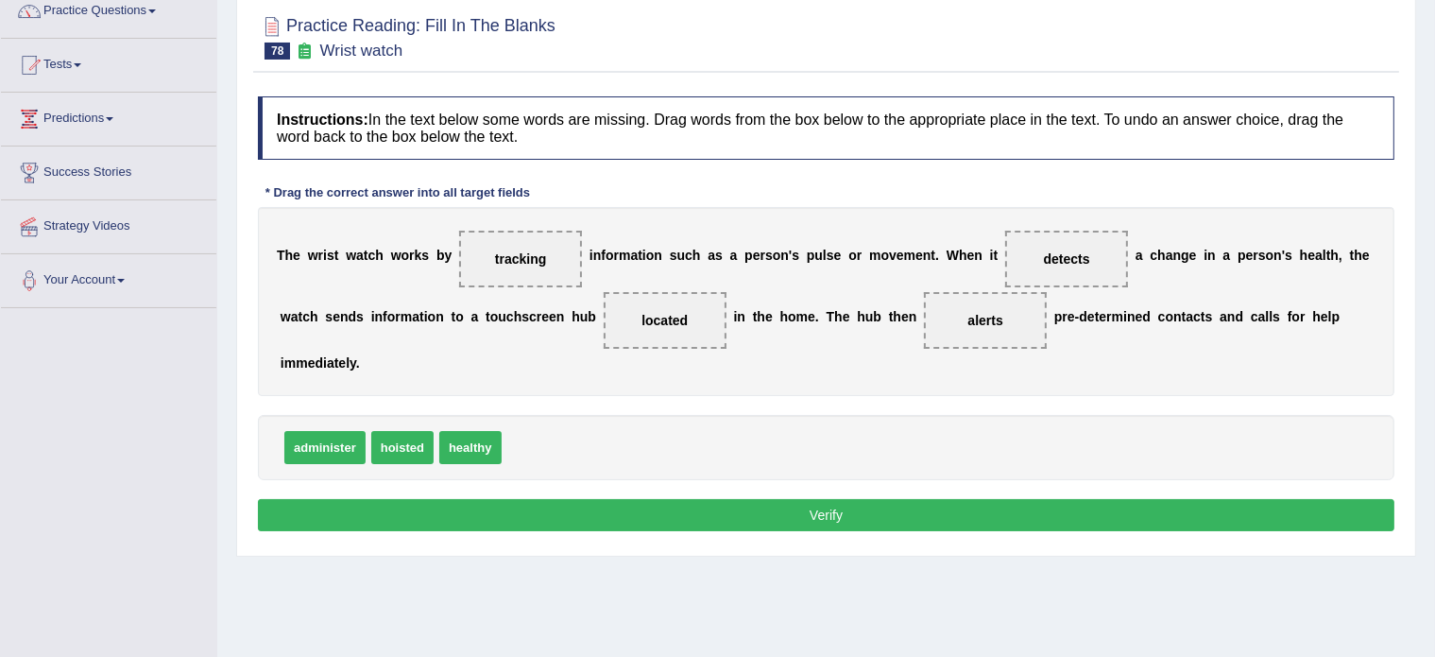
click at [832, 521] on button "Verify" at bounding box center [826, 515] width 1137 height 32
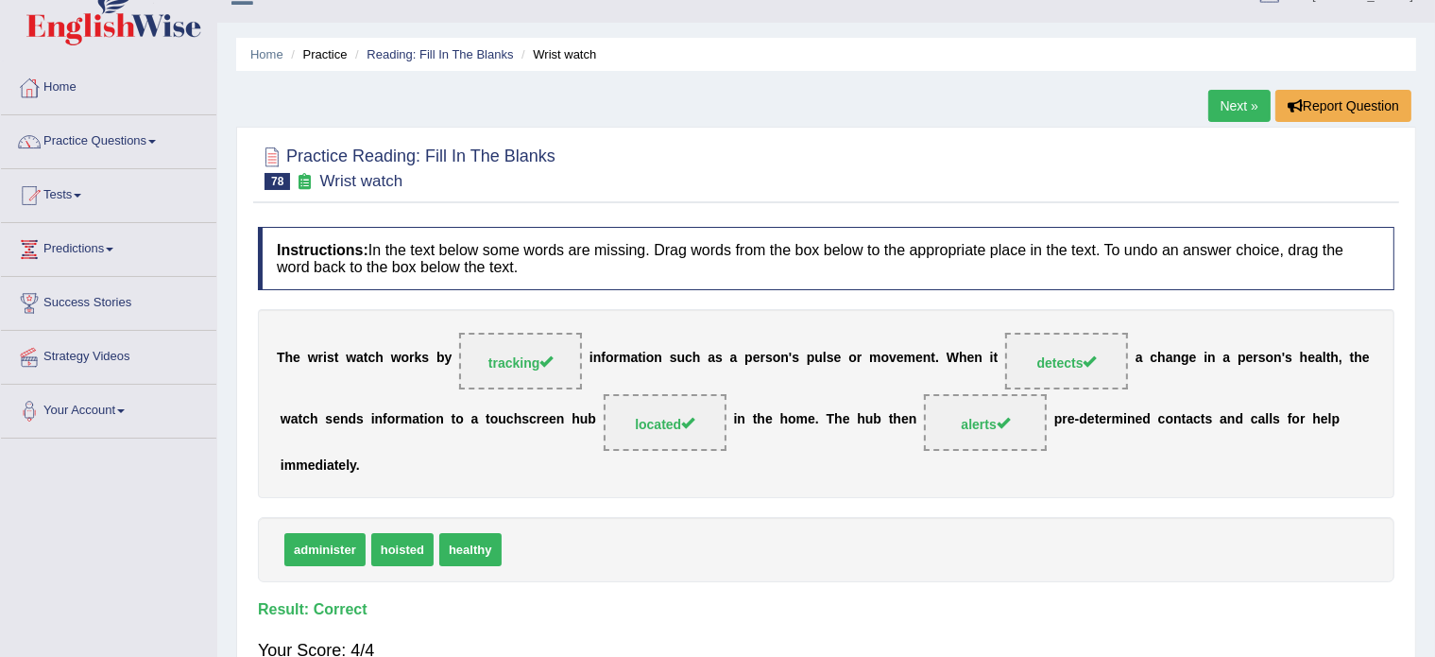
scroll to position [0, 0]
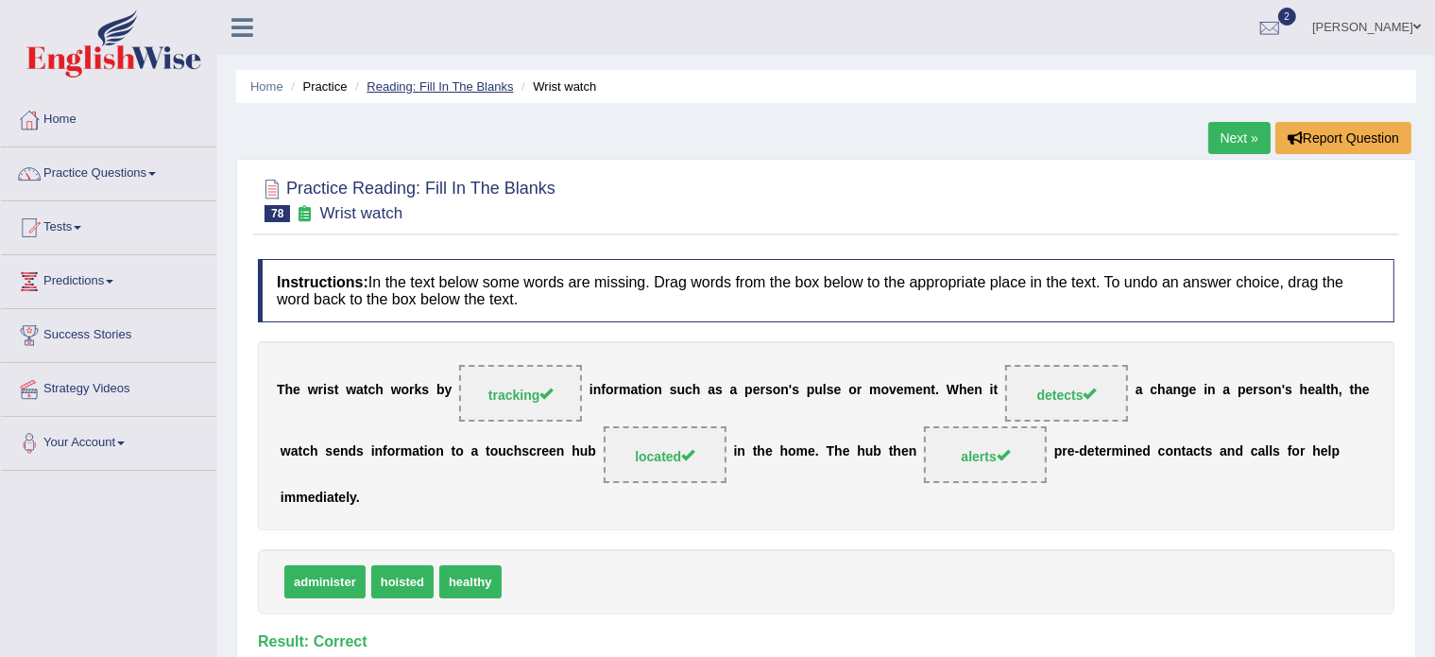
click at [425, 84] on link "Reading: Fill In The Blanks" at bounding box center [440, 86] width 146 height 14
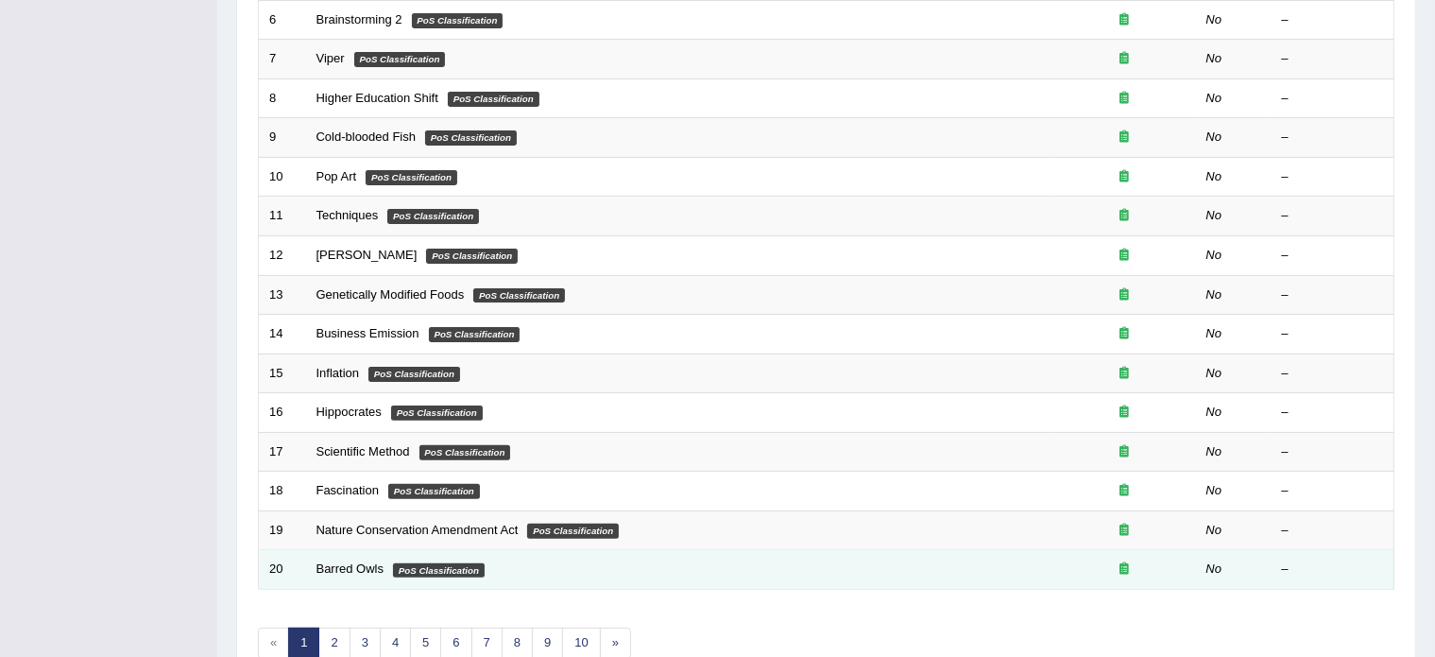
scroll to position [507, 0]
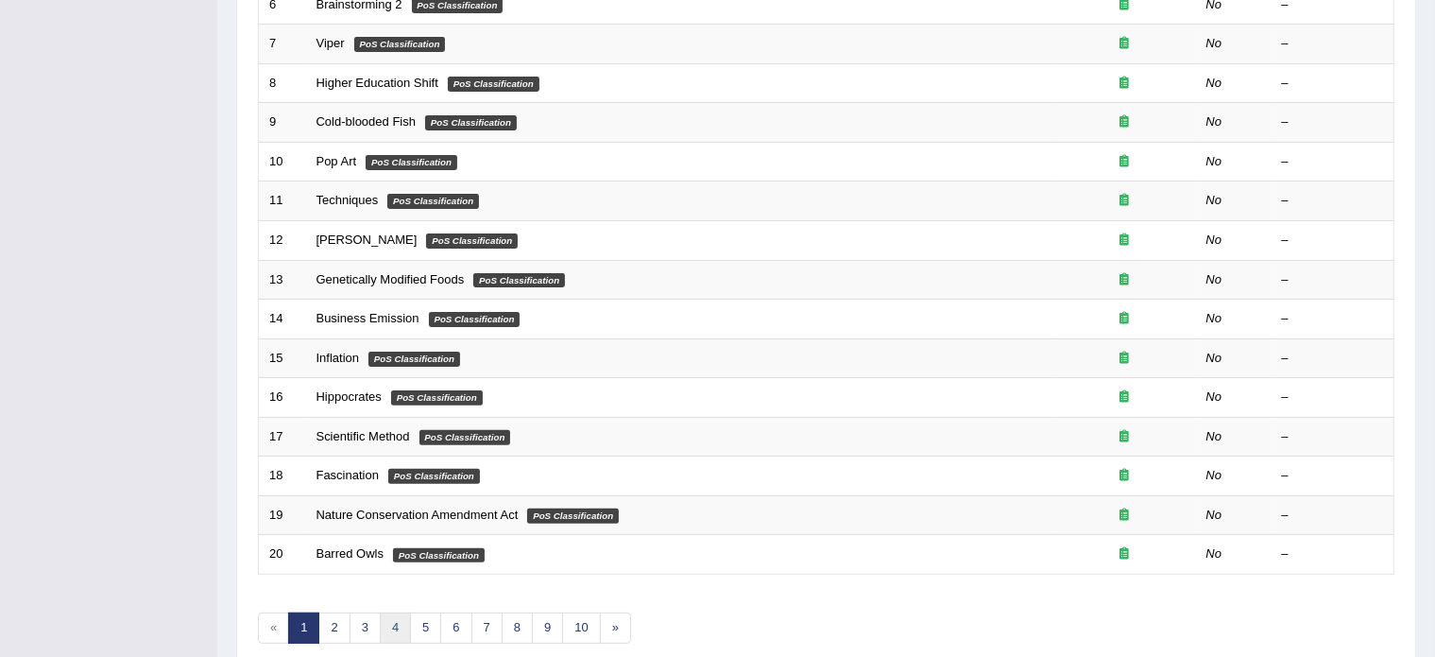
click at [393, 627] on link "4" at bounding box center [395, 627] width 31 height 31
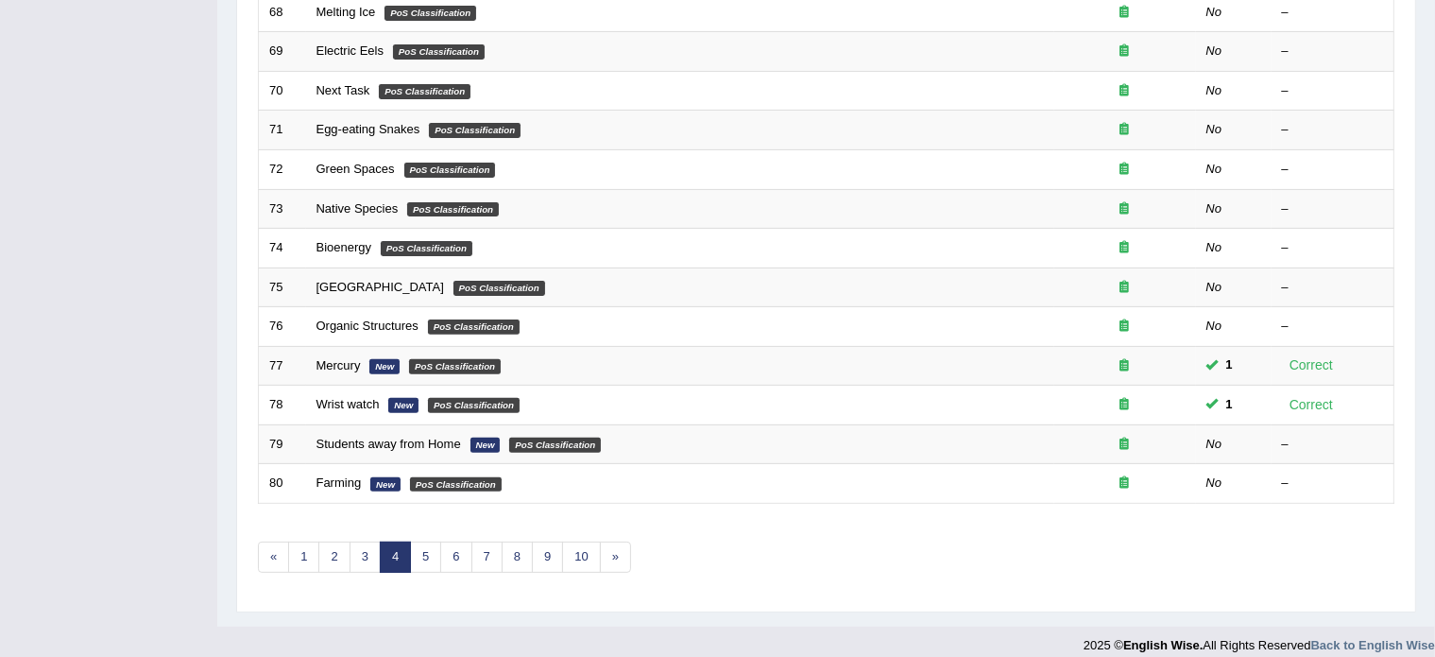
scroll to position [589, 0]
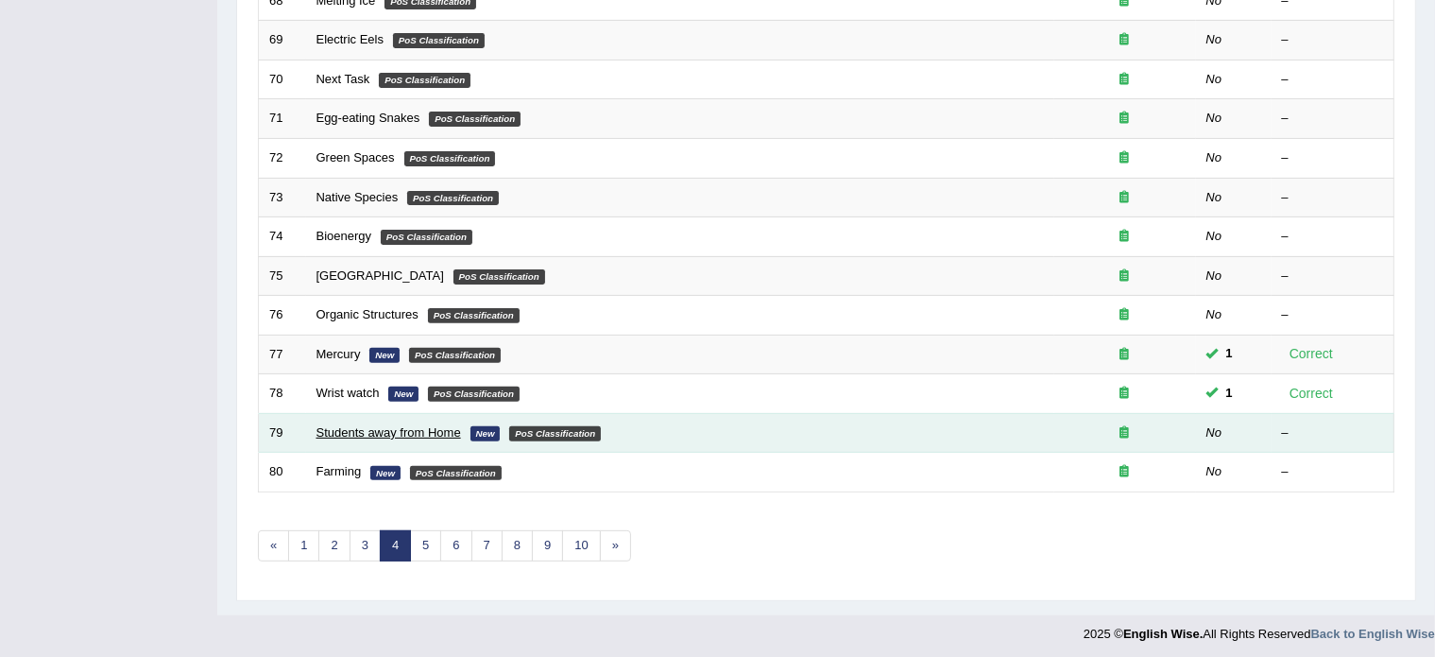
click at [380, 428] on link "Students away from Home" at bounding box center [389, 432] width 145 height 14
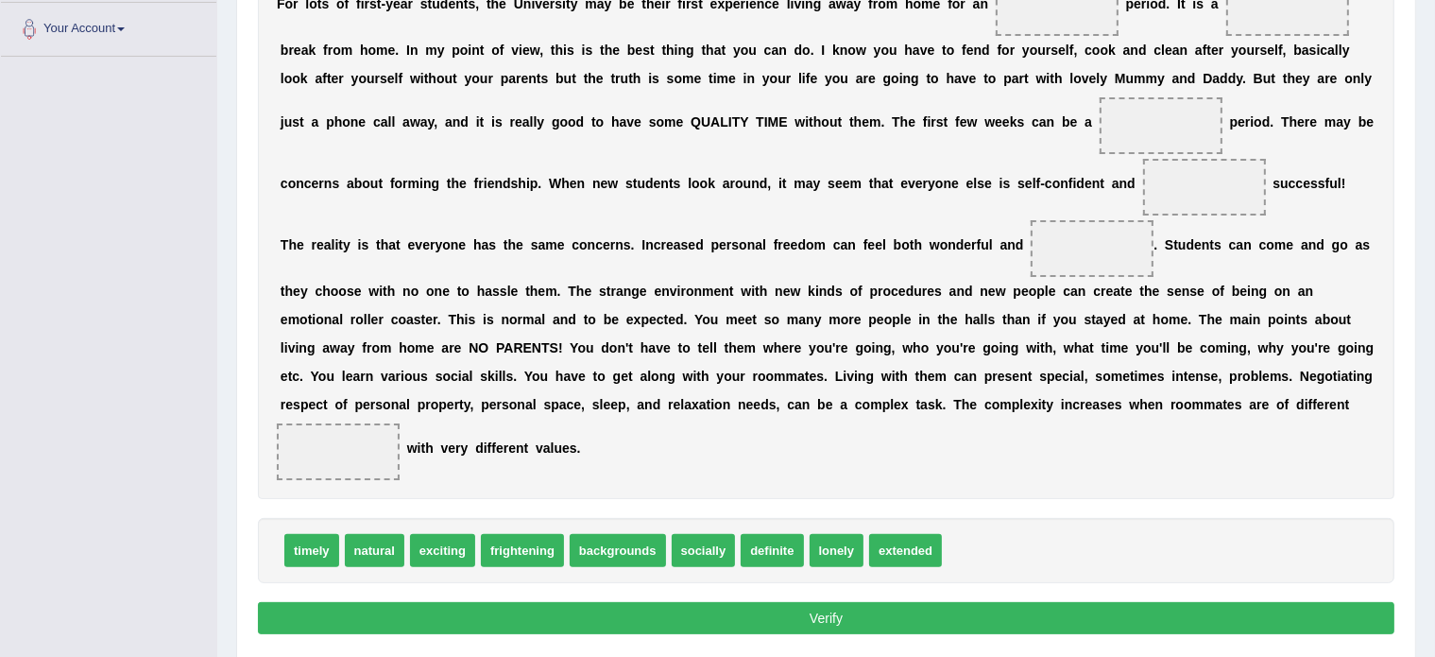
scroll to position [353, 0]
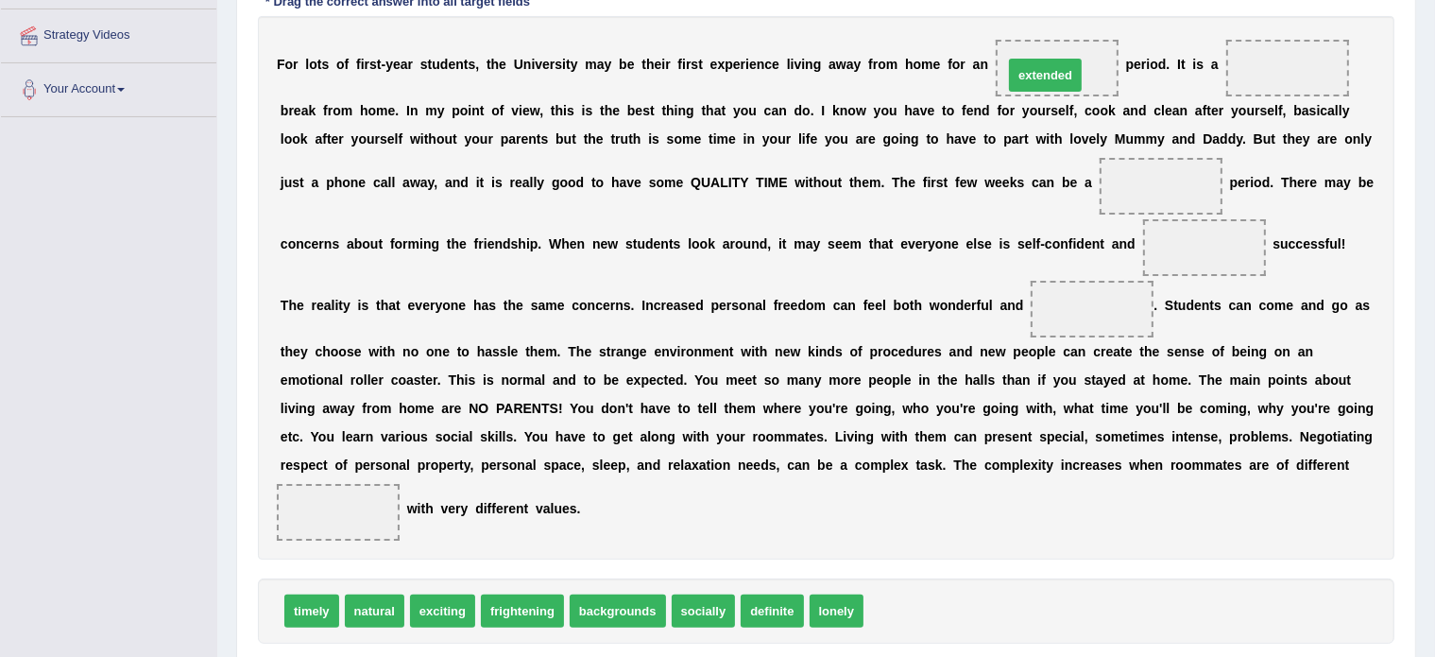
drag, startPoint x: 885, startPoint y: 604, endPoint x: 1024, endPoint y: 68, distance: 553.8
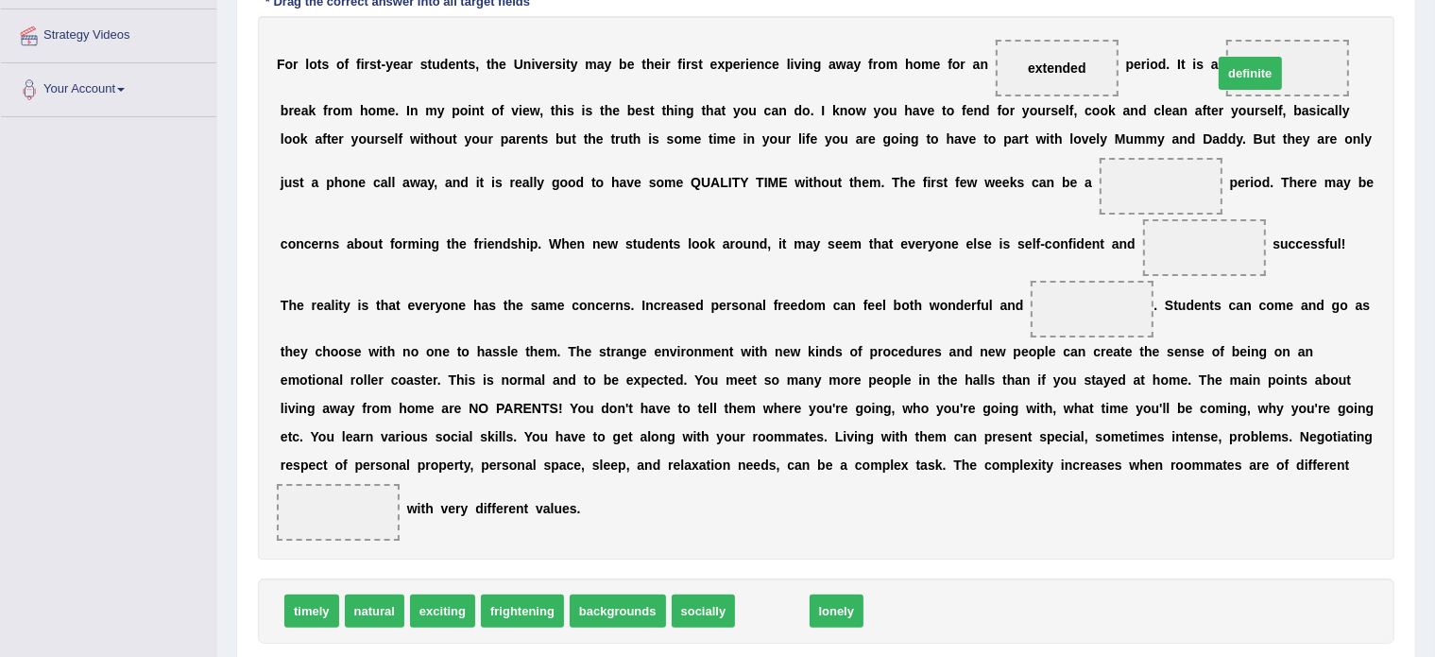
drag, startPoint x: 755, startPoint y: 605, endPoint x: 1234, endPoint y: 65, distance: 721.6
drag, startPoint x: 756, startPoint y: 596, endPoint x: 1138, endPoint y: 163, distance: 577.1
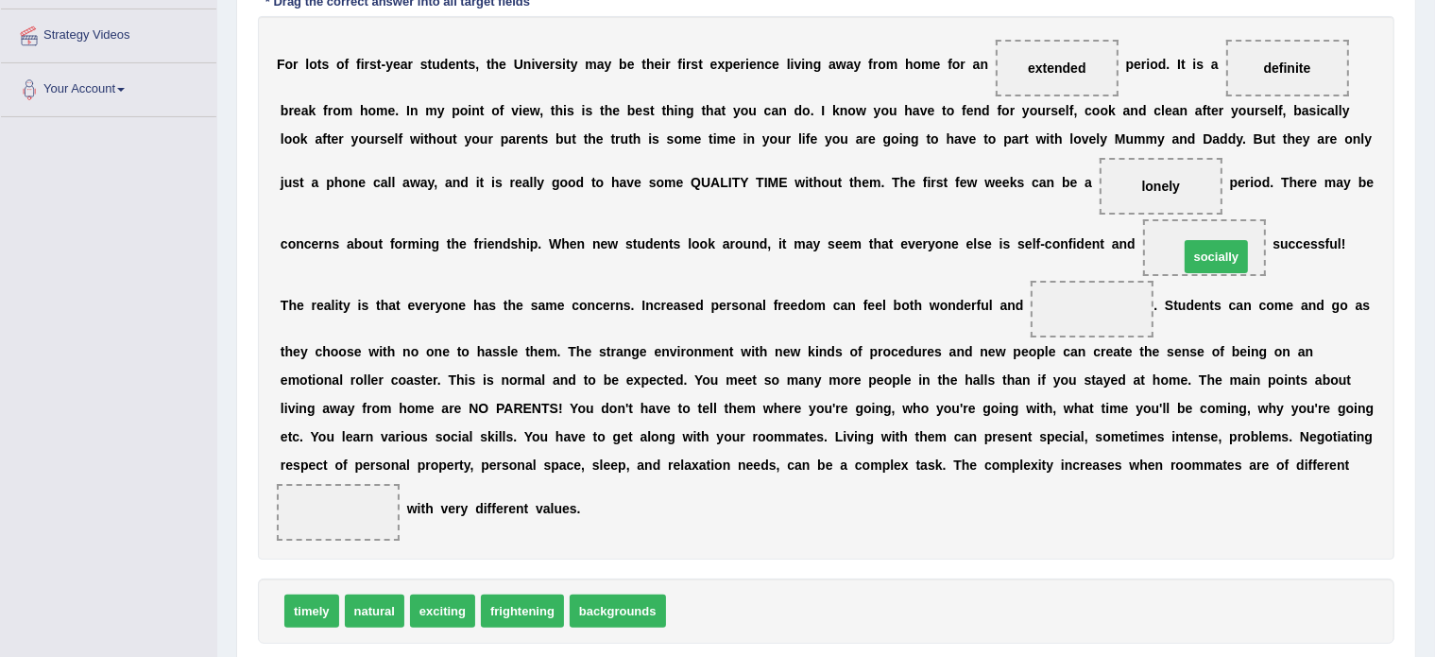
drag, startPoint x: 703, startPoint y: 611, endPoint x: 1216, endPoint y: 257, distance: 623.6
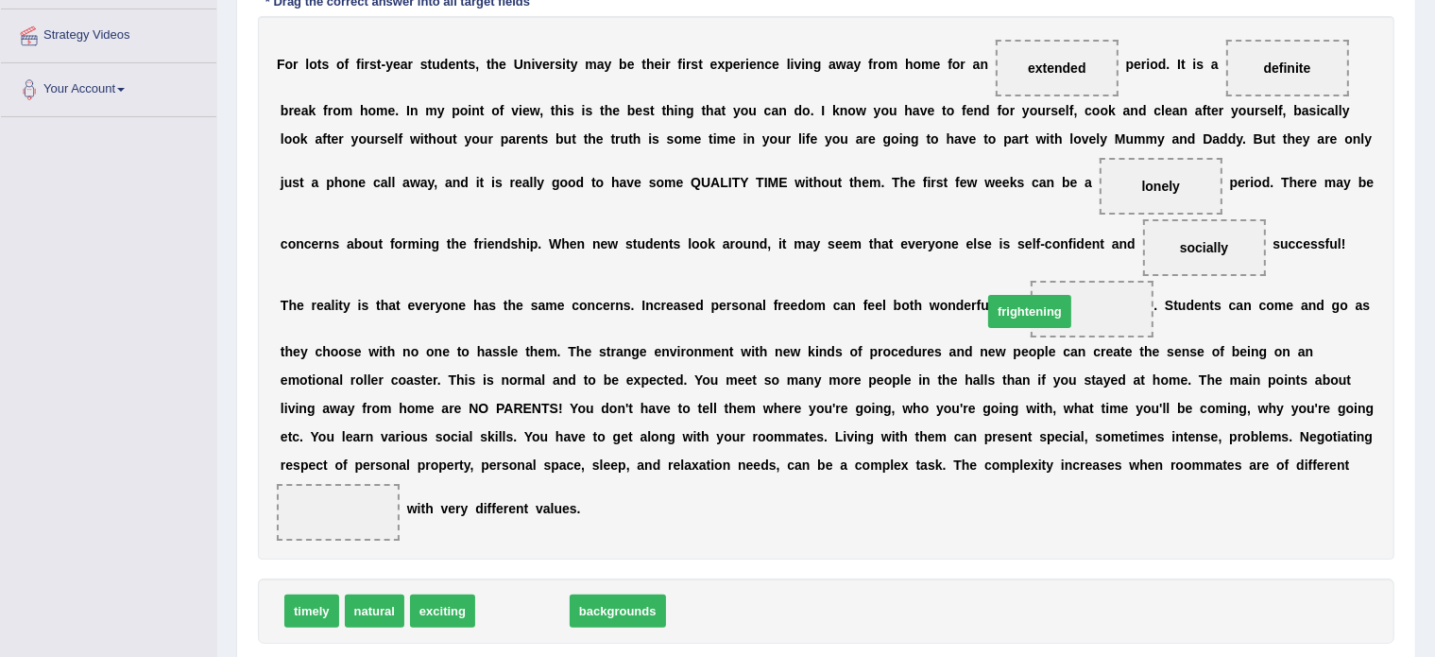
drag, startPoint x: 499, startPoint y: 595, endPoint x: 1006, endPoint y: 296, distance: 589.3
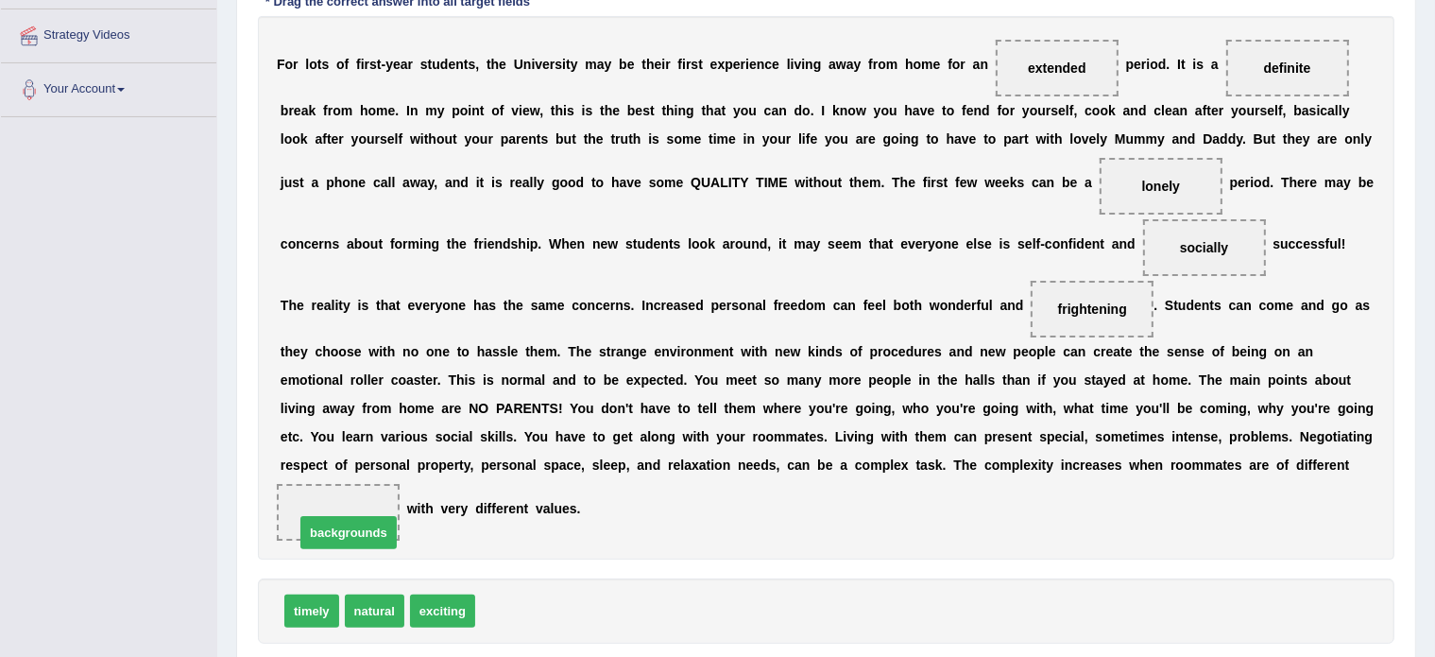
drag, startPoint x: 515, startPoint y: 607, endPoint x: 333, endPoint y: 525, distance: 199.7
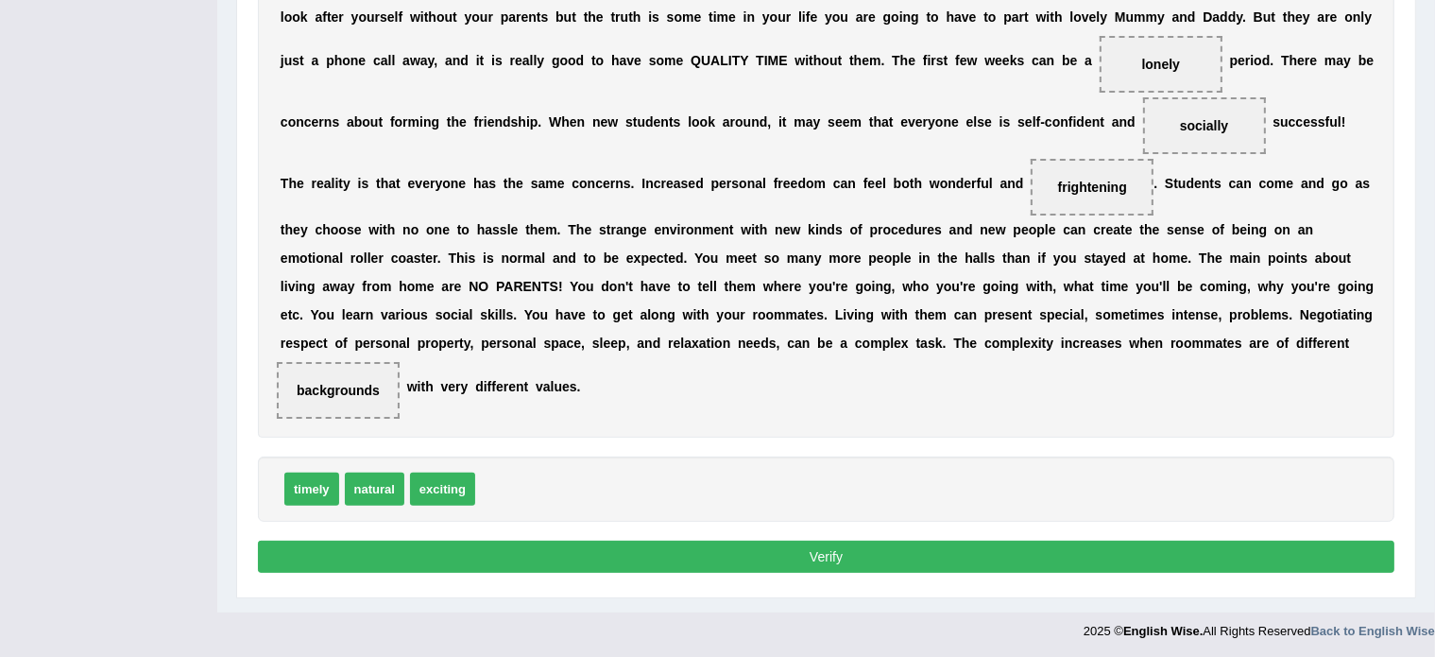
click at [567, 553] on button "Verify" at bounding box center [826, 557] width 1137 height 32
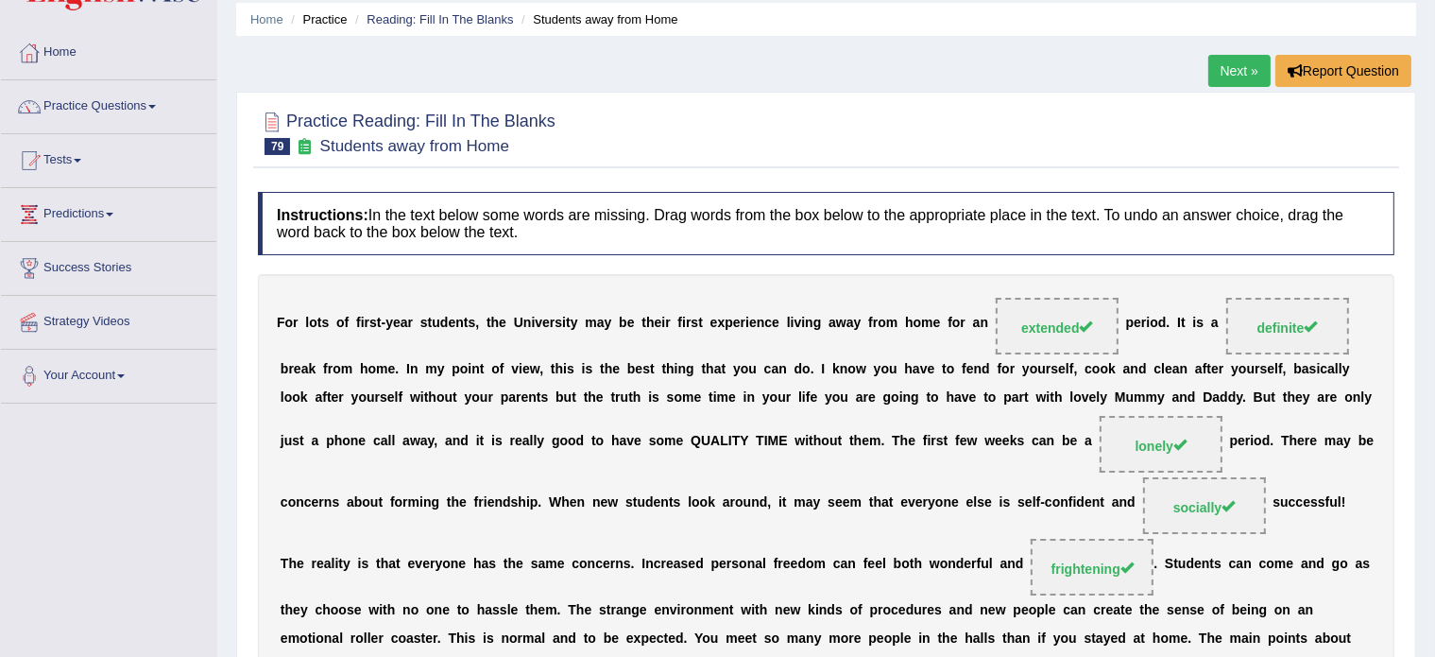
scroll to position [63, 0]
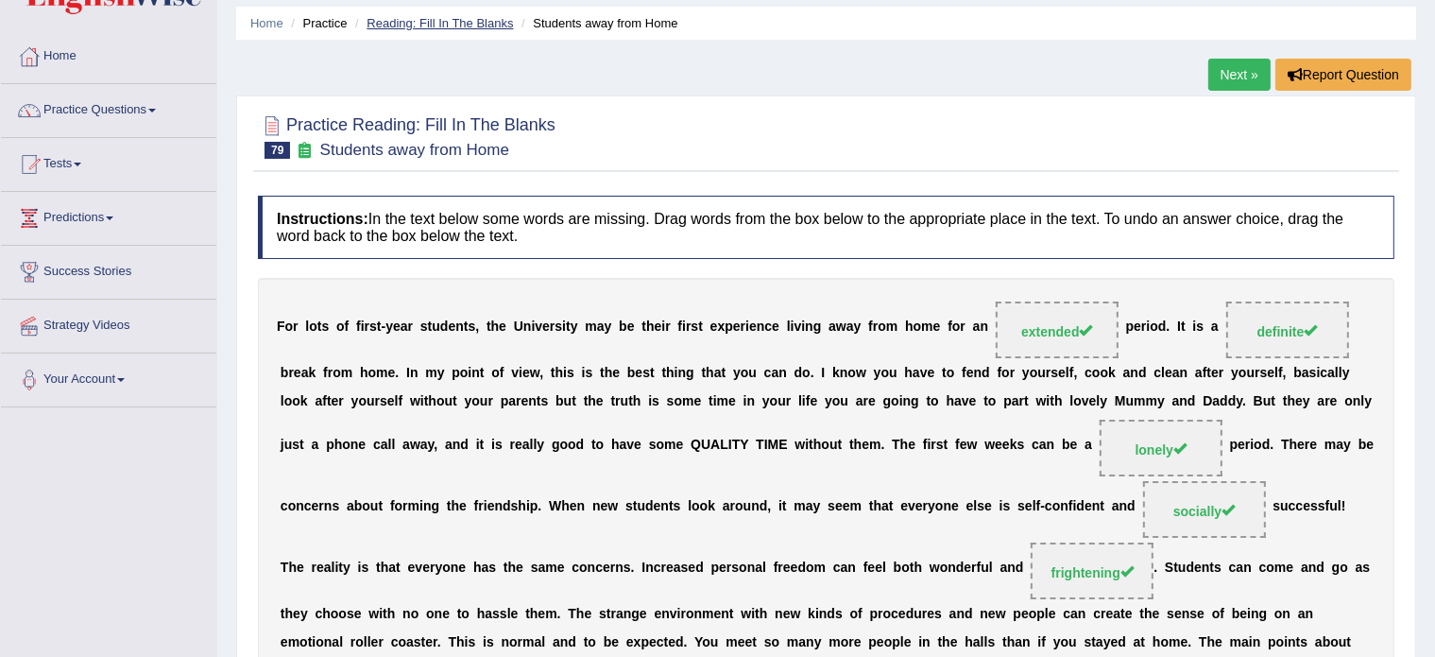
click at [423, 16] on link "Reading: Fill In The Blanks" at bounding box center [440, 23] width 146 height 14
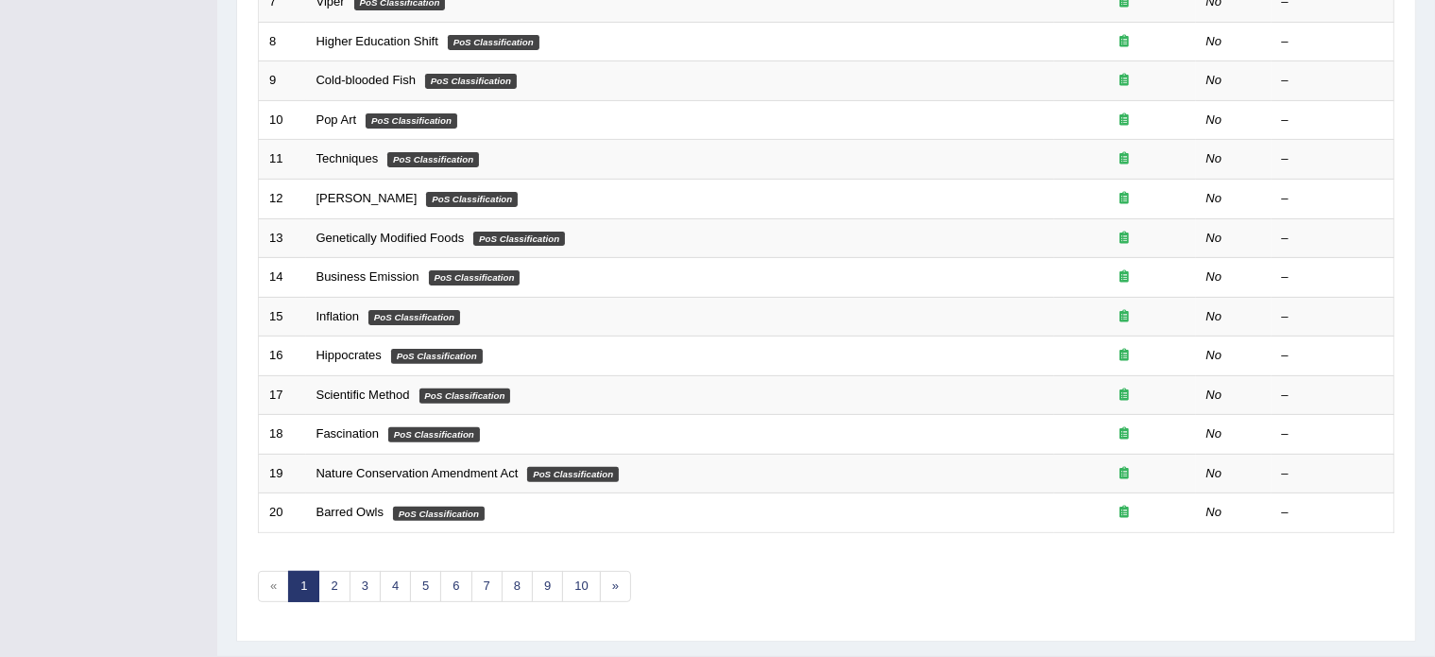
scroll to position [589, 0]
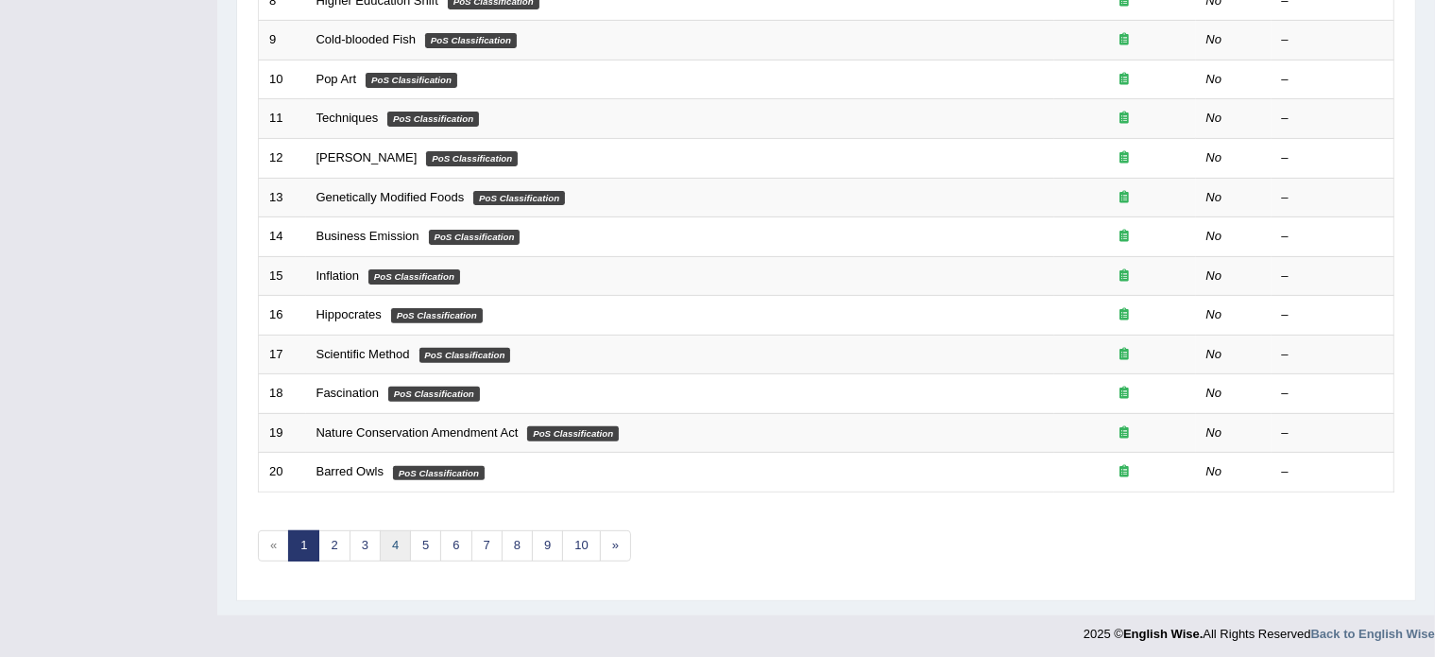
click at [387, 538] on link "4" at bounding box center [395, 545] width 31 height 31
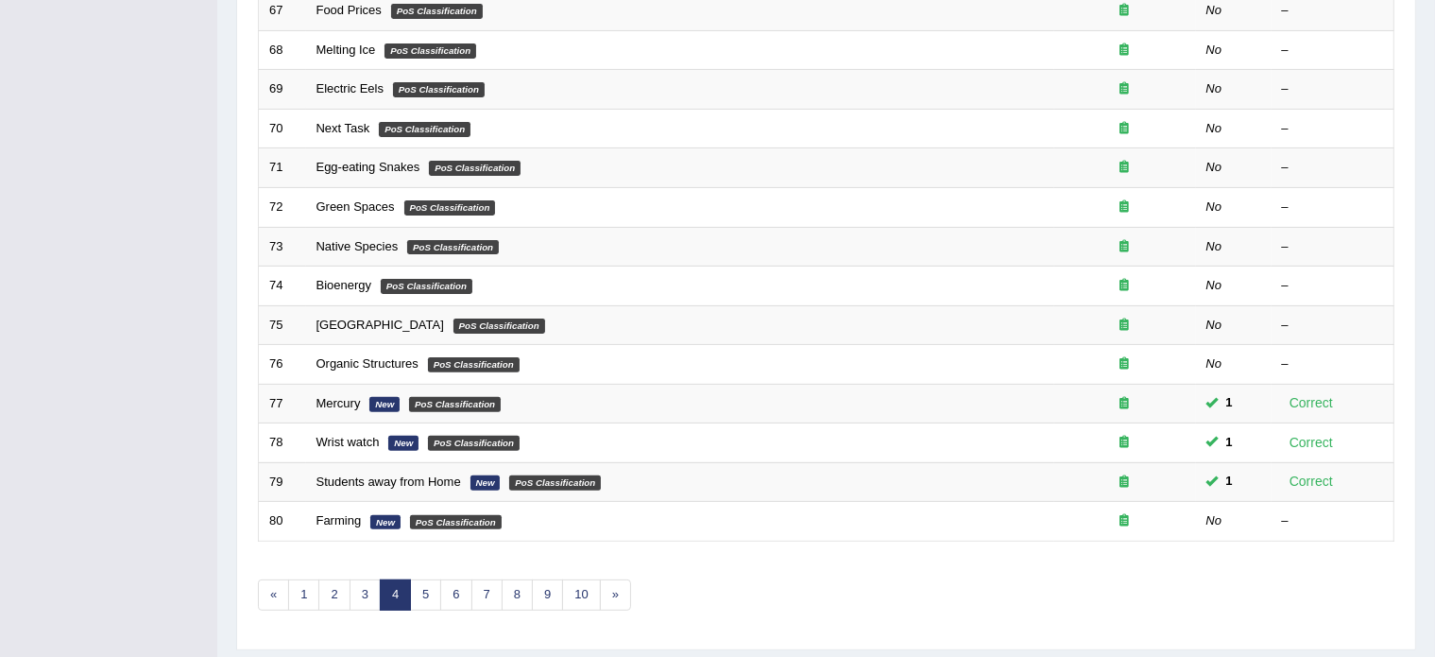
scroll to position [589, 0]
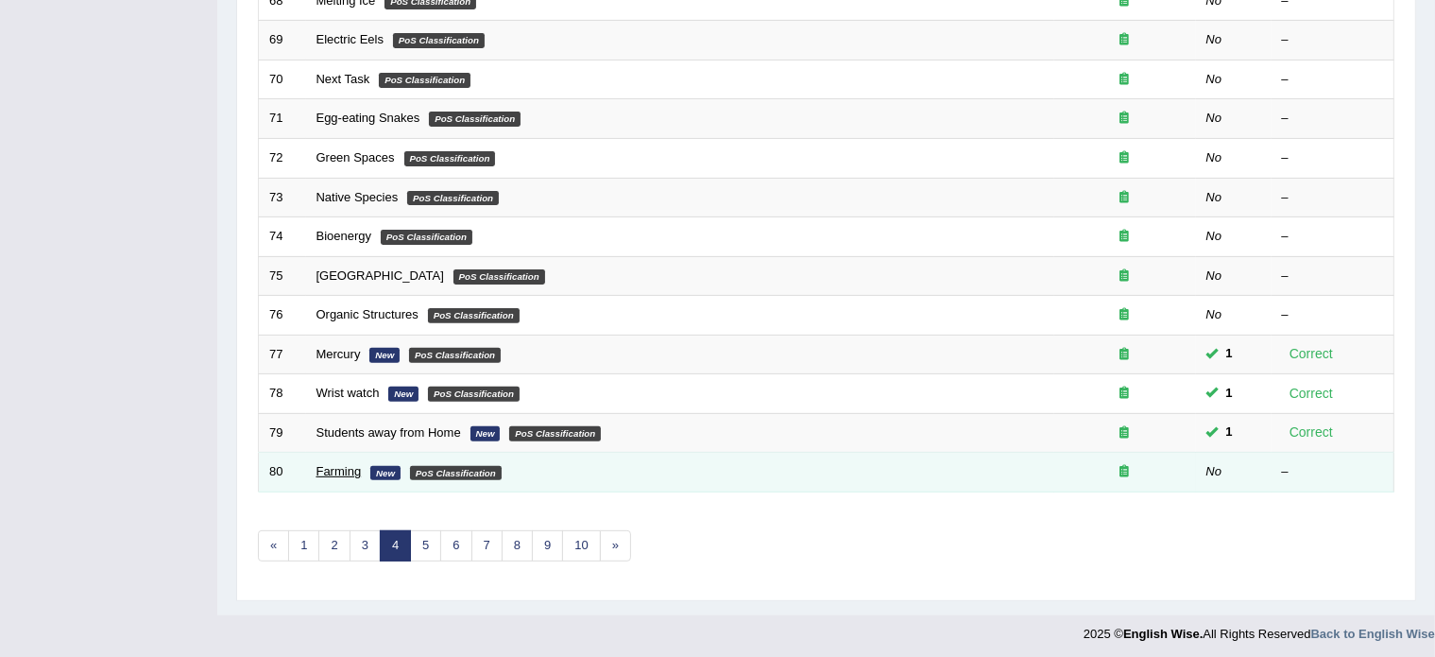
click at [333, 468] on link "Farming" at bounding box center [339, 471] width 45 height 14
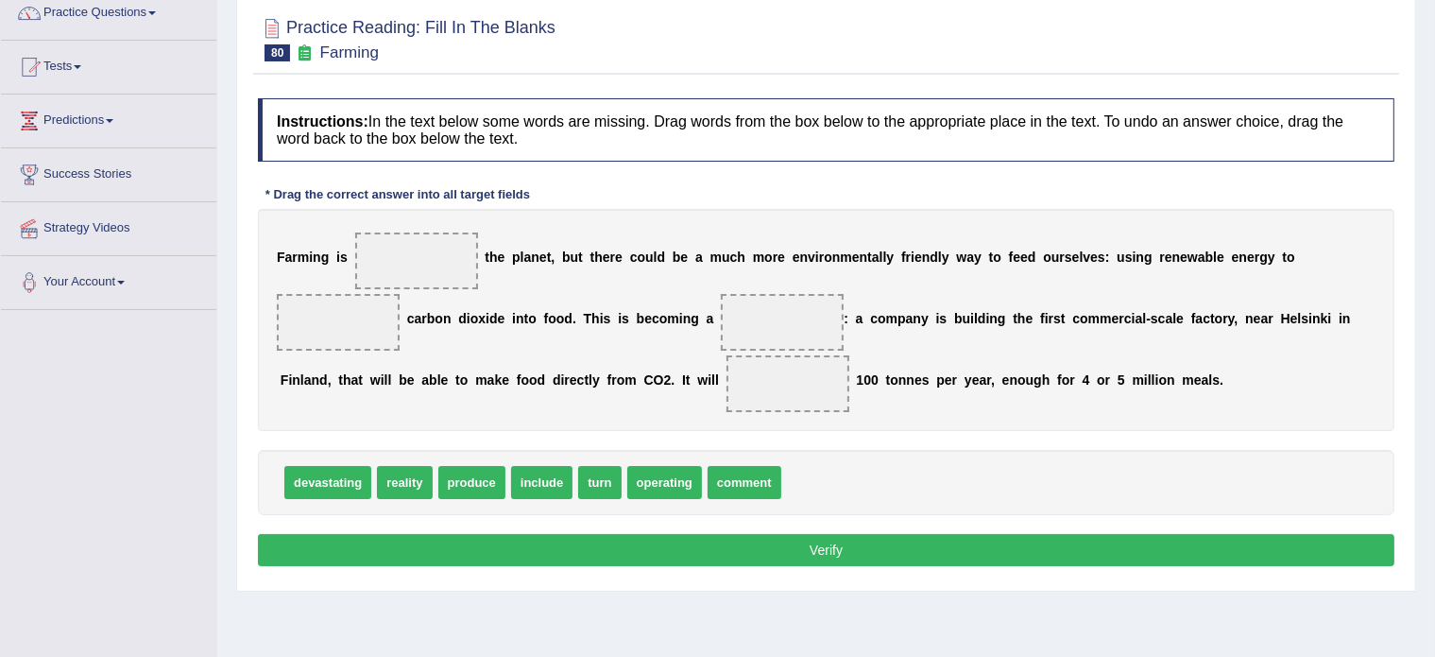
scroll to position [165, 0]
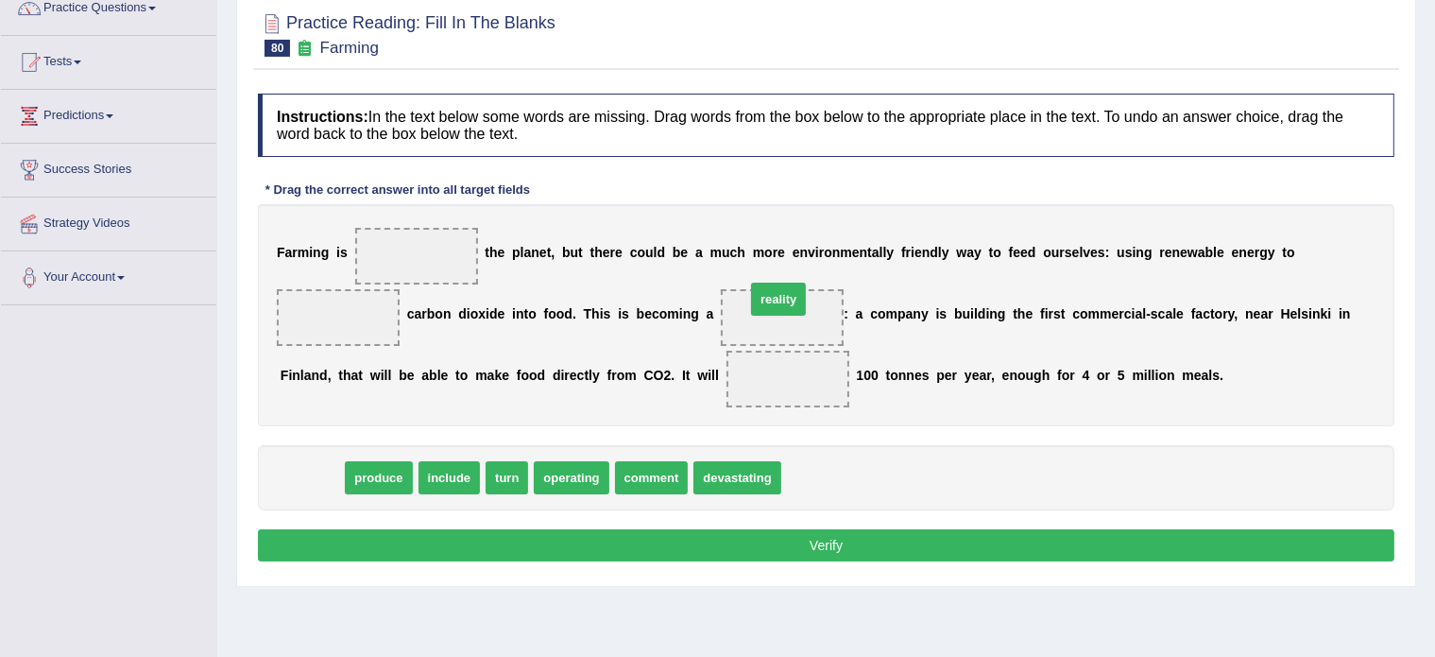
drag, startPoint x: 310, startPoint y: 473, endPoint x: 778, endPoint y: 296, distance: 500.1
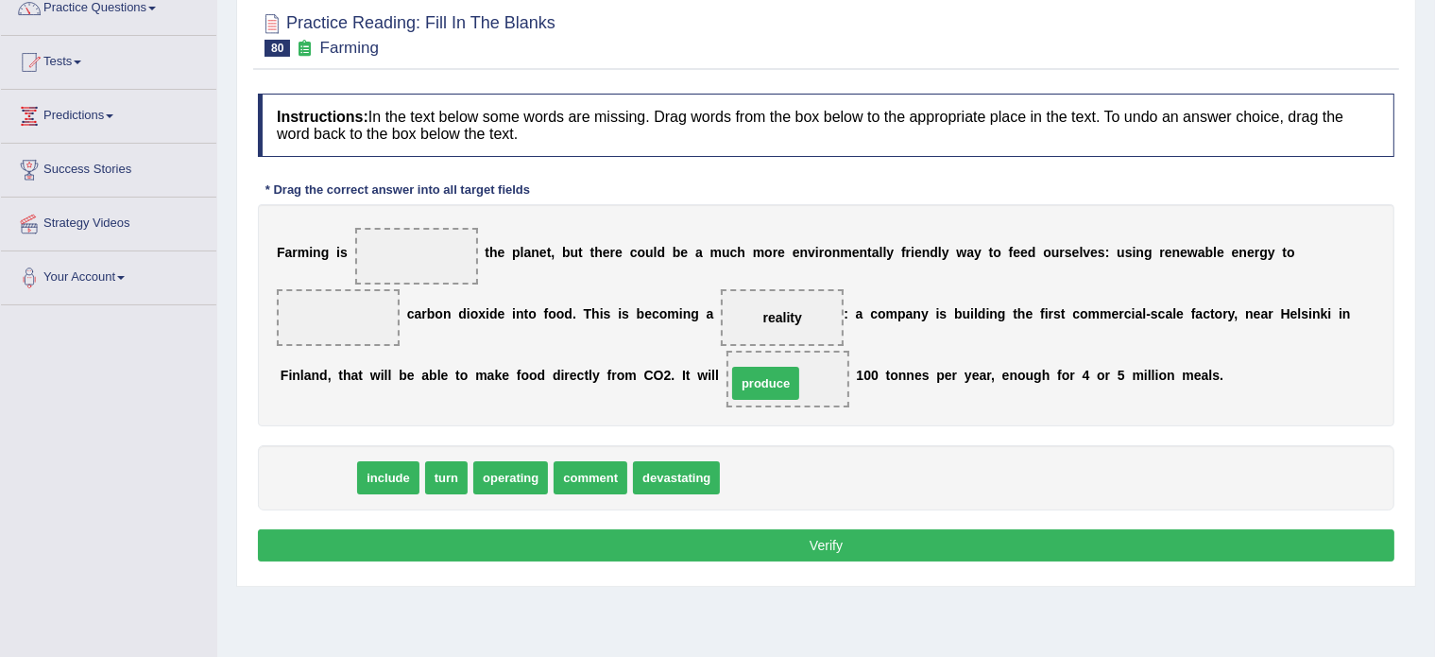
drag, startPoint x: 323, startPoint y: 468, endPoint x: 773, endPoint y: 373, distance: 459.6
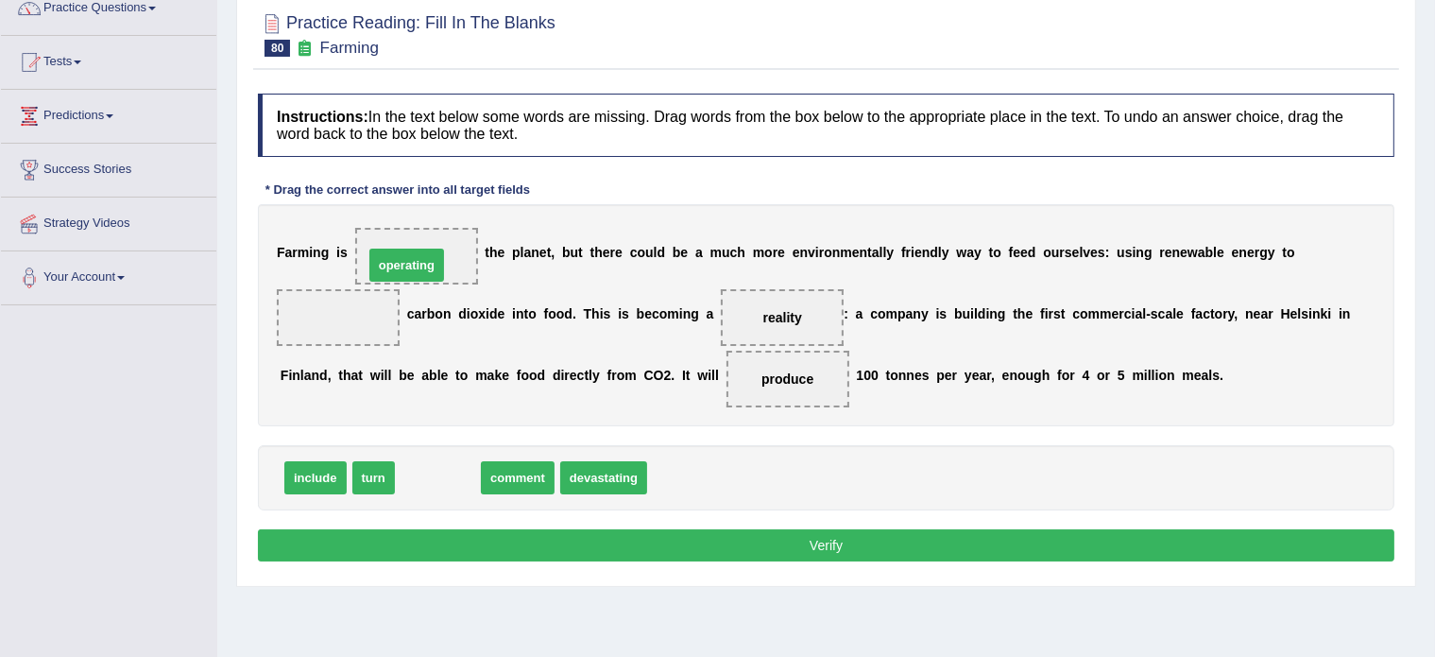
drag, startPoint x: 437, startPoint y: 470, endPoint x: 405, endPoint y: 256, distance: 215.8
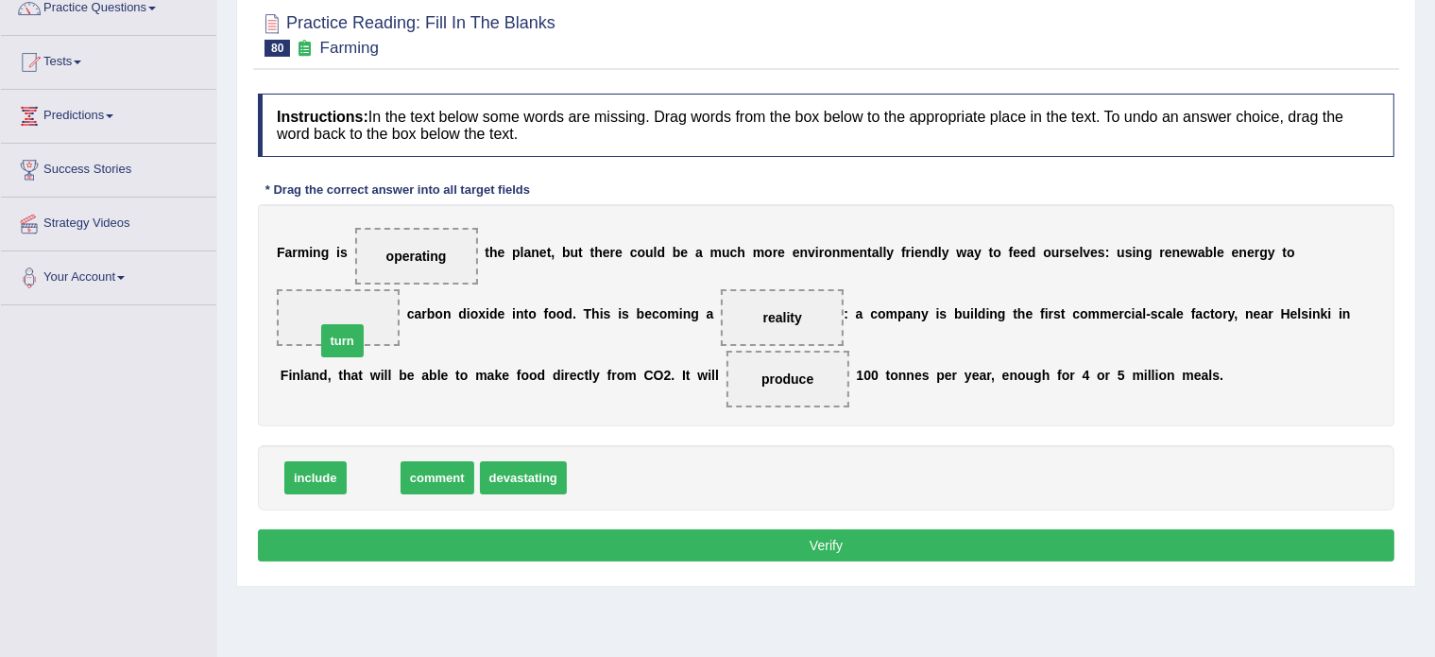
drag, startPoint x: 364, startPoint y: 473, endPoint x: 333, endPoint y: 334, distance: 143.3
click at [636, 538] on button "Verify" at bounding box center [826, 545] width 1137 height 32
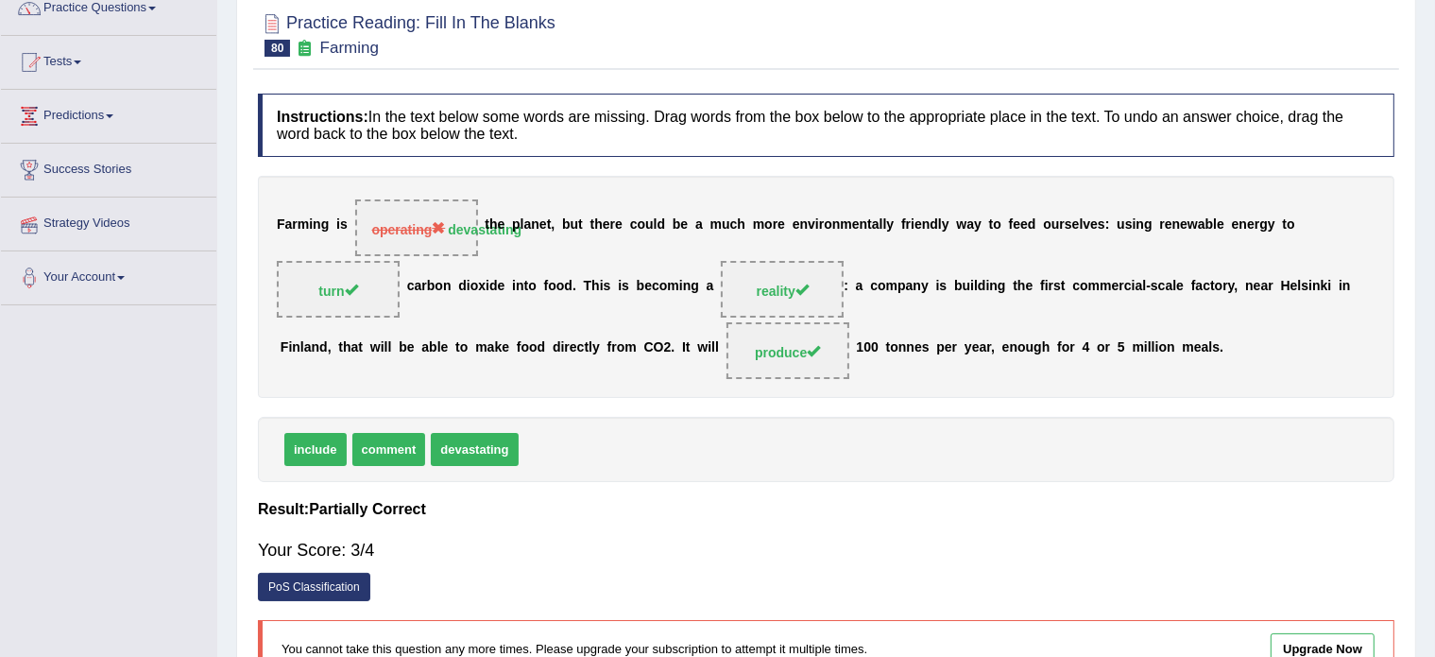
scroll to position [0, 0]
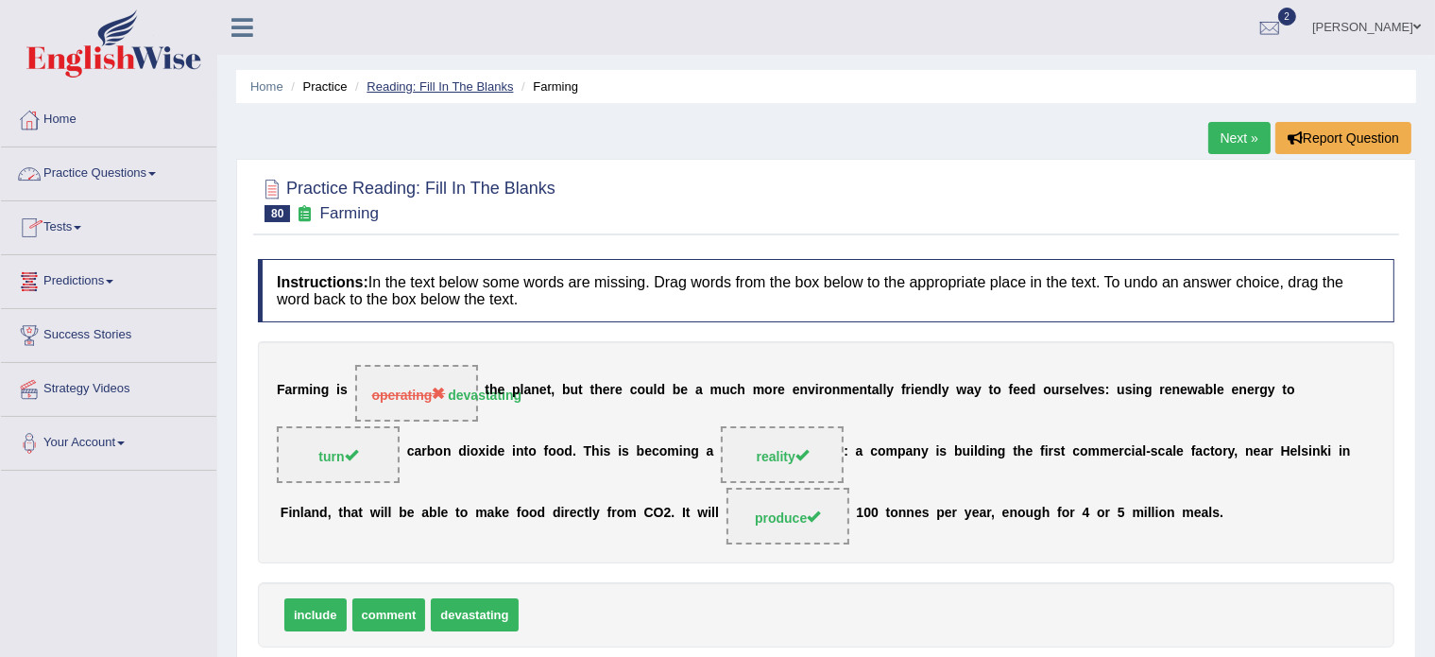
click at [431, 82] on link "Reading: Fill In The Blanks" at bounding box center [440, 86] width 146 height 14
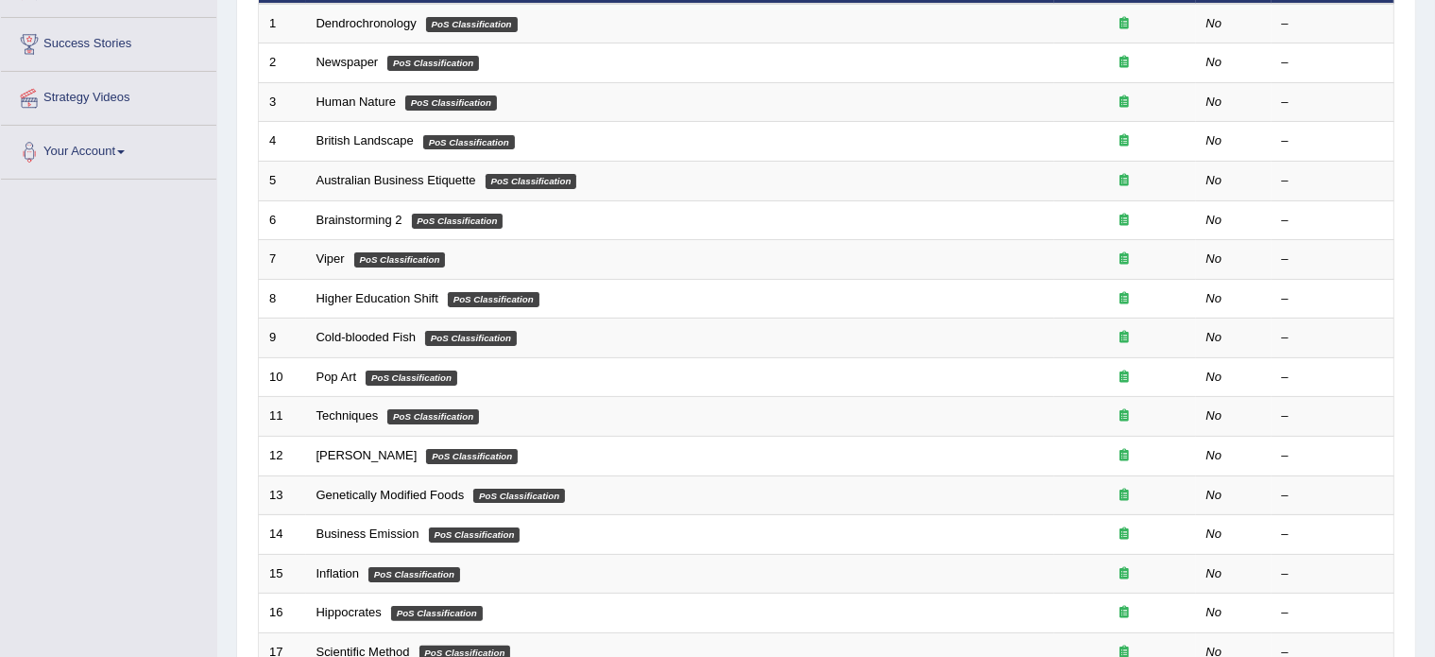
scroll to position [589, 0]
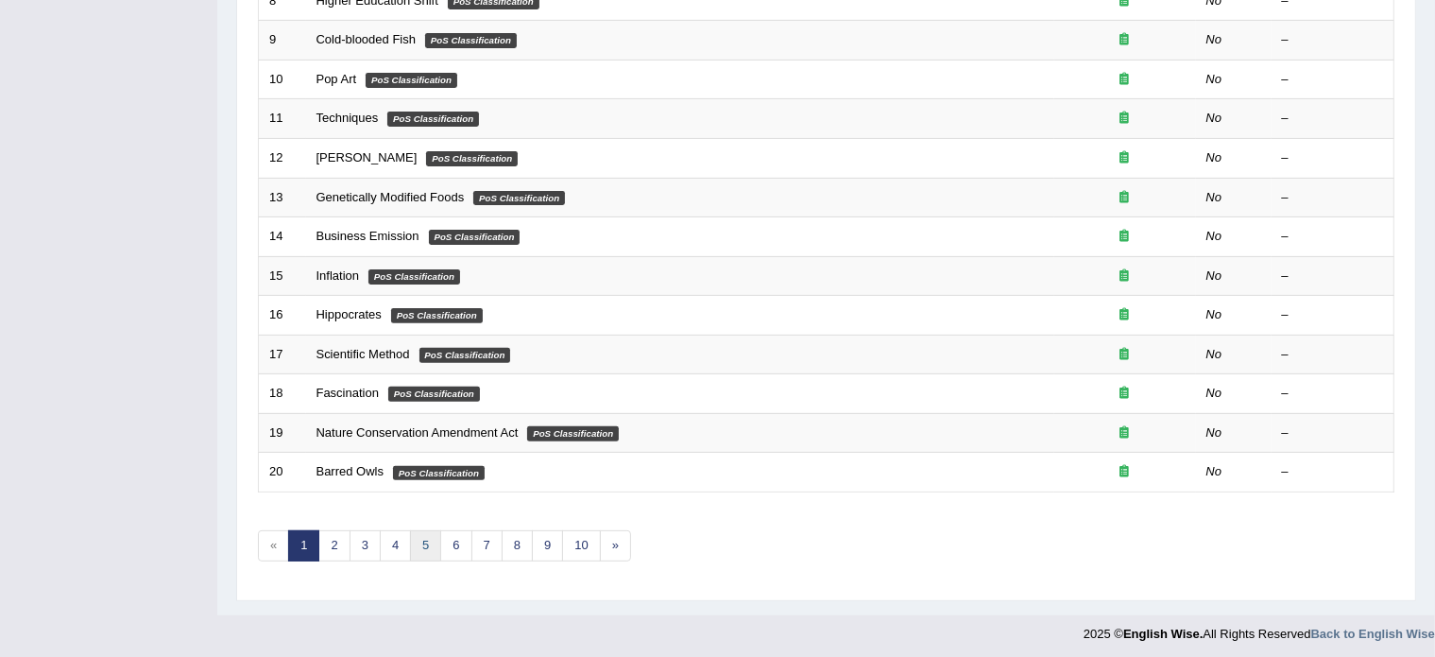
click at [423, 546] on link "5" at bounding box center [425, 545] width 31 height 31
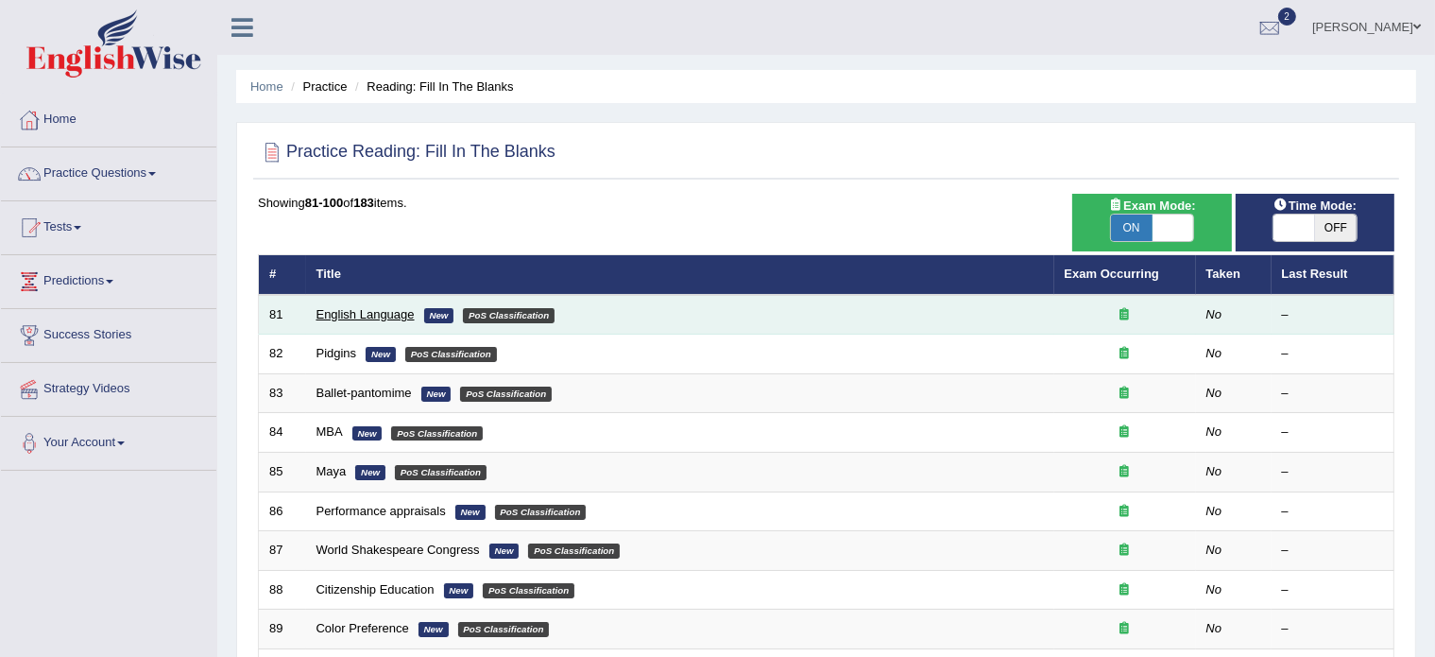
click at [348, 310] on link "English Language" at bounding box center [366, 314] width 98 height 14
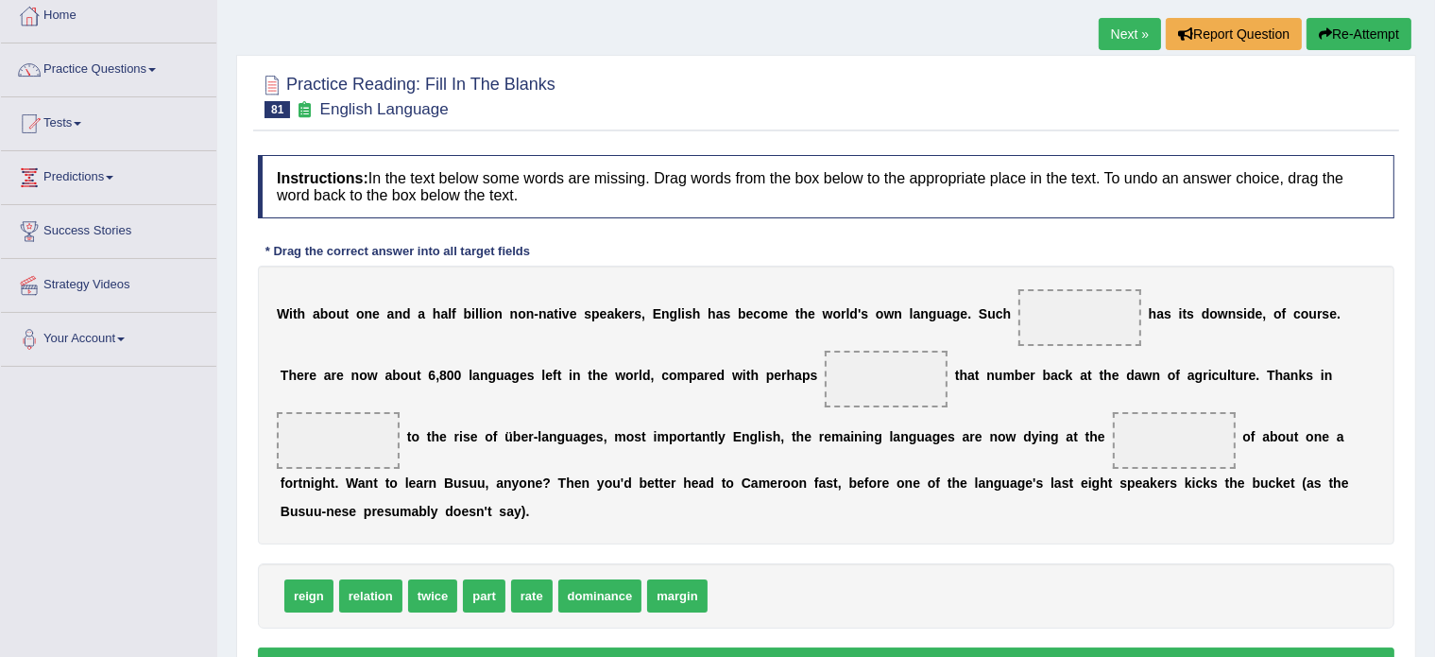
scroll to position [114, 0]
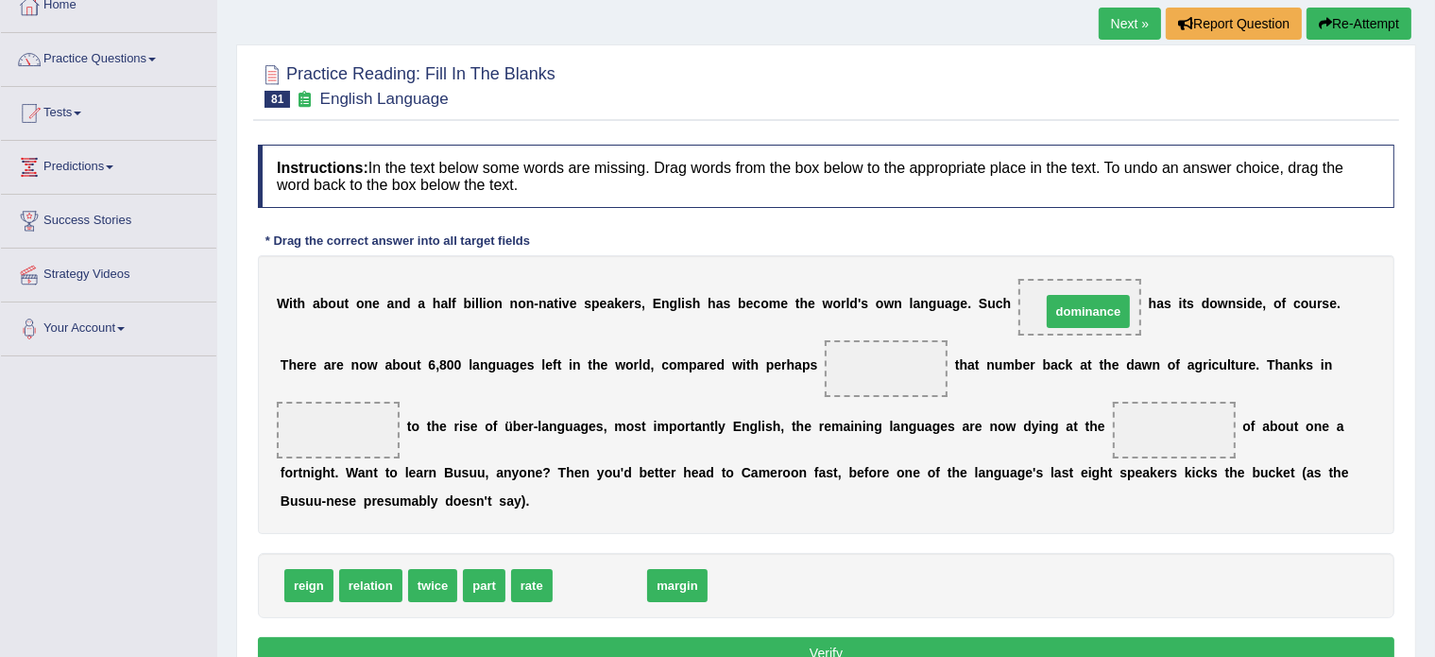
drag, startPoint x: 586, startPoint y: 584, endPoint x: 1074, endPoint y: 309, distance: 560.7
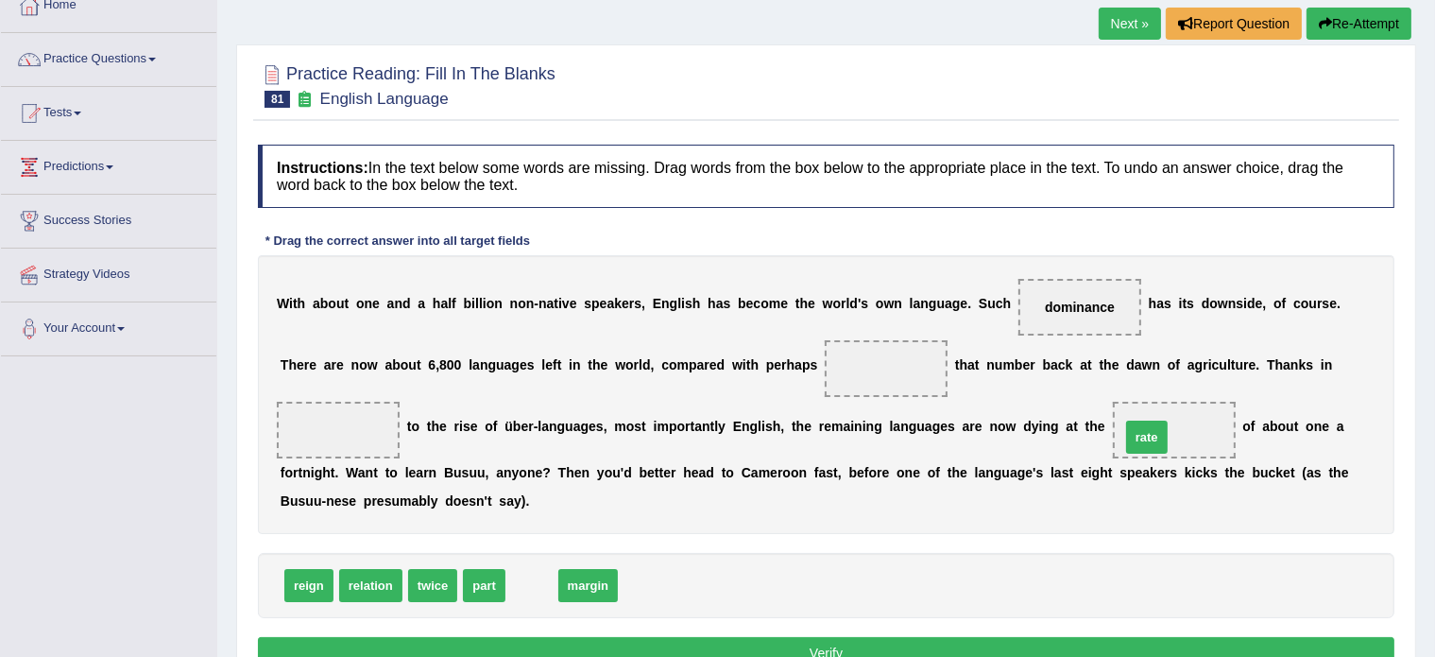
drag, startPoint x: 530, startPoint y: 584, endPoint x: 1152, endPoint y: 436, distance: 639.3
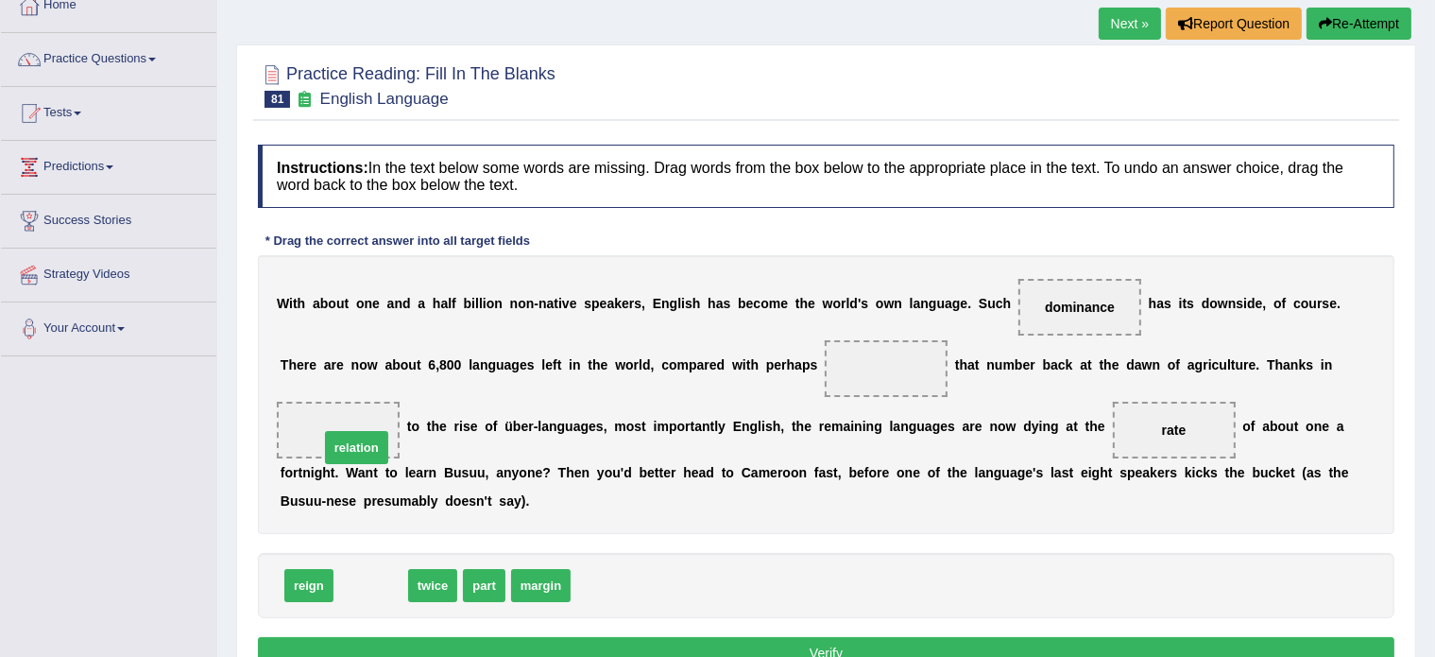
drag, startPoint x: 367, startPoint y: 579, endPoint x: 351, endPoint y: 439, distance: 140.8
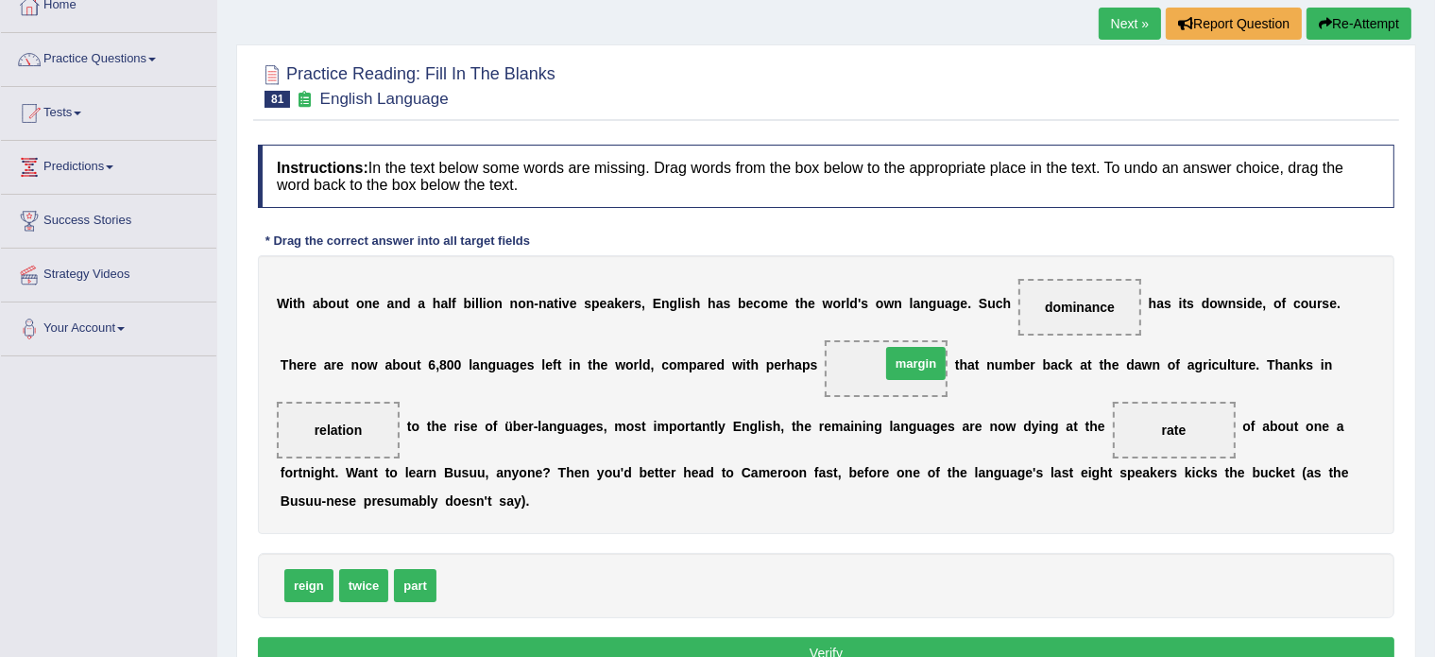
drag, startPoint x: 473, startPoint y: 579, endPoint x: 917, endPoint y: 358, distance: 496.2
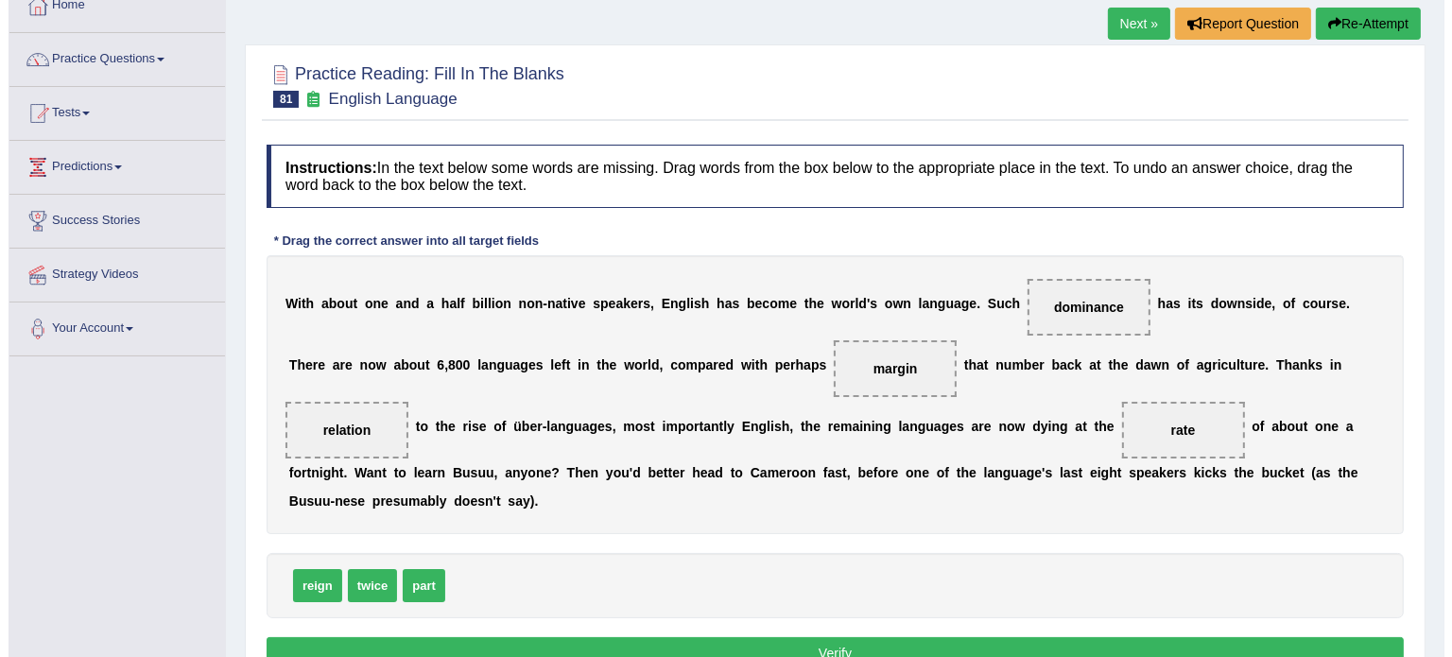
scroll to position [249, 0]
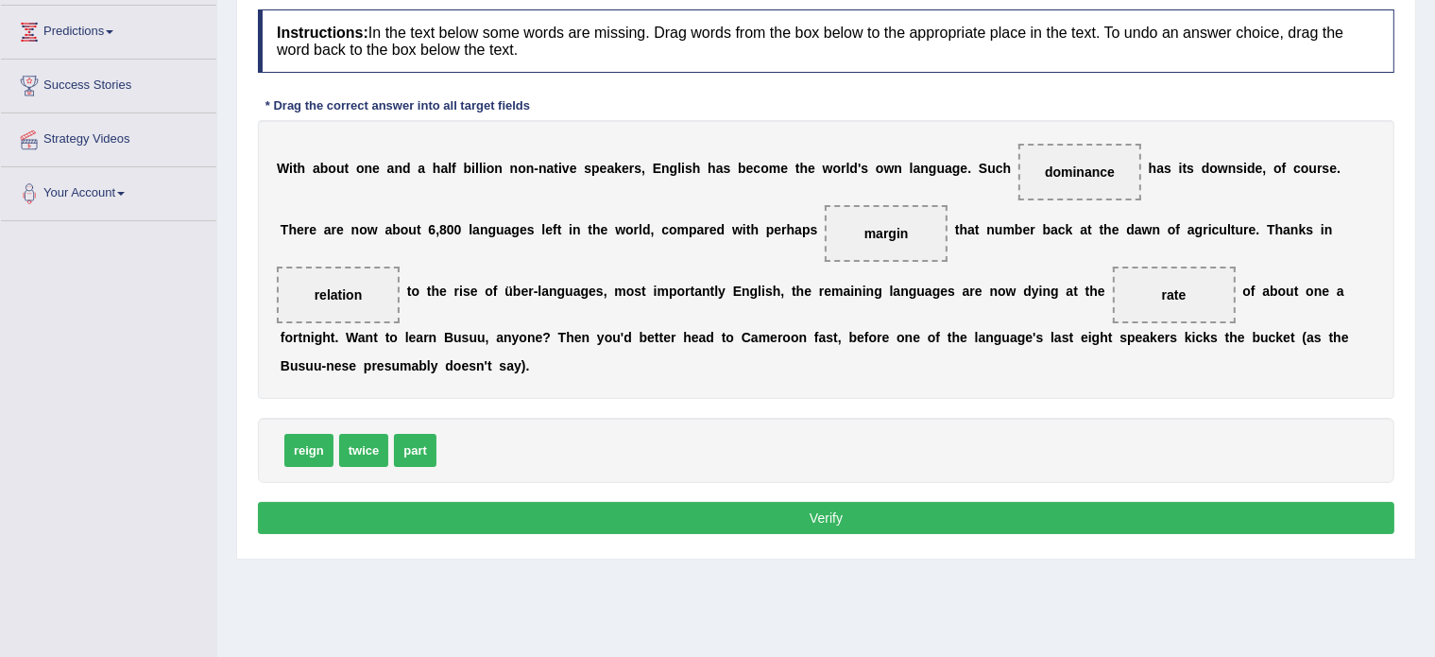
click at [790, 517] on button "Verify" at bounding box center [826, 518] width 1137 height 32
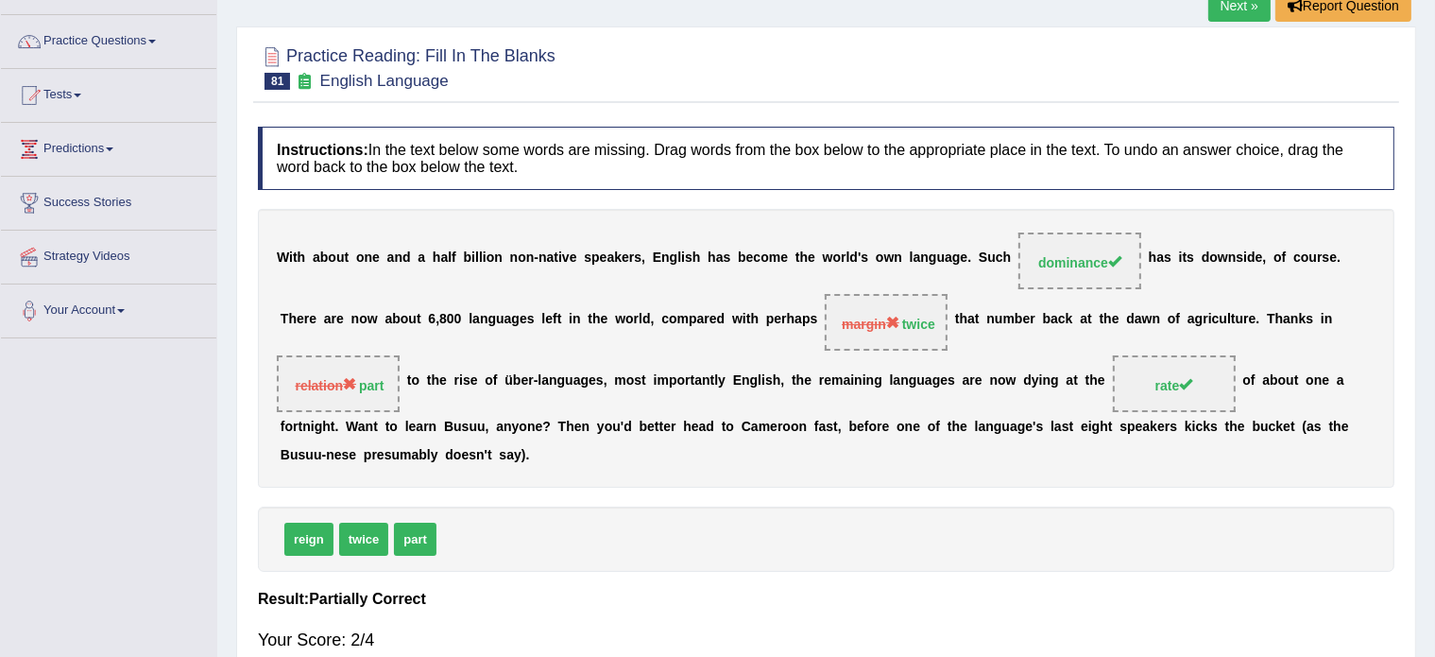
scroll to position [0, 0]
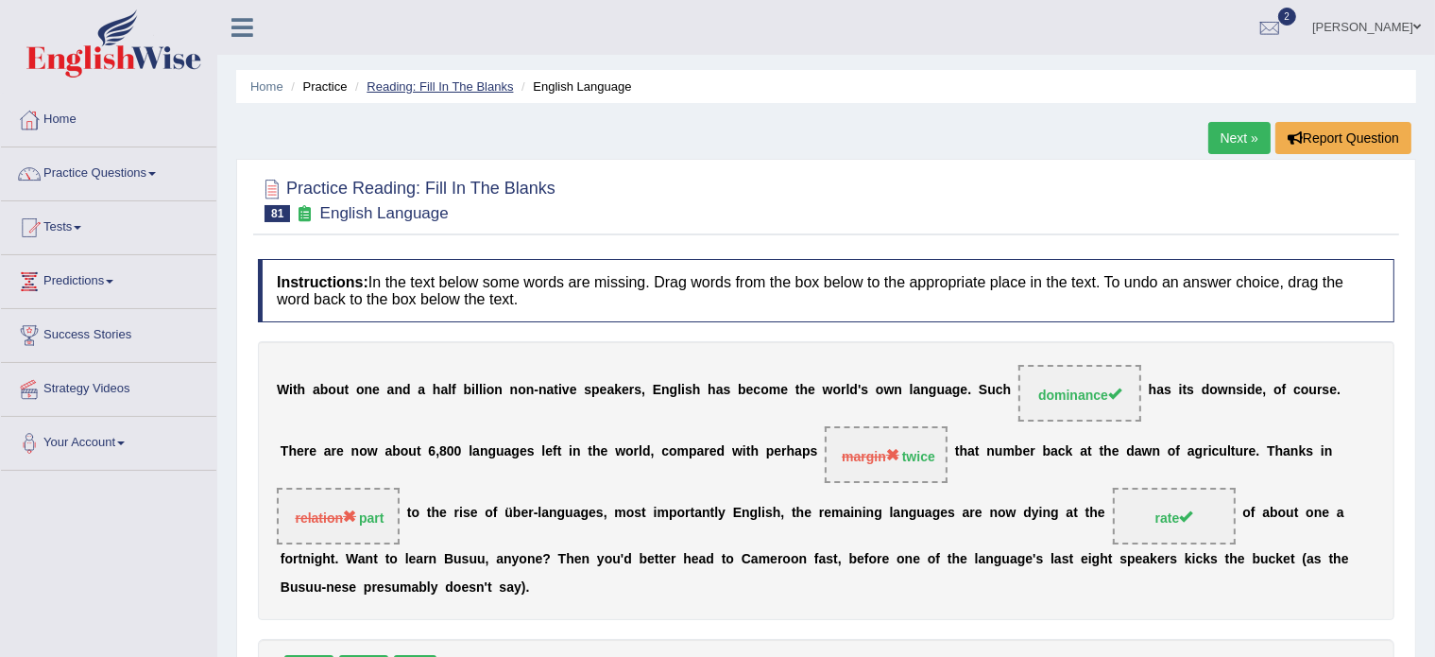
click at [443, 86] on link "Reading: Fill In The Blanks" at bounding box center [440, 86] width 146 height 14
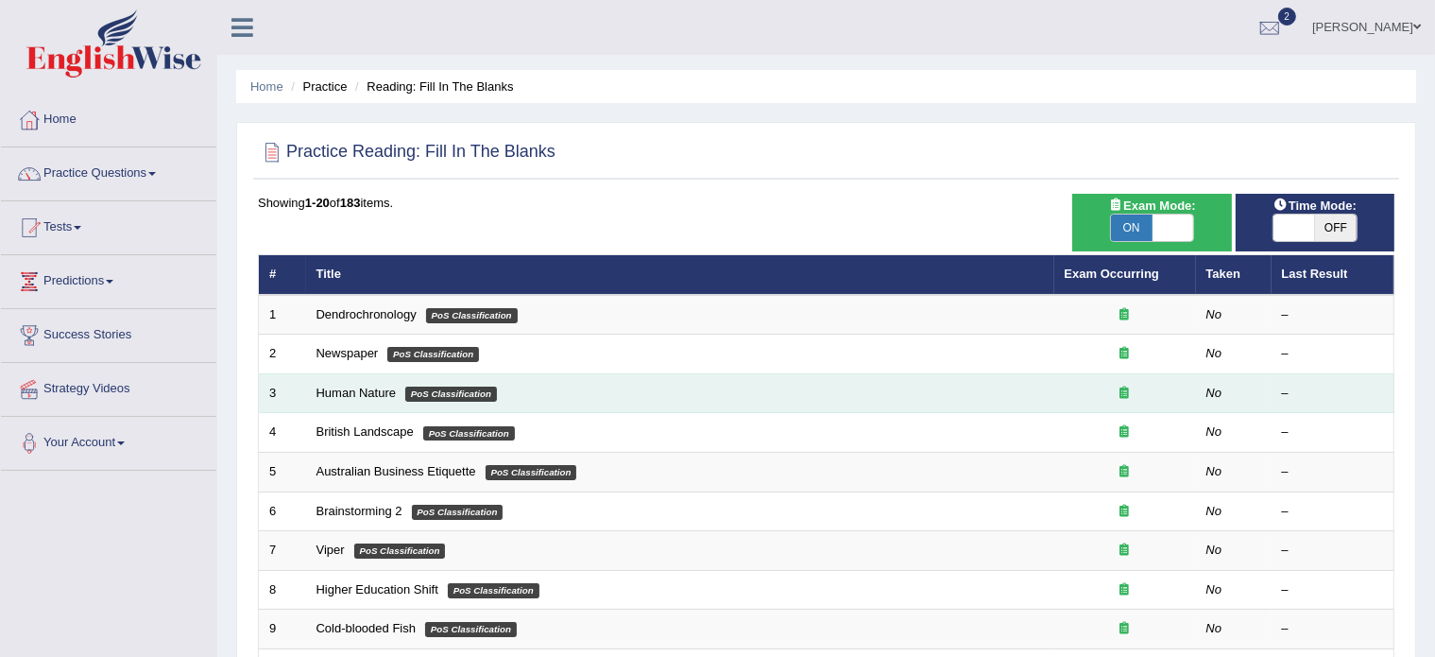
scroll to position [589, 0]
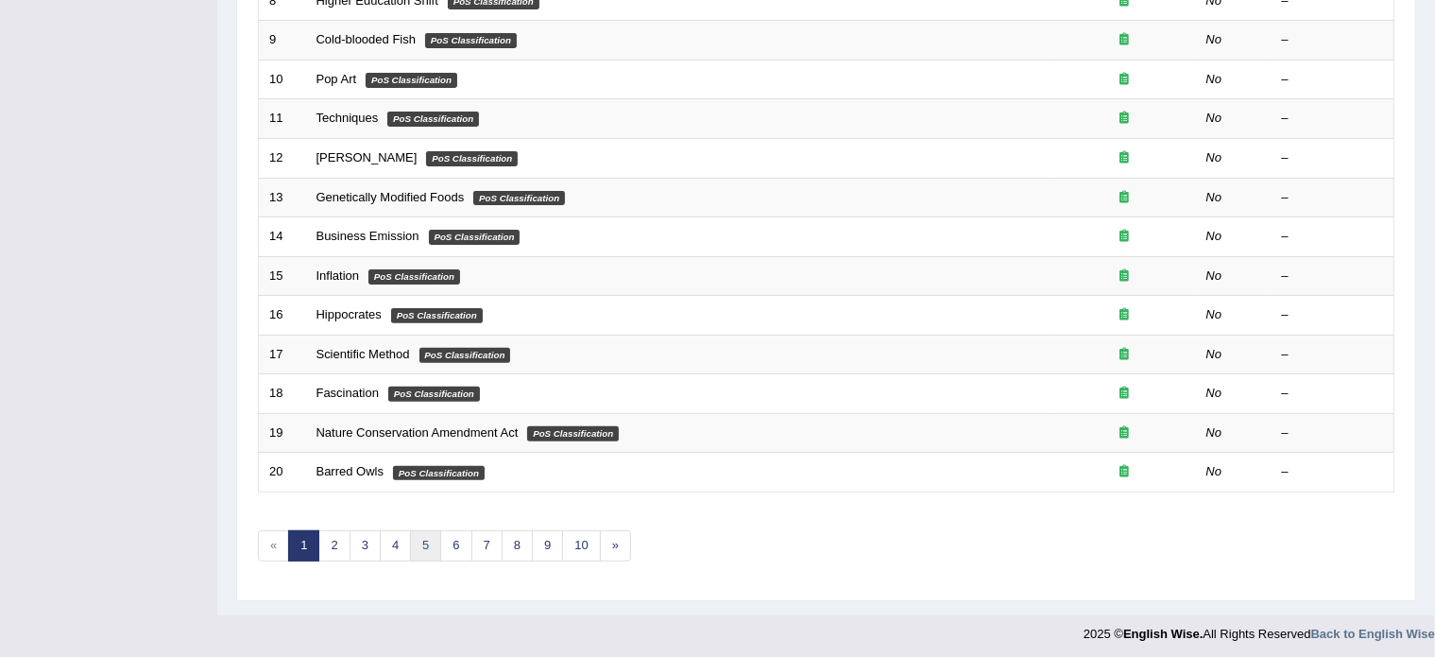
click at [423, 536] on link "5" at bounding box center [425, 545] width 31 height 31
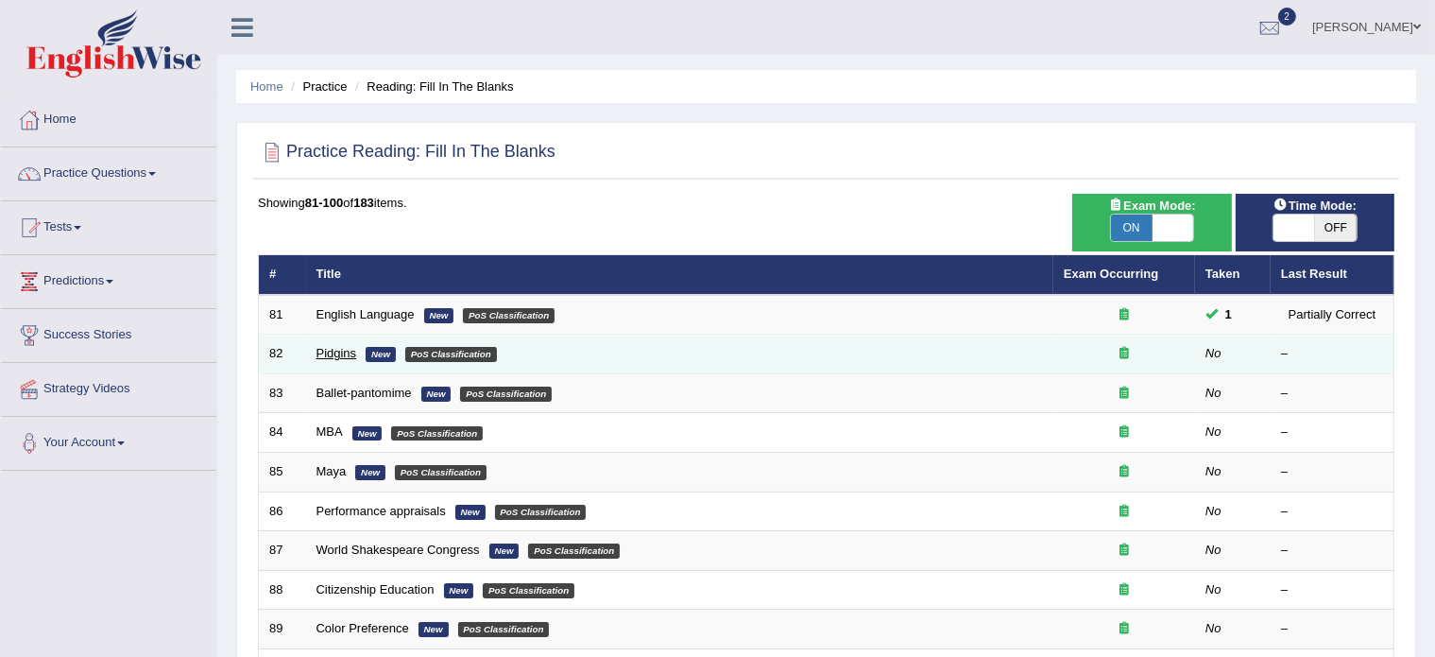
click at [333, 350] on link "Pidgins" at bounding box center [337, 353] width 41 height 14
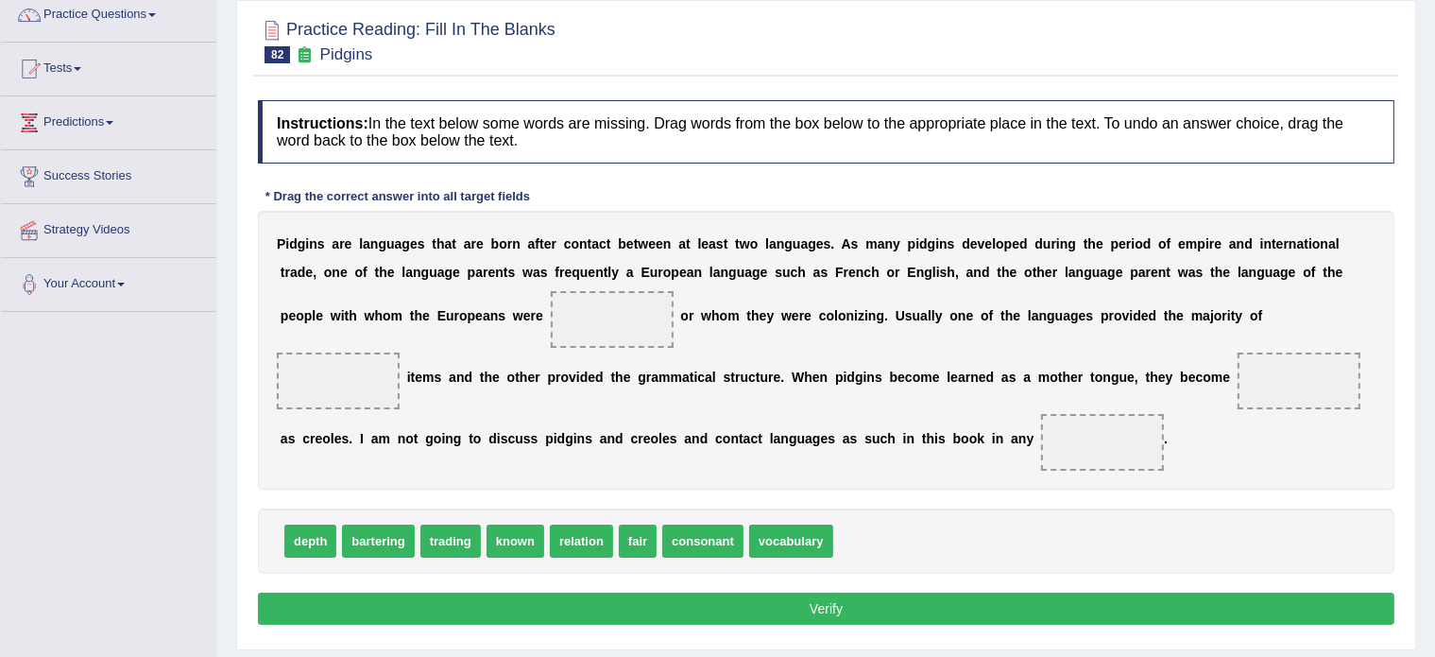
scroll to position [158, 0]
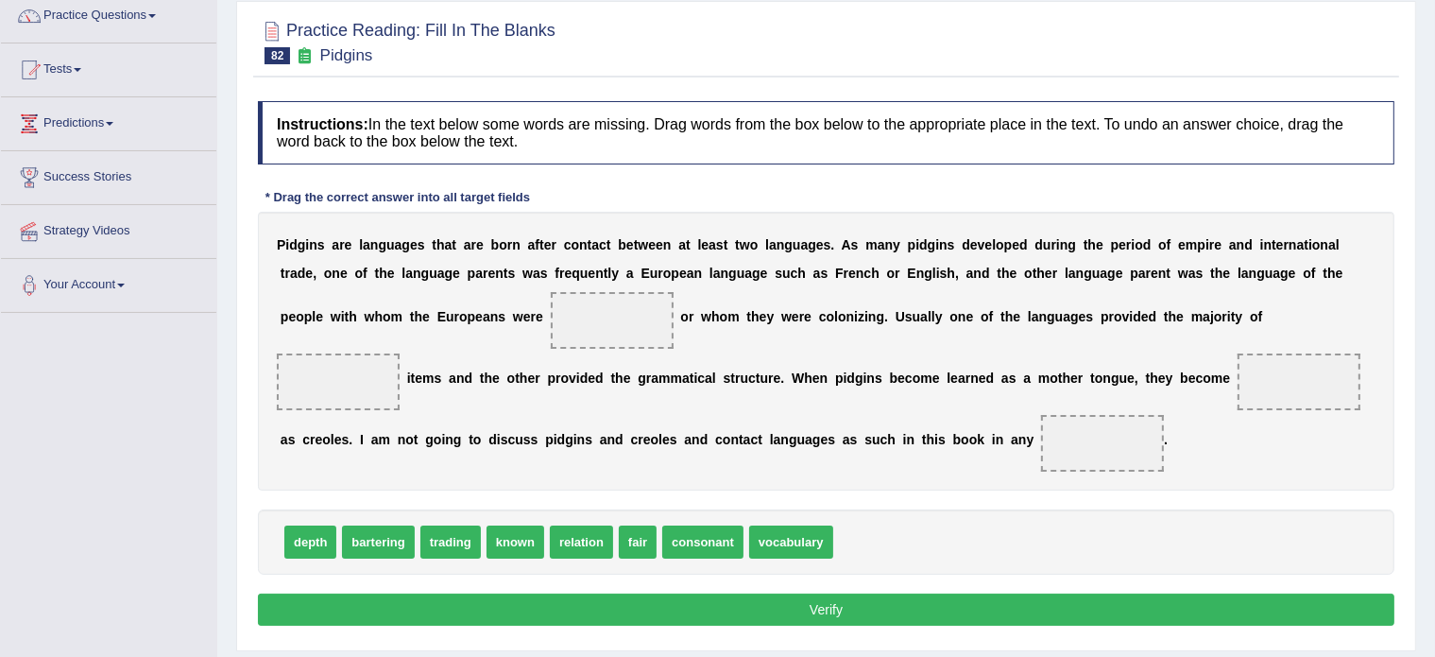
click at [510, 539] on span "known" at bounding box center [516, 541] width 58 height 33
drag, startPoint x: 453, startPoint y: 539, endPoint x: 601, endPoint y: 336, distance: 250.8
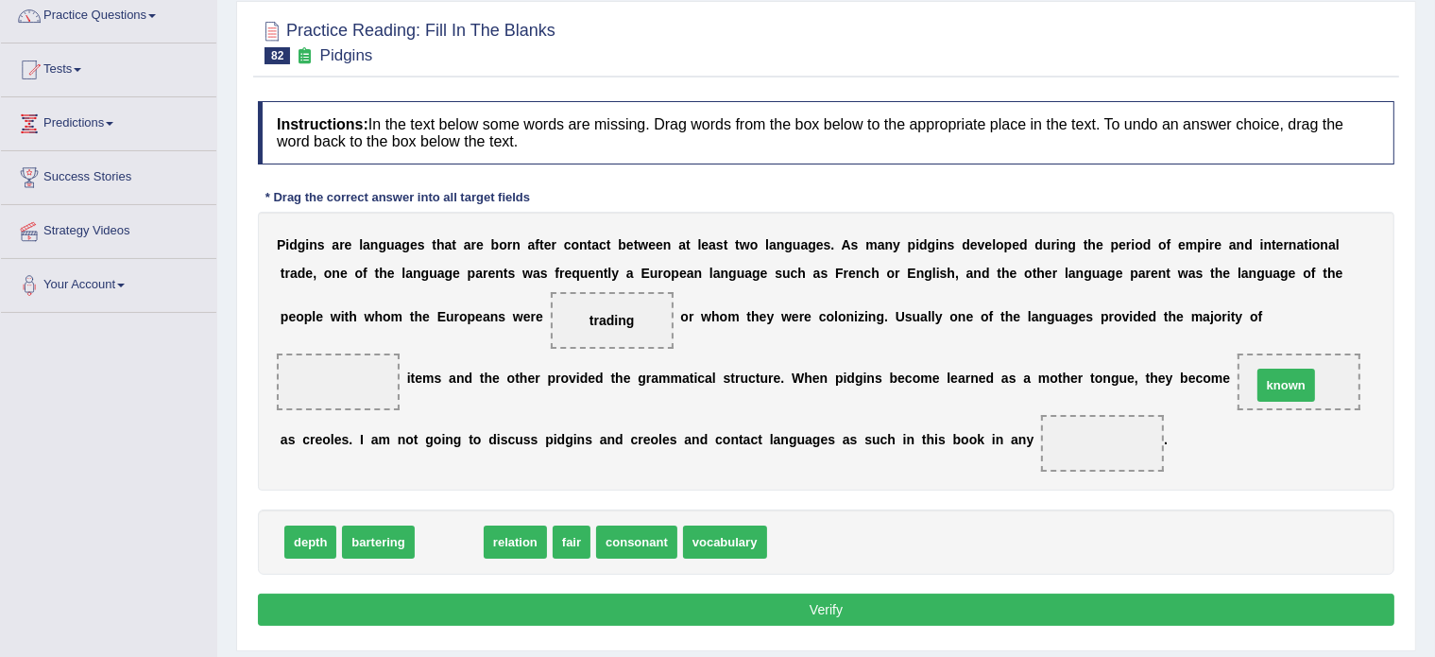
drag, startPoint x: 440, startPoint y: 546, endPoint x: 1278, endPoint y: 389, distance: 851.9
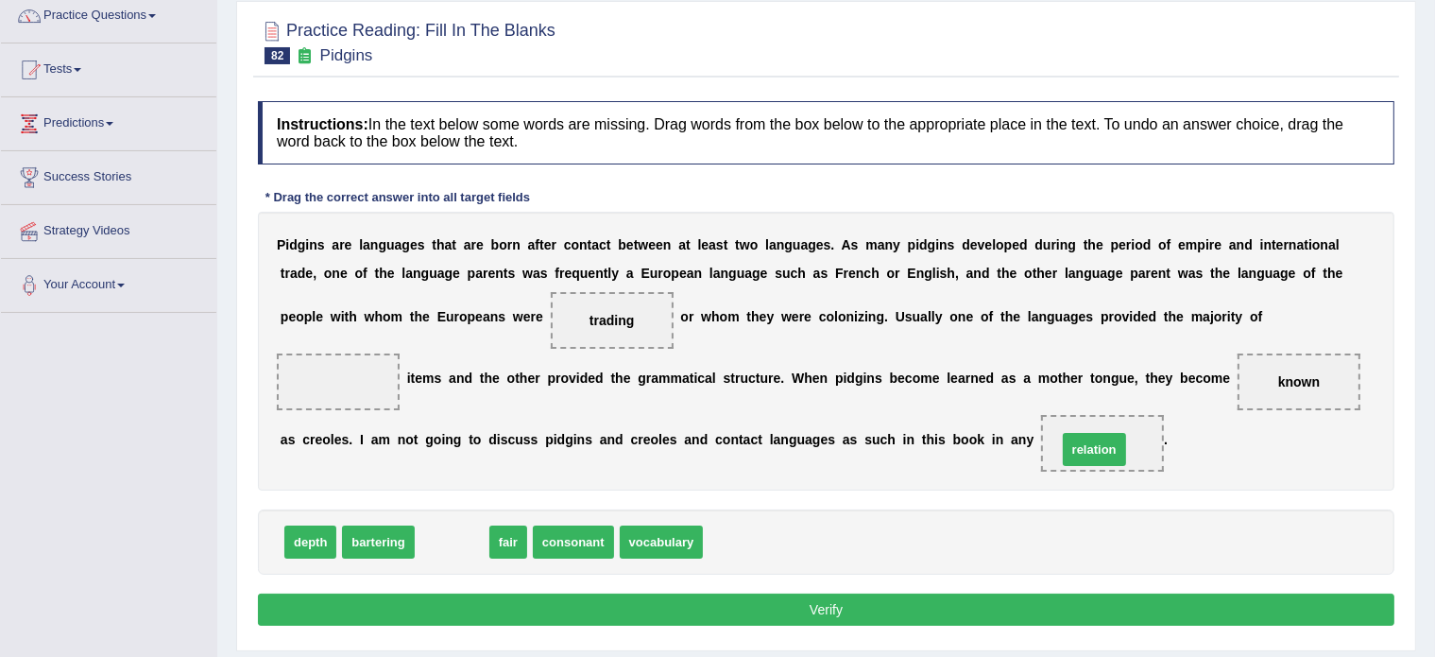
drag, startPoint x: 456, startPoint y: 532, endPoint x: 1106, endPoint y: 440, distance: 655.7
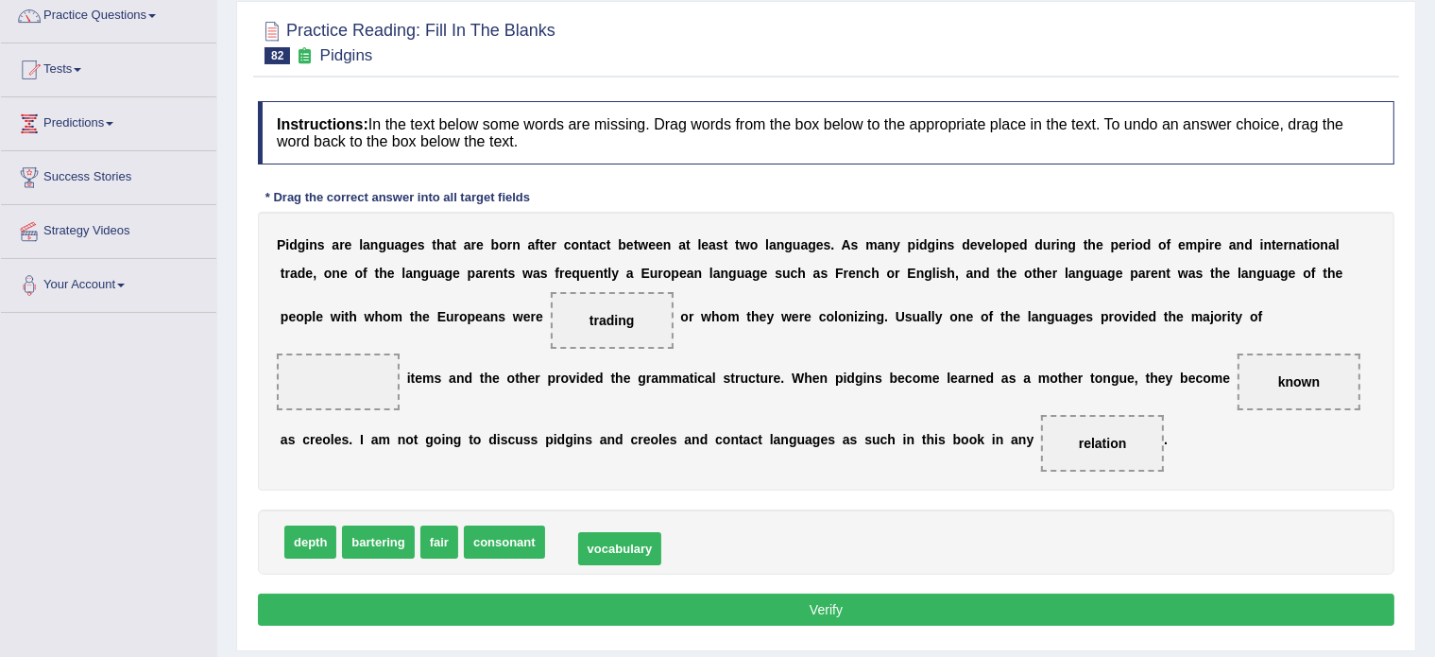
drag, startPoint x: 587, startPoint y: 534, endPoint x: 614, endPoint y: 541, distance: 28.2
drag, startPoint x: 589, startPoint y: 539, endPoint x: 355, endPoint y: 388, distance: 277.6
click at [680, 595] on button "Verify" at bounding box center [826, 609] width 1137 height 32
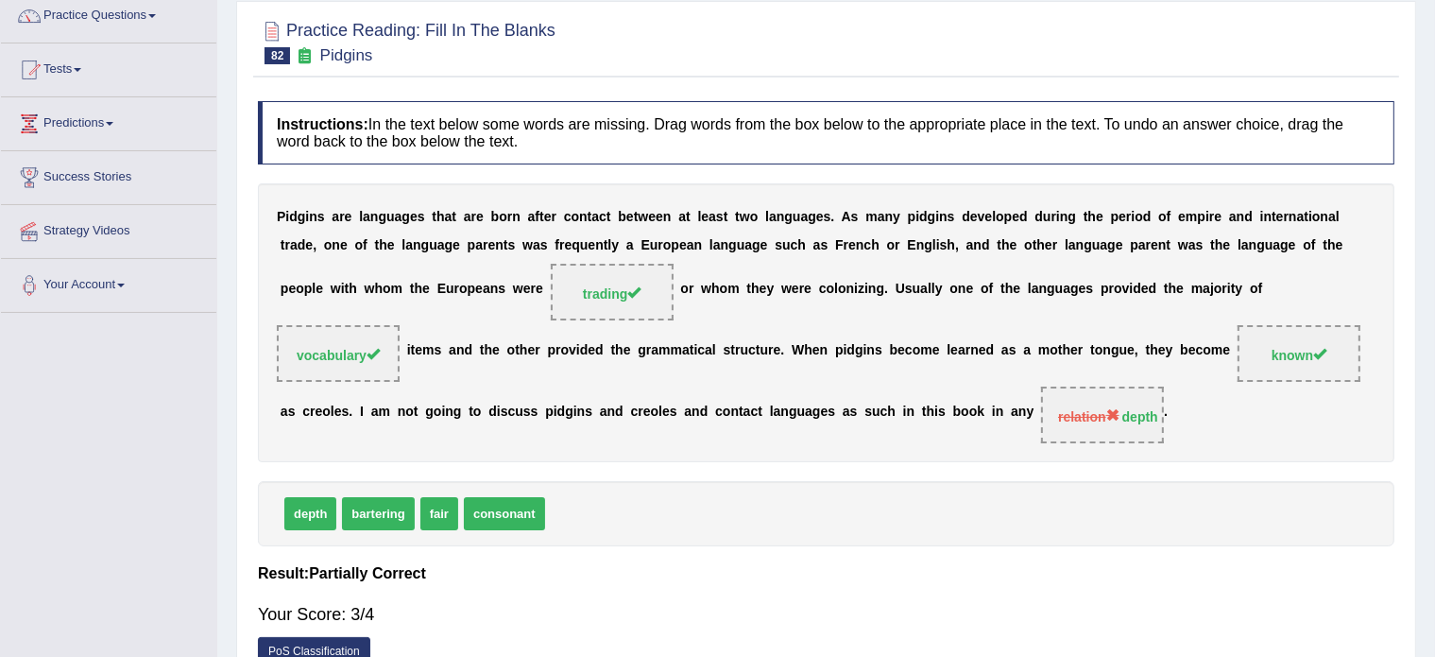
scroll to position [0, 0]
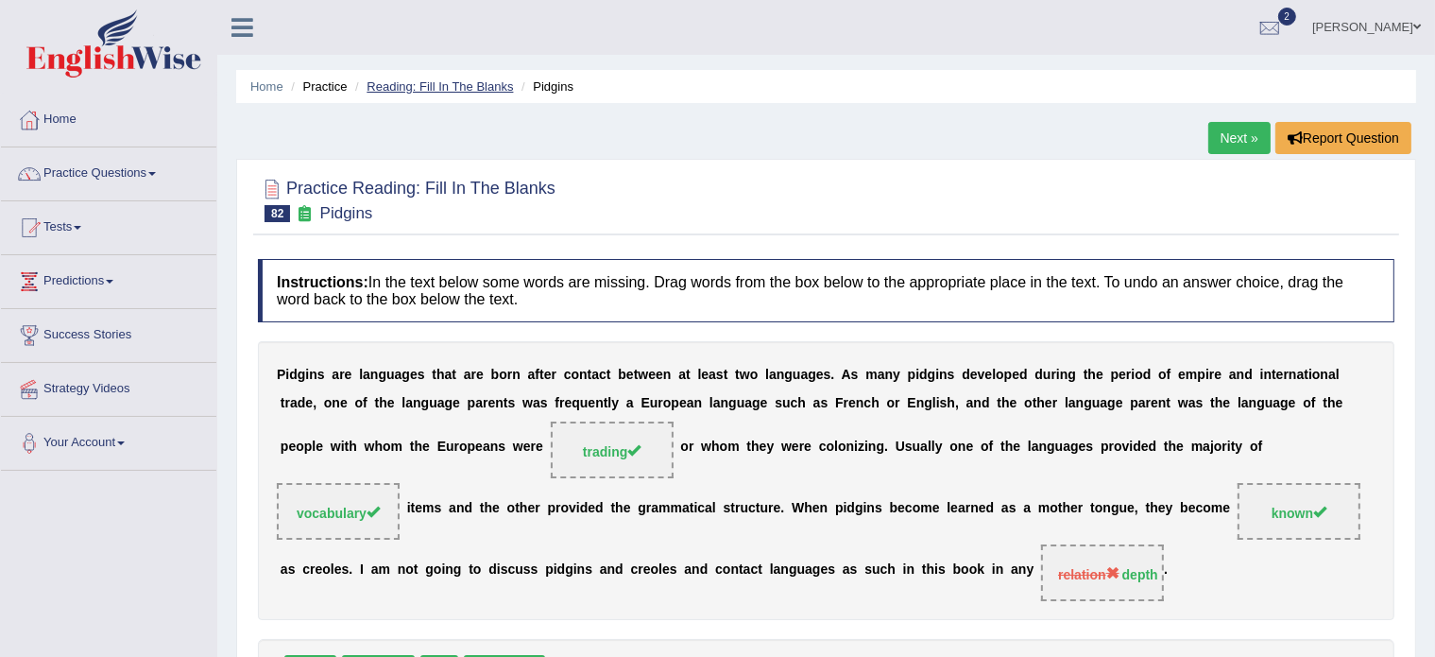
click at [439, 87] on link "Reading: Fill In The Blanks" at bounding box center [440, 86] width 146 height 14
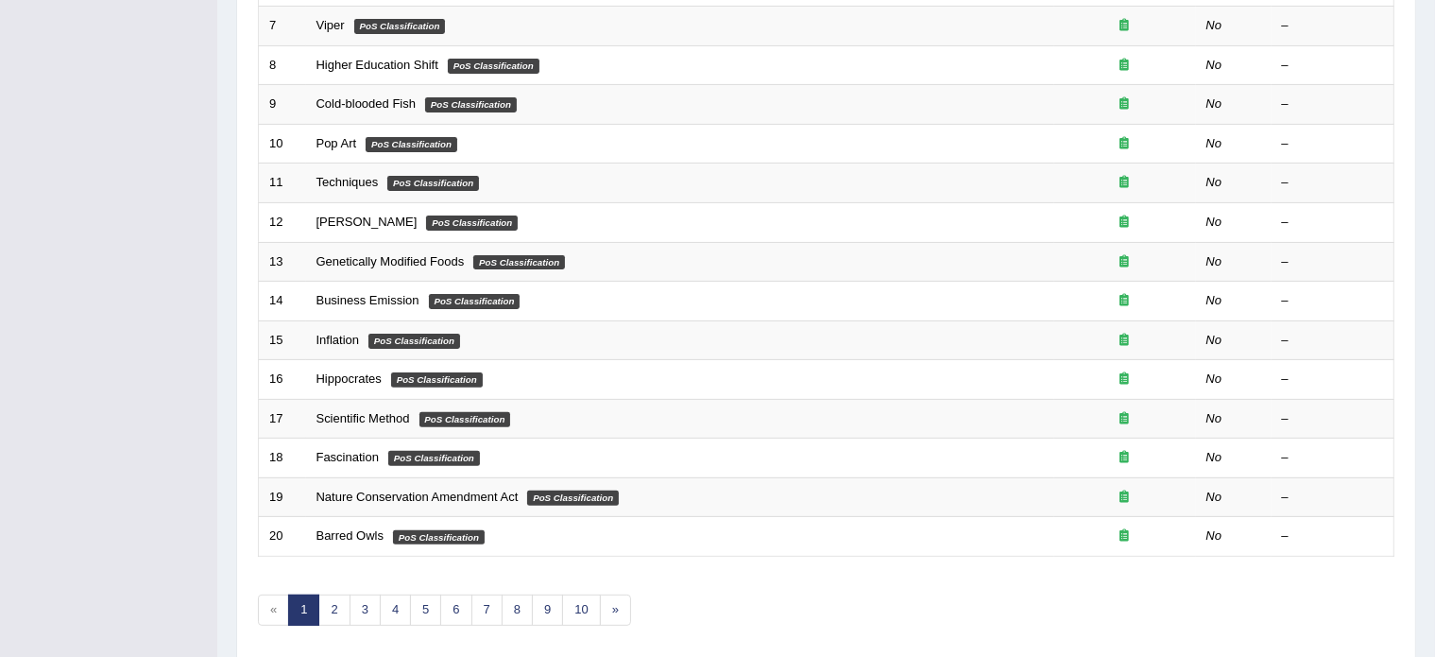
scroll to position [589, 0]
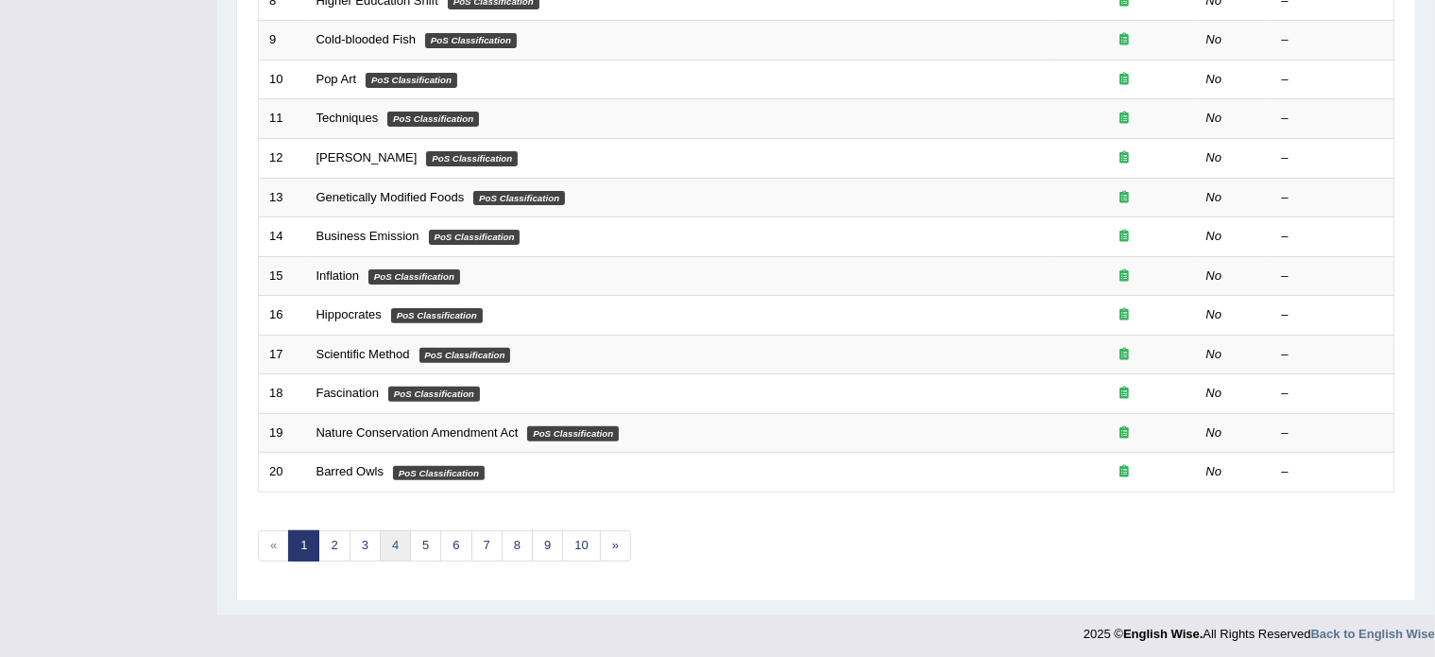
click at [394, 543] on link "4" at bounding box center [395, 545] width 31 height 31
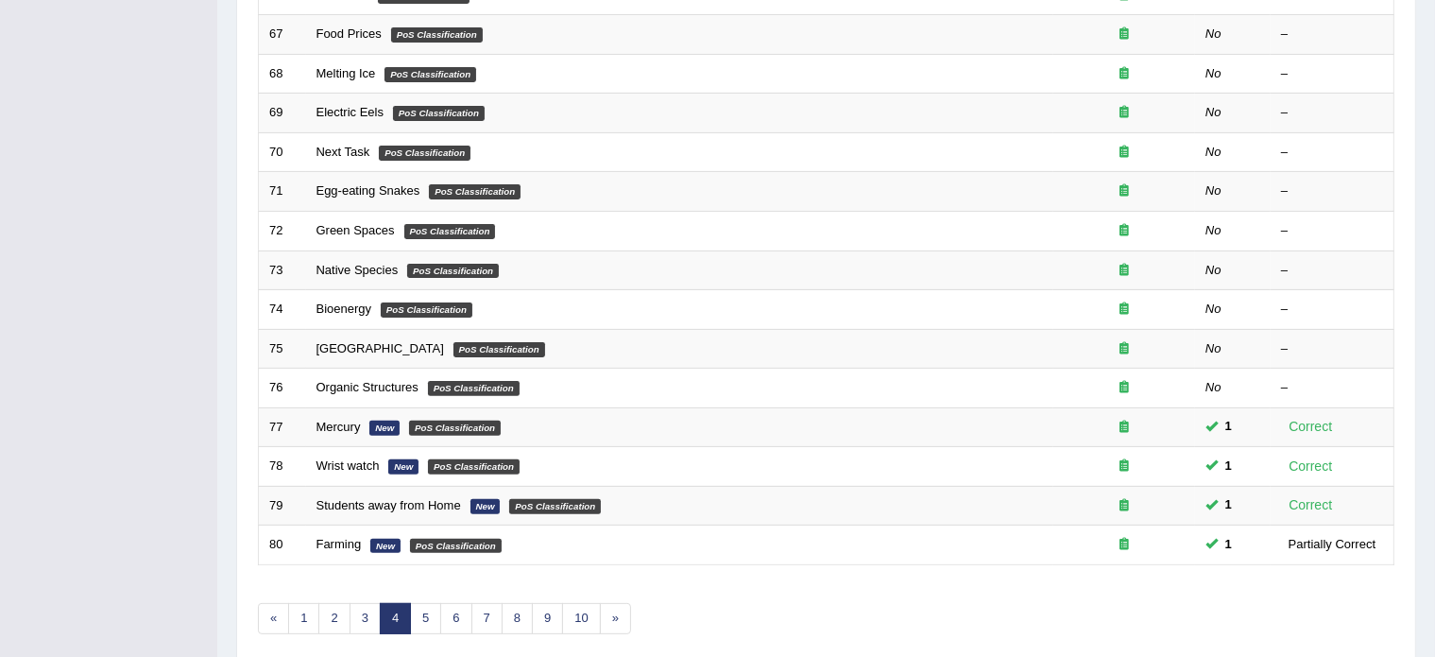
scroll to position [589, 0]
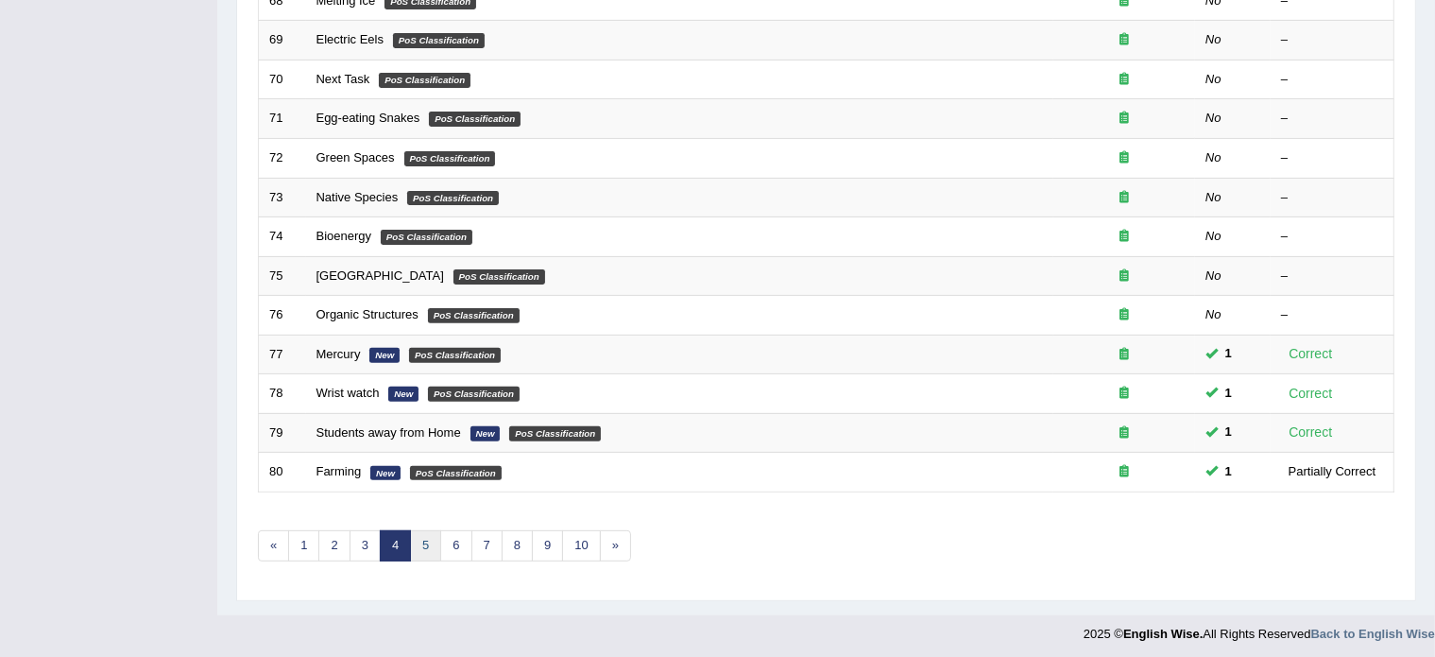
click at [421, 541] on link "5" at bounding box center [425, 545] width 31 height 31
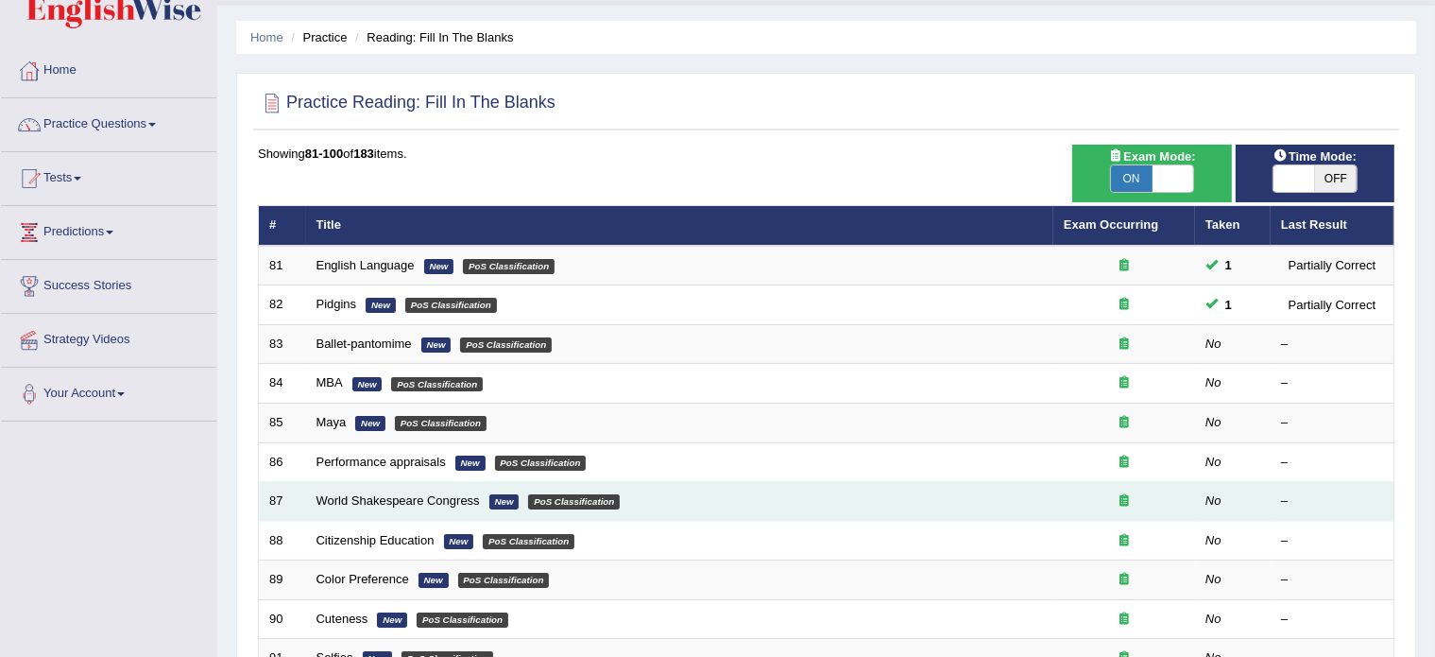
scroll to position [51, 0]
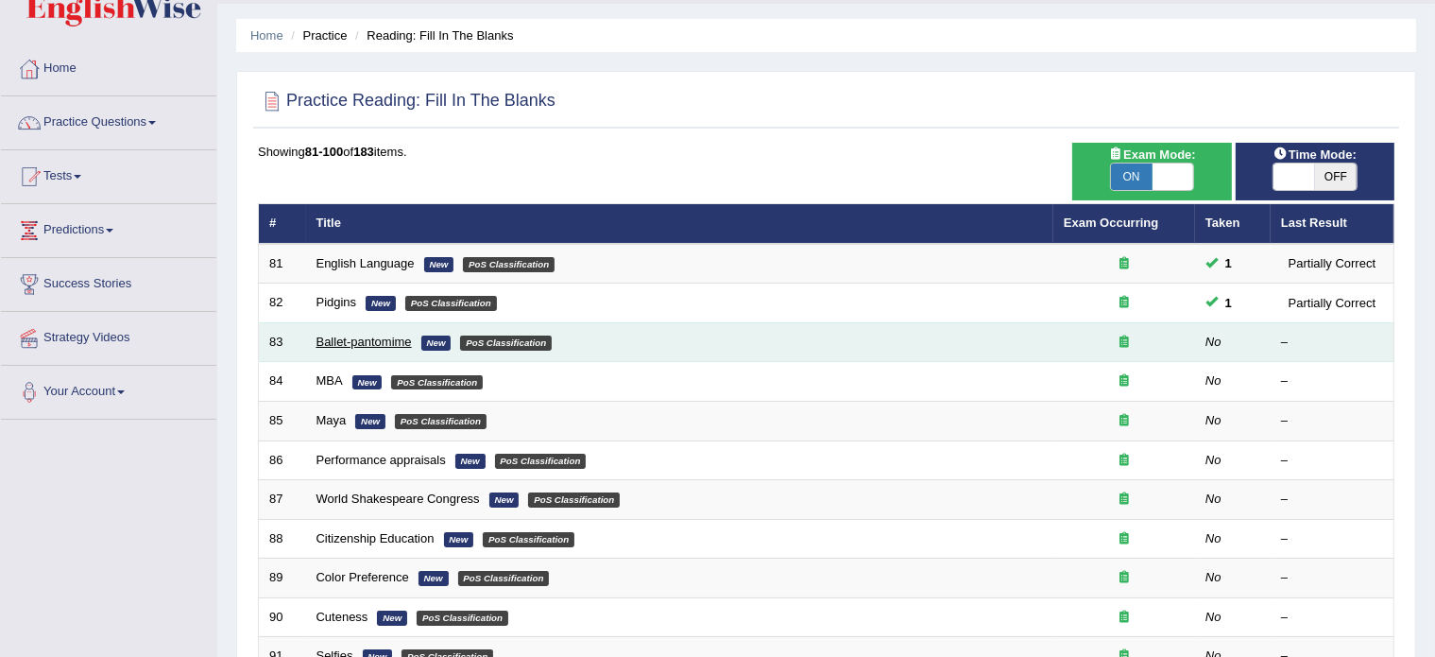
click at [337, 341] on link "Ballet-pantomime" at bounding box center [364, 342] width 95 height 14
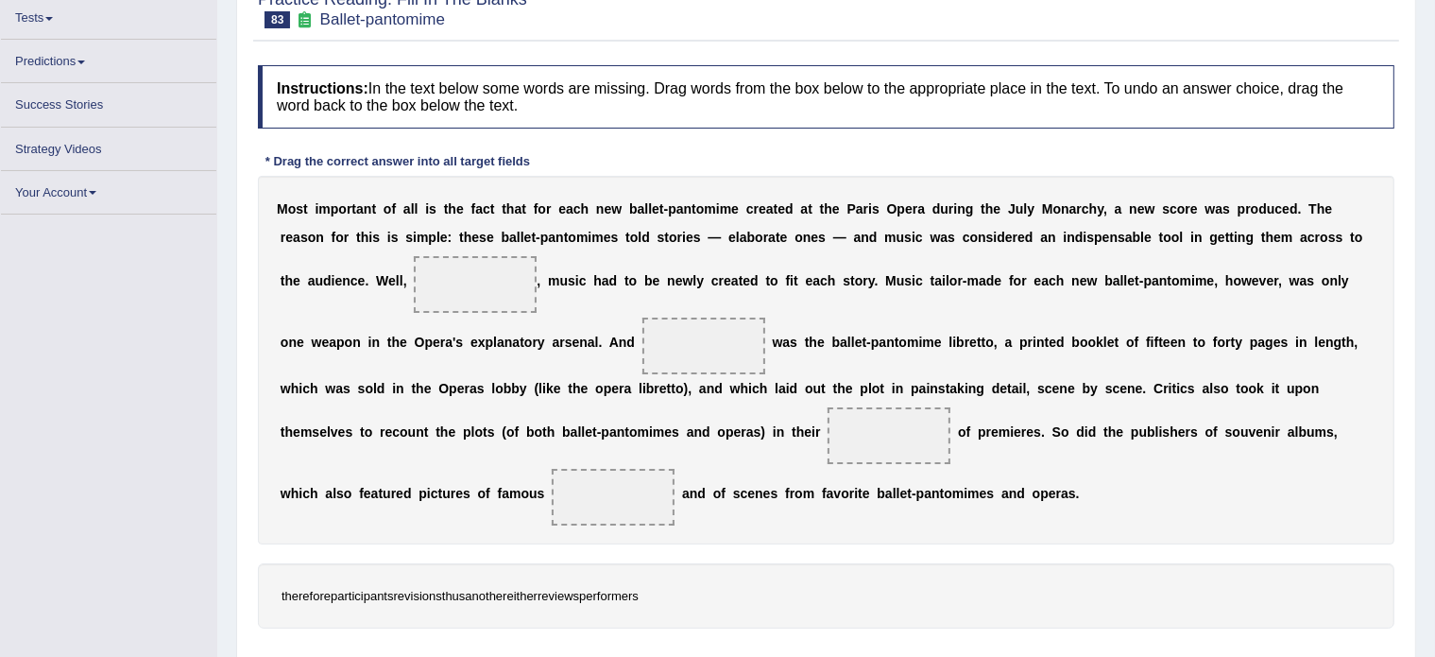
scroll to position [209, 0]
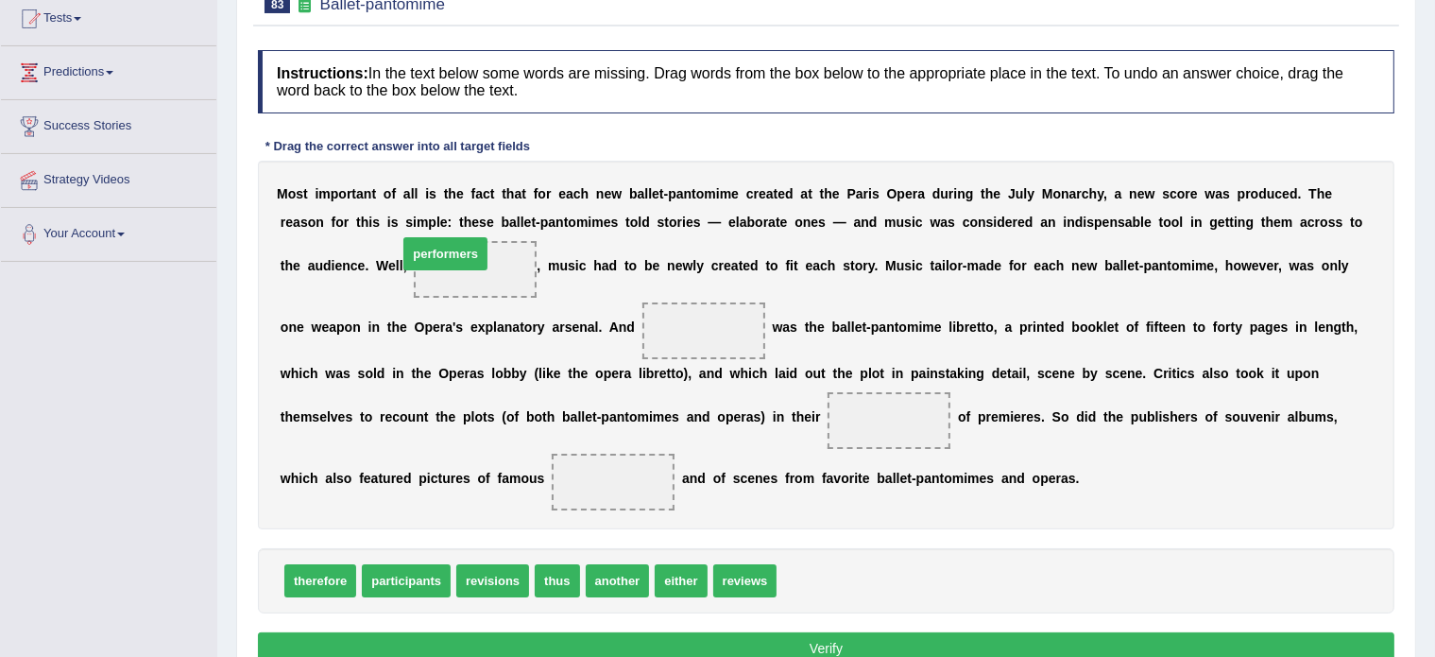
drag, startPoint x: 823, startPoint y: 576, endPoint x: 444, endPoint y: 249, distance: 501.1
drag, startPoint x: 306, startPoint y: 584, endPoint x: 460, endPoint y: 262, distance: 357.2
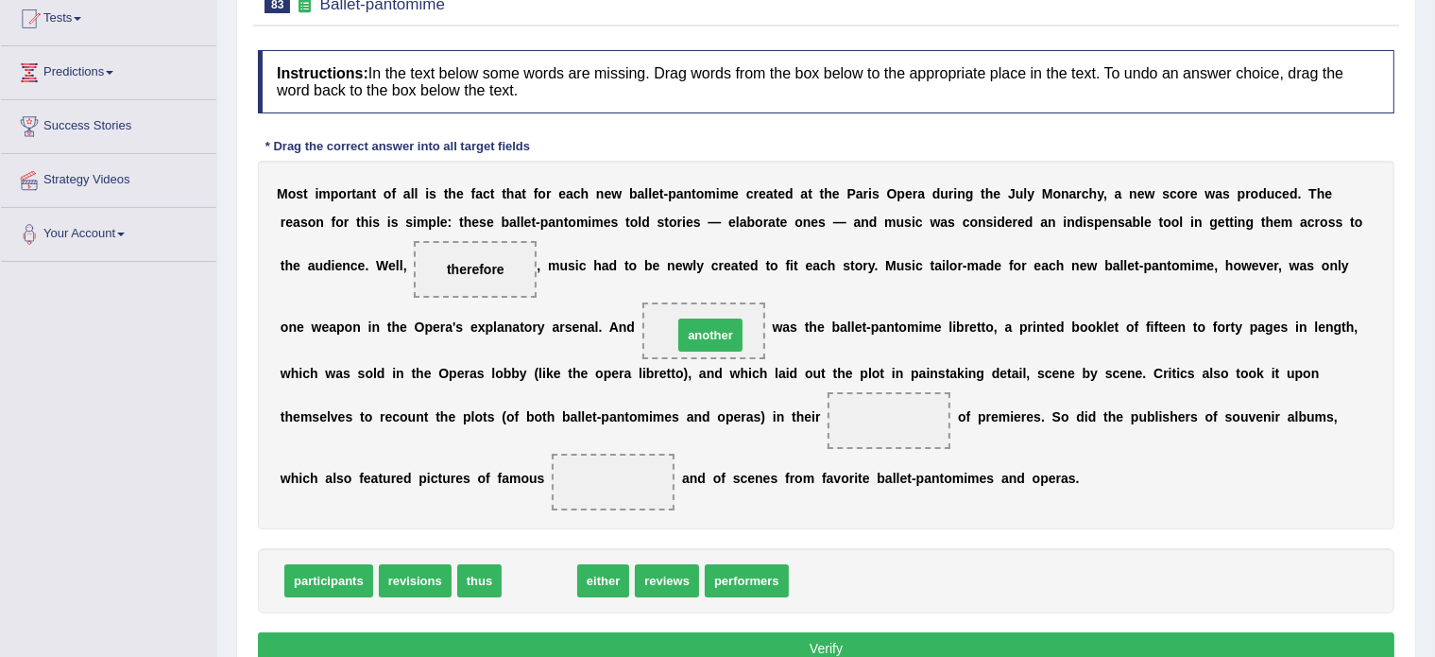
drag, startPoint x: 535, startPoint y: 574, endPoint x: 706, endPoint y: 328, distance: 299.4
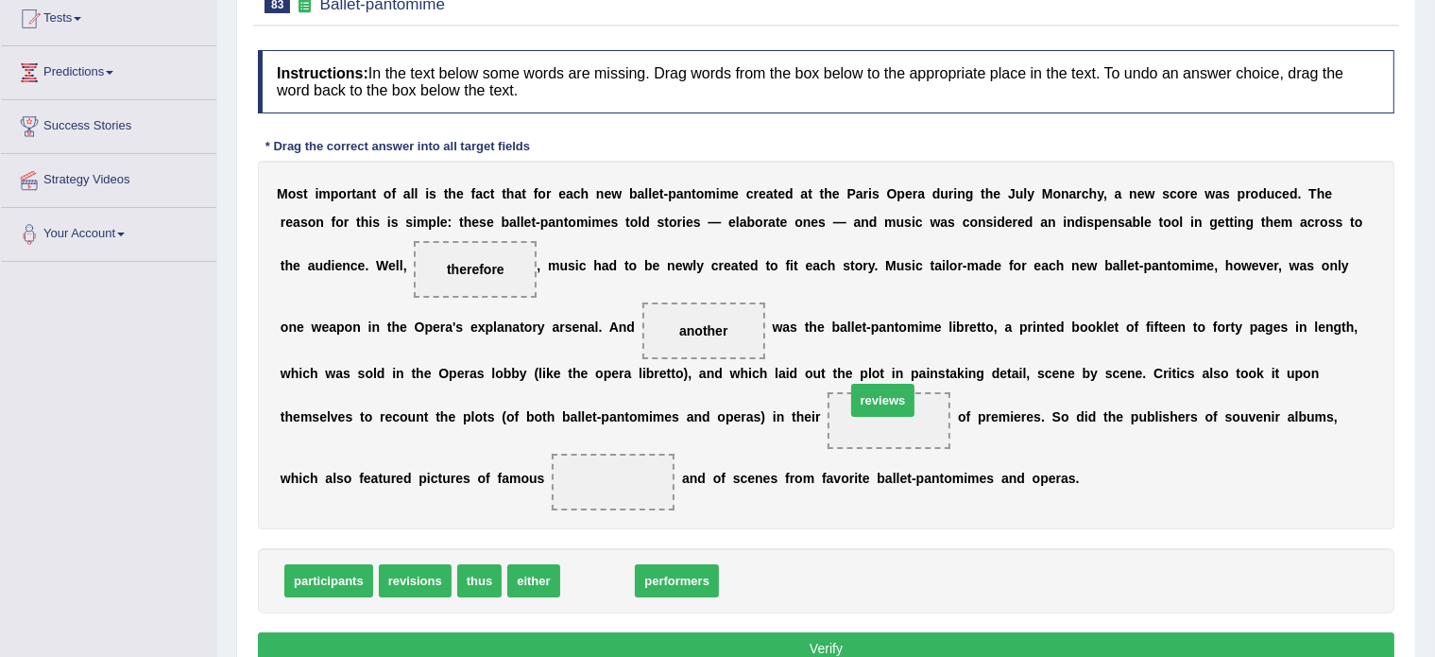
drag, startPoint x: 599, startPoint y: 577, endPoint x: 885, endPoint y: 396, distance: 338.2
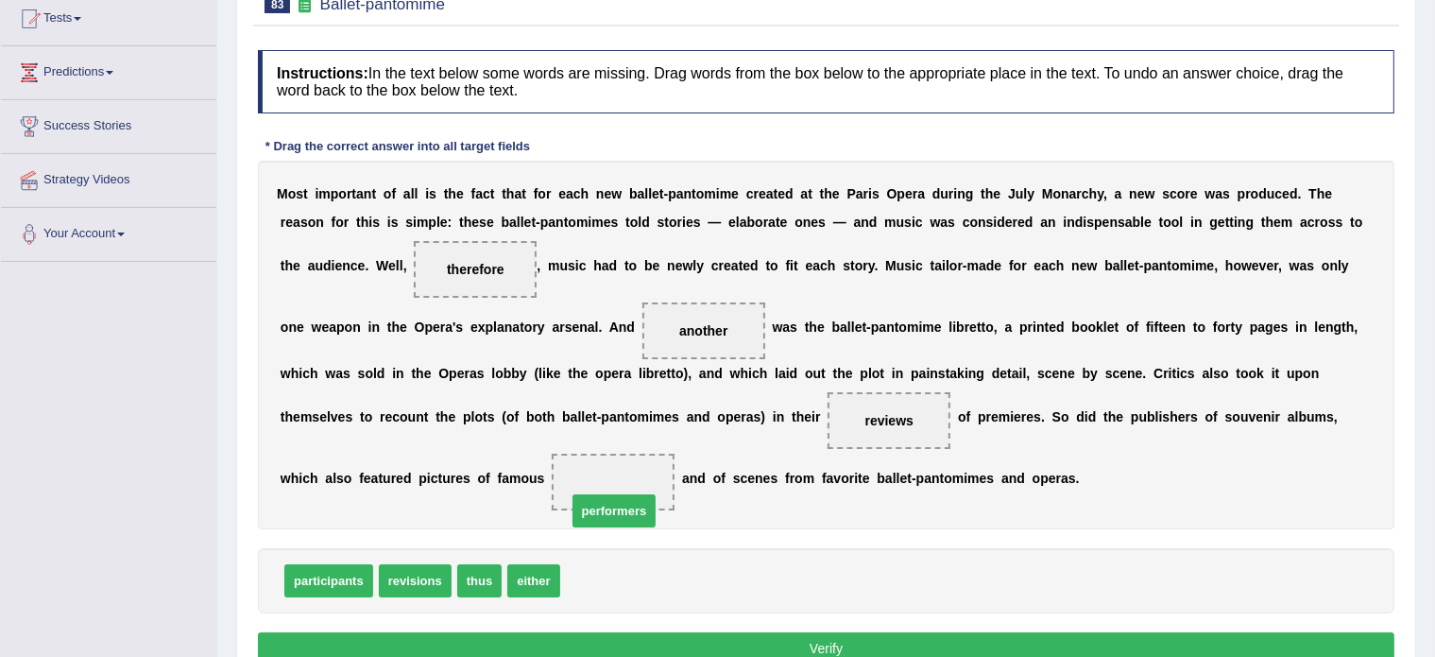
drag, startPoint x: 580, startPoint y: 576, endPoint x: 587, endPoint y: 504, distance: 73.1
click at [624, 642] on button "Verify" at bounding box center [826, 648] width 1137 height 32
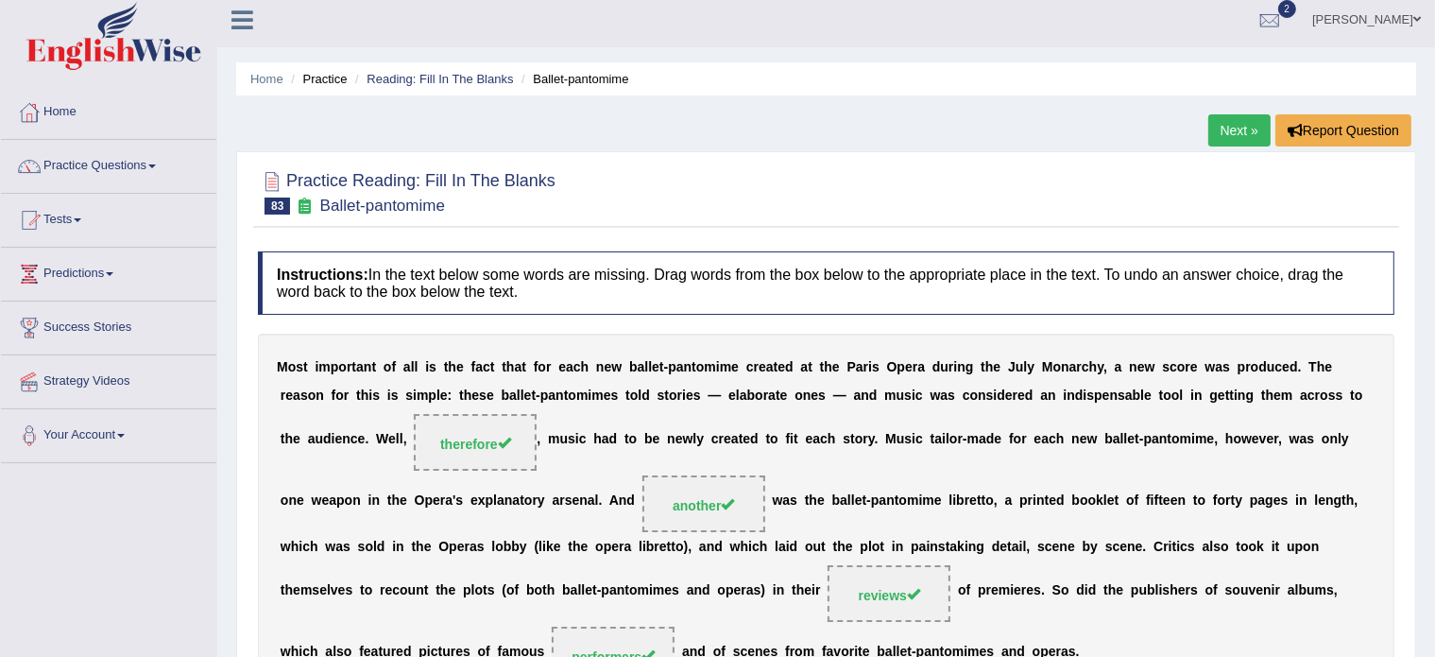
scroll to position [0, 0]
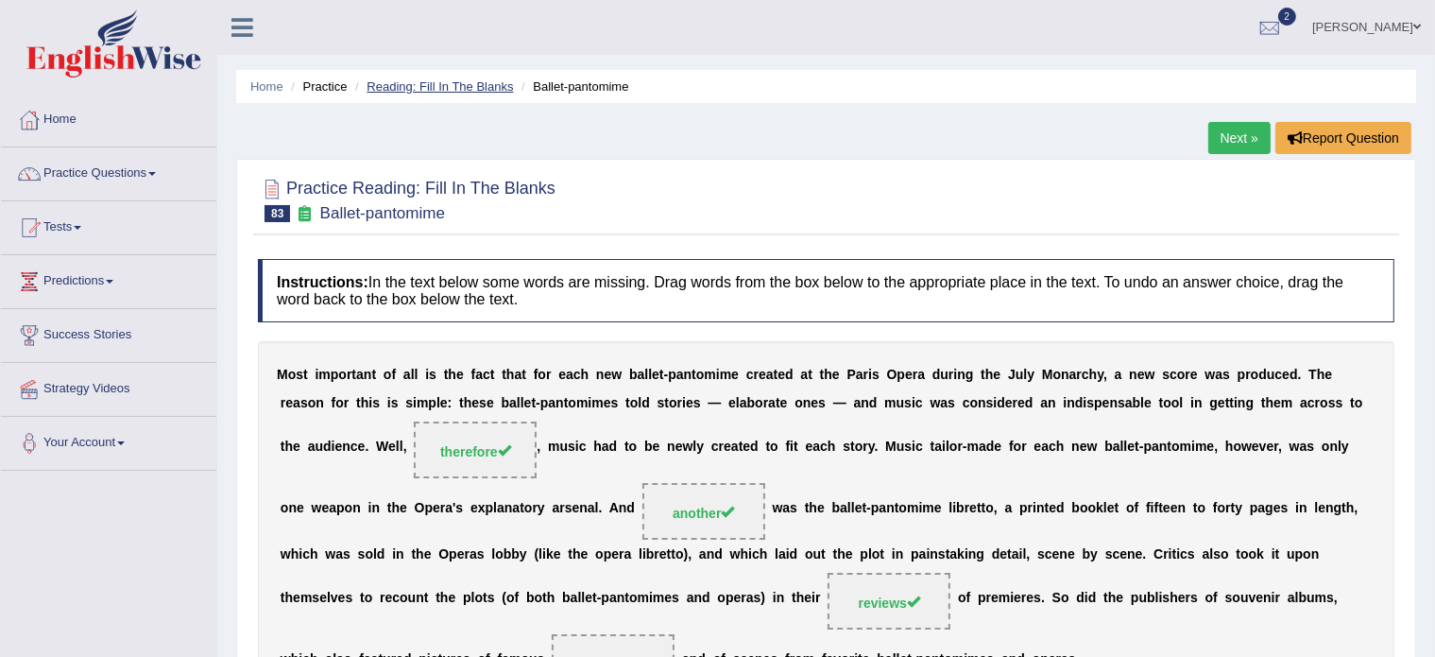
click at [446, 79] on link "Reading: Fill In The Blanks" at bounding box center [440, 86] width 146 height 14
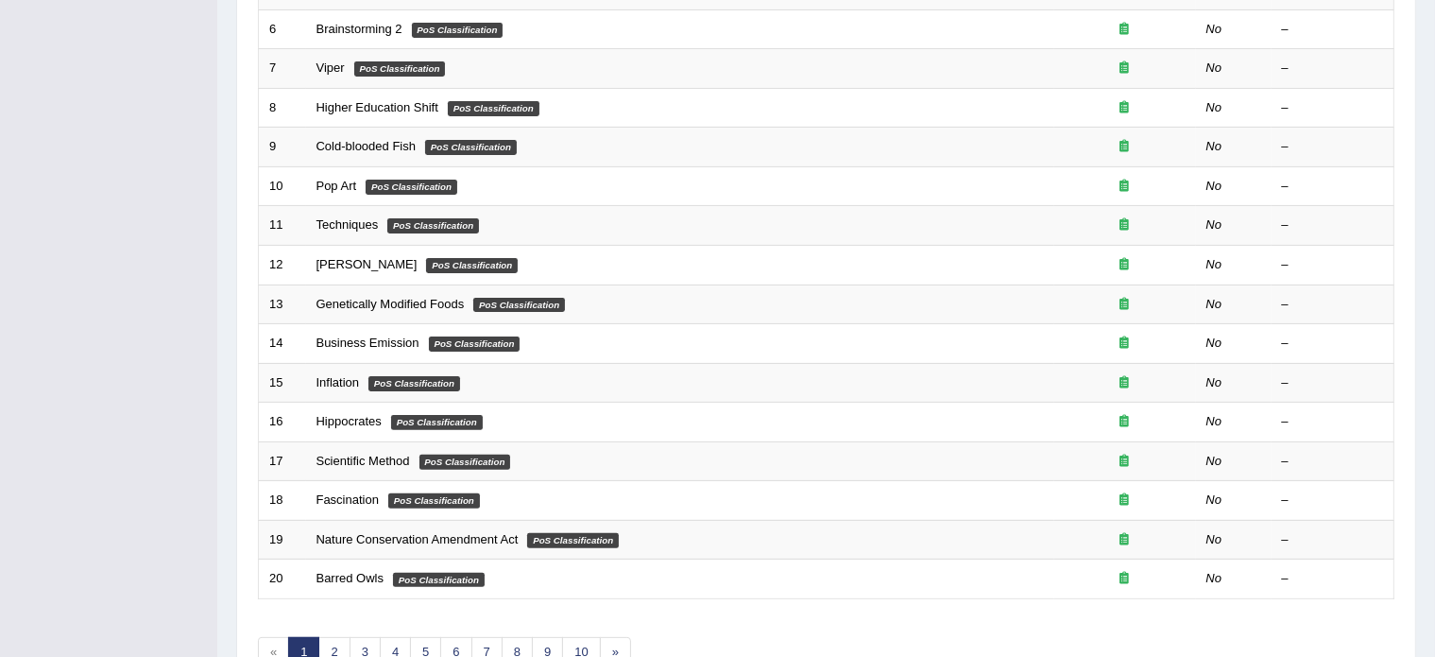
scroll to position [589, 0]
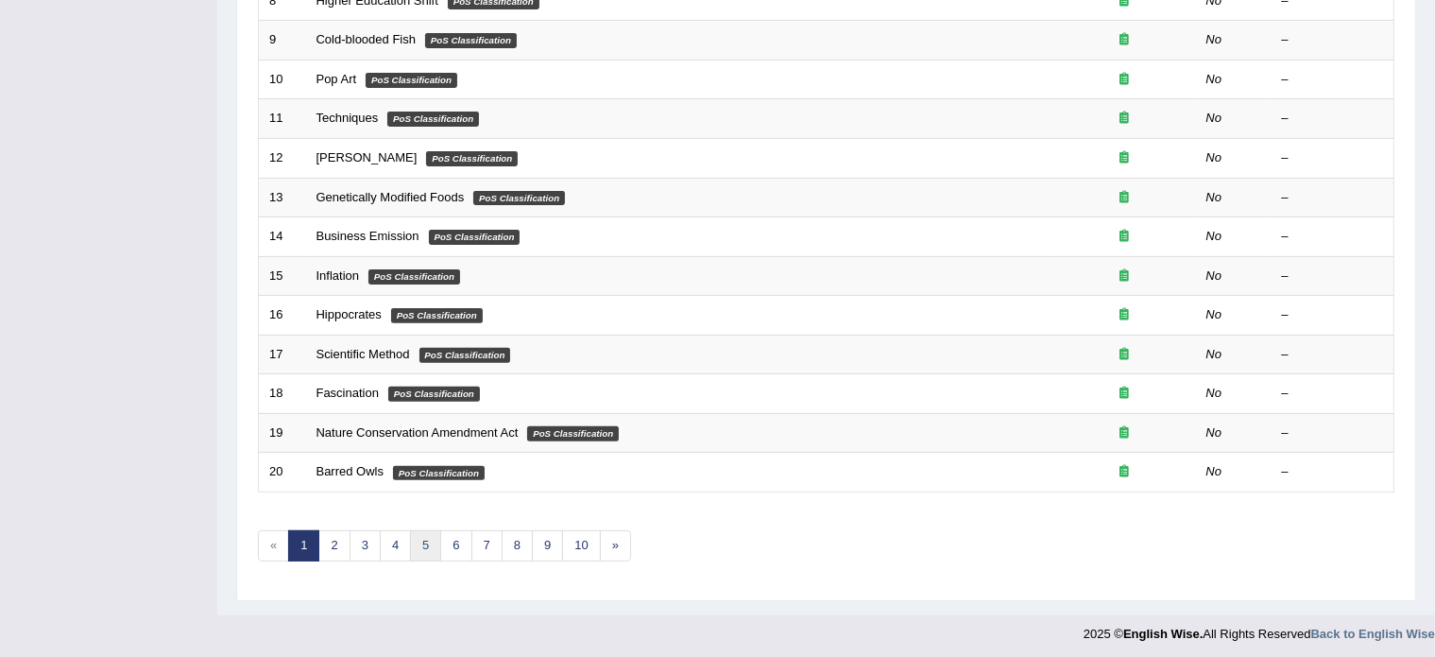
click at [421, 540] on link "5" at bounding box center [425, 545] width 31 height 31
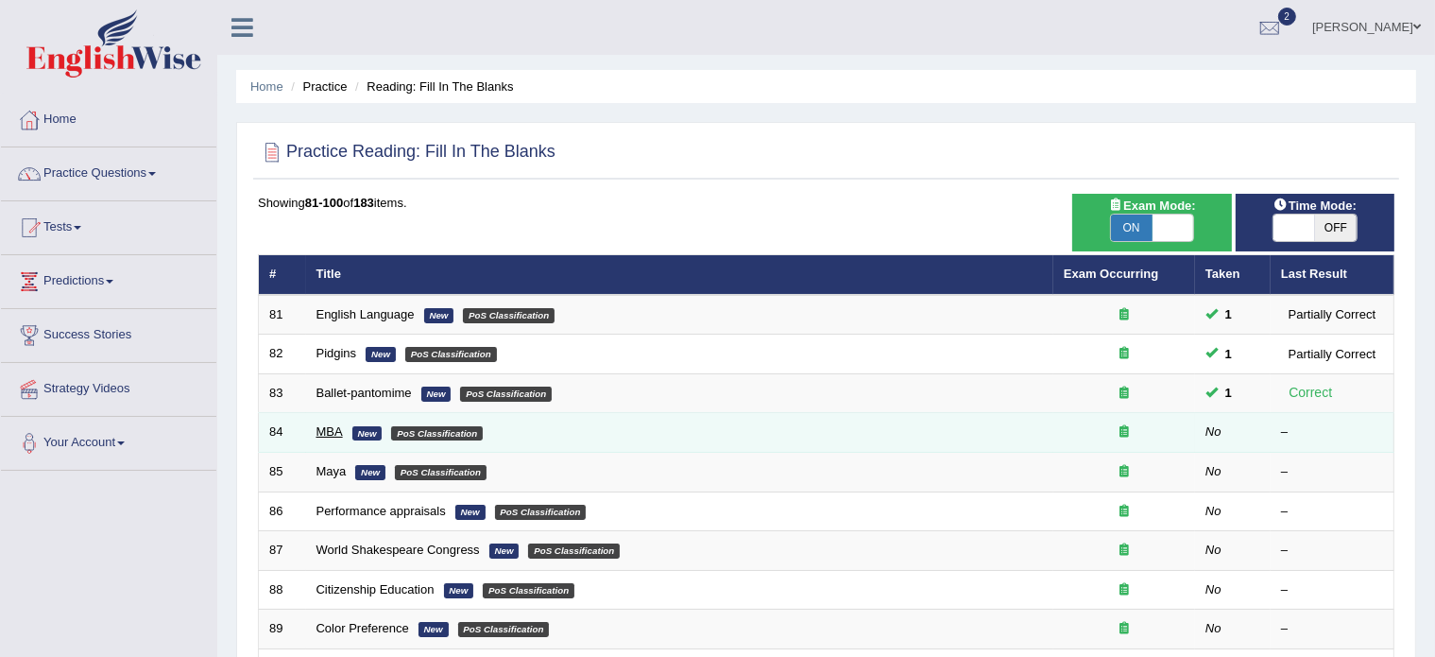
click at [329, 424] on link "MBA" at bounding box center [330, 431] width 26 height 14
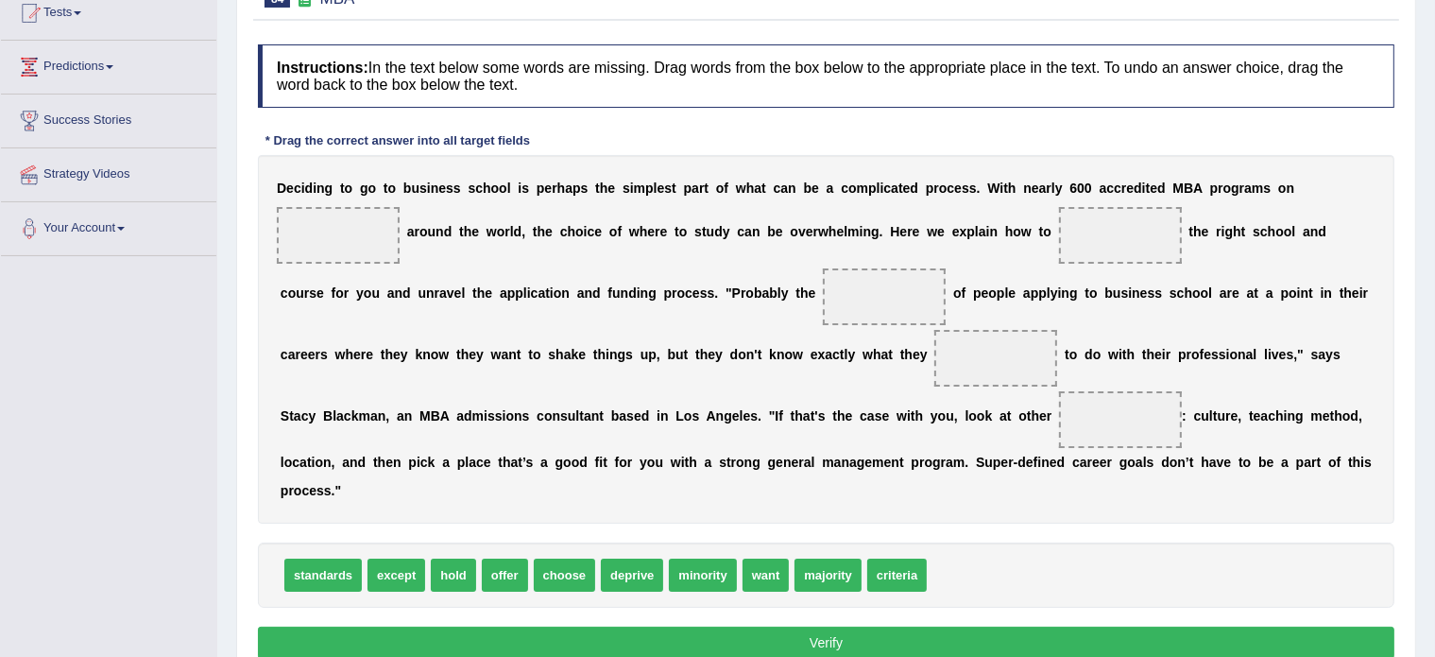
scroll to position [215, 0]
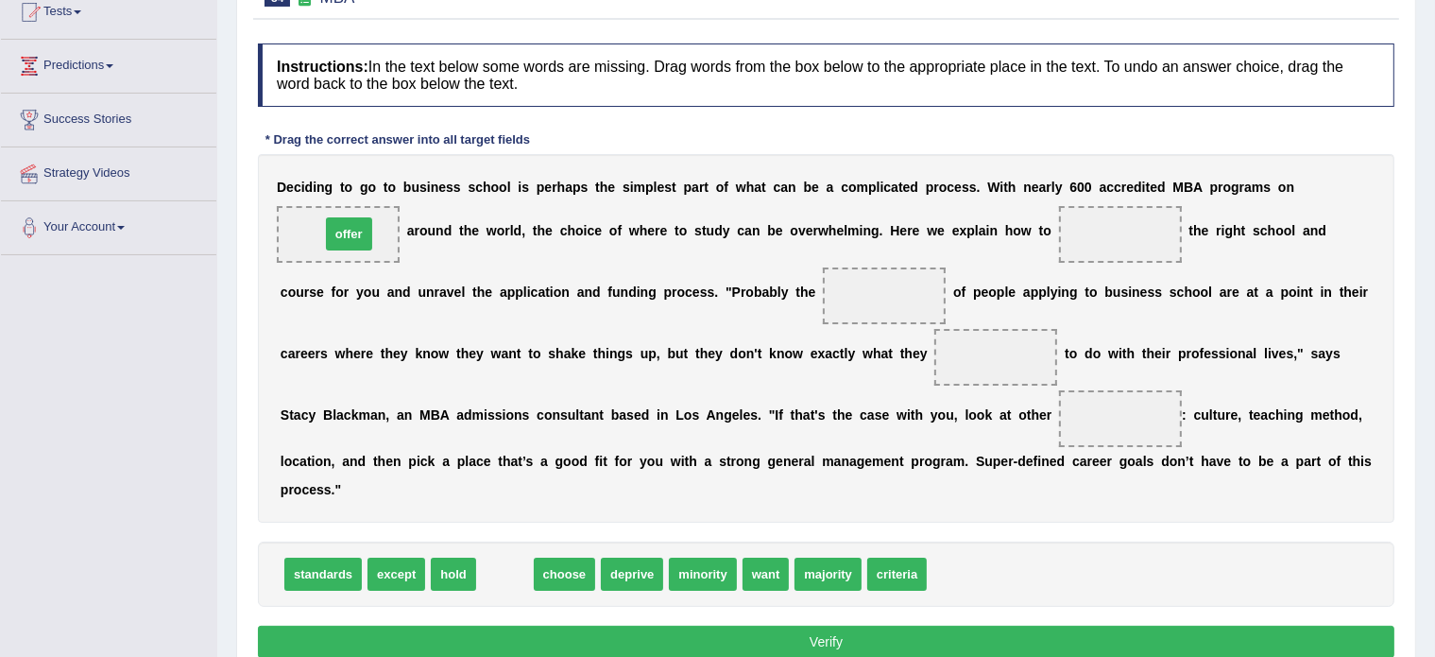
drag, startPoint x: 504, startPoint y: 570, endPoint x: 346, endPoint y: 227, distance: 377.6
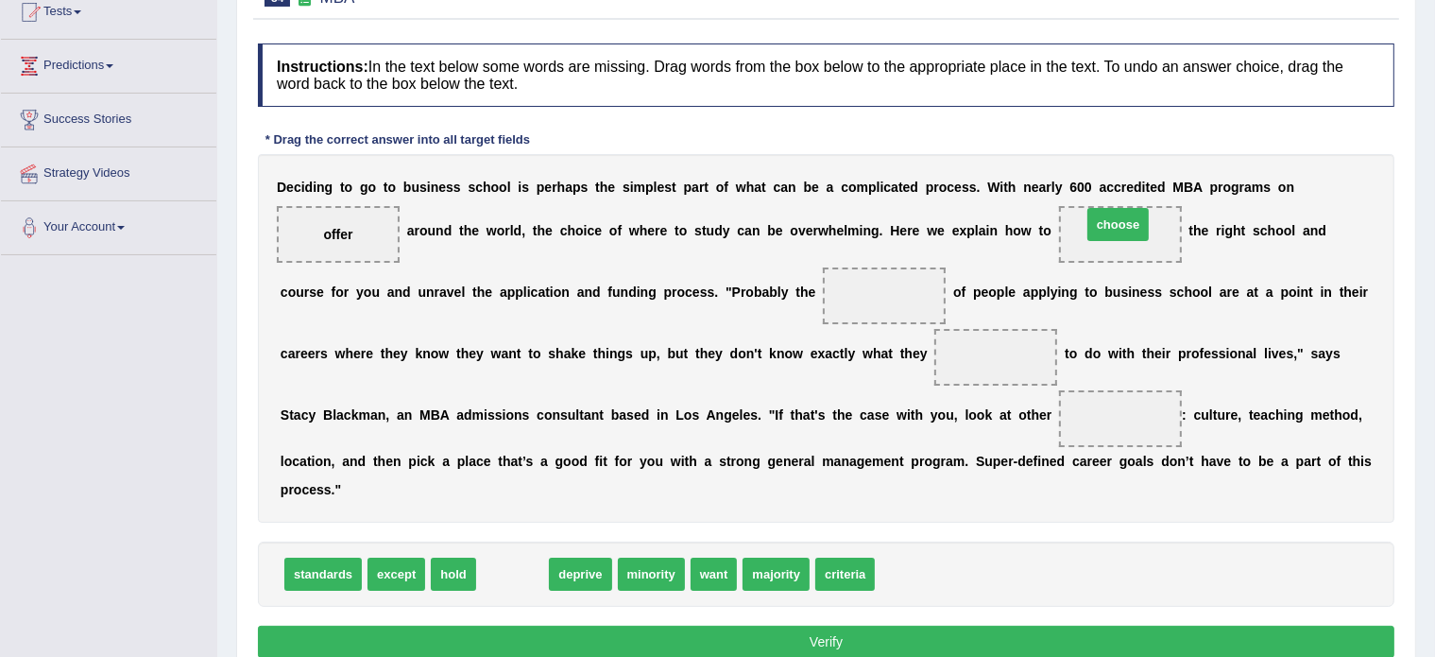
drag, startPoint x: 522, startPoint y: 568, endPoint x: 1127, endPoint y: 218, distance: 699.4
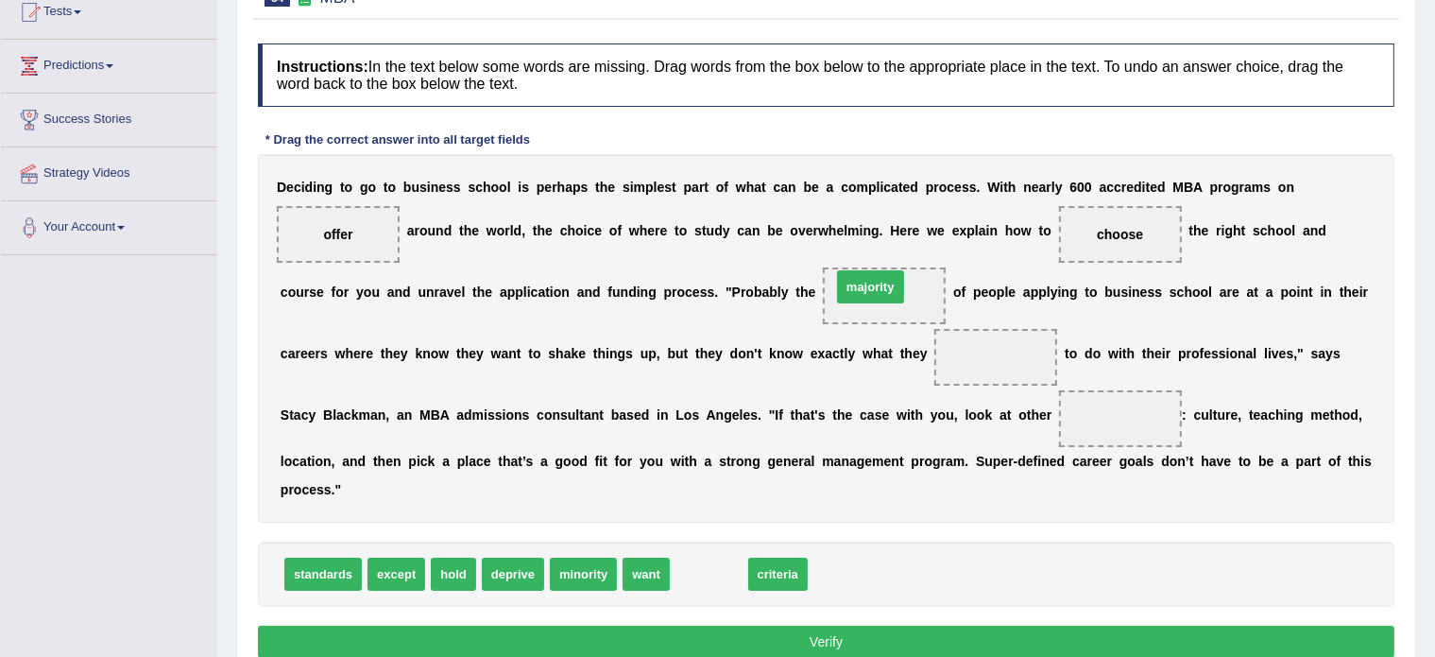
drag, startPoint x: 708, startPoint y: 570, endPoint x: 869, endPoint y: 283, distance: 329.6
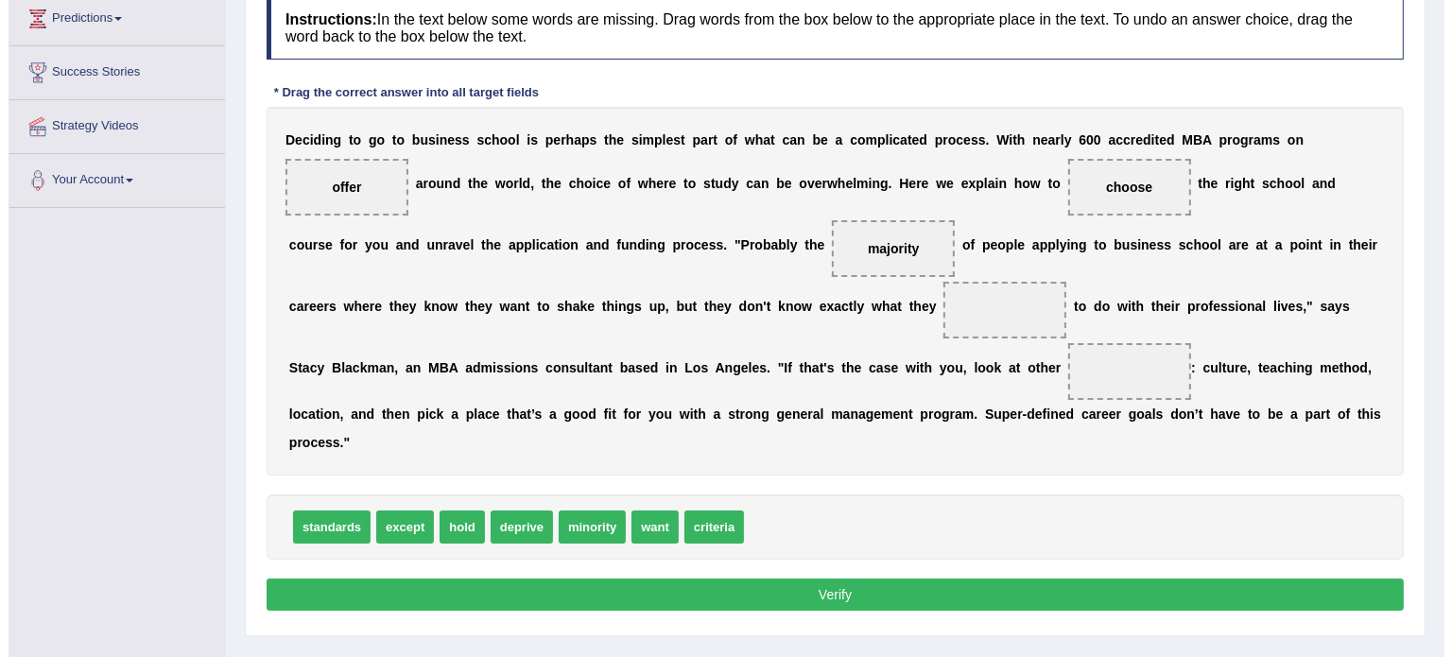
scroll to position [264, 0]
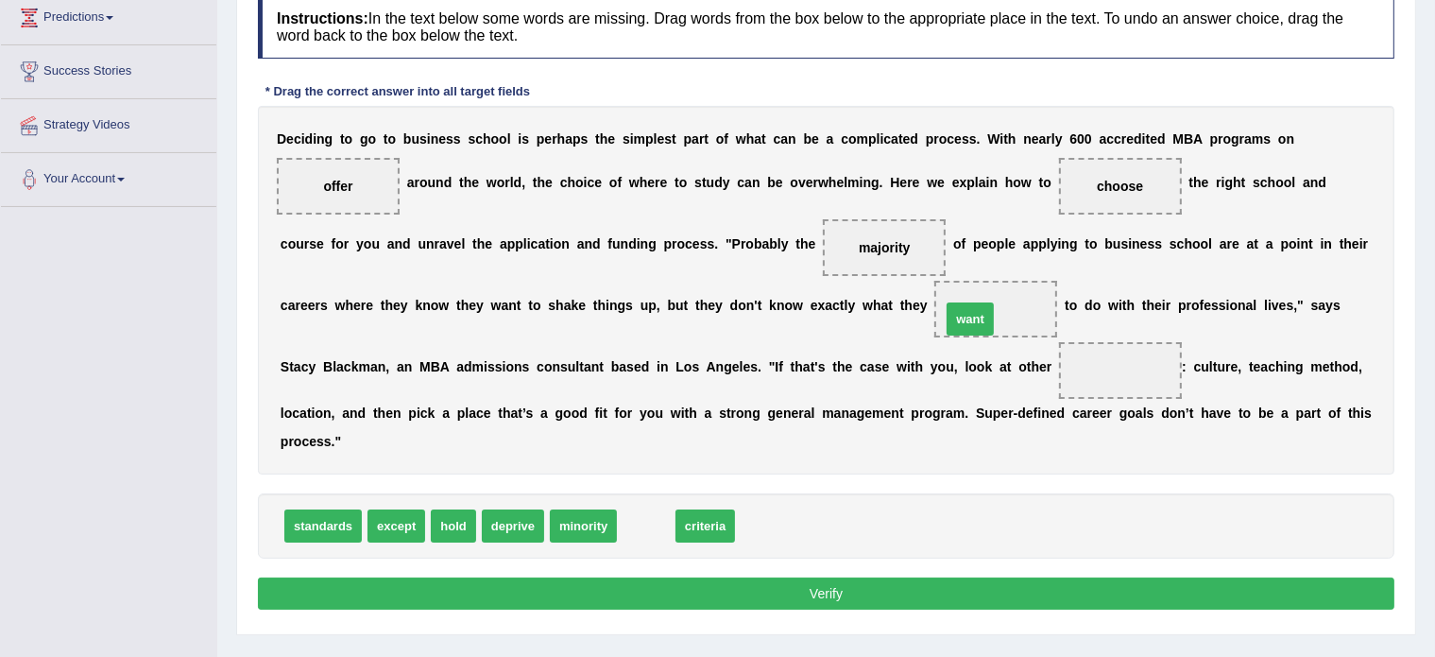
drag, startPoint x: 643, startPoint y: 518, endPoint x: 968, endPoint y: 310, distance: 385.9
drag, startPoint x: 657, startPoint y: 526, endPoint x: 1123, endPoint y: 358, distance: 495.3
click at [846, 581] on button "Verify" at bounding box center [826, 593] width 1137 height 32
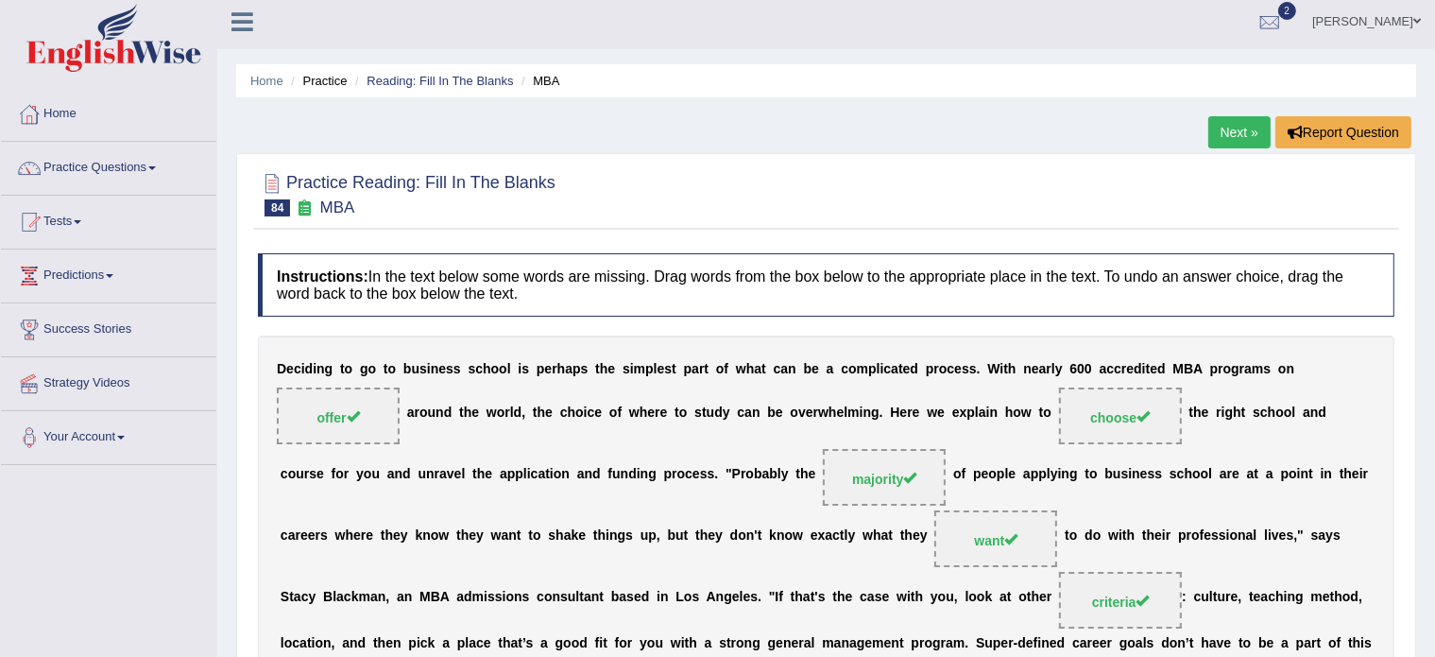
scroll to position [0, 0]
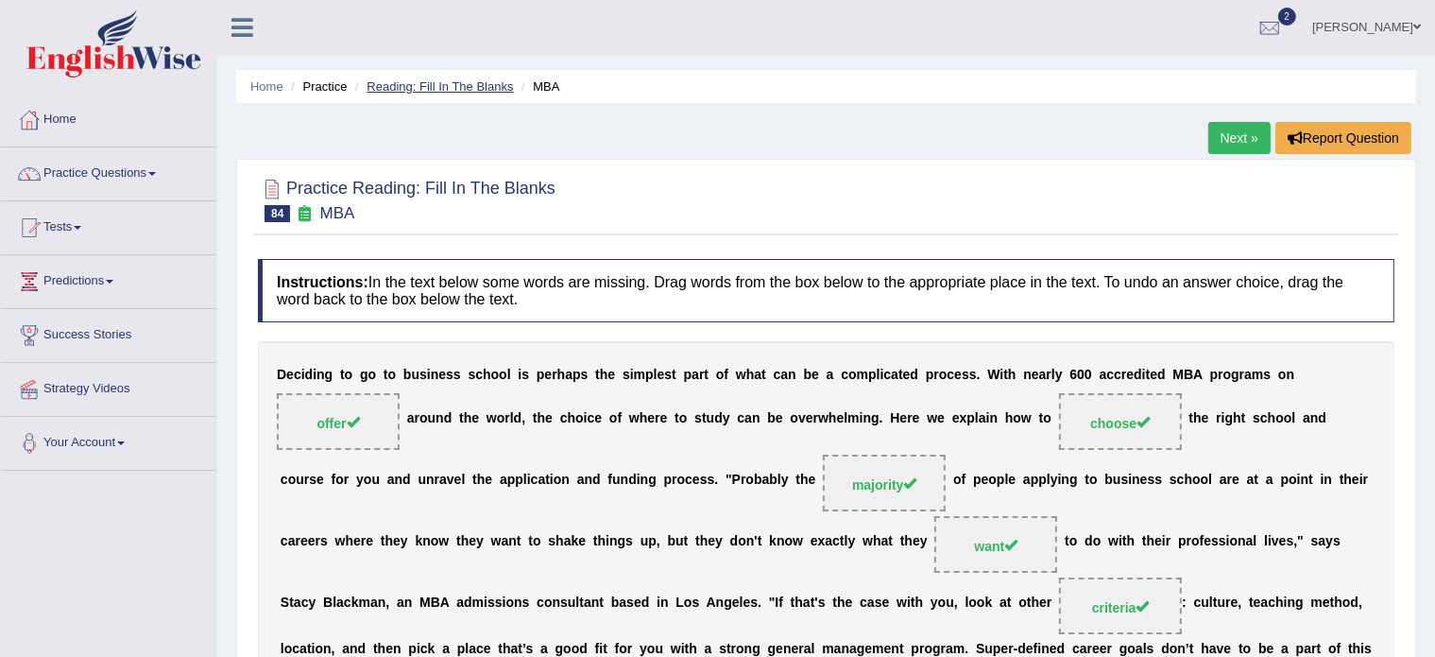
click at [423, 84] on link "Reading: Fill In The Blanks" at bounding box center [440, 86] width 146 height 14
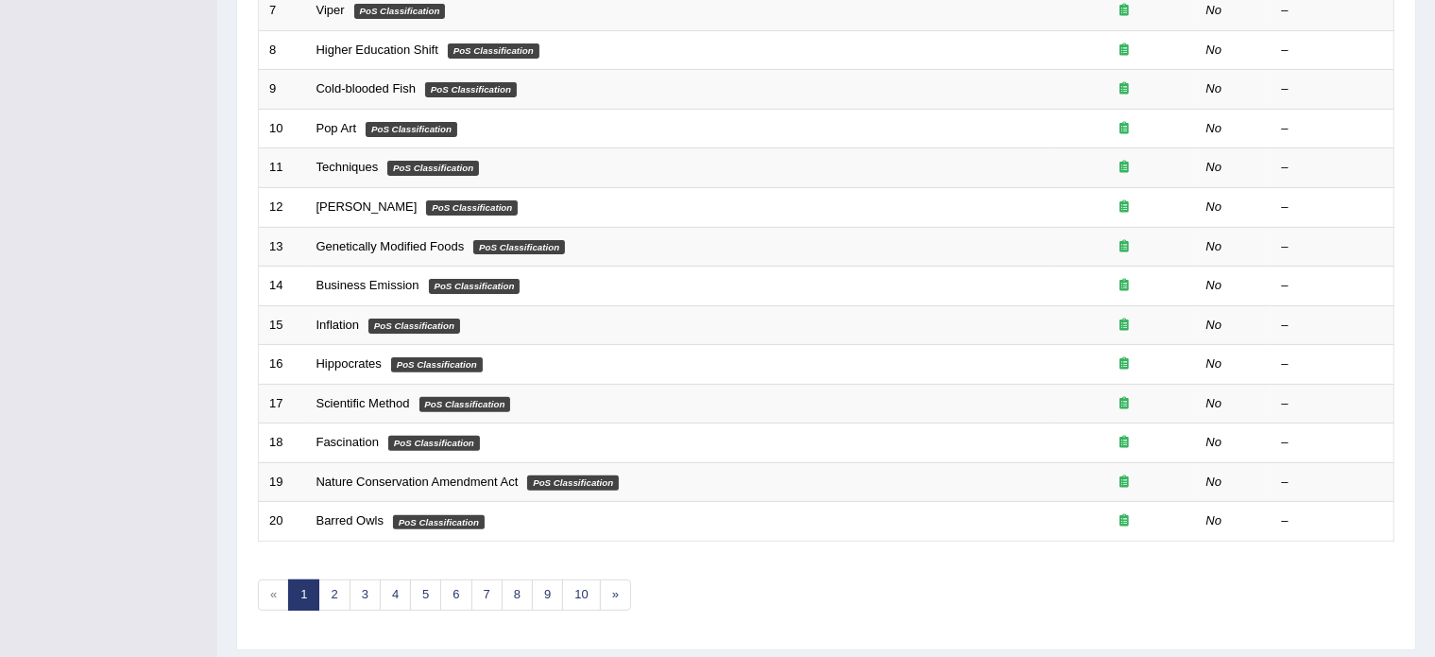
scroll to position [589, 0]
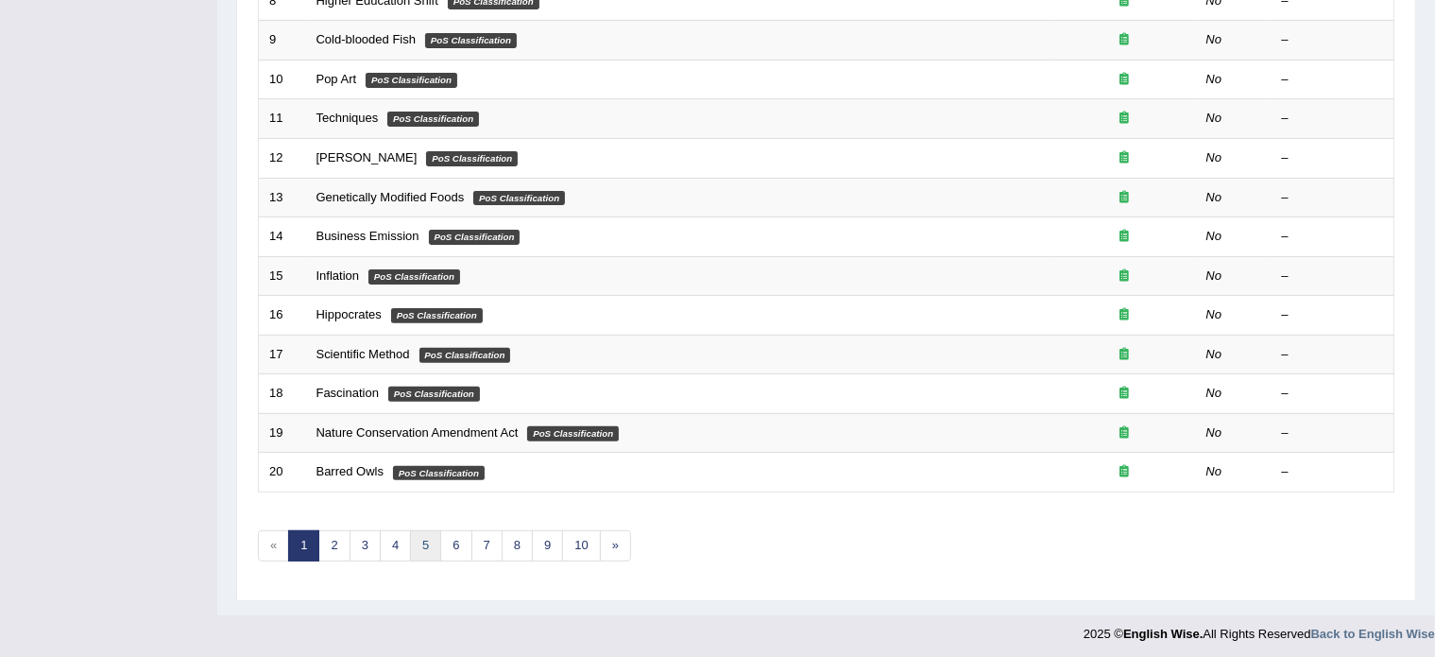
click at [421, 540] on link "5" at bounding box center [425, 545] width 31 height 31
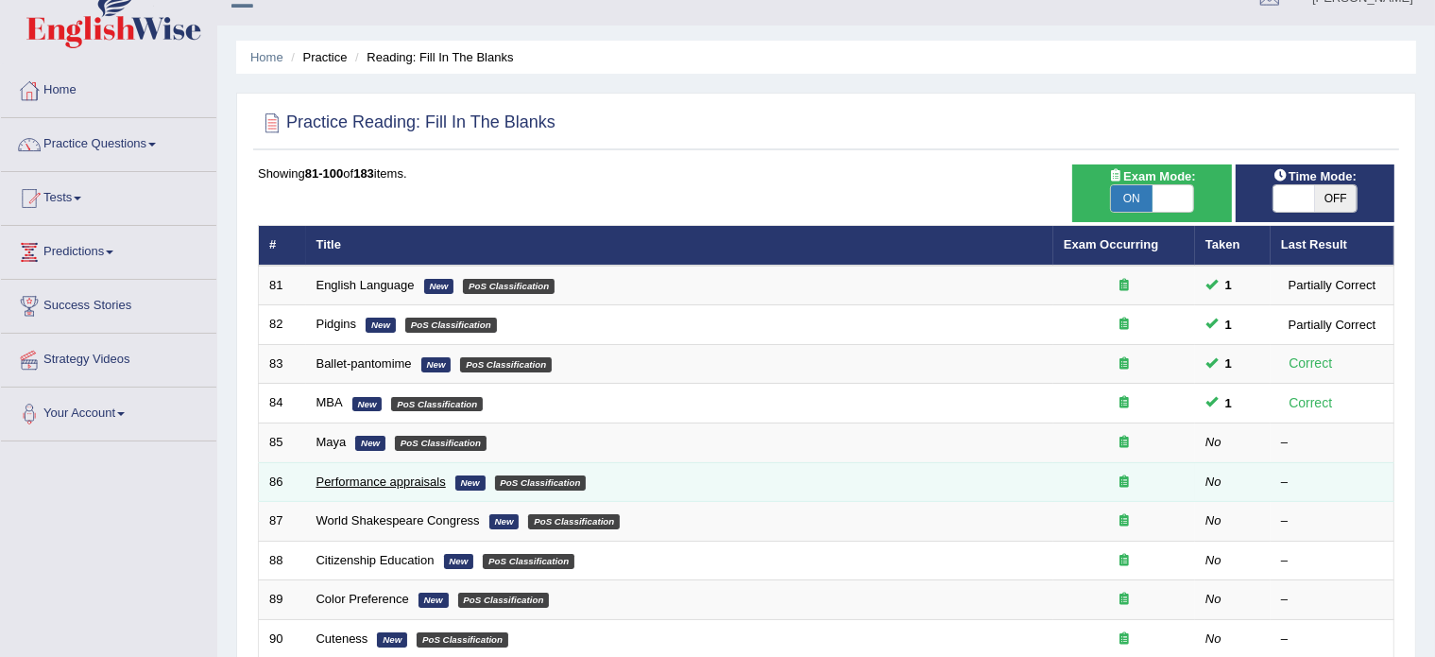
scroll to position [30, 0]
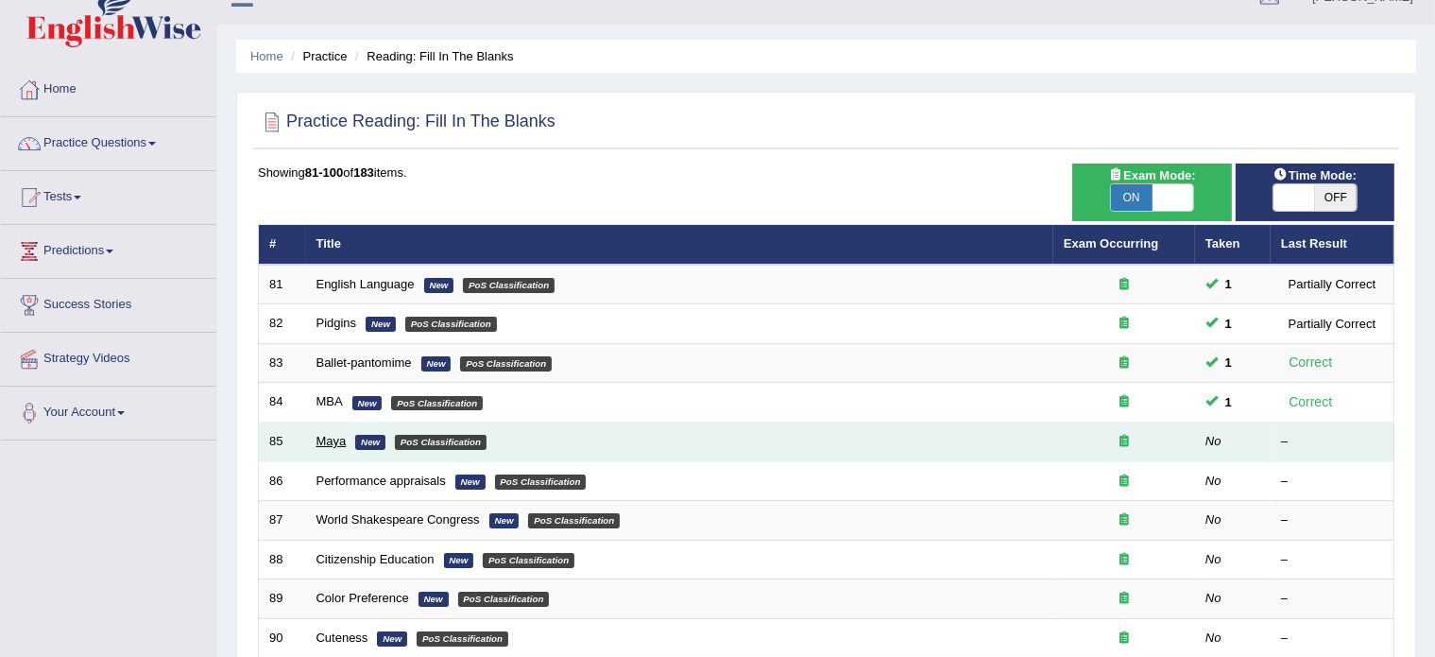
click at [323, 440] on link "Maya" at bounding box center [332, 441] width 30 height 14
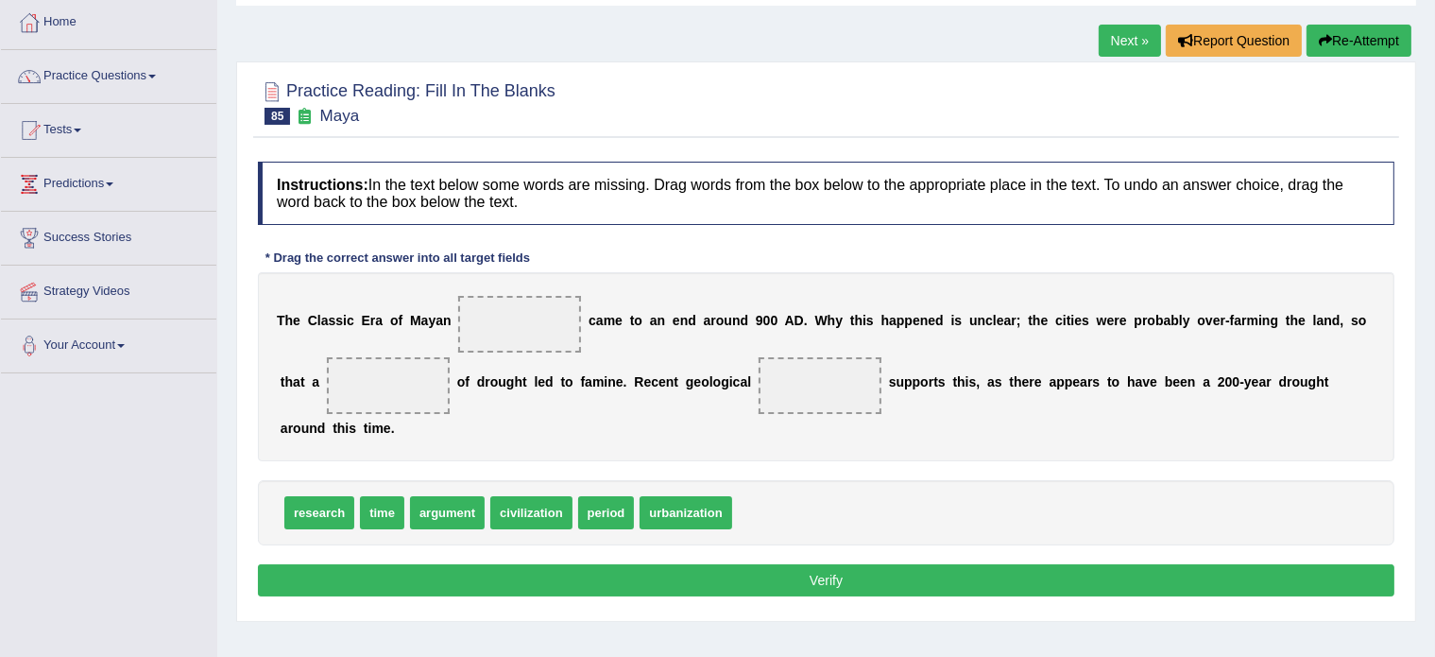
scroll to position [98, 0]
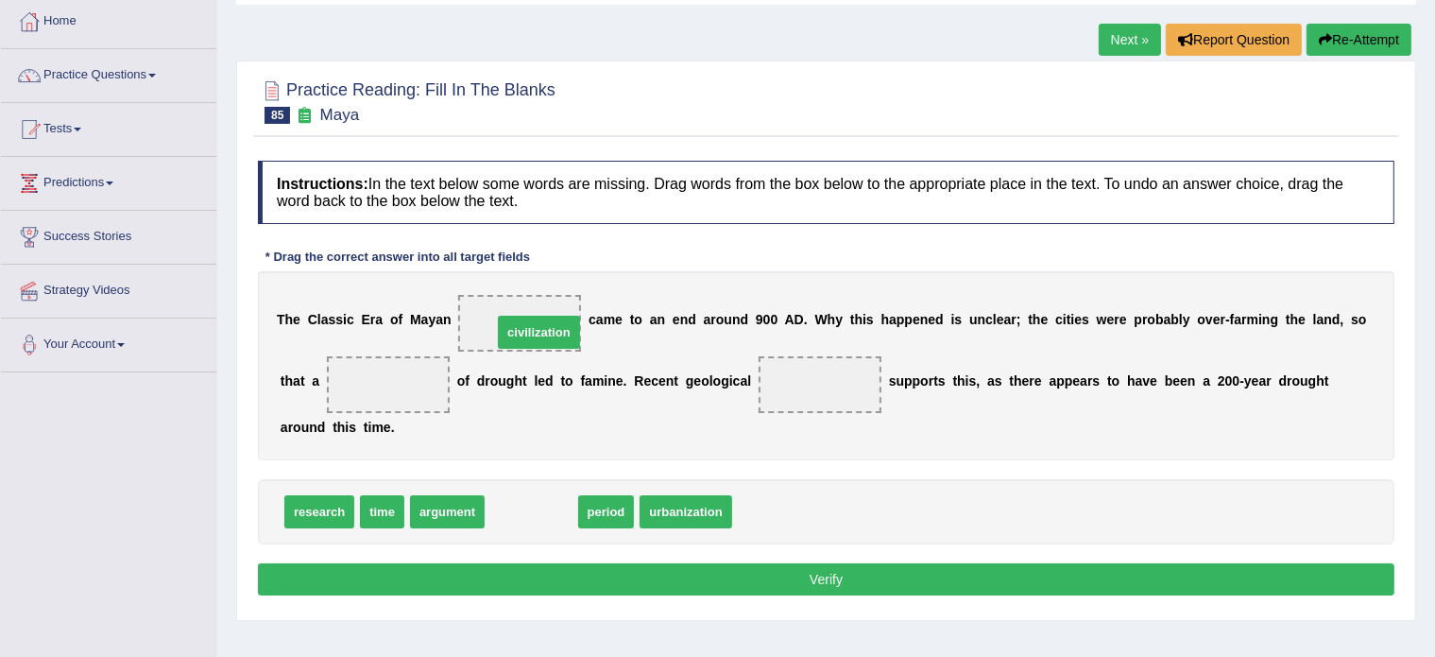
drag, startPoint x: 522, startPoint y: 507, endPoint x: 529, endPoint y: 328, distance: 179.7
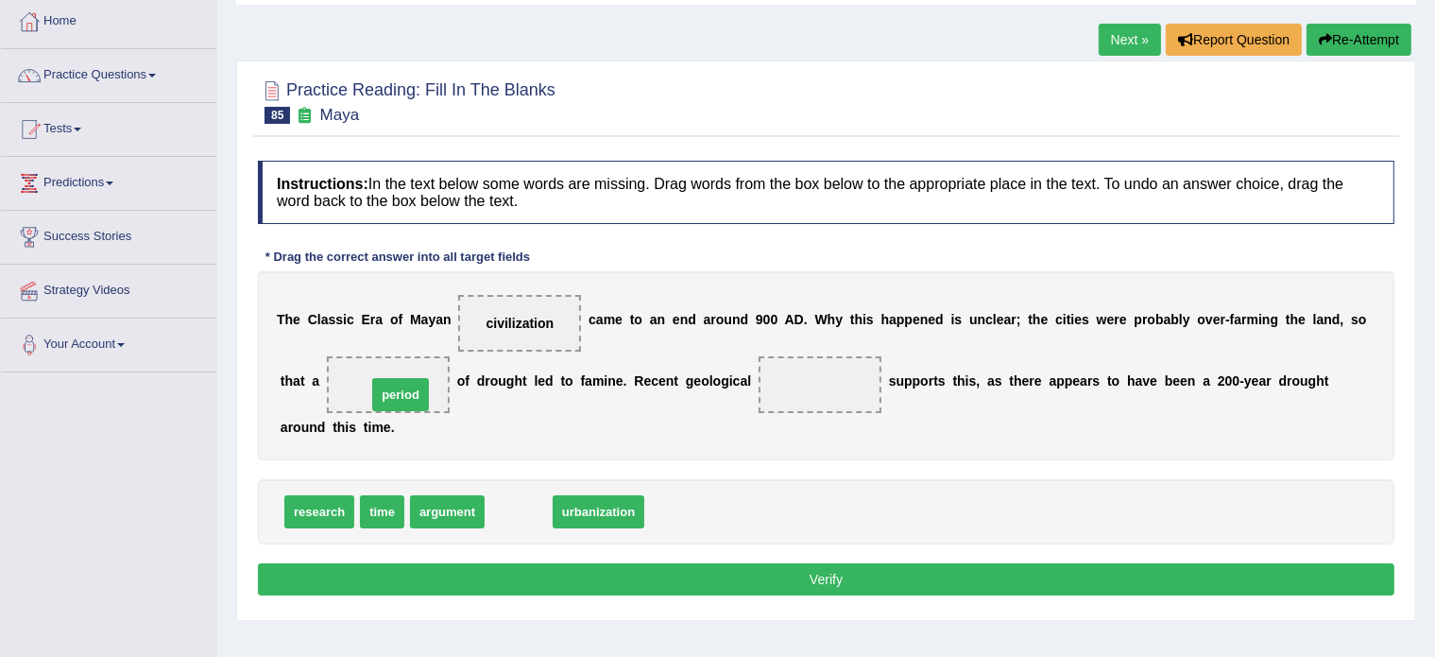
drag, startPoint x: 512, startPoint y: 509, endPoint x: 394, endPoint y: 392, distance: 166.4
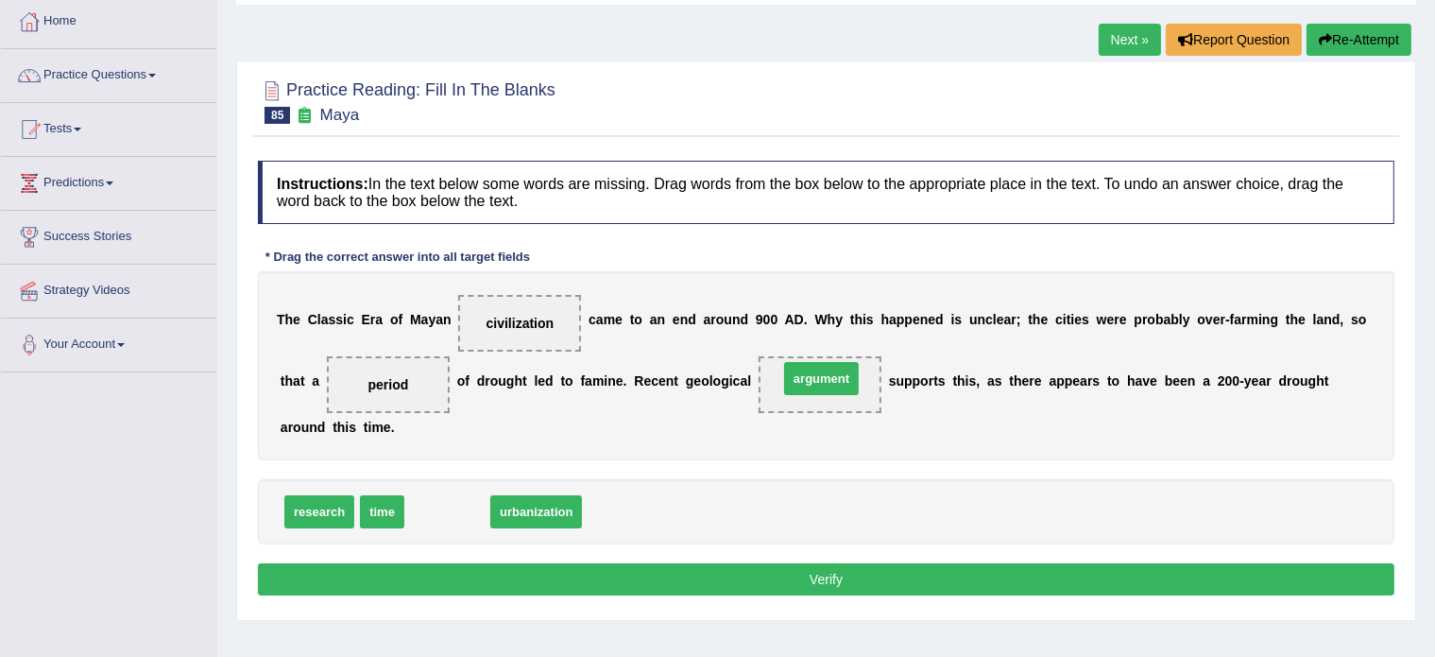
drag, startPoint x: 438, startPoint y: 506, endPoint x: 813, endPoint y: 372, distance: 397.2
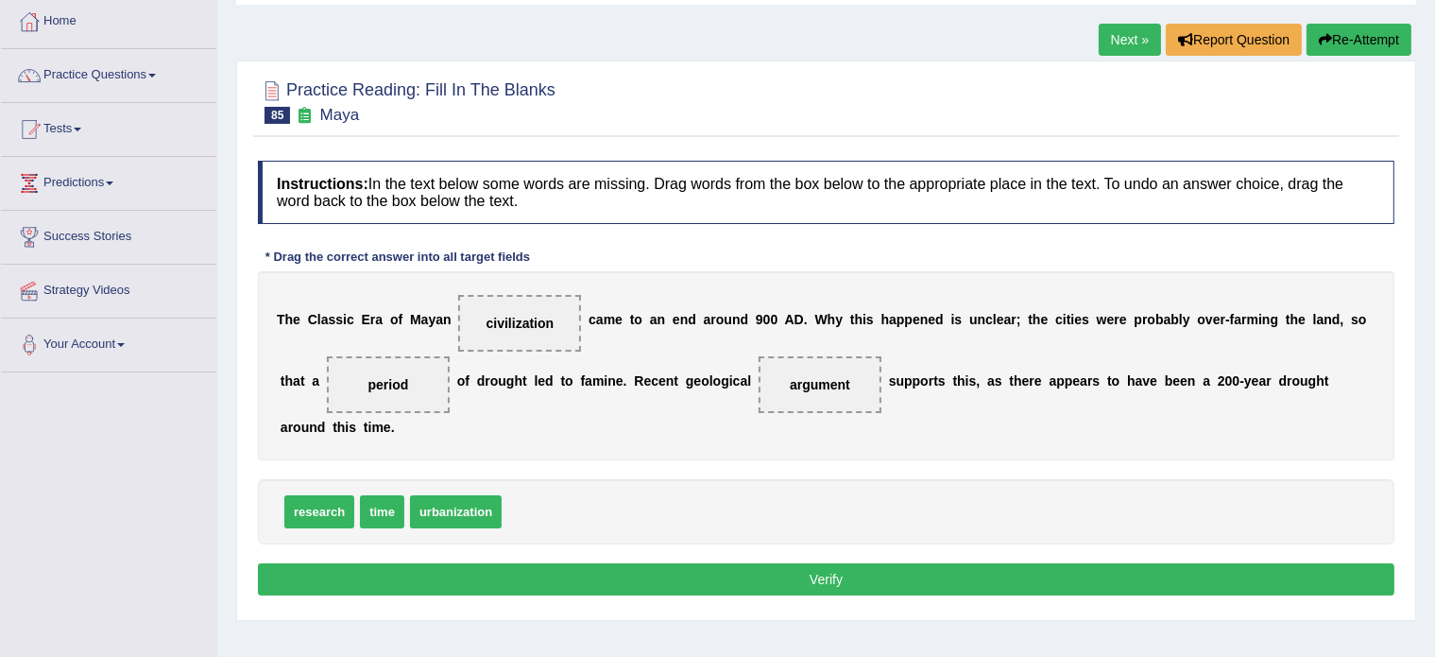
click at [760, 573] on button "Verify" at bounding box center [826, 579] width 1137 height 32
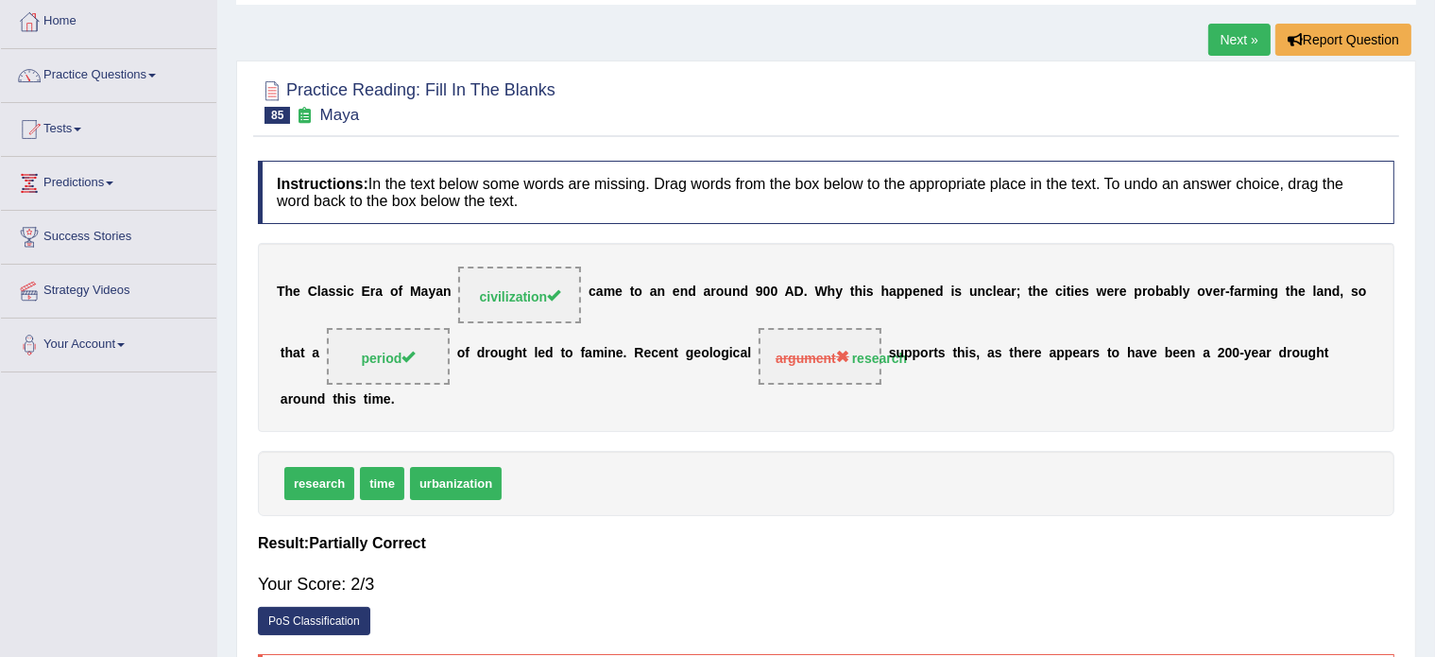
scroll to position [0, 0]
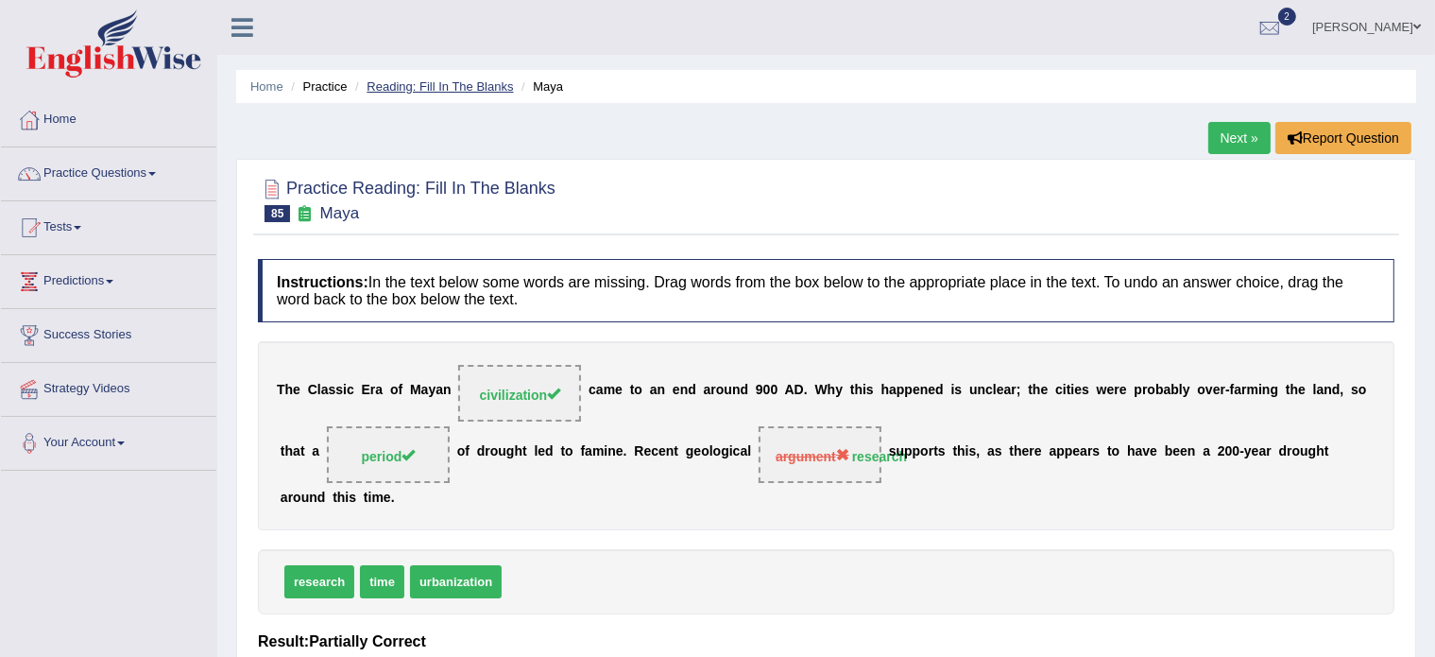
click at [428, 82] on link "Reading: Fill In The Blanks" at bounding box center [440, 86] width 146 height 14
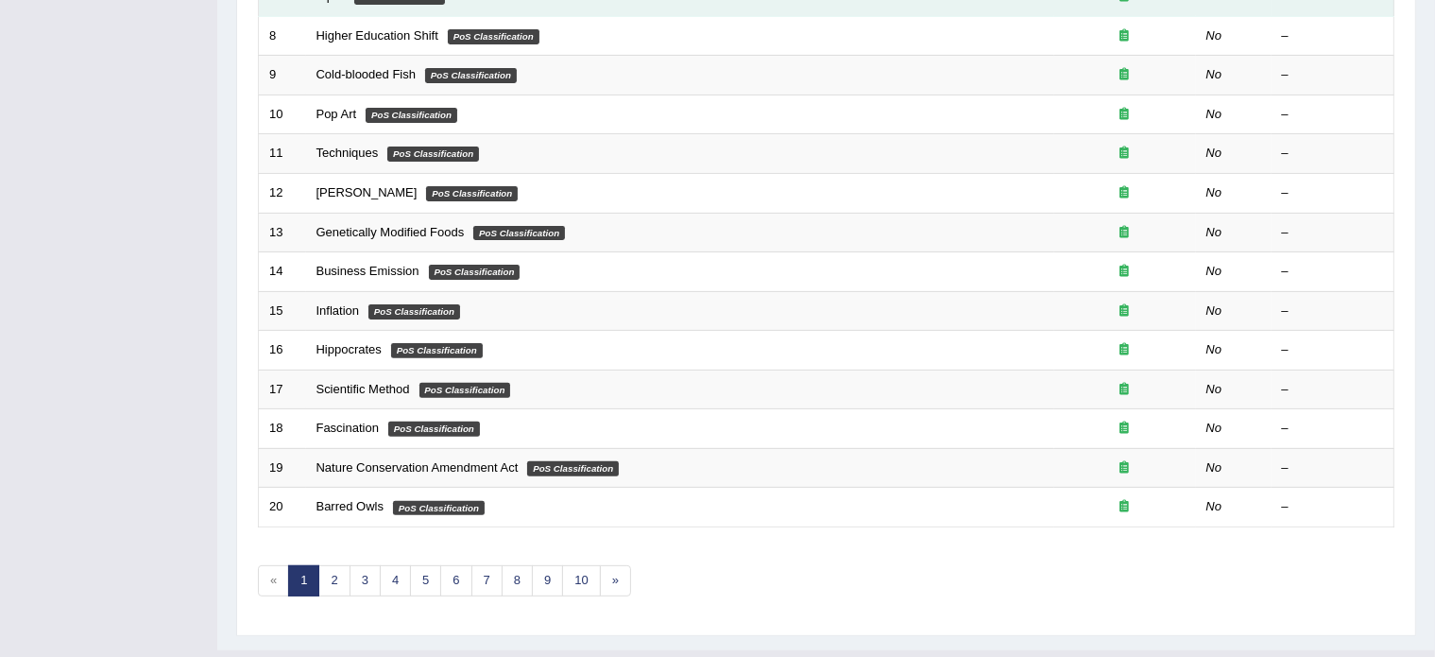
scroll to position [589, 0]
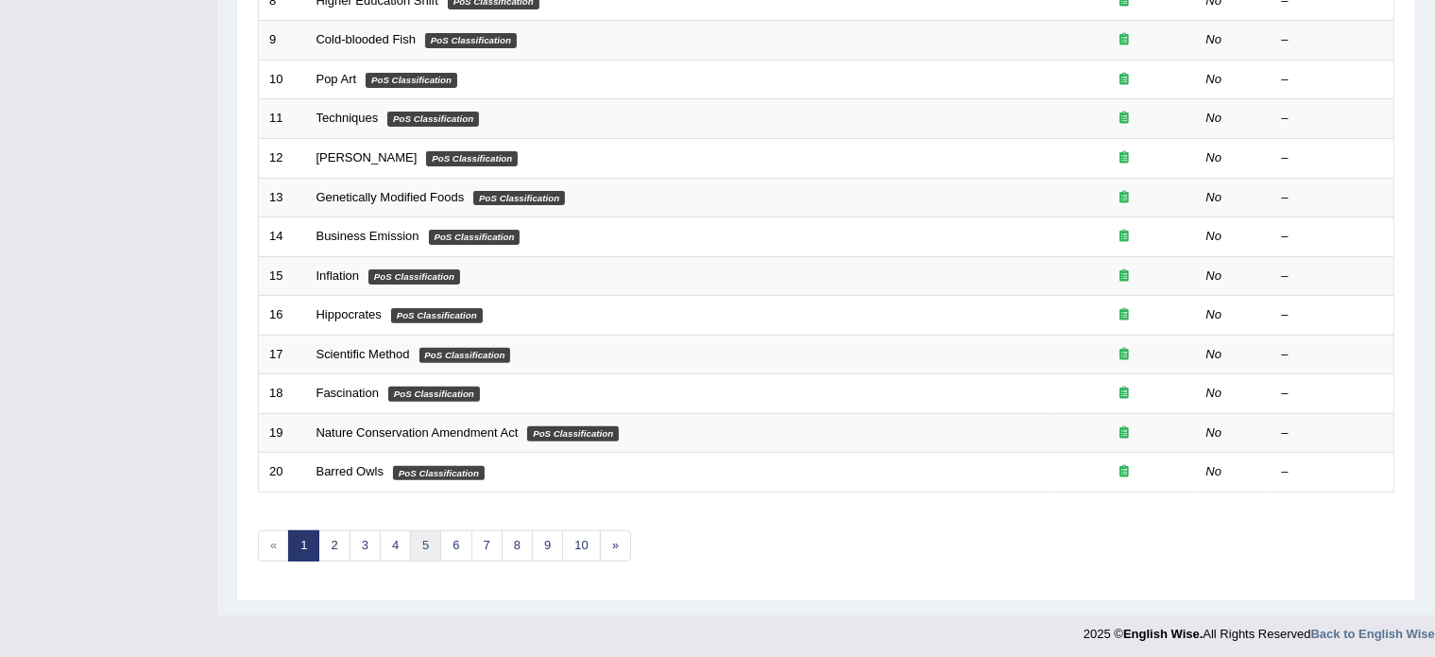
click at [423, 540] on link "5" at bounding box center [425, 545] width 31 height 31
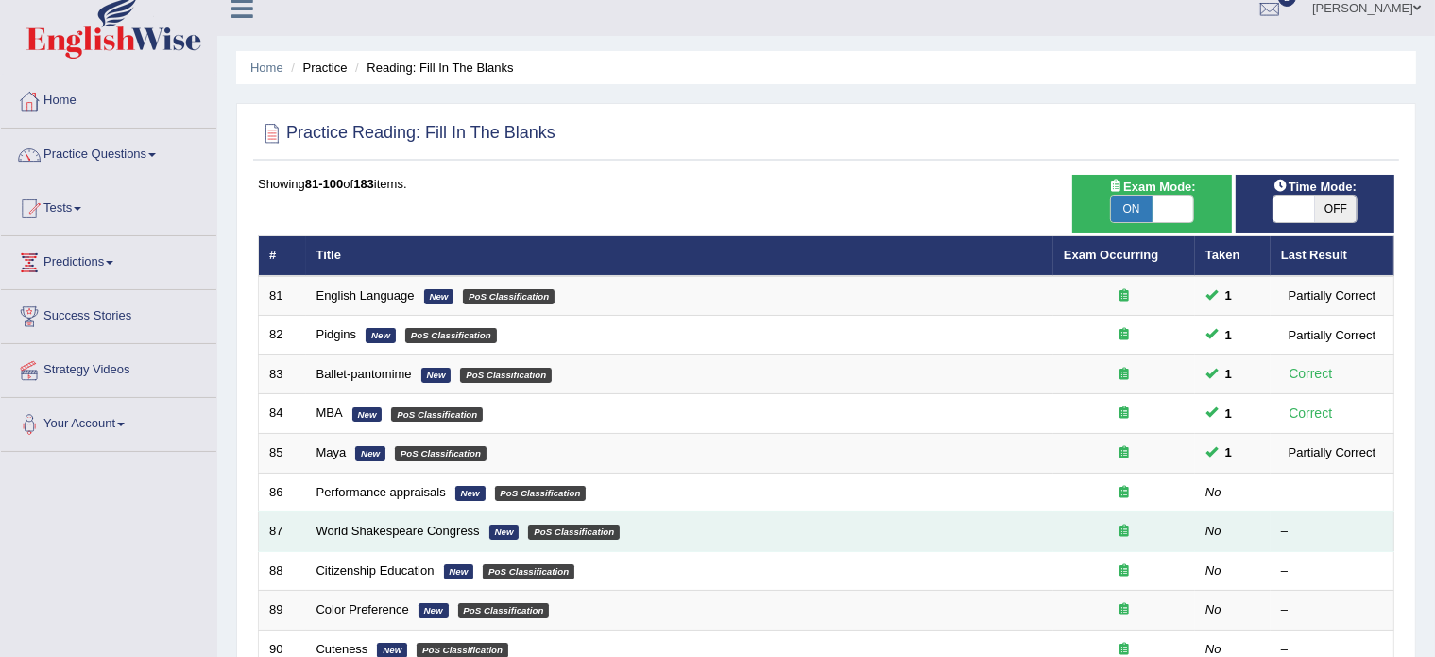
scroll to position [21, 0]
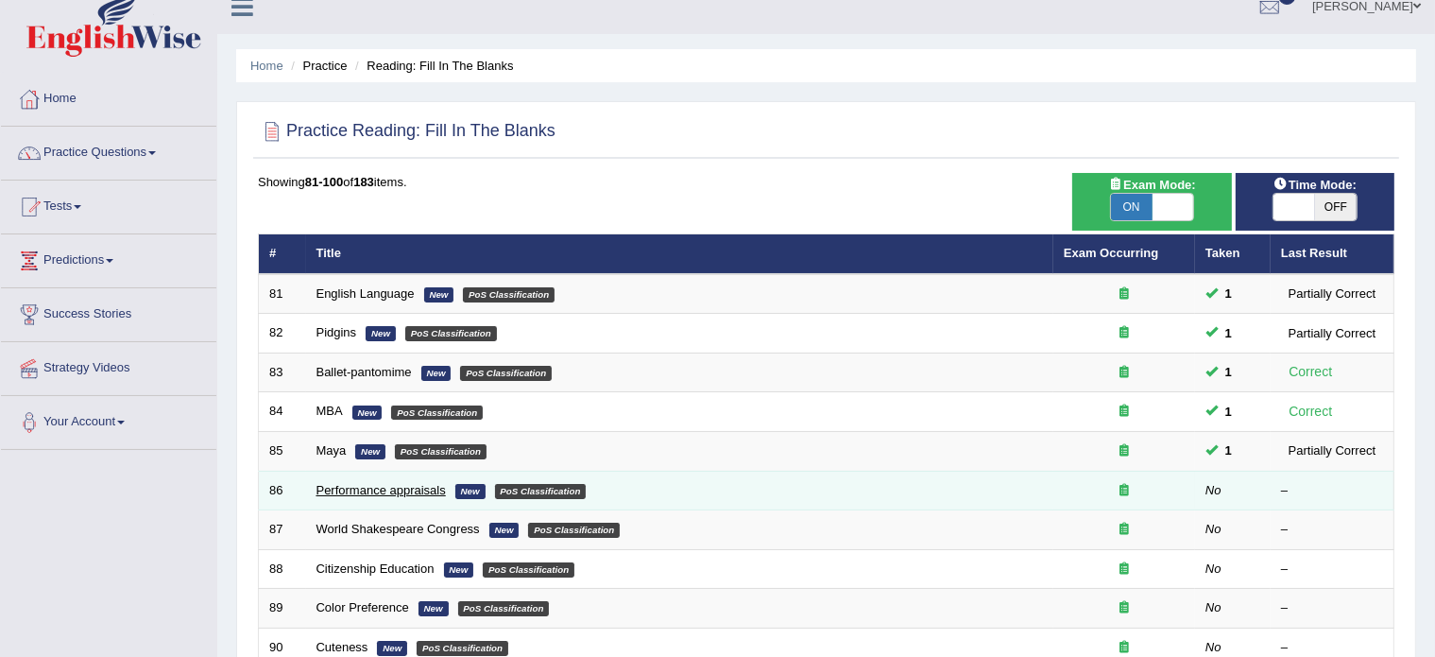
click at [409, 490] on link "Performance appraisals" at bounding box center [381, 490] width 129 height 14
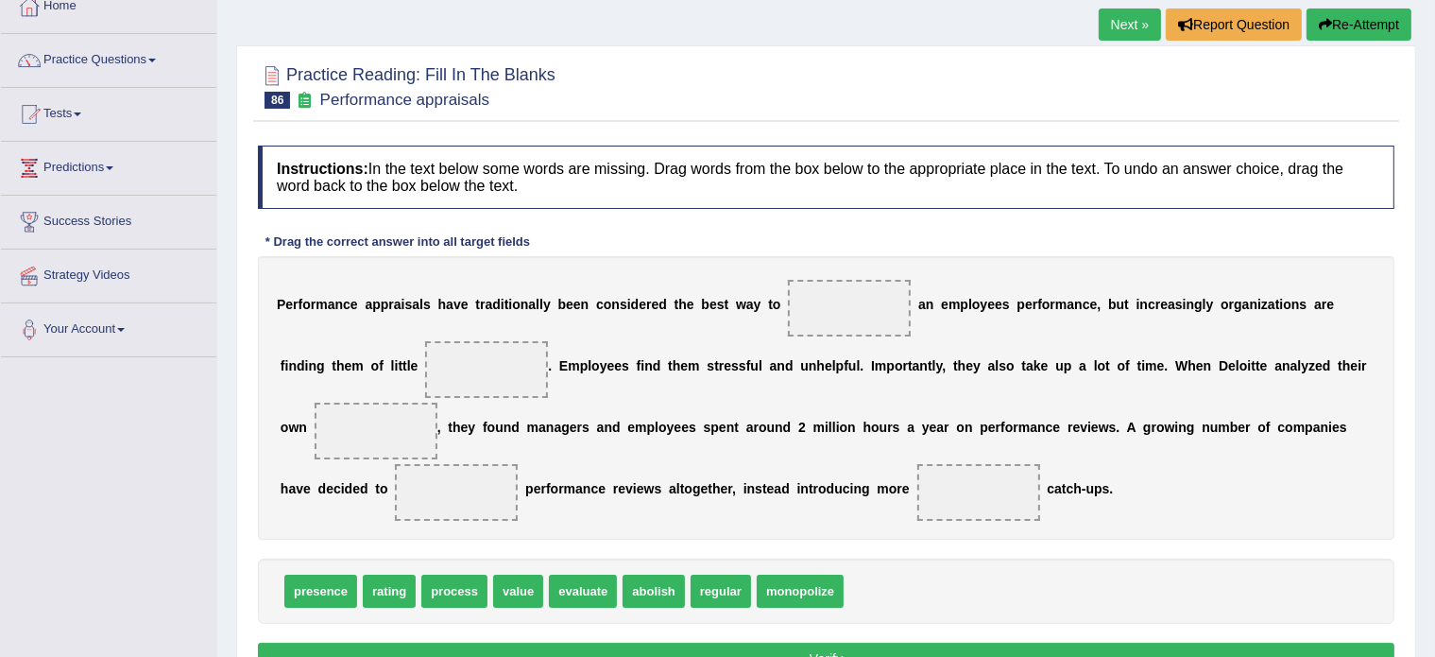
scroll to position [115, 0]
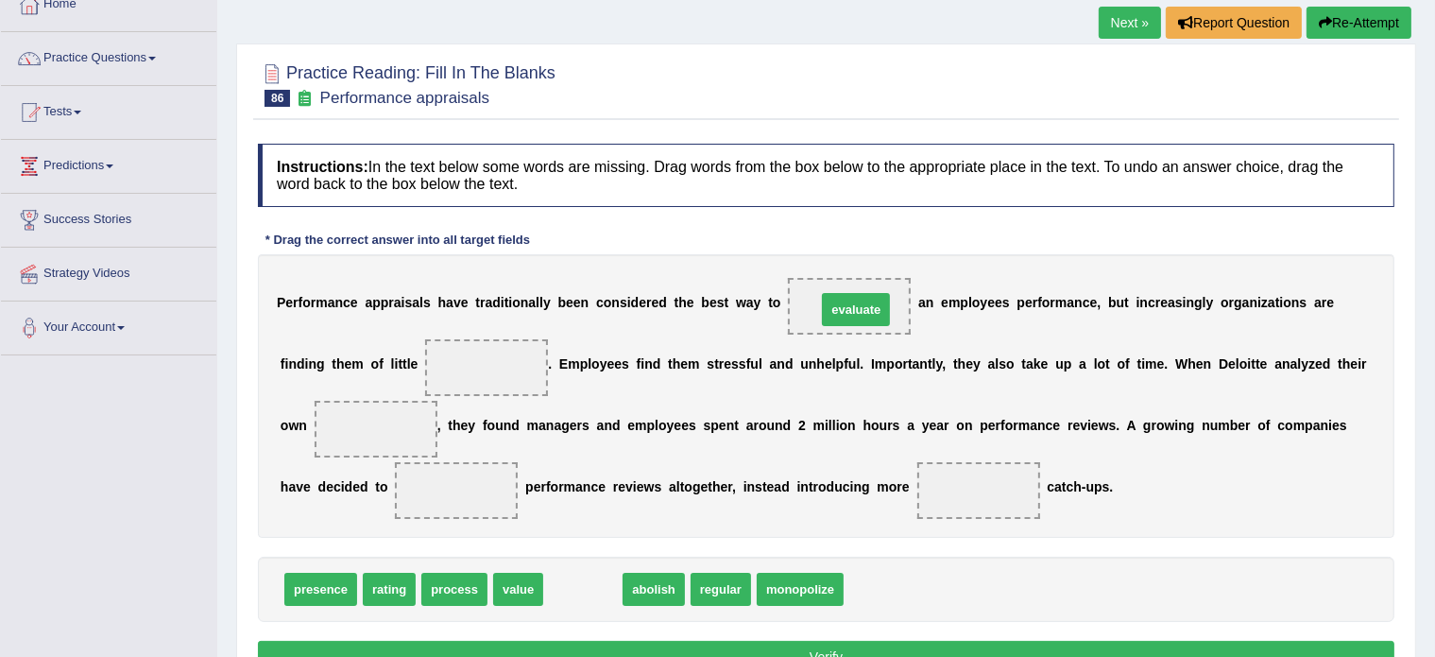
drag, startPoint x: 571, startPoint y: 588, endPoint x: 844, endPoint y: 306, distance: 392.3
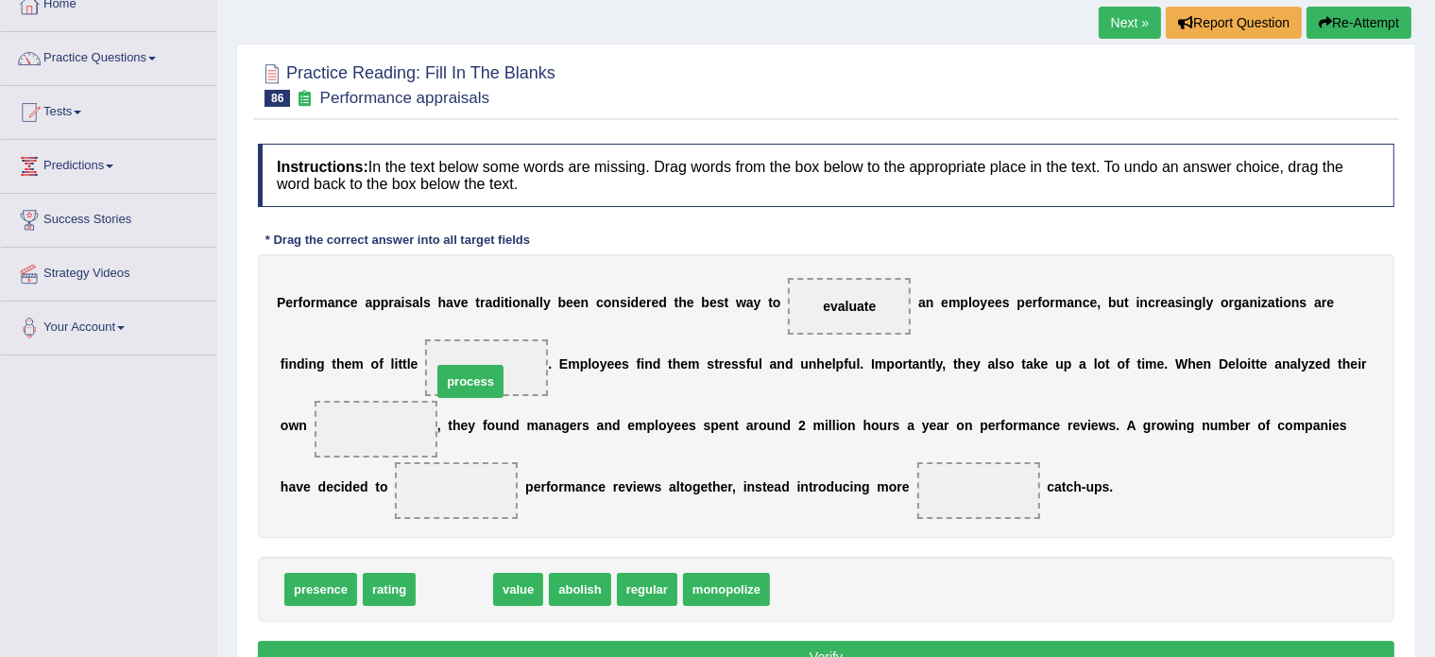
drag, startPoint x: 463, startPoint y: 586, endPoint x: 479, endPoint y: 378, distance: 208.5
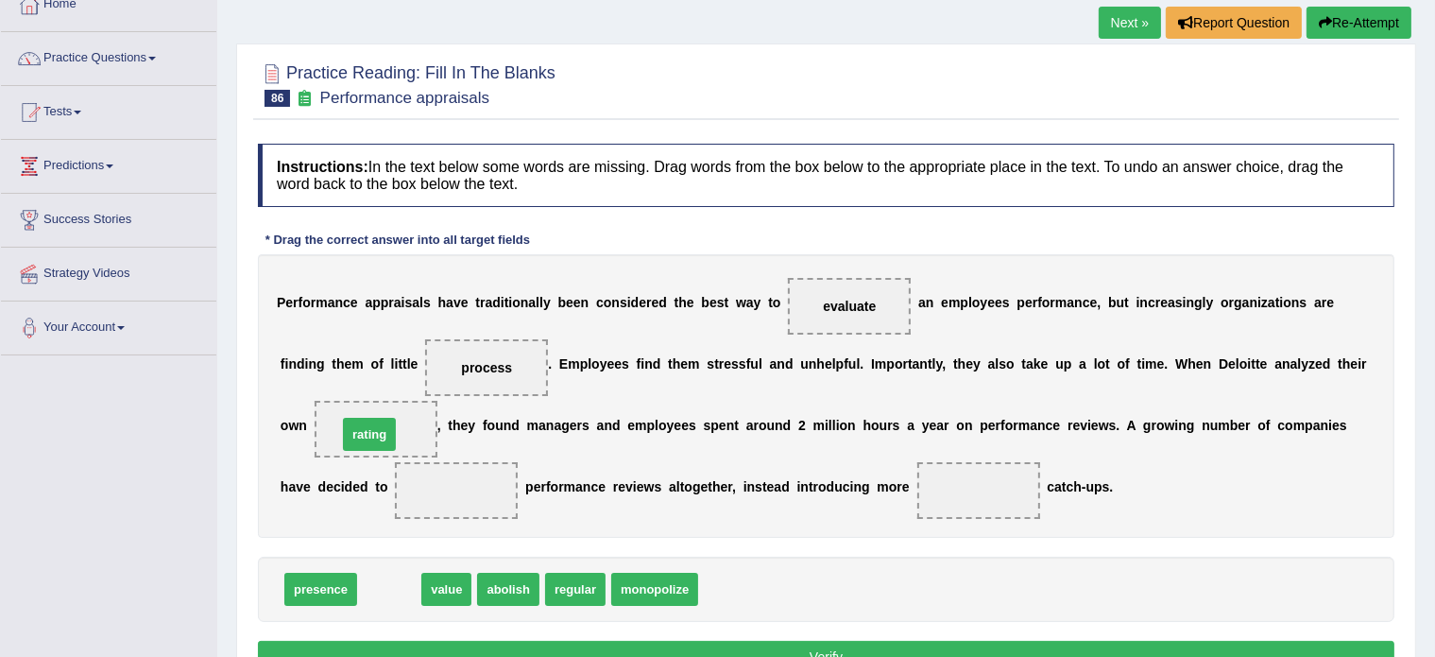
drag, startPoint x: 389, startPoint y: 587, endPoint x: 366, endPoint y: 419, distance: 169.9
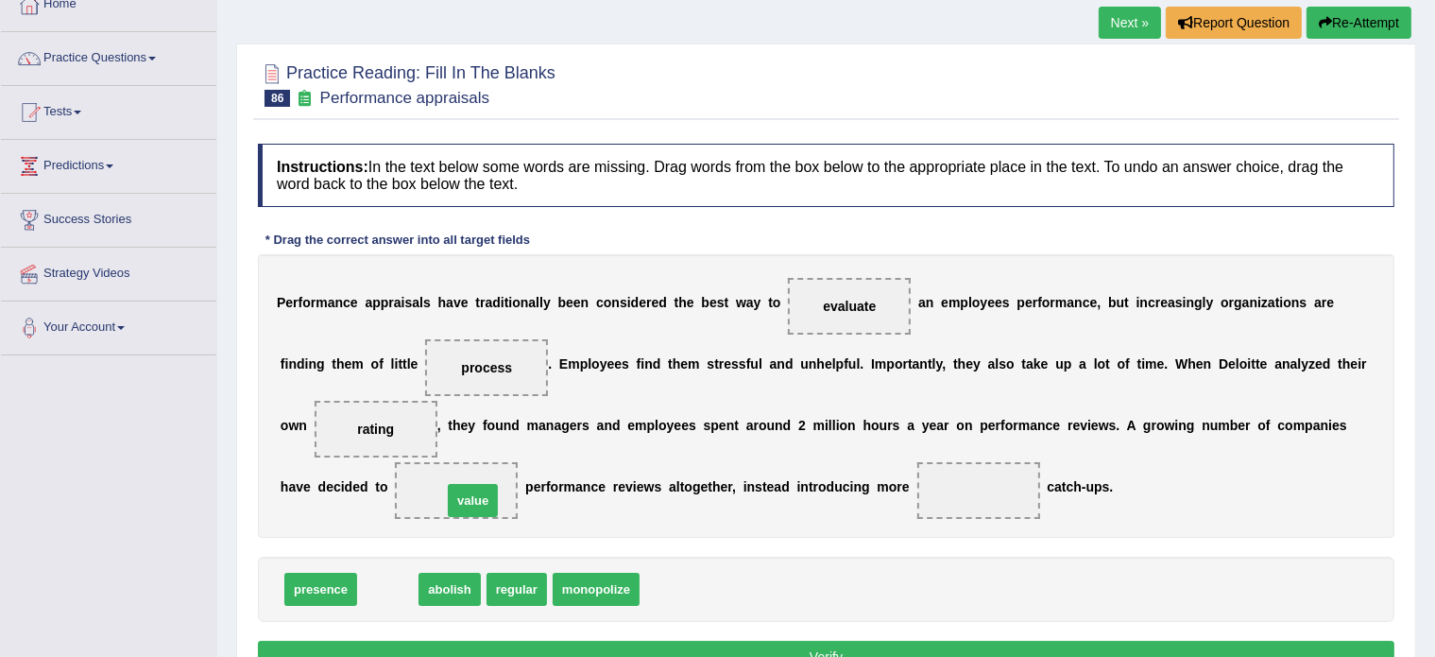
drag, startPoint x: 387, startPoint y: 589, endPoint x: 473, endPoint y: 499, distance: 123.7
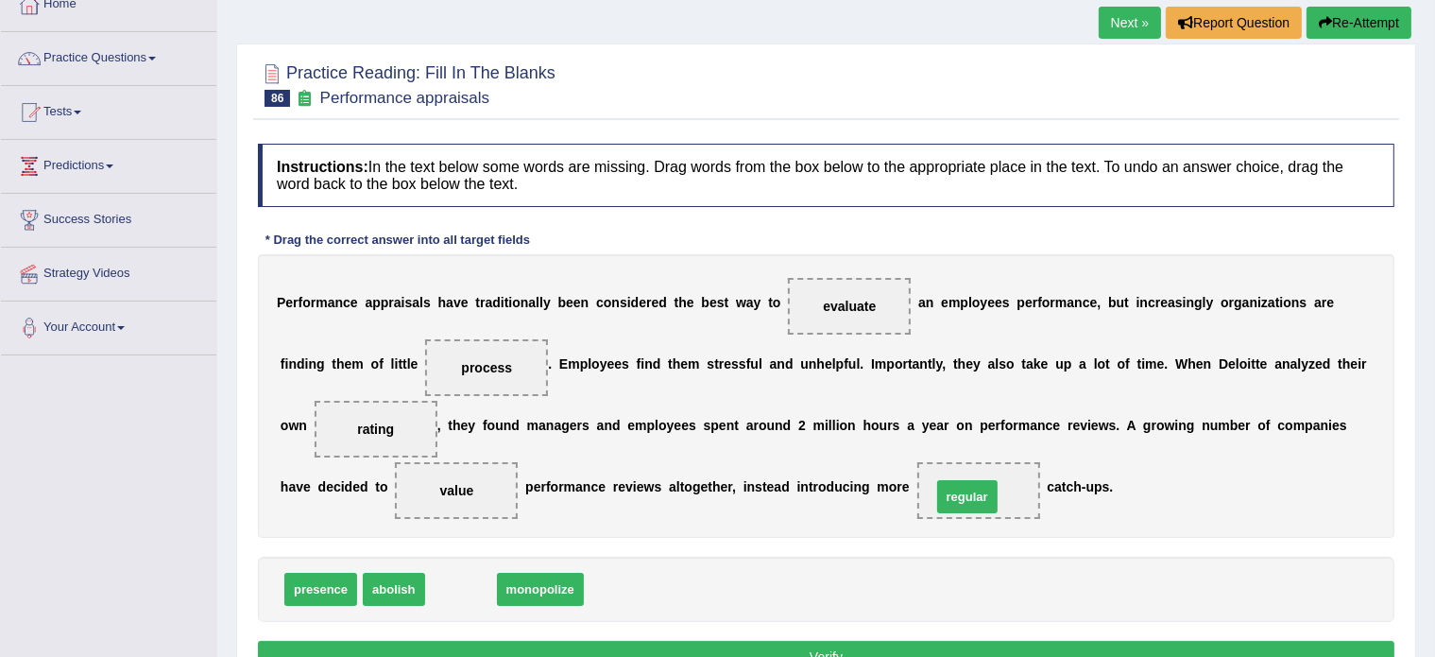
drag, startPoint x: 446, startPoint y: 587, endPoint x: 953, endPoint y: 494, distance: 514.9
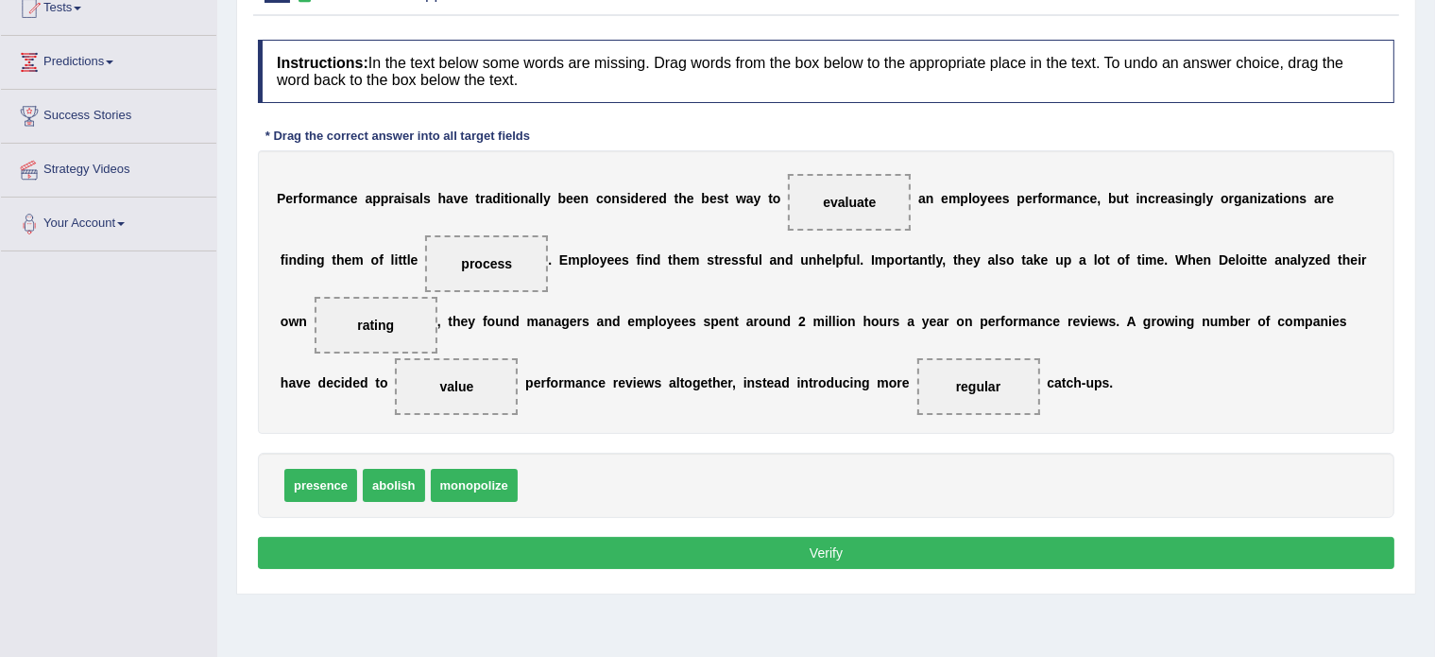
scroll to position [219, 0]
click at [744, 549] on button "Verify" at bounding box center [826, 553] width 1137 height 32
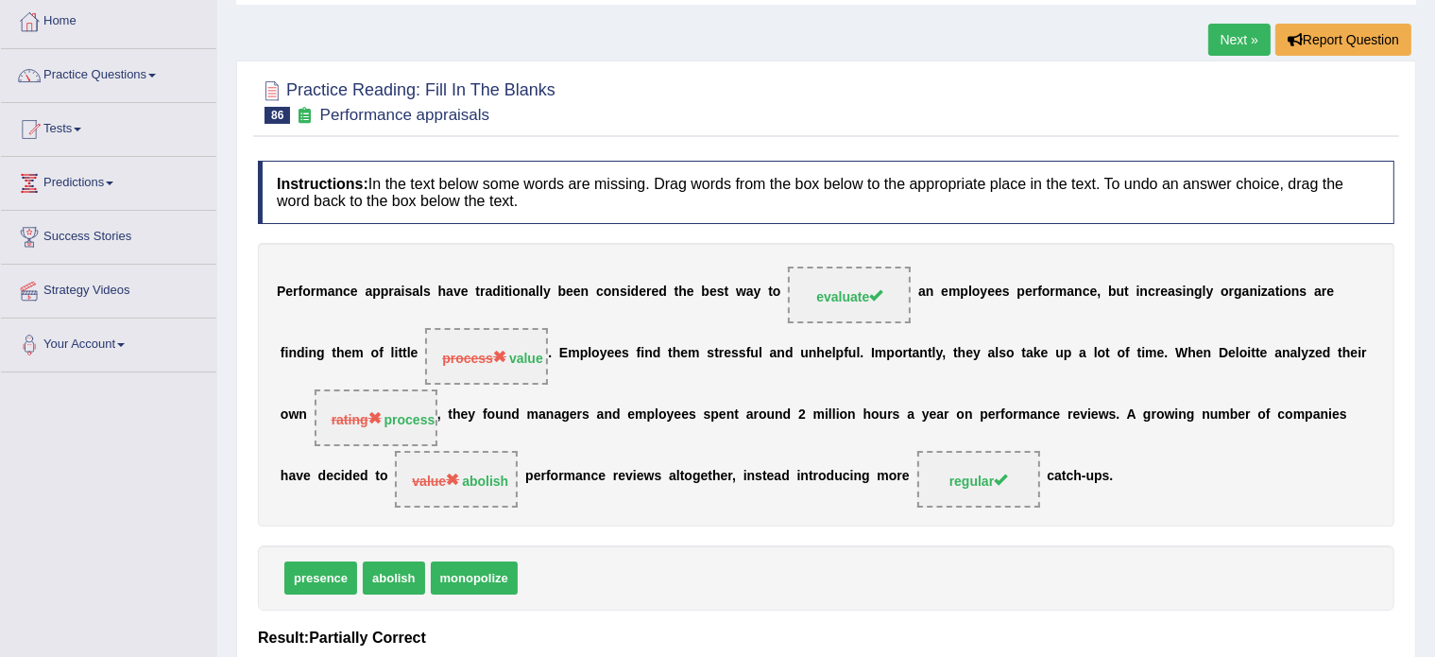
scroll to position [0, 0]
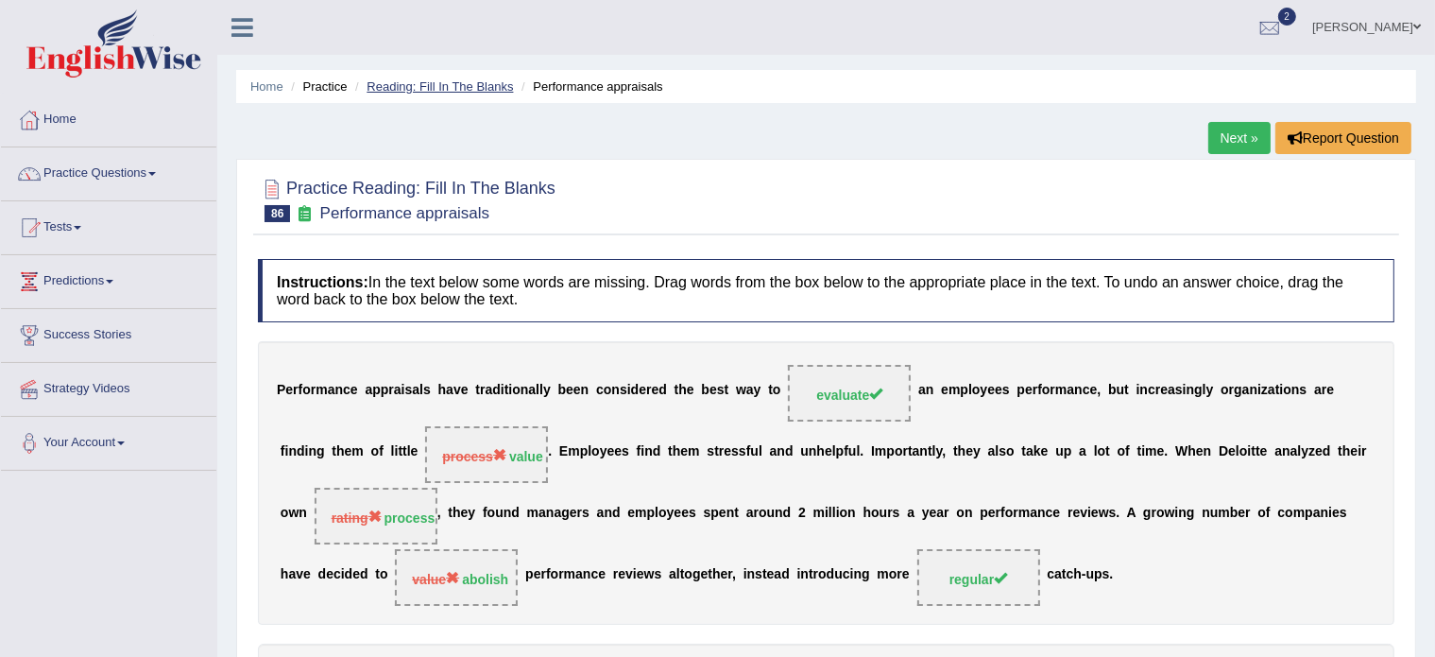
click at [433, 82] on link "Reading: Fill In The Blanks" at bounding box center [440, 86] width 146 height 14
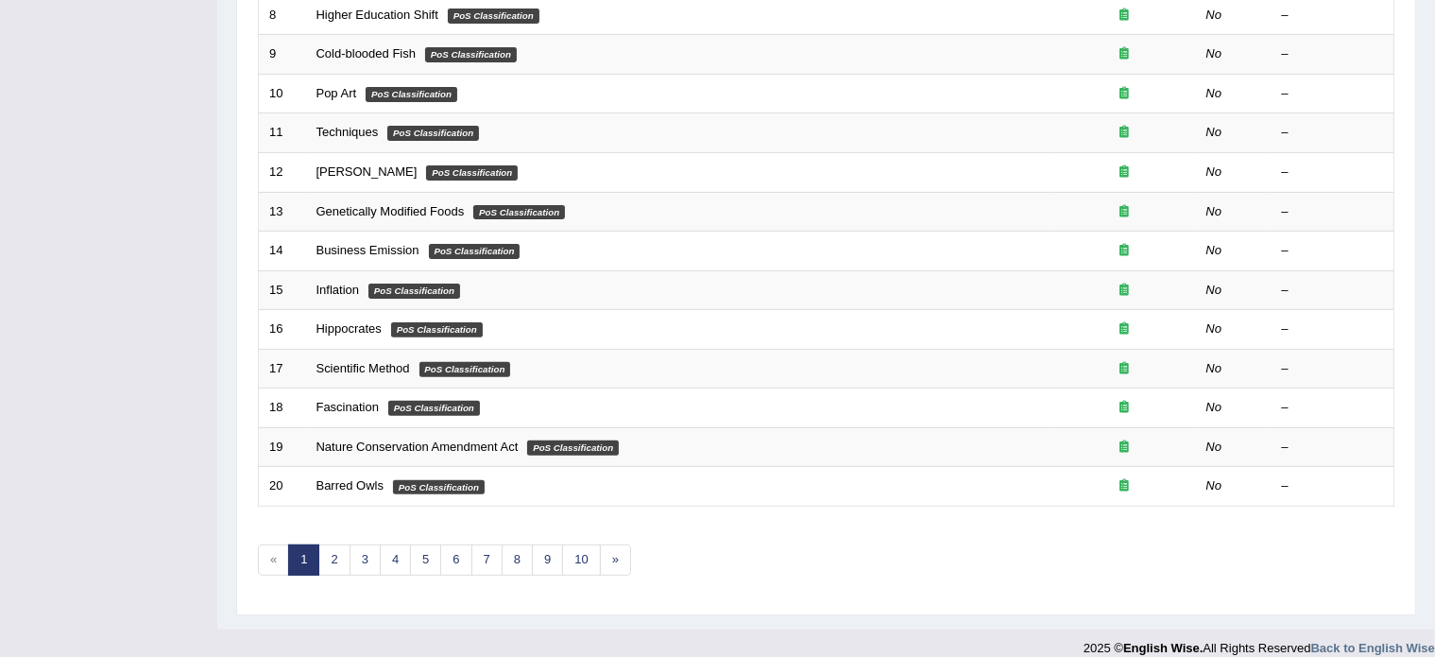
scroll to position [589, 0]
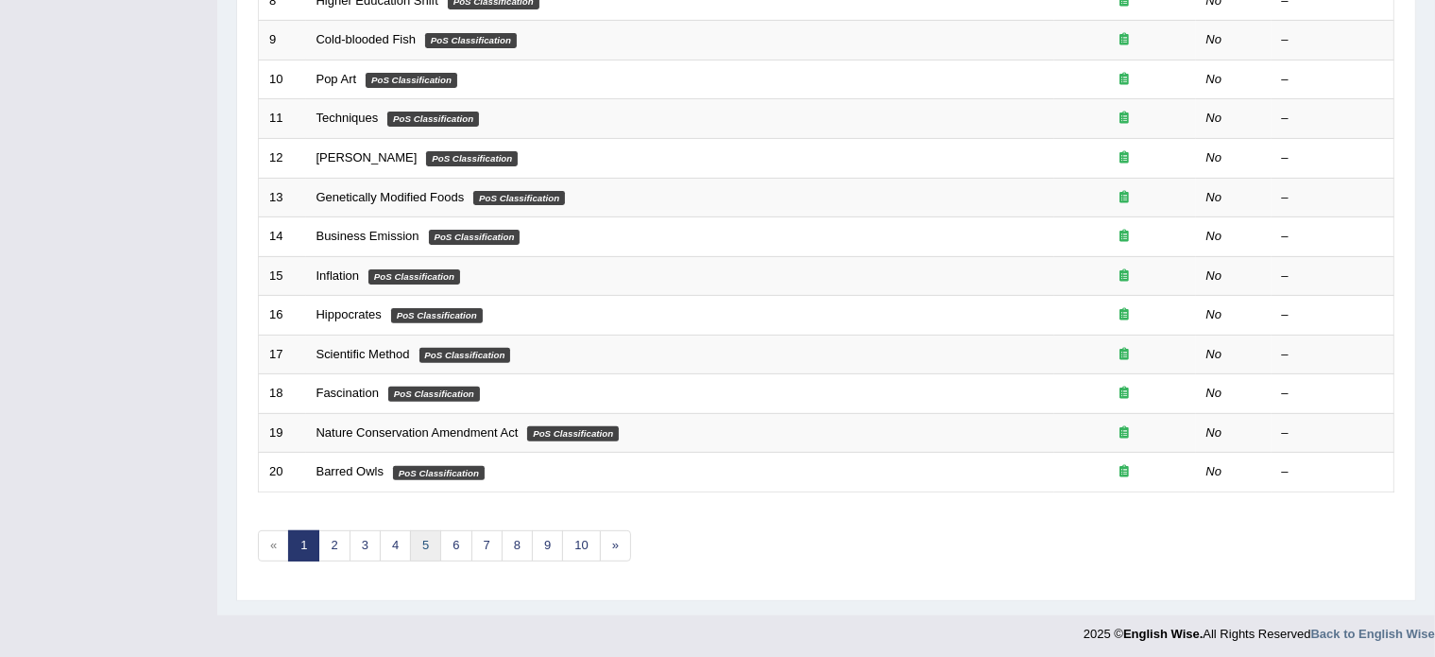
click at [427, 545] on link "5" at bounding box center [425, 545] width 31 height 31
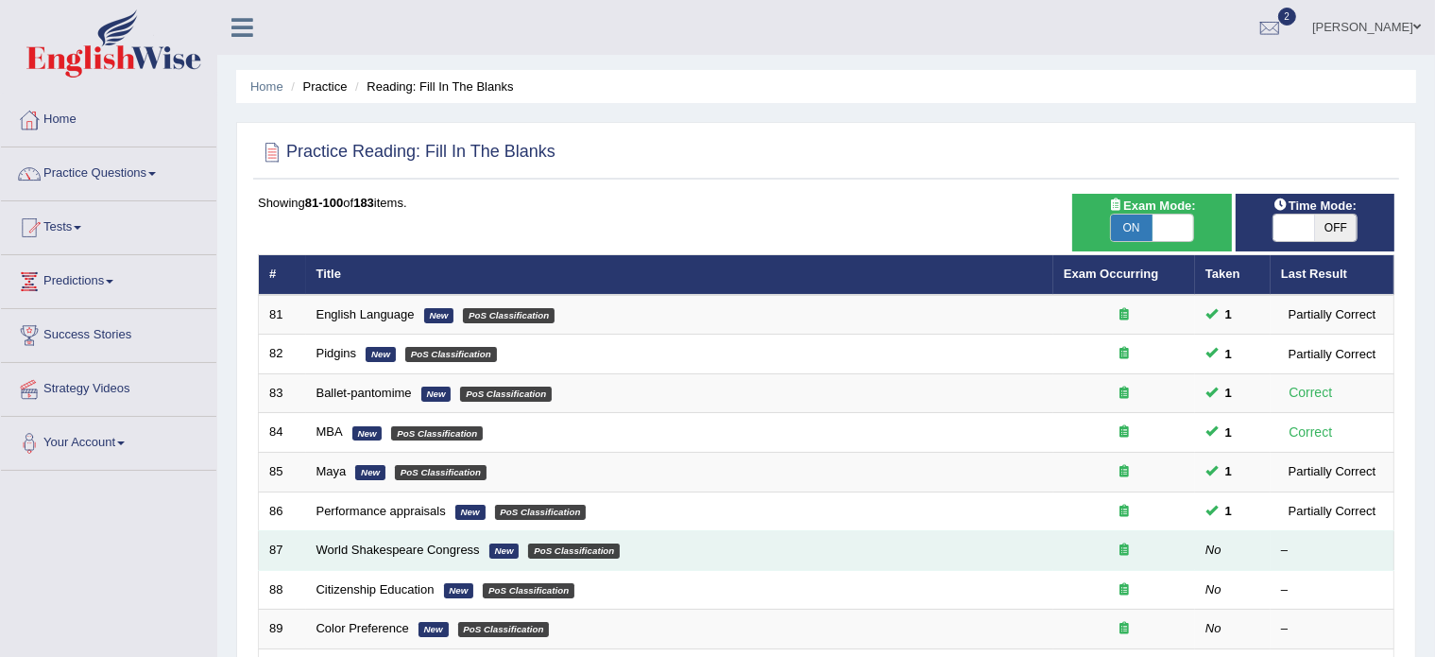
scroll to position [72, 0]
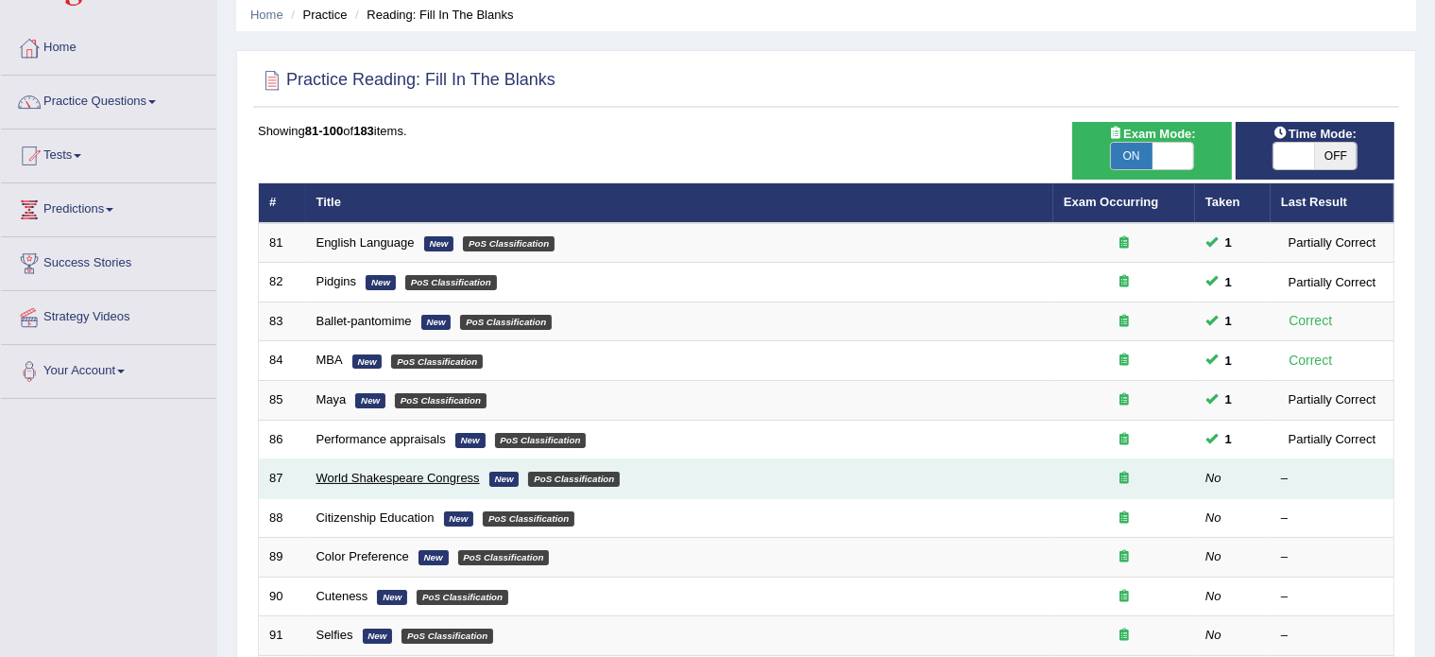
click at [408, 479] on link "World Shakespeare Congress" at bounding box center [398, 478] width 163 height 14
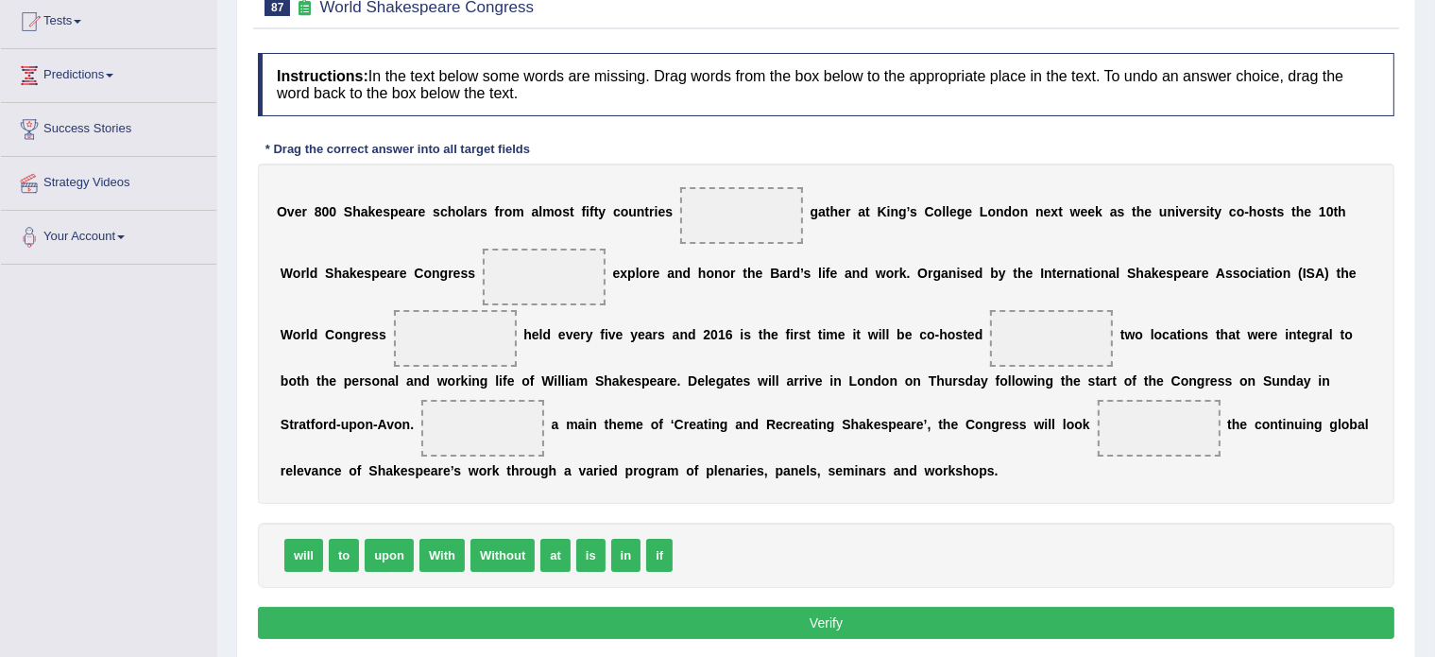
scroll to position [207, 0]
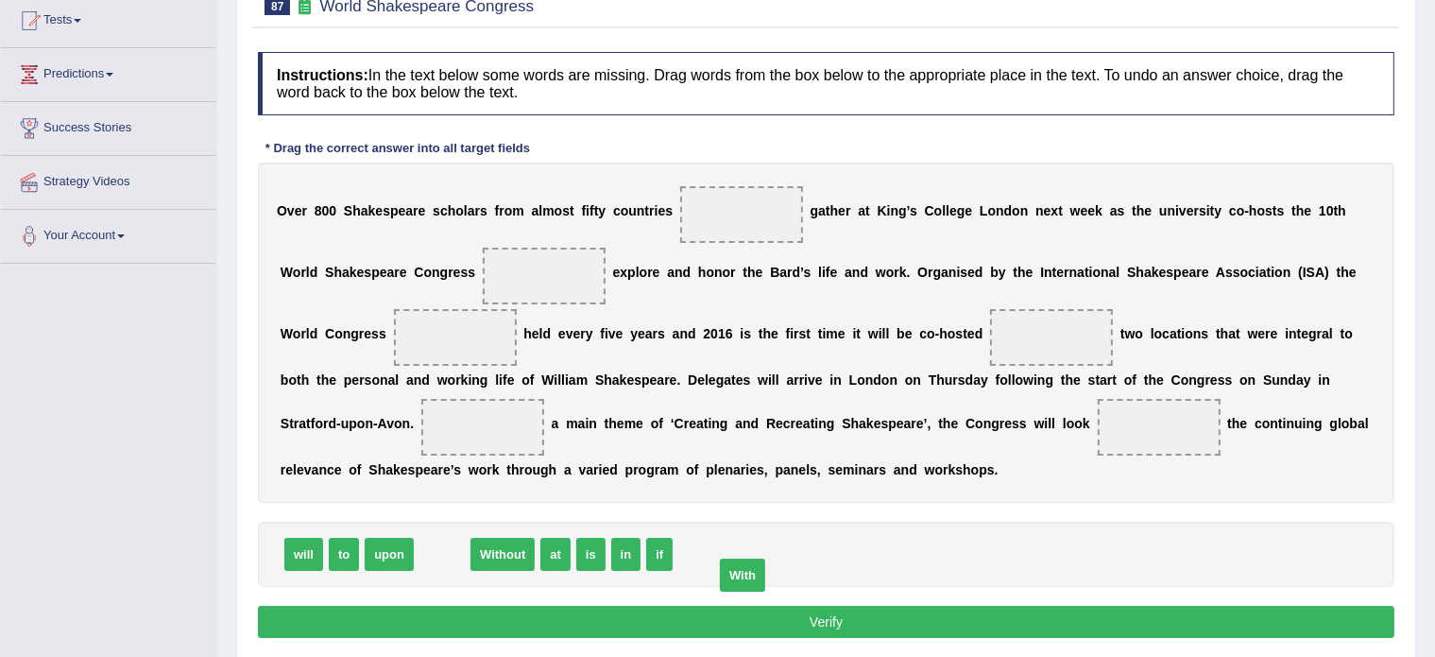
drag, startPoint x: 427, startPoint y: 553, endPoint x: 728, endPoint y: 562, distance: 300.7
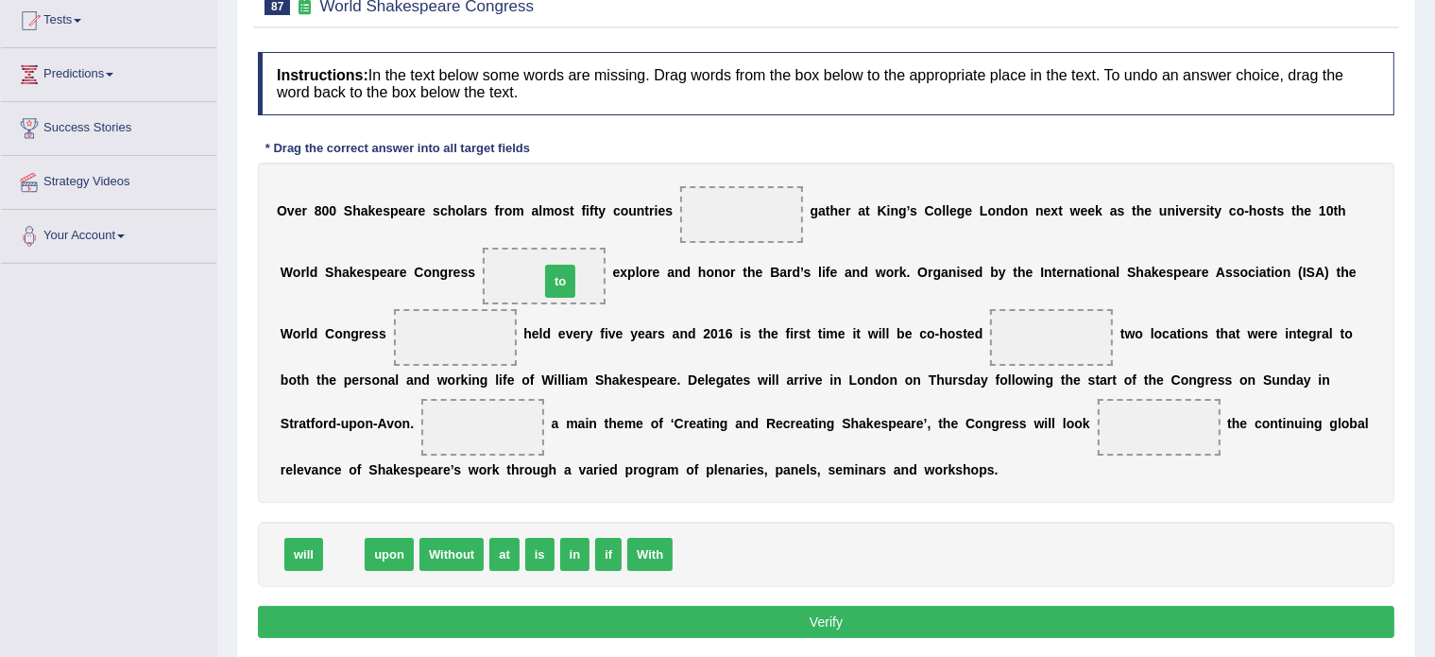
drag, startPoint x: 344, startPoint y: 554, endPoint x: 560, endPoint y: 281, distance: 348.5
click at [620, 557] on span "With" at bounding box center [614, 554] width 45 height 33
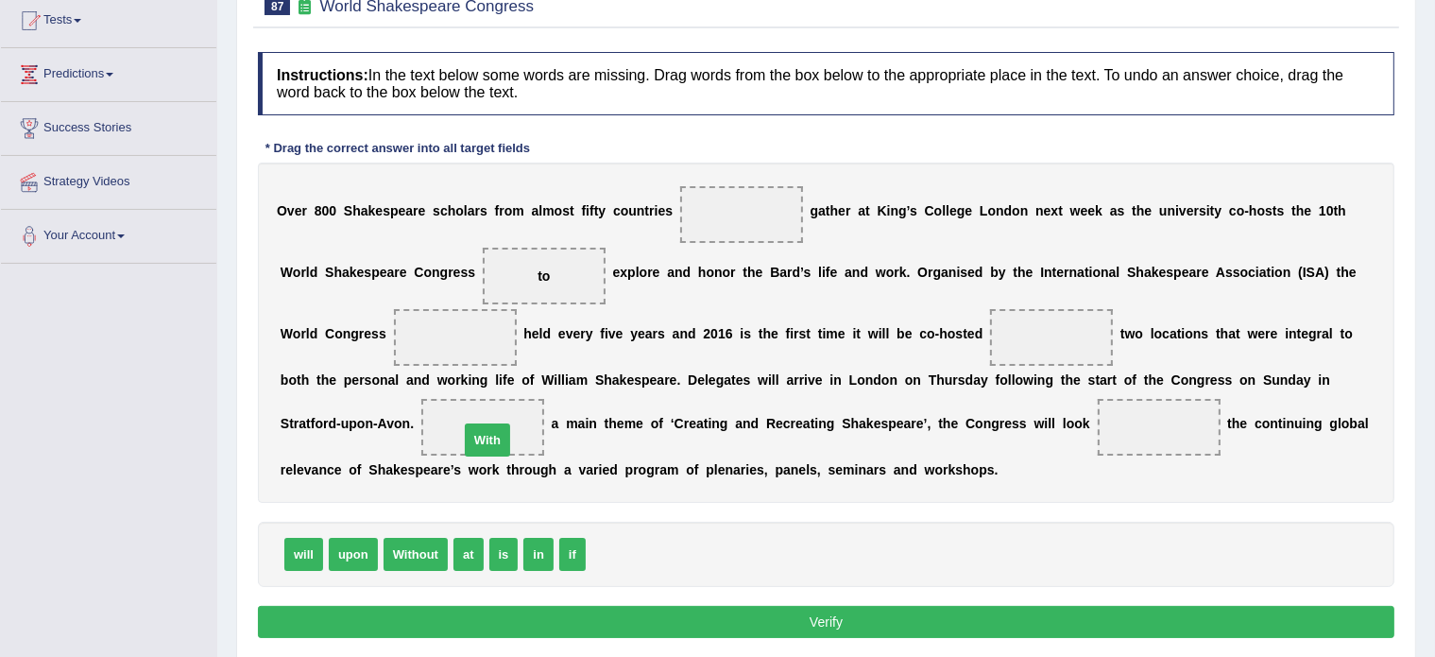
drag, startPoint x: 620, startPoint y: 557, endPoint x: 493, endPoint y: 441, distance: 171.3
drag, startPoint x: 466, startPoint y: 550, endPoint x: 1137, endPoint y: 423, distance: 682.8
drag, startPoint x: 496, startPoint y: 553, endPoint x: 1042, endPoint y: 335, distance: 588.2
click at [548, 615] on button "Verify" at bounding box center [826, 622] width 1137 height 32
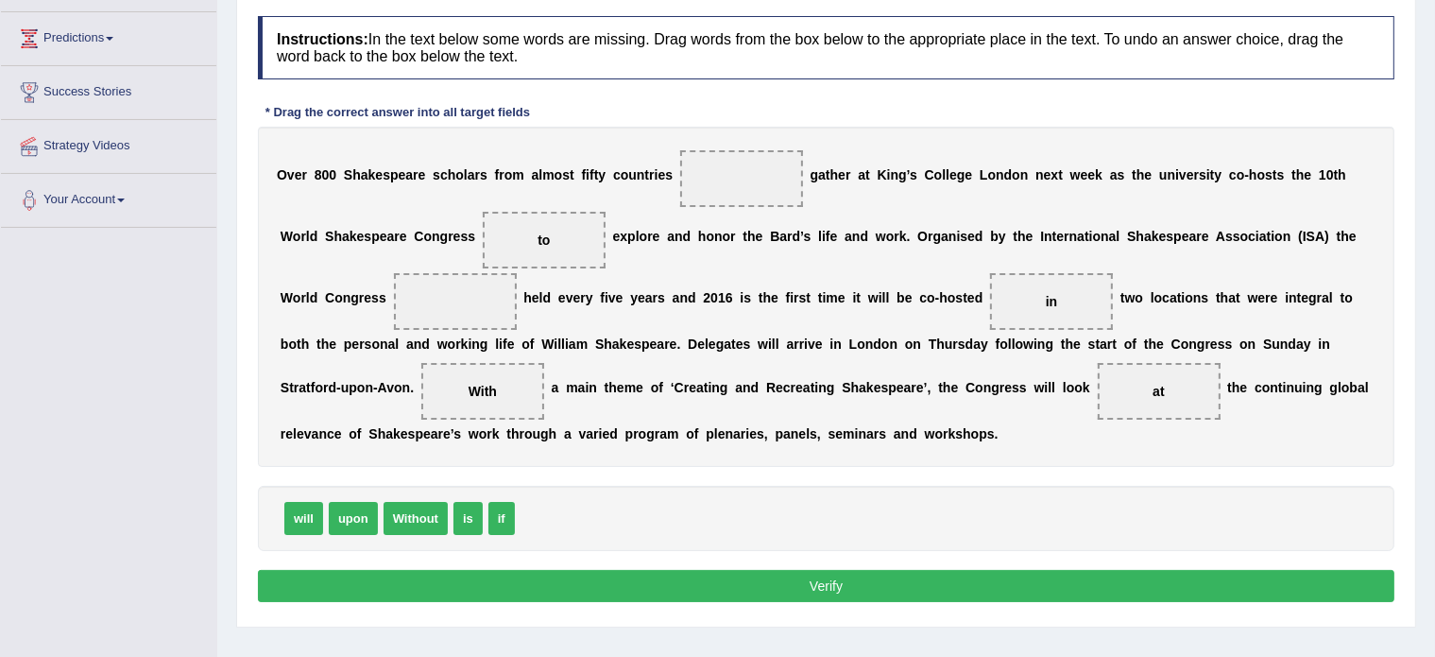
scroll to position [242, 0]
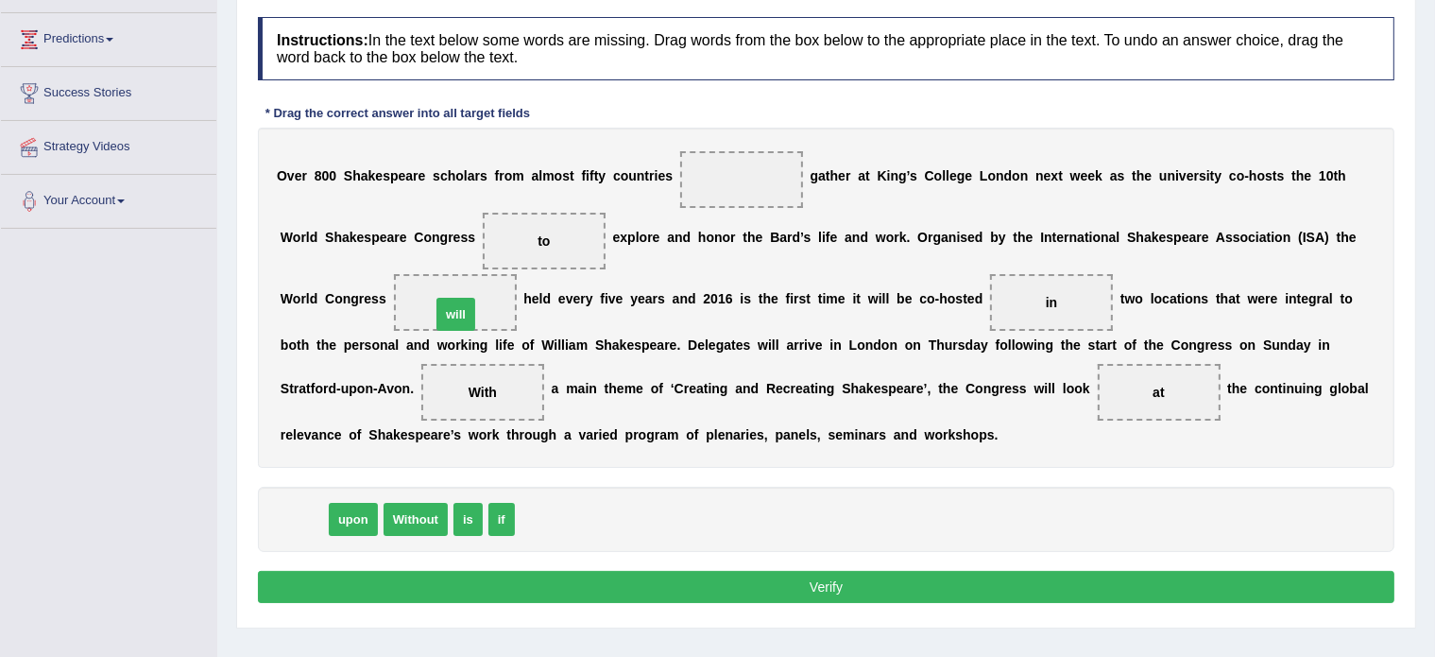
drag, startPoint x: 297, startPoint y: 518, endPoint x: 452, endPoint y: 312, distance: 257.8
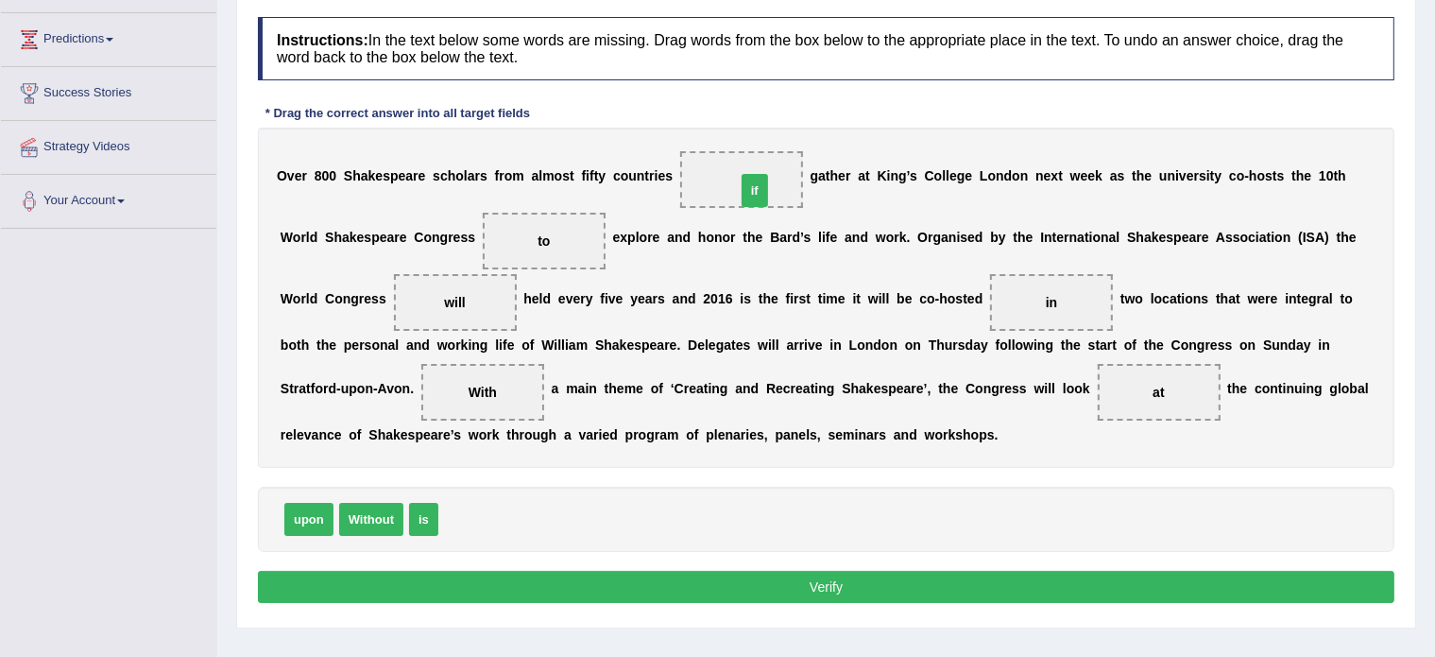
drag, startPoint x: 457, startPoint y: 516, endPoint x: 755, endPoint y: 187, distance: 443.6
click at [774, 584] on button "Verify" at bounding box center [826, 587] width 1137 height 32
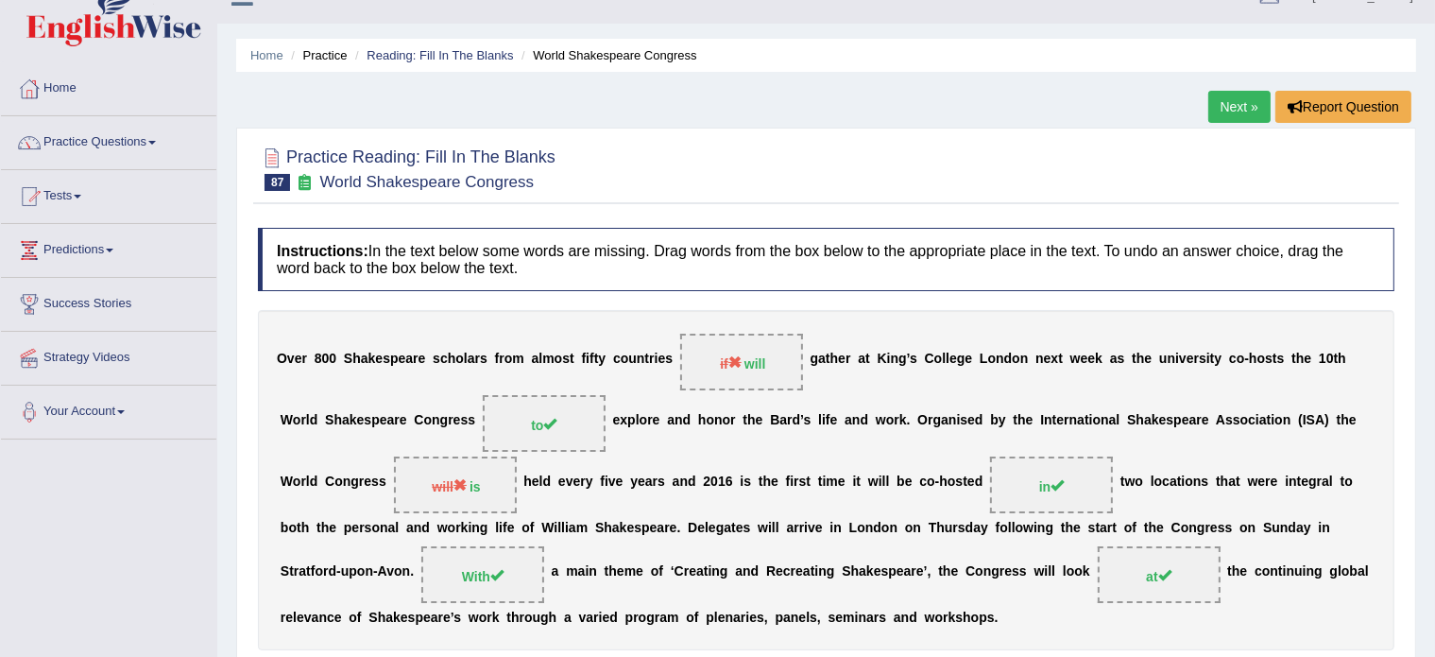
scroll to position [0, 0]
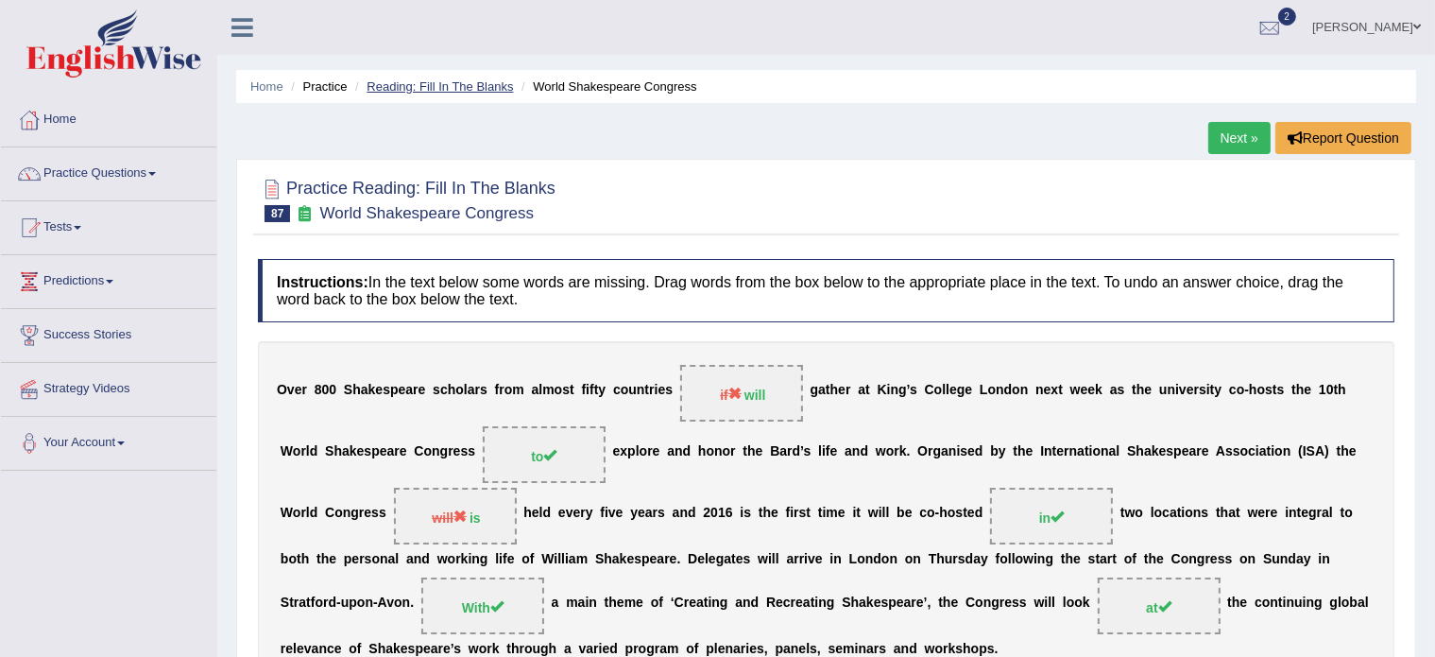
click at [463, 87] on link "Reading: Fill In The Blanks" at bounding box center [440, 86] width 146 height 14
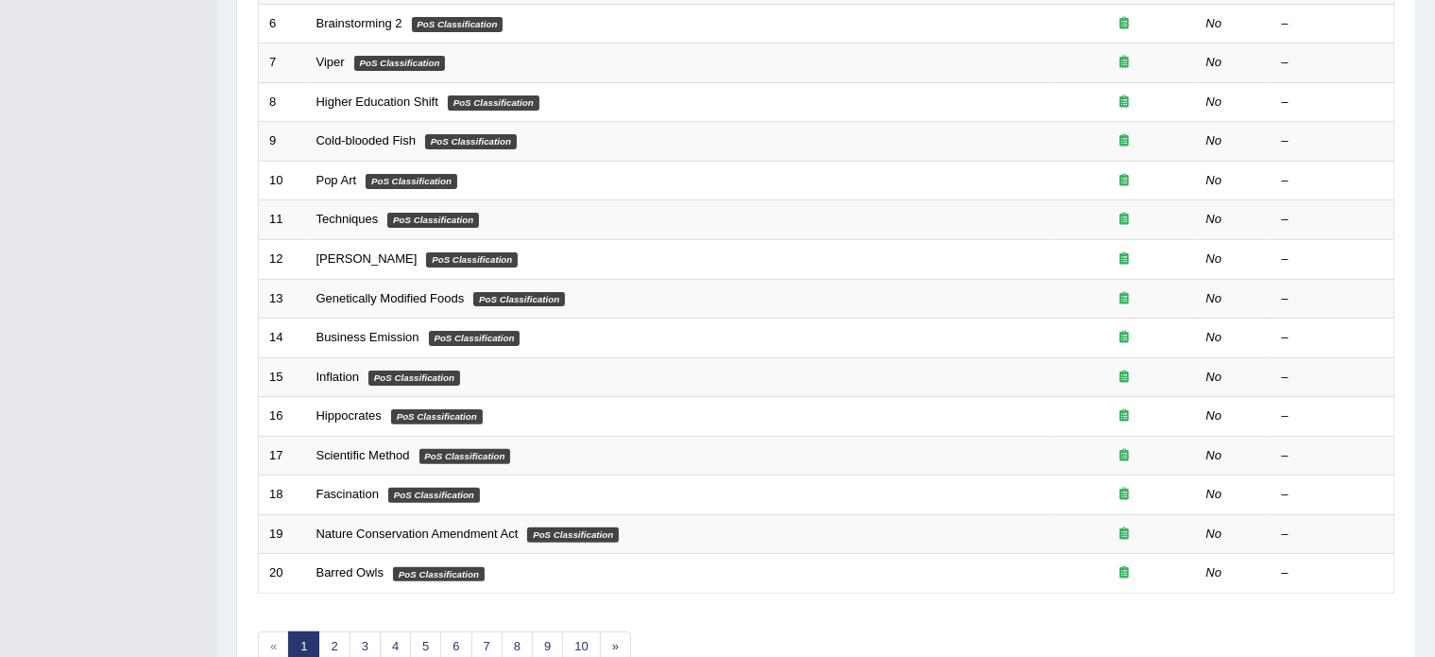
scroll to position [589, 0]
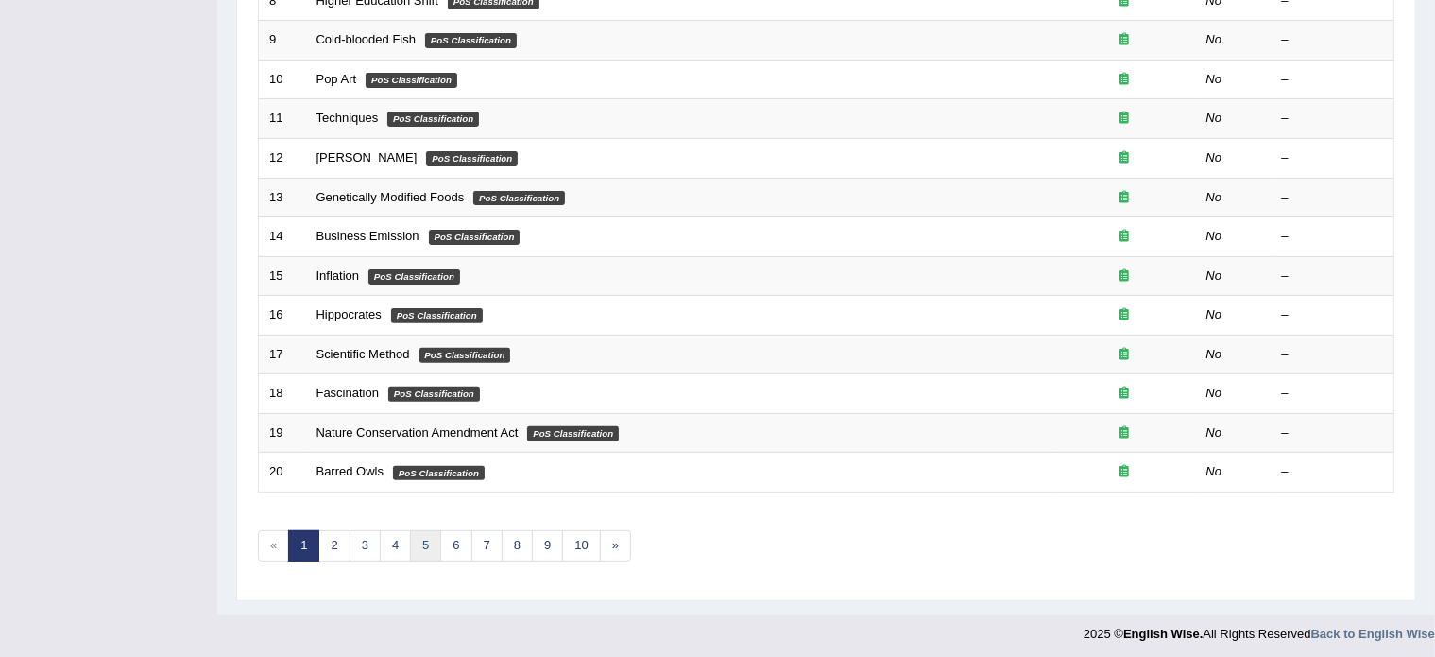
click at [423, 543] on link "5" at bounding box center [425, 545] width 31 height 31
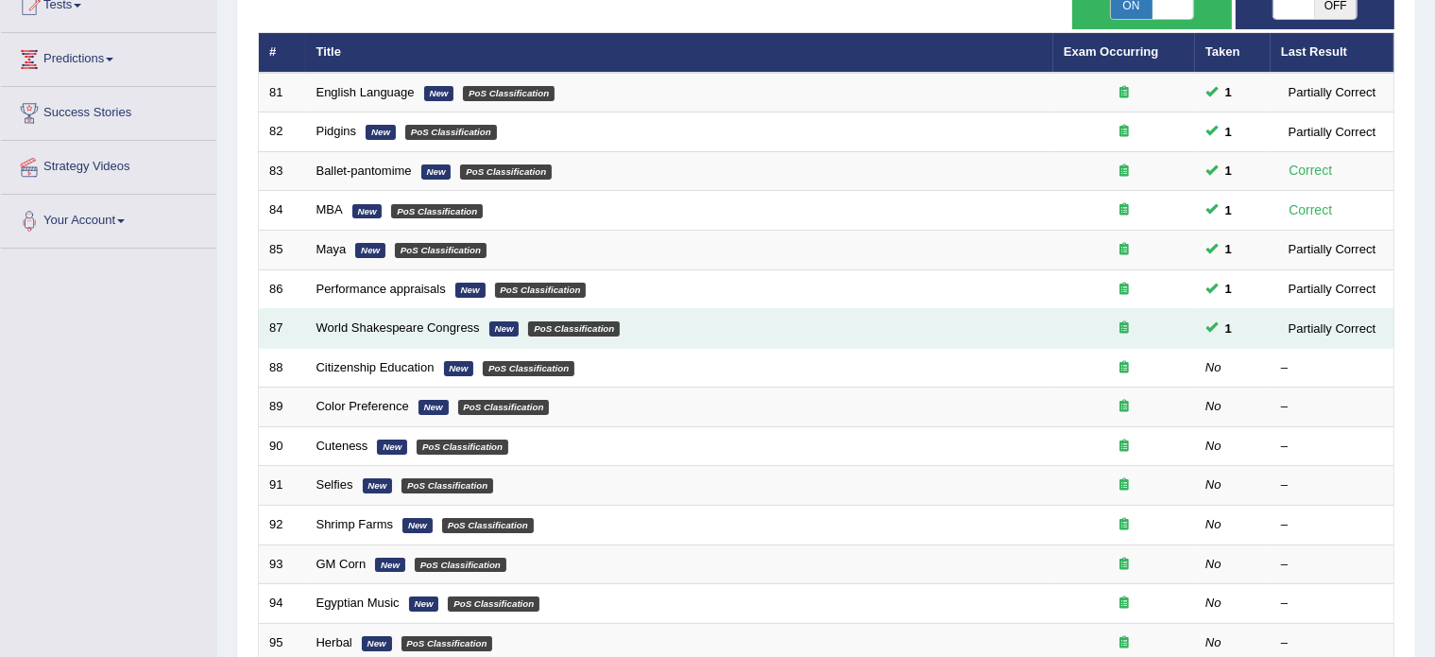
scroll to position [223, 0]
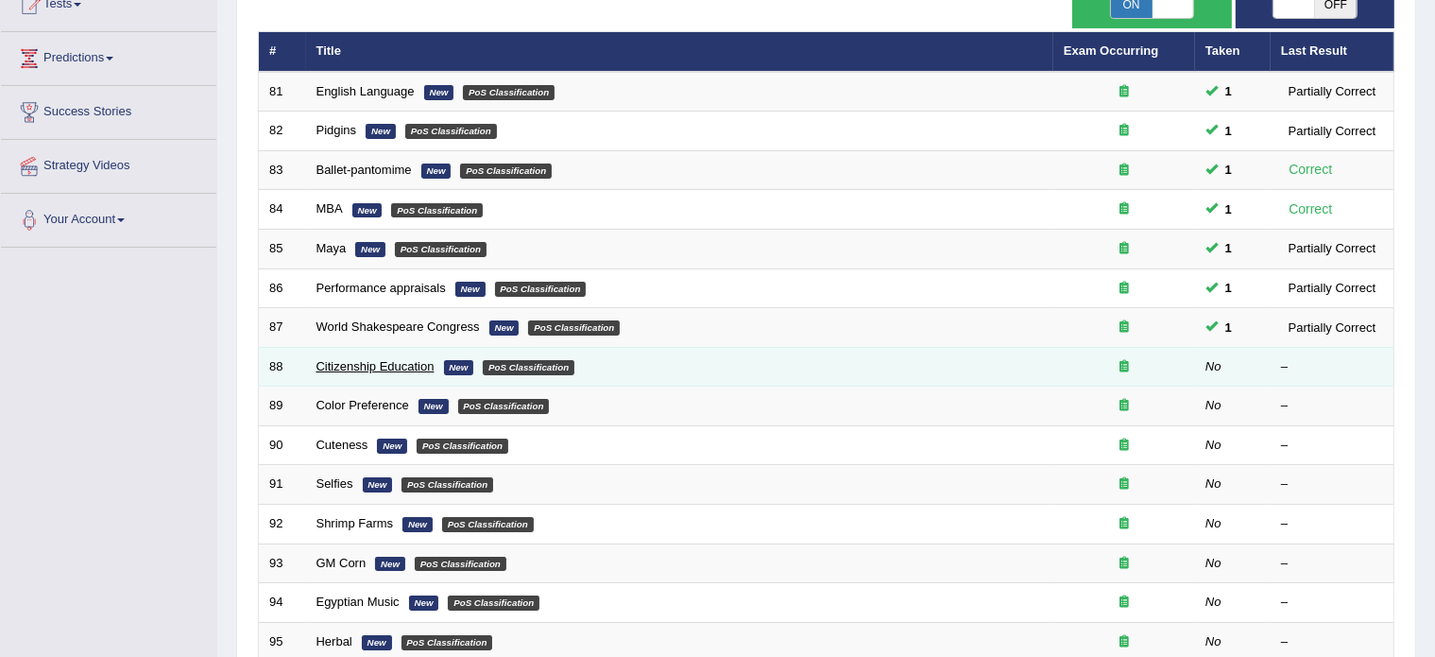
click at [372, 363] on link "Citizenship Education" at bounding box center [376, 366] width 118 height 14
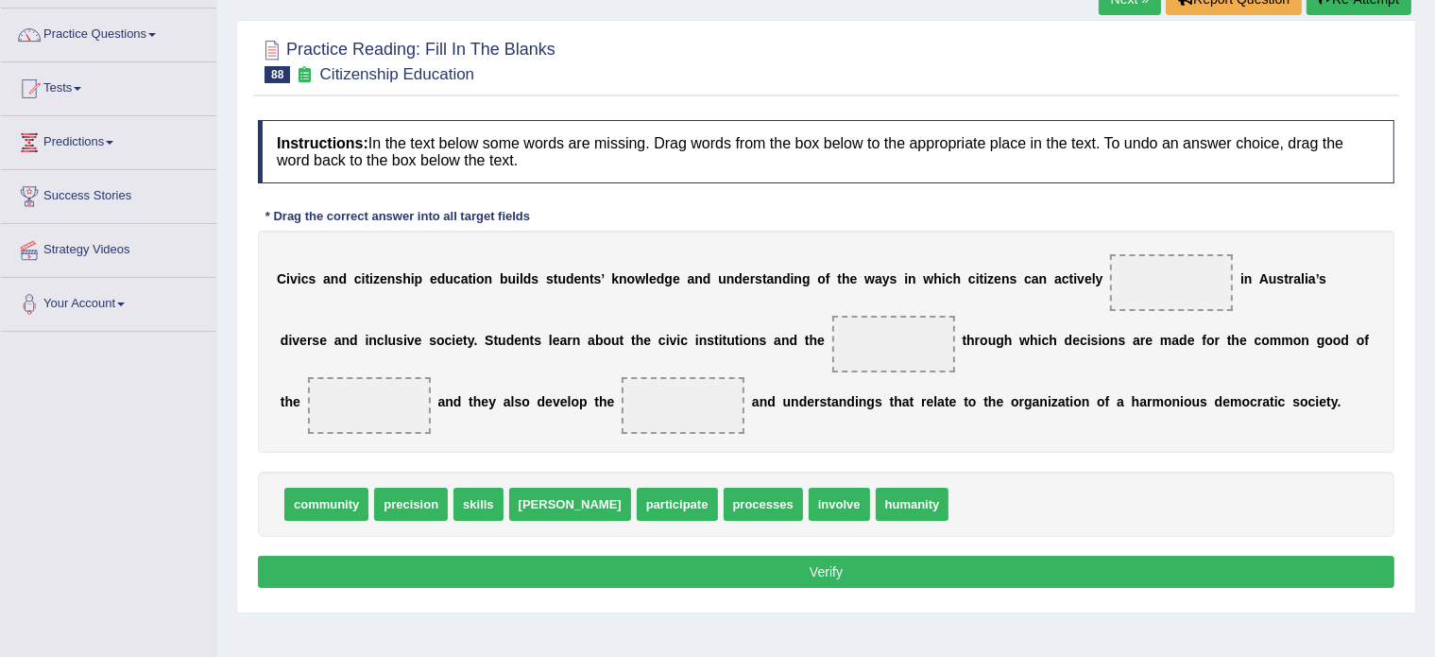
scroll to position [140, 0]
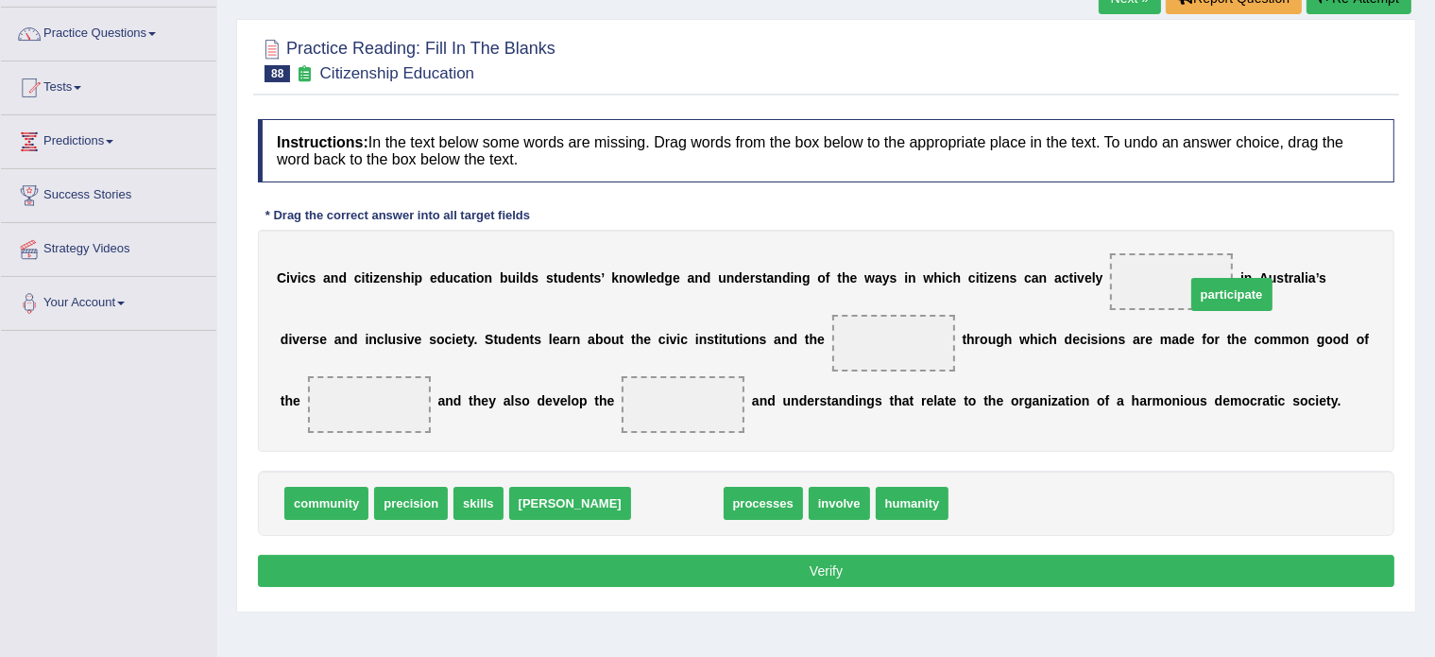
drag, startPoint x: 610, startPoint y: 502, endPoint x: 1164, endPoint y: 293, distance: 592.7
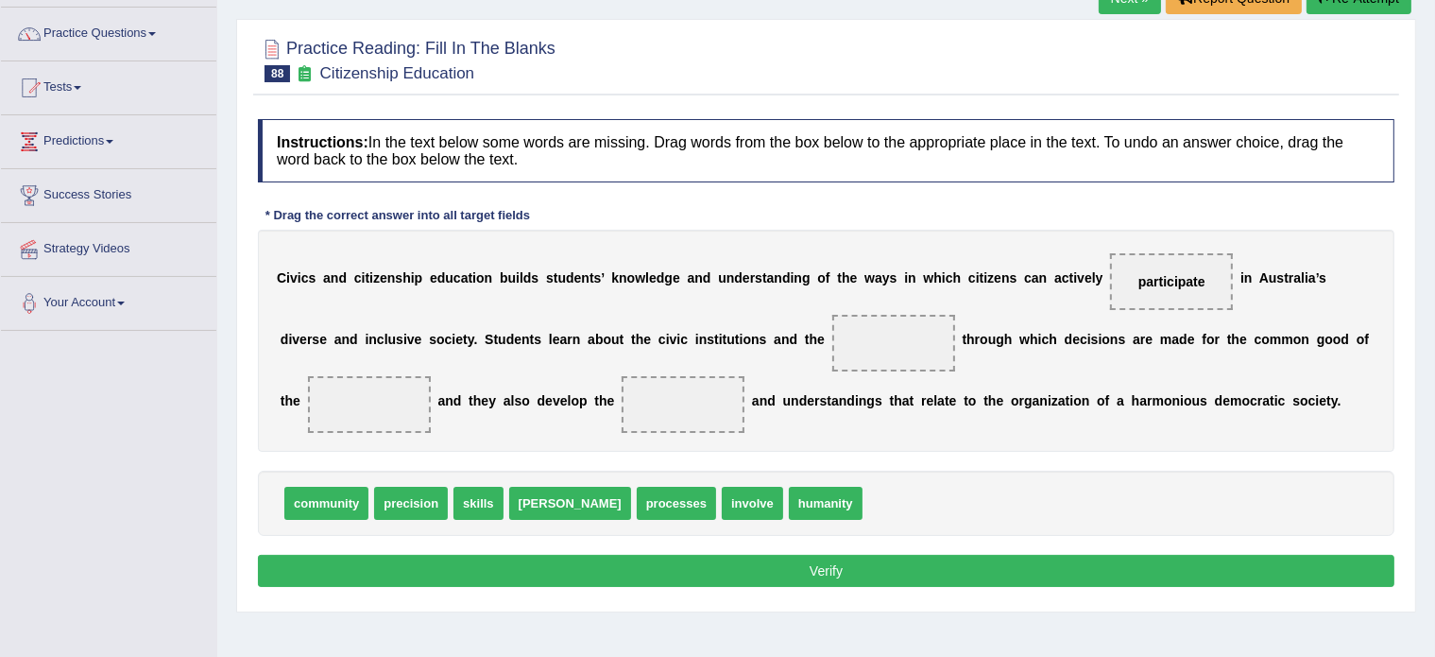
click at [802, 350] on div "C i v i c s a n d c i t i z e n s h i p e d u c a t i o n b u i l d s s t u d e…" at bounding box center [826, 341] width 1137 height 222
drag, startPoint x: 476, startPoint y: 495, endPoint x: 697, endPoint y: 406, distance: 238.3
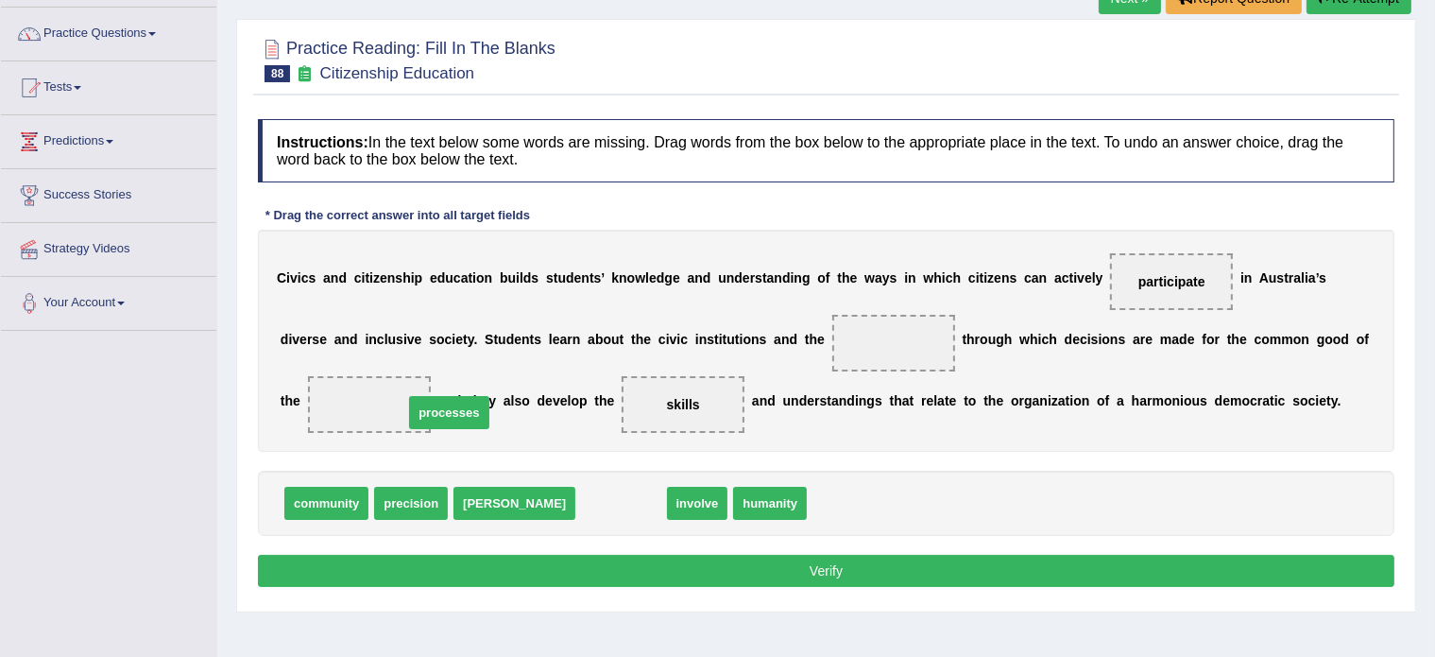
drag, startPoint x: 552, startPoint y: 494, endPoint x: 381, endPoint y: 404, distance: 193.6
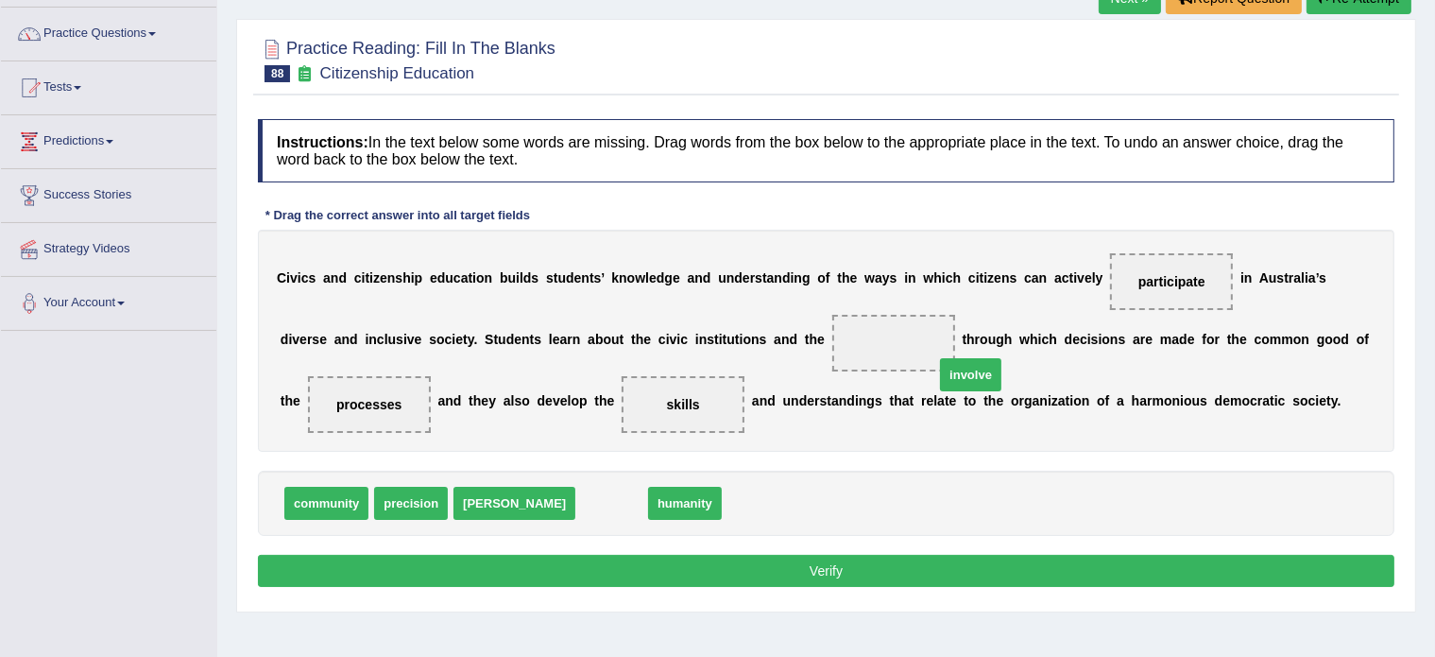
drag, startPoint x: 537, startPoint y: 502, endPoint x: 883, endPoint y: 351, distance: 377.5
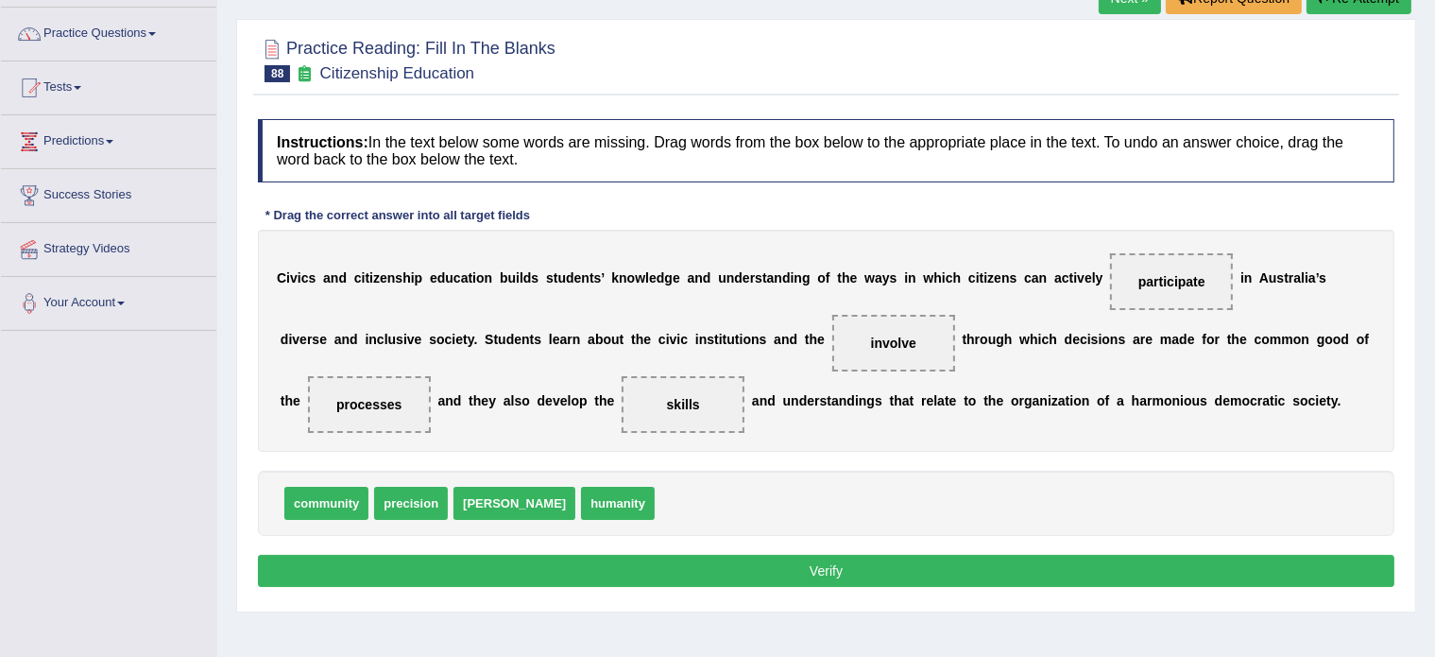
click at [794, 566] on button "Verify" at bounding box center [826, 571] width 1137 height 32
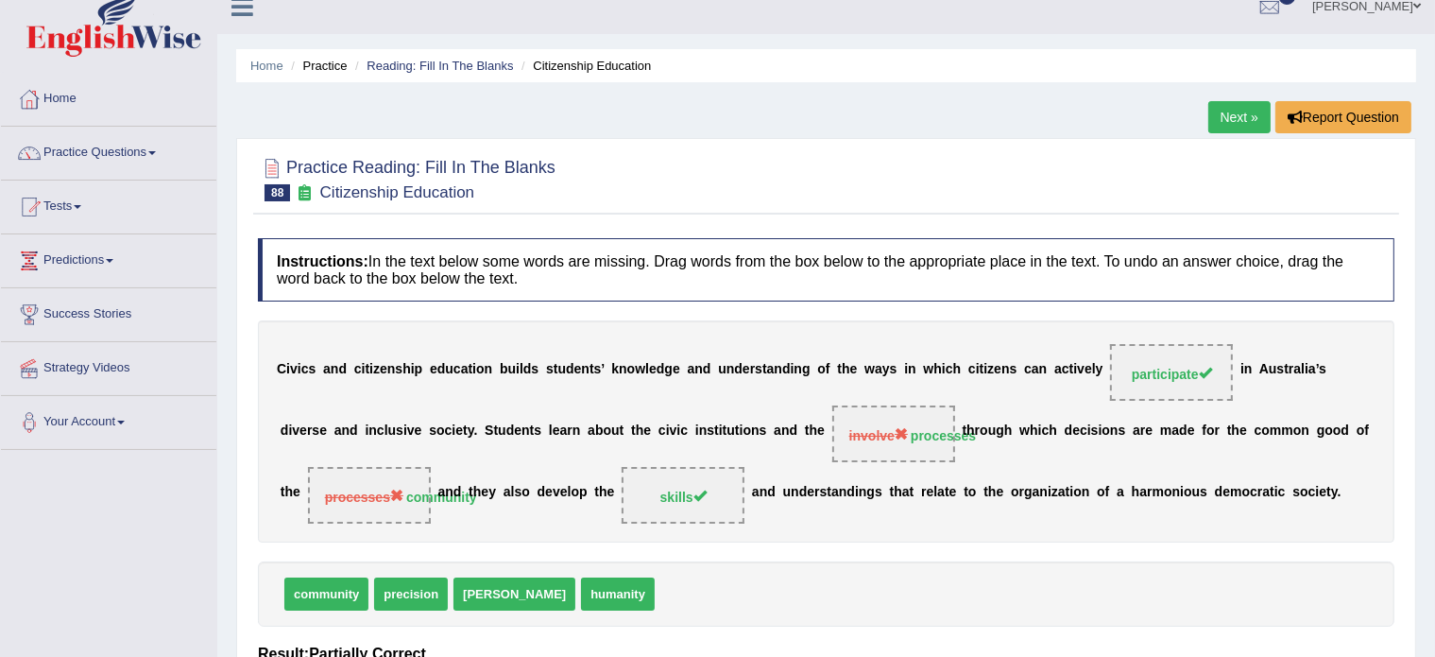
scroll to position [19, 0]
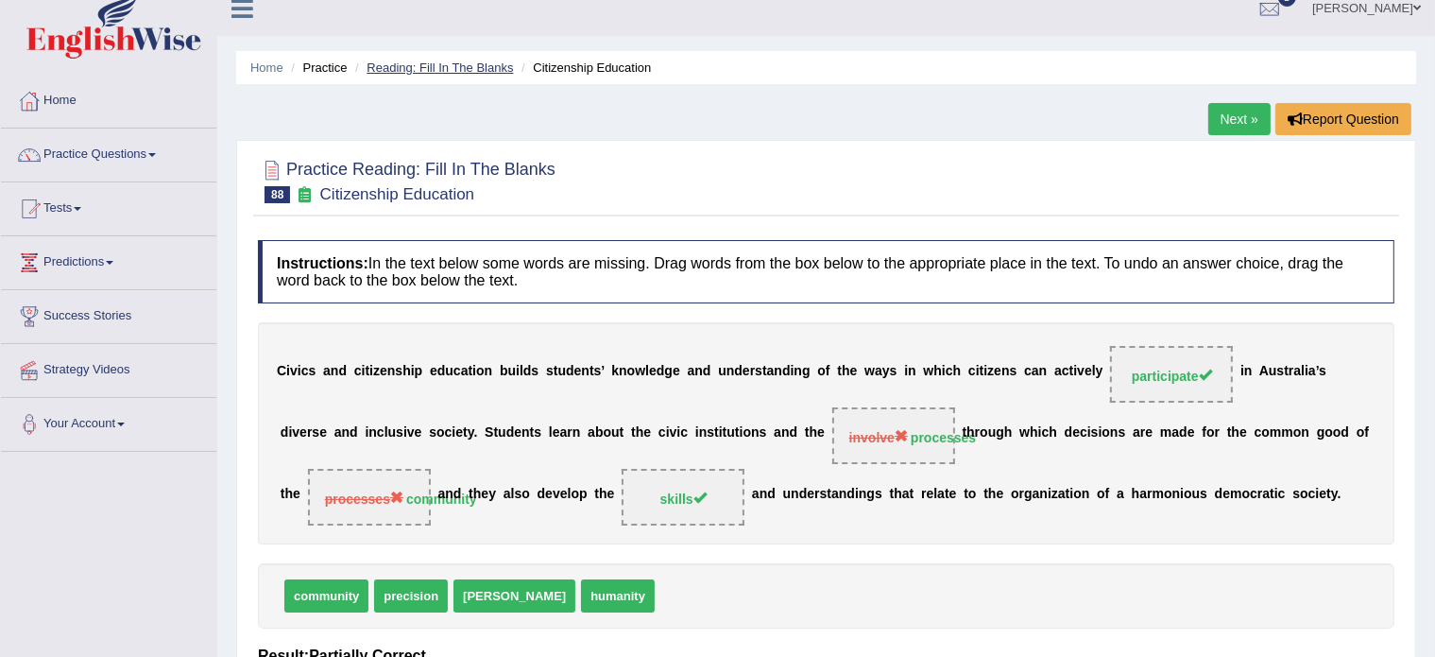
click at [421, 67] on link "Reading: Fill In The Blanks" at bounding box center [440, 67] width 146 height 14
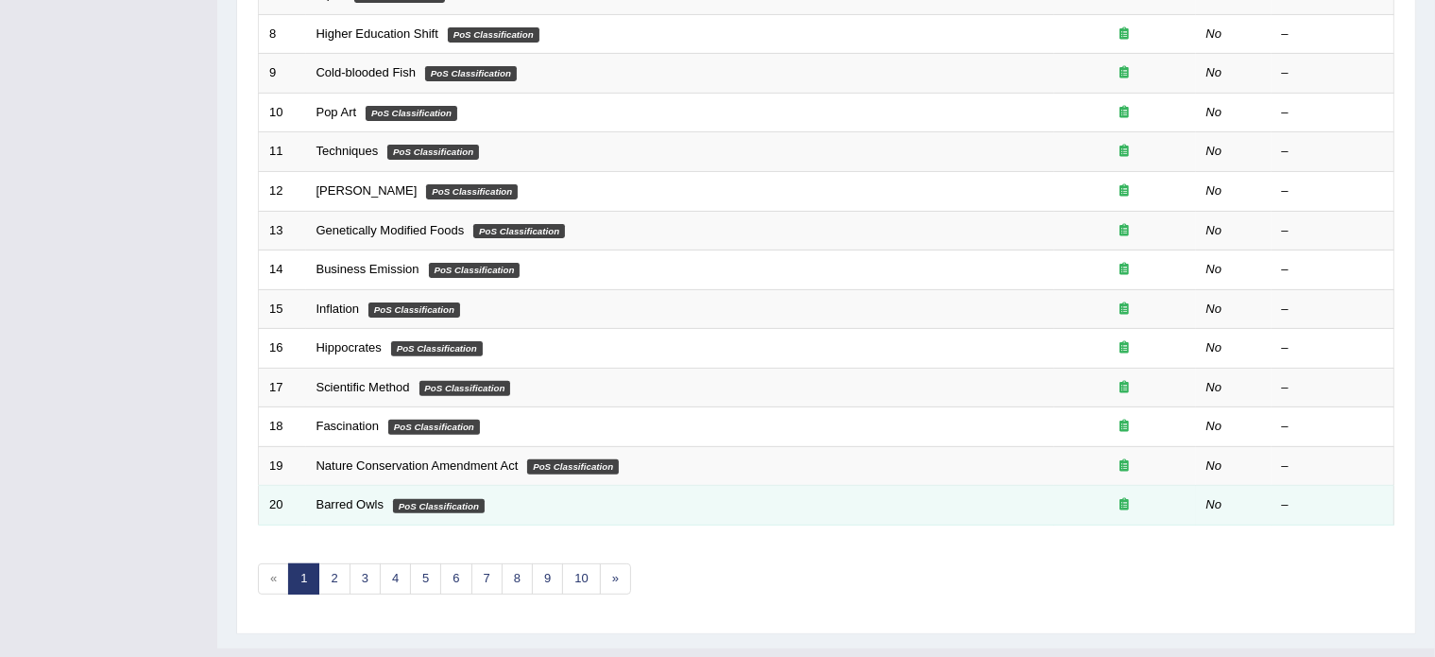
scroll to position [567, 0]
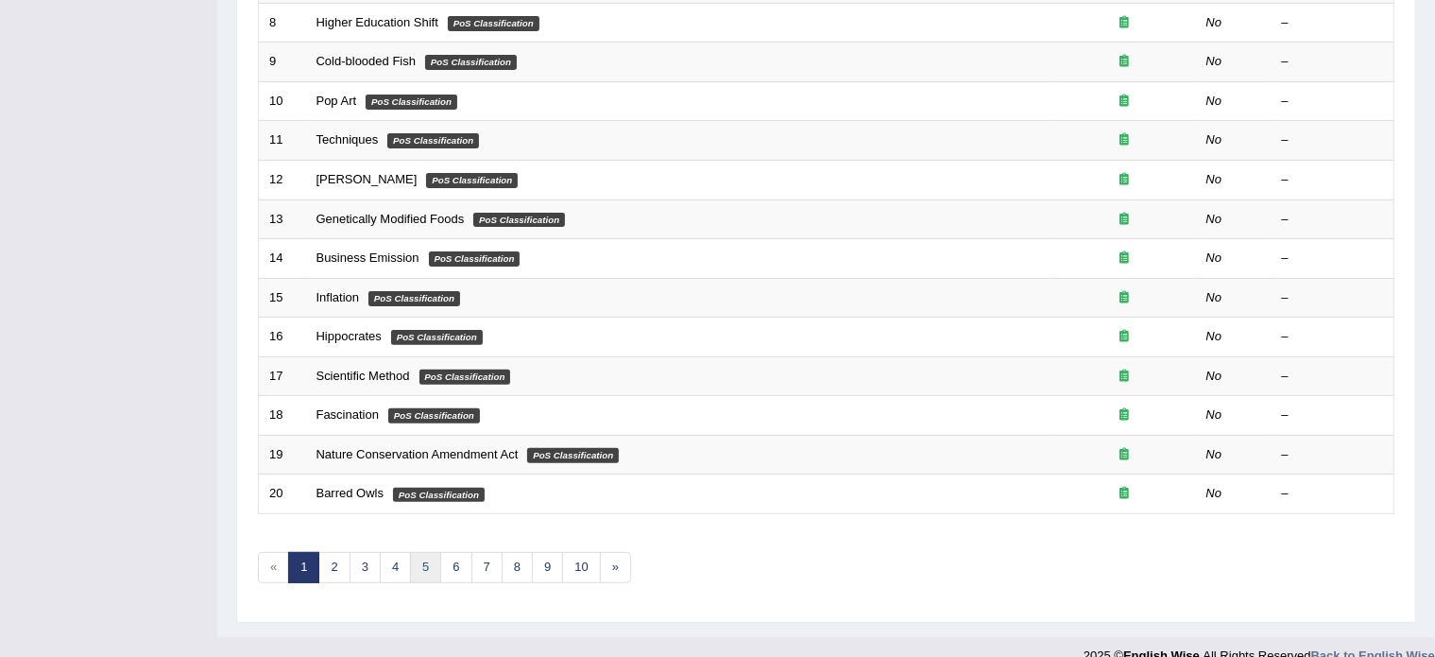
click at [425, 566] on link "5" at bounding box center [425, 567] width 31 height 31
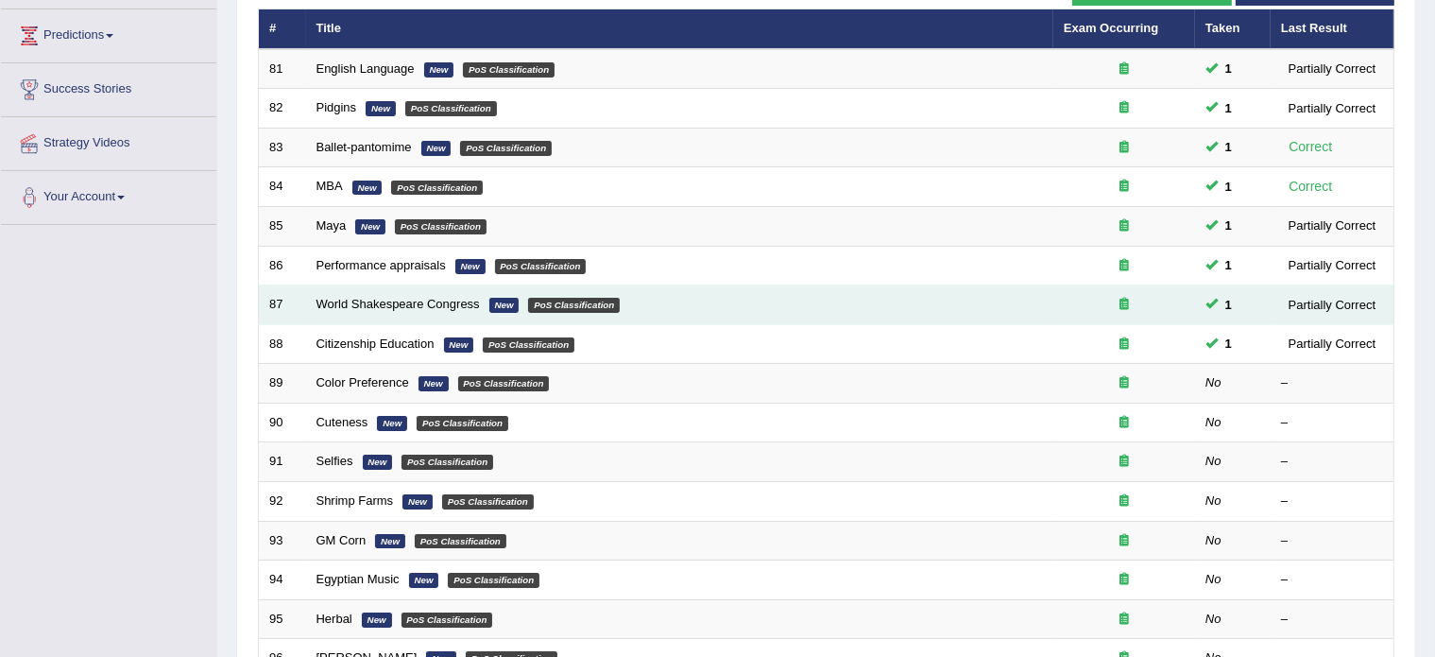
scroll to position [248, 0]
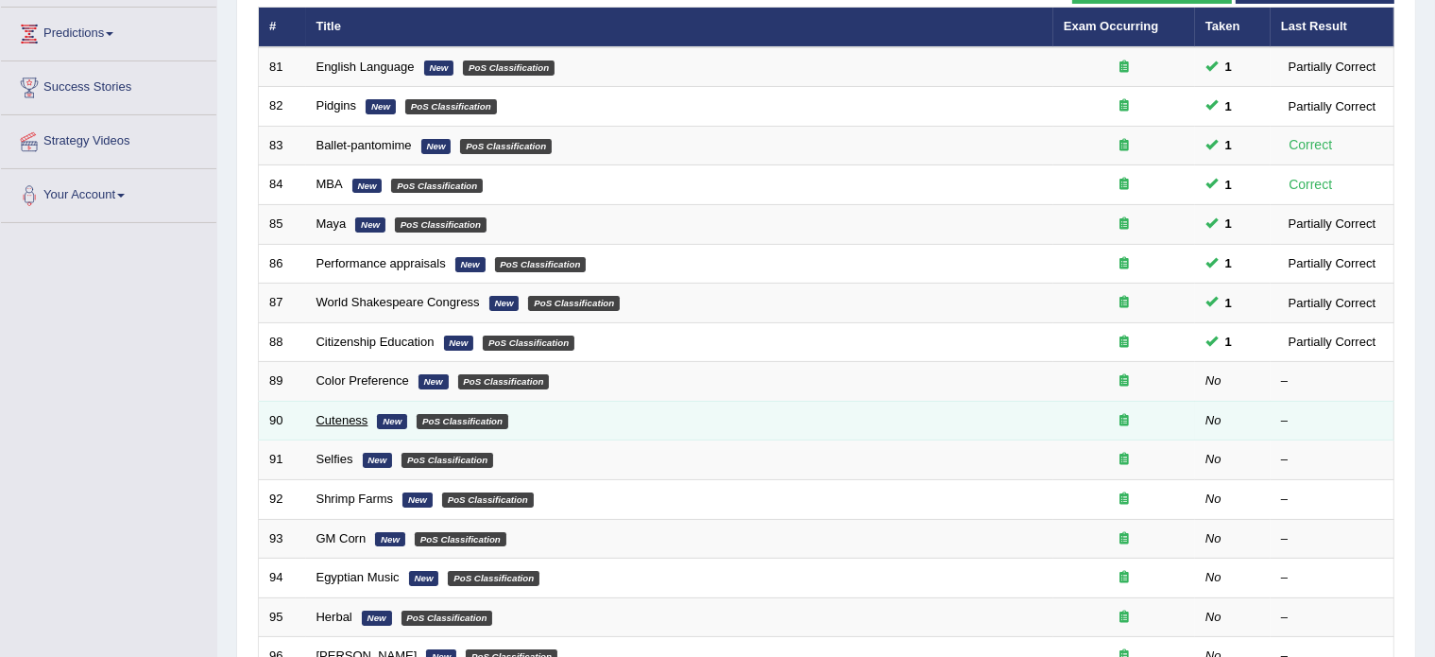
click at [329, 418] on link "Cuteness" at bounding box center [343, 420] width 52 height 14
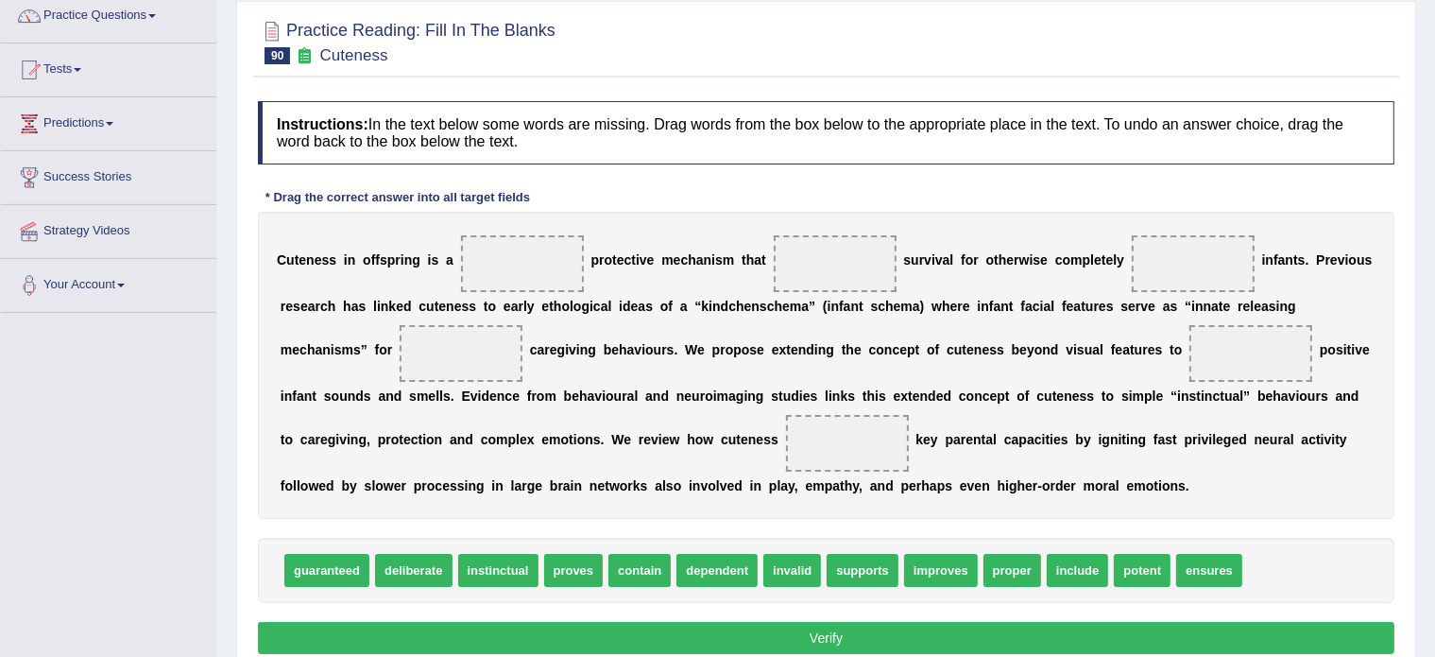
scroll to position [160, 0]
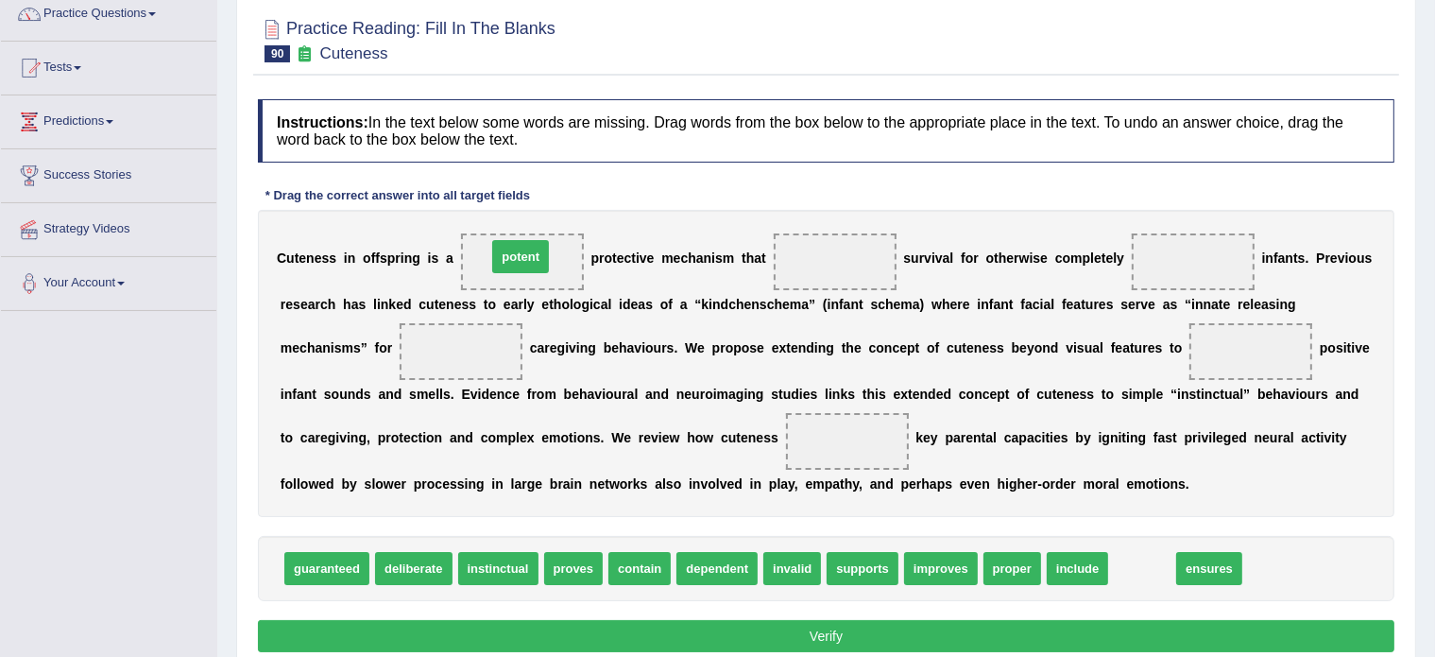
drag, startPoint x: 1142, startPoint y: 564, endPoint x: 520, endPoint y: 252, distance: 695.6
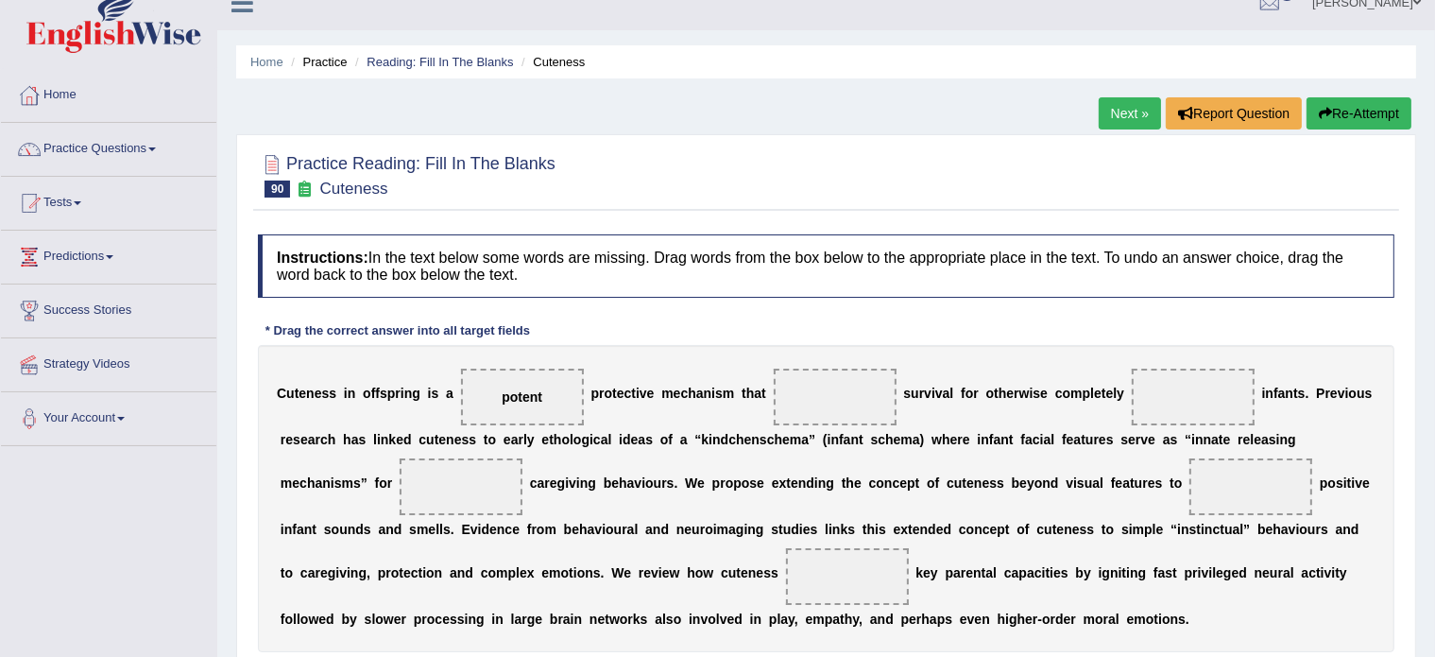
scroll to position [15, 0]
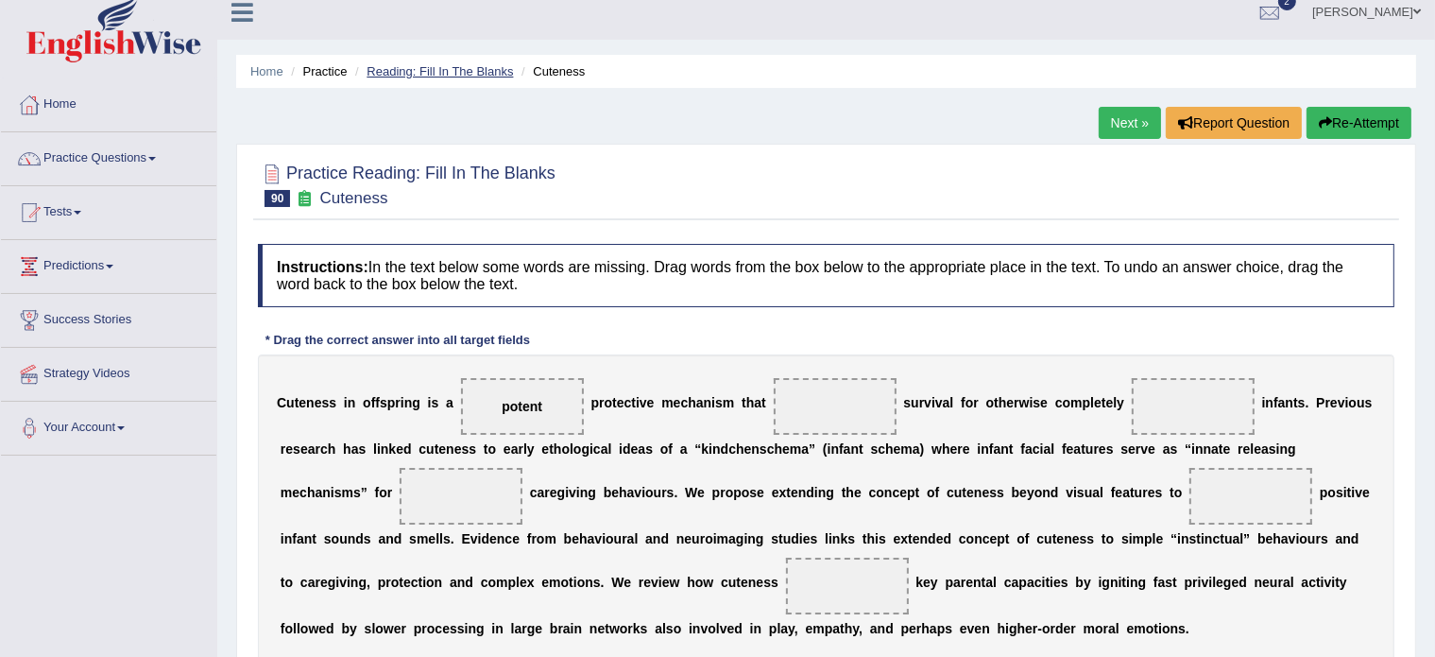
click at [404, 66] on link "Reading: Fill In The Blanks" at bounding box center [440, 71] width 146 height 14
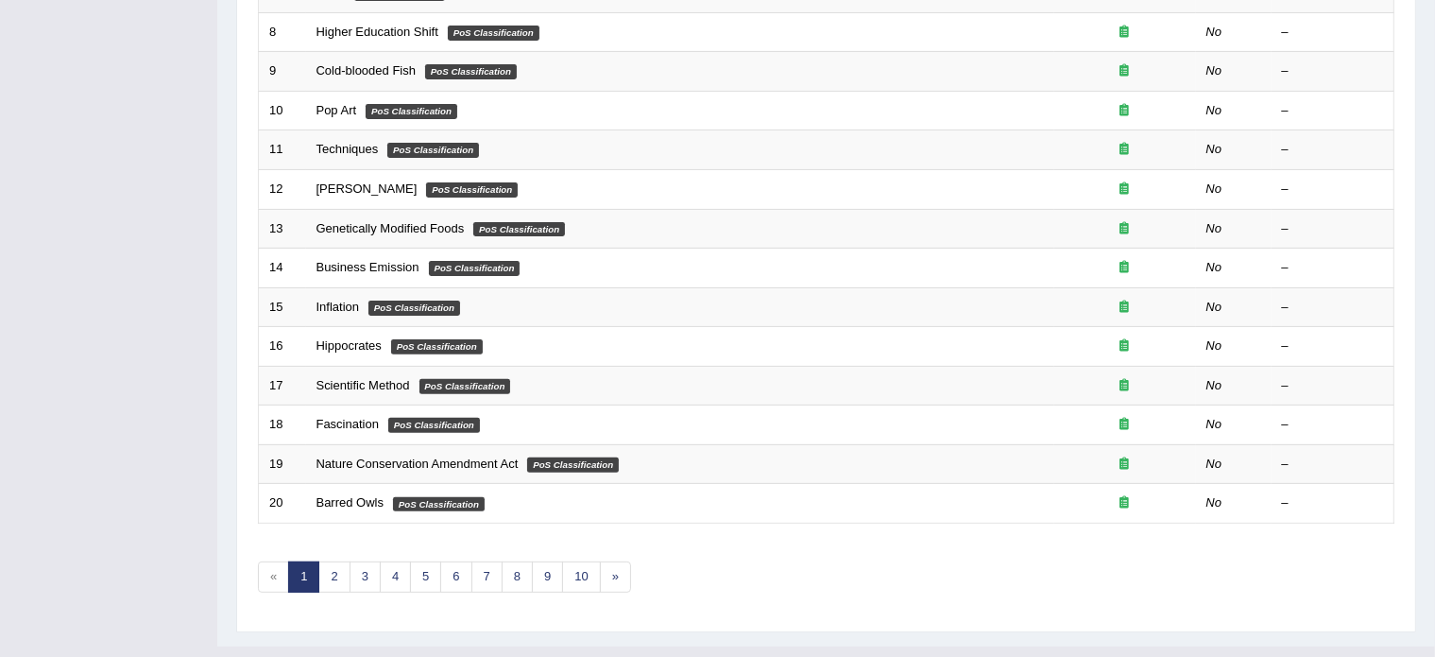
scroll to position [589, 0]
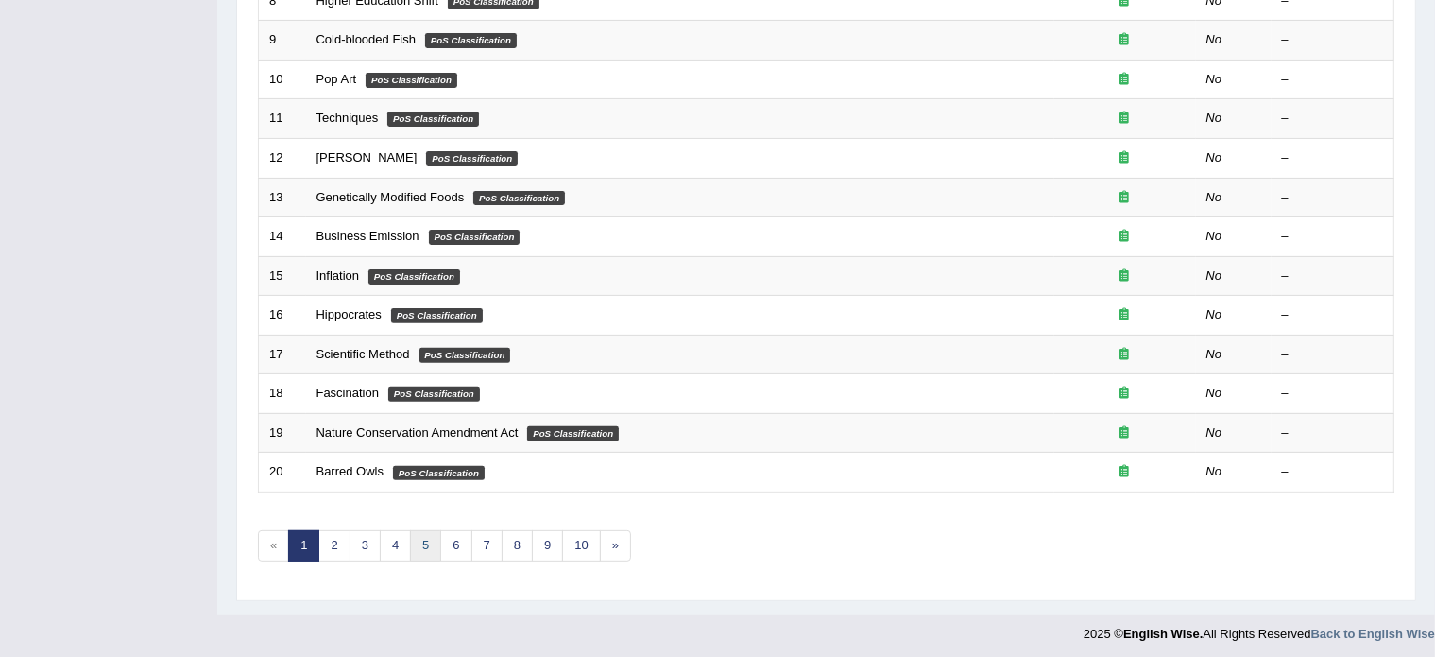
click at [428, 537] on link "5" at bounding box center [425, 545] width 31 height 31
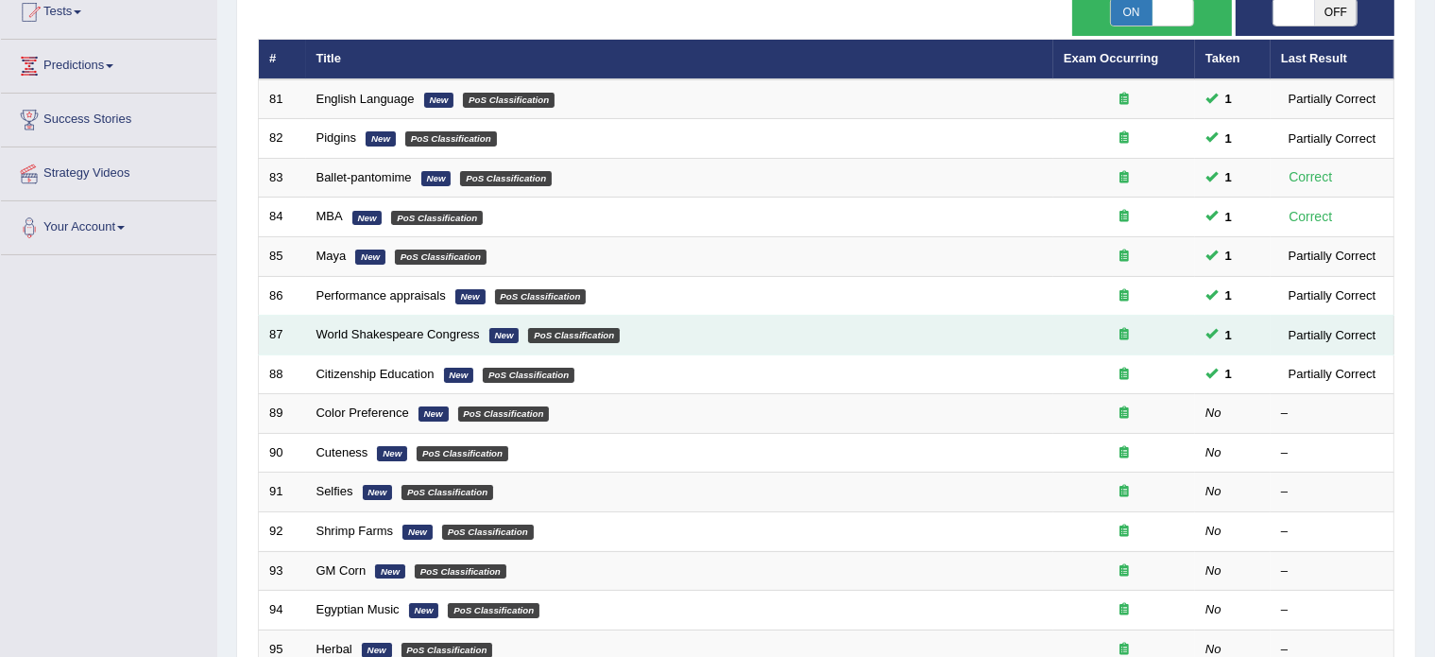
scroll to position [223, 0]
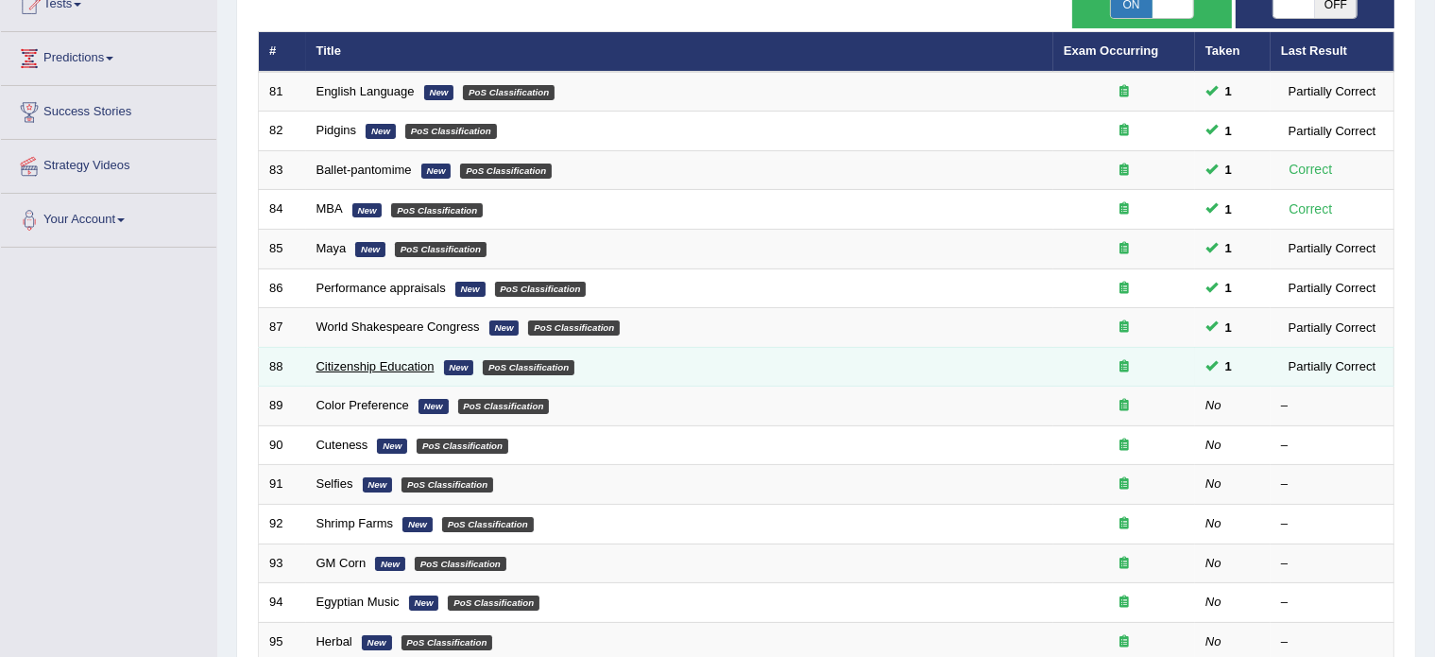
click at [370, 359] on link "Citizenship Education" at bounding box center [376, 366] width 118 height 14
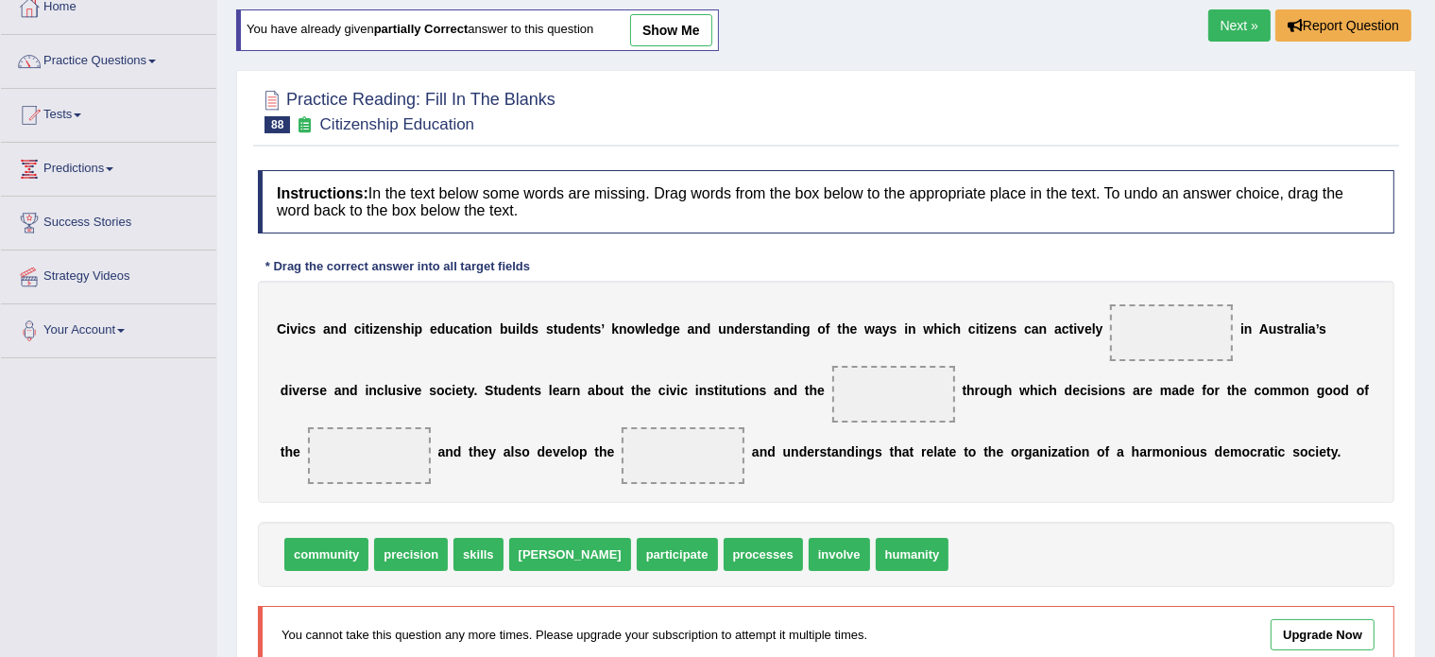
scroll to position [113, 0]
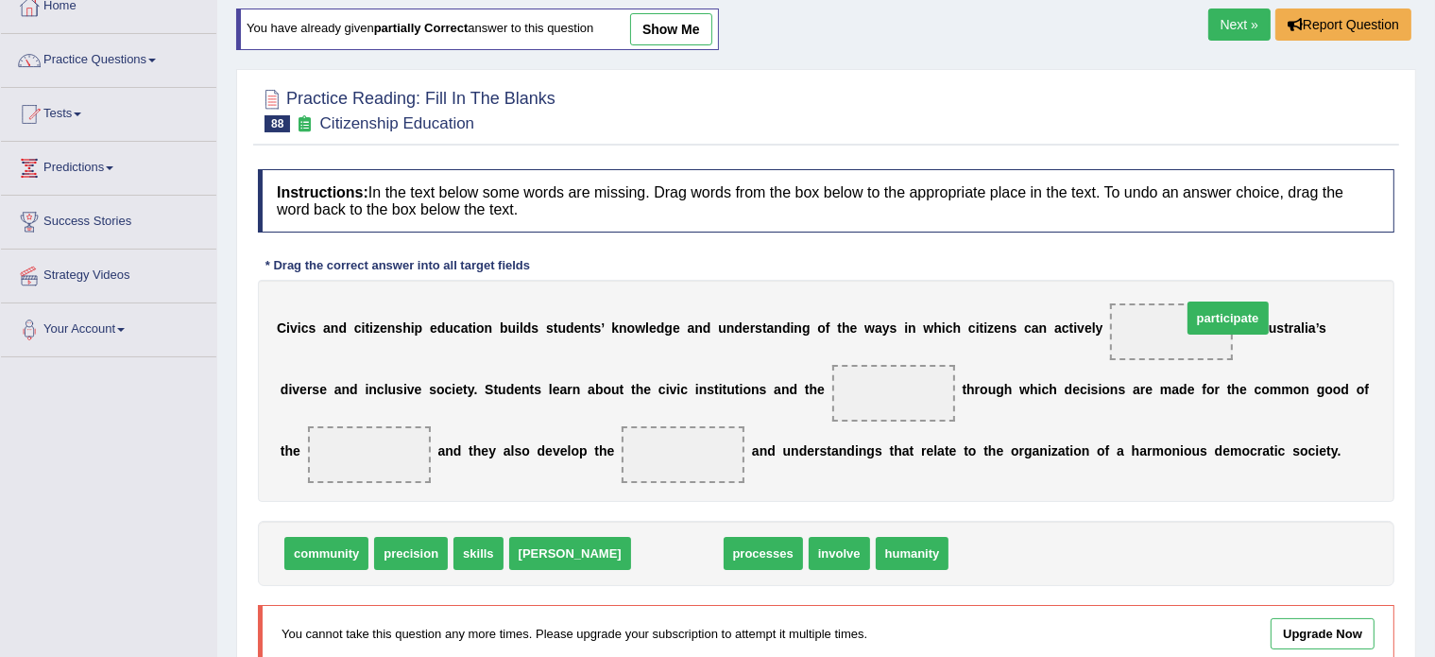
drag, startPoint x: 591, startPoint y: 558, endPoint x: 1142, endPoint y: 325, distance: 598.0
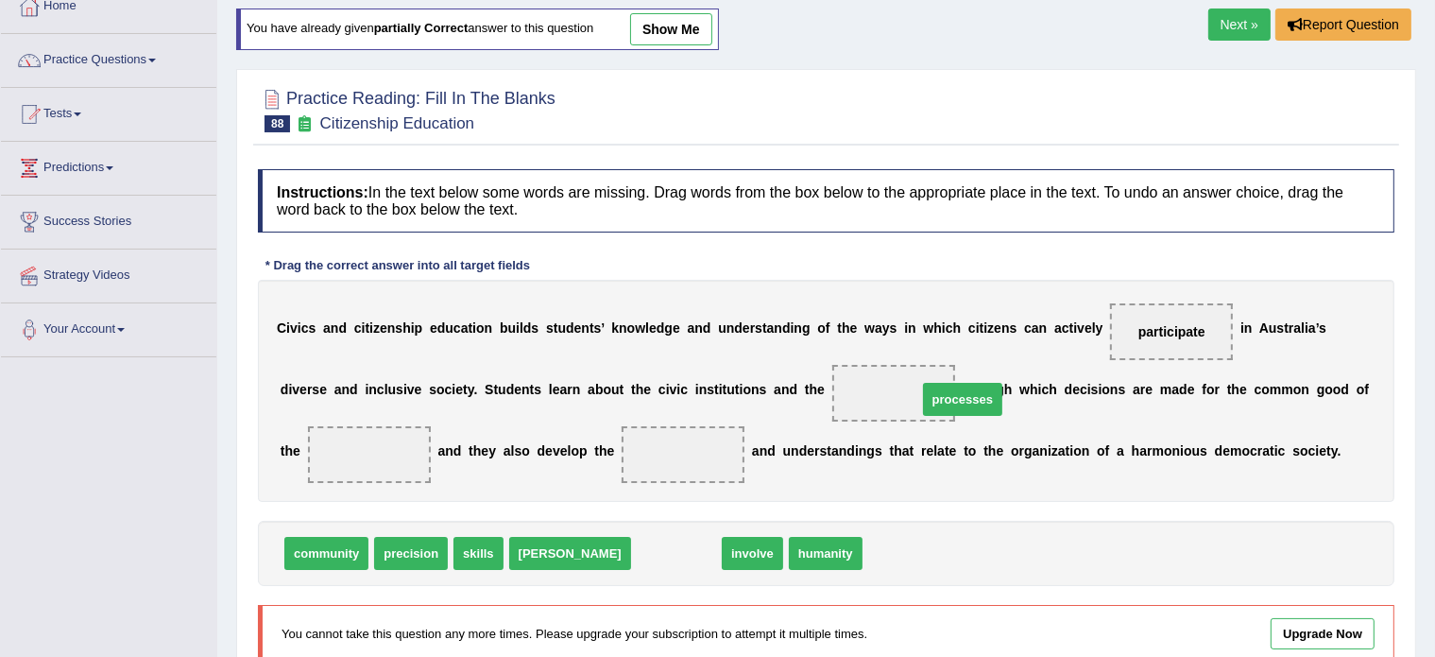
drag, startPoint x: 583, startPoint y: 550, endPoint x: 870, endPoint y: 397, distance: 325.5
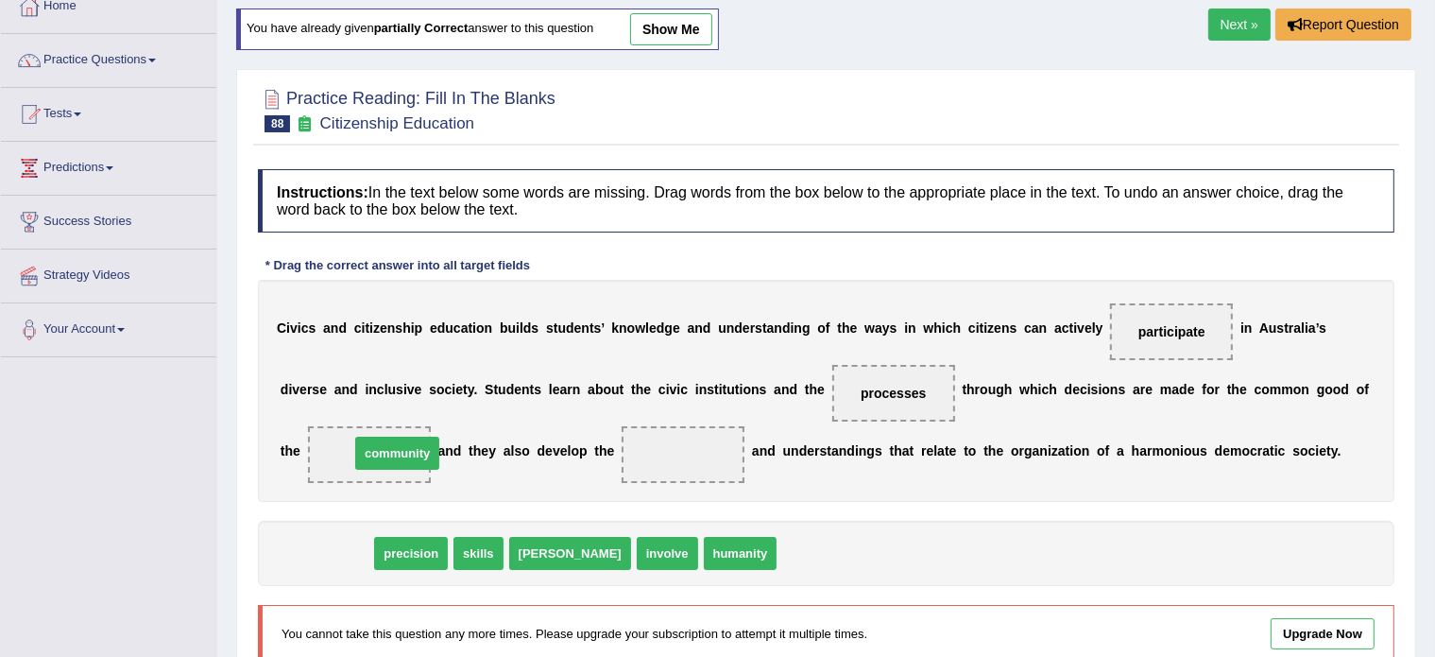
drag, startPoint x: 330, startPoint y: 549, endPoint x: 401, endPoint y: 449, distance: 122.7
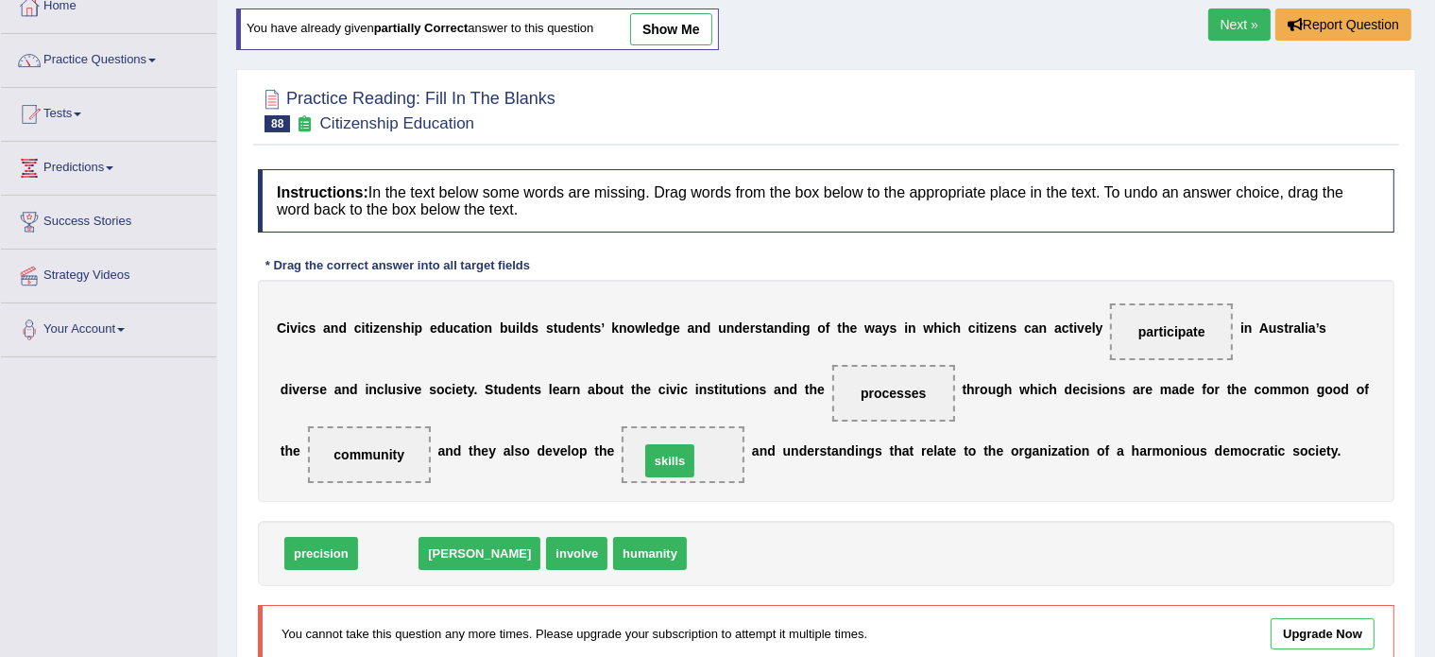
drag, startPoint x: 388, startPoint y: 552, endPoint x: 670, endPoint y: 459, distance: 296.5
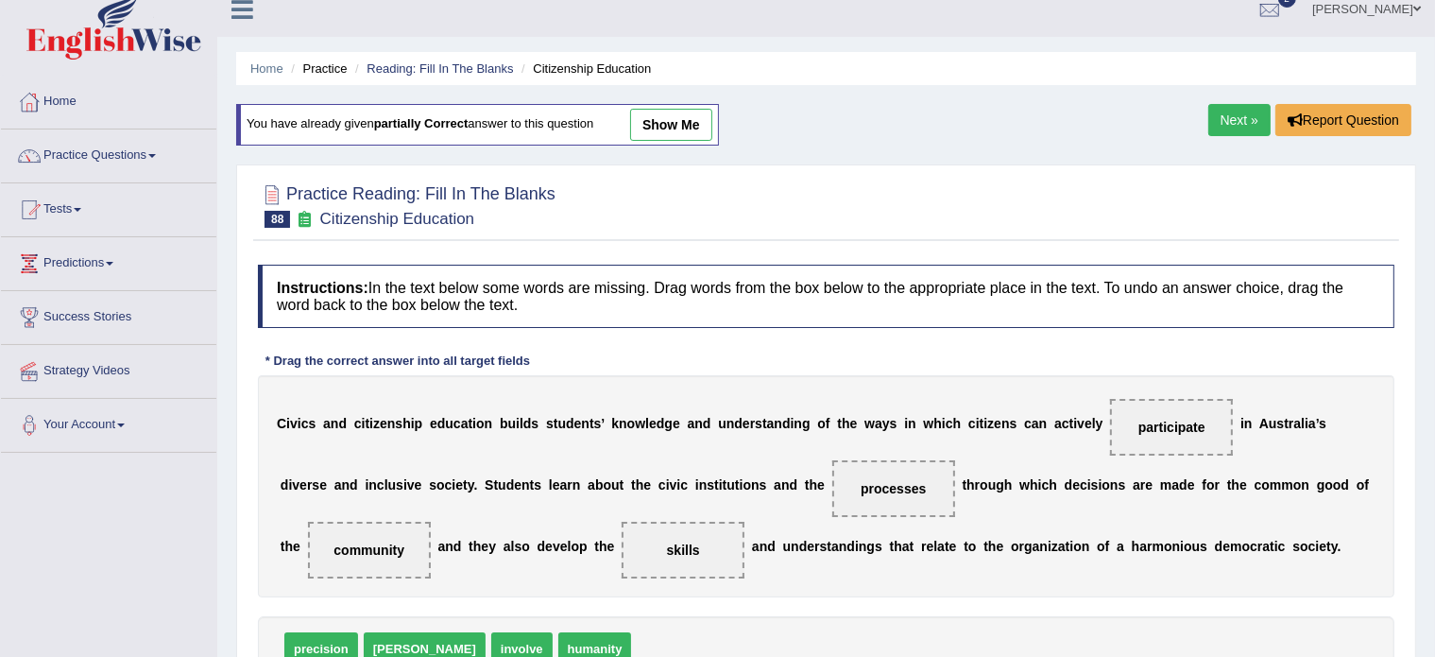
scroll to position [17, 0]
click at [424, 67] on link "Reading: Fill In The Blanks" at bounding box center [440, 69] width 146 height 14
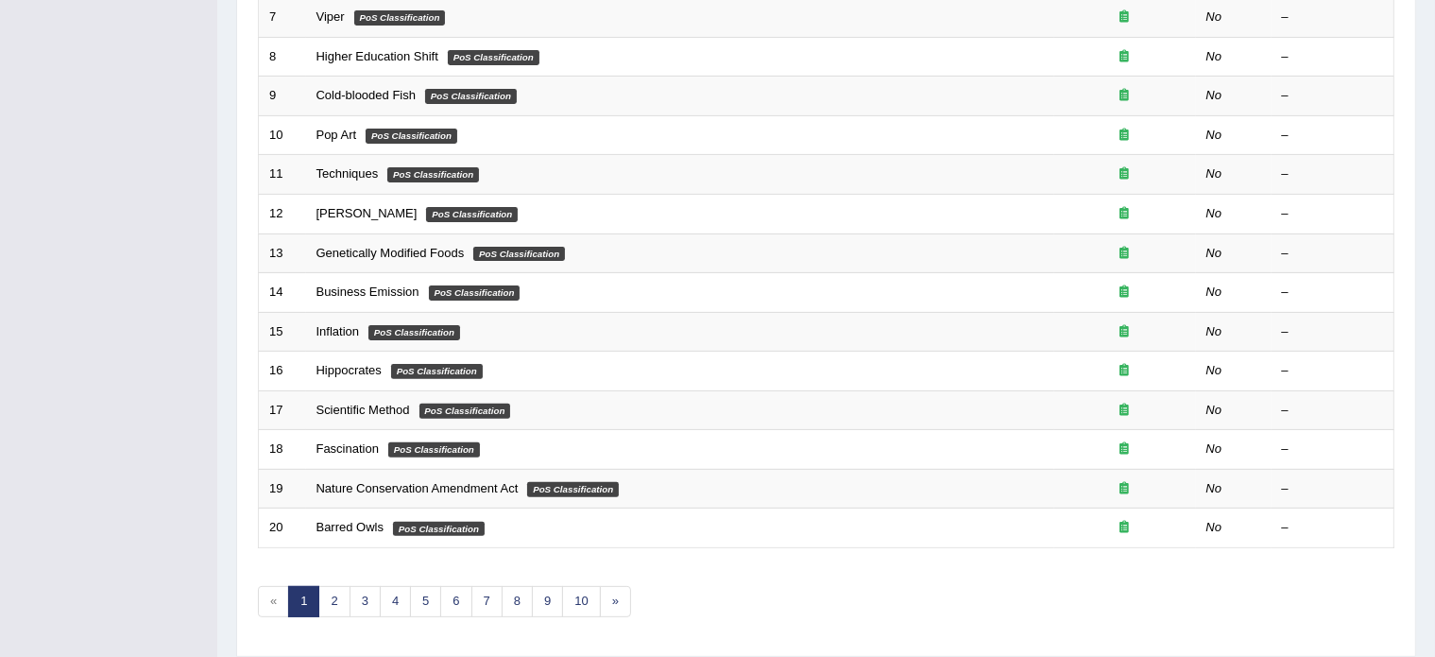
scroll to position [571, 0]
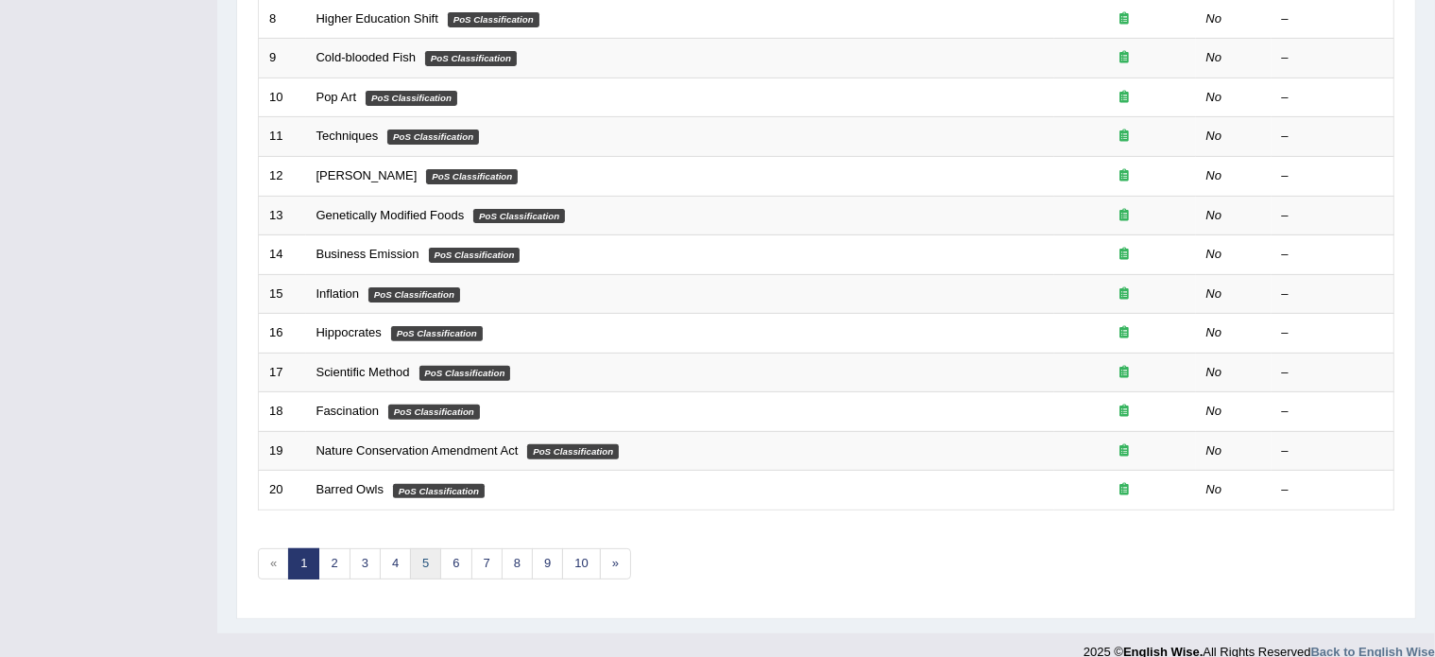
click at [426, 559] on link "5" at bounding box center [425, 563] width 31 height 31
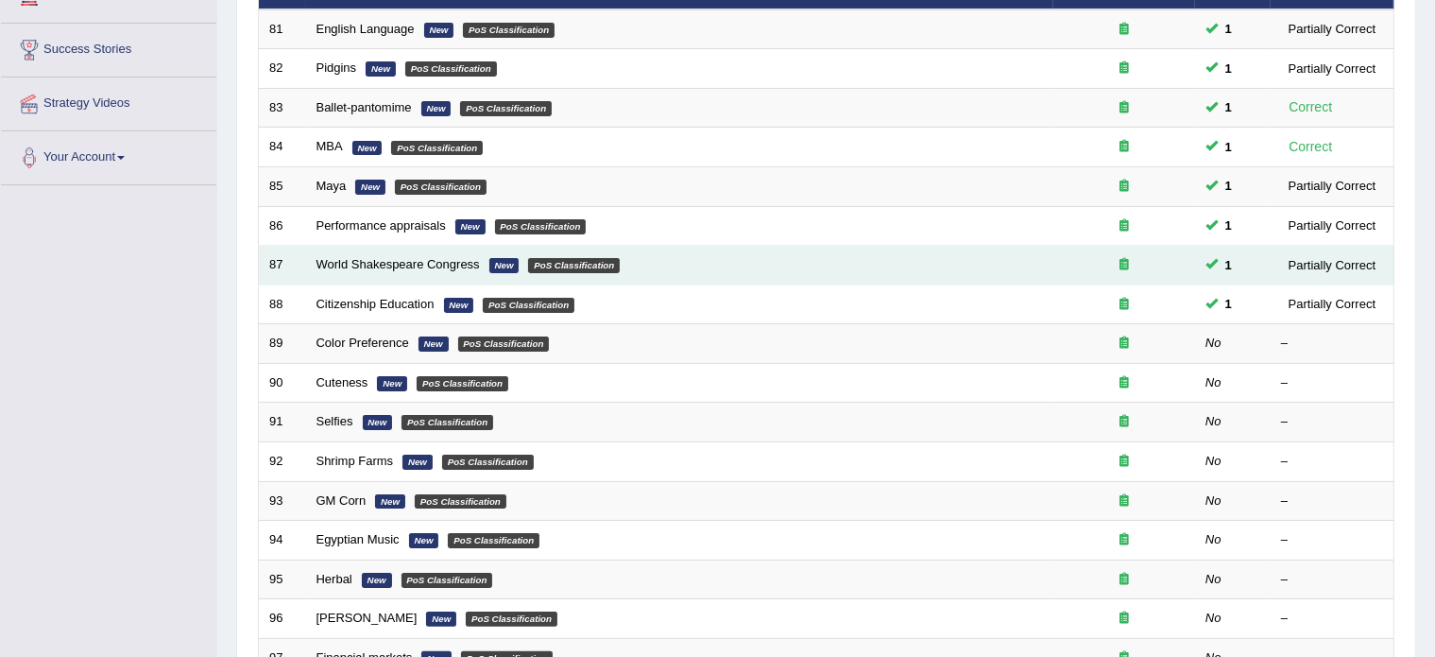
scroll to position [286, 0]
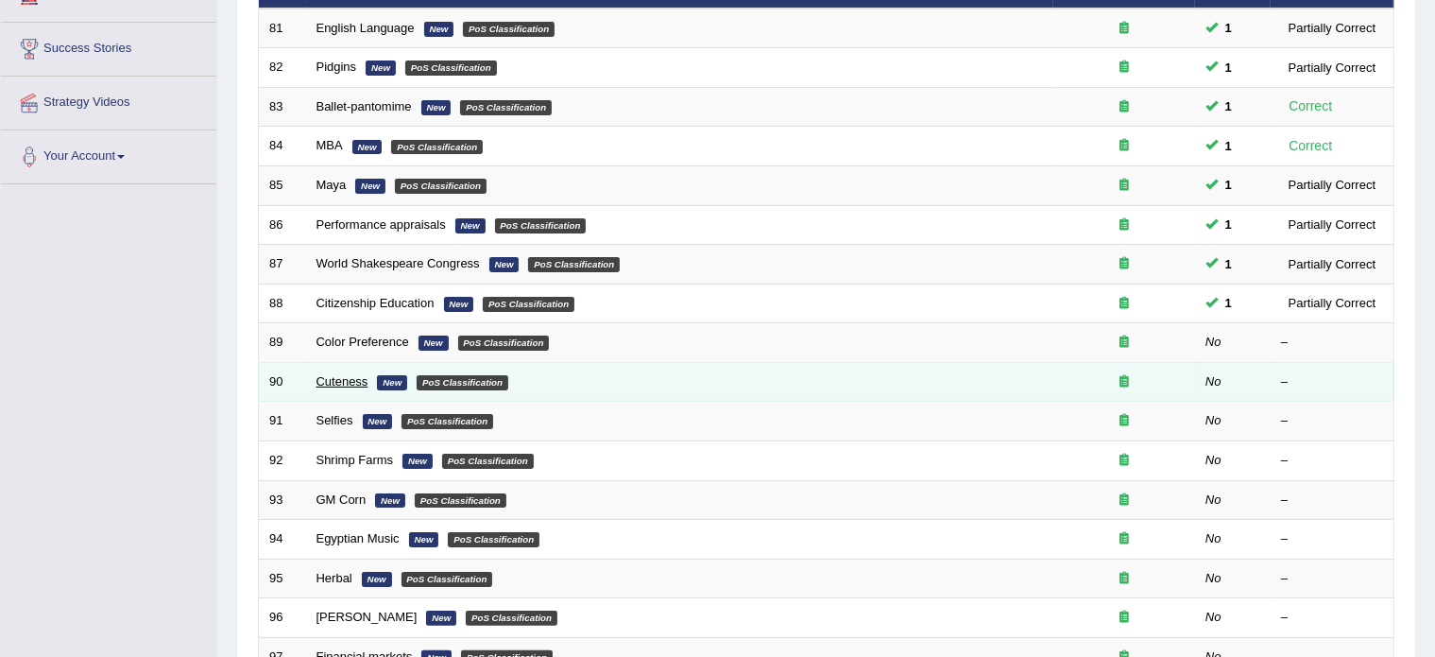
click at [341, 374] on link "Cuteness" at bounding box center [343, 381] width 52 height 14
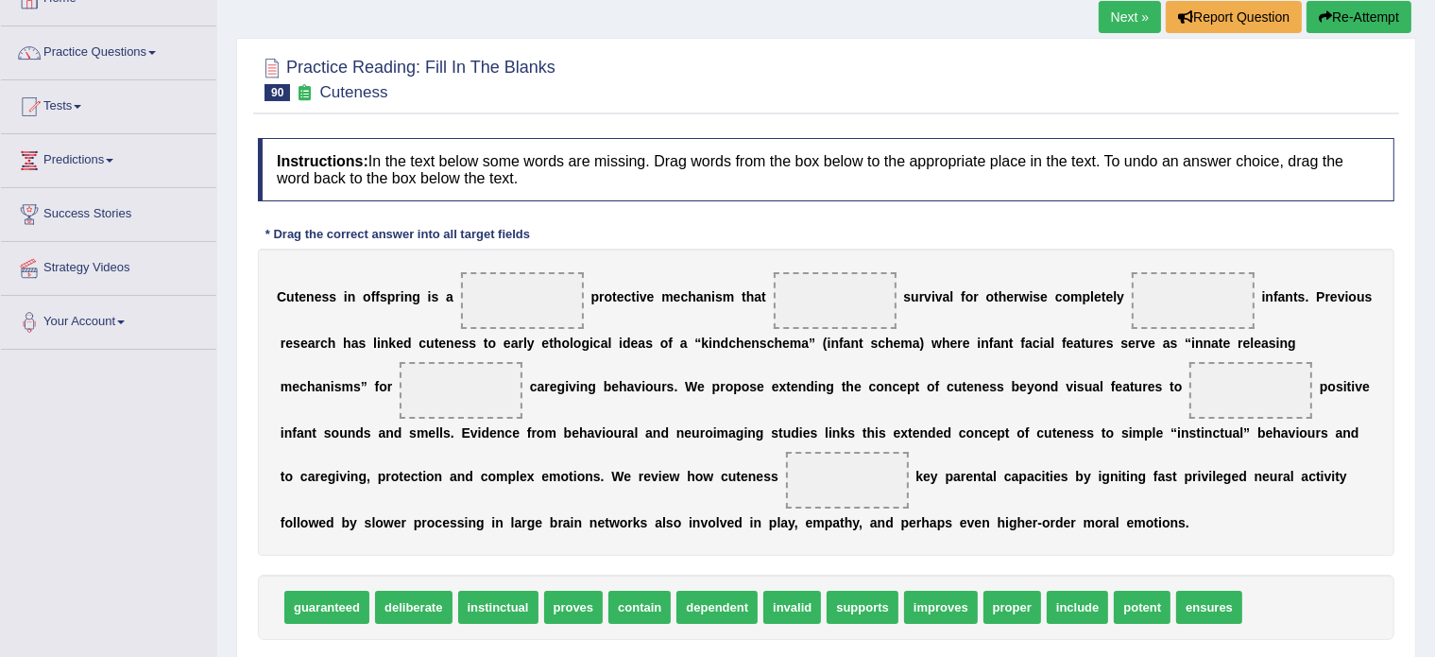
scroll to position [121, 0]
drag, startPoint x: 1144, startPoint y: 603, endPoint x: 512, endPoint y: 304, distance: 699.2
drag, startPoint x: 561, startPoint y: 610, endPoint x: 1214, endPoint y: 638, distance: 653.6
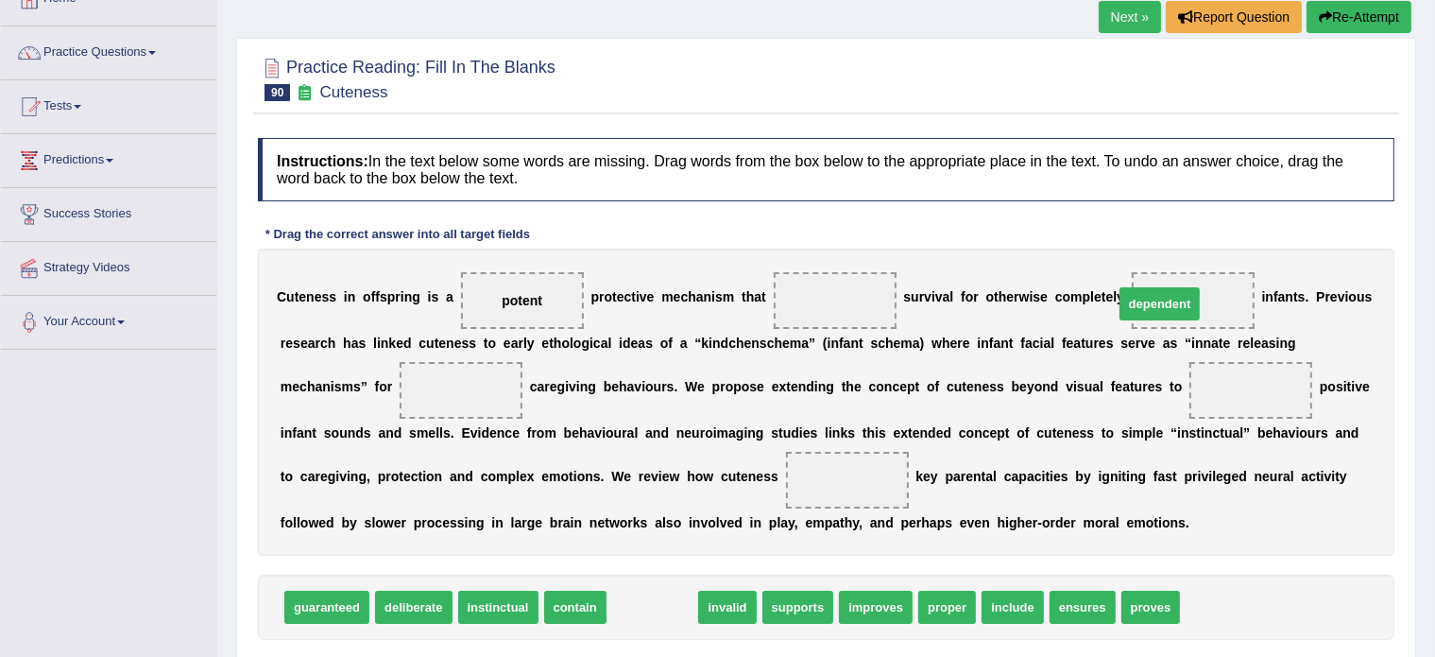
drag, startPoint x: 662, startPoint y: 604, endPoint x: 1169, endPoint y: 300, distance: 591.7
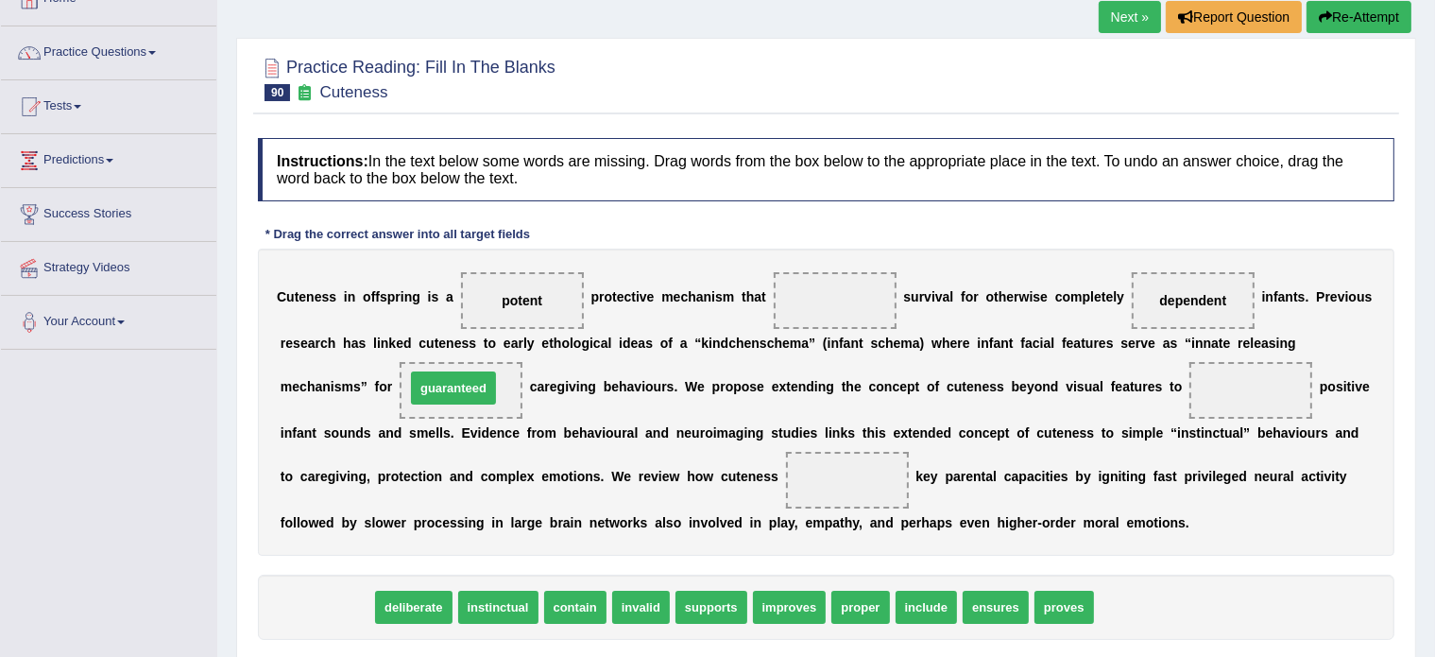
drag, startPoint x: 342, startPoint y: 603, endPoint x: 469, endPoint y: 385, distance: 252.4
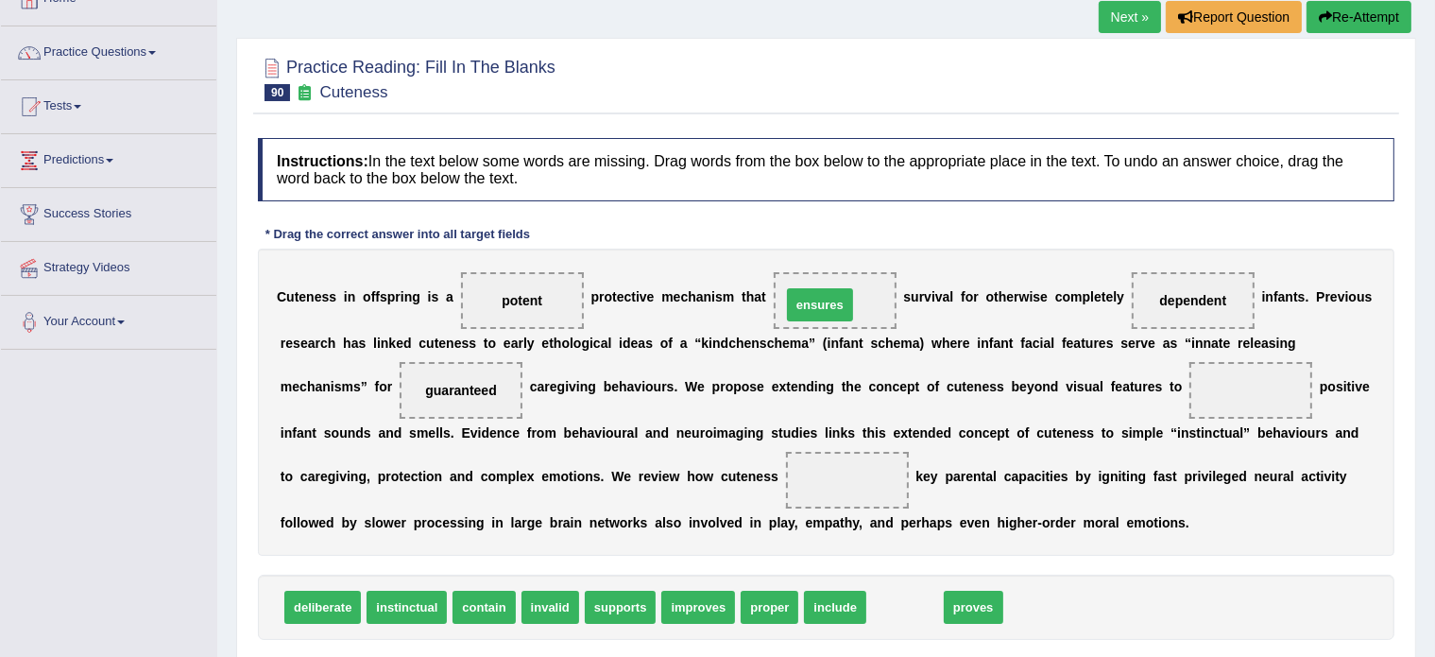
drag, startPoint x: 903, startPoint y: 605, endPoint x: 818, endPoint y: 302, distance: 314.1
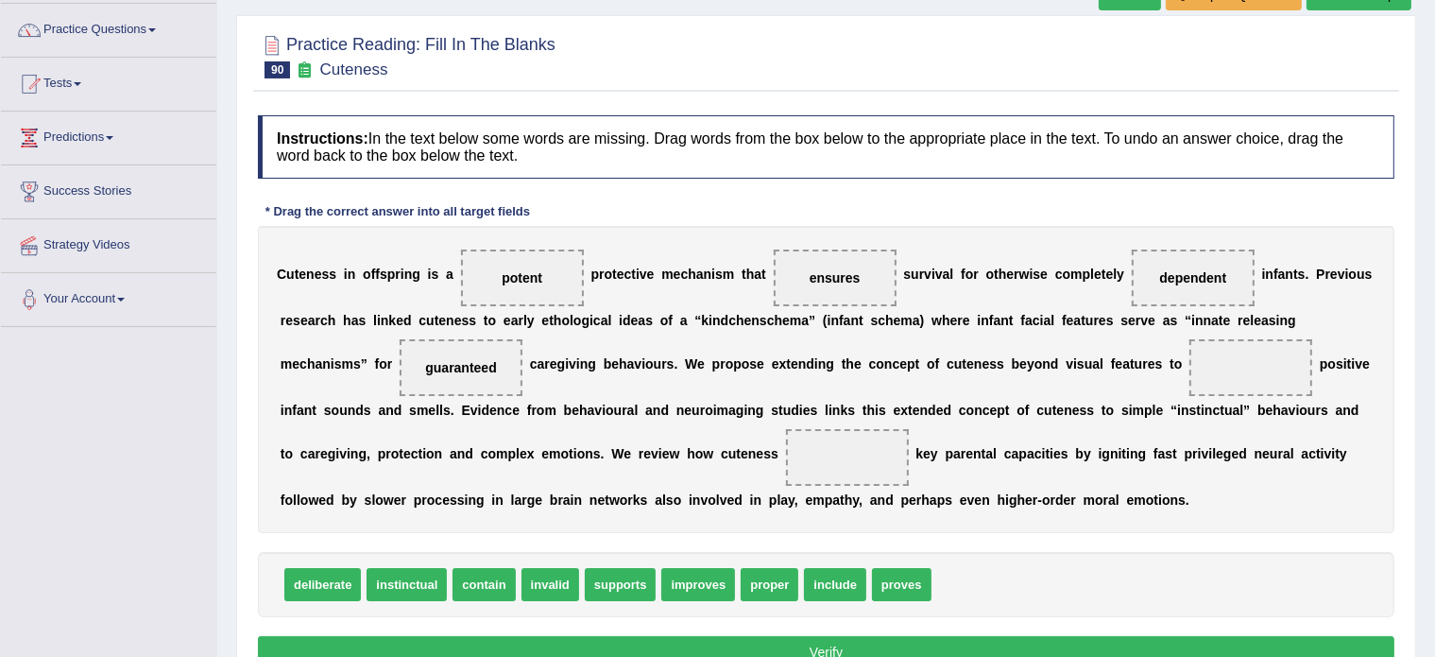
scroll to position [147, 0]
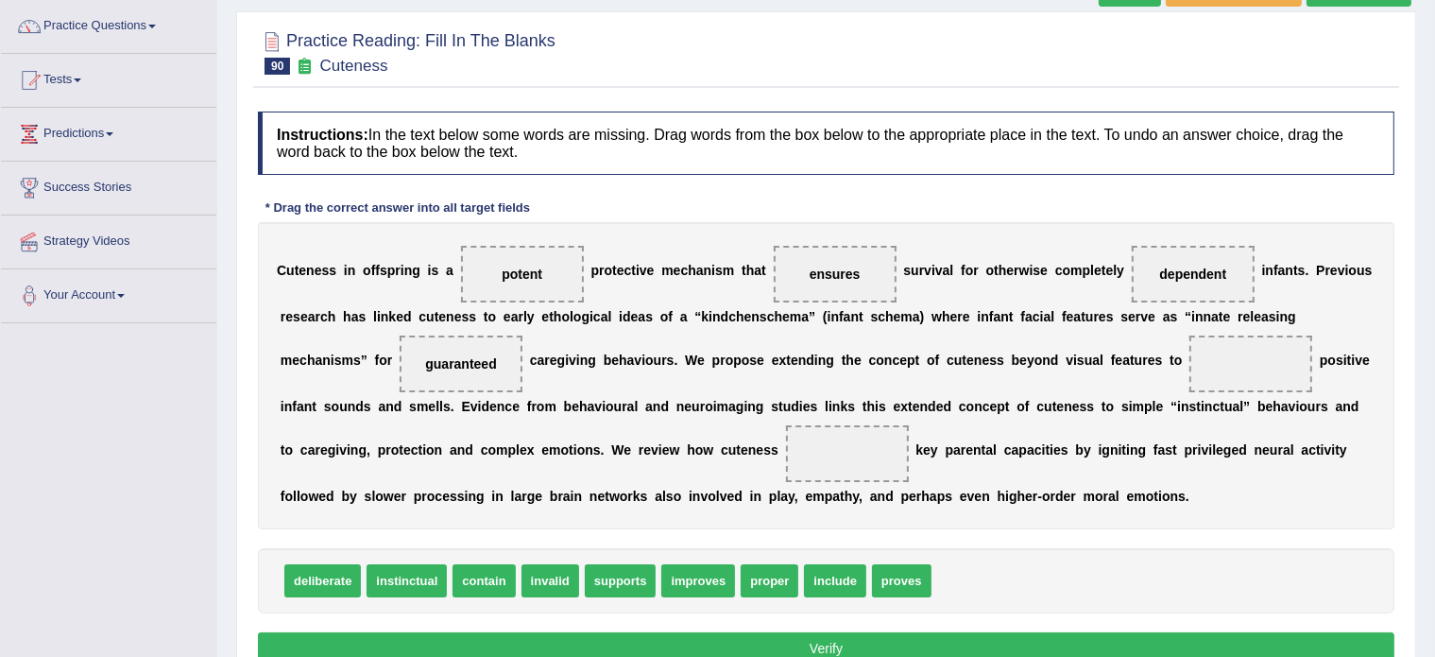
click at [858, 501] on div "C u t e n e s s i n o f f s p r i n g i s a potent p r o t e c t i v e m e c h …" at bounding box center [826, 375] width 1137 height 307
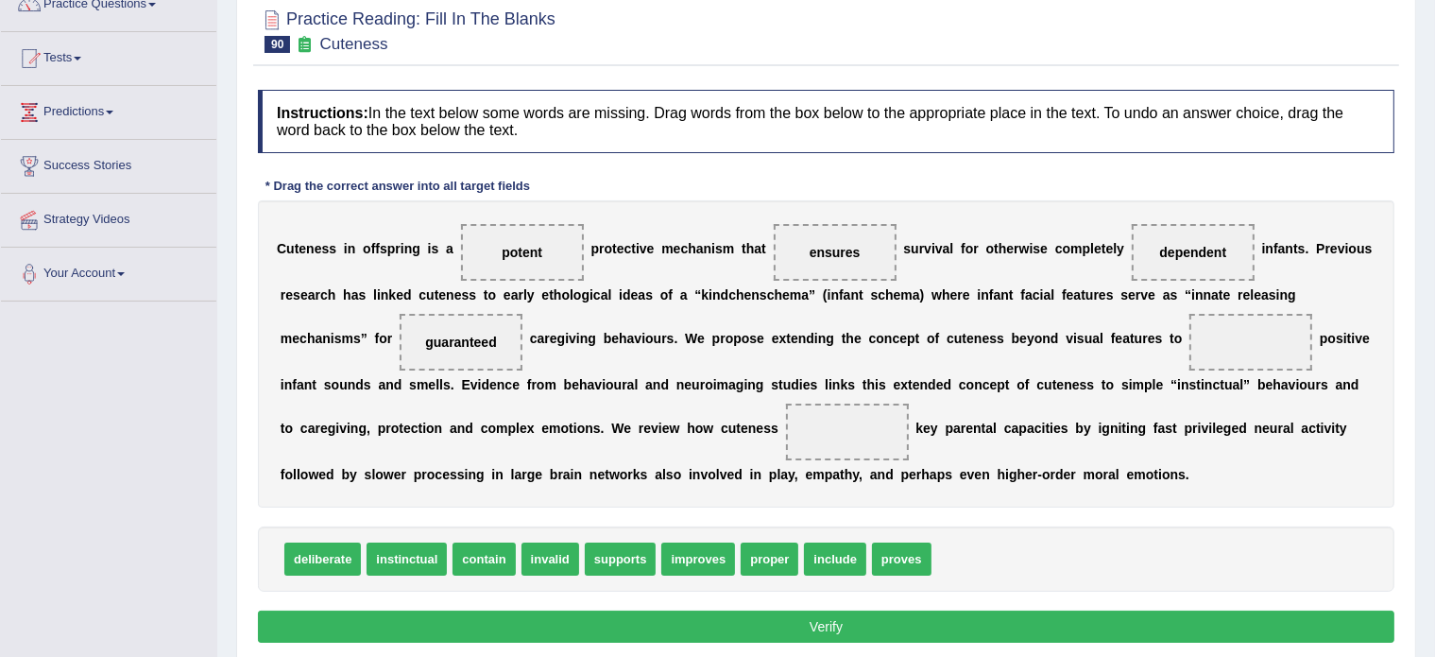
scroll to position [170, 0]
drag, startPoint x: 645, startPoint y: 555, endPoint x: 851, endPoint y: 442, distance: 235.5
click at [737, 620] on button "Verify" at bounding box center [826, 626] width 1137 height 32
drag, startPoint x: 831, startPoint y: 555, endPoint x: 926, endPoint y: 552, distance: 95.5
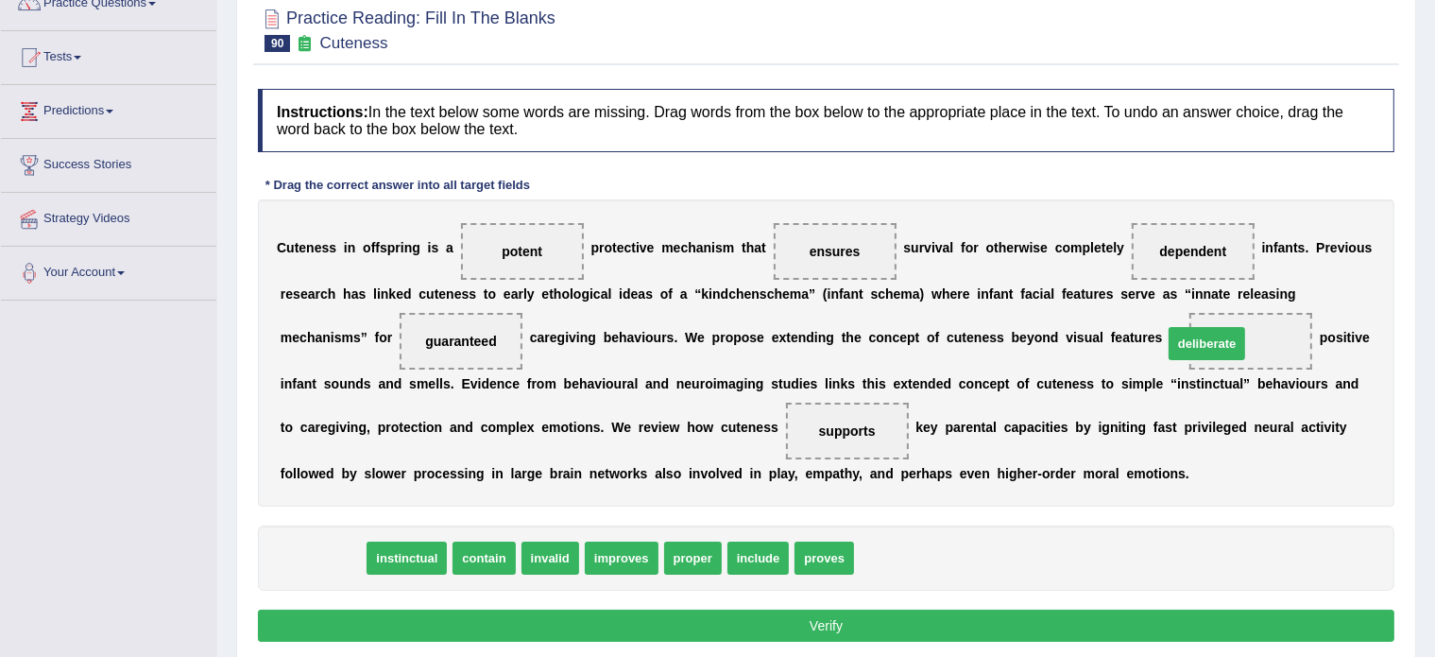
drag, startPoint x: 321, startPoint y: 550, endPoint x: 1207, endPoint y: 334, distance: 911.5
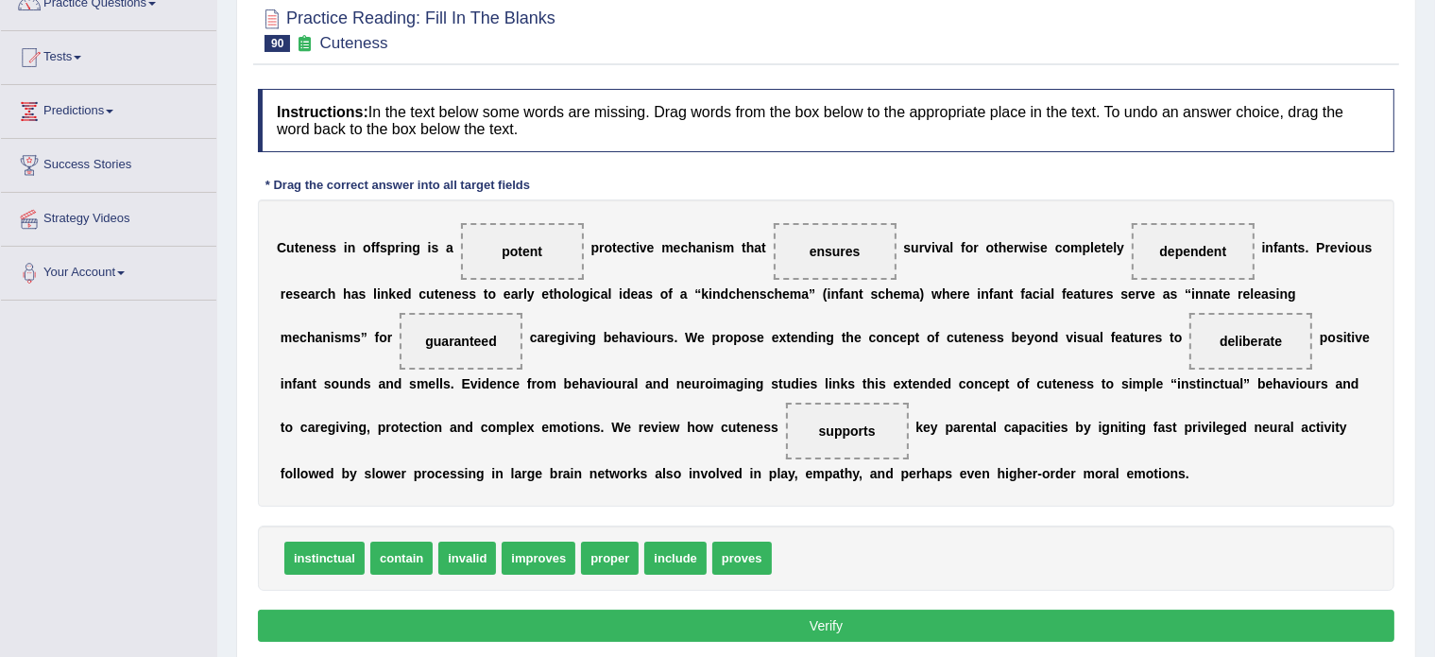
click at [661, 619] on button "Verify" at bounding box center [826, 626] width 1137 height 32
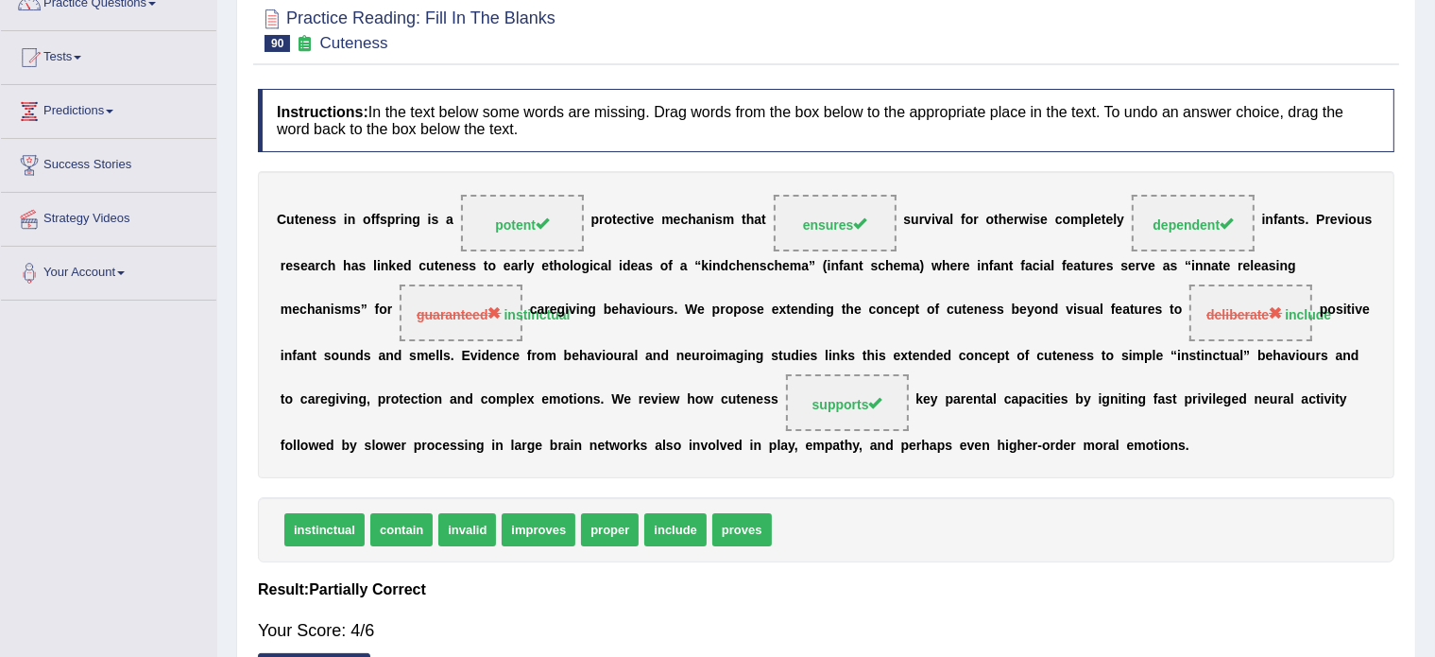
scroll to position [0, 0]
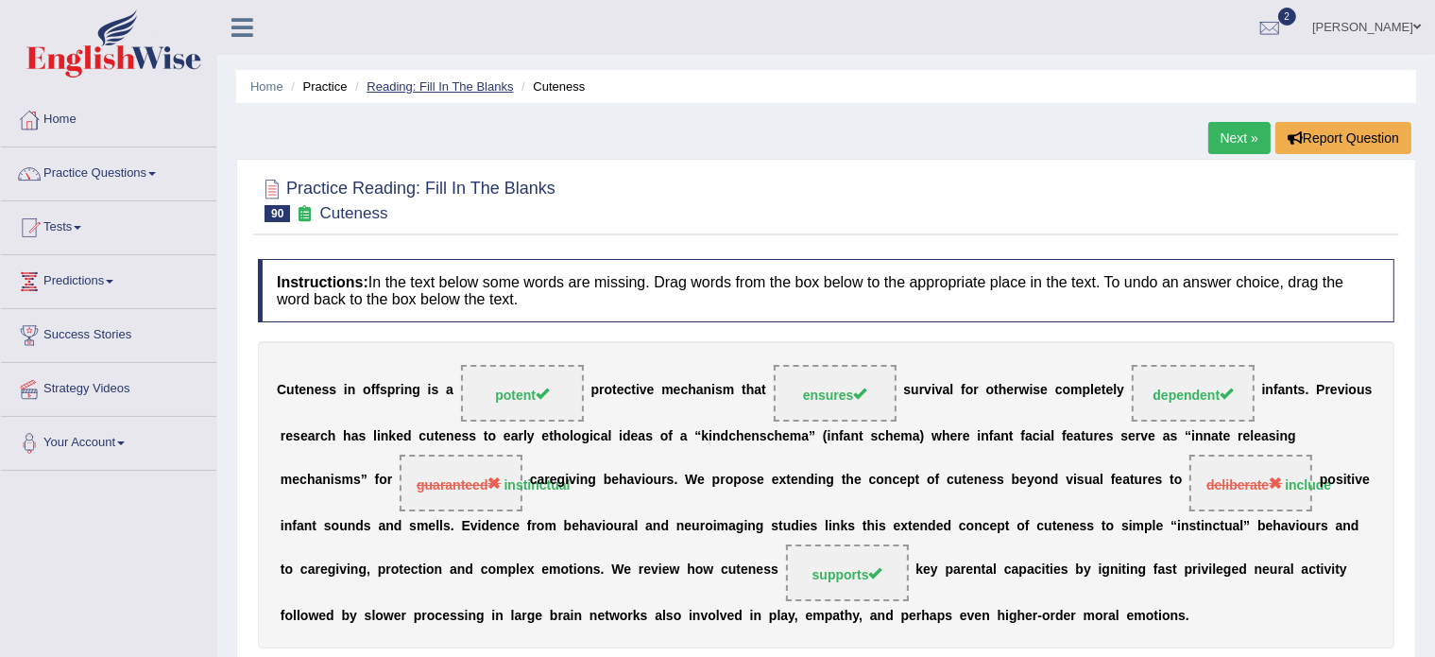
click at [435, 89] on link "Reading: Fill In The Blanks" at bounding box center [440, 86] width 146 height 14
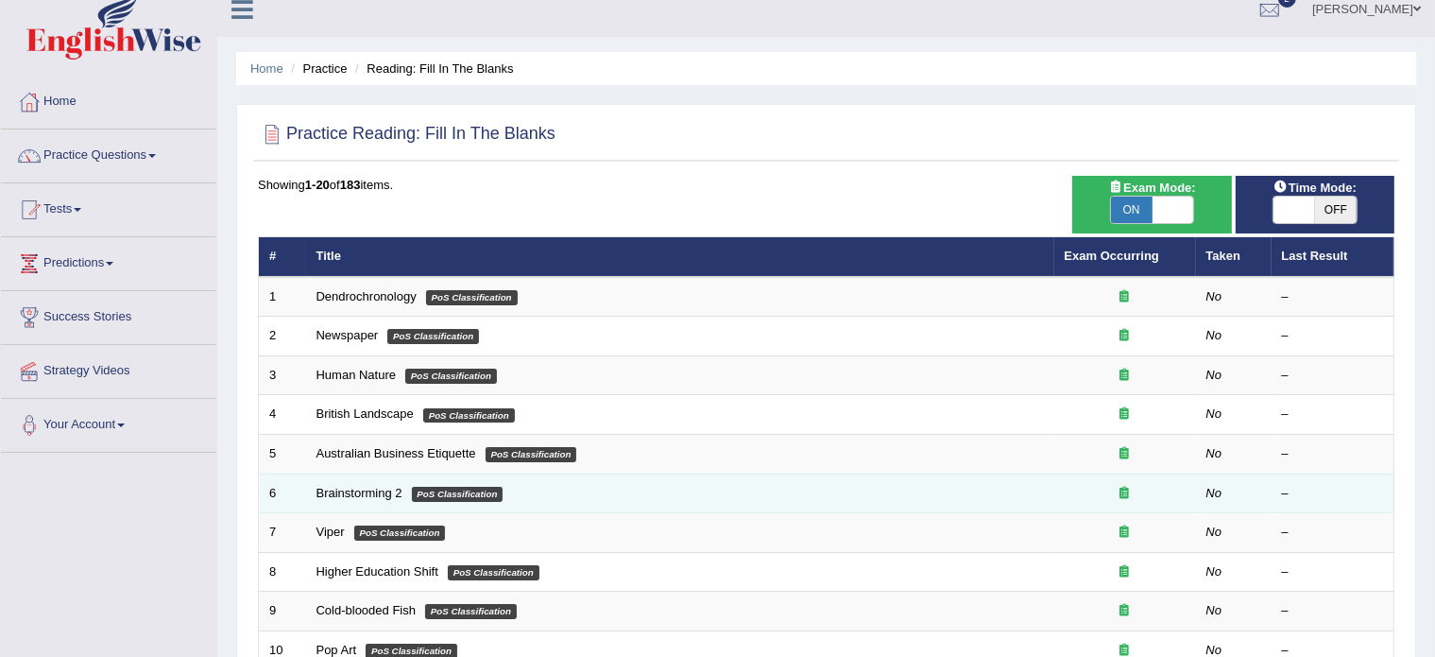
scroll to position [19, 0]
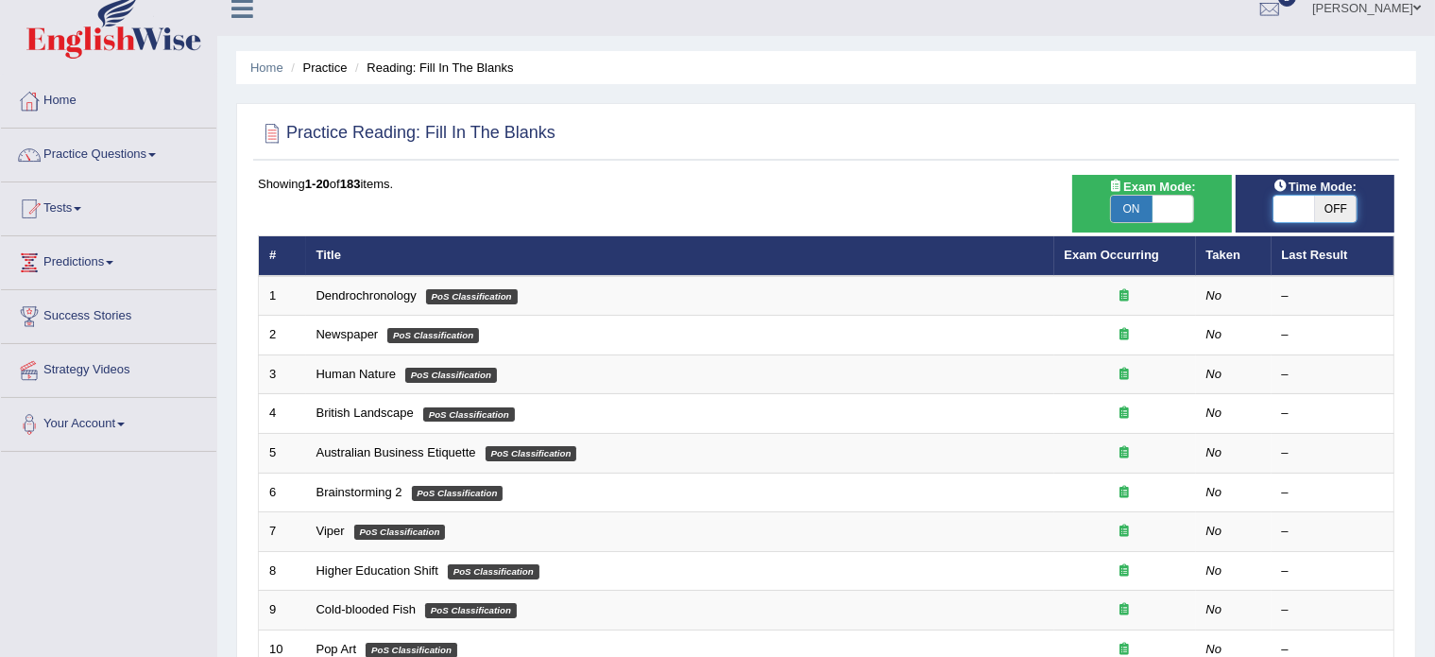
click at [1295, 206] on span at bounding box center [1295, 209] width 42 height 26
checkbox input "true"
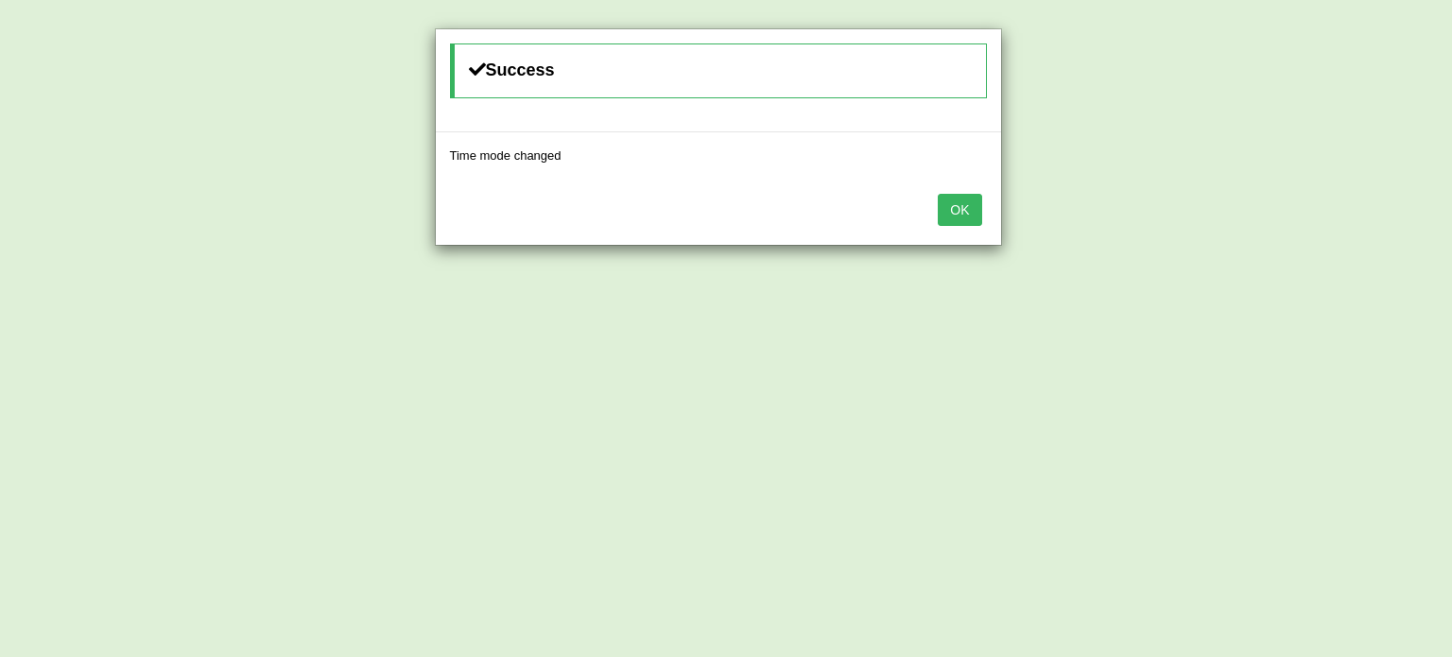
click at [960, 196] on button "OK" at bounding box center [958, 210] width 43 height 32
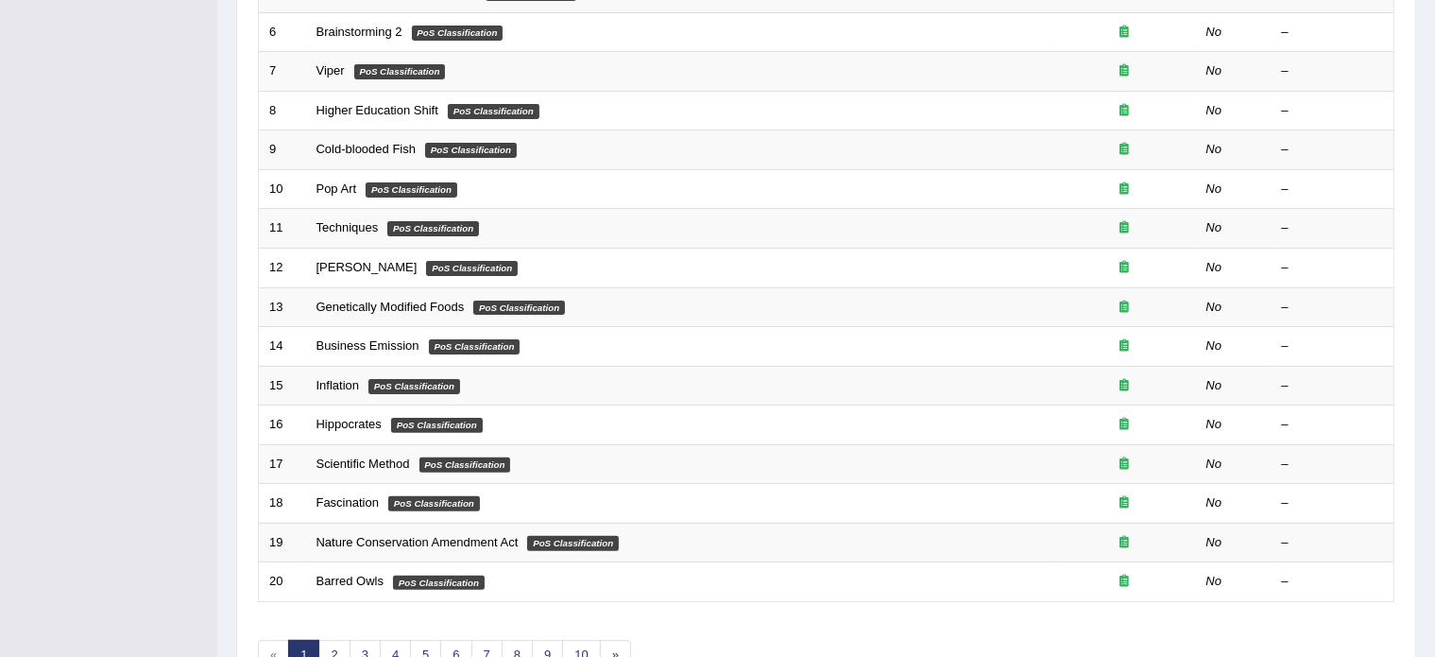
scroll to position [589, 0]
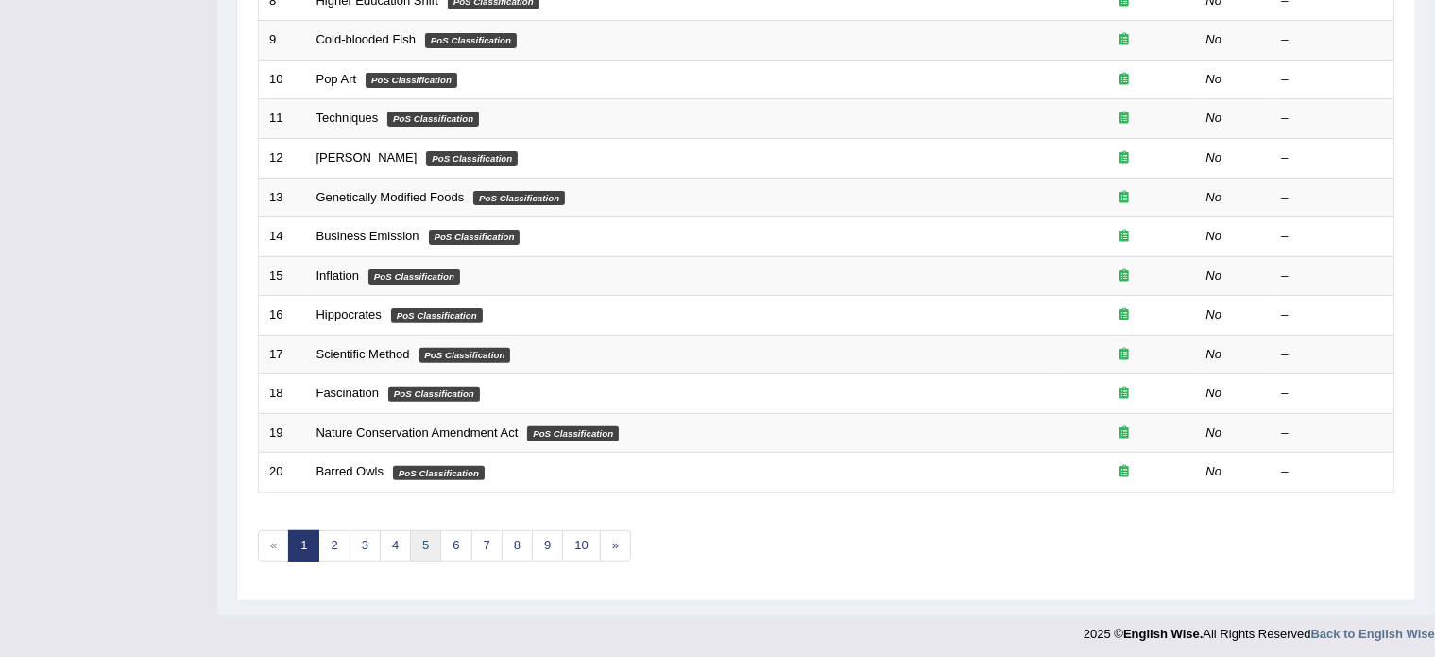
click at [421, 536] on link "5" at bounding box center [425, 545] width 31 height 31
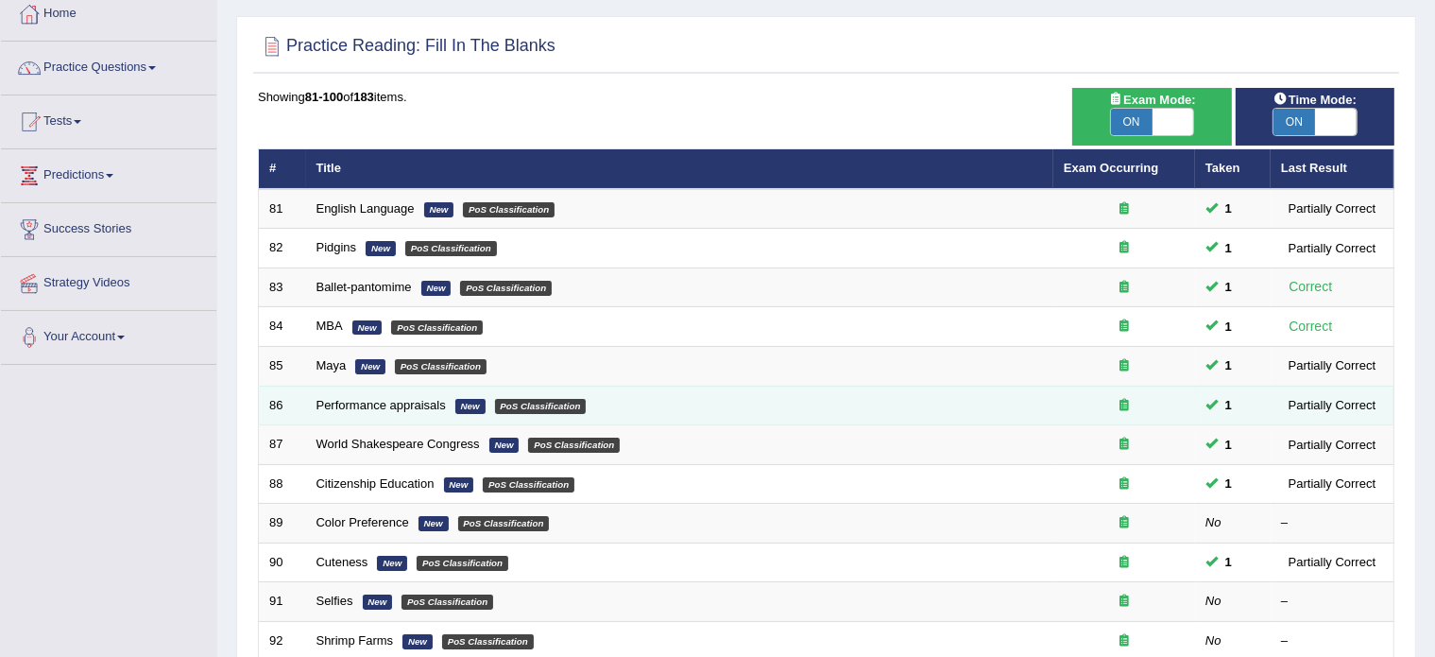
scroll to position [149, 0]
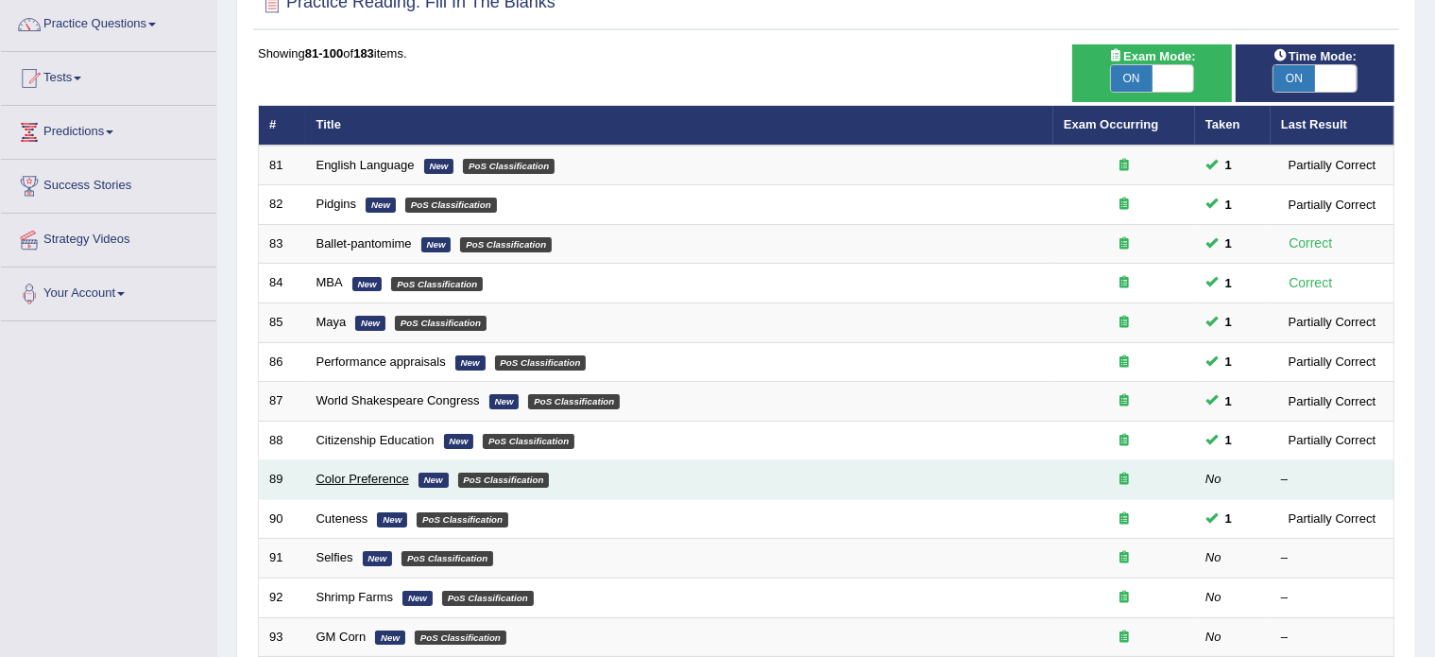
click at [358, 477] on link "Color Preference" at bounding box center [363, 479] width 93 height 14
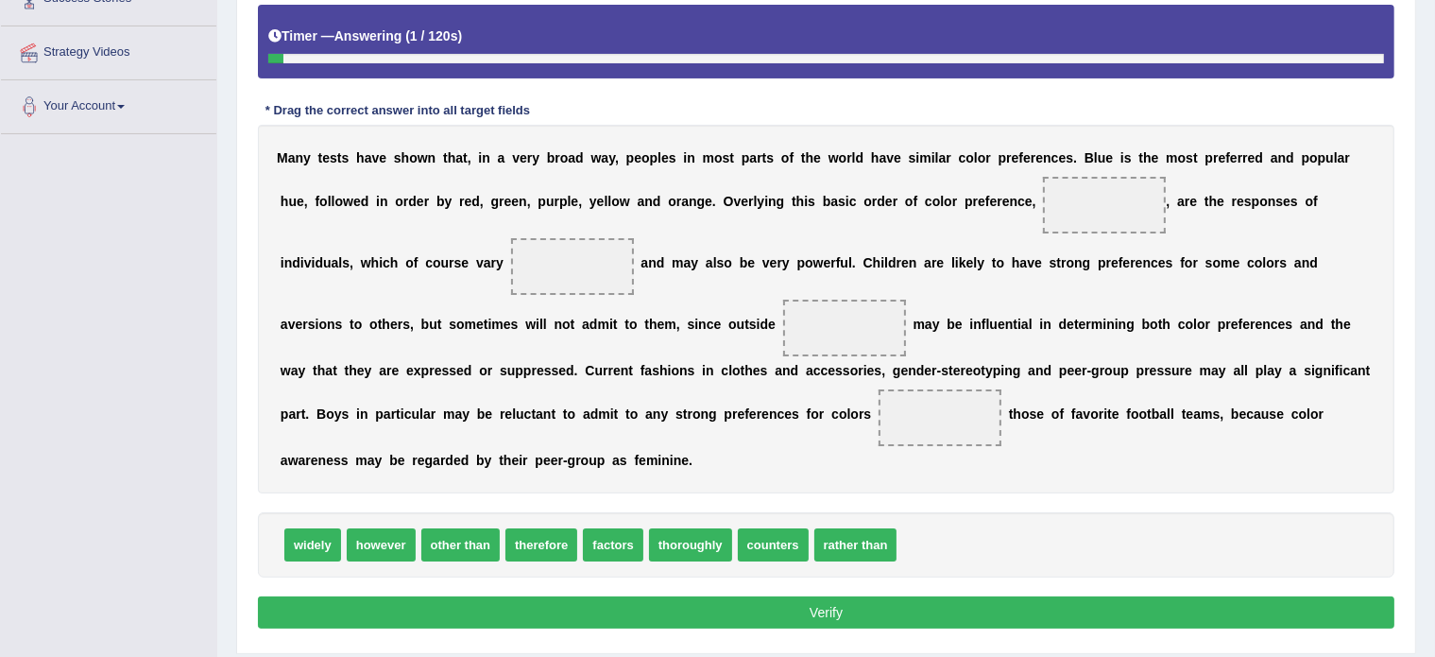
scroll to position [338, 0]
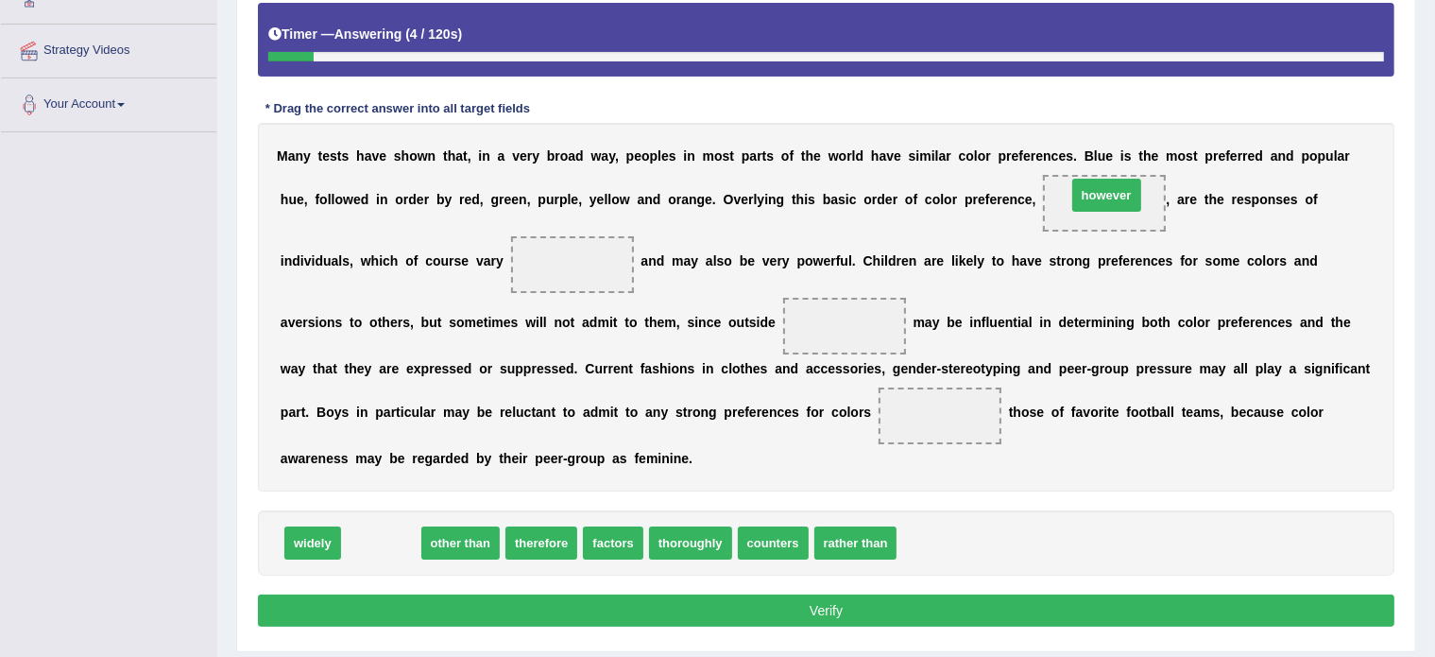
drag, startPoint x: 386, startPoint y: 540, endPoint x: 1111, endPoint y: 192, distance: 804.8
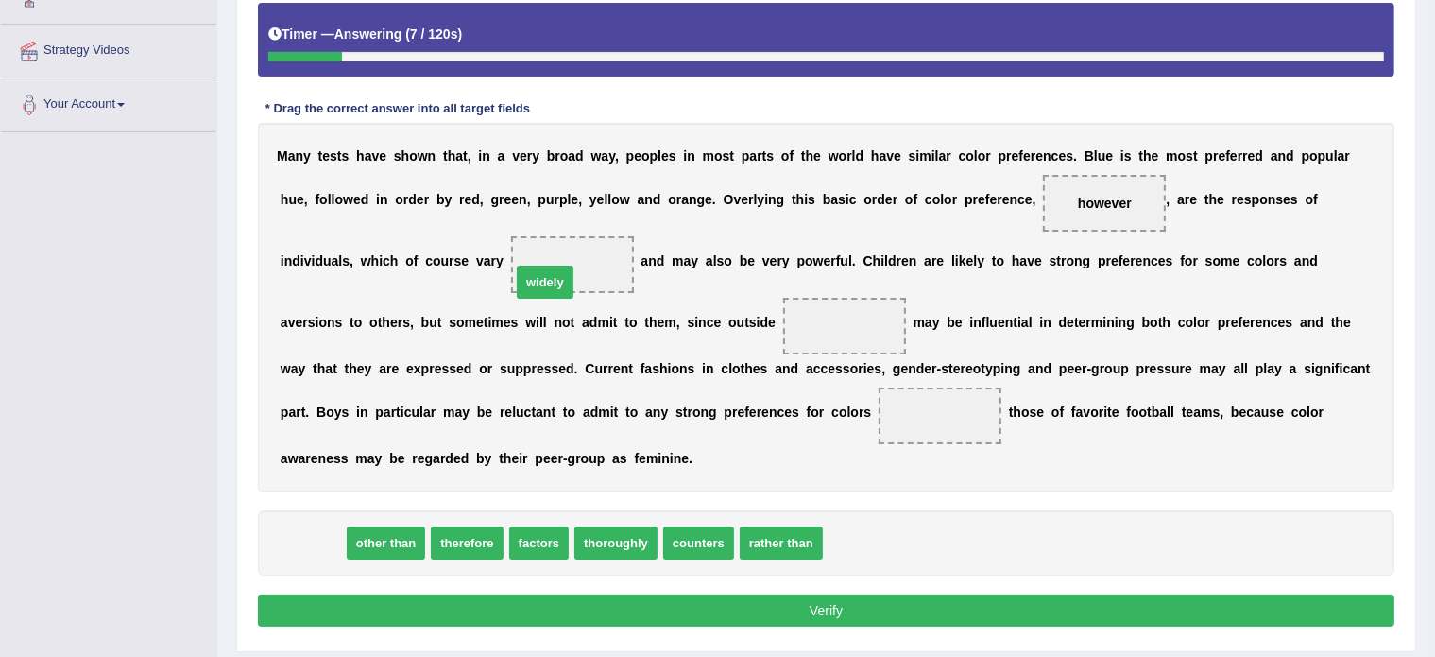
drag, startPoint x: 297, startPoint y: 542, endPoint x: 529, endPoint y: 282, distance: 349.4
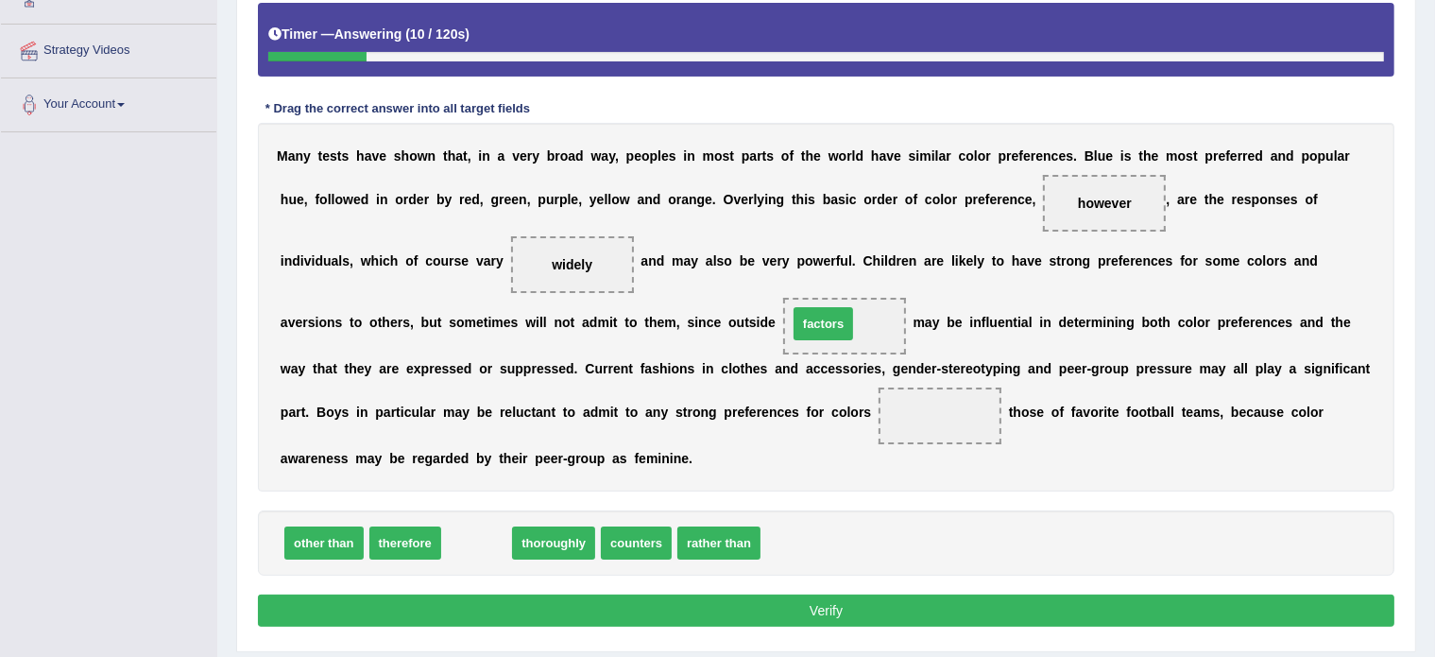
drag, startPoint x: 473, startPoint y: 530, endPoint x: 819, endPoint y: 311, distance: 410.3
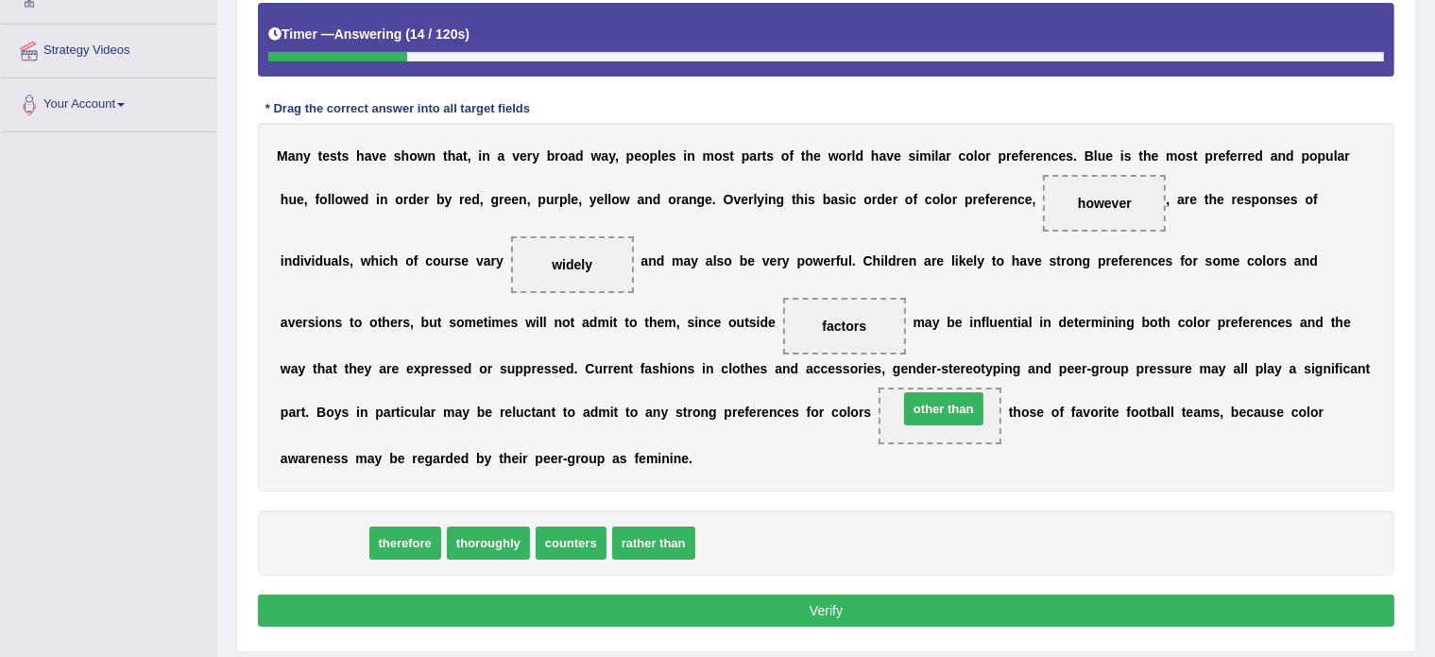
drag, startPoint x: 328, startPoint y: 532, endPoint x: 948, endPoint y: 397, distance: 634.5
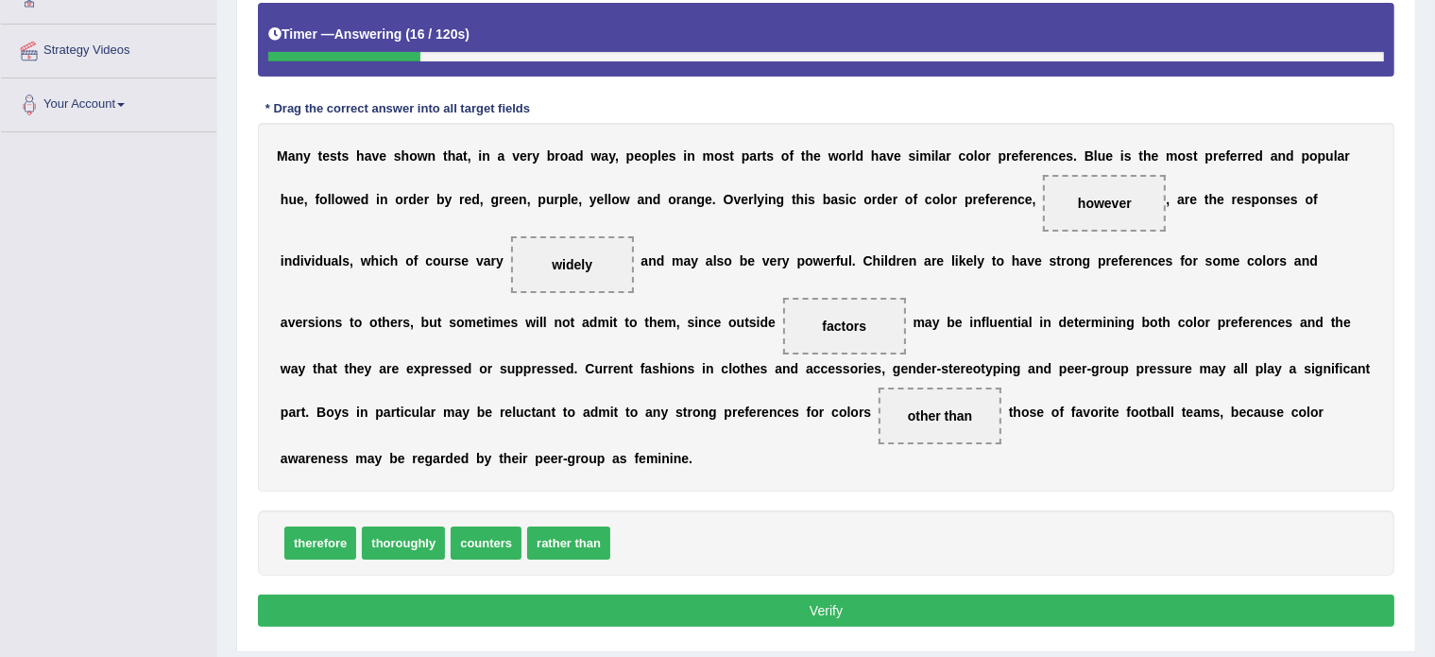
click at [801, 607] on button "Verify" at bounding box center [826, 610] width 1137 height 32
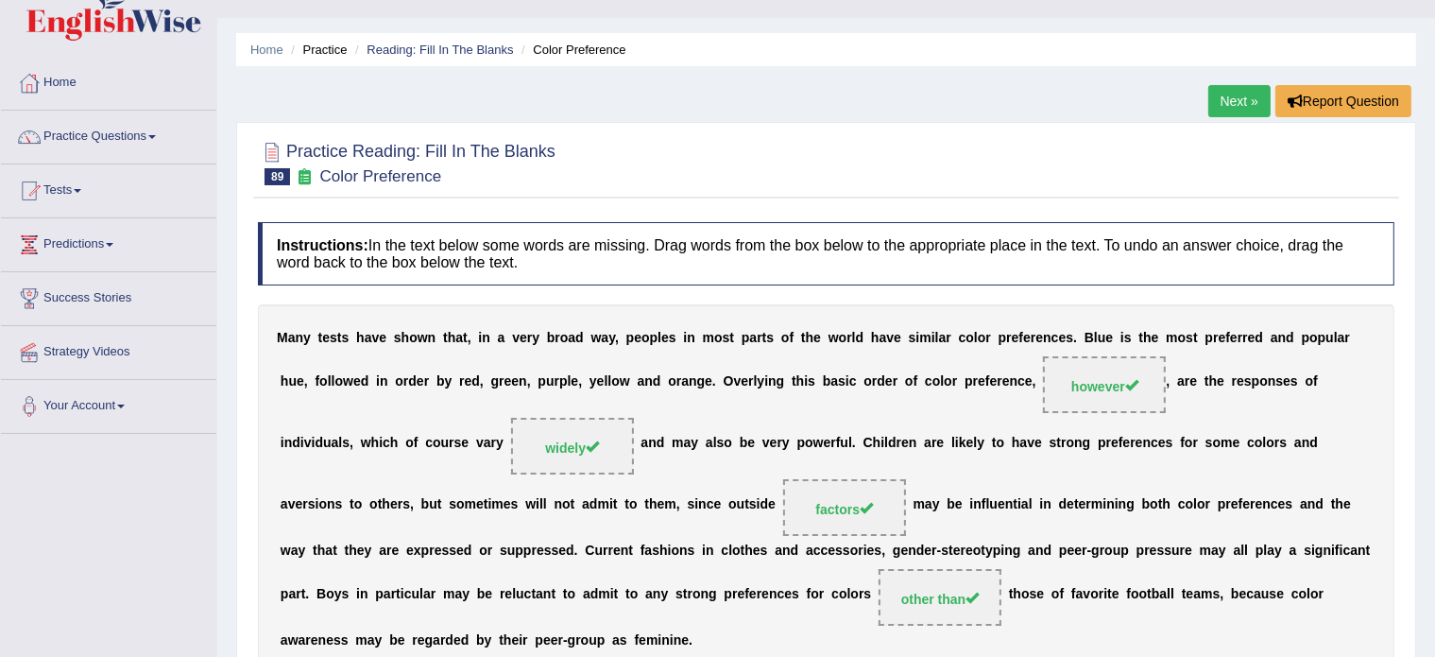
scroll to position [35, 0]
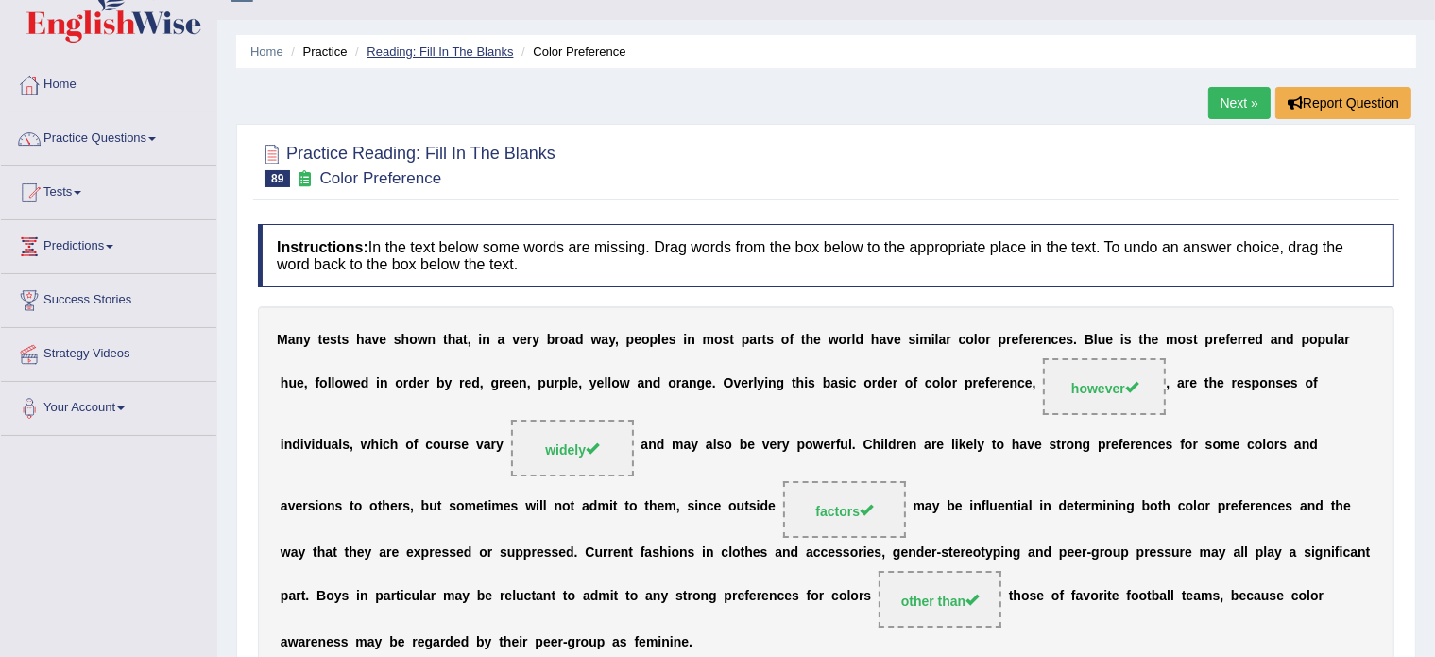
click at [449, 53] on link "Reading: Fill In The Blanks" at bounding box center [440, 51] width 146 height 14
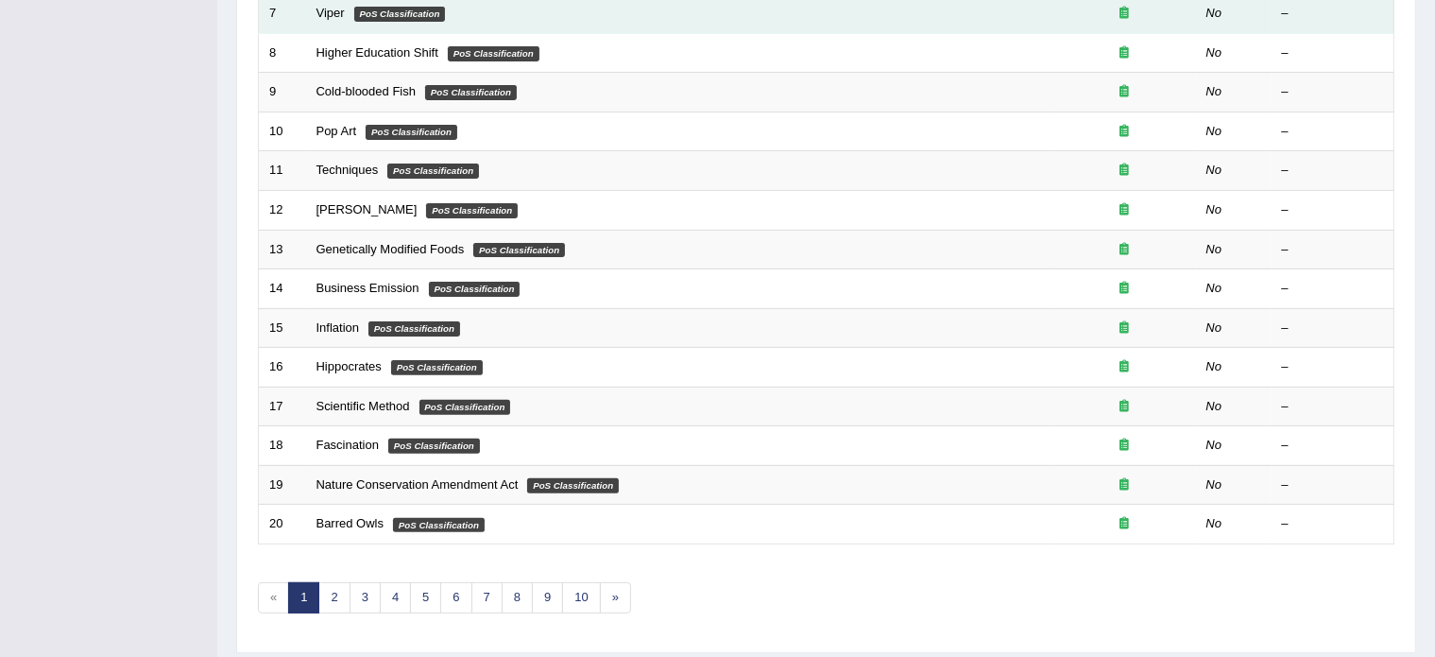
scroll to position [589, 0]
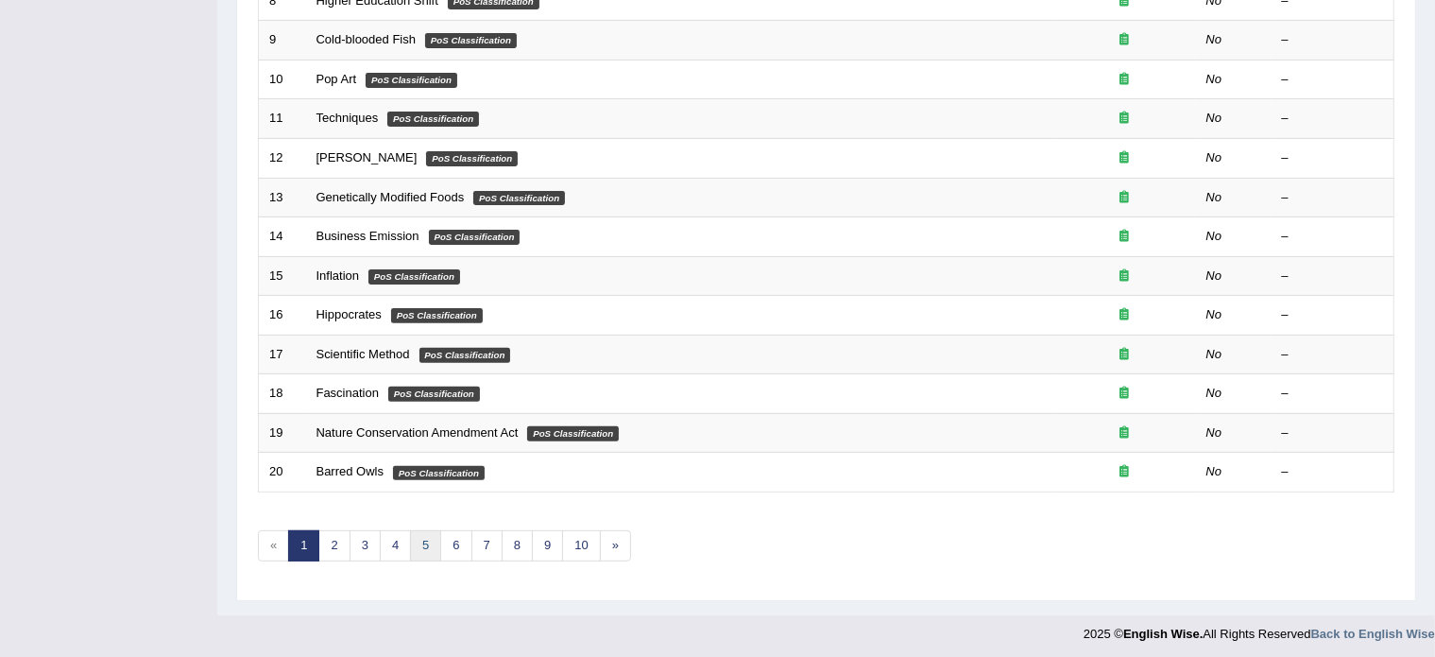
click at [430, 543] on link "5" at bounding box center [425, 545] width 31 height 31
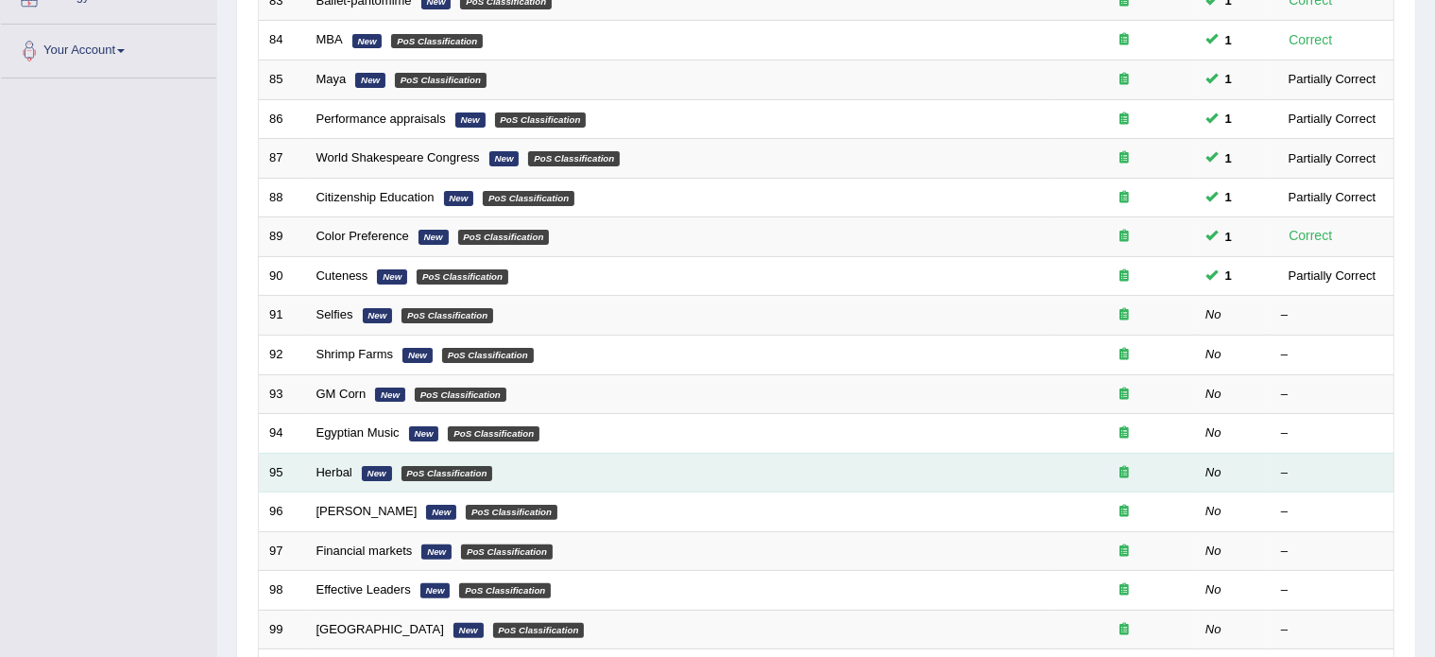
scroll to position [391, 0]
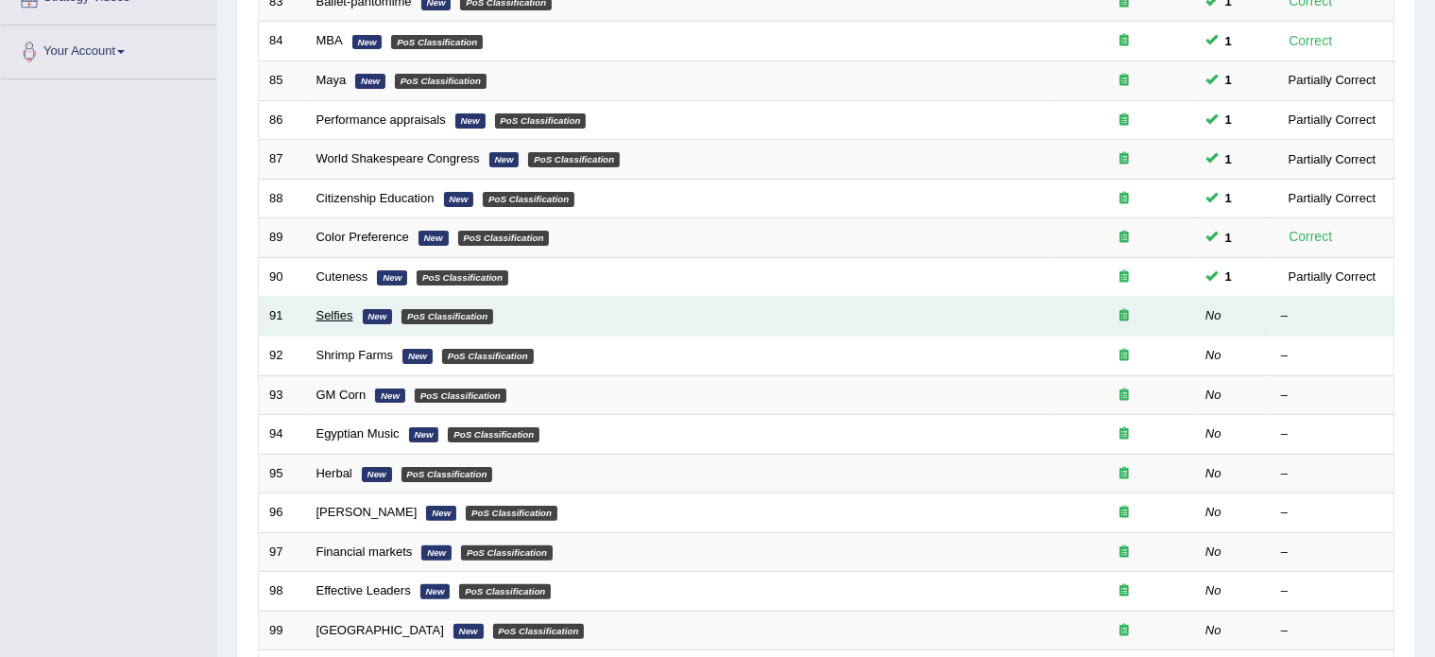
click at [333, 310] on link "Selfies" at bounding box center [335, 315] width 37 height 14
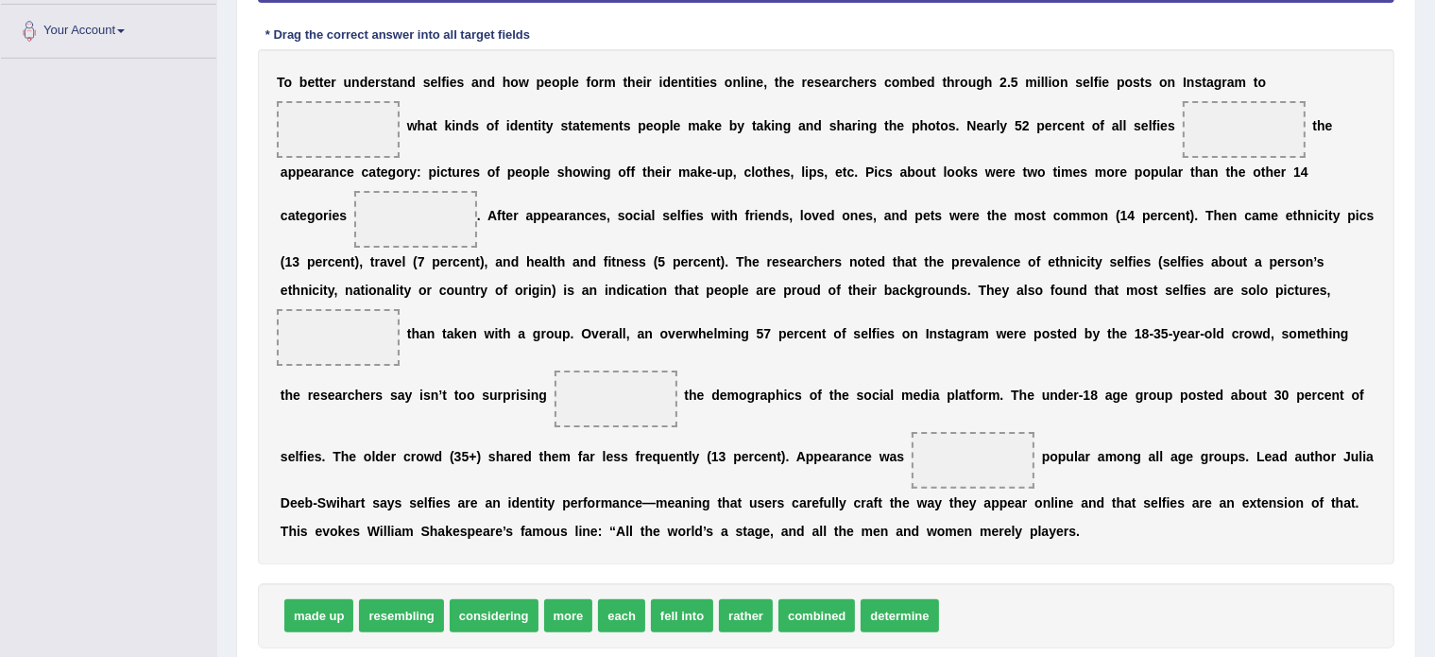
scroll to position [415, 0]
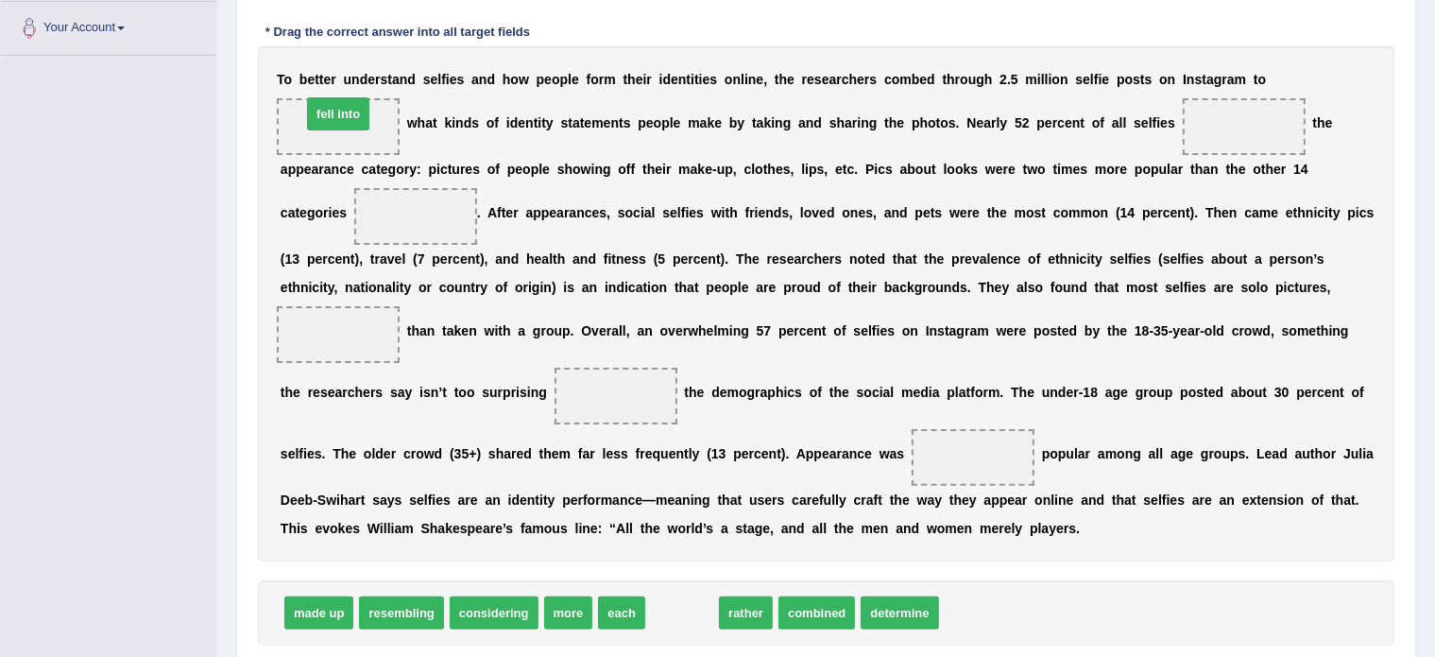
drag, startPoint x: 673, startPoint y: 615, endPoint x: 330, endPoint y: 117, distance: 604.7
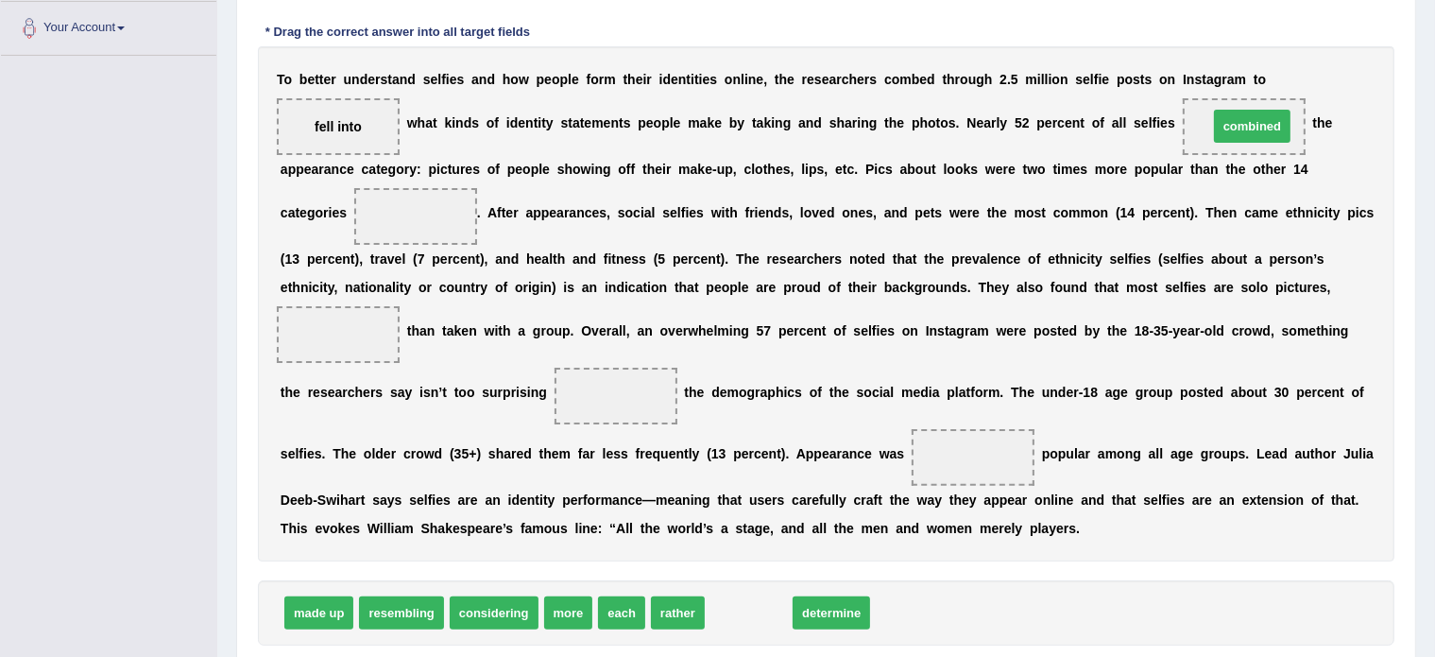
drag, startPoint x: 748, startPoint y: 601, endPoint x: 1252, endPoint y: 114, distance: 700.4
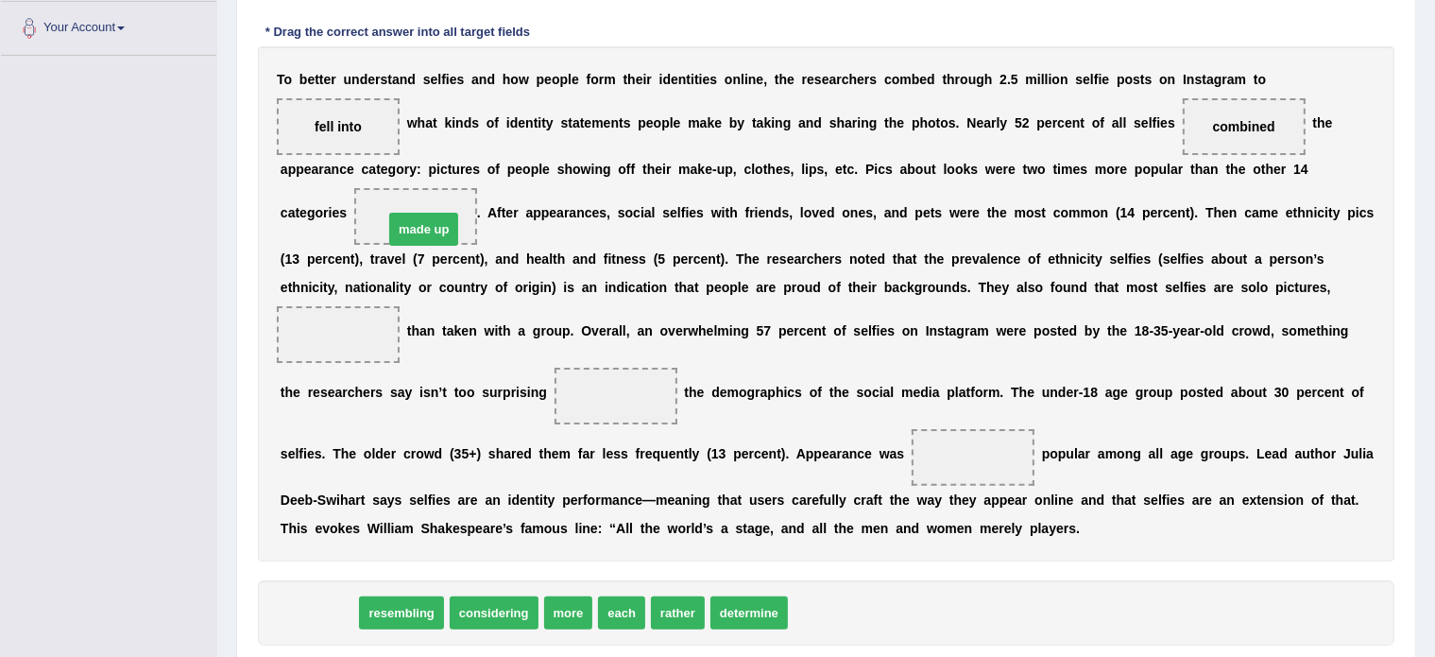
drag, startPoint x: 294, startPoint y: 609, endPoint x: 399, endPoint y: 225, distance: 397.8
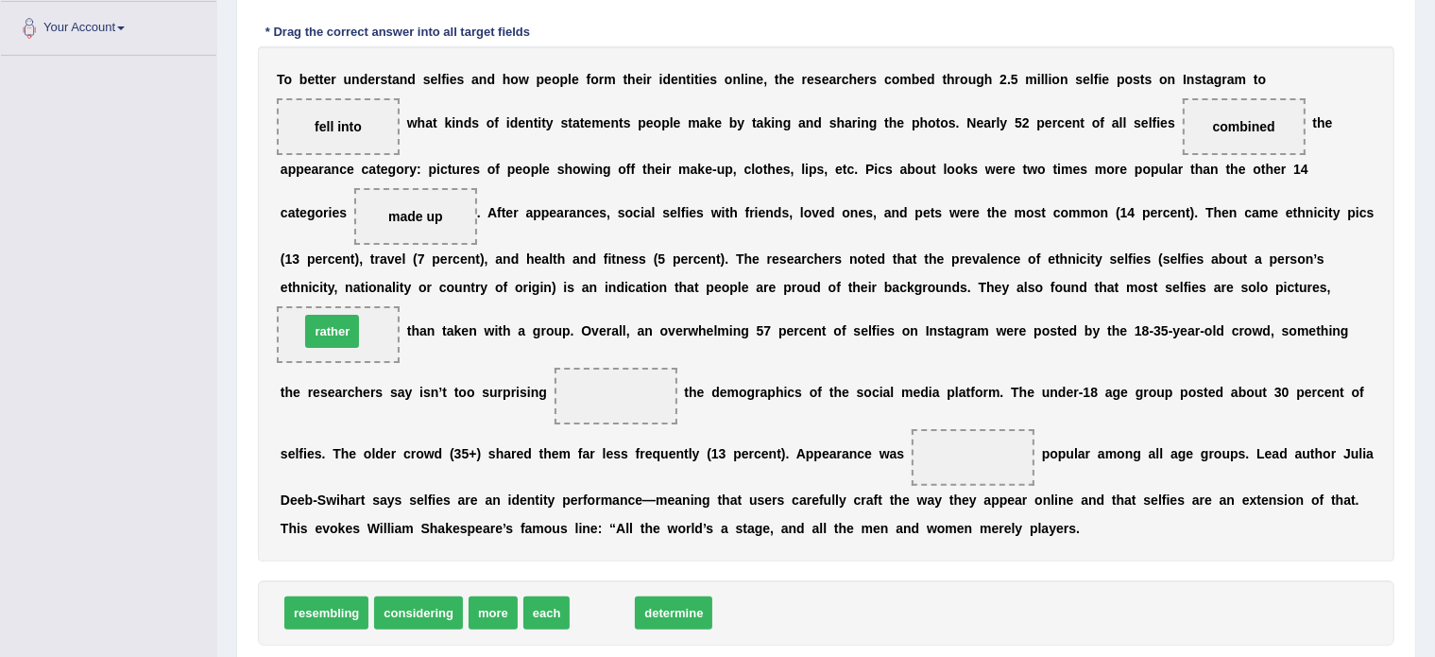
drag, startPoint x: 584, startPoint y: 611, endPoint x: 315, endPoint y: 328, distance: 391.0
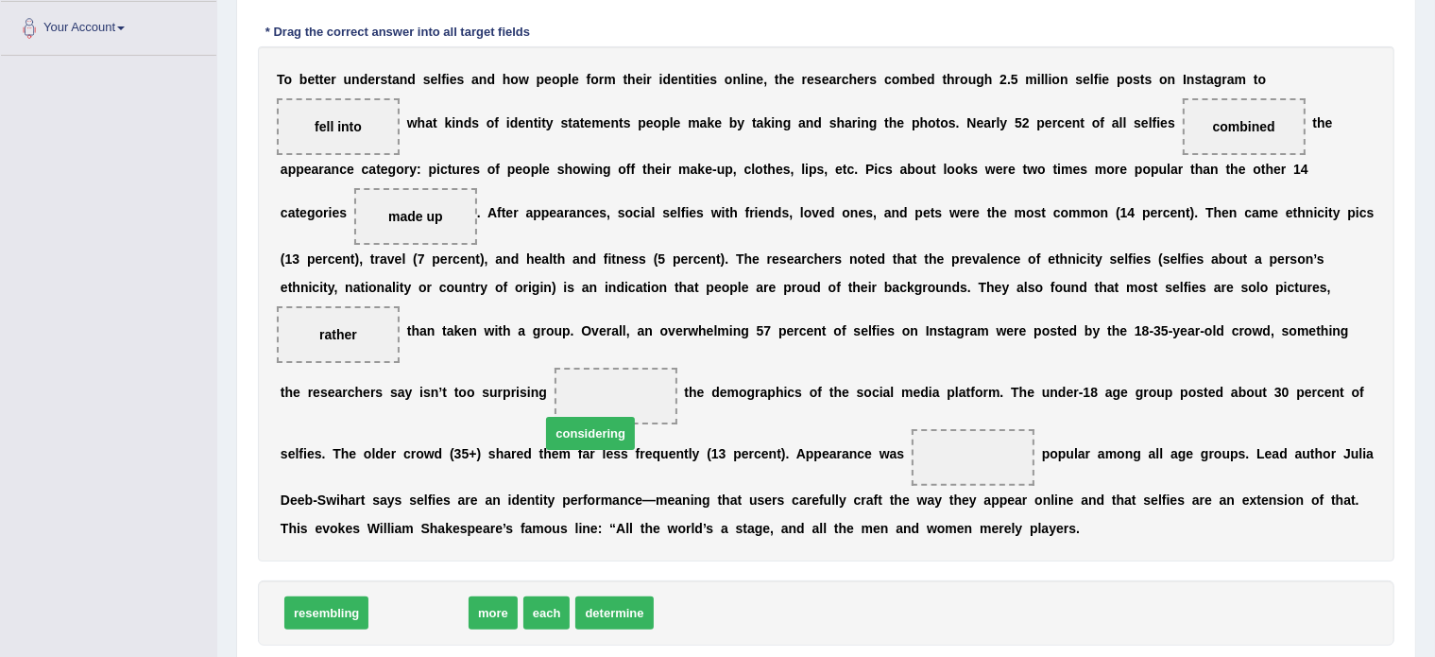
drag, startPoint x: 397, startPoint y: 611, endPoint x: 569, endPoint y: 419, distance: 258.4
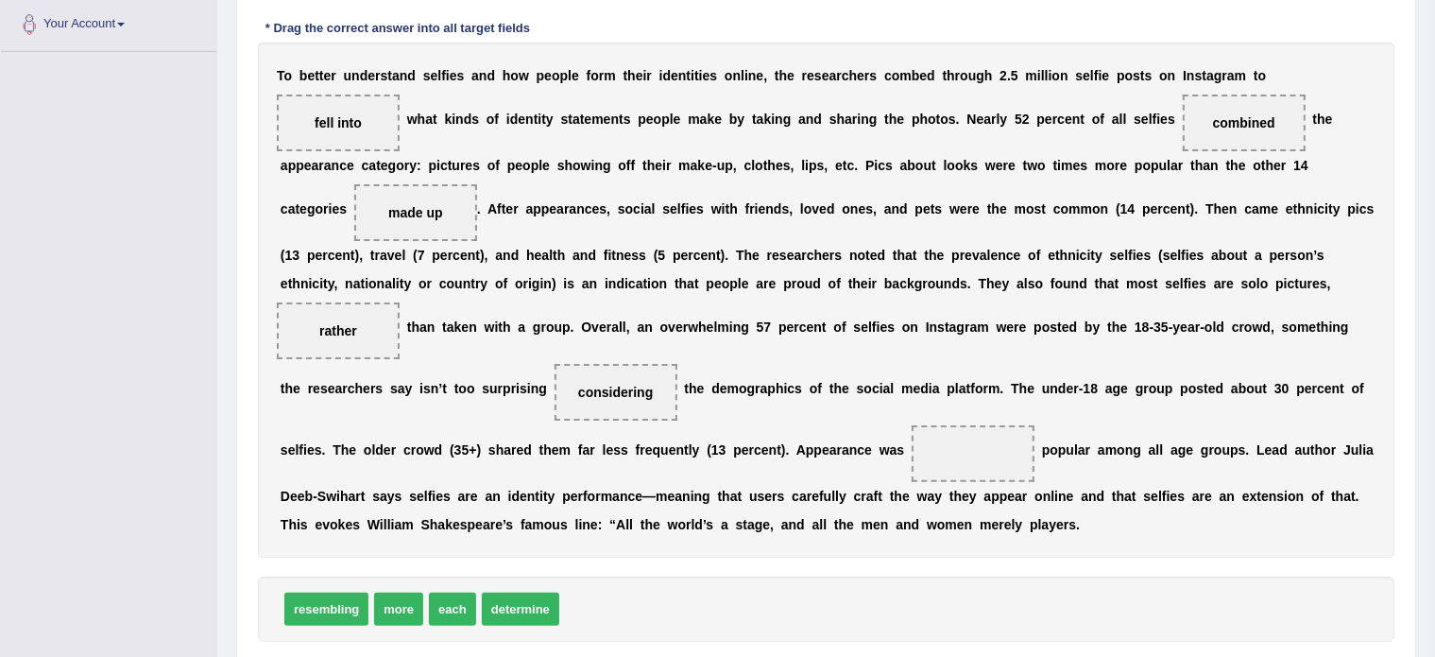
scroll to position [420, 0]
drag, startPoint x: 397, startPoint y: 605, endPoint x: 958, endPoint y: 438, distance: 585.7
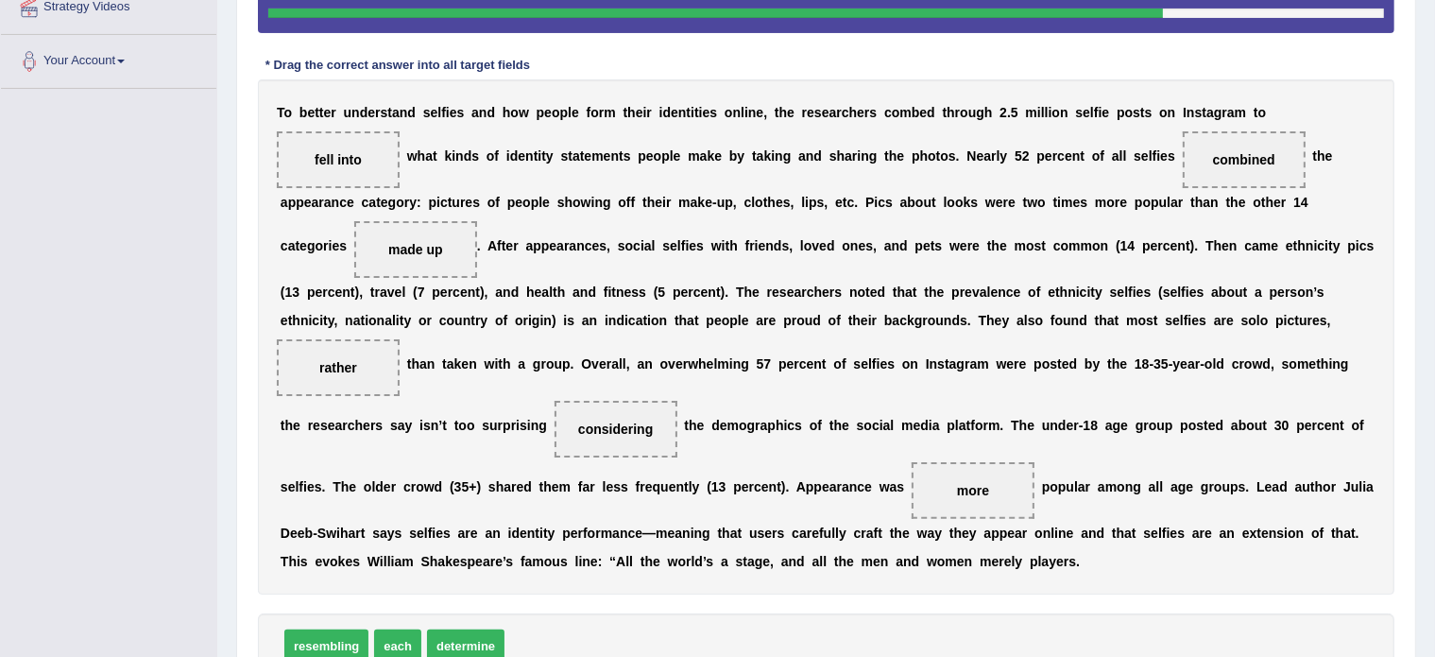
scroll to position [393, 0]
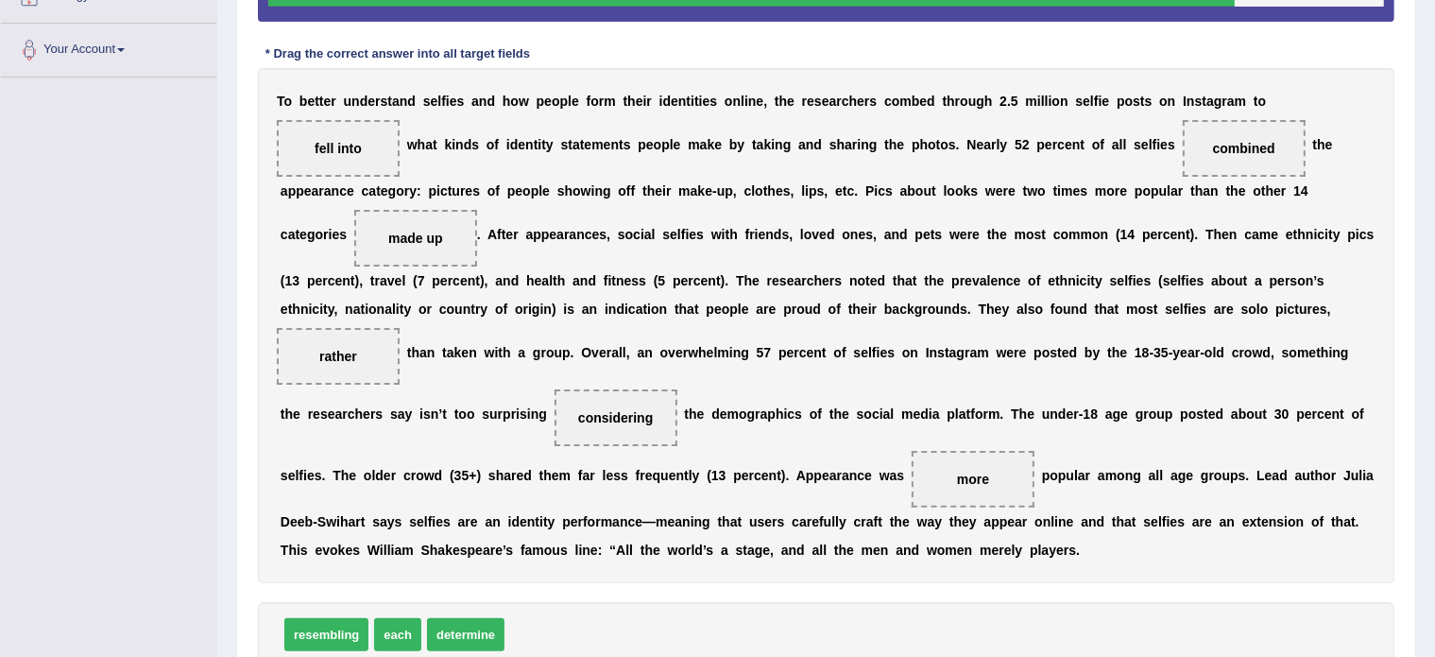
click at [473, 632] on span "determine" at bounding box center [465, 634] width 77 height 33
drag, startPoint x: 473, startPoint y: 632, endPoint x: 1209, endPoint y: 178, distance: 865.2
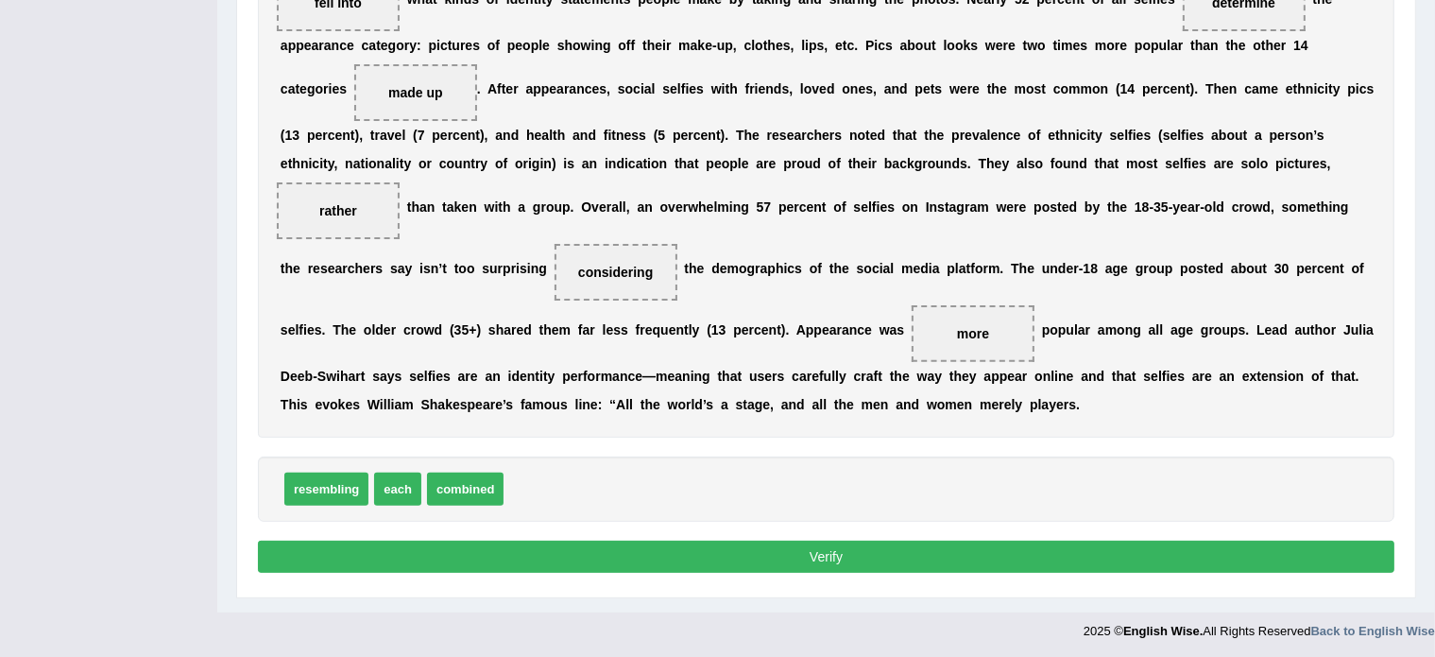
click at [680, 541] on button "Verify" at bounding box center [826, 557] width 1137 height 32
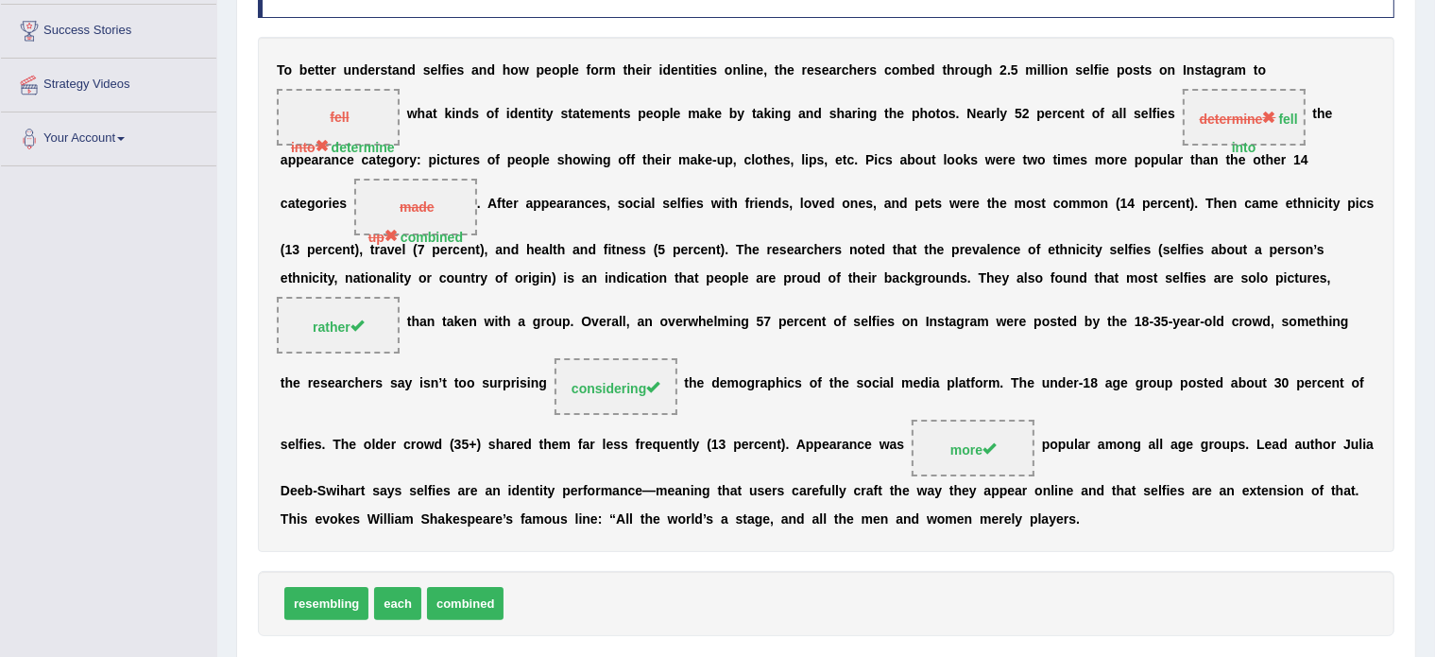
scroll to position [303, 0]
click at [762, 497] on div "T o b e t t e r u n d e r s t a n d s e l f i e s a n d h o w p e o p l e f o r…" at bounding box center [826, 295] width 1137 height 515
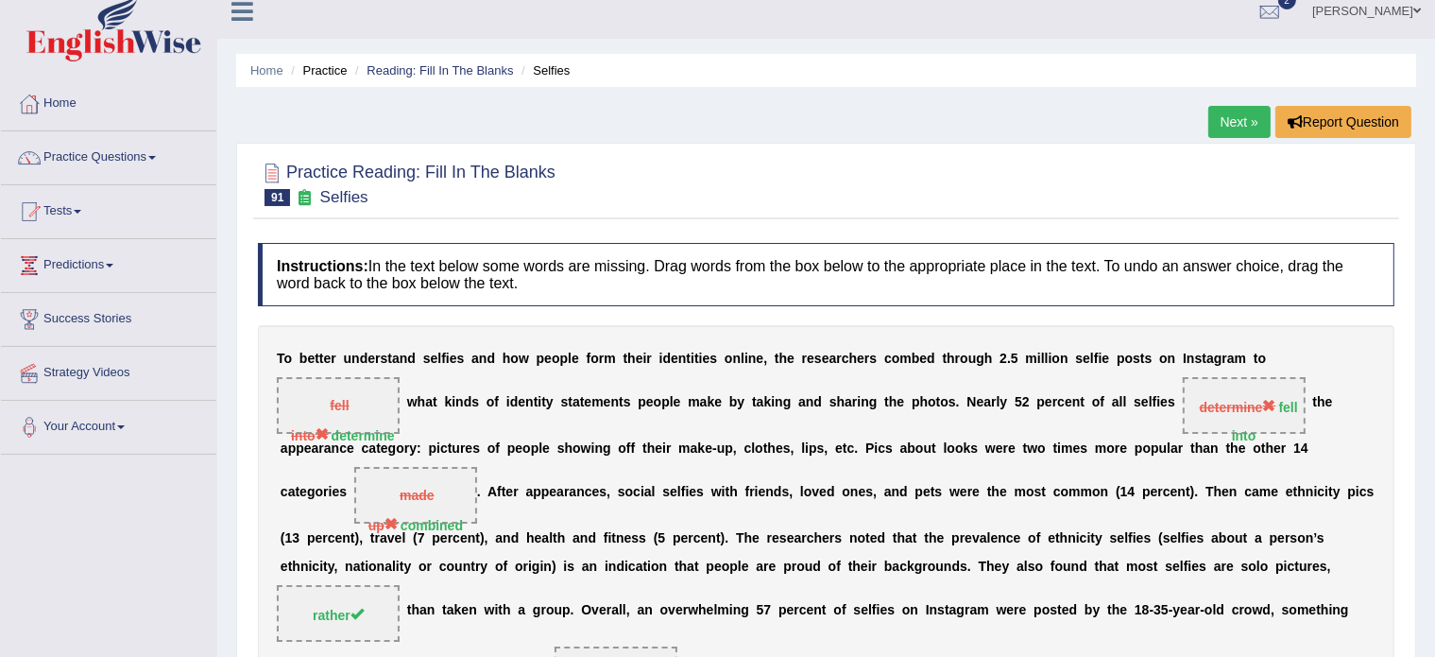
scroll to position [0, 0]
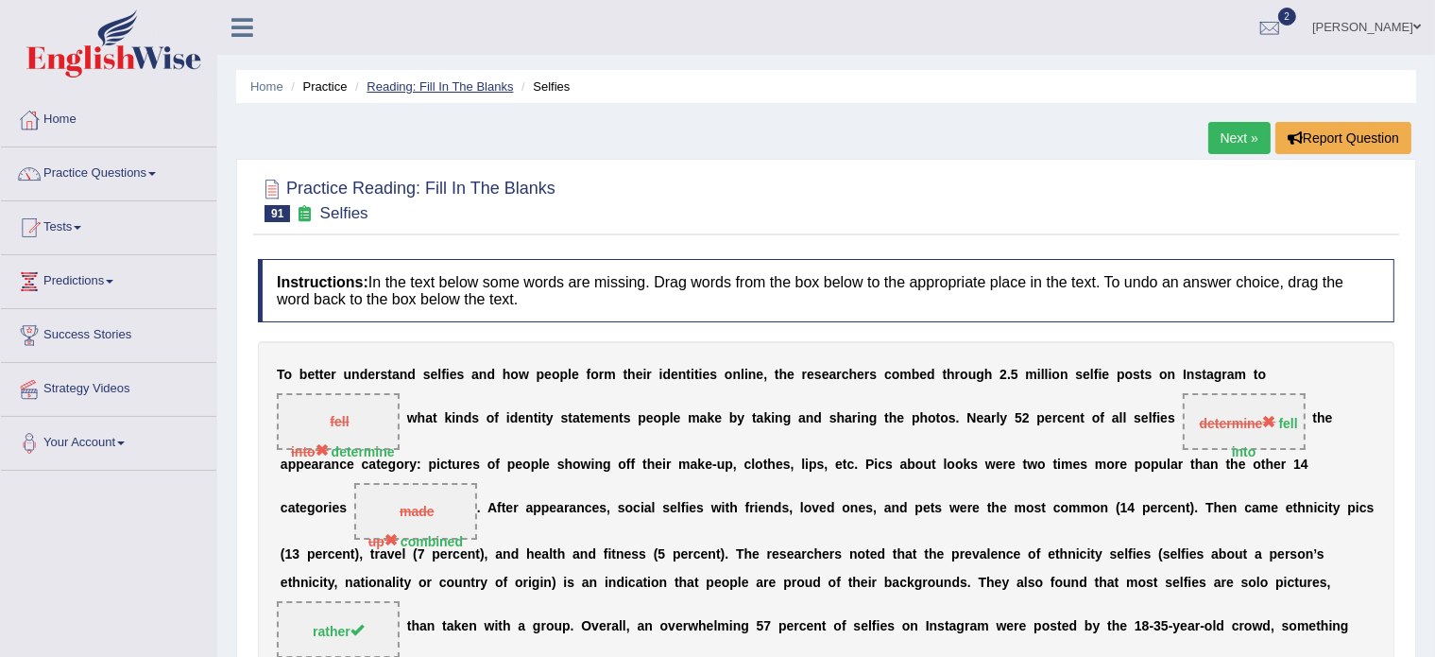
click at [447, 79] on link "Reading: Fill In The Blanks" at bounding box center [440, 86] width 146 height 14
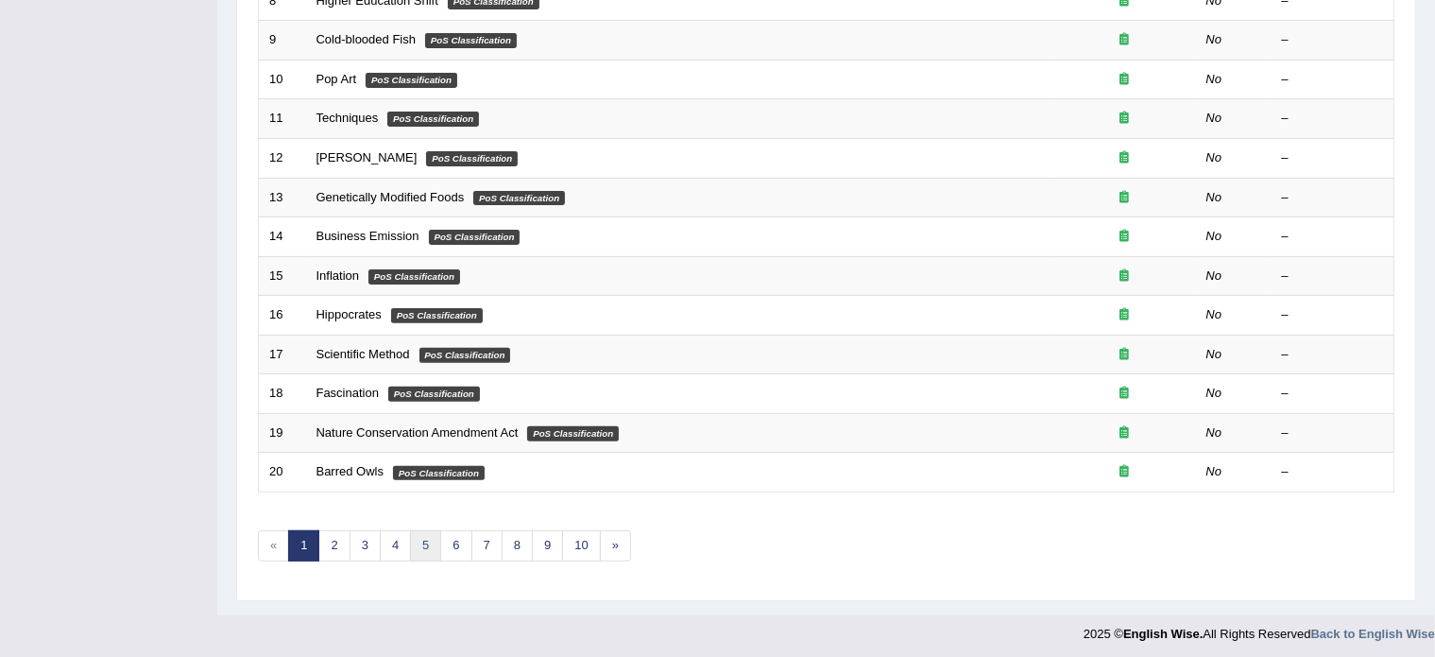
click at [424, 546] on link "5" at bounding box center [425, 545] width 31 height 31
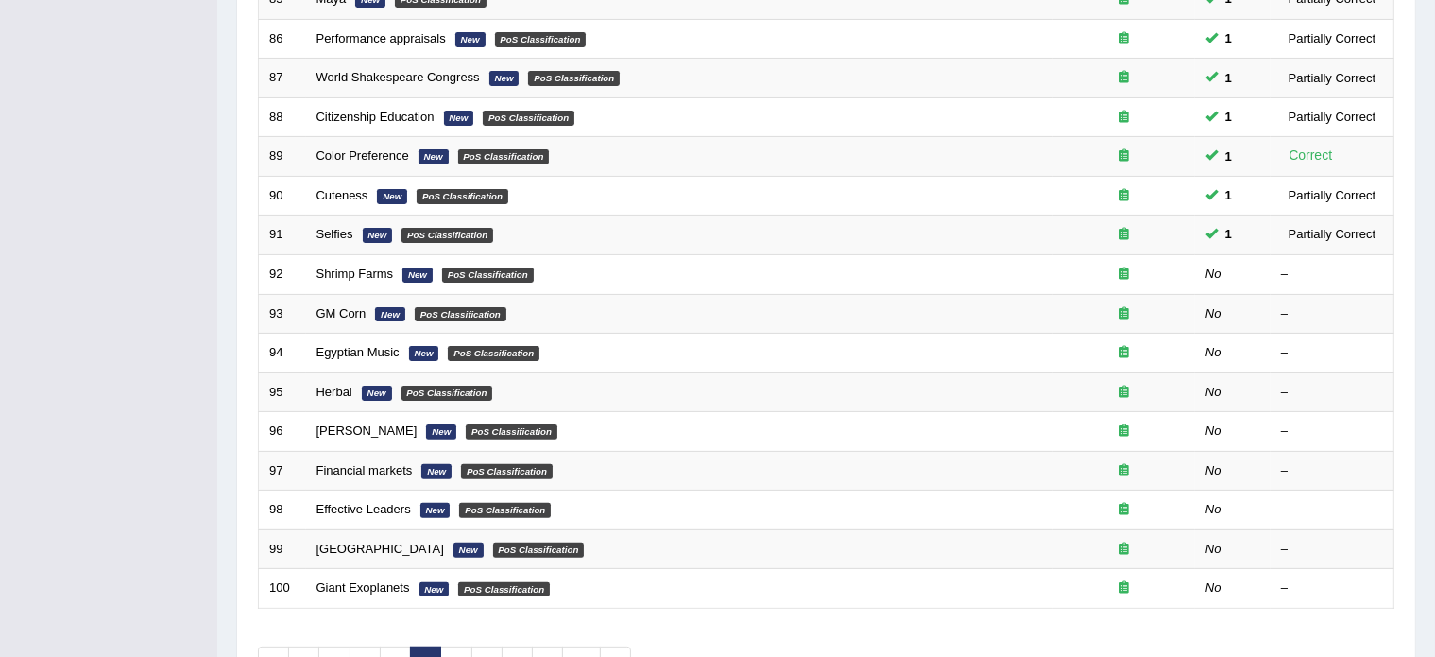
scroll to position [505, 0]
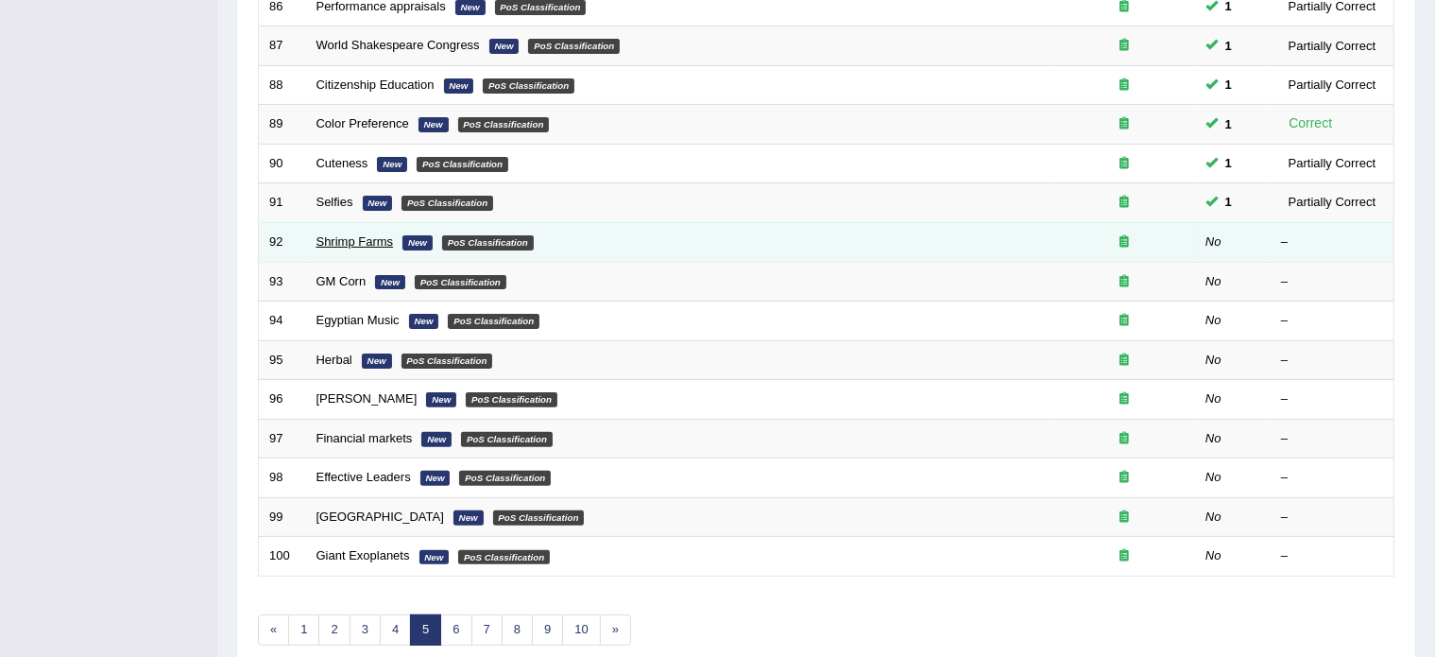
click at [366, 240] on link "Shrimp Farms" at bounding box center [355, 241] width 77 height 14
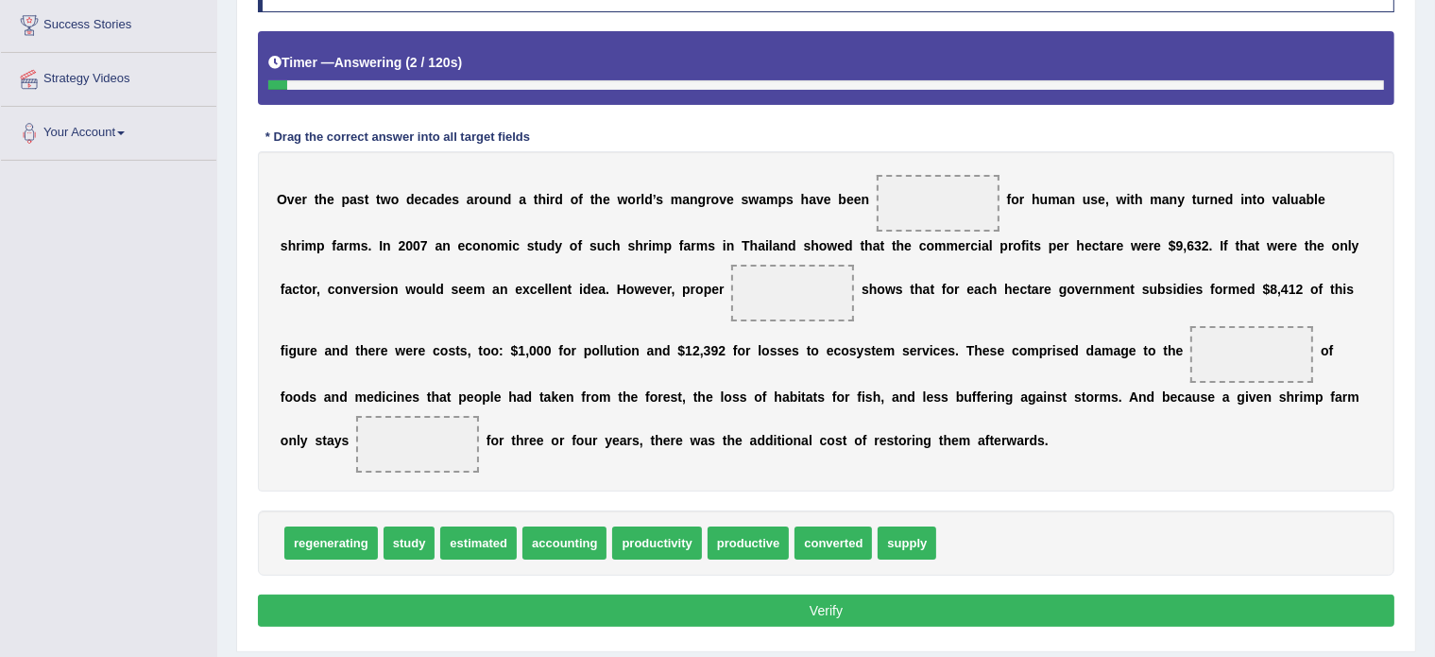
scroll to position [310, 0]
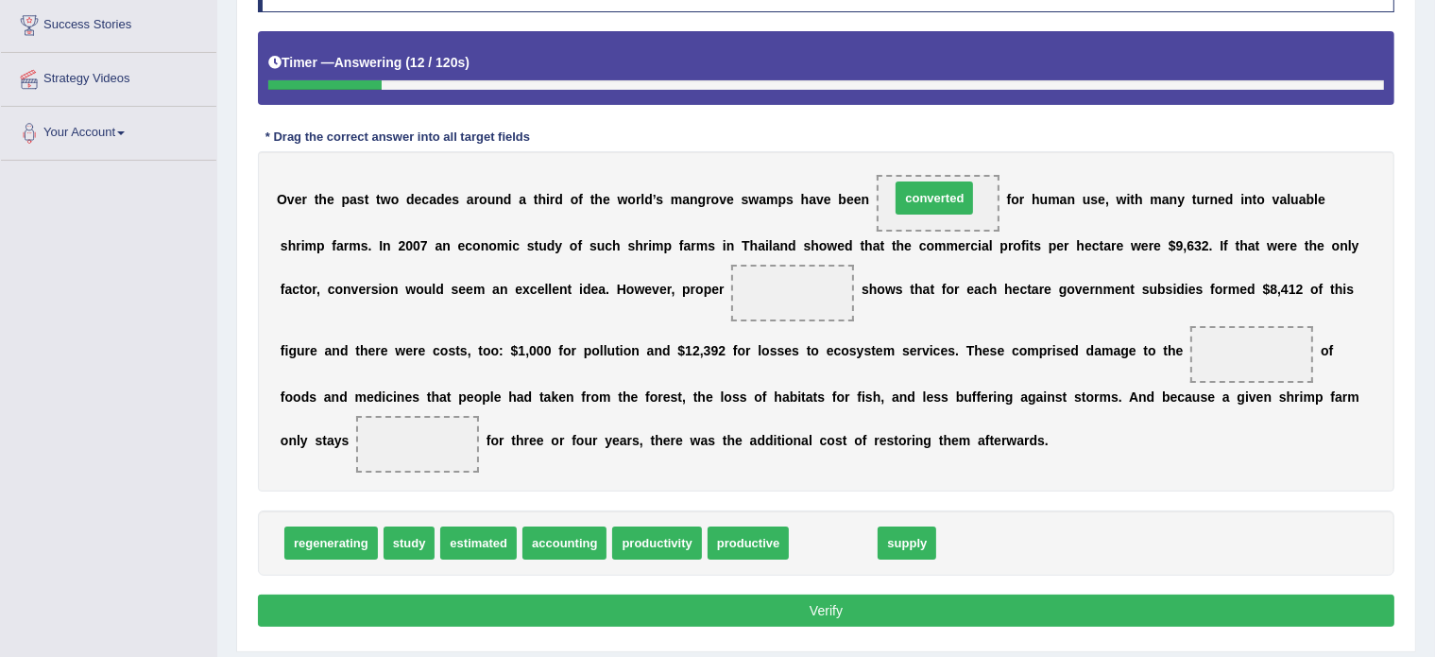
drag, startPoint x: 820, startPoint y: 539, endPoint x: 921, endPoint y: 194, distance: 359.4
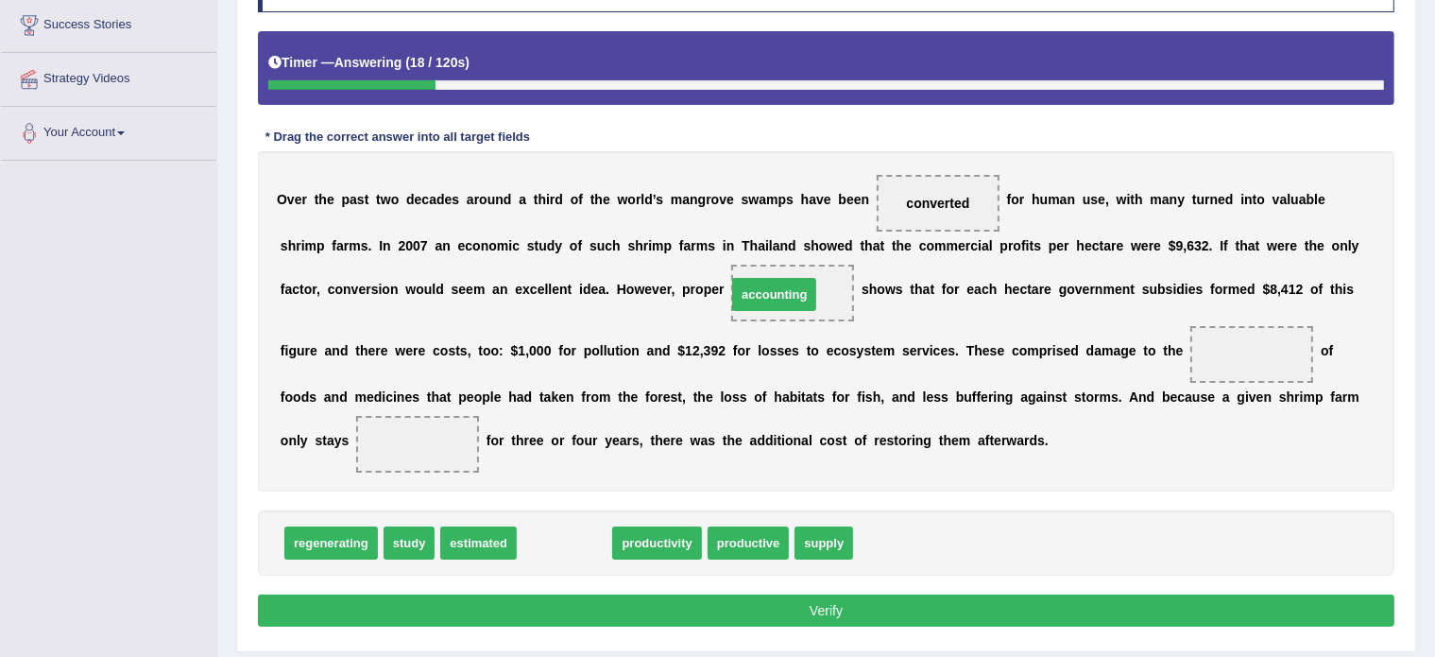
drag, startPoint x: 555, startPoint y: 533, endPoint x: 765, endPoint y: 284, distance: 325.2
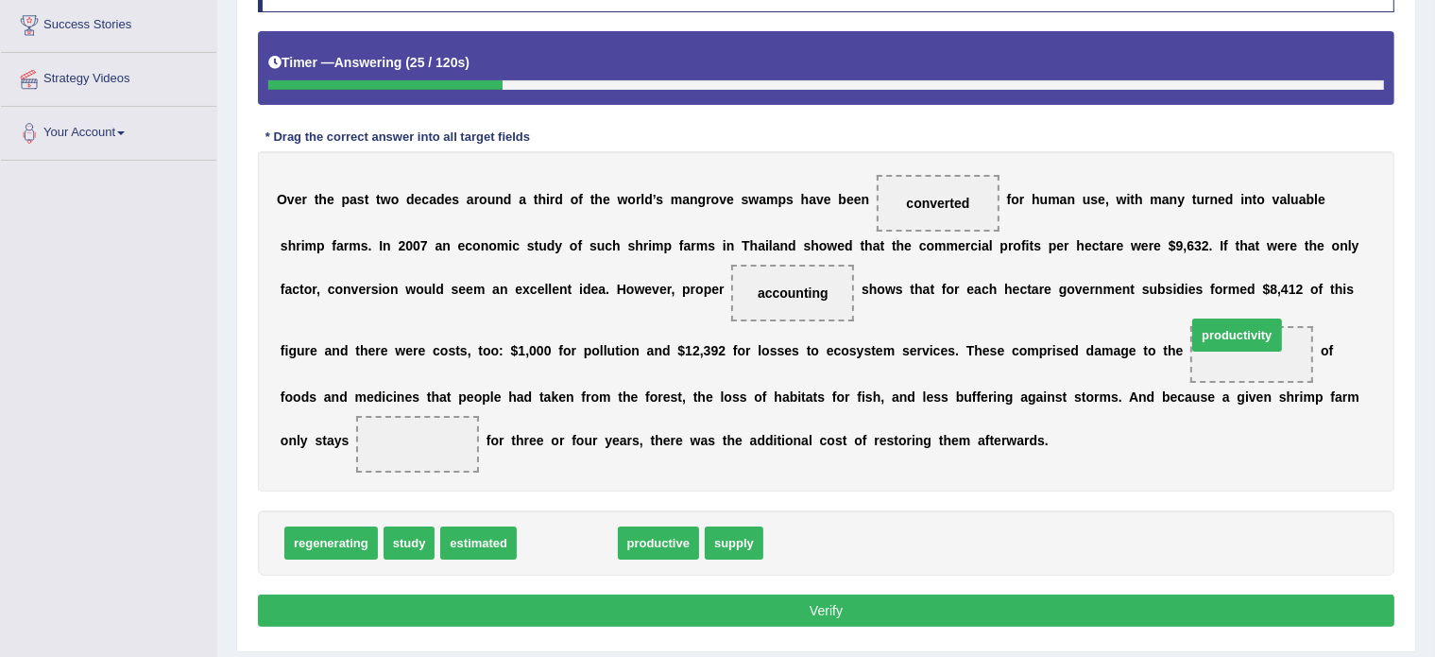
drag, startPoint x: 575, startPoint y: 538, endPoint x: 1245, endPoint y: 330, distance: 701.5
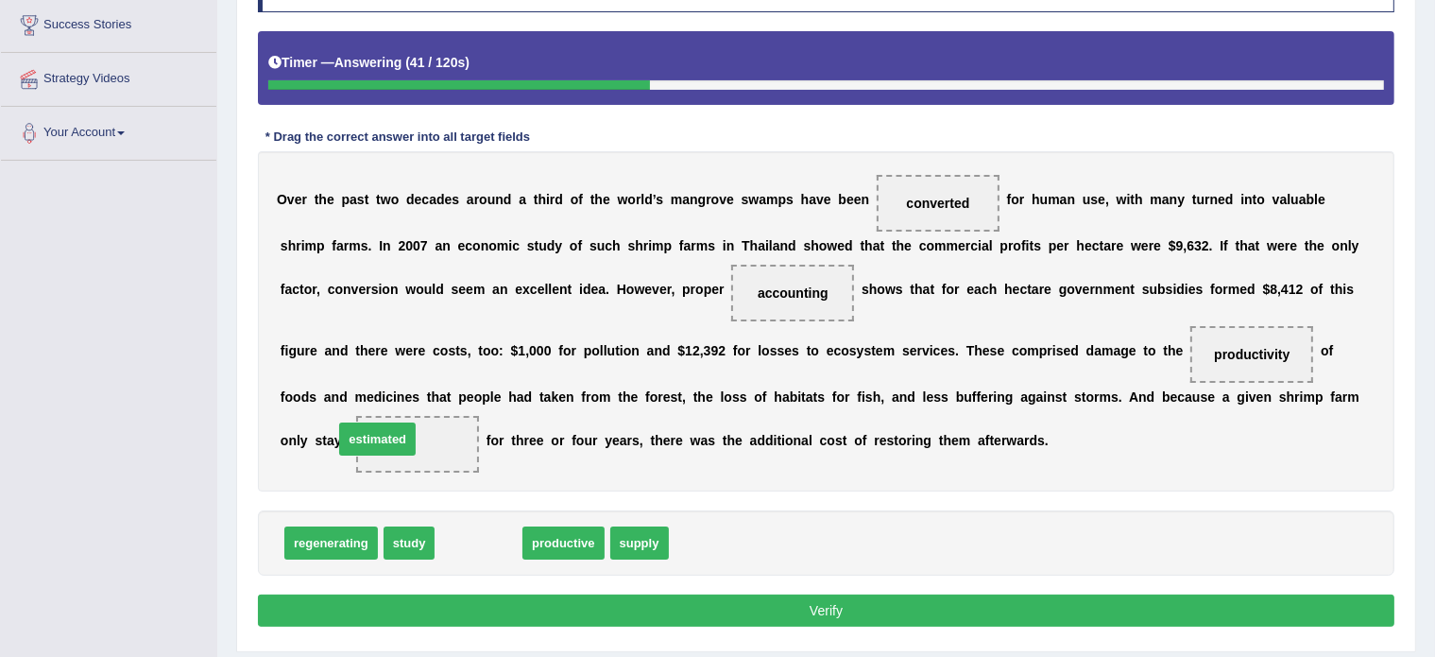
drag, startPoint x: 487, startPoint y: 540, endPoint x: 386, endPoint y: 434, distance: 146.4
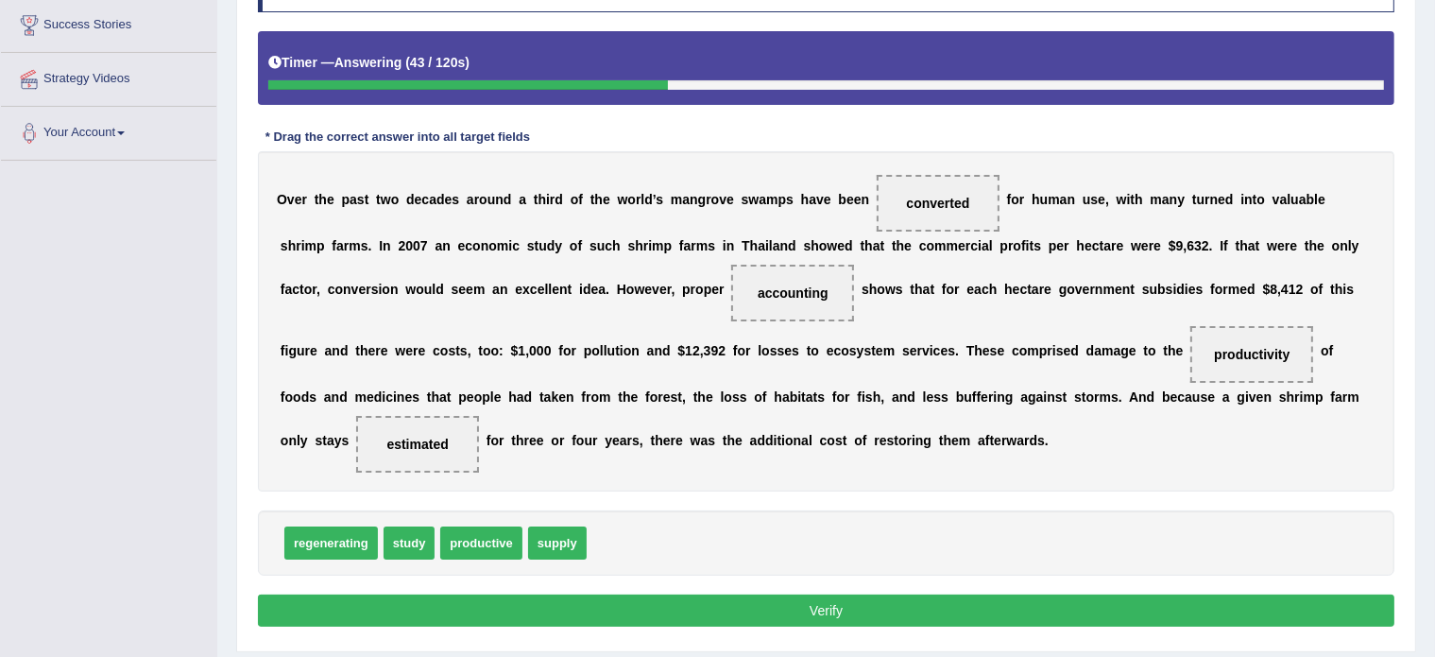
click at [639, 600] on button "Verify" at bounding box center [826, 610] width 1137 height 32
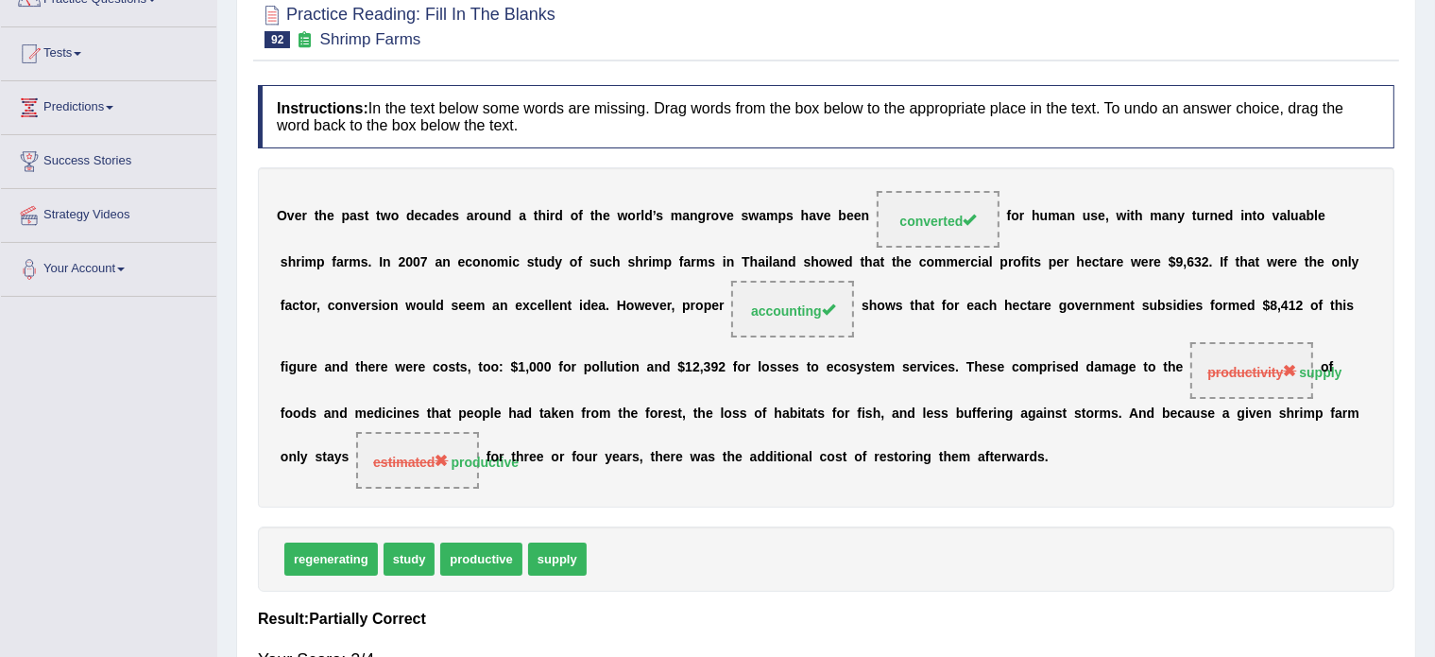
scroll to position [0, 0]
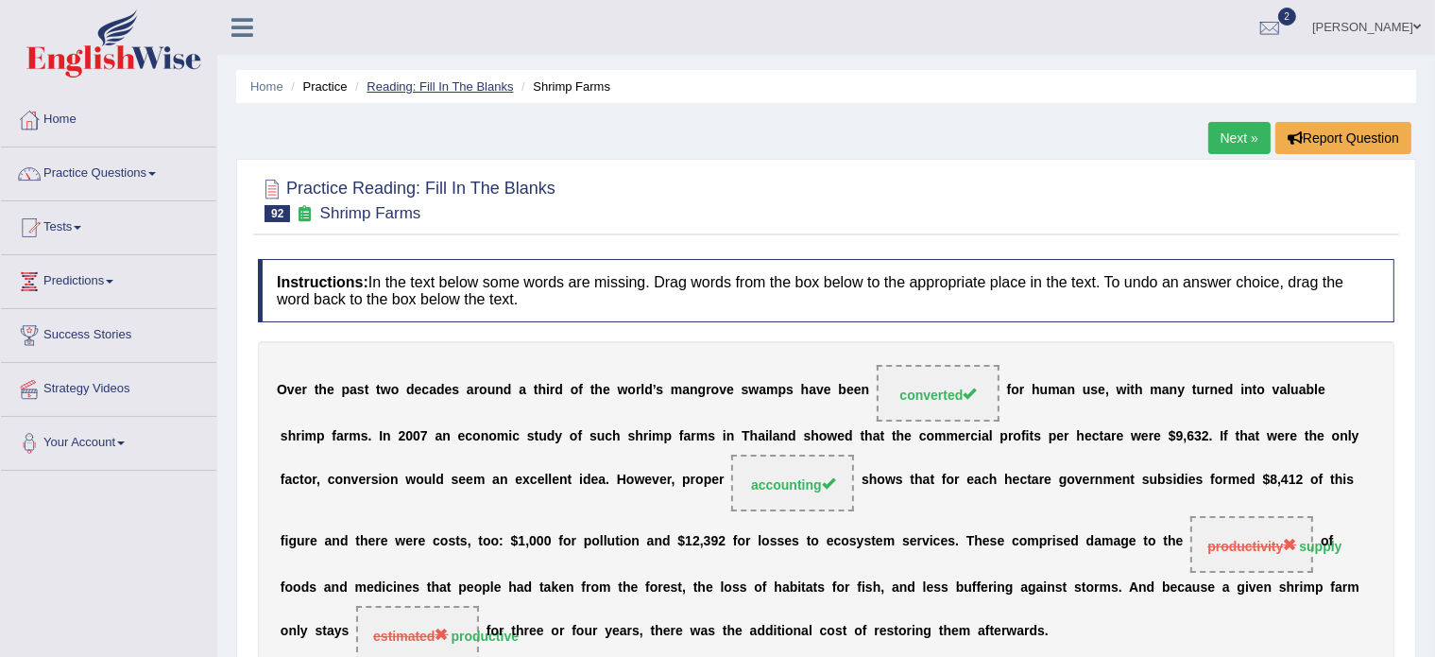
click at [397, 82] on link "Reading: Fill In The Blanks" at bounding box center [440, 86] width 146 height 14
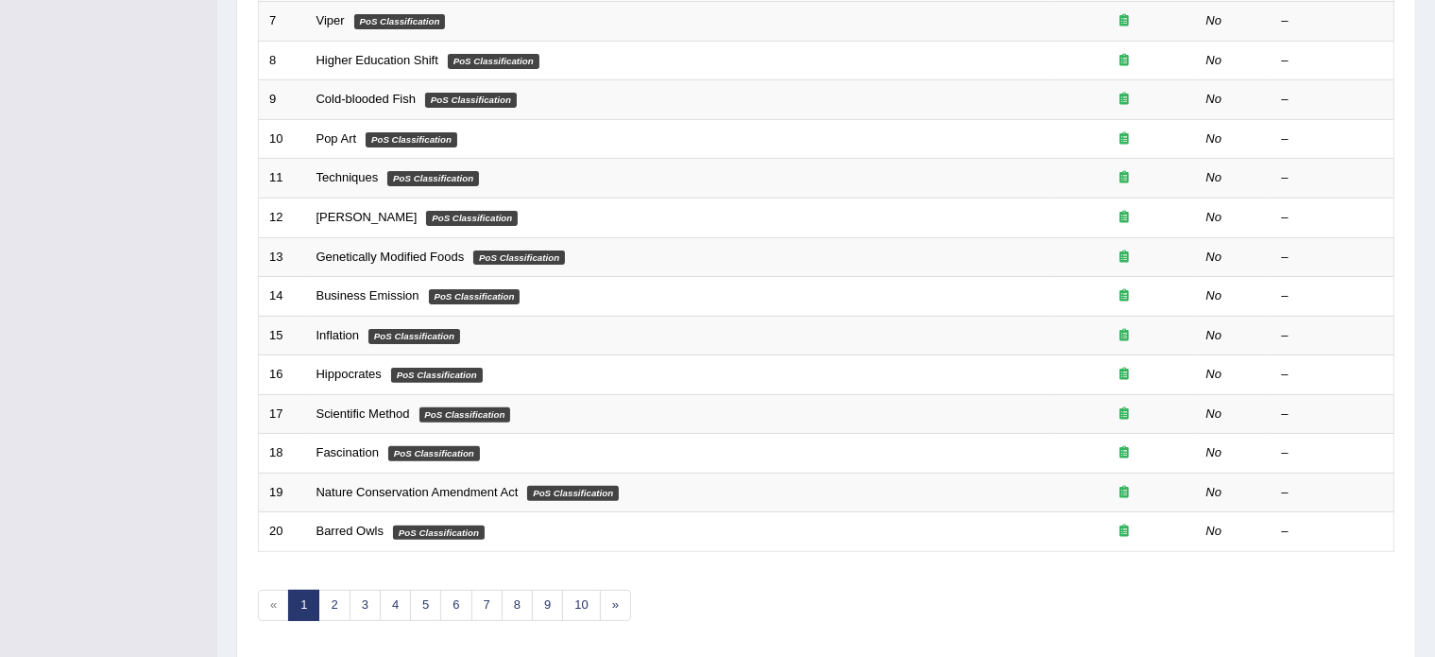
scroll to position [589, 0]
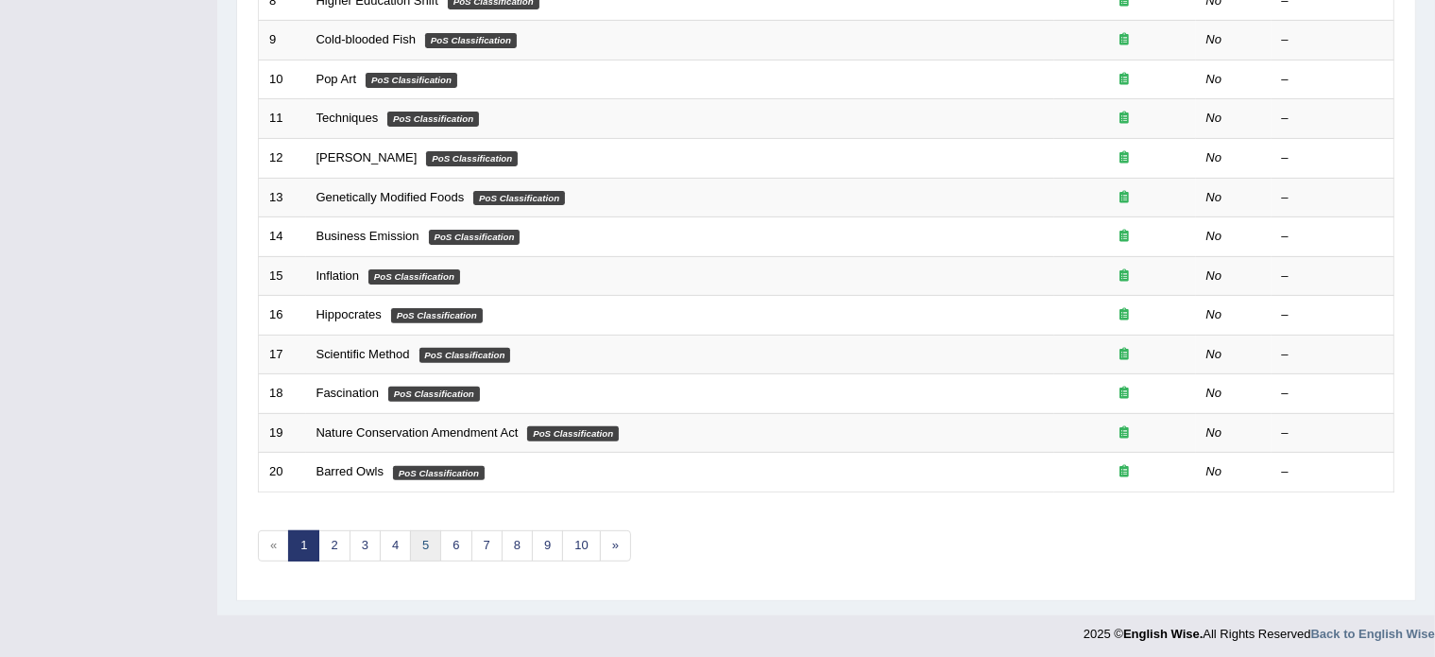
click at [425, 547] on link "5" at bounding box center [425, 545] width 31 height 31
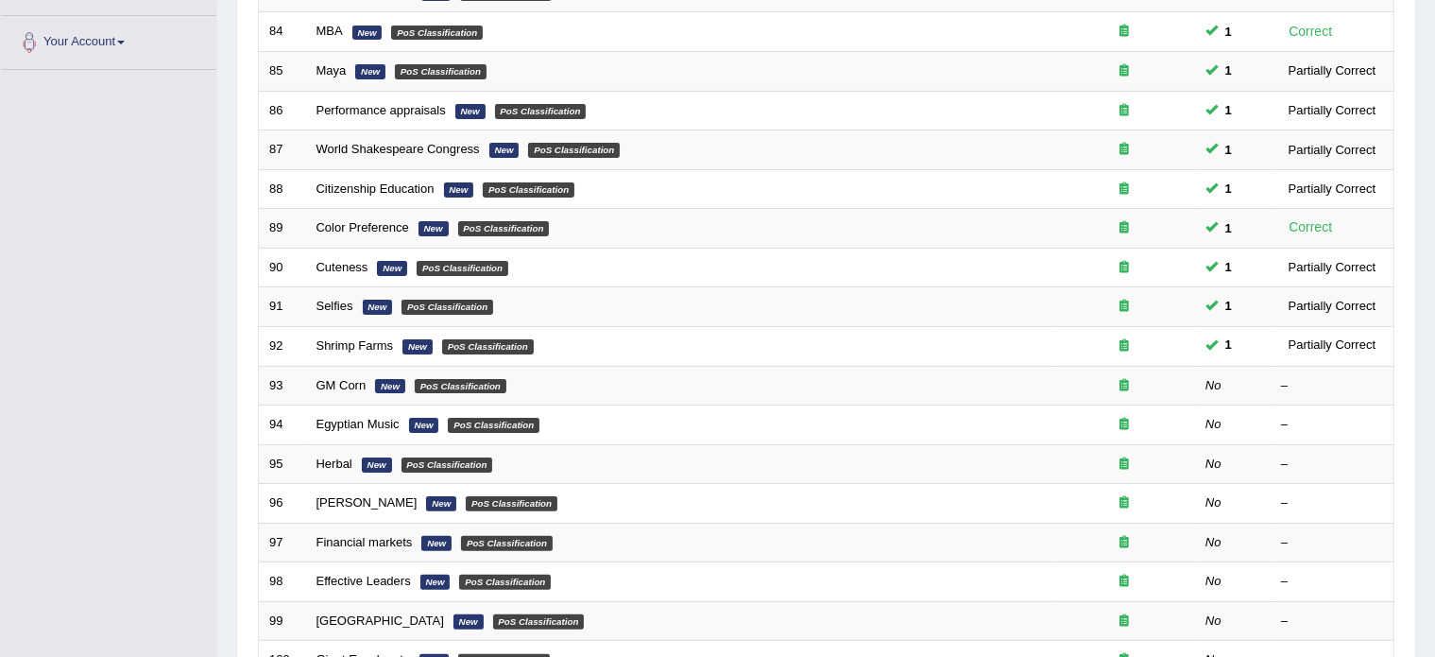
scroll to position [401, 0]
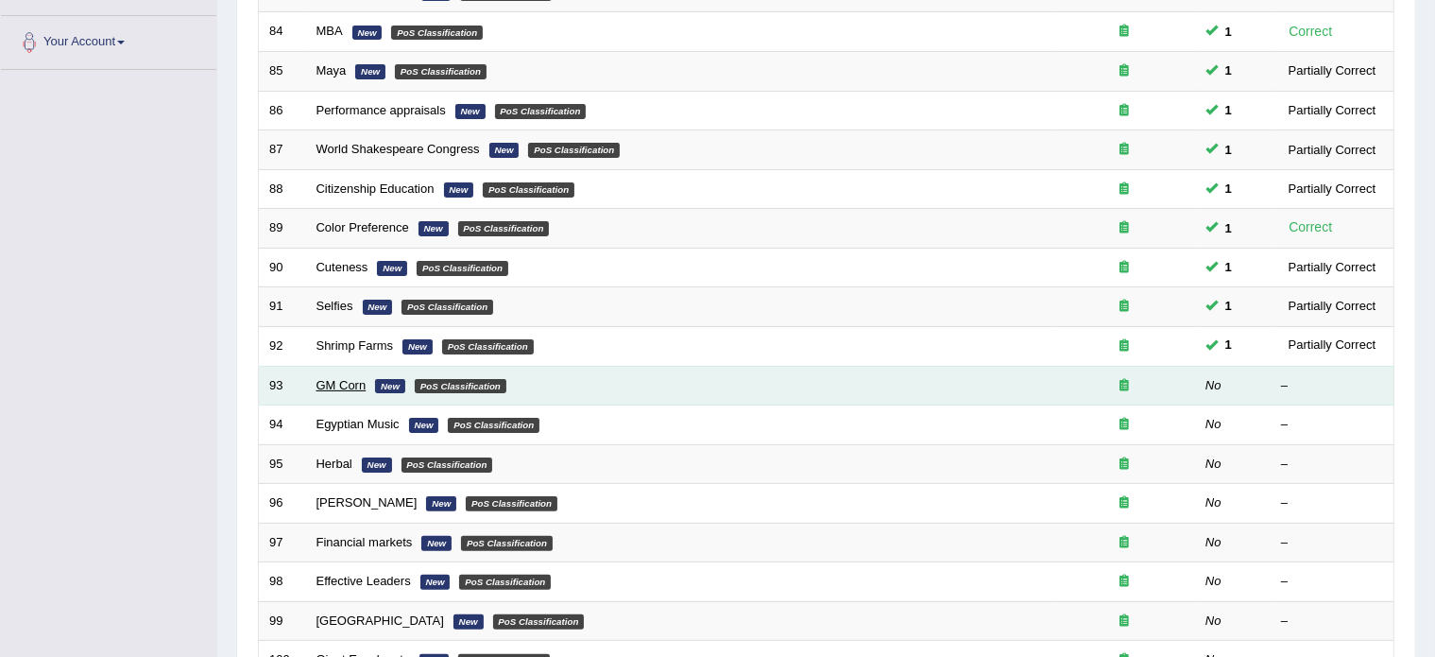
click at [341, 378] on link "GM Corn" at bounding box center [342, 385] width 50 height 14
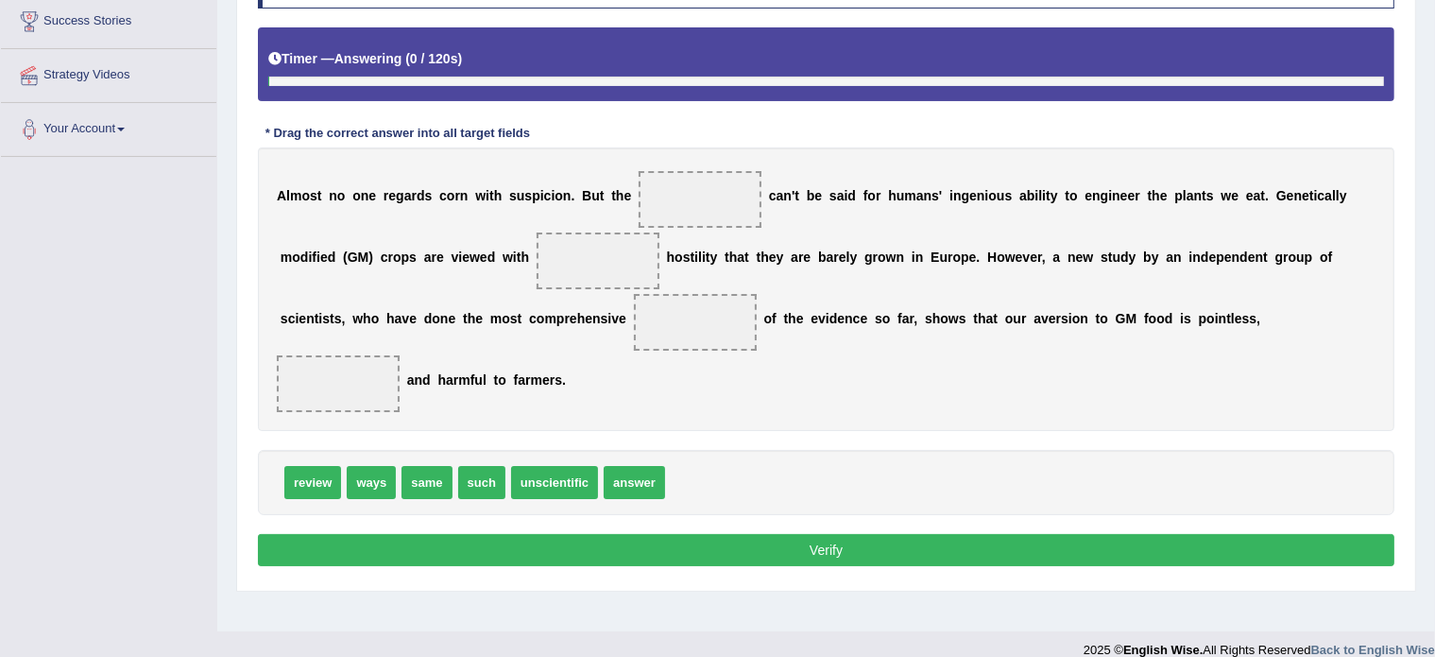
scroll to position [335, 0]
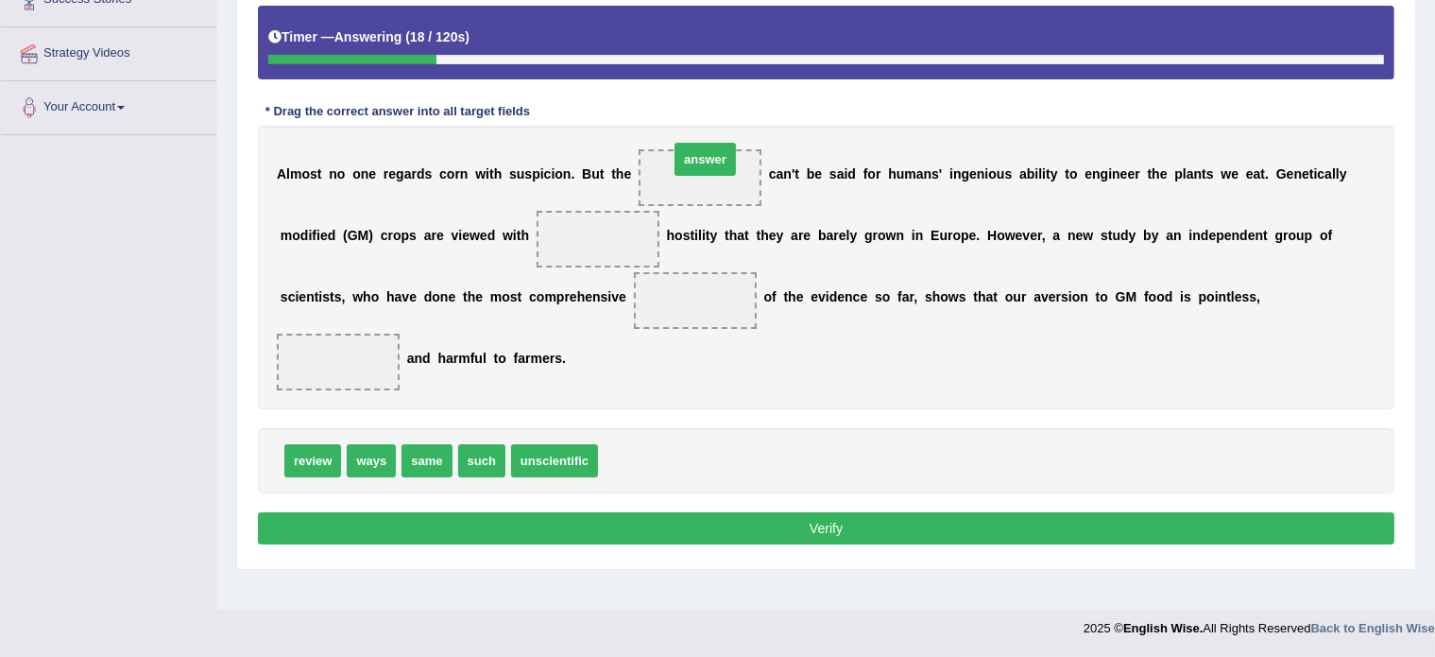
drag, startPoint x: 626, startPoint y: 455, endPoint x: 696, endPoint y: 154, distance: 309.7
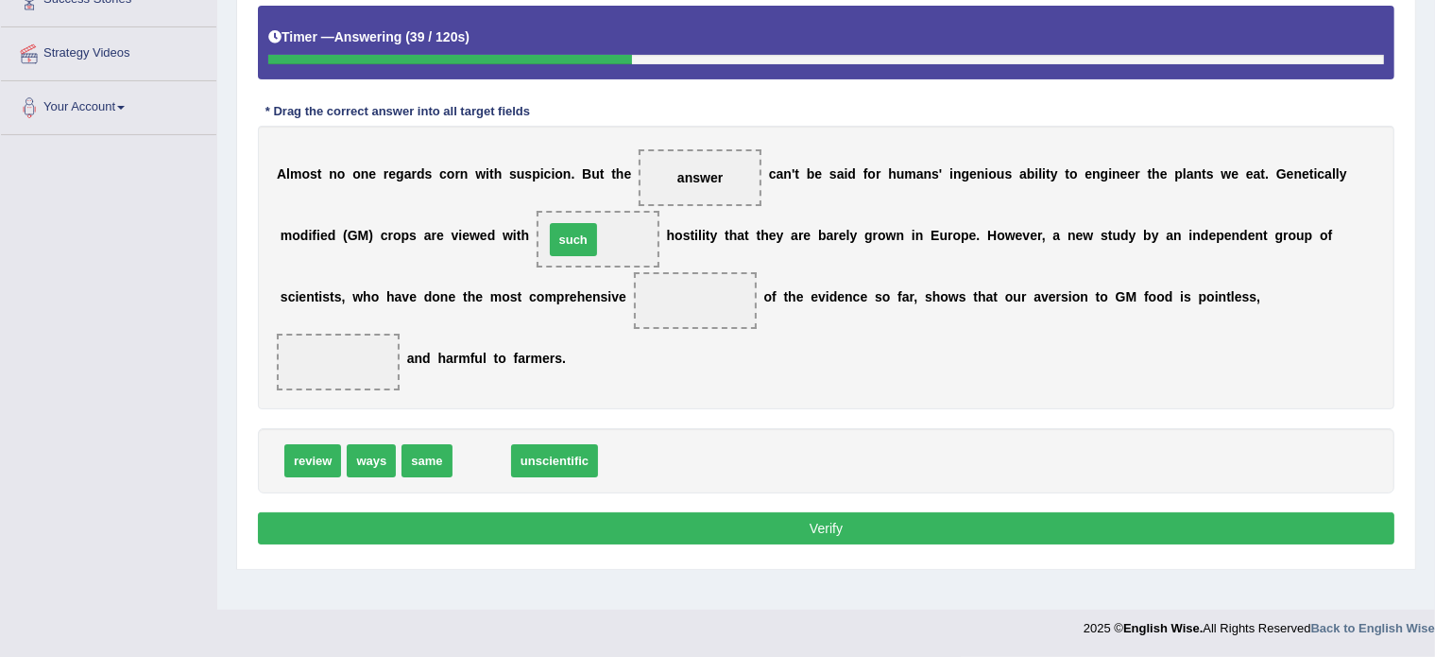
drag, startPoint x: 473, startPoint y: 461, endPoint x: 565, endPoint y: 240, distance: 239.4
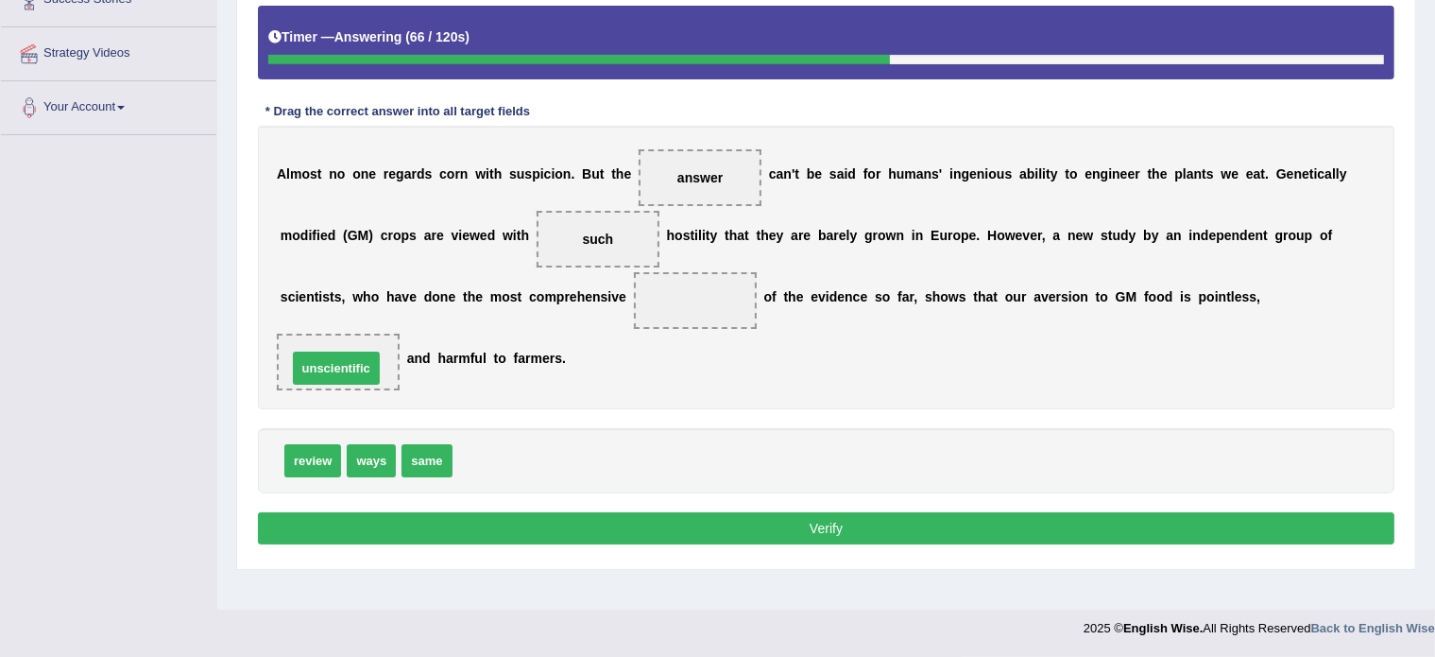
drag, startPoint x: 488, startPoint y: 455, endPoint x: 322, endPoint y: 362, distance: 190.0
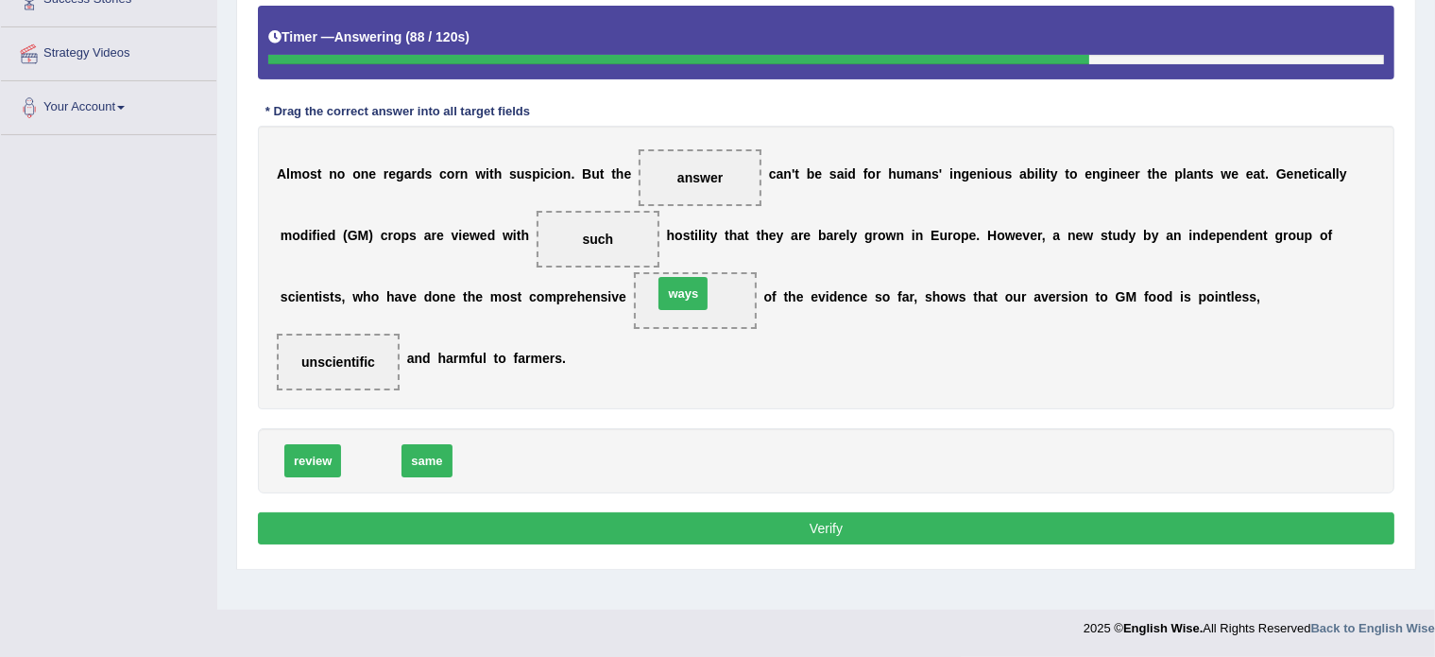
drag, startPoint x: 368, startPoint y: 462, endPoint x: 679, endPoint y: 294, distance: 354.3
click at [649, 518] on button "Verify" at bounding box center [826, 528] width 1137 height 32
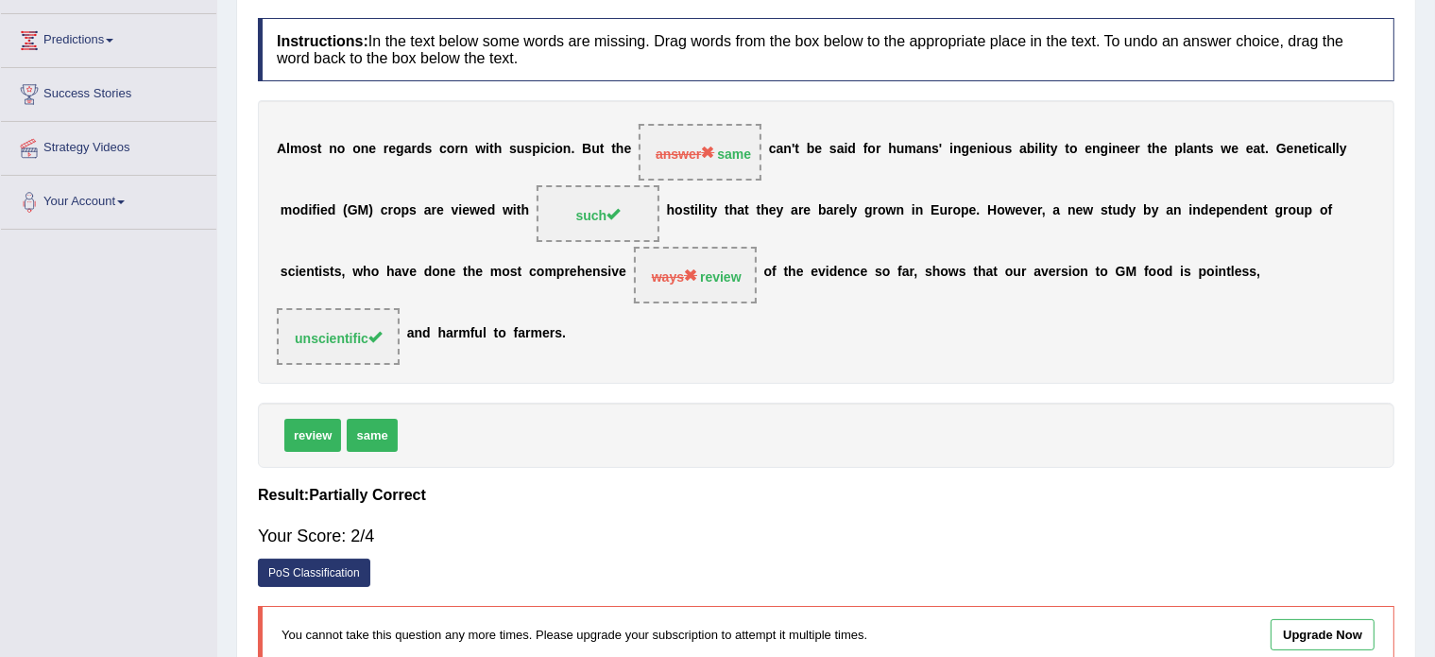
scroll to position [221, 0]
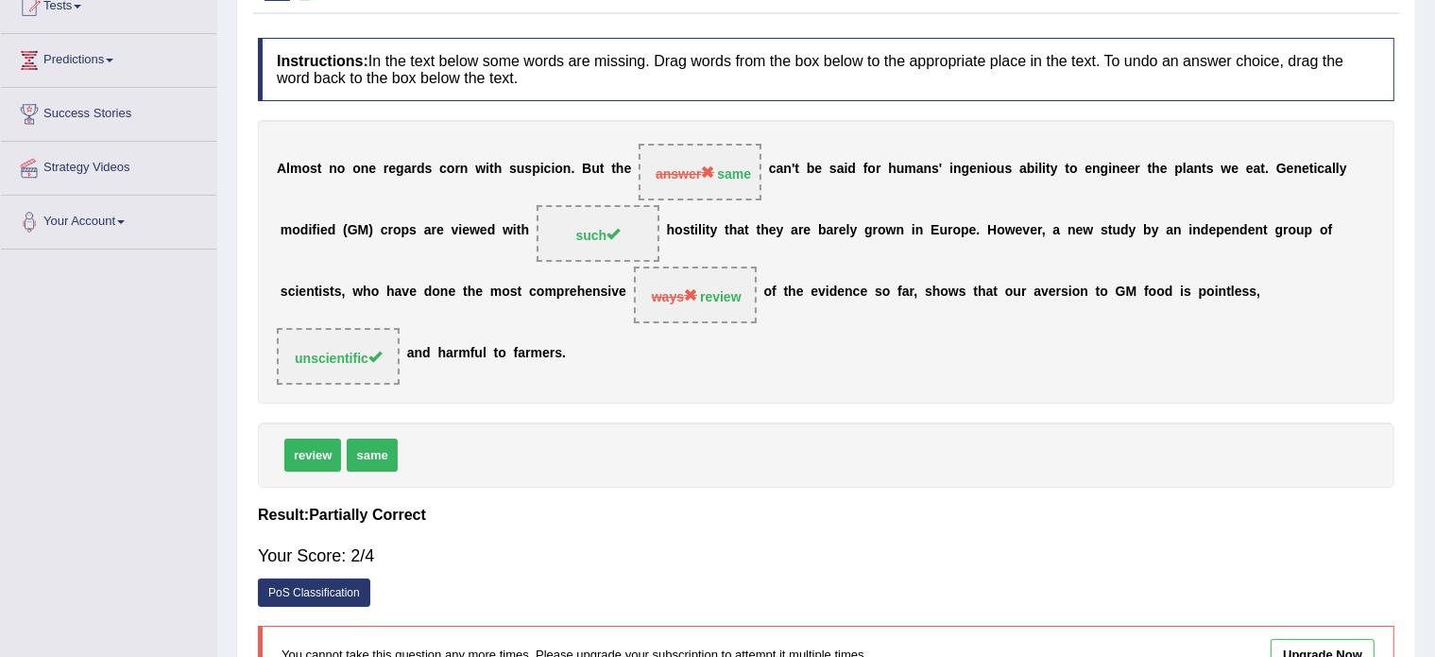
click at [674, 219] on div "A l m o s t n o o n e r e g a r d s c o r n w i t h s u s p i c i o n . B u t t…" at bounding box center [826, 262] width 1137 height 284
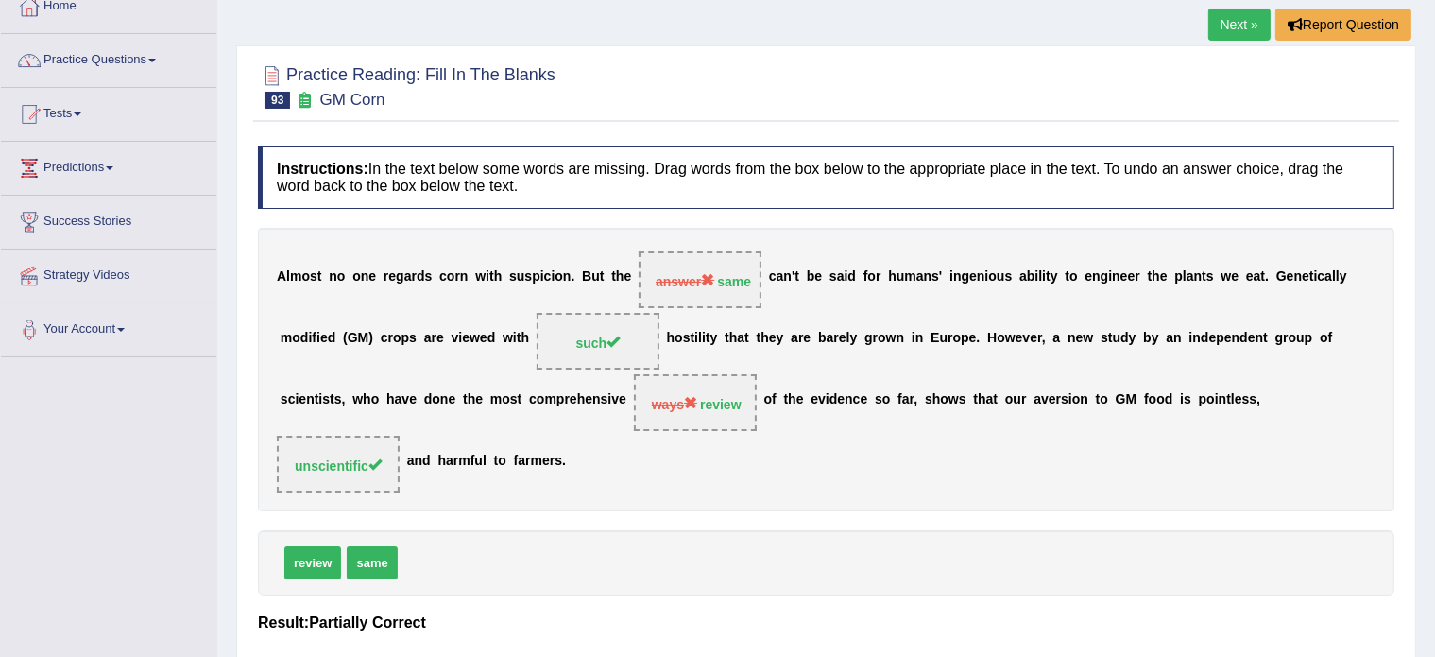
scroll to position [0, 0]
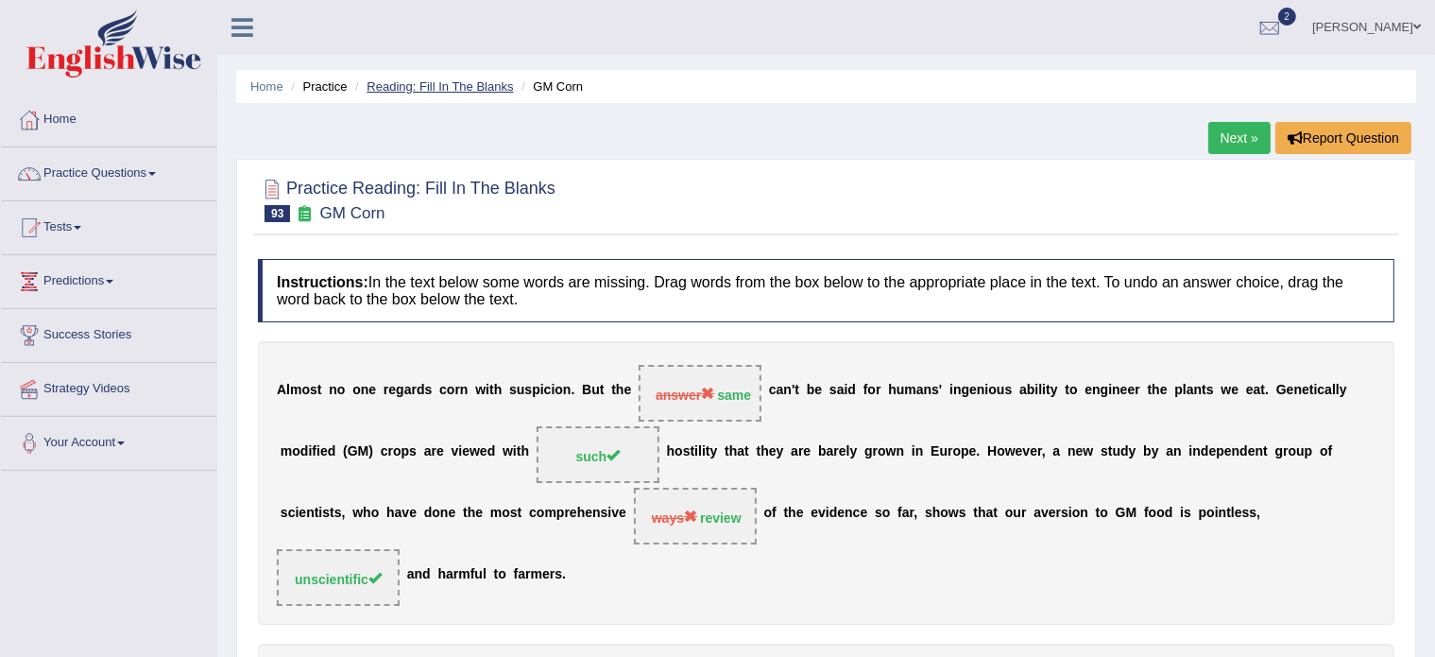
click at [433, 82] on link "Reading: Fill In The Blanks" at bounding box center [440, 86] width 146 height 14
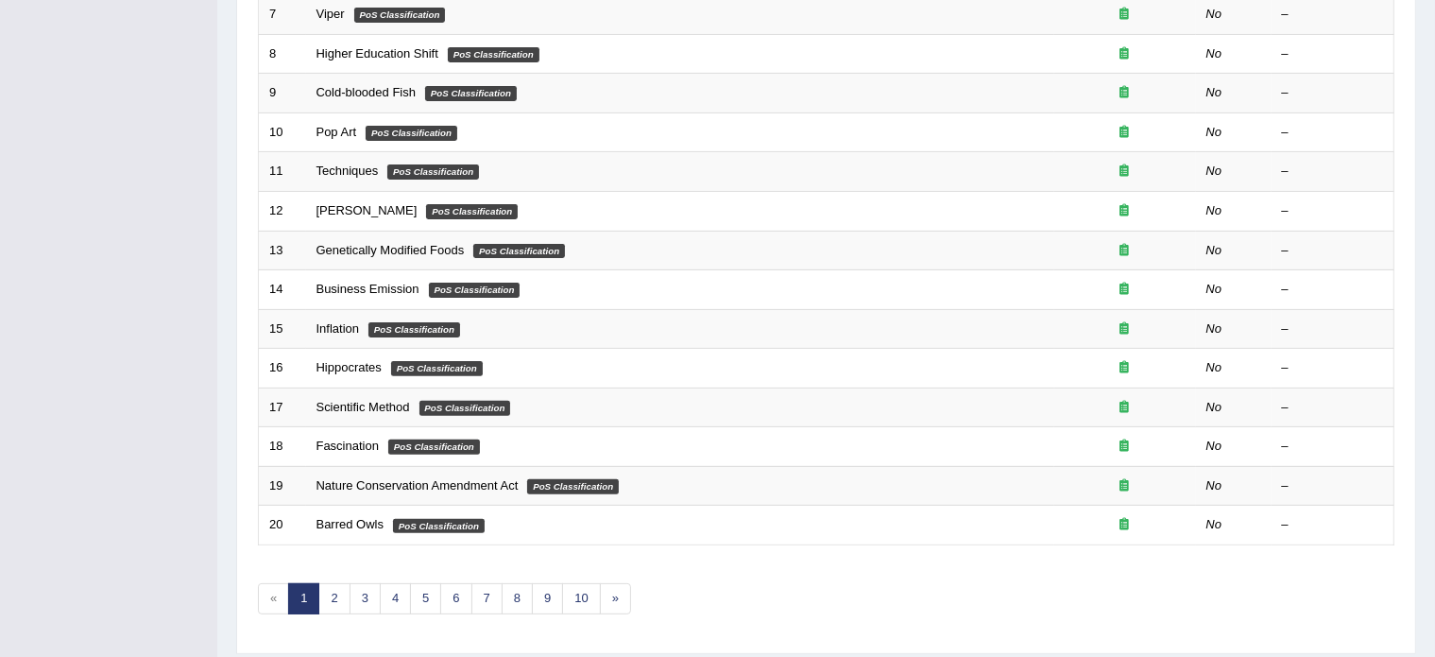
scroll to position [589, 0]
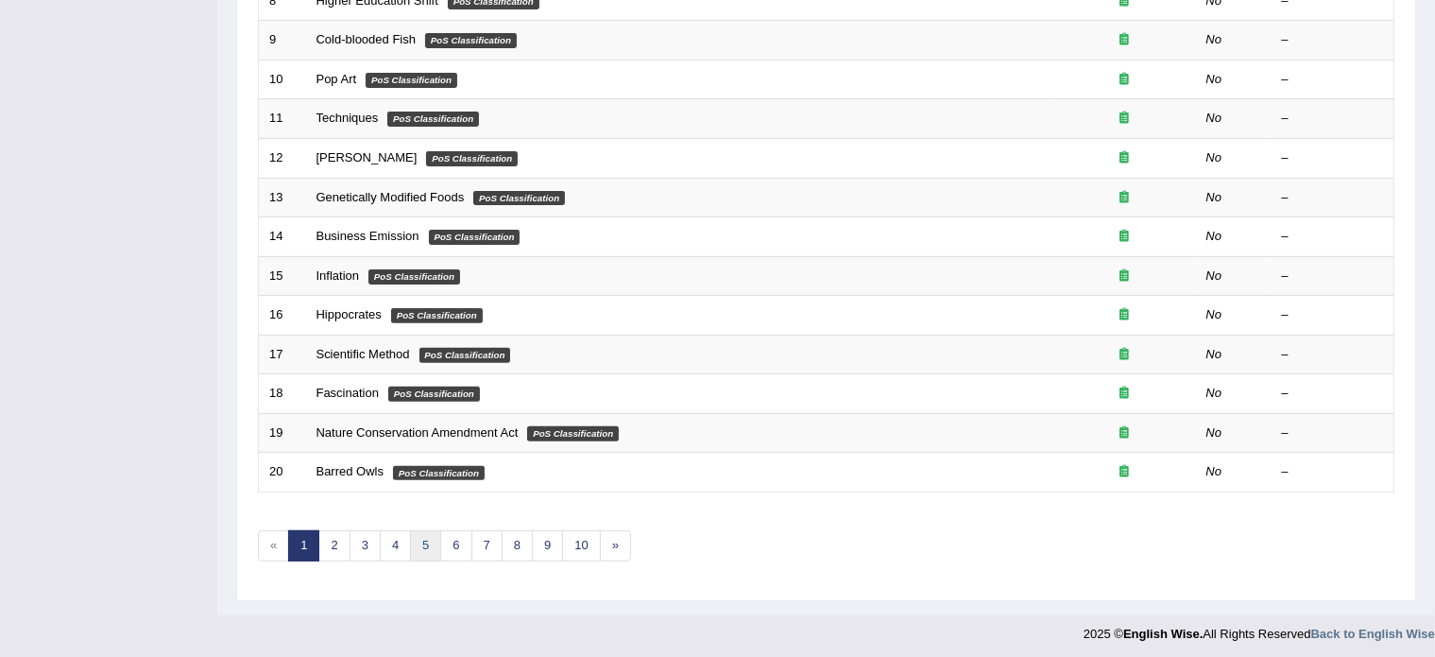
click at [421, 536] on link "5" at bounding box center [425, 545] width 31 height 31
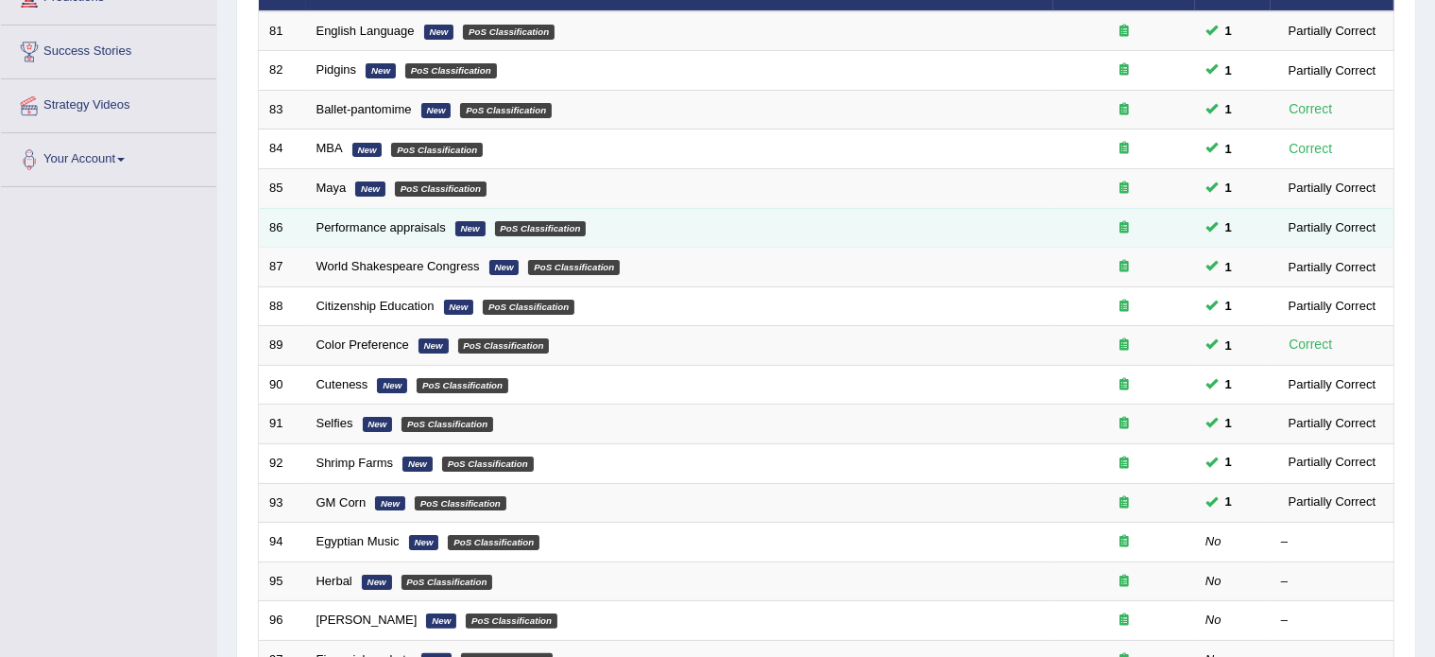
scroll to position [285, 0]
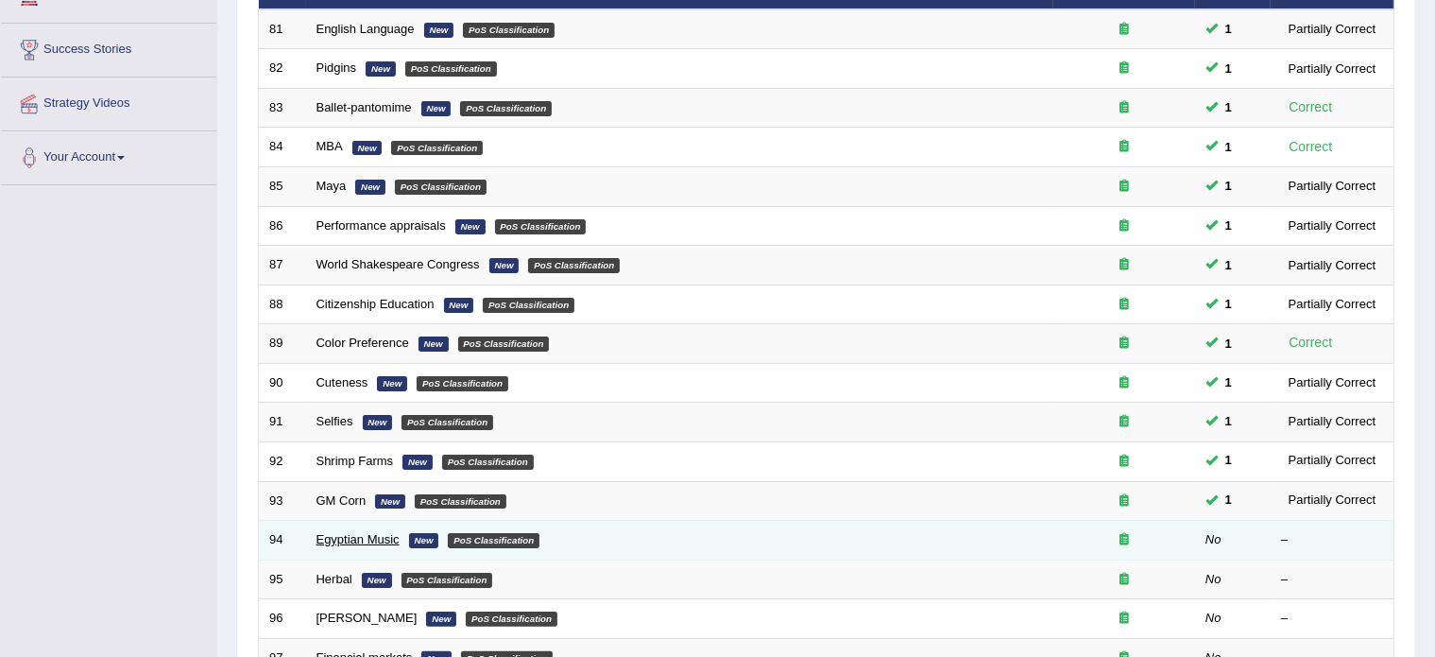
click at [343, 538] on link "Egyptian Music" at bounding box center [358, 539] width 83 height 14
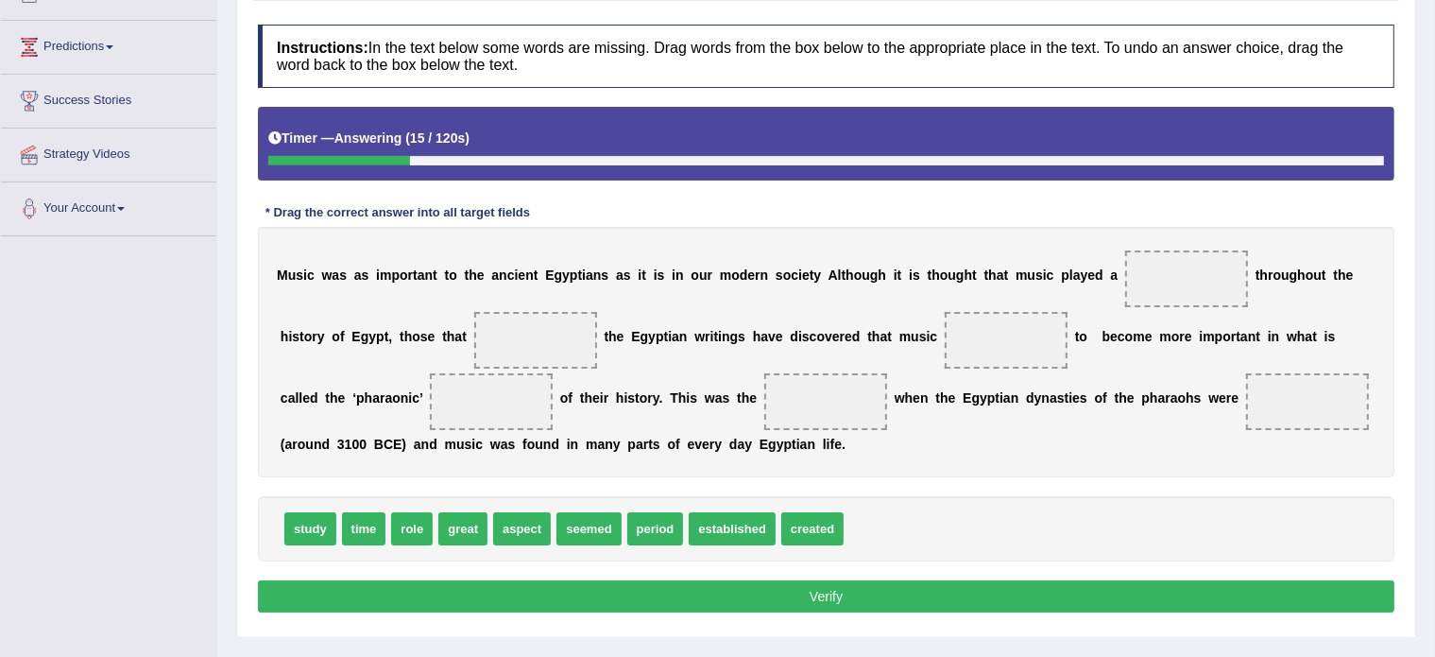
scroll to position [242, 0]
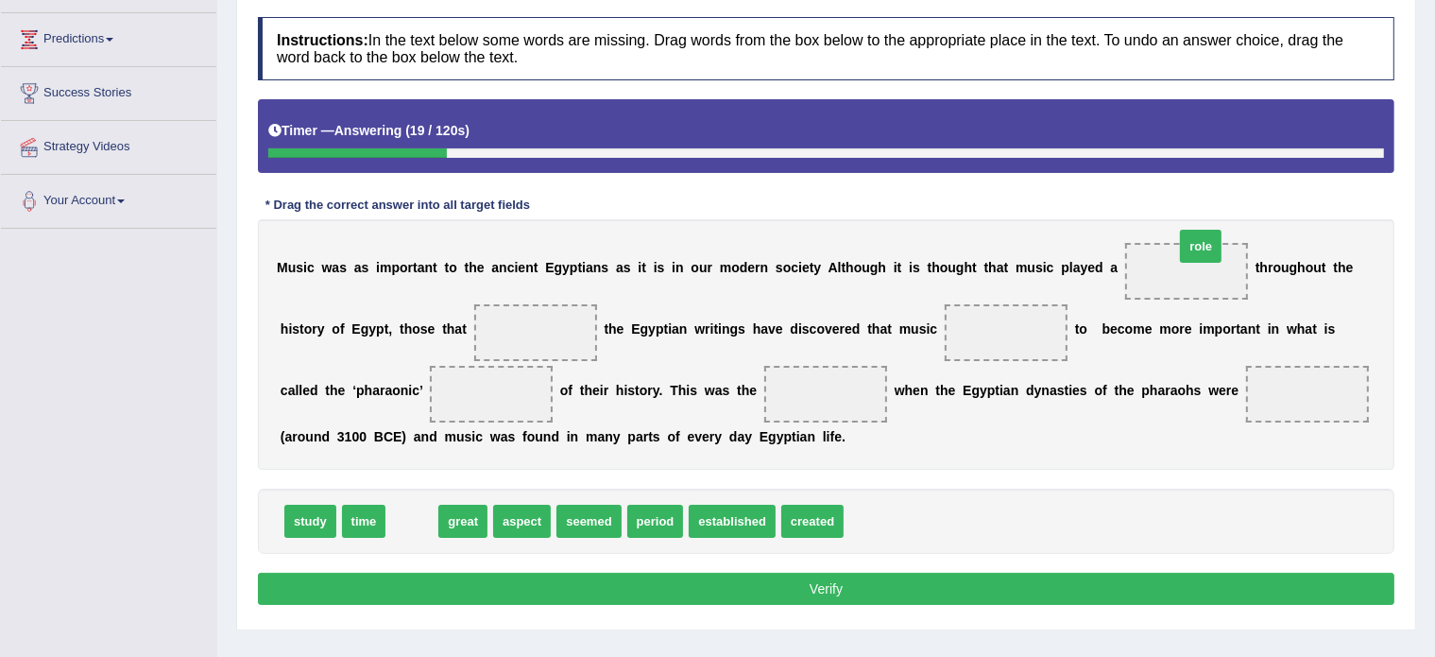
drag, startPoint x: 412, startPoint y: 522, endPoint x: 1200, endPoint y: 247, distance: 834.7
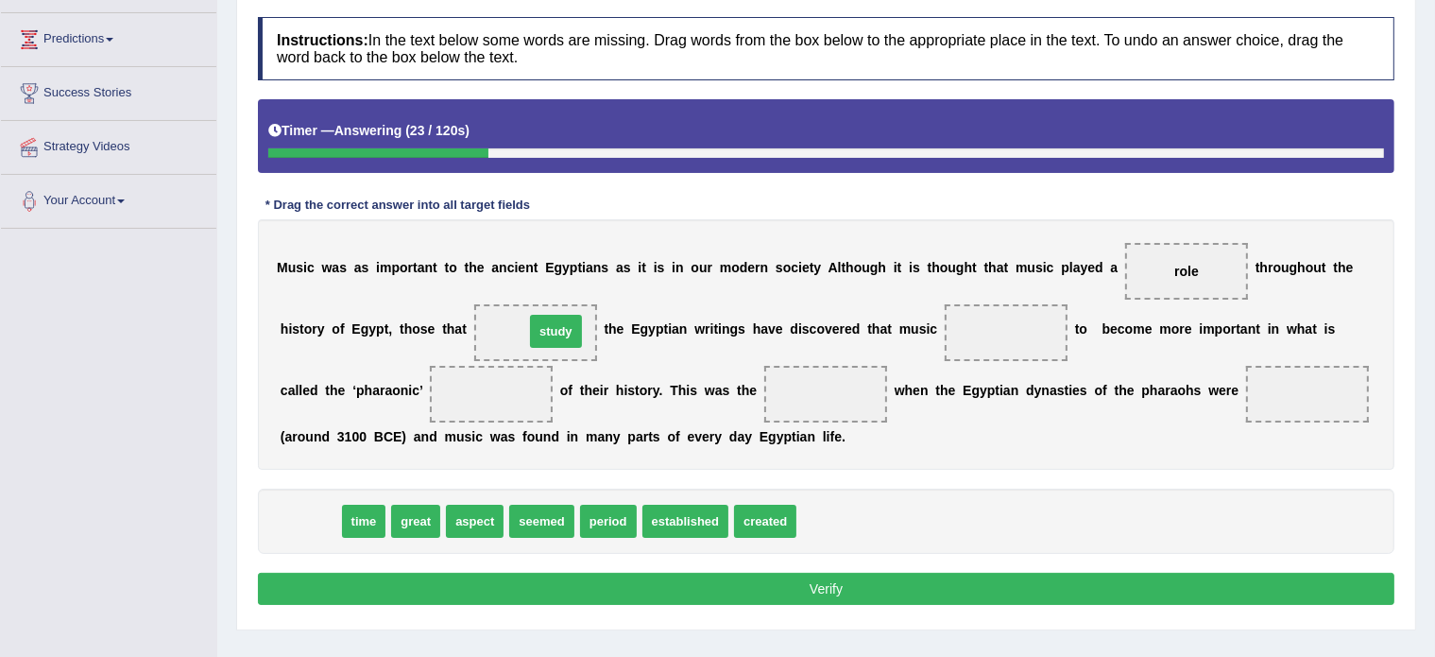
drag, startPoint x: 312, startPoint y: 519, endPoint x: 557, endPoint y: 329, distance: 309.8
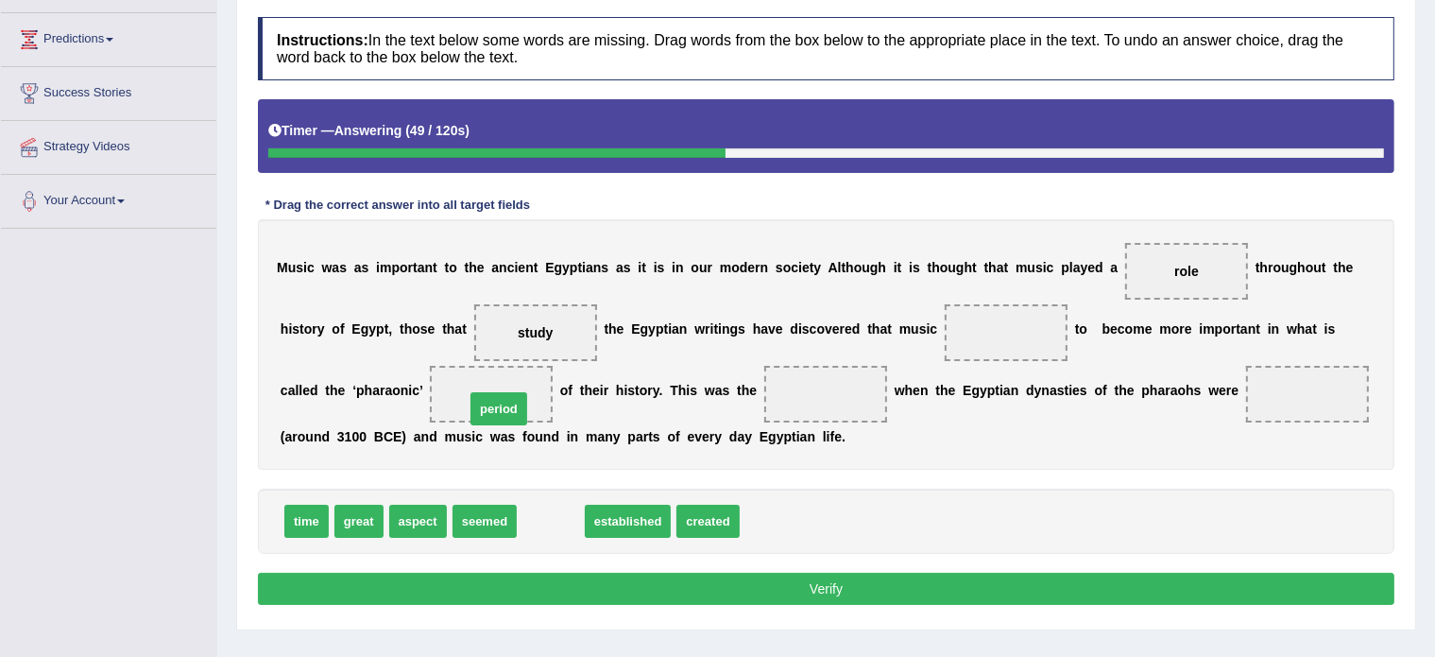
drag, startPoint x: 555, startPoint y: 517, endPoint x: 503, endPoint y: 404, distance: 124.7
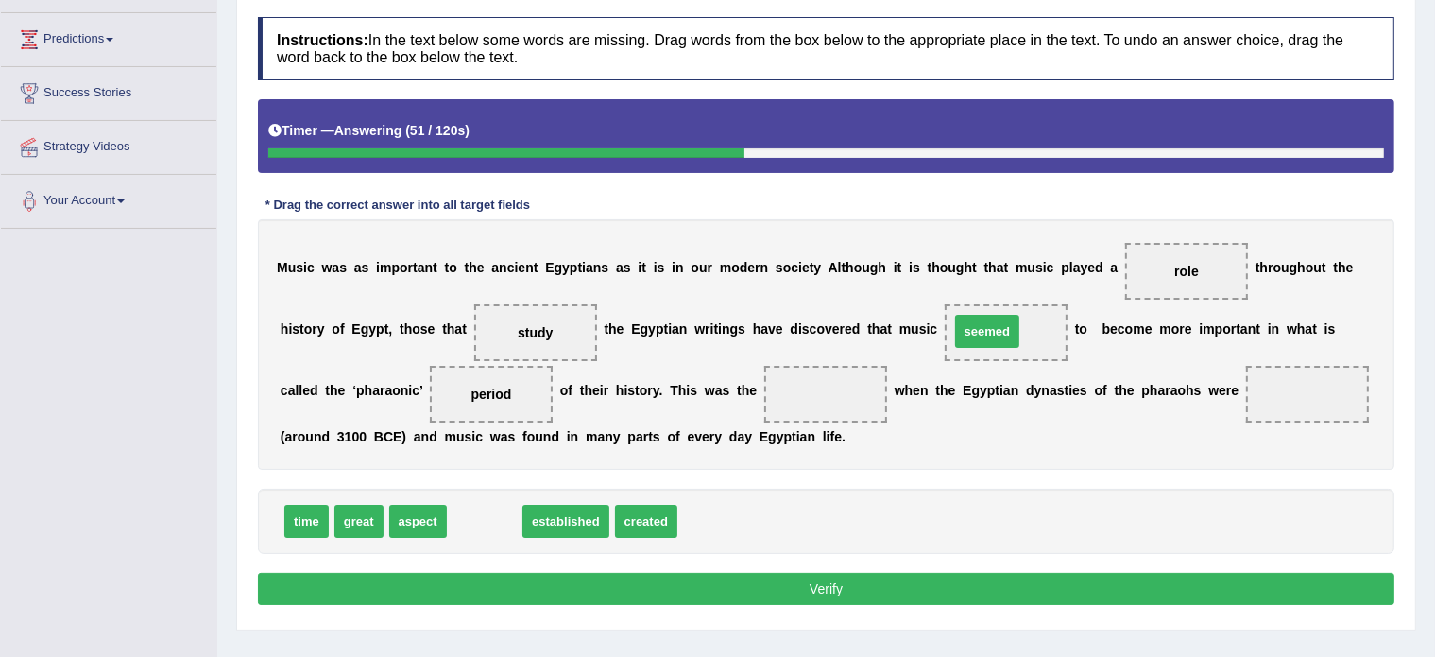
drag, startPoint x: 480, startPoint y: 522, endPoint x: 984, endPoint y: 332, distance: 538.3
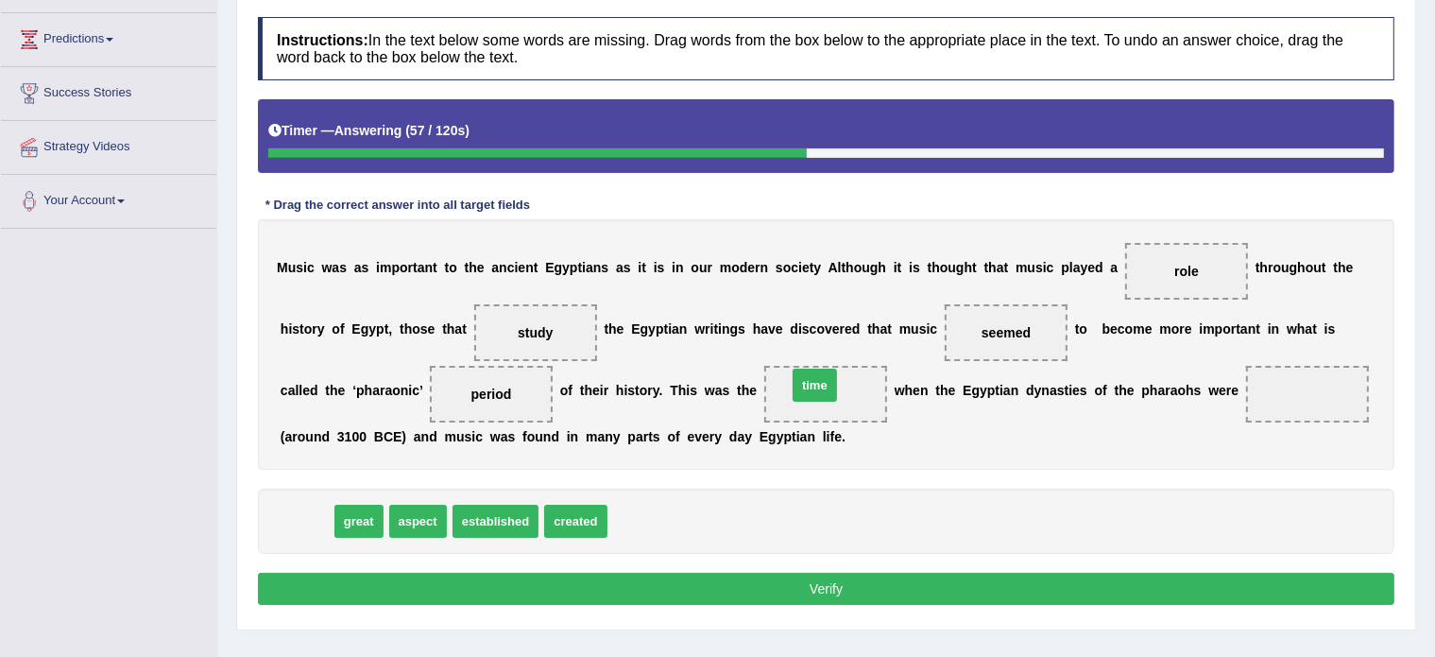
drag, startPoint x: 300, startPoint y: 517, endPoint x: 809, endPoint y: 386, distance: 526.0
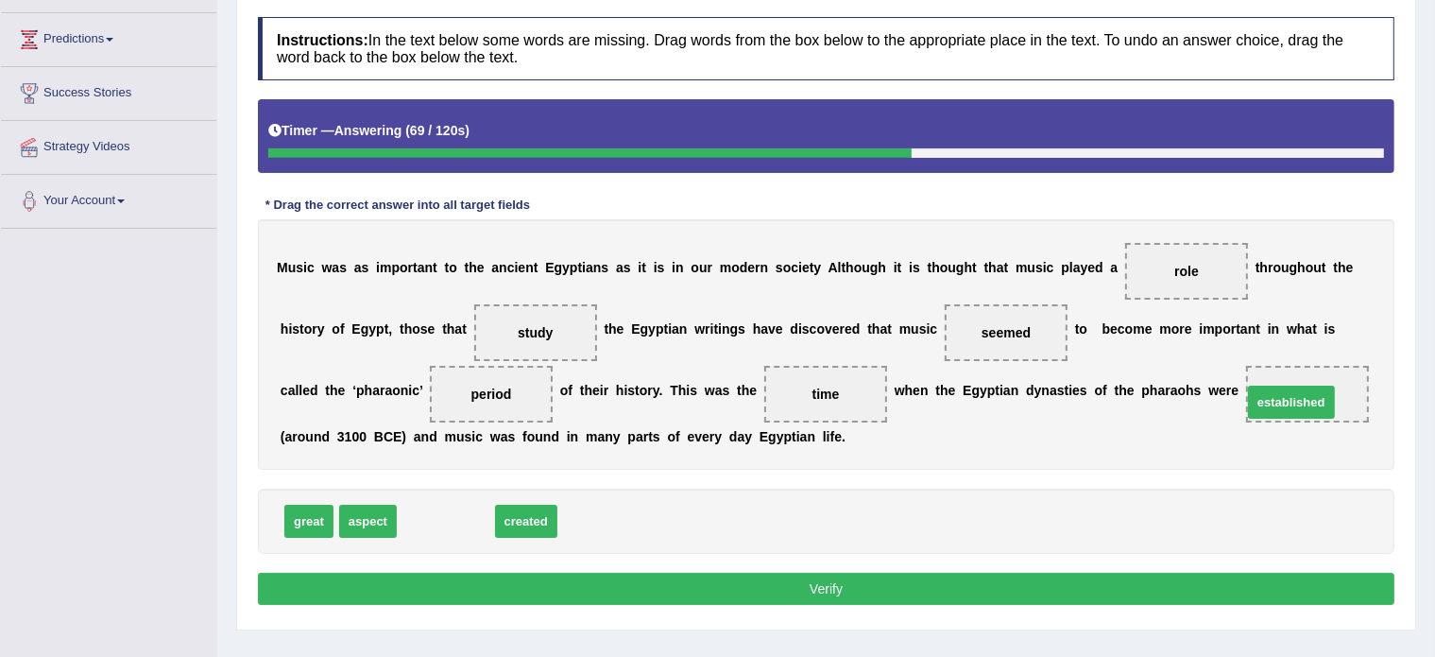
drag, startPoint x: 435, startPoint y: 513, endPoint x: 1281, endPoint y: 392, distance: 855.3
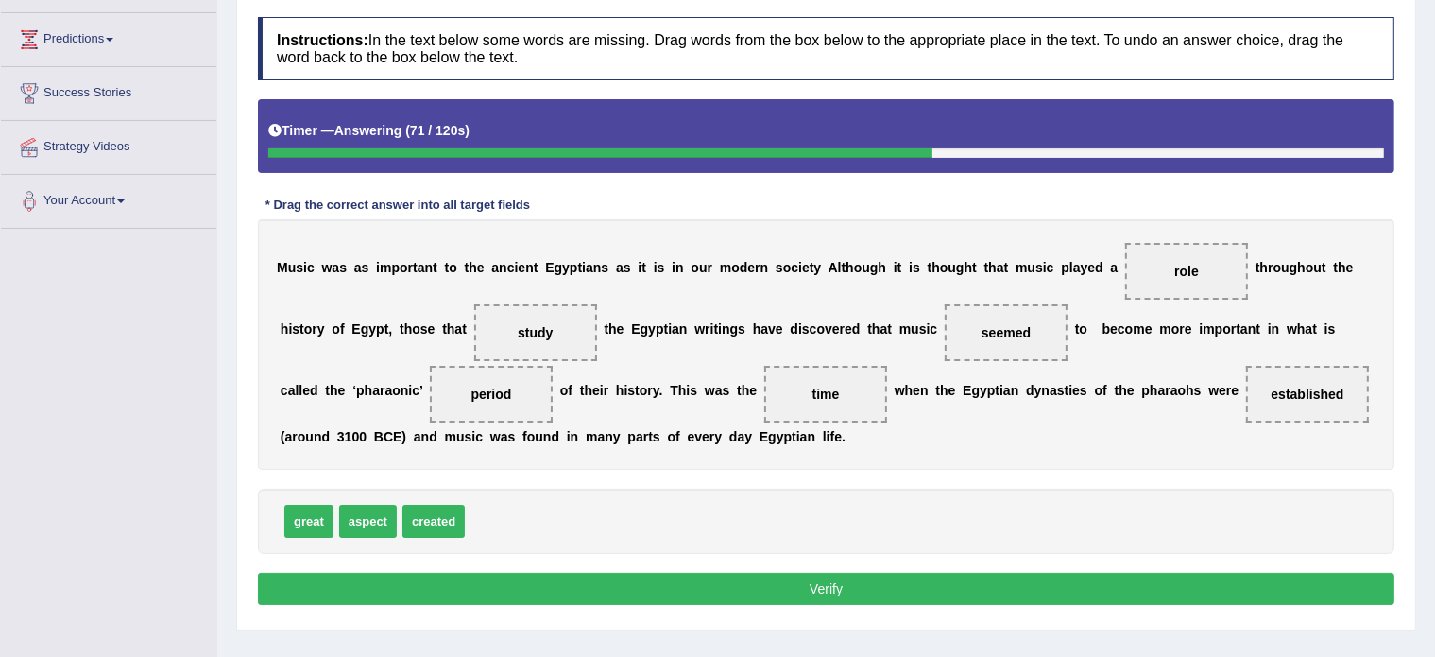
click at [743, 596] on button "Verify" at bounding box center [826, 589] width 1137 height 32
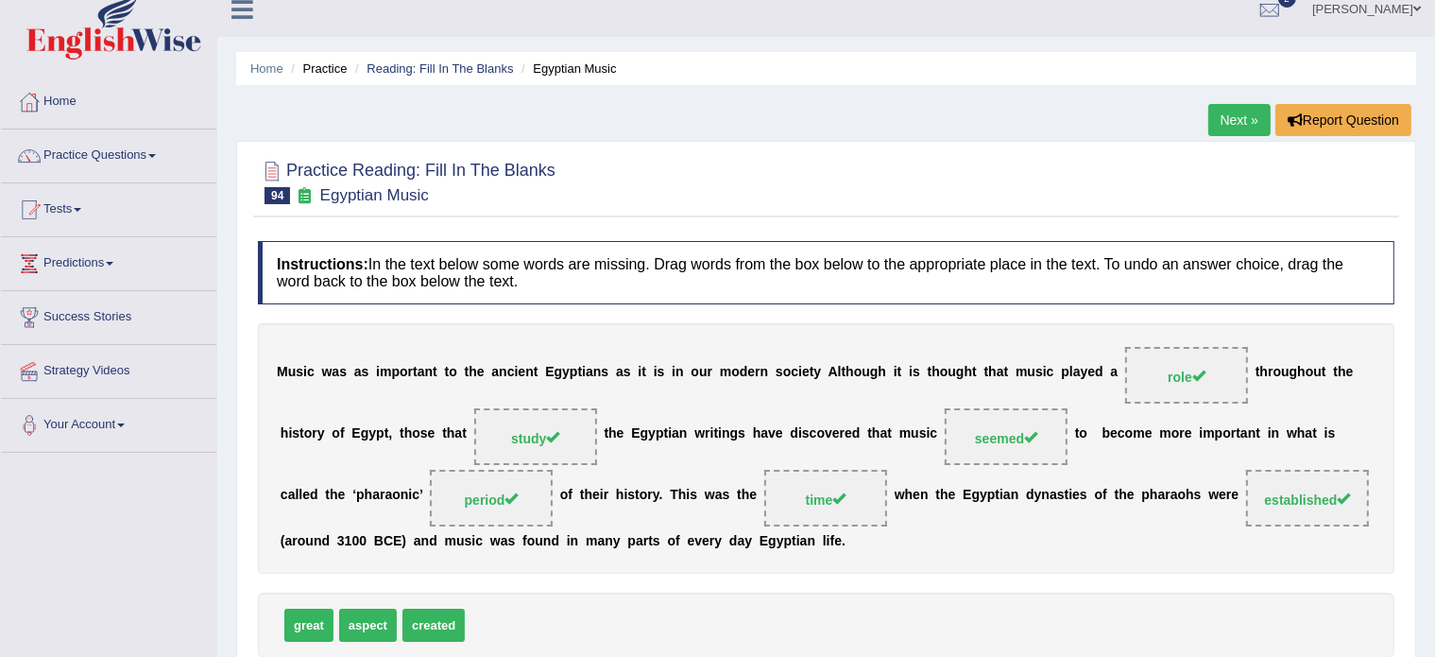
scroll to position [15, 0]
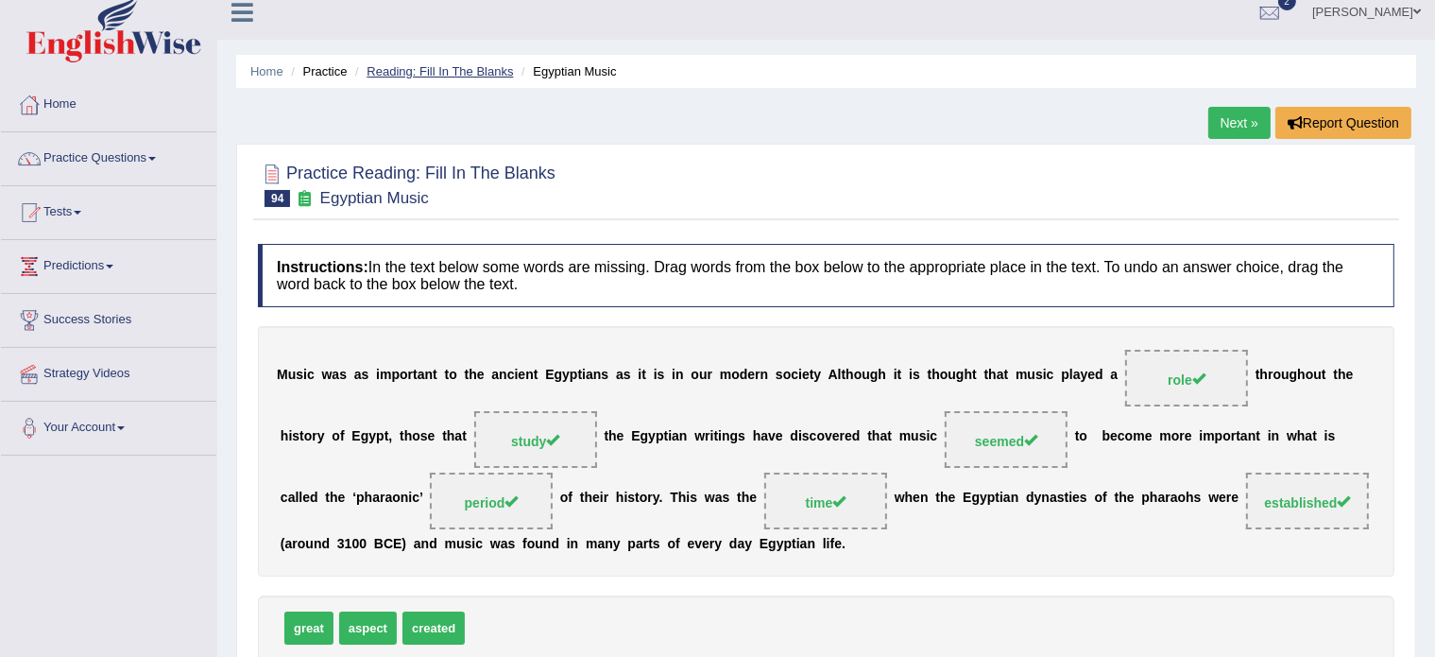
click at [450, 73] on link "Reading: Fill In The Blanks" at bounding box center [440, 71] width 146 height 14
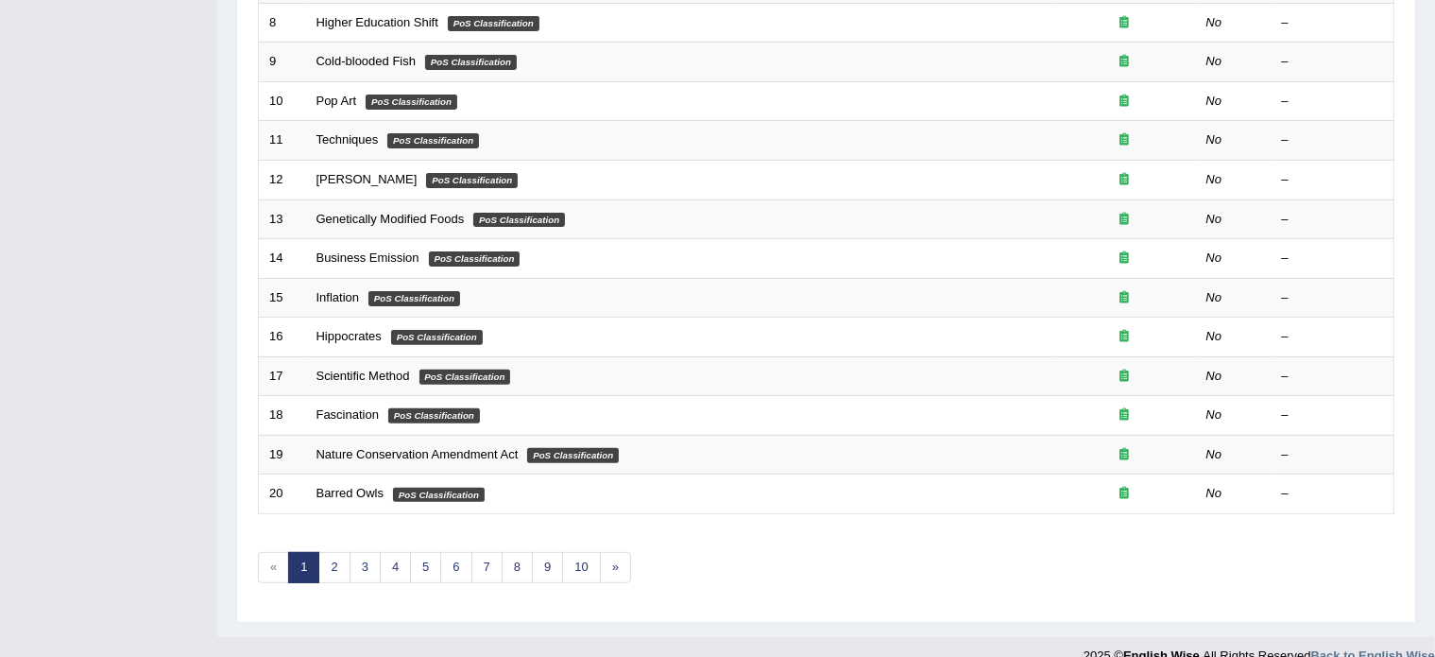
scroll to position [589, 0]
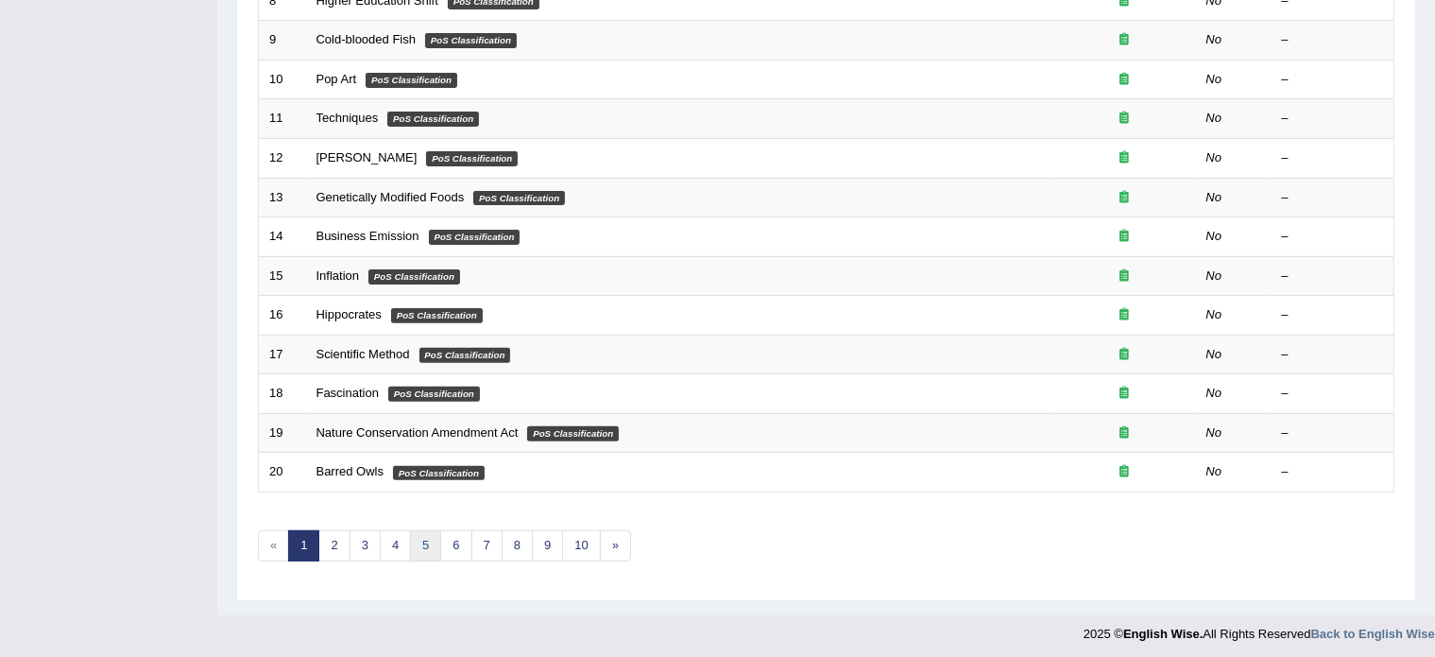
click at [423, 543] on link "5" at bounding box center [425, 545] width 31 height 31
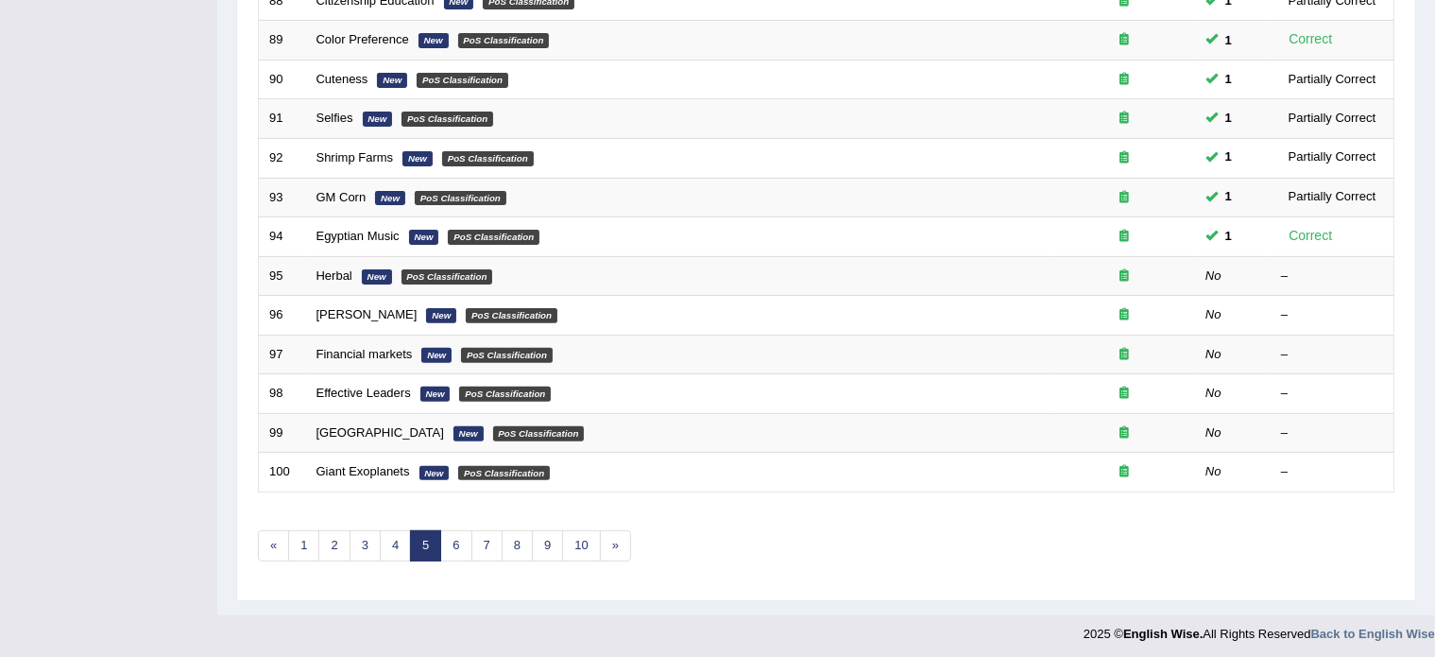
scroll to position [588, 0]
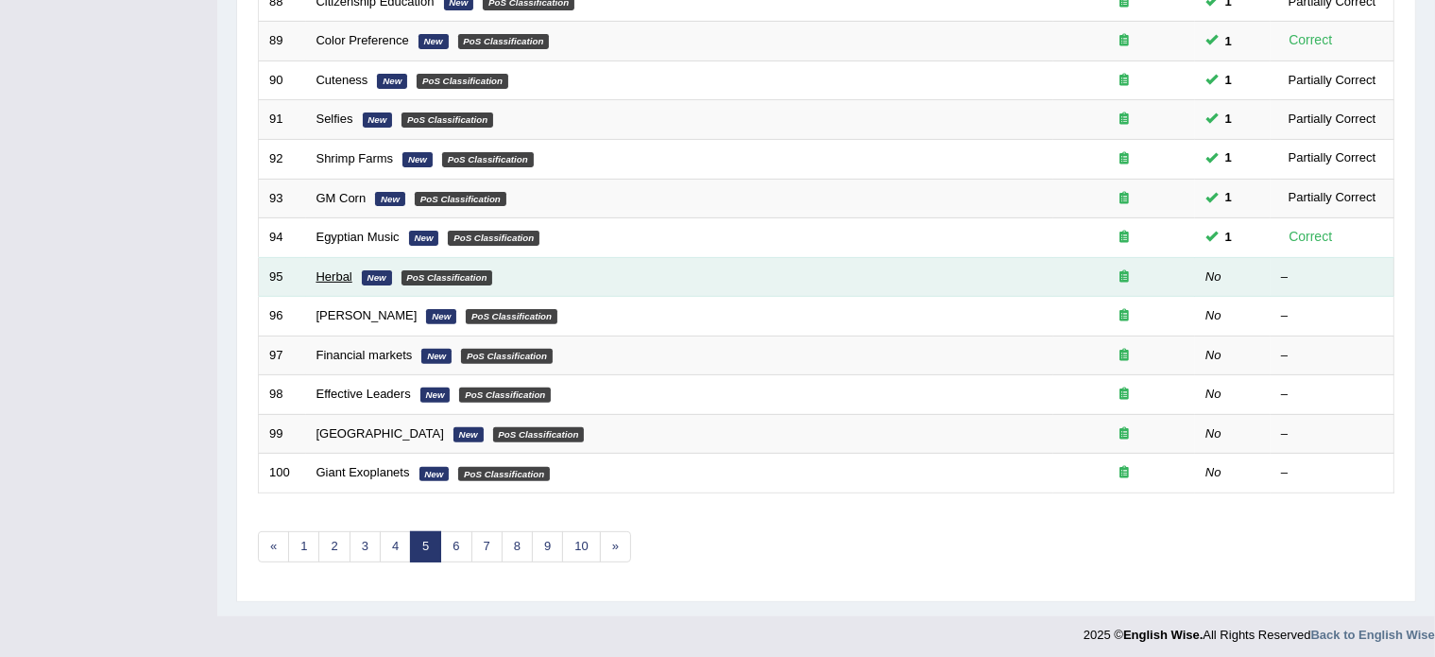
click at [329, 271] on link "Herbal" at bounding box center [335, 276] width 36 height 14
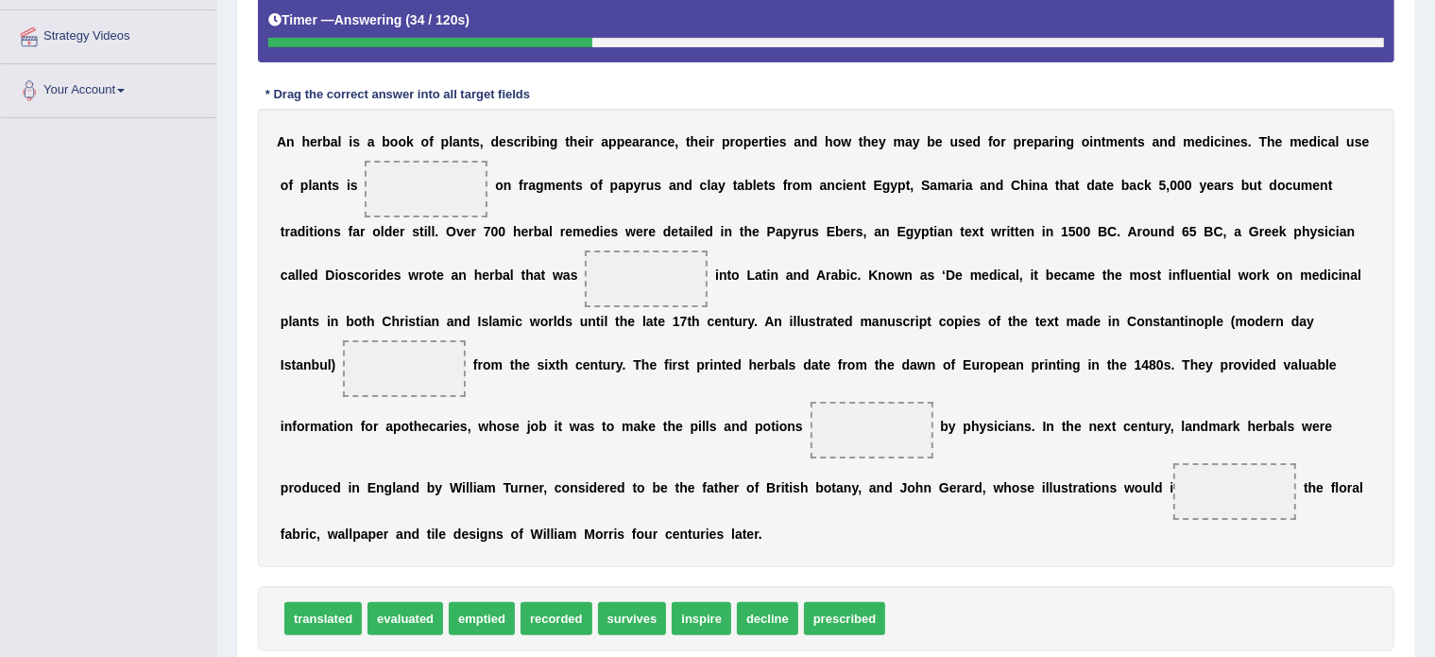
scroll to position [352, 0]
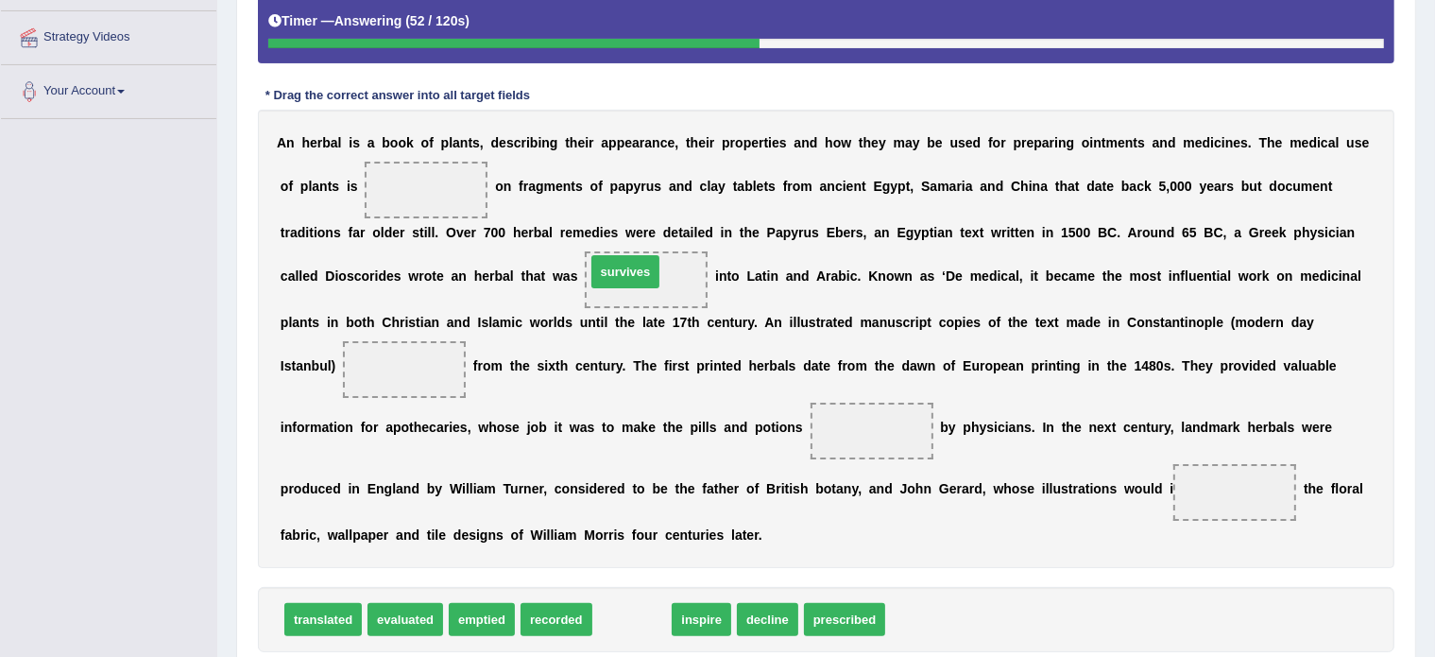
drag, startPoint x: 623, startPoint y: 615, endPoint x: 616, endPoint y: 267, distance: 347.8
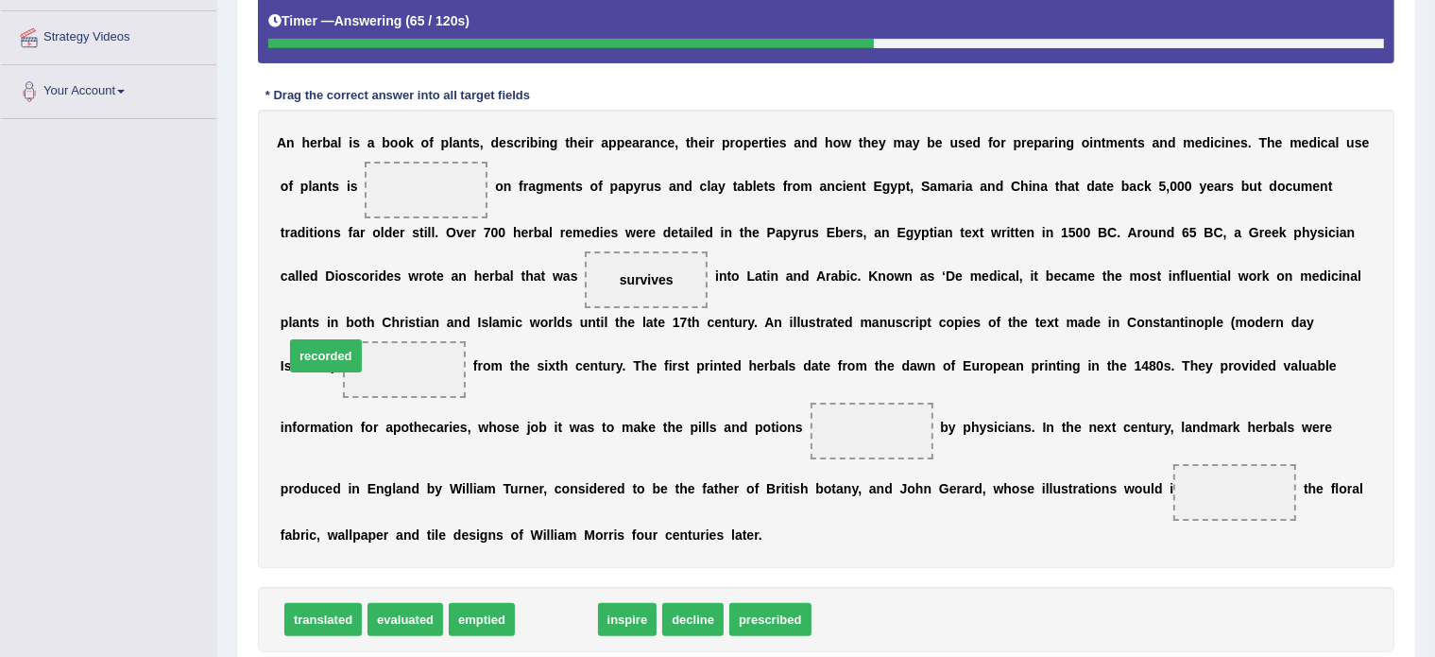
drag, startPoint x: 563, startPoint y: 619, endPoint x: 333, endPoint y: 354, distance: 351.0
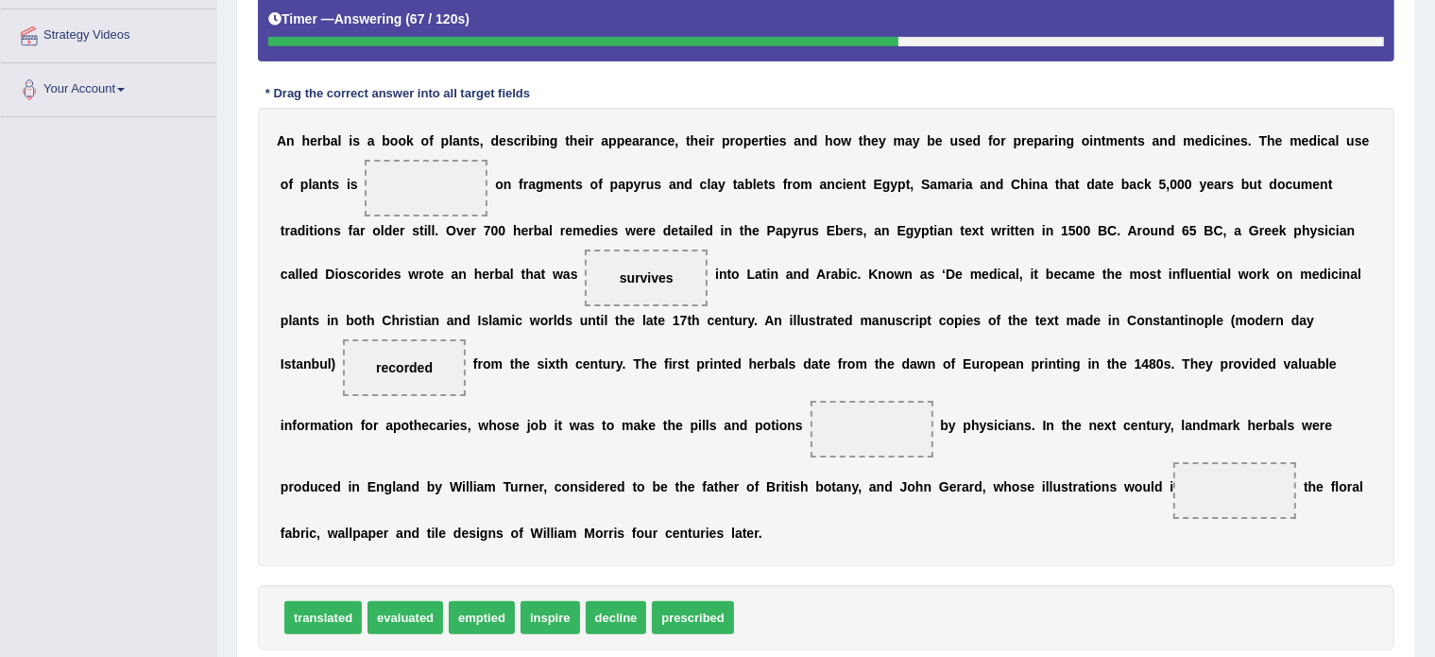
scroll to position [354, 0]
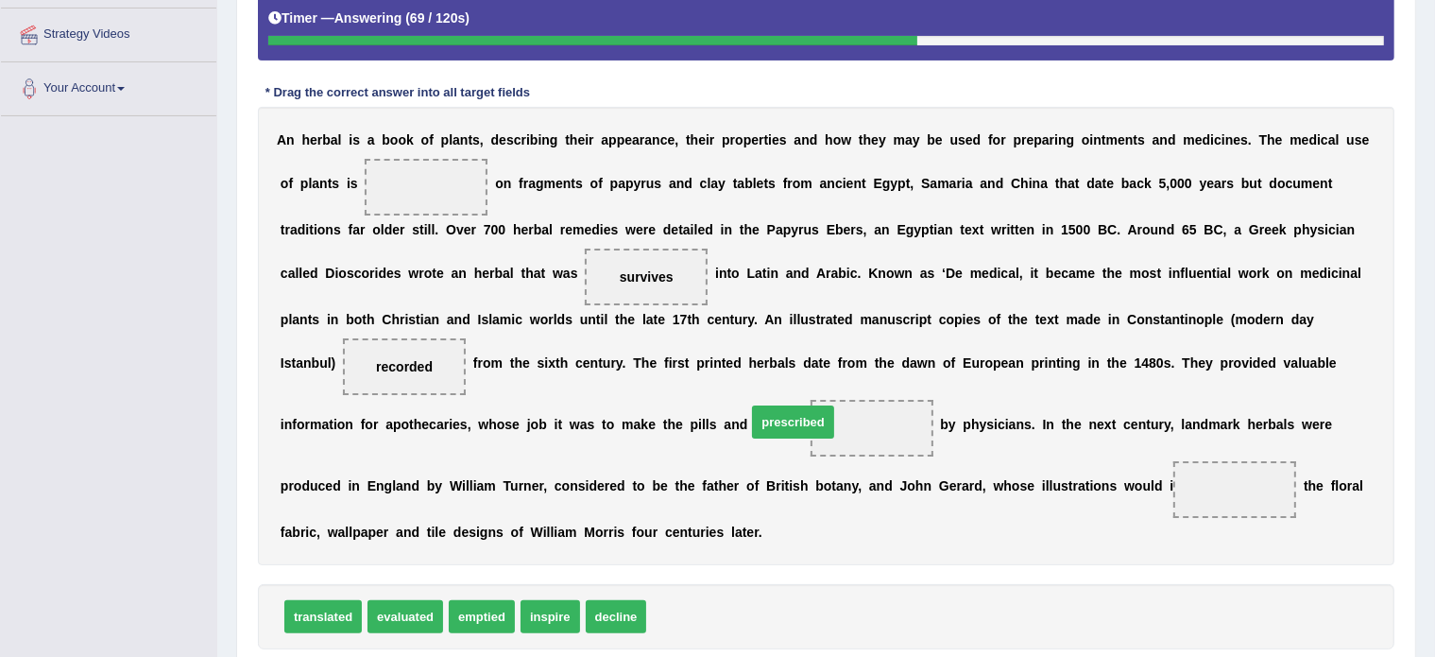
drag, startPoint x: 687, startPoint y: 609, endPoint x: 787, endPoint y: 412, distance: 220.6
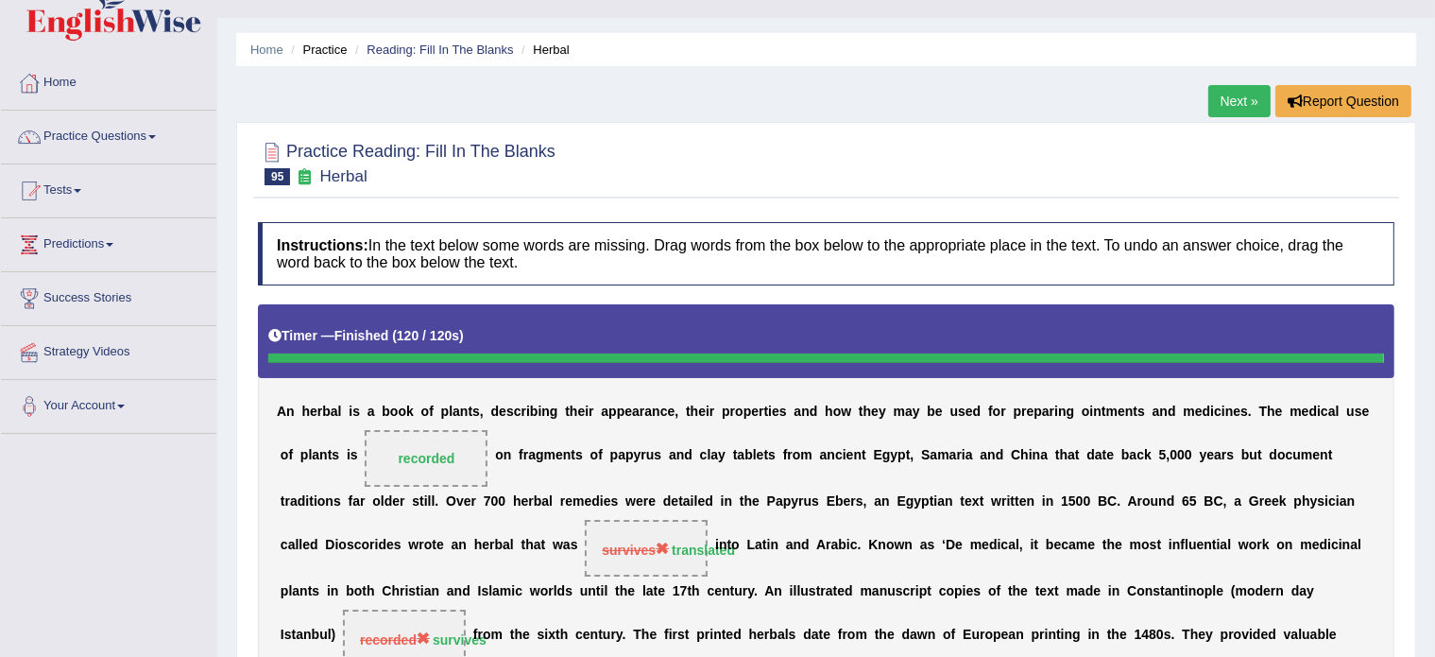
scroll to position [0, 0]
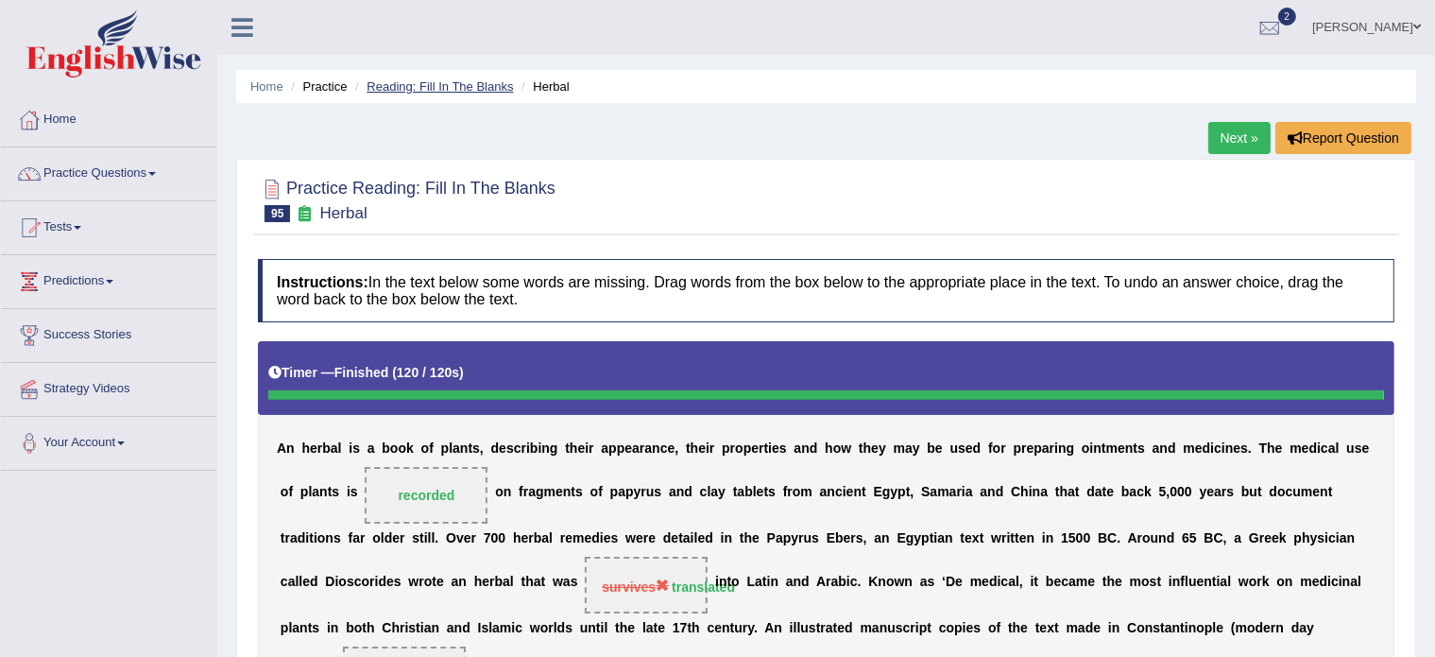
click at [426, 84] on link "Reading: Fill In The Blanks" at bounding box center [440, 86] width 146 height 14
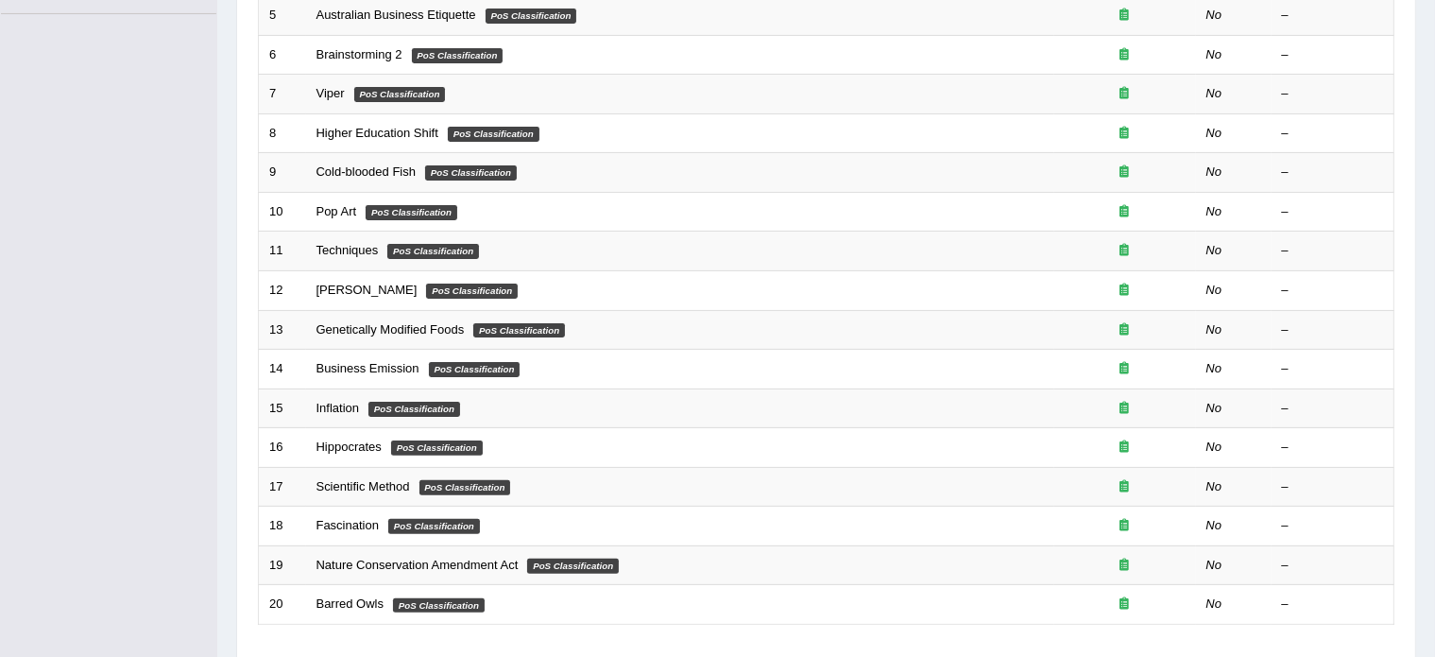
scroll to position [589, 0]
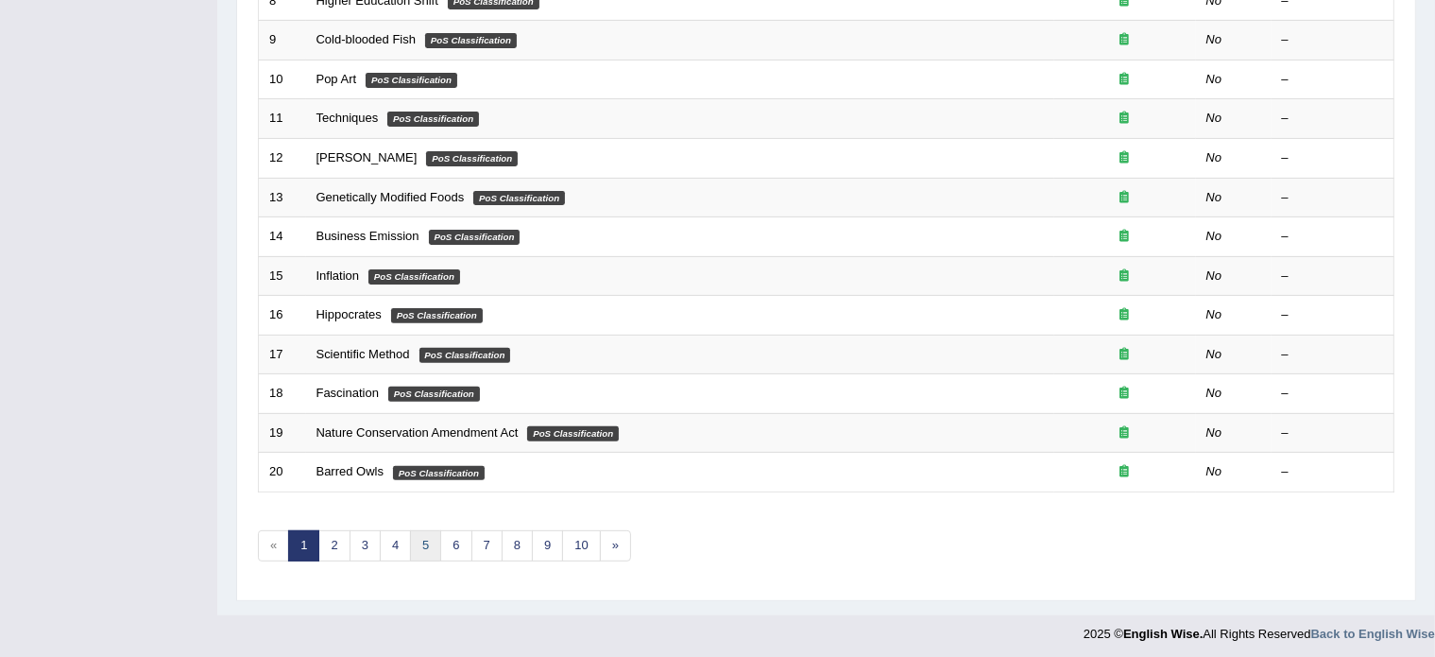
click at [426, 543] on link "5" at bounding box center [425, 545] width 31 height 31
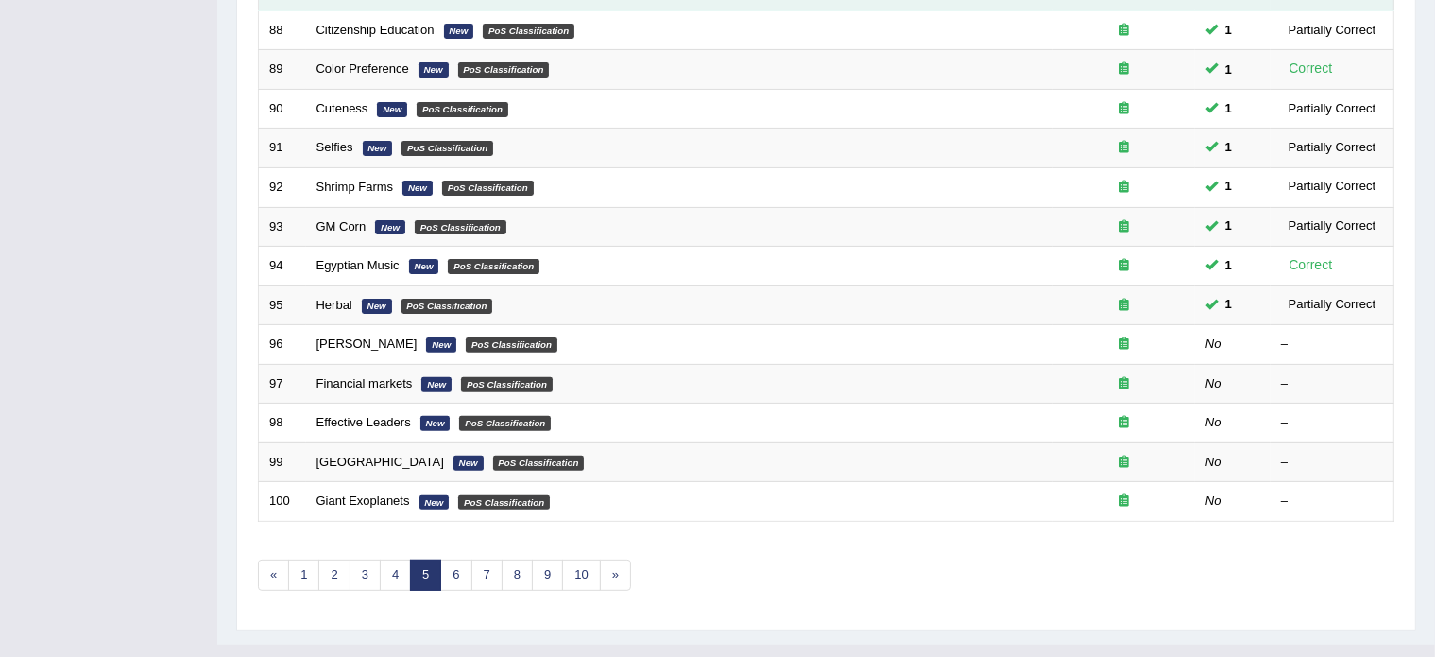
scroll to position [575, 0]
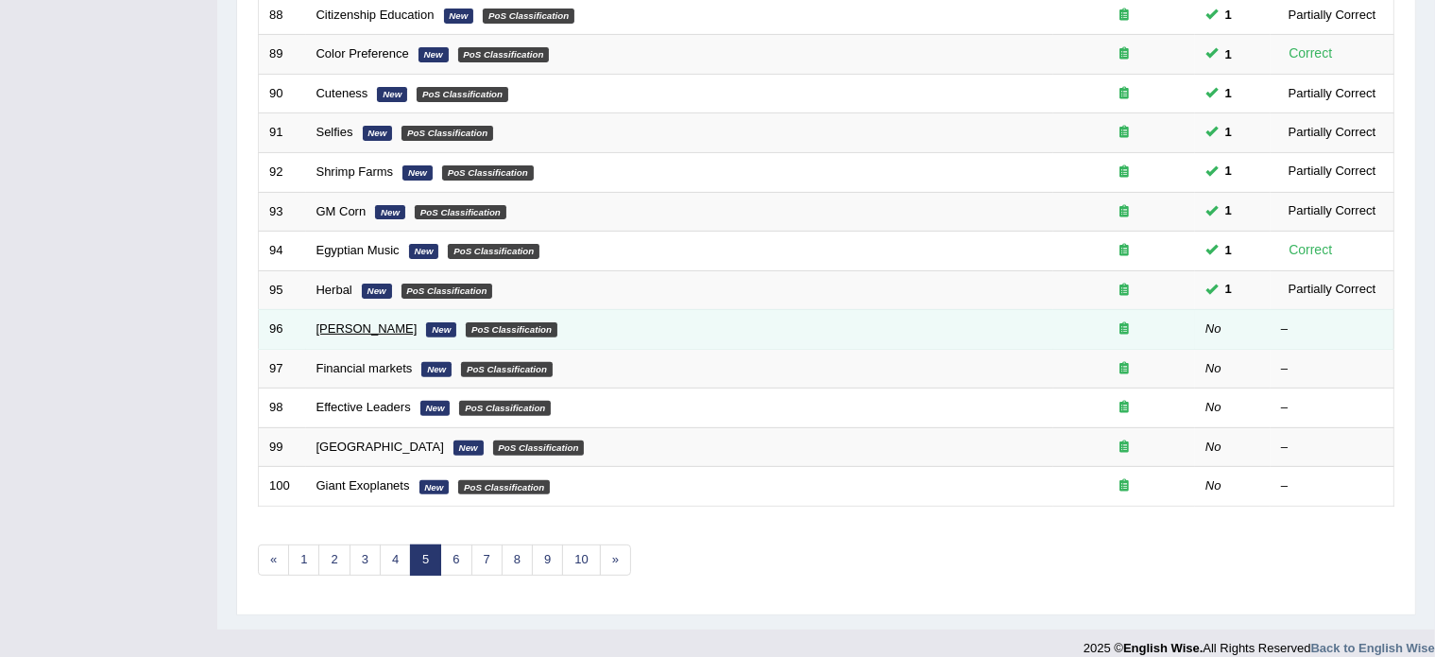
click at [348, 328] on link "David Lynch" at bounding box center [367, 328] width 101 height 14
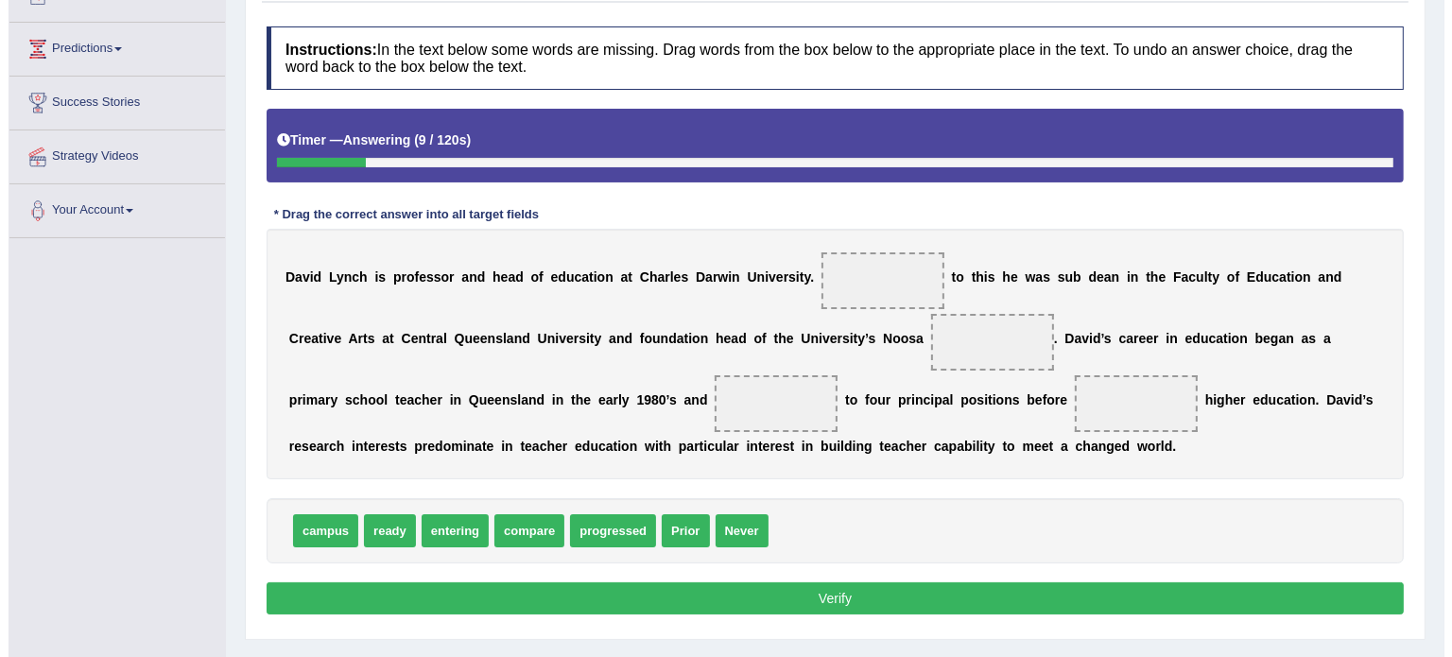
scroll to position [233, 0]
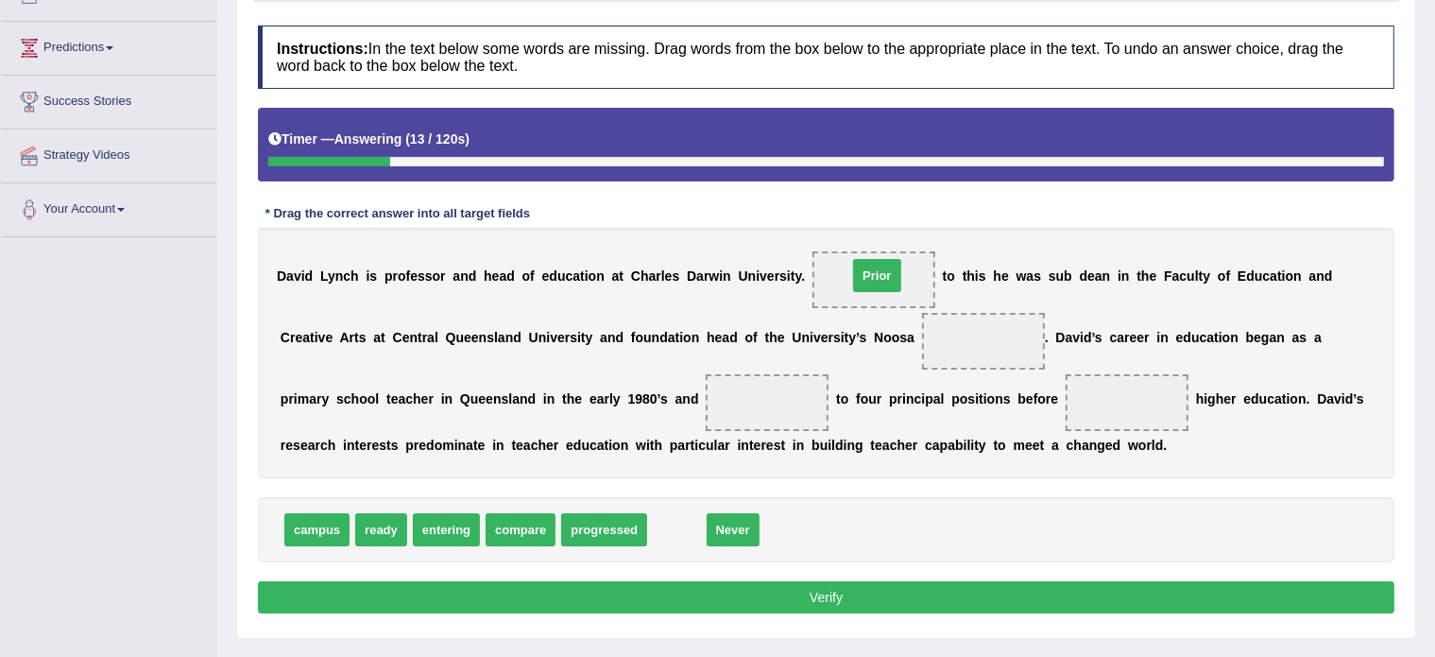
drag, startPoint x: 669, startPoint y: 524, endPoint x: 869, endPoint y: 270, distance: 323.7
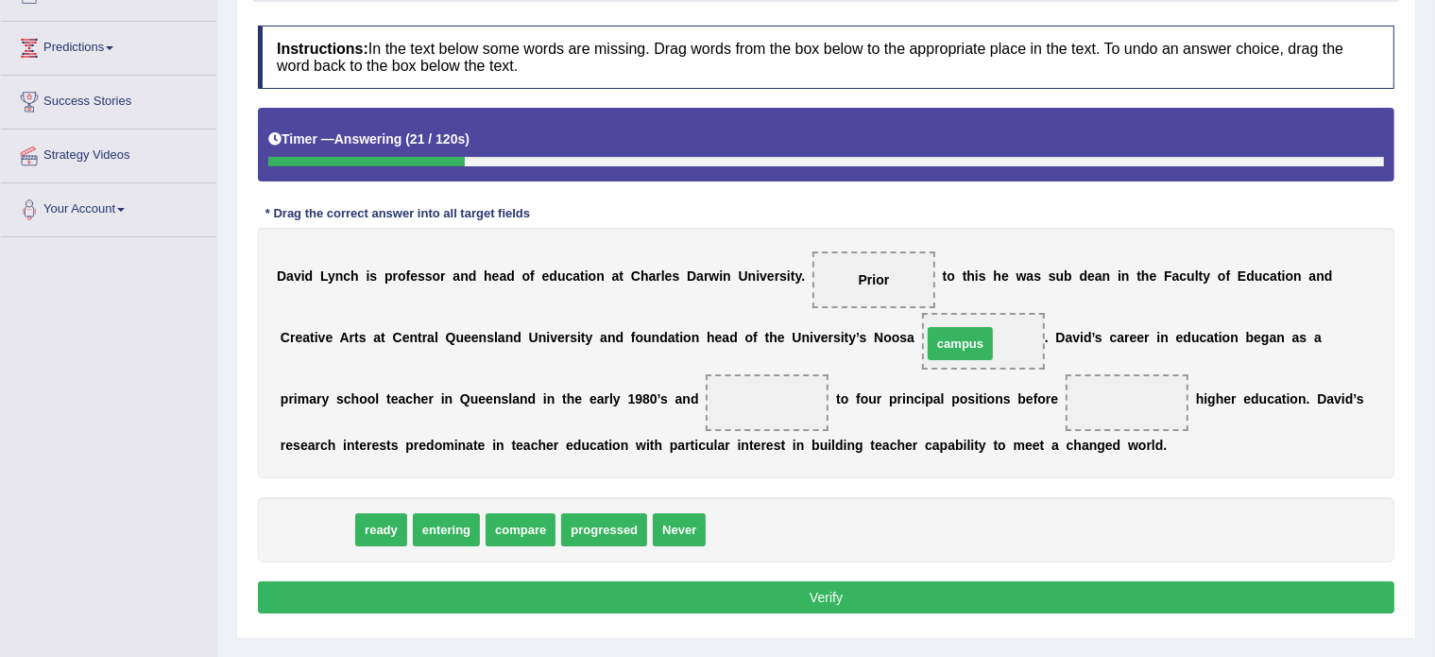
drag, startPoint x: 310, startPoint y: 520, endPoint x: 954, endPoint y: 334, distance: 669.9
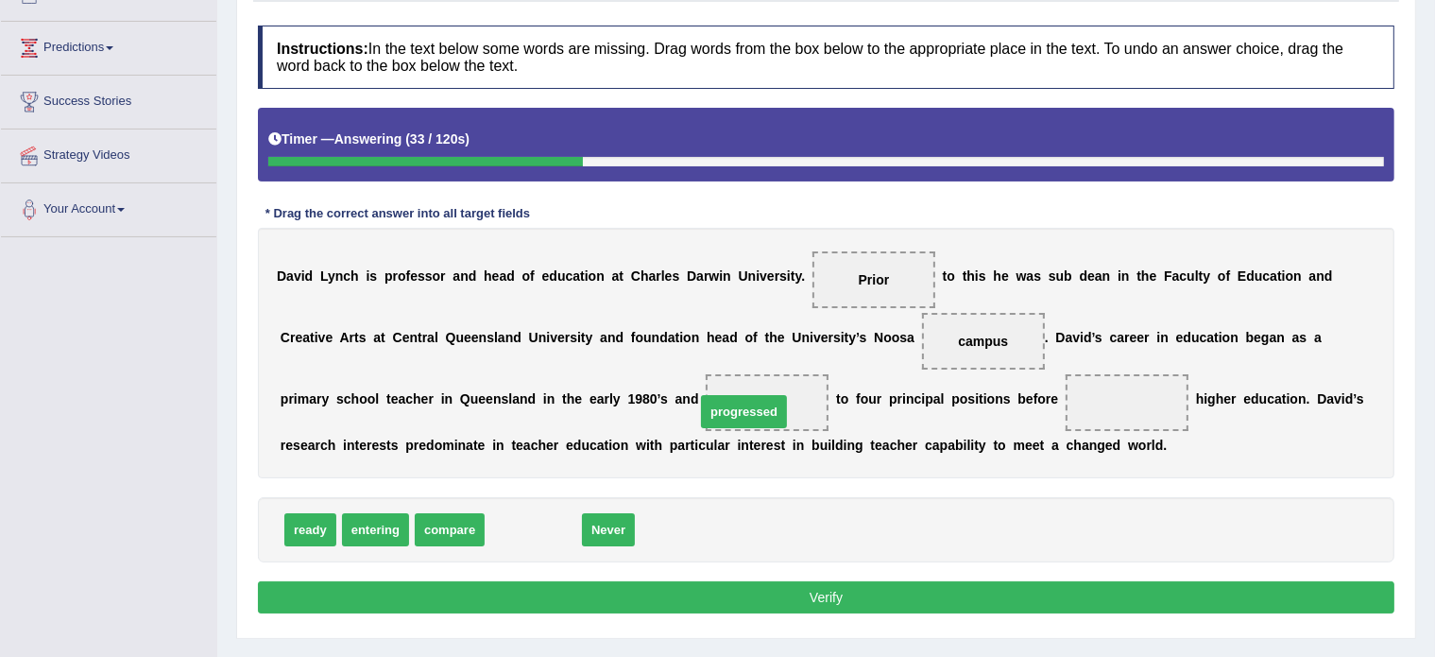
drag, startPoint x: 541, startPoint y: 524, endPoint x: 753, endPoint y: 405, distance: 242.4
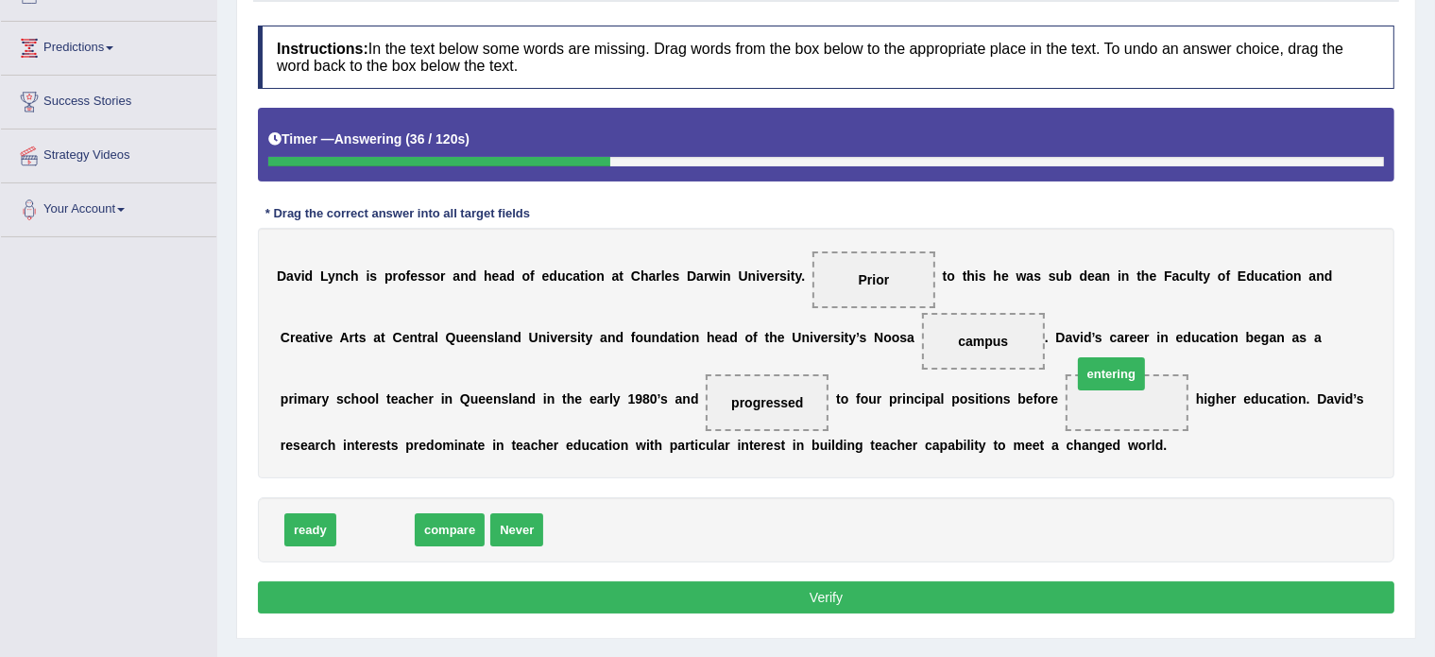
drag, startPoint x: 369, startPoint y: 523, endPoint x: 1105, endPoint y: 381, distance: 749.7
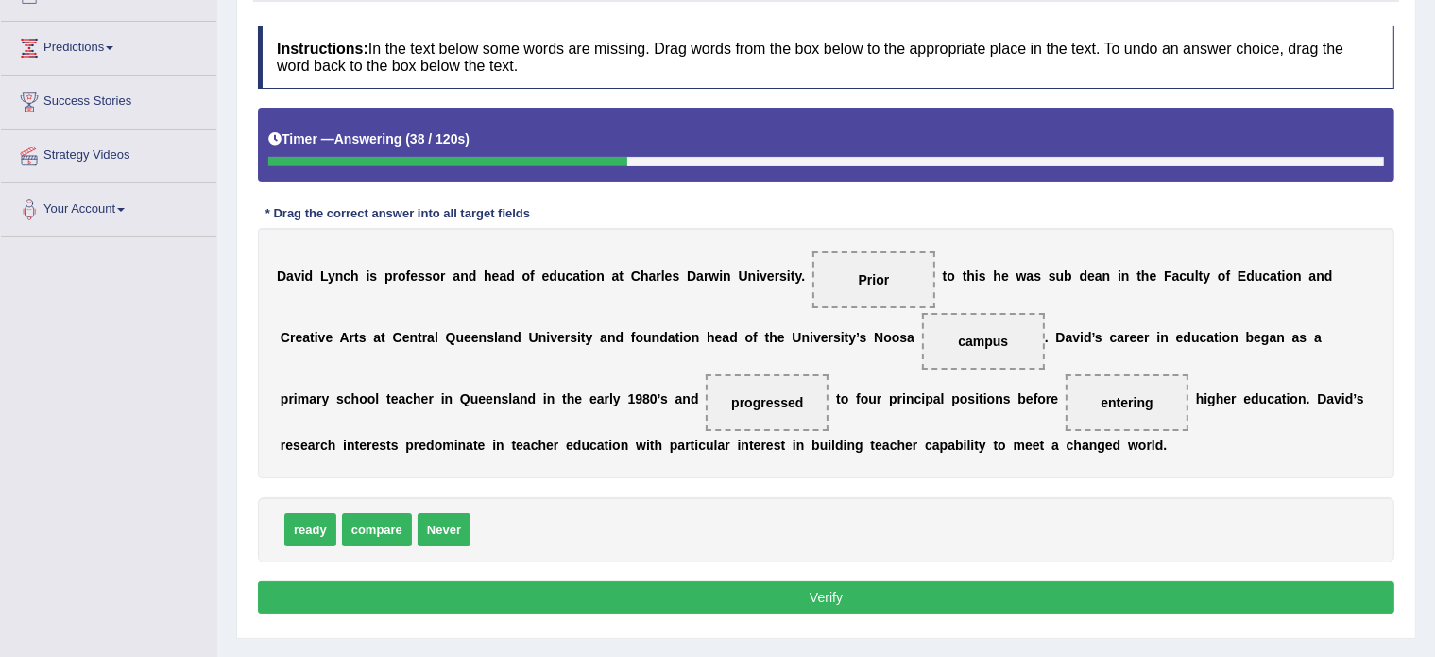
click at [822, 601] on button "Verify" at bounding box center [826, 597] width 1137 height 32
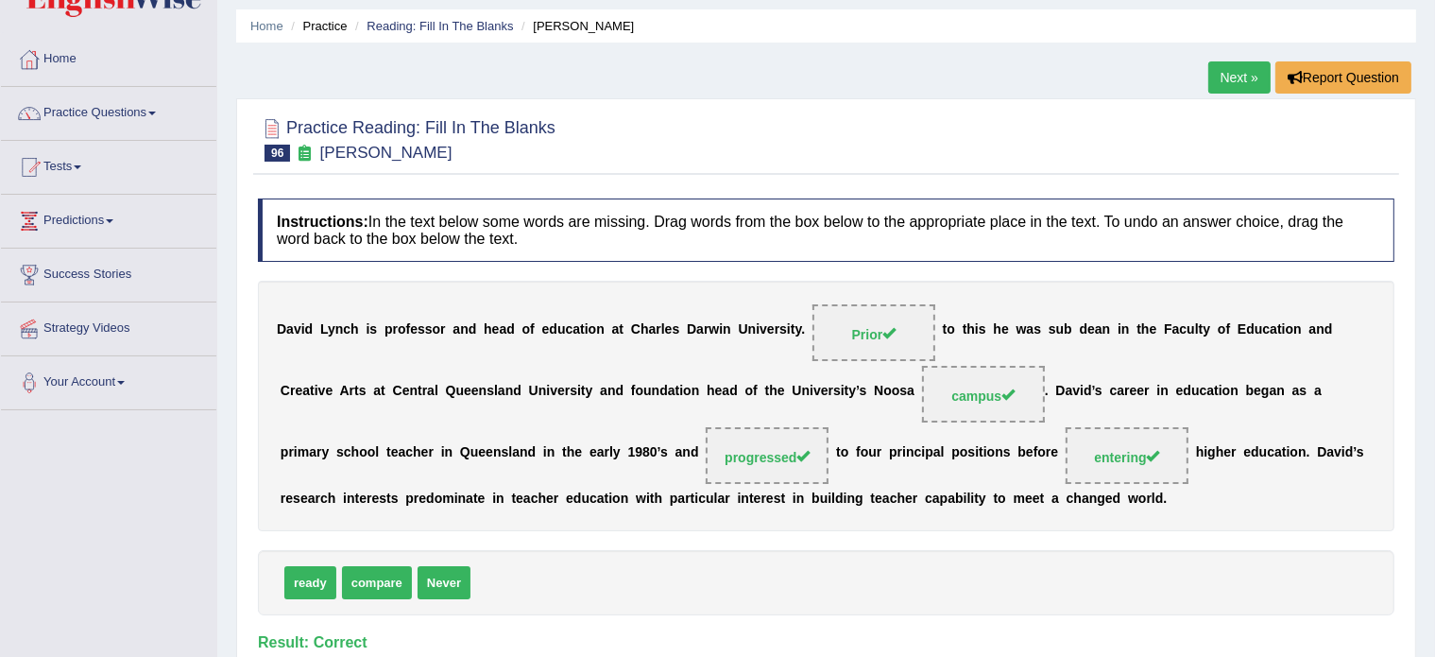
scroll to position [60, 0]
click at [412, 29] on link "Reading: Fill In The Blanks" at bounding box center [440, 27] width 146 height 14
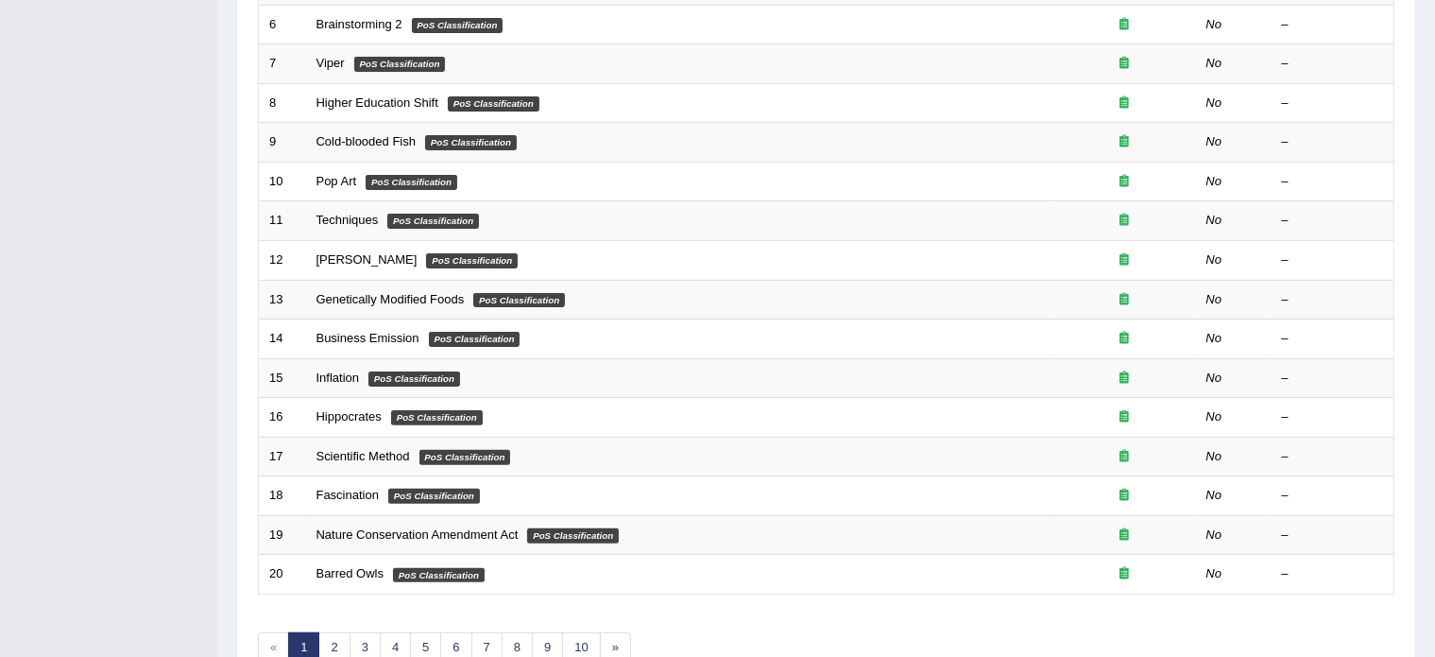
scroll to position [589, 0]
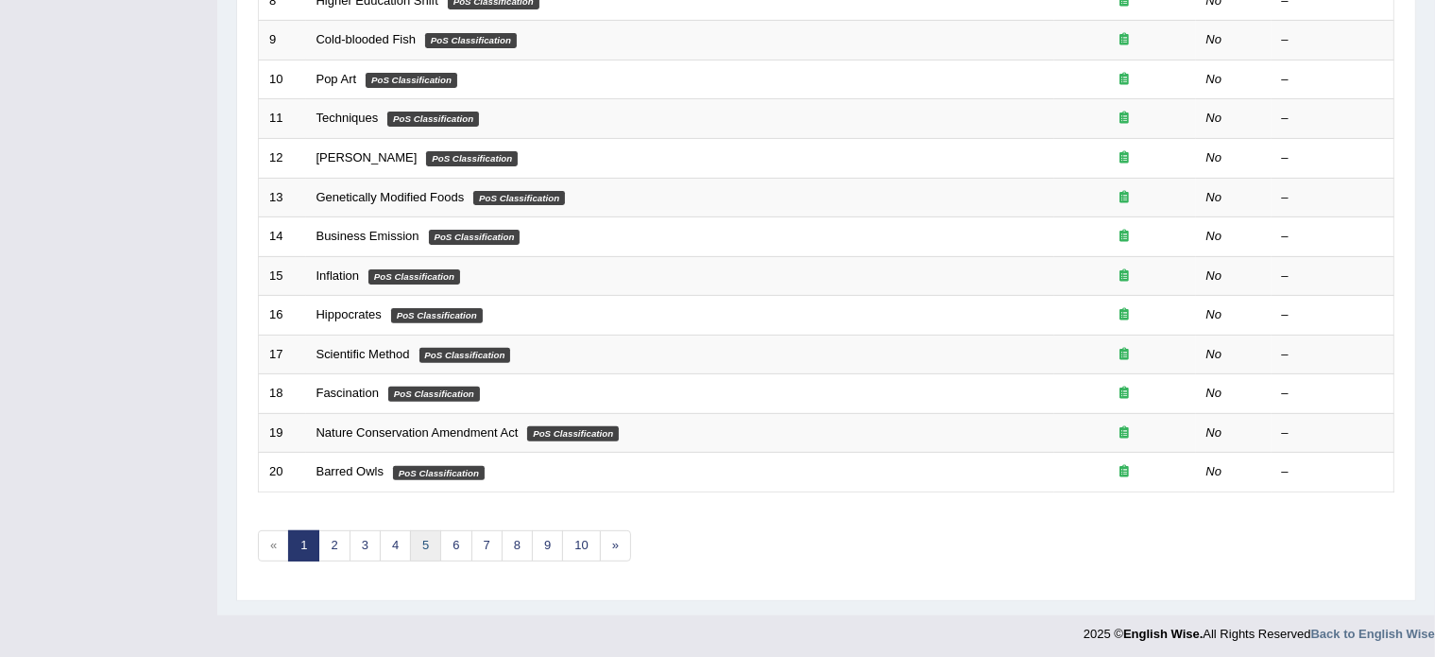
click at [423, 541] on link "5" at bounding box center [425, 545] width 31 height 31
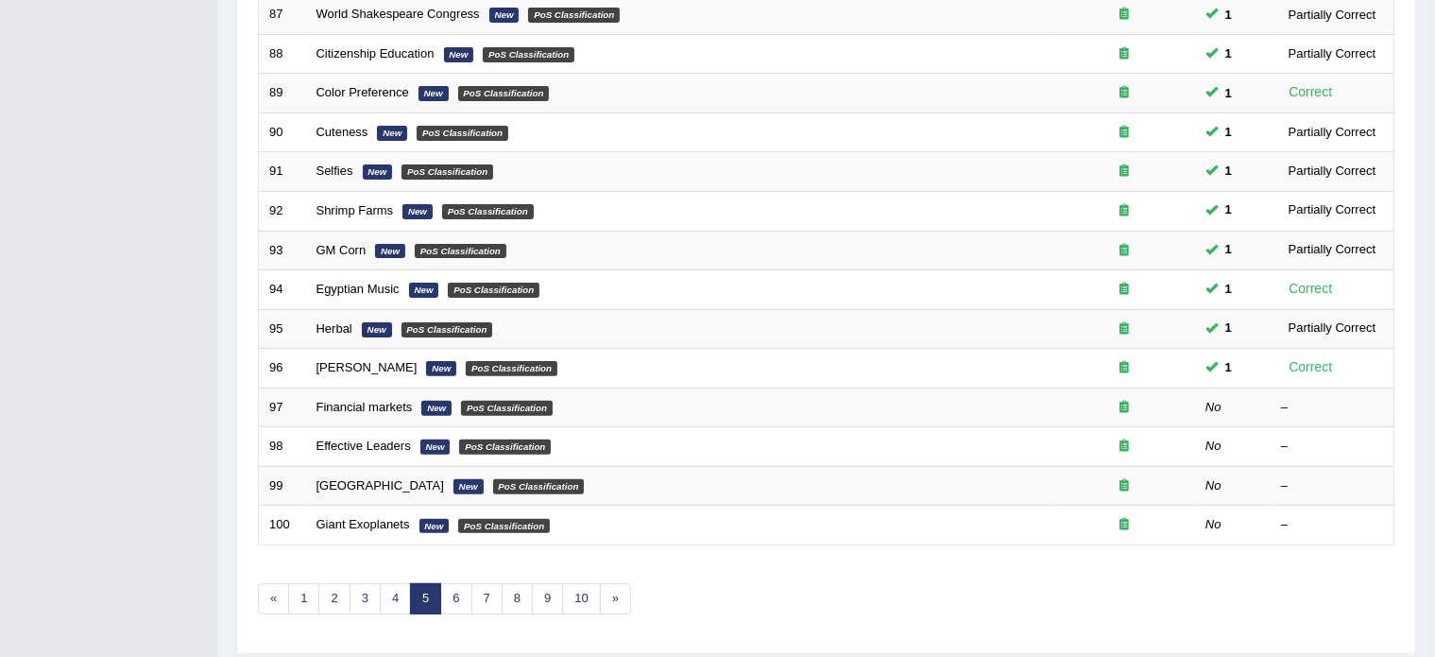
scroll to position [589, 0]
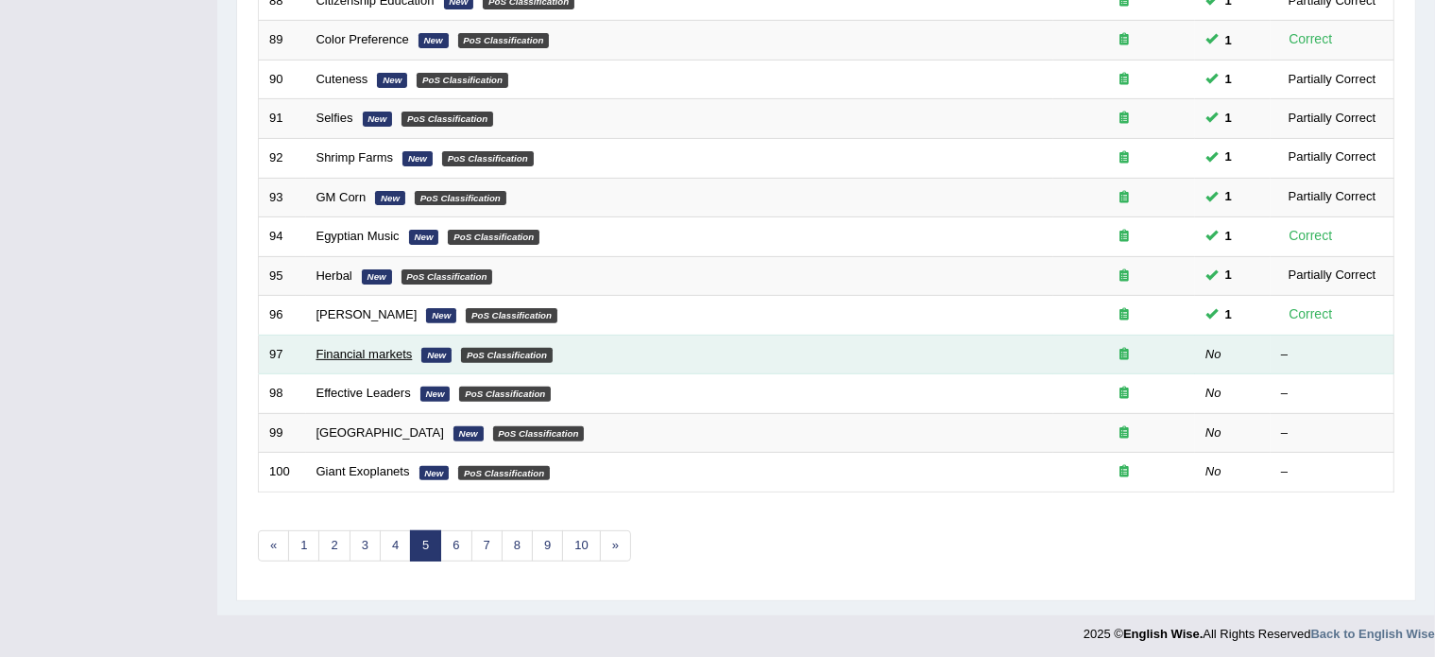
click at [368, 347] on link "Financial markets" at bounding box center [365, 354] width 96 height 14
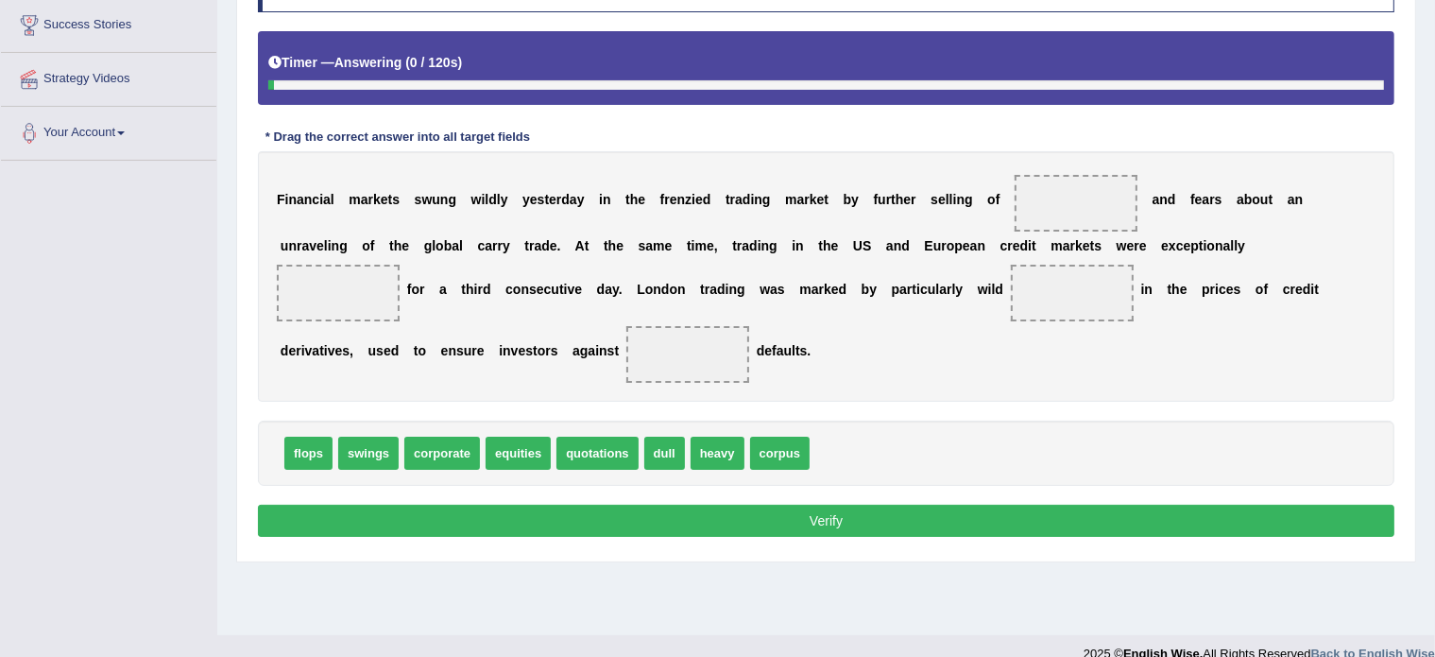
scroll to position [314, 0]
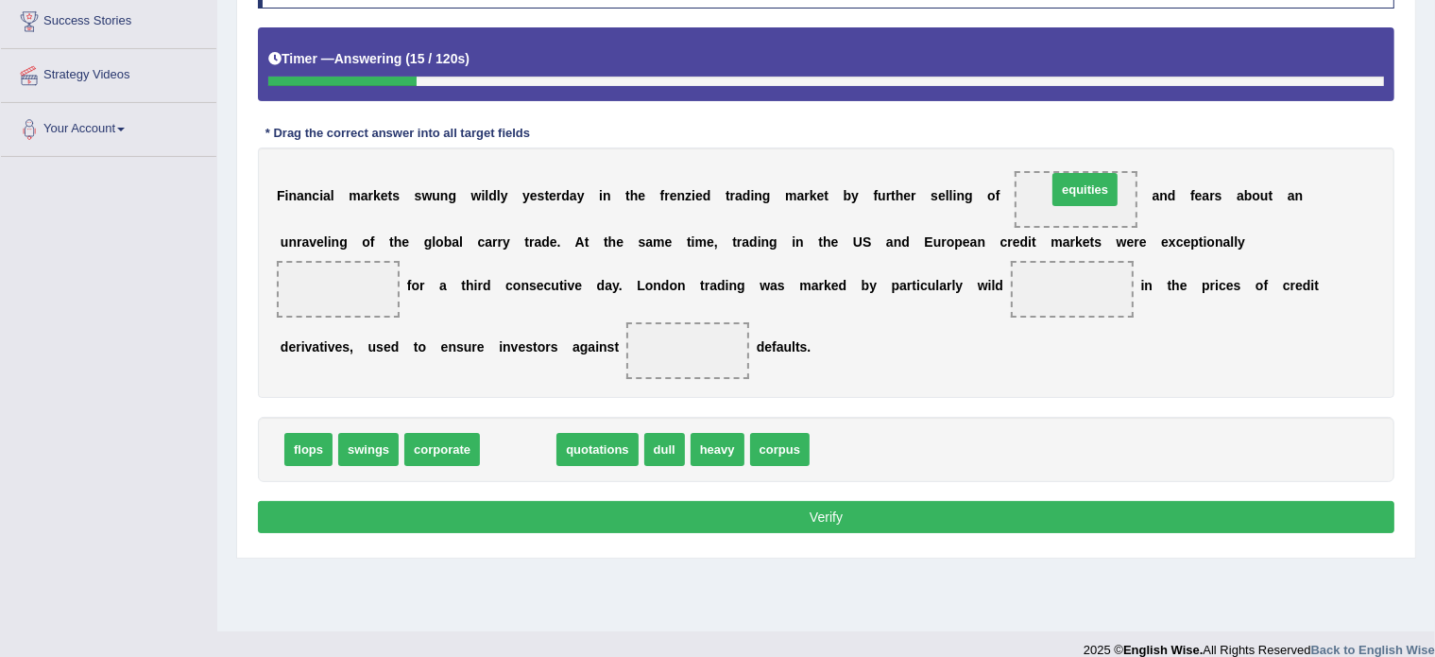
drag, startPoint x: 510, startPoint y: 451, endPoint x: 1077, endPoint y: 191, distance: 623.7
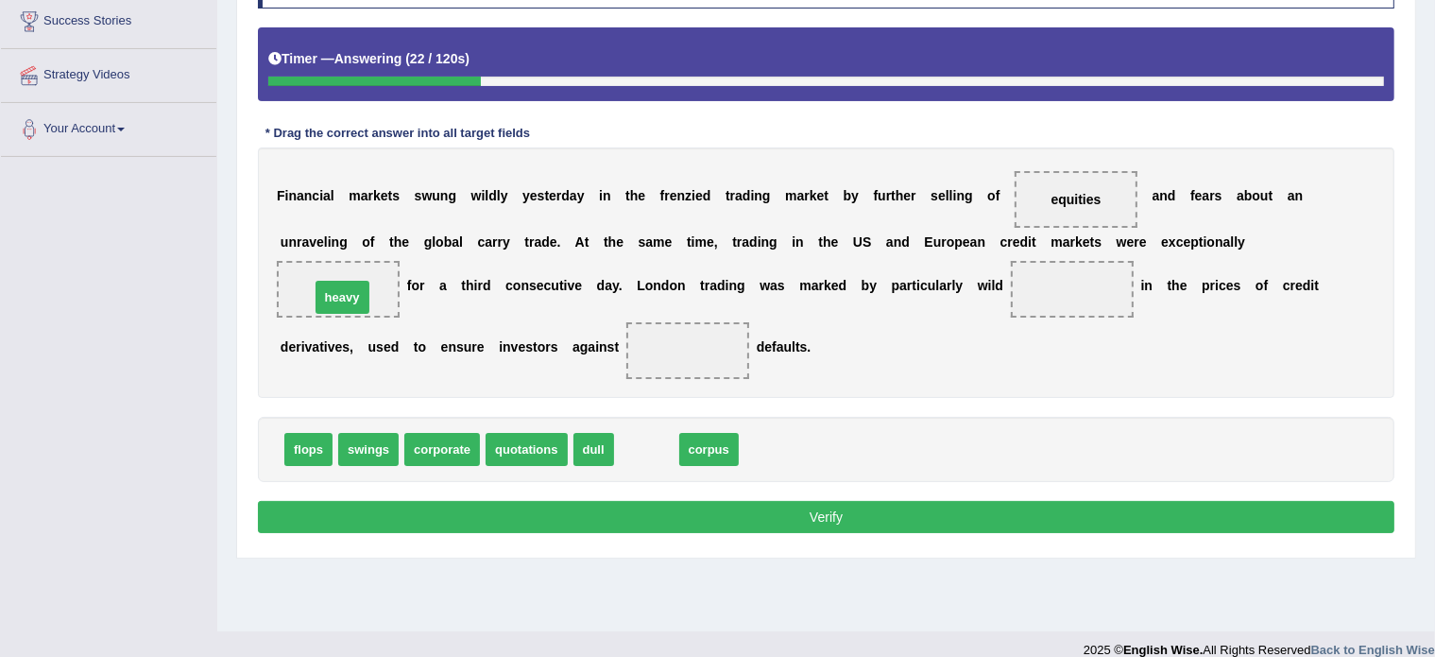
drag, startPoint x: 637, startPoint y: 442, endPoint x: 333, endPoint y: 290, distance: 340.2
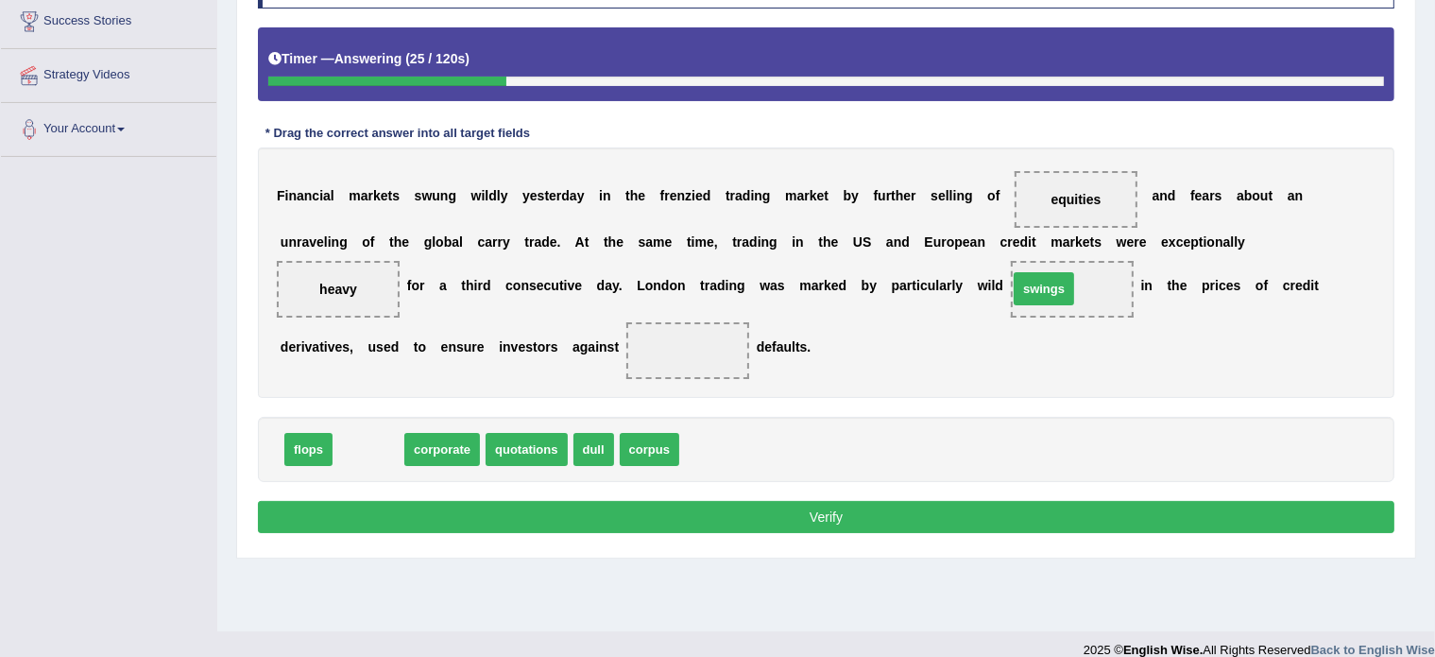
drag, startPoint x: 364, startPoint y: 443, endPoint x: 1040, endPoint y: 283, distance: 695.4
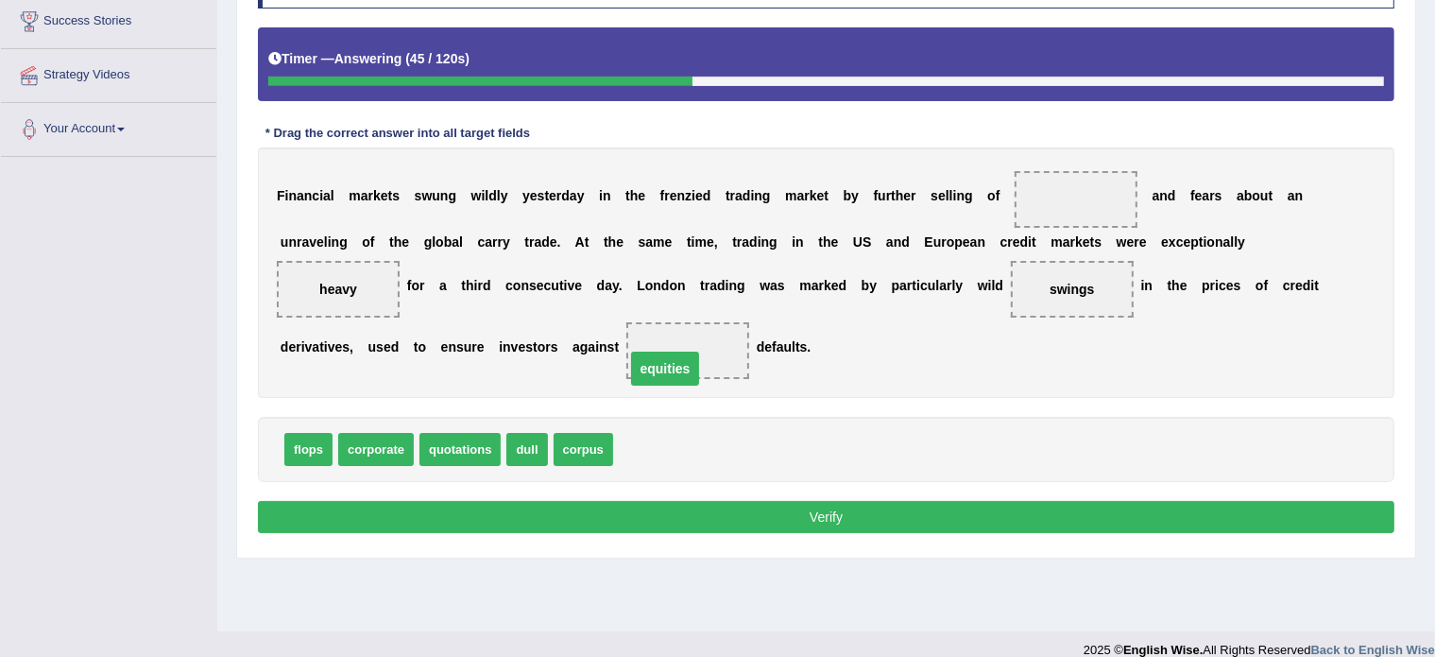
drag, startPoint x: 1072, startPoint y: 197, endPoint x: 661, endPoint y: 366, distance: 444.5
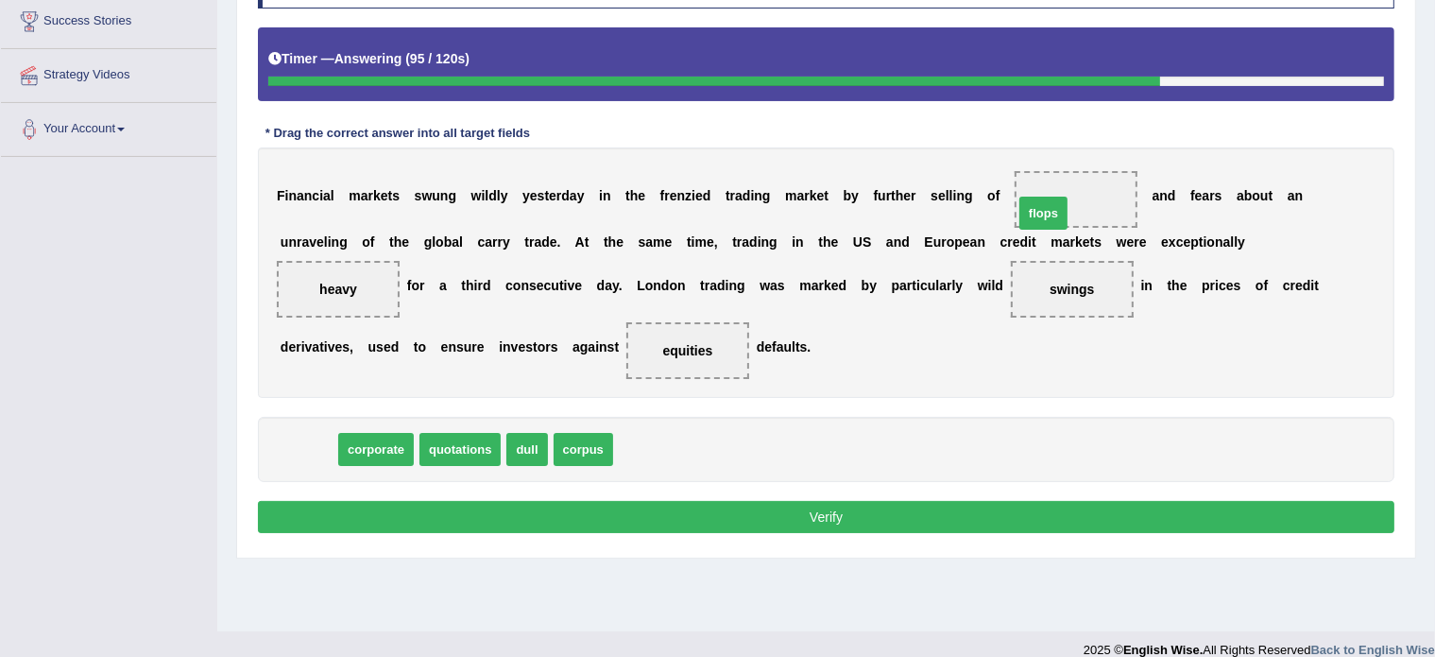
drag, startPoint x: 316, startPoint y: 441, endPoint x: 1052, endPoint y: 204, distance: 773.4
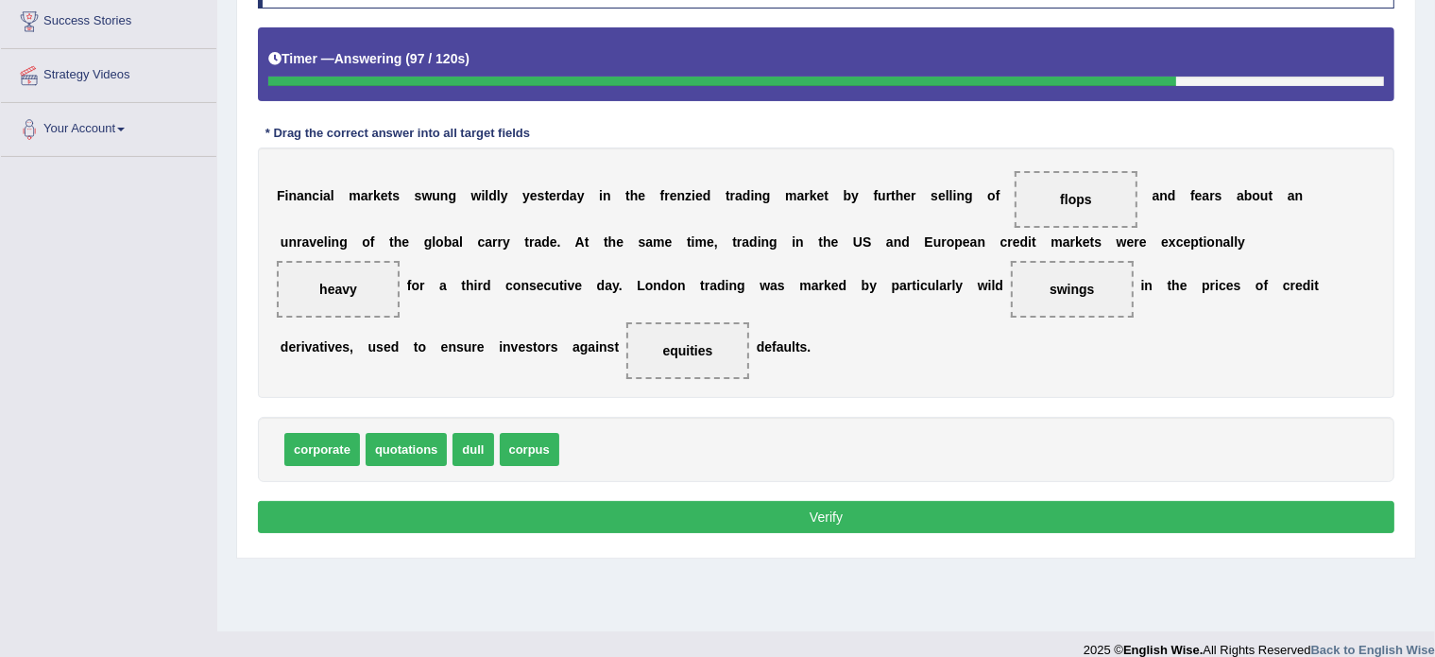
click at [804, 510] on button "Verify" at bounding box center [826, 517] width 1137 height 32
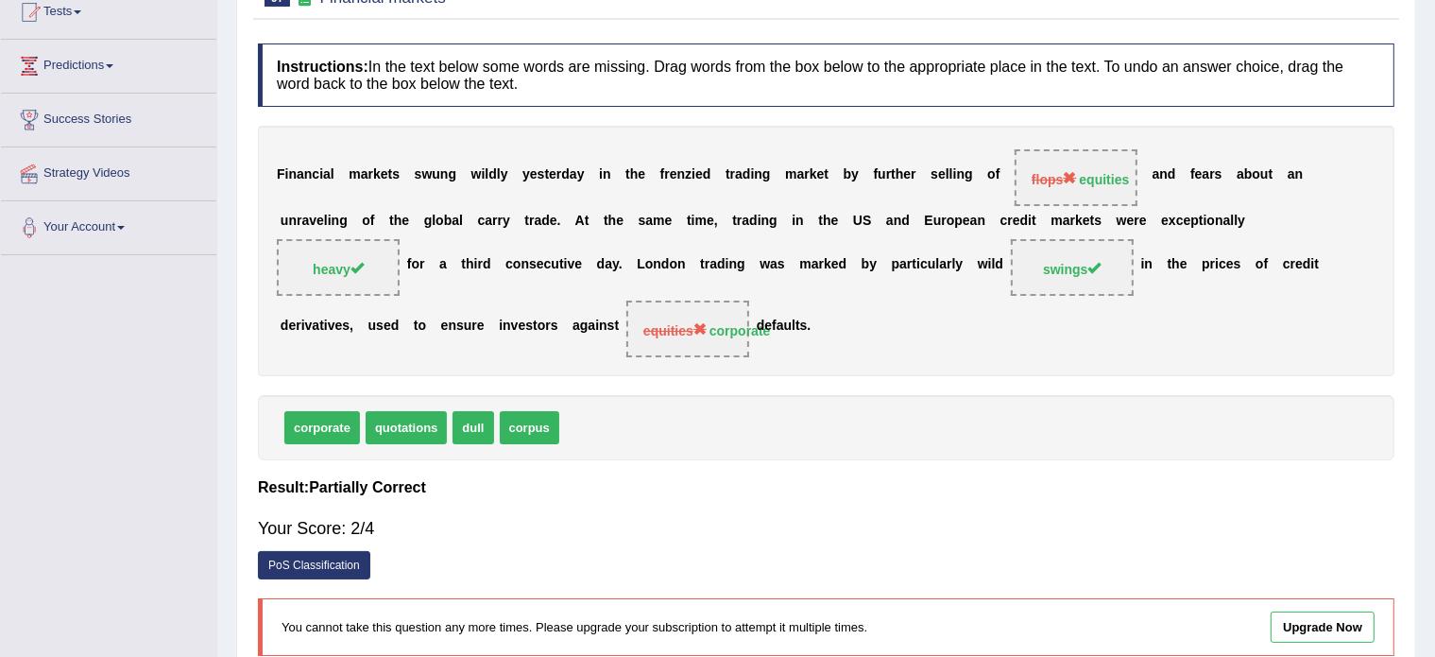
scroll to position [0, 0]
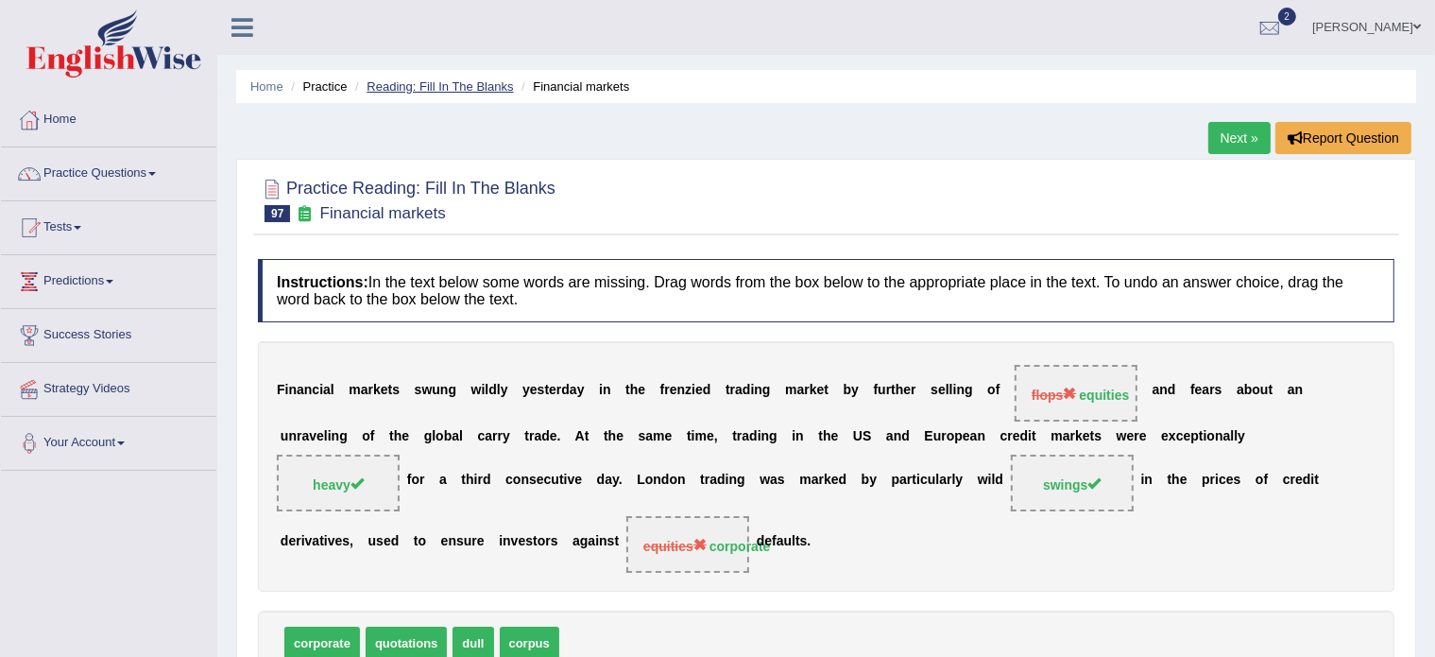
click at [435, 83] on link "Reading: Fill In The Blanks" at bounding box center [440, 86] width 146 height 14
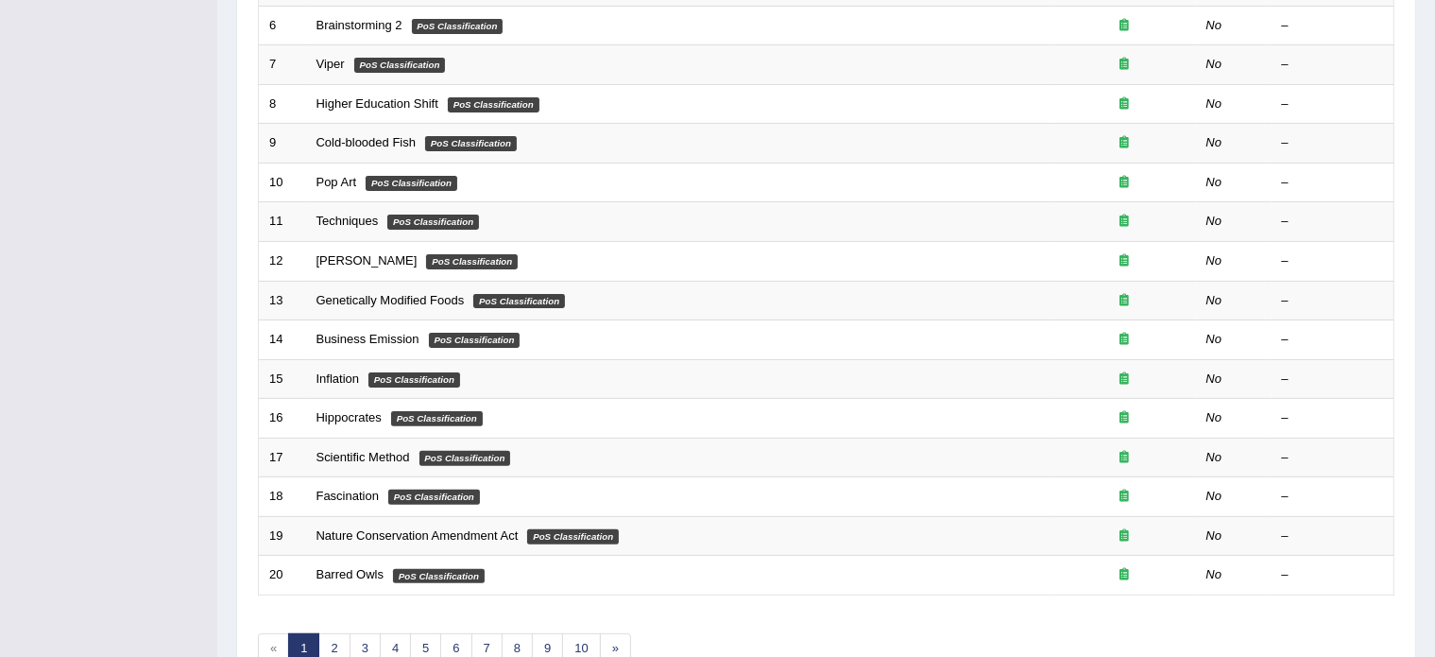
scroll to position [589, 0]
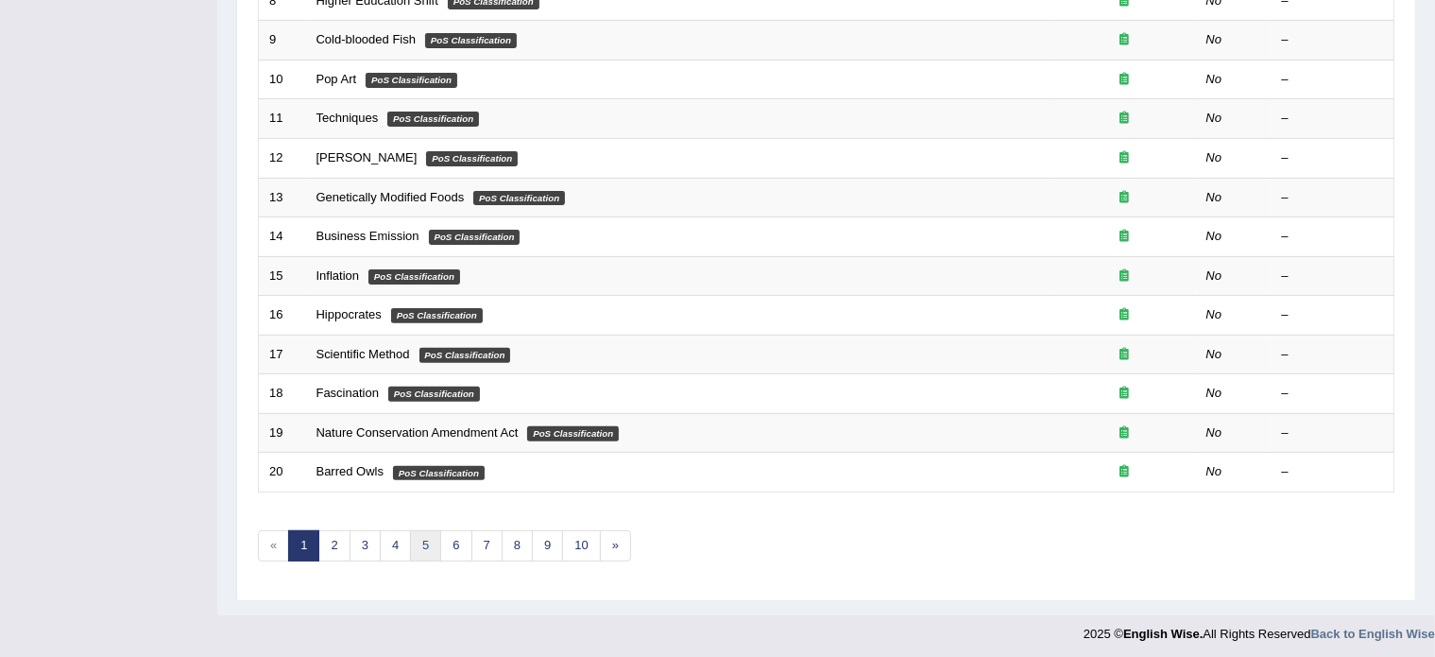
click at [421, 536] on link "5" at bounding box center [425, 545] width 31 height 31
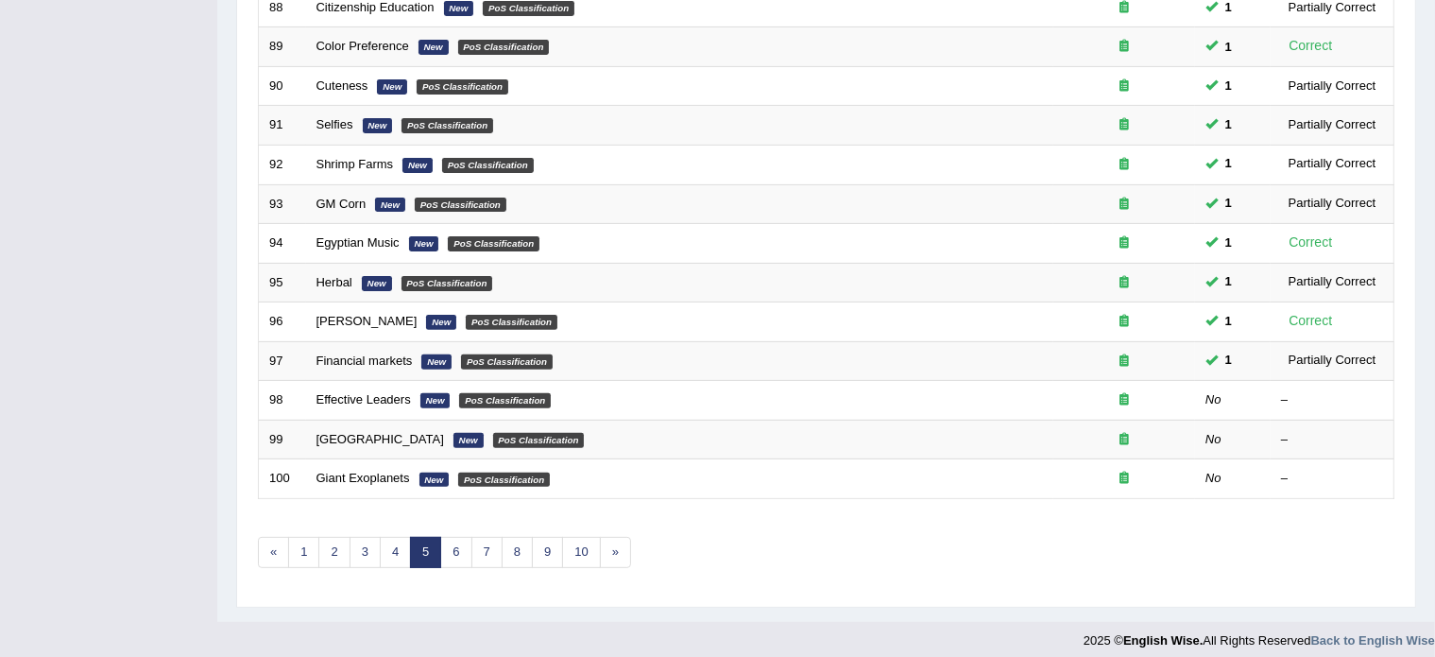
scroll to position [589, 0]
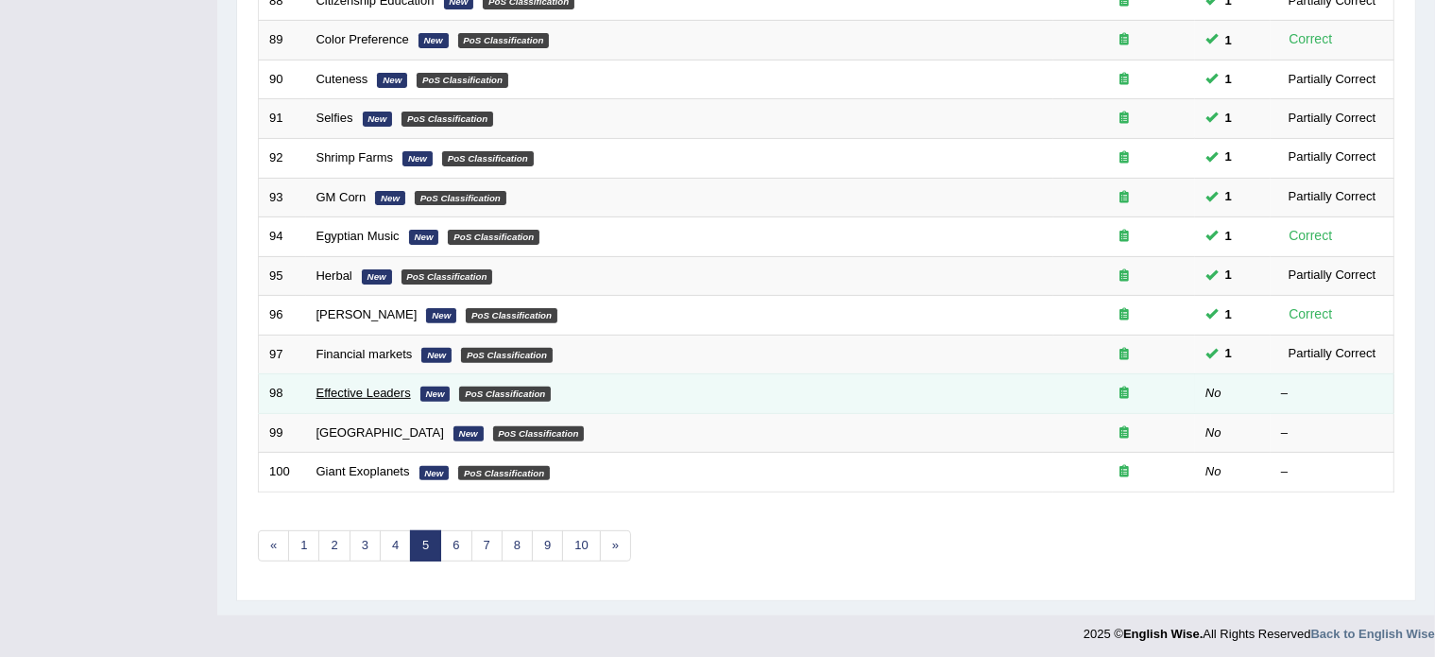
click at [374, 387] on link "Effective Leaders" at bounding box center [364, 393] width 95 height 14
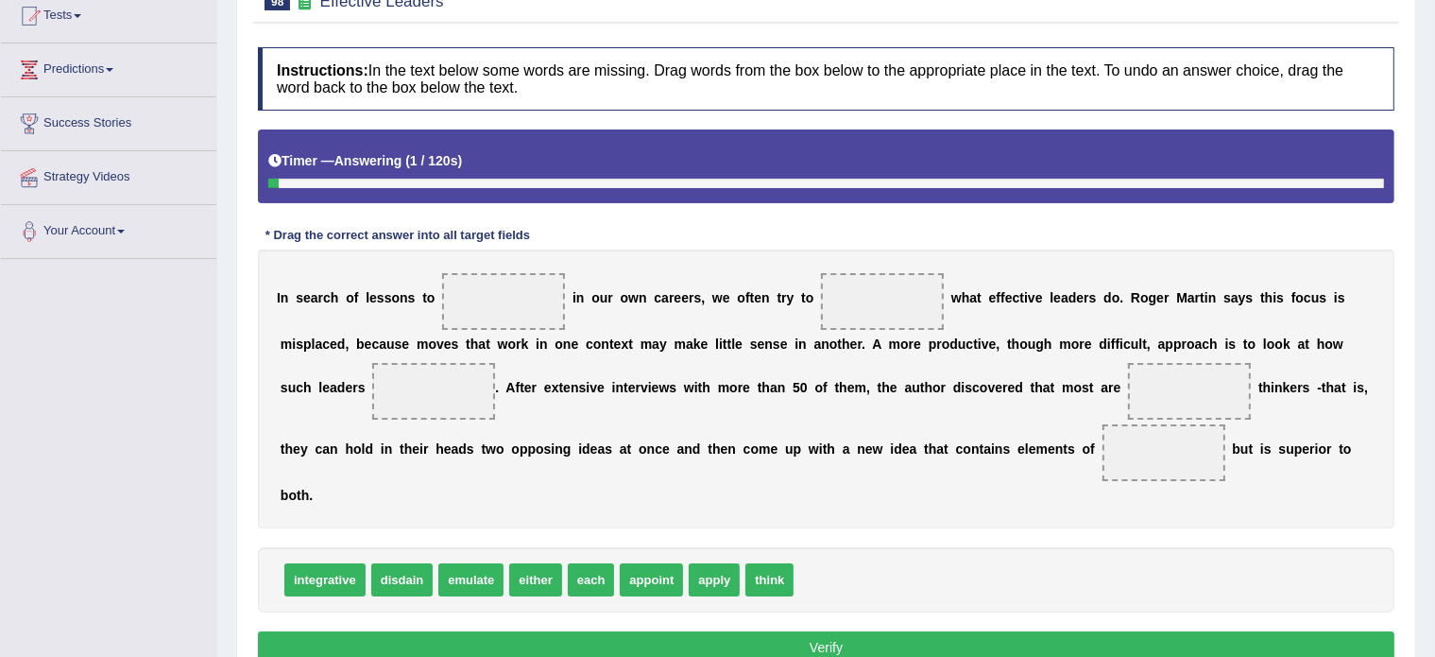
scroll to position [212, 0]
drag, startPoint x: 758, startPoint y: 577, endPoint x: 495, endPoint y: 293, distance: 387.2
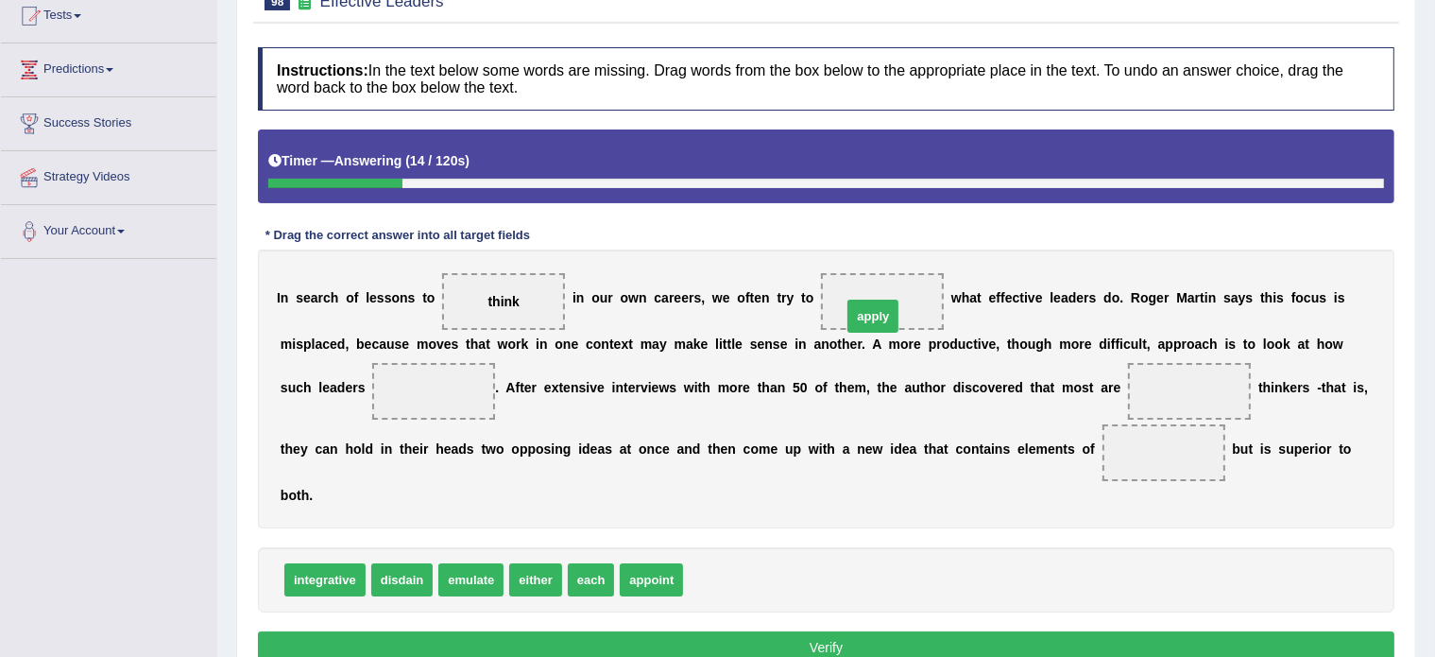
drag, startPoint x: 719, startPoint y: 578, endPoint x: 878, endPoint y: 315, distance: 307.8
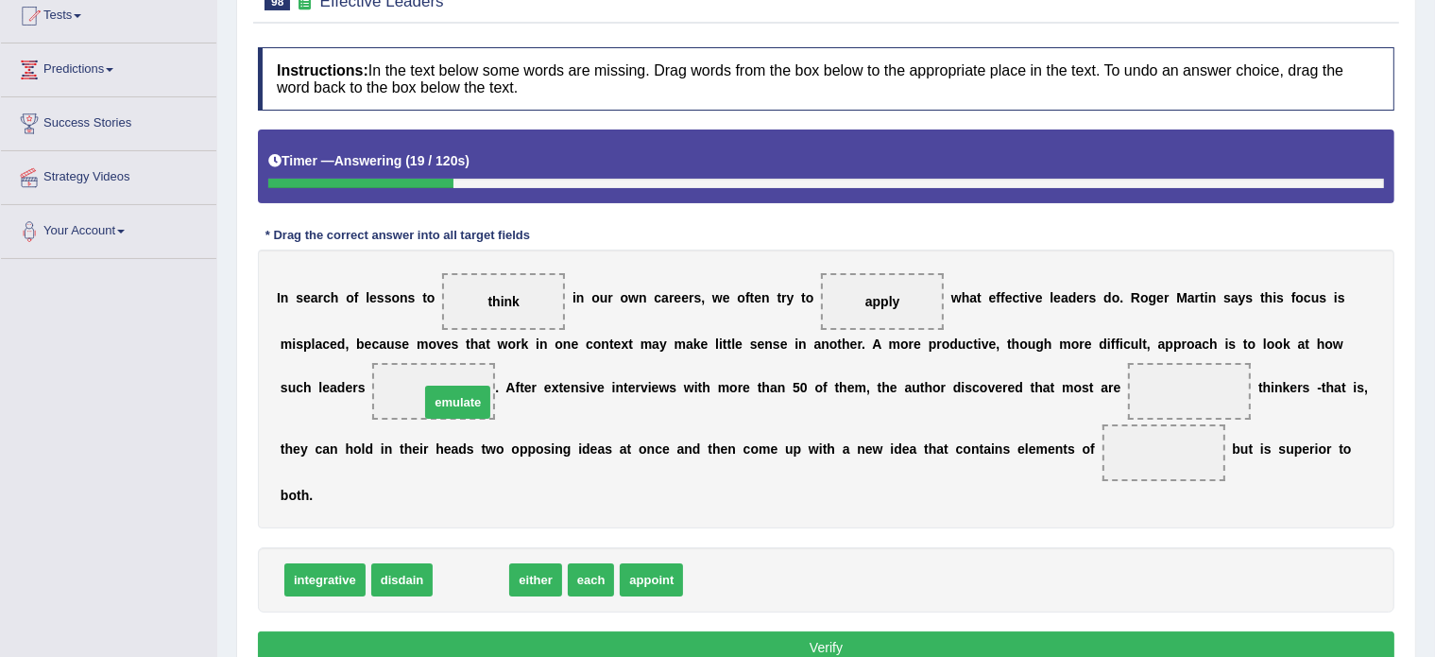
drag, startPoint x: 461, startPoint y: 580, endPoint x: 445, endPoint y: 396, distance: 185.0
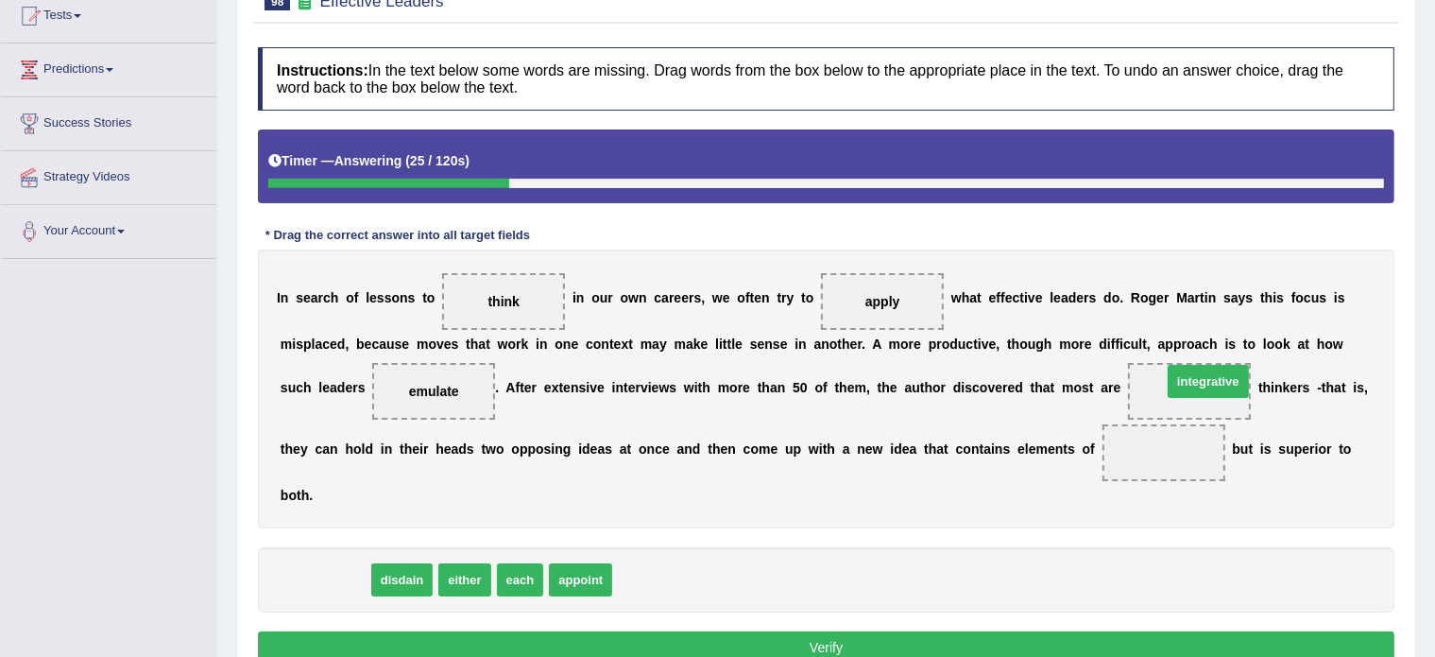
drag, startPoint x: 300, startPoint y: 578, endPoint x: 1187, endPoint y: 381, distance: 909.1
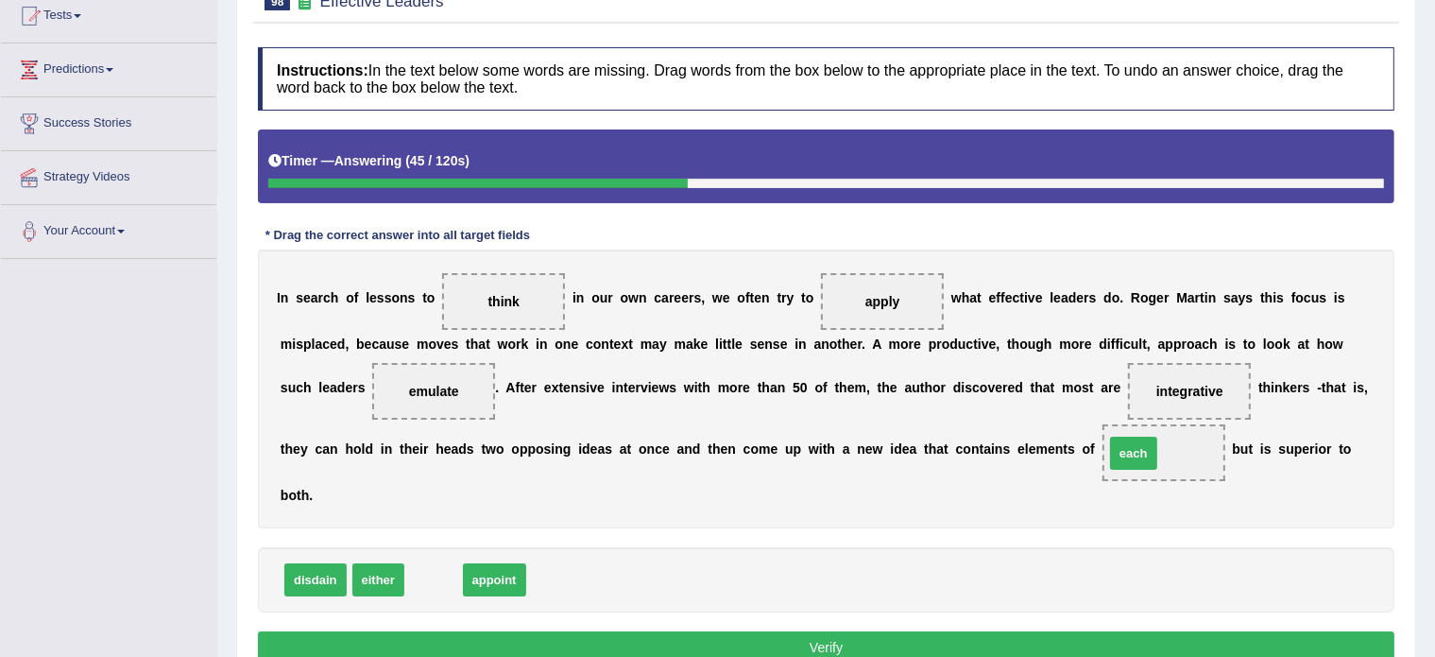
drag, startPoint x: 434, startPoint y: 574, endPoint x: 1134, endPoint y: 448, distance: 711.5
click at [846, 637] on button "Verify" at bounding box center [826, 647] width 1137 height 32
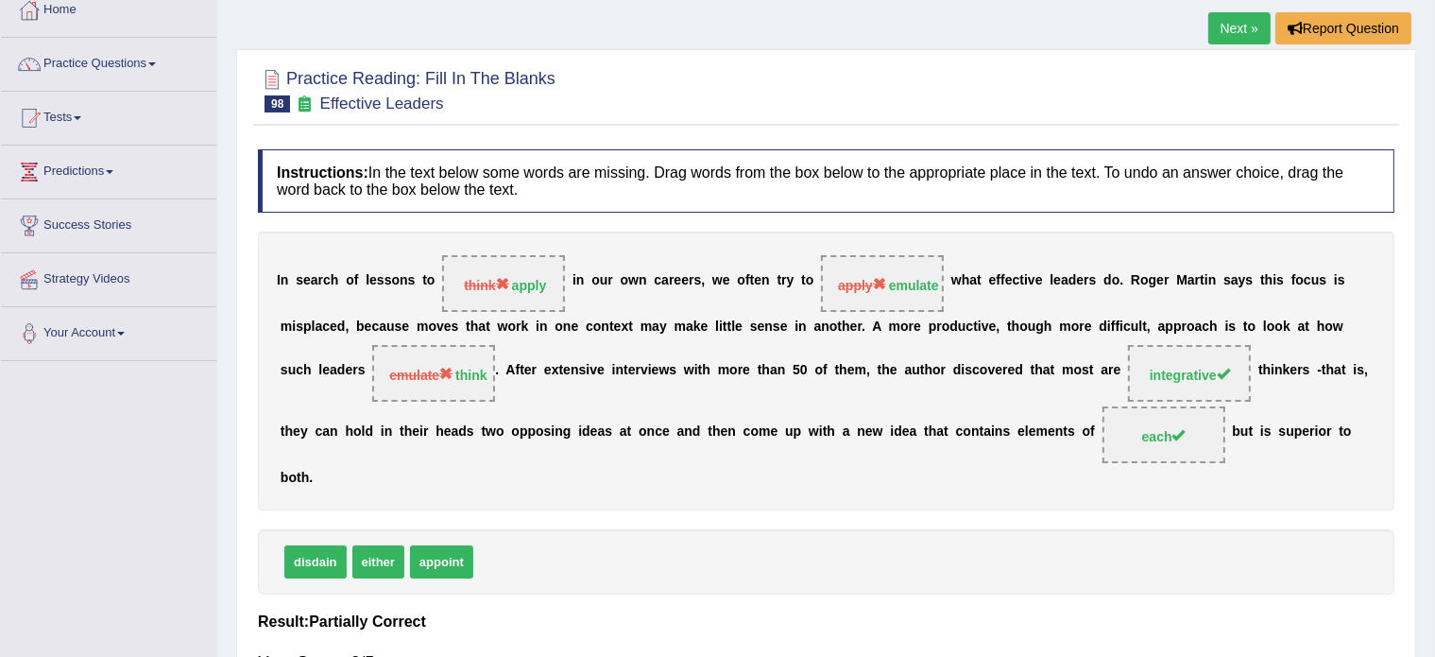
scroll to position [0, 0]
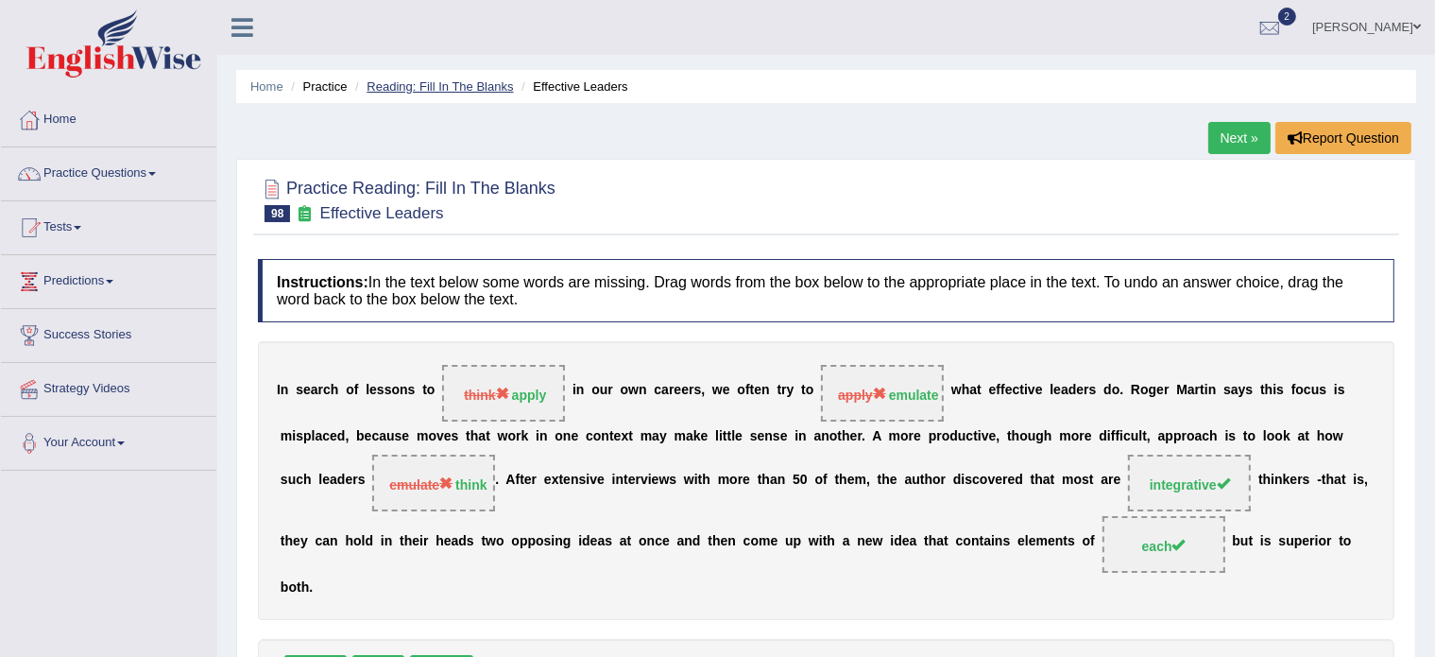
click at [470, 81] on link "Reading: Fill In The Blanks" at bounding box center [440, 86] width 146 height 14
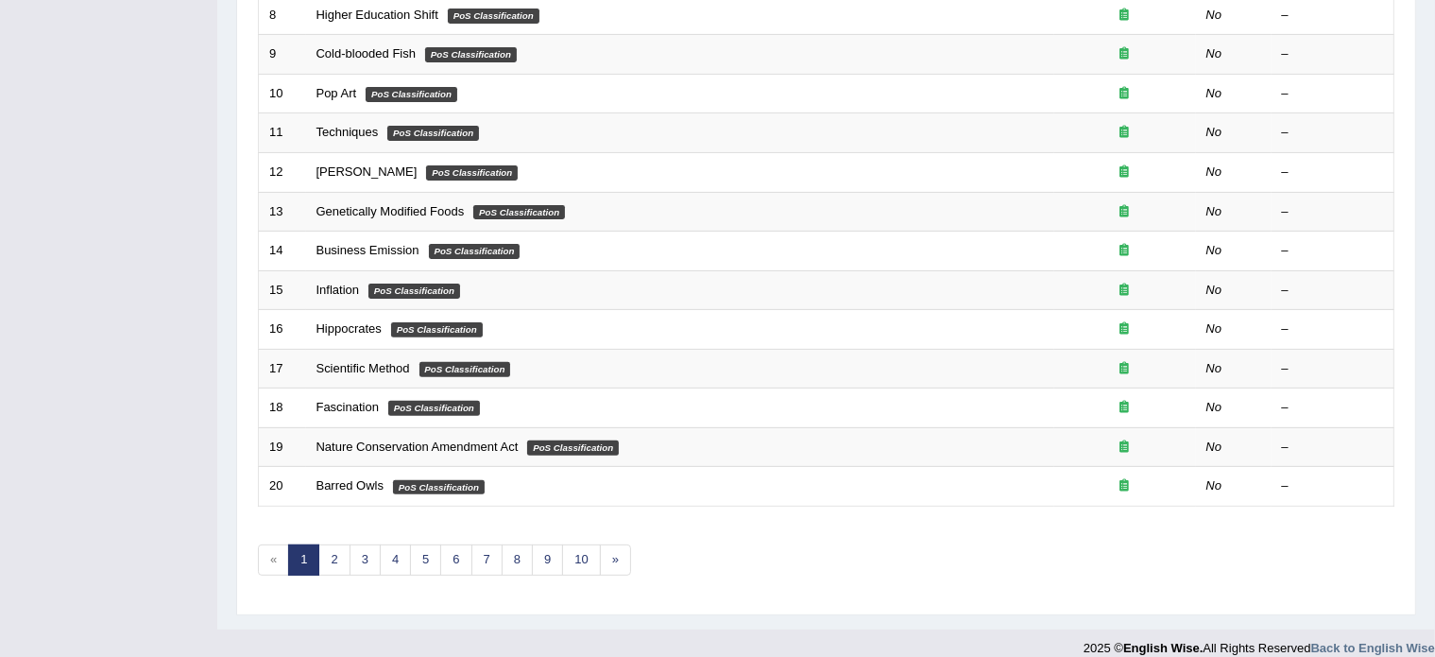
scroll to position [589, 0]
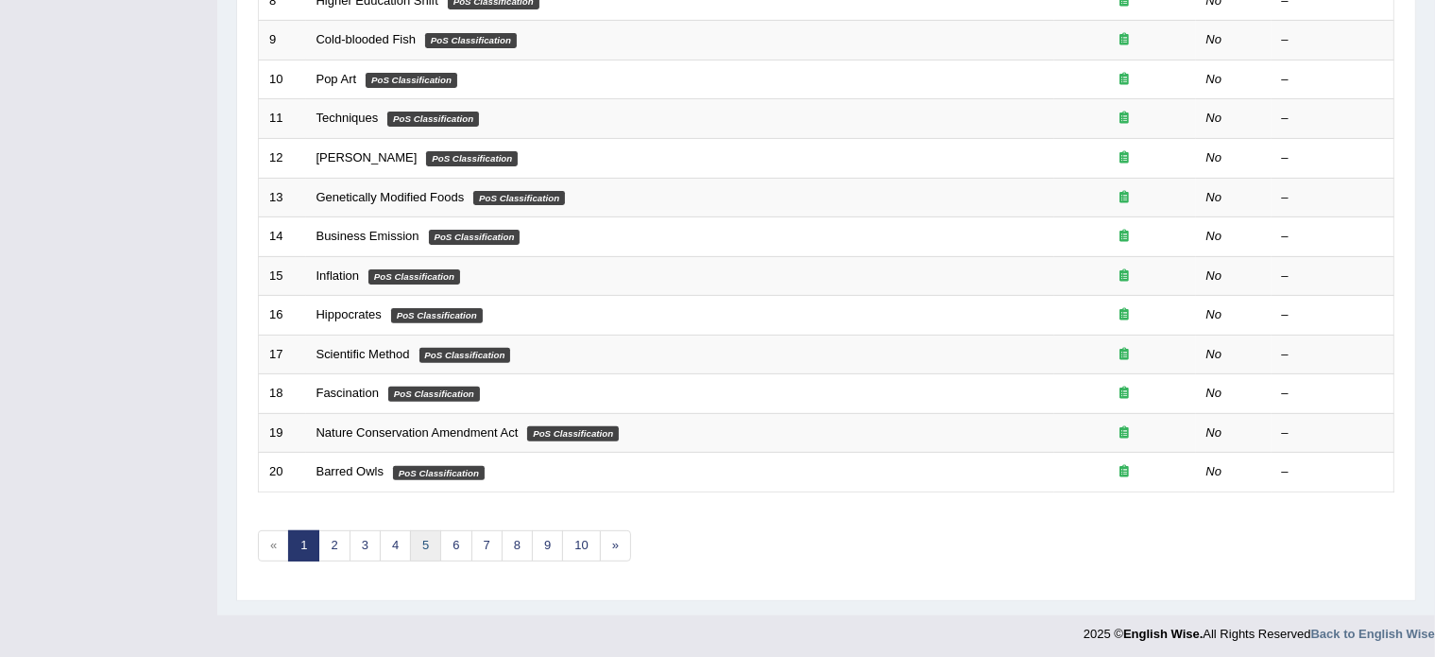
click at [422, 543] on link "5" at bounding box center [425, 545] width 31 height 31
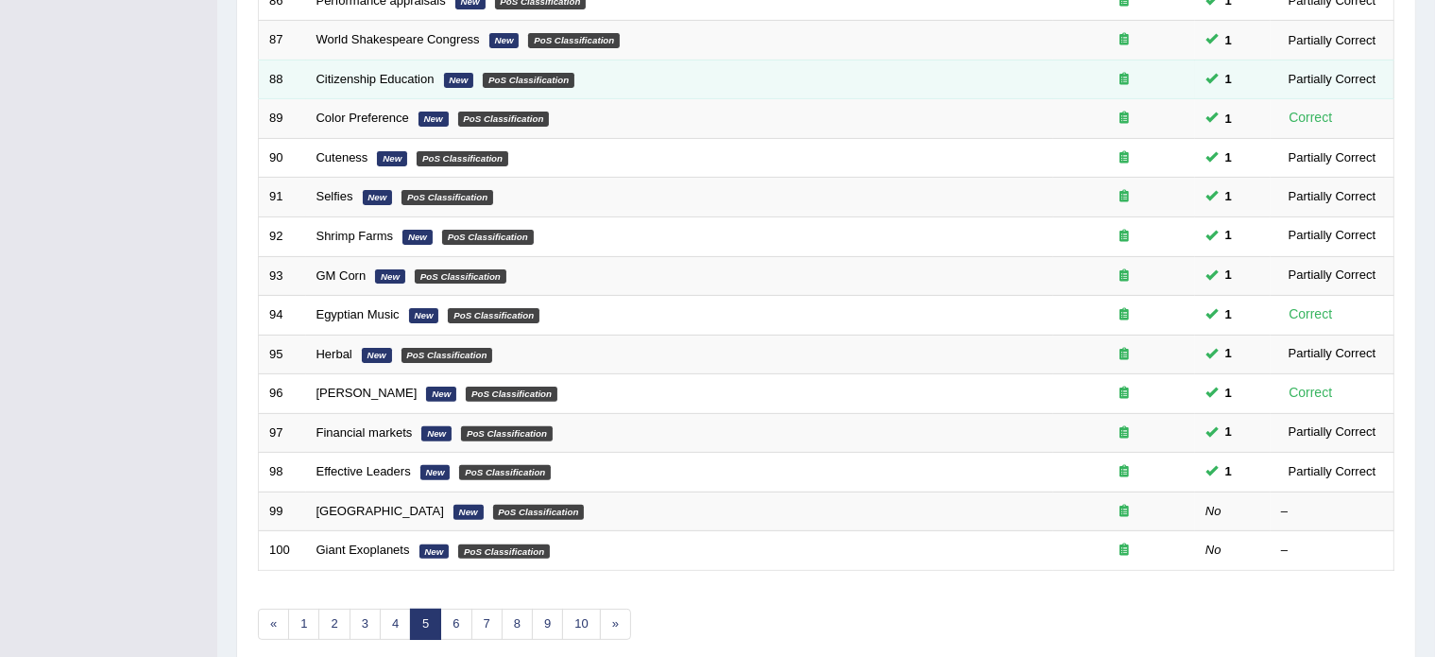
scroll to position [589, 0]
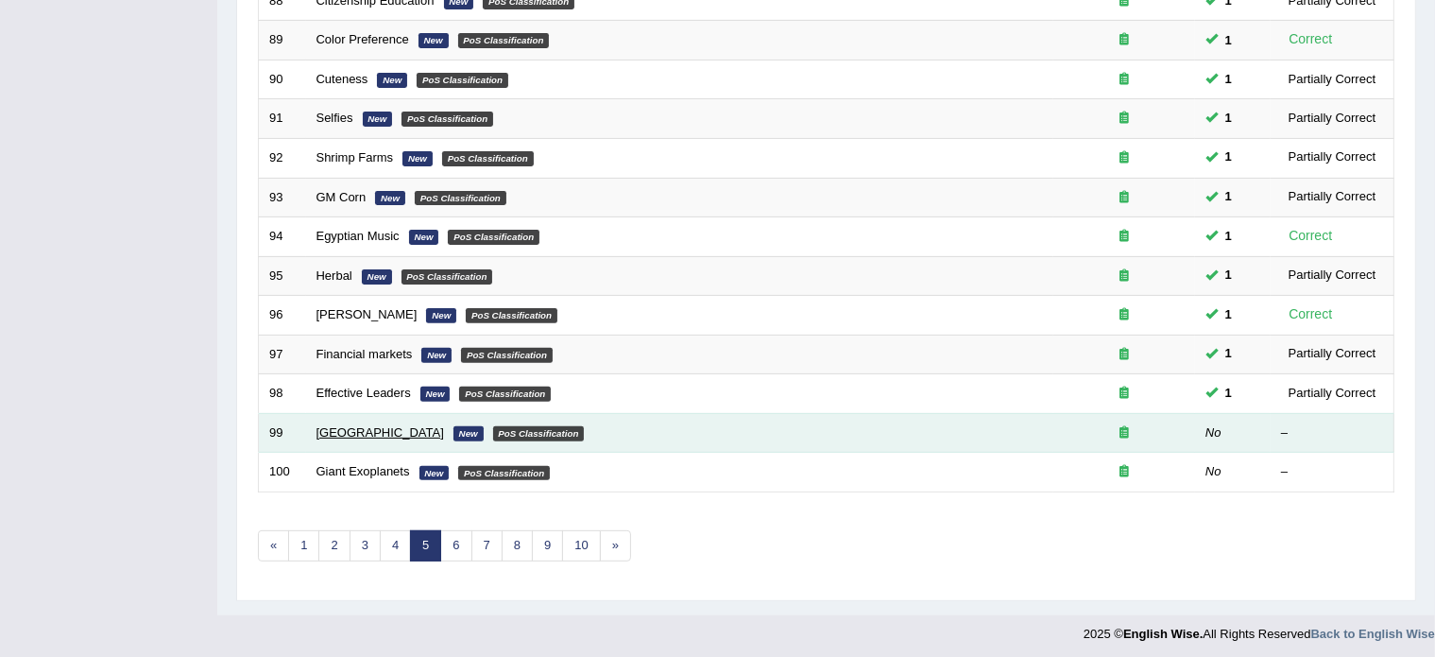
click at [331, 427] on link "[GEOGRAPHIC_DATA]" at bounding box center [381, 432] width 128 height 14
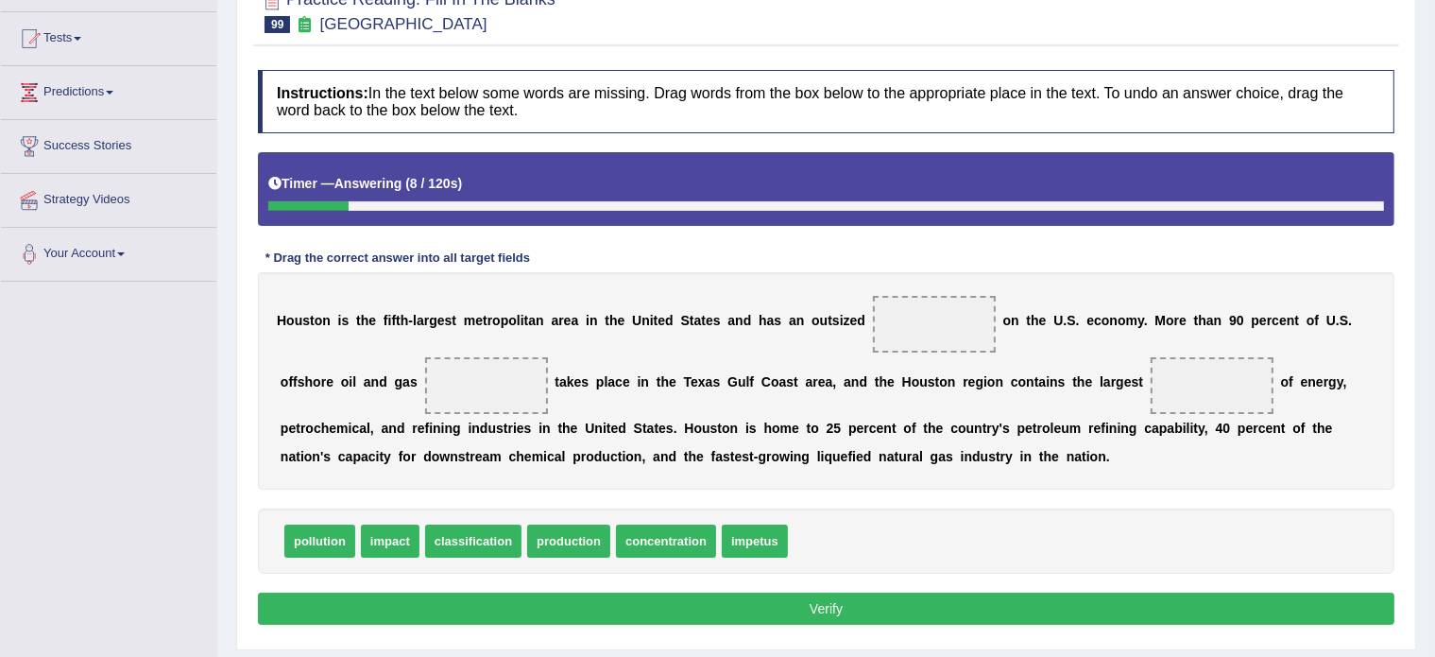
scroll to position [189, 0]
drag, startPoint x: 571, startPoint y: 539, endPoint x: 911, endPoint y: 332, distance: 398.2
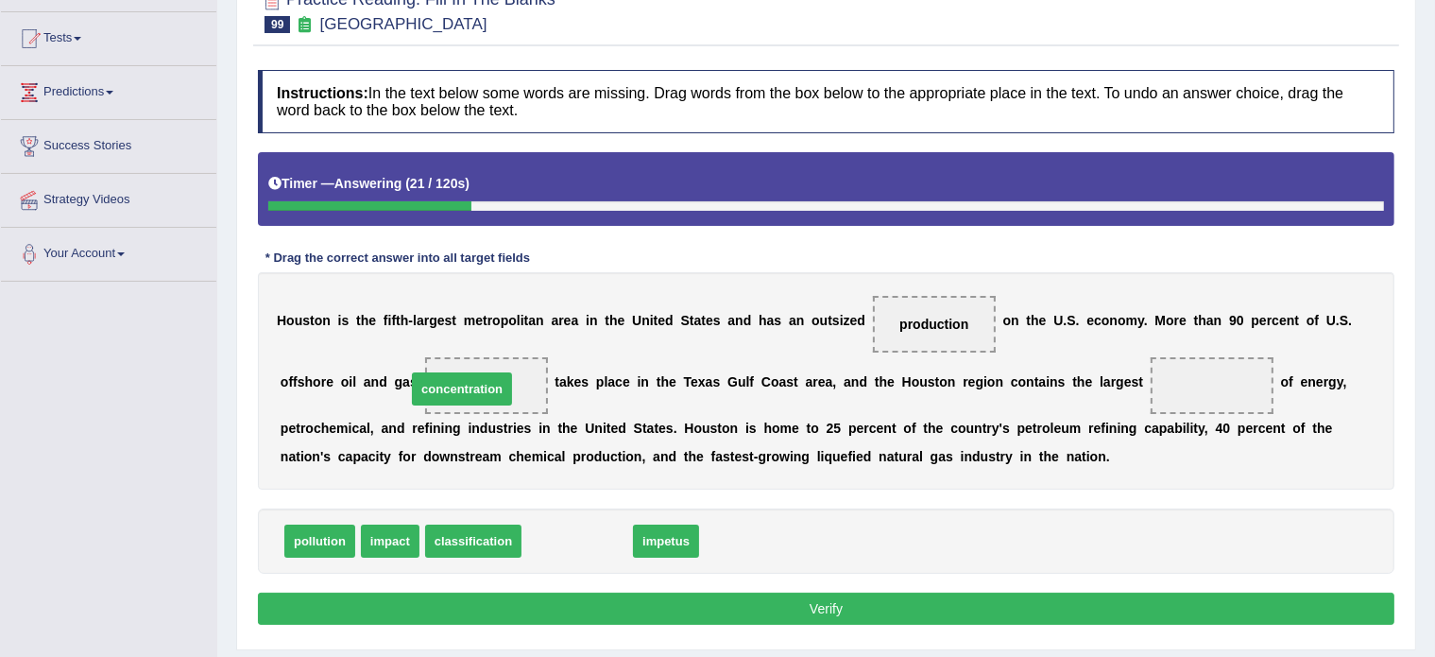
drag, startPoint x: 557, startPoint y: 536, endPoint x: 441, endPoint y: 384, distance: 190.9
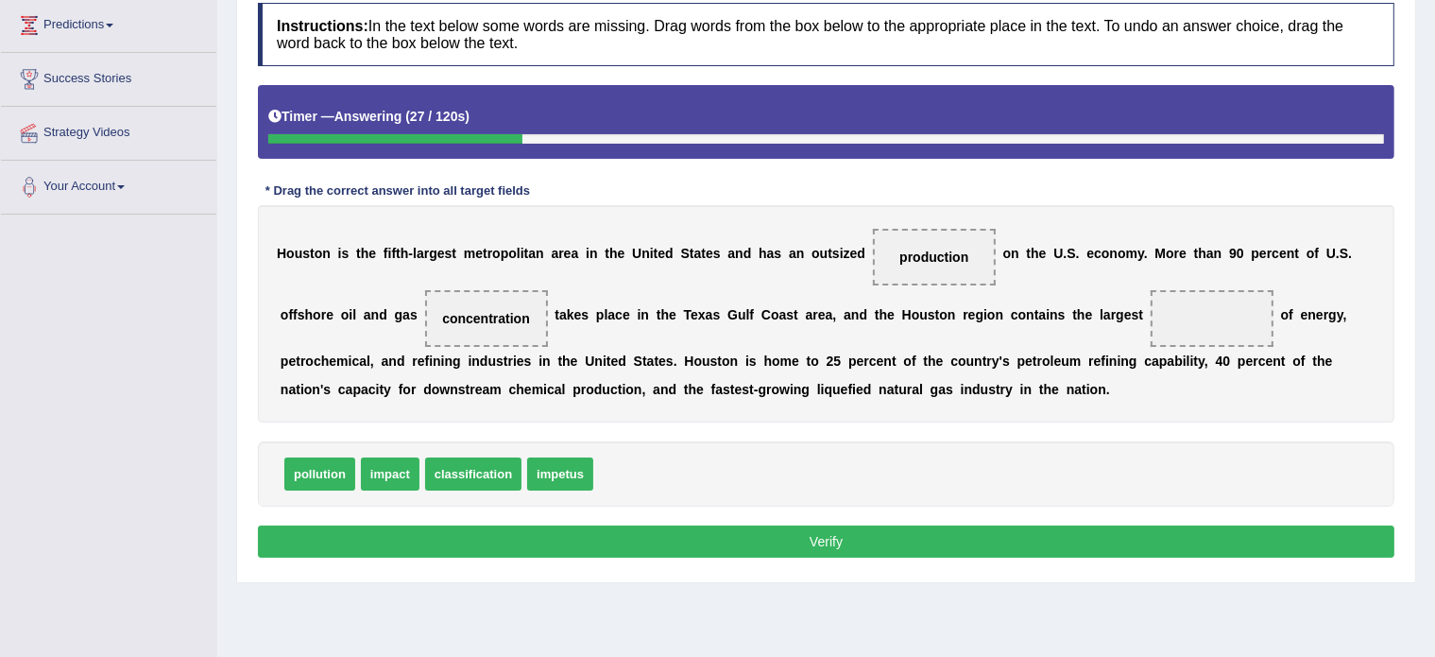
scroll to position [257, 0]
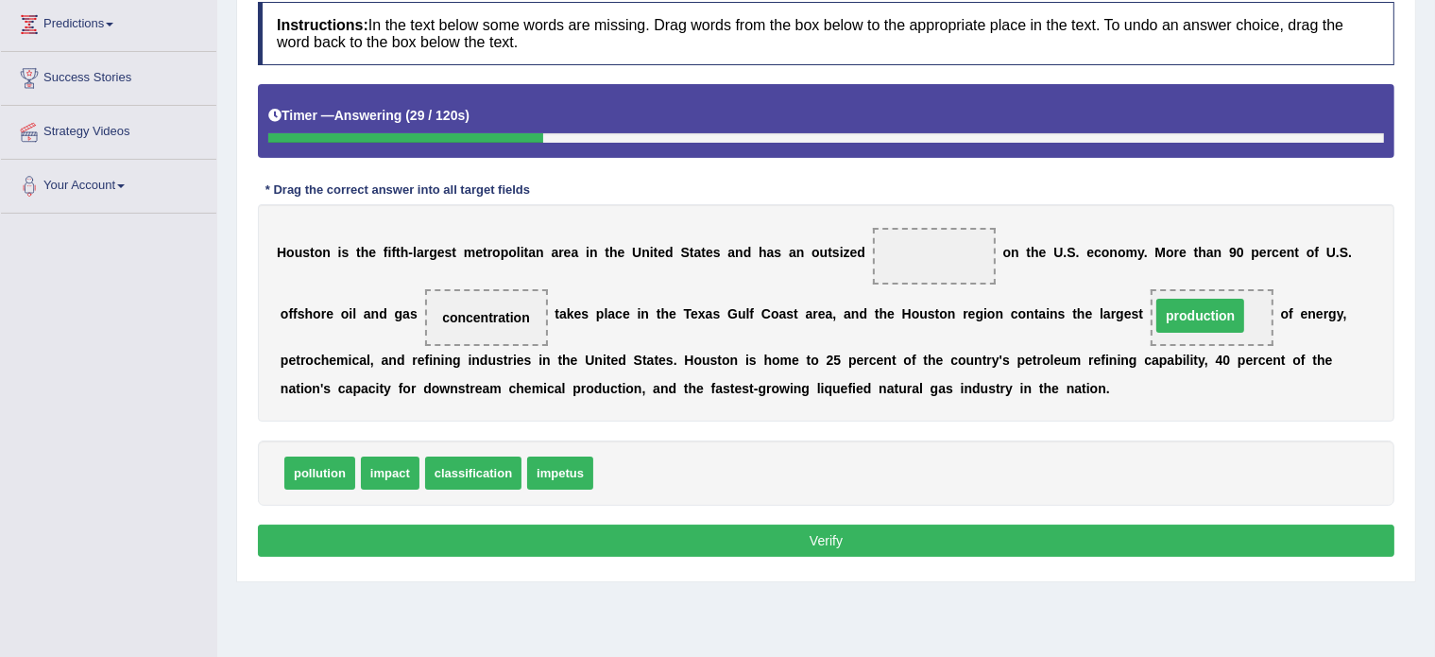
drag, startPoint x: 943, startPoint y: 249, endPoint x: 1210, endPoint y: 309, distance: 273.1
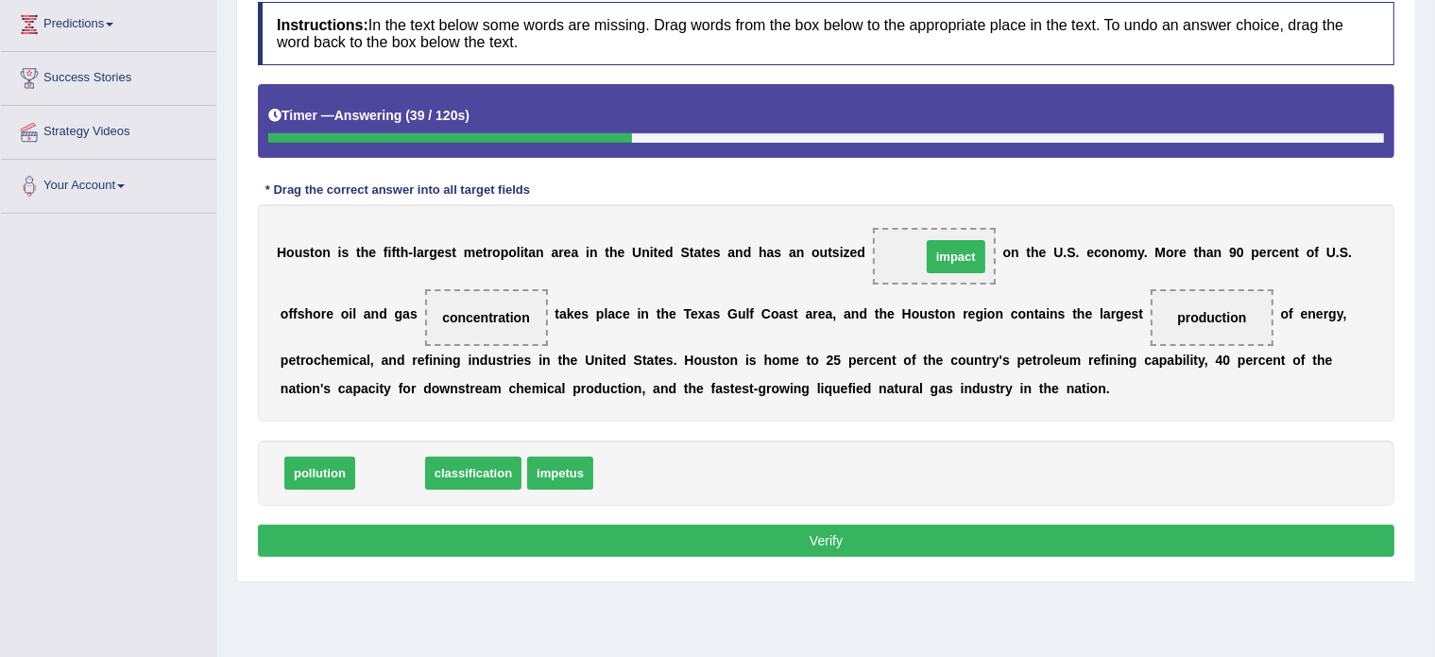
drag, startPoint x: 389, startPoint y: 477, endPoint x: 955, endPoint y: 261, distance: 606.0
click at [803, 539] on button "Verify" at bounding box center [826, 540] width 1137 height 32
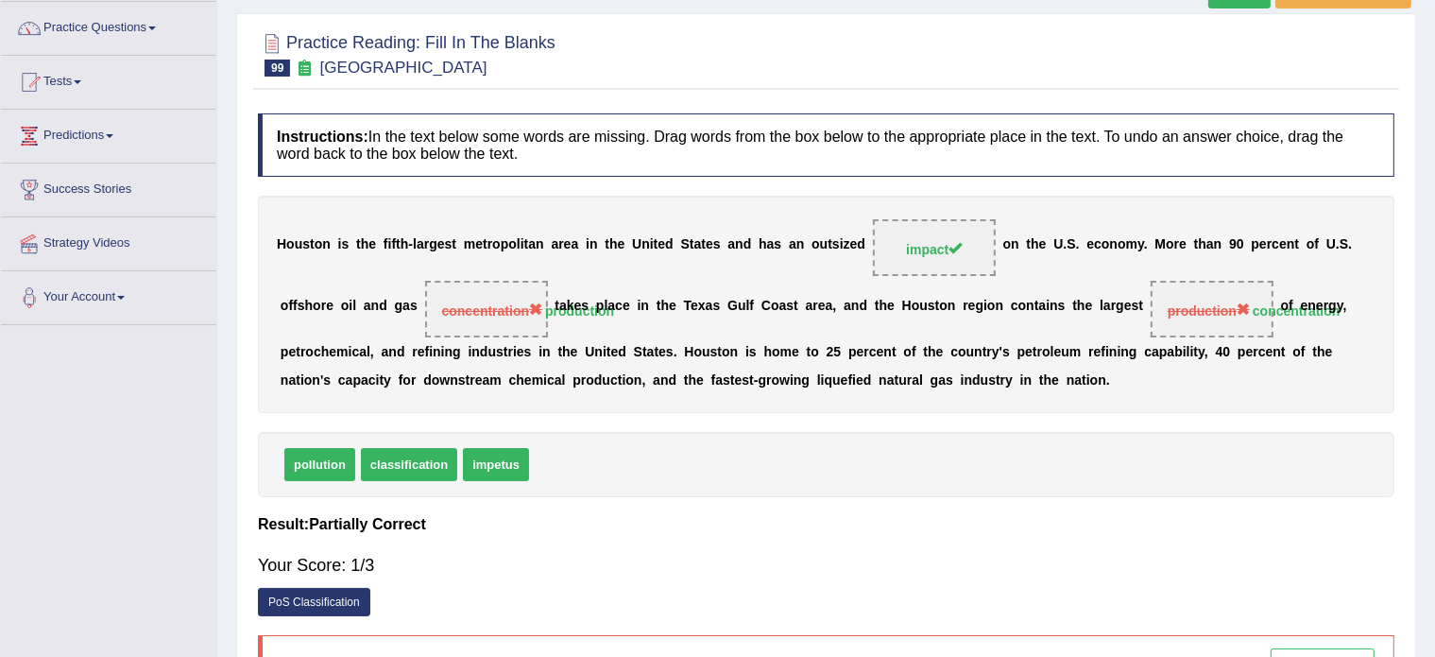
scroll to position [0, 0]
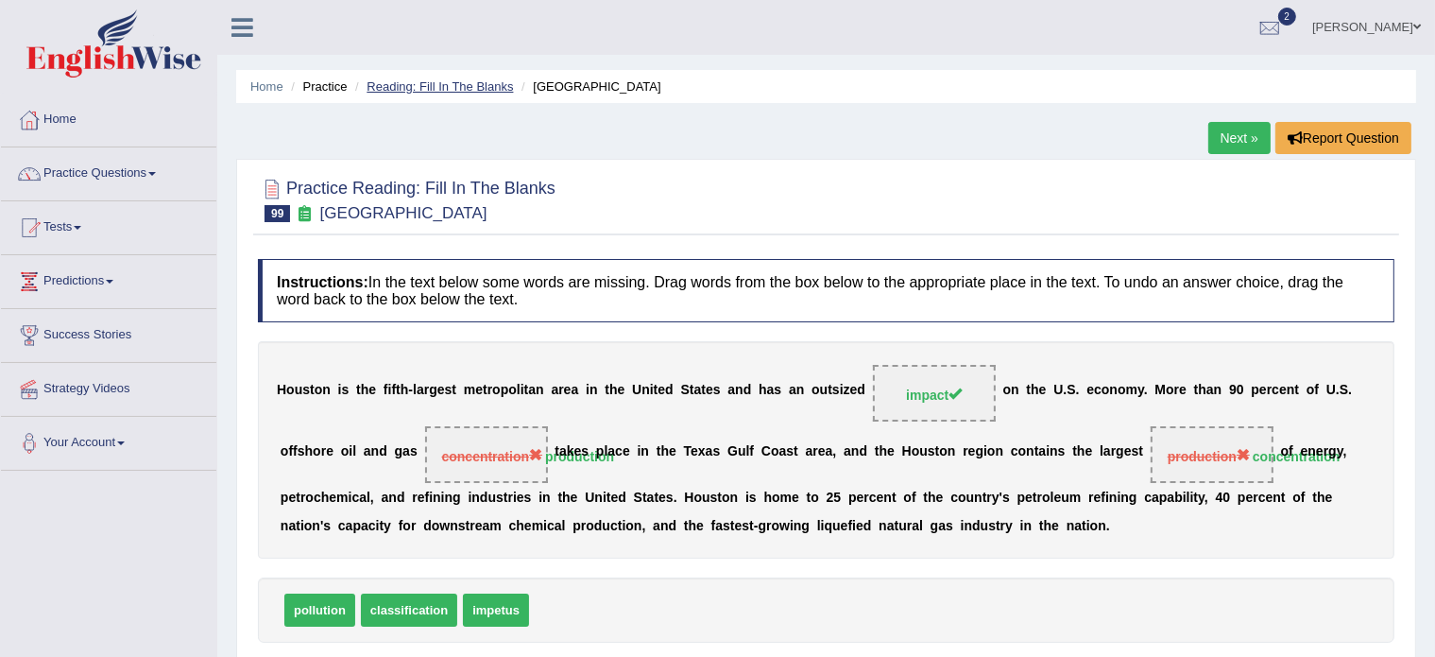
click at [426, 87] on link "Reading: Fill In The Blanks" at bounding box center [440, 86] width 146 height 14
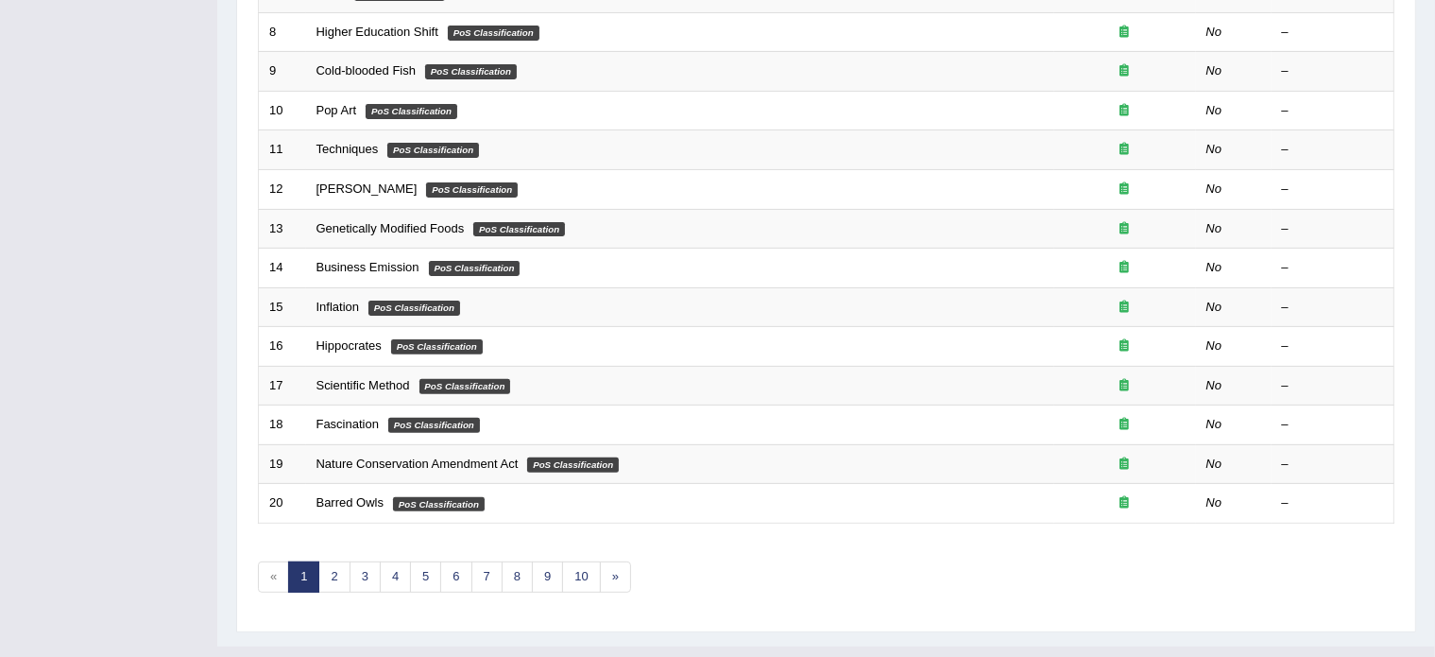
scroll to position [589, 0]
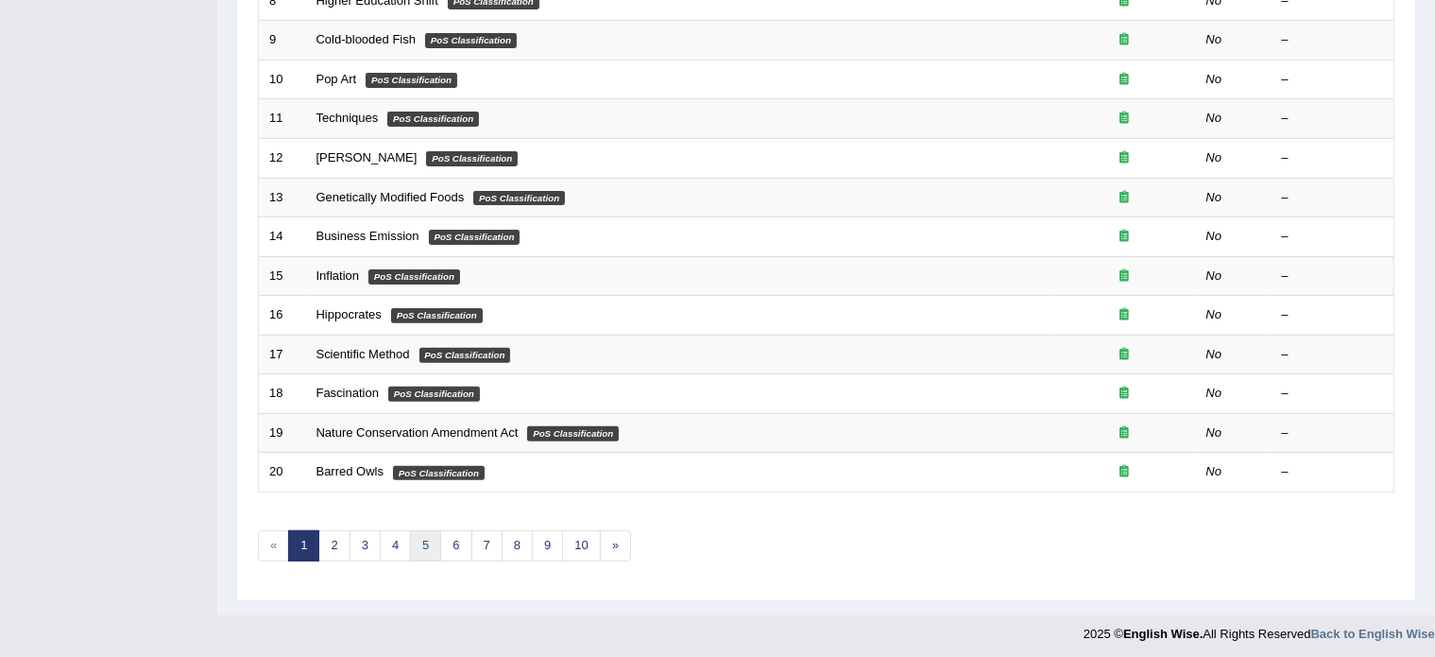
click at [424, 536] on link "5" at bounding box center [425, 545] width 31 height 31
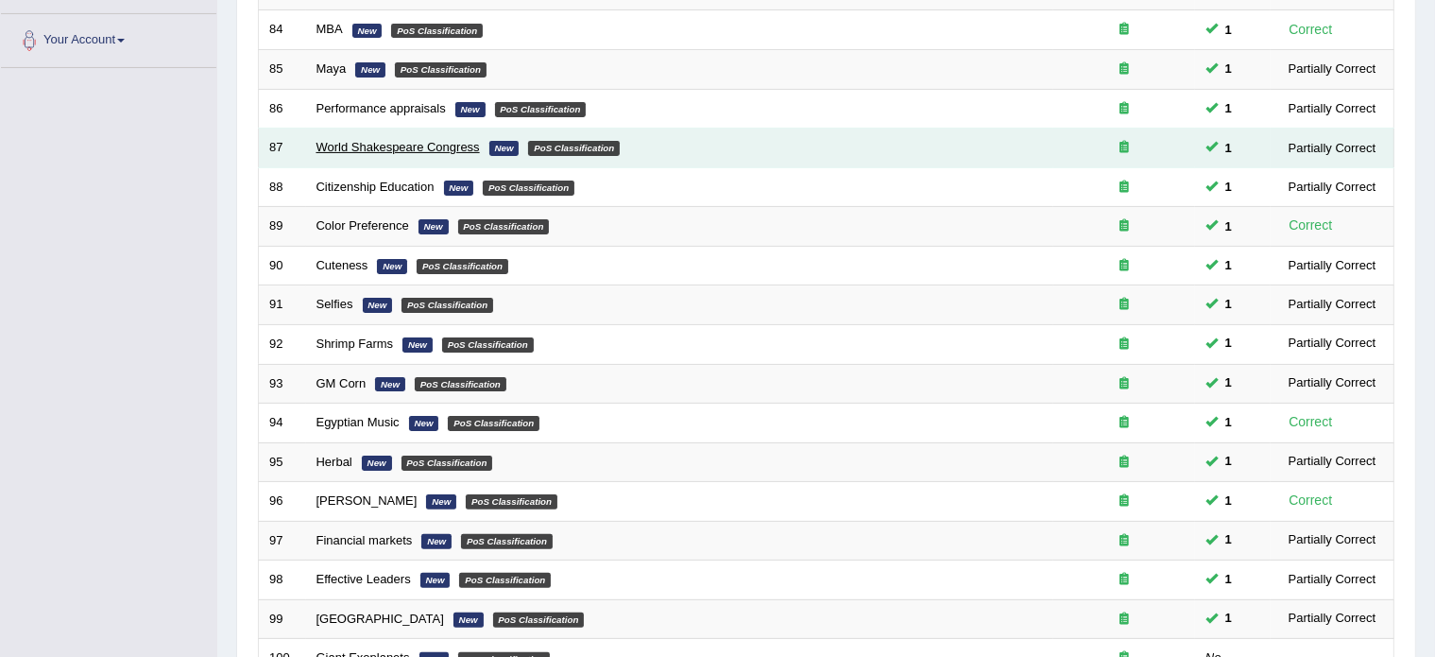
scroll to position [589, 0]
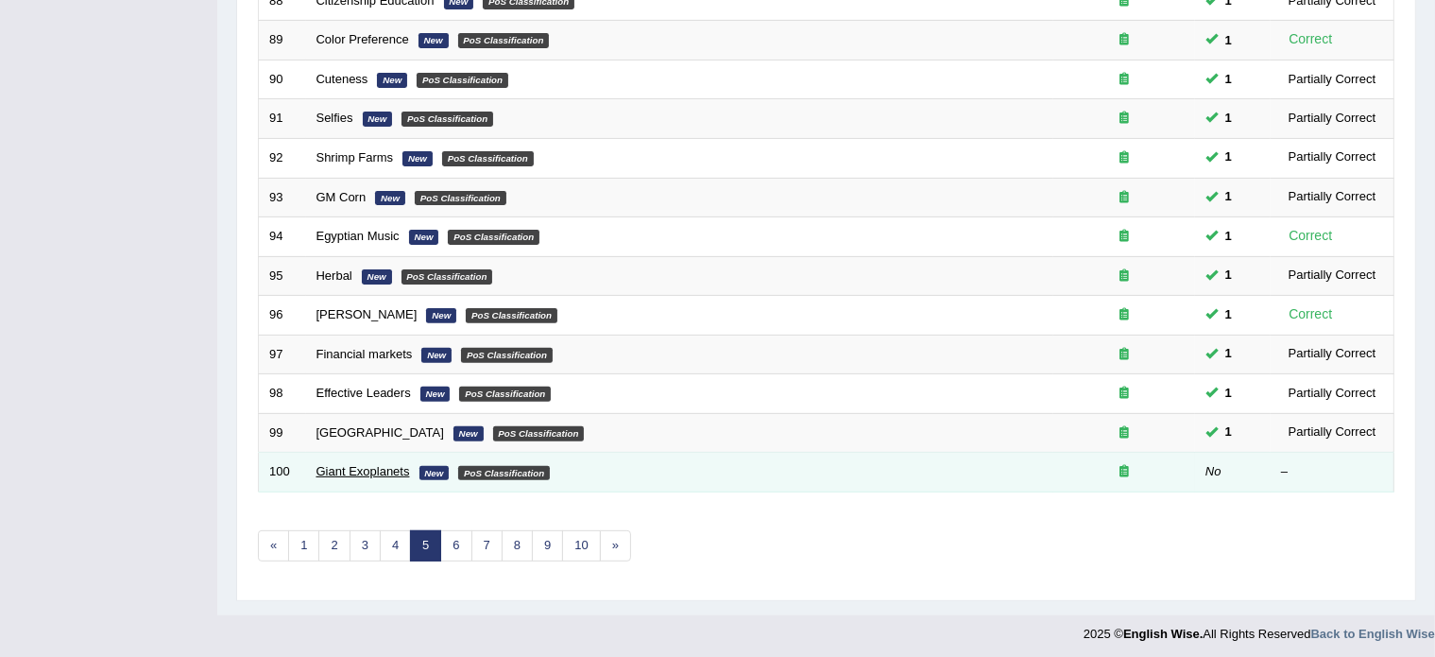
click at [364, 467] on link "Giant Exoplanets" at bounding box center [364, 471] width 94 height 14
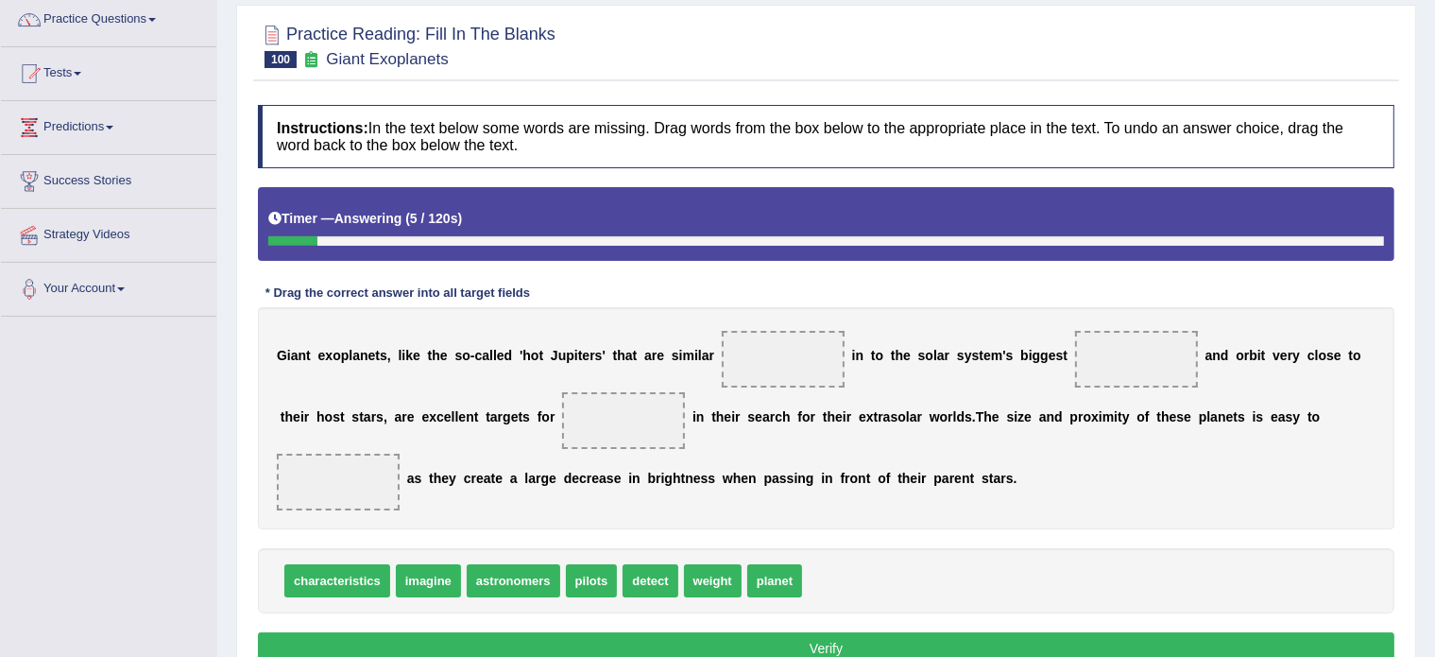
scroll to position [153, 0]
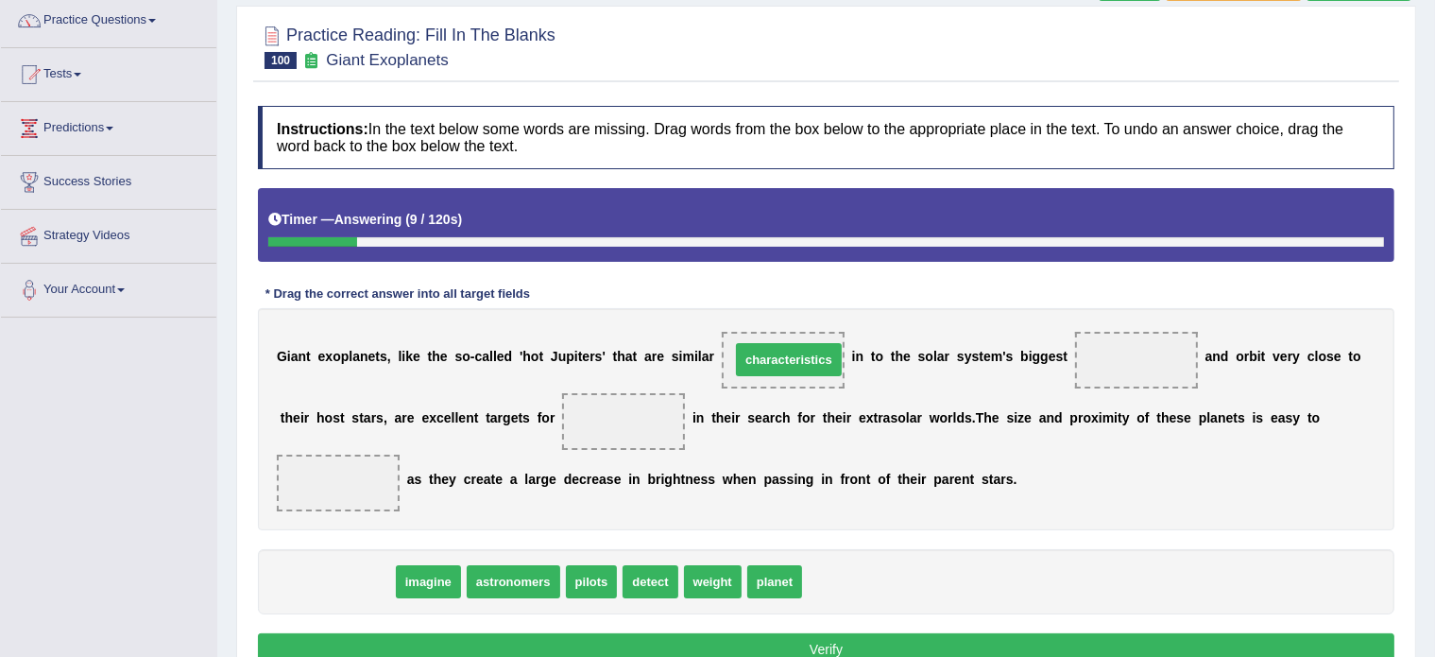
drag, startPoint x: 357, startPoint y: 578, endPoint x: 809, endPoint y: 357, distance: 502.9
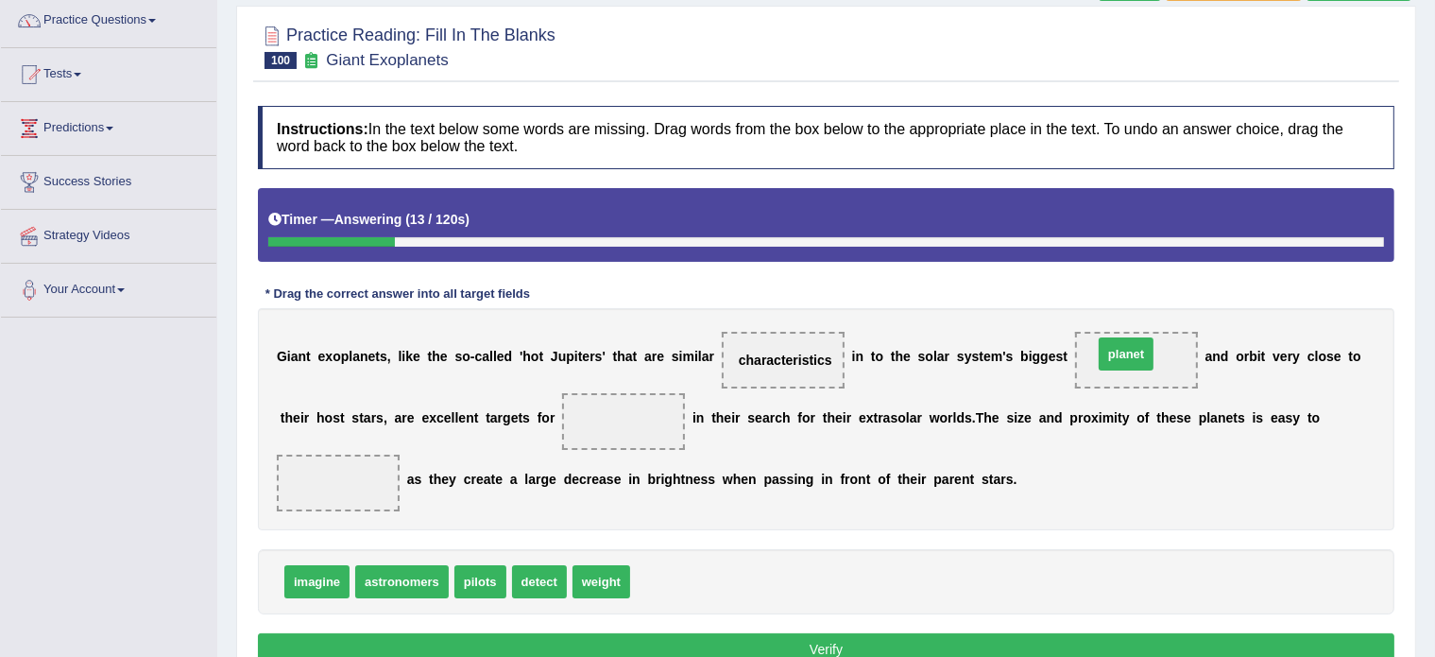
drag, startPoint x: 670, startPoint y: 578, endPoint x: 1133, endPoint y: 351, distance: 516.0
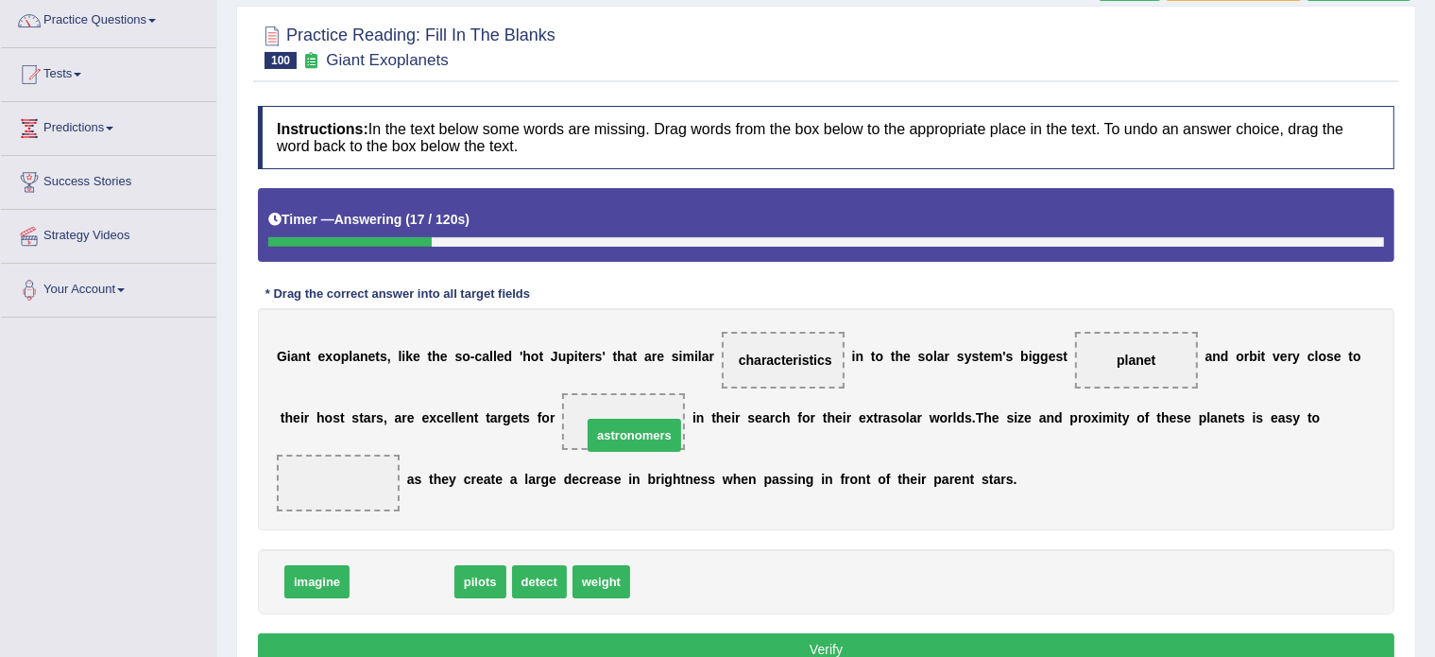
drag, startPoint x: 410, startPoint y: 574, endPoint x: 643, endPoint y: 426, distance: 275.3
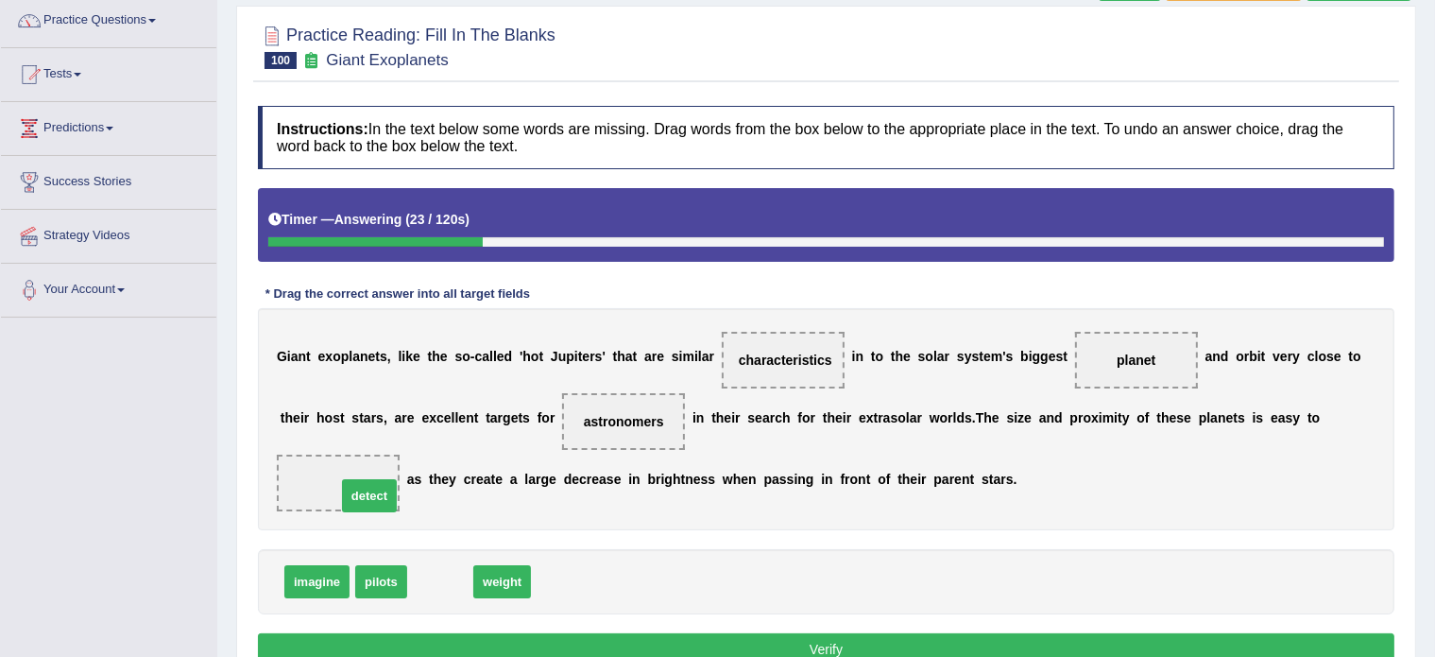
drag, startPoint x: 441, startPoint y: 574, endPoint x: 368, endPoint y: 483, distance: 116.9
click at [530, 642] on button "Verify" at bounding box center [826, 649] width 1137 height 32
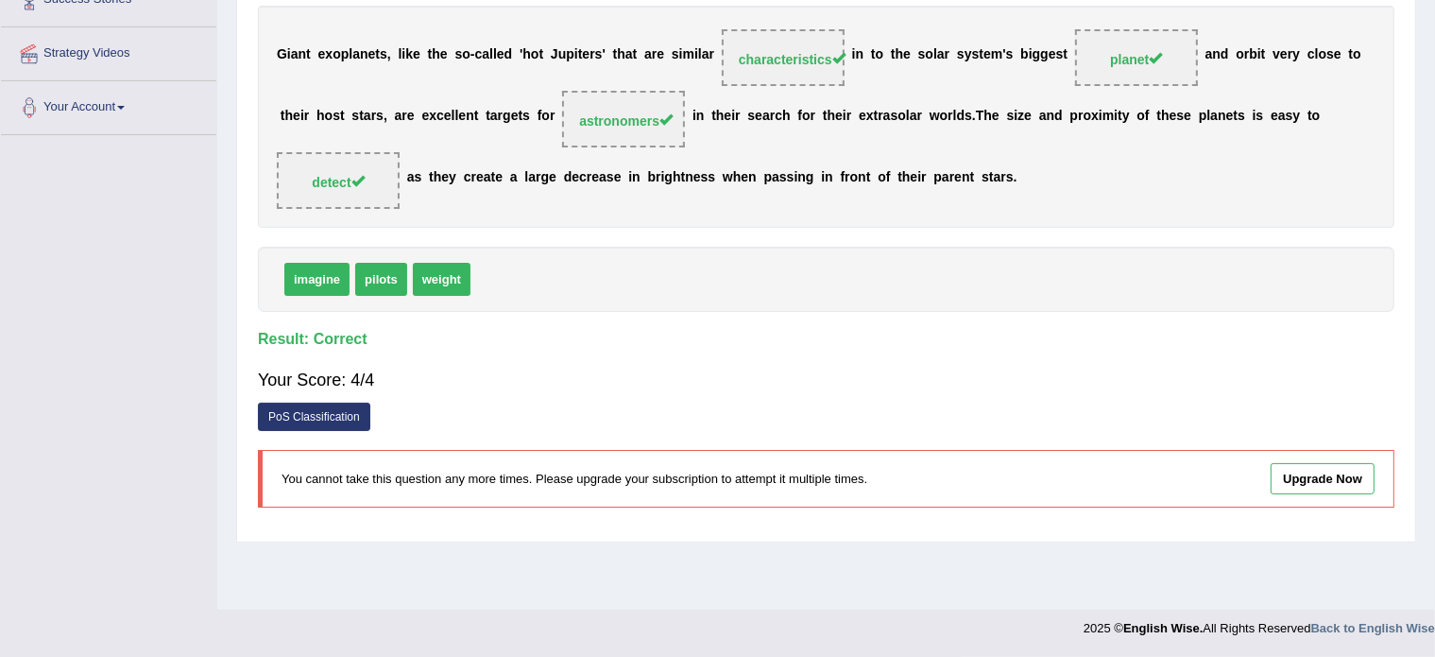
scroll to position [0, 0]
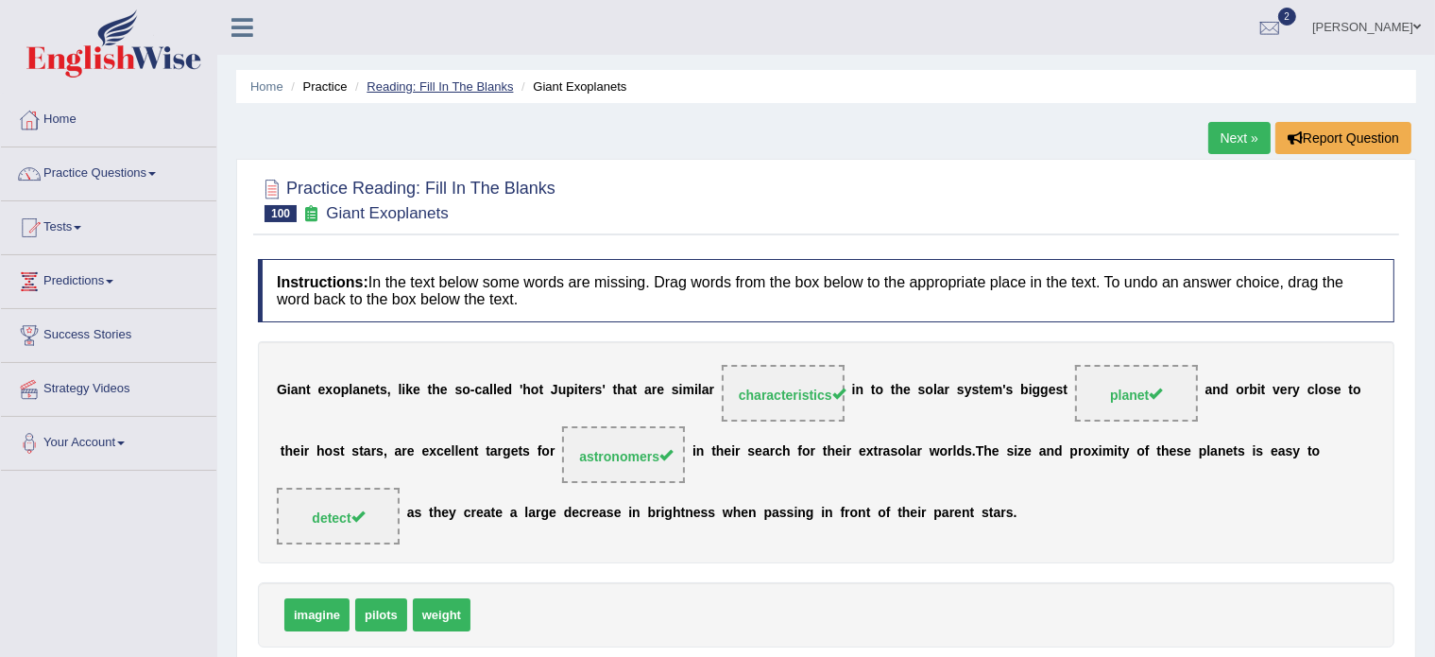
click at [446, 86] on link "Reading: Fill In The Blanks" at bounding box center [440, 86] width 146 height 14
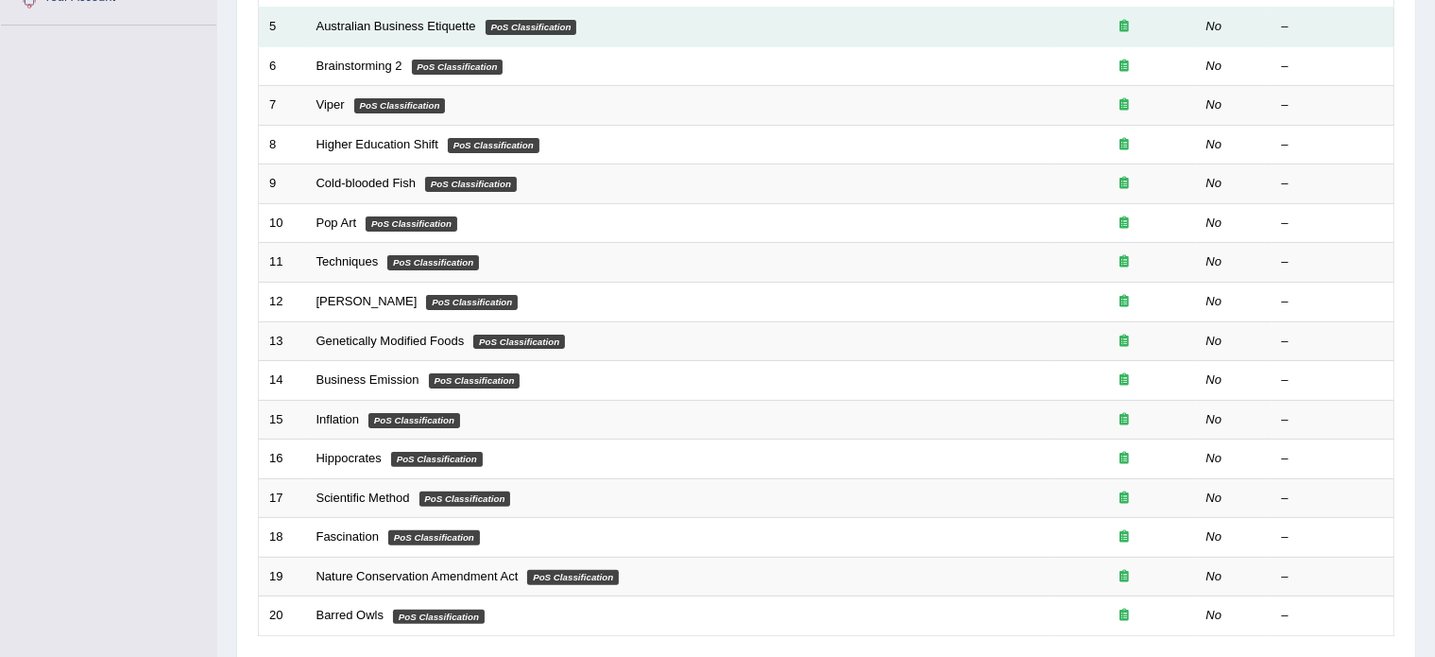
scroll to position [589, 0]
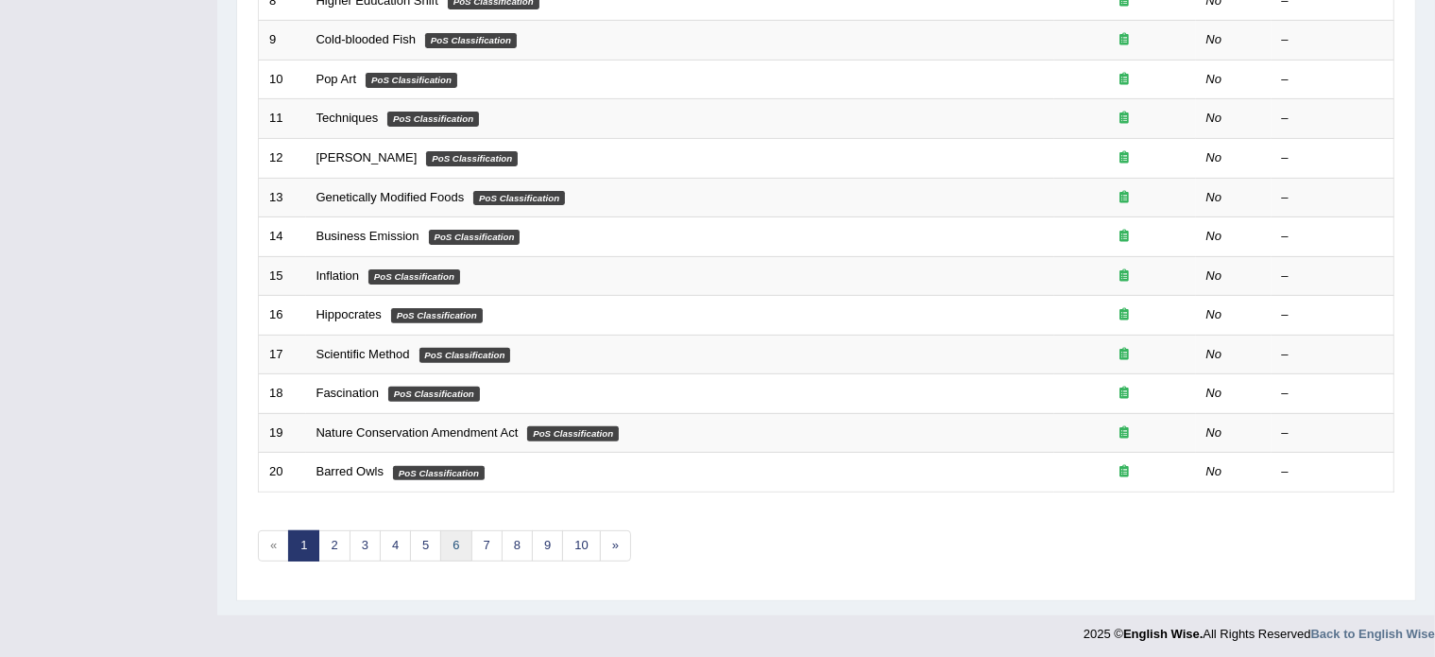
click at [452, 535] on link "6" at bounding box center [455, 545] width 31 height 31
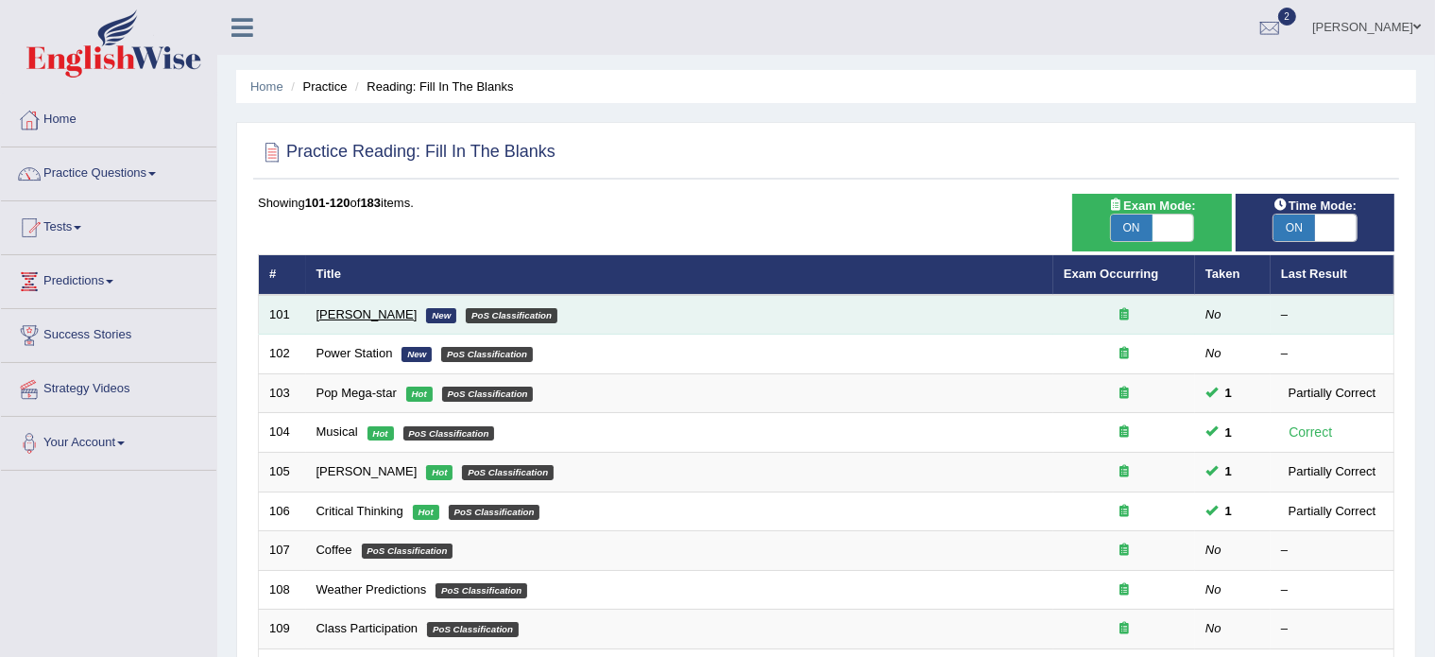
click at [355, 307] on link "[PERSON_NAME]" at bounding box center [367, 314] width 101 height 14
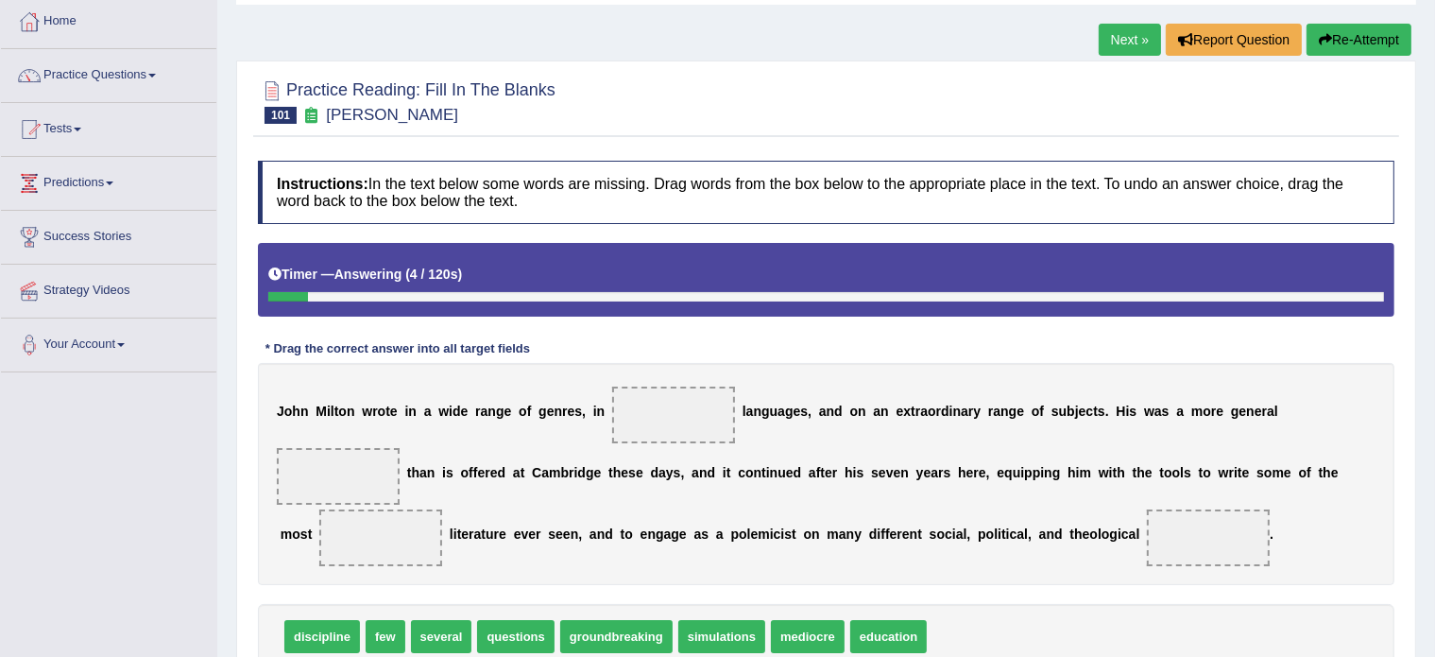
scroll to position [143, 0]
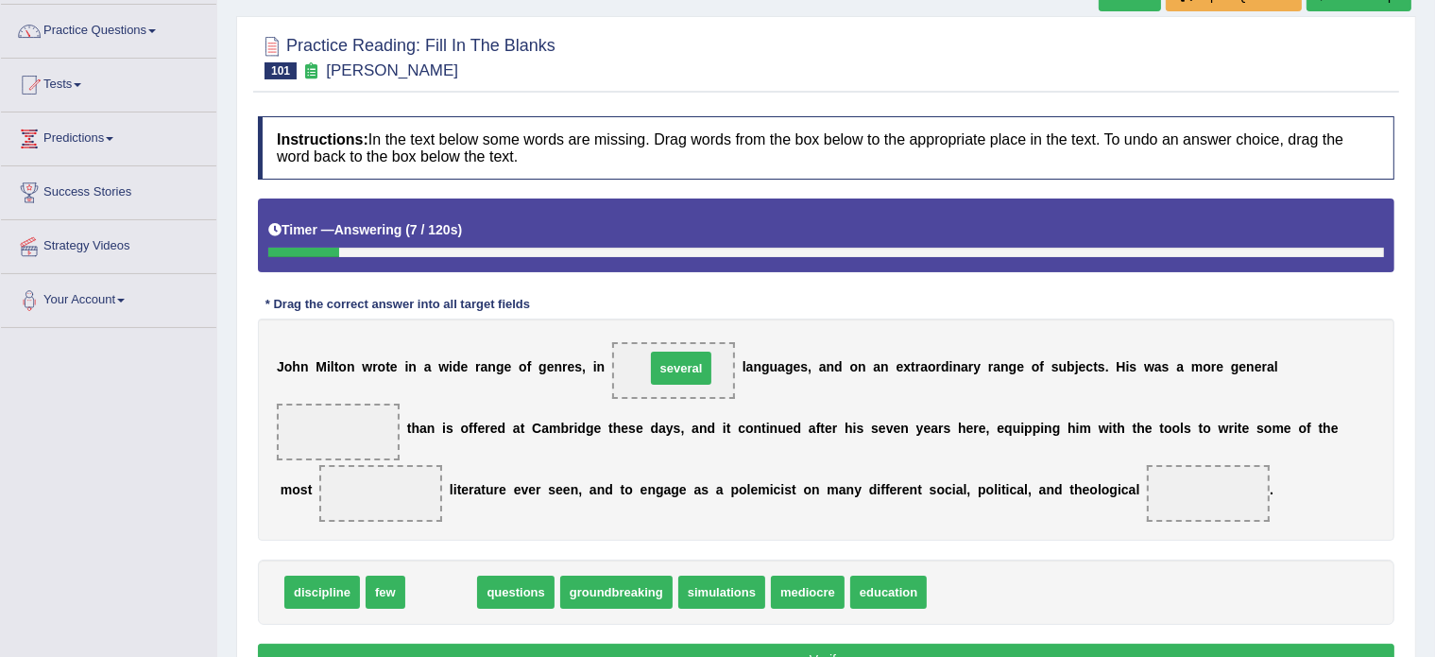
drag, startPoint x: 432, startPoint y: 594, endPoint x: 672, endPoint y: 370, distance: 328.3
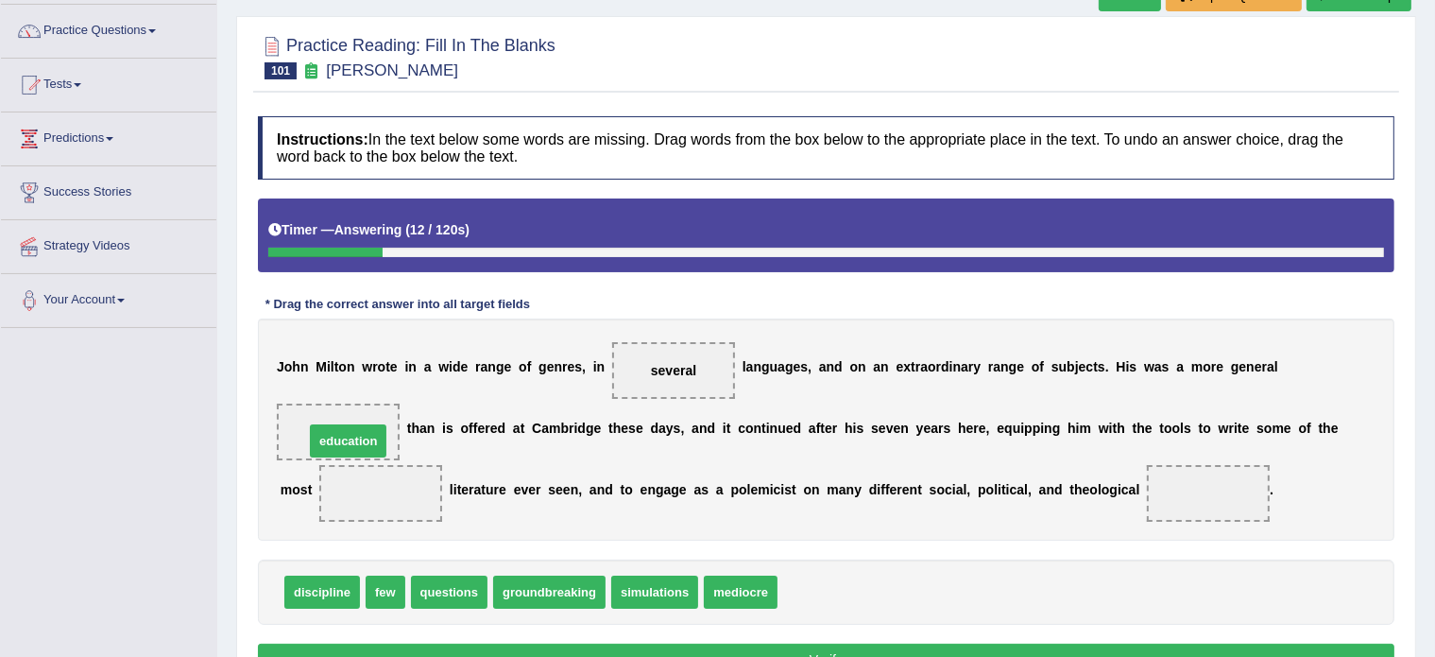
drag, startPoint x: 819, startPoint y: 590, endPoint x: 346, endPoint y: 438, distance: 497.3
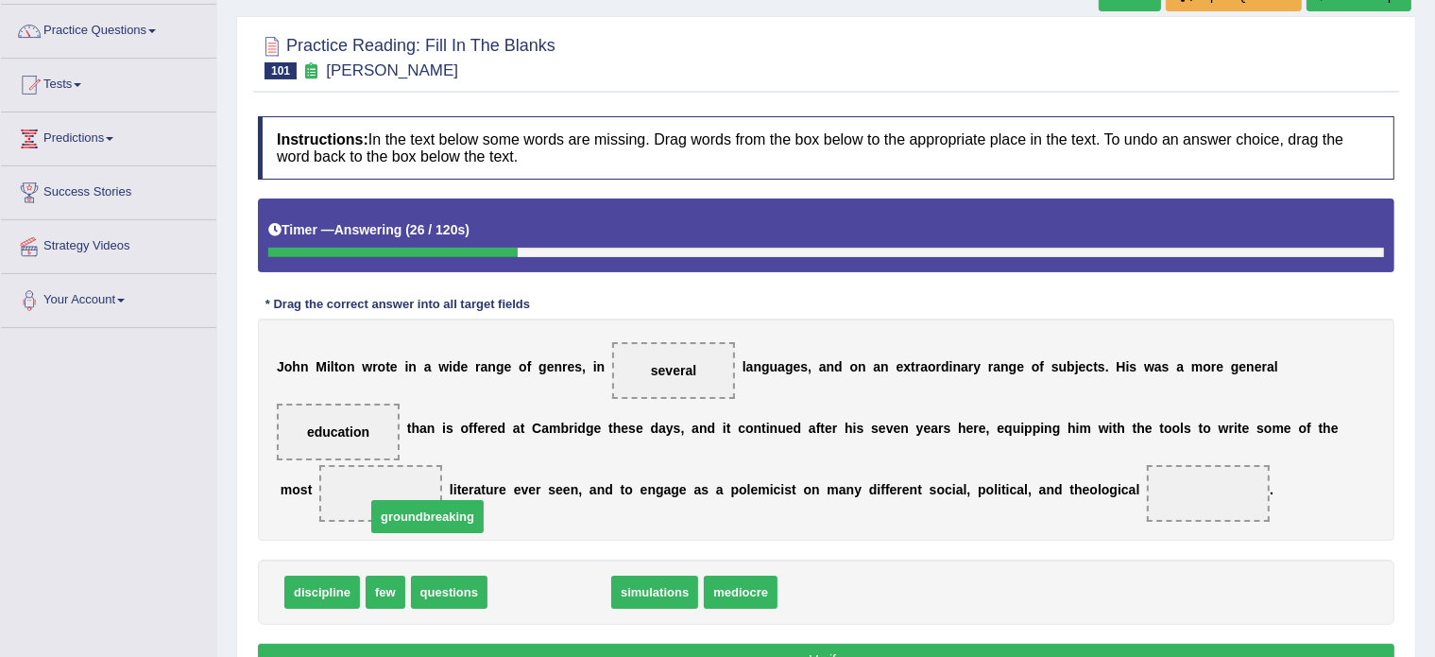
drag, startPoint x: 564, startPoint y: 586, endPoint x: 435, endPoint y: 508, distance: 150.9
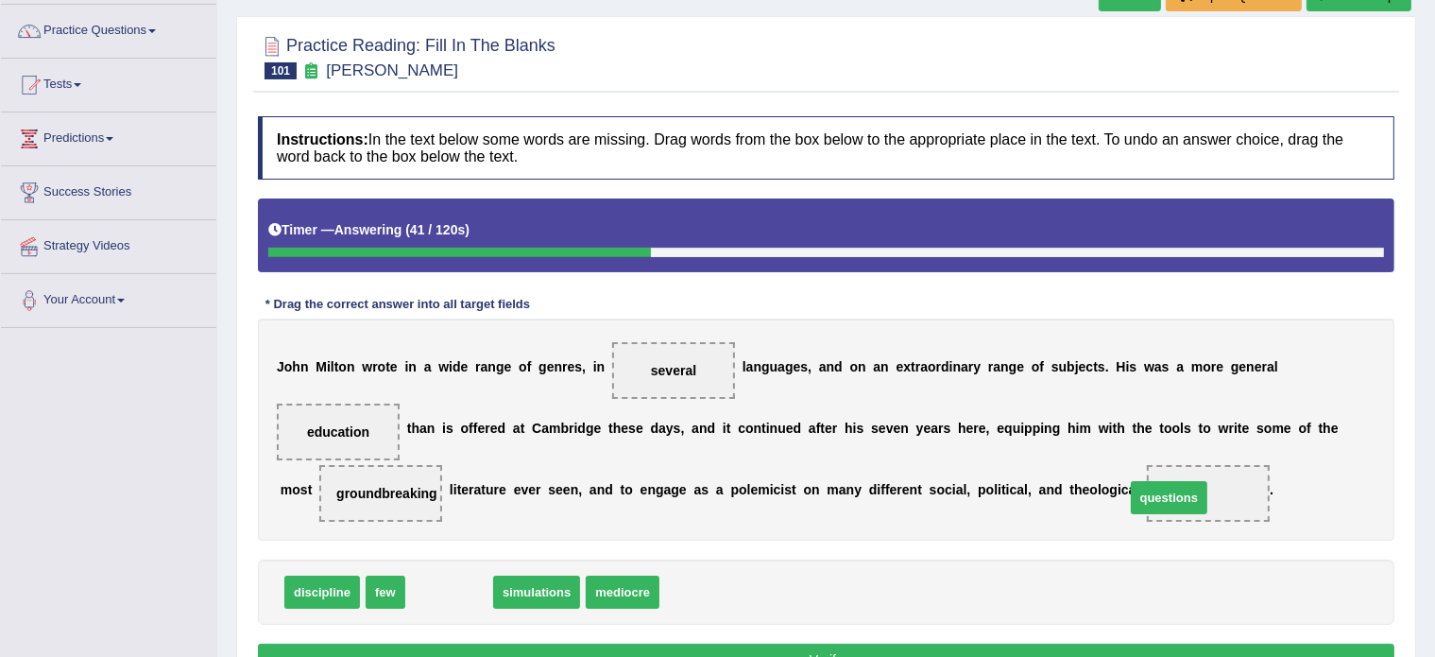
drag, startPoint x: 440, startPoint y: 590, endPoint x: 1167, endPoint y: 493, distance: 733.1
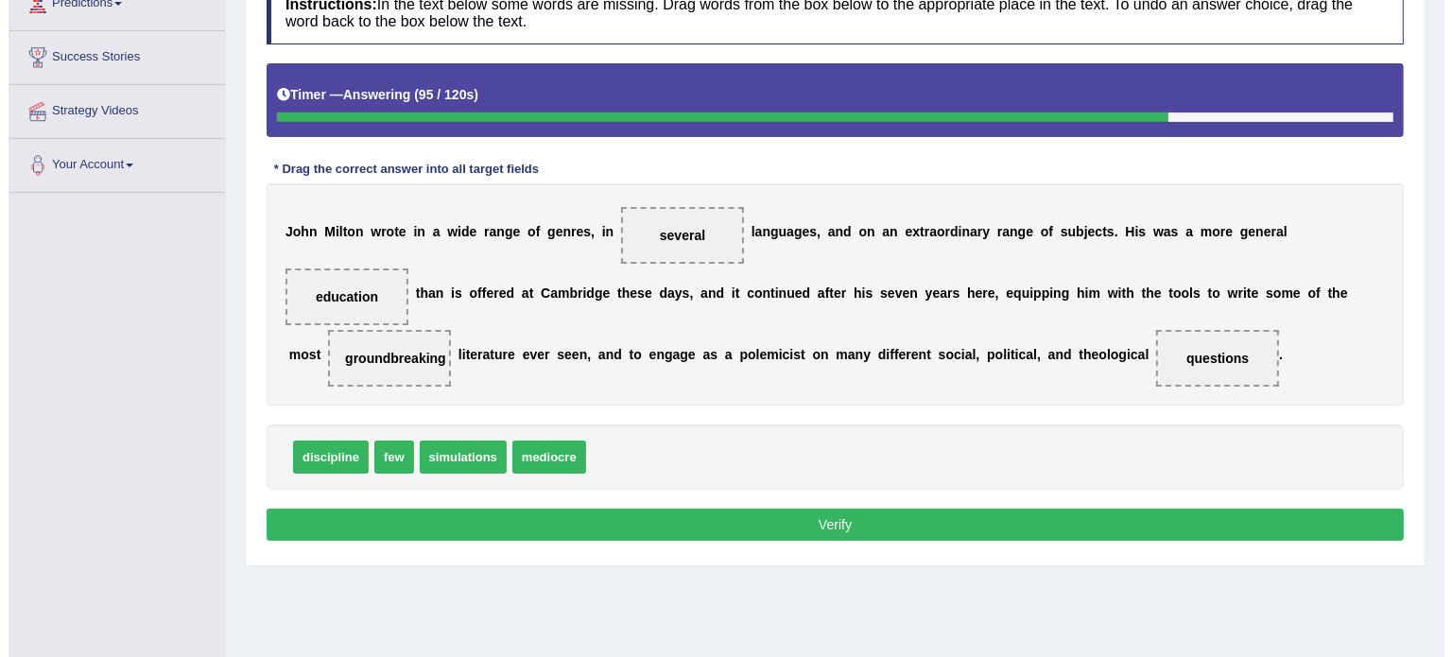
scroll to position [285, 0]
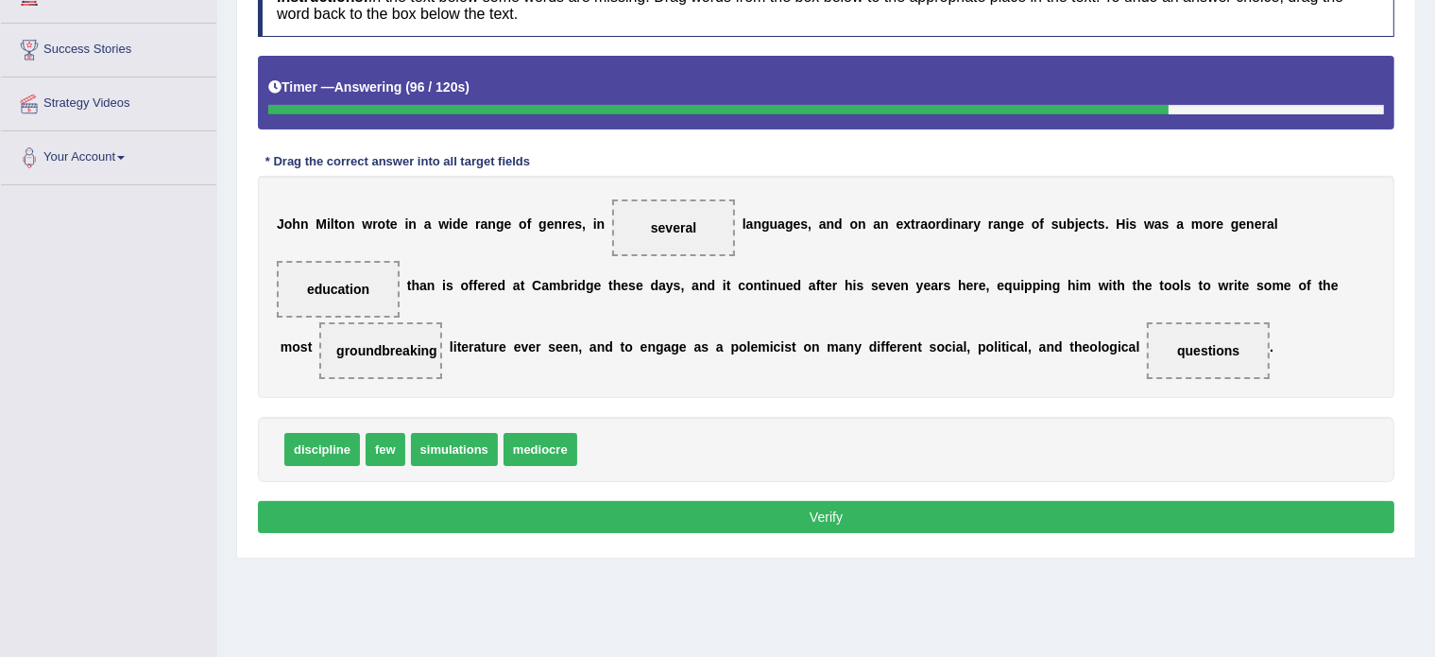
click at [894, 507] on button "Verify" at bounding box center [826, 517] width 1137 height 32
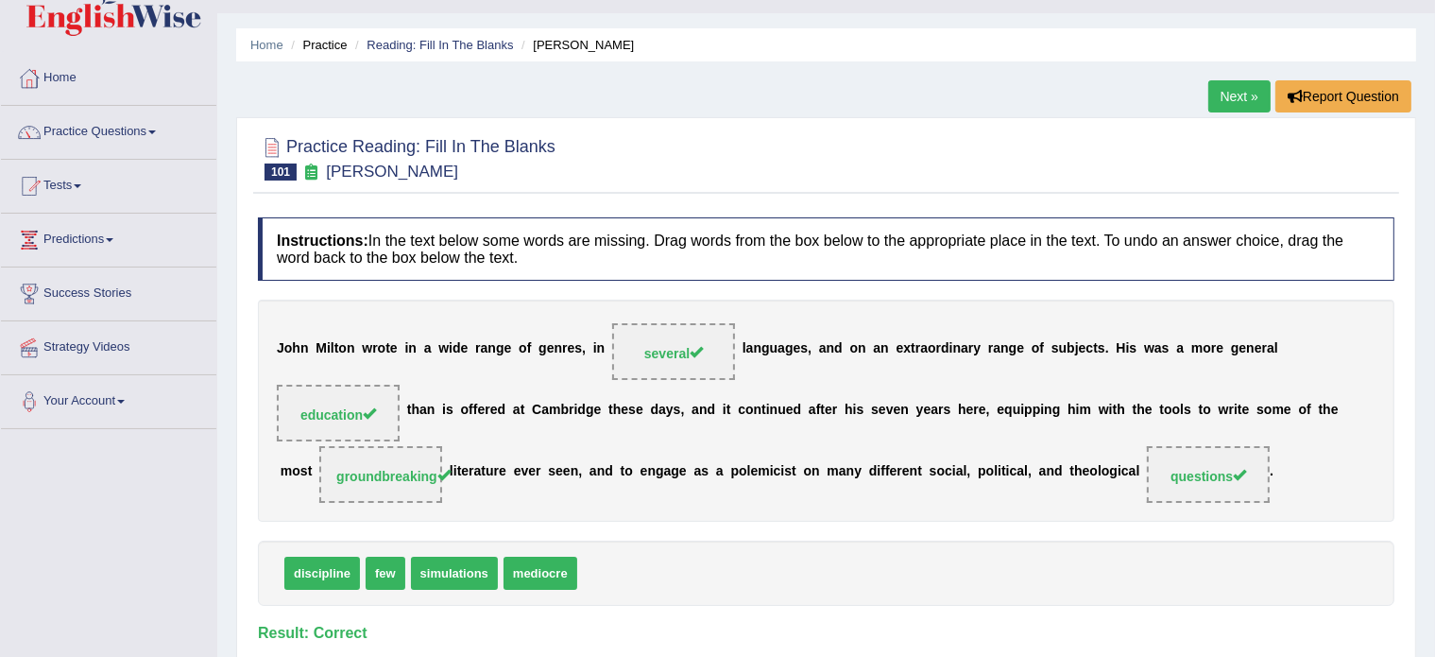
scroll to position [0, 0]
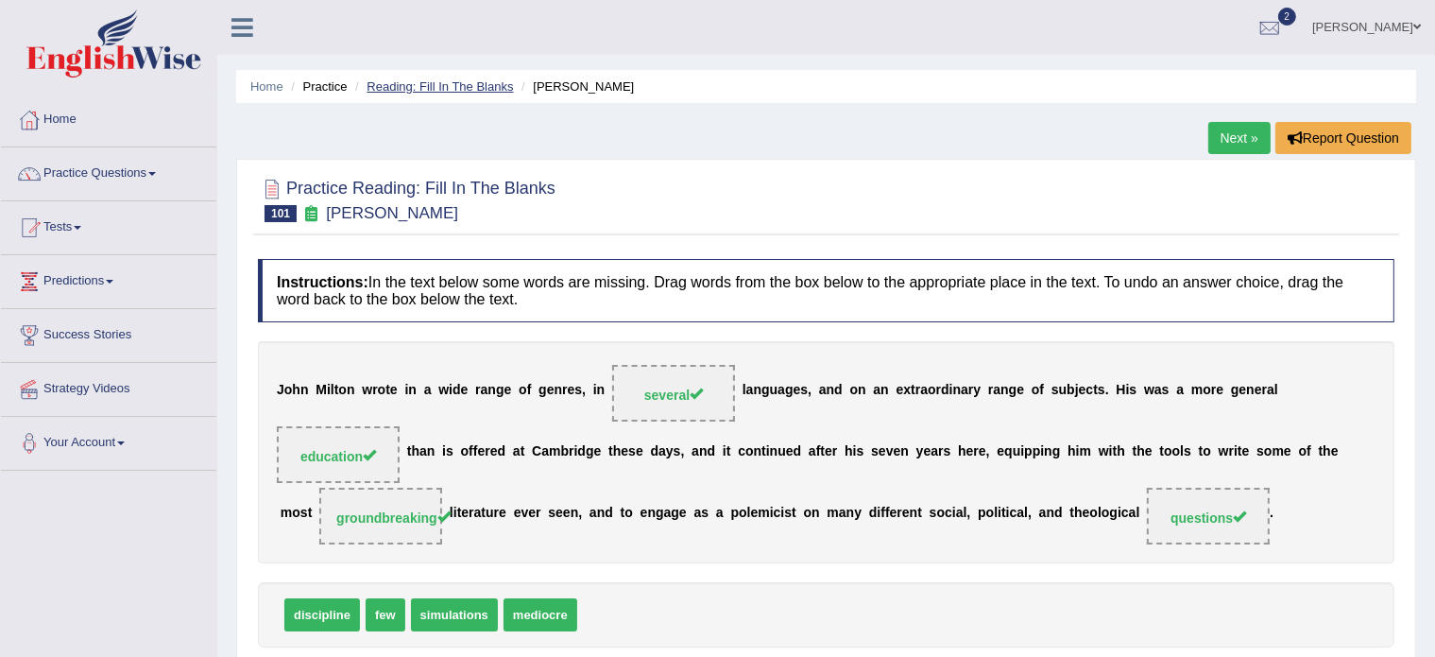
click at [472, 90] on link "Reading: Fill In The Blanks" at bounding box center [440, 86] width 146 height 14
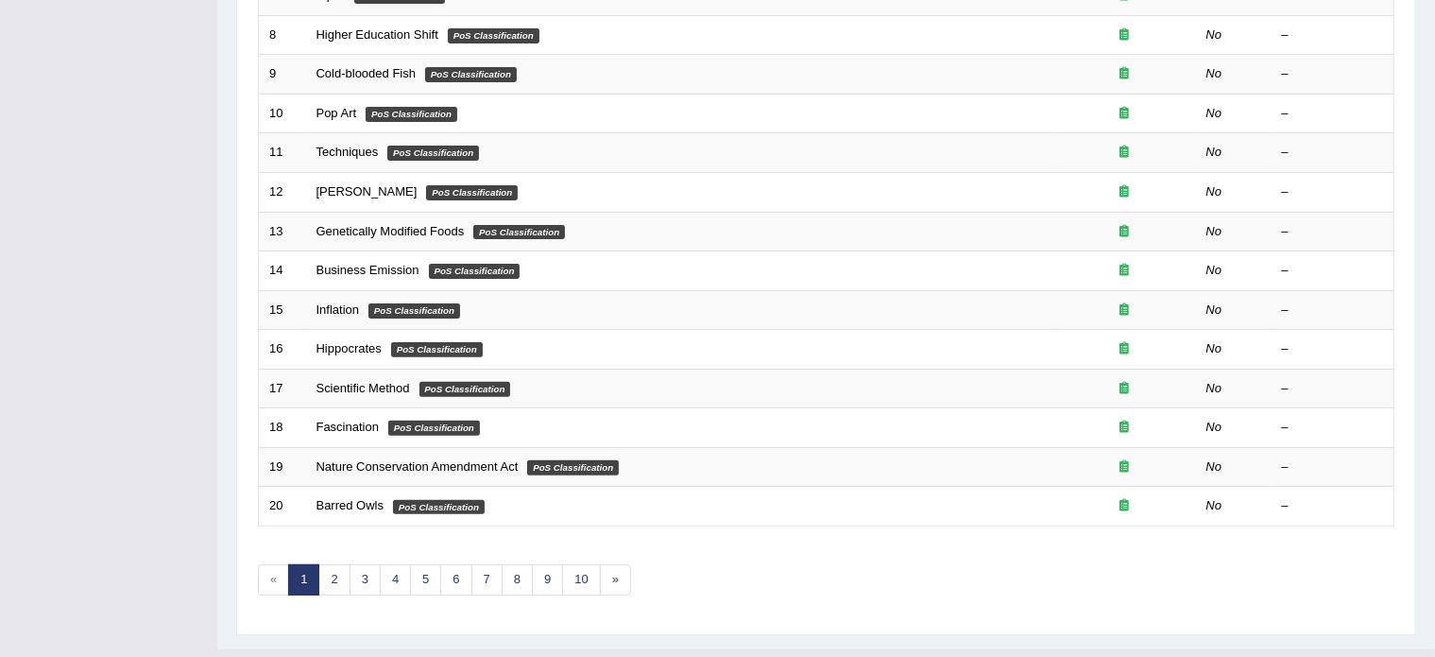
scroll to position [589, 0]
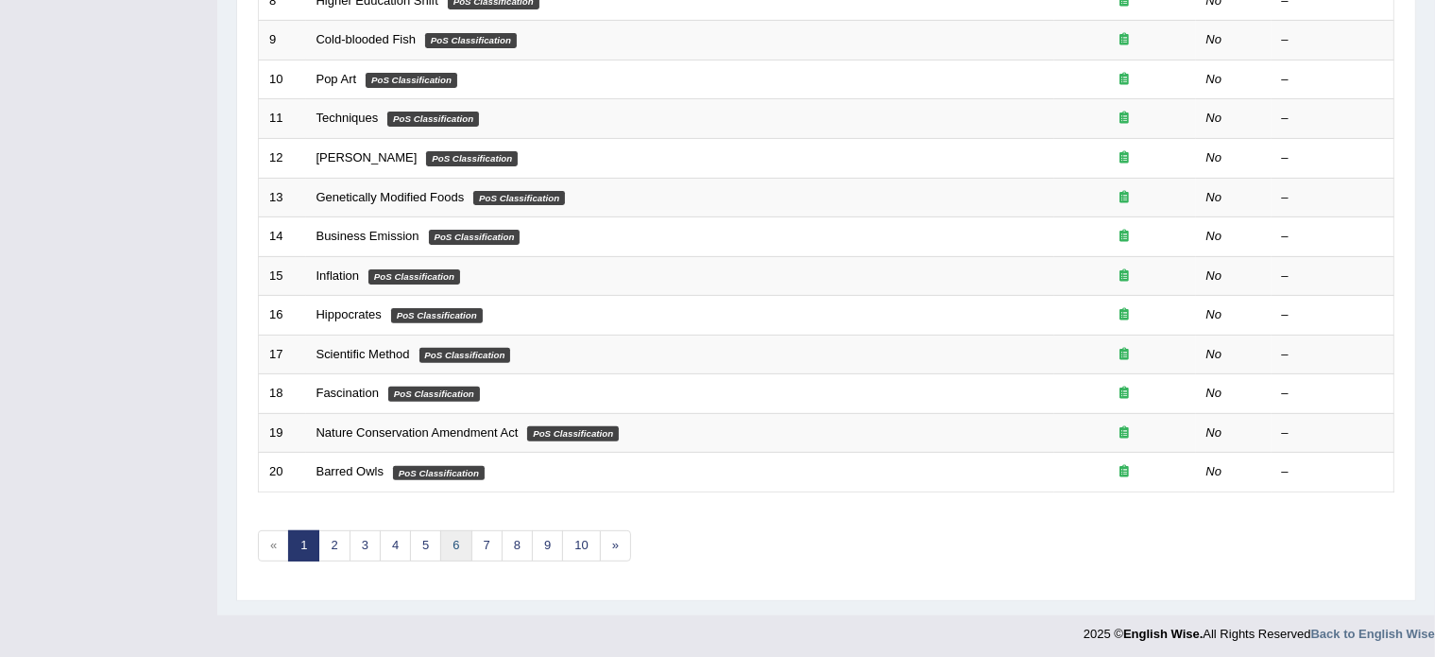
click at [454, 541] on link "6" at bounding box center [455, 545] width 31 height 31
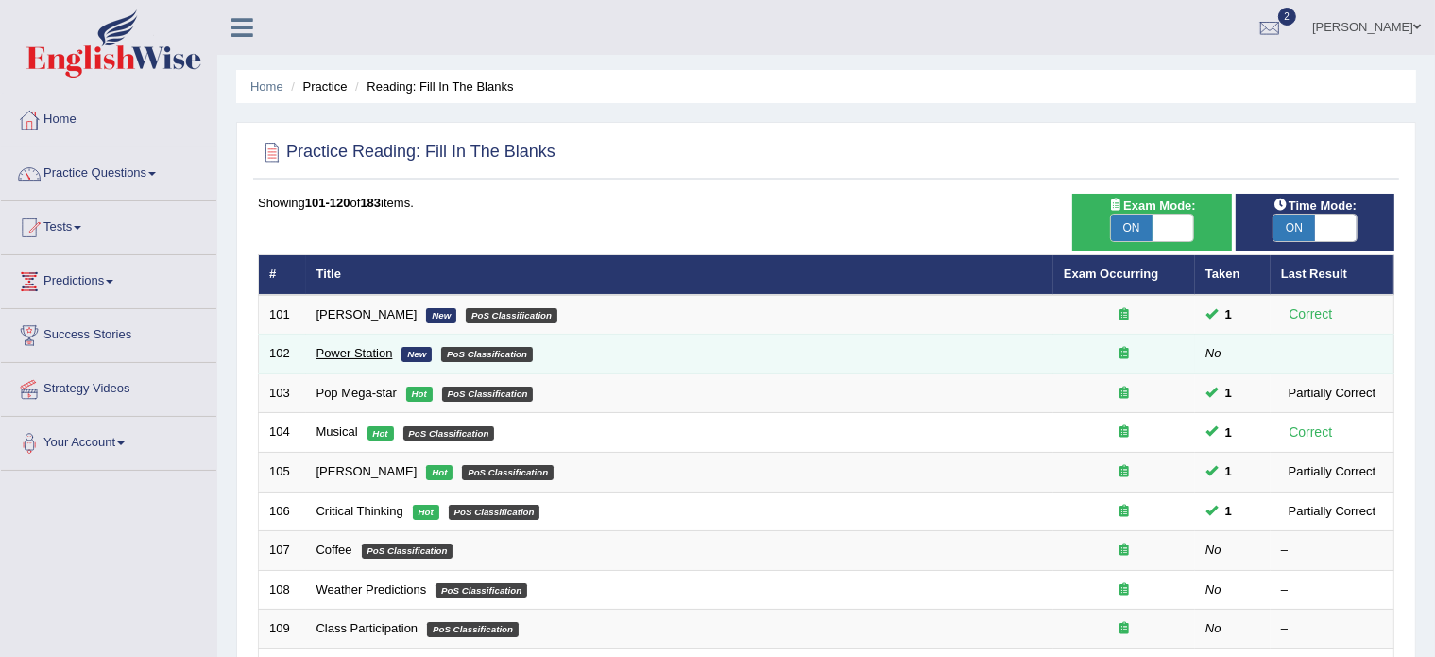
click at [369, 352] on link "Power Station" at bounding box center [355, 353] width 77 height 14
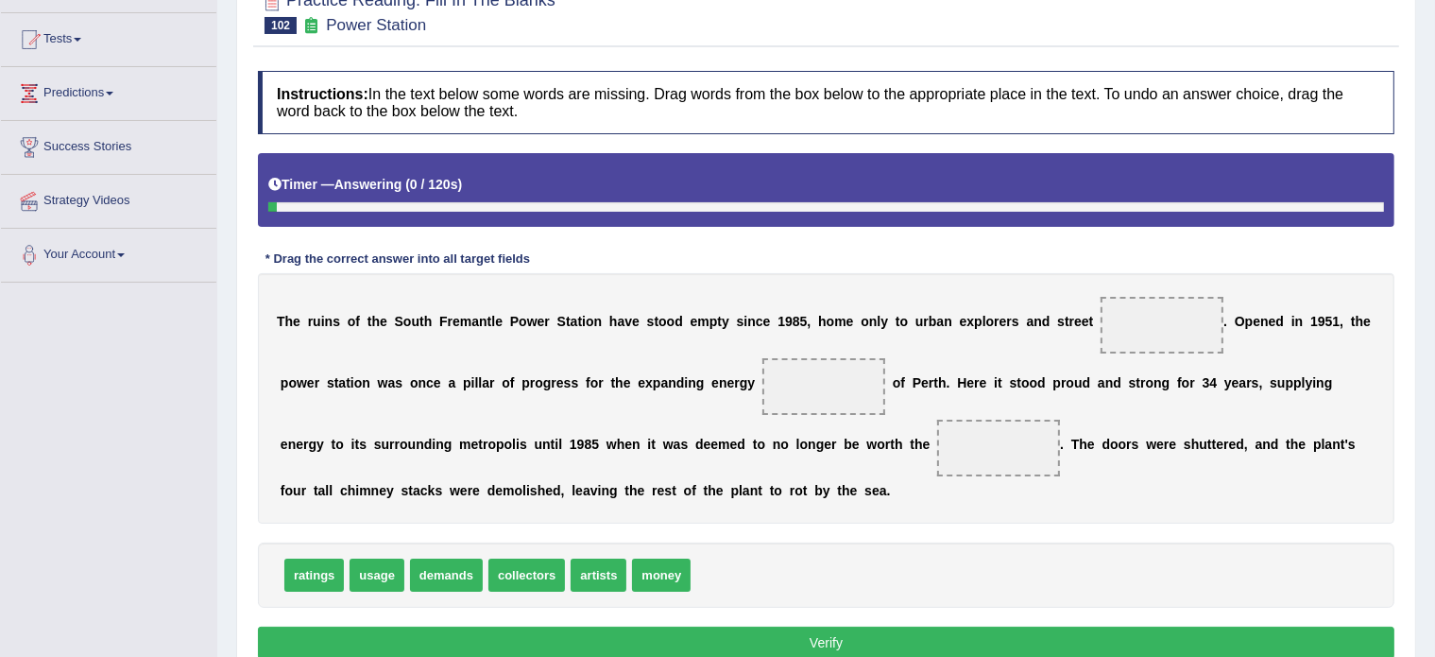
scroll to position [189, 0]
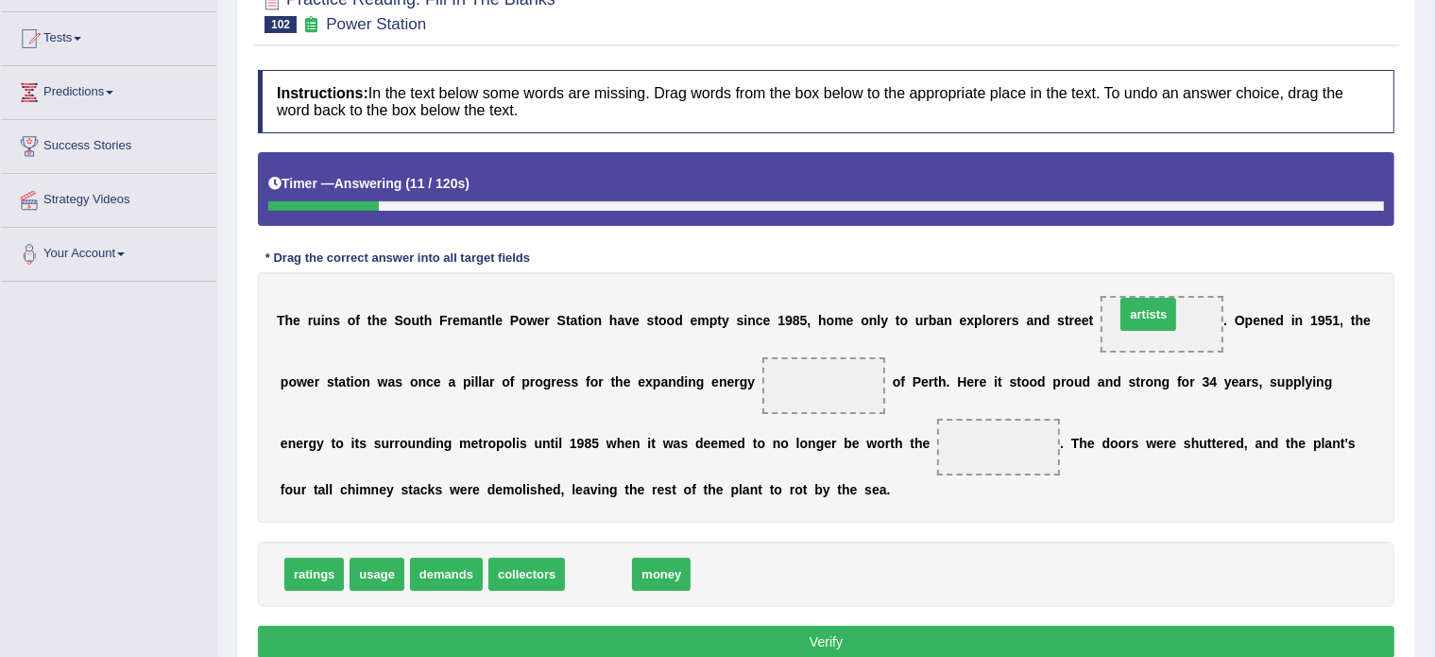
drag, startPoint x: 602, startPoint y: 574, endPoint x: 1152, endPoint y: 313, distance: 608.7
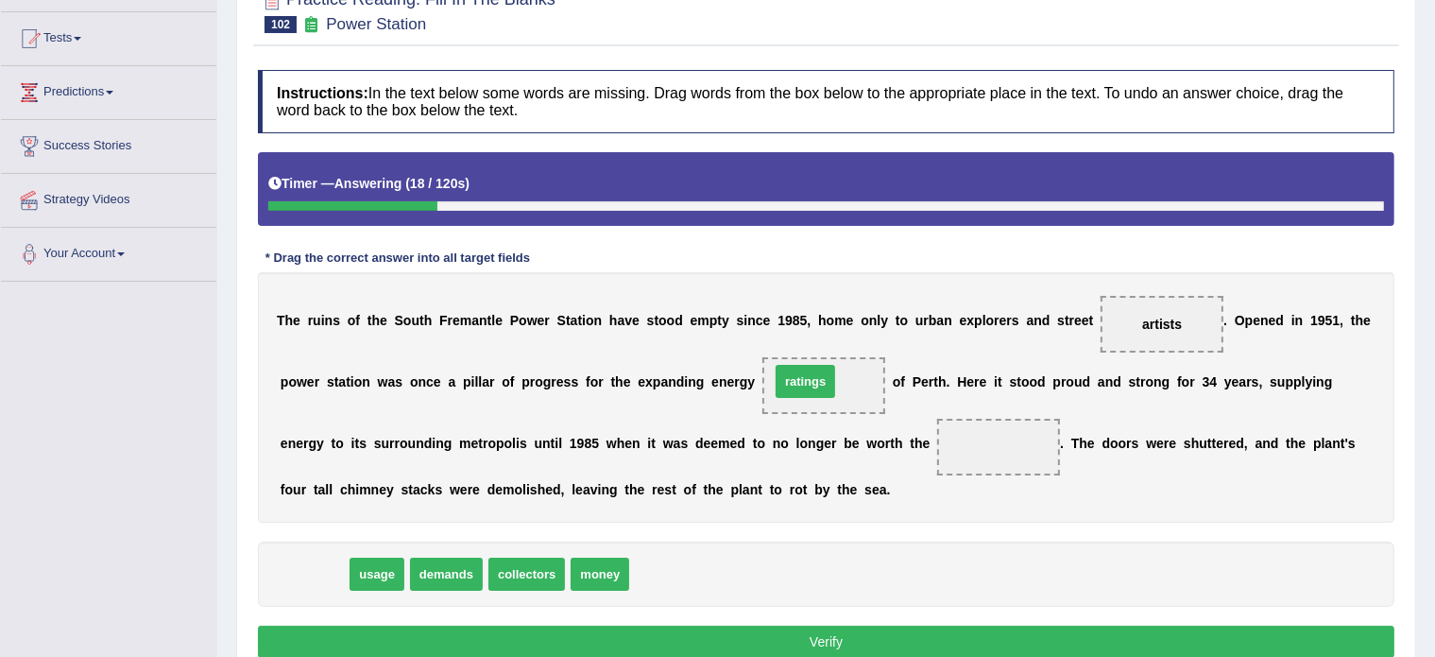
drag, startPoint x: 313, startPoint y: 574, endPoint x: 808, endPoint y: 381, distance: 531.4
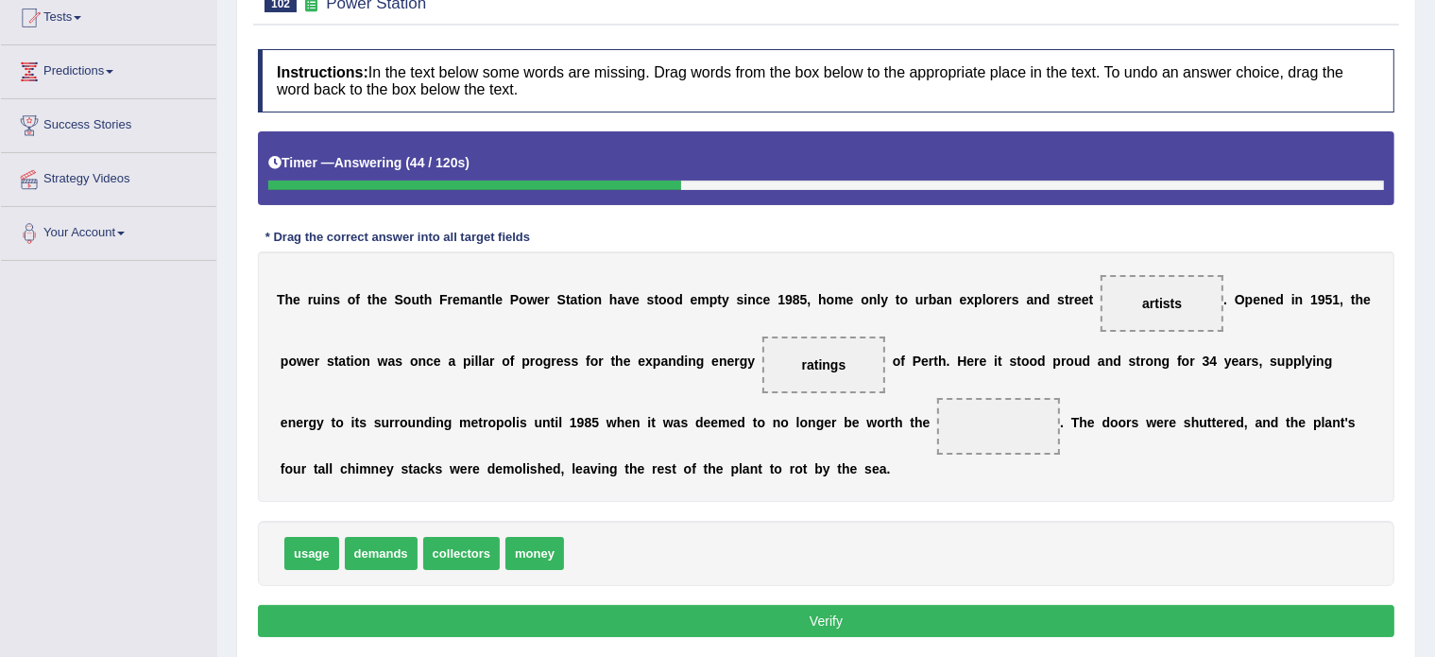
scroll to position [215, 0]
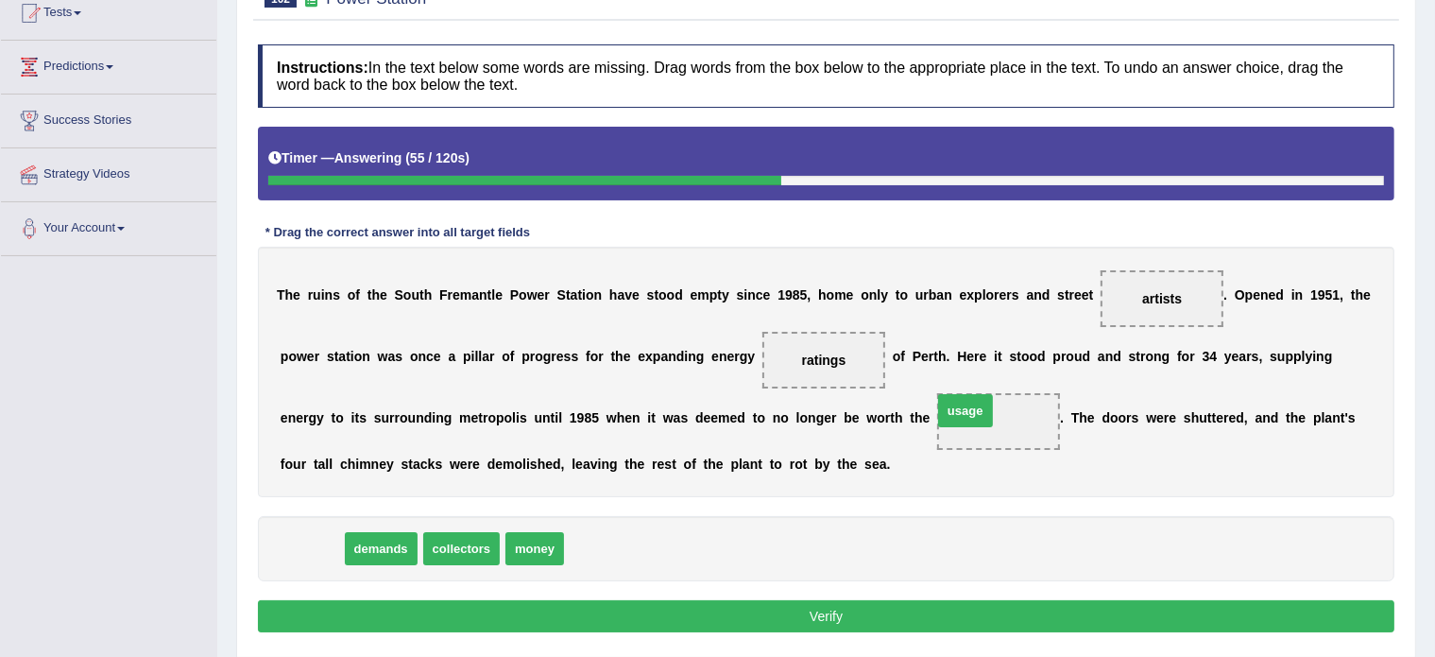
drag, startPoint x: 307, startPoint y: 547, endPoint x: 963, endPoint y: 409, distance: 670.2
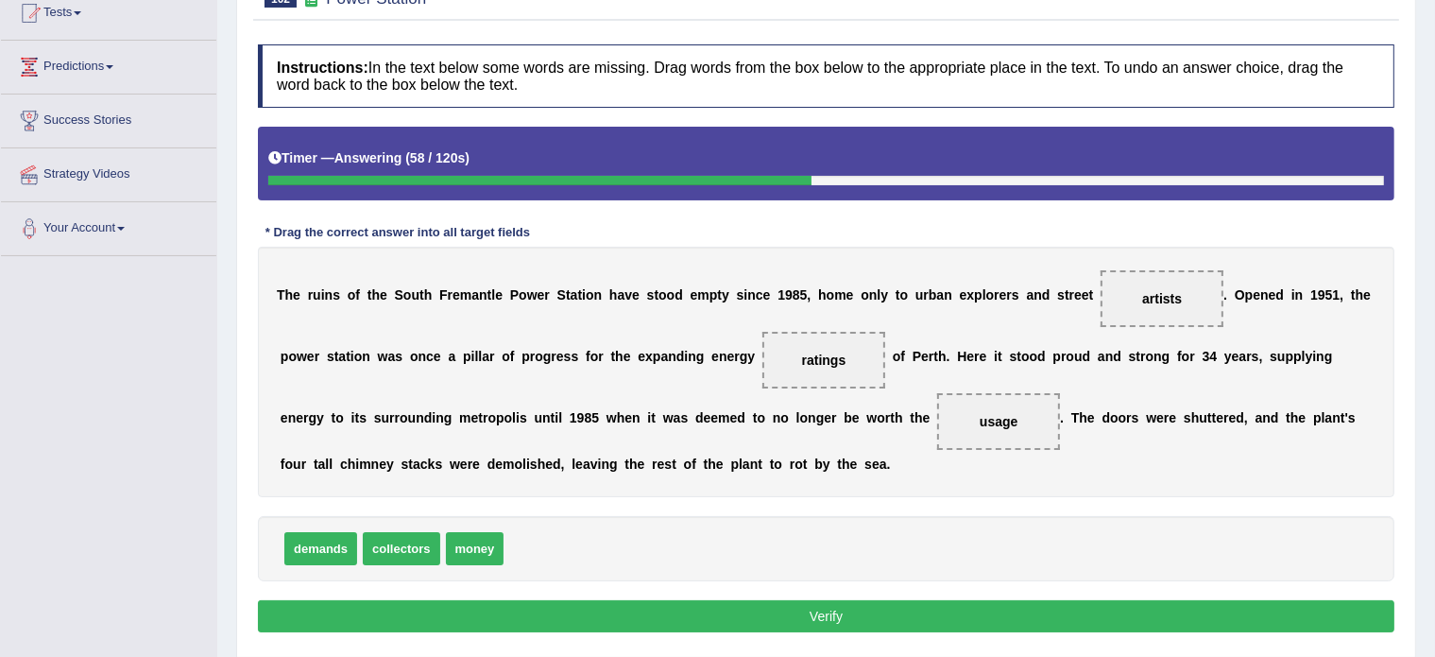
click at [774, 615] on button "Verify" at bounding box center [826, 616] width 1137 height 32
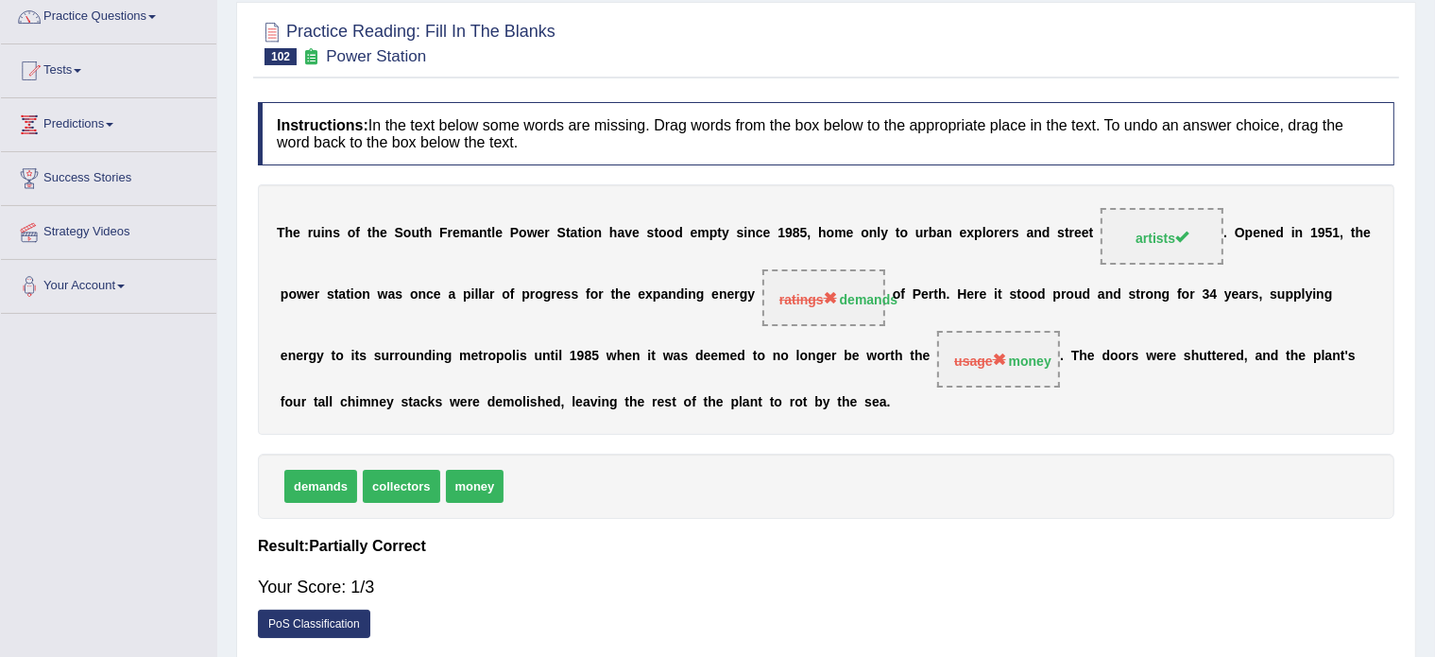
scroll to position [0, 0]
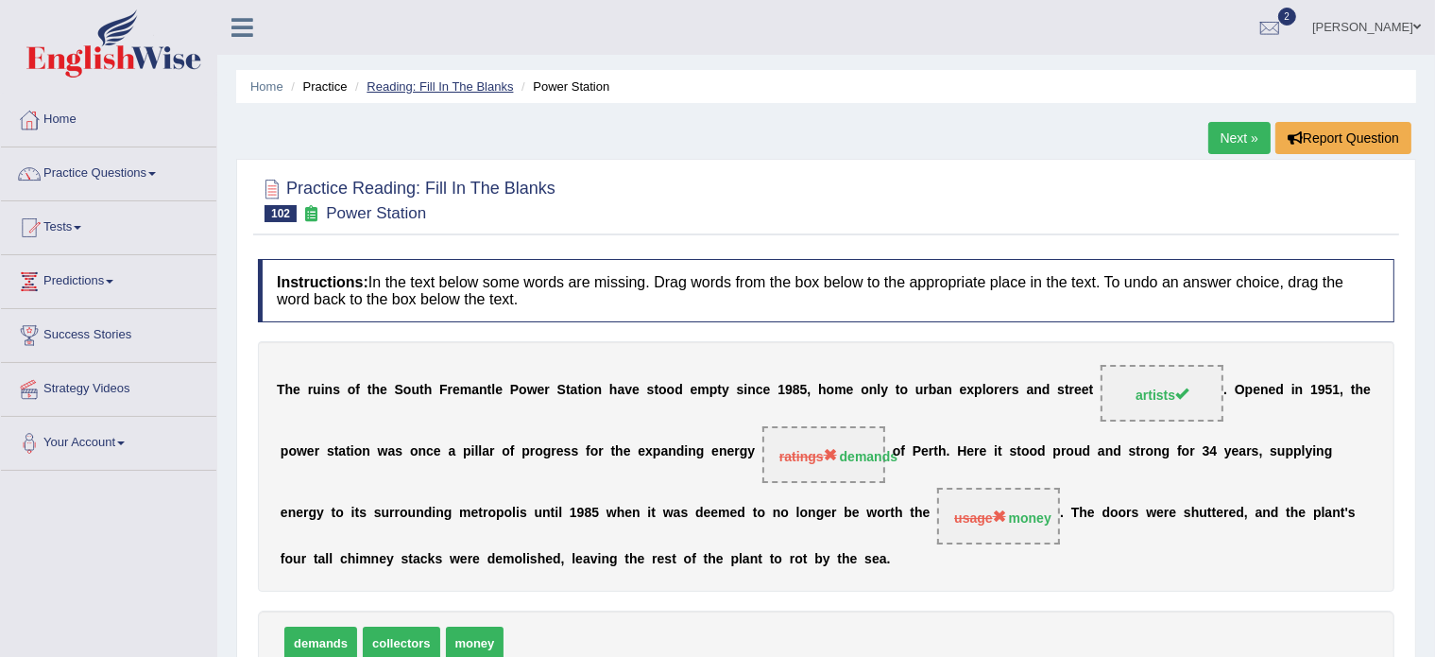
click at [476, 79] on link "Reading: Fill In The Blanks" at bounding box center [440, 86] width 146 height 14
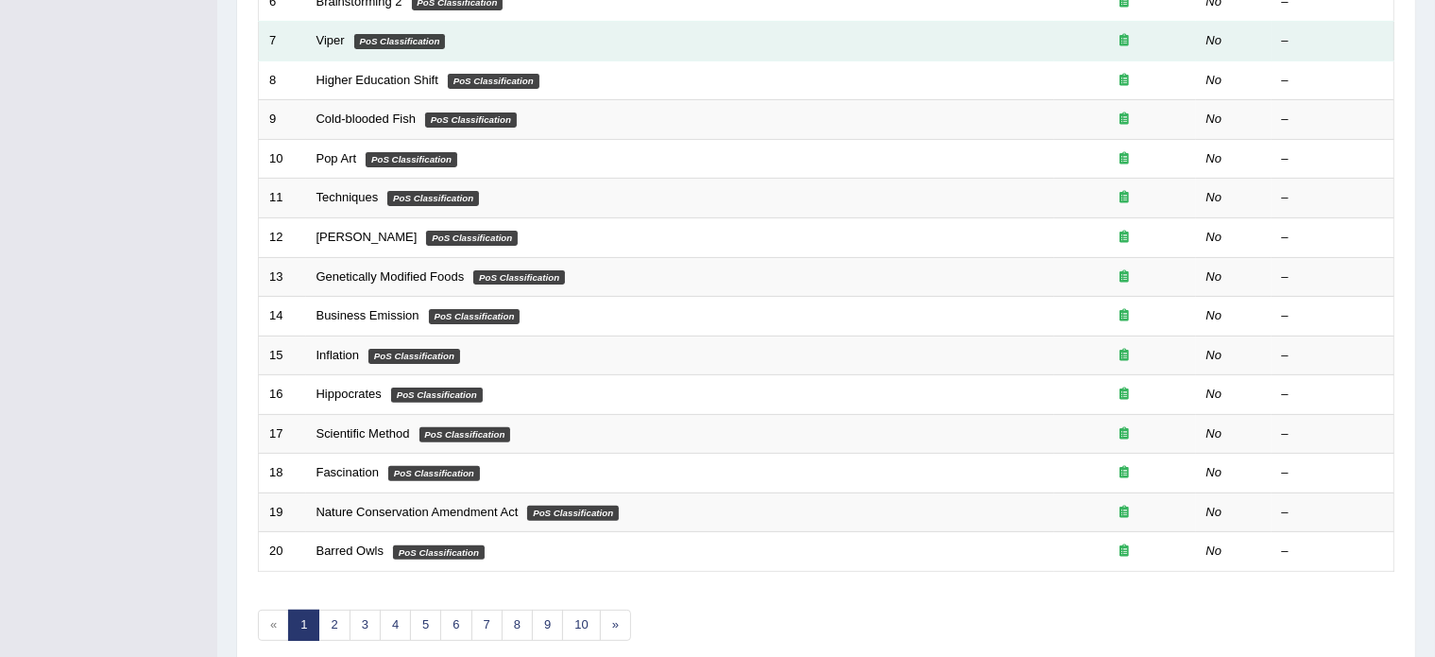
scroll to position [589, 0]
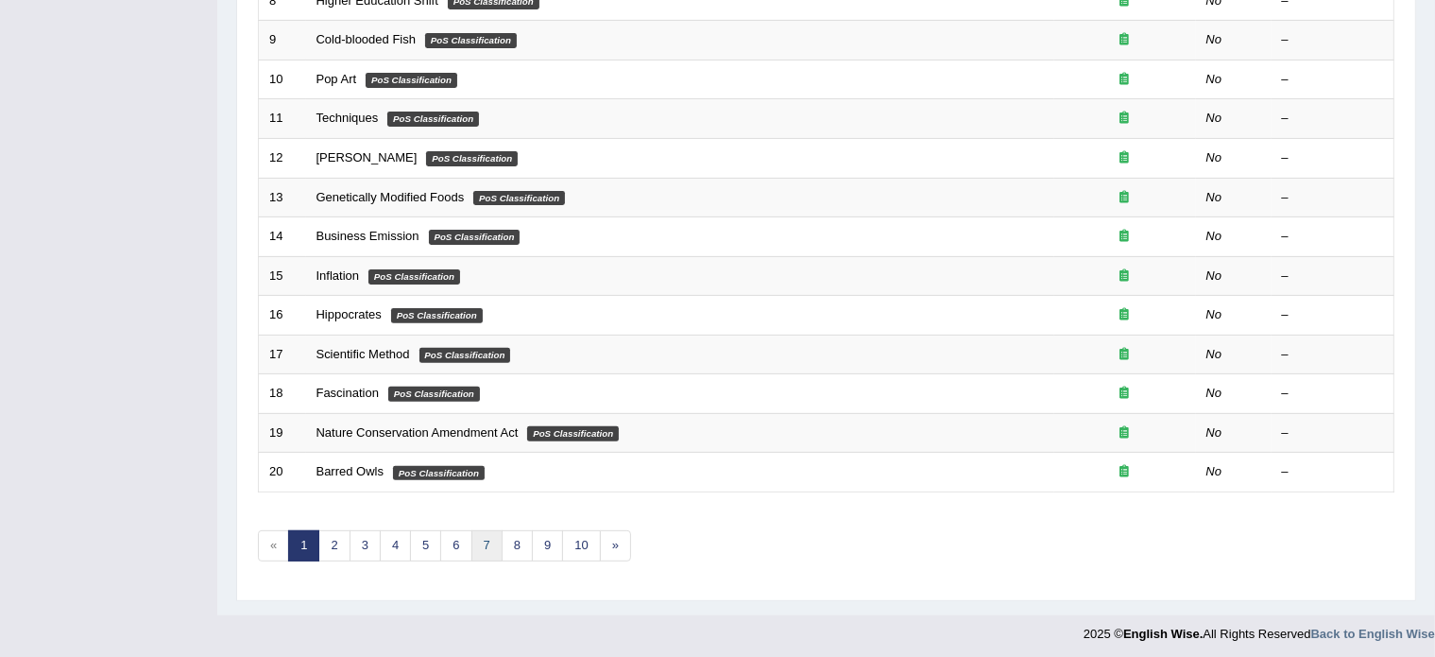
click at [480, 536] on link "7" at bounding box center [487, 545] width 31 height 31
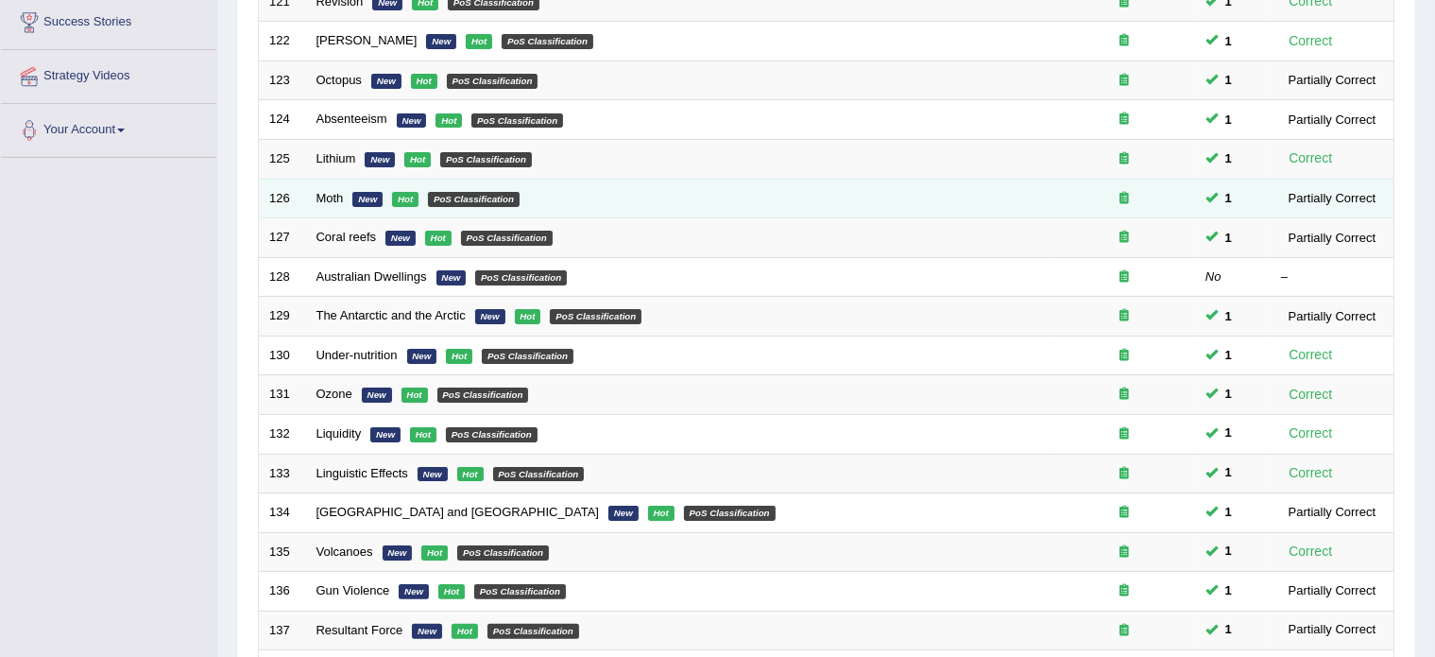
scroll to position [308, 0]
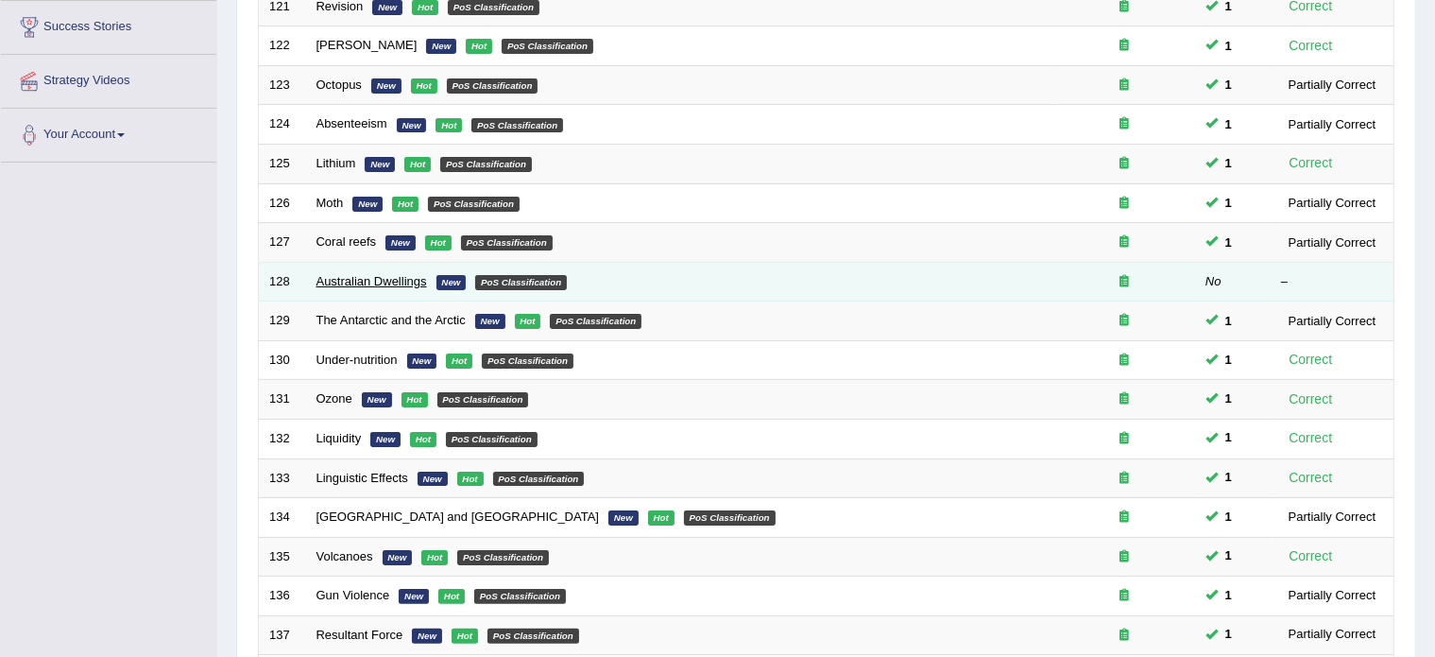
click at [352, 275] on link "Australian Dwellings" at bounding box center [372, 281] width 111 height 14
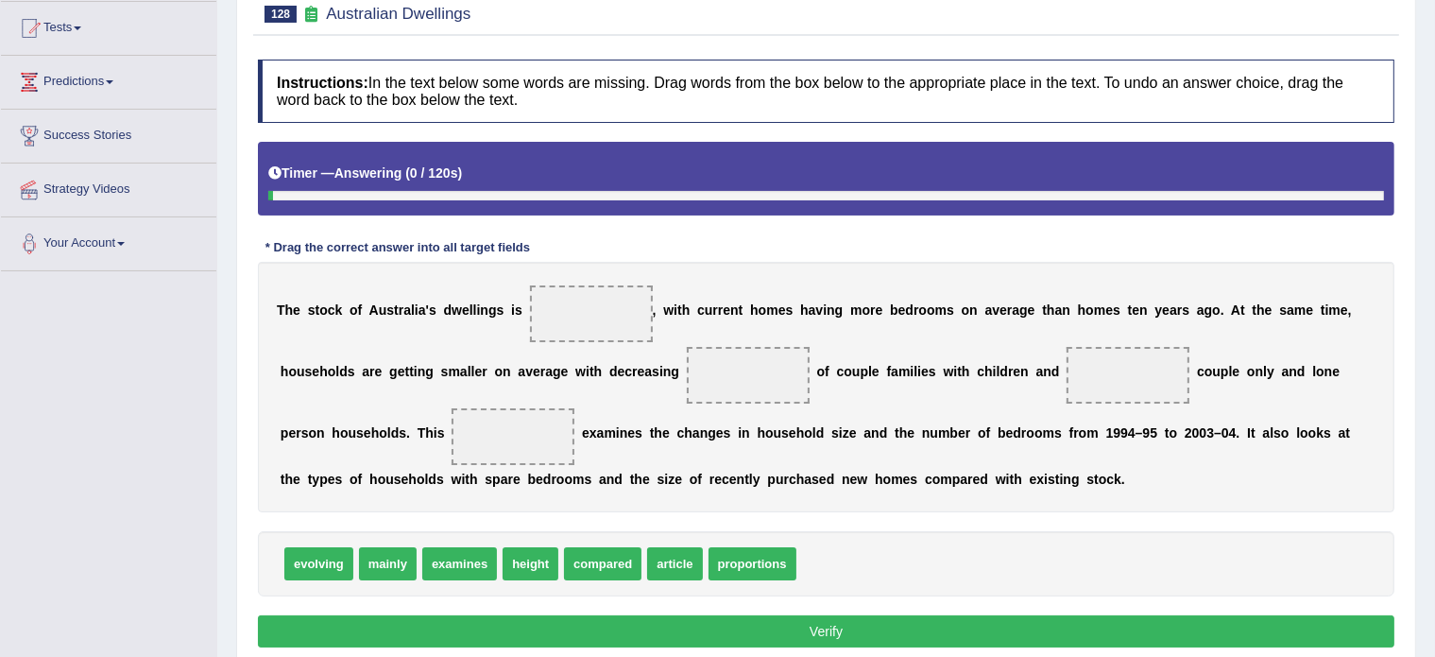
scroll to position [204, 0]
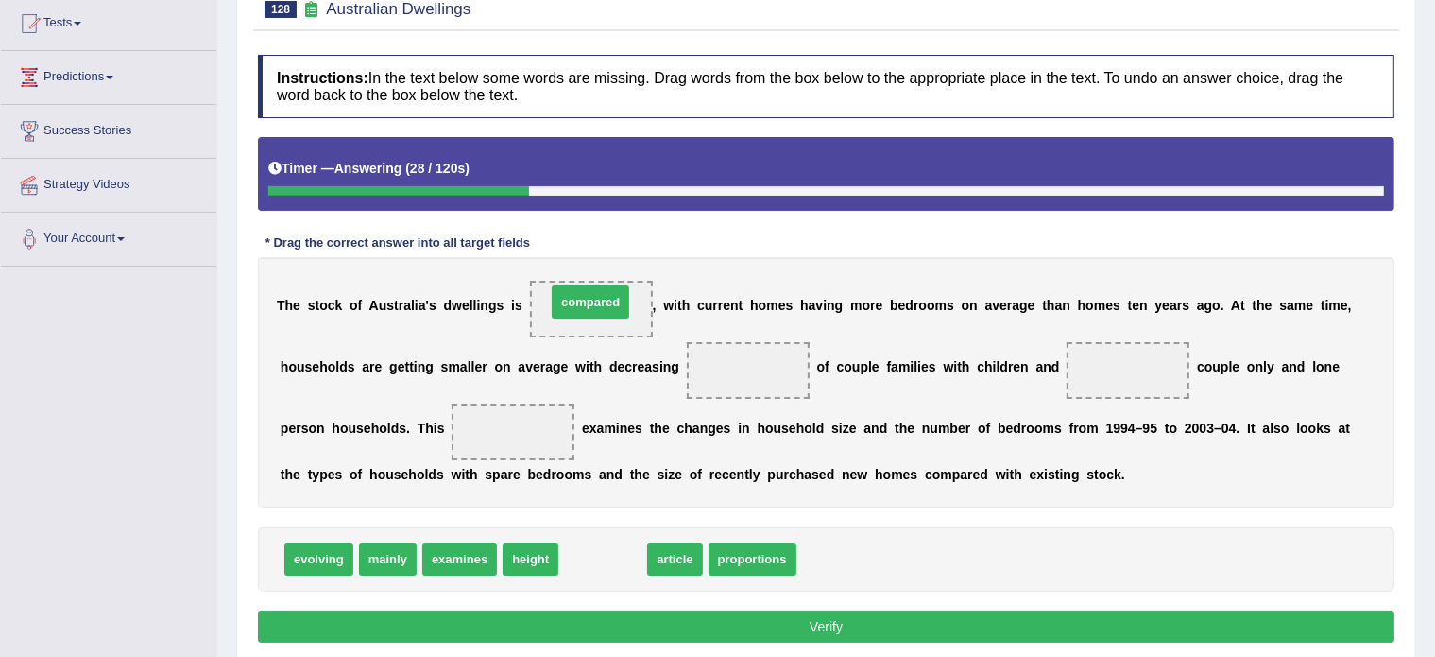
drag, startPoint x: 610, startPoint y: 553, endPoint x: 597, endPoint y: 296, distance: 257.3
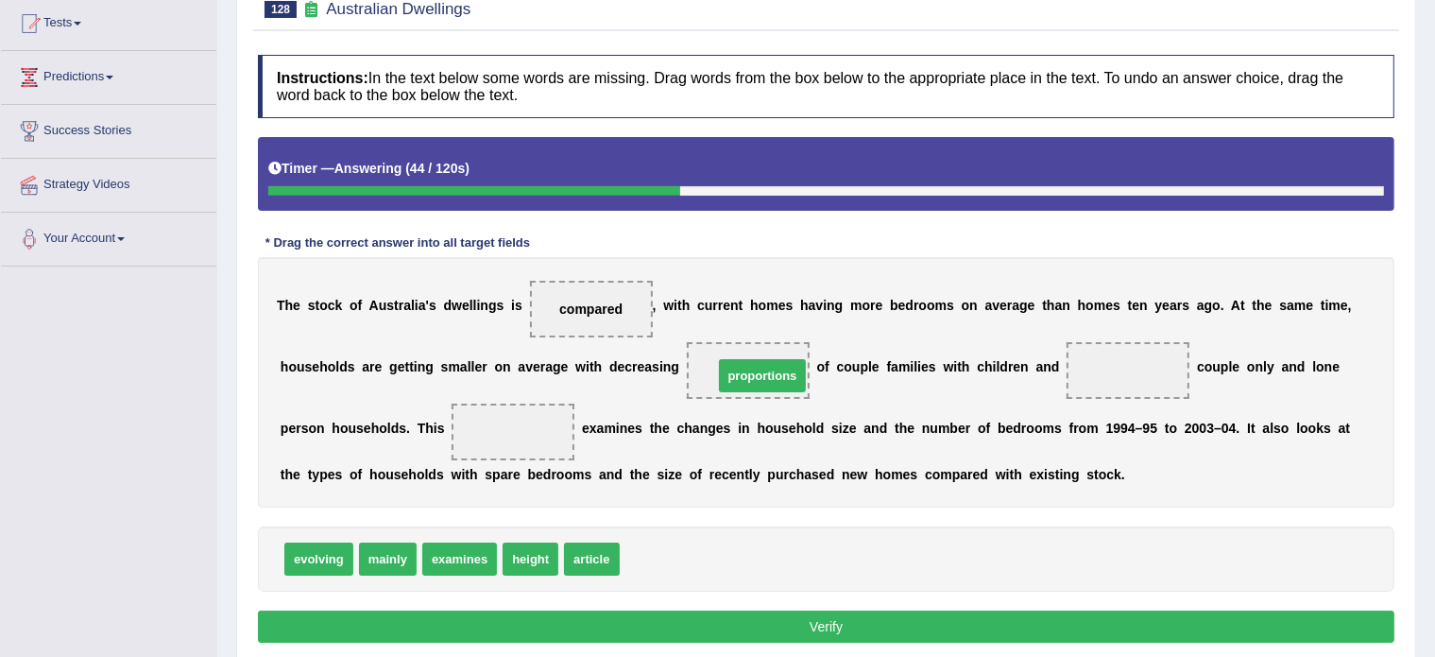
drag, startPoint x: 660, startPoint y: 553, endPoint x: 753, endPoint y: 370, distance: 205.8
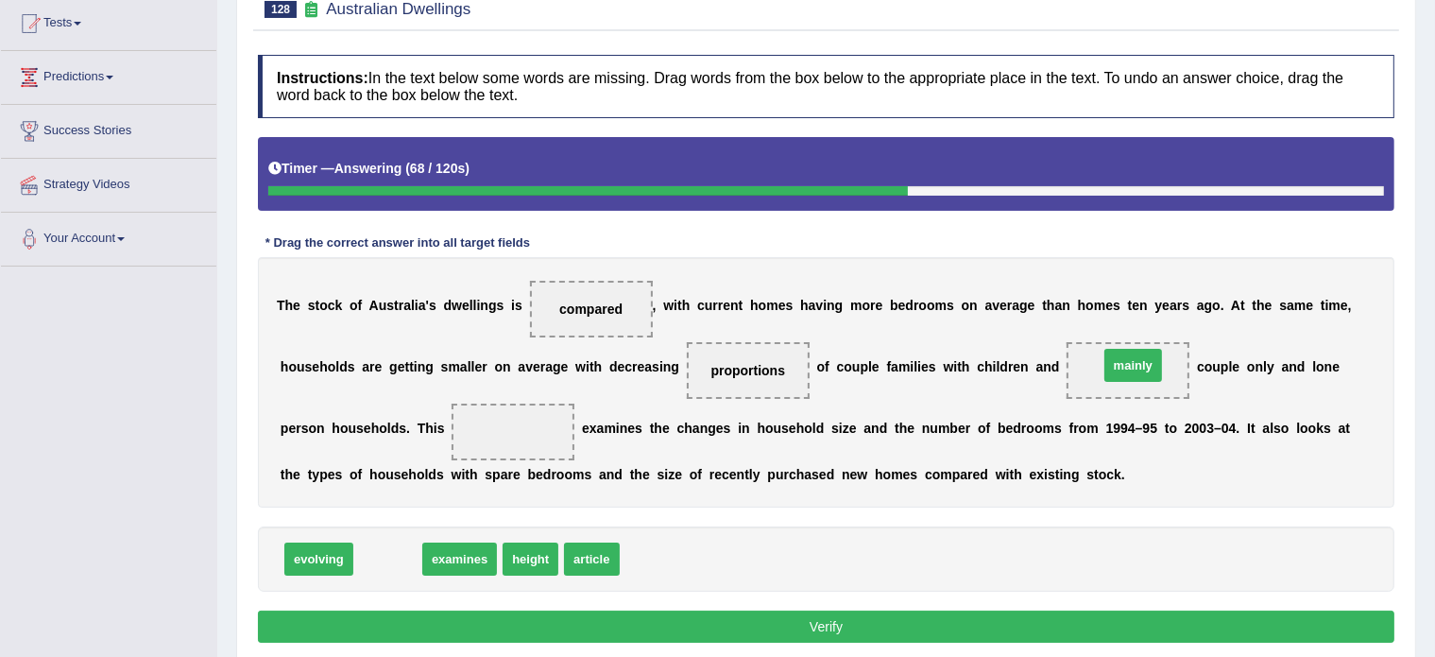
drag, startPoint x: 387, startPoint y: 555, endPoint x: 1132, endPoint y: 366, distance: 768.3
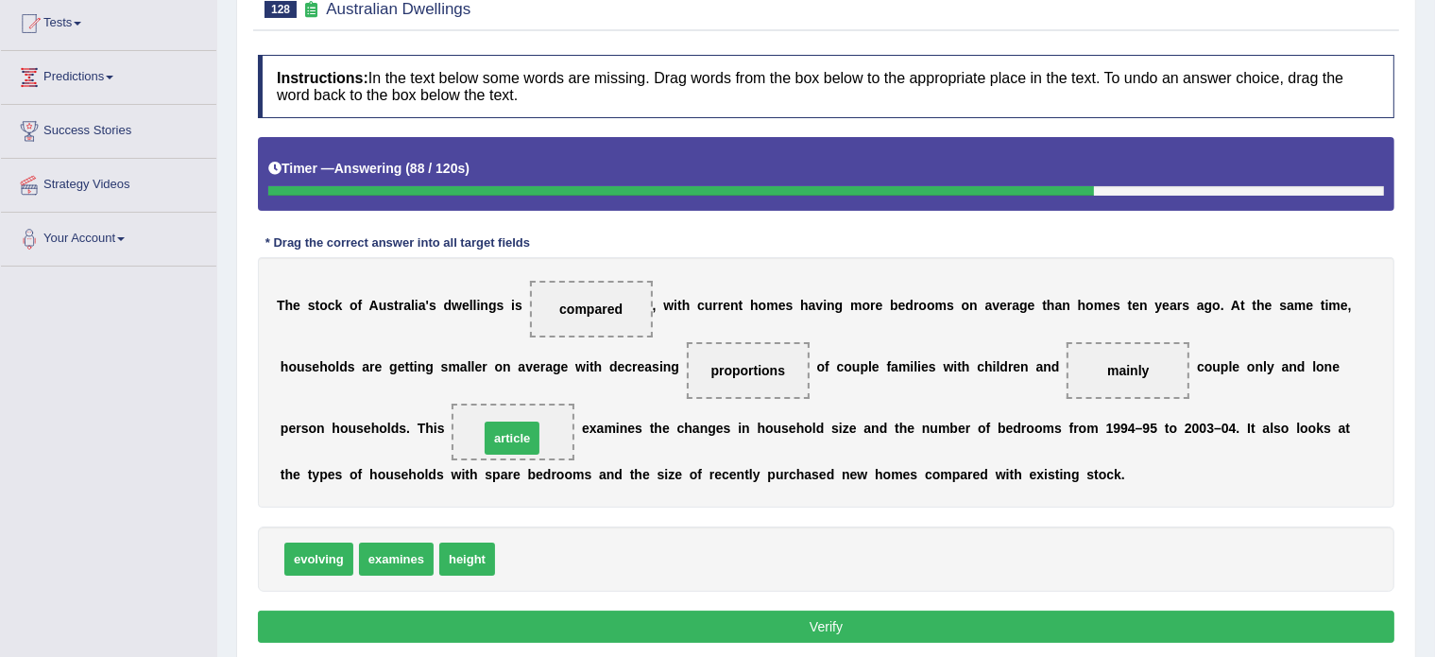
drag, startPoint x: 525, startPoint y: 556, endPoint x: 509, endPoint y: 435, distance: 122.0
click at [625, 614] on button "Verify" at bounding box center [826, 626] width 1137 height 32
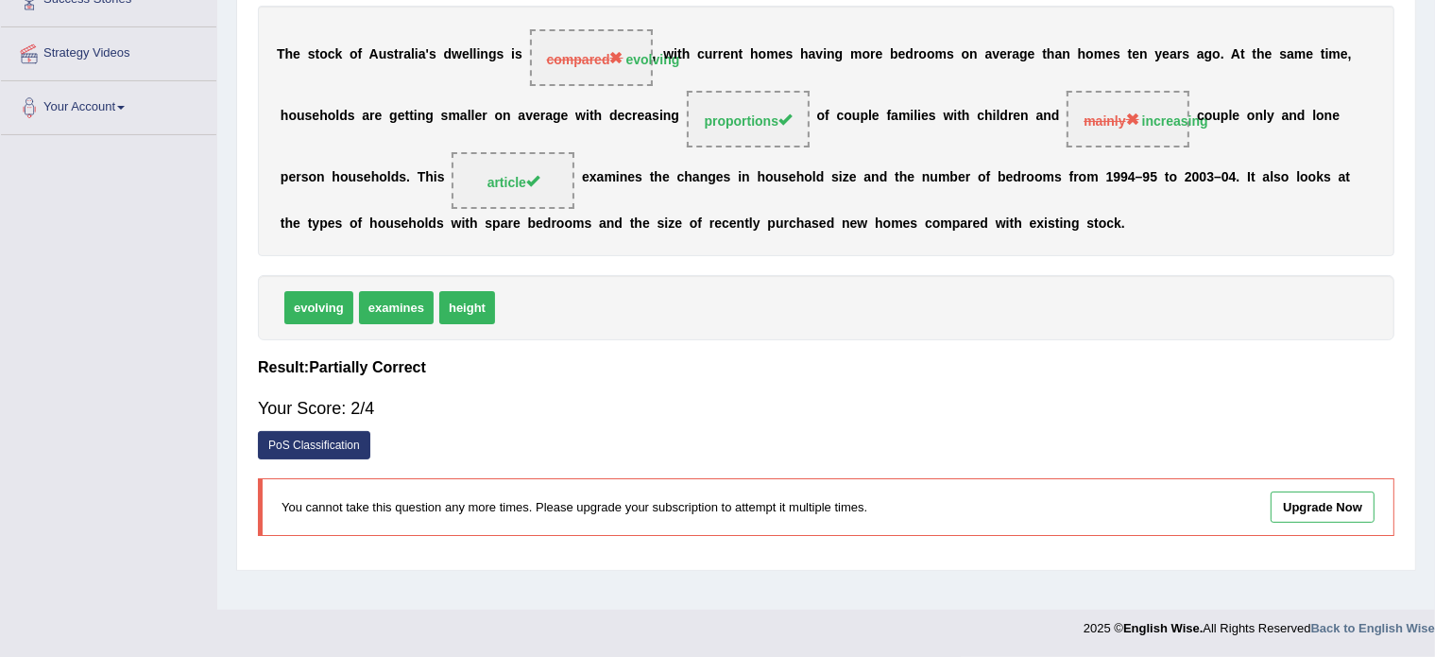
scroll to position [0, 0]
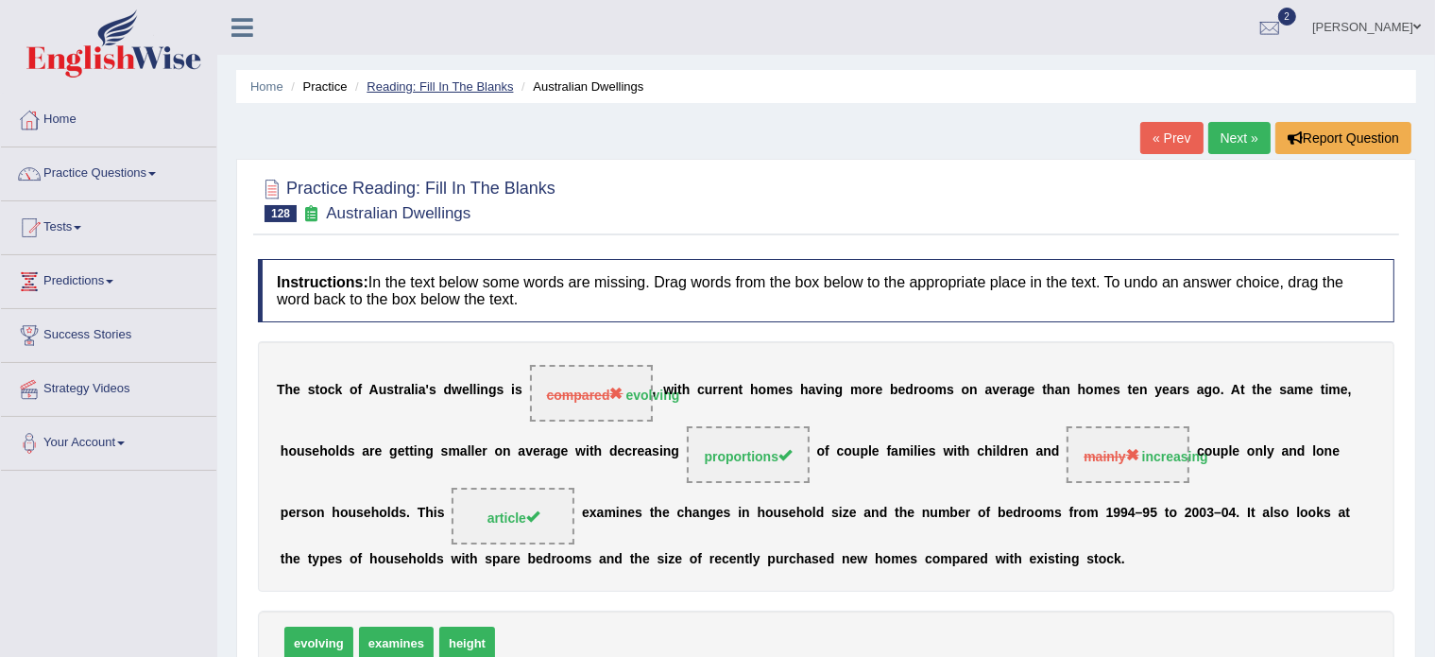
click at [463, 79] on link "Reading: Fill In The Blanks" at bounding box center [440, 86] width 146 height 14
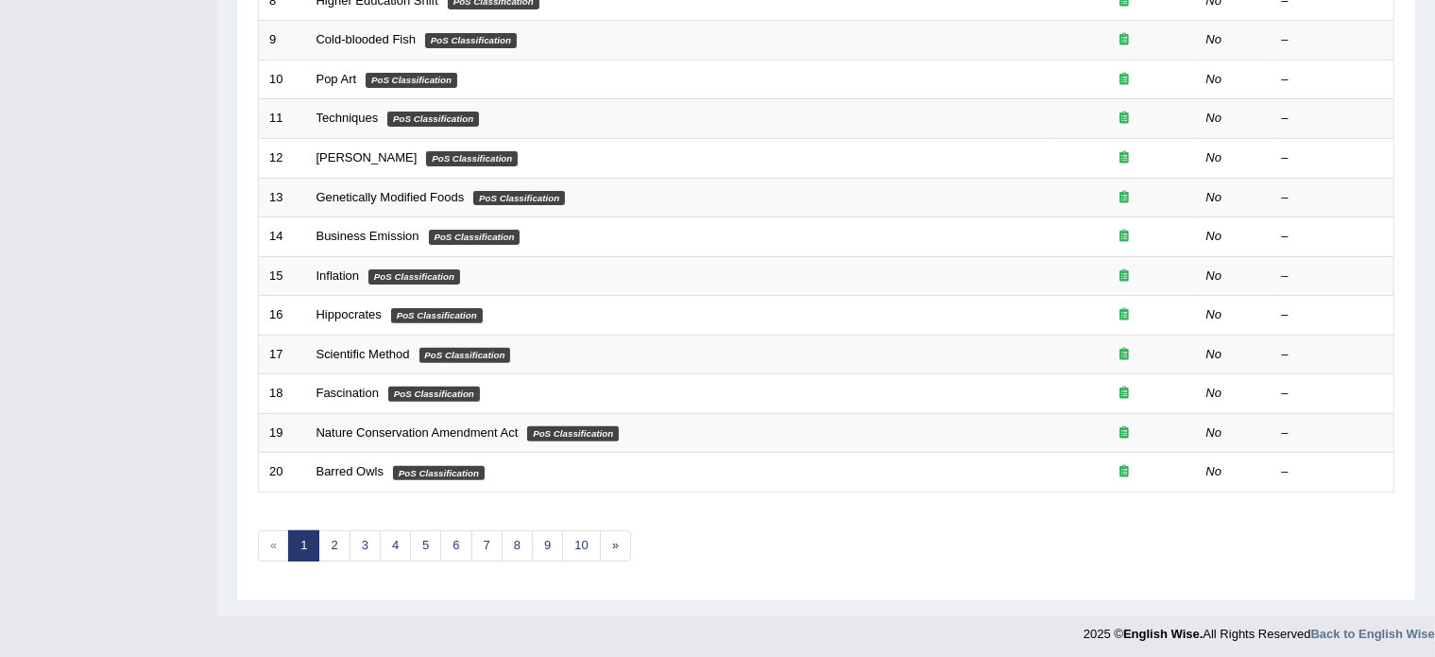
scroll to position [588, 0]
click at [517, 532] on link "8" at bounding box center [517, 546] width 31 height 31
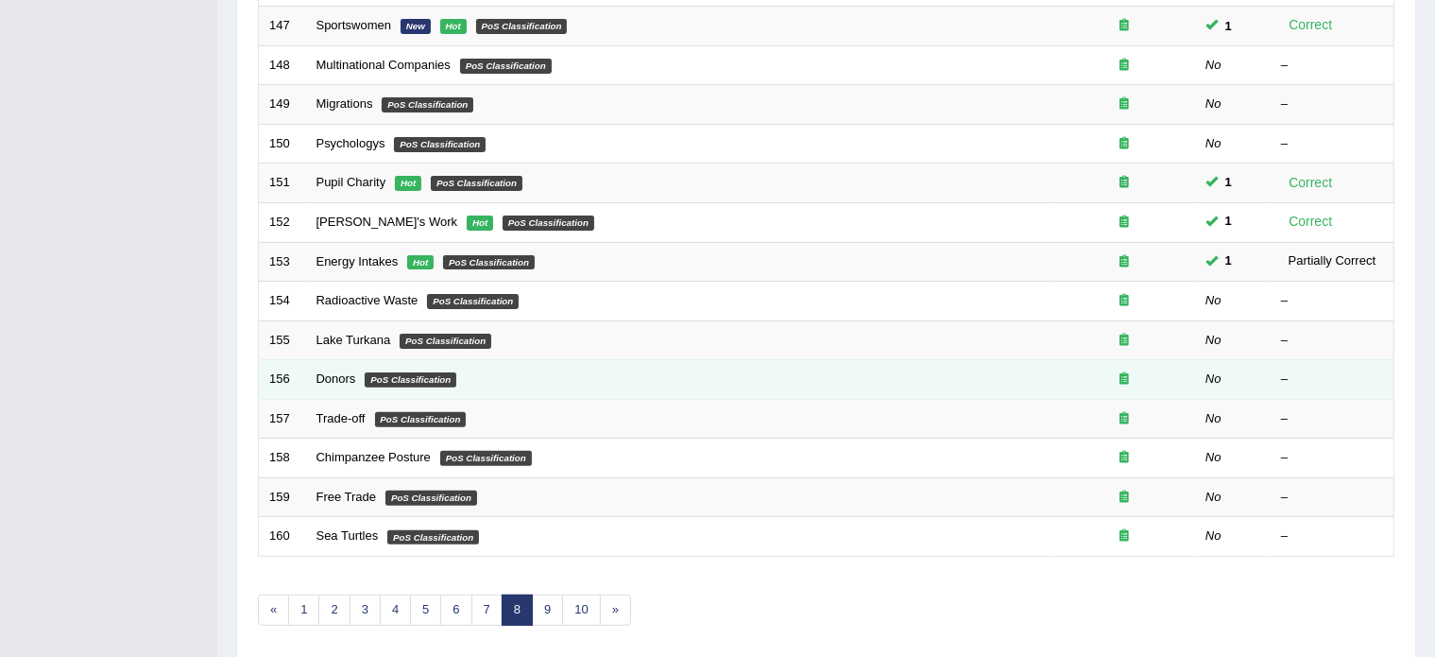
scroll to position [589, 0]
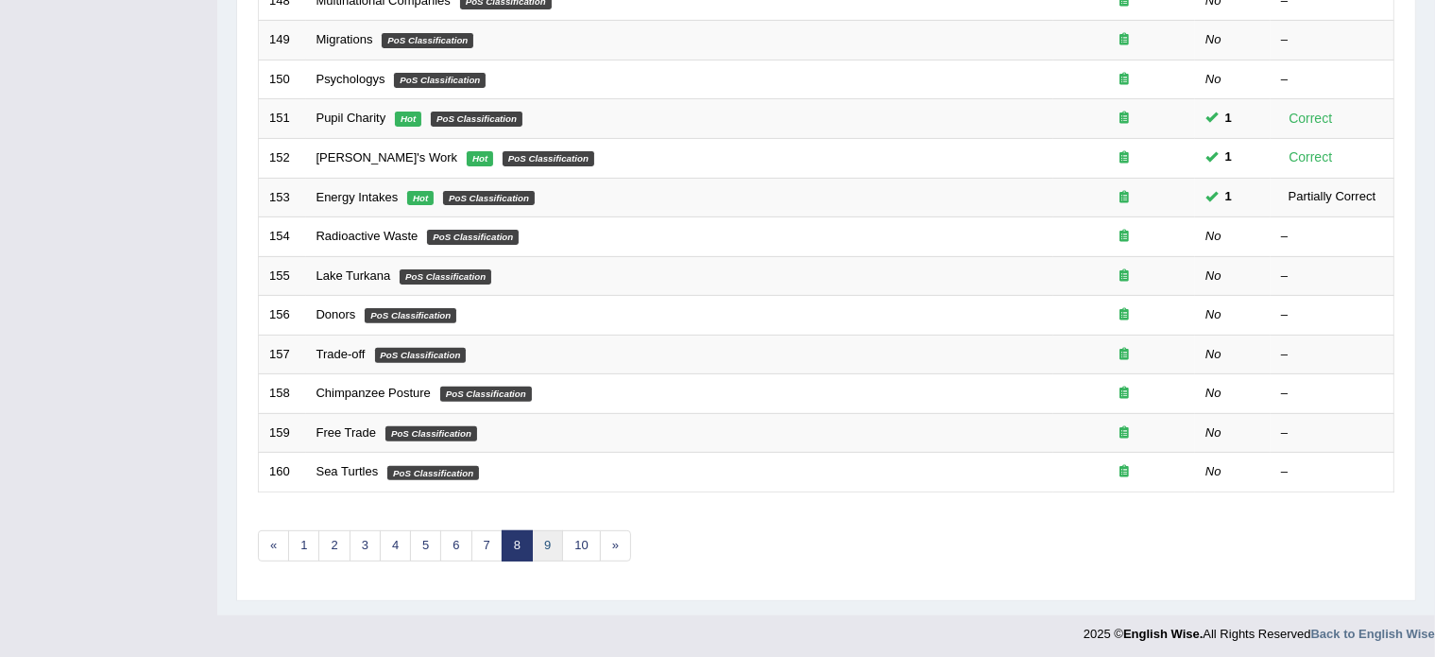
click at [547, 546] on link "9" at bounding box center [547, 545] width 31 height 31
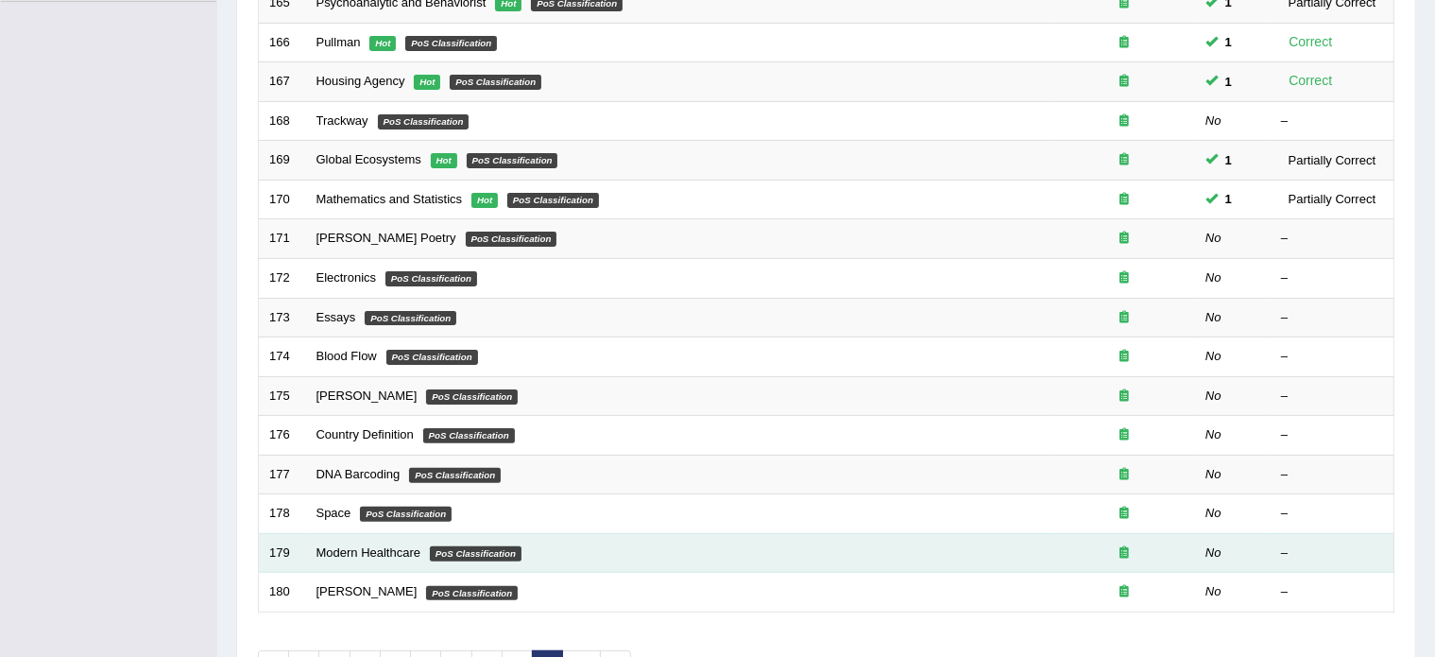
scroll to position [589, 0]
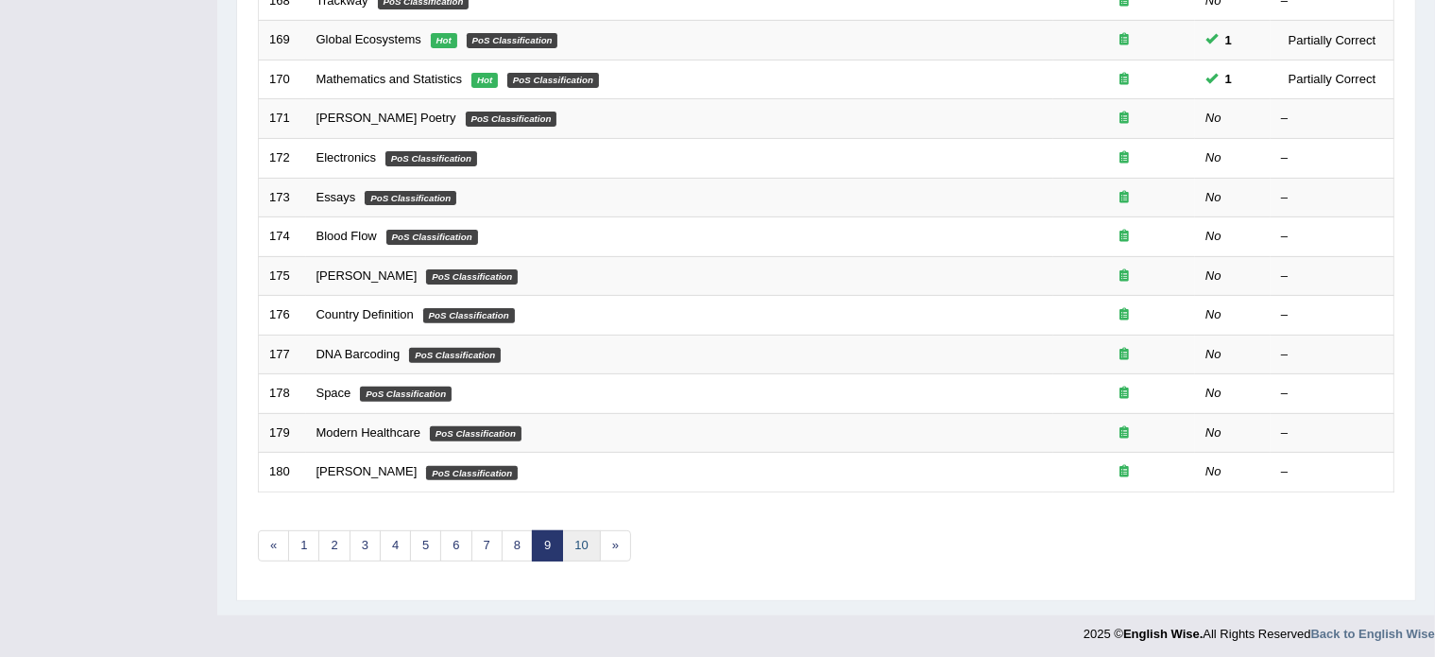
click at [582, 538] on link "10" at bounding box center [581, 545] width 38 height 31
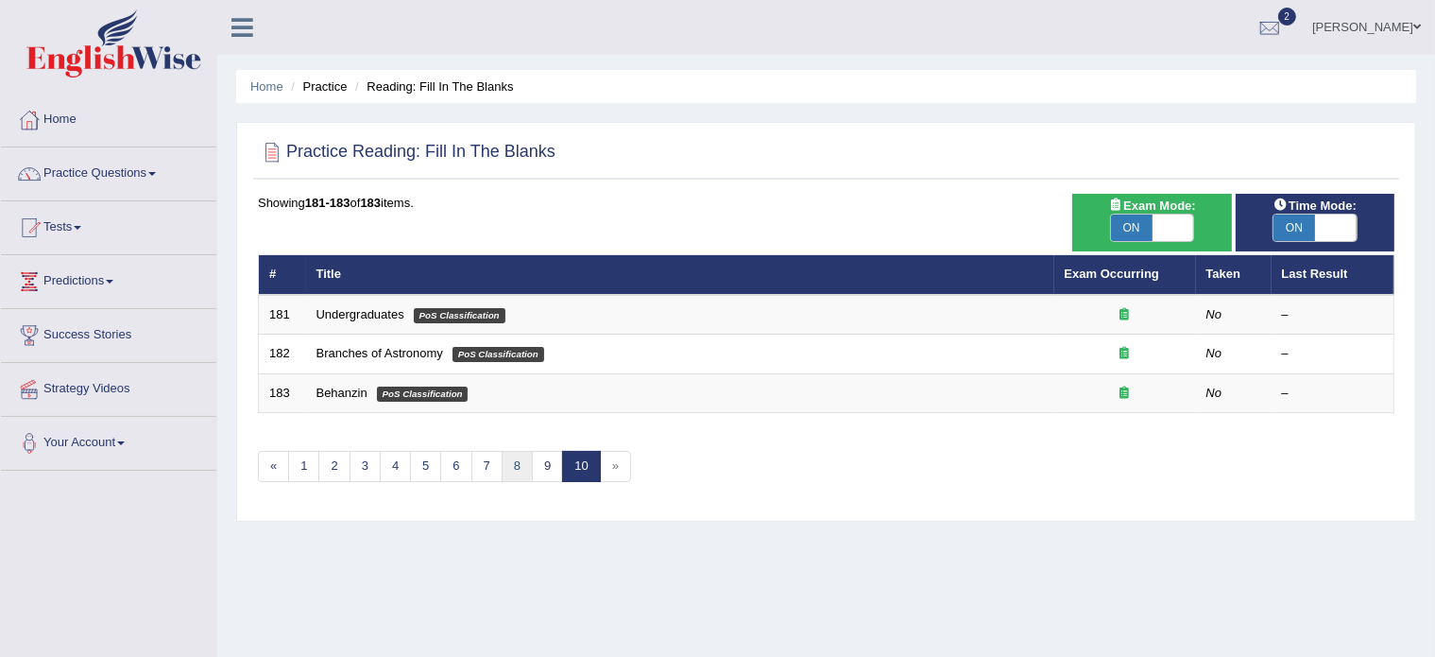
click at [507, 466] on link "8" at bounding box center [517, 466] width 31 height 31
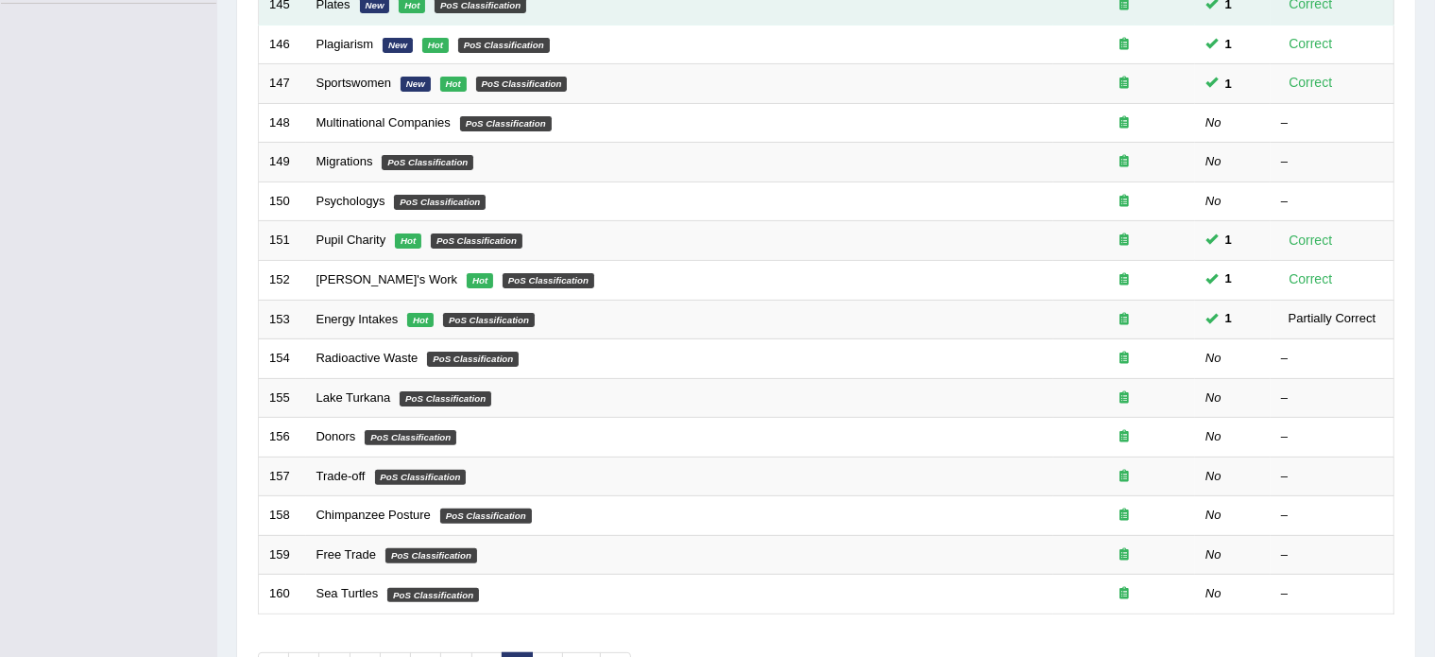
scroll to position [589, 0]
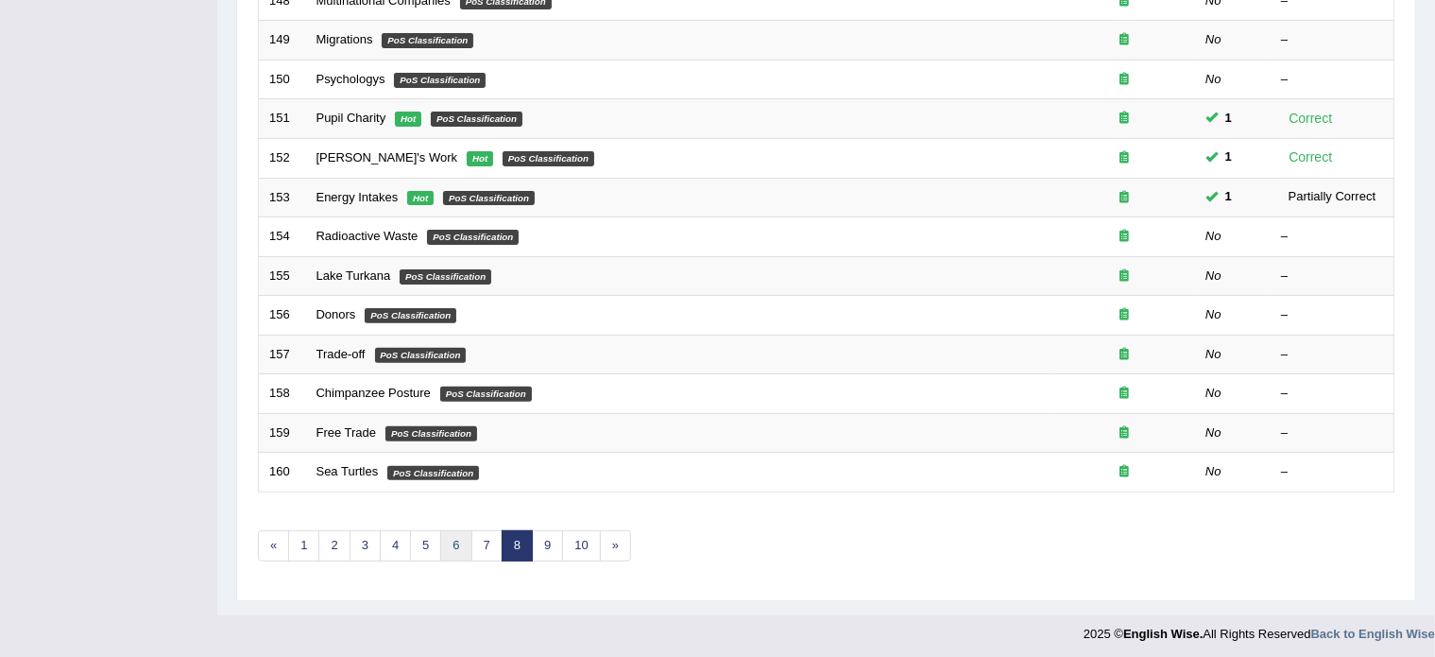
click at [452, 541] on link "6" at bounding box center [455, 545] width 31 height 31
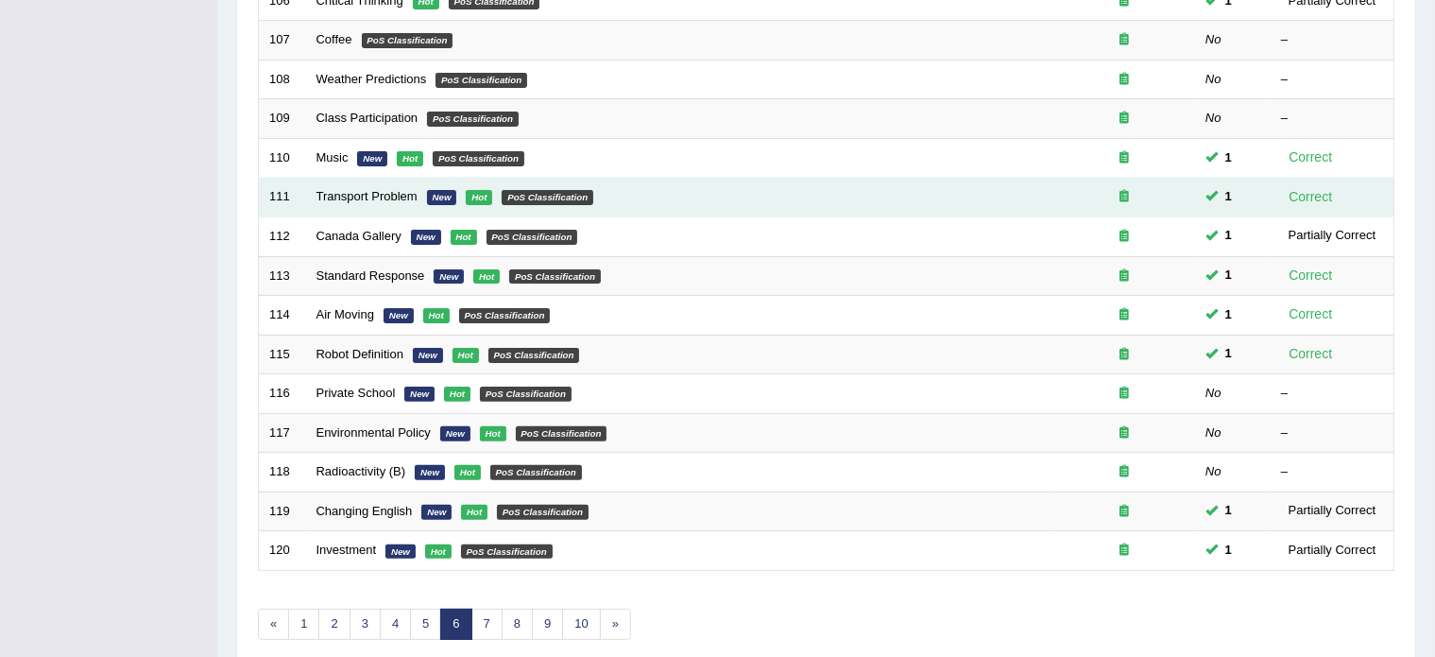
scroll to position [510, 0]
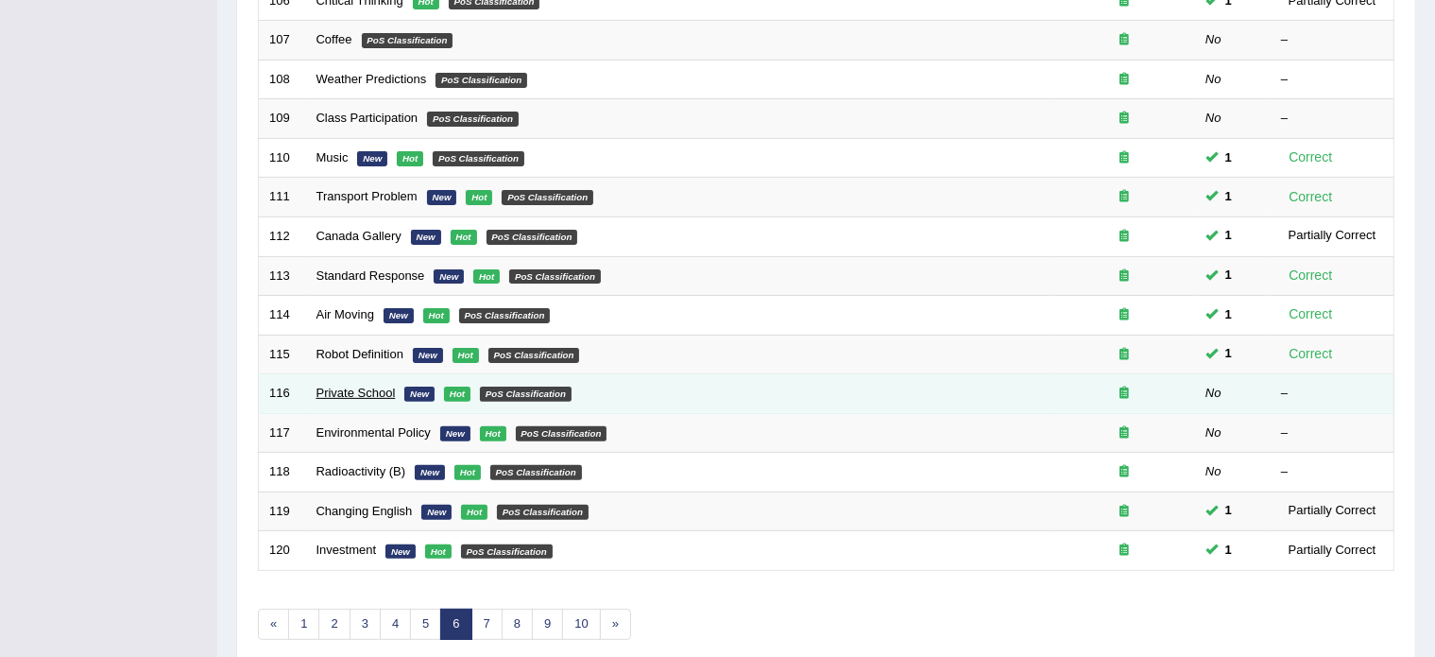
click at [370, 390] on link "Private School" at bounding box center [356, 393] width 79 height 14
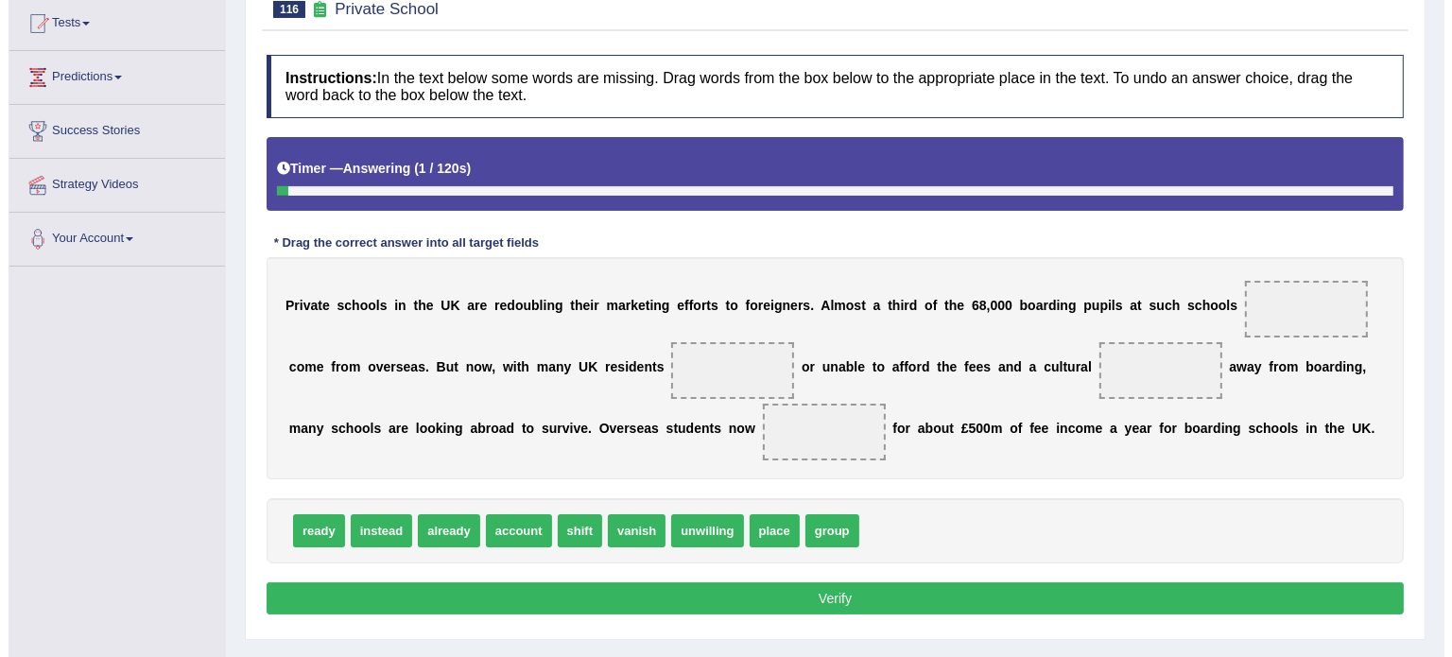
scroll to position [208, 0]
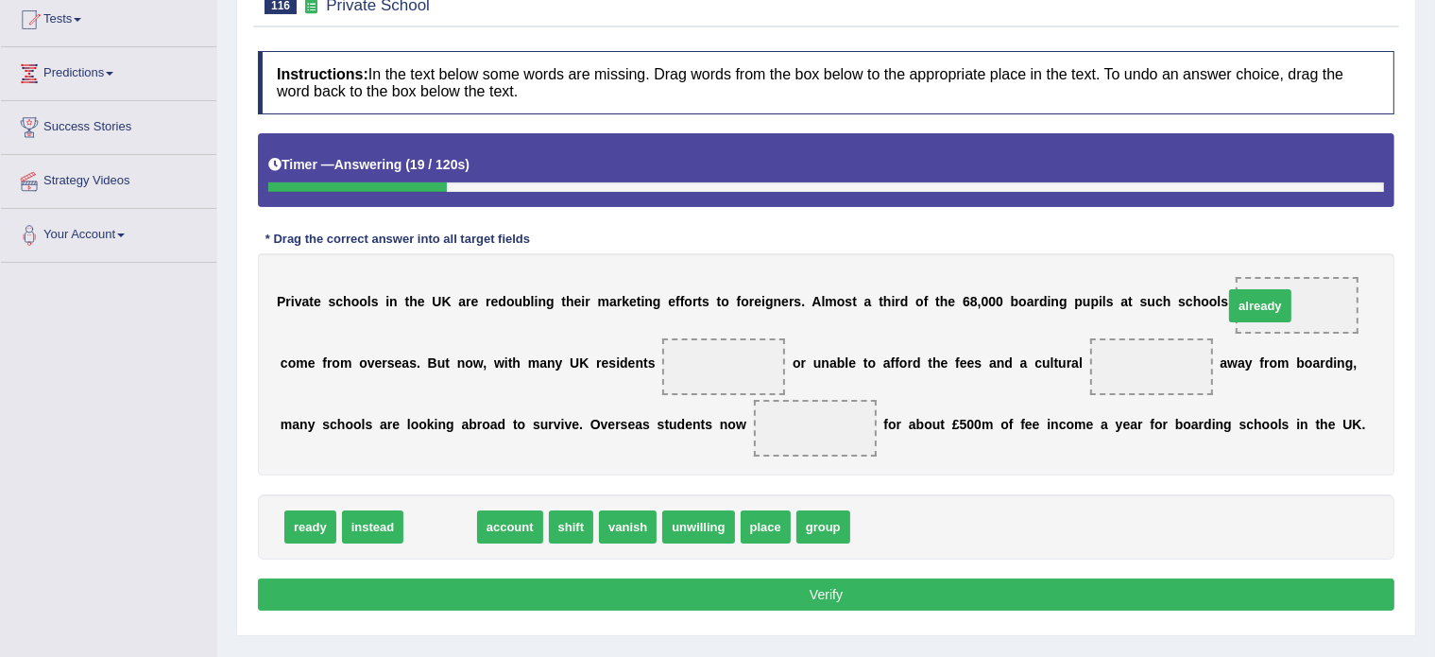
drag, startPoint x: 431, startPoint y: 521, endPoint x: 1252, endPoint y: 300, distance: 850.5
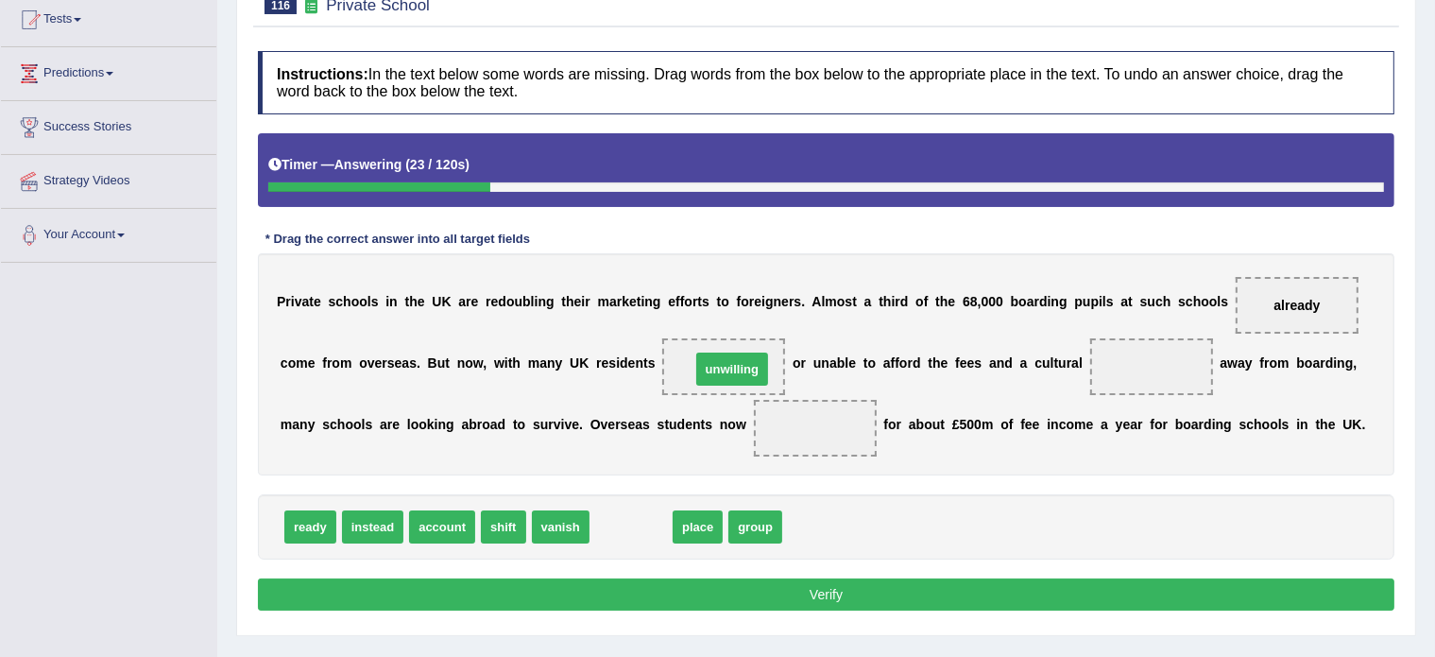
drag, startPoint x: 624, startPoint y: 519, endPoint x: 727, endPoint y: 356, distance: 192.4
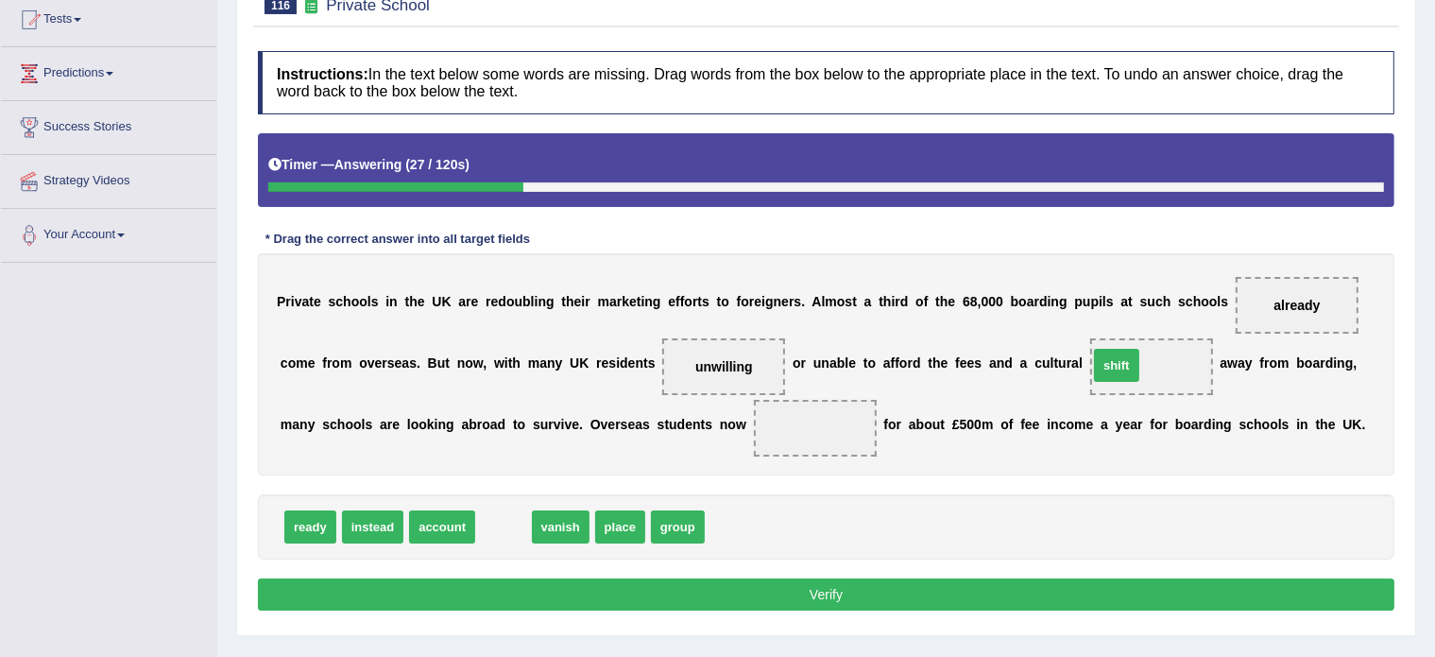
drag, startPoint x: 491, startPoint y: 528, endPoint x: 1112, endPoint y: 366, distance: 641.8
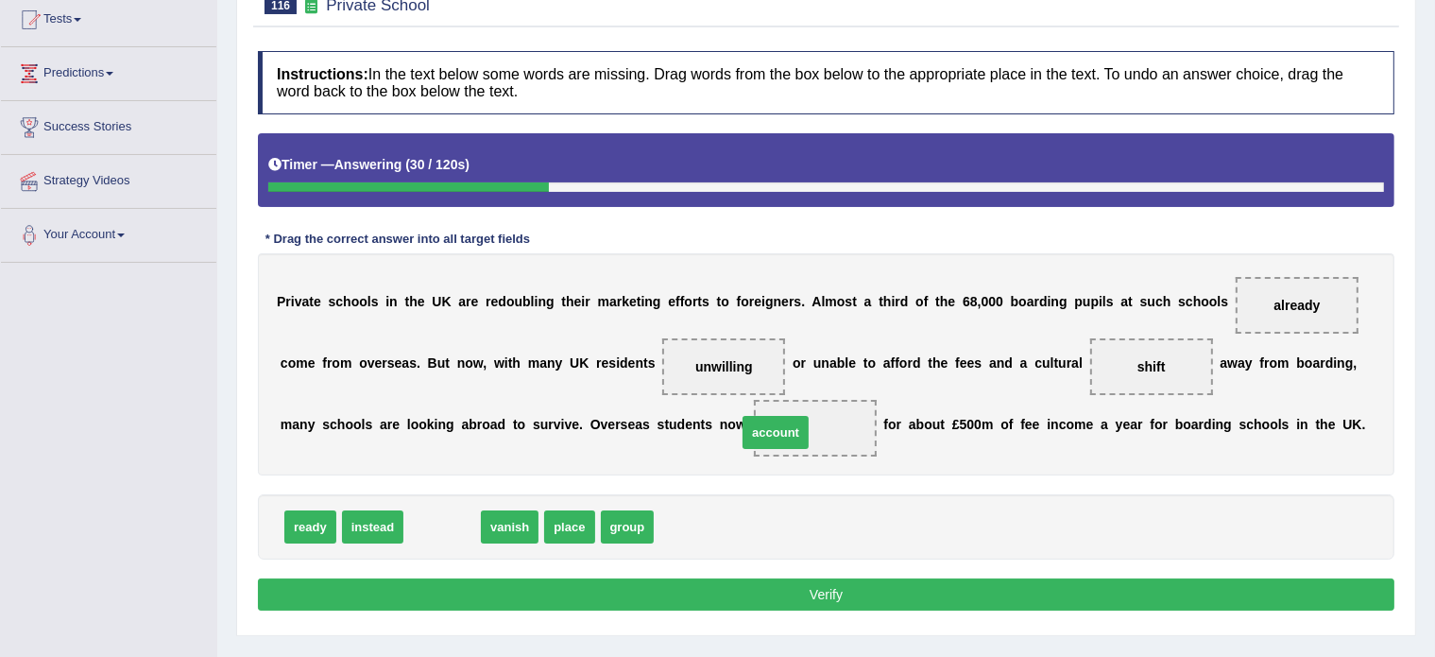
drag, startPoint x: 450, startPoint y: 528, endPoint x: 788, endPoint y: 434, distance: 351.3
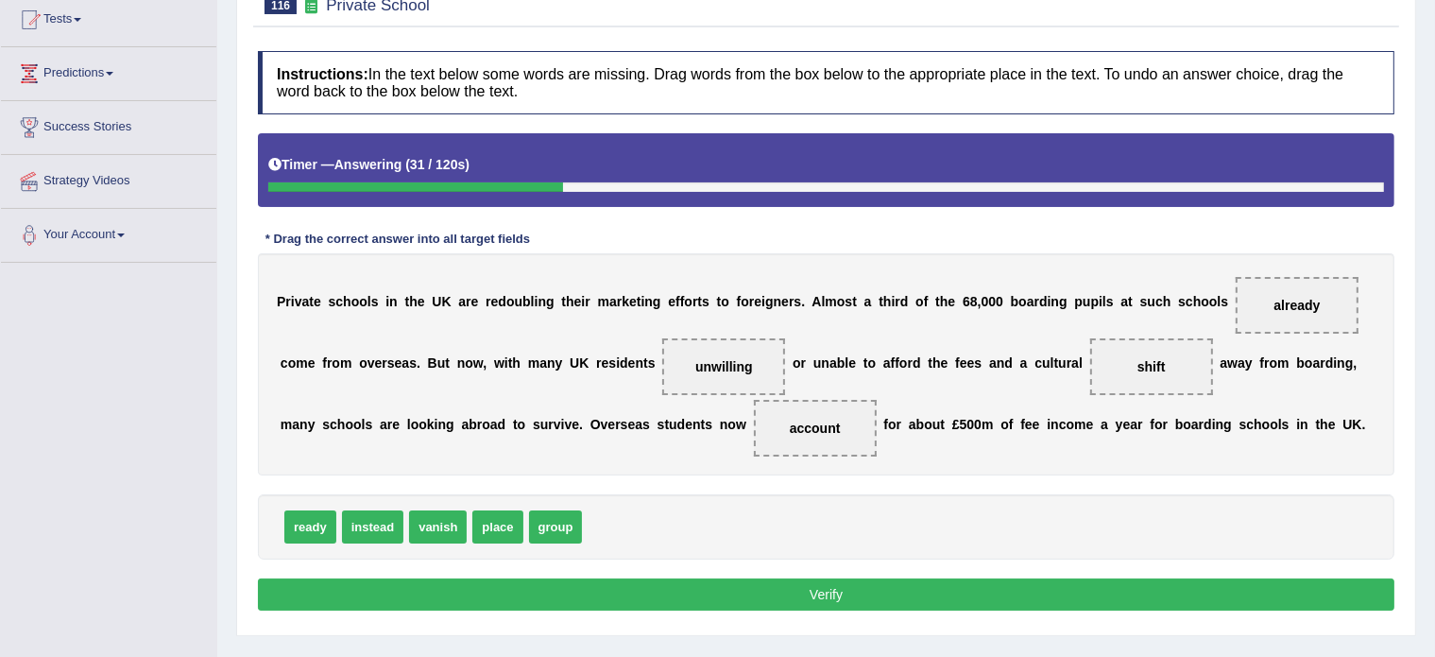
click at [753, 593] on button "Verify" at bounding box center [826, 594] width 1137 height 32
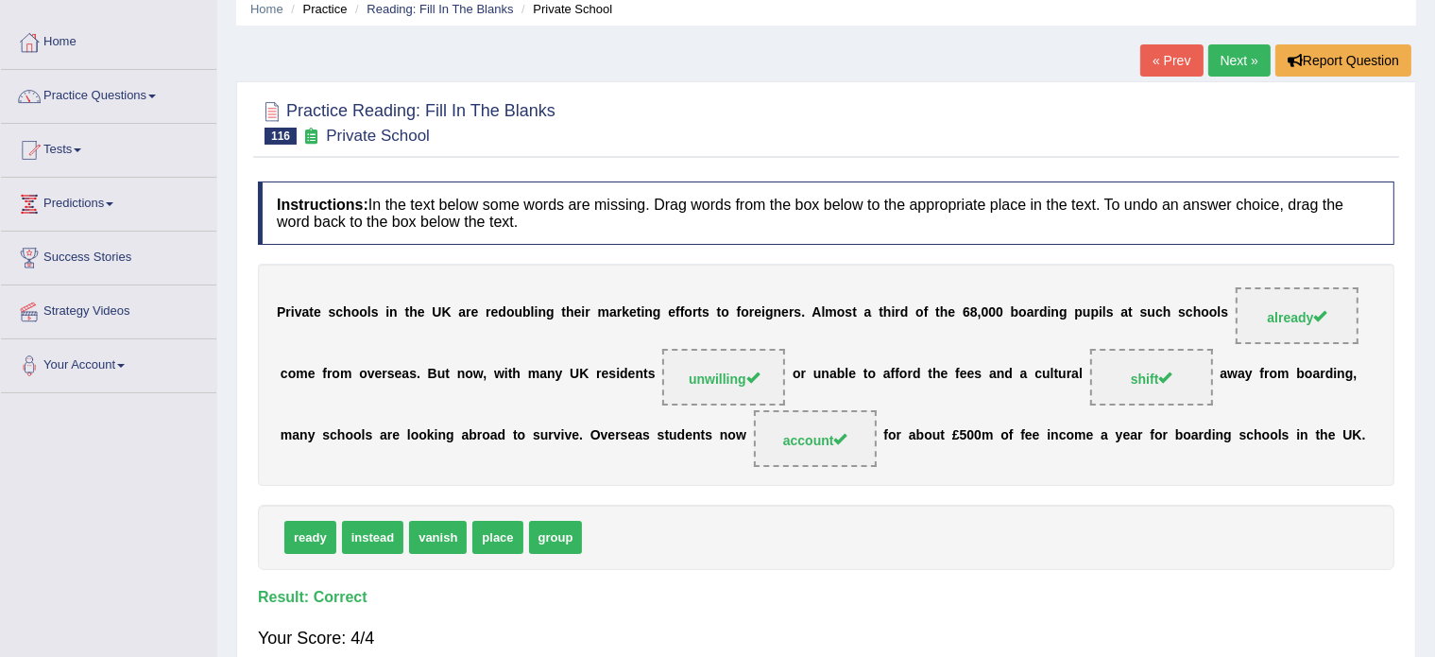
scroll to position [0, 0]
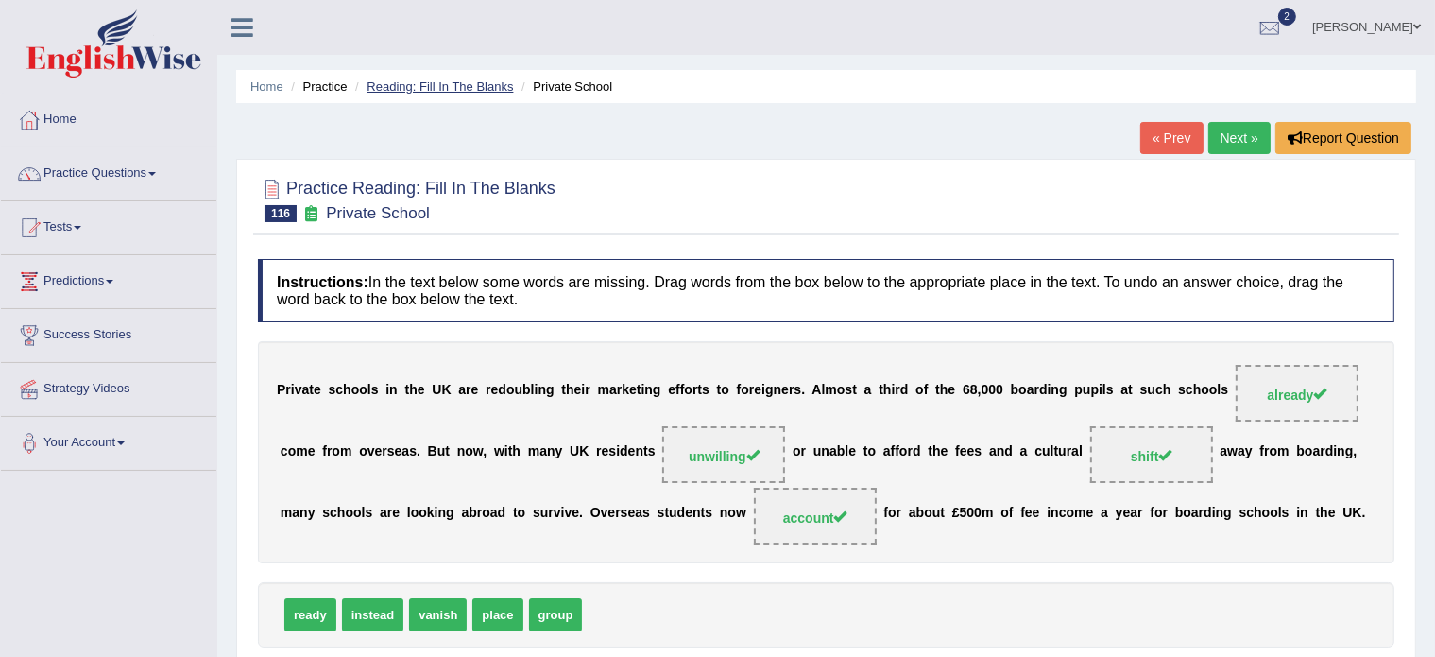
click at [464, 84] on link "Reading: Fill In The Blanks" at bounding box center [440, 86] width 146 height 14
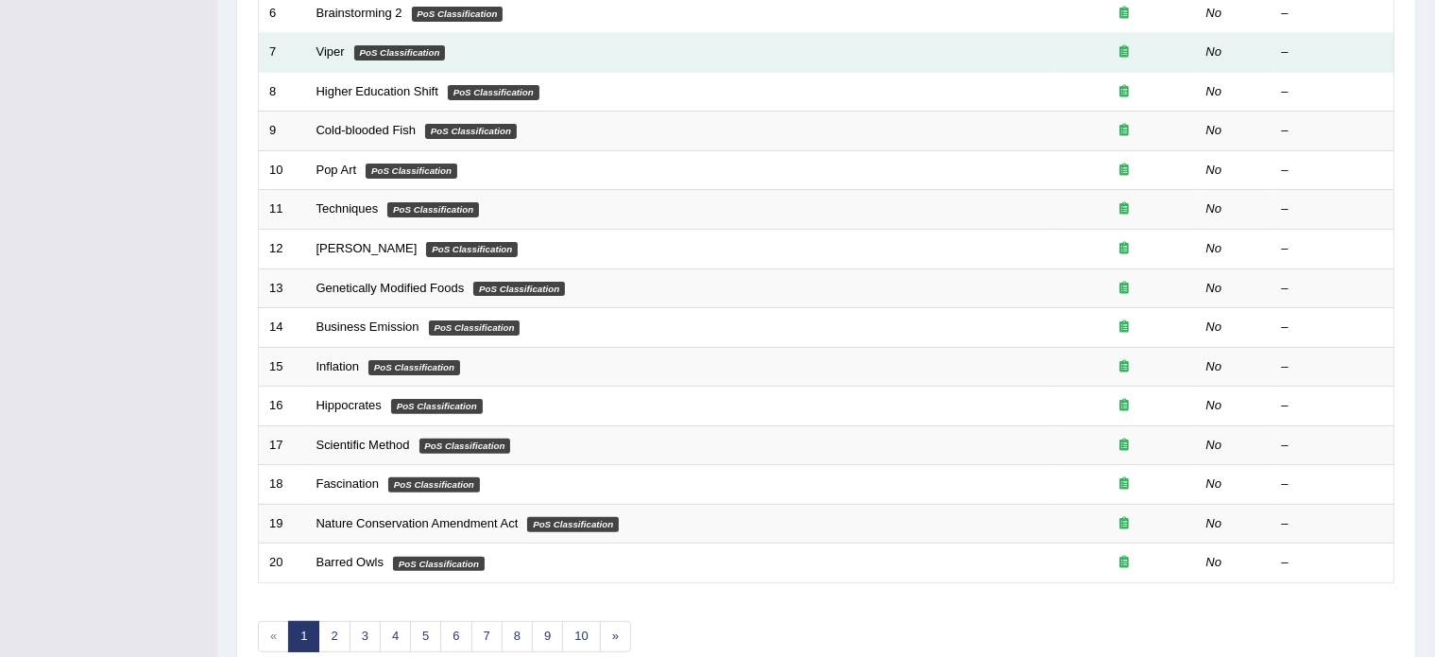
scroll to position [589, 0]
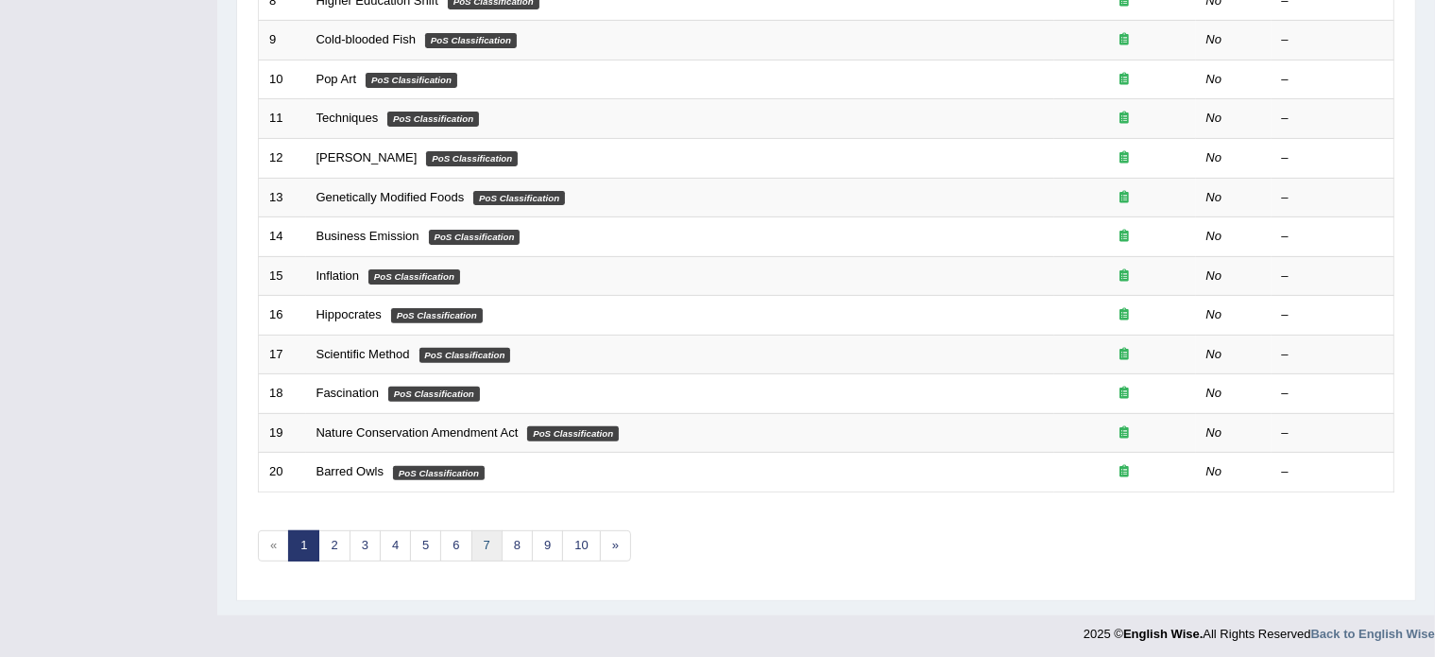
click at [486, 544] on link "7" at bounding box center [487, 545] width 31 height 31
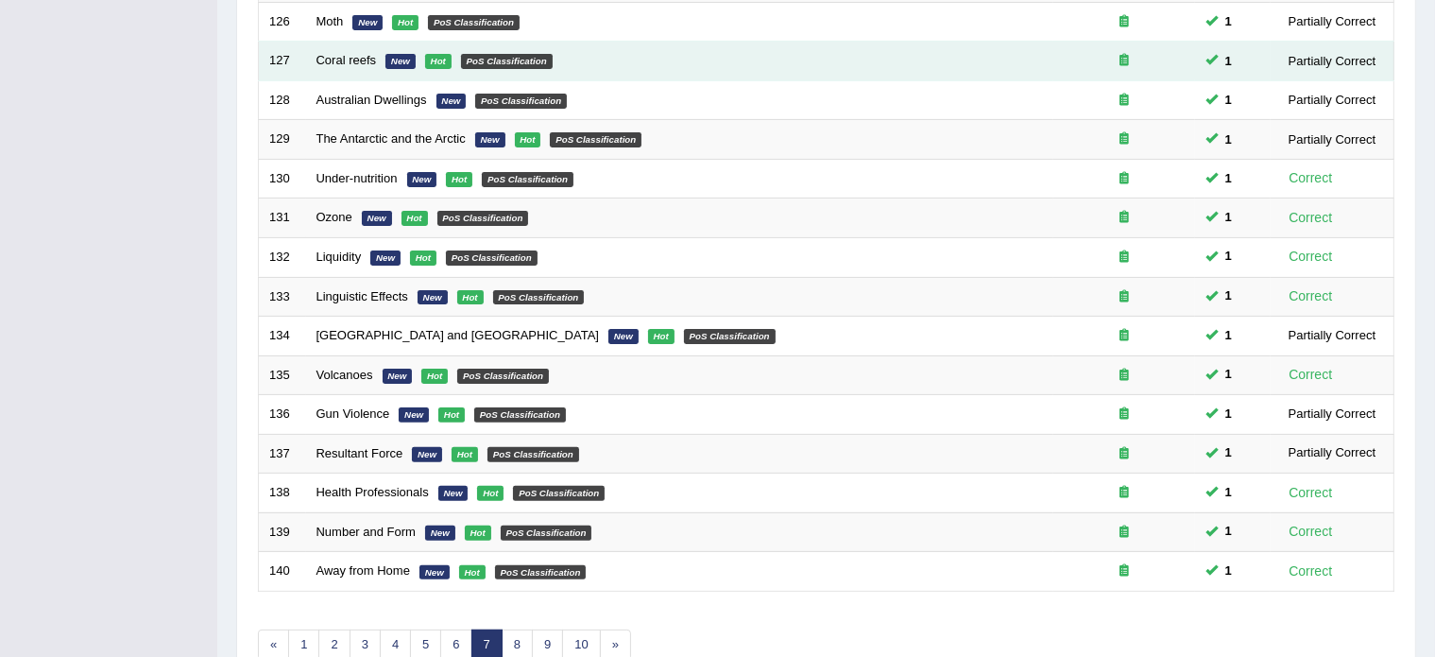
scroll to position [589, 0]
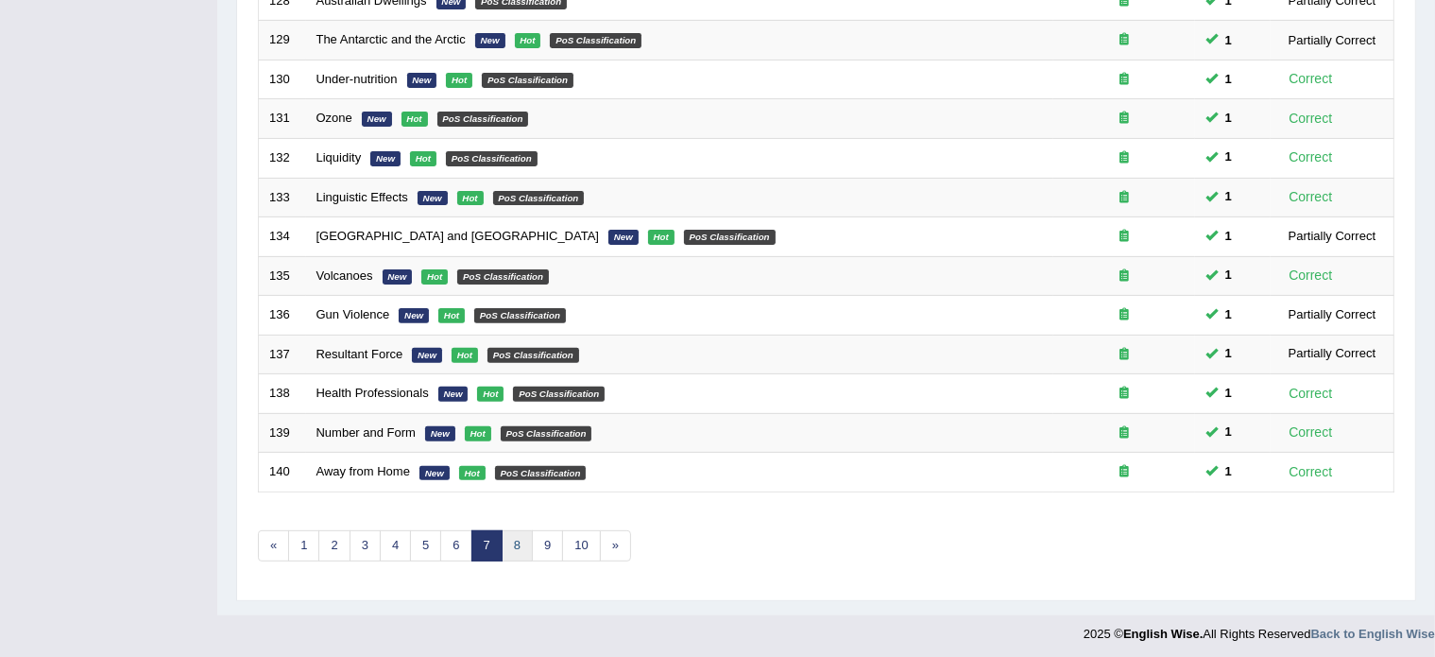
click at [511, 542] on link "8" at bounding box center [517, 545] width 31 height 31
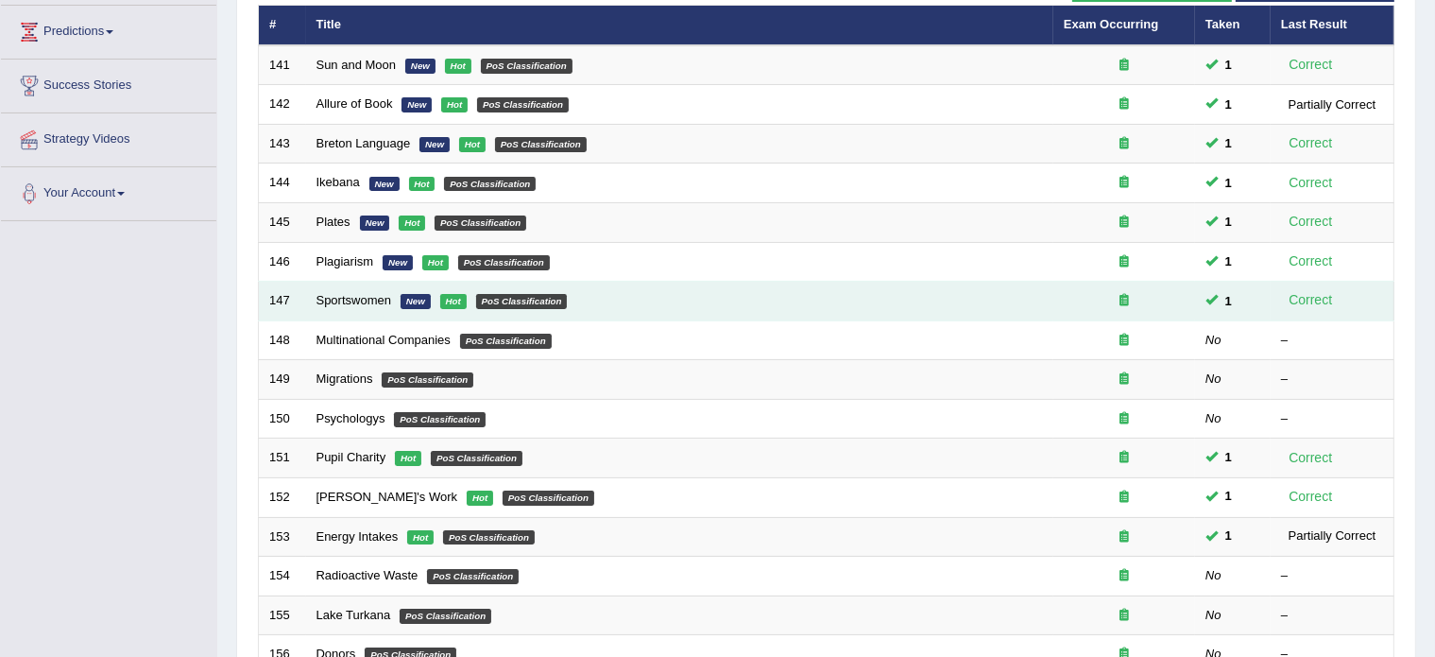
scroll to position [501, 0]
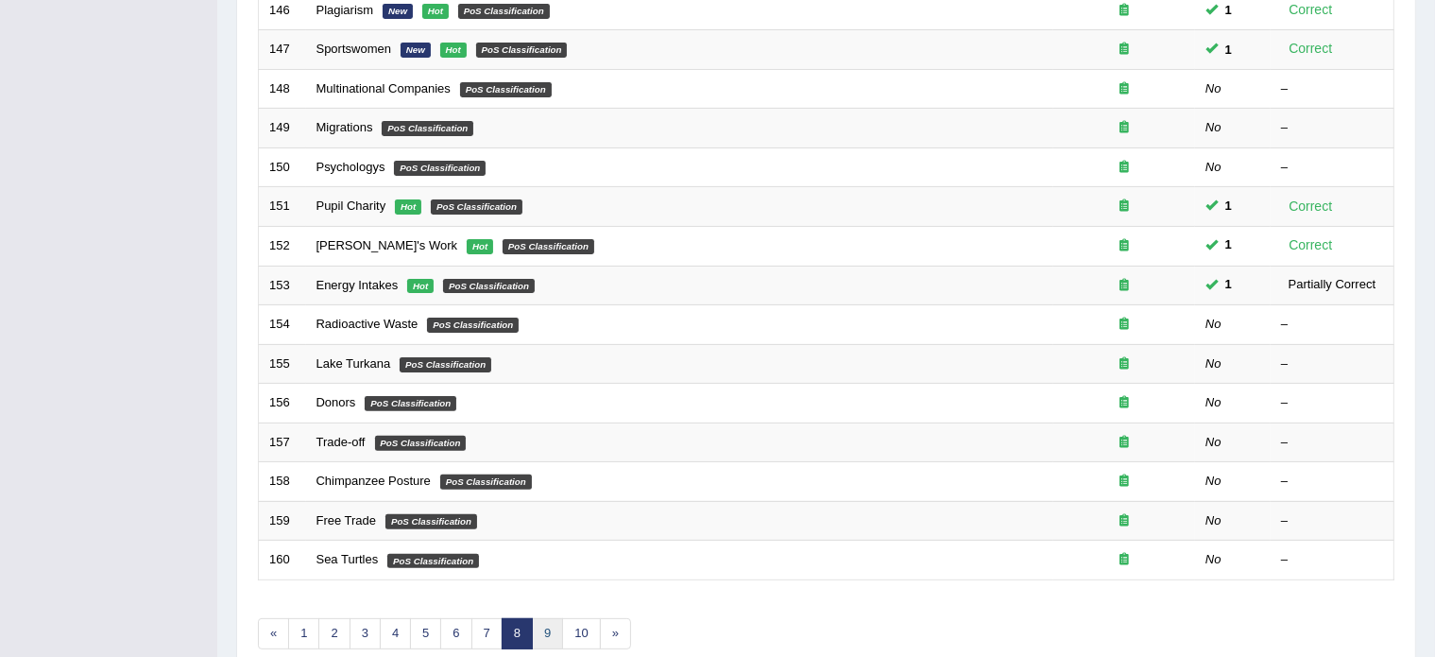
click at [543, 627] on link "9" at bounding box center [547, 633] width 31 height 31
